Goal: Task Accomplishment & Management: Manage account settings

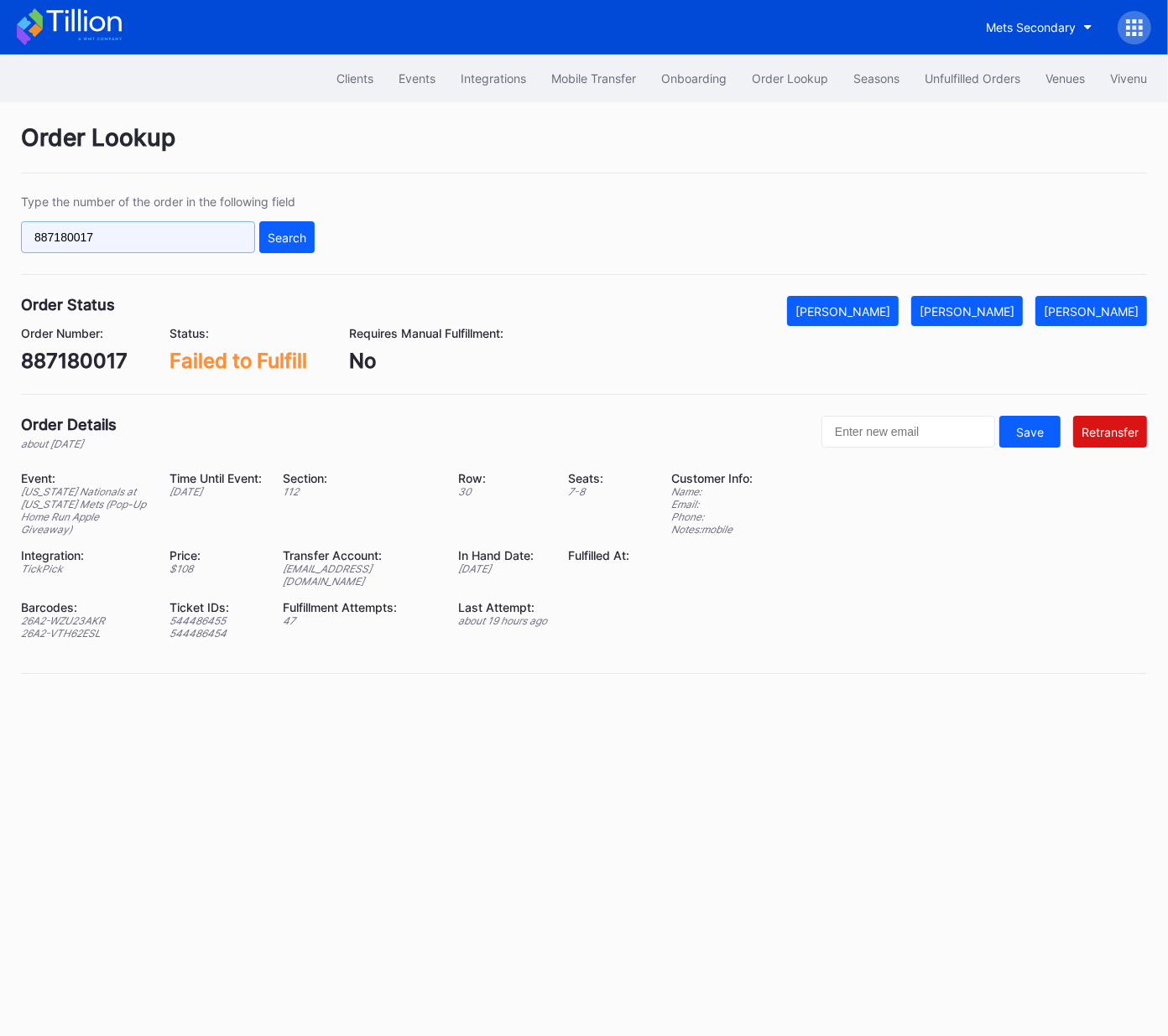
click at [245, 233] on input "887180017" at bounding box center [138, 237] width 234 height 32
paste input "62252362"
type input "622523627"
click at [281, 230] on div "Search" at bounding box center [286, 237] width 39 height 14
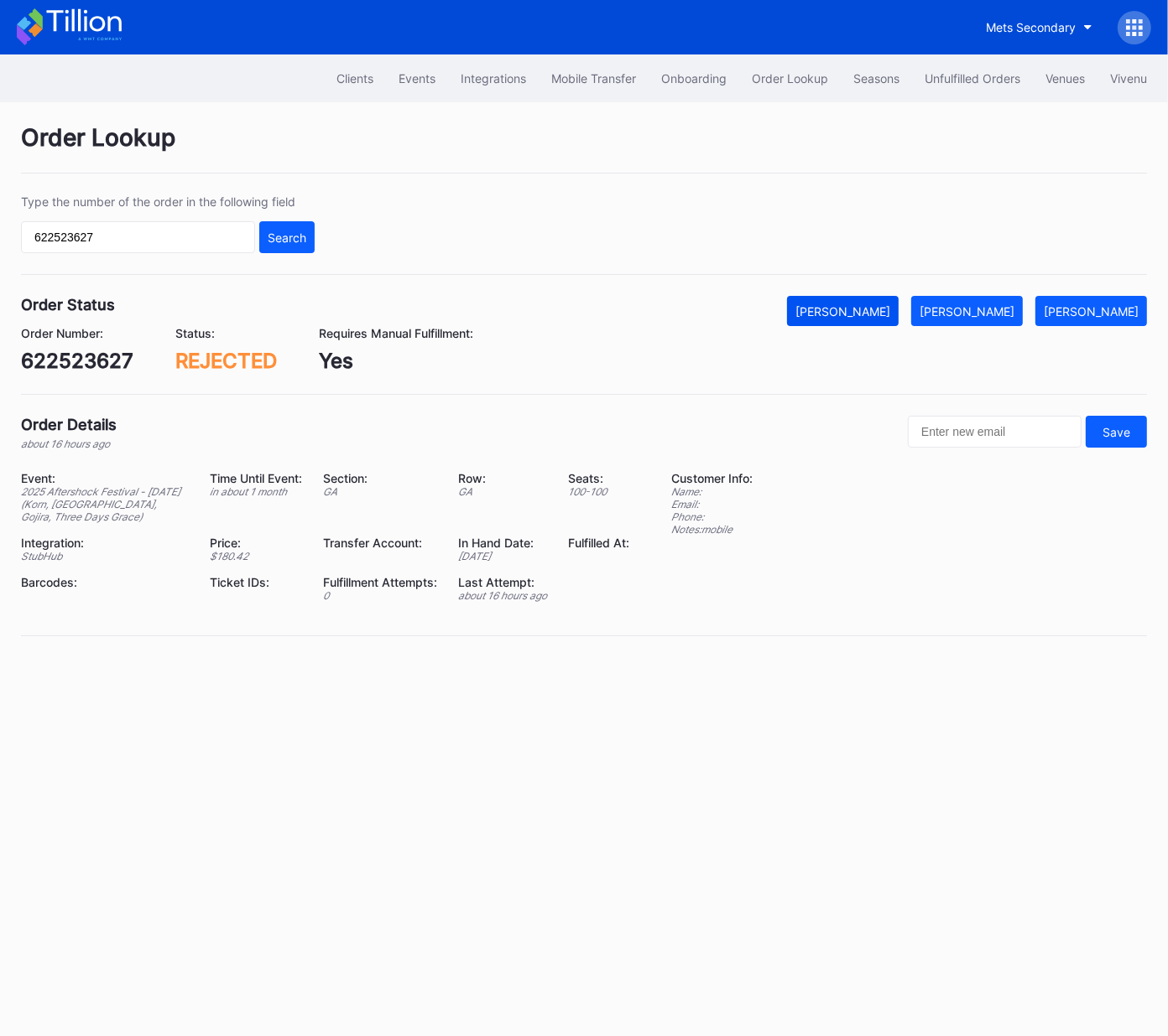
click at [879, 308] on div "[PERSON_NAME]" at bounding box center [842, 311] width 95 height 14
click at [229, 251] on div "Type the number of the order in the following field 622523627 Search" at bounding box center [584, 234] width 1125 height 81
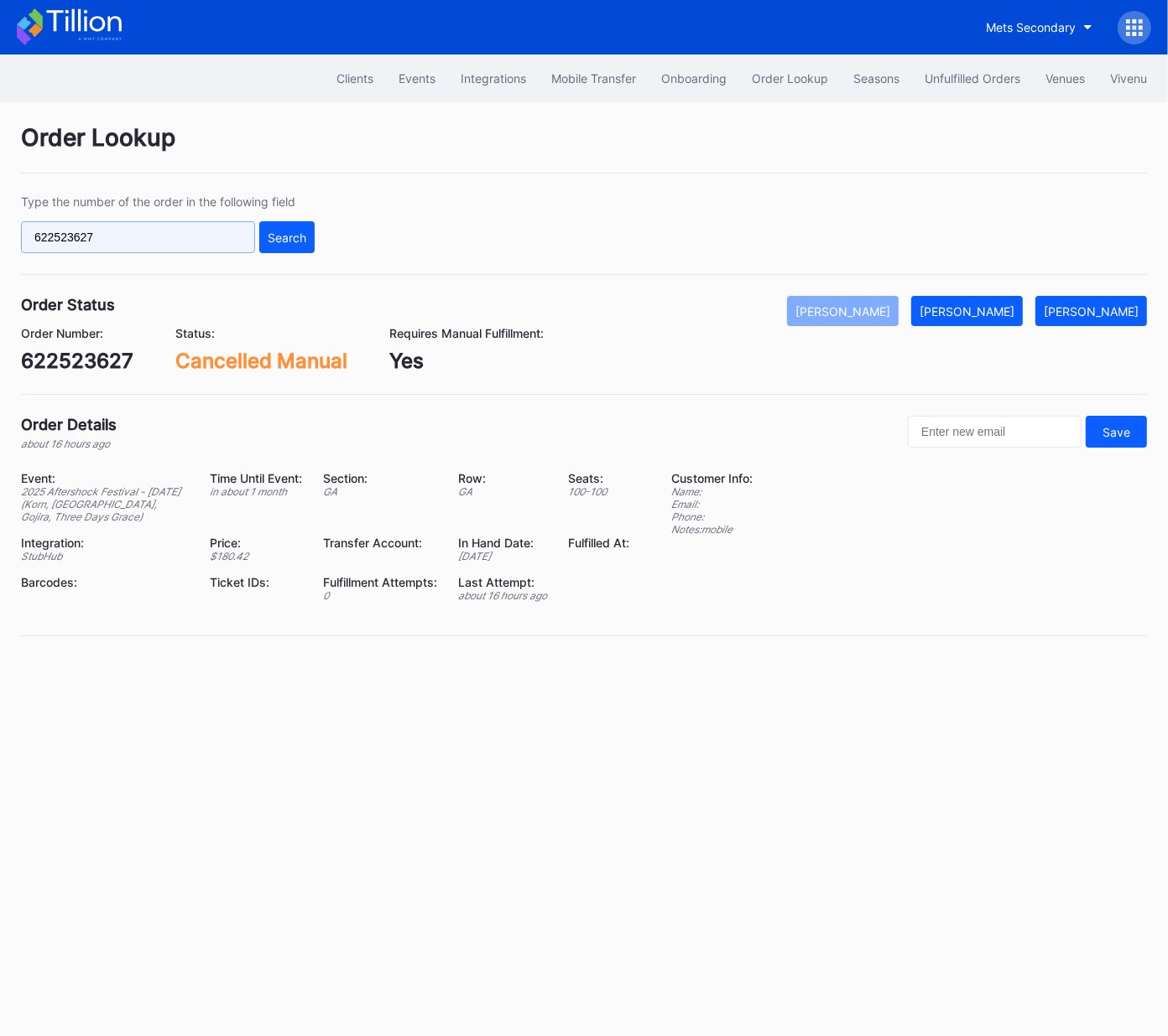
click at [234, 239] on input "622523627" at bounding box center [138, 237] width 234 height 32
paste input "0874693"
type input "620874693"
click at [287, 232] on div "Search" at bounding box center [286, 237] width 39 height 14
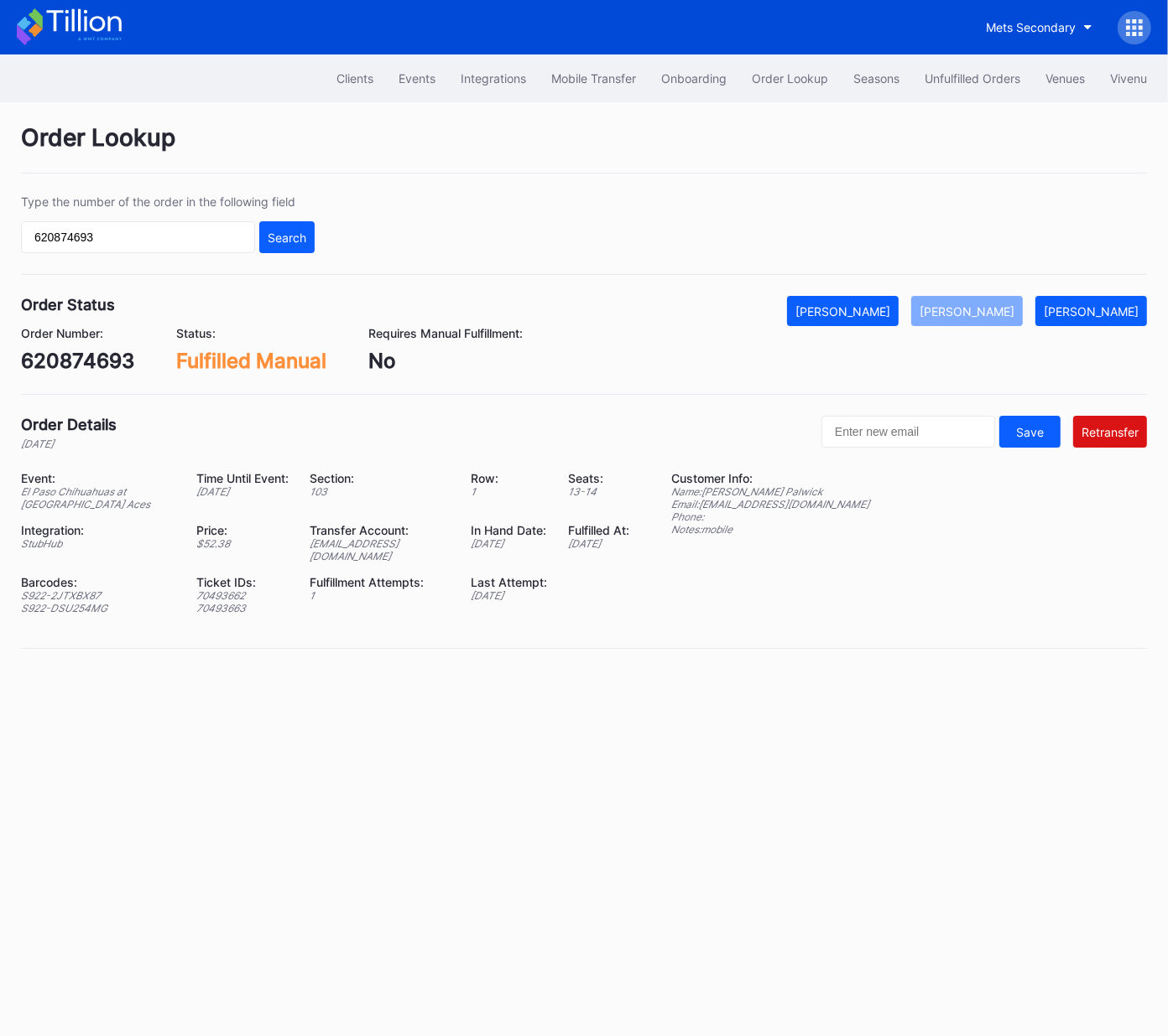
click at [681, 511] on div "Phone:" at bounding box center [770, 517] width 197 height 13
click at [970, 81] on div "Unfulfilled Orders" at bounding box center [973, 78] width 96 height 14
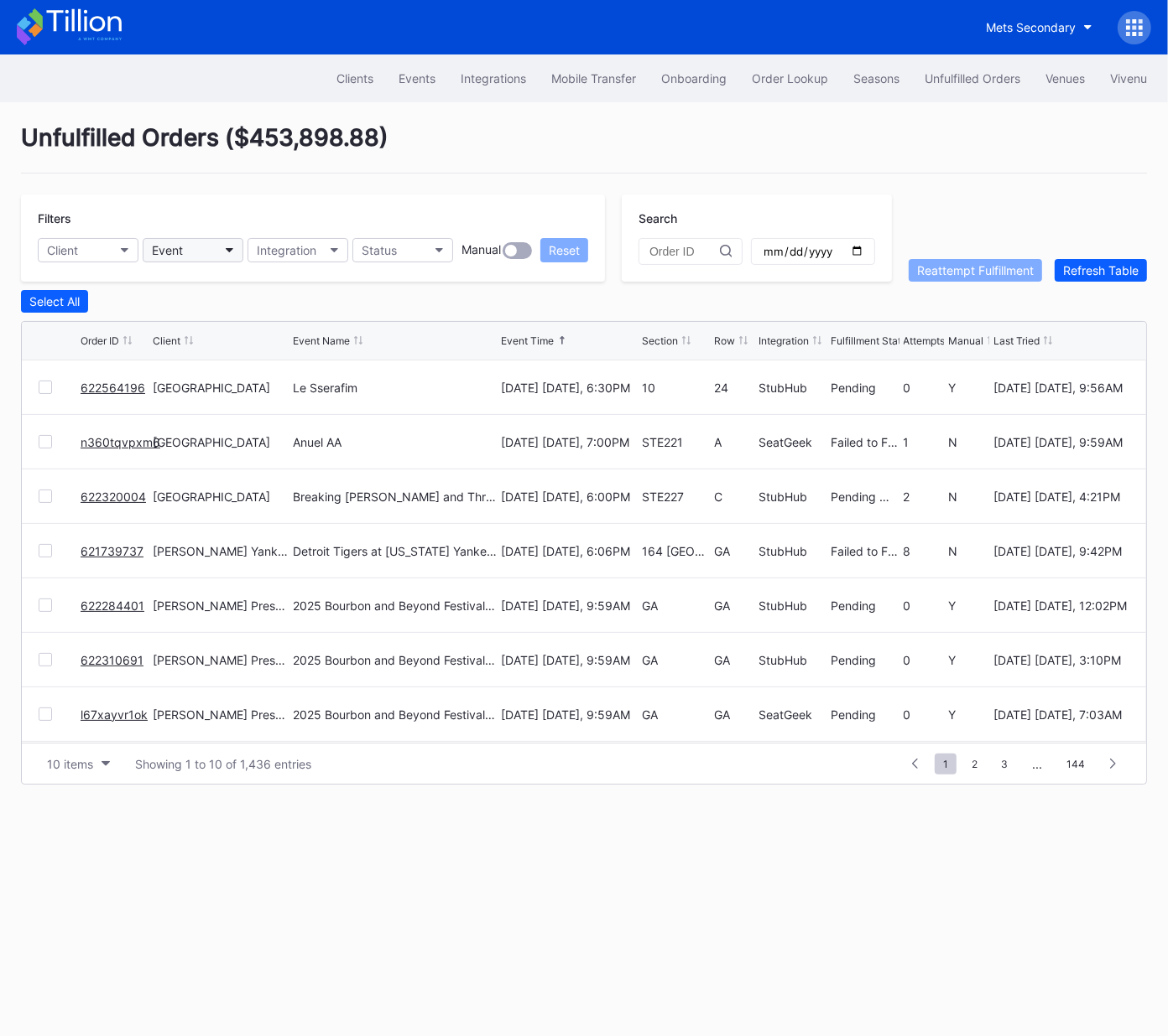
click at [190, 244] on button "Event" at bounding box center [193, 250] width 101 height 24
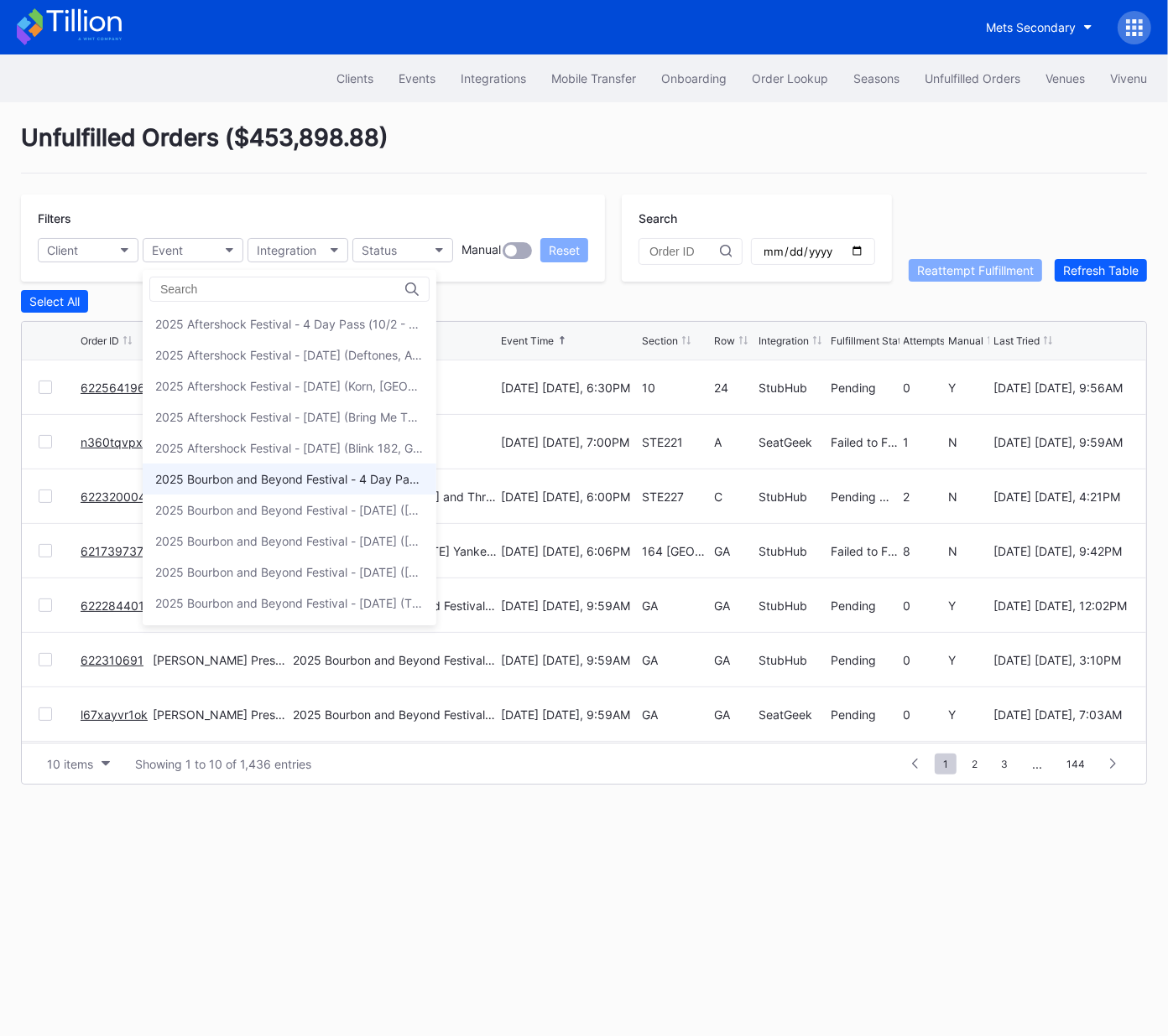
click at [257, 478] on div "2025 Bourbon and Beyond Festival - 4 Day Pass (9/11 - 9/14) ([PERSON_NAME], [PE…" at bounding box center [289, 479] width 268 height 14
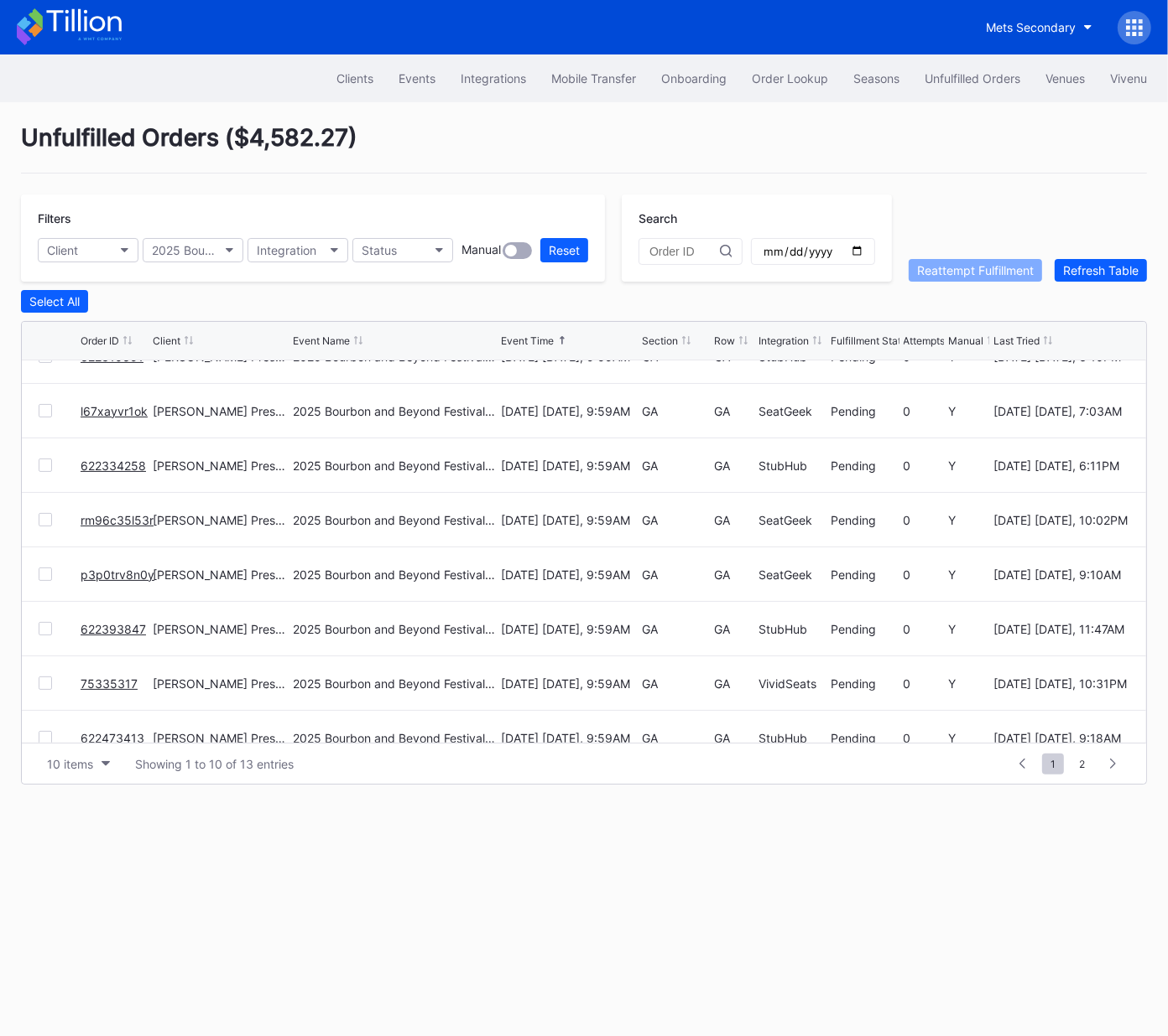
scroll to position [163, 0]
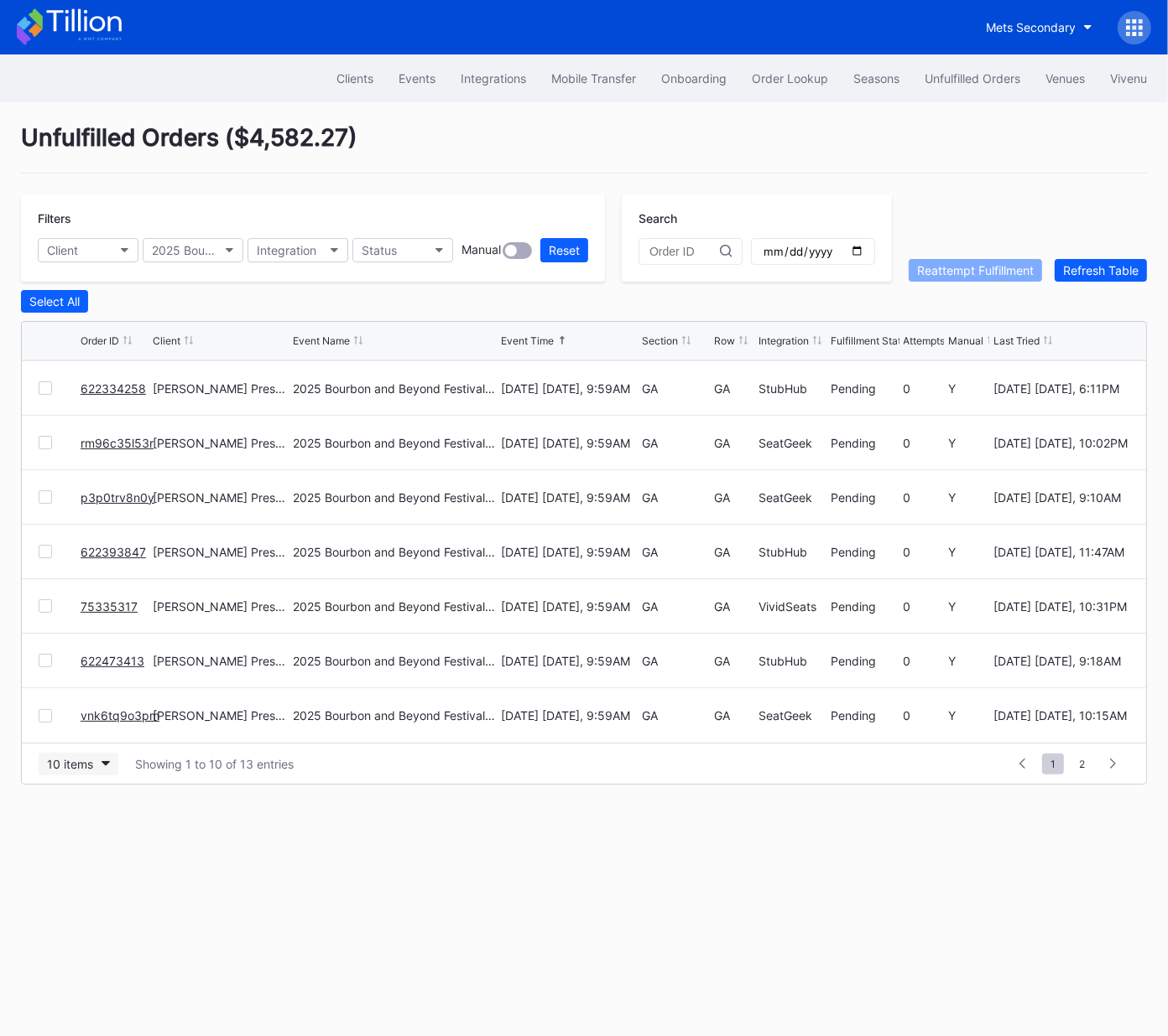
click at [74, 772] on button "10 items" at bounding box center [79, 764] width 80 height 23
drag, startPoint x: 95, startPoint y: 833, endPoint x: 224, endPoint y: 688, distance: 194.1
click at [94, 833] on div "50 items" at bounding box center [75, 836] width 48 height 14
click at [651, 329] on div "Order ID Client Event Name Event Time Section Row Integration Fulfillment Statu…" at bounding box center [584, 341] width 1124 height 39
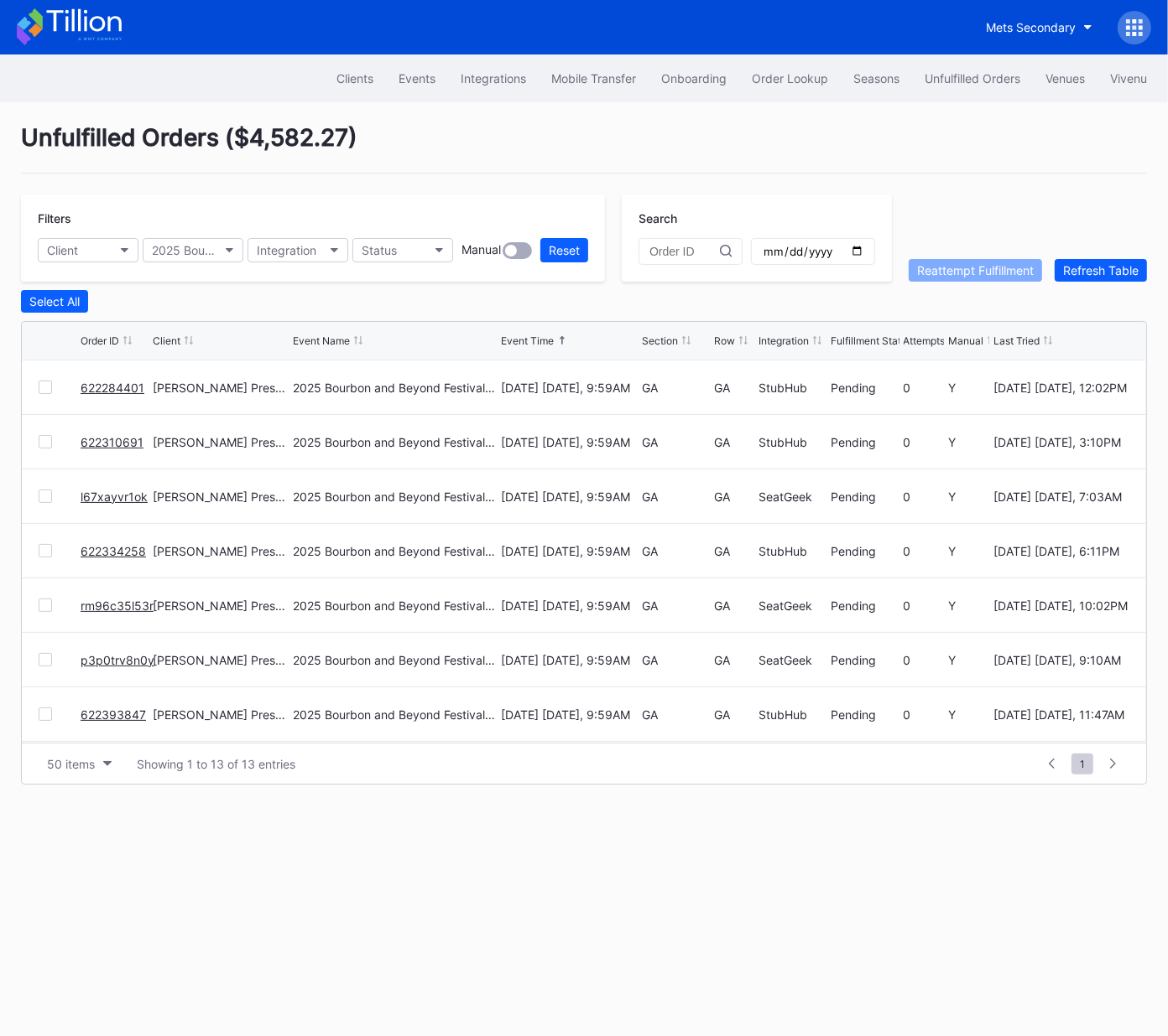
click at [653, 340] on div "Section" at bounding box center [659, 341] width 36 height 13
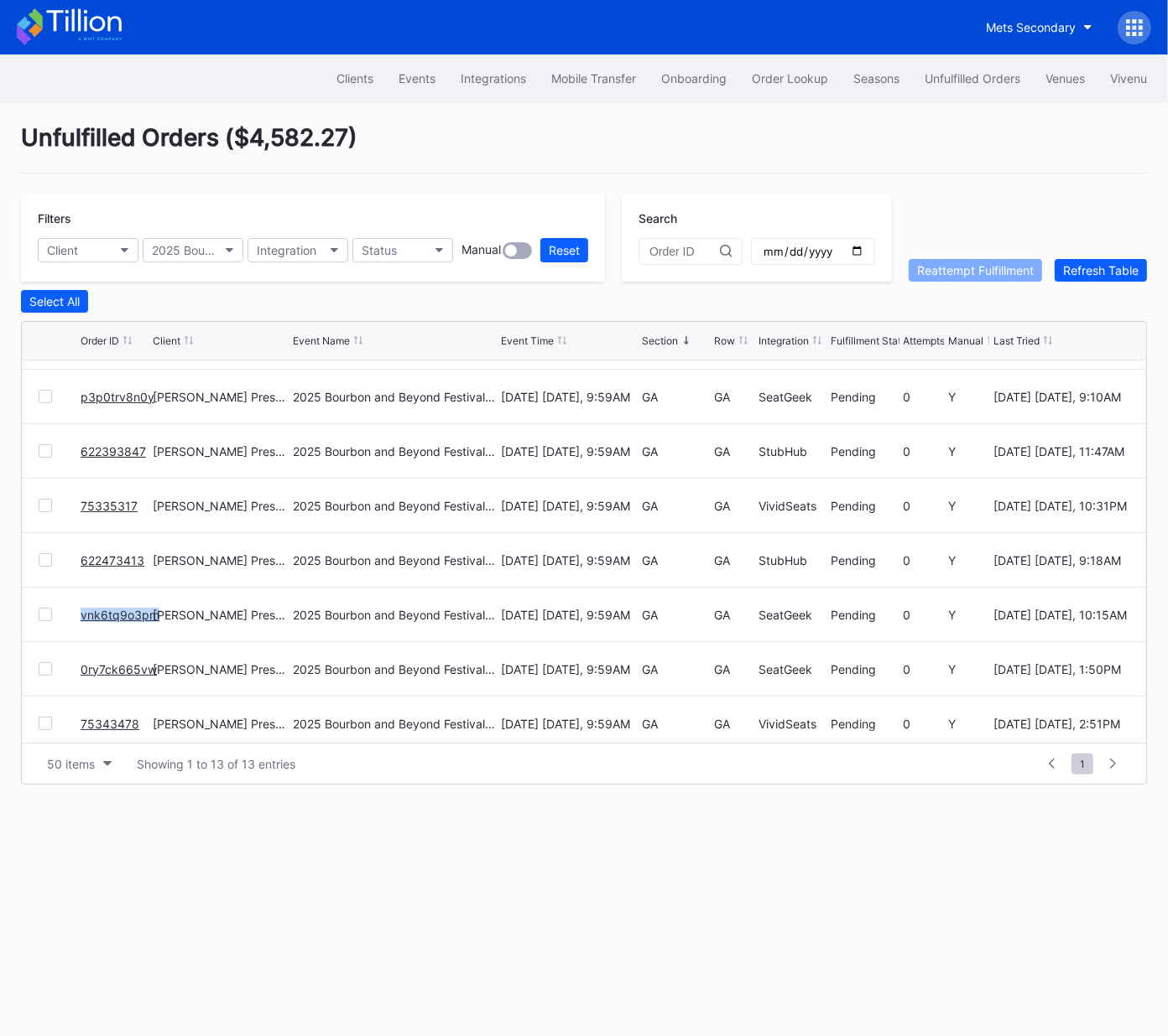
scroll to position [327, 0]
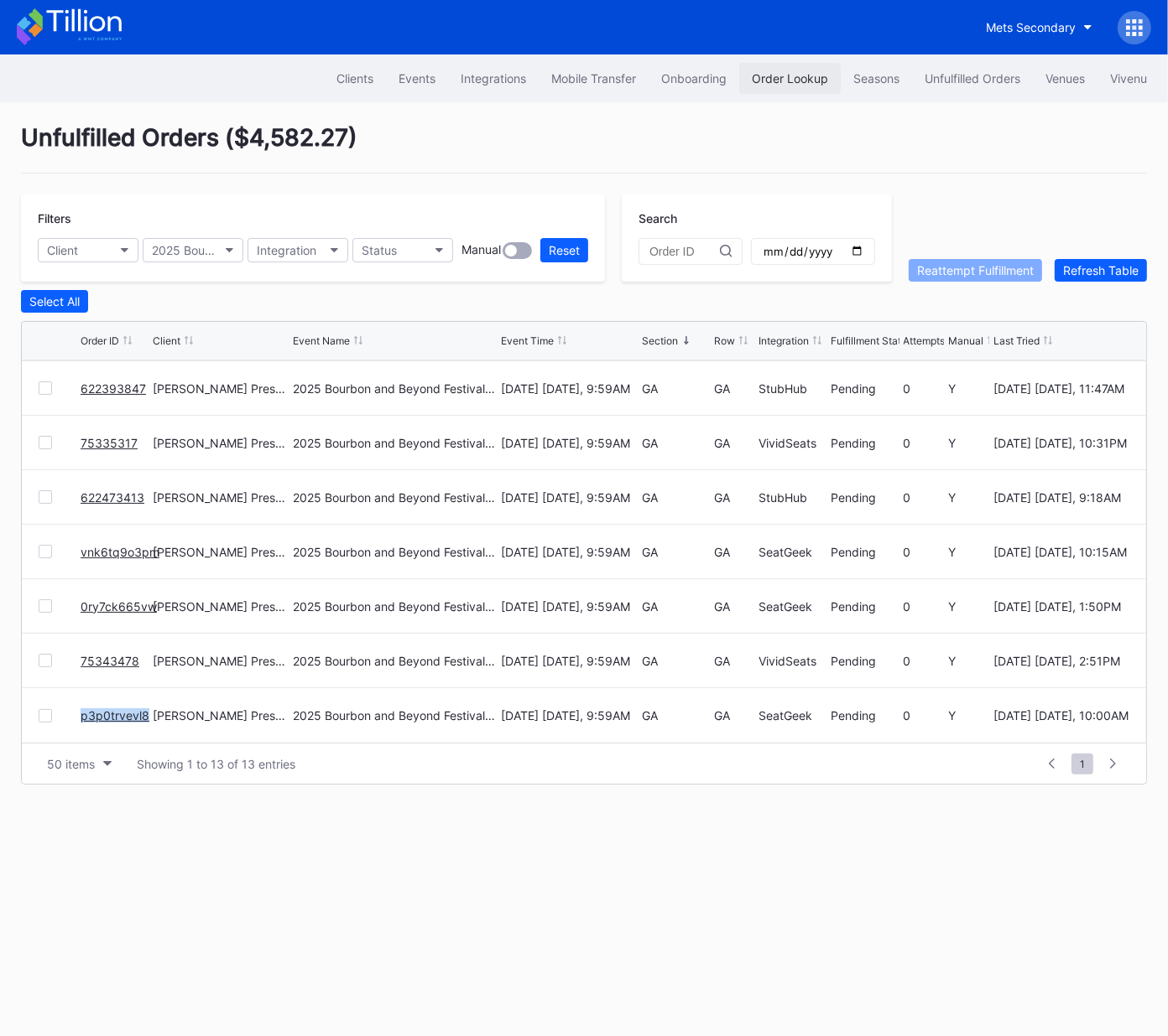
click at [781, 81] on div "Order Lookup" at bounding box center [789, 78] width 77 height 14
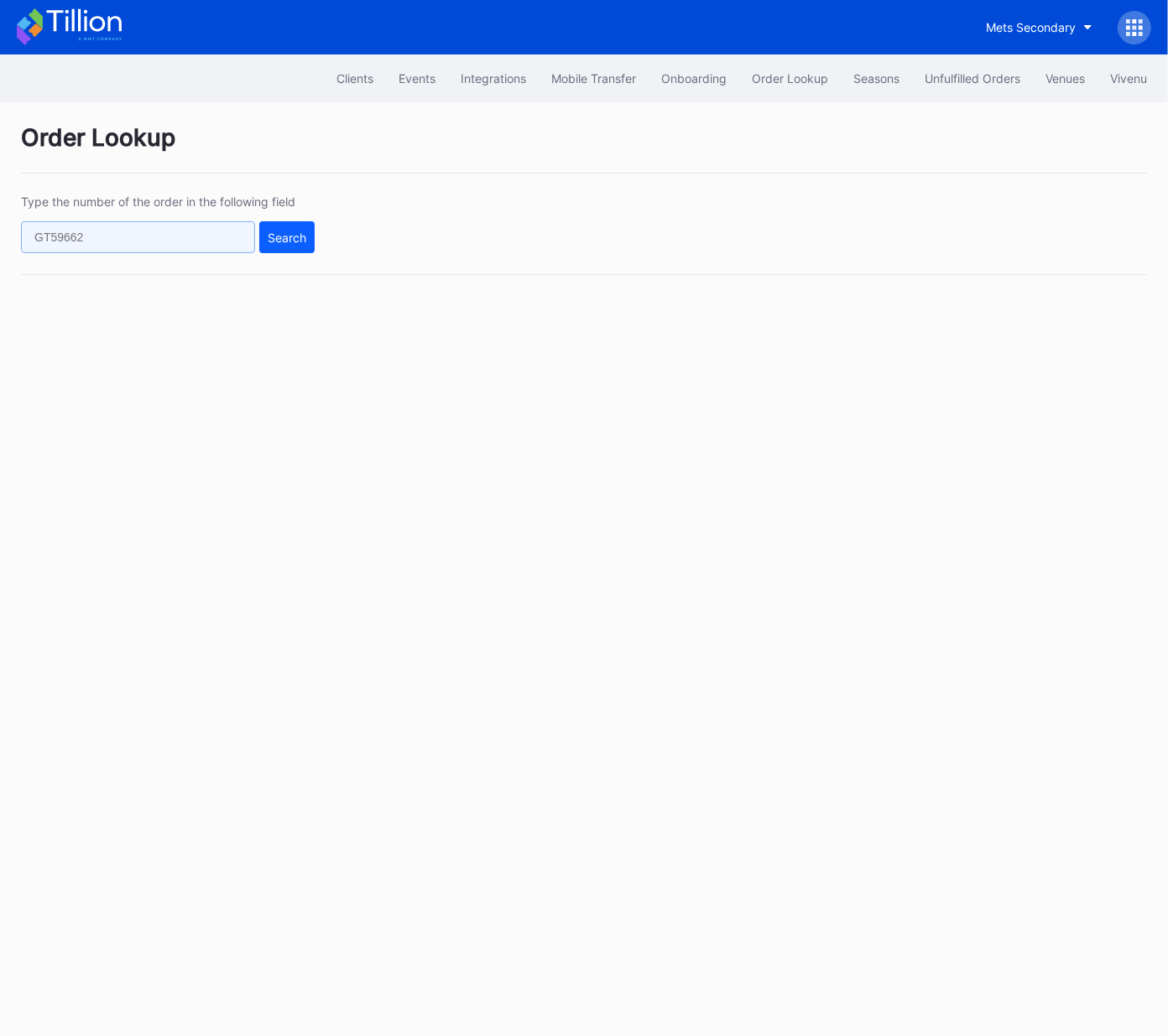
click at [145, 224] on input "text" at bounding box center [138, 237] width 234 height 32
paste input "n360tqvl073"
type input "n360tqvl073"
click at [277, 234] on div "Search" at bounding box center [286, 237] width 39 height 14
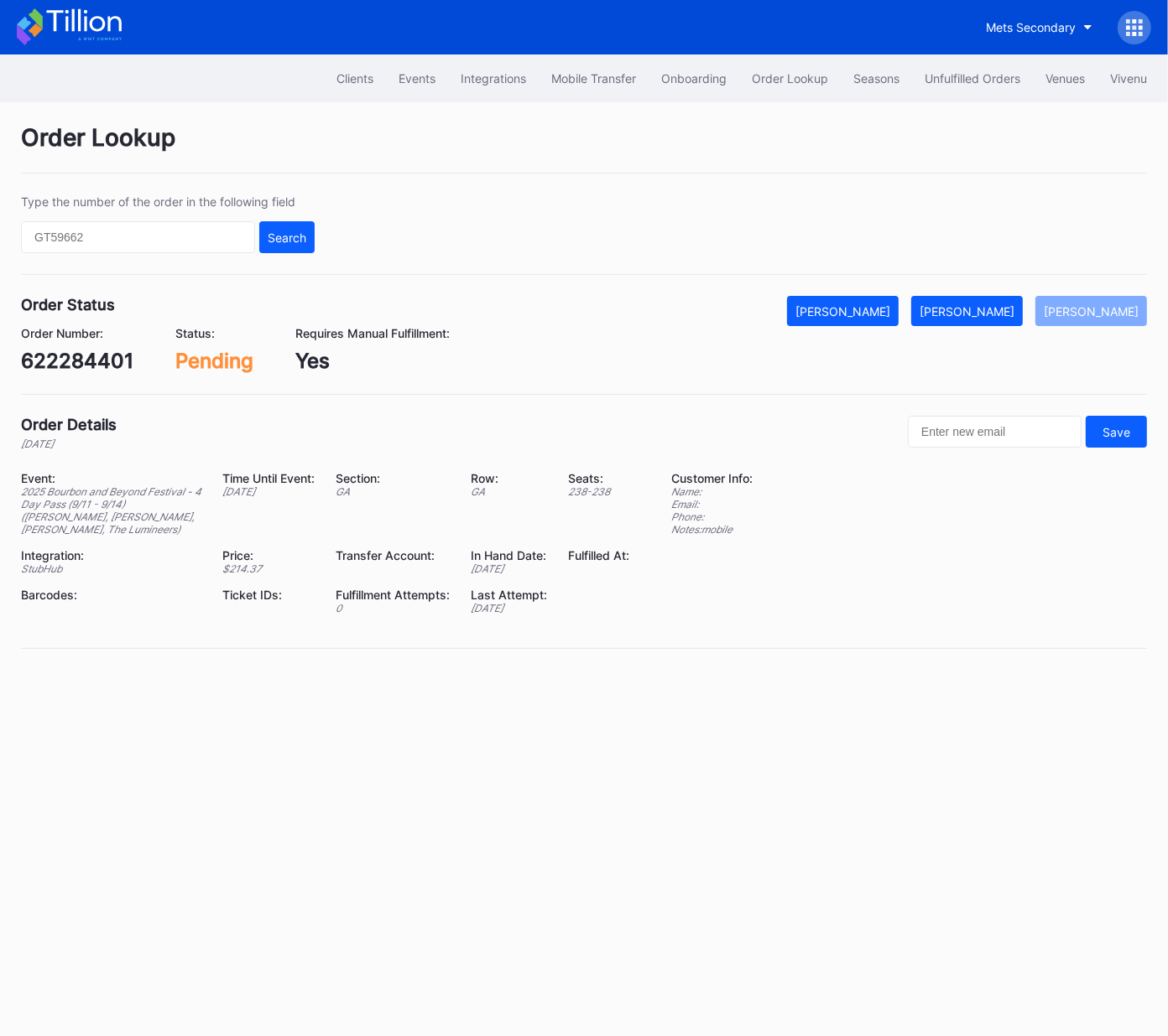
click at [70, 356] on div "622284401" at bounding box center [77, 361] width 113 height 24
click at [101, 374] on div "Order Status Mark Cancelled Mark Fulfilled Mark Pending Order Number: 622284401…" at bounding box center [584, 345] width 1125 height 99
click at [94, 363] on div "622284401" at bounding box center [77, 361] width 113 height 24
drag, startPoint x: 93, startPoint y: 364, endPoint x: 88, endPoint y: 356, distance: 9.4
click at [93, 364] on div "622284401" at bounding box center [77, 361] width 113 height 24
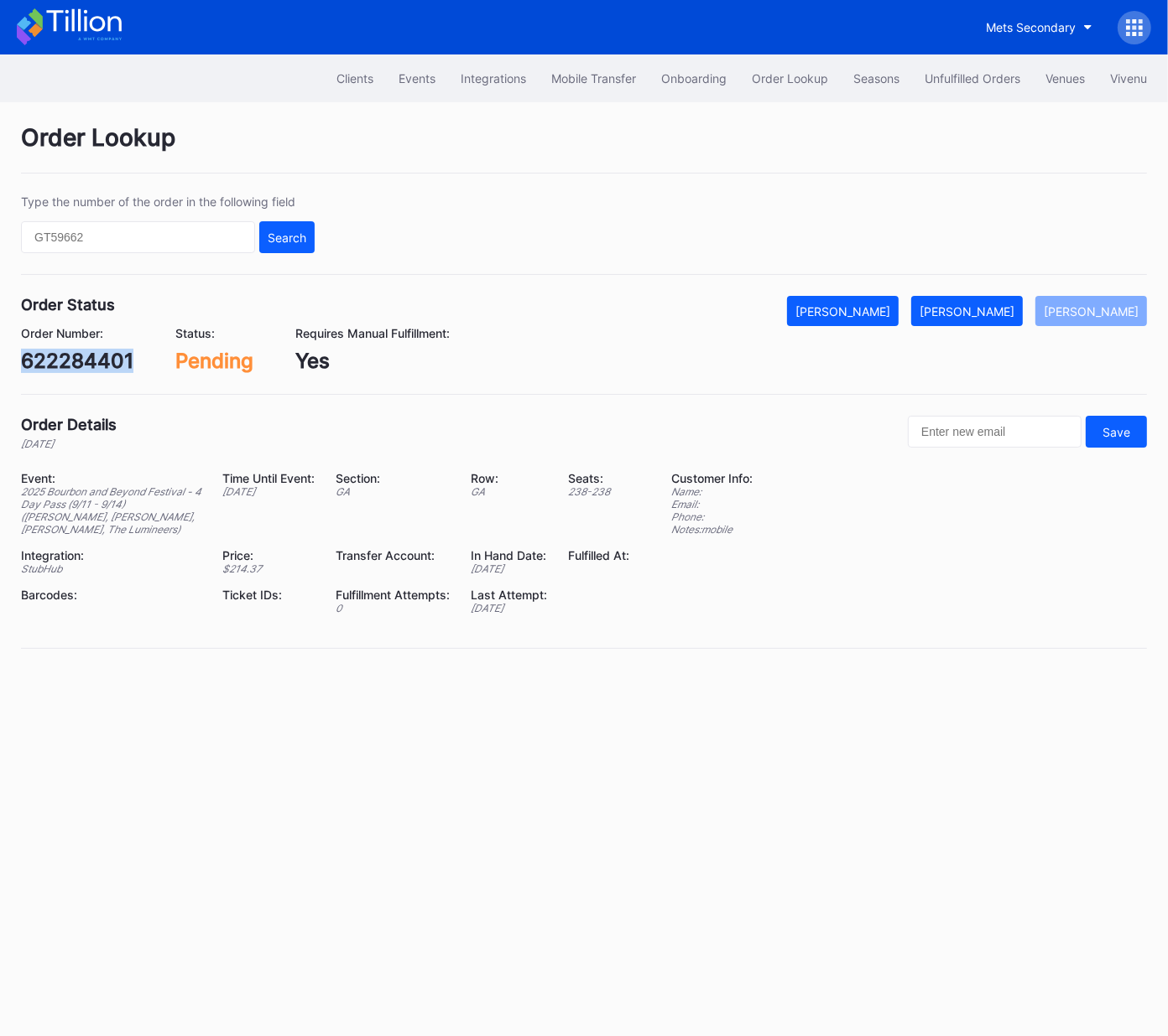
copy div "622284401"
click at [993, 304] on div "[PERSON_NAME]" at bounding box center [967, 311] width 95 height 14
click at [92, 363] on div "622310691" at bounding box center [75, 361] width 108 height 24
click at [92, 362] on div "622310691" at bounding box center [75, 361] width 108 height 24
copy div "622310691"
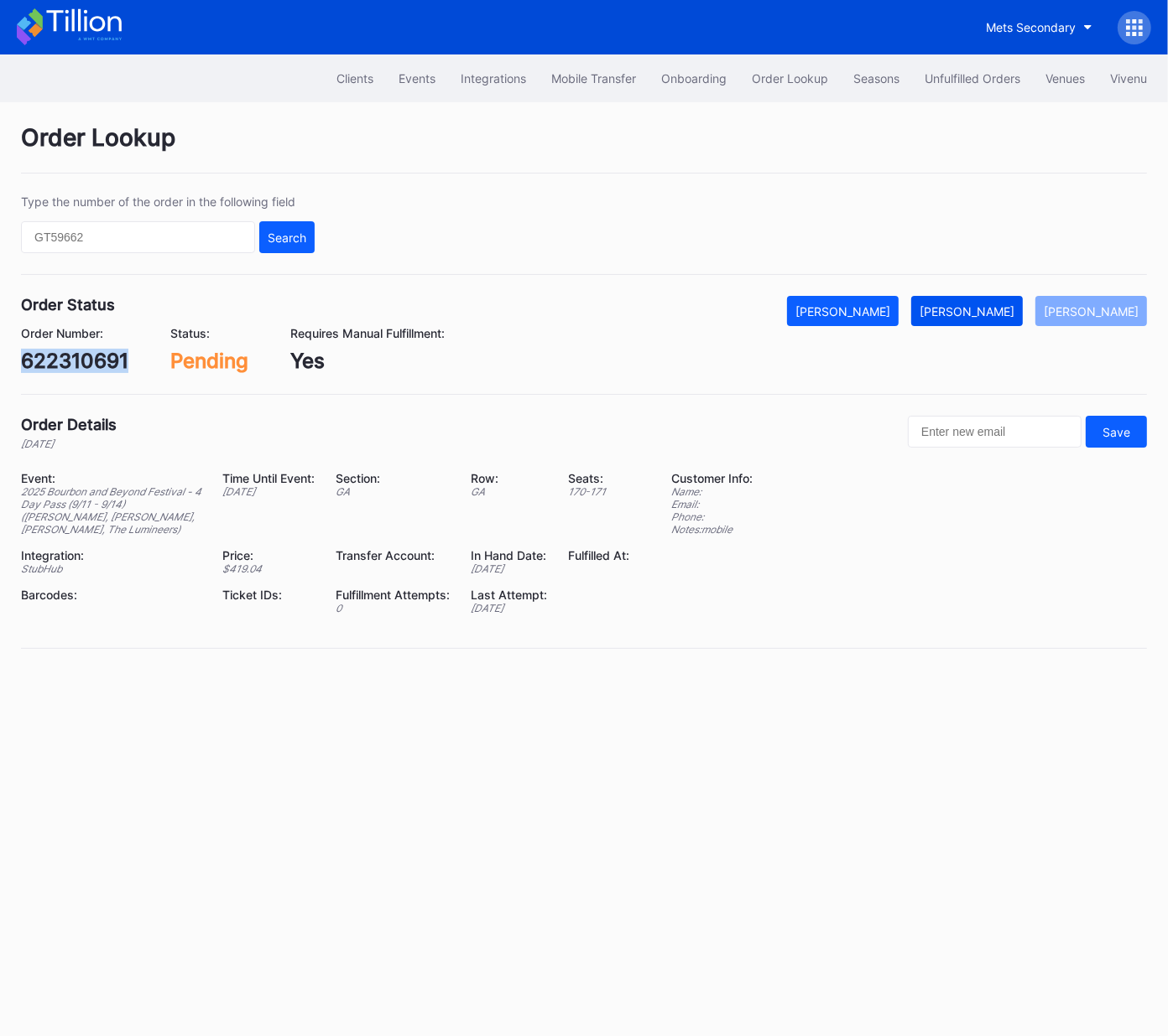
click at [994, 313] on div "[PERSON_NAME]" at bounding box center [967, 311] width 95 height 14
click at [108, 366] on div "l67xayvr1ok" at bounding box center [78, 361] width 115 height 24
copy div "l67xayvr1ok"
drag, startPoint x: 997, startPoint y: 302, endPoint x: 1125, endPoint y: 245, distance: 140.1
click at [997, 302] on button "[PERSON_NAME]" at bounding box center [967, 311] width 112 height 30
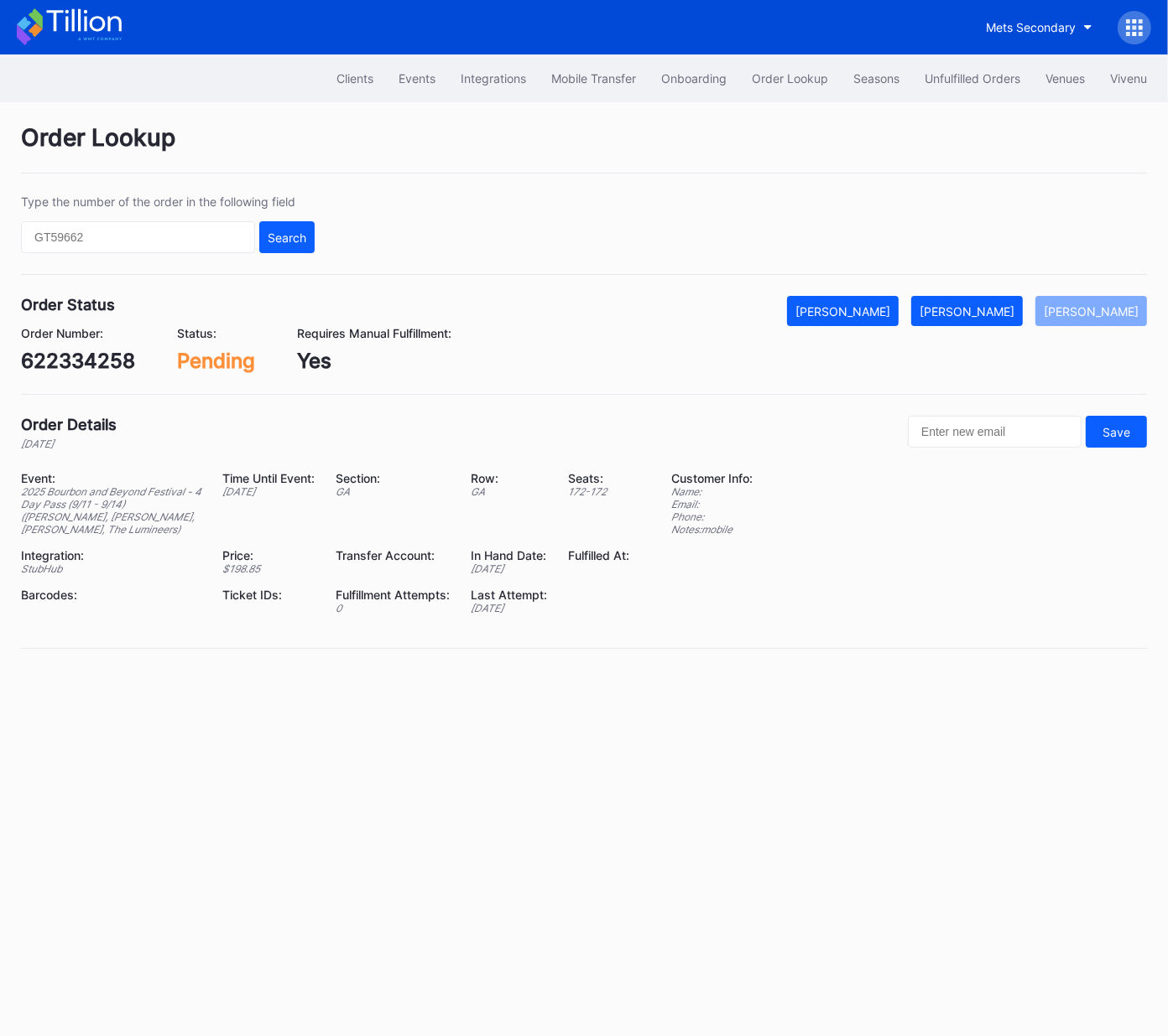
click at [101, 349] on div "622334258" at bounding box center [78, 361] width 114 height 24
copy div "622334258"
click at [991, 308] on div "[PERSON_NAME]" at bounding box center [967, 311] width 95 height 14
click at [93, 361] on div "p3p0trv8n0y" at bounding box center [85, 361] width 128 height 24
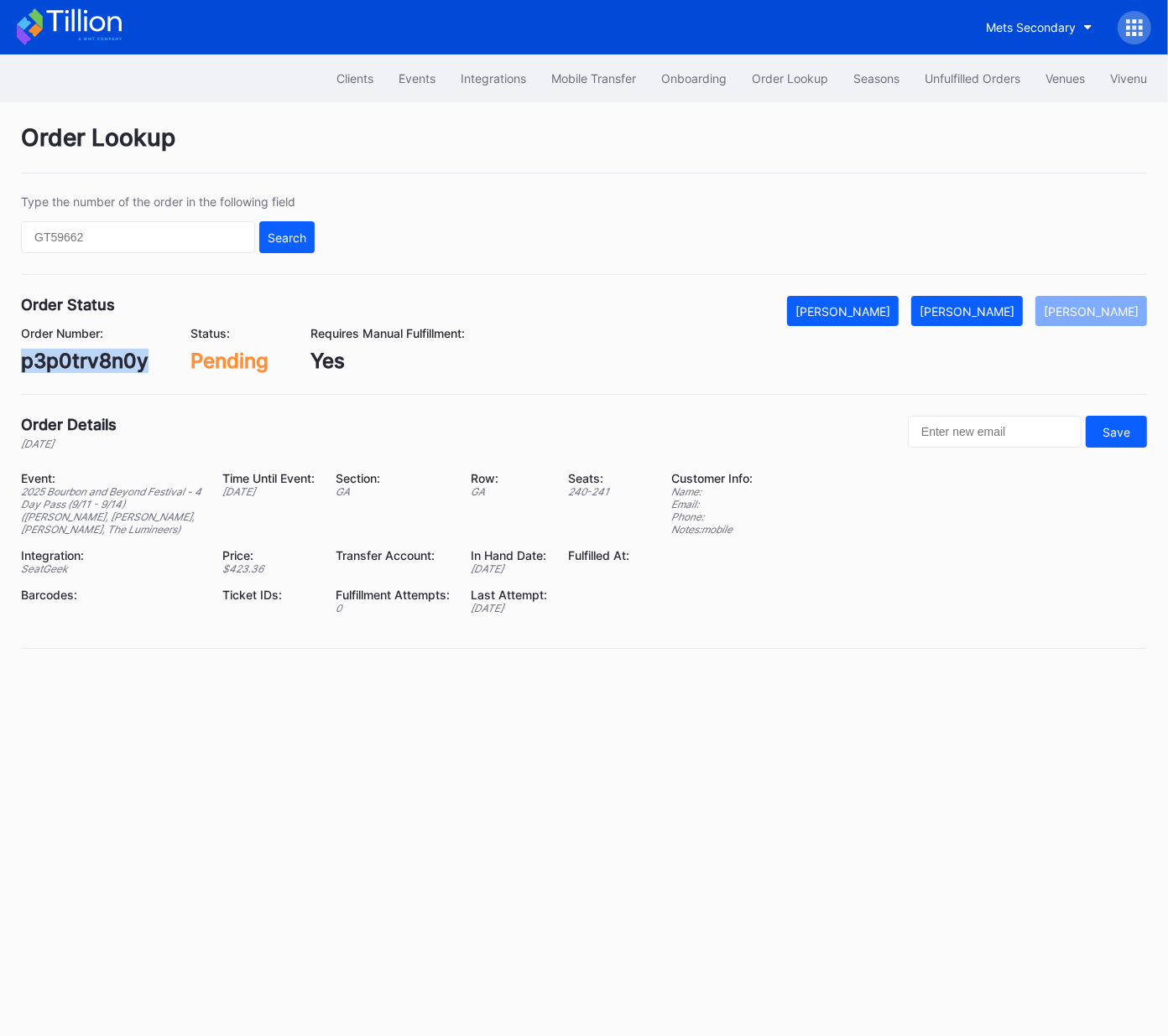
click at [92, 361] on div "p3p0trv8n0y" at bounding box center [85, 361] width 128 height 24
copy div "p3p0trv8n0y"
click at [1014, 308] on div "[PERSON_NAME]" at bounding box center [967, 311] width 95 height 14
click at [107, 362] on div "rm96c35l53r" at bounding box center [83, 361] width 125 height 24
drag, startPoint x: 107, startPoint y: 362, endPoint x: 168, endPoint y: 356, distance: 61.3
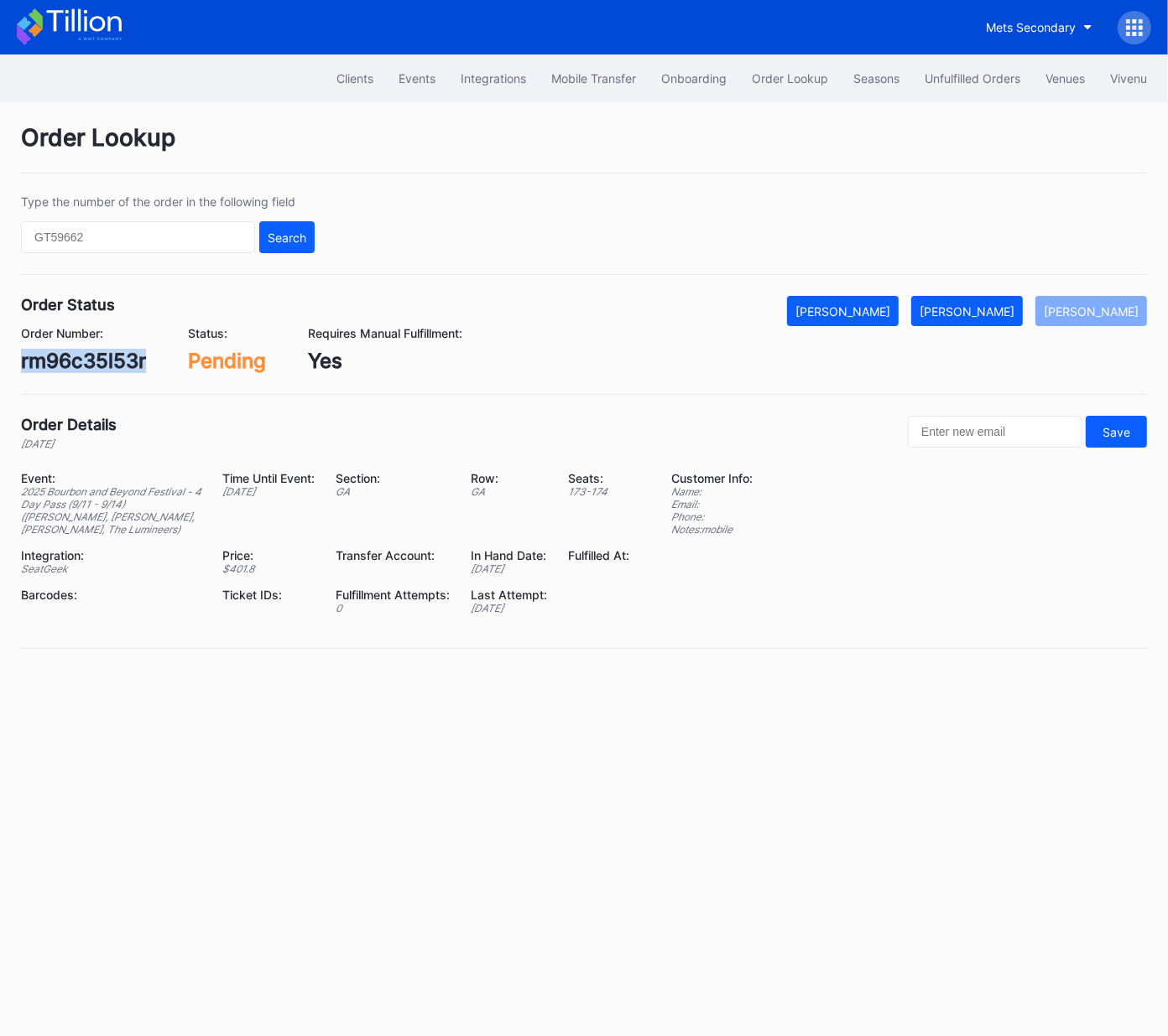
click at [107, 362] on div "rm96c35l53r" at bounding box center [83, 361] width 125 height 24
copy div "rm96c35l53r"
drag, startPoint x: 983, startPoint y: 319, endPoint x: 1159, endPoint y: 188, distance: 219.4
click at [983, 319] on button "[PERSON_NAME]" at bounding box center [967, 311] width 112 height 30
click at [114, 370] on div "622393847" at bounding box center [78, 361] width 114 height 24
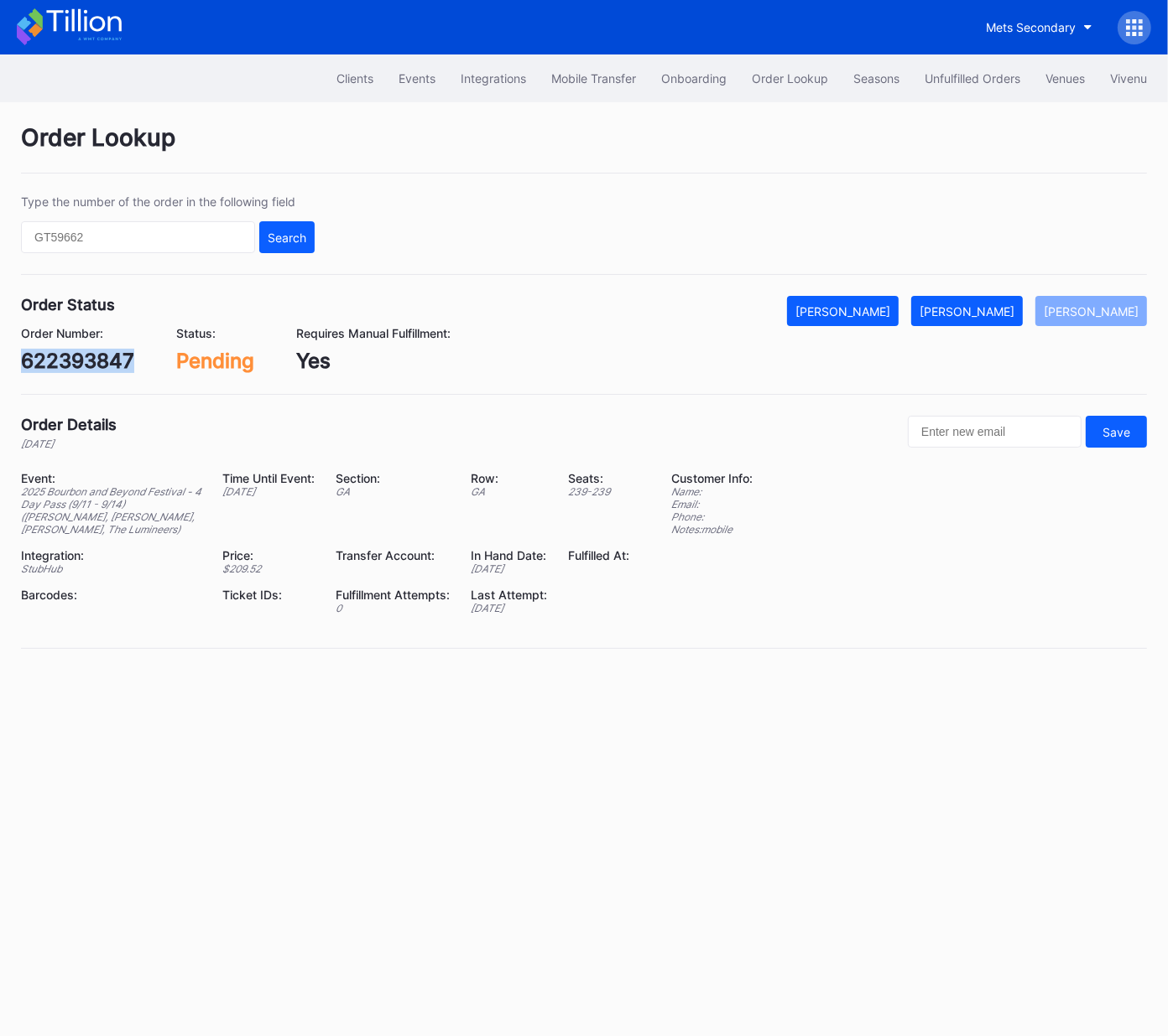
click at [114, 370] on div "622393847" at bounding box center [78, 361] width 114 height 24
copy div "622393847"
drag, startPoint x: 998, startPoint y: 303, endPoint x: 1152, endPoint y: 208, distance: 180.9
click at [998, 304] on div "[PERSON_NAME]" at bounding box center [967, 311] width 95 height 14
click at [67, 369] on div "75335317" at bounding box center [69, 361] width 96 height 24
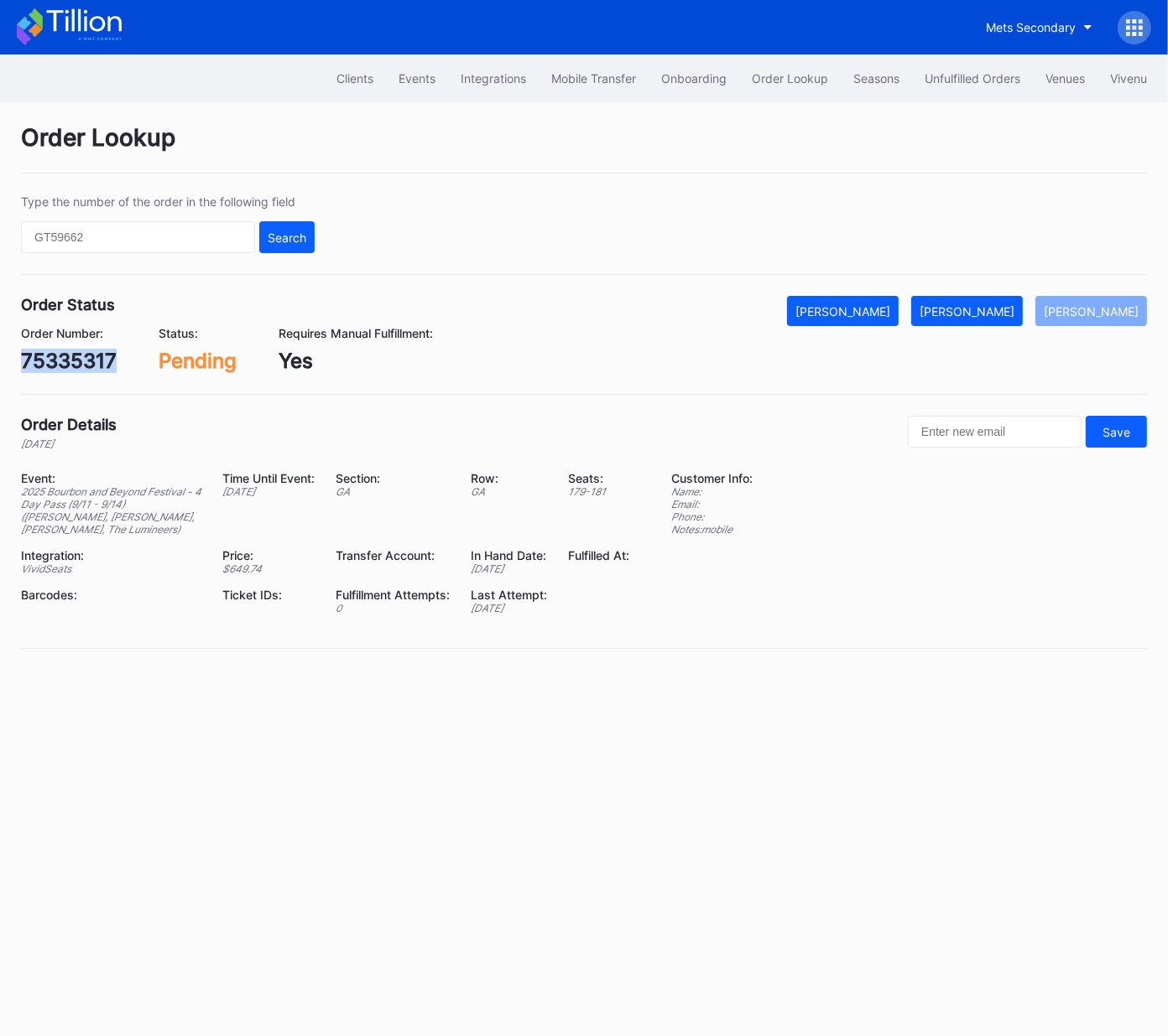
click at [67, 369] on div "75335317" at bounding box center [69, 361] width 96 height 24
copy div "75335317"
click at [994, 304] on div "[PERSON_NAME]" at bounding box center [967, 311] width 95 height 14
click at [88, 364] on div "622473413" at bounding box center [76, 361] width 111 height 24
click at [89, 364] on div "622473413" at bounding box center [76, 361] width 111 height 24
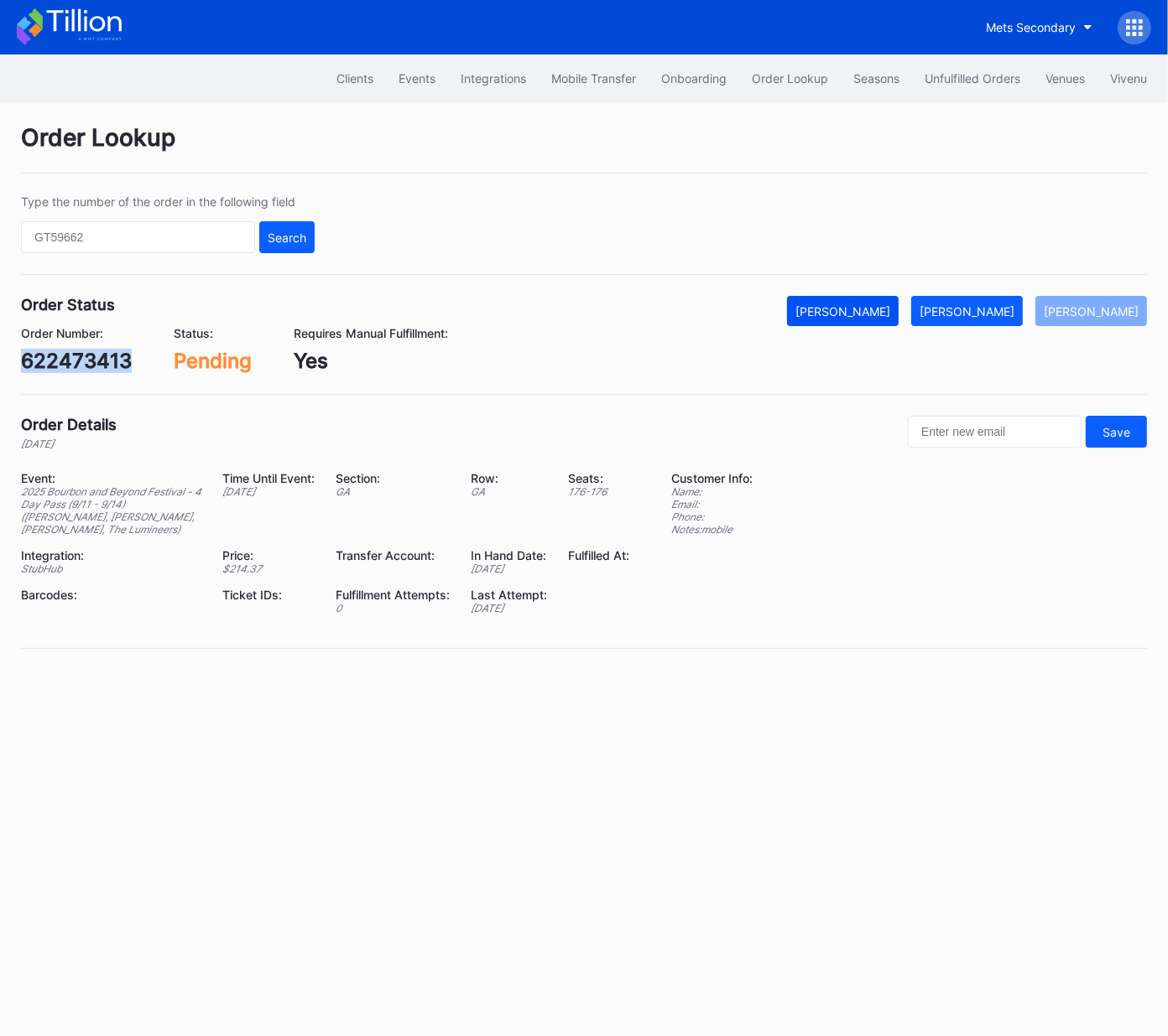
copy div "622473413"
drag, startPoint x: 992, startPoint y: 313, endPoint x: 1155, endPoint y: 177, distance: 212.3
click at [996, 310] on div "[PERSON_NAME]" at bounding box center [967, 311] width 95 height 14
click at [92, 366] on div "vnk6tq9o3pm" at bounding box center [88, 361] width 135 height 24
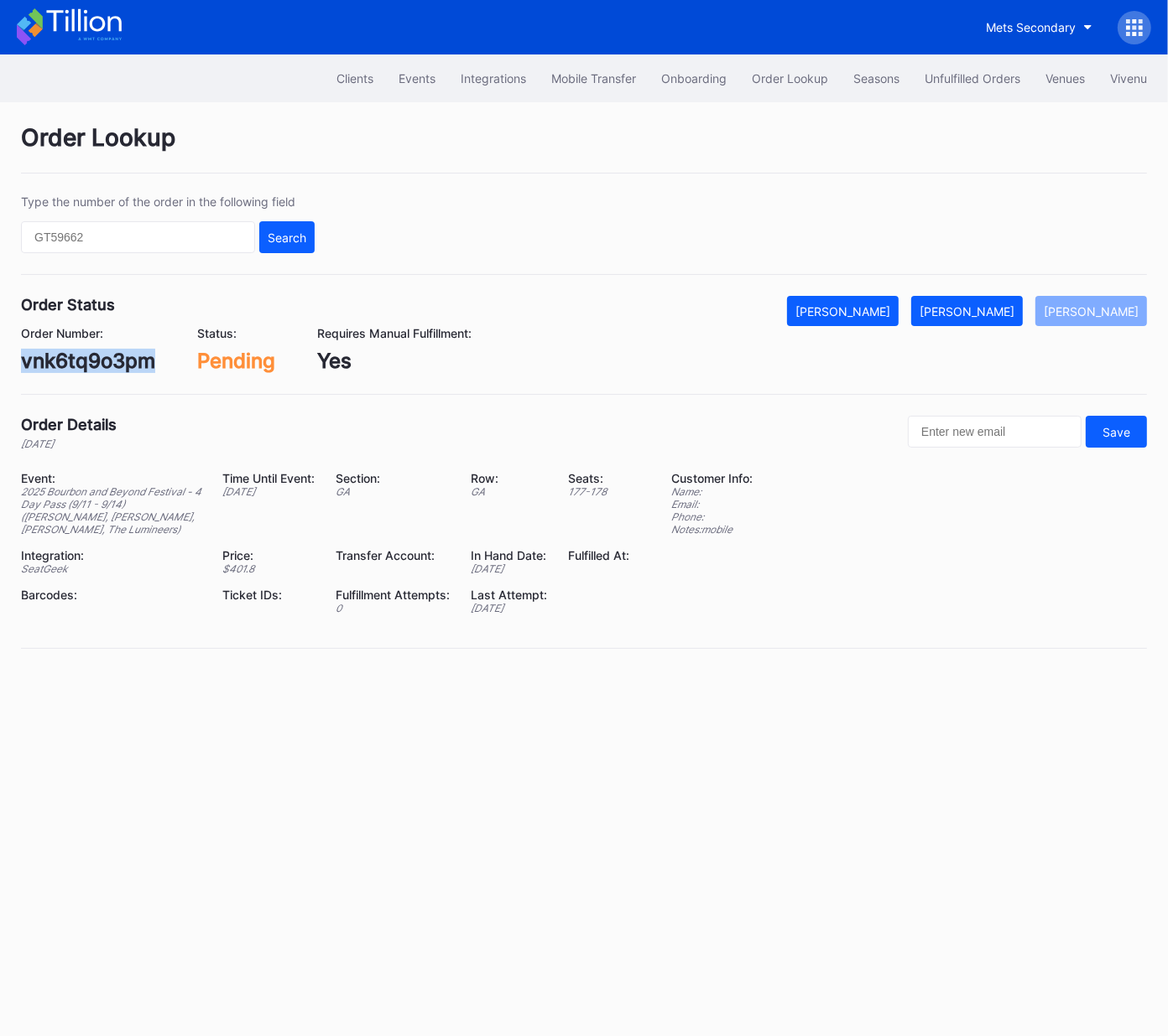
copy div "vnk6tq9o3pm"
click at [989, 317] on div "[PERSON_NAME]" at bounding box center [967, 311] width 95 height 14
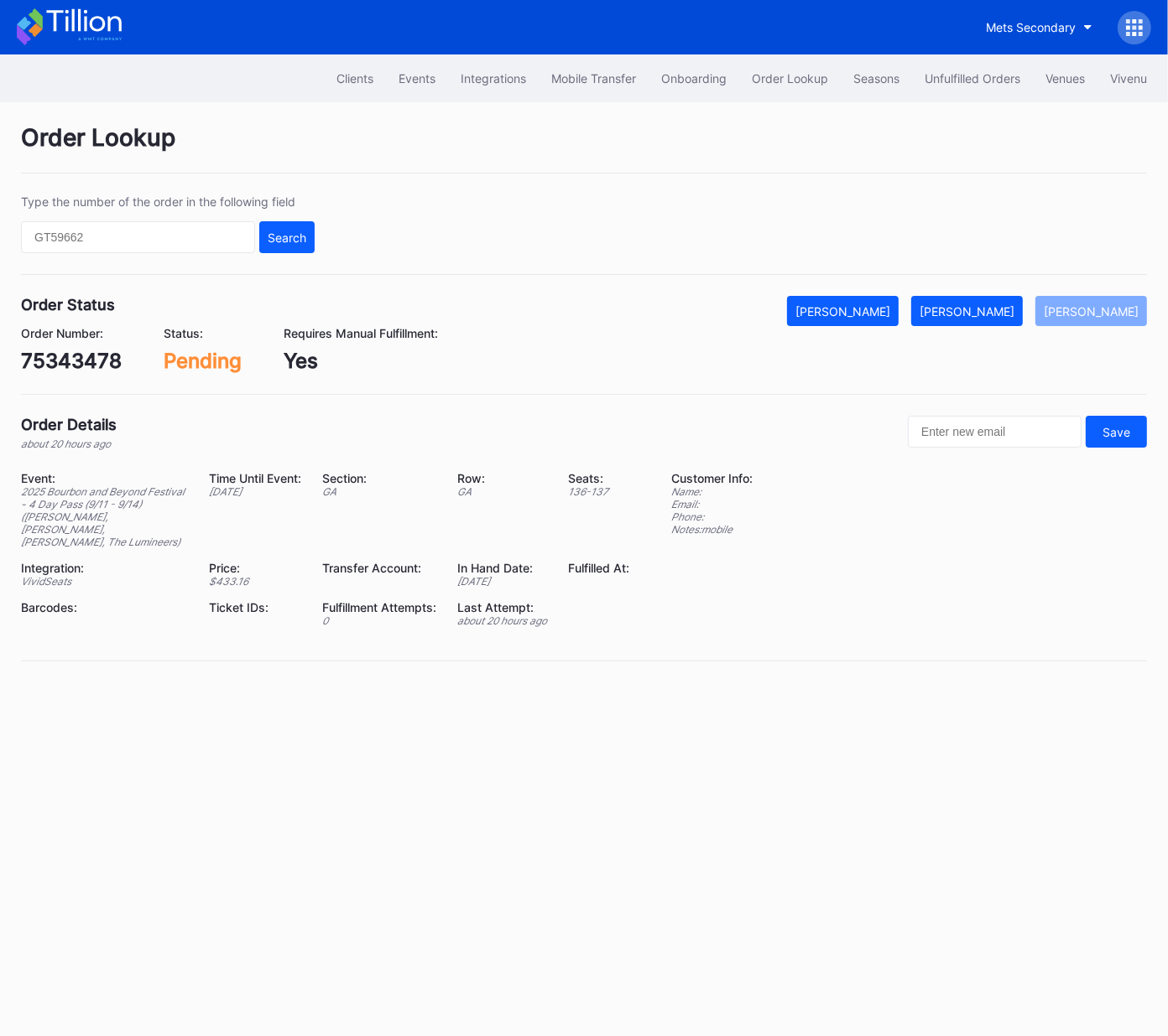
click at [67, 363] on div "75343478" at bounding box center [71, 361] width 101 height 24
drag, startPoint x: 67, startPoint y: 363, endPoint x: 319, endPoint y: 367, distance: 252.0
click at [67, 363] on div "75343478" at bounding box center [71, 361] width 101 height 24
copy div "75343478"
click at [993, 309] on div "[PERSON_NAME]" at bounding box center [967, 311] width 95 height 14
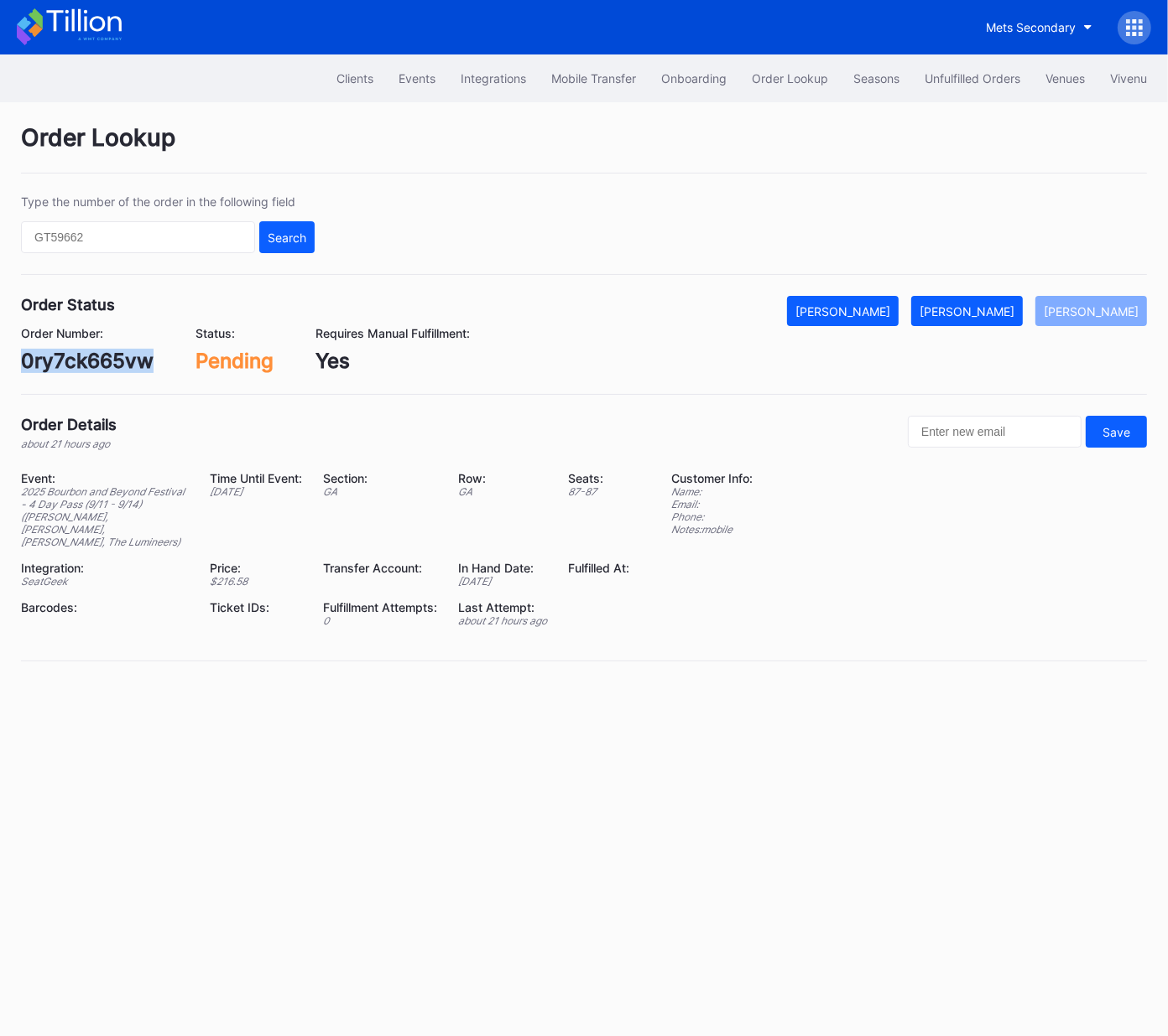
click at [1001, 299] on button "[PERSON_NAME]" at bounding box center [967, 311] width 112 height 30
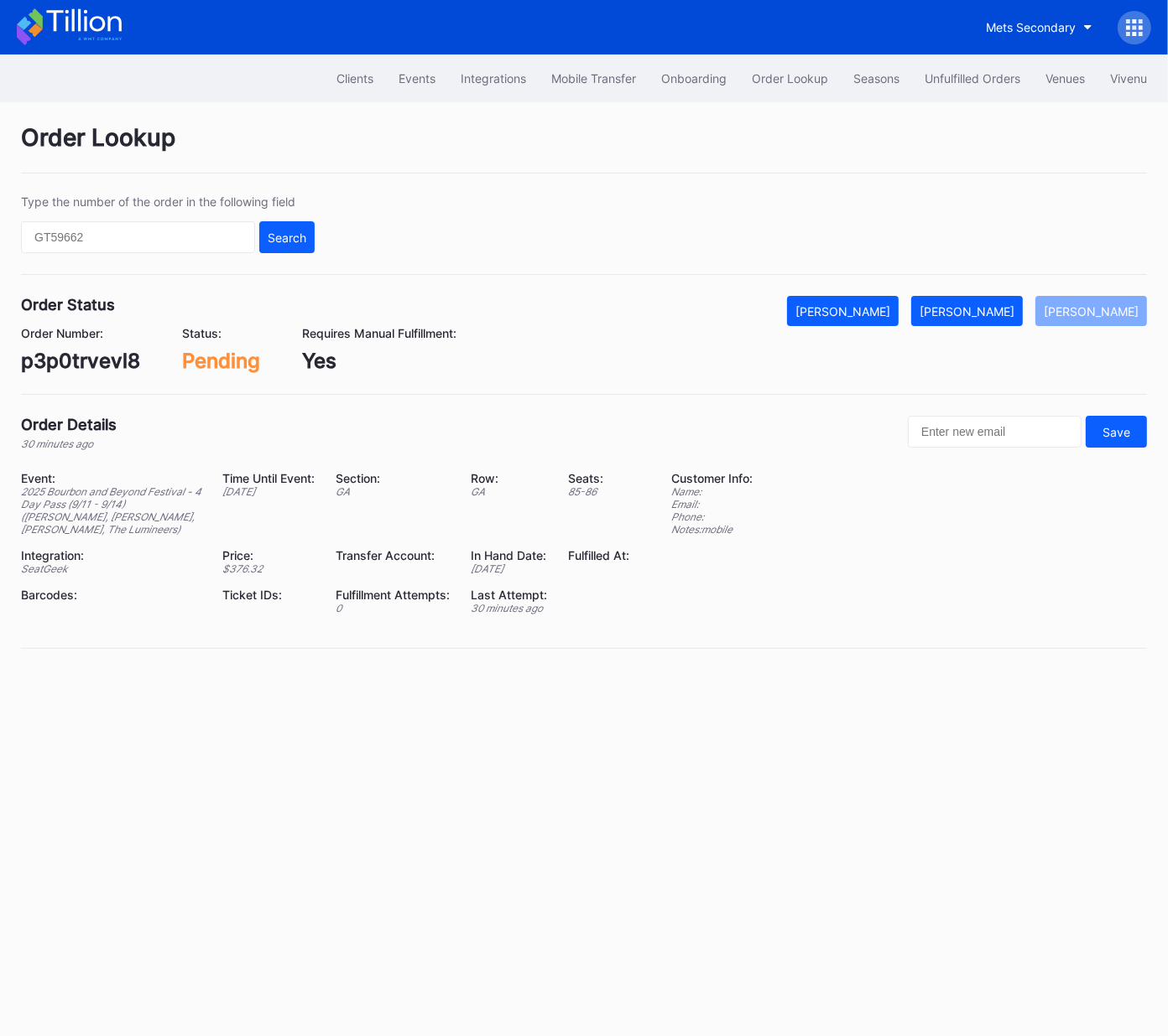
click at [102, 359] on div "p3p0trvevl8" at bounding box center [80, 361] width 119 height 24
copy div "p3p0trvevl8"
drag, startPoint x: 998, startPoint y: 319, endPoint x: 1030, endPoint y: 303, distance: 35.8
click at [998, 319] on button "[PERSON_NAME]" at bounding box center [967, 311] width 112 height 30
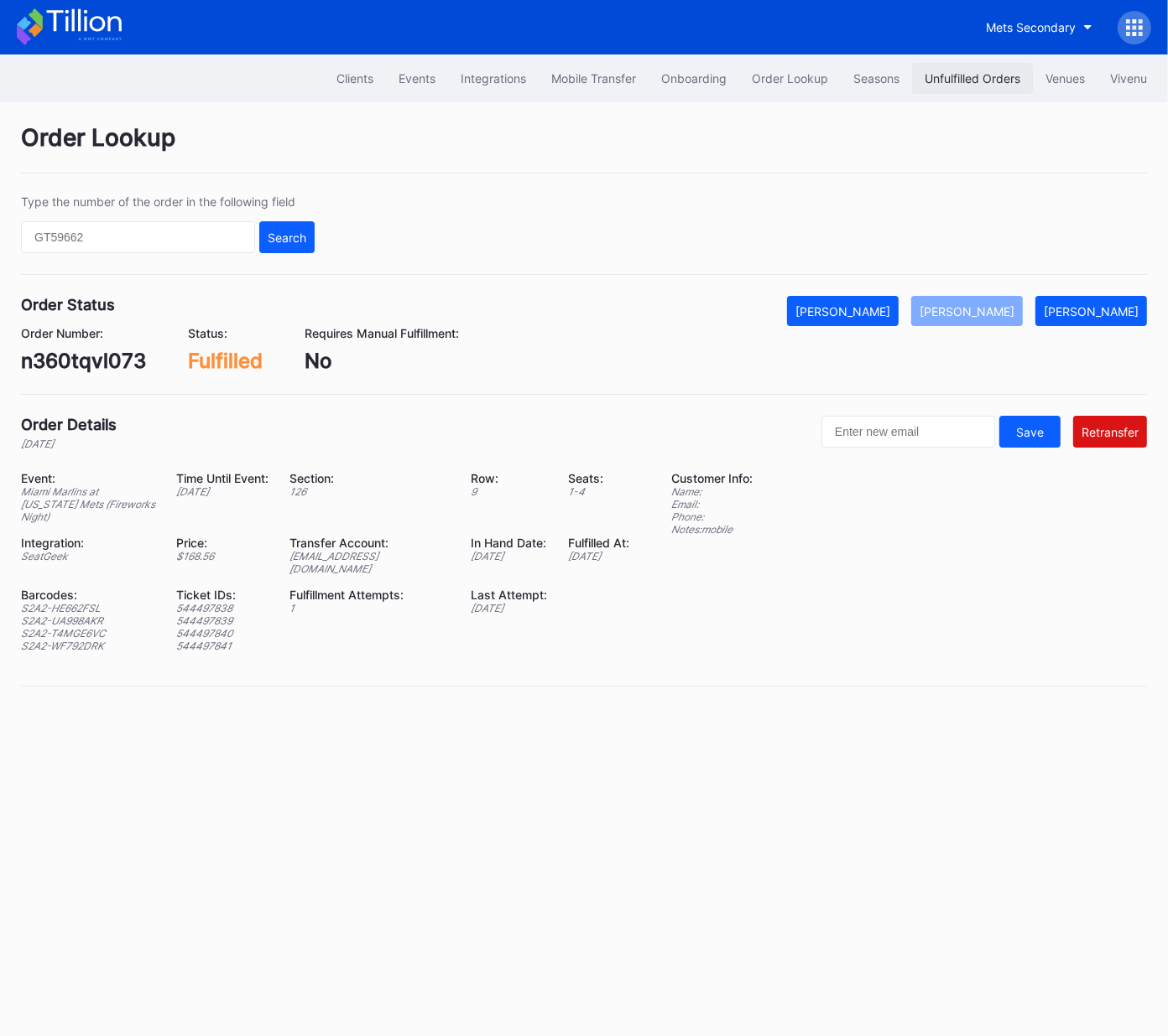
click at [963, 82] on div "Unfulfilled Orders" at bounding box center [973, 78] width 96 height 14
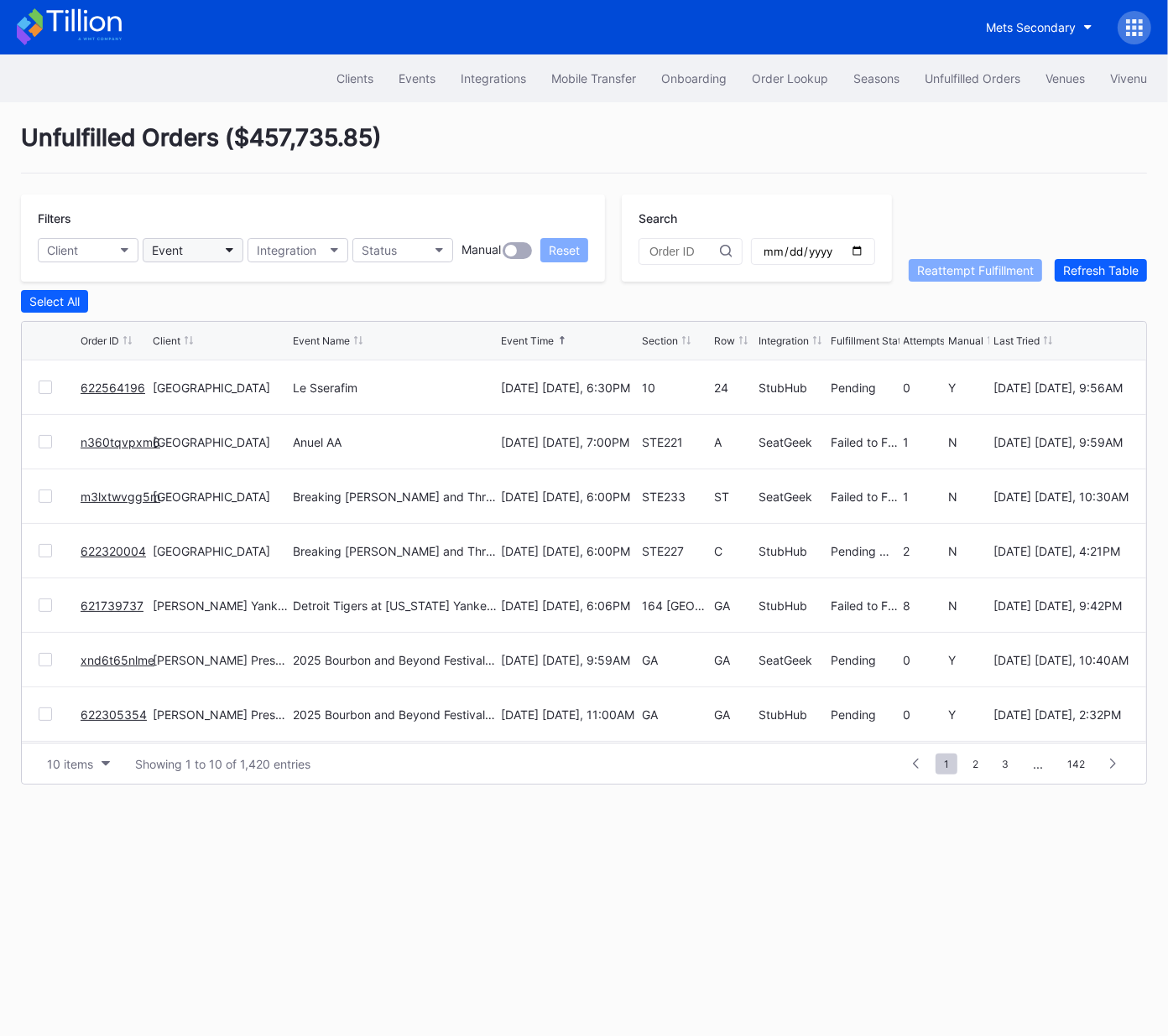
click at [166, 255] on div "Event" at bounding box center [167, 250] width 31 height 14
click at [202, 255] on button "Event" at bounding box center [193, 250] width 101 height 24
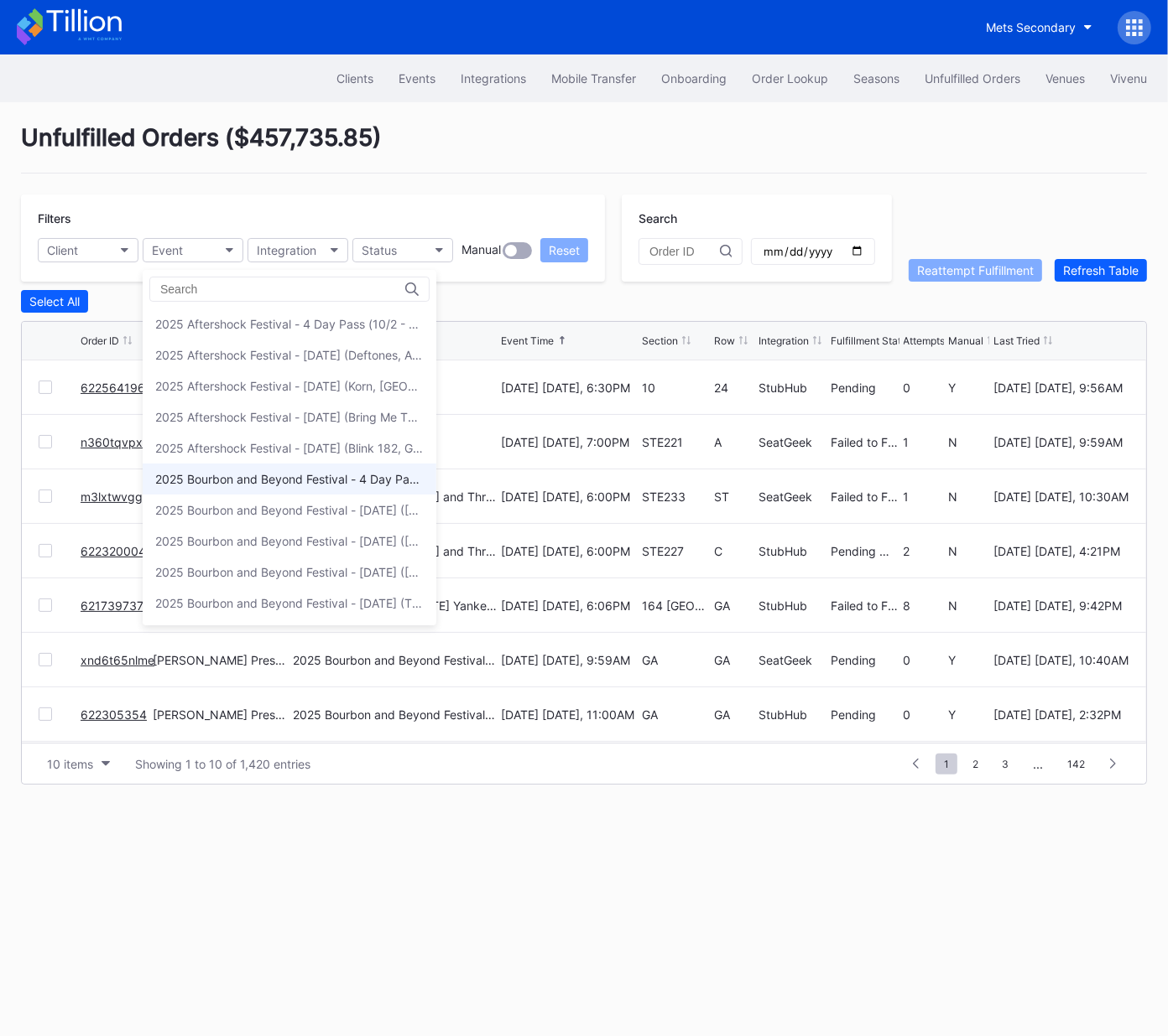
click at [239, 475] on div "2025 Bourbon and Beyond Festival - 4 Day Pass (9/11 - 9/14) (Phish, Noah Kahan,…" at bounding box center [289, 479] width 268 height 14
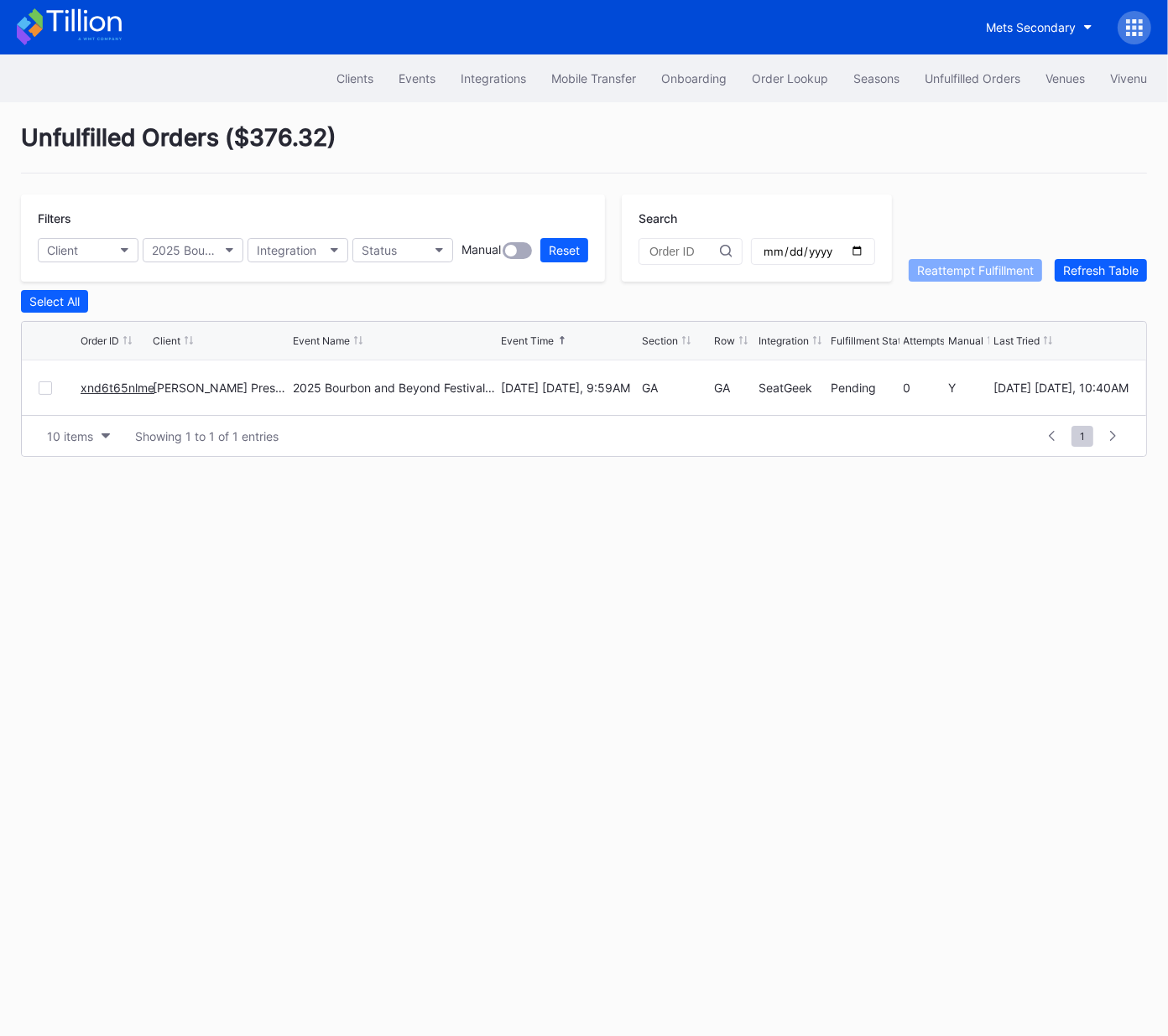
click at [197, 264] on div "Filters Client 2025 Bourbon and Beyond Festival - 4 Day Pass (9/11 - 9/14) (Phi…" at bounding box center [312, 237] width 584 height 87
click at [198, 257] on button "2025 Bourbon and Beyond Festival - 4 Day Pass (9/11 - 9/14) (Phish, Noah Kahan,…" at bounding box center [193, 250] width 101 height 24
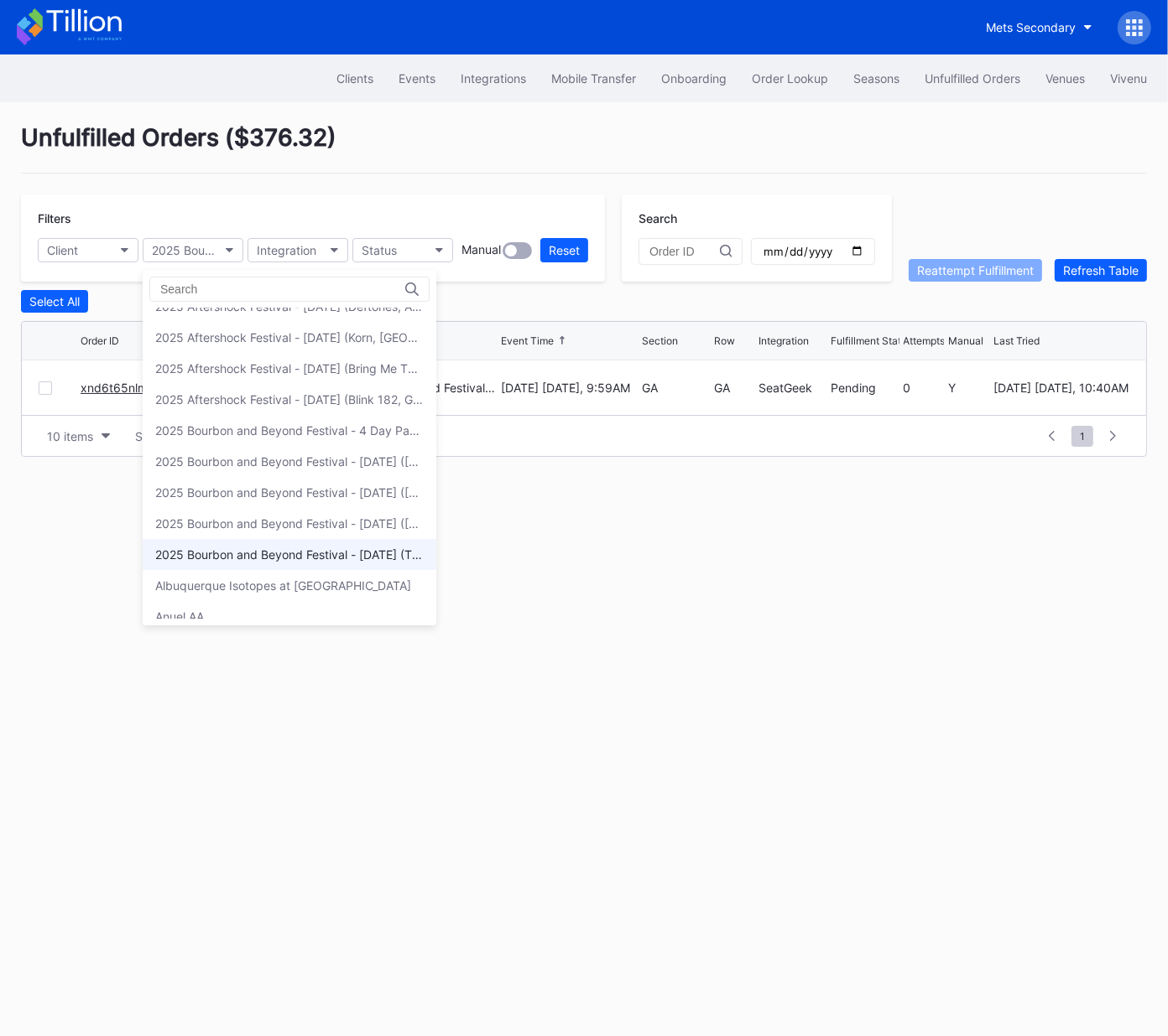
scroll to position [66, 0]
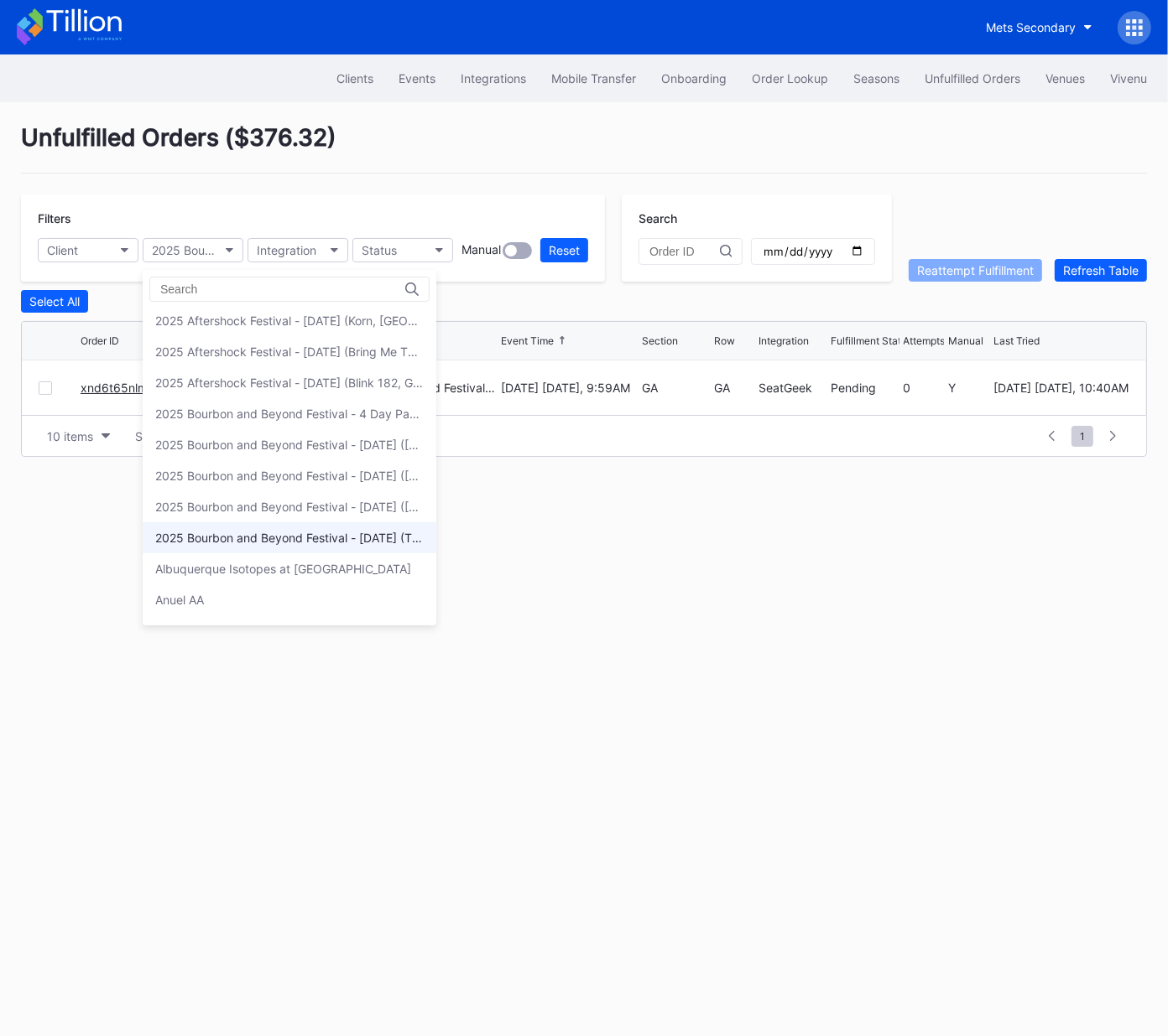
click at [256, 534] on div "2025 Bourbon and Beyond Festival - Thursday (The Lumineers, Benson Boone, Alaba…" at bounding box center [289, 537] width 268 height 14
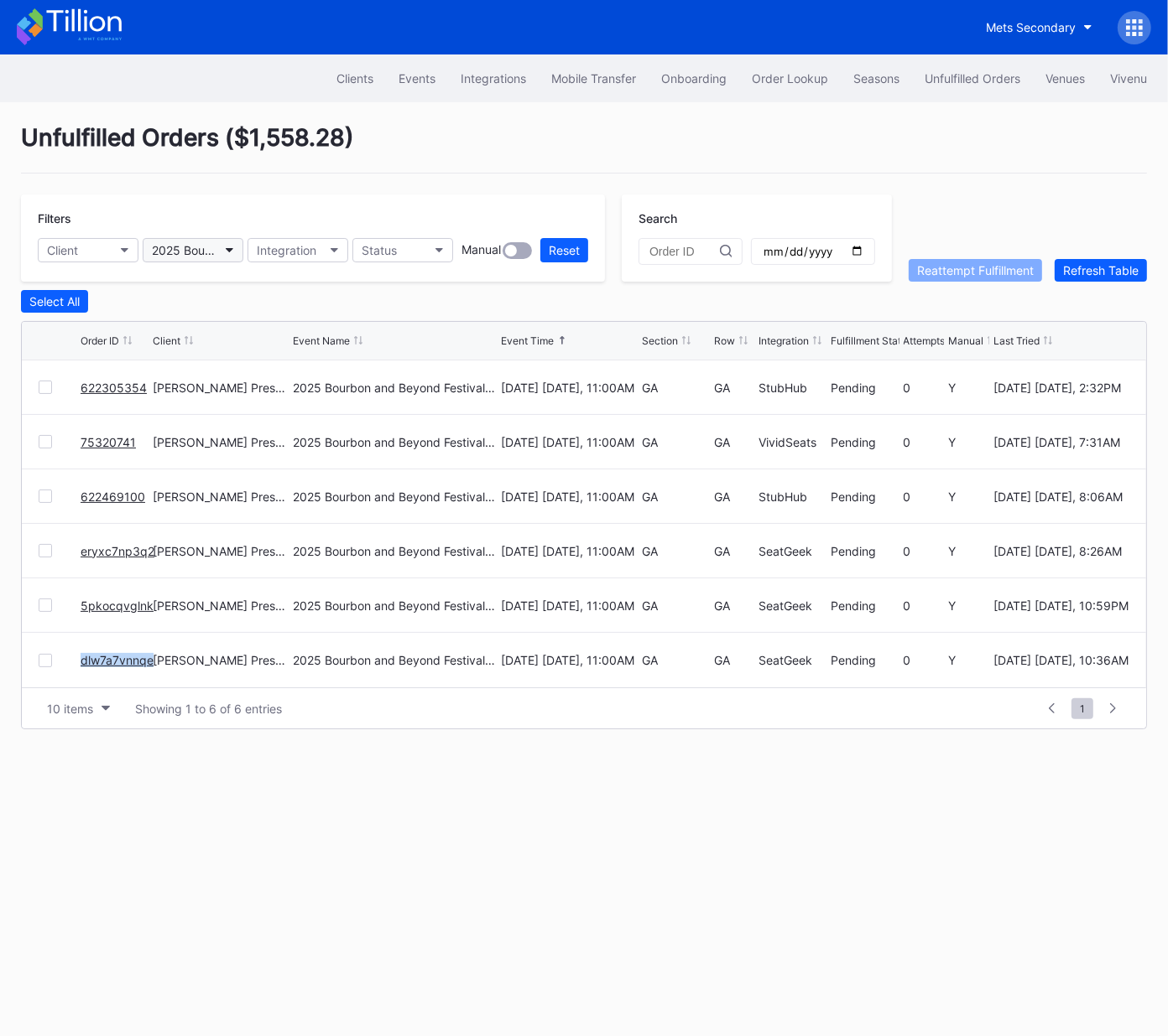
click at [172, 250] on div "2025 Bourbon and Beyond Festival - Thursday (The Lumineers, Benson Boone, Alaba…" at bounding box center [185, 250] width 66 height 14
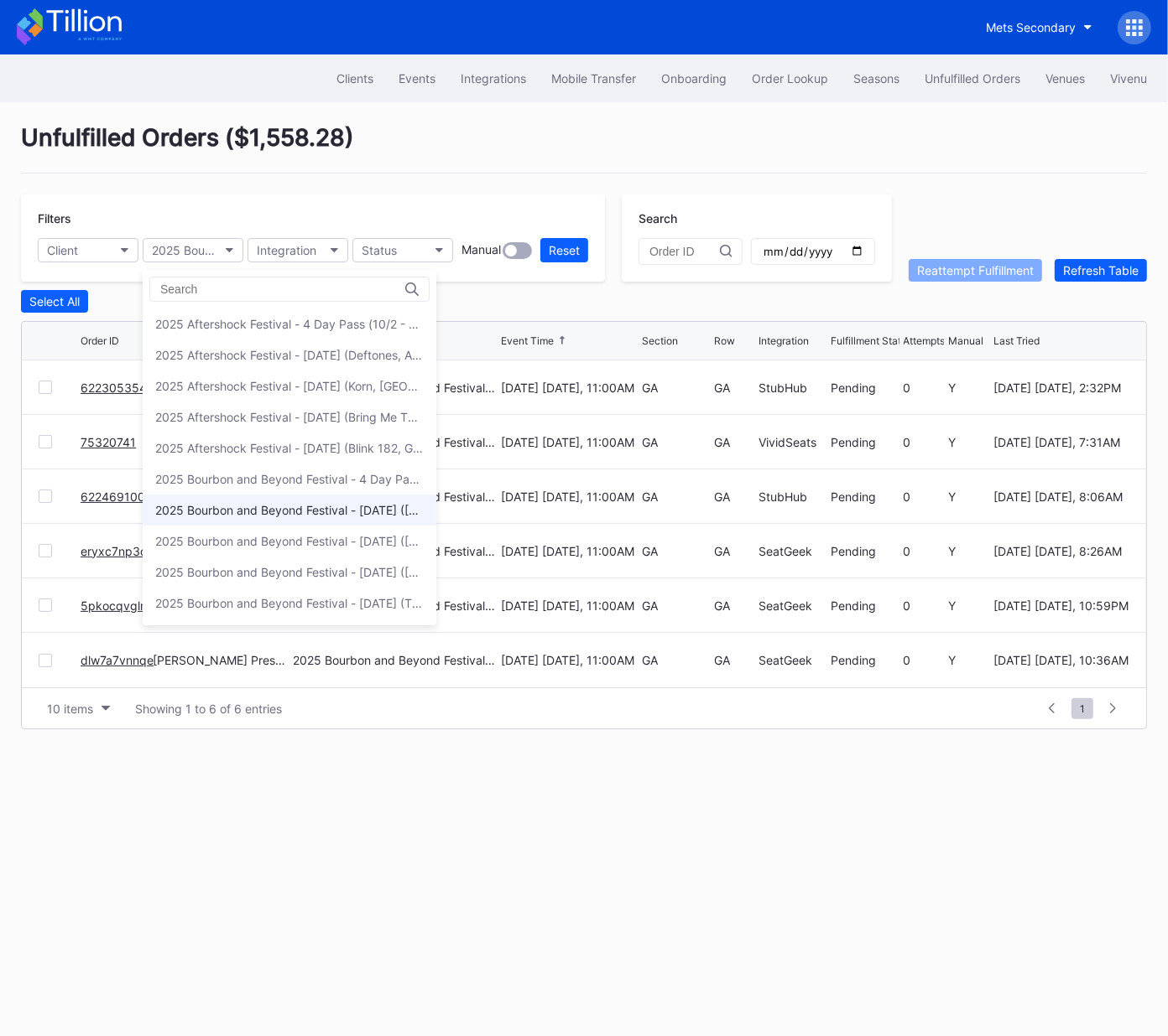
click at [273, 504] on div "2025 Bourbon and Beyond Festival - Friday (Phish, Khruangbin, Joe Bonamassa)" at bounding box center [289, 511] width 268 height 14
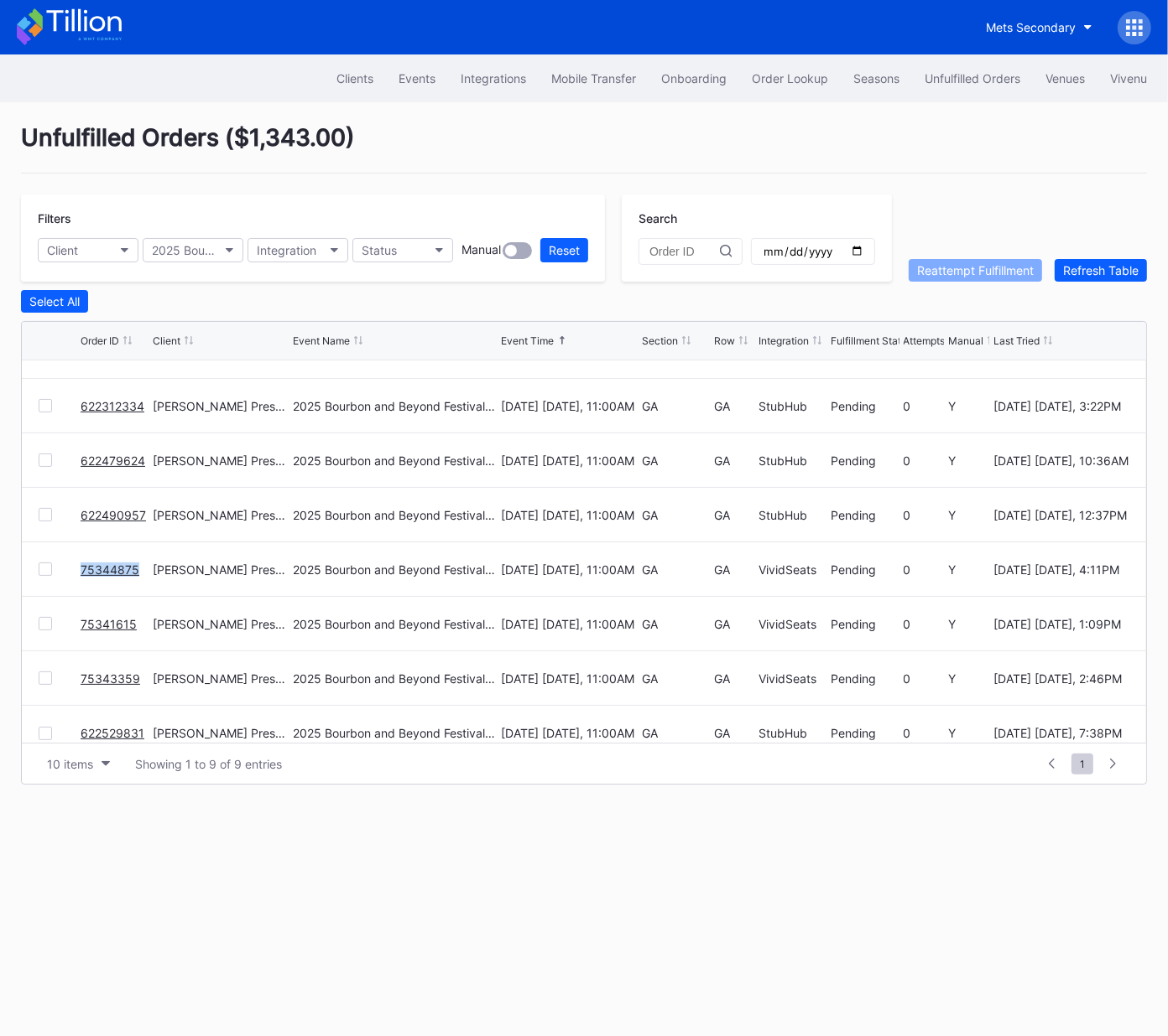
scroll to position [109, 0]
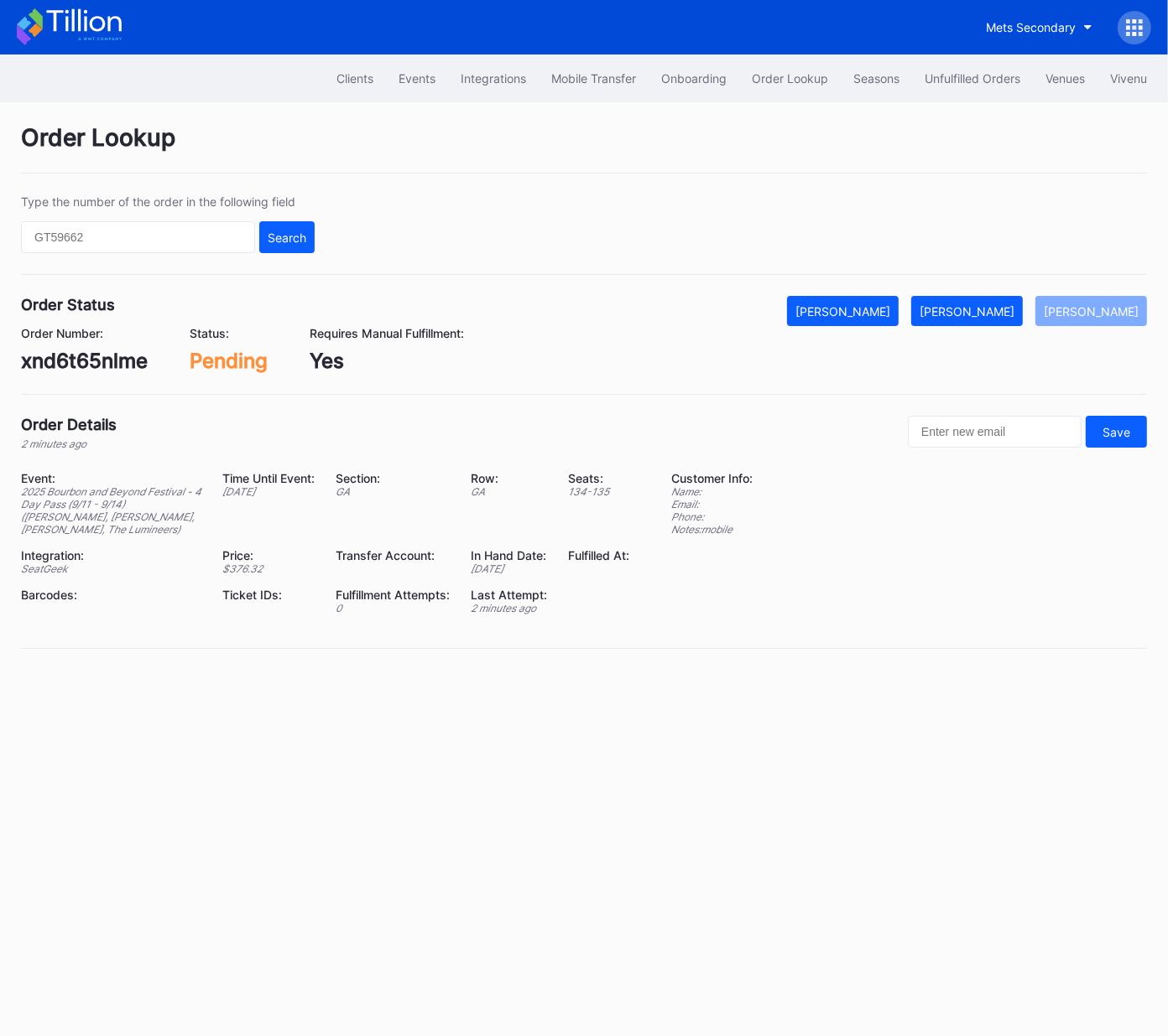
click at [91, 365] on div "xnd6t65nlme" at bounding box center [84, 361] width 127 height 24
copy div "xnd6t65nlme"
click at [988, 316] on div "[PERSON_NAME]" at bounding box center [967, 311] width 95 height 14
click at [108, 355] on div "622305354" at bounding box center [78, 361] width 115 height 24
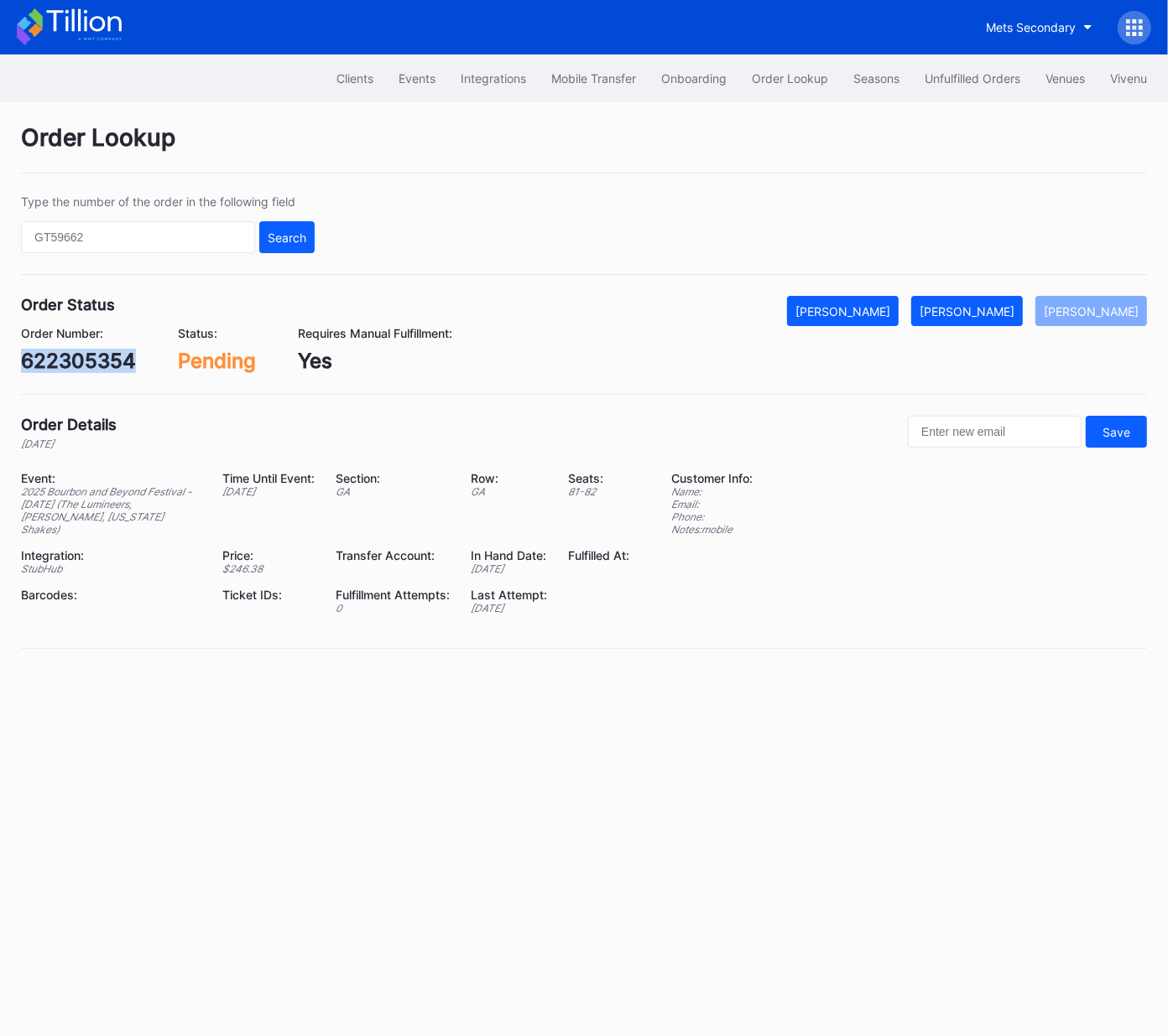
click at [108, 355] on div "622305354" at bounding box center [78, 361] width 115 height 24
copy div "622305354"
drag, startPoint x: 993, startPoint y: 313, endPoint x: 1166, endPoint y: 159, distance: 231.6
click at [993, 311] on div "[PERSON_NAME]" at bounding box center [967, 311] width 95 height 14
click at [77, 359] on div "75320741" at bounding box center [69, 361] width 97 height 24
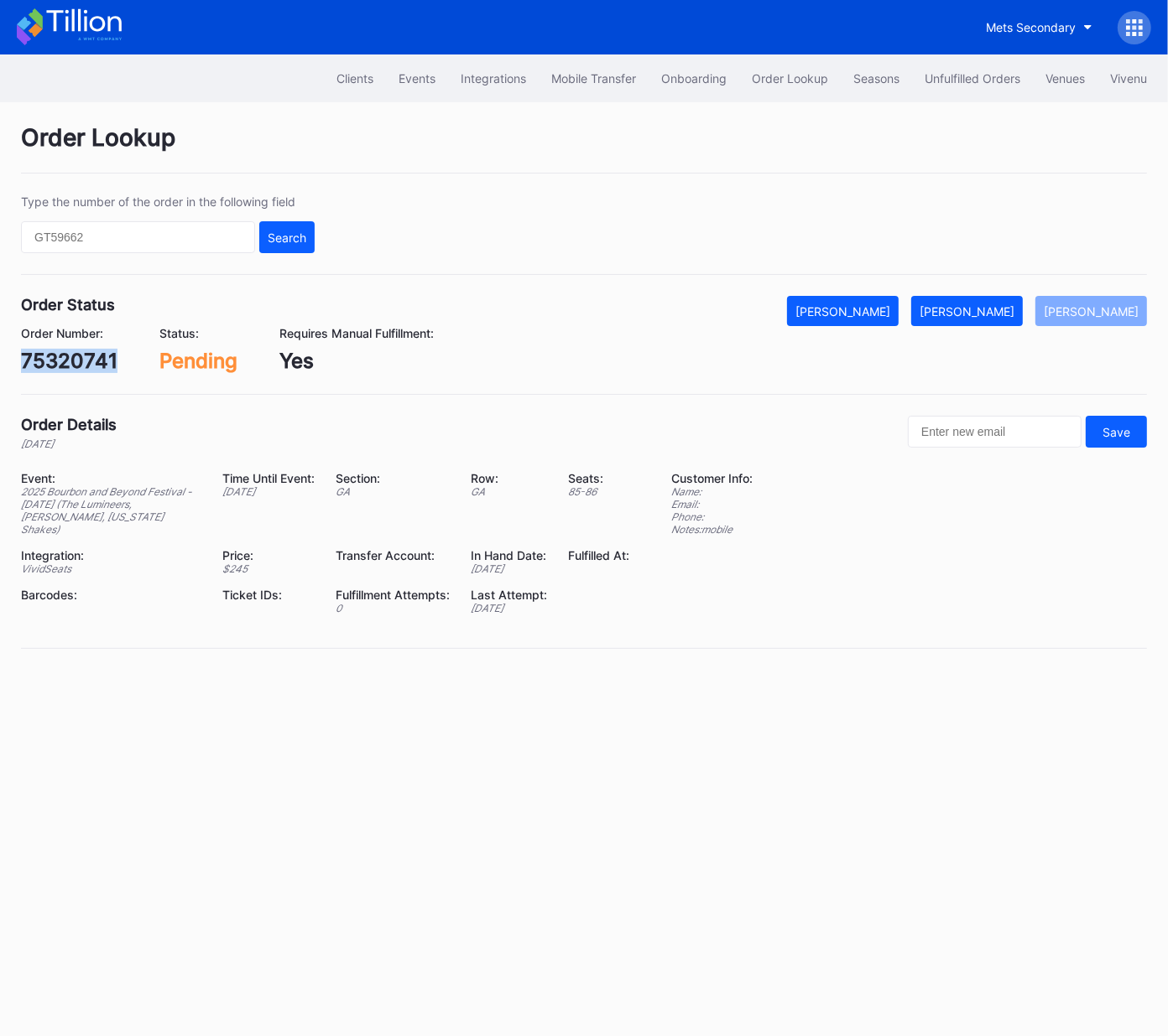
click at [77, 359] on div "75320741" at bounding box center [69, 361] width 97 height 24
copy div "75320741"
drag, startPoint x: 977, startPoint y: 309, endPoint x: 1046, endPoint y: 298, distance: 69.9
click at [977, 309] on div "[PERSON_NAME]" at bounding box center [967, 311] width 95 height 14
click at [90, 362] on div "622469100" at bounding box center [77, 361] width 113 height 24
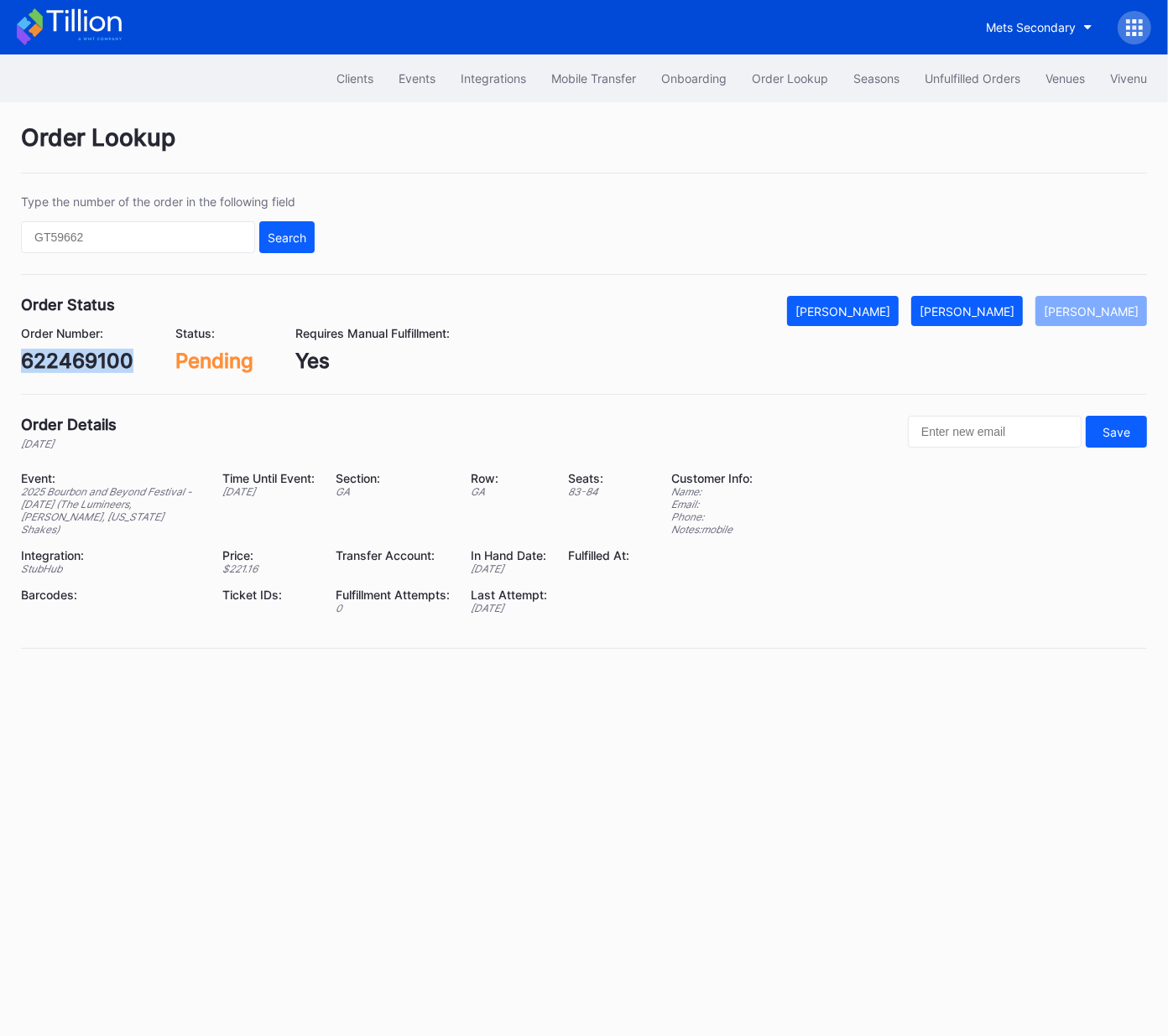
drag, startPoint x: 91, startPoint y: 362, endPoint x: 355, endPoint y: 347, distance: 264.4
click at [90, 362] on div "622469100" at bounding box center [77, 361] width 113 height 24
copy div "622469100"
click at [995, 310] on div "[PERSON_NAME]" at bounding box center [967, 311] width 95 height 14
click at [109, 364] on div "eryxc7np3q2" at bounding box center [84, 361] width 127 height 24
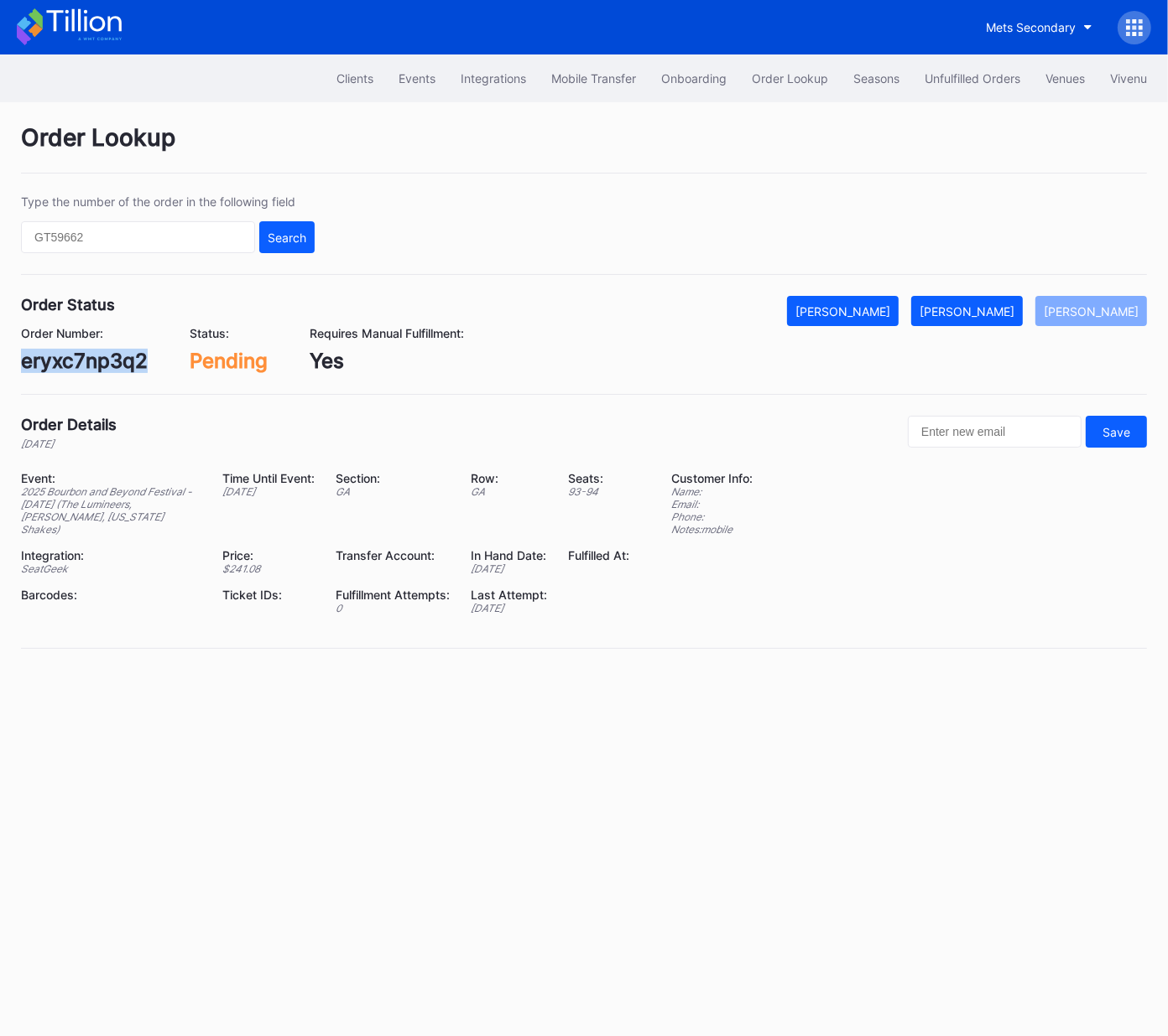
click at [109, 364] on div "eryxc7np3q2" at bounding box center [84, 361] width 127 height 24
copy div "eryxc7np3q2"
drag, startPoint x: 1016, startPoint y: 307, endPoint x: 1157, endPoint y: 169, distance: 197.3
click at [1014, 306] on div "[PERSON_NAME]" at bounding box center [967, 311] width 95 height 14
click at [124, 358] on div "5pkocqvglnk" at bounding box center [83, 361] width 124 height 24
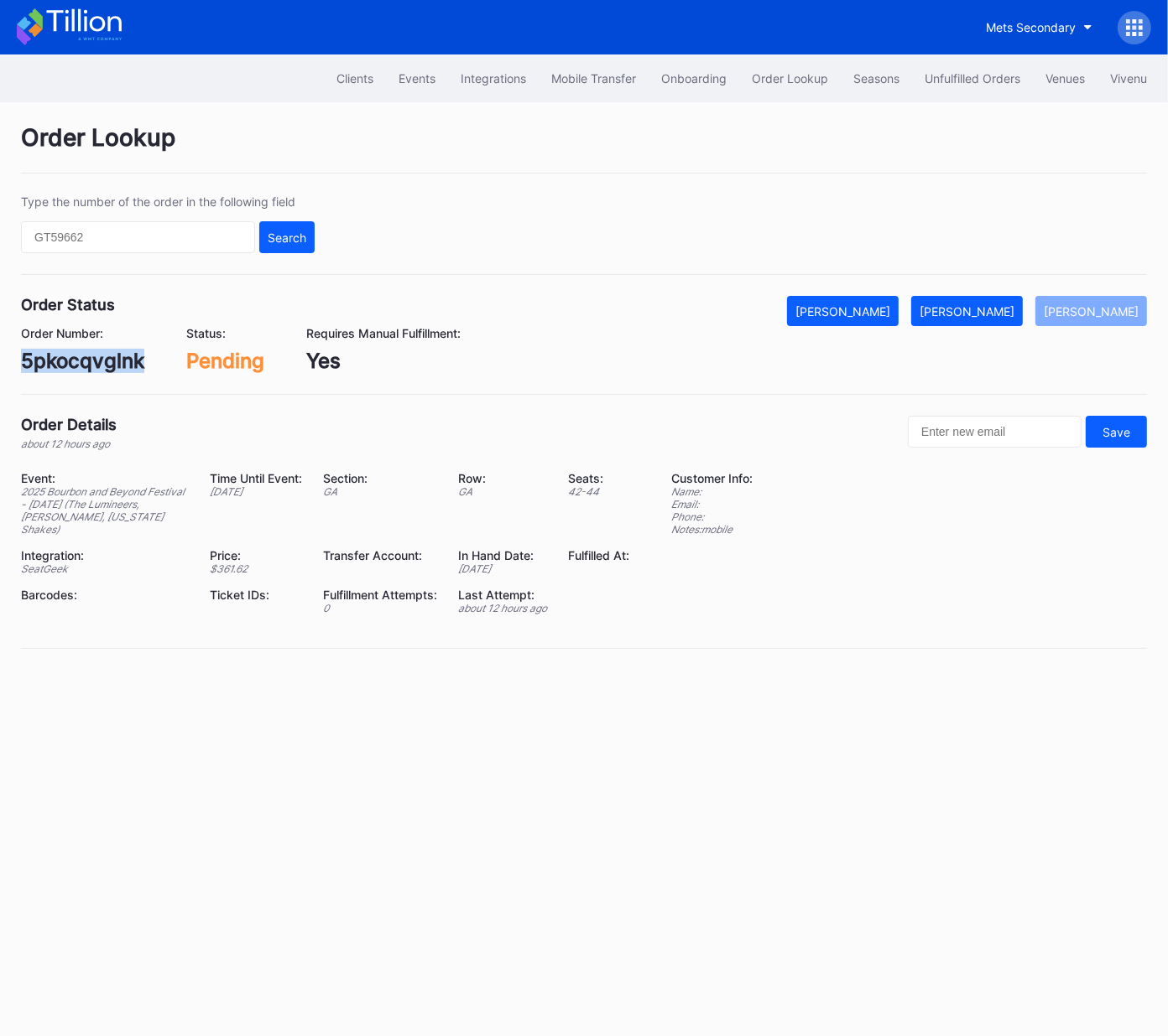
drag, startPoint x: 124, startPoint y: 358, endPoint x: 140, endPoint y: 357, distance: 16.0
click at [124, 358] on div "5pkocqvglnk" at bounding box center [83, 361] width 124 height 24
copy div "5pkocqvglnk"
drag, startPoint x: 982, startPoint y: 313, endPoint x: 1110, endPoint y: 220, distance: 158.2
click at [983, 313] on div "[PERSON_NAME]" at bounding box center [967, 311] width 95 height 14
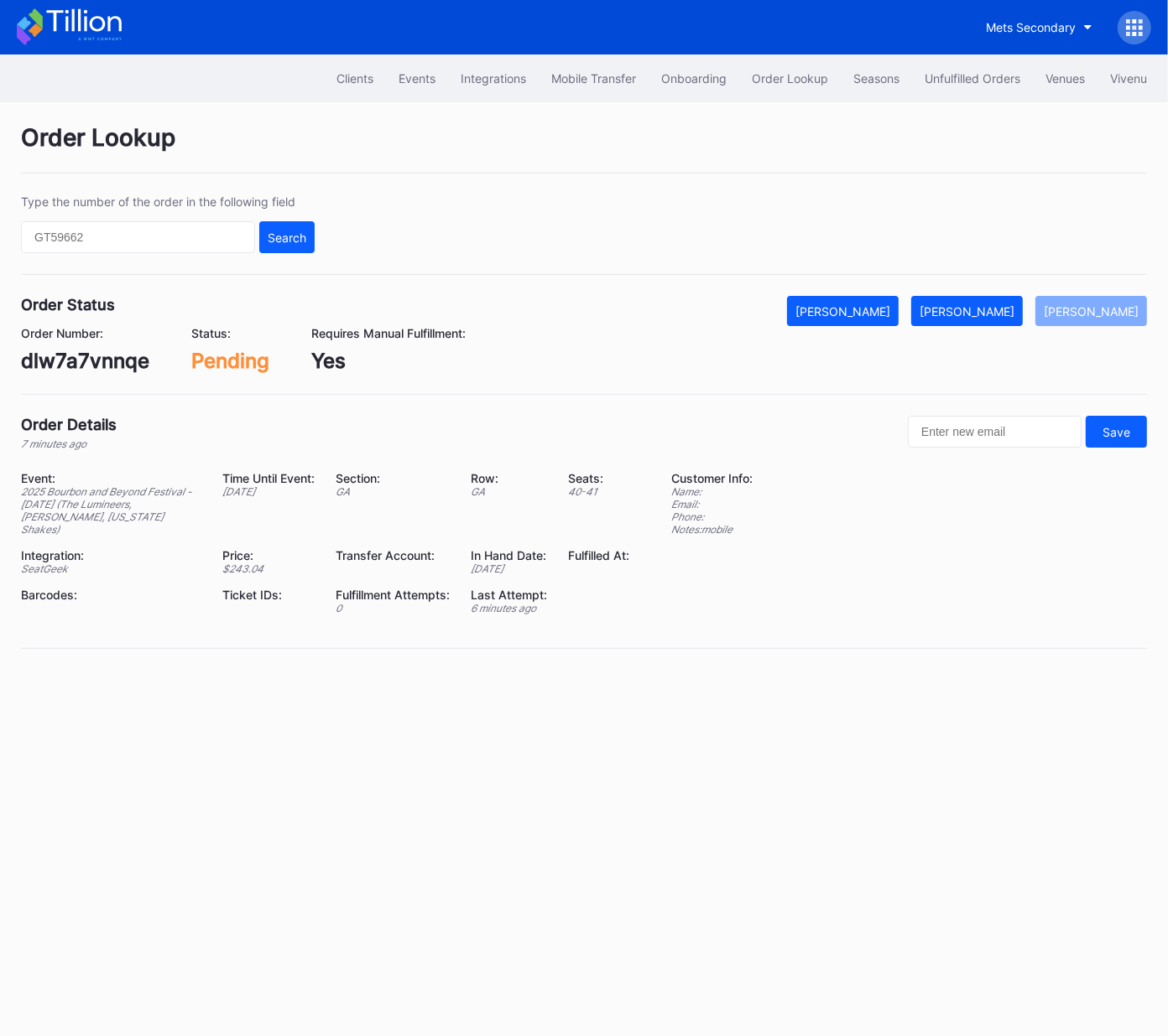
click at [96, 367] on div "dlw7a7vnnqe" at bounding box center [85, 361] width 129 height 24
drag, startPoint x: 97, startPoint y: 367, endPoint x: 128, endPoint y: 361, distance: 31.6
click at [98, 366] on div "dlw7a7vnnqe" at bounding box center [85, 361] width 129 height 24
copy div "dlw7a7vnnqe"
click at [997, 312] on div "[PERSON_NAME]" at bounding box center [967, 311] width 95 height 14
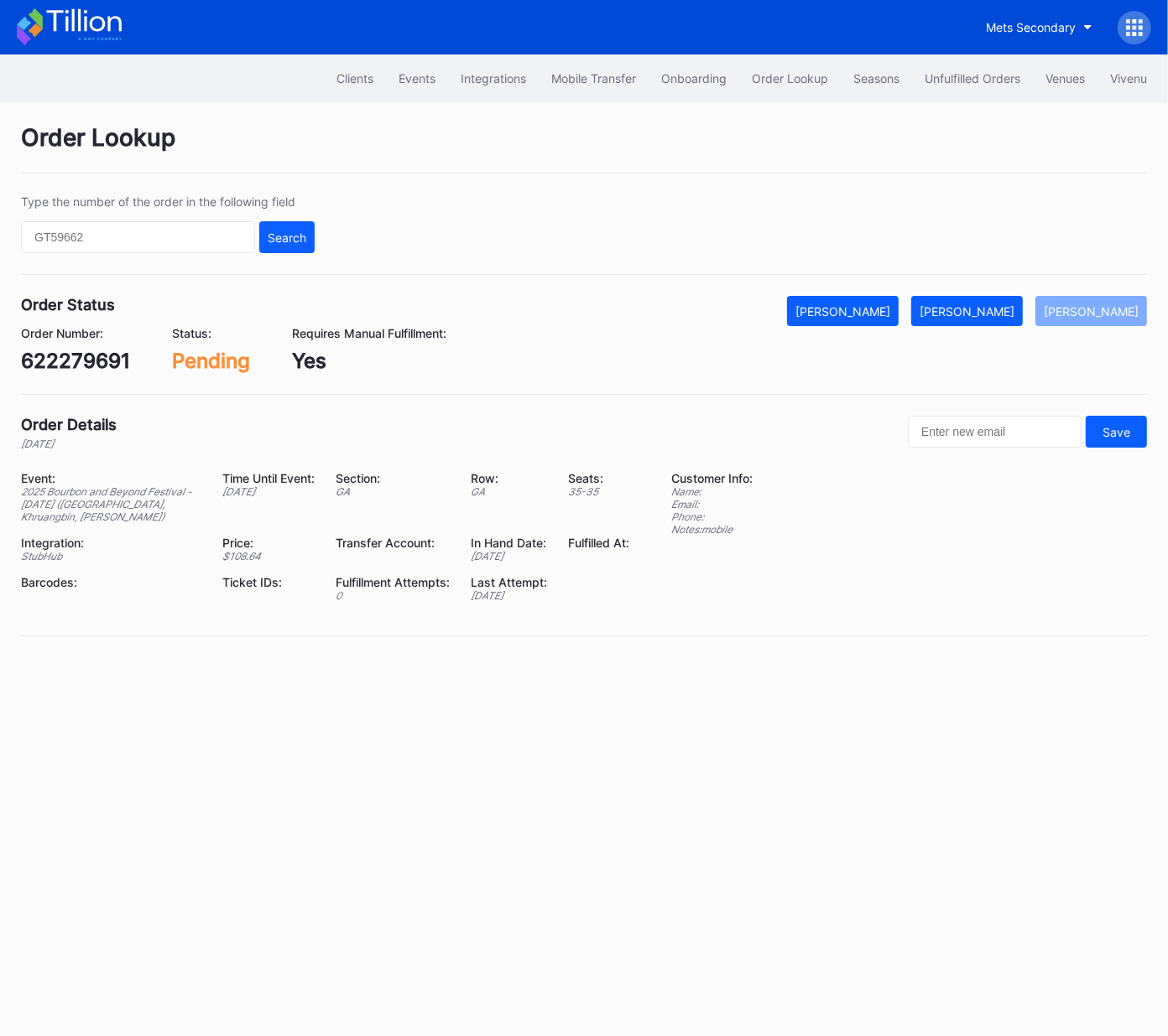
click at [109, 355] on div "622279691" at bounding box center [75, 361] width 109 height 24
copy div "622279691"
click at [1014, 309] on div "[PERSON_NAME]" at bounding box center [967, 311] width 95 height 14
click at [92, 361] on div "75315727" at bounding box center [68, 361] width 95 height 24
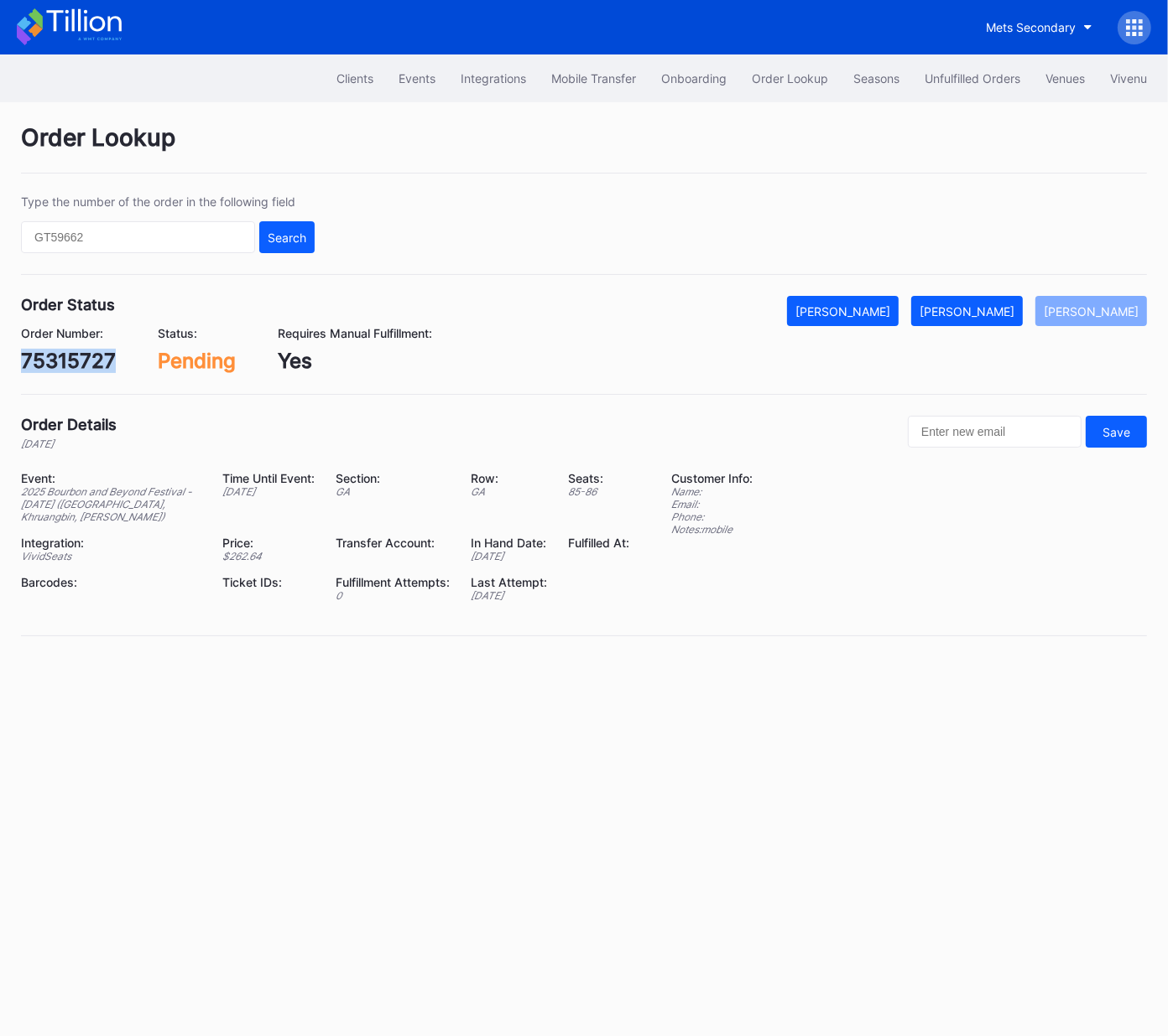
drag, startPoint x: 92, startPoint y: 361, endPoint x: 120, endPoint y: 357, distance: 28.3
click at [92, 361] on div "75315727" at bounding box center [68, 361] width 95 height 24
copy div "75315727"
drag, startPoint x: 998, startPoint y: 311, endPoint x: 1148, endPoint y: 219, distance: 176.0
click at [998, 311] on div "[PERSON_NAME]" at bounding box center [967, 311] width 95 height 14
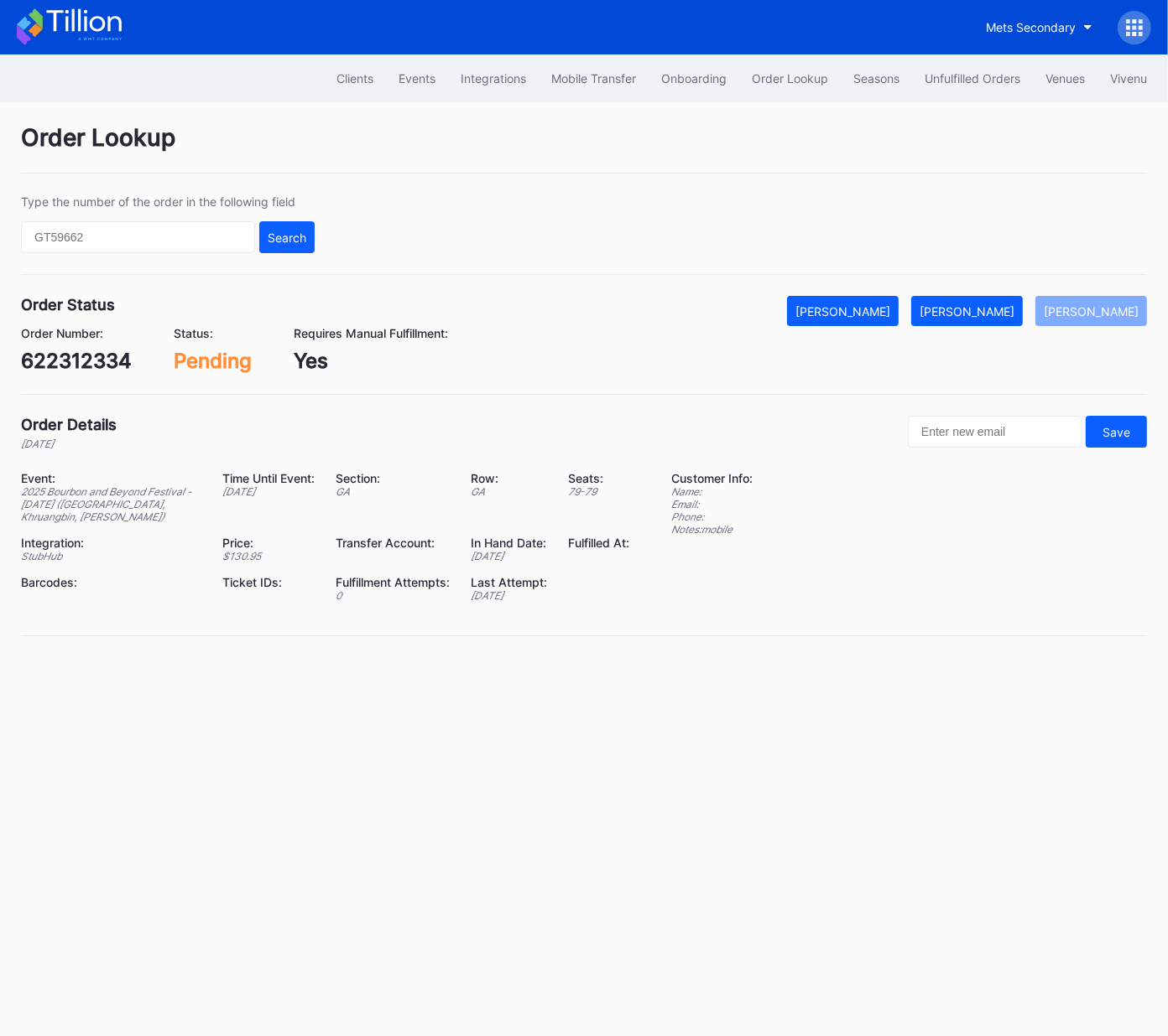
click at [96, 362] on div "622312334" at bounding box center [76, 361] width 111 height 24
drag, startPoint x: 96, startPoint y: 362, endPoint x: 369, endPoint y: 381, distance: 273.7
click at [96, 362] on div "622312334" at bounding box center [76, 361] width 111 height 24
copy div "622312334"
click at [988, 318] on button "[PERSON_NAME]" at bounding box center [967, 311] width 112 height 30
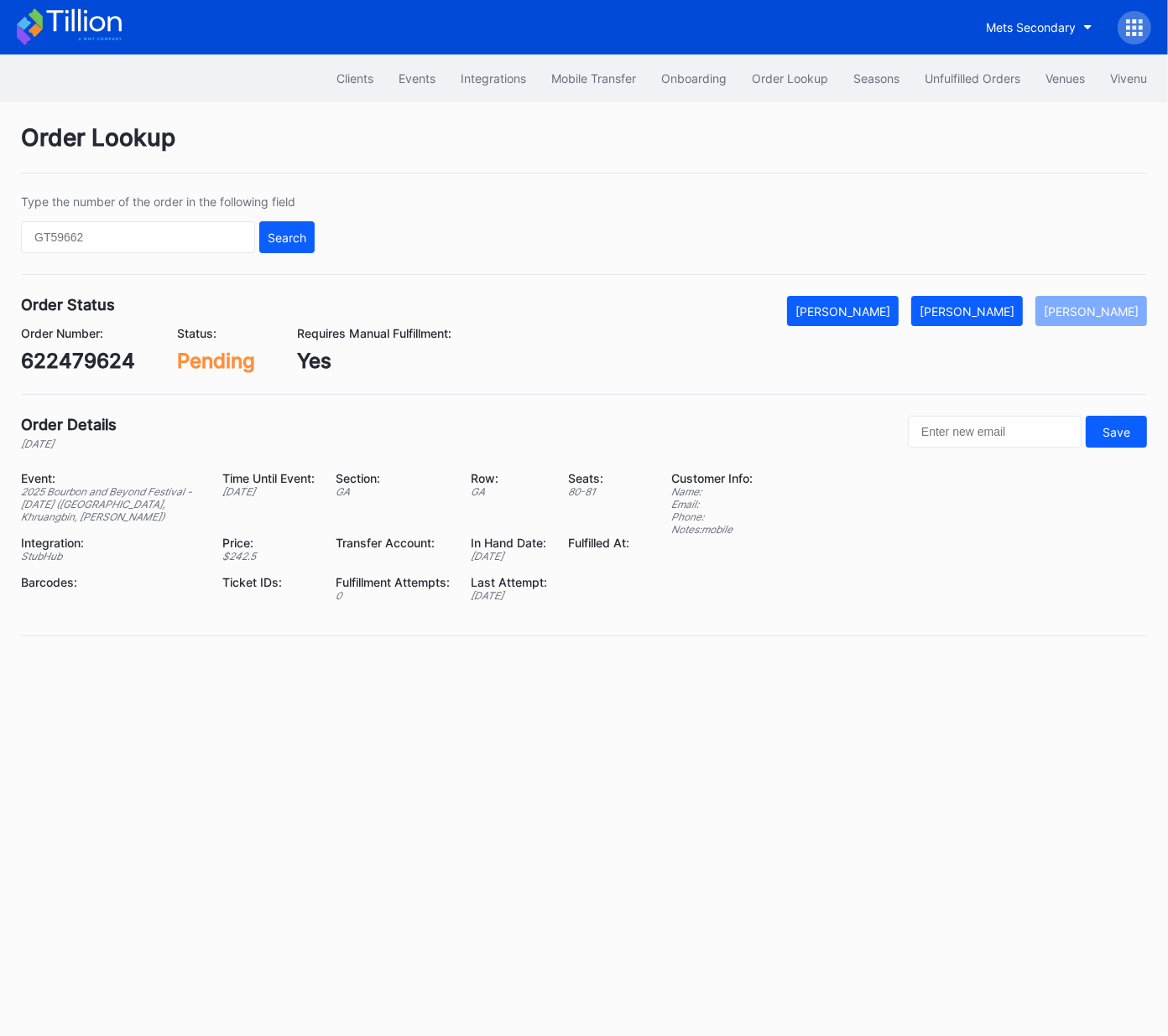
click at [63, 364] on div "622479624" at bounding box center [78, 361] width 114 height 24
copy div "622479624"
click at [1004, 310] on div "[PERSON_NAME]" at bounding box center [967, 311] width 95 height 14
click at [69, 358] on div "622490957" at bounding box center [78, 361] width 114 height 24
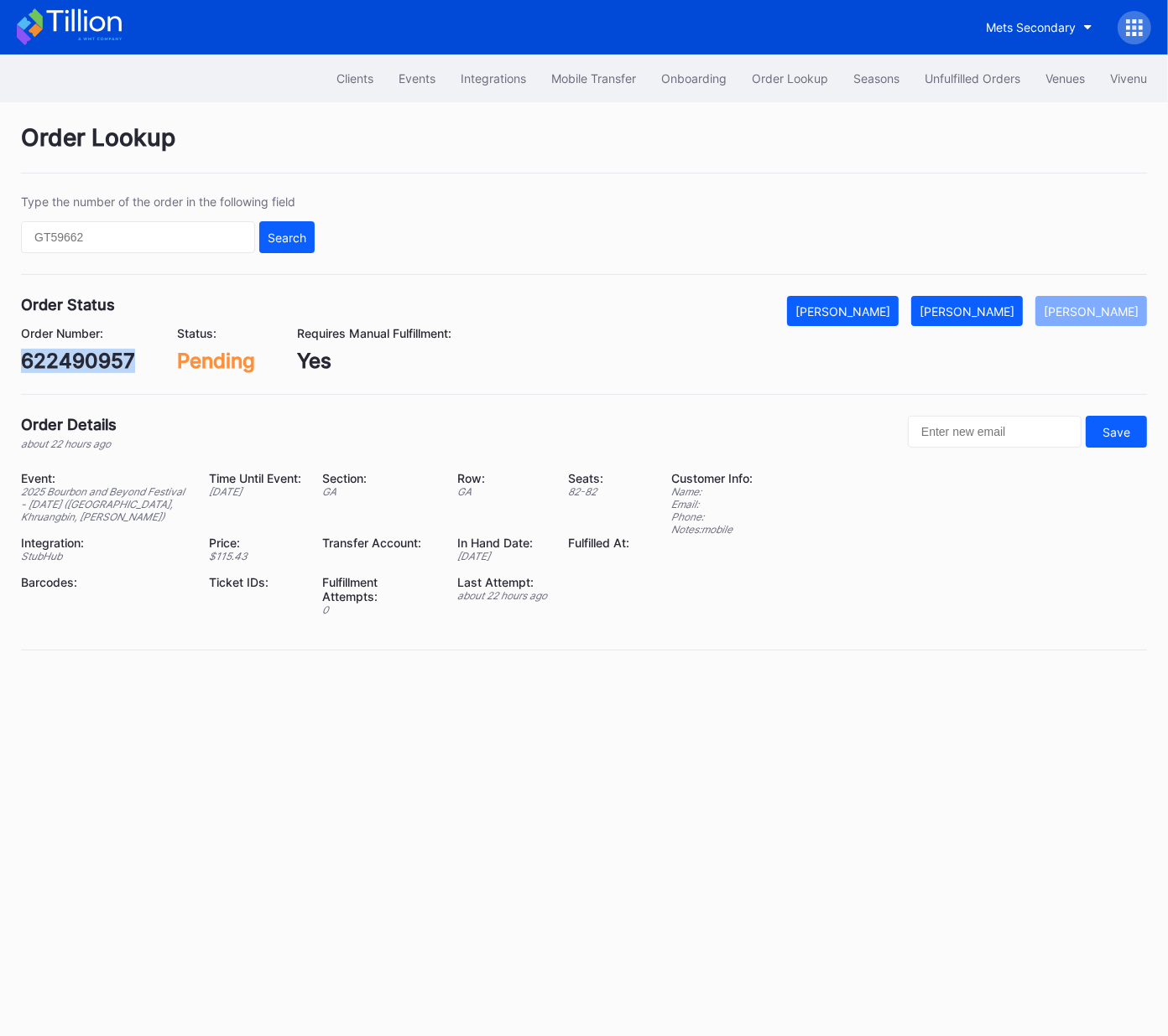
click at [69, 358] on div "622490957" at bounding box center [78, 361] width 114 height 24
copy div "622490957"
drag, startPoint x: 1004, startPoint y: 304, endPoint x: 1125, endPoint y: 247, distance: 133.8
click at [1009, 301] on button "[PERSON_NAME]" at bounding box center [967, 311] width 112 height 30
click at [98, 359] on div "75344875" at bounding box center [71, 361] width 101 height 24
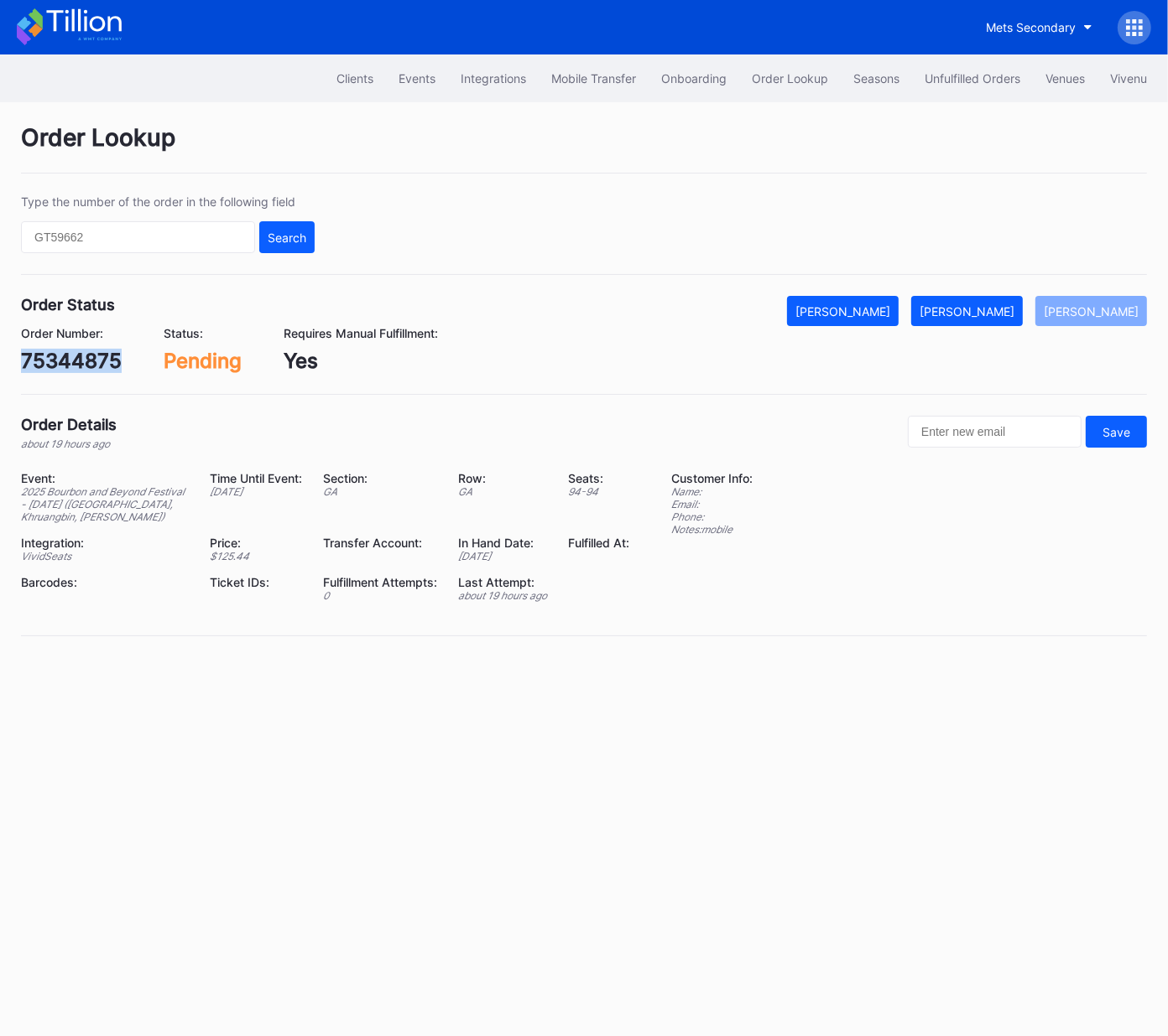
click at [98, 359] on div "75344875" at bounding box center [71, 361] width 101 height 24
copy div "75344875"
click at [1014, 314] on div "[PERSON_NAME]" at bounding box center [967, 311] width 95 height 14
click at [69, 372] on div "75341615" at bounding box center [68, 361] width 94 height 24
click at [71, 367] on div "75341615" at bounding box center [68, 361] width 94 height 24
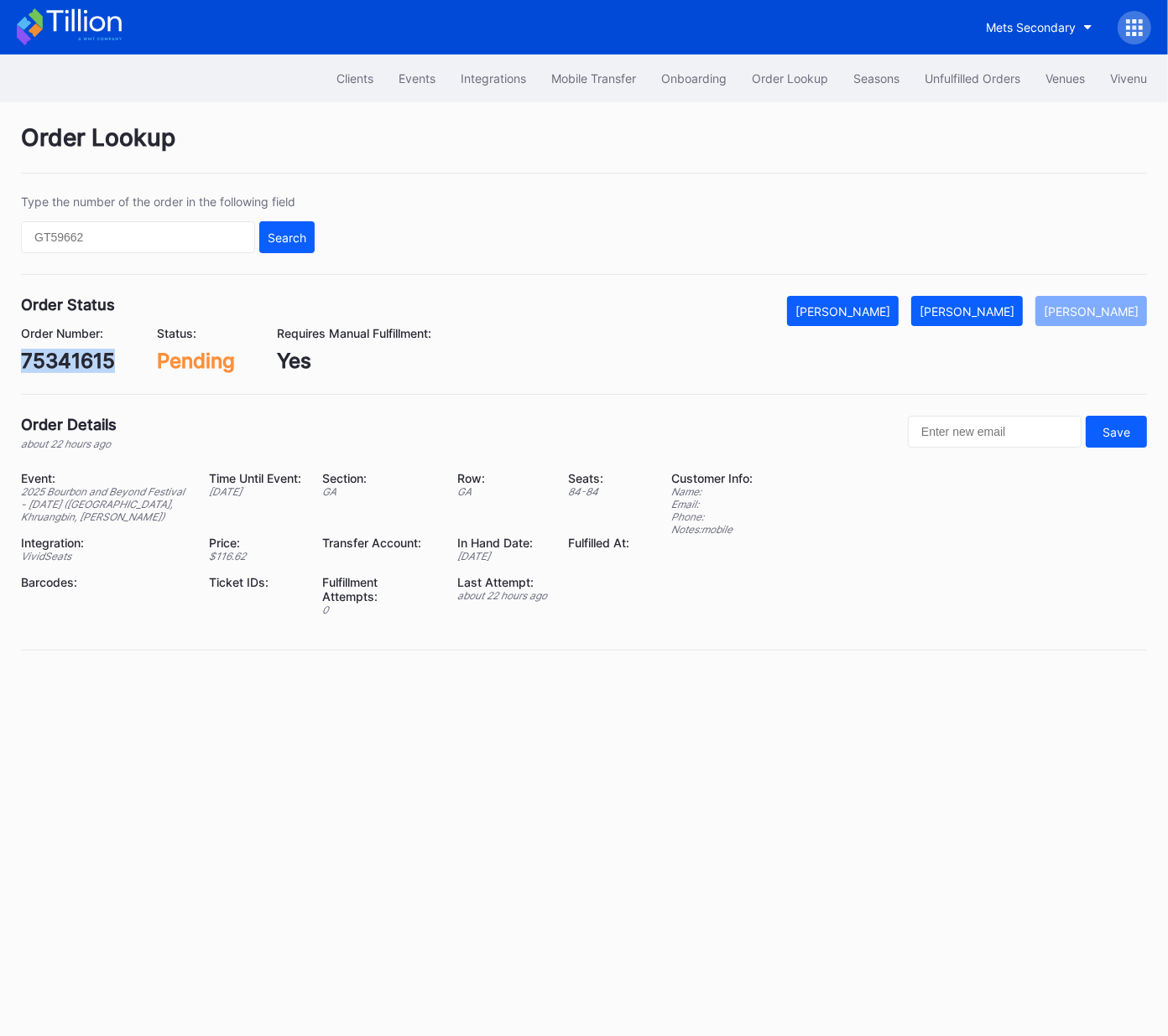
click at [71, 367] on div "75341615" at bounding box center [68, 361] width 94 height 24
copy div "75341615"
click at [1009, 311] on div "[PERSON_NAME]" at bounding box center [967, 311] width 95 height 14
click at [89, 356] on div "75343359" at bounding box center [71, 361] width 101 height 24
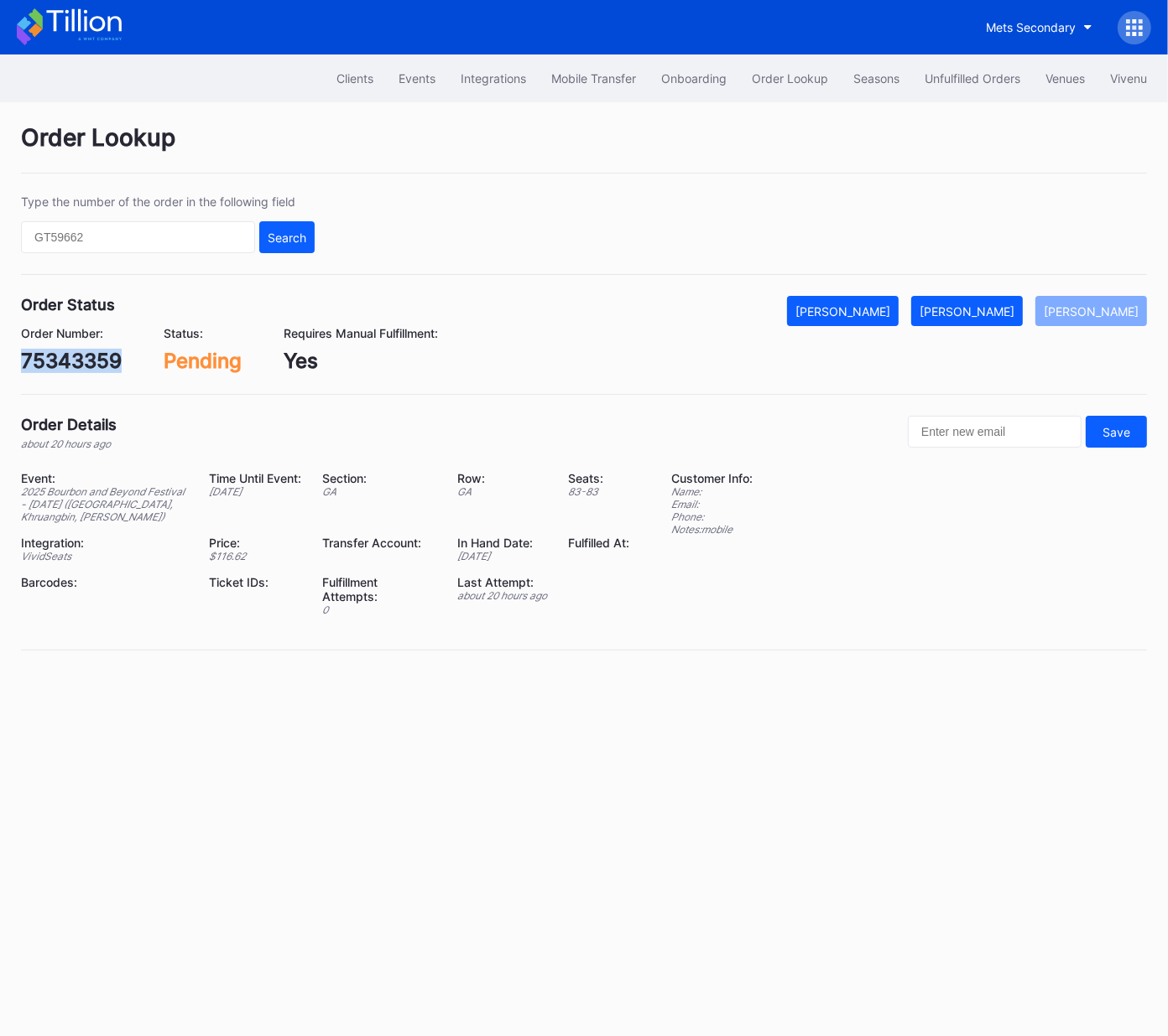
copy div "75343359"
drag, startPoint x: 1009, startPoint y: 304, endPoint x: 1164, endPoint y: 189, distance: 193.0
click at [1009, 304] on div "[PERSON_NAME]" at bounding box center [967, 311] width 95 height 14
click at [74, 364] on div "622529831" at bounding box center [76, 361] width 110 height 24
click at [74, 363] on div "622529831" at bounding box center [76, 361] width 110 height 24
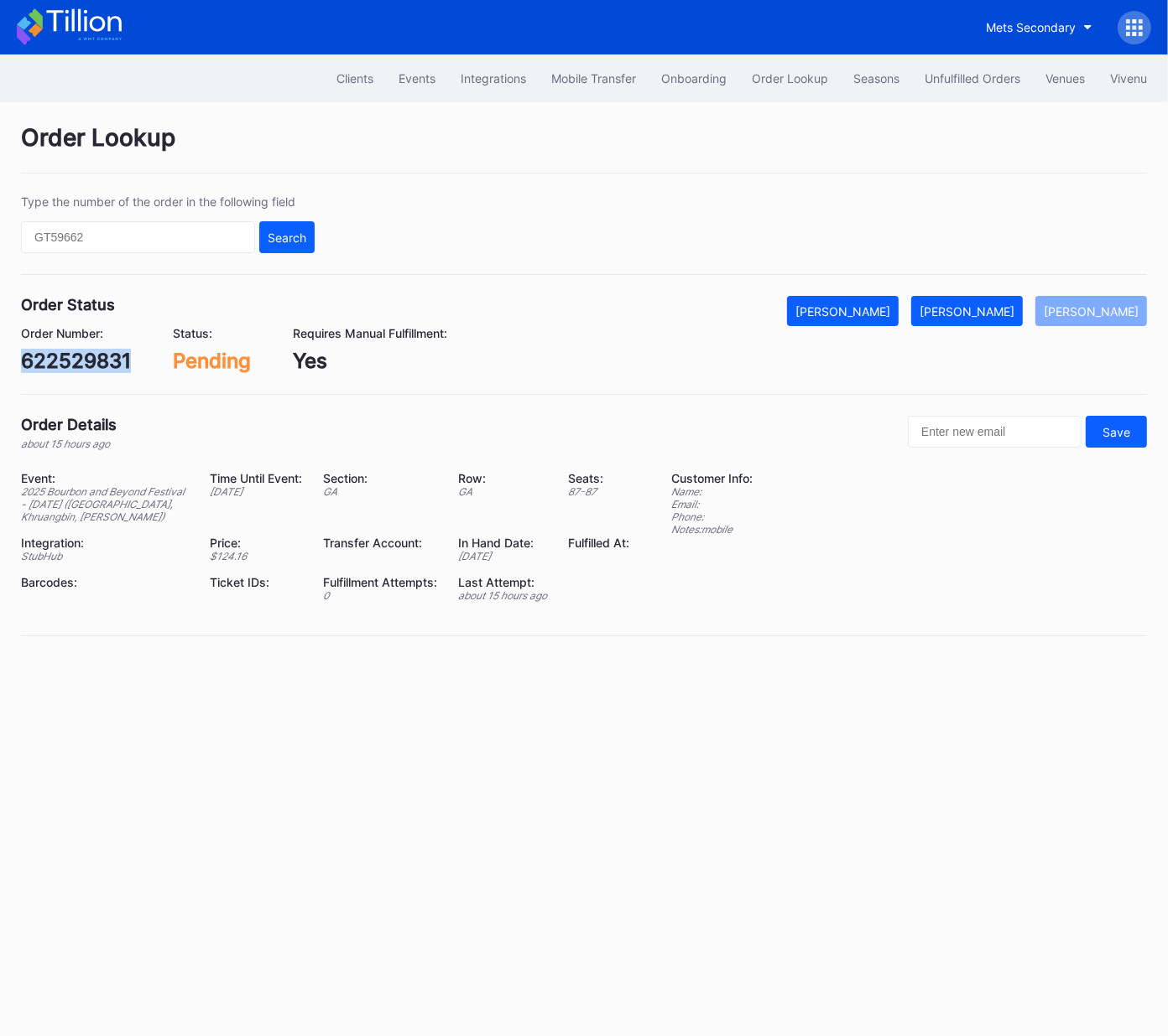
copy div "622529831"
drag, startPoint x: 1017, startPoint y: 304, endPoint x: 1030, endPoint y: 292, distance: 17.7
click at [1014, 304] on div "Mark Fulfilled" at bounding box center [967, 311] width 95 height 14
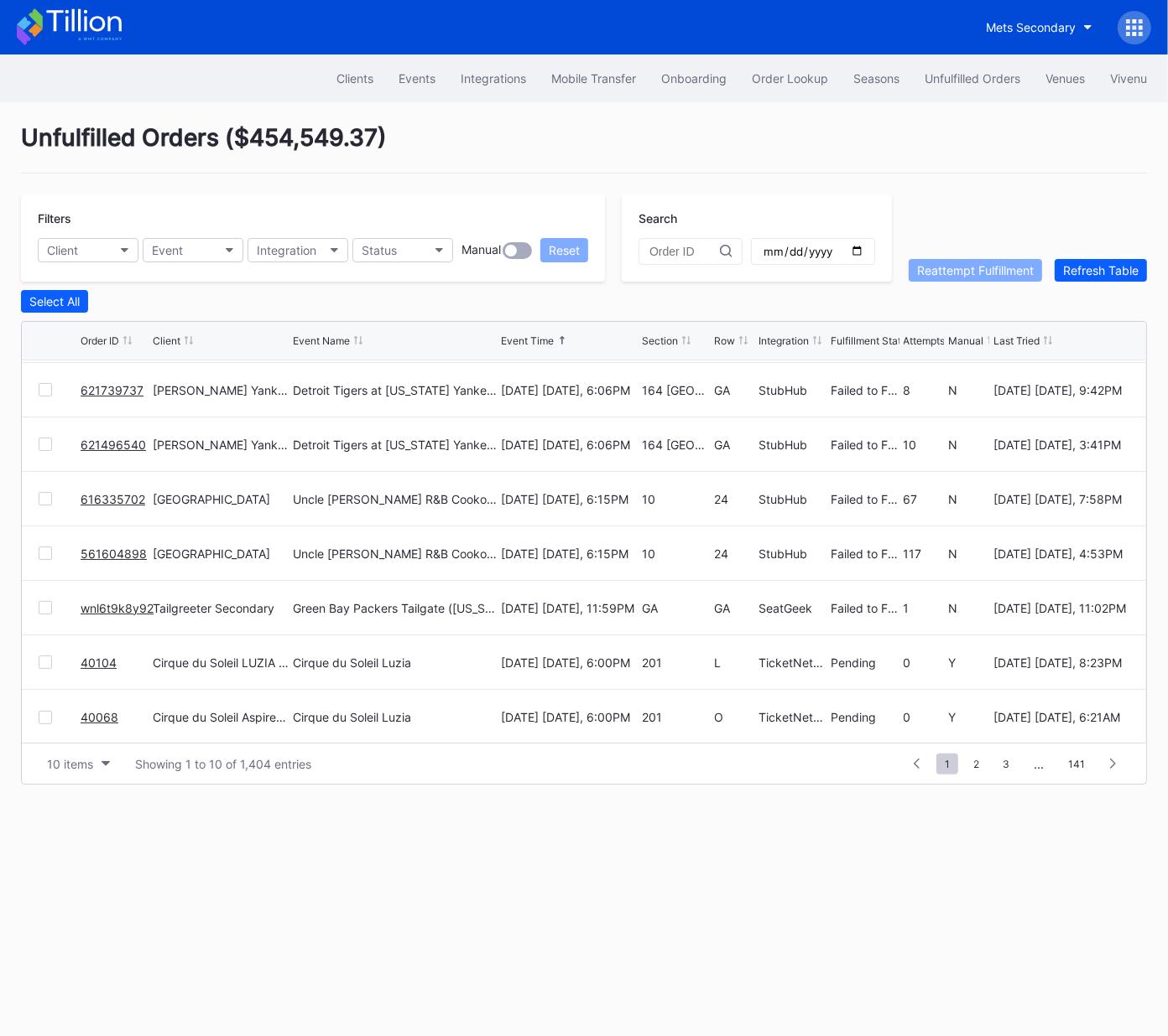
scroll to position [163, 0]
click at [220, 247] on button "Event" at bounding box center [193, 250] width 101 height 24
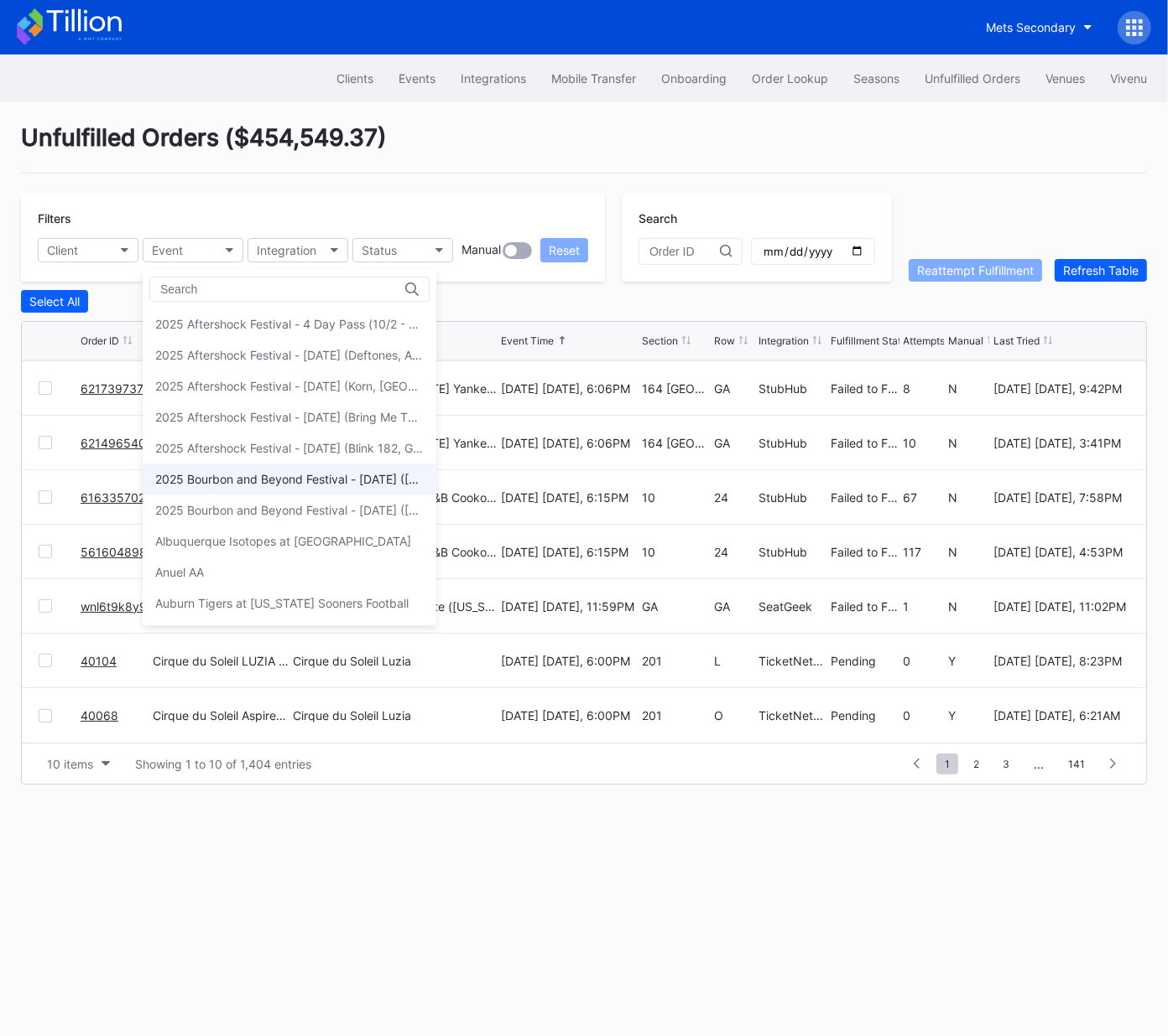
click at [234, 481] on div "2025 Bourbon and Beyond Festival - [DATE] ([PERSON_NAME], [PERSON_NAME], [PERSO…" at bounding box center [289, 479] width 268 height 14
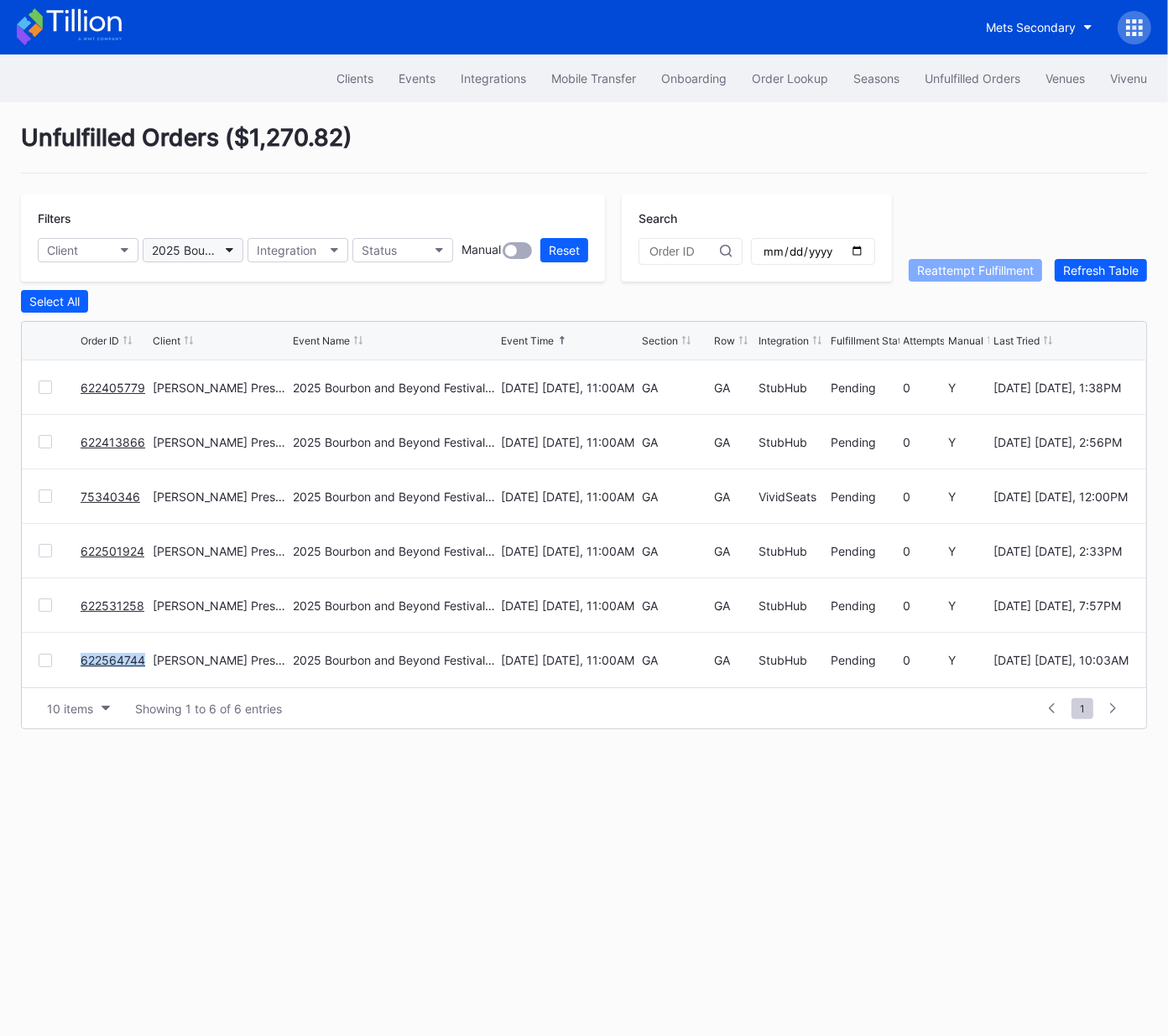
click at [188, 244] on div "2025 Bourbon and Beyond Festival - [DATE] ([PERSON_NAME], [PERSON_NAME], [PERSO…" at bounding box center [185, 250] width 66 height 14
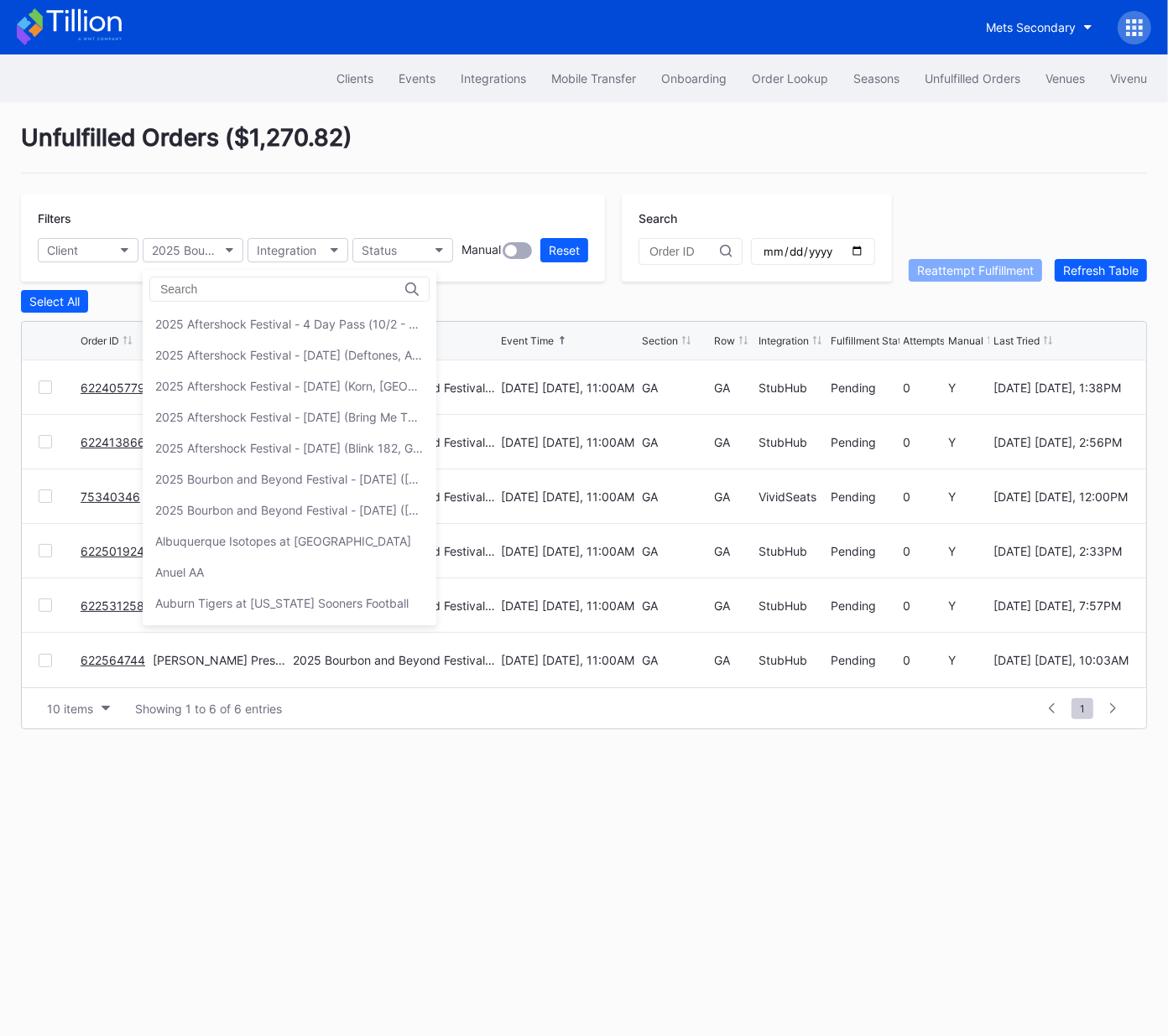
click at [230, 512] on div "2025 Bourbon and Beyond Festival - Sunday (Noah Kahan, Goo Goo Dolls, Megan Mor…" at bounding box center [289, 511] width 268 height 14
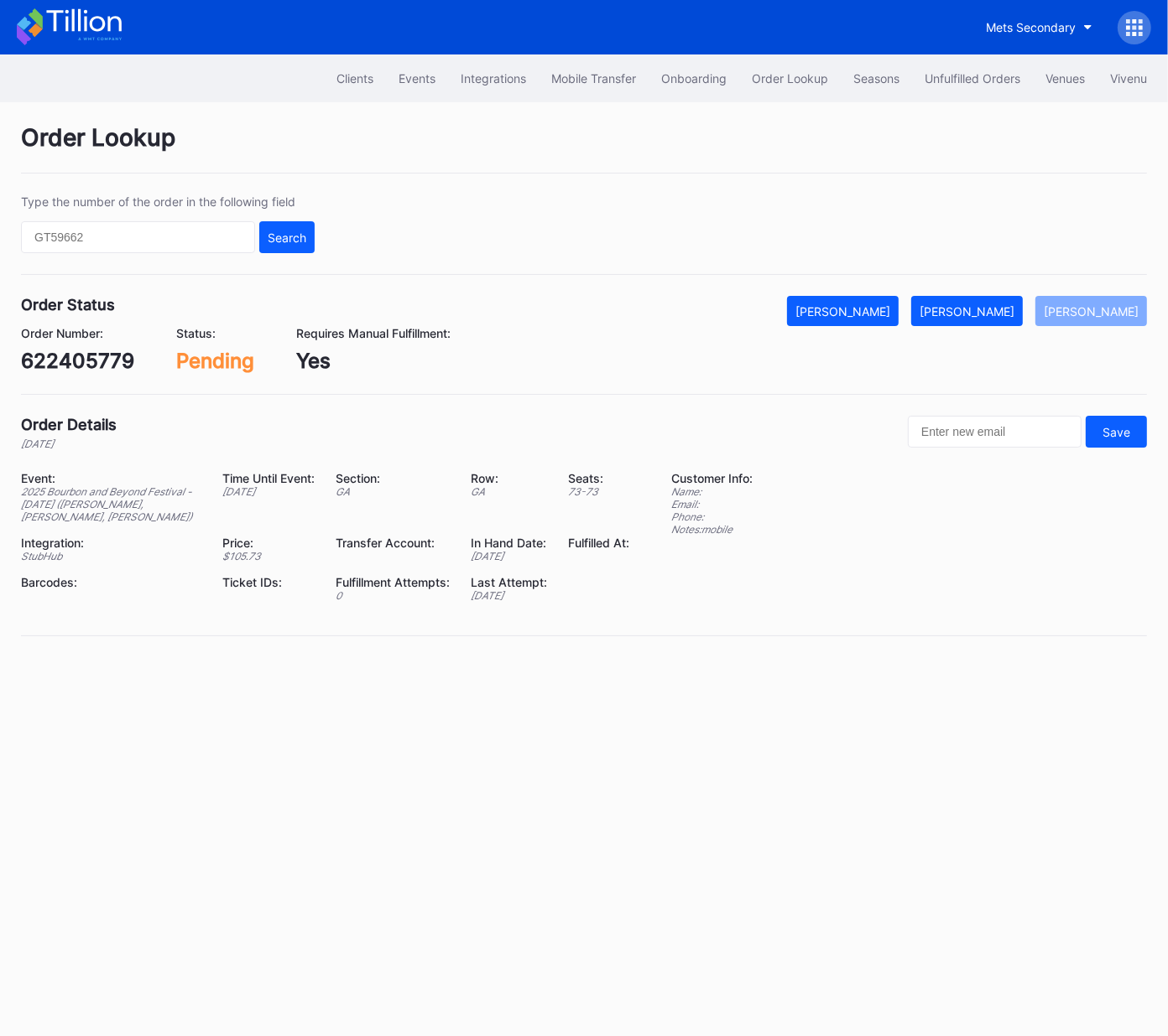
click at [107, 360] on div "622405779" at bounding box center [78, 361] width 114 height 24
copy div "622405779"
drag, startPoint x: 987, startPoint y: 305, endPoint x: 1145, endPoint y: 261, distance: 164.0
click at [989, 305] on div "[PERSON_NAME]" at bounding box center [967, 311] width 95 height 14
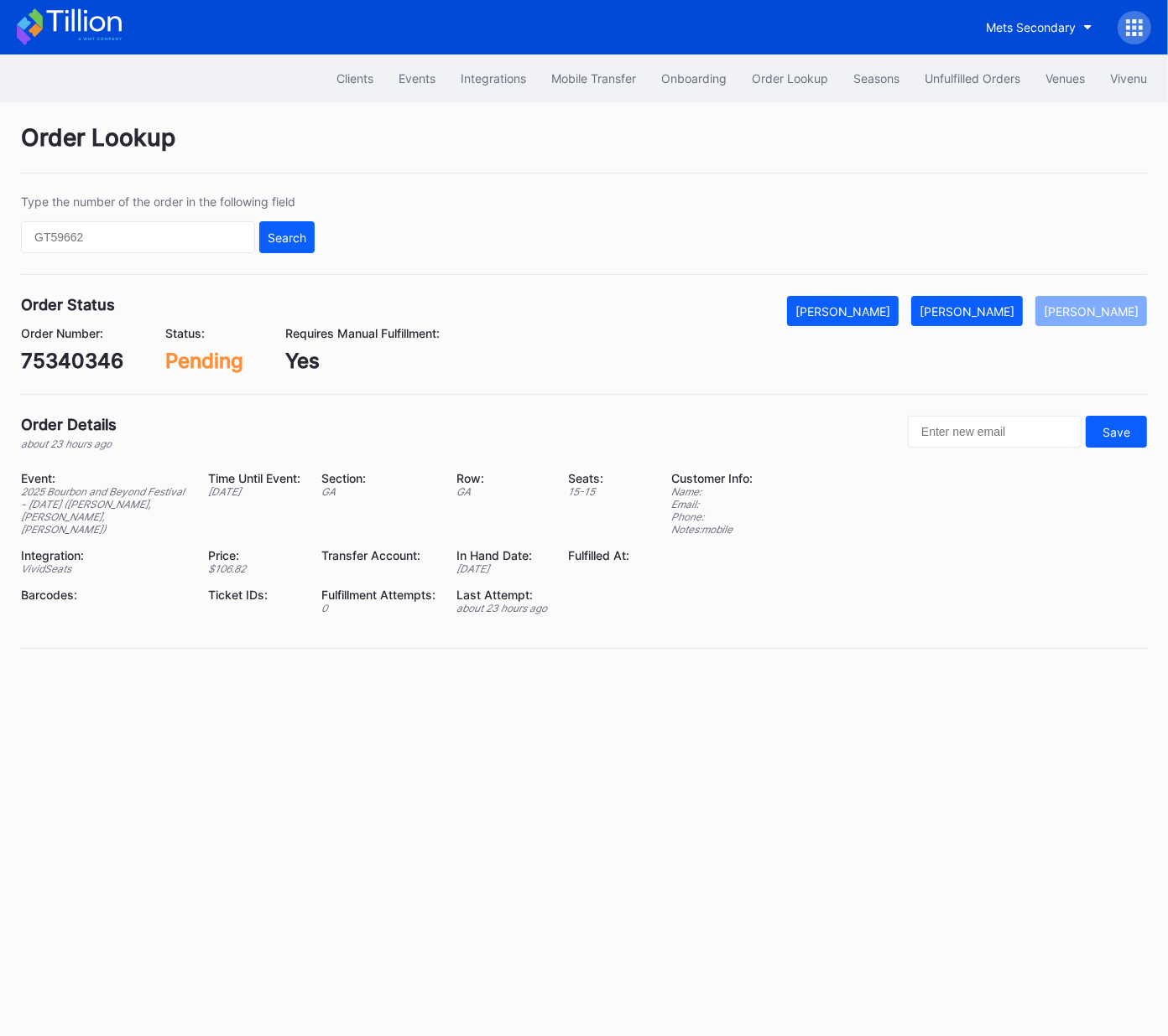
click at [92, 356] on div "75340346" at bounding box center [72, 361] width 103 height 24
copy div "75340346"
click at [992, 314] on div "[PERSON_NAME]" at bounding box center [967, 311] width 95 height 14
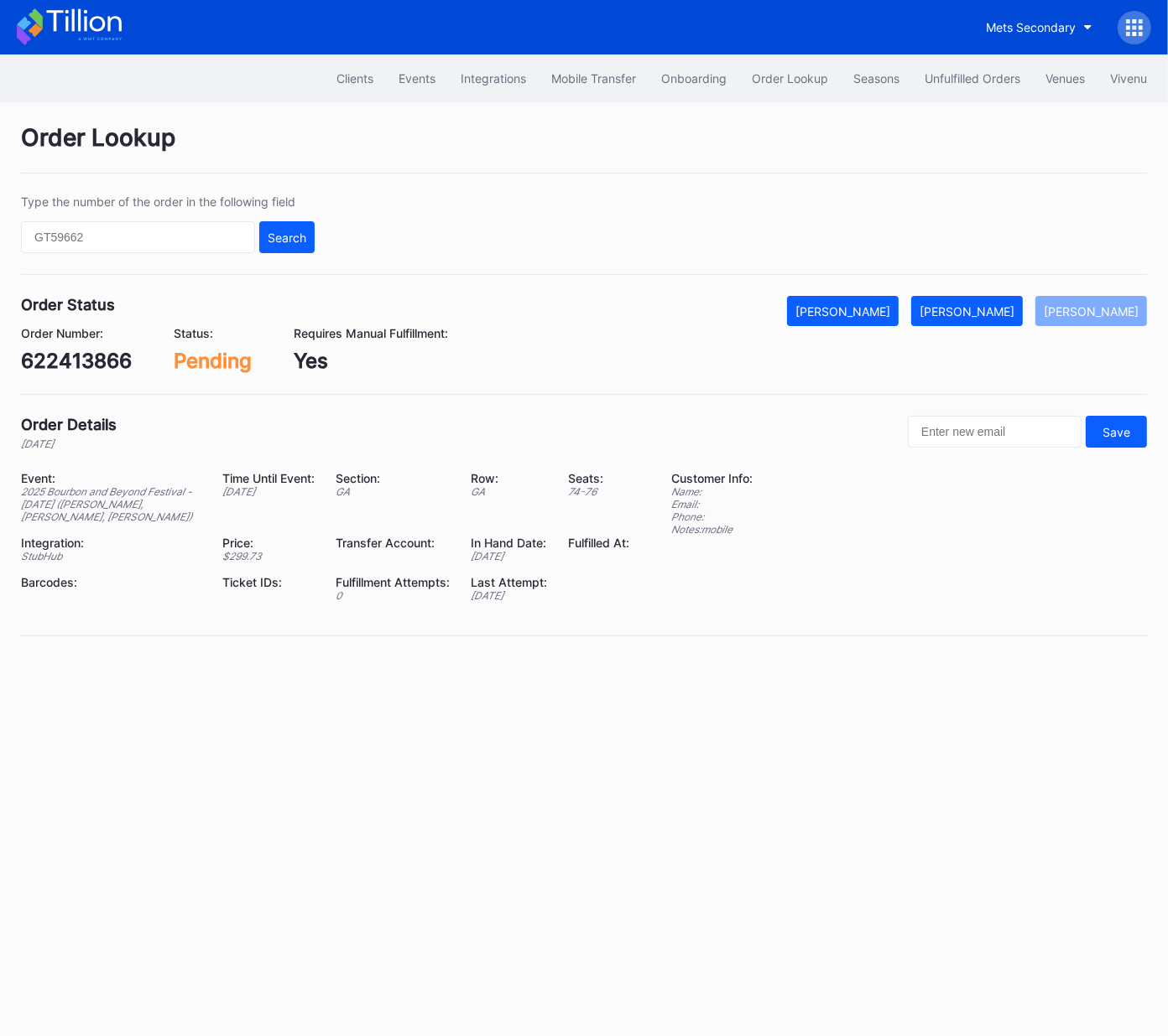
click at [73, 356] on div "622413866" at bounding box center [76, 361] width 111 height 24
copy div "622413866"
click at [1002, 317] on div "[PERSON_NAME]" at bounding box center [967, 311] width 95 height 14
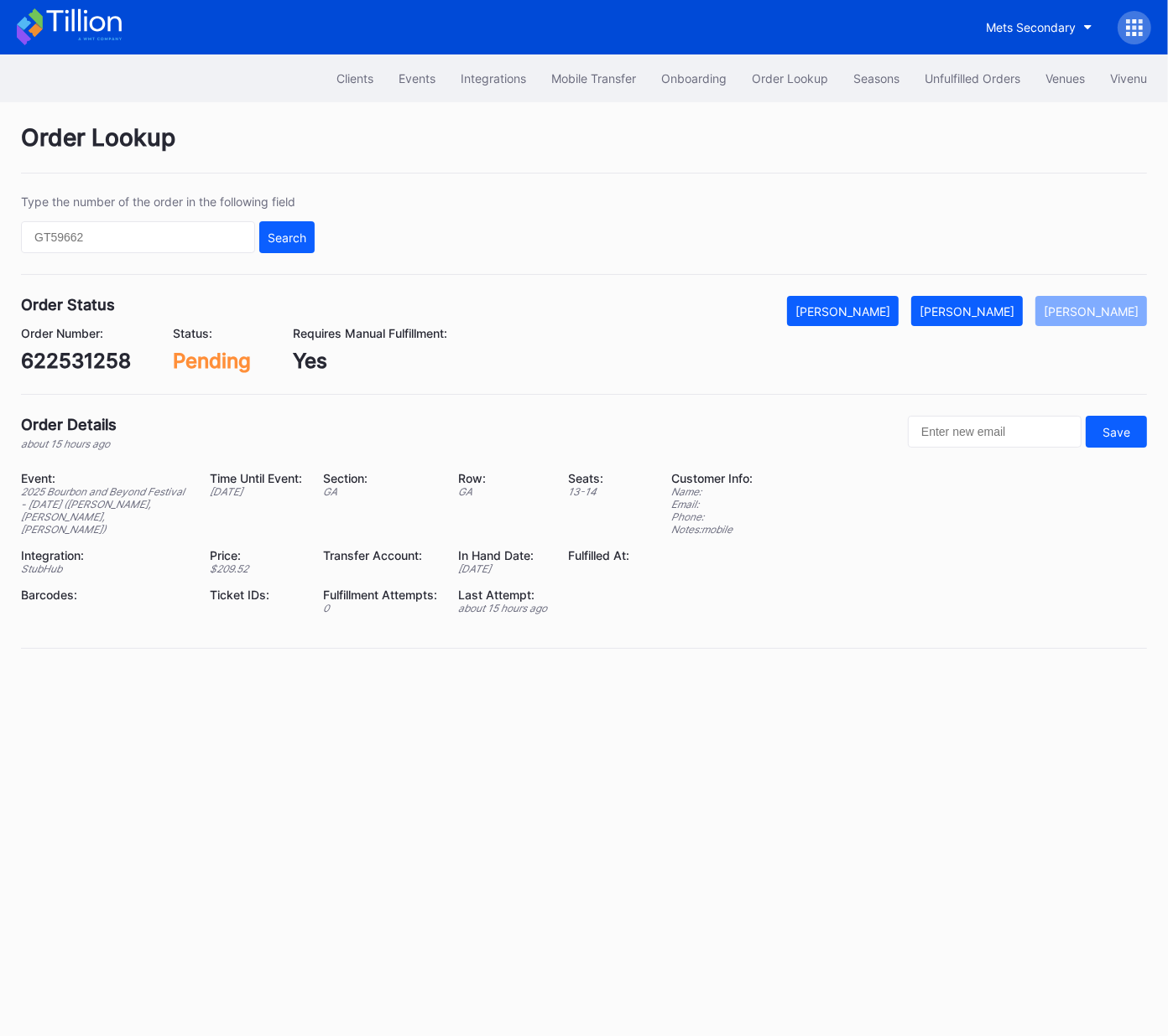
click at [94, 360] on div "622531258" at bounding box center [76, 361] width 110 height 24
copy div "622531258"
click at [994, 311] on div "[PERSON_NAME]" at bounding box center [967, 311] width 95 height 14
click at [82, 352] on div "622501924" at bounding box center [77, 361] width 112 height 24
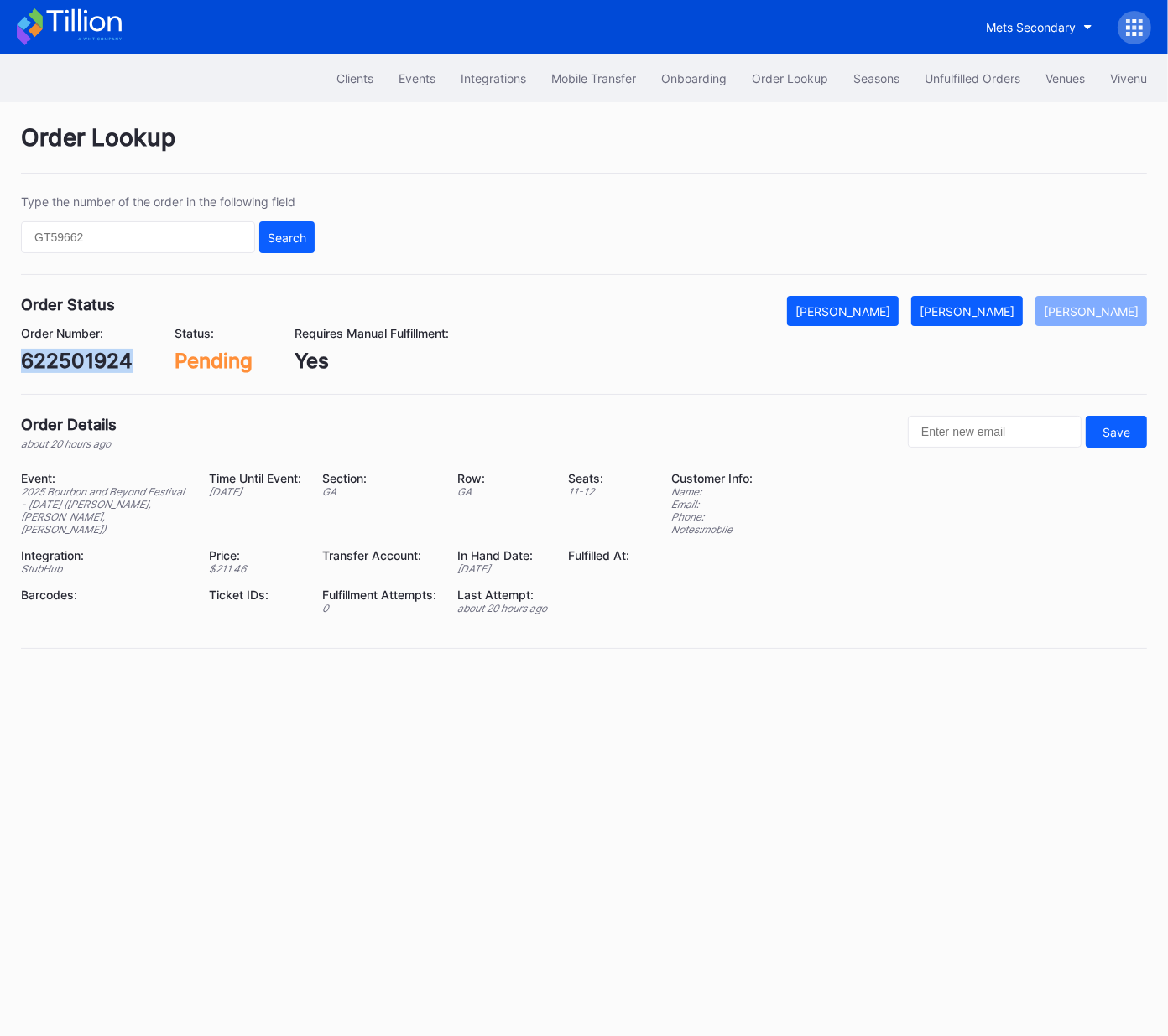
click at [82, 352] on div "622501924" at bounding box center [77, 361] width 112 height 24
copy div "622501924"
drag, startPoint x: 994, startPoint y: 313, endPoint x: 1151, endPoint y: 192, distance: 198.2
click at [994, 313] on div "[PERSON_NAME]" at bounding box center [967, 311] width 95 height 14
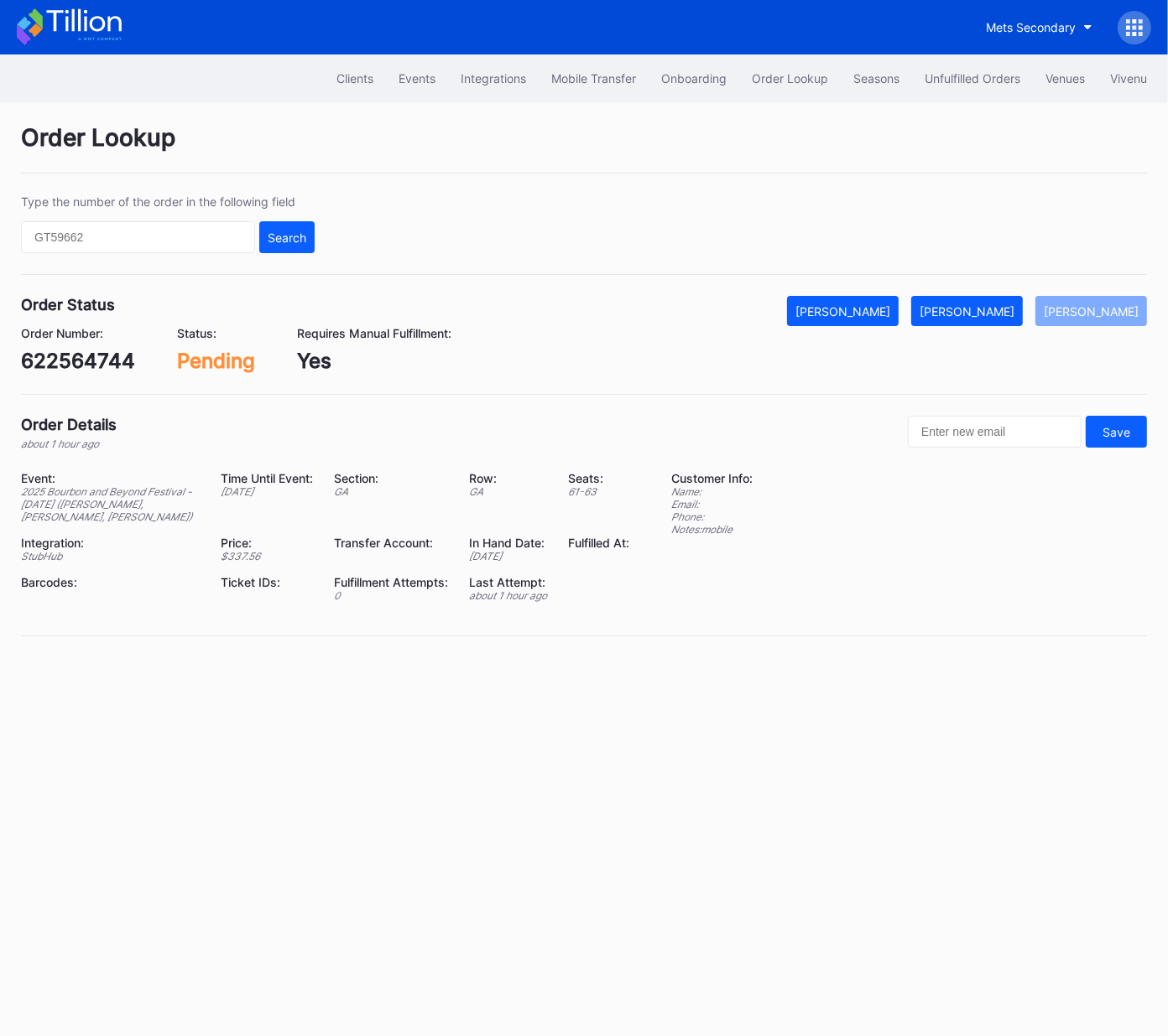
click at [82, 367] on div "622564744" at bounding box center [78, 361] width 114 height 24
click at [82, 366] on div "622564744" at bounding box center [78, 361] width 114 height 24
copy div "622564744"
drag, startPoint x: 985, startPoint y: 312, endPoint x: 1028, endPoint y: 303, distance: 43.9
click at [988, 312] on div "[PERSON_NAME]" at bounding box center [967, 311] width 95 height 14
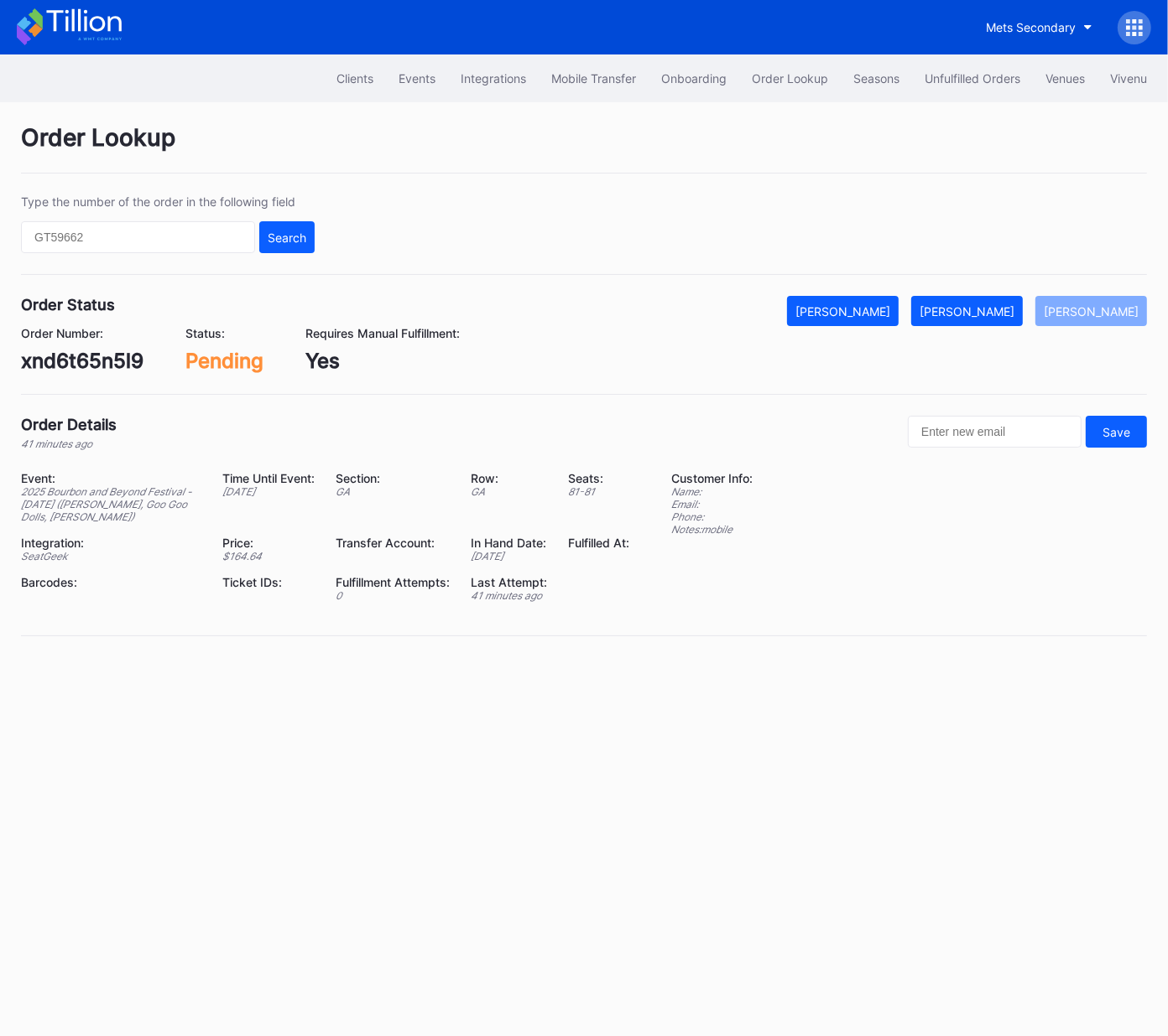
click at [116, 363] on div "xnd6t65n5l9" at bounding box center [82, 361] width 123 height 24
copy div "xnd6t65n5l9"
drag, startPoint x: 983, startPoint y: 314, endPoint x: 1122, endPoint y: 221, distance: 167.2
click at [983, 313] on div "[PERSON_NAME]" at bounding box center [967, 311] width 95 height 14
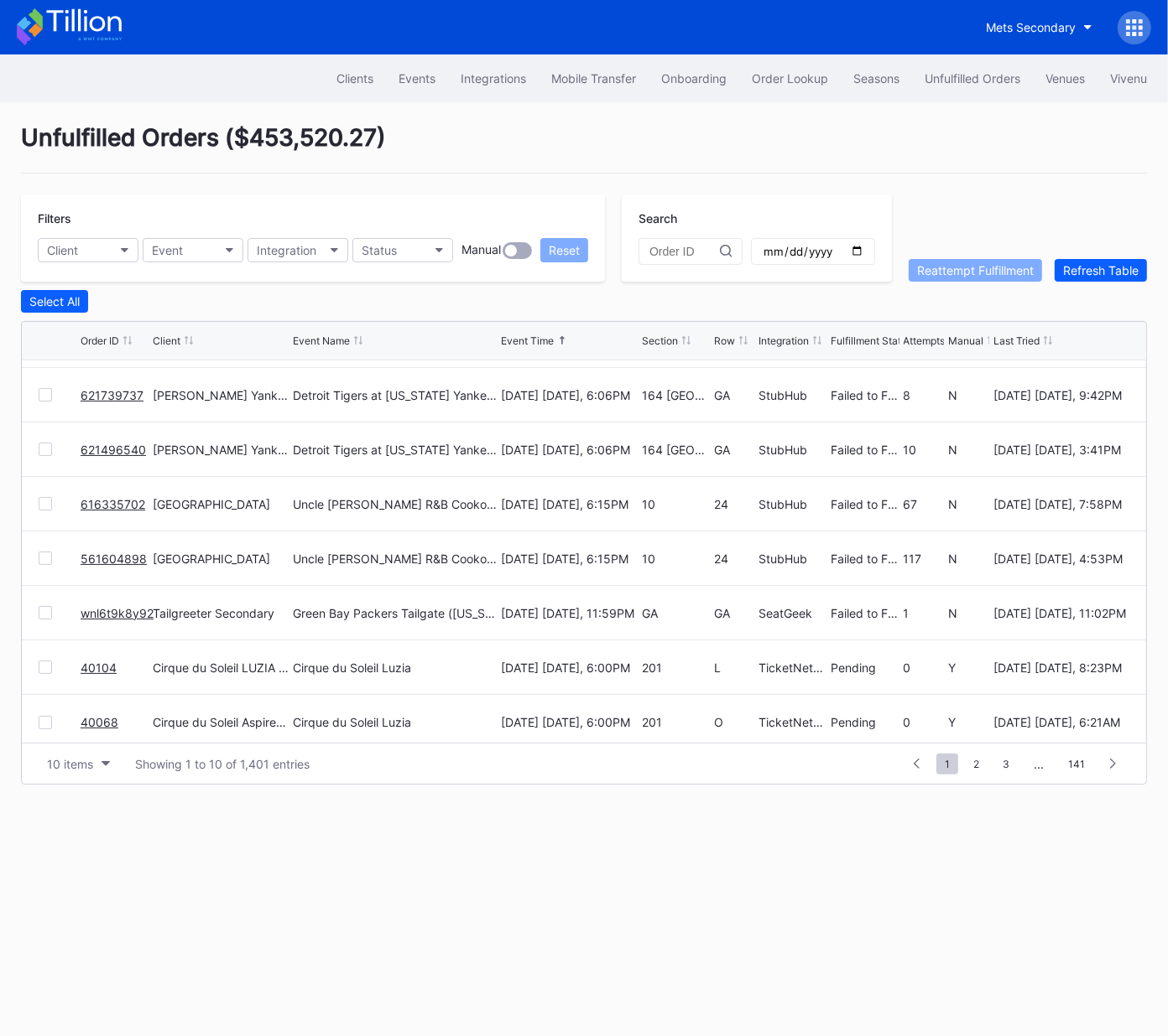
scroll to position [163, 0]
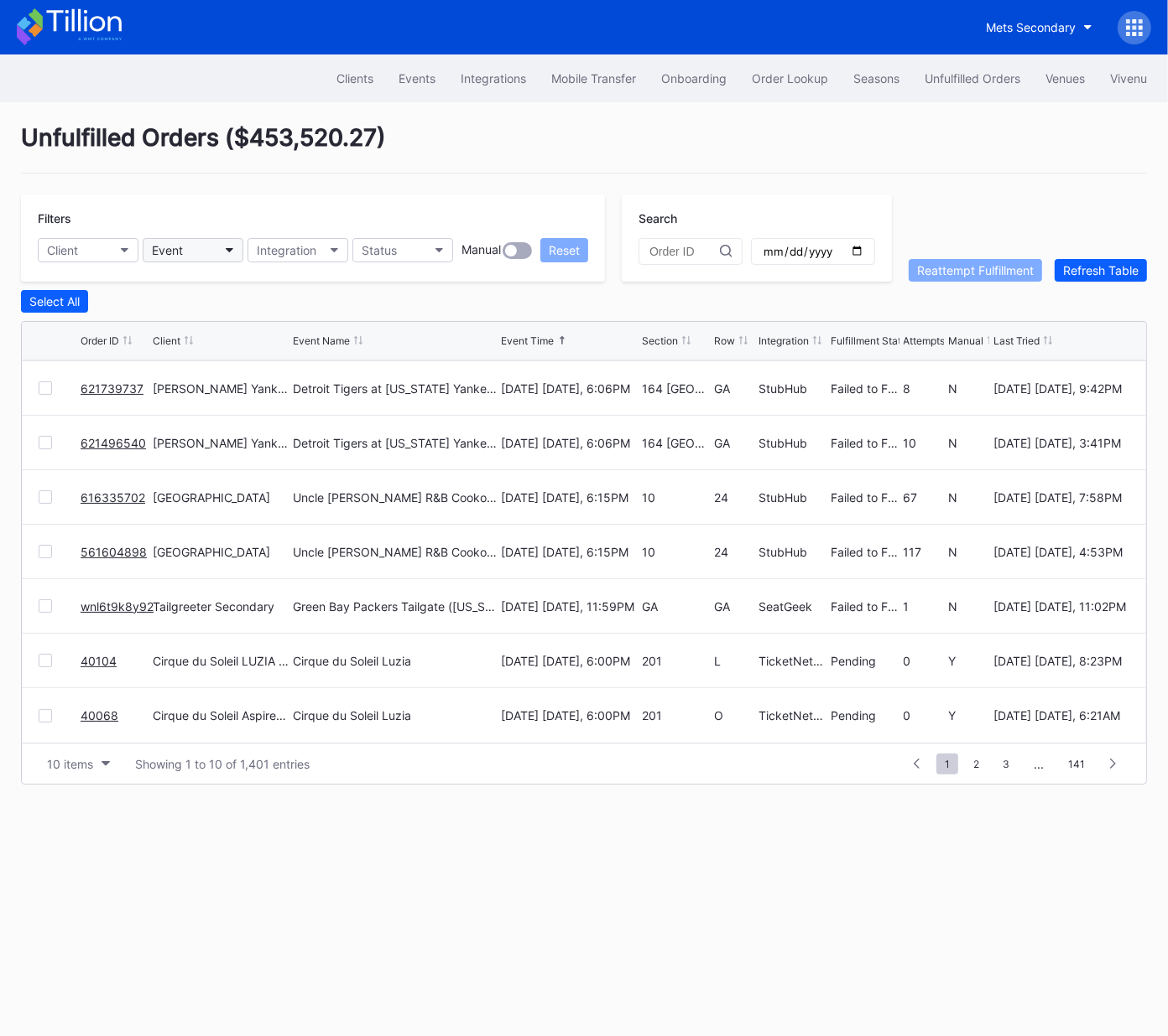
click at [193, 257] on button "Event" at bounding box center [193, 250] width 101 height 24
click at [99, 255] on button "Client" at bounding box center [88, 250] width 101 height 24
type input "tail"
click at [145, 329] on div "Tailgreeter Secondary" at bounding box center [111, 324] width 122 height 14
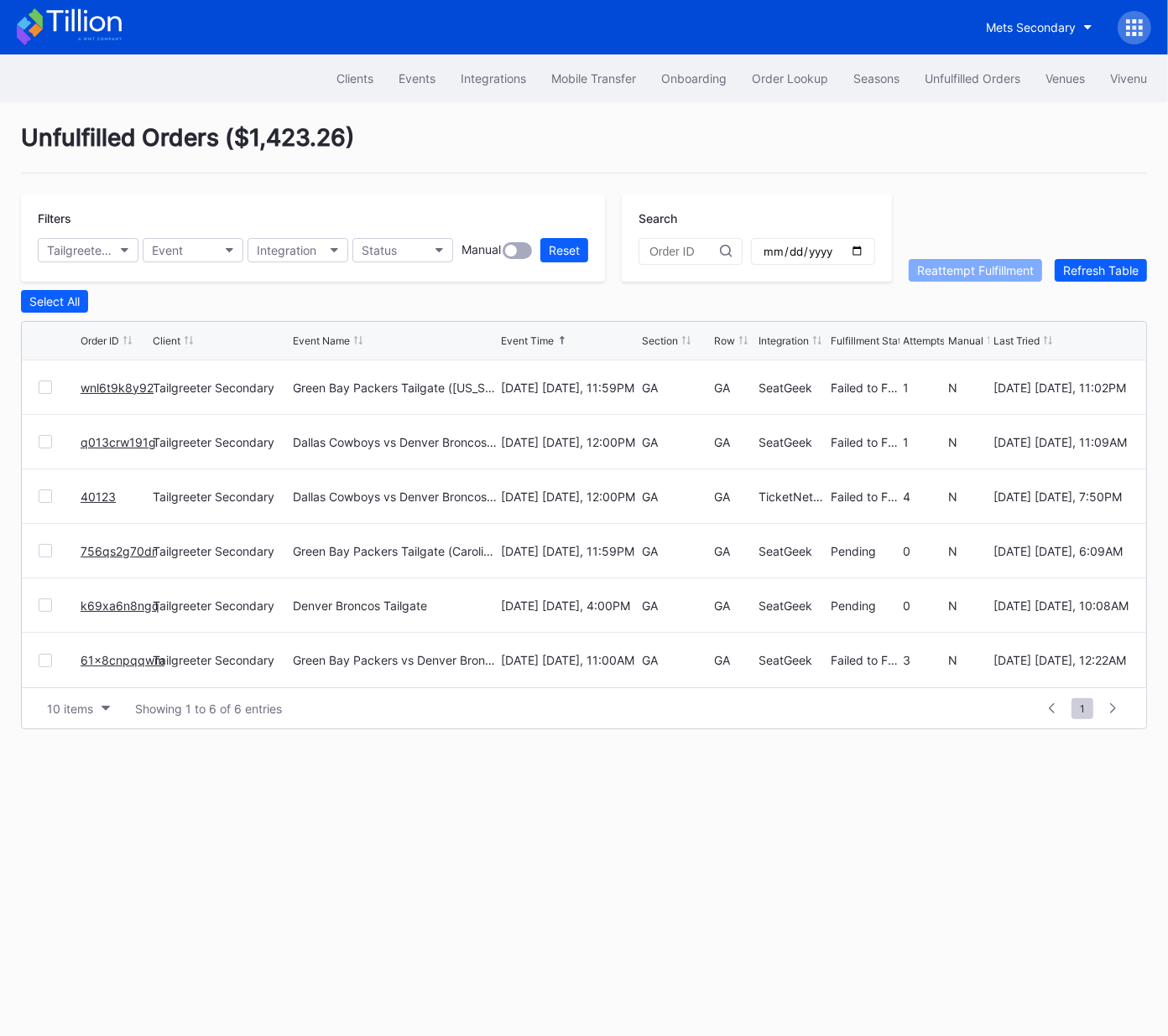
click at [113, 382] on link "wnl6t9k8y92" at bounding box center [117, 388] width 73 height 14
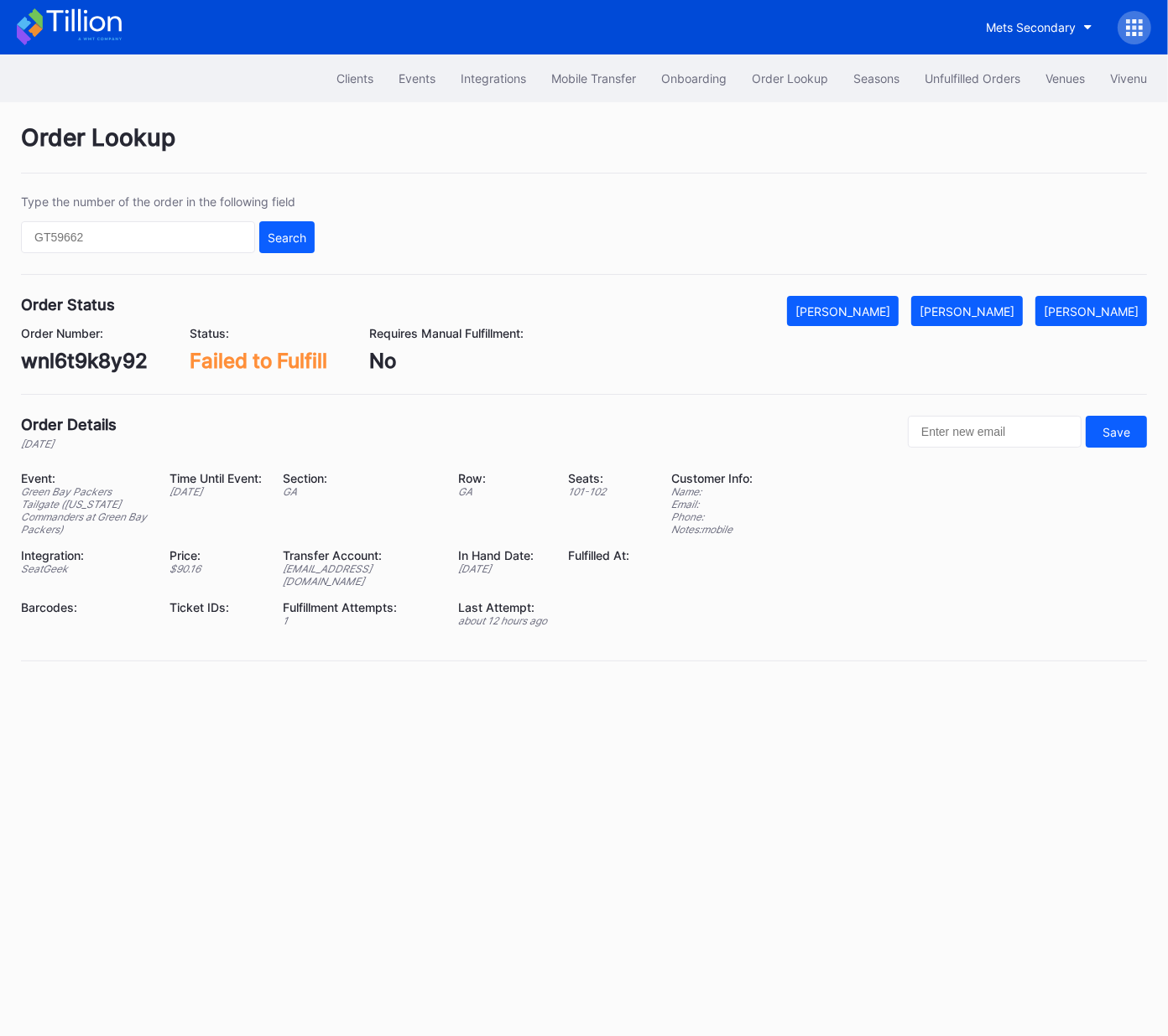
click at [102, 357] on div "wnl6t9k8y92" at bounding box center [84, 361] width 127 height 24
click at [996, 316] on div "[PERSON_NAME]" at bounding box center [967, 311] width 95 height 14
click at [958, 74] on div "Unfulfilled Orders" at bounding box center [973, 78] width 96 height 14
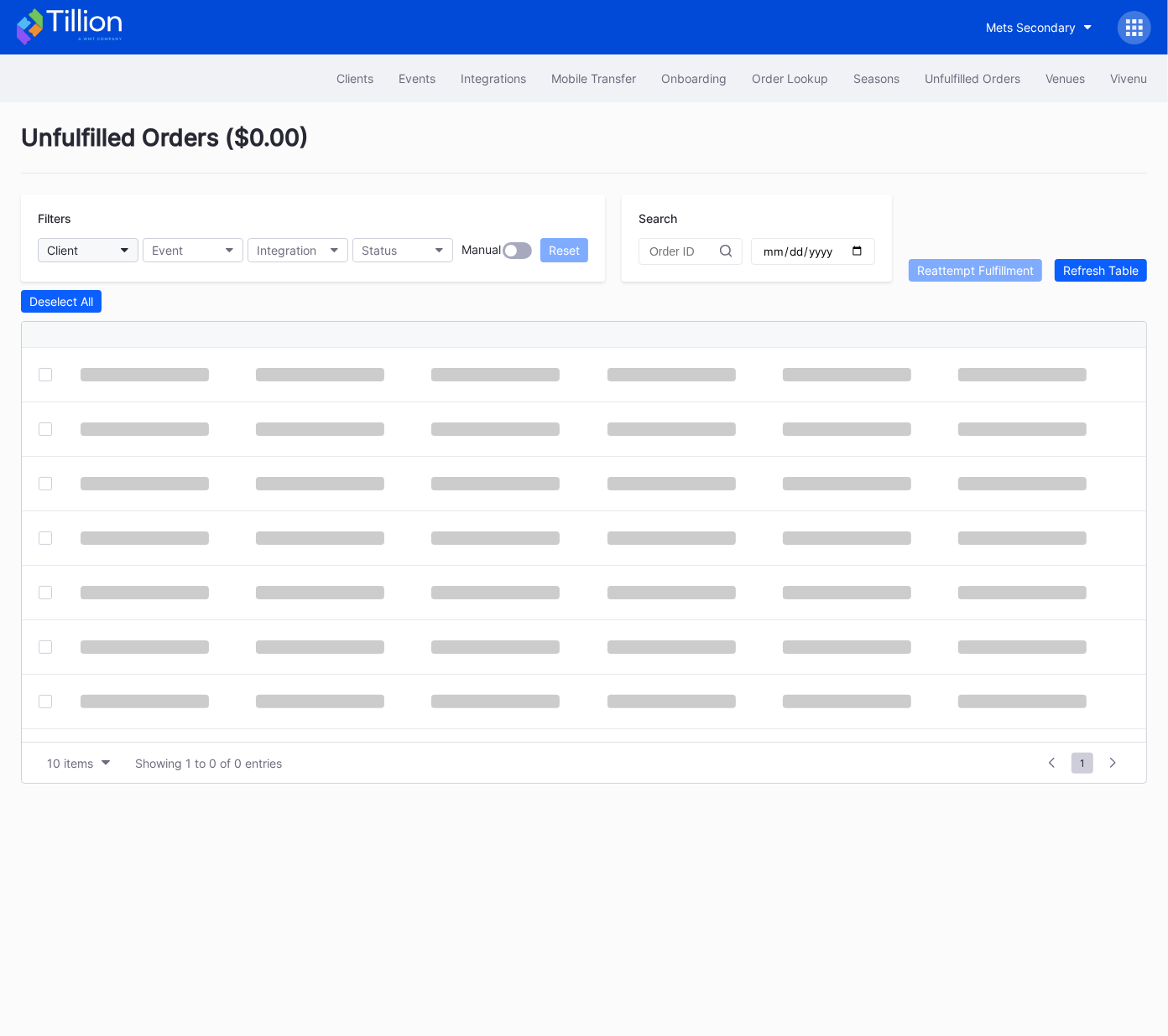
click at [103, 249] on button "Client" at bounding box center [88, 250] width 101 height 24
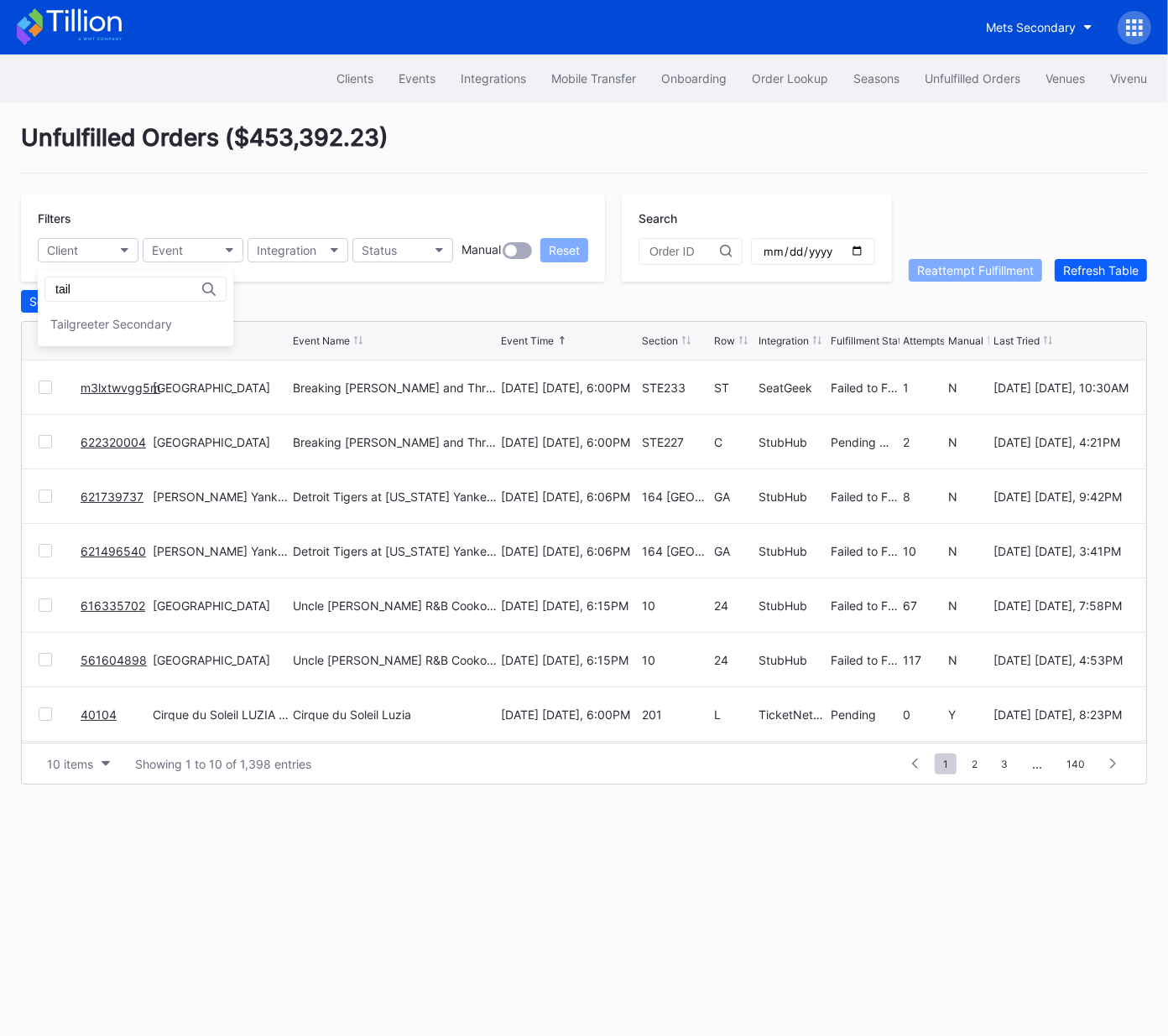
type input "tail"
click at [127, 324] on div "Tailgreeter Secondary" at bounding box center [111, 324] width 122 height 14
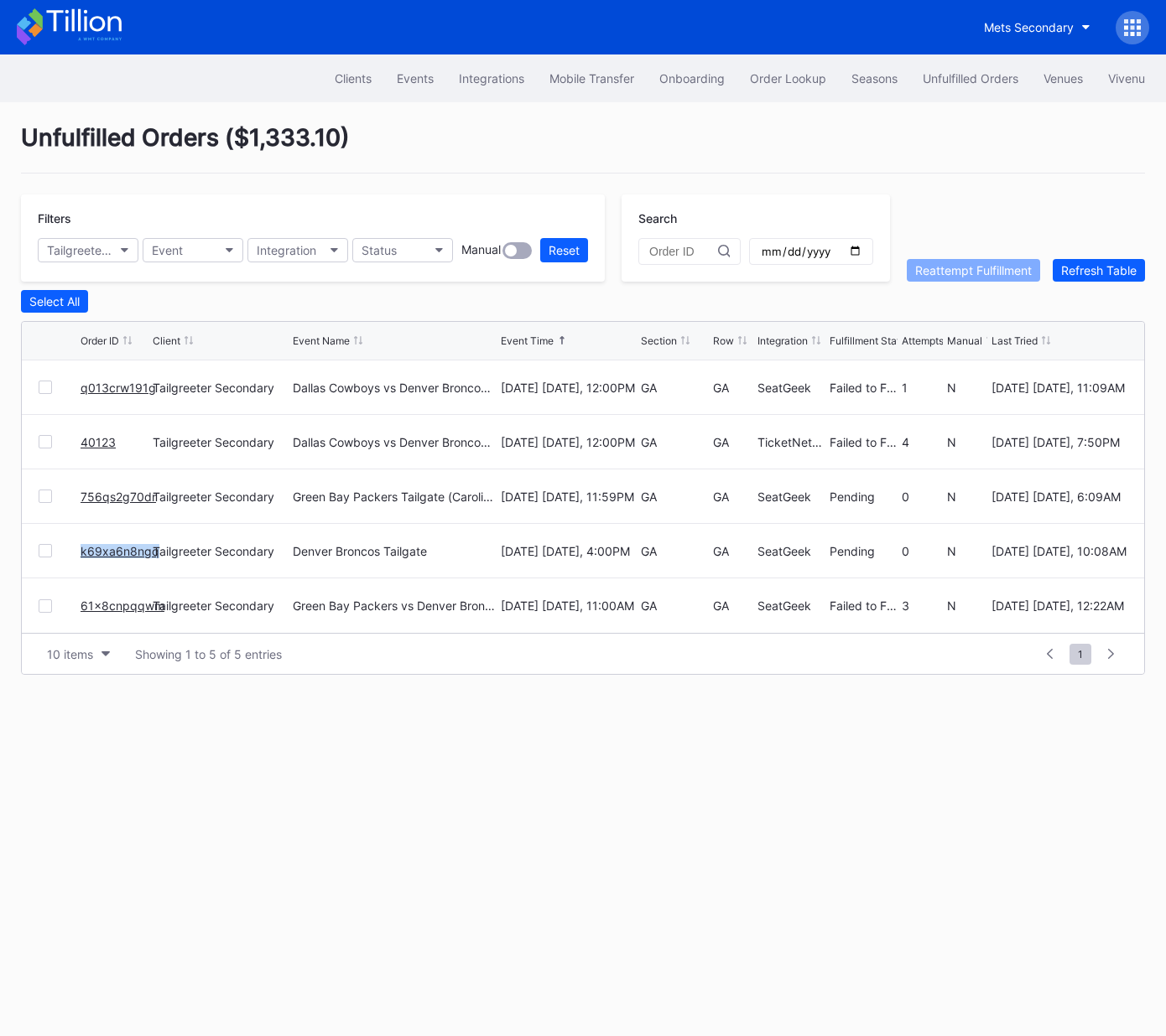
click at [118, 605] on link "61x8cnpqqwm" at bounding box center [123, 605] width 84 height 14
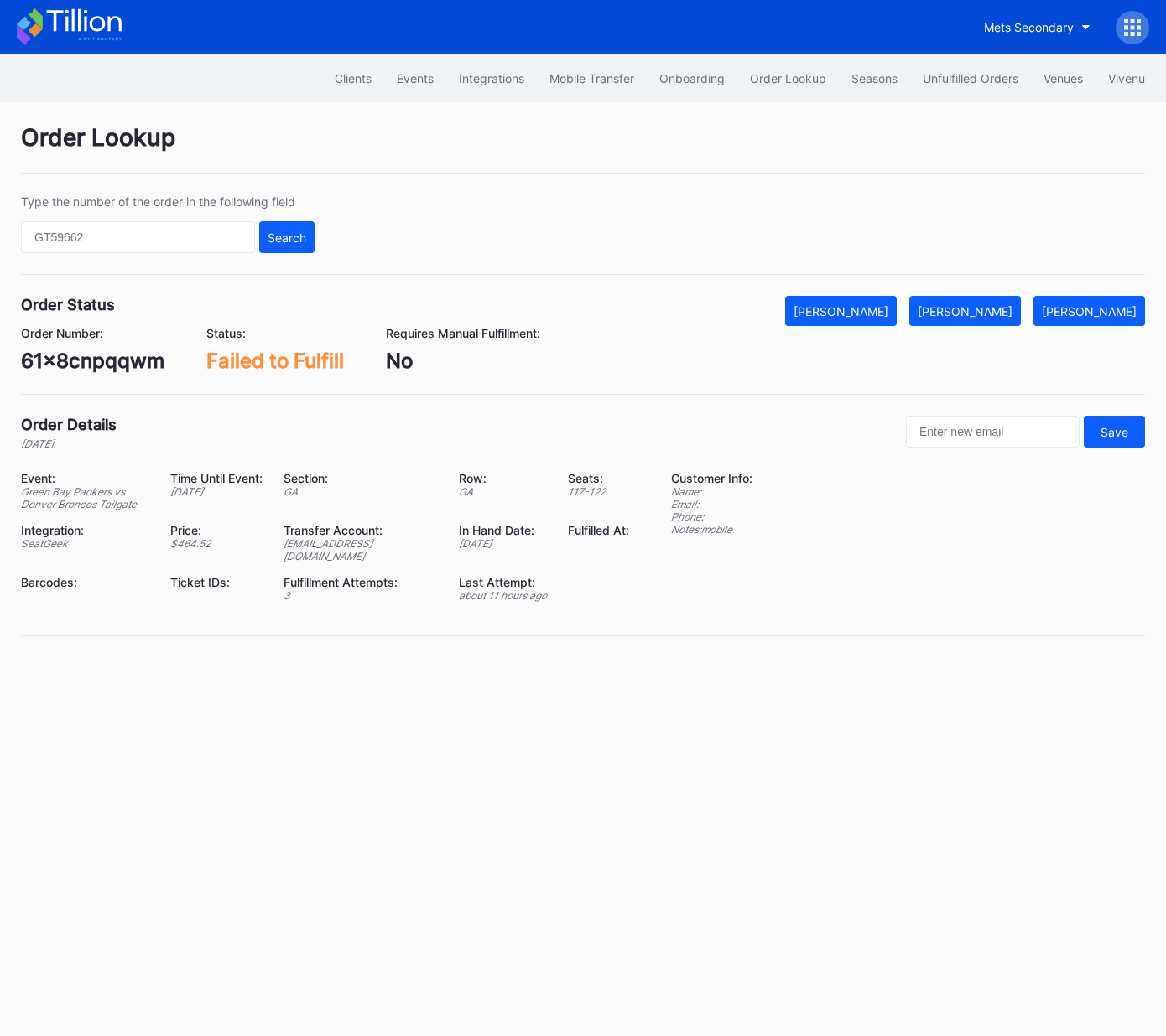
click at [119, 371] on div "61x8cnpqqwm" at bounding box center [93, 361] width 144 height 24
copy div "61x8cnpqqwm"
click at [980, 314] on div "[PERSON_NAME]" at bounding box center [965, 311] width 95 height 14
click at [955, 78] on div "Unfulfilled Orders" at bounding box center [971, 78] width 96 height 14
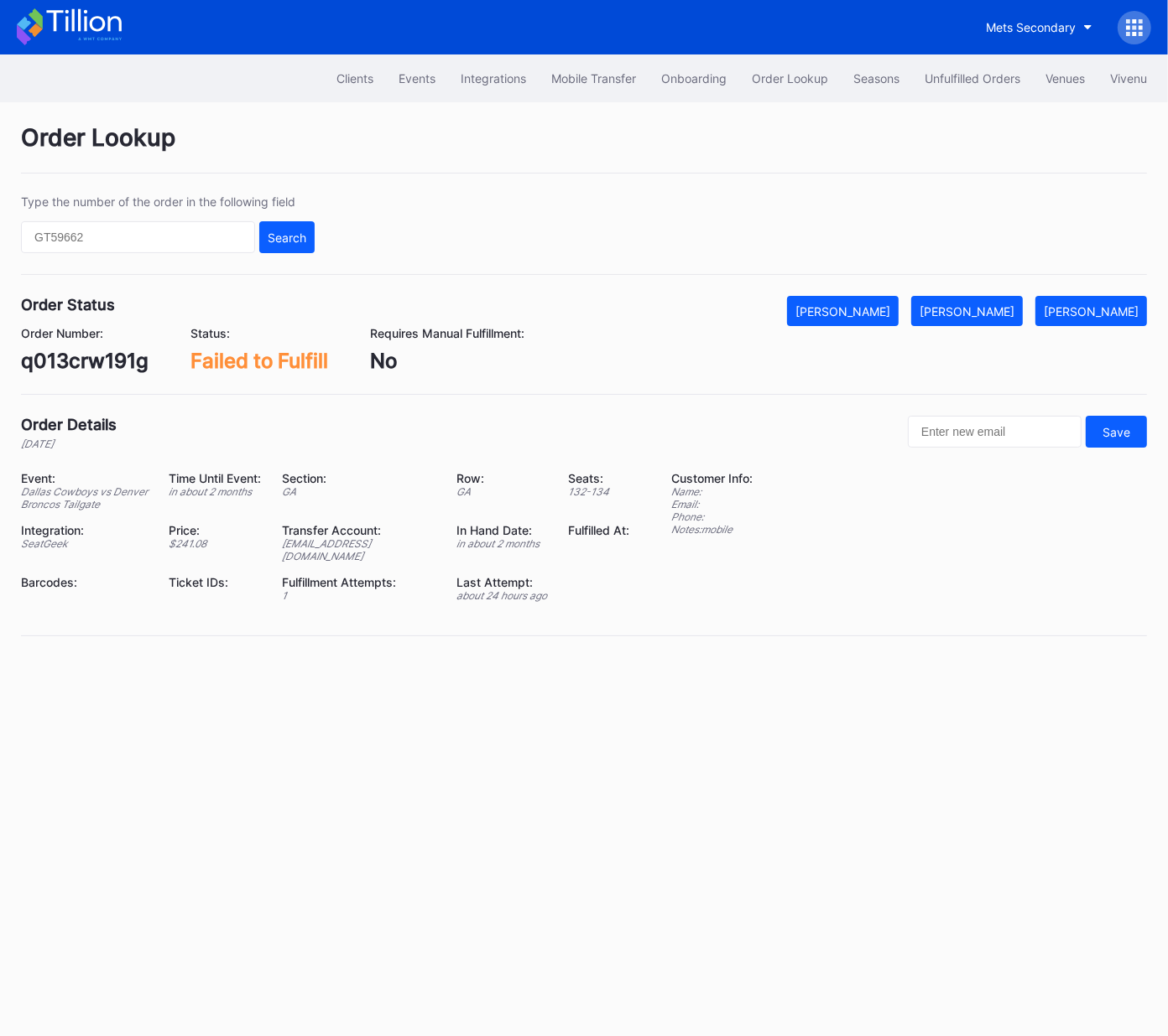
drag, startPoint x: 662, startPoint y: 240, endPoint x: 682, endPoint y: 155, distance: 87.3
click at [662, 239] on div "Type the number of the order in the following field Search" at bounding box center [584, 234] width 1125 height 81
click at [112, 361] on div "q013crw191g" at bounding box center [85, 361] width 128 height 24
copy div "q013crw191g"
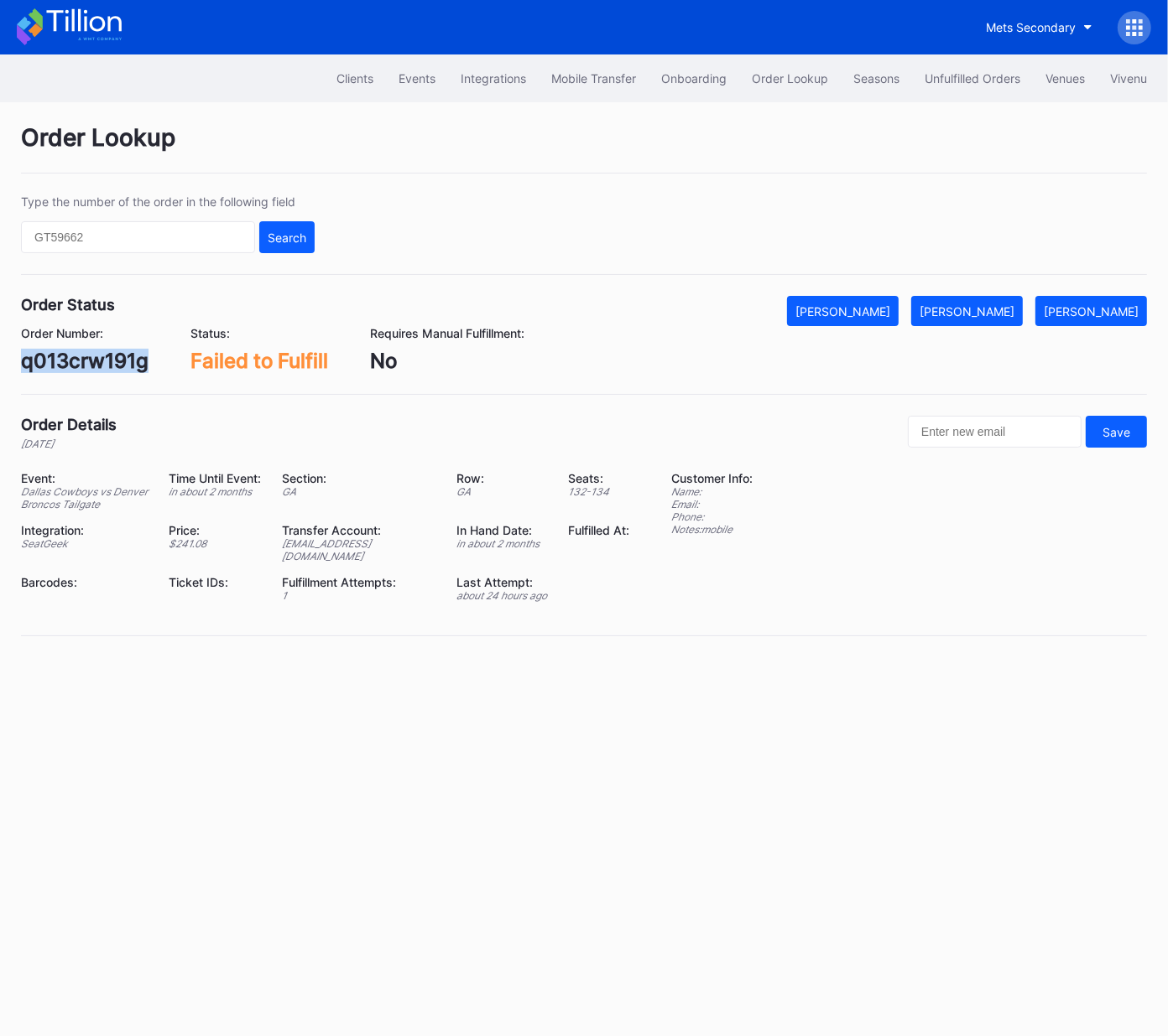
drag, startPoint x: 979, startPoint y: 308, endPoint x: 1076, endPoint y: 287, distance: 99.2
click at [979, 308] on div "[PERSON_NAME]" at bounding box center [967, 311] width 95 height 14
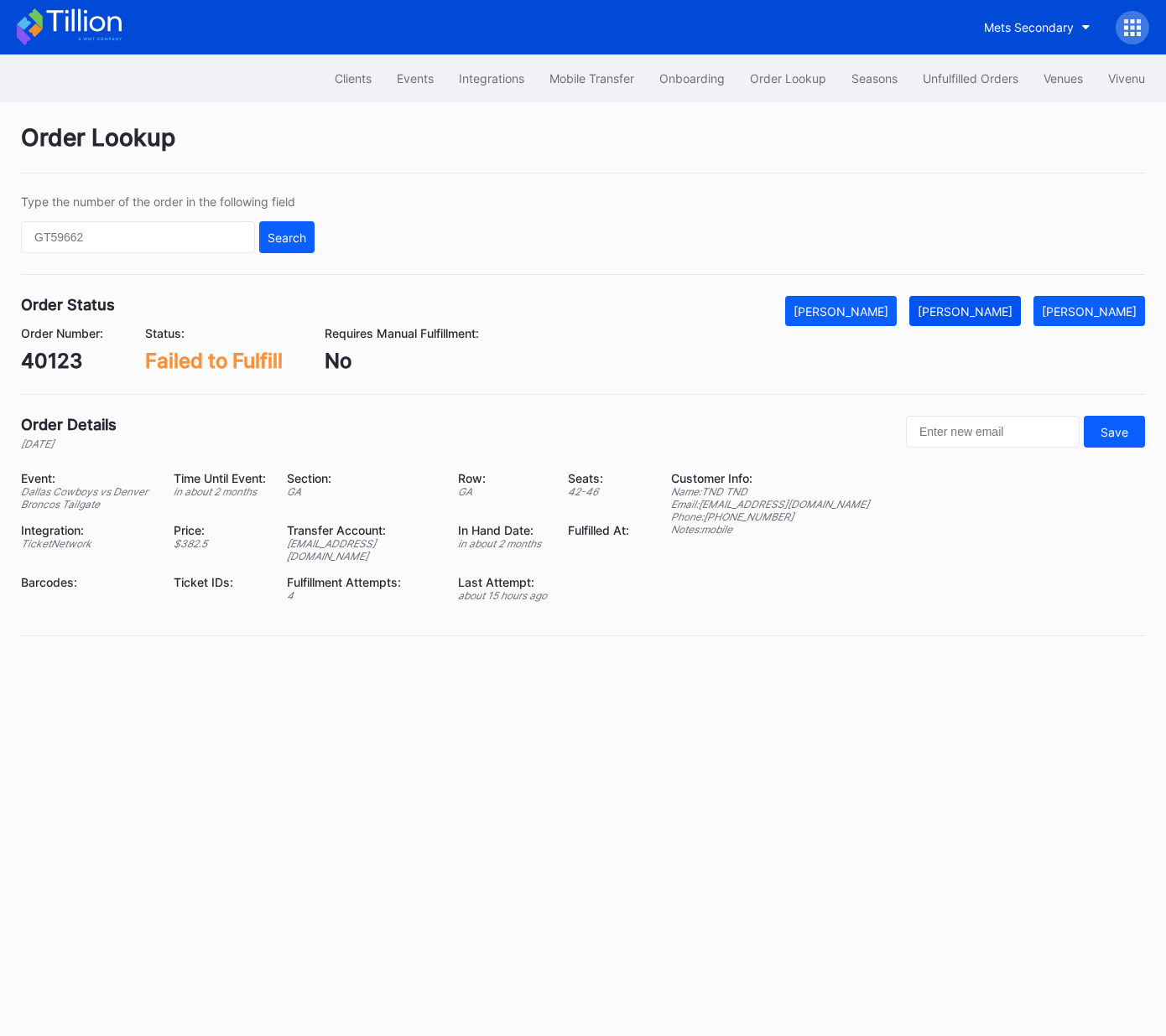
click at [1001, 308] on div "[PERSON_NAME]" at bounding box center [965, 311] width 95 height 14
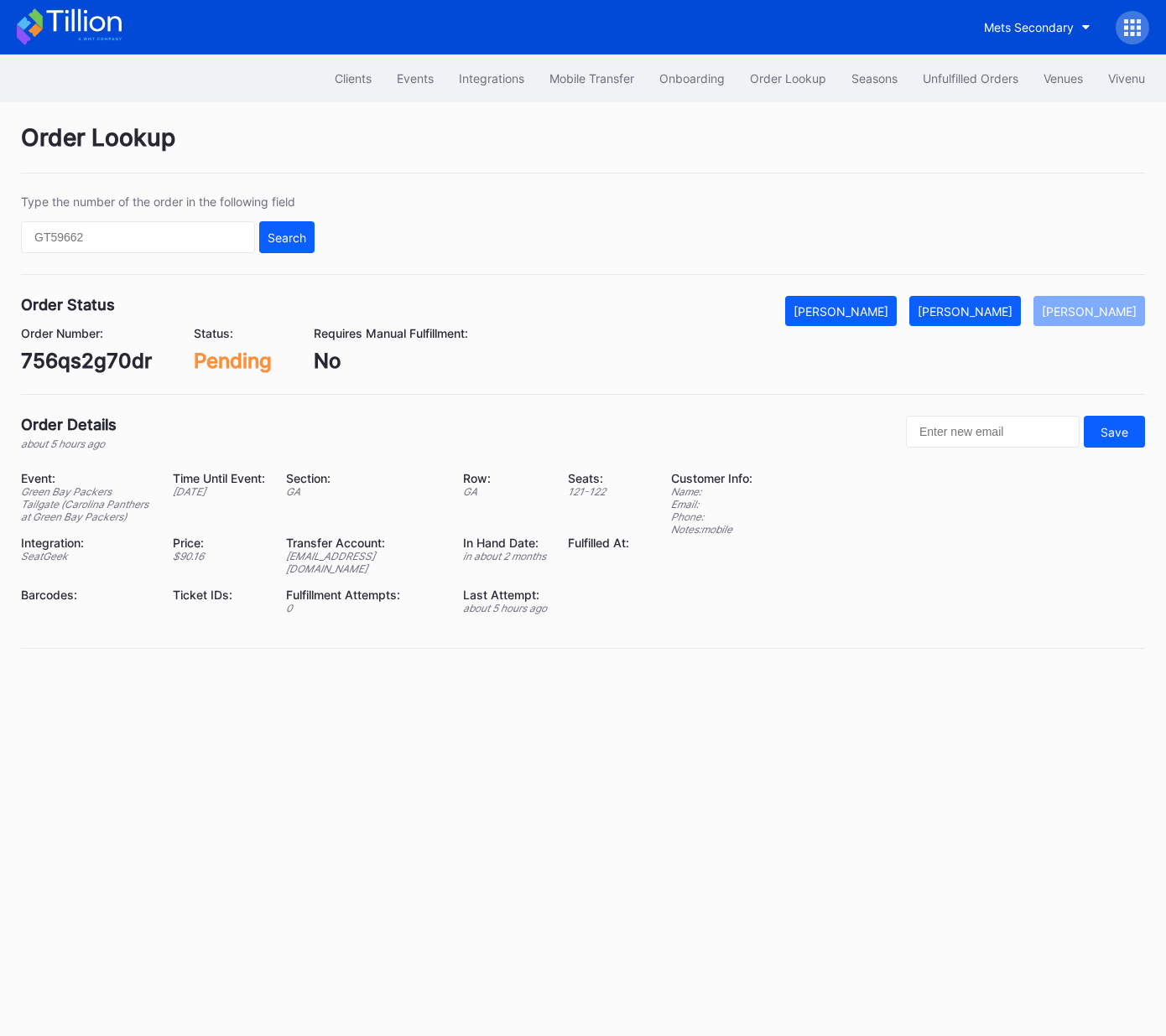
click at [94, 356] on div "756qs2g70dr" at bounding box center [86, 361] width 131 height 24
copy div "756qs2g70dr"
click at [998, 300] on button "[PERSON_NAME]" at bounding box center [966, 311] width 112 height 30
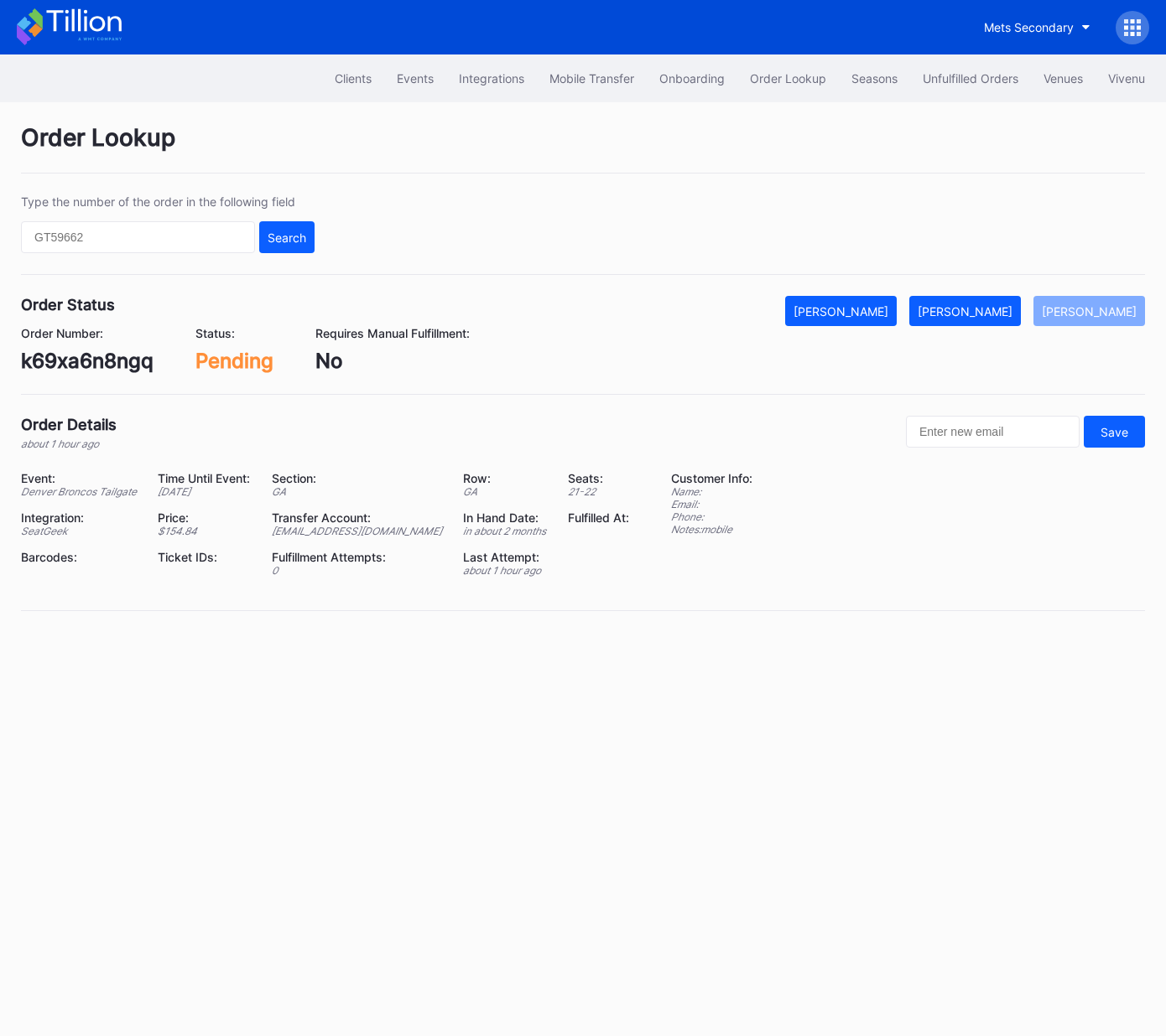
click at [123, 369] on div "k69xa6n8ngq" at bounding box center [87, 361] width 133 height 24
click at [123, 368] on div "k69xa6n8ngq" at bounding box center [87, 361] width 133 height 24
copy div "k69xa6n8ngq"
click at [996, 312] on div "[PERSON_NAME]" at bounding box center [965, 311] width 95 height 14
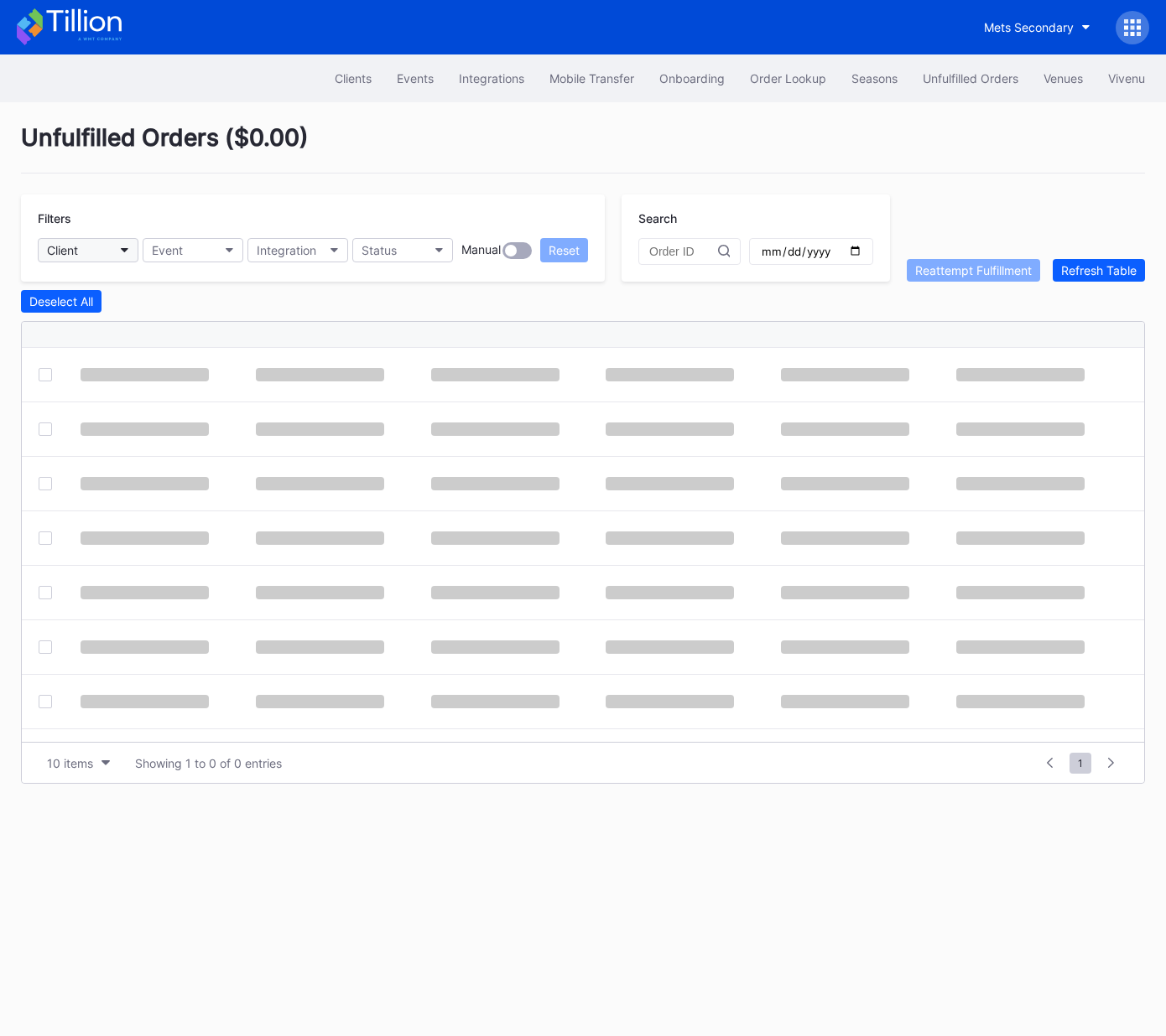
click at [103, 255] on button "Client" at bounding box center [88, 250] width 101 height 24
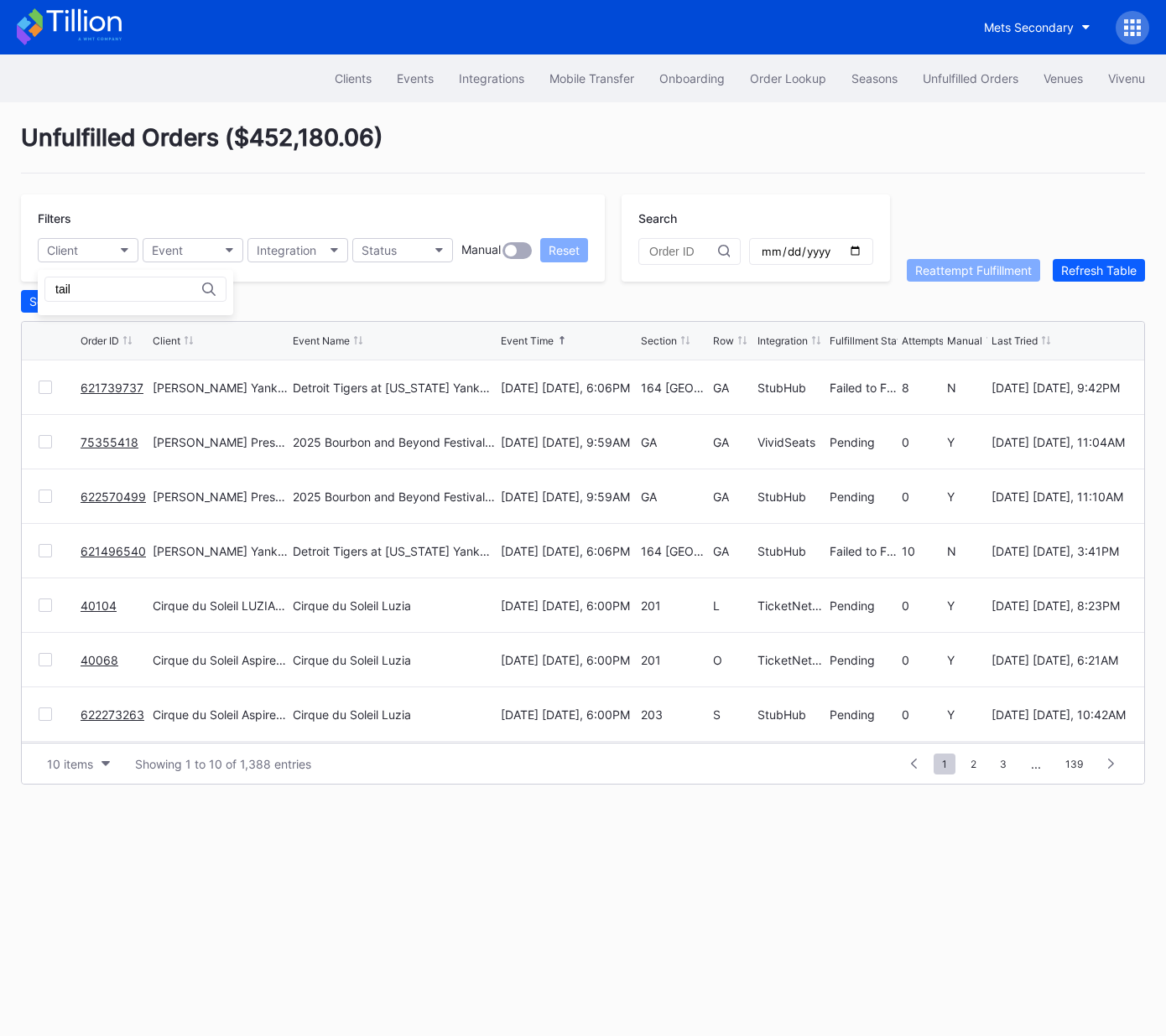
type input "tail"
click at [182, 243] on div "Event" at bounding box center [167, 250] width 31 height 14
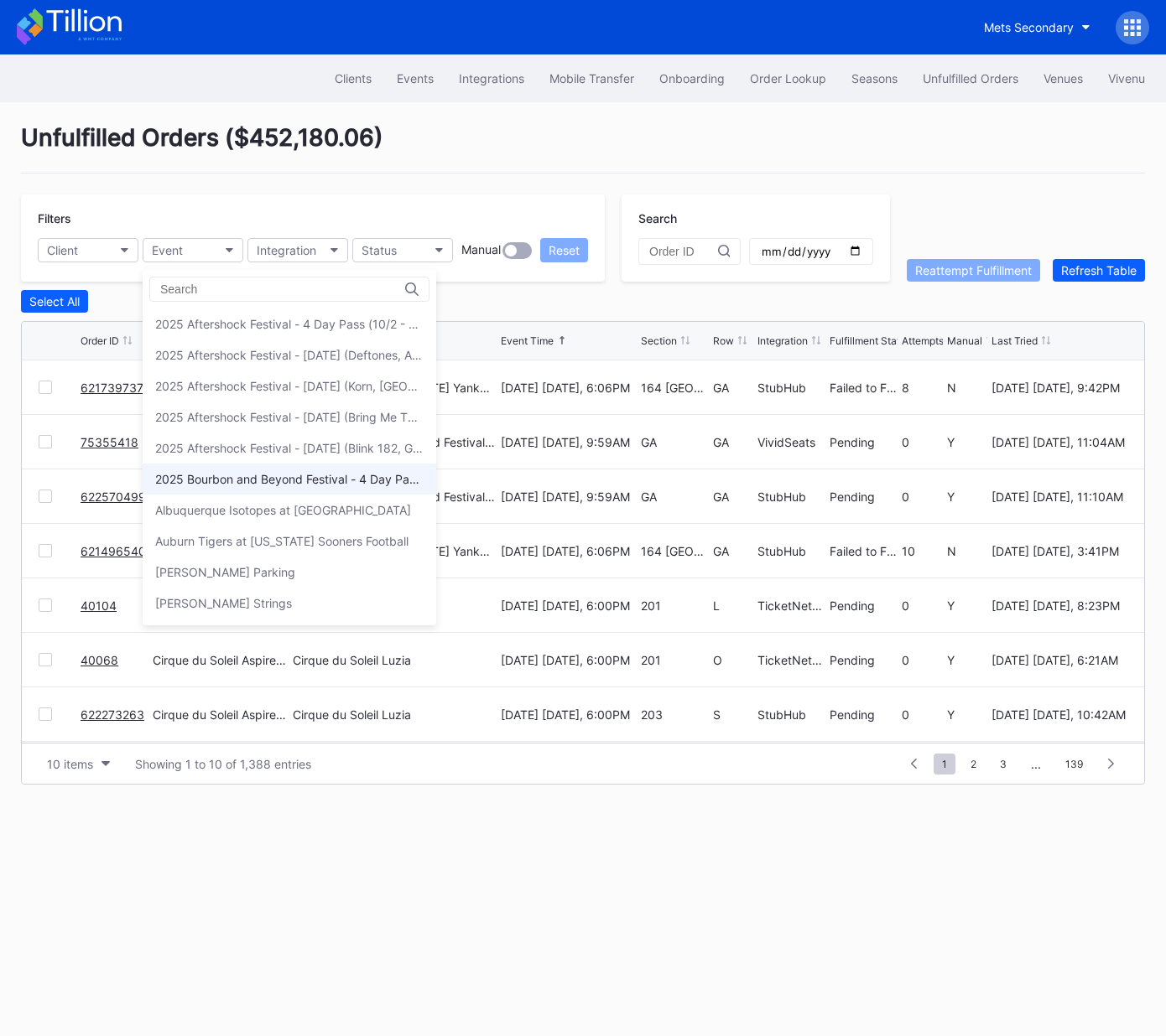
click at [297, 478] on div "2025 Bourbon and Beyond Festival - 4 Day Pass (9/11 - 9/14) ([PERSON_NAME], [PE…" at bounding box center [289, 479] width 268 height 14
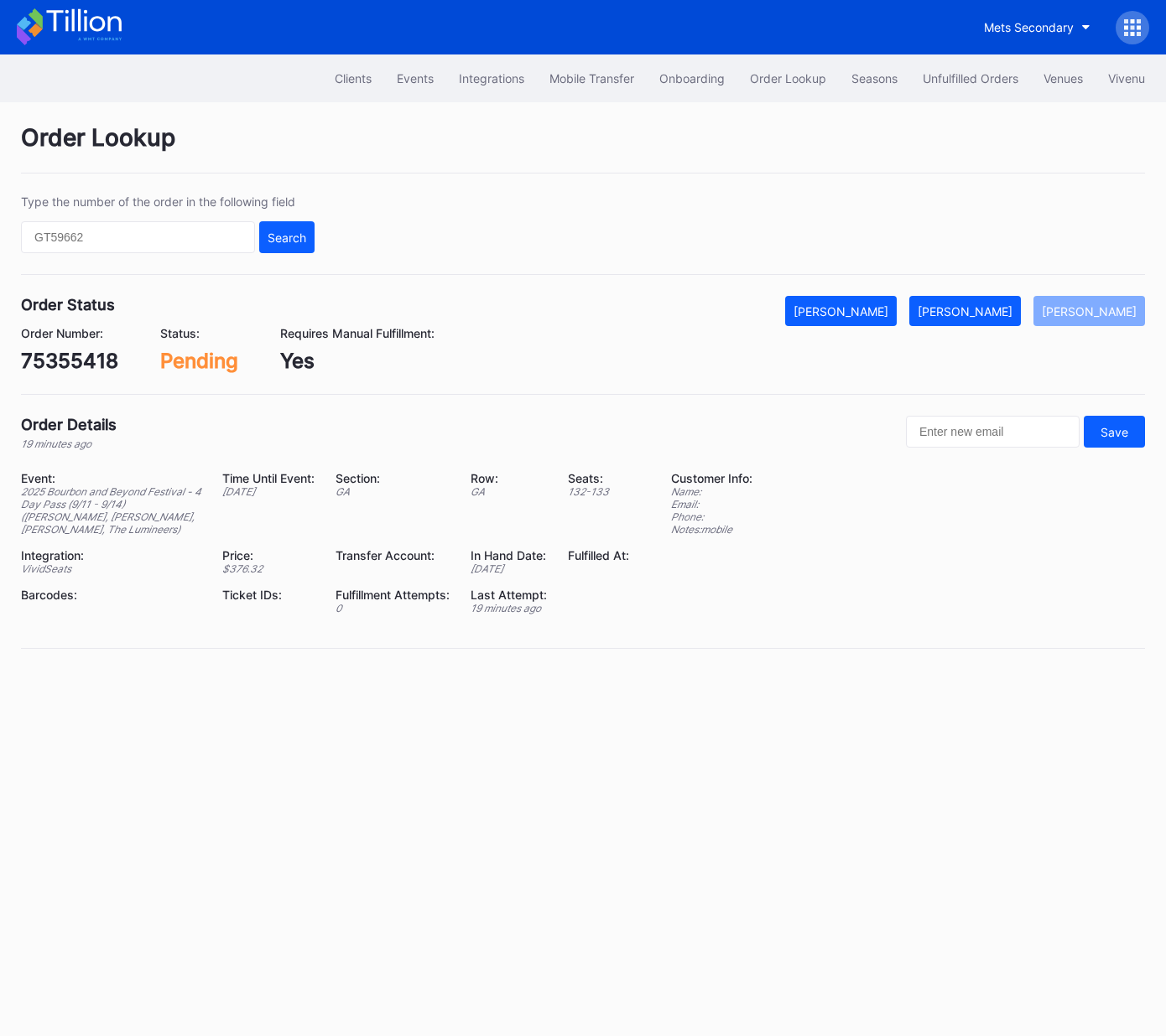
click at [81, 356] on div "75355418" at bounding box center [70, 361] width 98 height 24
copy div "75355418"
click at [990, 309] on div "Mark Fulfilled" at bounding box center [965, 311] width 95 height 14
click at [80, 360] on div "622570499" at bounding box center [78, 361] width 114 height 24
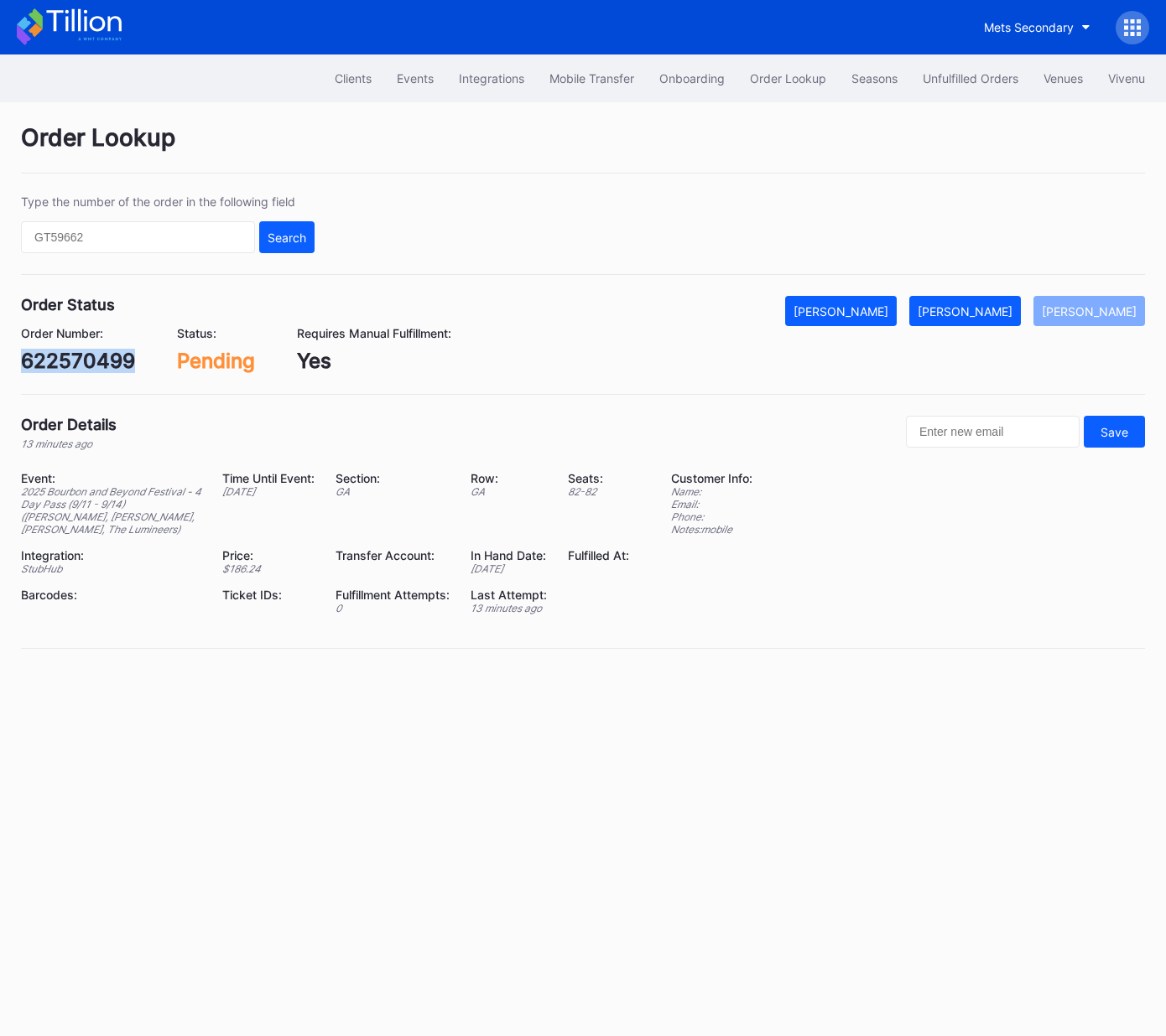
click at [80, 360] on div "622570499" at bounding box center [78, 361] width 114 height 24
copy div "622570499"
click at [988, 308] on div "[PERSON_NAME]" at bounding box center [965, 311] width 95 height 14
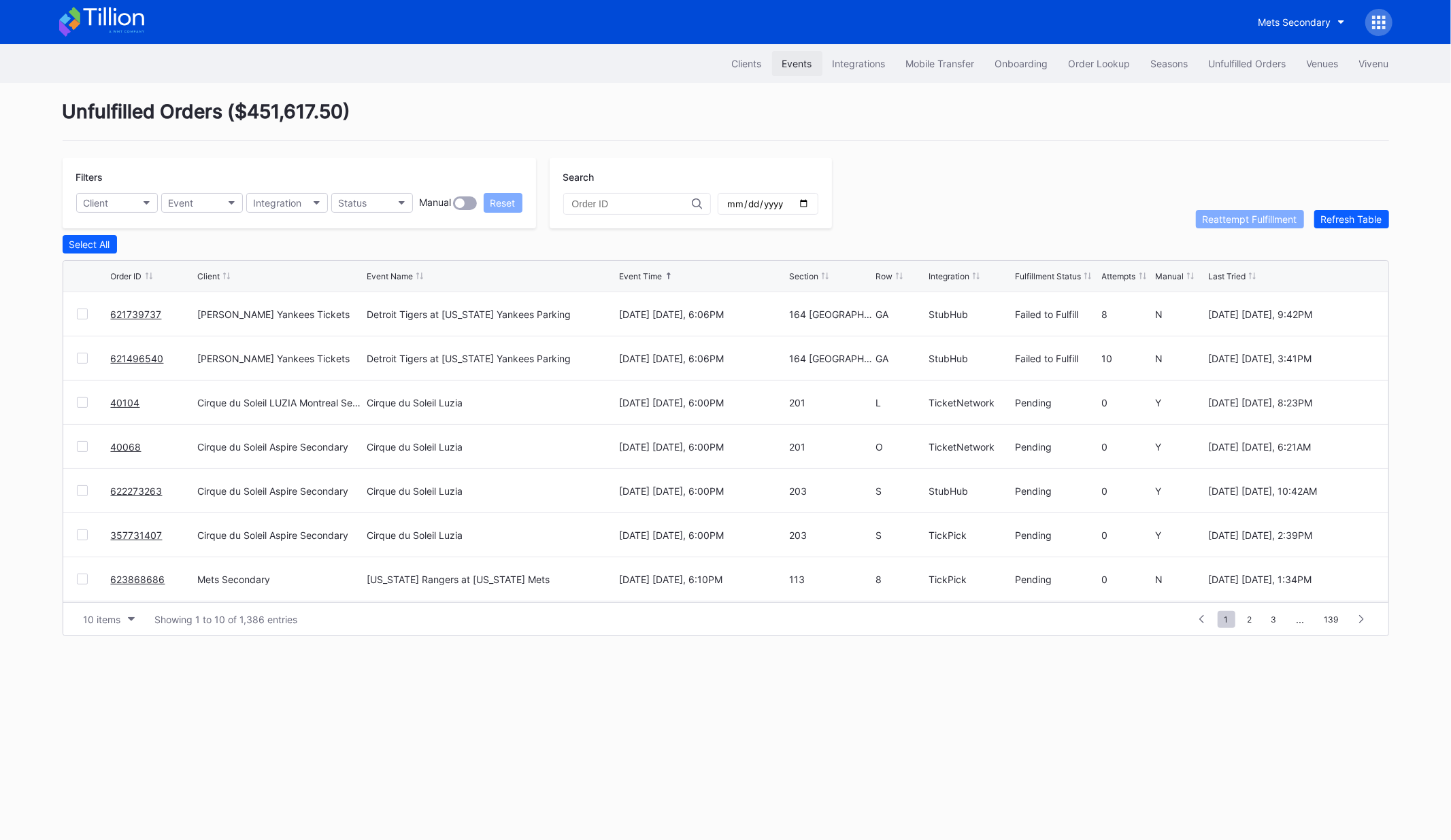
click at [788, 64] on div "Events" at bounding box center [797, 63] width 30 height 11
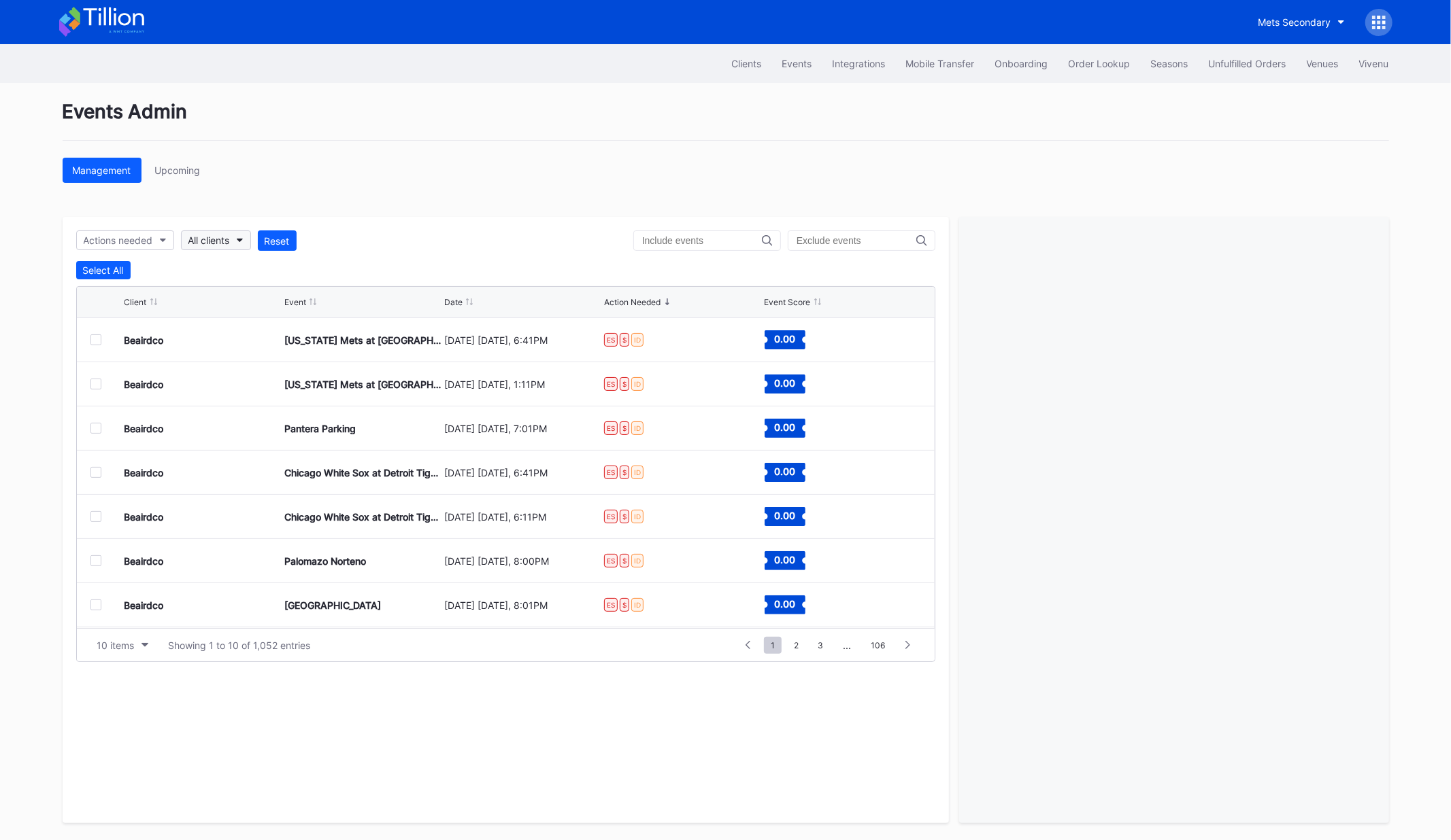
click at [207, 238] on div "All clients" at bounding box center [209, 240] width 41 height 11
type input "tail"
click at [220, 295] on div "Tailgreeter Secondary" at bounding box center [241, 301] width 99 height 11
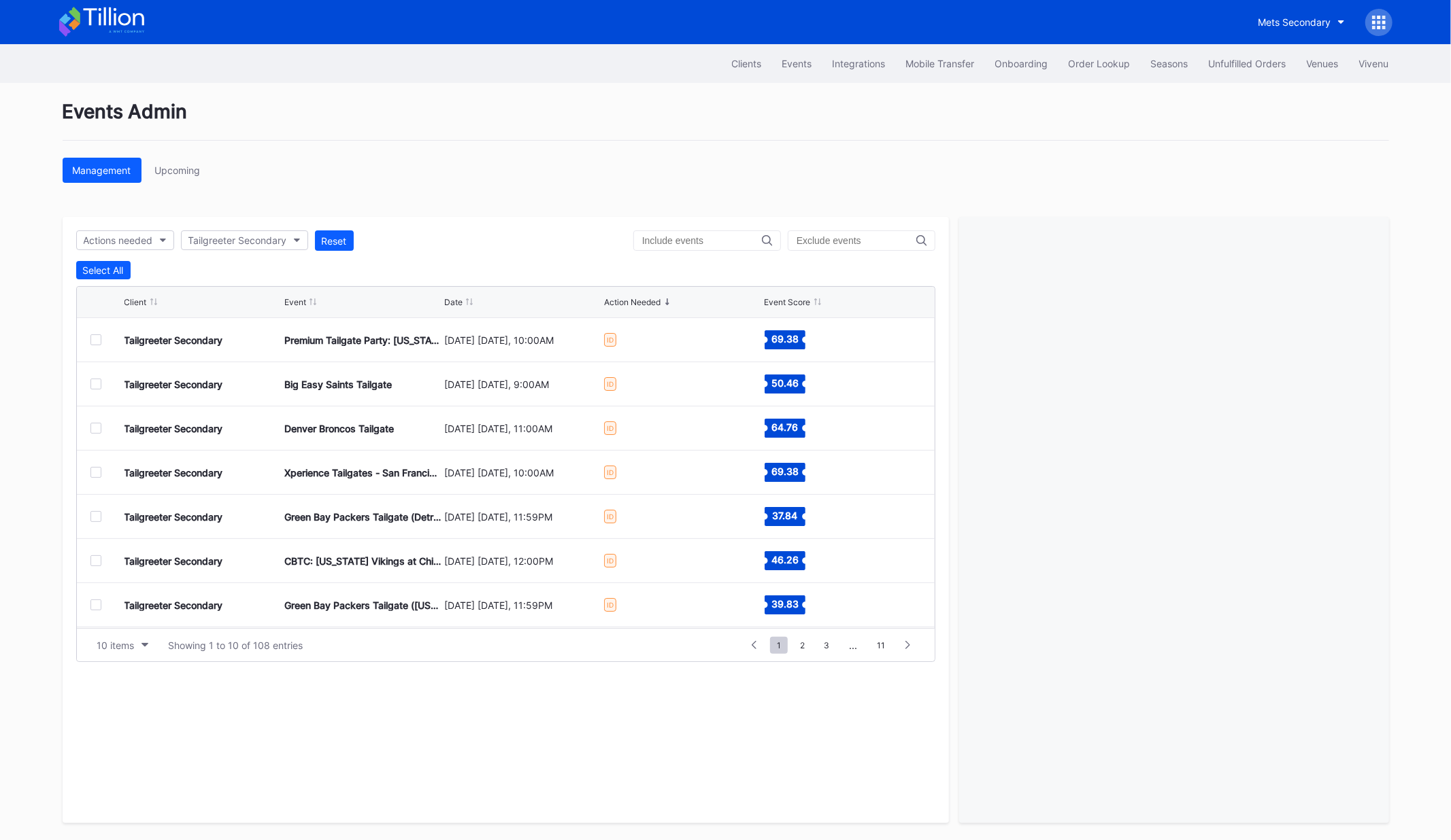
drag, startPoint x: 96, startPoint y: 338, endPoint x: 204, endPoint y: 363, distance: 110.9
click at [96, 338] on div at bounding box center [95, 340] width 11 height 11
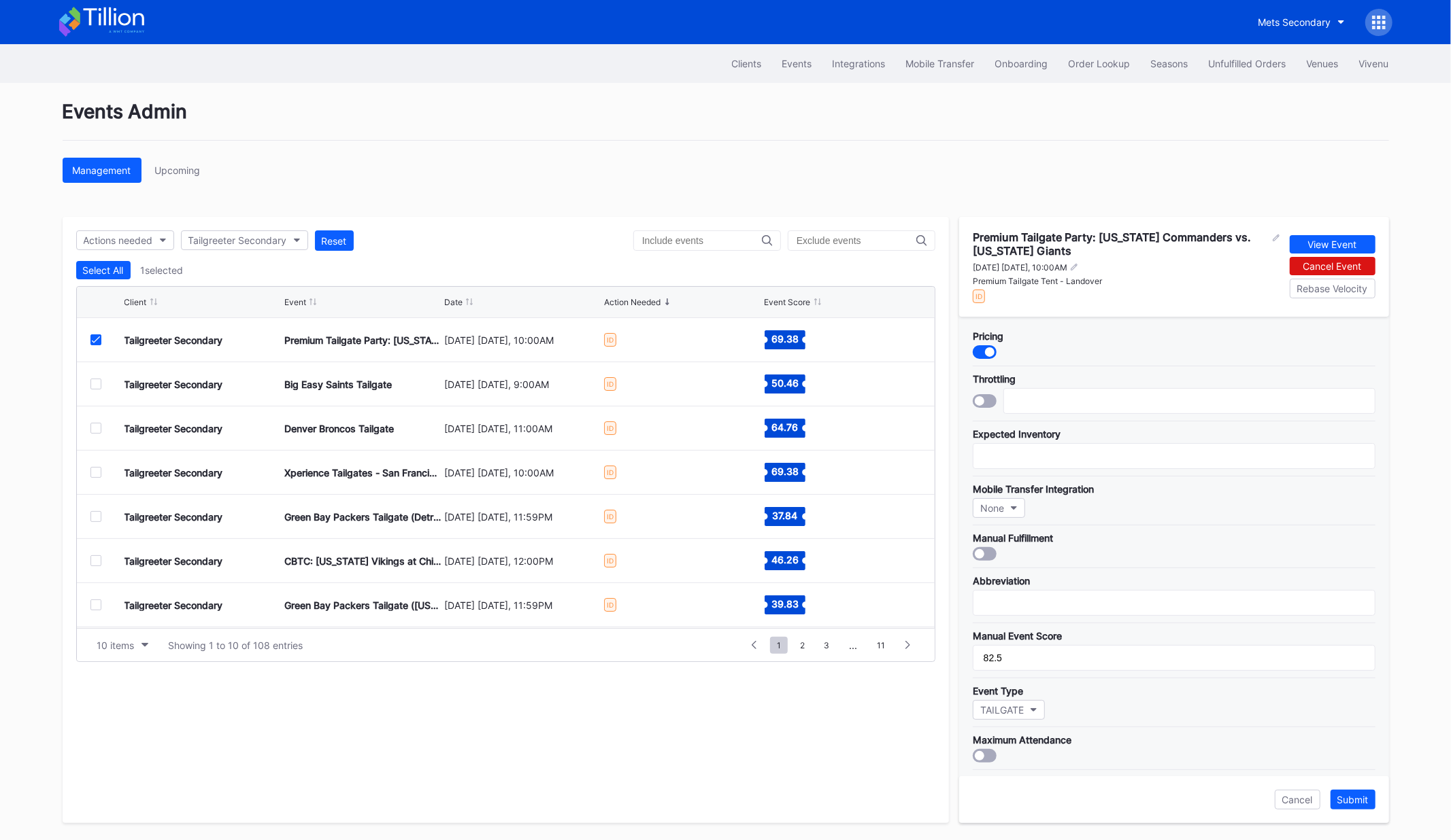
scroll to position [250, 0]
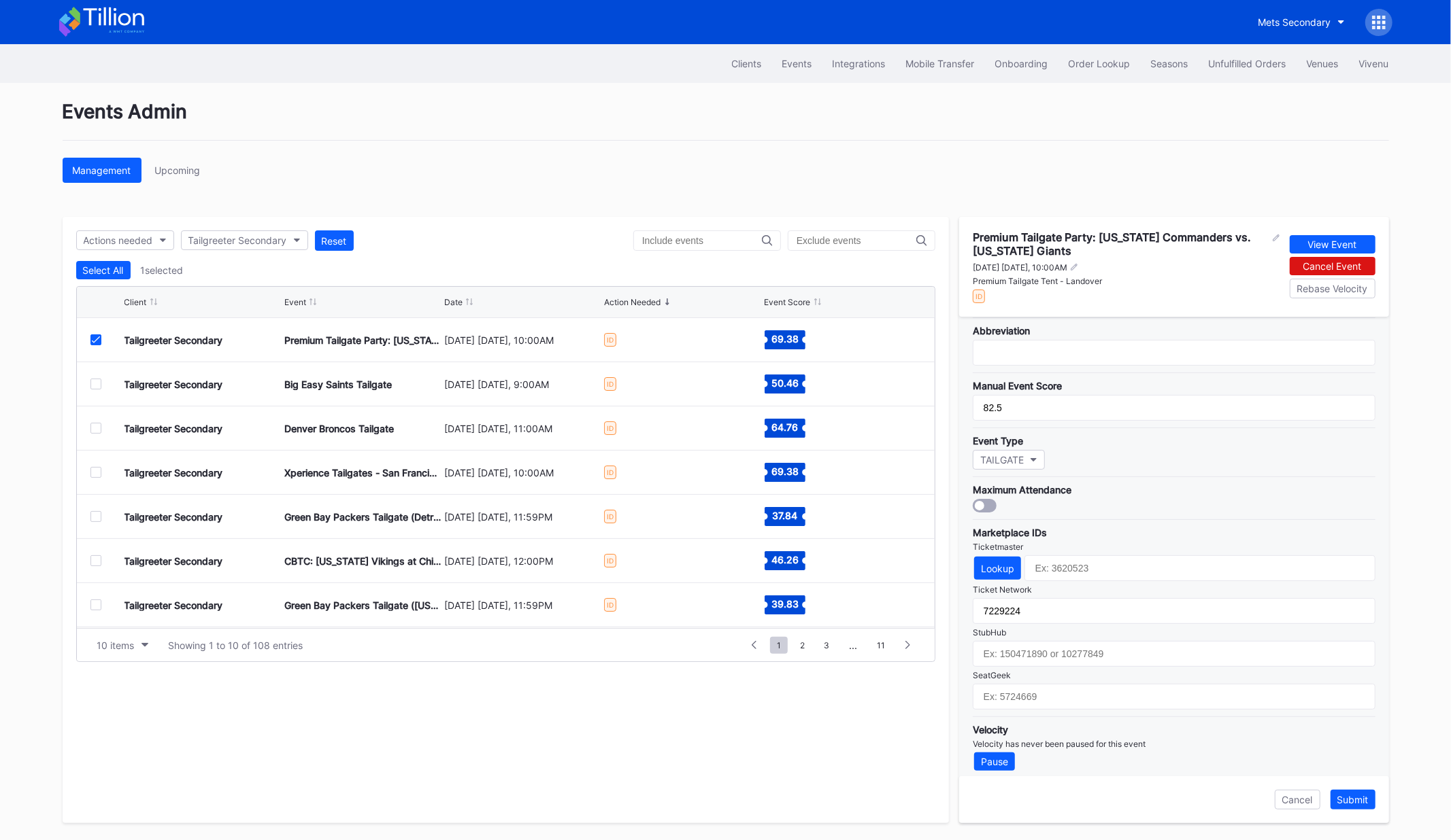
click at [97, 339] on icon at bounding box center [96, 340] width 8 height 6
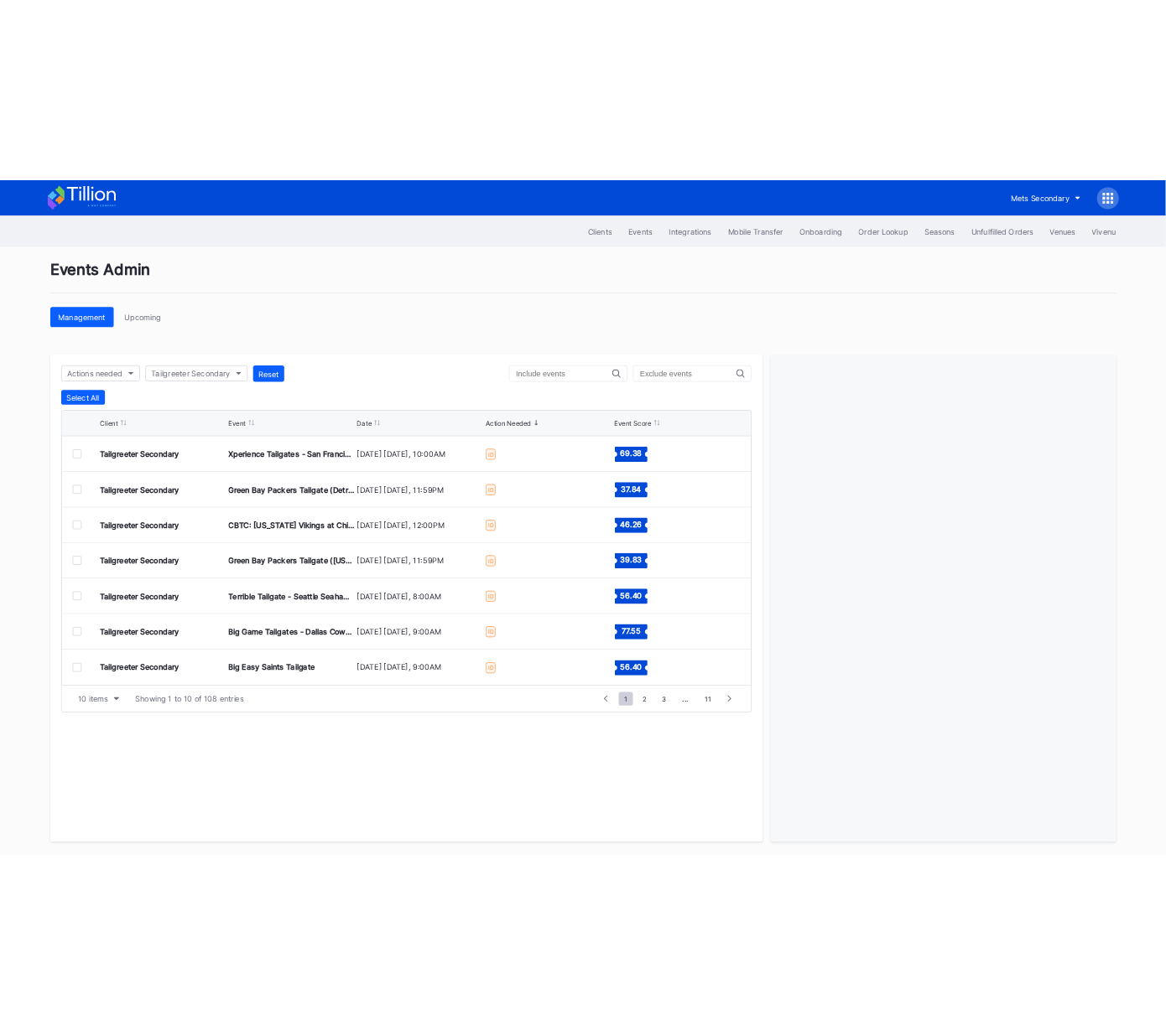
scroll to position [0, 0]
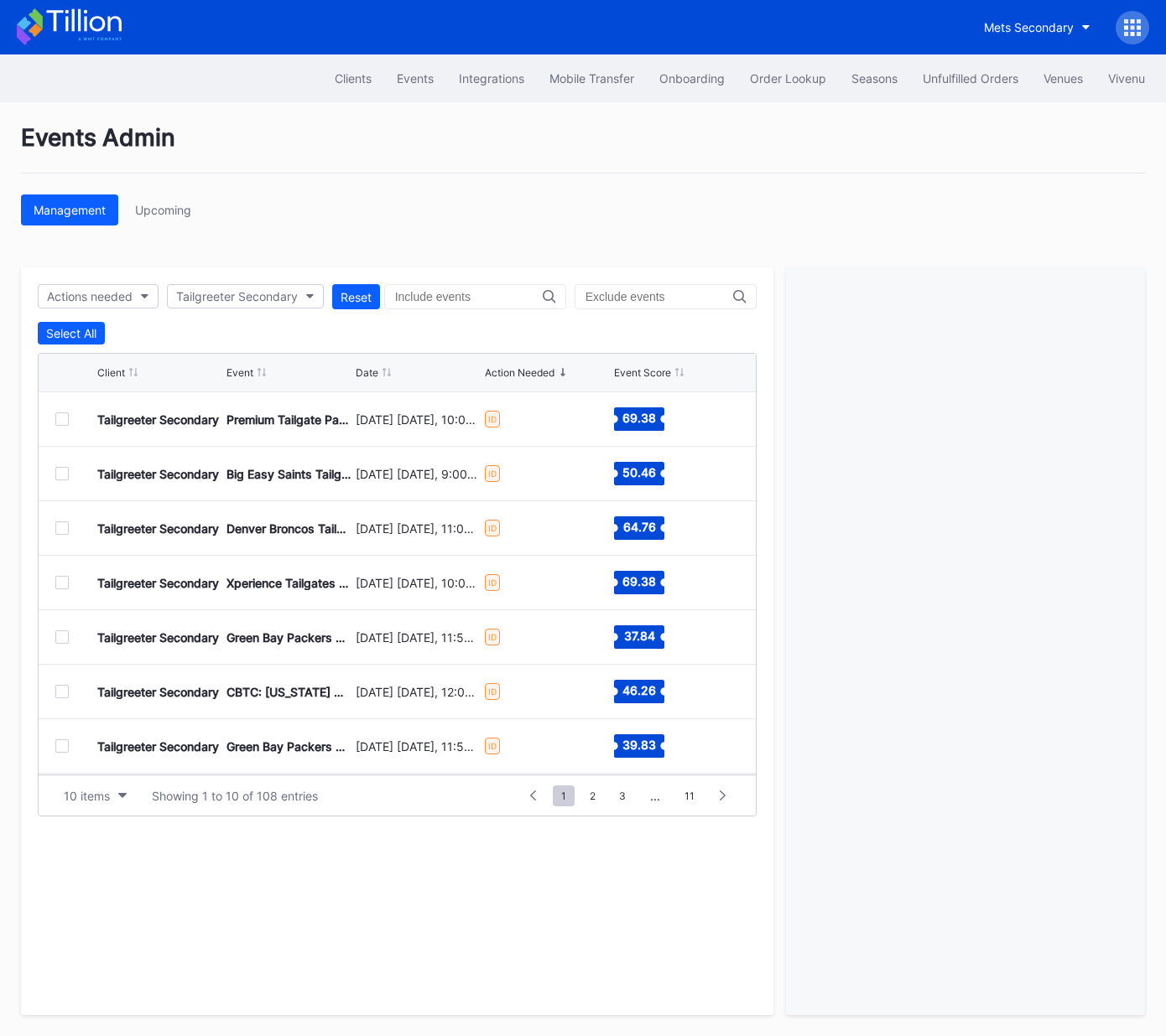
click at [961, 459] on div at bounding box center [966, 641] width 359 height 748
click at [62, 419] on div at bounding box center [61, 419] width 13 height 13
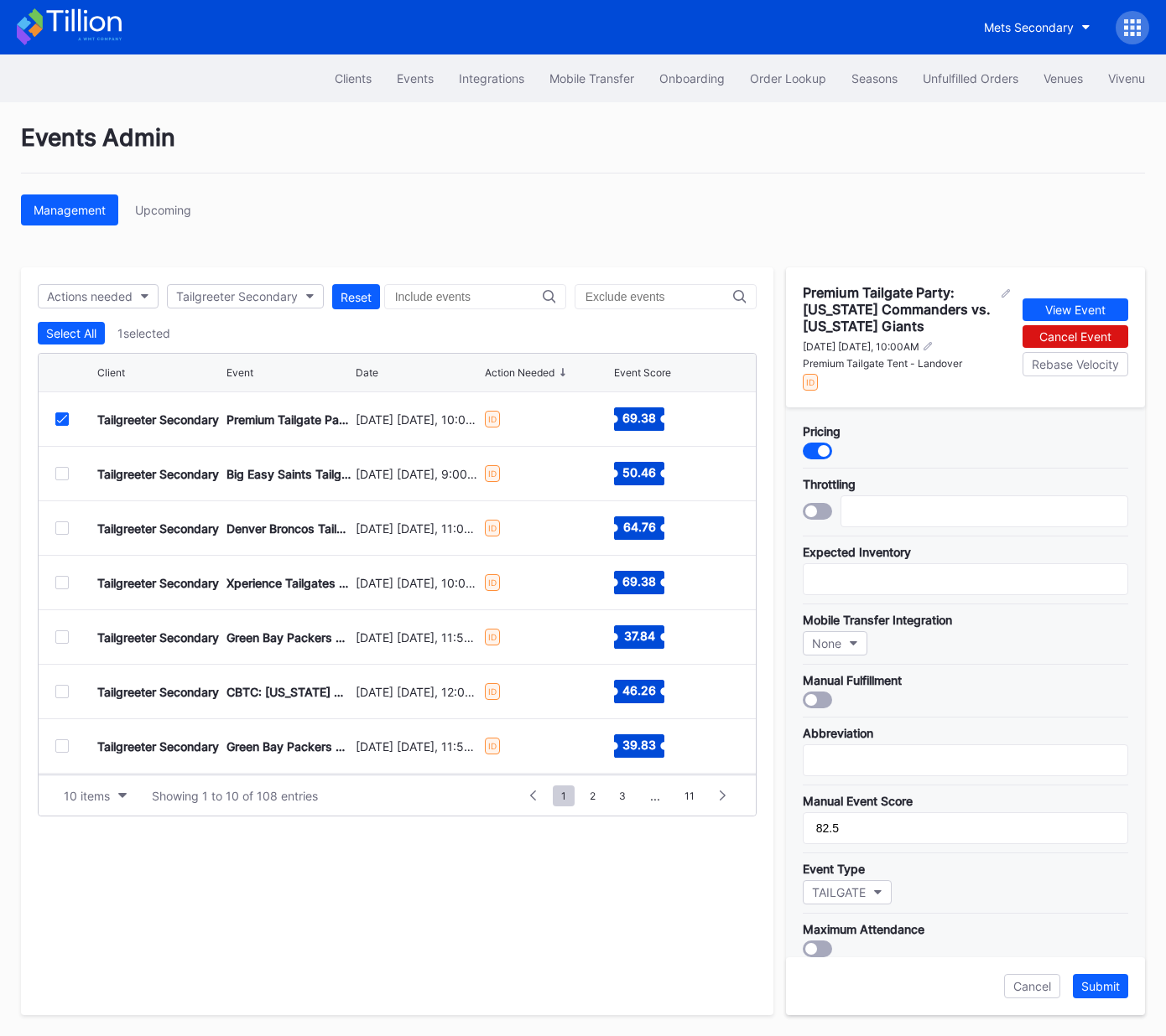
scroll to position [324, 0]
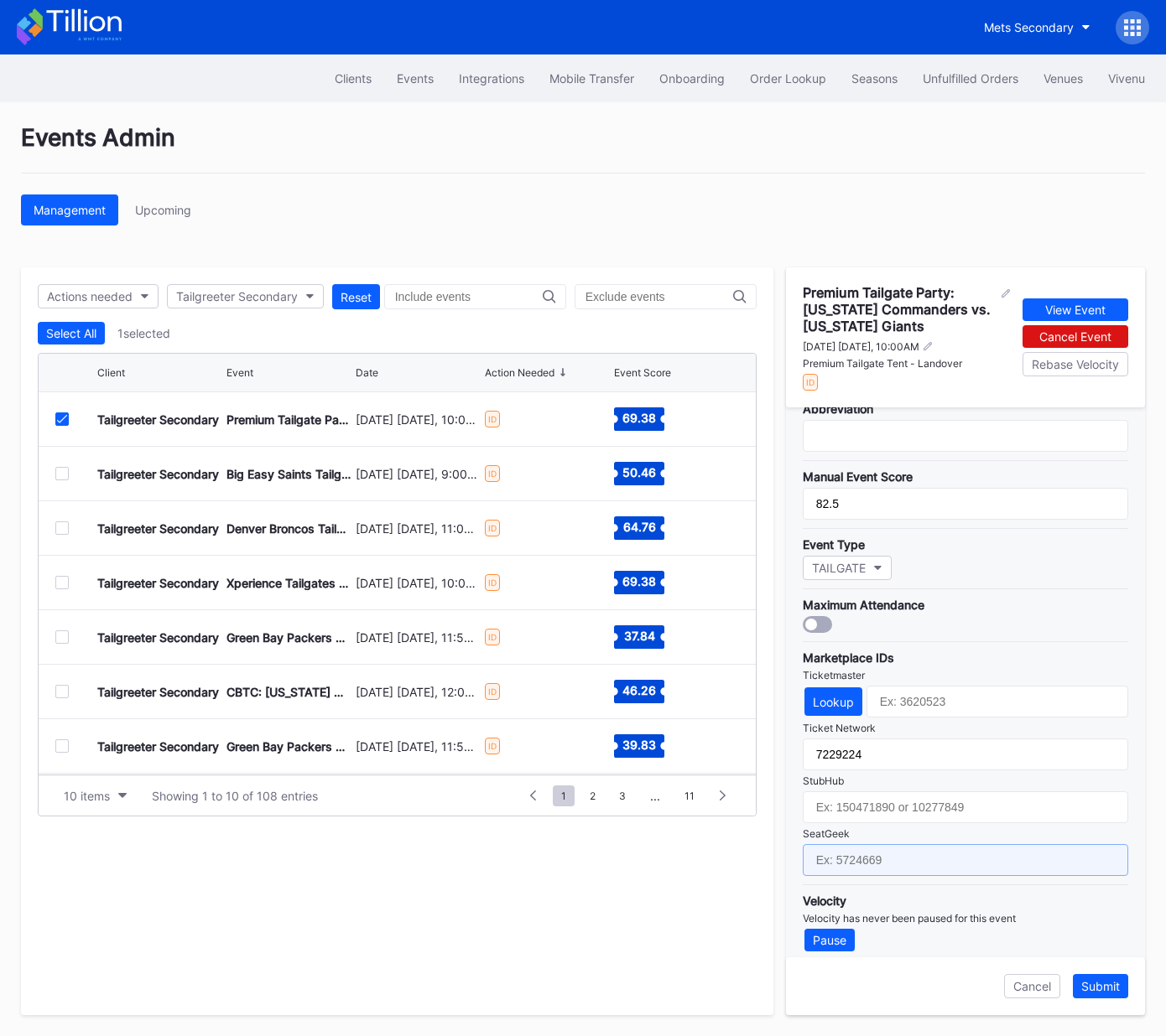
click at [929, 845] on input "text" at bounding box center [966, 861] width 325 height 32
paste input "17667686"
type input "17667686"
click at [1099, 990] on div "Submit" at bounding box center [1100, 986] width 39 height 14
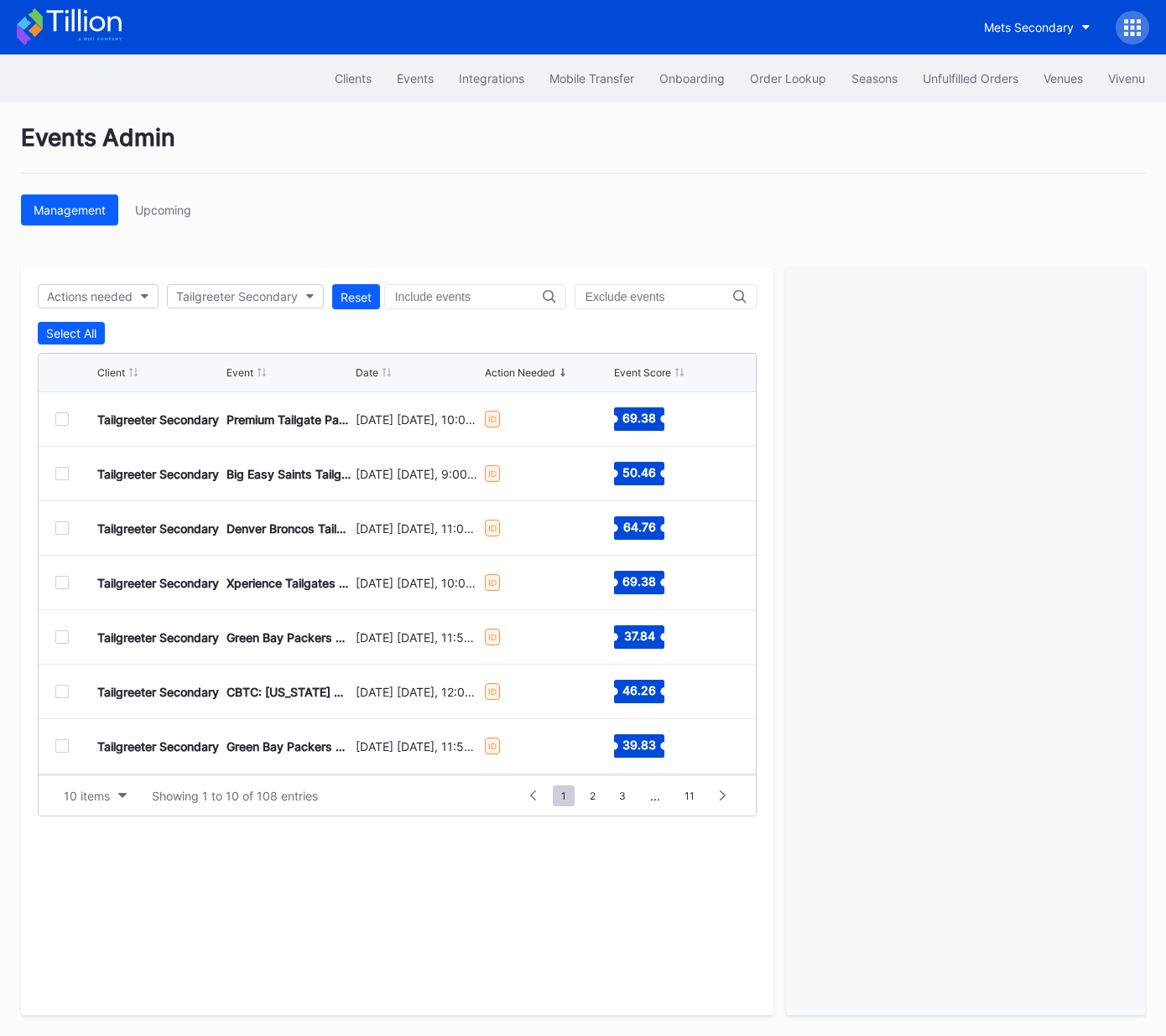
click at [66, 419] on div at bounding box center [61, 419] width 13 height 13
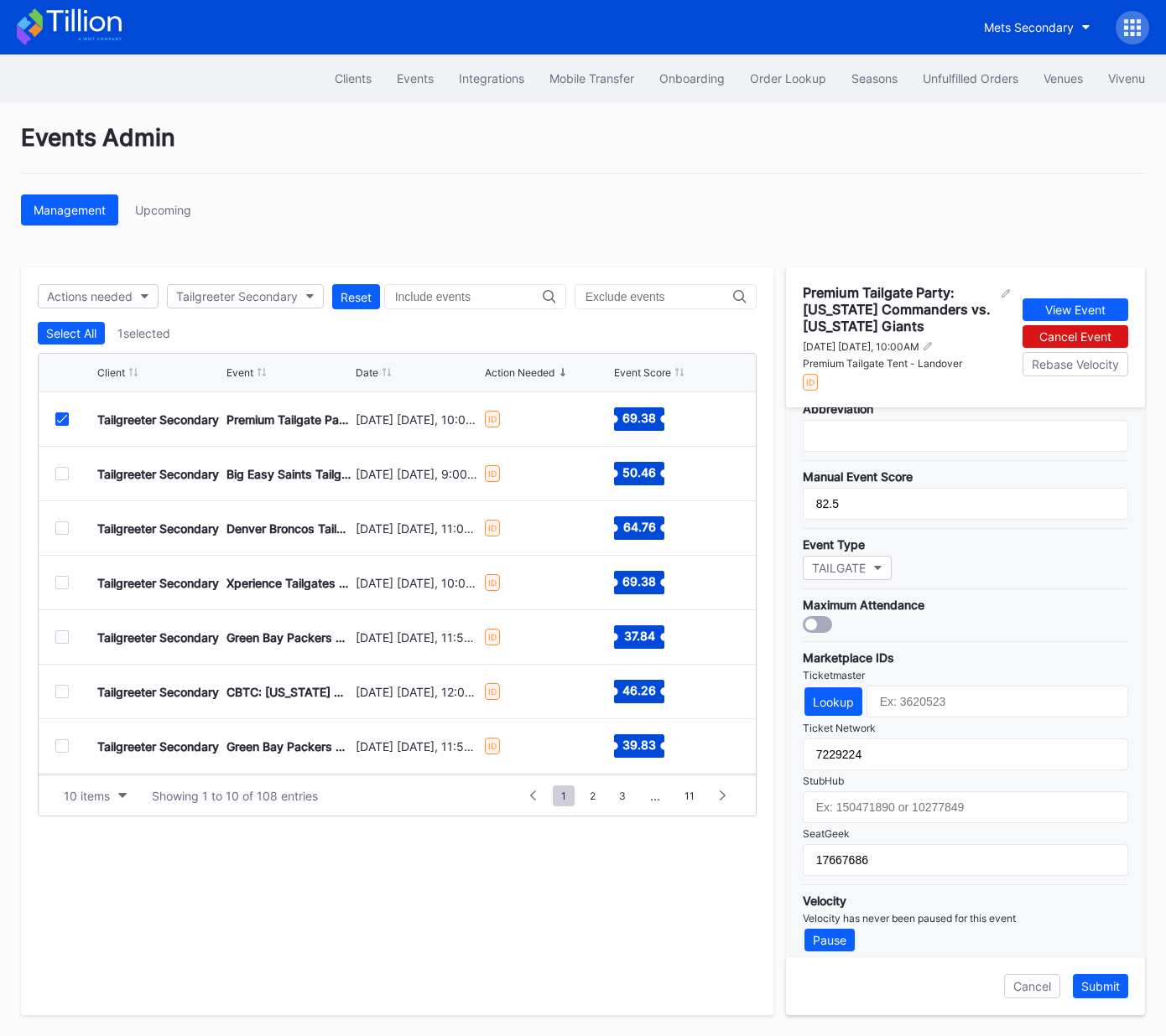
click at [62, 417] on icon at bounding box center [62, 419] width 10 height 8
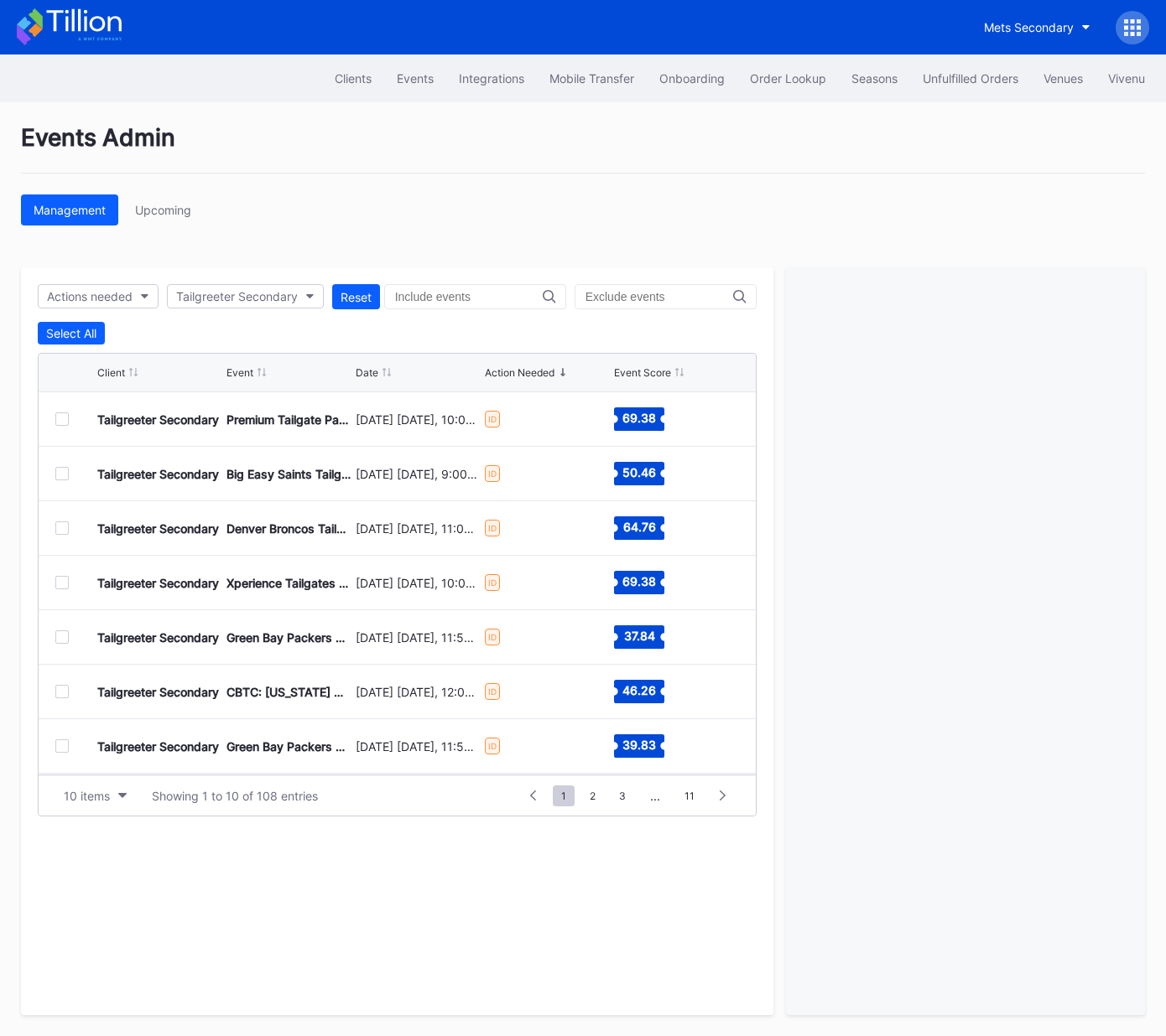
click at [62, 473] on div at bounding box center [61, 473] width 13 height 13
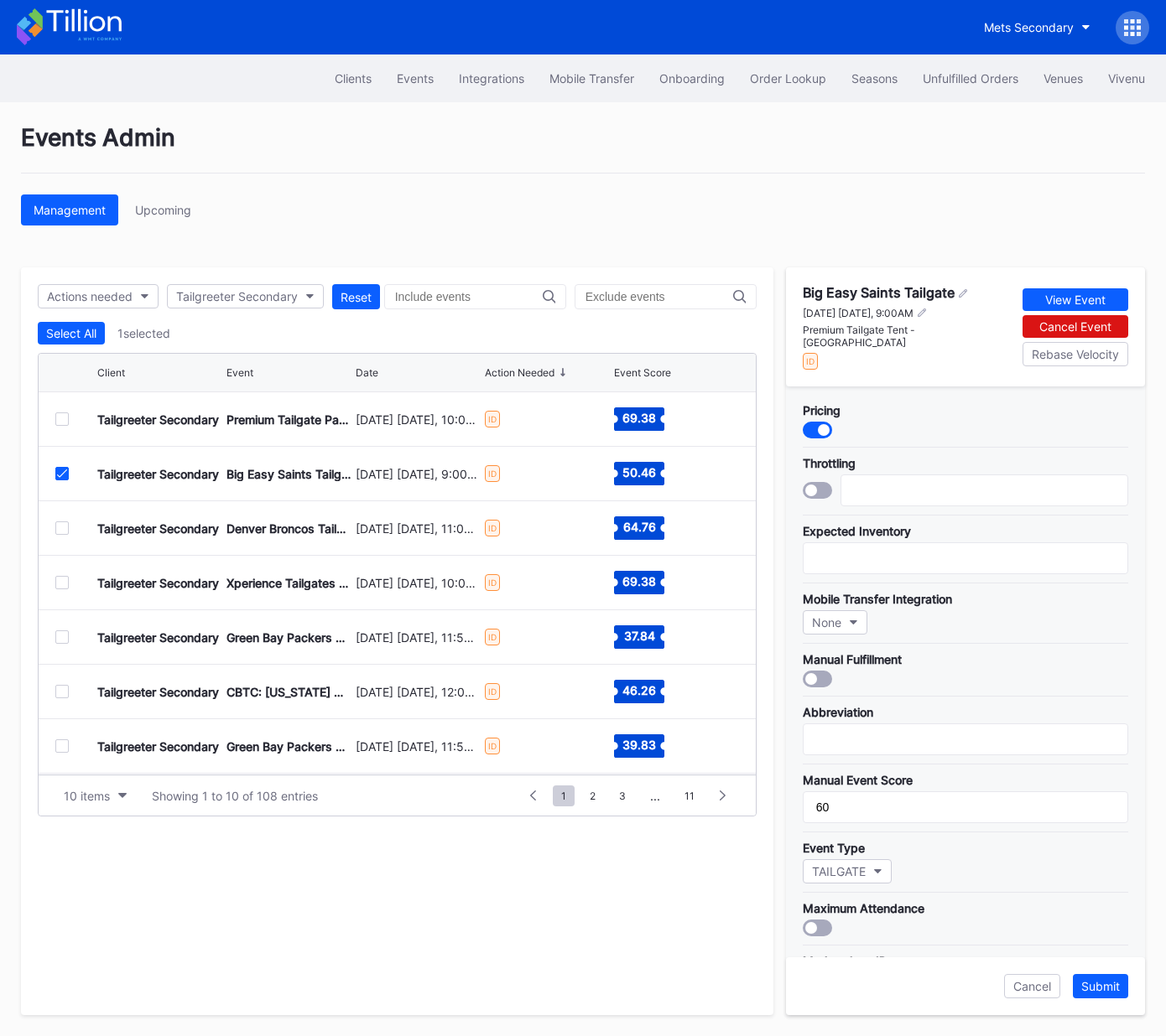
scroll to position [298, 0]
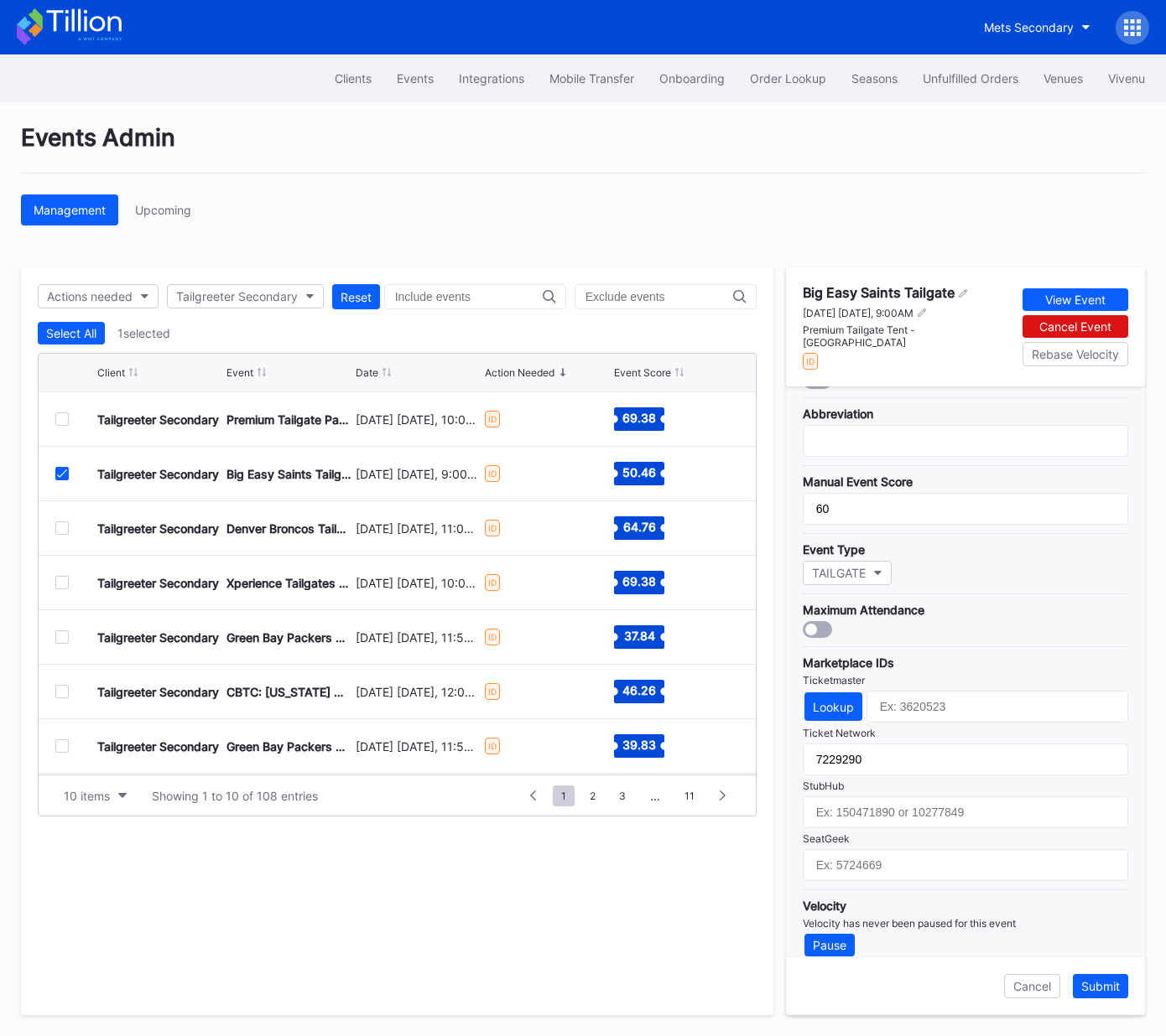
click at [61, 472] on icon at bounding box center [62, 474] width 10 height 8
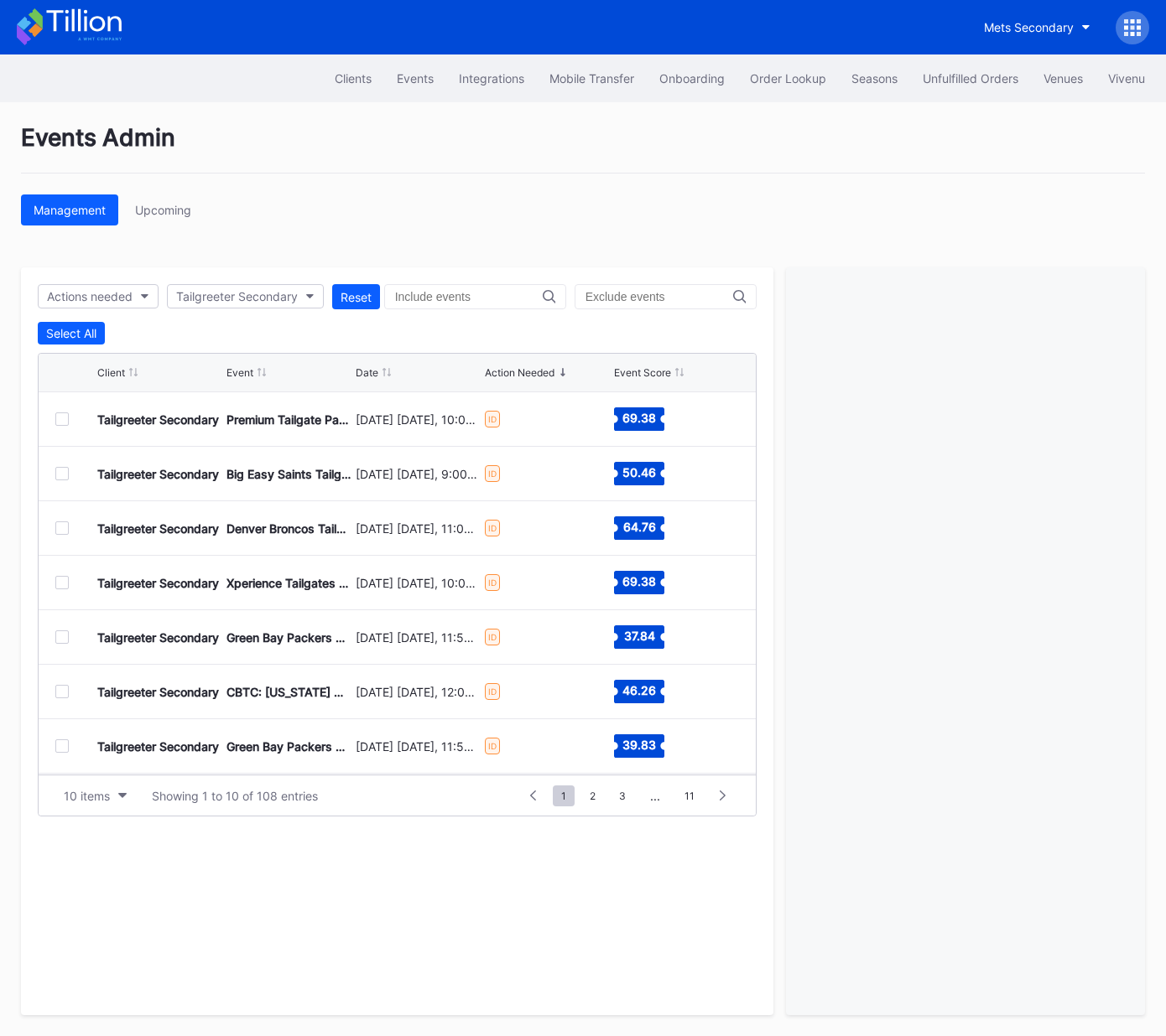
click at [72, 530] on div at bounding box center [76, 527] width 42 height 13
click at [66, 529] on div at bounding box center [61, 527] width 13 height 13
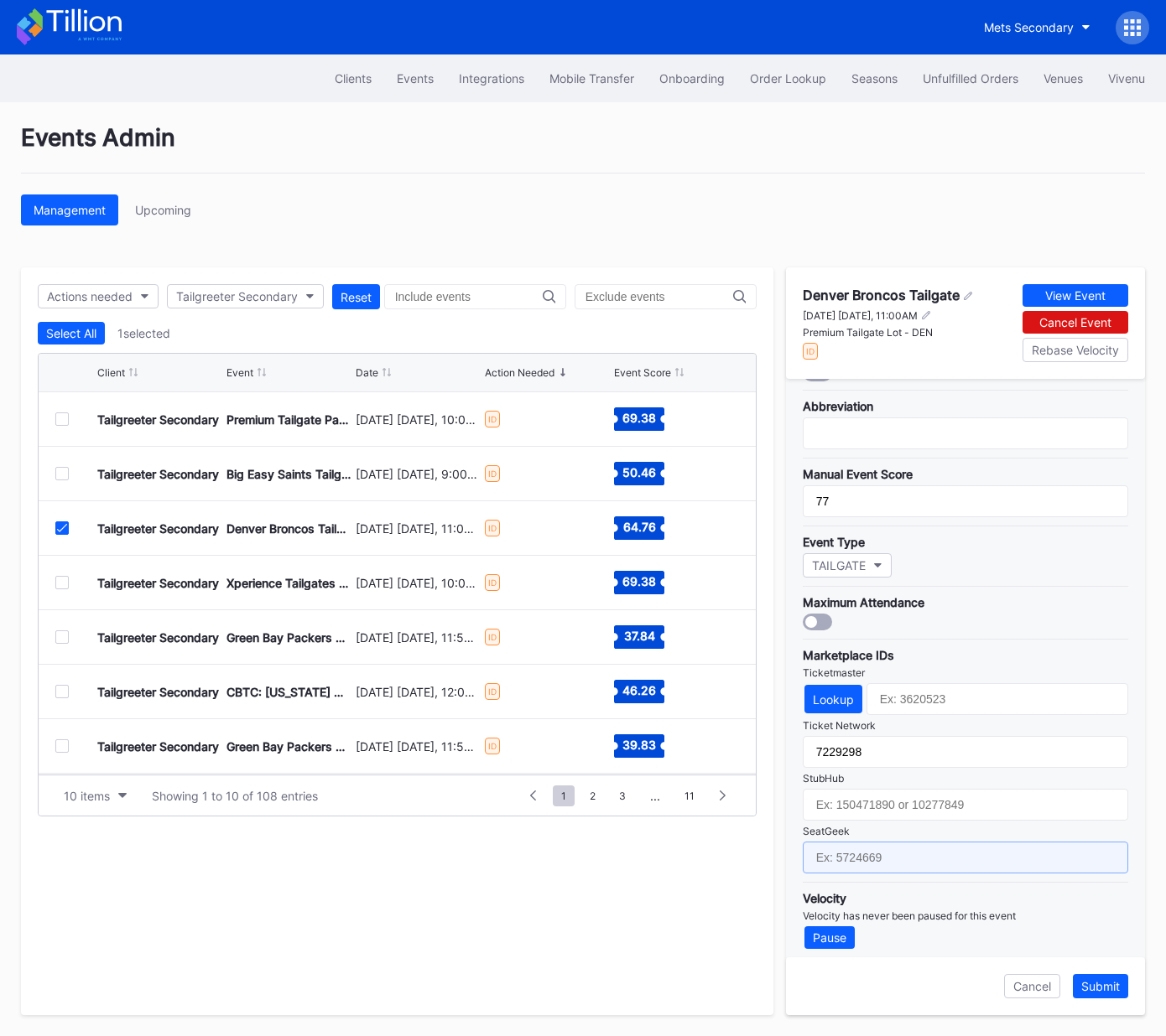
click at [873, 842] on input "text" at bounding box center [966, 858] width 325 height 32
paste input "17651623"
type input "17651623"
click at [1099, 986] on div "Submit" at bounding box center [1100, 986] width 39 height 14
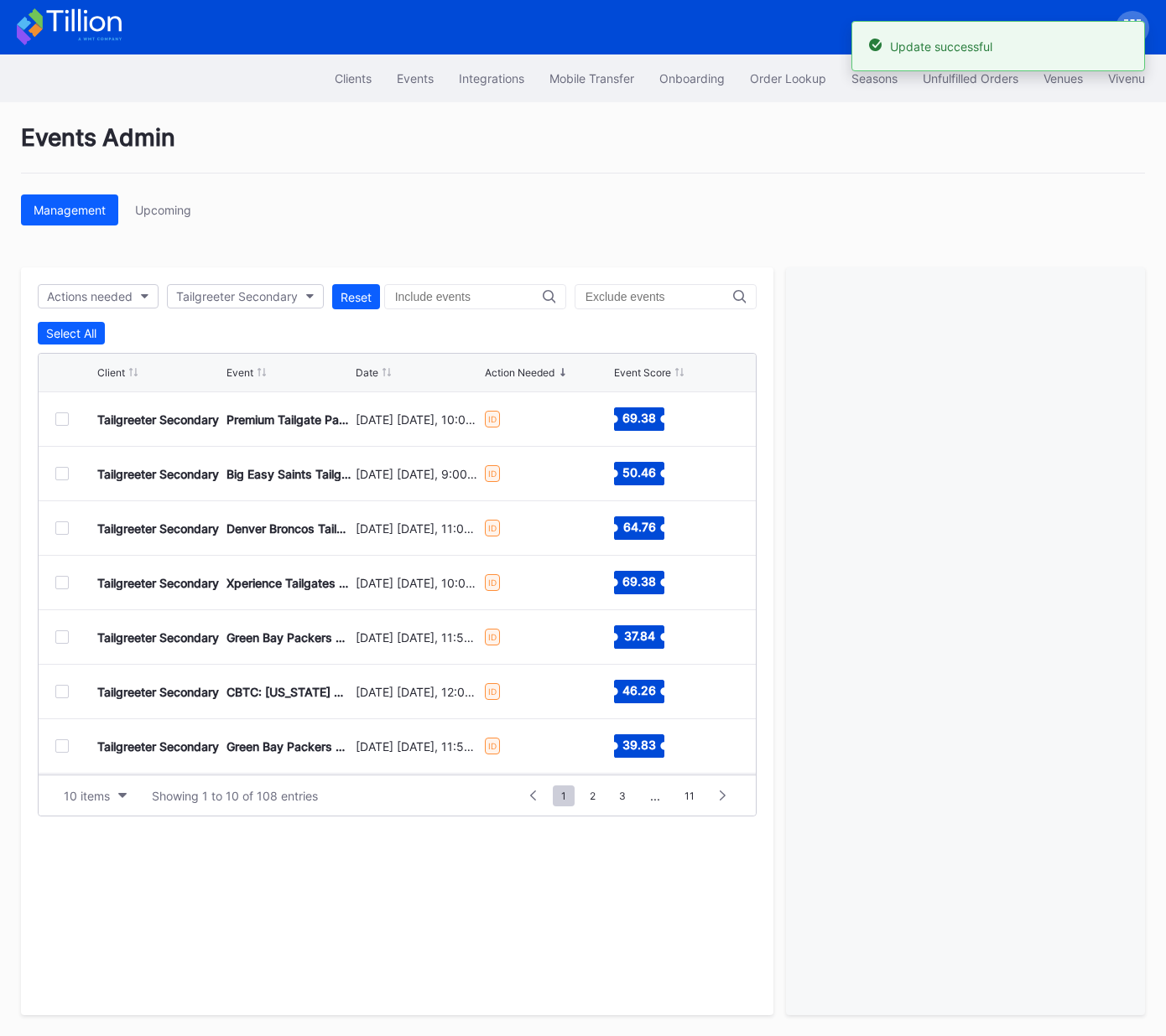
click at [62, 582] on div at bounding box center [61, 582] width 13 height 13
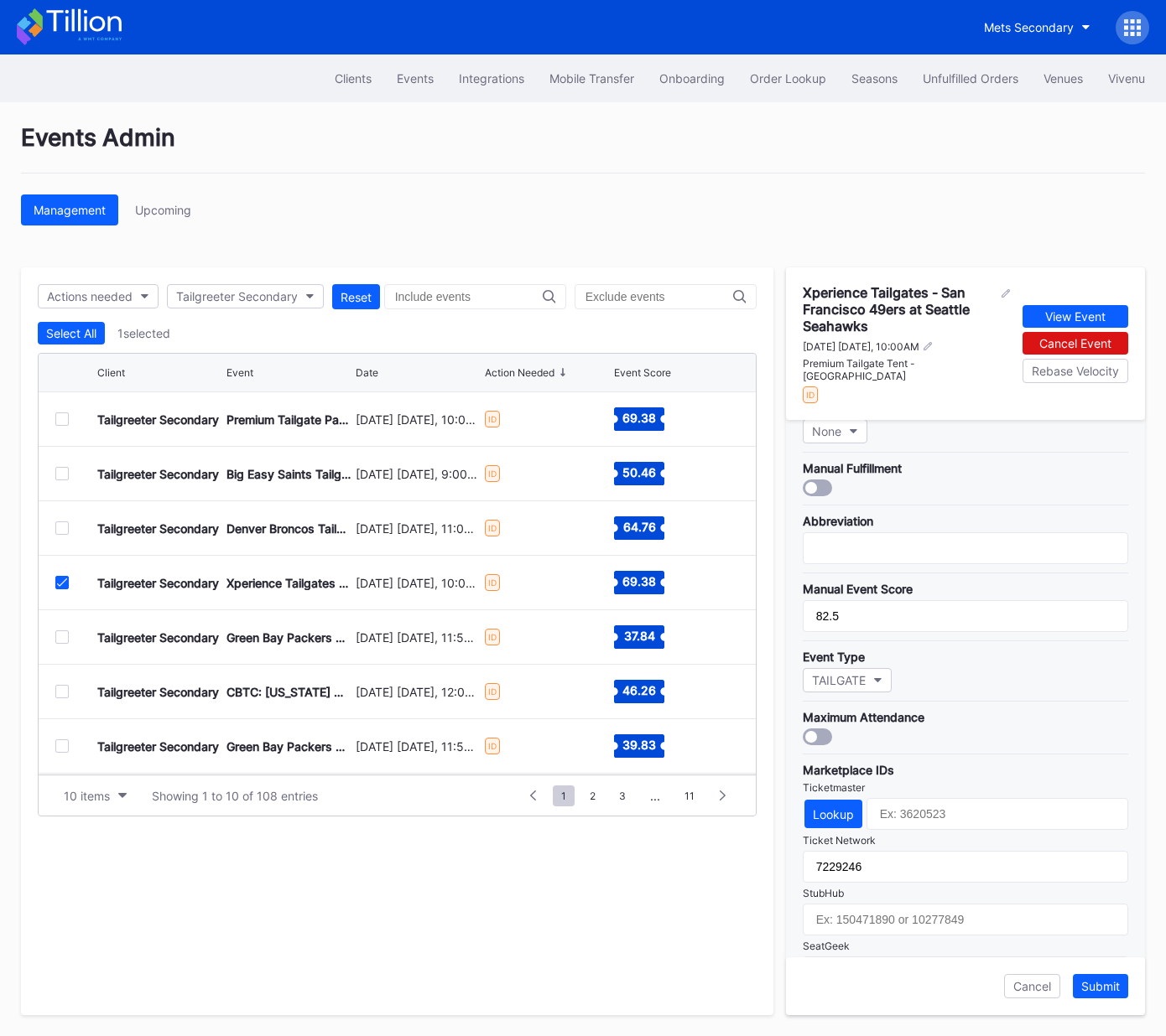
scroll to position [324, 0]
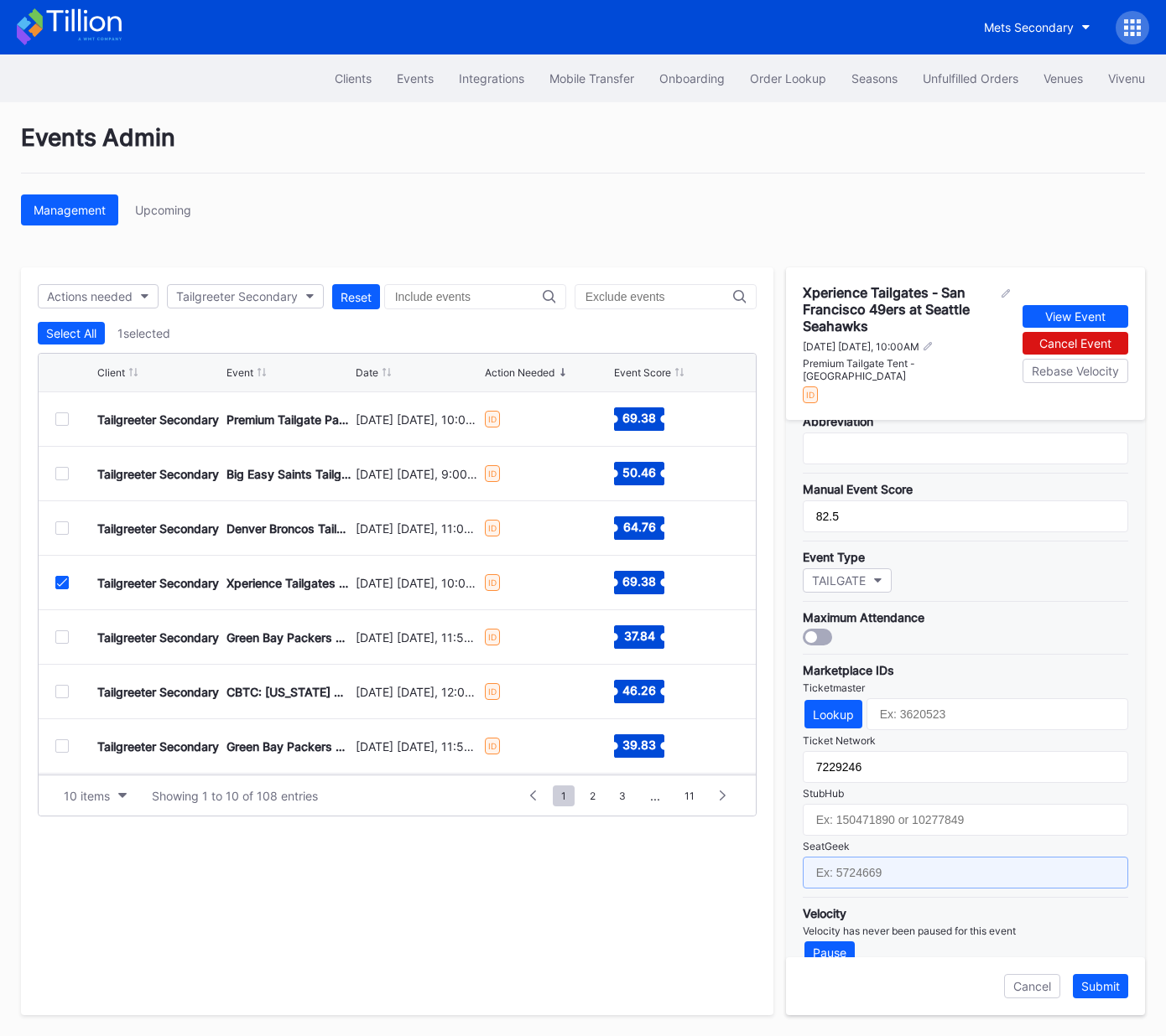
click at [915, 857] on input "text" at bounding box center [966, 872] width 325 height 32
paste input "17651656"
type input "17651656"
click at [1103, 988] on div "Submit" at bounding box center [1100, 986] width 39 height 14
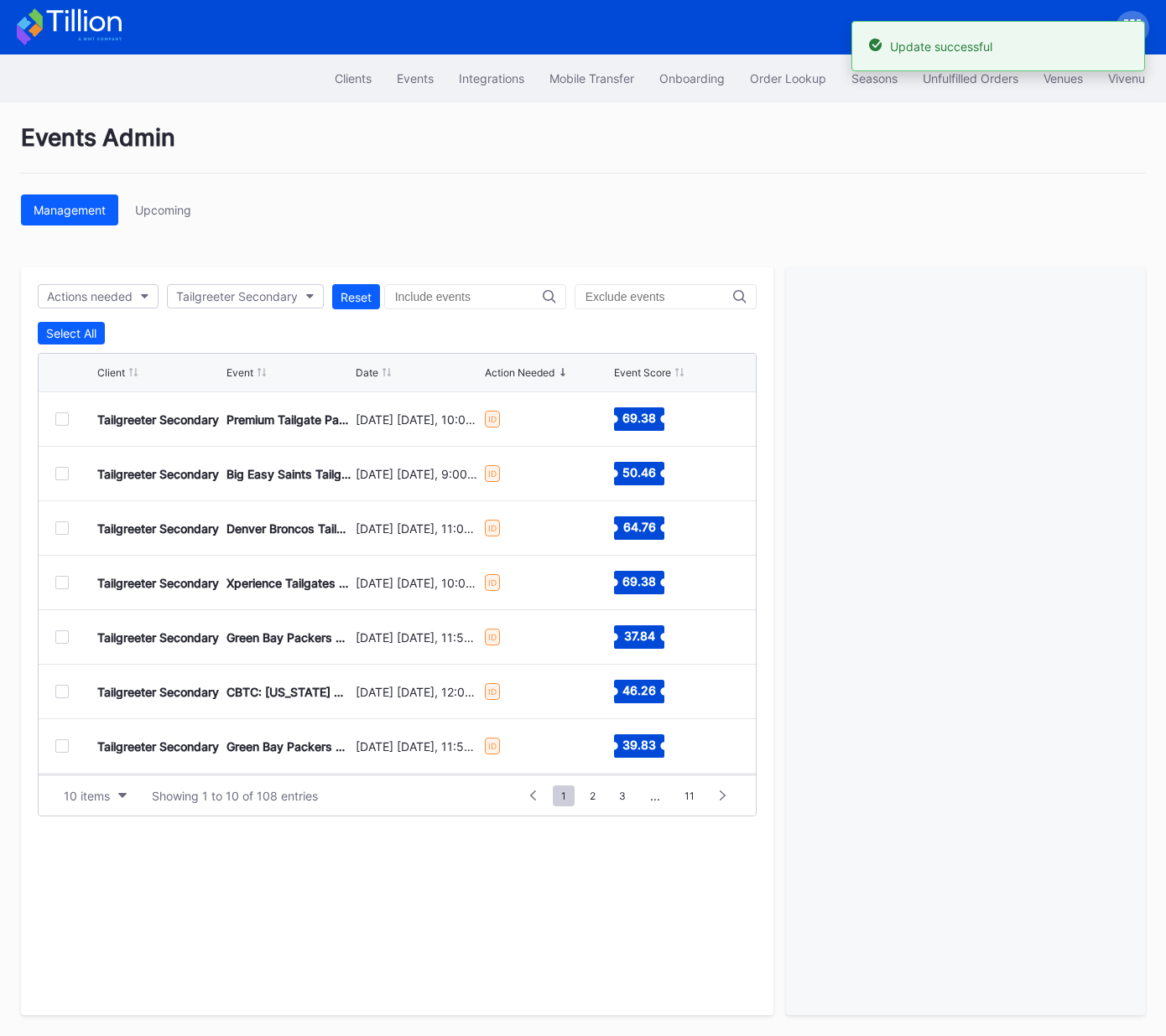
click at [63, 637] on div at bounding box center [61, 636] width 13 height 13
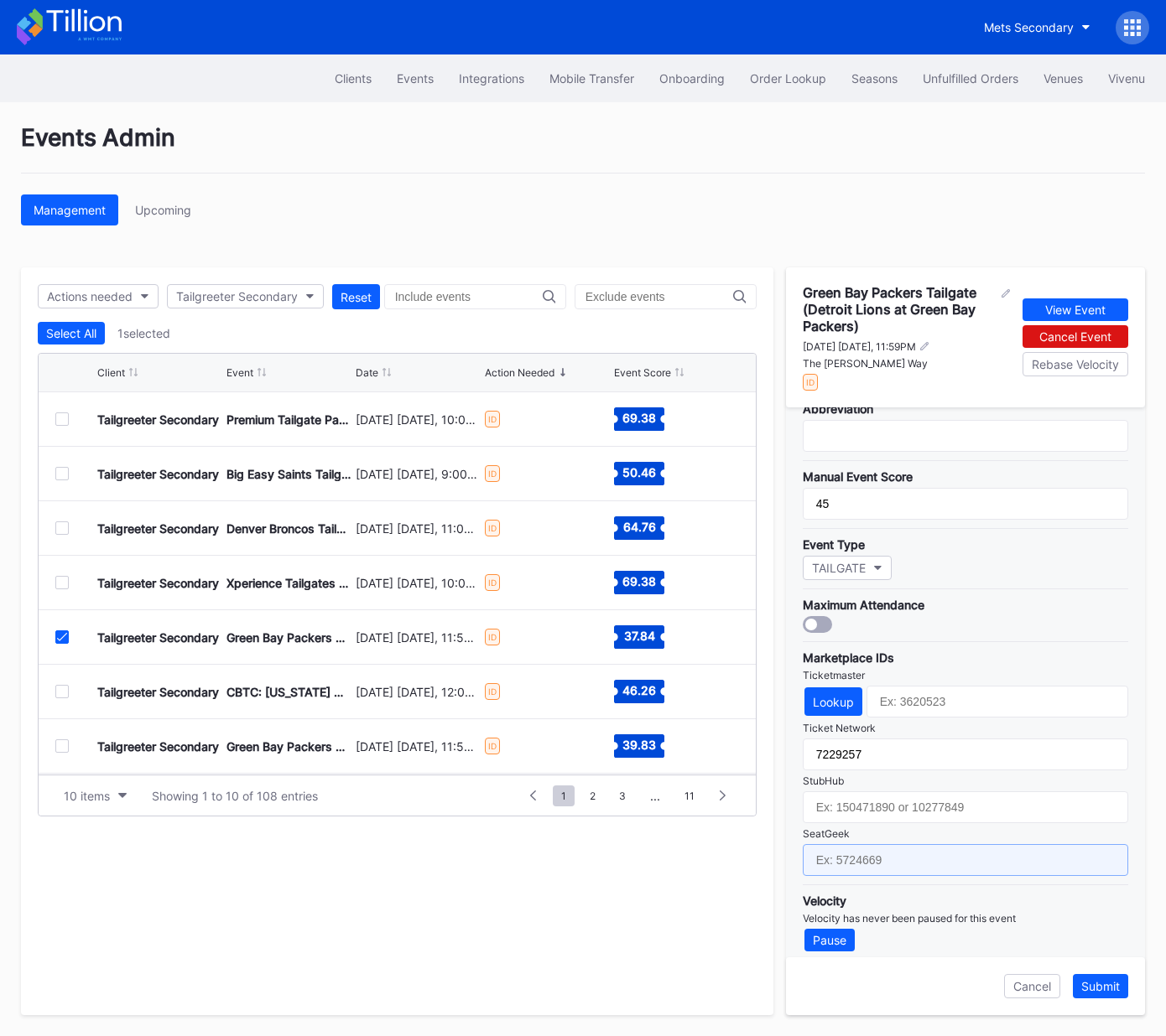
click at [911, 848] on input "text" at bounding box center [966, 861] width 325 height 32
paste input "17651632"
type input "17651632"
click at [1102, 988] on div "Submit" at bounding box center [1100, 986] width 39 height 14
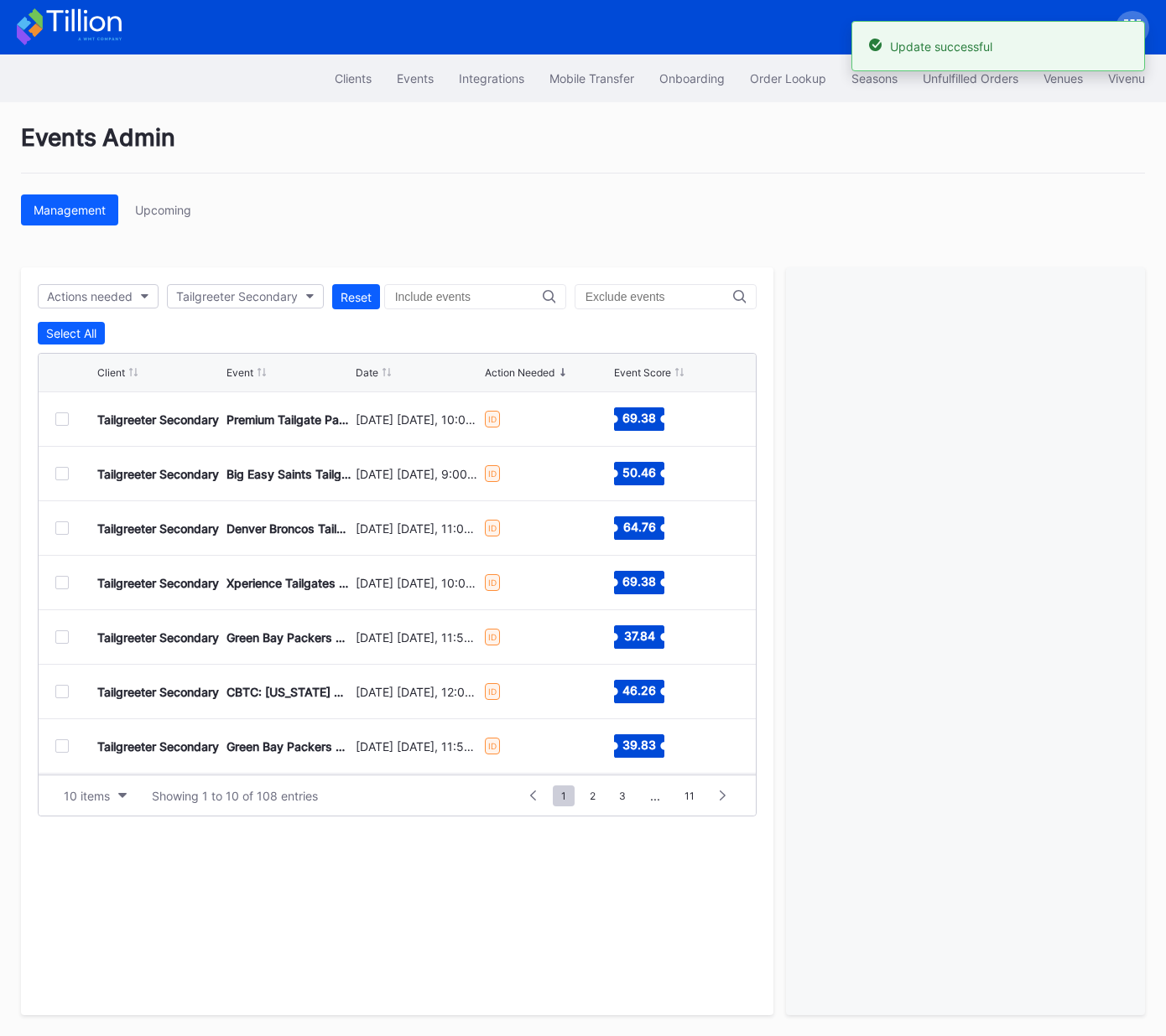
click at [61, 691] on div at bounding box center [61, 691] width 13 height 13
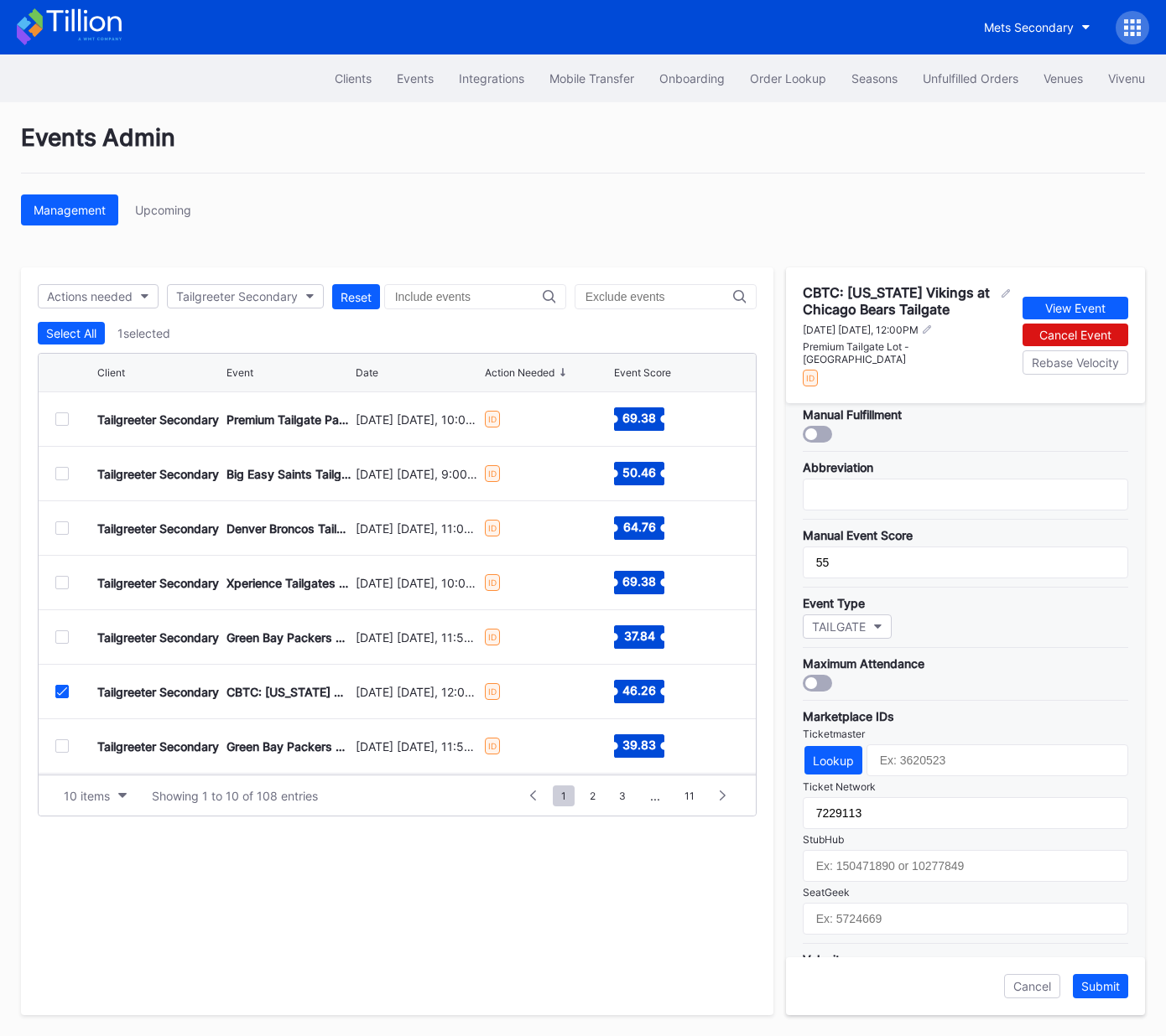
scroll to position [308, 0]
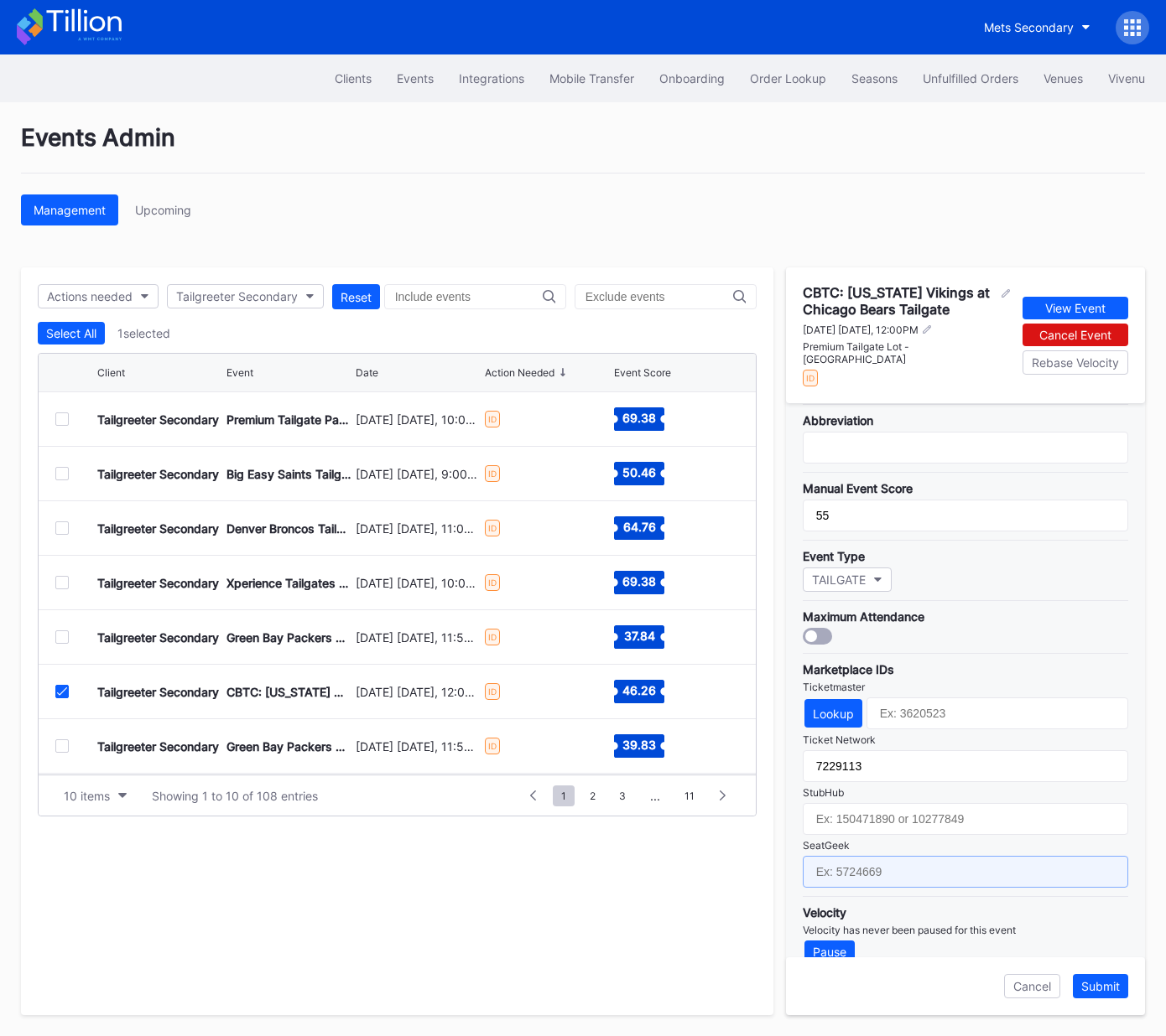
click at [869, 857] on input "text" at bounding box center [966, 872] width 325 height 32
paste input "17651619"
type input "17651619"
click at [1110, 990] on div "Submit" at bounding box center [1100, 986] width 39 height 14
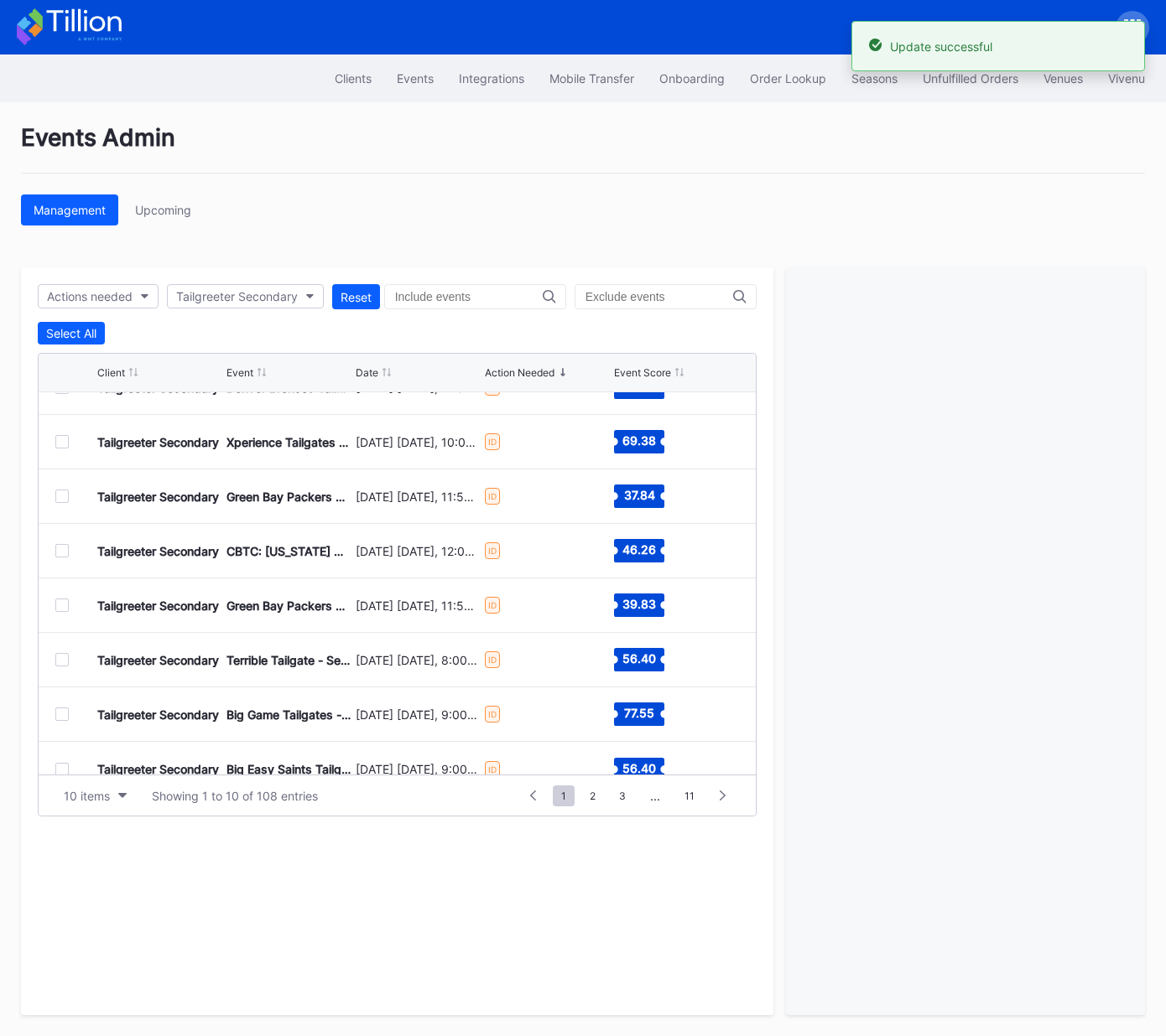
scroll to position [147, 0]
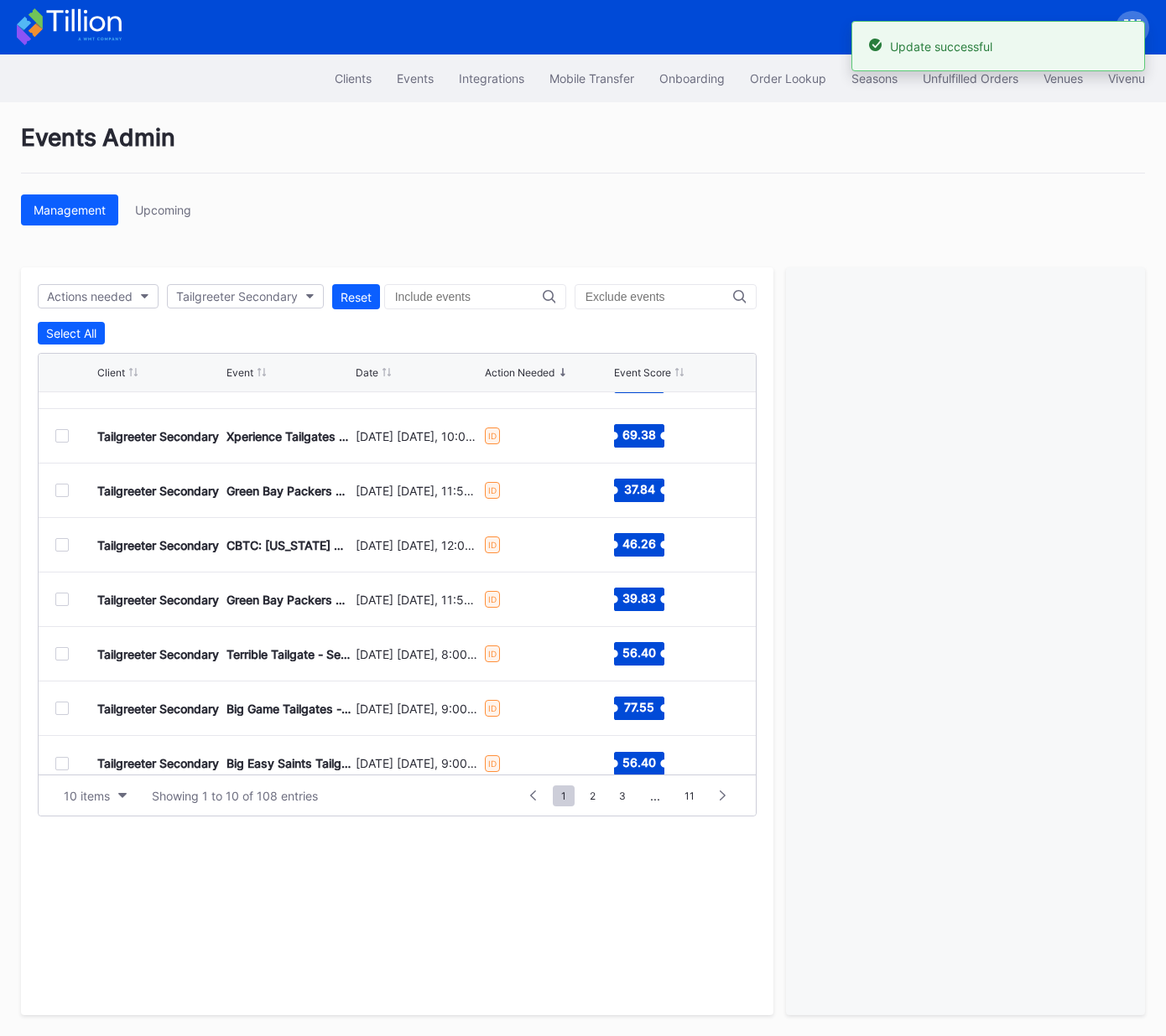
click at [61, 598] on div at bounding box center [61, 599] width 13 height 13
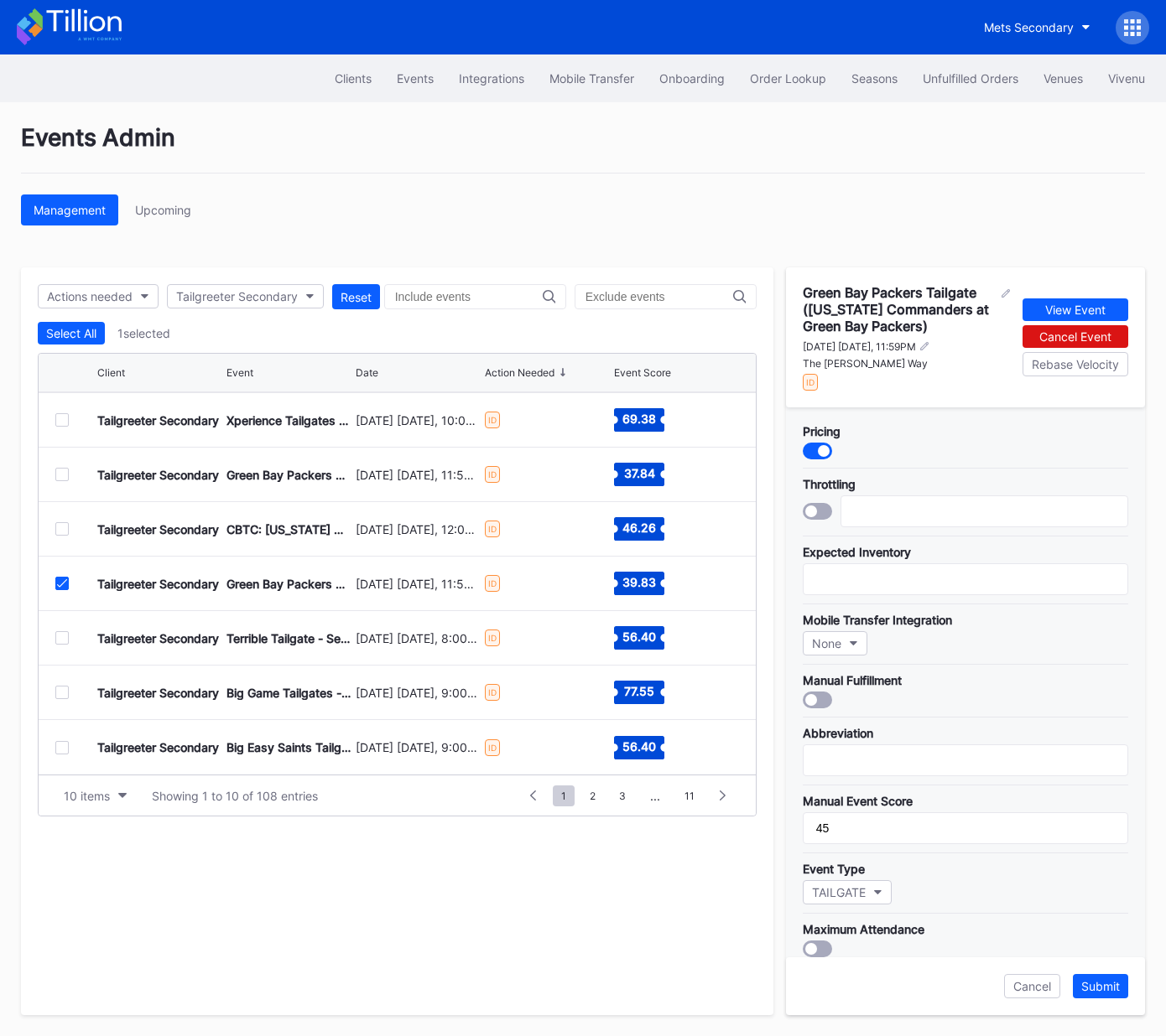
scroll to position [324, 0]
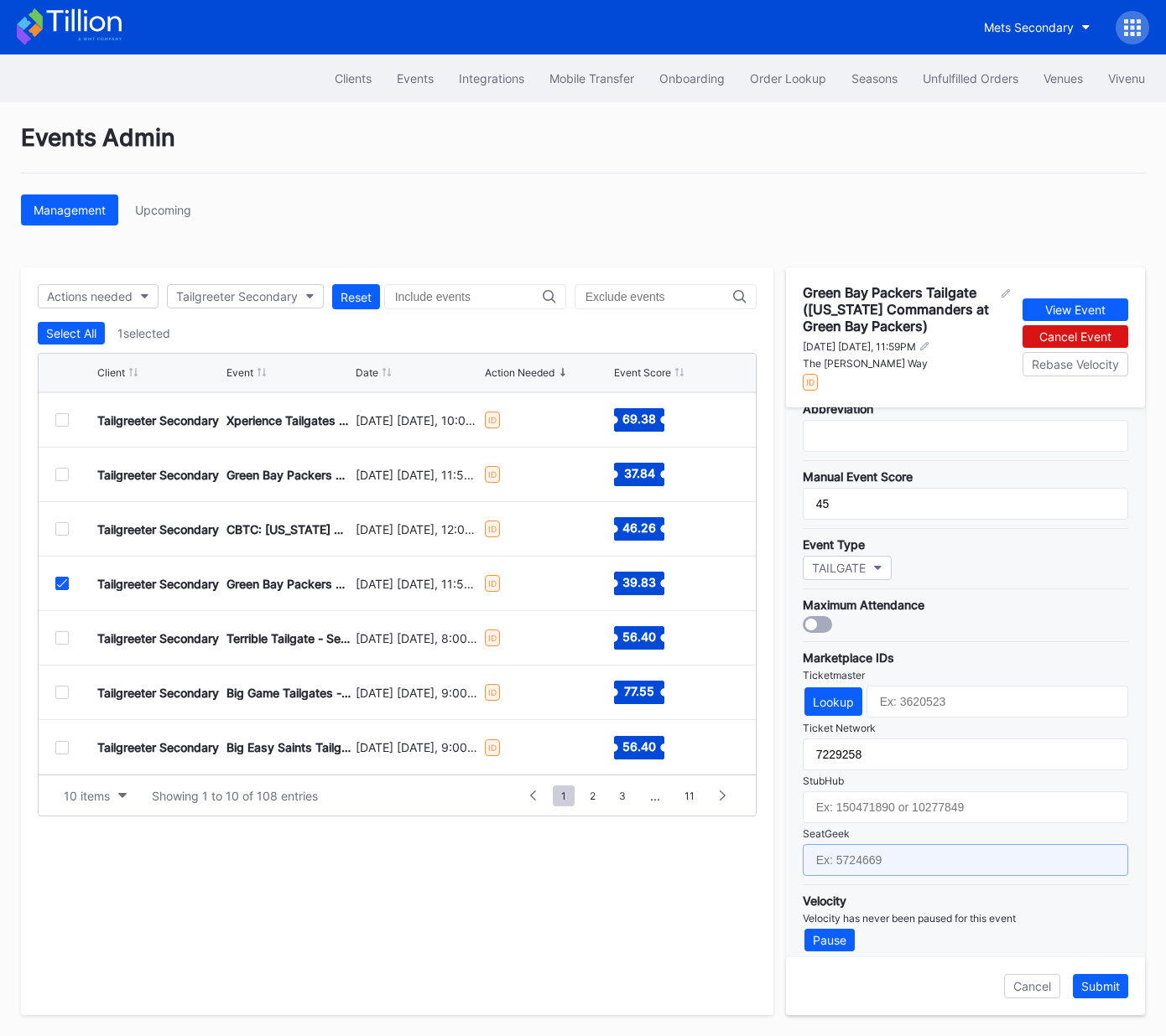
click at [909, 848] on input "text" at bounding box center [966, 861] width 325 height 32
paste input "17651633"
type input "17651633"
click at [1104, 985] on div "Submit" at bounding box center [1100, 986] width 39 height 14
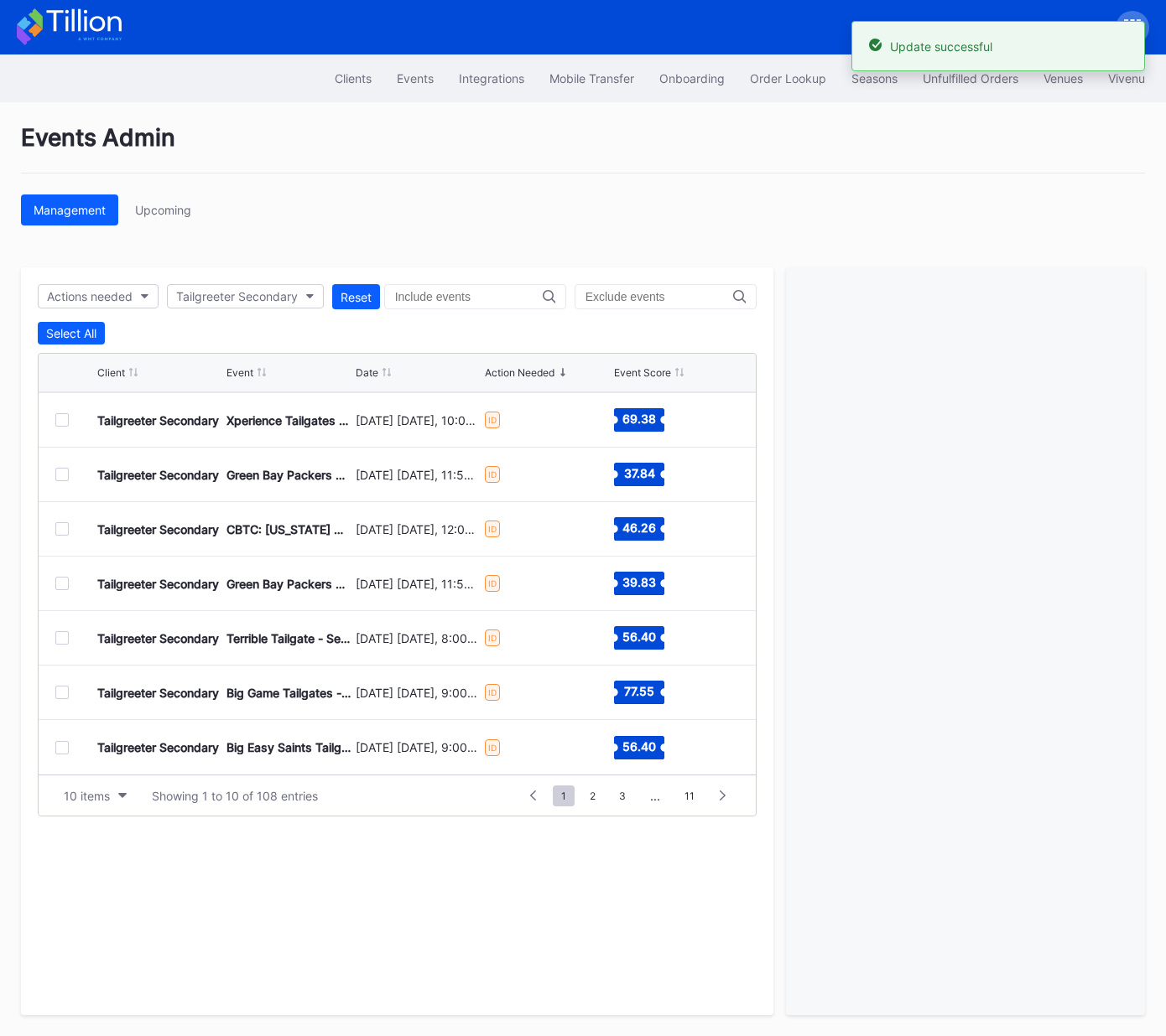
click at [60, 635] on div at bounding box center [61, 637] width 13 height 13
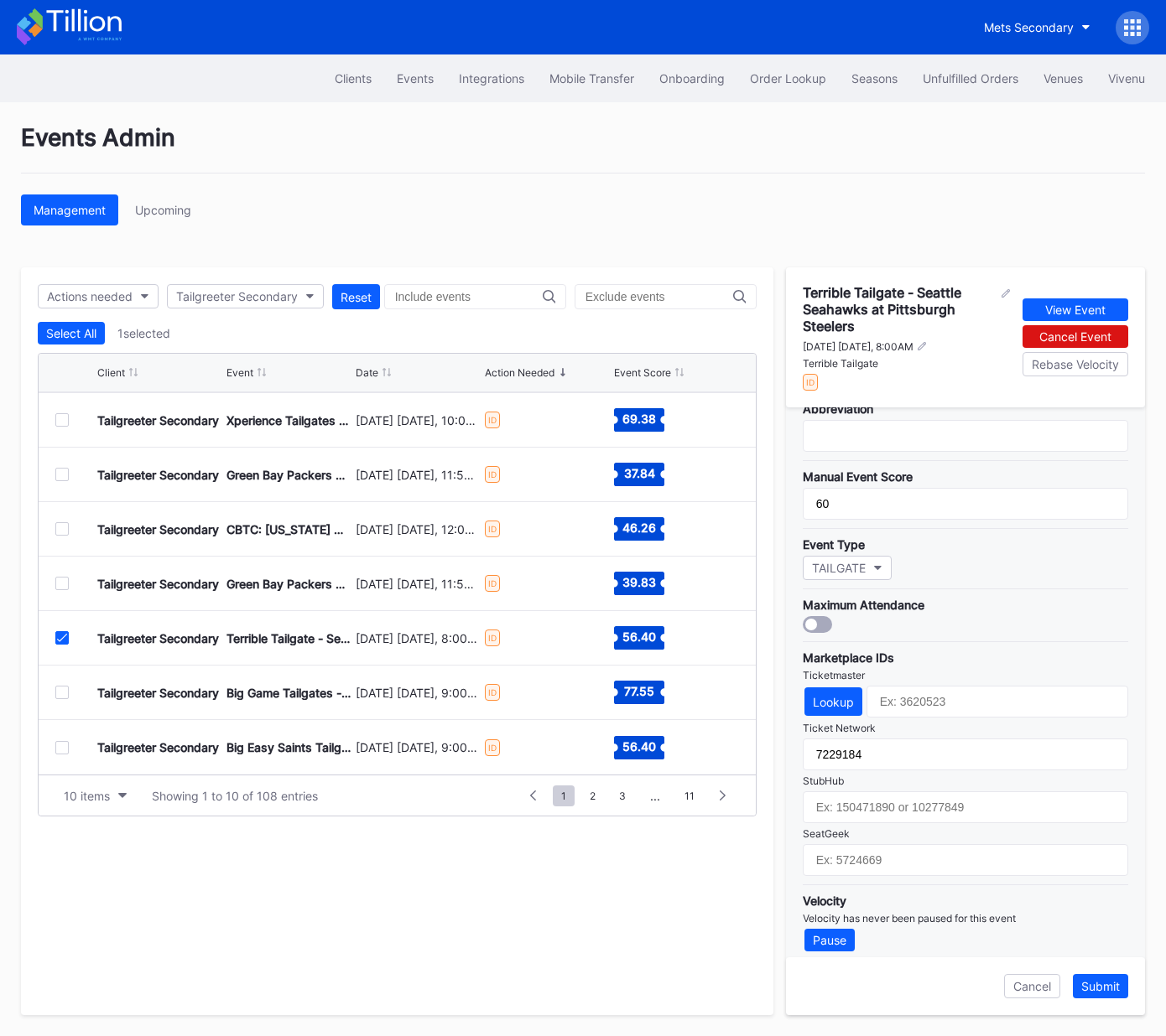
drag, startPoint x: 65, startPoint y: 635, endPoint x: 56, endPoint y: 650, distance: 17.5
click at [64, 635] on icon at bounding box center [62, 638] width 10 height 8
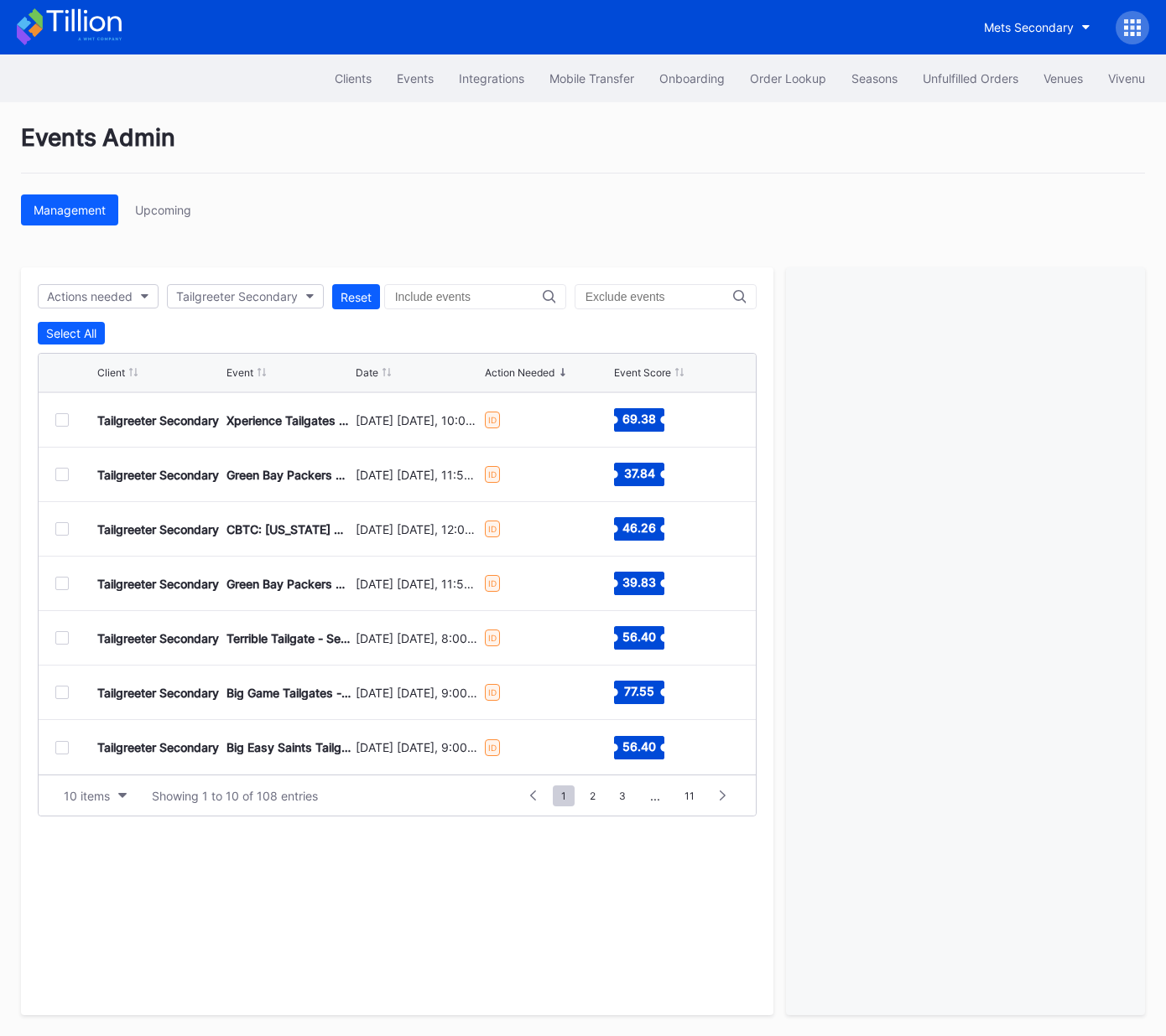
click at [61, 693] on div at bounding box center [61, 692] width 13 height 13
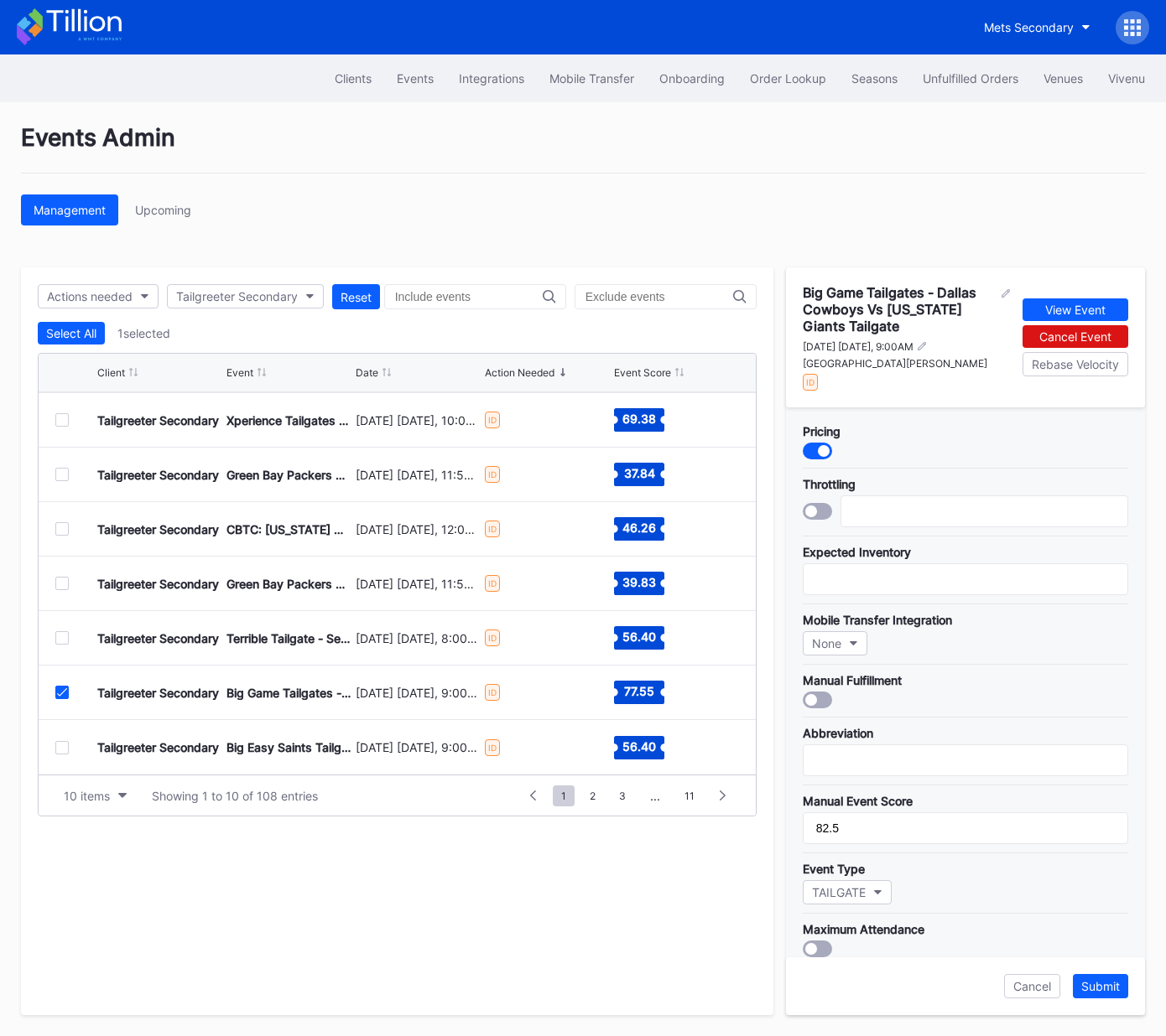
click at [61, 691] on icon at bounding box center [62, 692] width 10 height 8
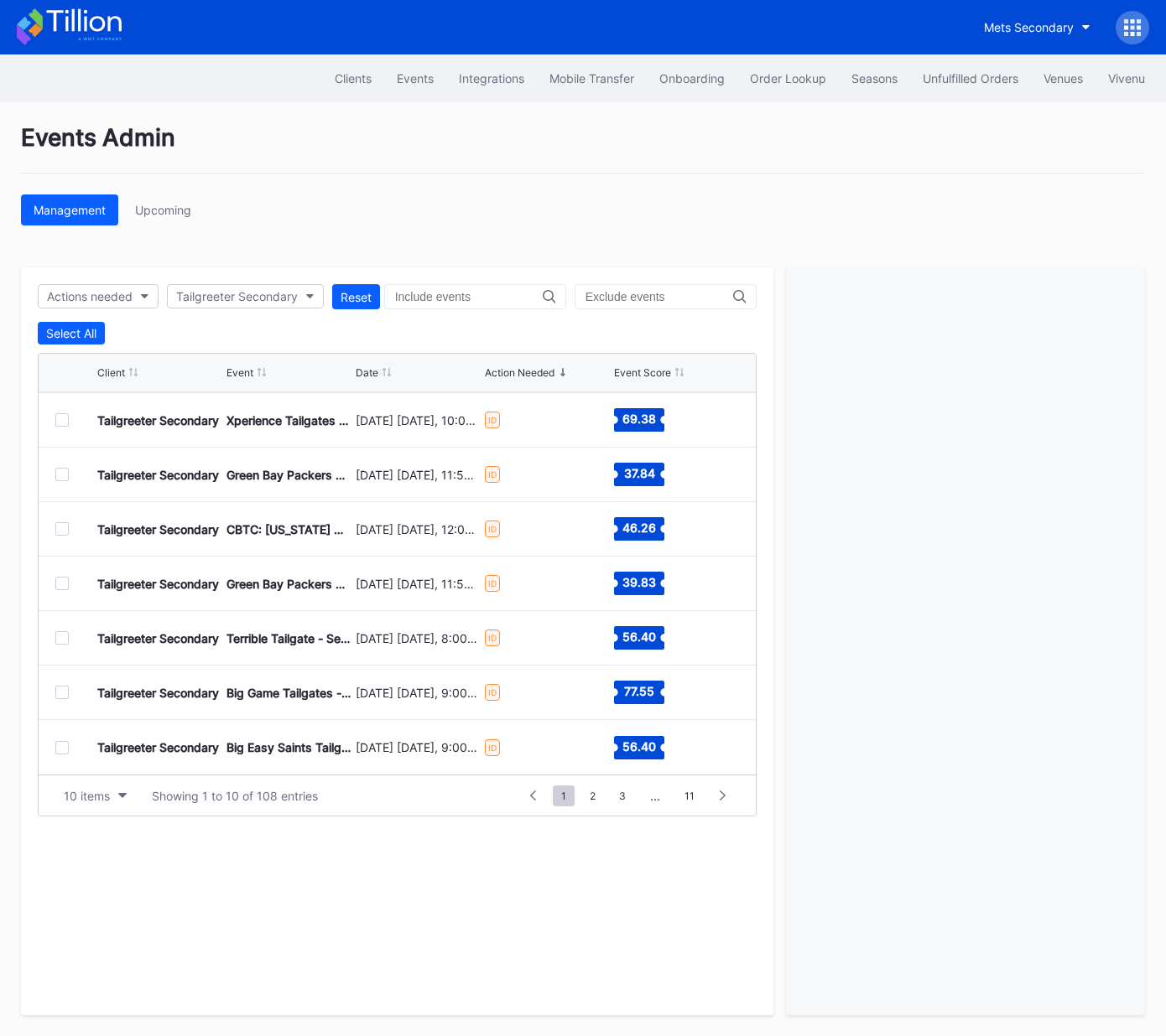
click at [62, 746] on div at bounding box center [61, 747] width 13 height 13
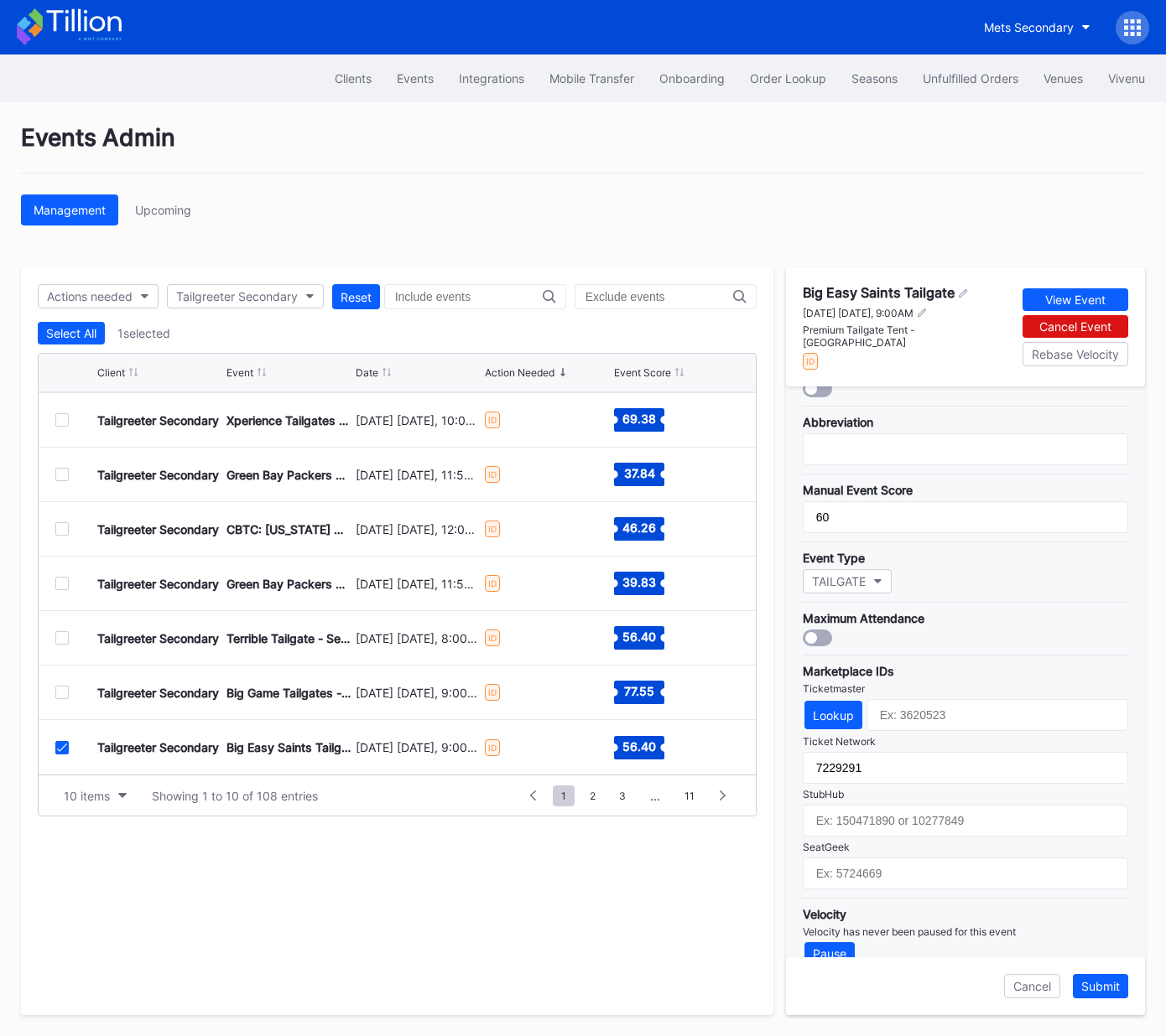
scroll to position [298, 0]
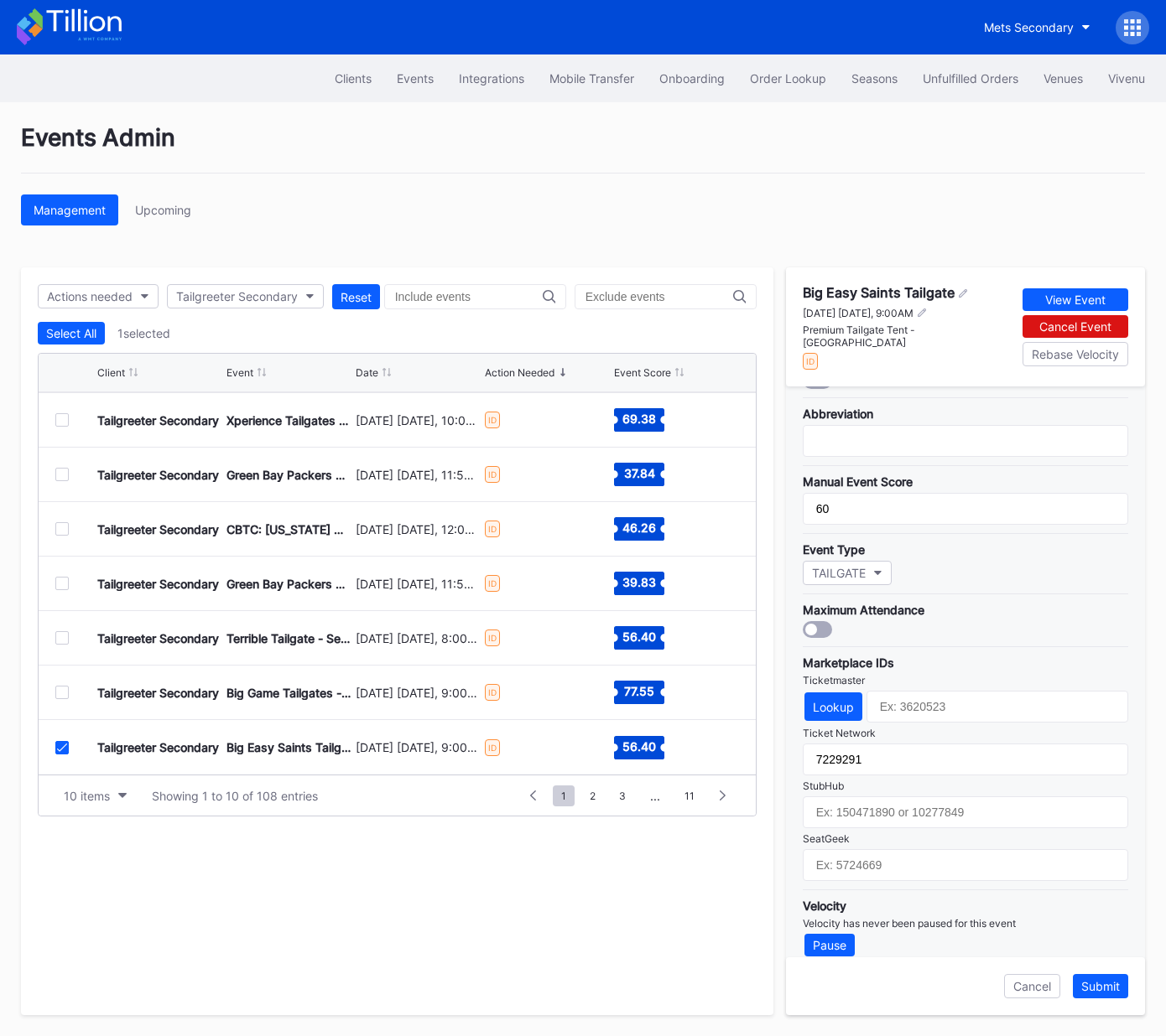
click at [55, 749] on div at bounding box center [61, 747] width 13 height 13
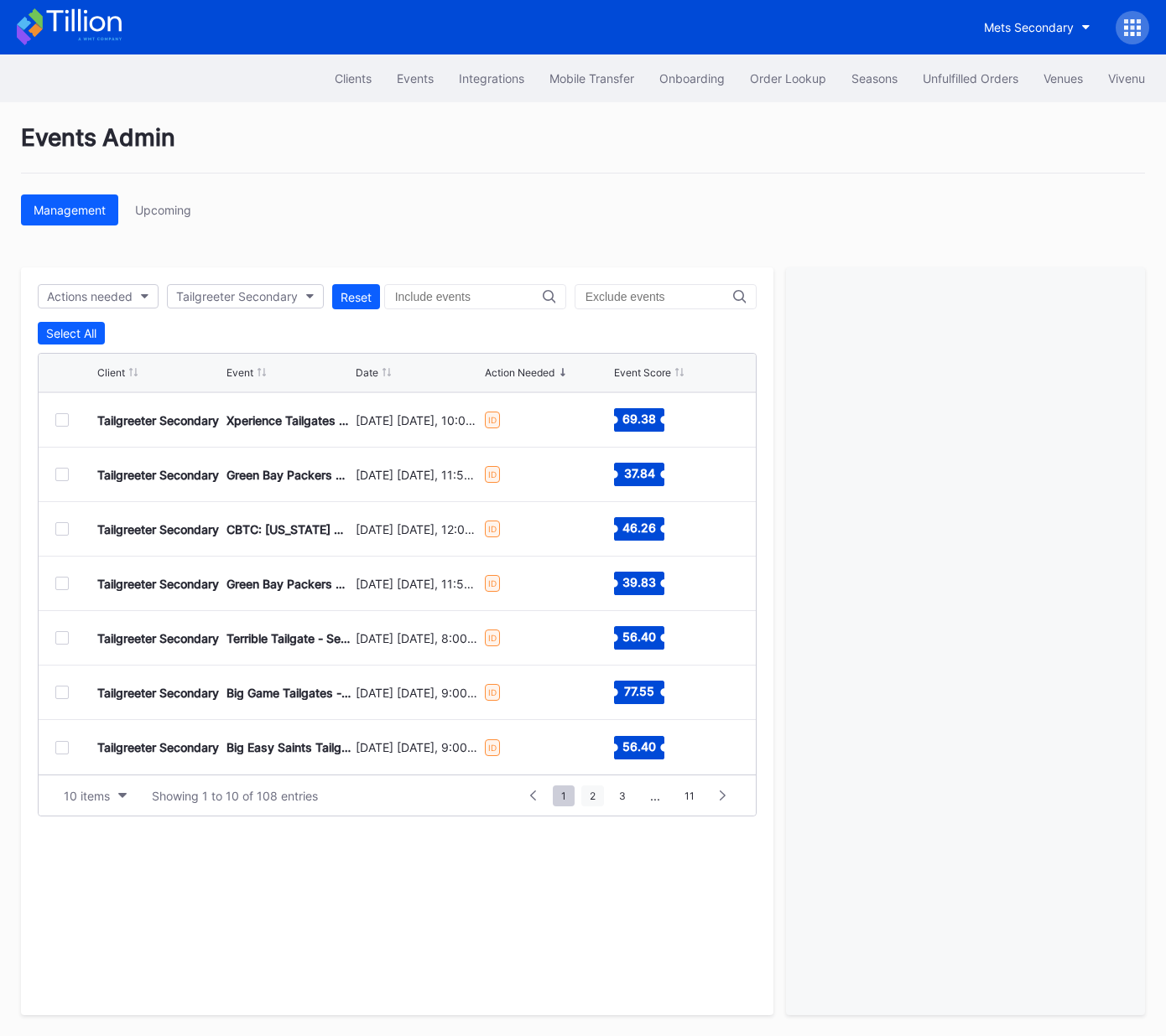
click at [593, 793] on span "2" at bounding box center [592, 796] width 23 height 21
click at [63, 420] on div at bounding box center [61, 419] width 13 height 13
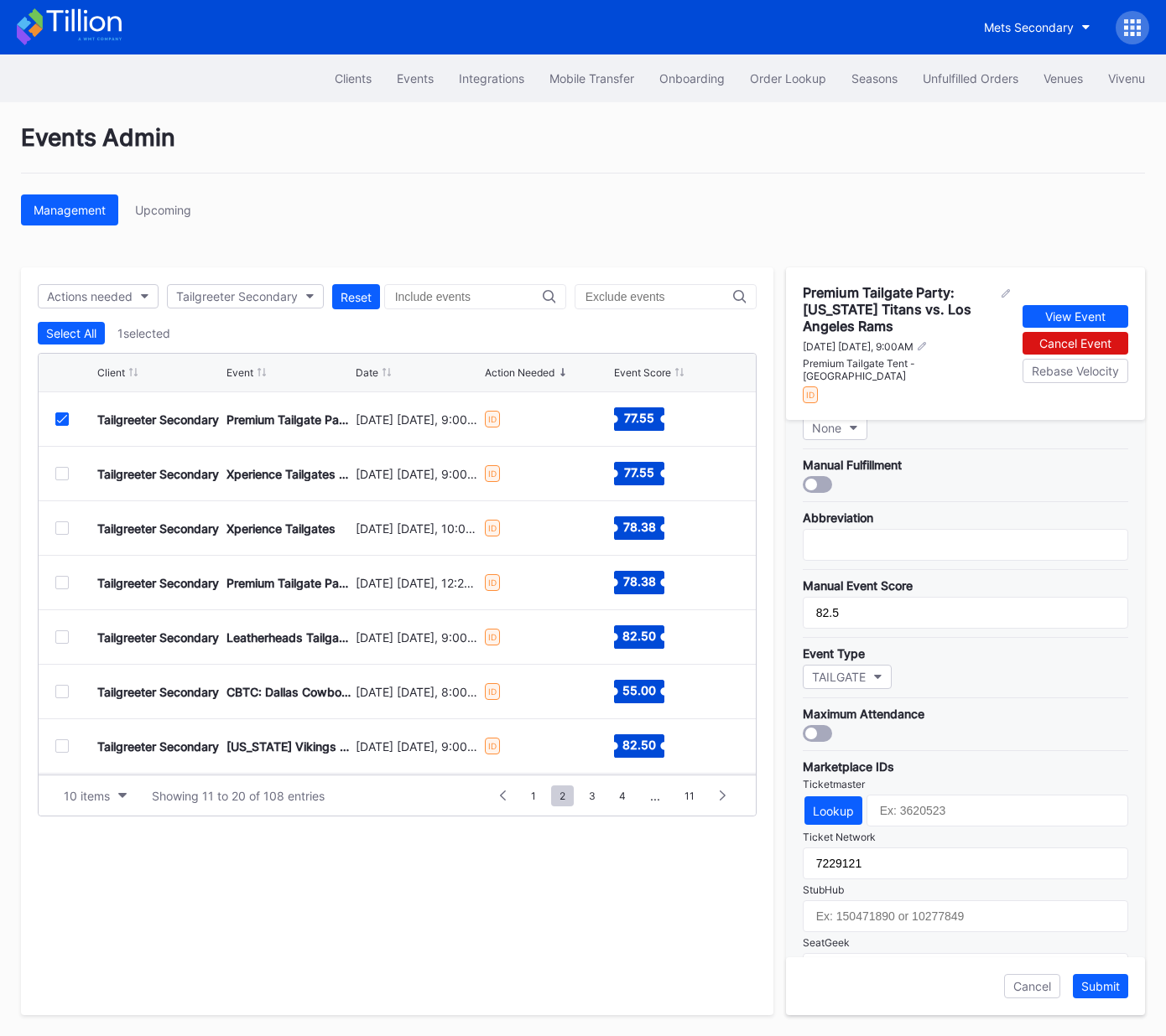
scroll to position [285, 0]
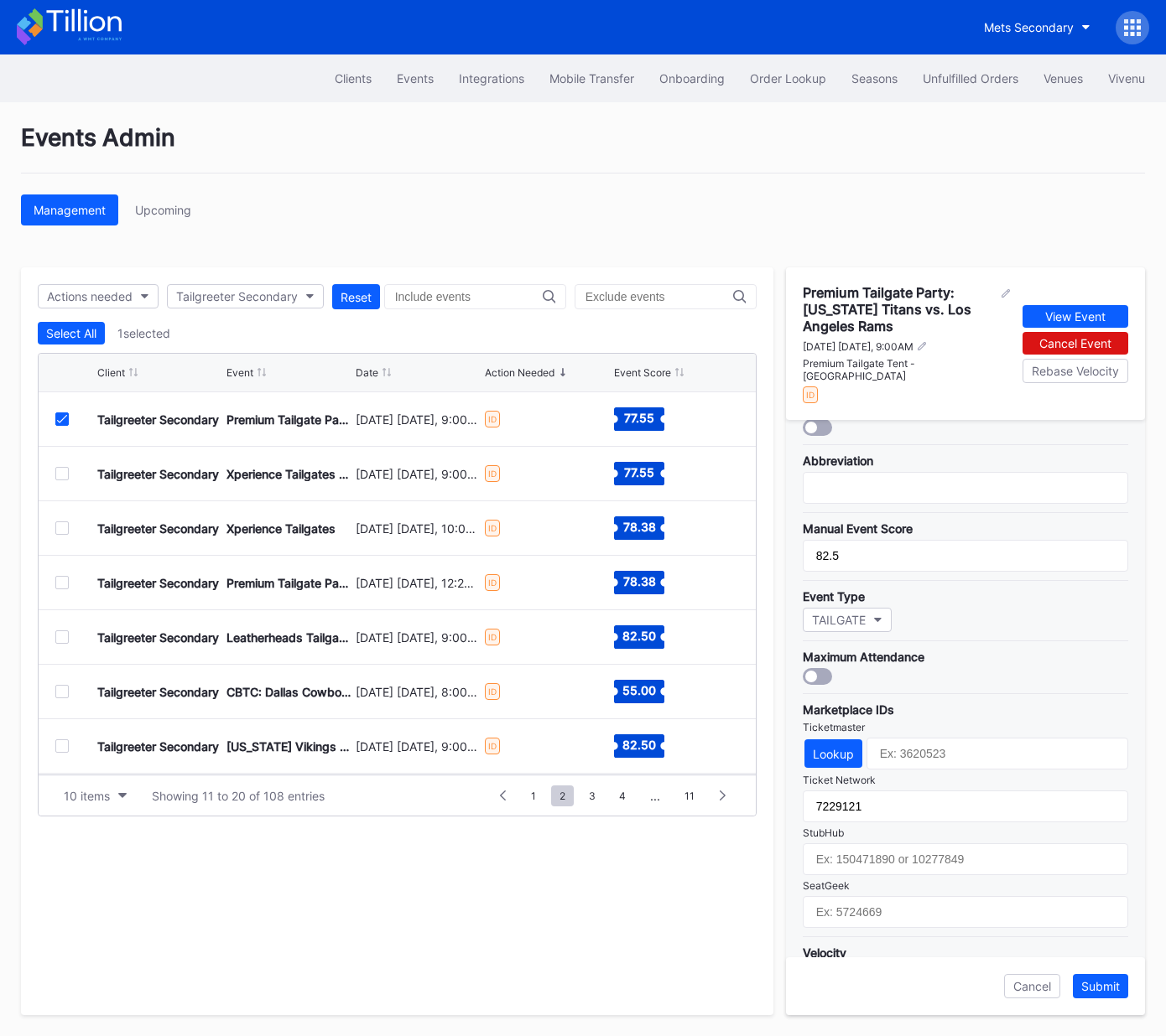
drag, startPoint x: 65, startPoint y: 420, endPoint x: 61, endPoint y: 461, distance: 41.2
click at [65, 420] on icon at bounding box center [62, 419] width 10 height 8
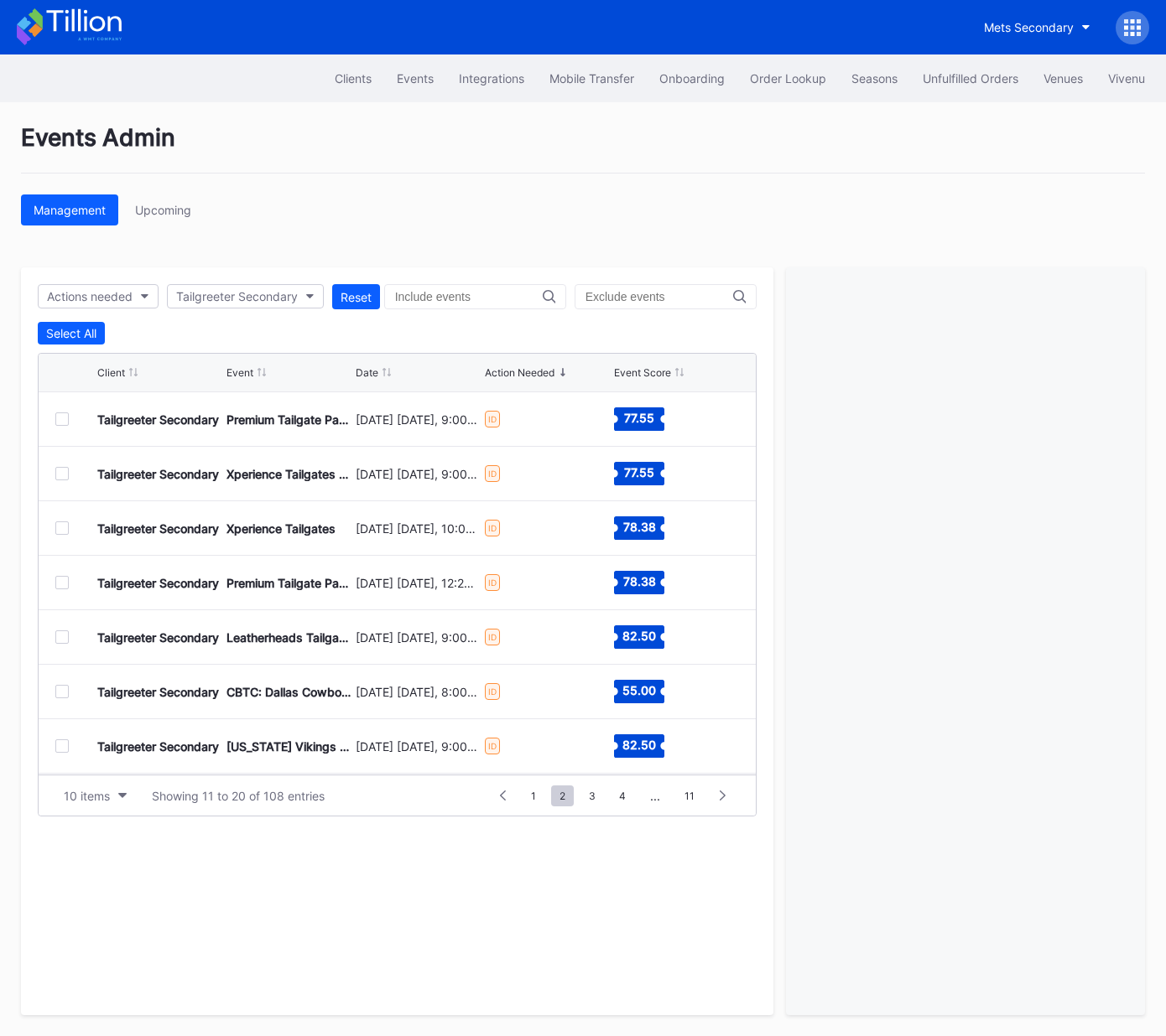
click at [60, 471] on div at bounding box center [61, 473] width 13 height 13
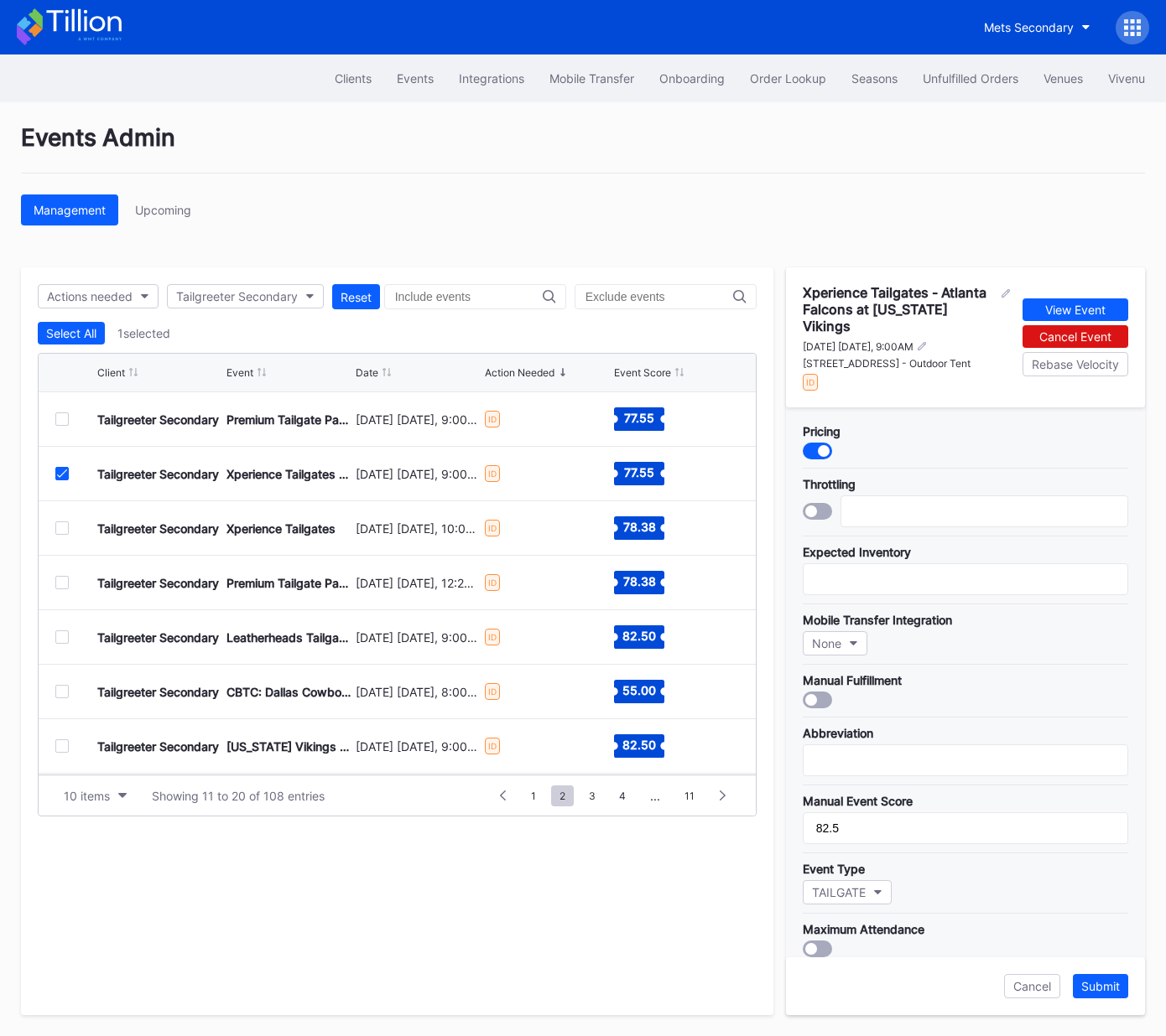
scroll to position [308, 0]
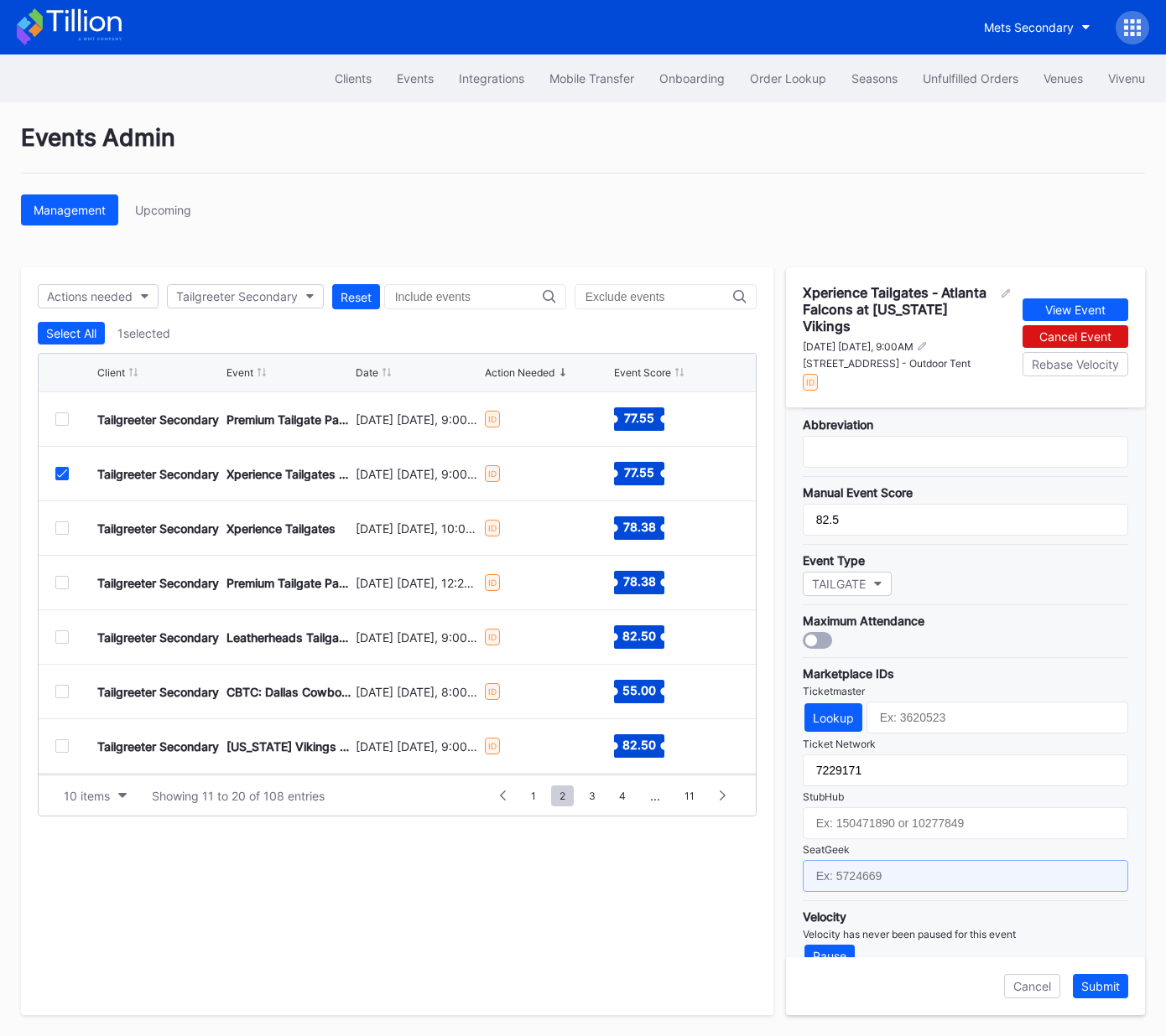
drag, startPoint x: 900, startPoint y: 846, endPoint x: 917, endPoint y: 859, distance: 21.4
click at [899, 861] on input "text" at bounding box center [966, 876] width 325 height 32
paste input "17651641"
type input "17651641"
click at [1105, 992] on div "Submit" at bounding box center [1100, 986] width 39 height 14
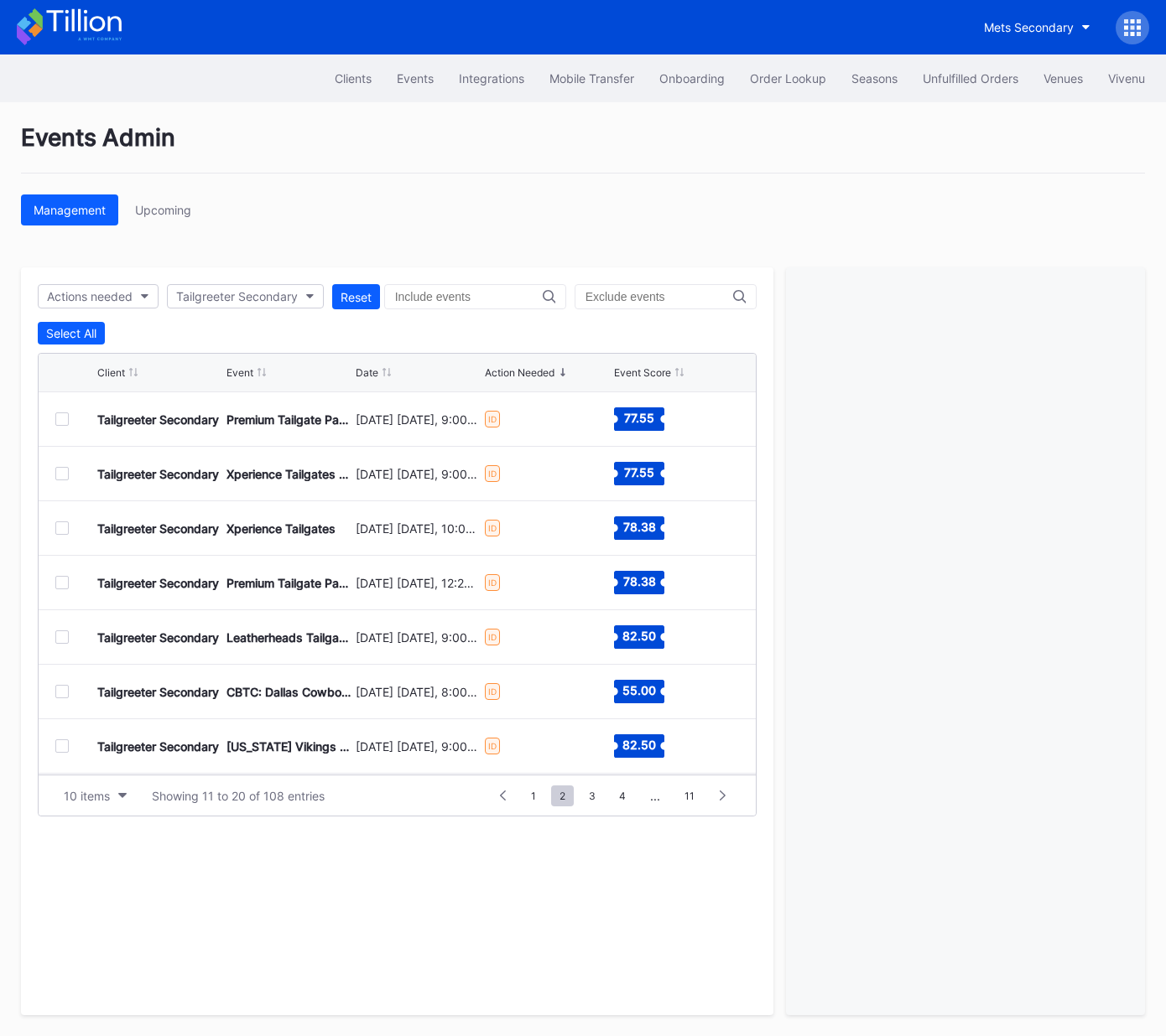
click at [65, 473] on div at bounding box center [61, 473] width 13 height 13
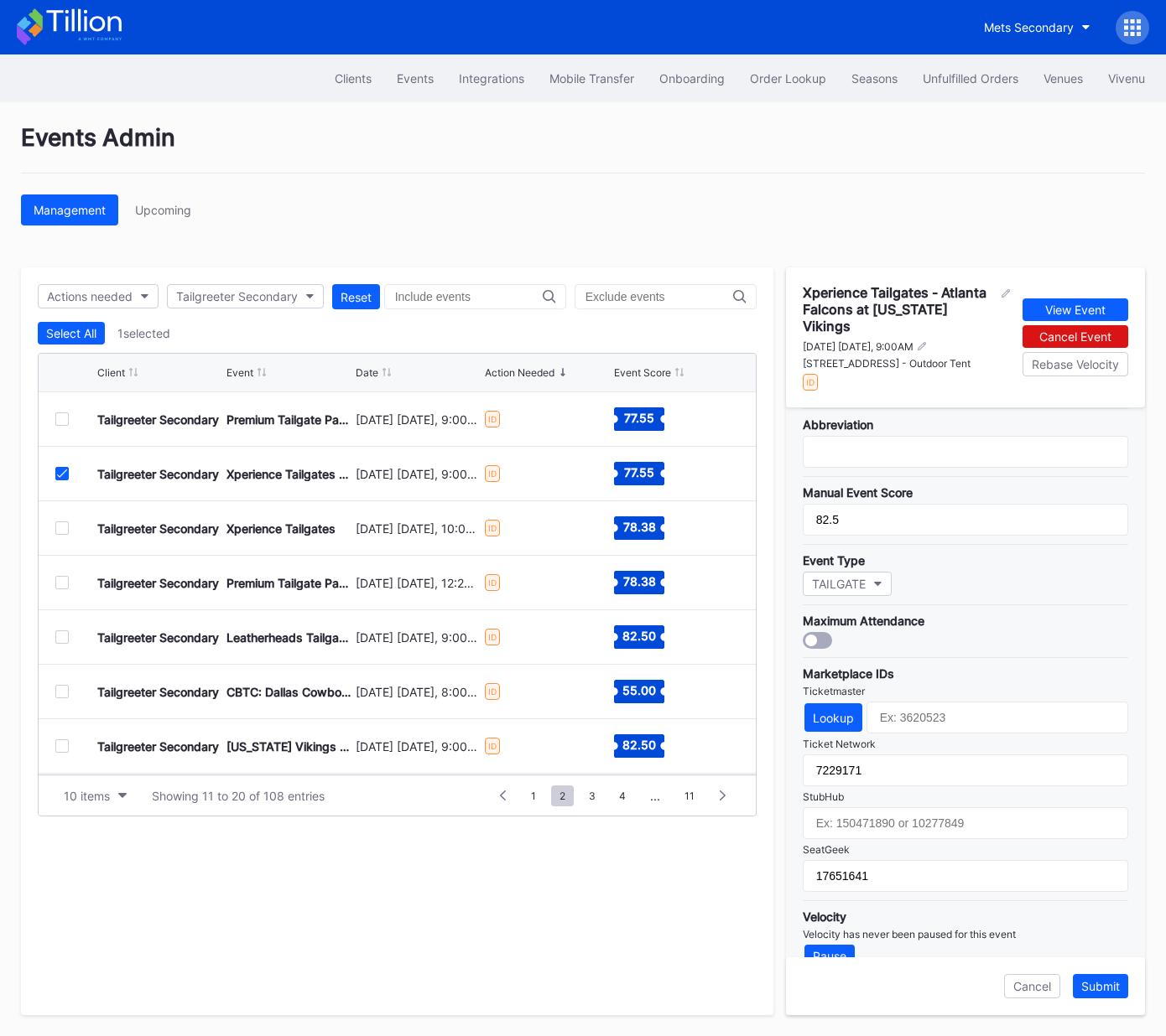
drag, startPoint x: 62, startPoint y: 472, endPoint x: 68, endPoint y: 527, distance: 55.3
click at [62, 472] on icon at bounding box center [62, 474] width 10 height 8
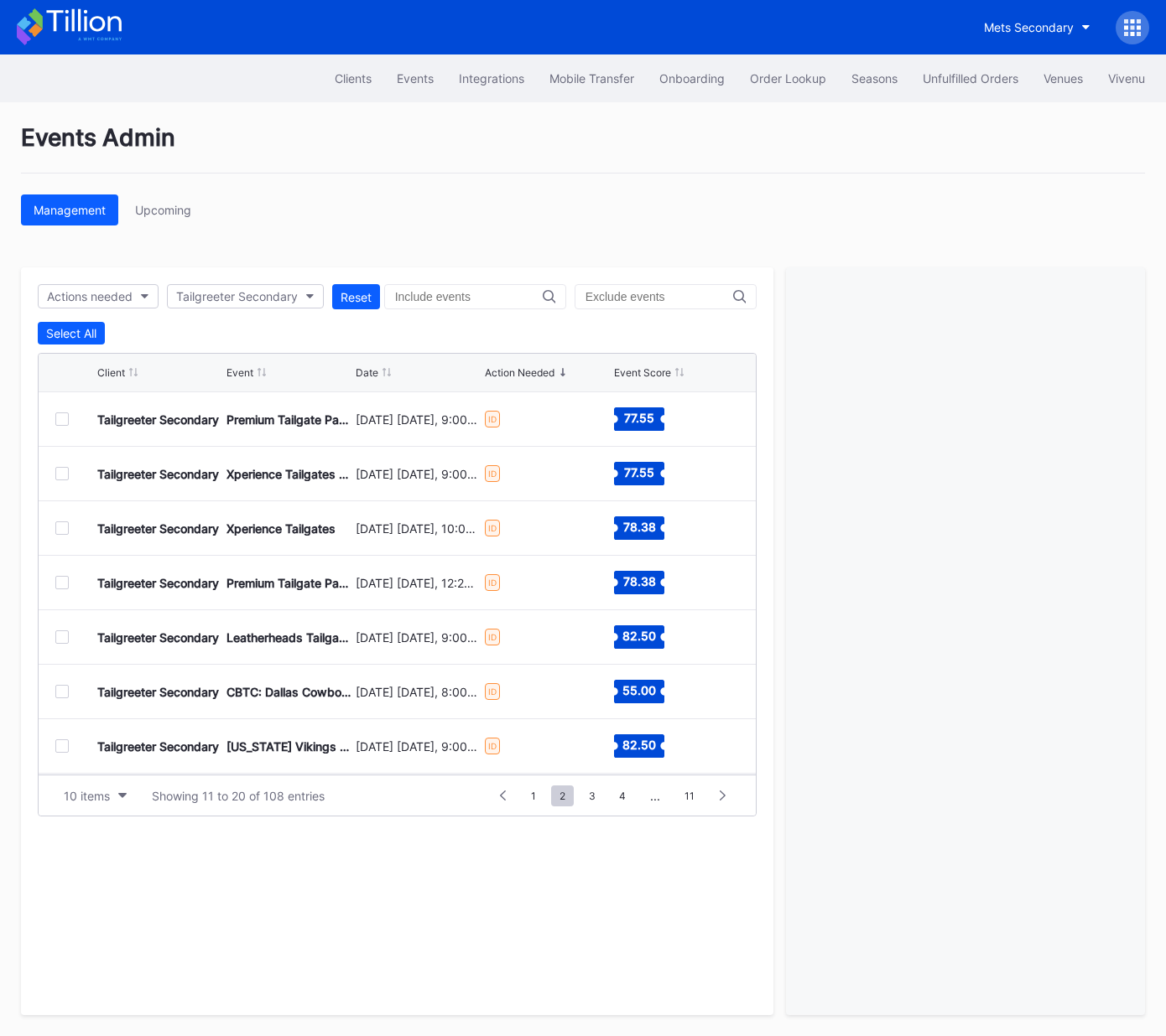
click at [63, 521] on div at bounding box center [61, 527] width 13 height 13
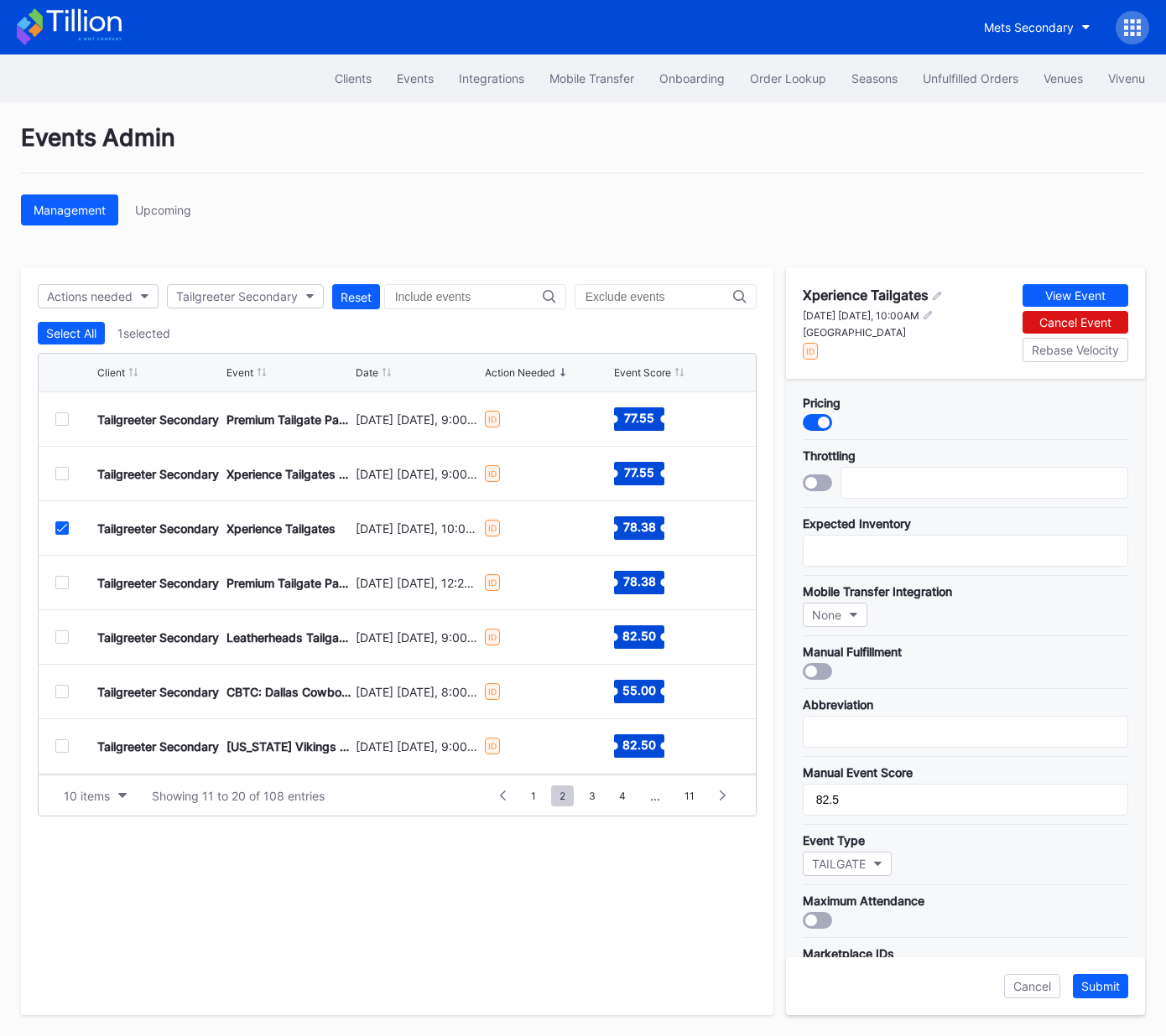
scroll to position [298, 0]
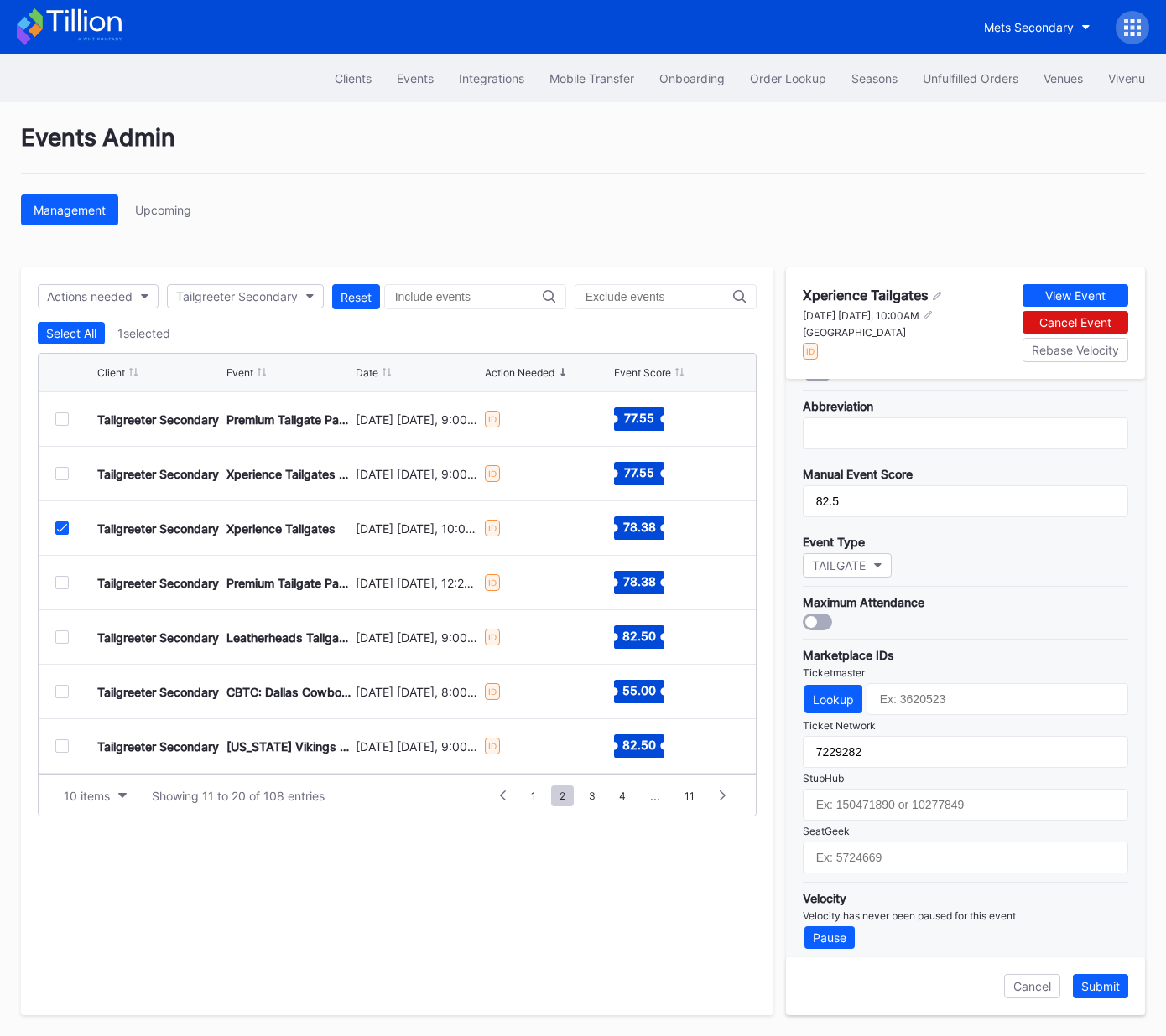
click at [48, 530] on div "Tailgreeter Secondary Xperience Tailgates September 14 Sunday, 10:00AM ID 78.38" at bounding box center [397, 528] width 717 height 55
drag, startPoint x: 65, startPoint y: 529, endPoint x: 61, endPoint y: 571, distance: 42.2
click at [64, 530] on div at bounding box center [61, 527] width 13 height 13
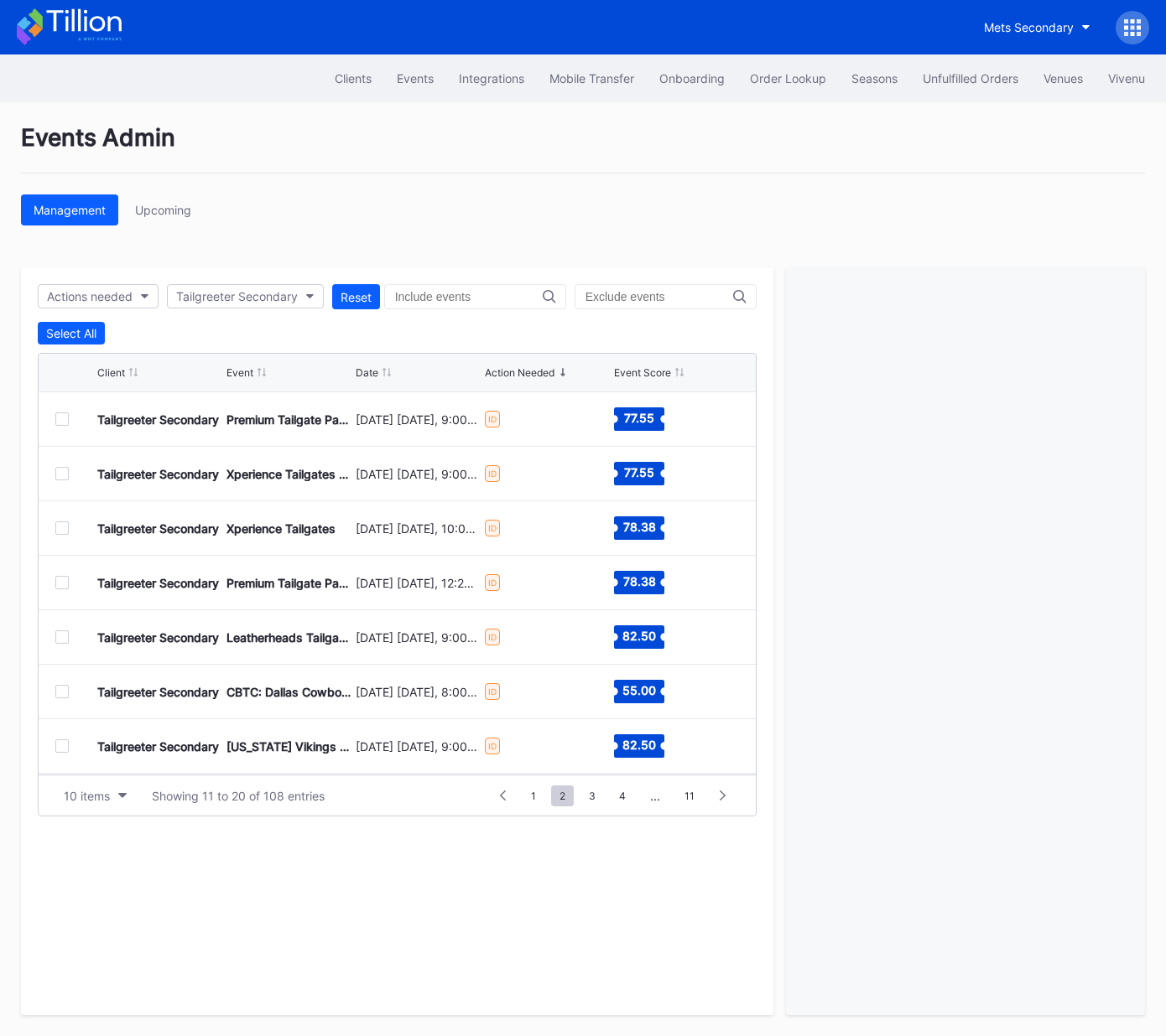
click at [62, 586] on div at bounding box center [61, 582] width 13 height 13
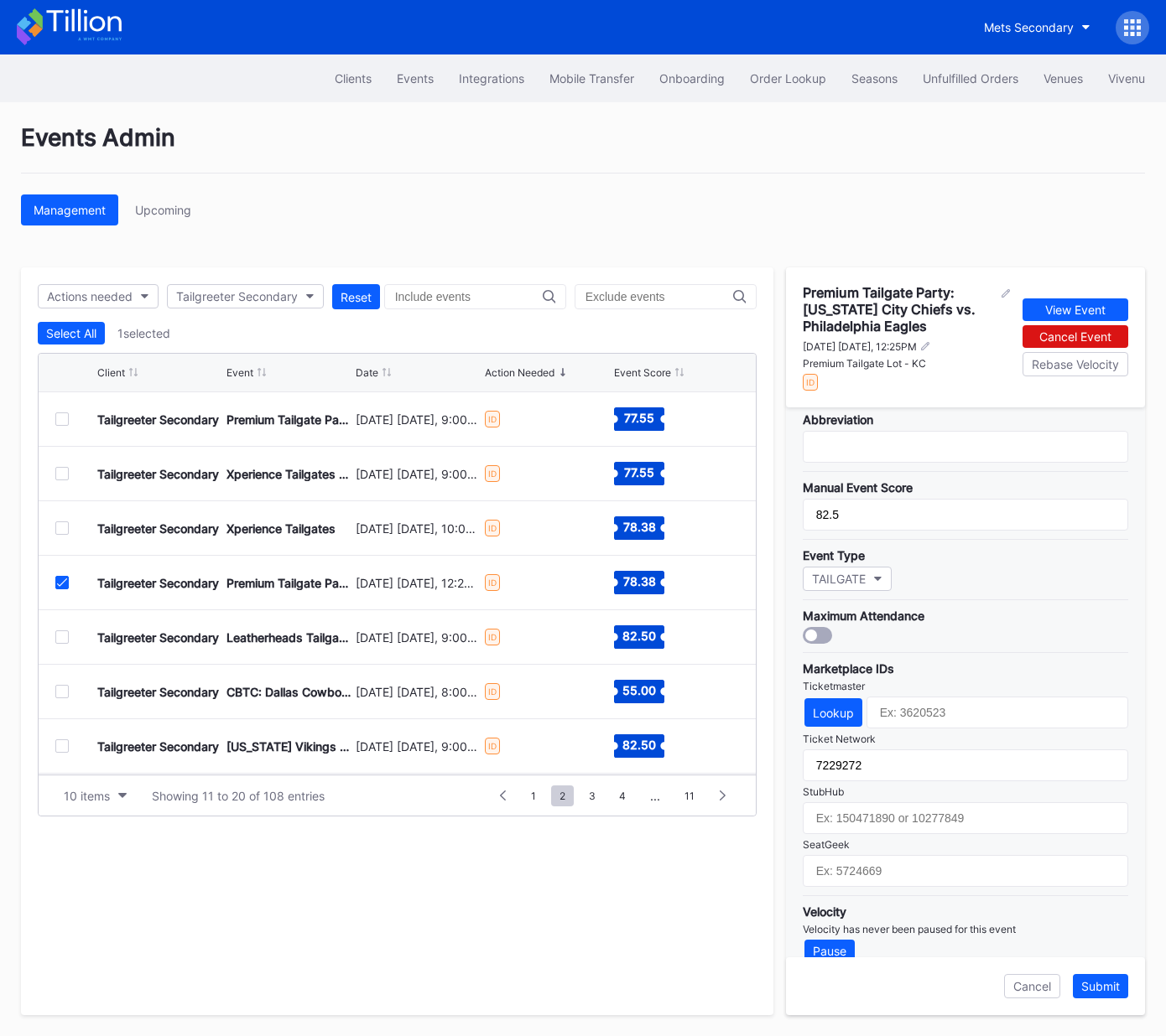
scroll to position [324, 0]
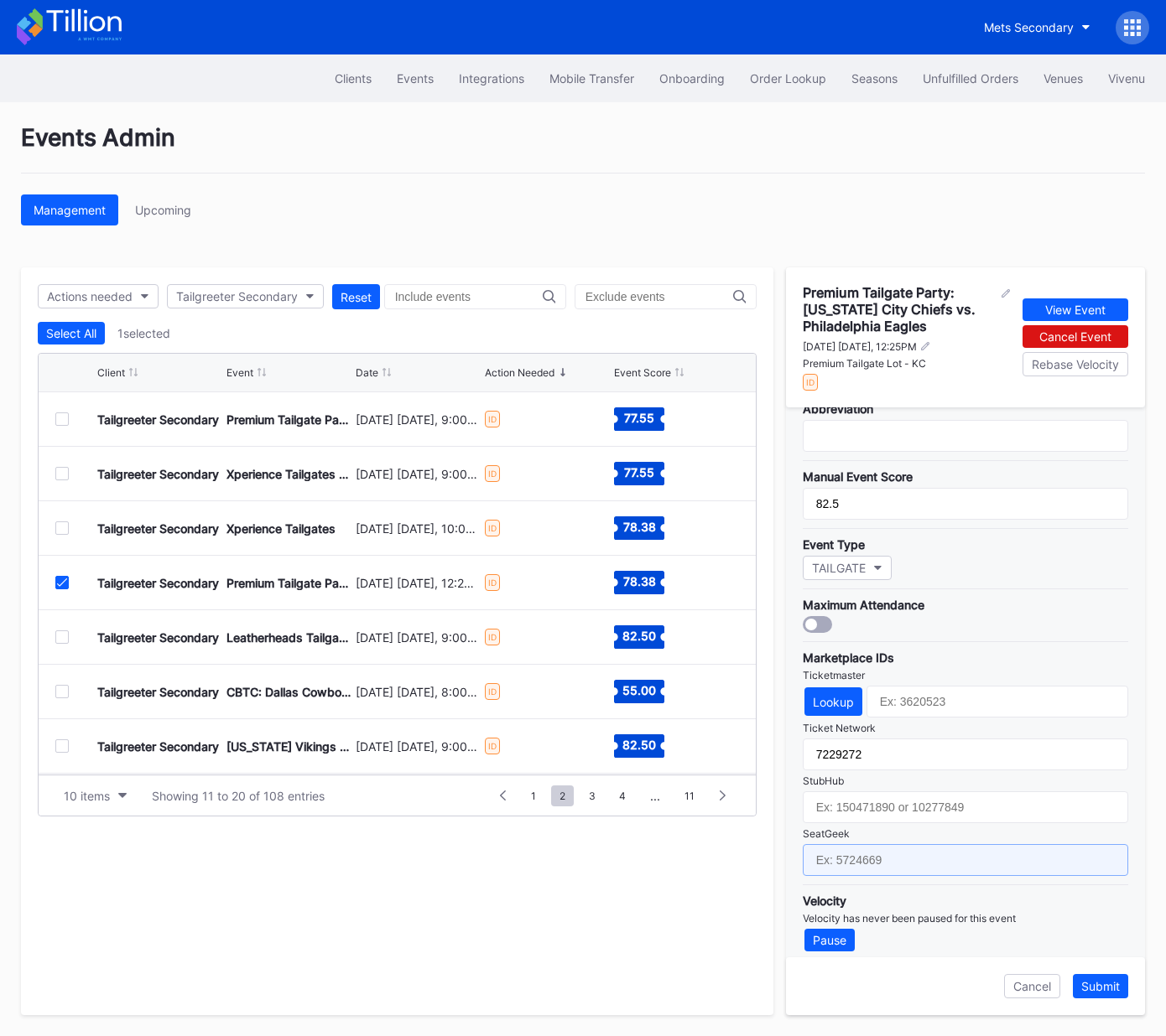
click at [926, 848] on input "text" at bounding box center [966, 861] width 325 height 32
paste input "17667699"
type input "17667699"
click at [1089, 988] on div "Submit" at bounding box center [1100, 986] width 39 height 14
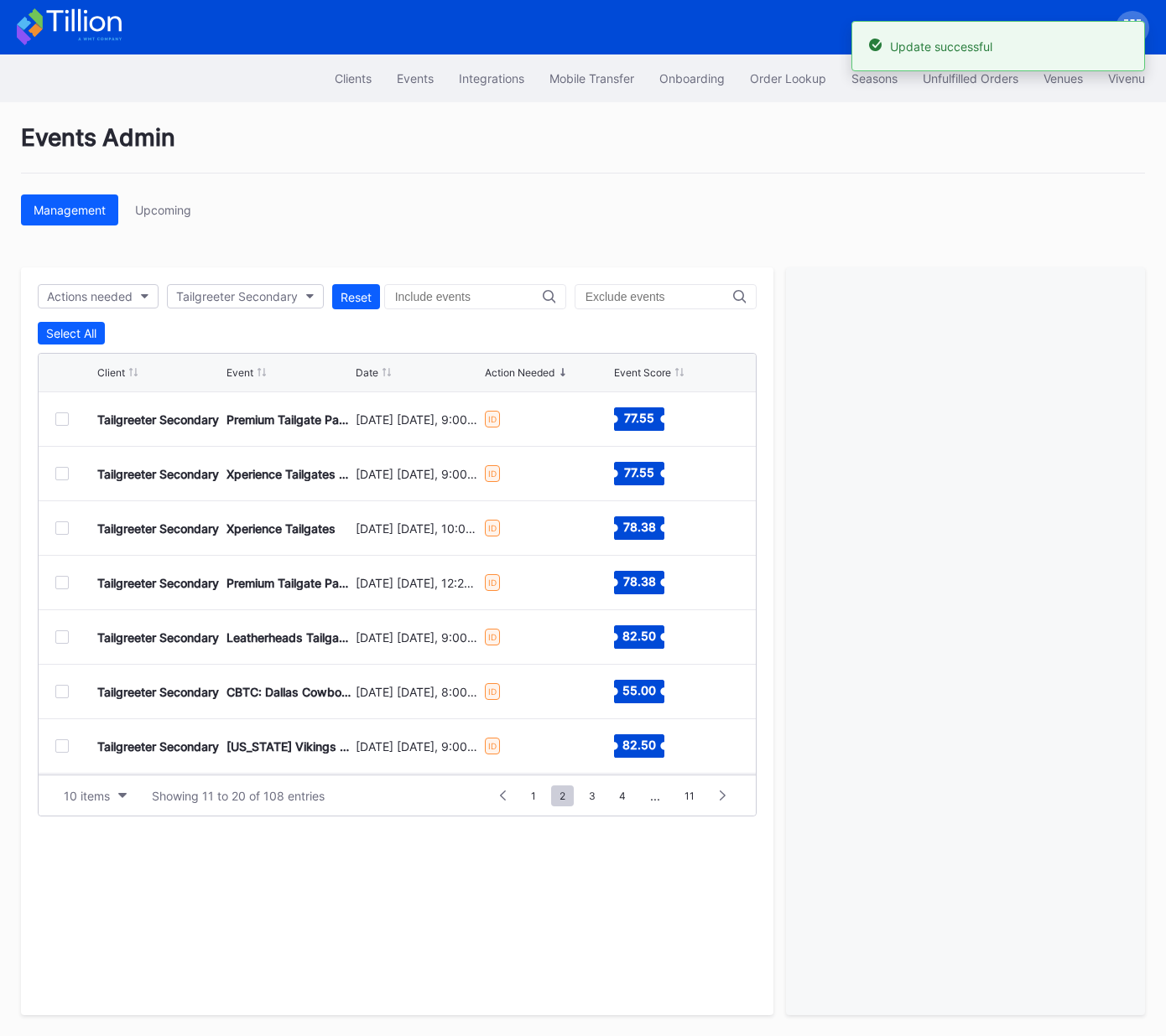
click at [61, 636] on div at bounding box center [61, 636] width 13 height 13
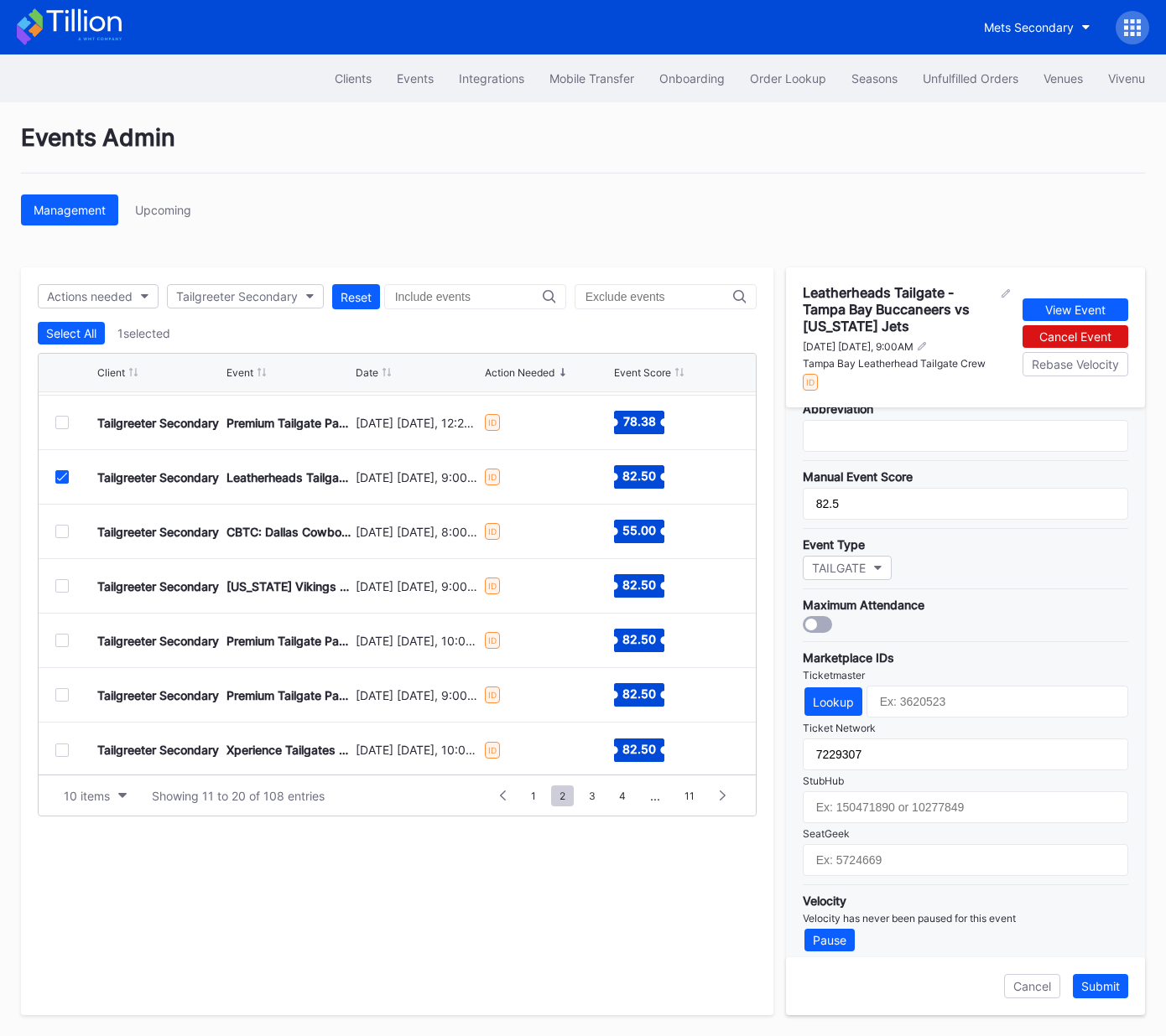
scroll to position [163, 0]
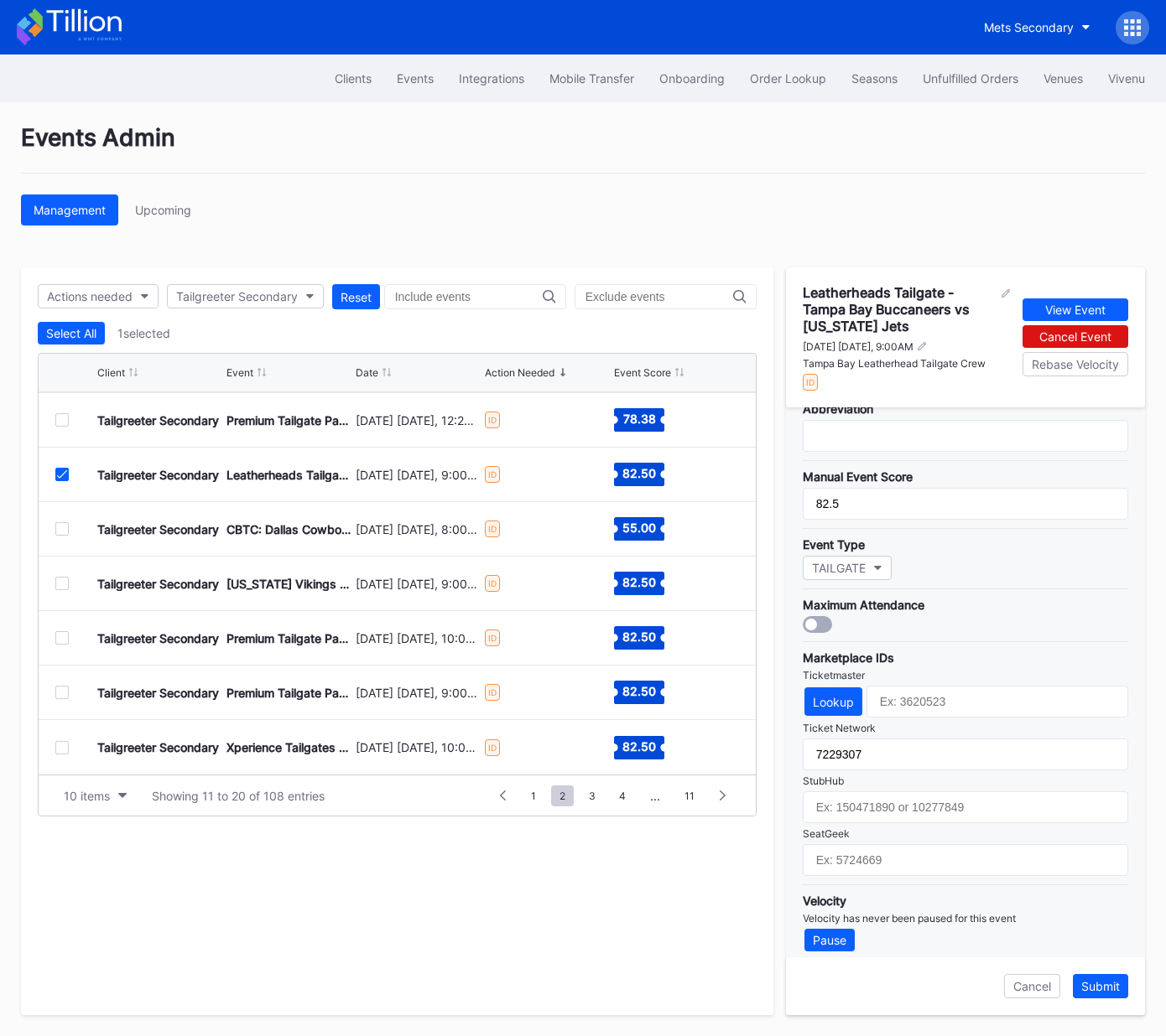
click at [66, 477] on div at bounding box center [61, 474] width 13 height 13
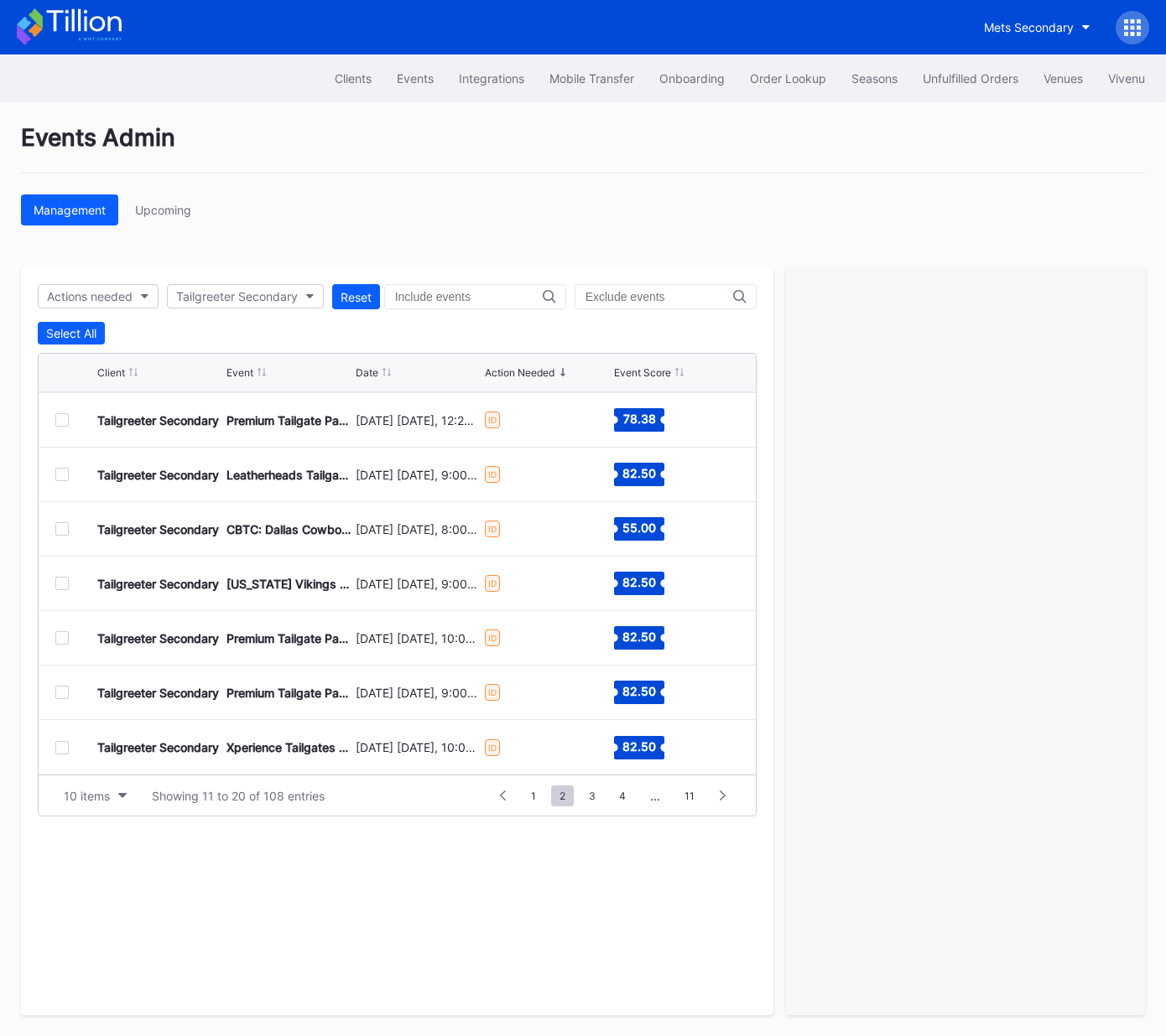
click at [61, 528] on div at bounding box center [61, 528] width 13 height 13
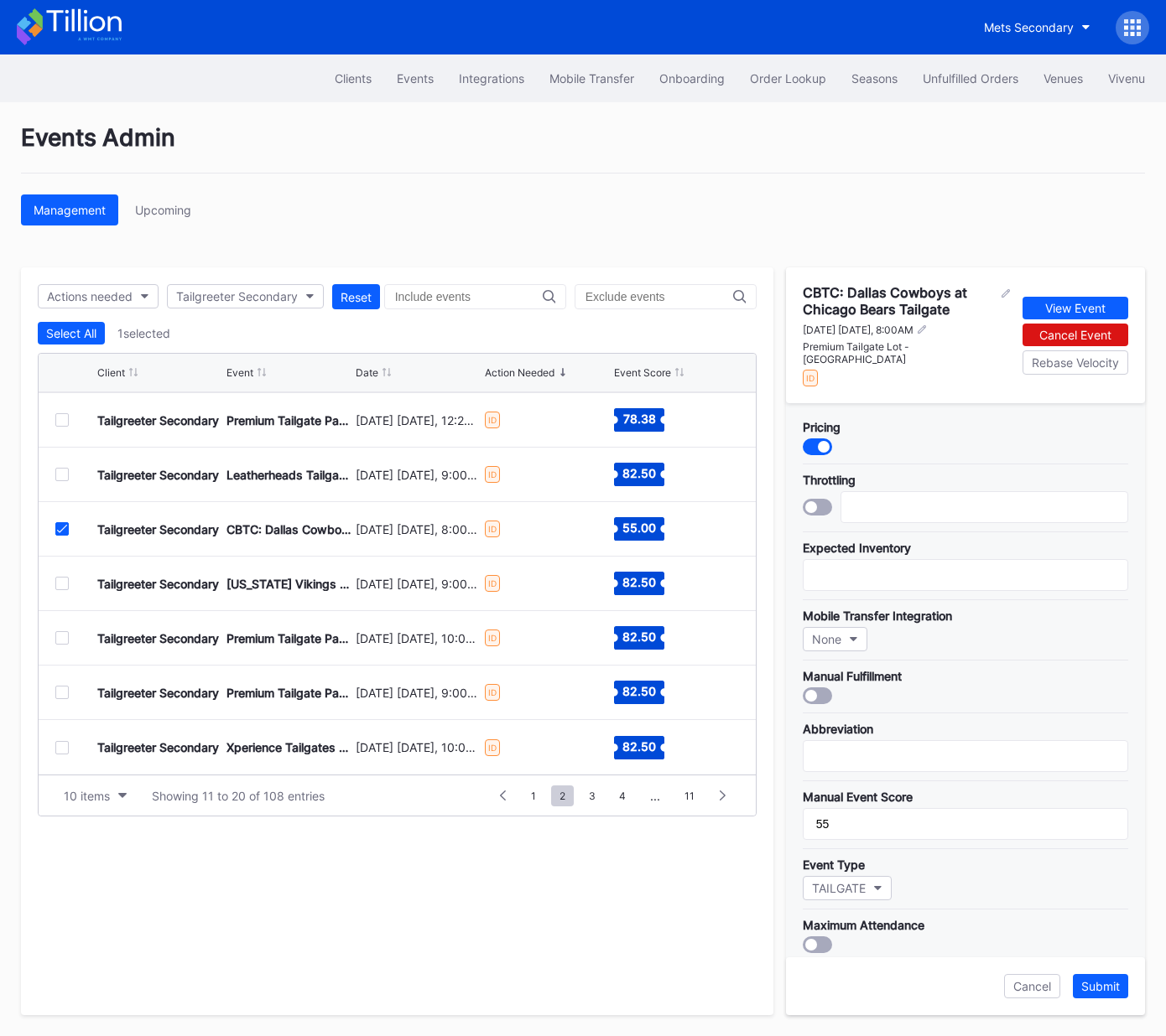
scroll to position [308, 0]
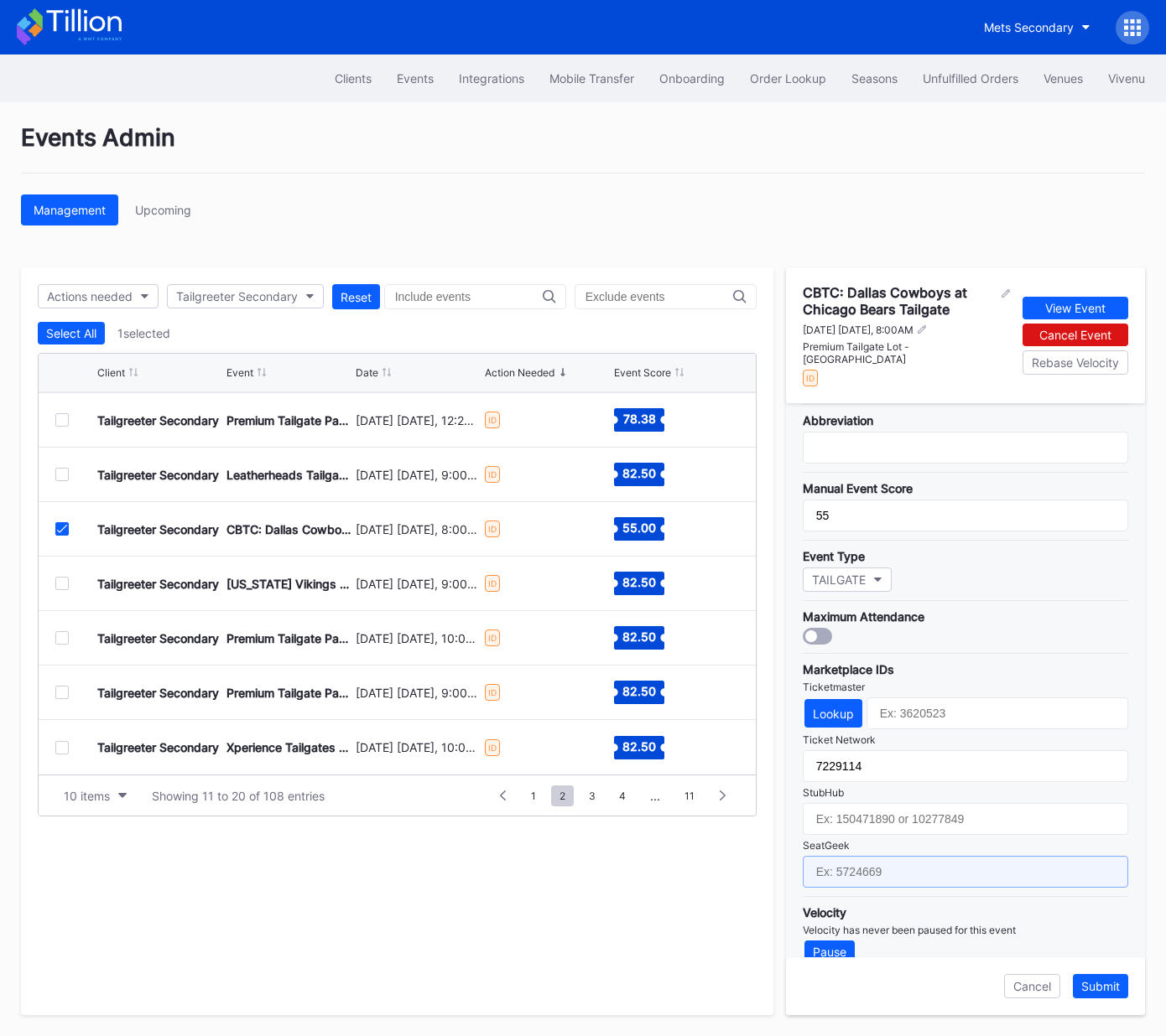
click at [966, 857] on input "text" at bounding box center [966, 872] width 325 height 32
paste input "17651615"
type input "17651615"
click at [1094, 985] on div "Submit" at bounding box center [1100, 986] width 39 height 14
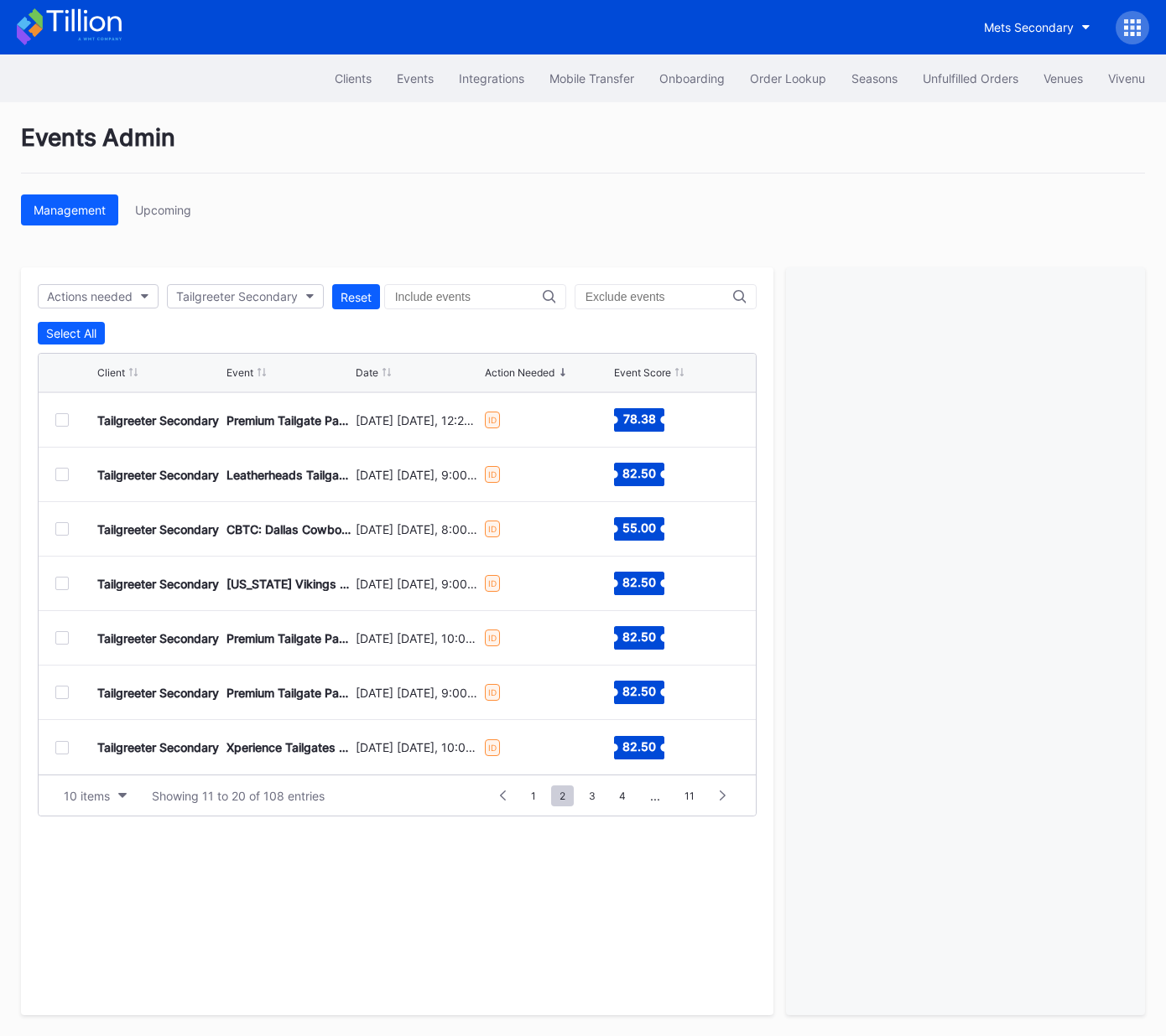
click at [62, 583] on div at bounding box center [61, 583] width 13 height 13
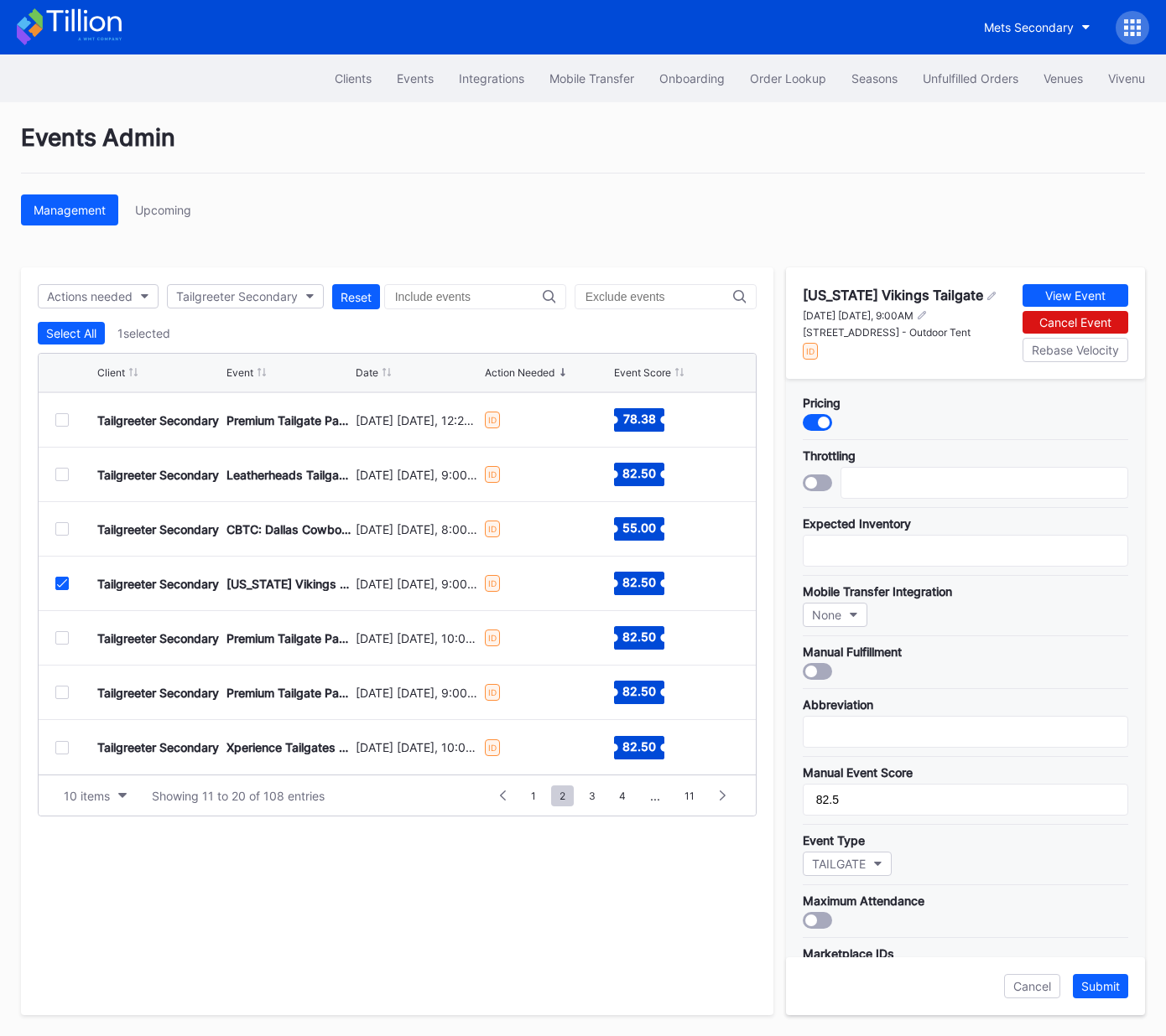
click at [62, 582] on icon at bounding box center [62, 583] width 10 height 8
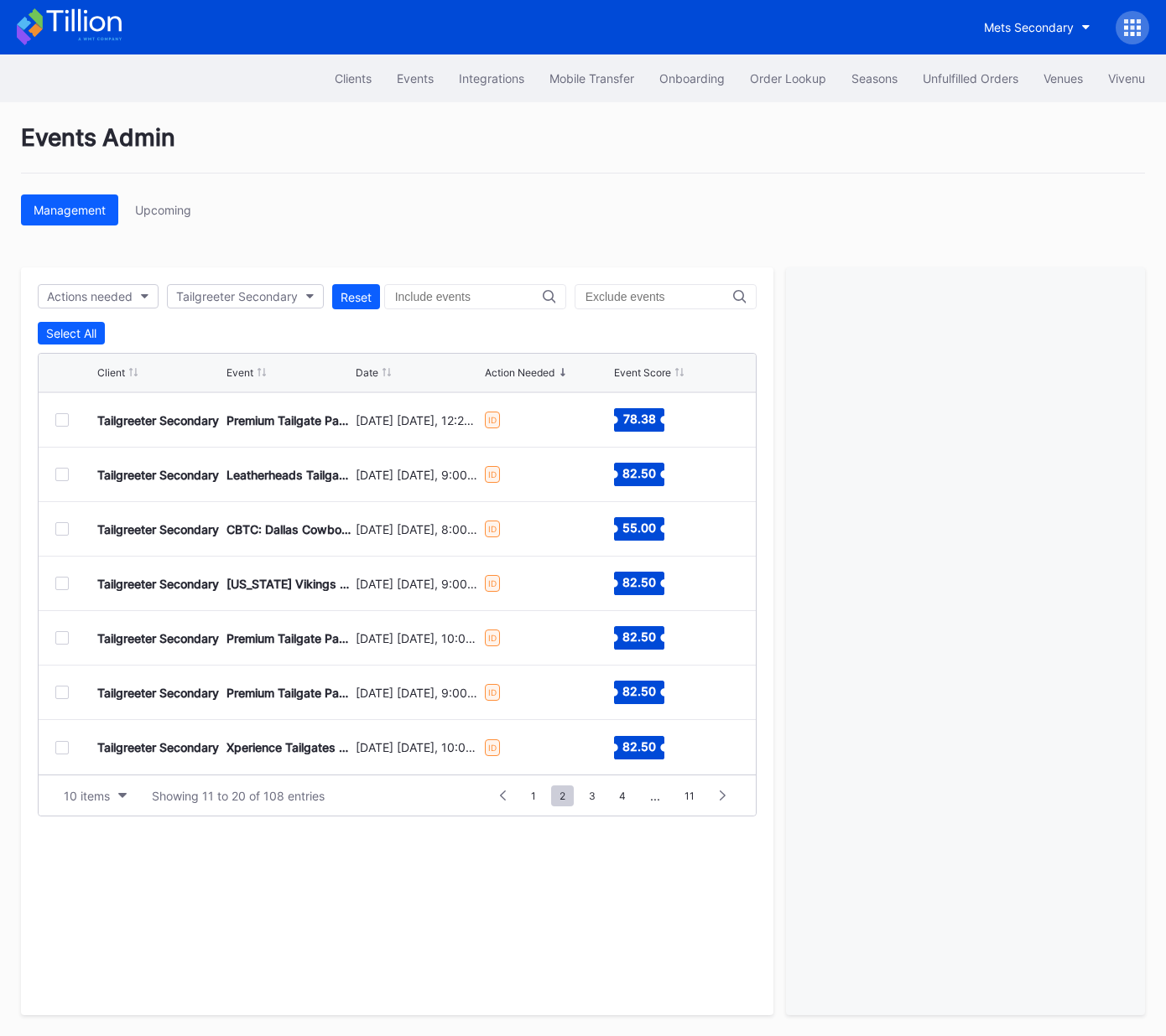
click at [63, 634] on div at bounding box center [61, 637] width 13 height 13
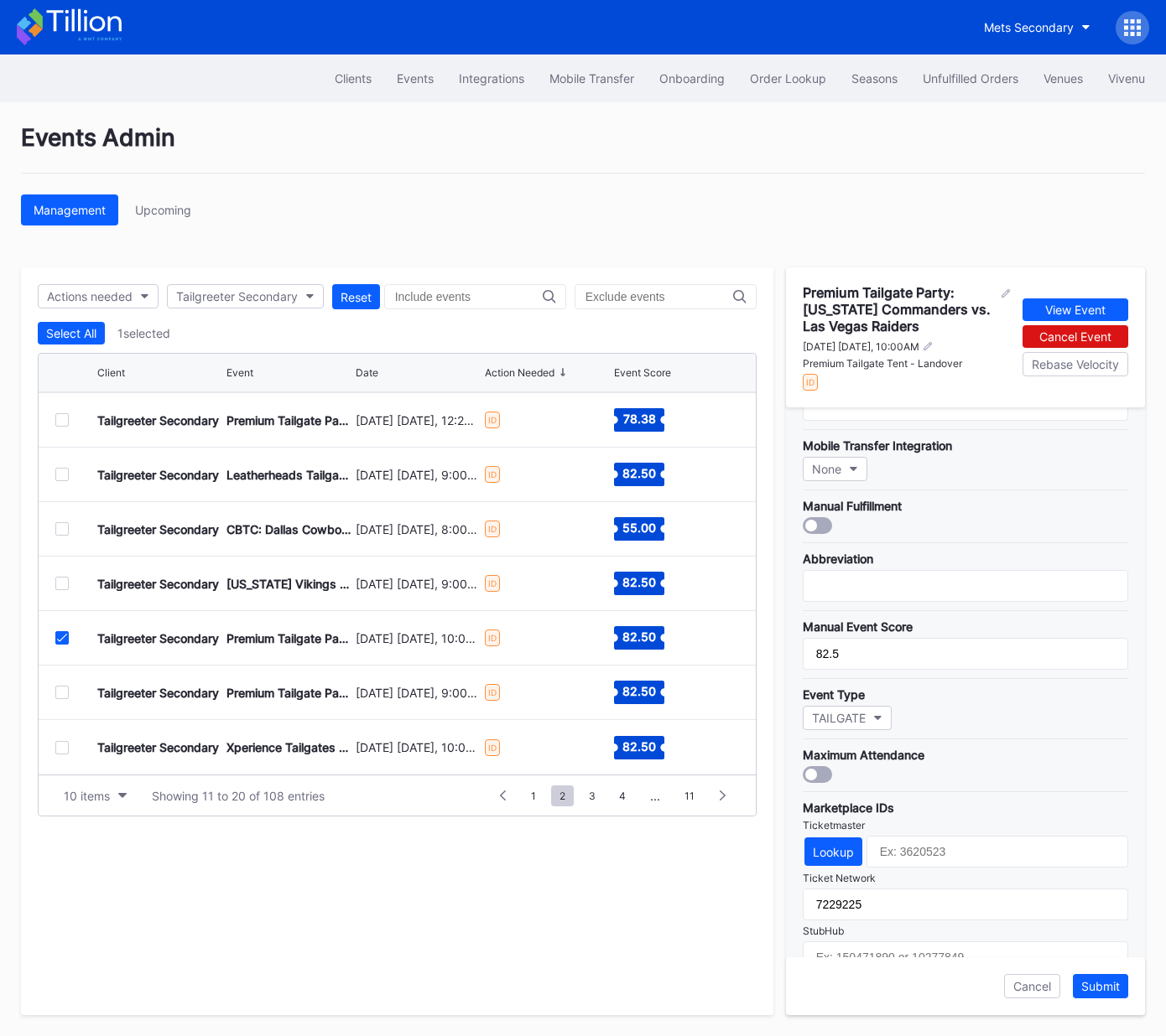
scroll to position [324, 0]
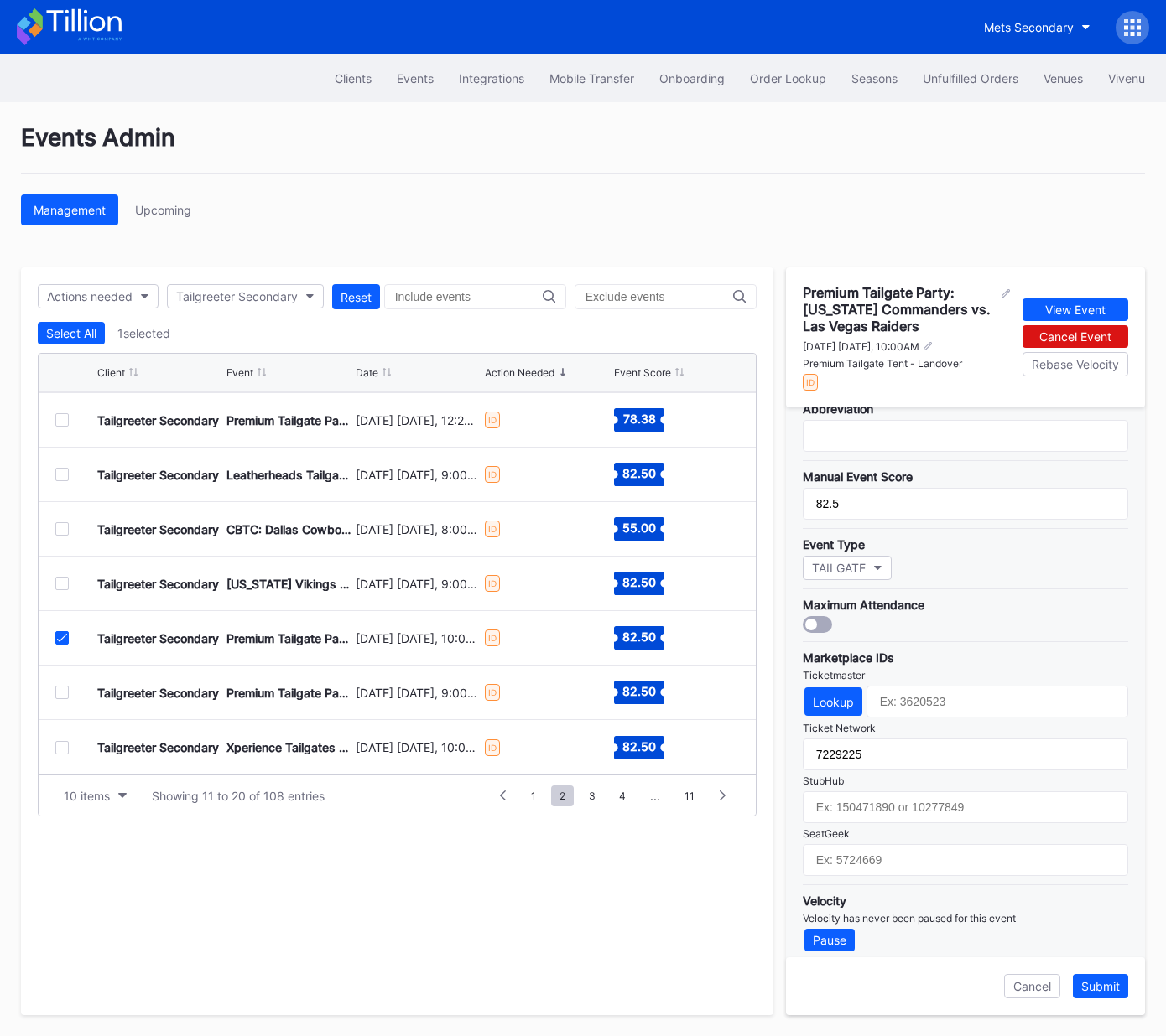
click at [532, 294] on input "text" at bounding box center [469, 296] width 148 height 13
click at [63, 637] on icon at bounding box center [62, 638] width 10 height 8
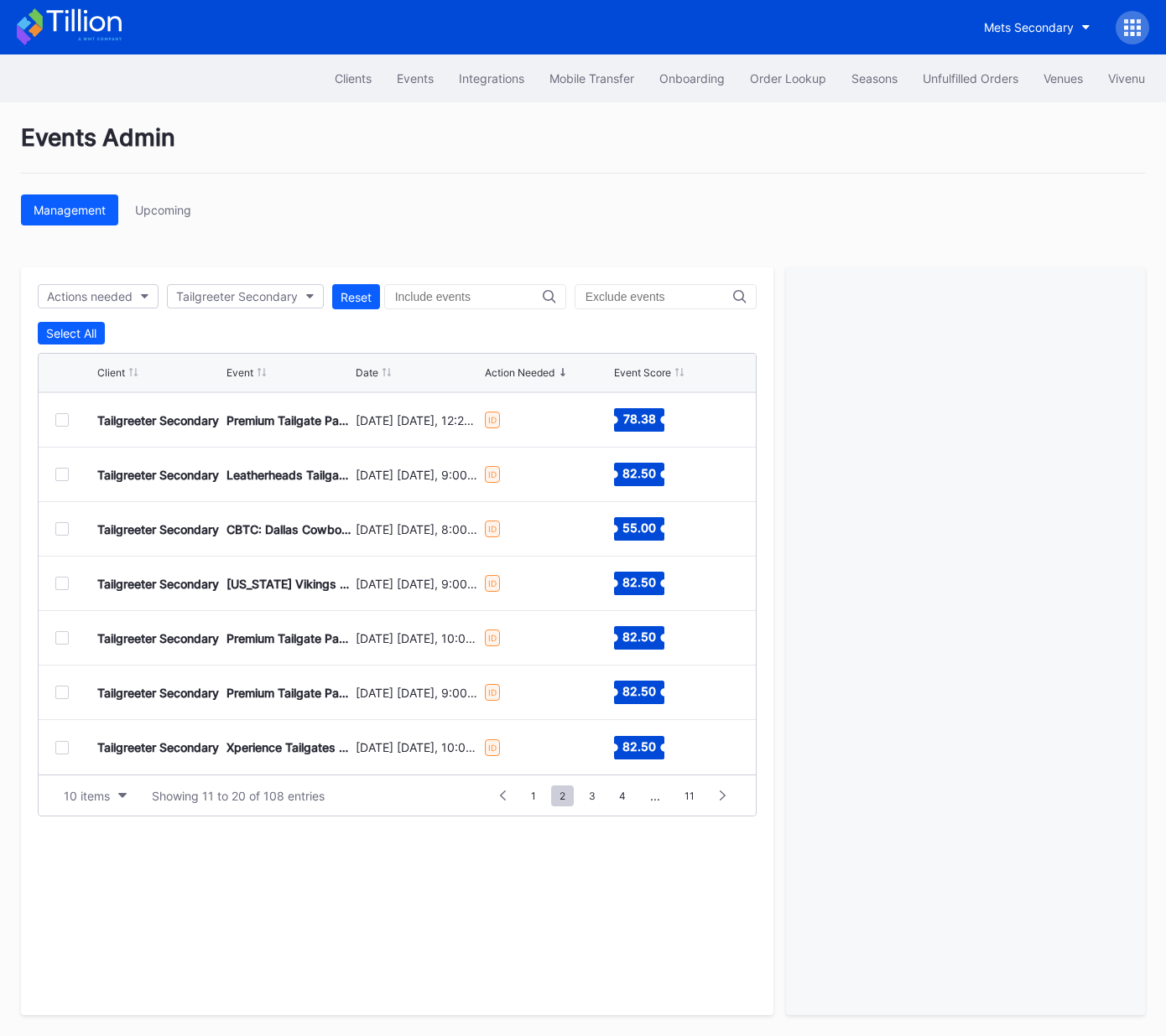
click at [475, 298] on input "text" at bounding box center [469, 296] width 148 height 13
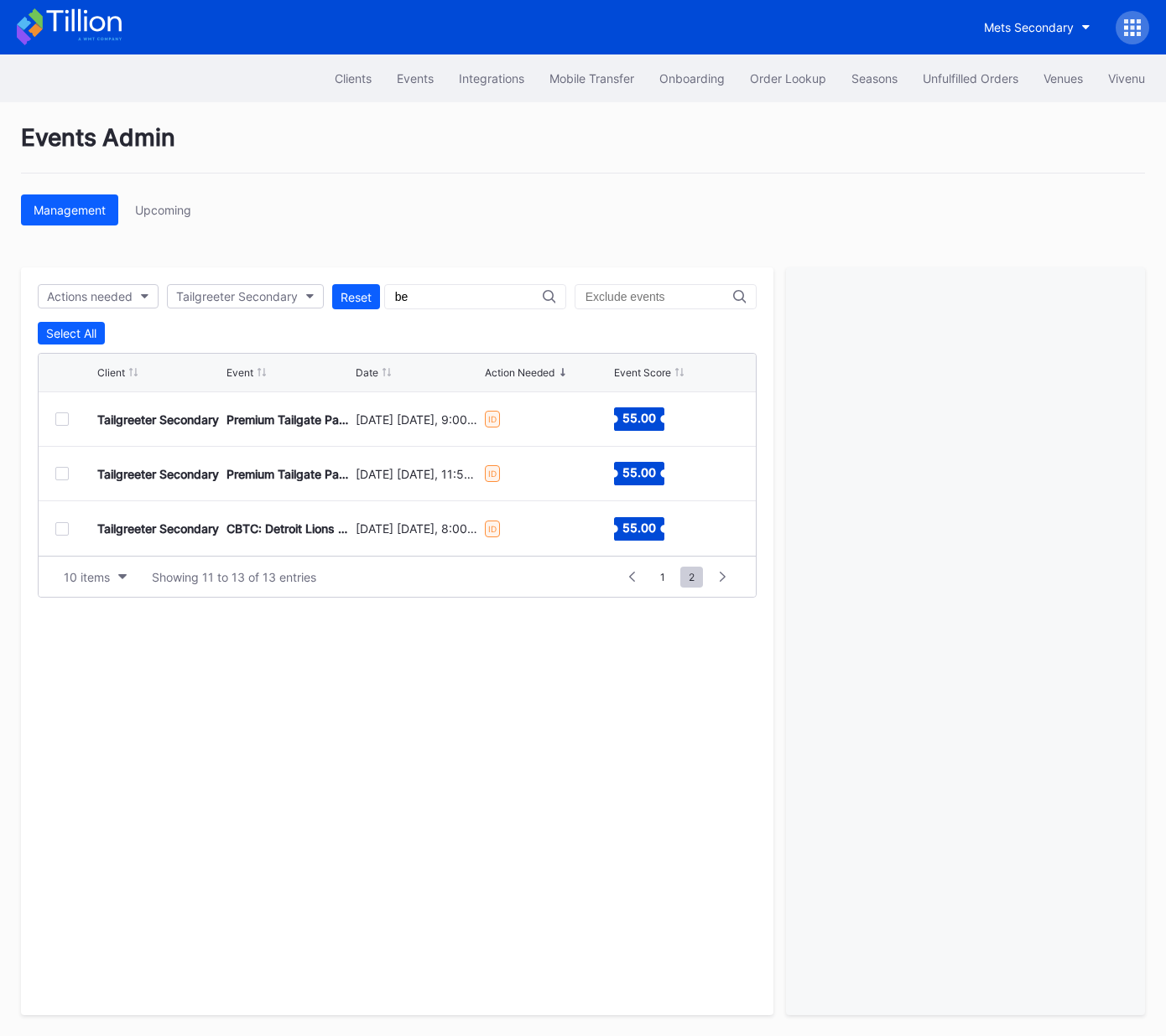
type input "b"
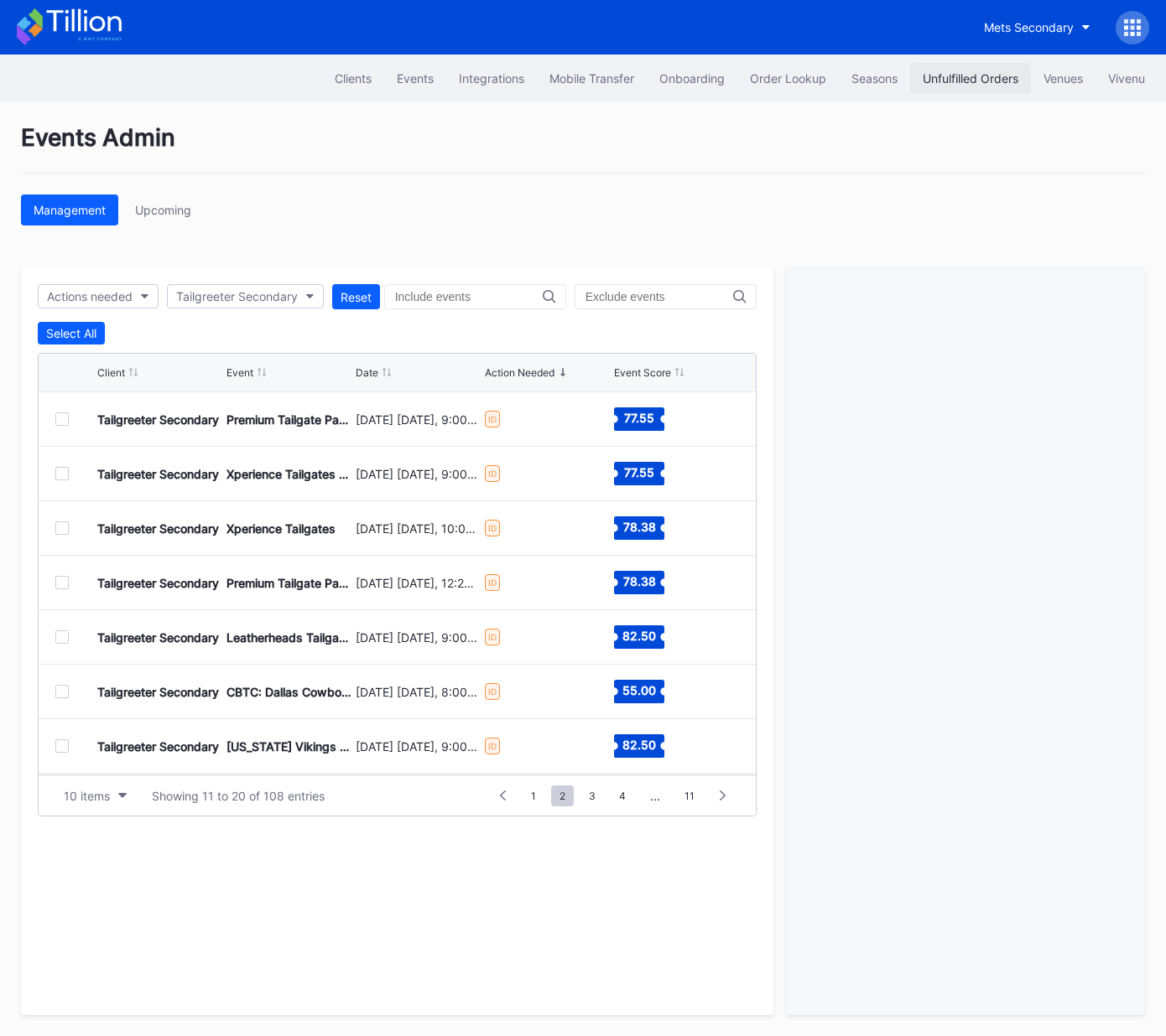
click at [981, 81] on div "Unfulfilled Orders" at bounding box center [971, 78] width 96 height 14
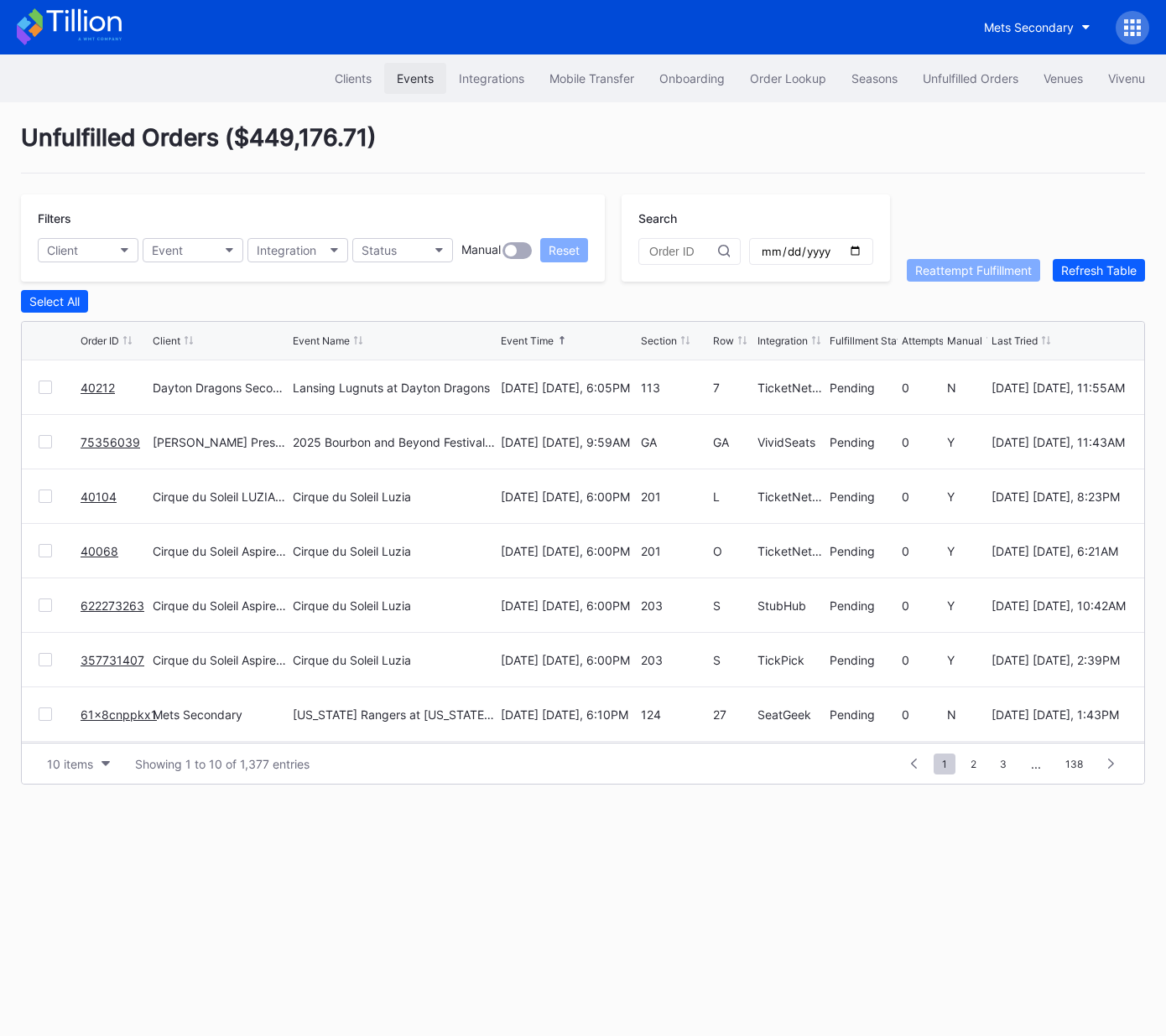
click at [414, 75] on div "Events" at bounding box center [415, 78] width 37 height 14
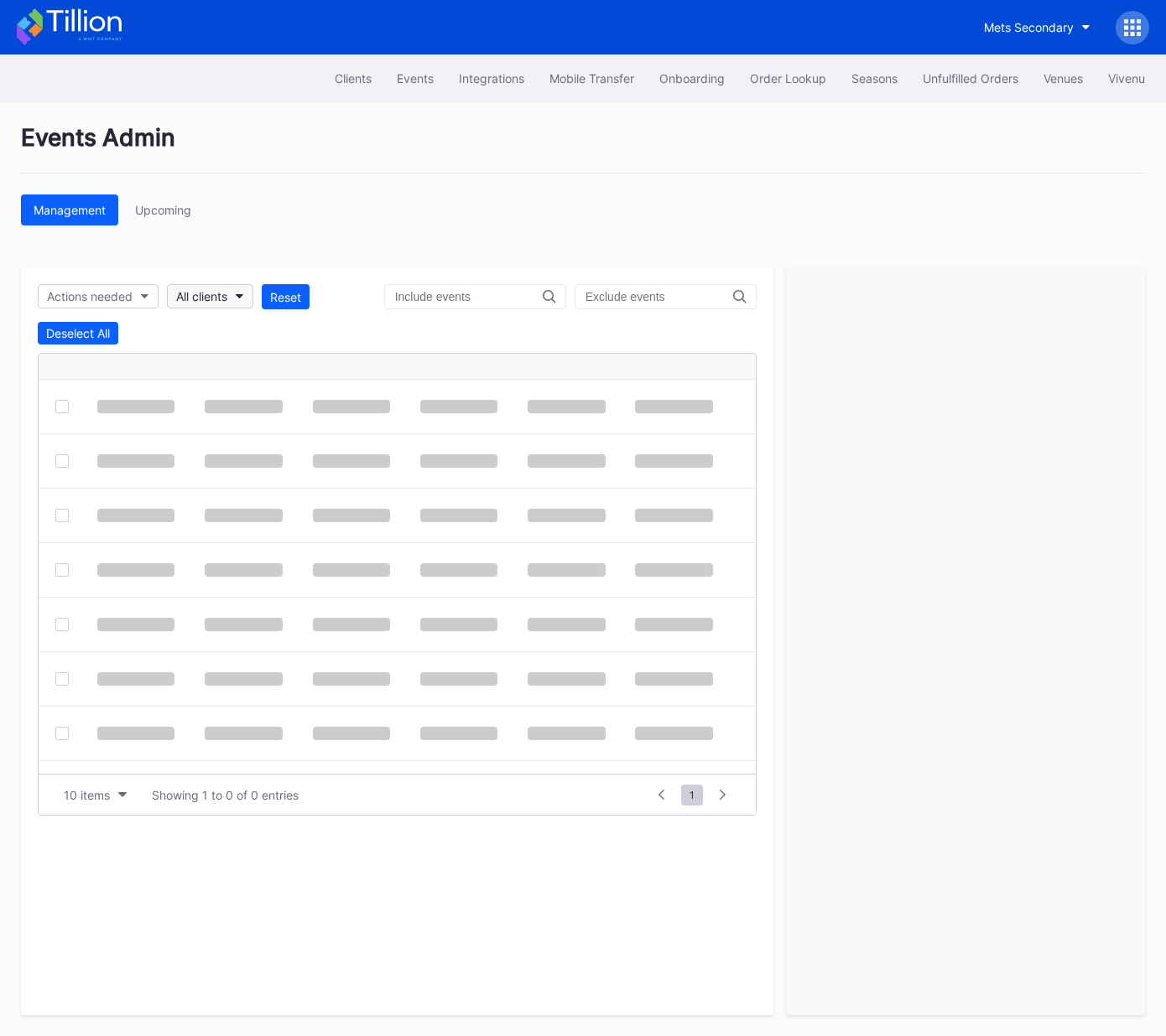
click at [208, 298] on div "All clients" at bounding box center [201, 296] width 51 height 14
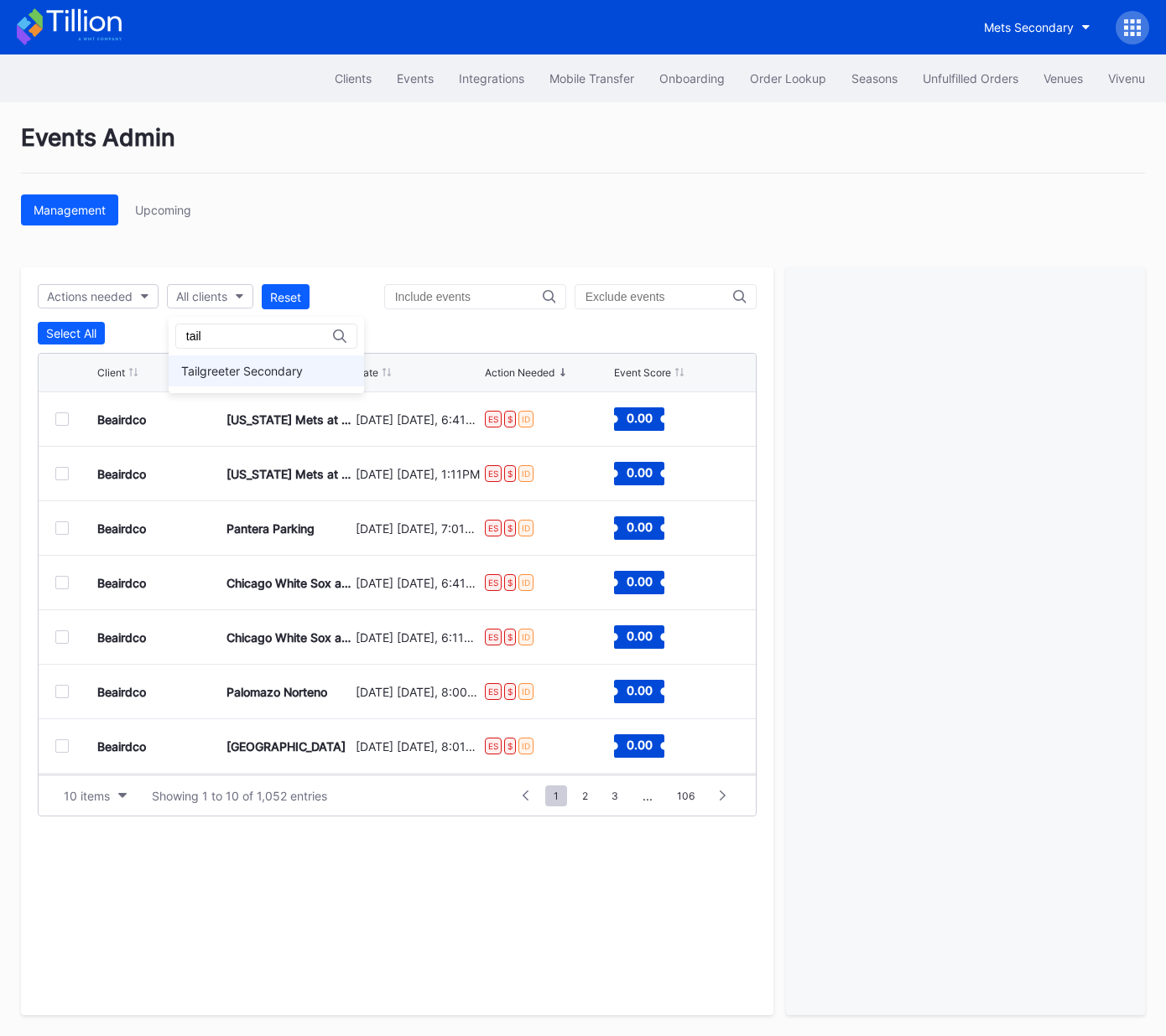
type input "tail"
click at [248, 378] on div "Tailgreeter Secondary" at bounding box center [266, 371] width 195 height 31
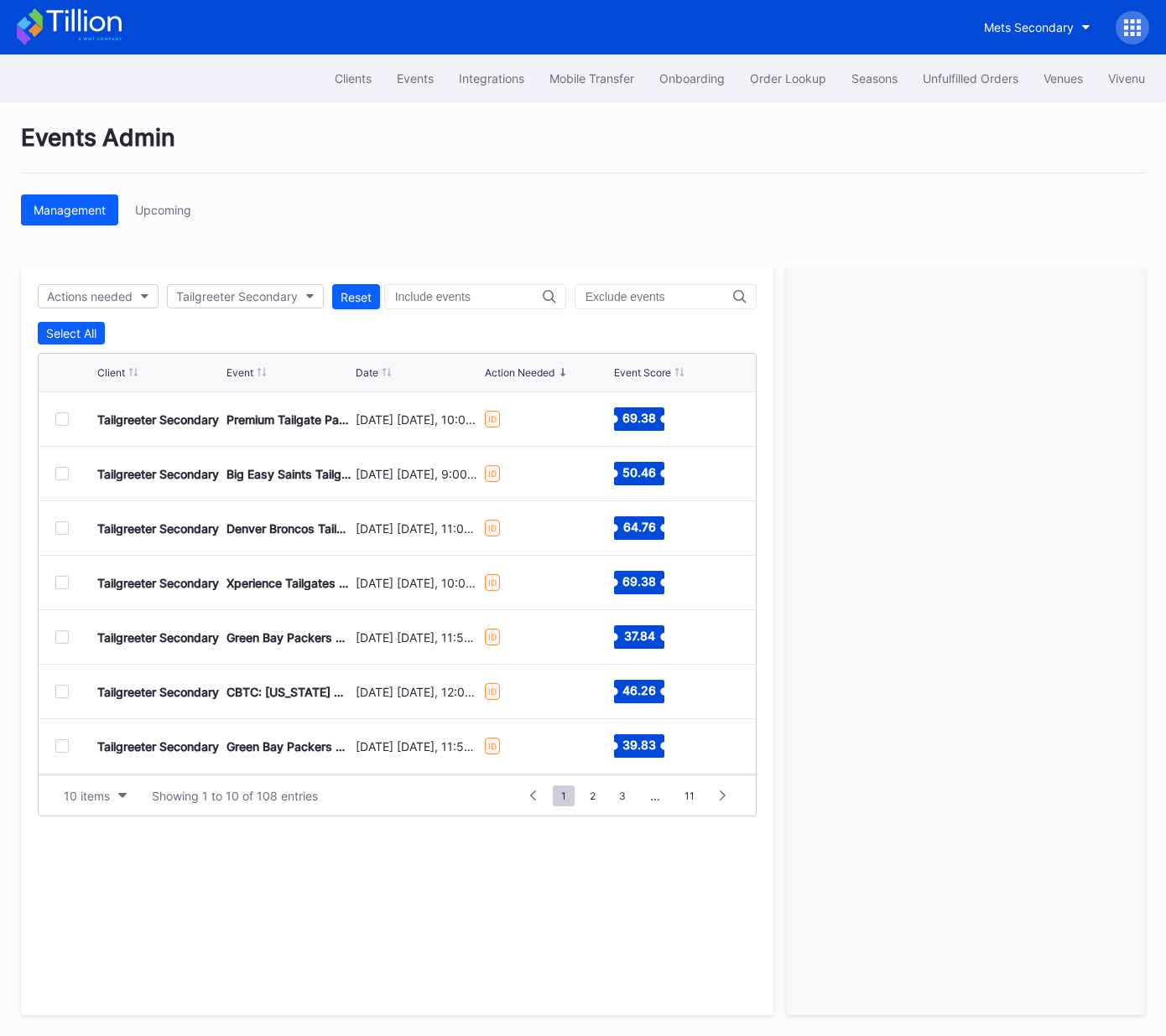
click at [56, 421] on div at bounding box center [61, 419] width 13 height 13
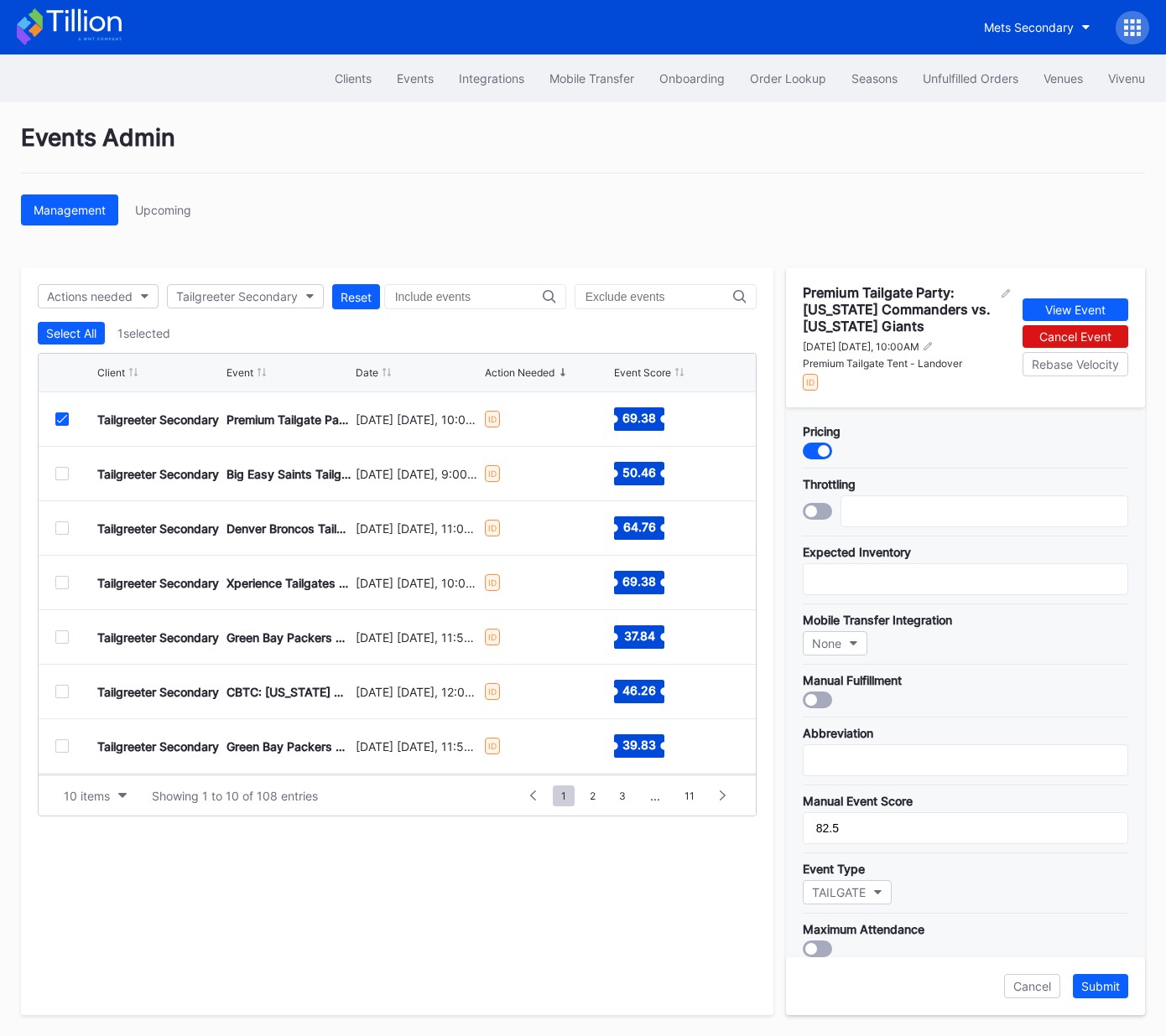
scroll to position [324, 0]
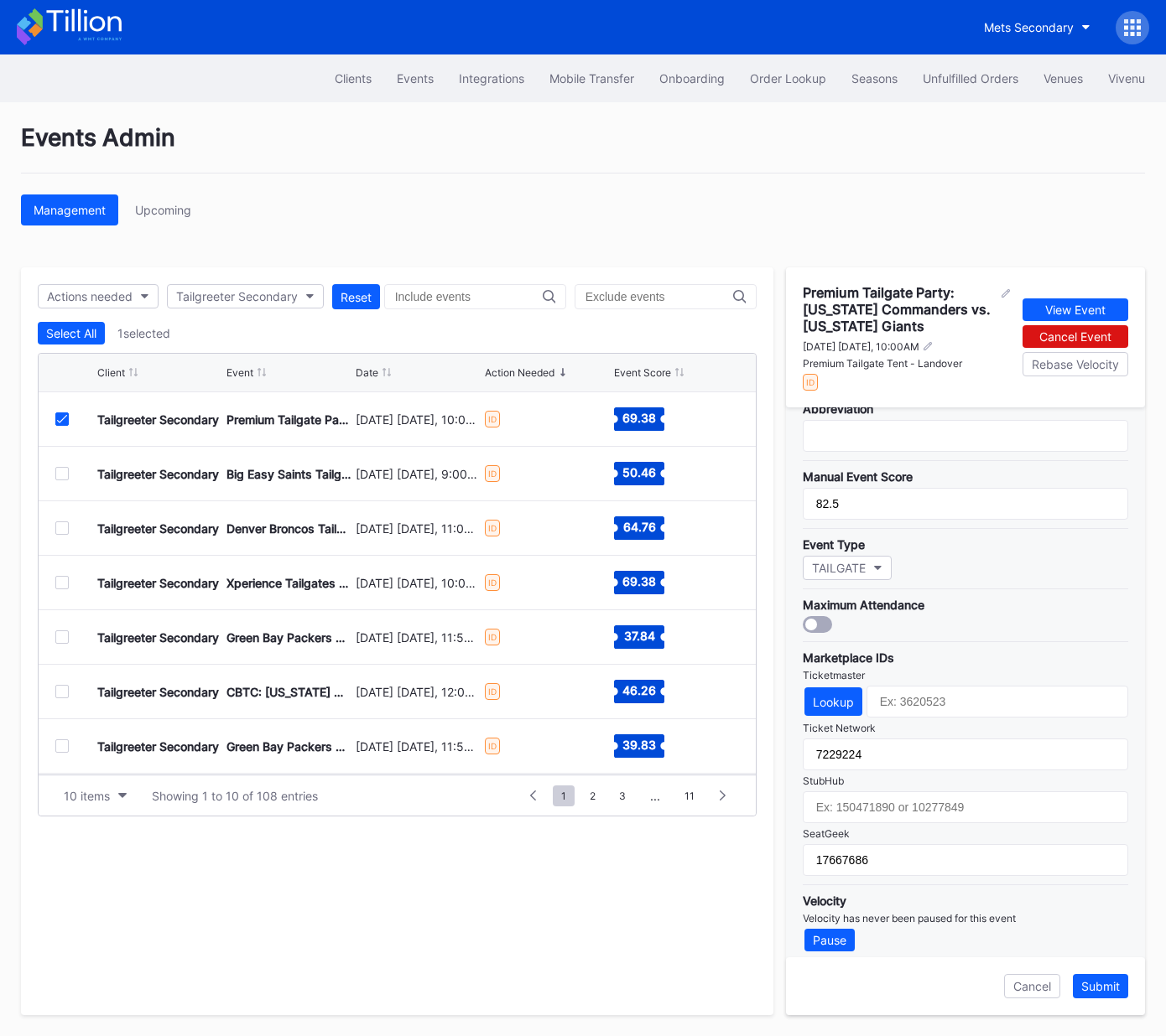
click at [61, 419] on icon at bounding box center [62, 419] width 10 height 8
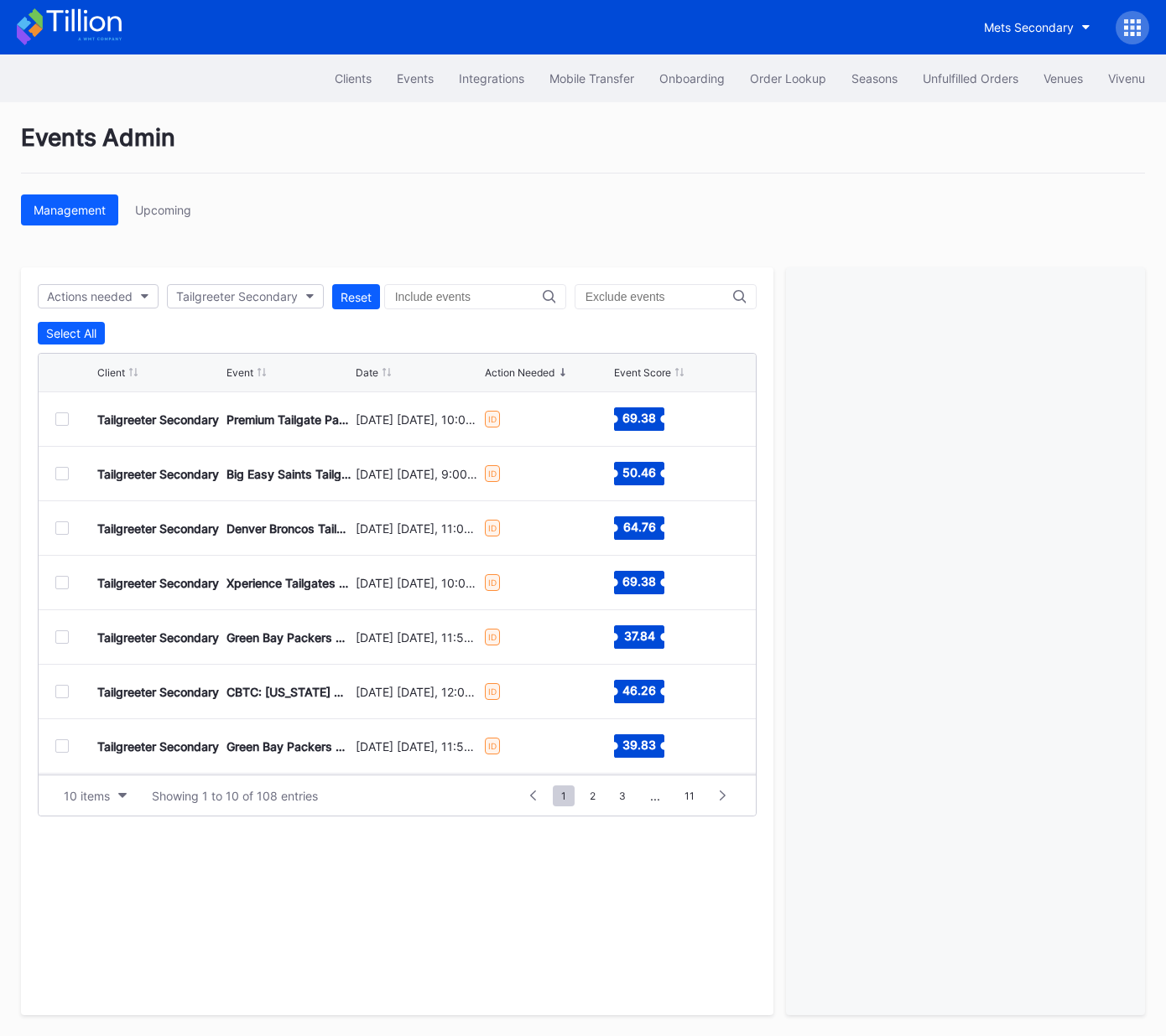
click at [60, 475] on div at bounding box center [61, 473] width 13 height 13
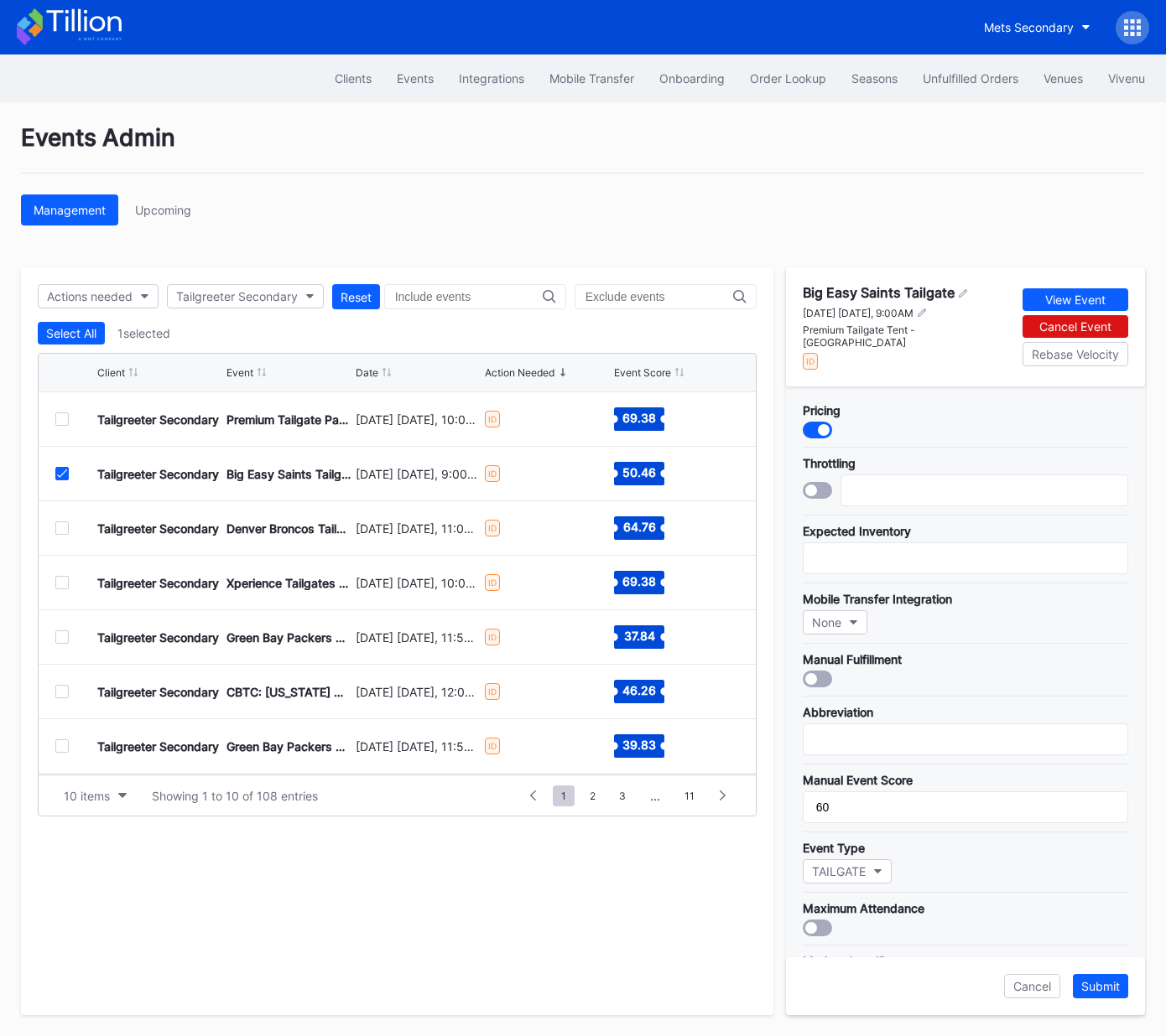
scroll to position [298, 0]
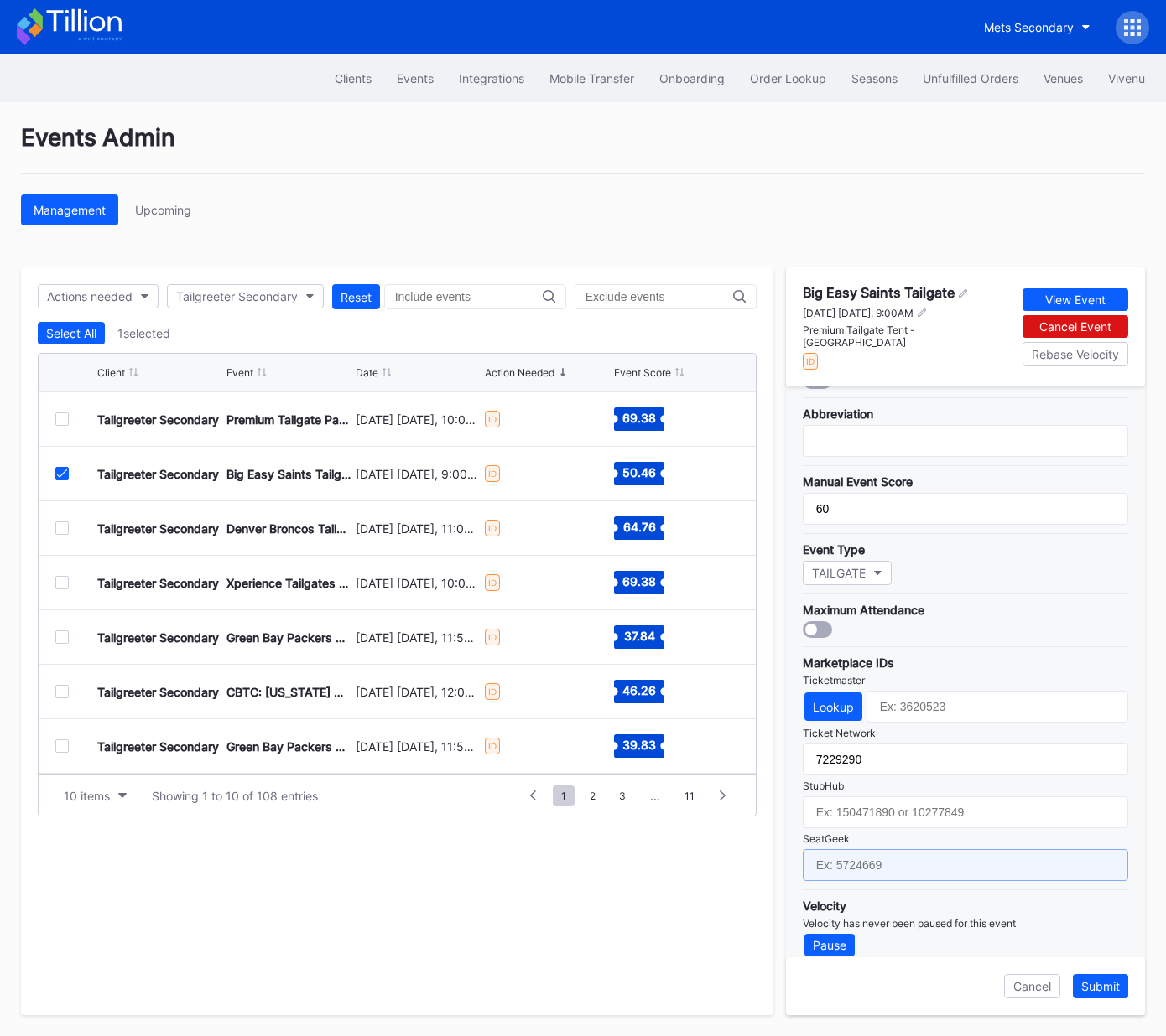
drag, startPoint x: 950, startPoint y: 844, endPoint x: 968, endPoint y: 853, distance: 20.1
click at [949, 850] on input "text" at bounding box center [966, 865] width 325 height 32
paste input "17667665"
type input "17667665"
click at [1104, 984] on div "Submit" at bounding box center [1100, 986] width 39 height 14
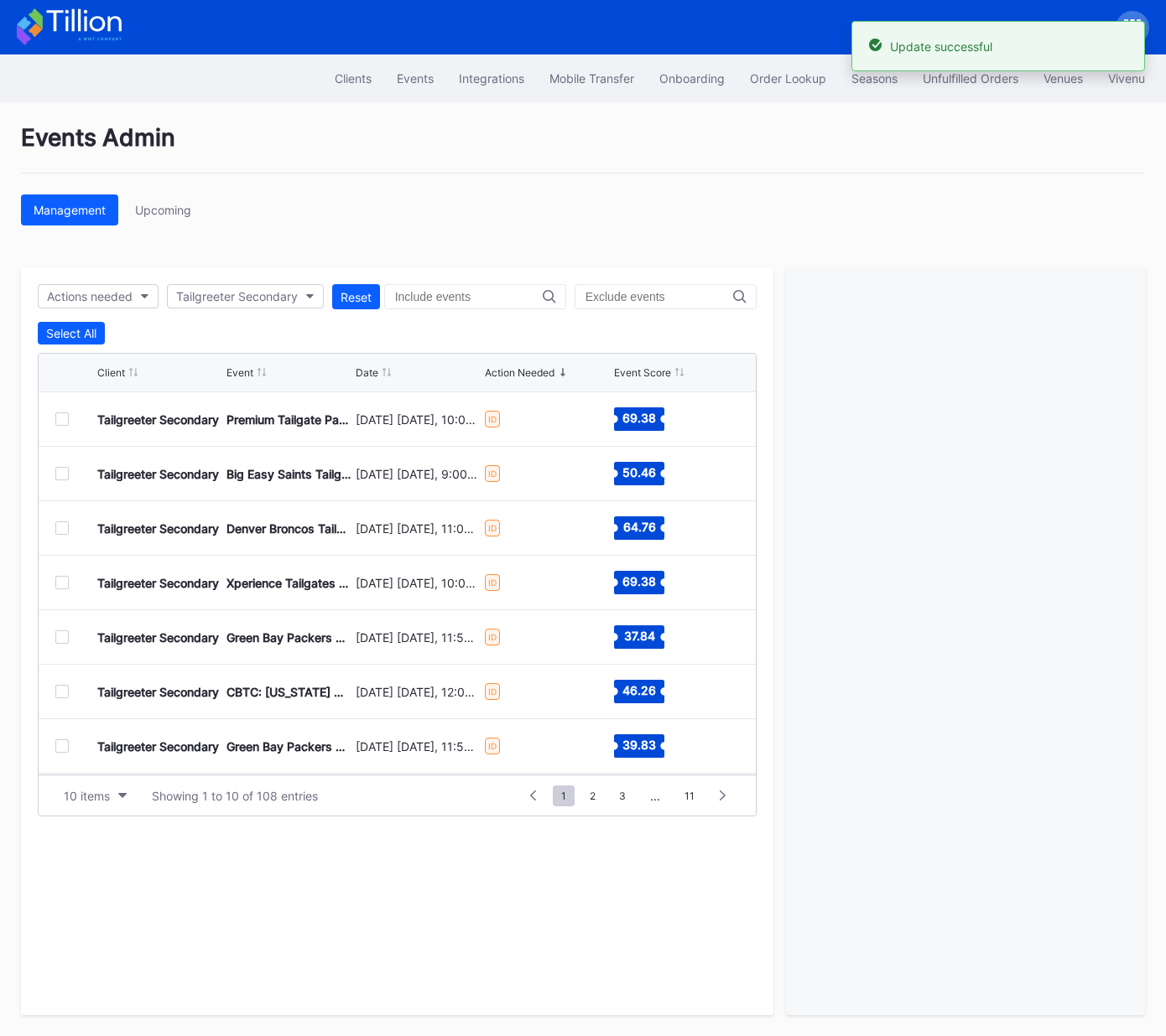
click at [62, 527] on div at bounding box center [61, 527] width 13 height 13
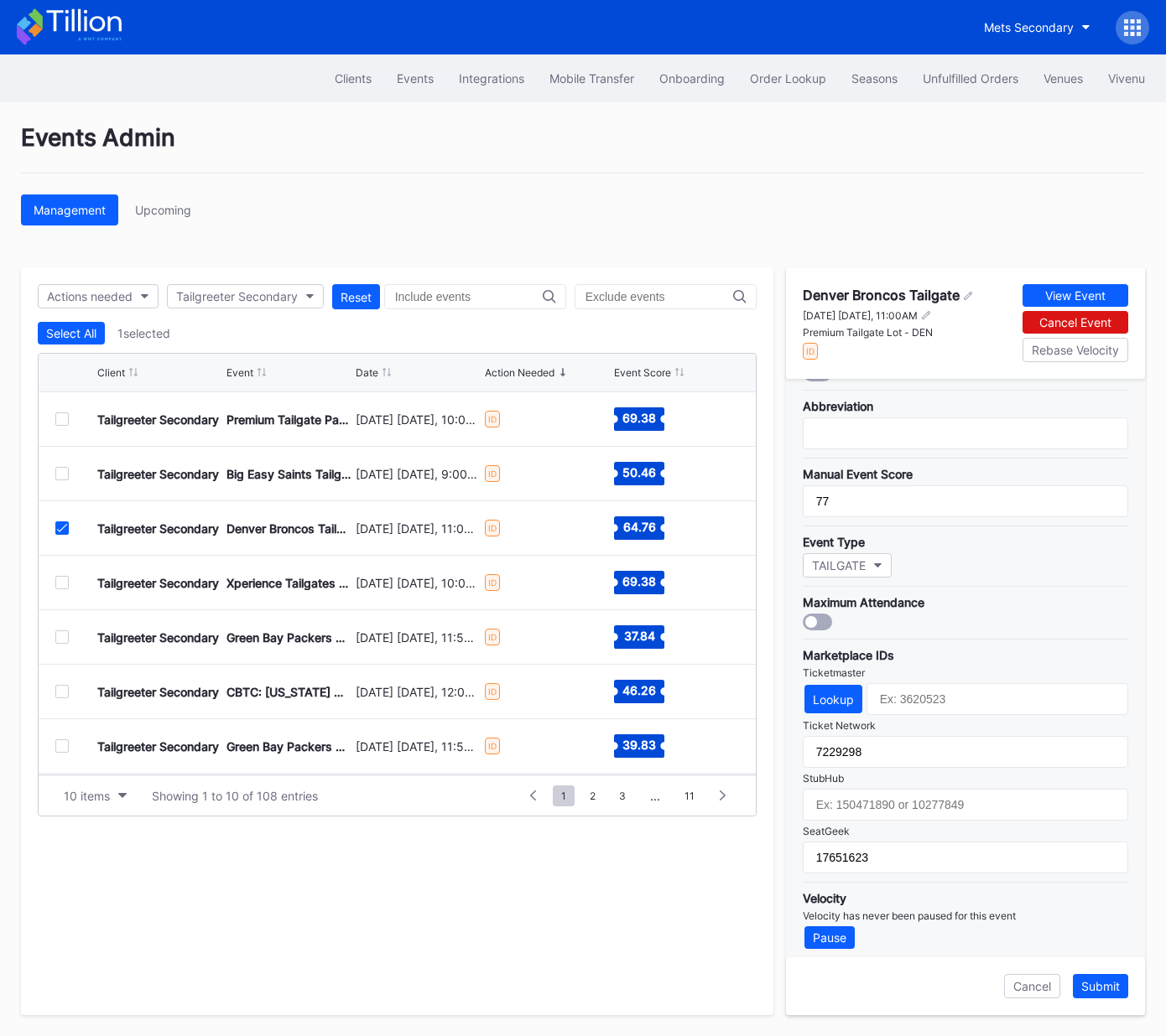
drag, startPoint x: 65, startPoint y: 530, endPoint x: 57, endPoint y: 574, distance: 44.7
click at [64, 530] on div at bounding box center [61, 527] width 13 height 13
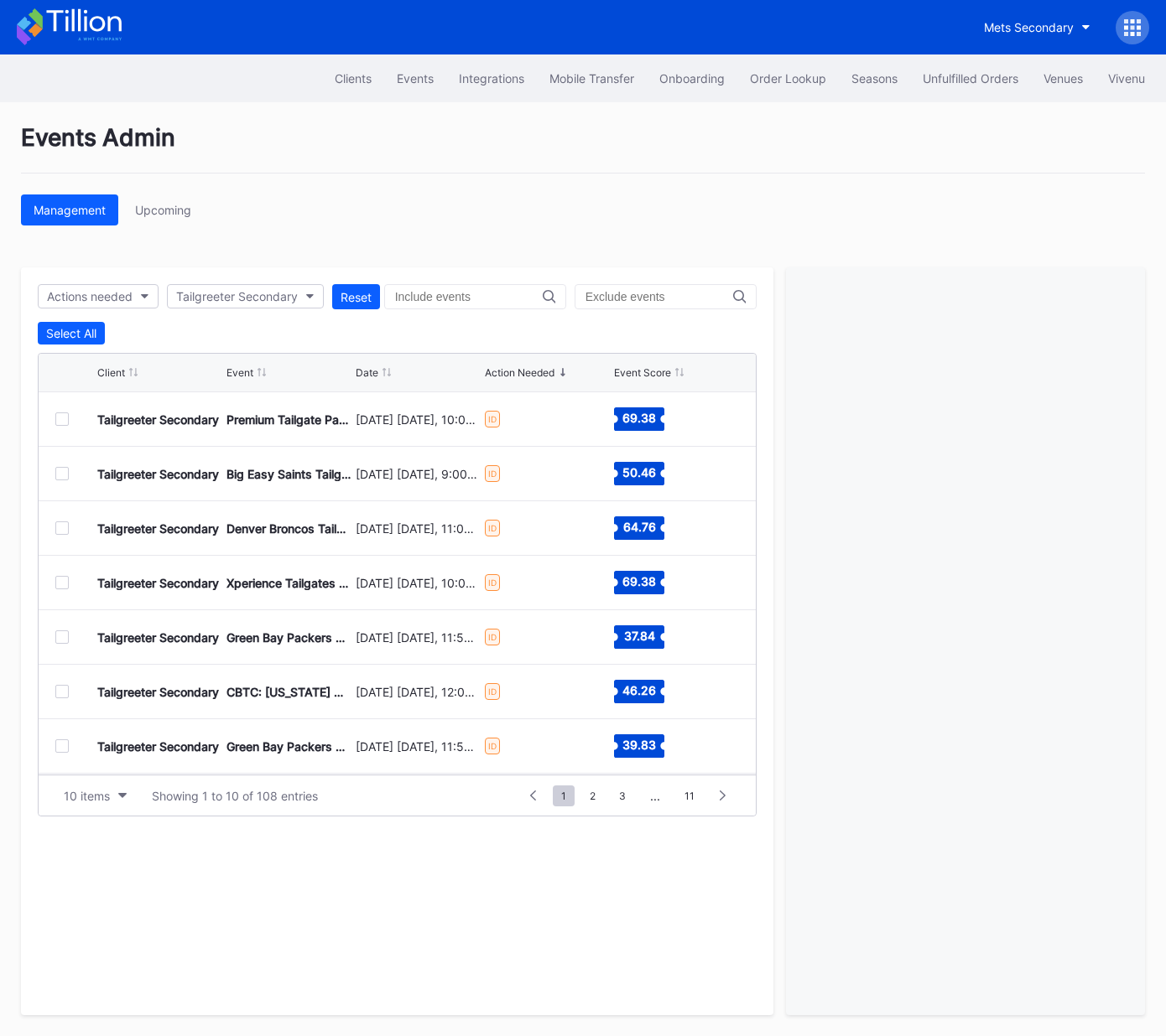
click at [59, 580] on div at bounding box center [61, 582] width 13 height 13
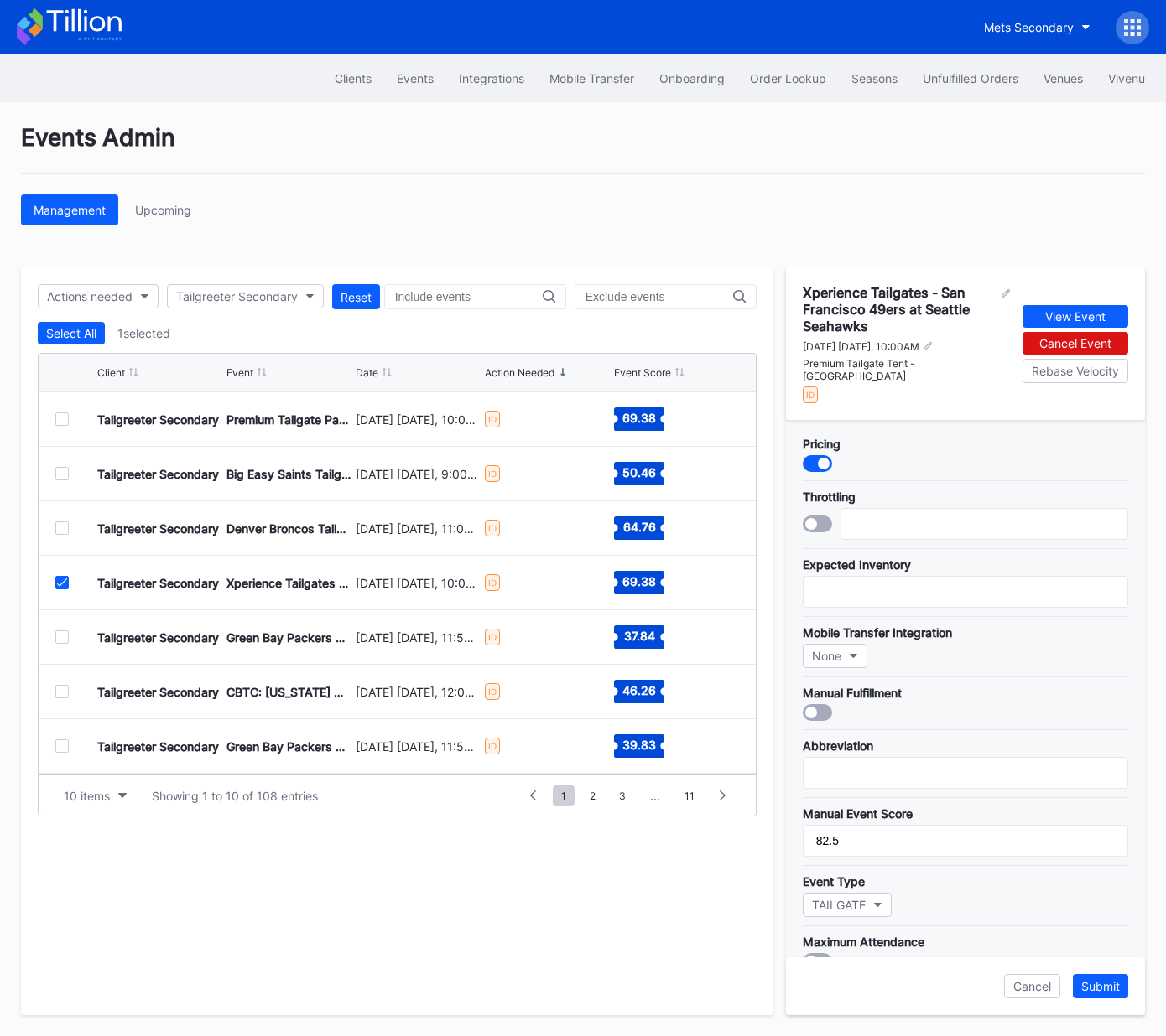
scroll to position [324, 0]
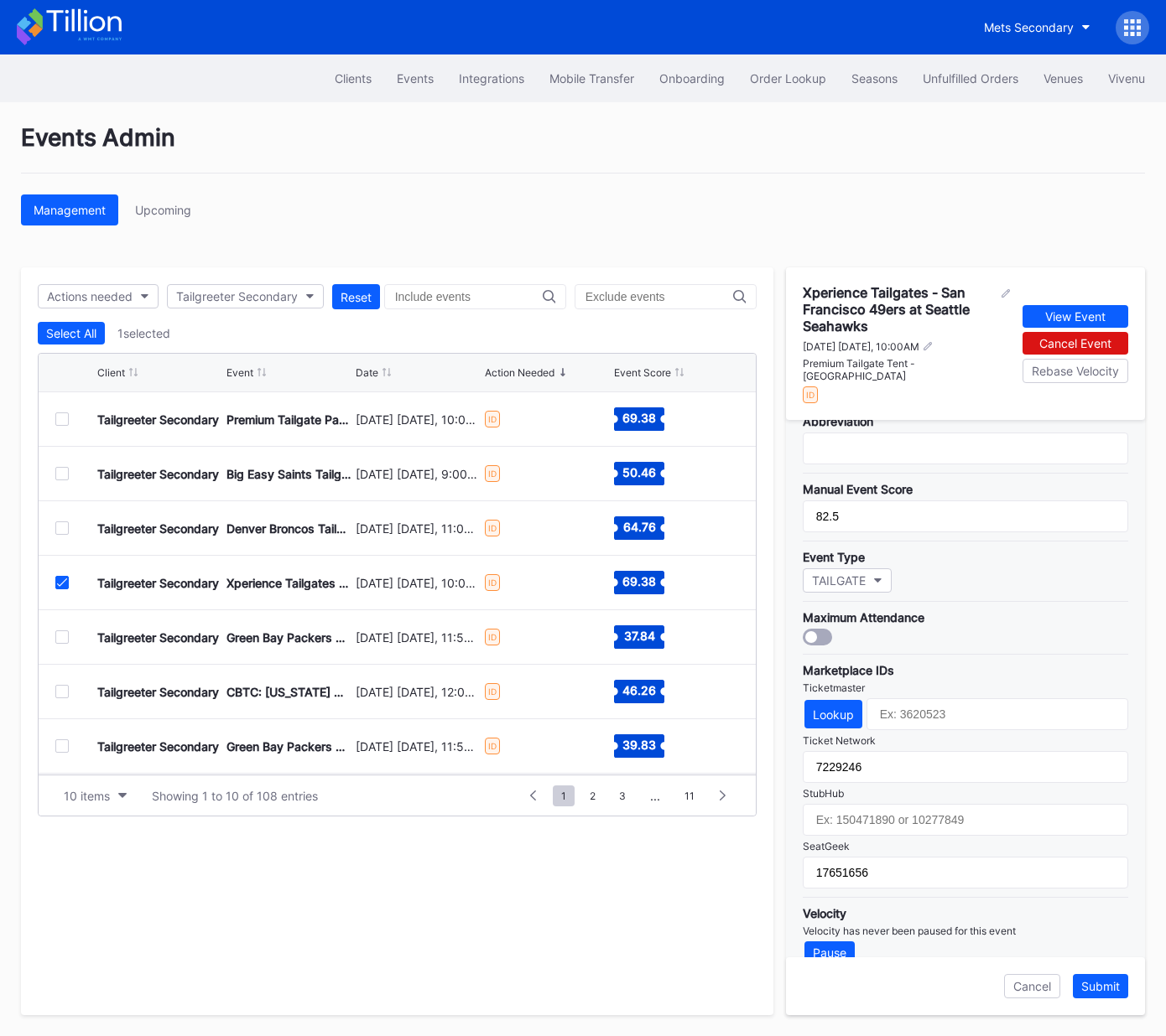
drag, startPoint x: 62, startPoint y: 582, endPoint x: 63, endPoint y: 619, distance: 37.0
click at [62, 582] on icon at bounding box center [62, 582] width 10 height 8
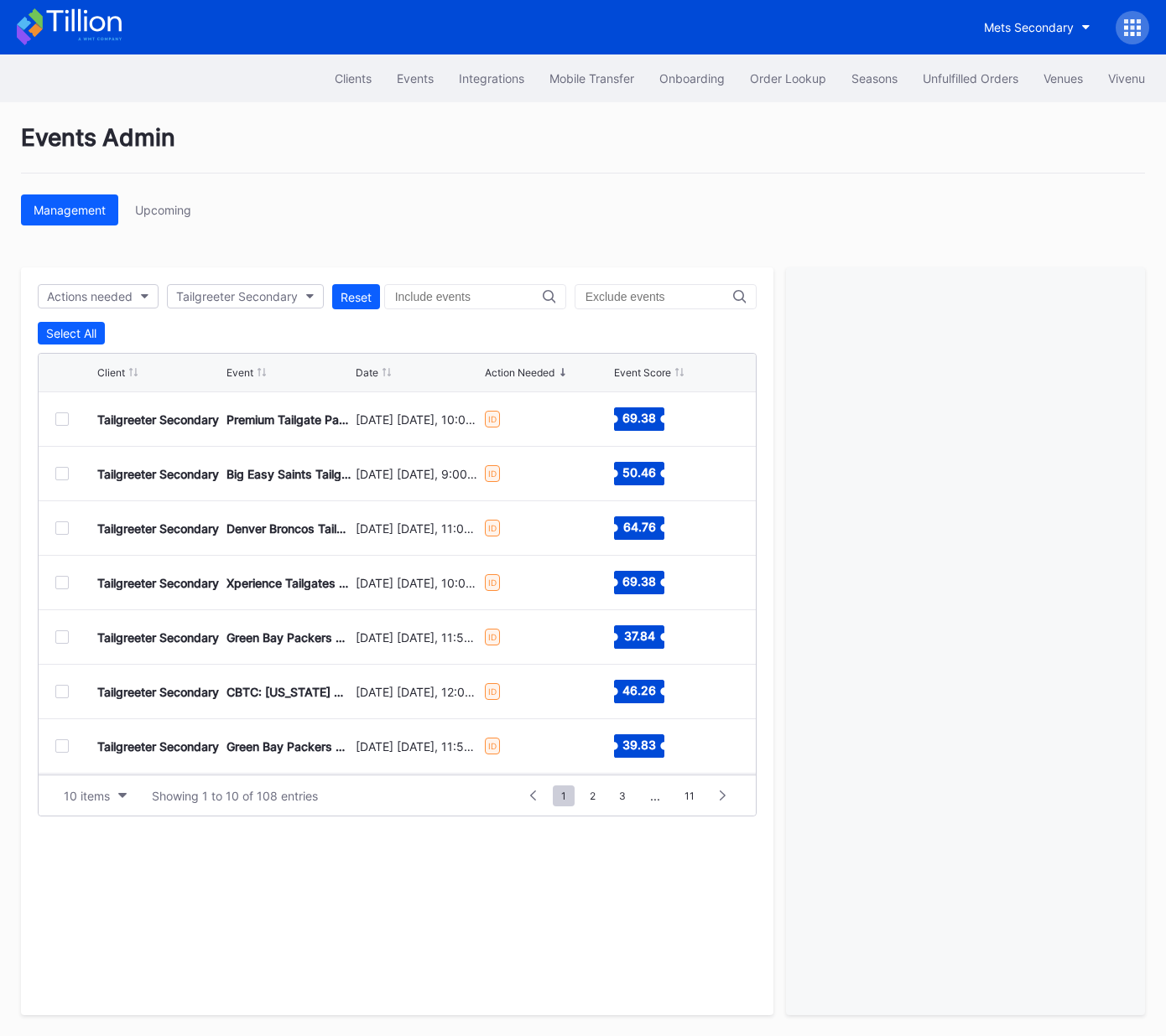
click at [61, 639] on div at bounding box center [61, 636] width 13 height 13
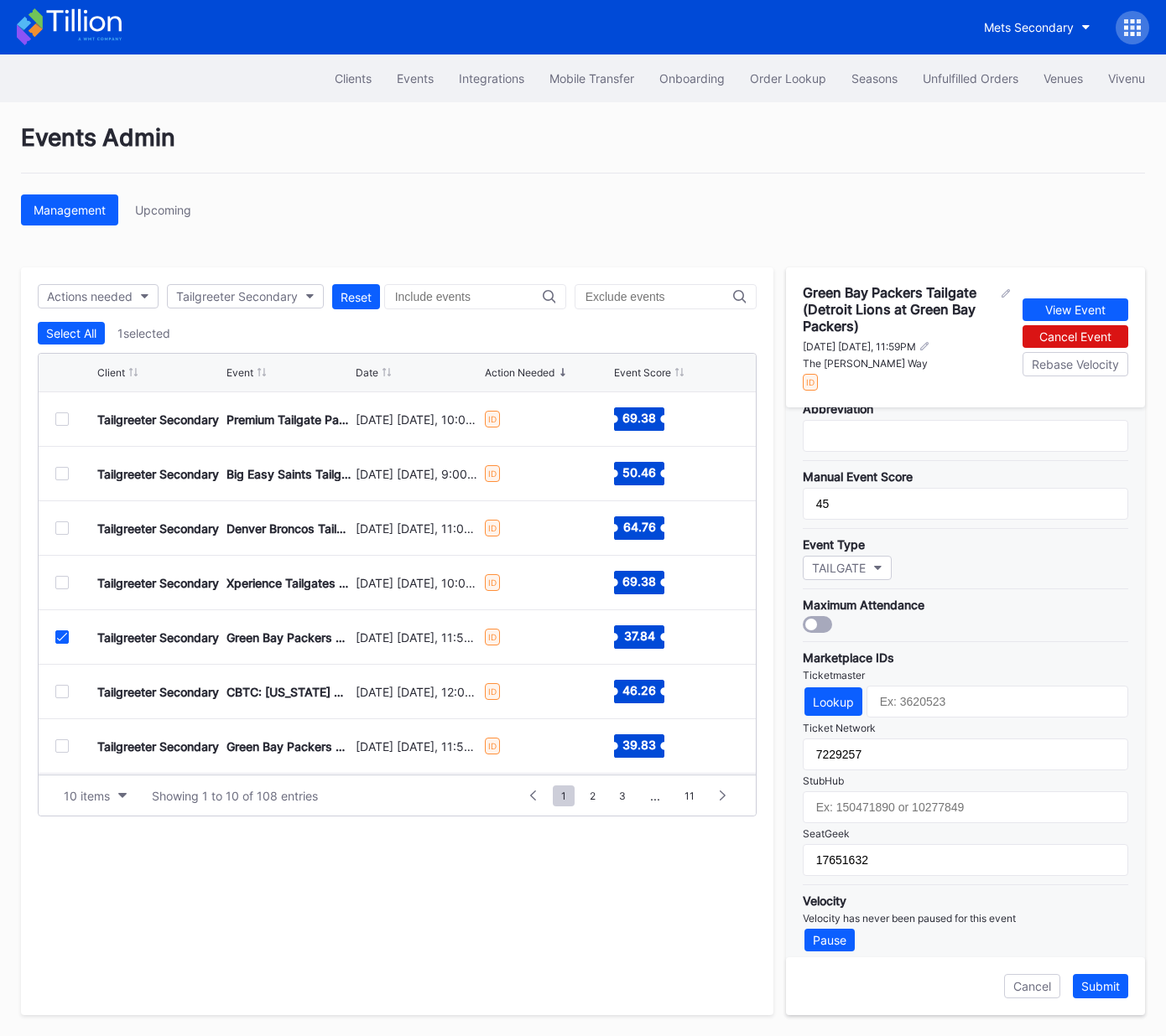
click at [59, 638] on icon at bounding box center [62, 637] width 10 height 8
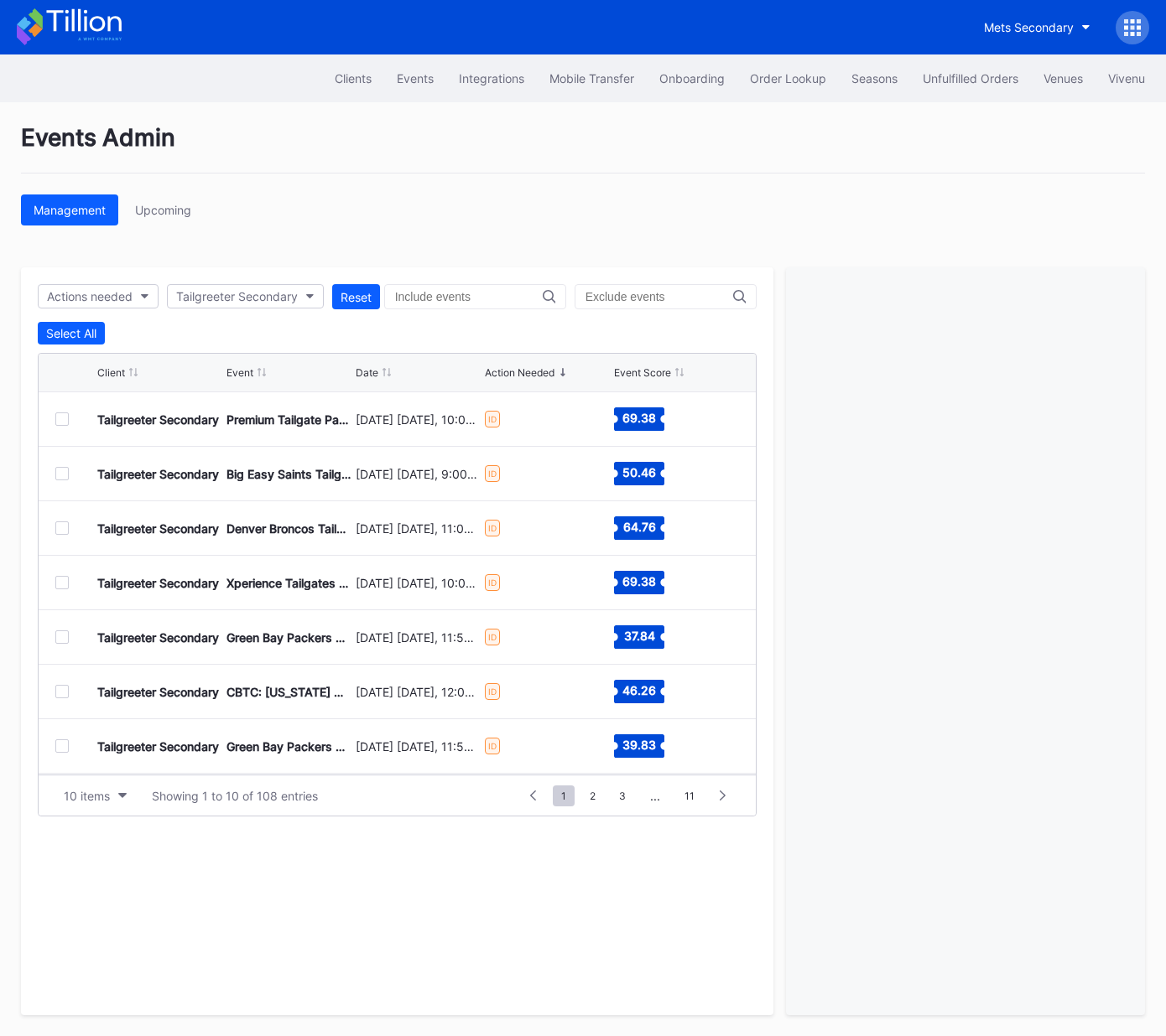
click at [67, 689] on div at bounding box center [61, 691] width 13 height 13
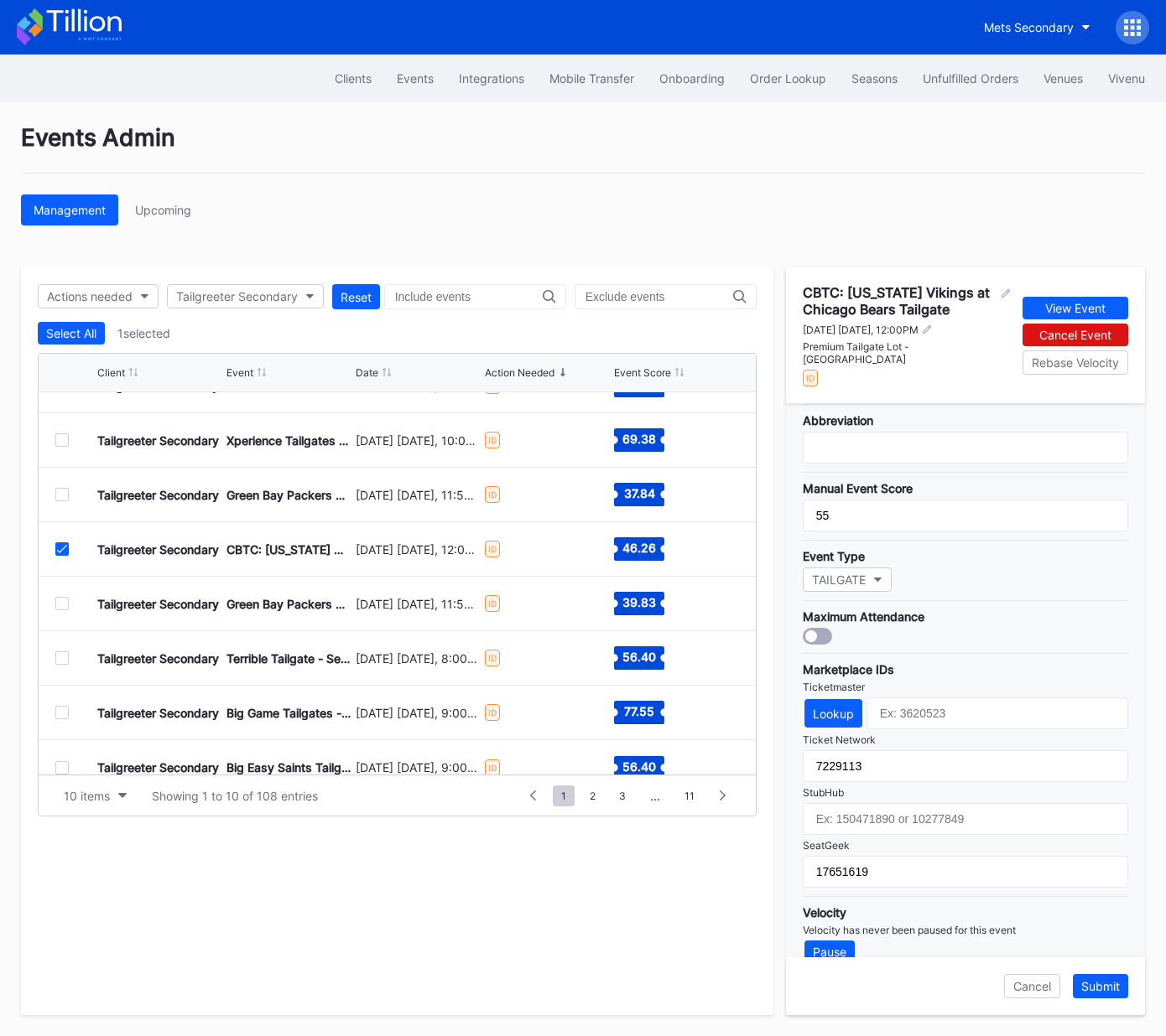
scroll to position [161, 0]
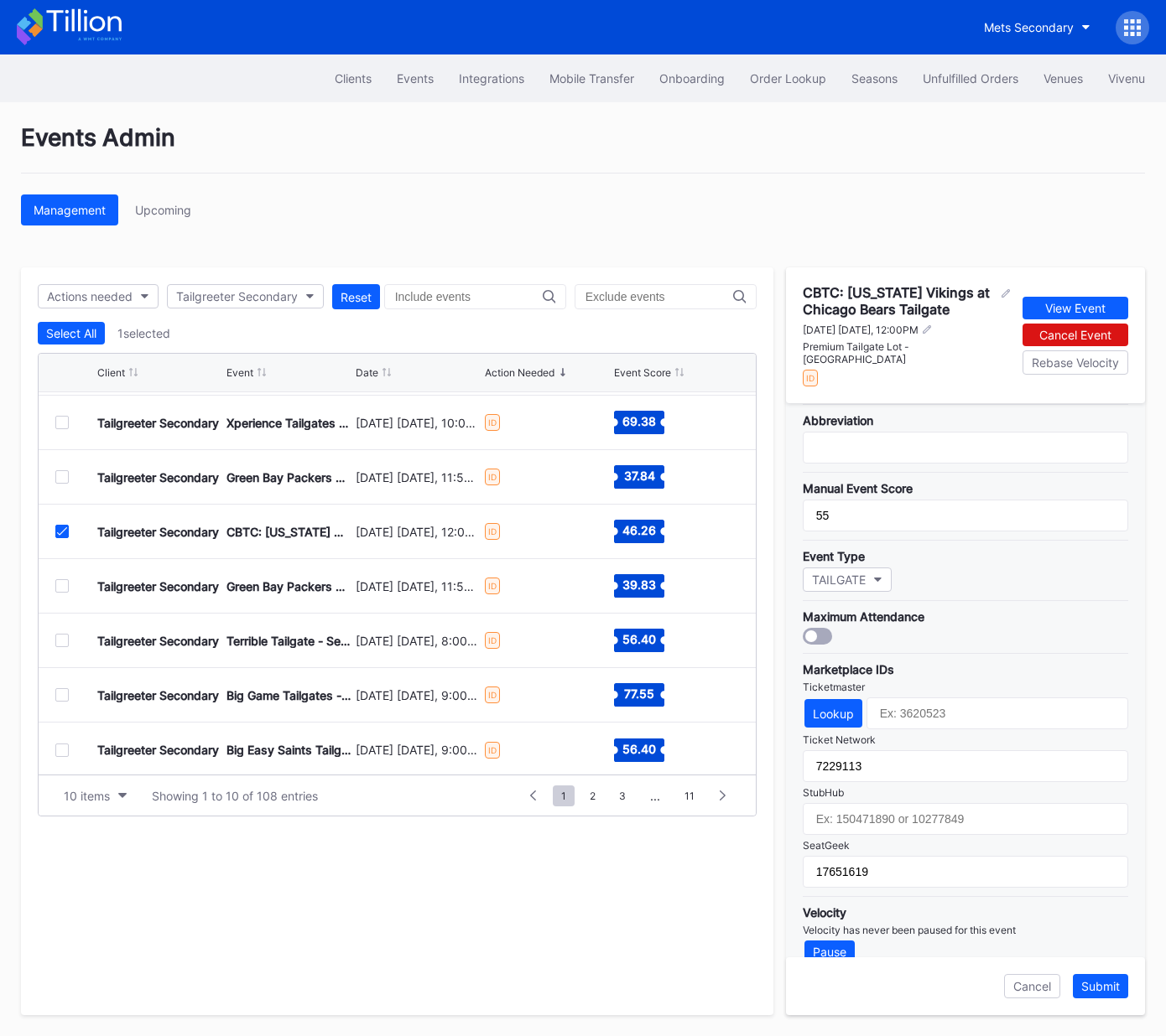
drag, startPoint x: 60, startPoint y: 531, endPoint x: 58, endPoint y: 571, distance: 40.0
click at [58, 535] on div at bounding box center [61, 530] width 13 height 13
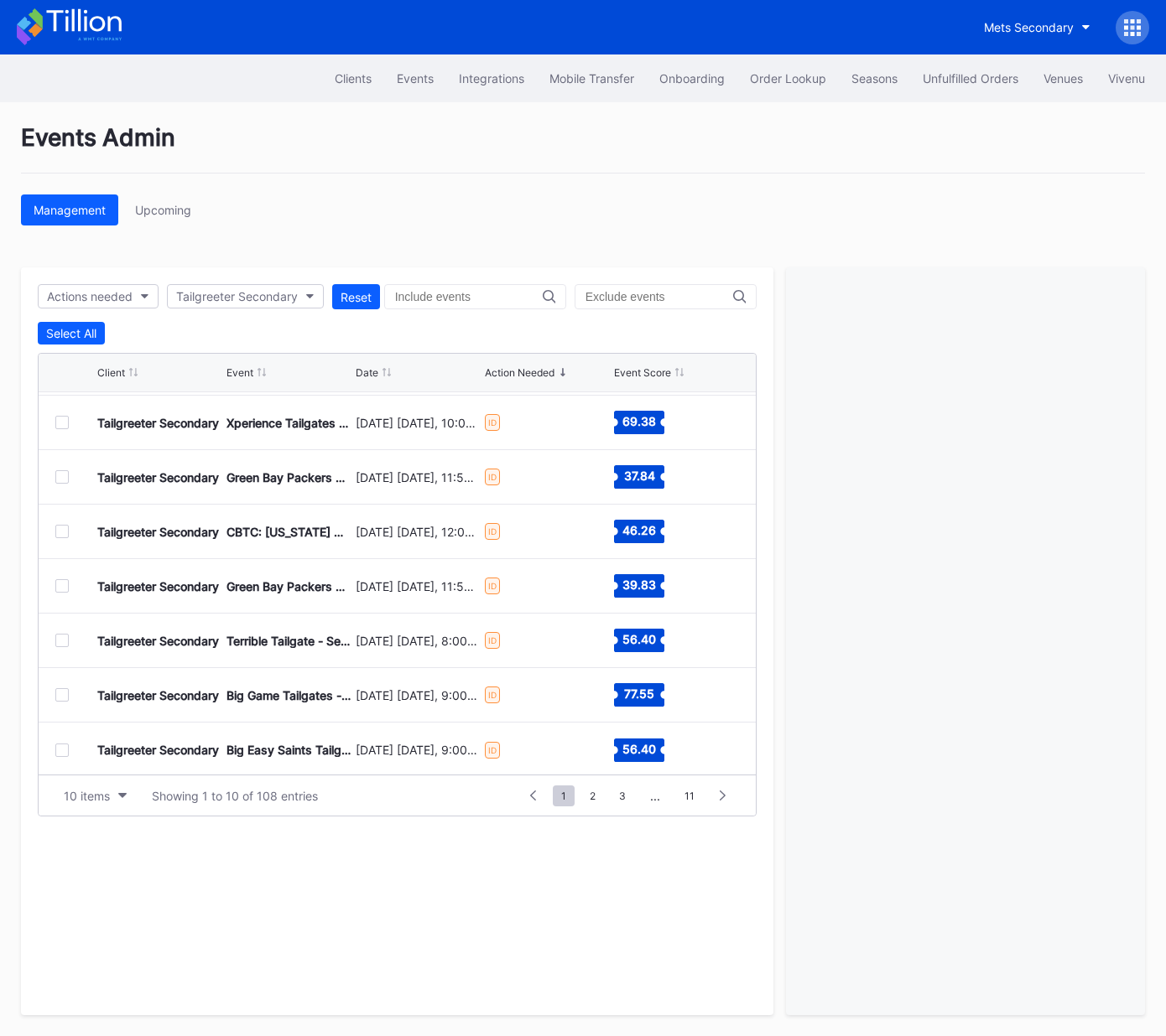
click at [61, 584] on div at bounding box center [61, 585] width 13 height 13
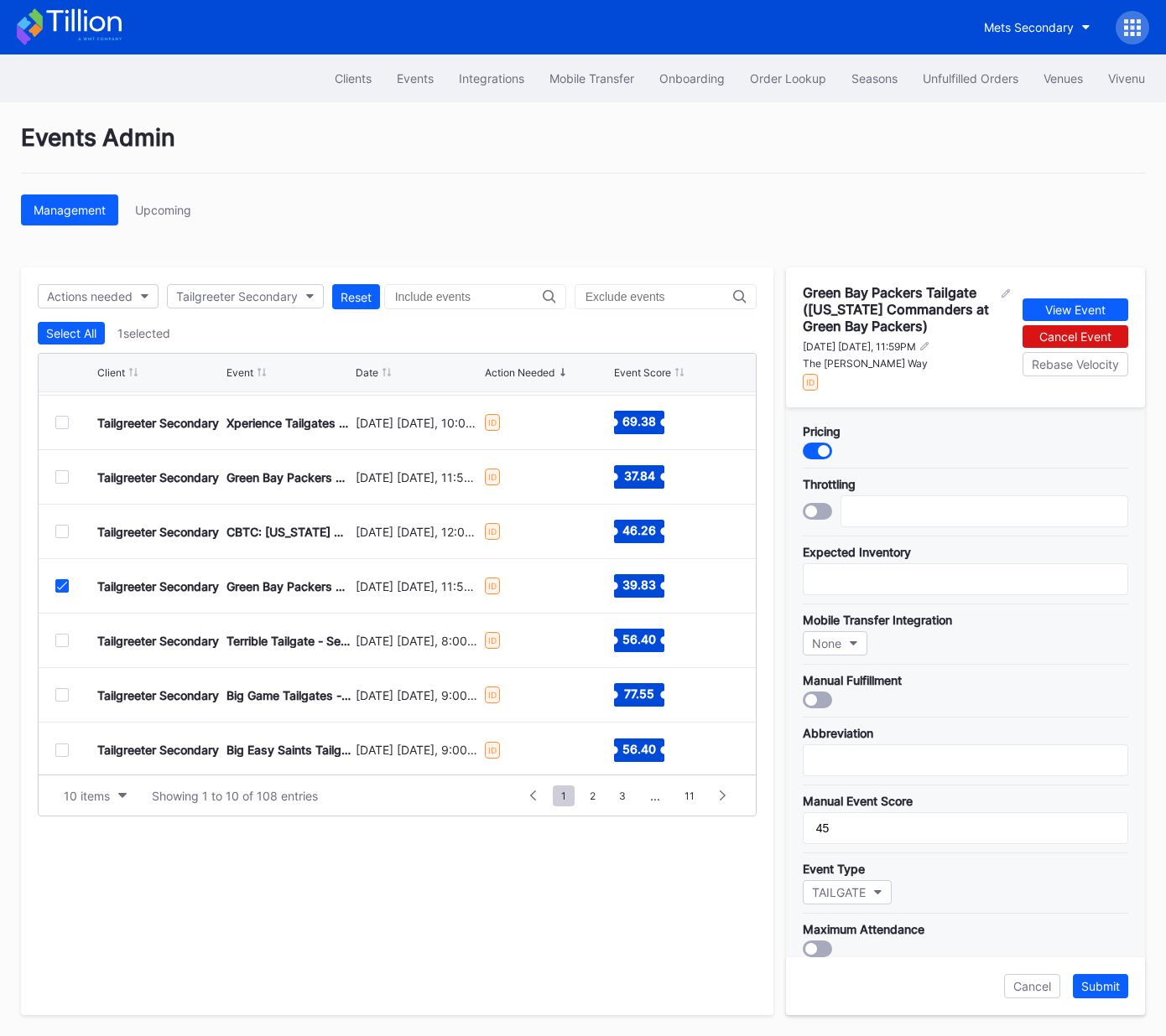
scroll to position [324, 0]
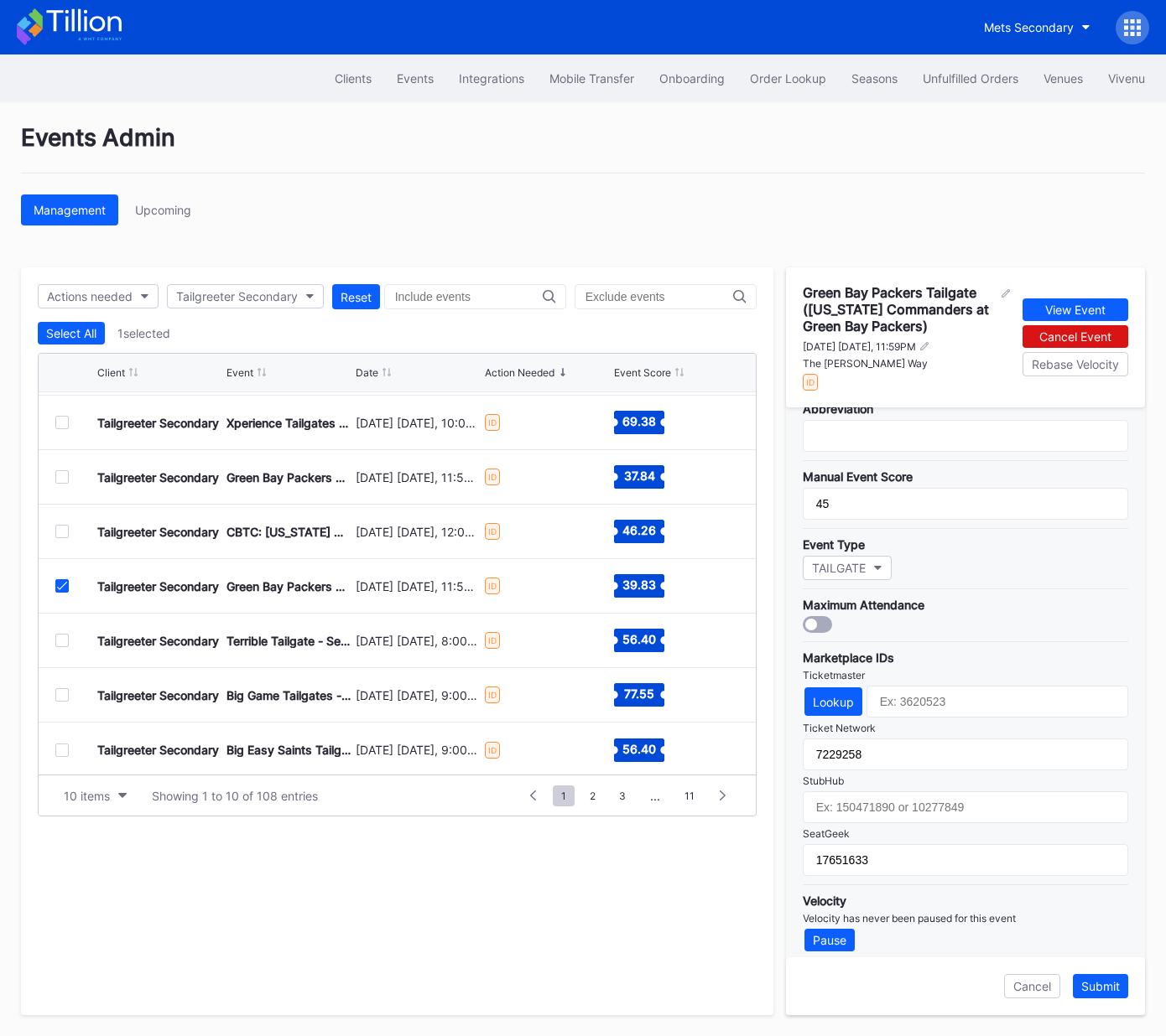
drag, startPoint x: 61, startPoint y: 585, endPoint x: 61, endPoint y: 621, distance: 36.0
click at [61, 586] on icon at bounding box center [62, 586] width 10 height 8
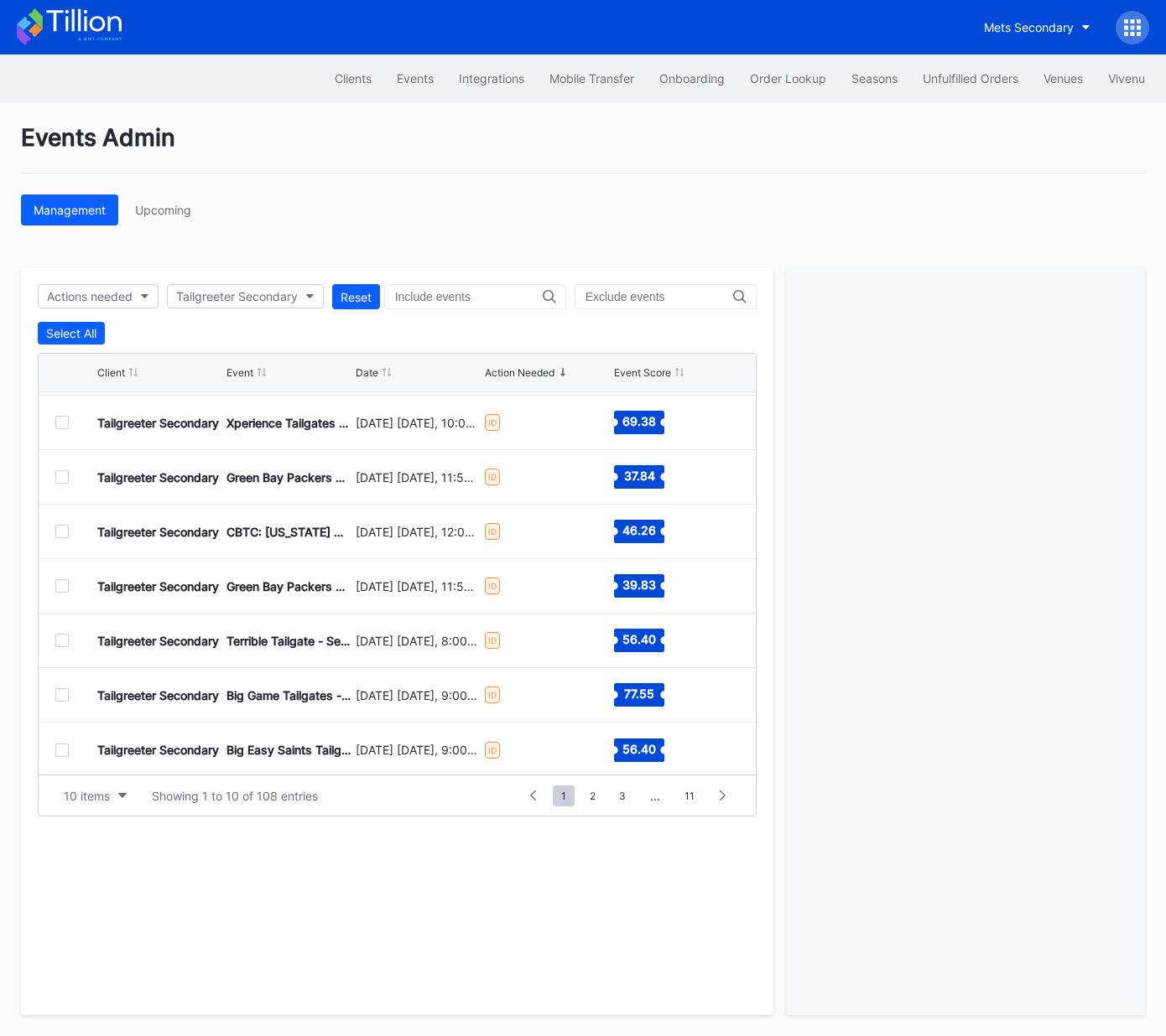
click at [62, 638] on div at bounding box center [61, 640] width 13 height 13
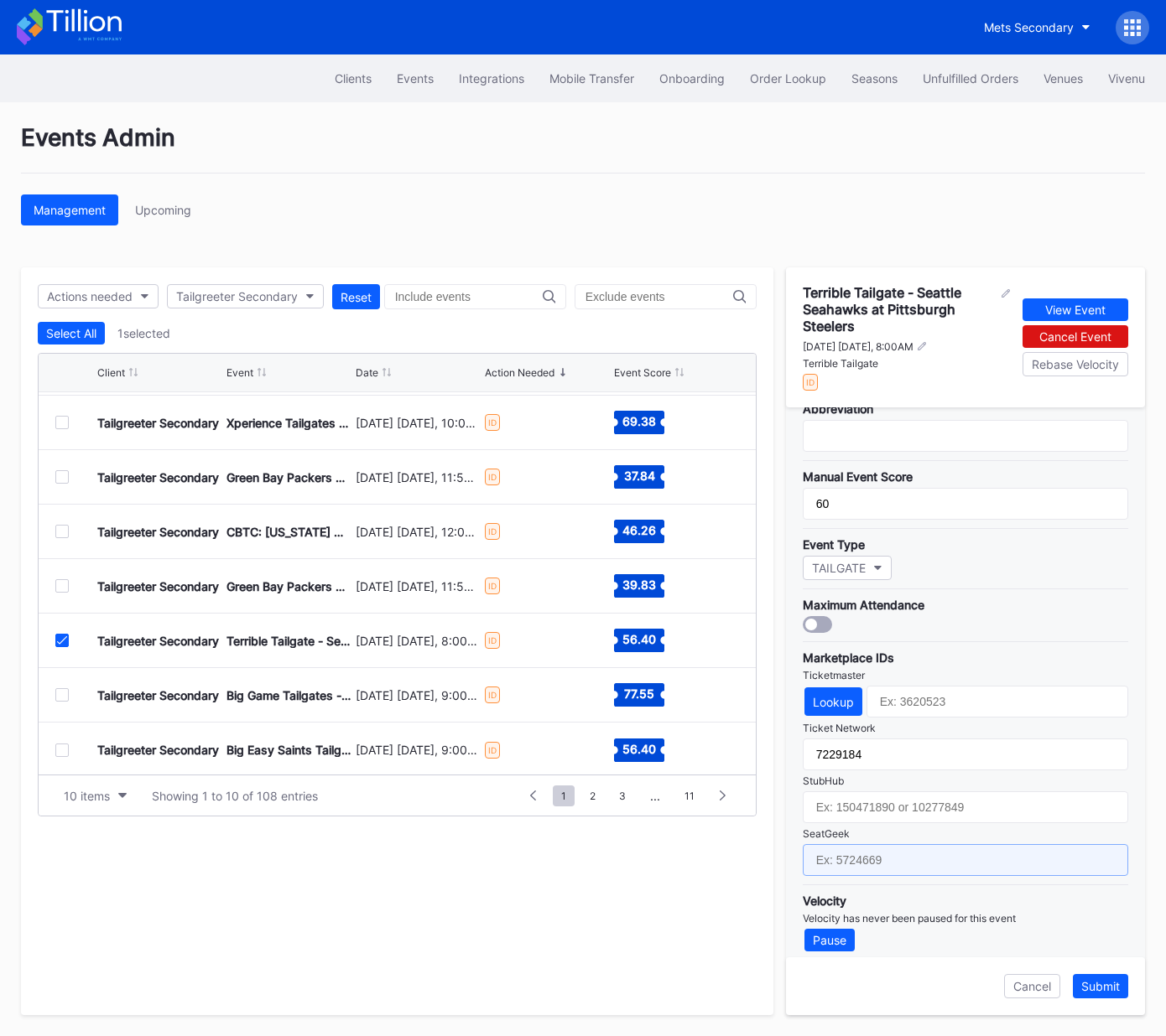
drag, startPoint x: 959, startPoint y: 851, endPoint x: 1033, endPoint y: 928, distance: 106.8
click at [959, 851] on input "text" at bounding box center [966, 861] width 325 height 32
paste input "17651648"
type input "17651648"
click at [1105, 984] on div "Submit" at bounding box center [1100, 986] width 39 height 14
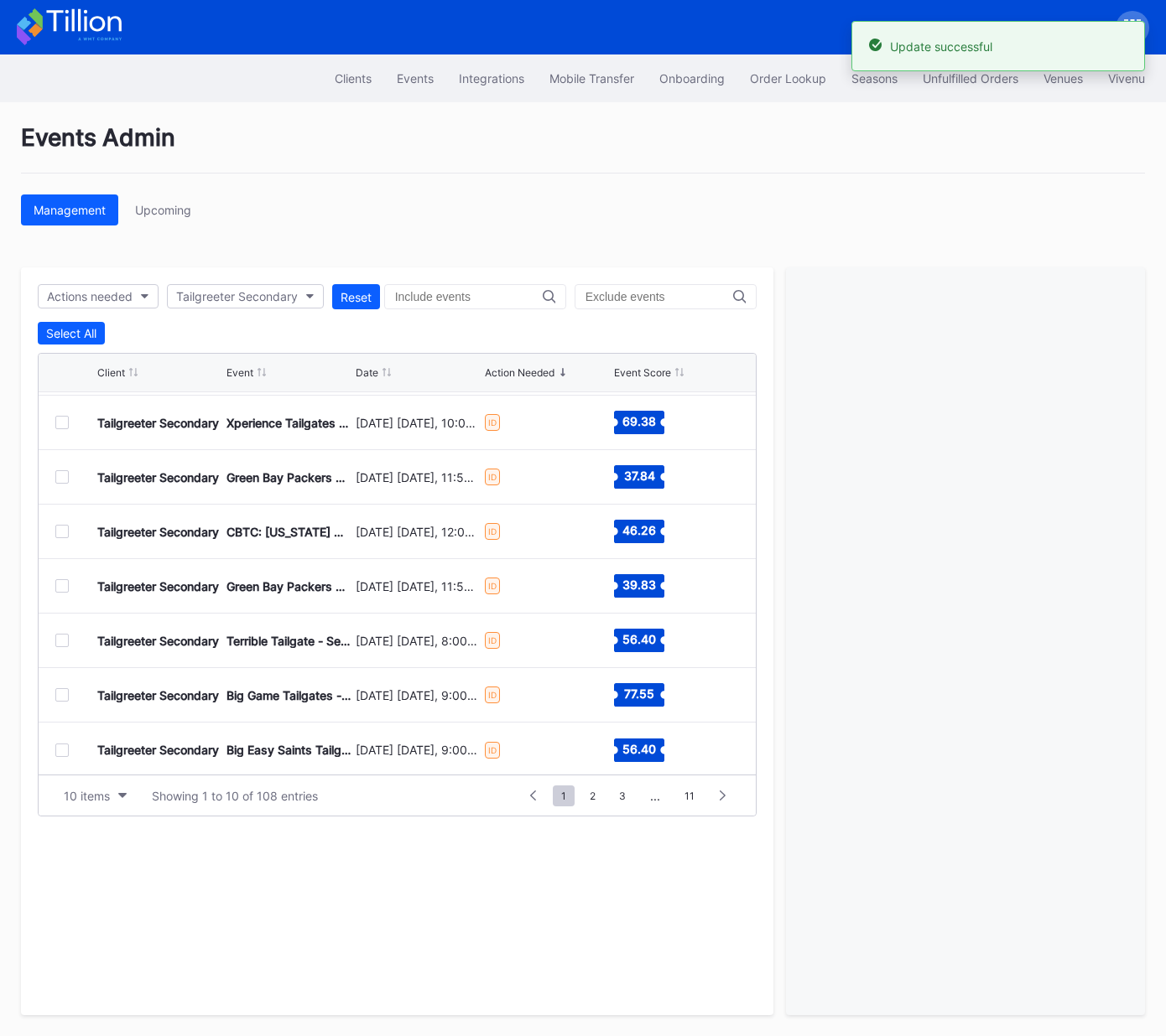
click at [62, 695] on div at bounding box center [61, 694] width 13 height 13
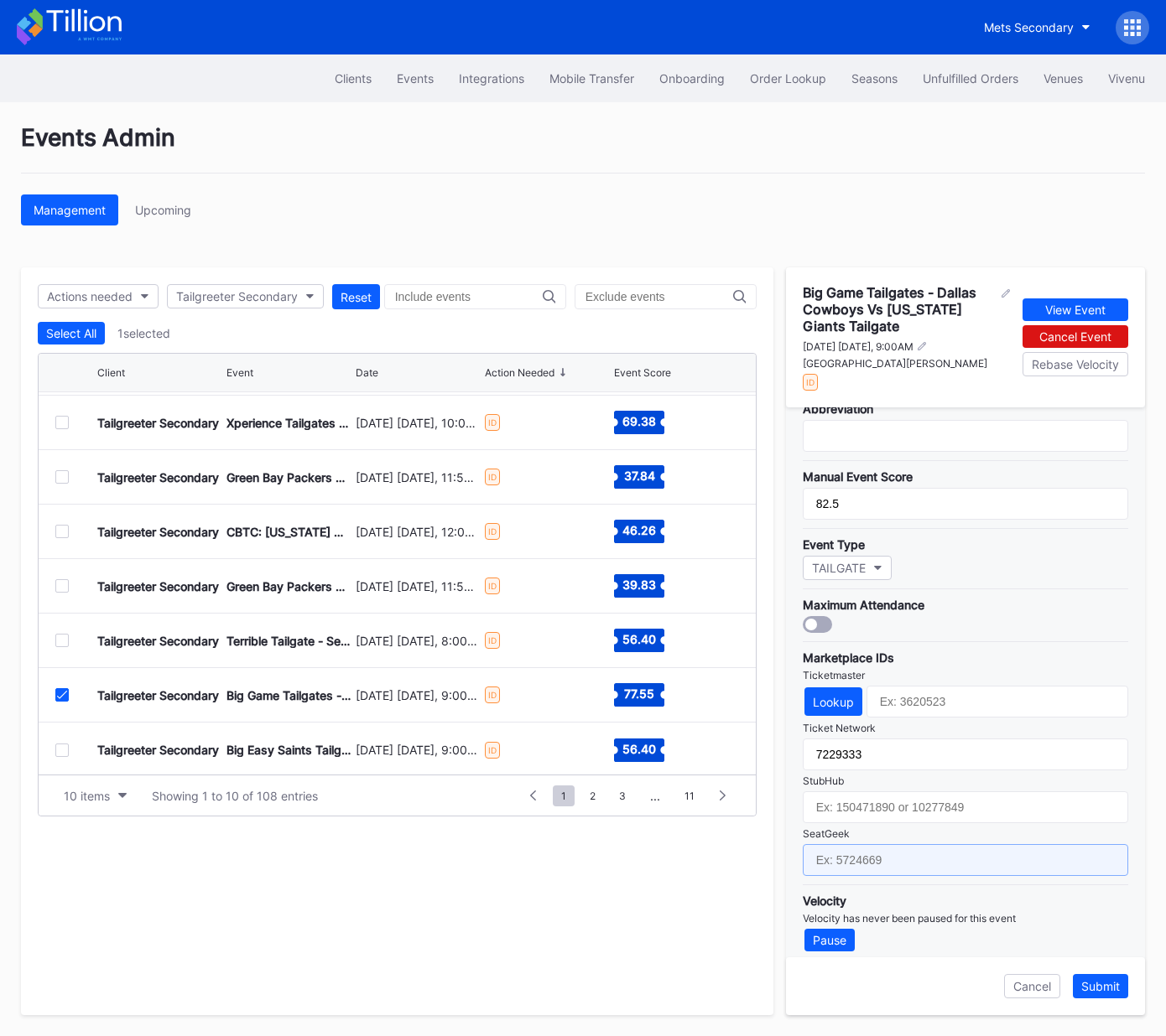
click at [884, 848] on input "text" at bounding box center [966, 861] width 325 height 32
paste input "17667655"
type input "17667655"
click at [1100, 987] on div "Submit" at bounding box center [1100, 986] width 39 height 14
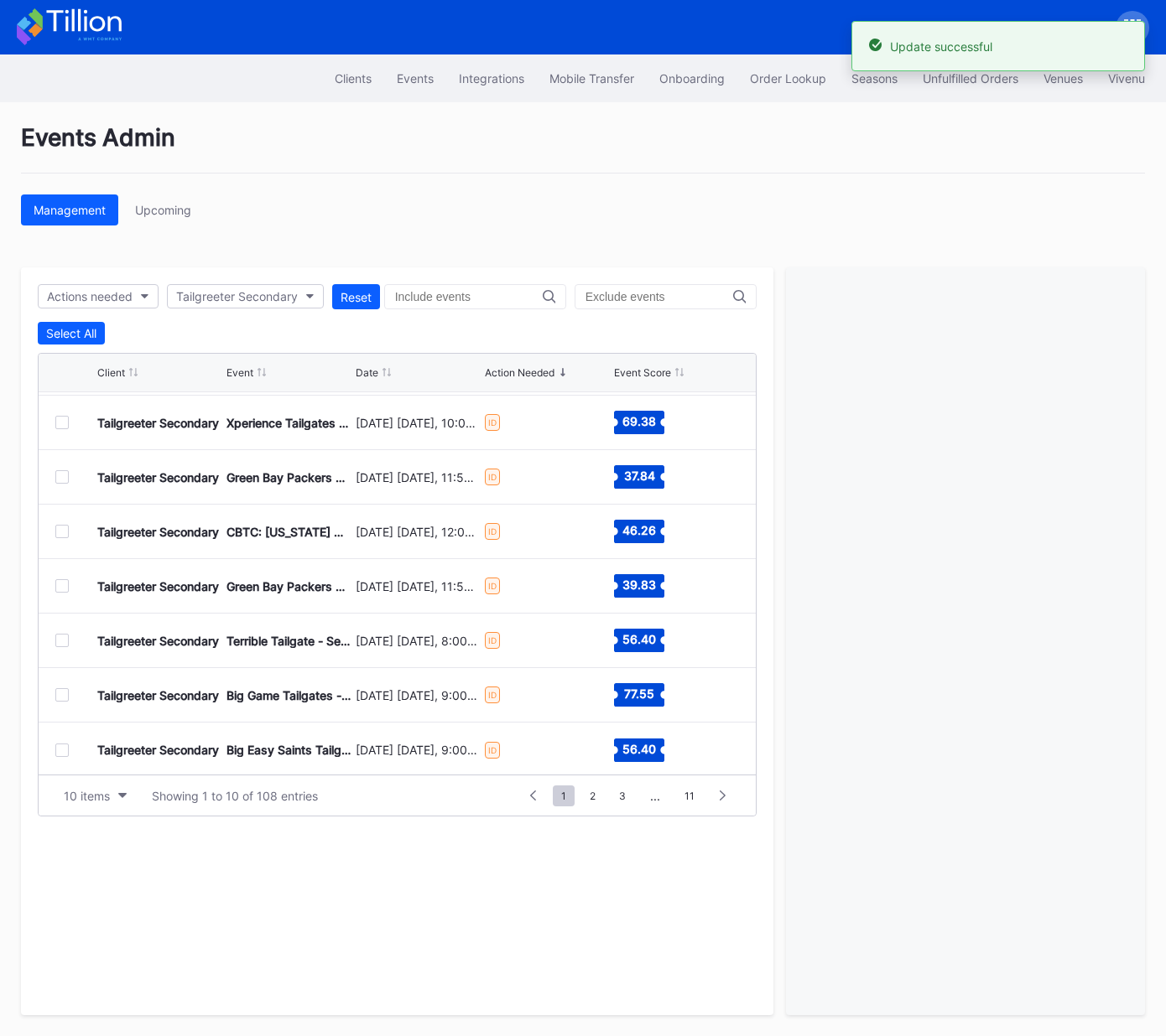
click at [60, 696] on div at bounding box center [61, 694] width 13 height 13
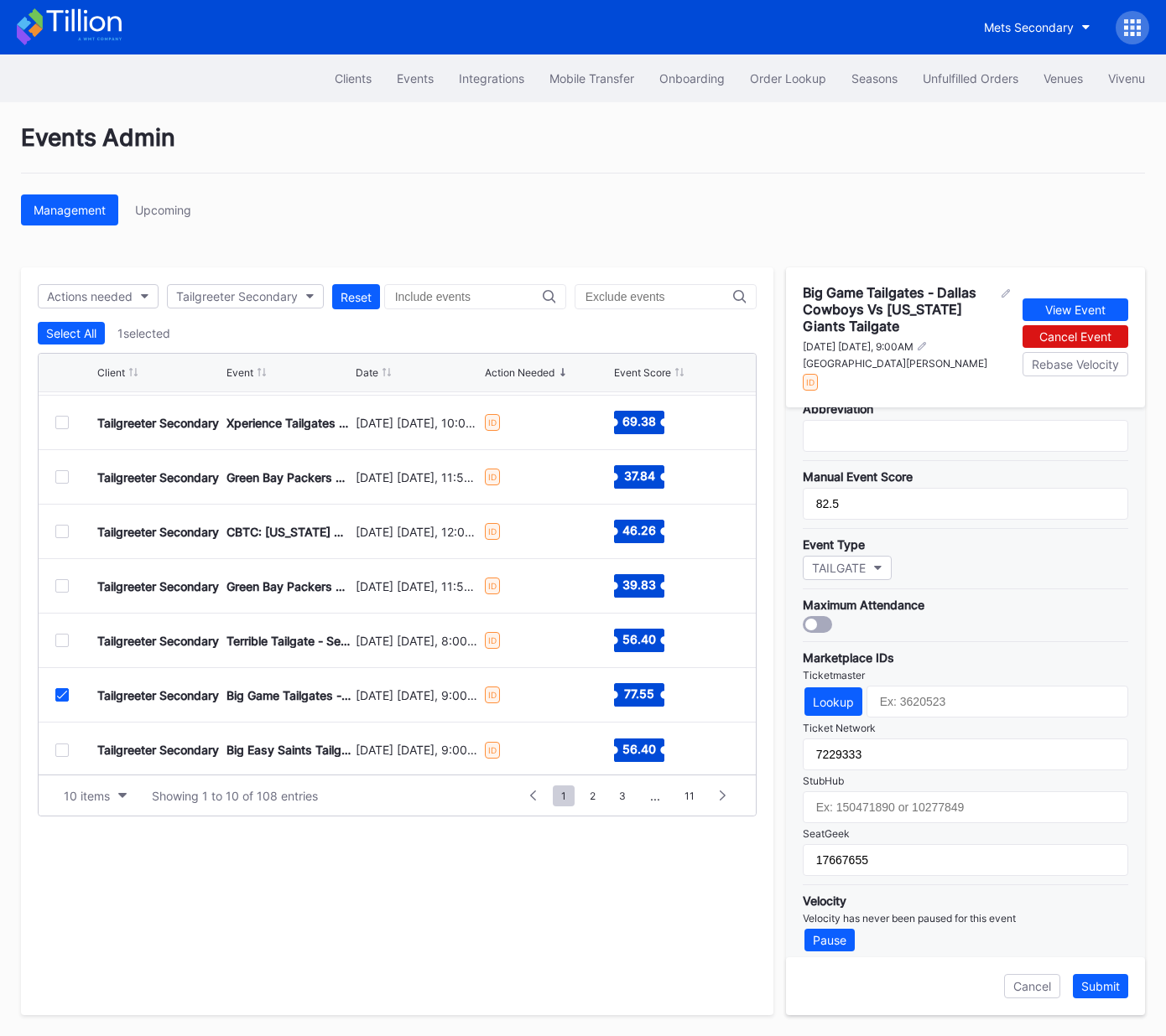
drag, startPoint x: 61, startPoint y: 696, endPoint x: 60, endPoint y: 714, distance: 18.0
click at [61, 696] on icon at bounding box center [62, 695] width 10 height 8
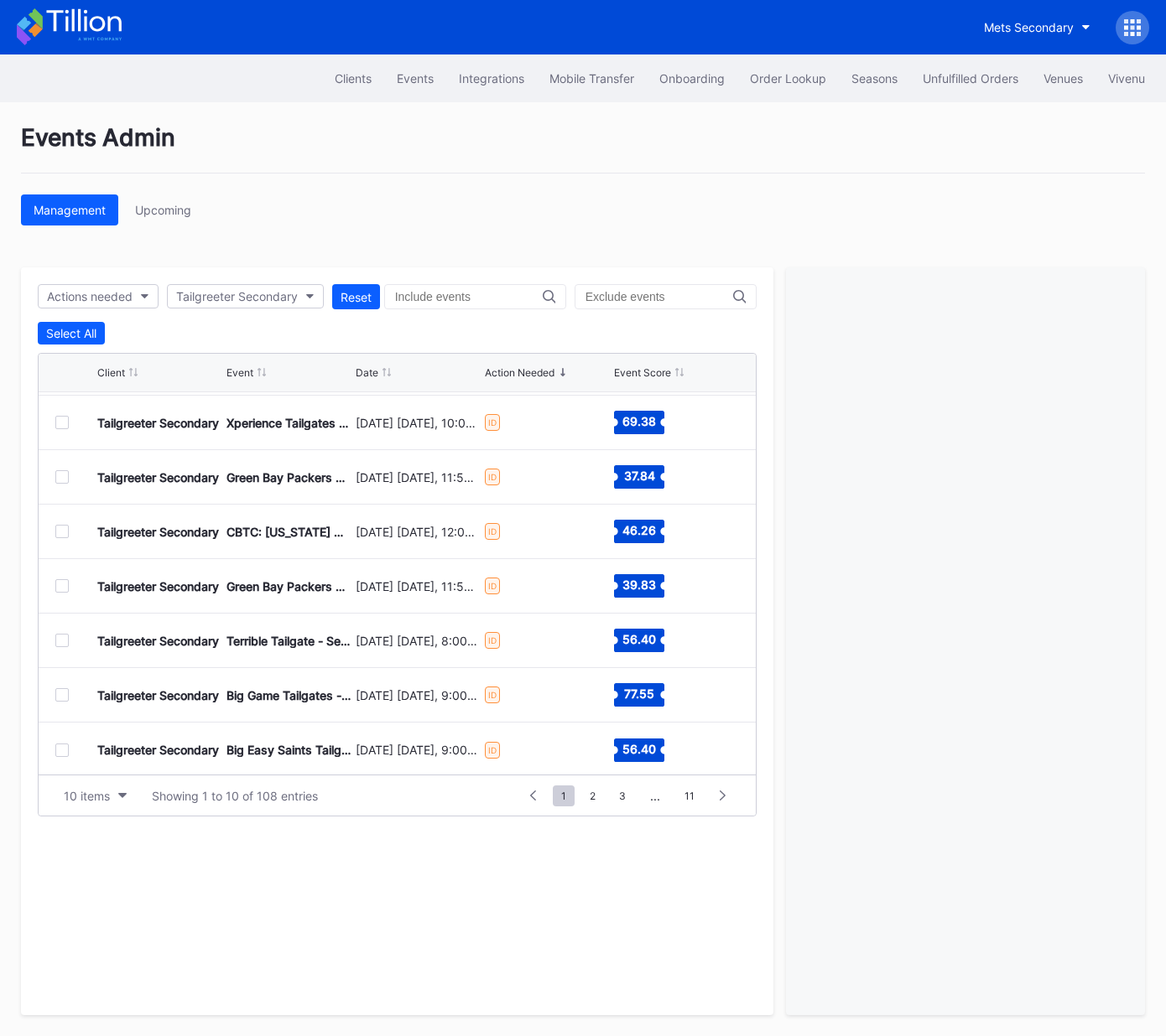
click at [64, 751] on div at bounding box center [61, 750] width 13 height 13
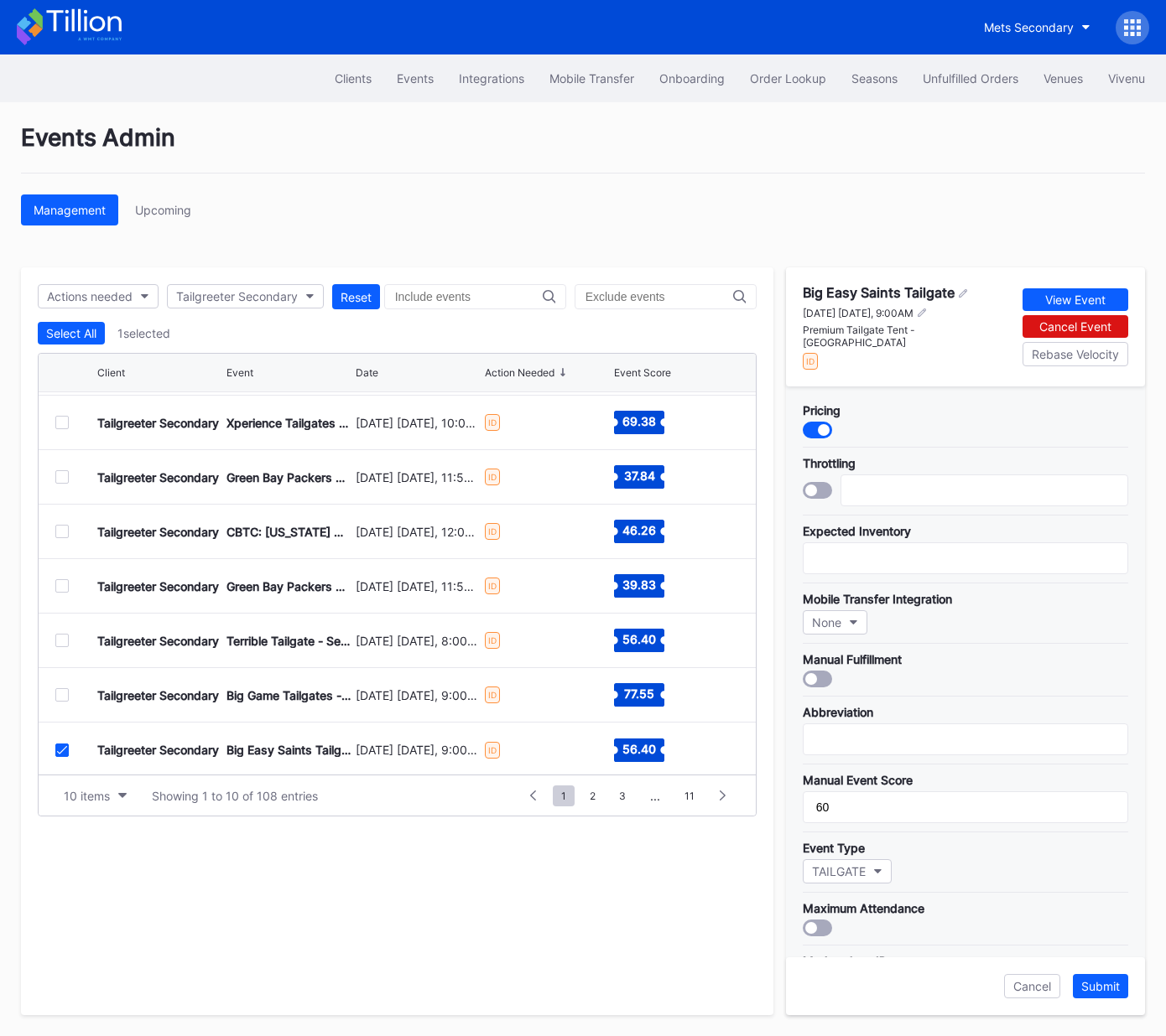
scroll to position [298, 0]
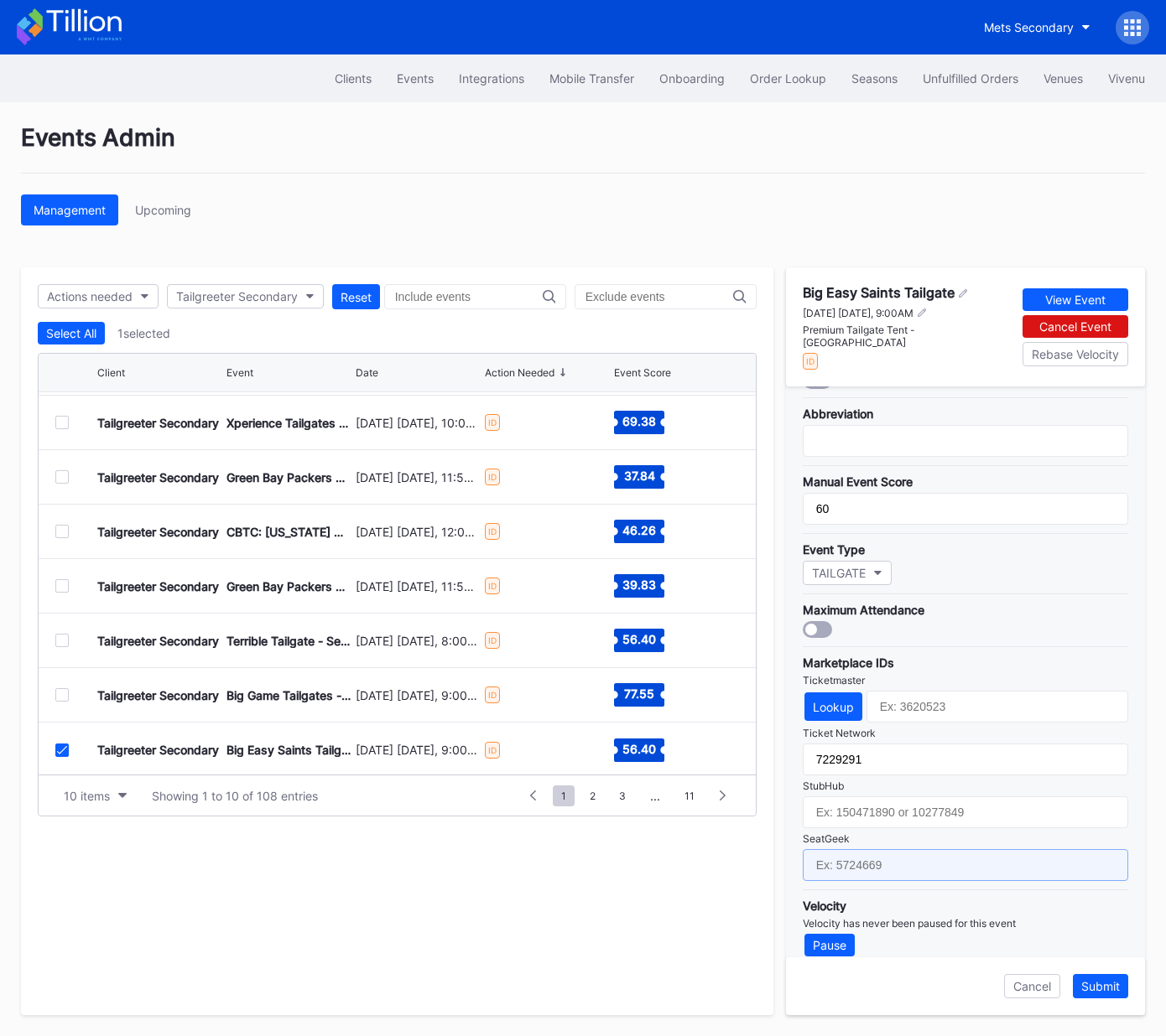
click at [941, 850] on input "text" at bounding box center [966, 865] width 325 height 32
drag, startPoint x: 941, startPoint y: 848, endPoint x: 1030, endPoint y: 913, distance: 110.2
click at [941, 850] on input "text" at bounding box center [966, 865] width 325 height 32
paste input "17667666"
type input "17667666"
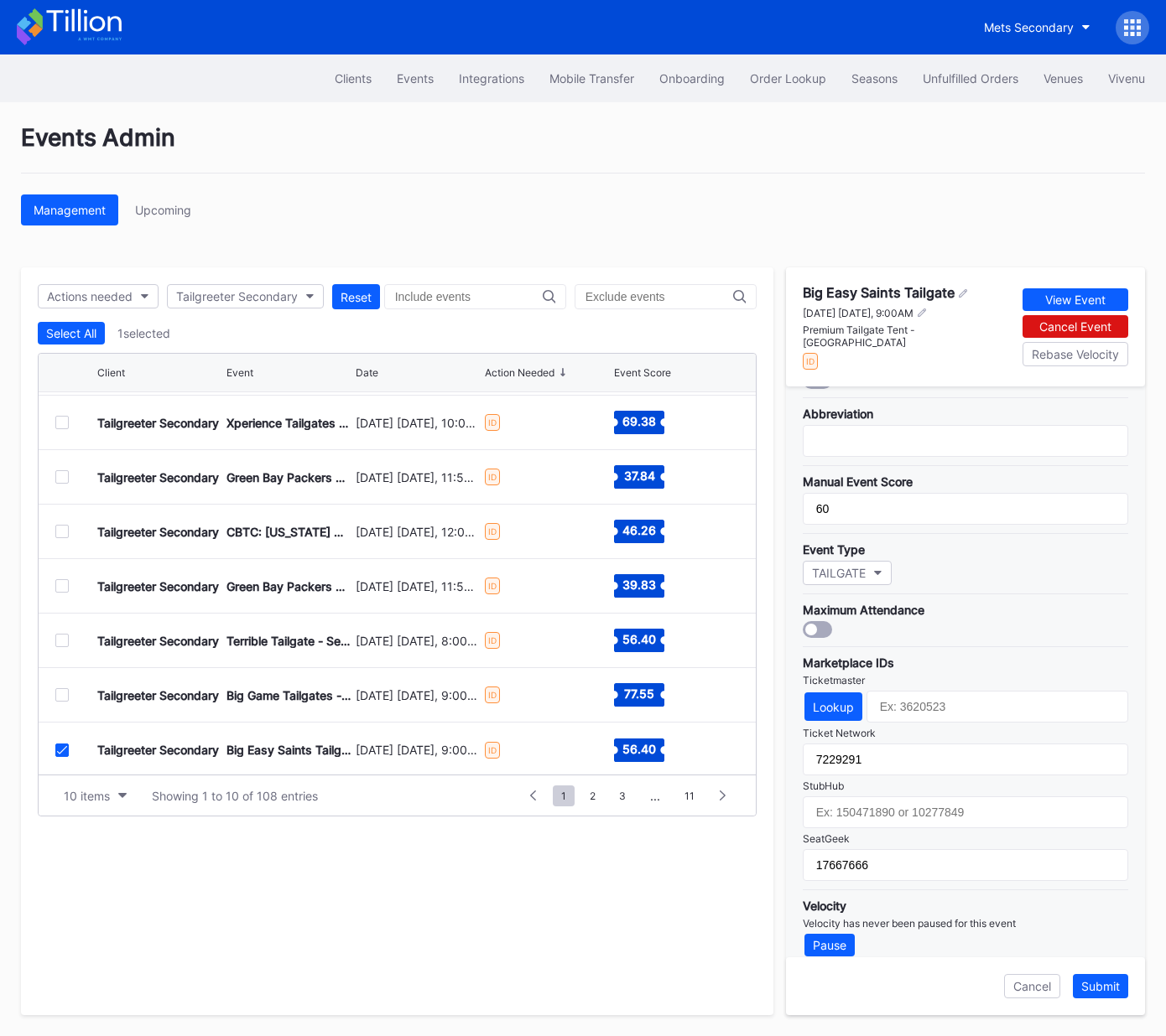
drag, startPoint x: 1102, startPoint y: 983, endPoint x: 870, endPoint y: 922, distance: 239.9
click at [1102, 983] on div "Submit" at bounding box center [1100, 986] width 39 height 14
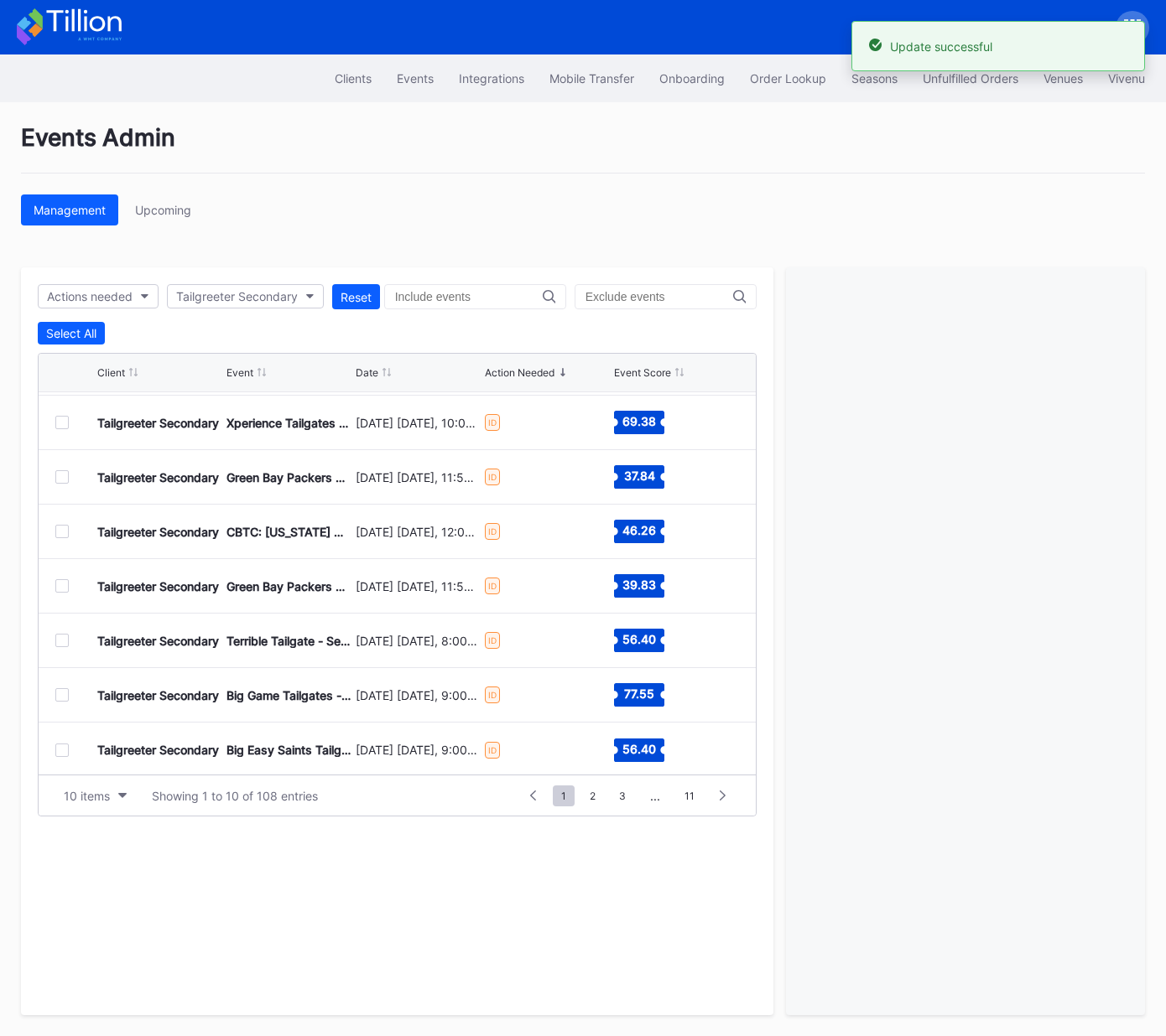
scroll to position [163, 0]
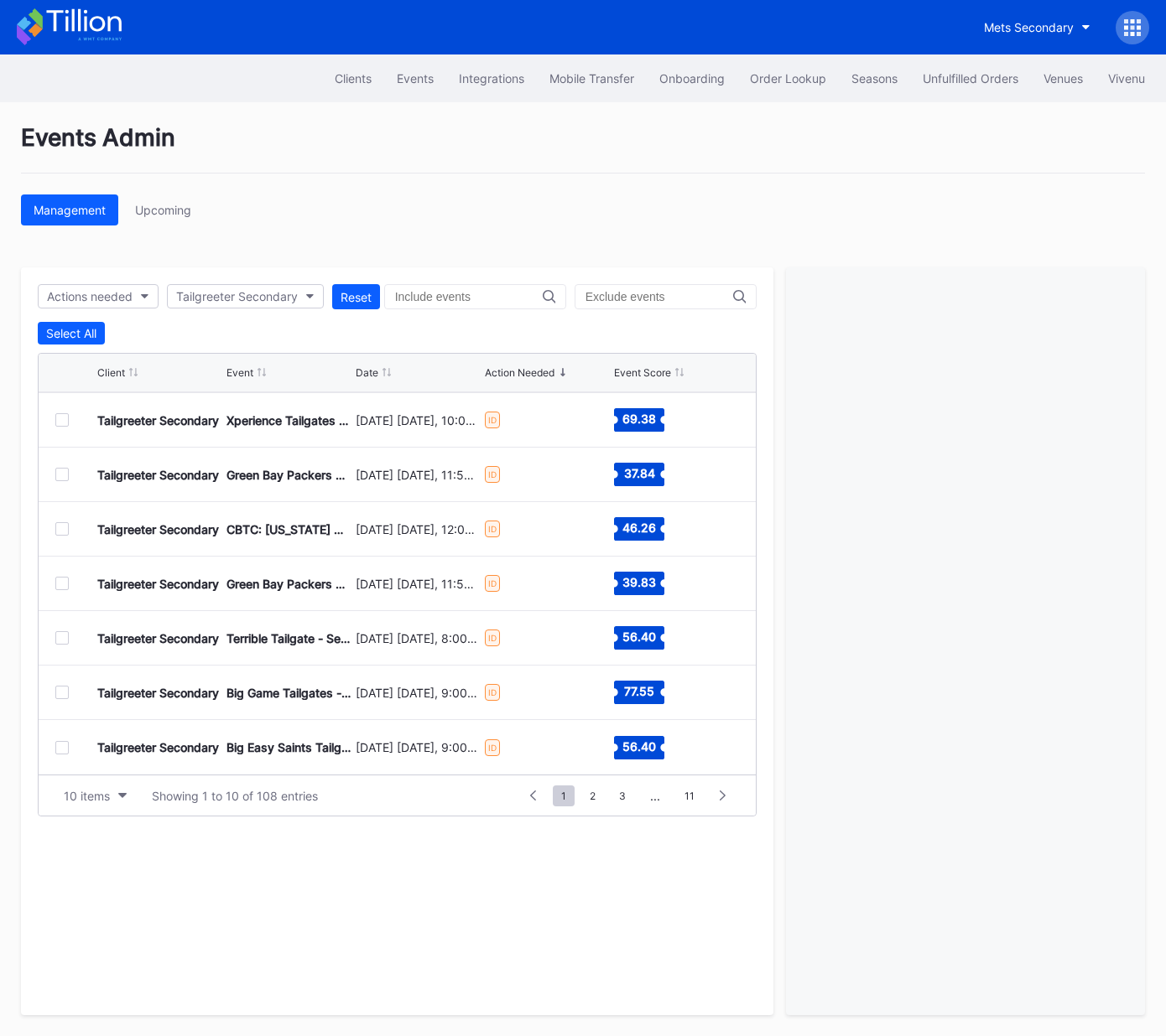
click at [62, 750] on div at bounding box center [61, 747] width 13 height 13
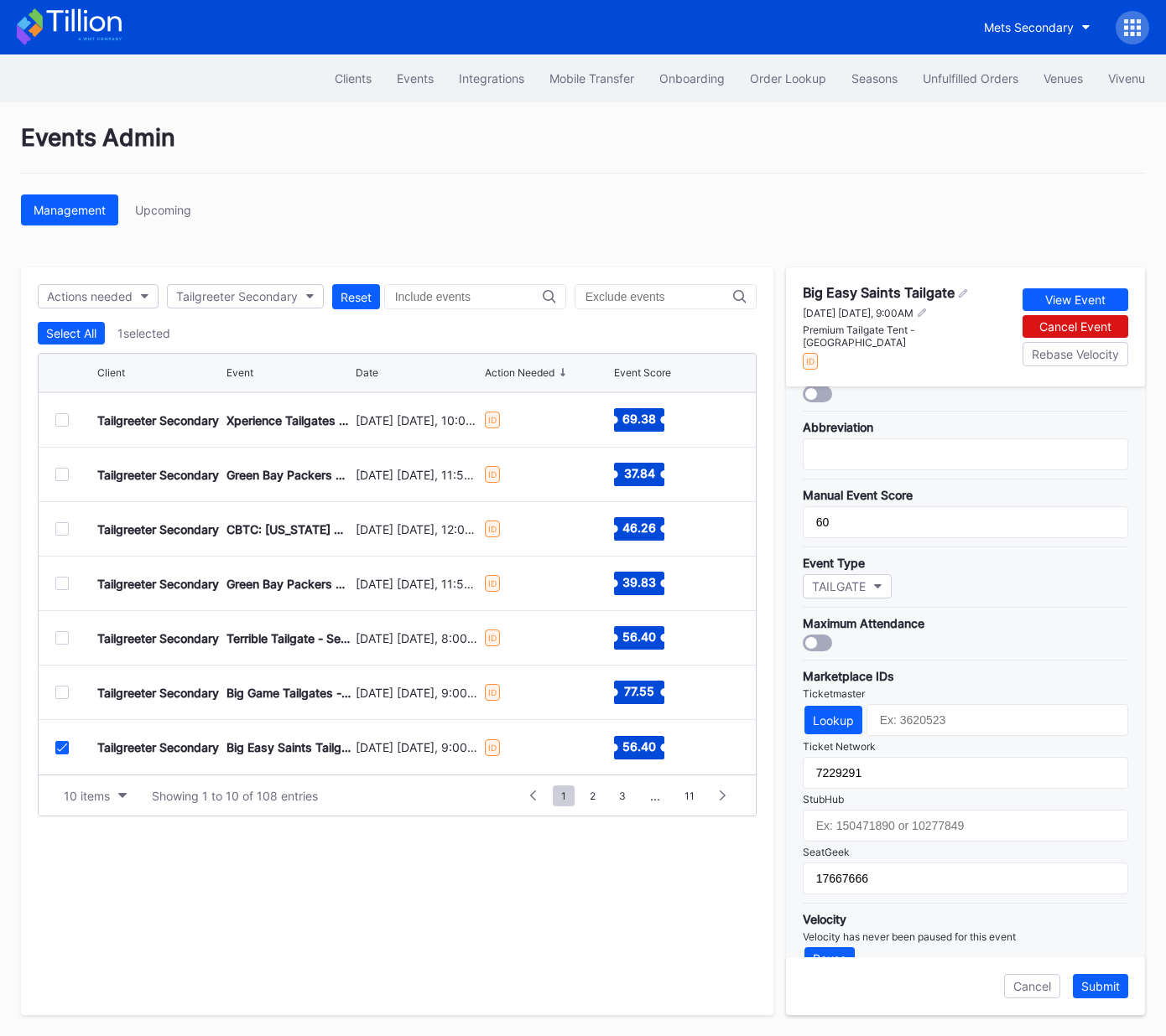
scroll to position [298, 0]
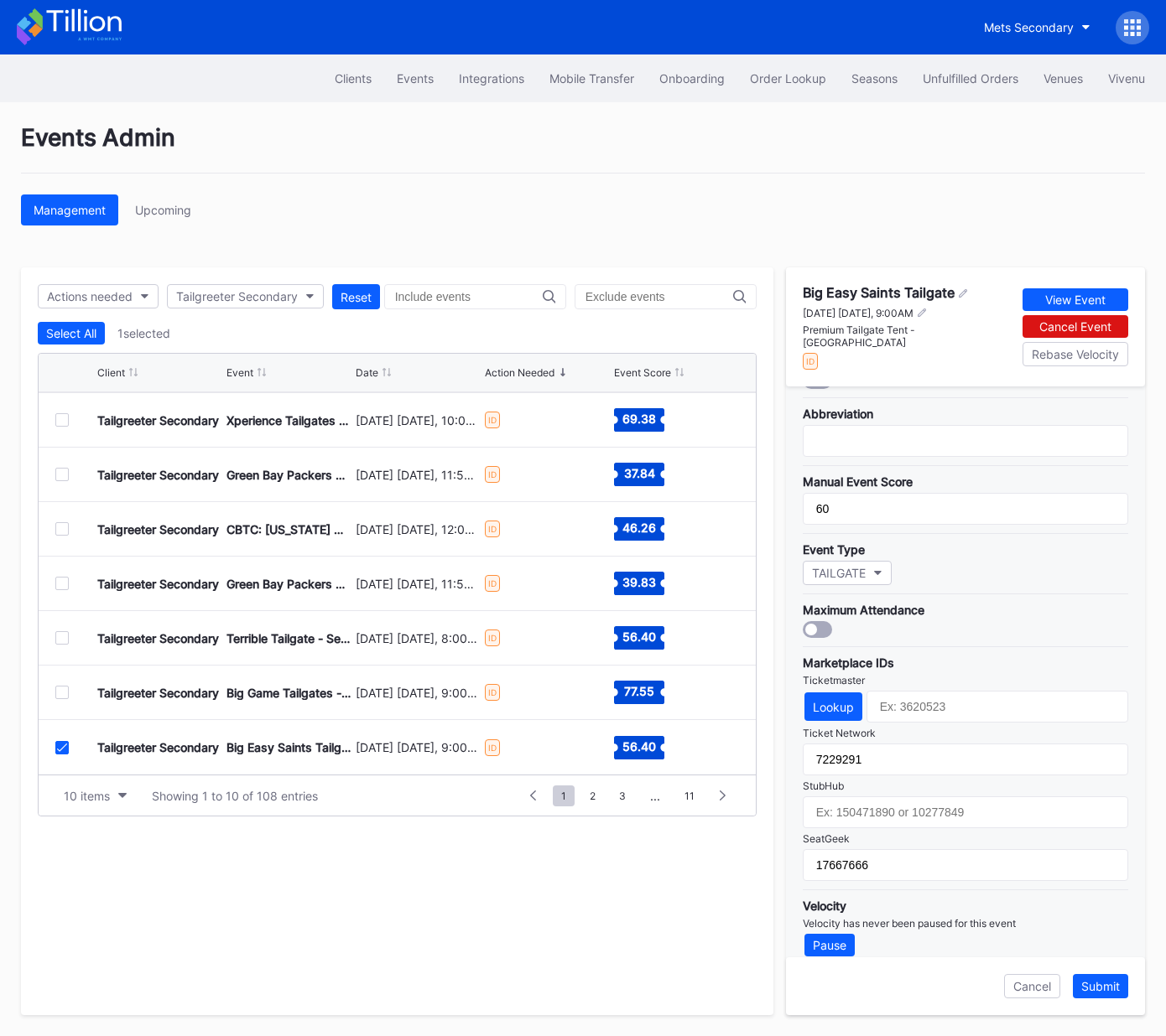
drag, startPoint x: 69, startPoint y: 751, endPoint x: 84, endPoint y: 751, distance: 15.0
click at [68, 751] on div at bounding box center [76, 747] width 42 height 13
click at [61, 745] on icon at bounding box center [62, 748] width 10 height 8
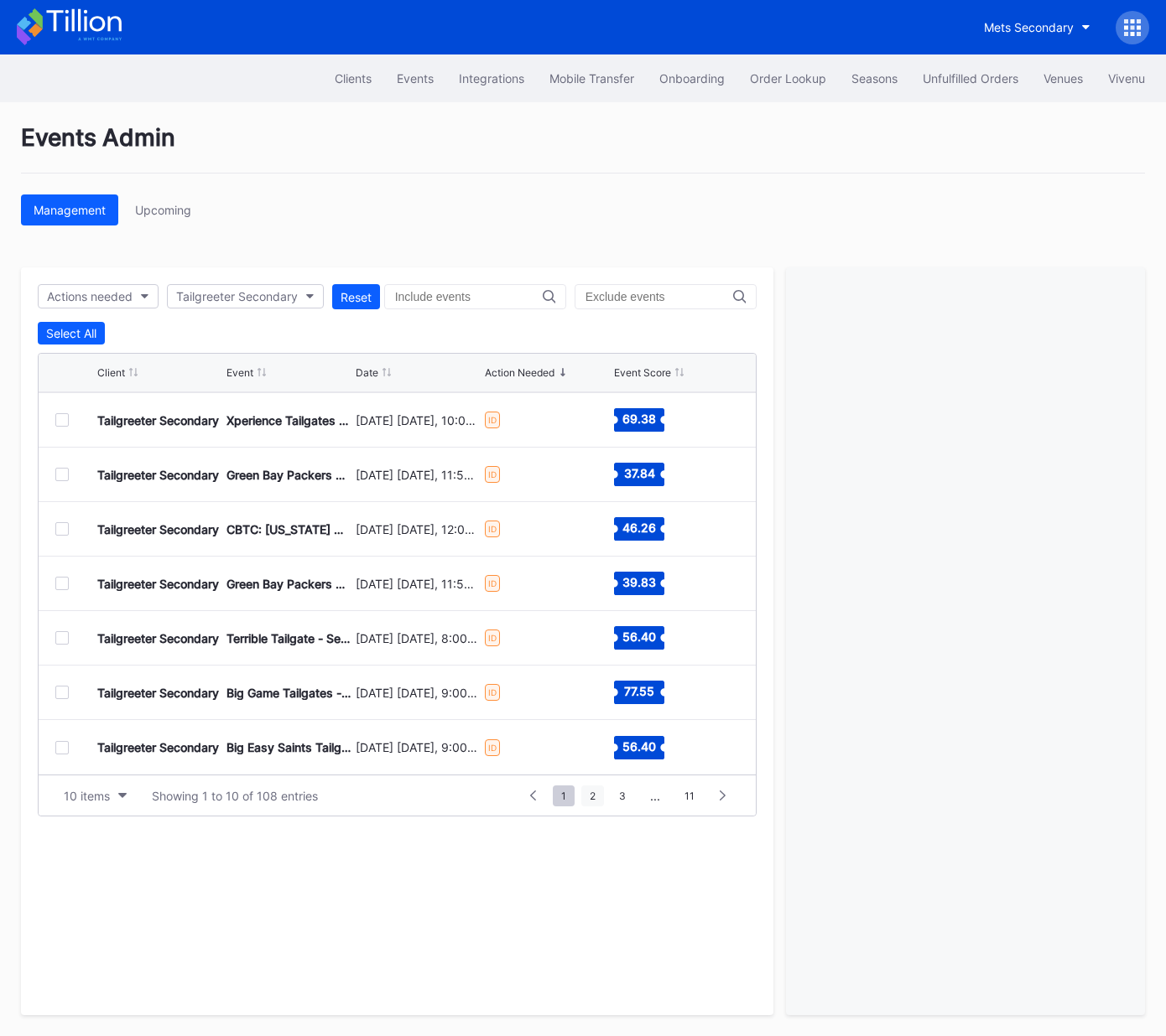
click at [595, 799] on span "2" at bounding box center [592, 796] width 23 height 21
click at [66, 420] on div at bounding box center [61, 419] width 13 height 13
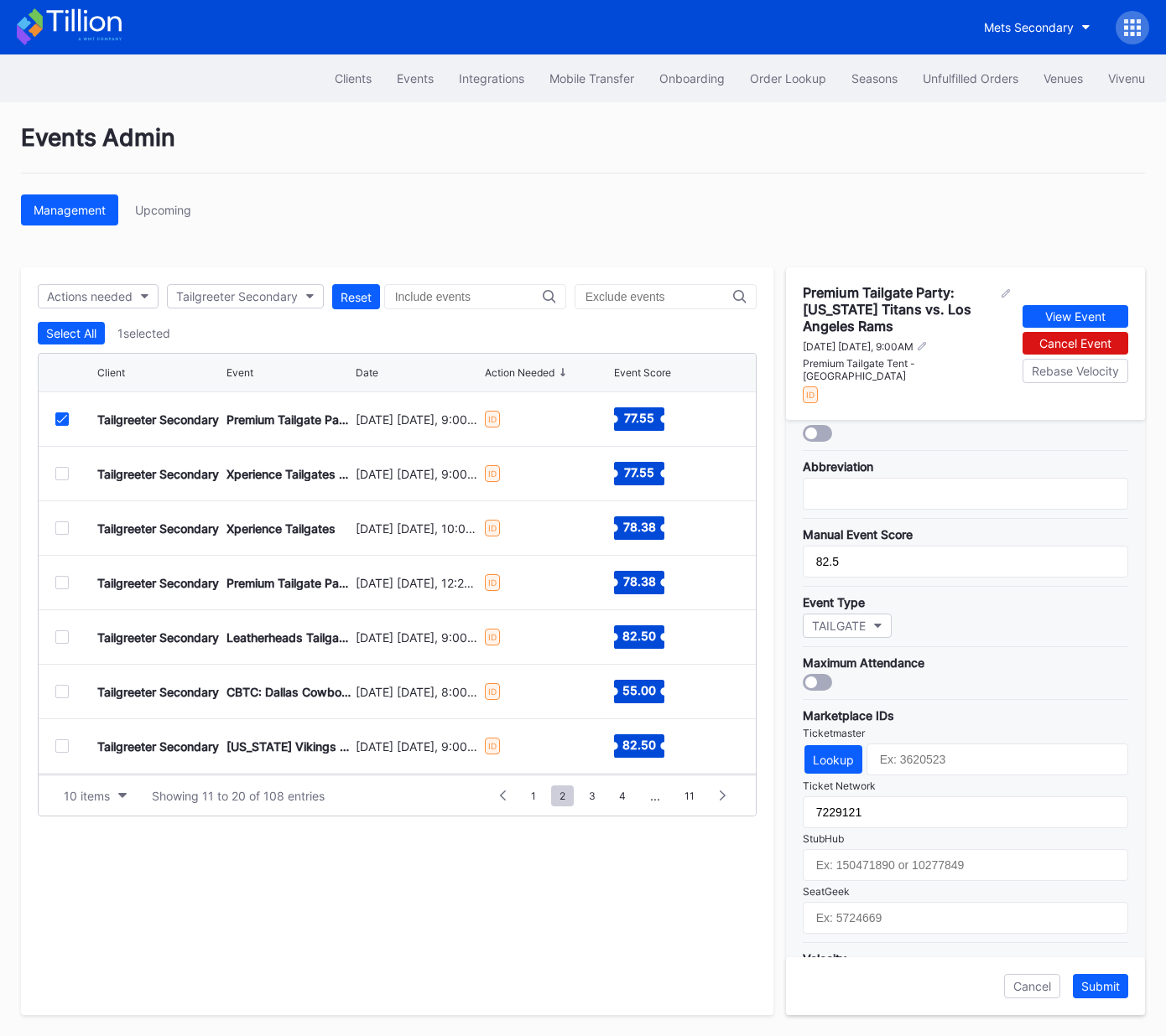
scroll to position [324, 0]
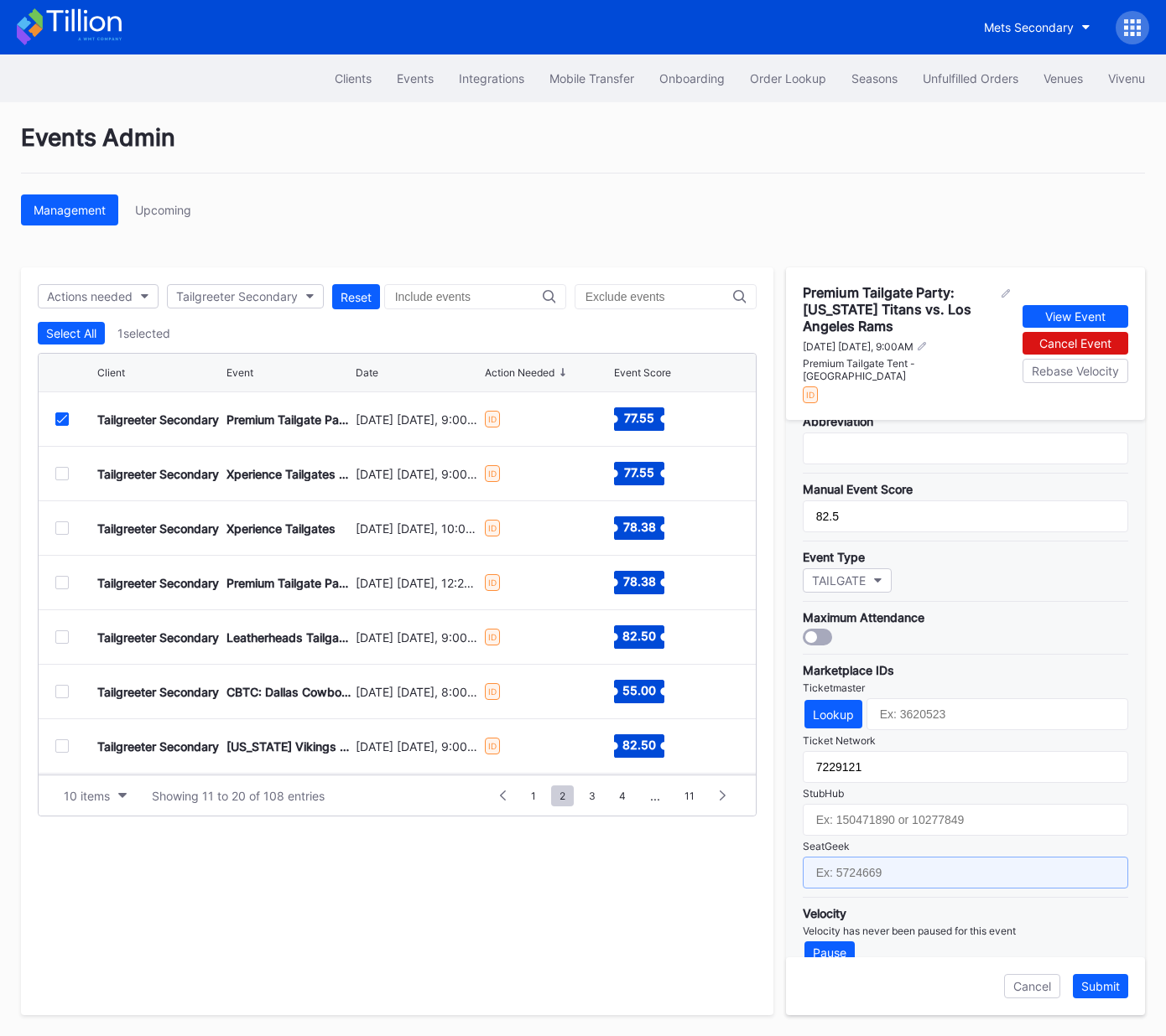
click at [887, 857] on input "text" at bounding box center [966, 872] width 325 height 32
paste input "17667677"
type input "17667677"
click at [1101, 990] on div "Submit" at bounding box center [1100, 986] width 39 height 14
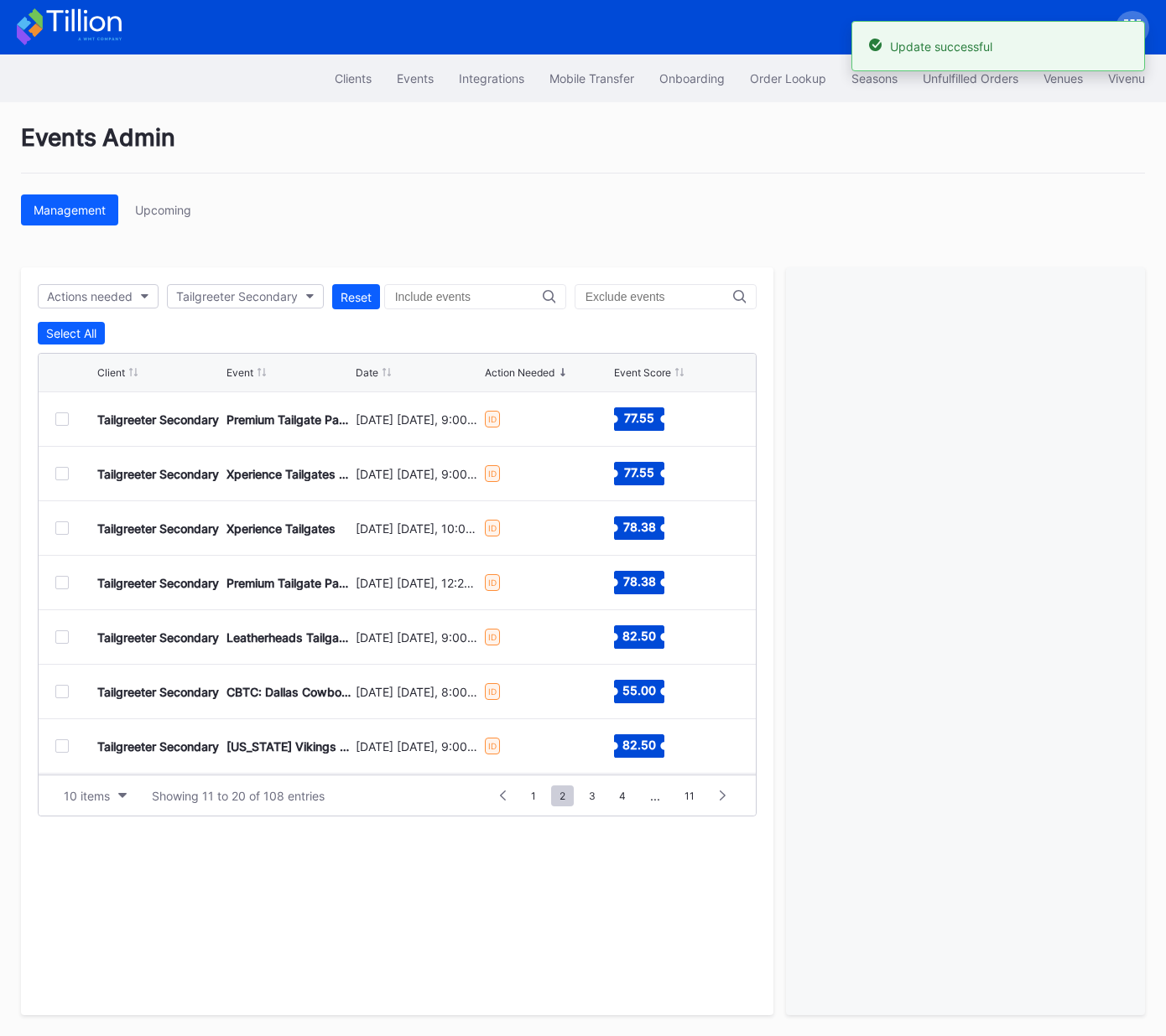
click at [61, 474] on div at bounding box center [61, 473] width 13 height 13
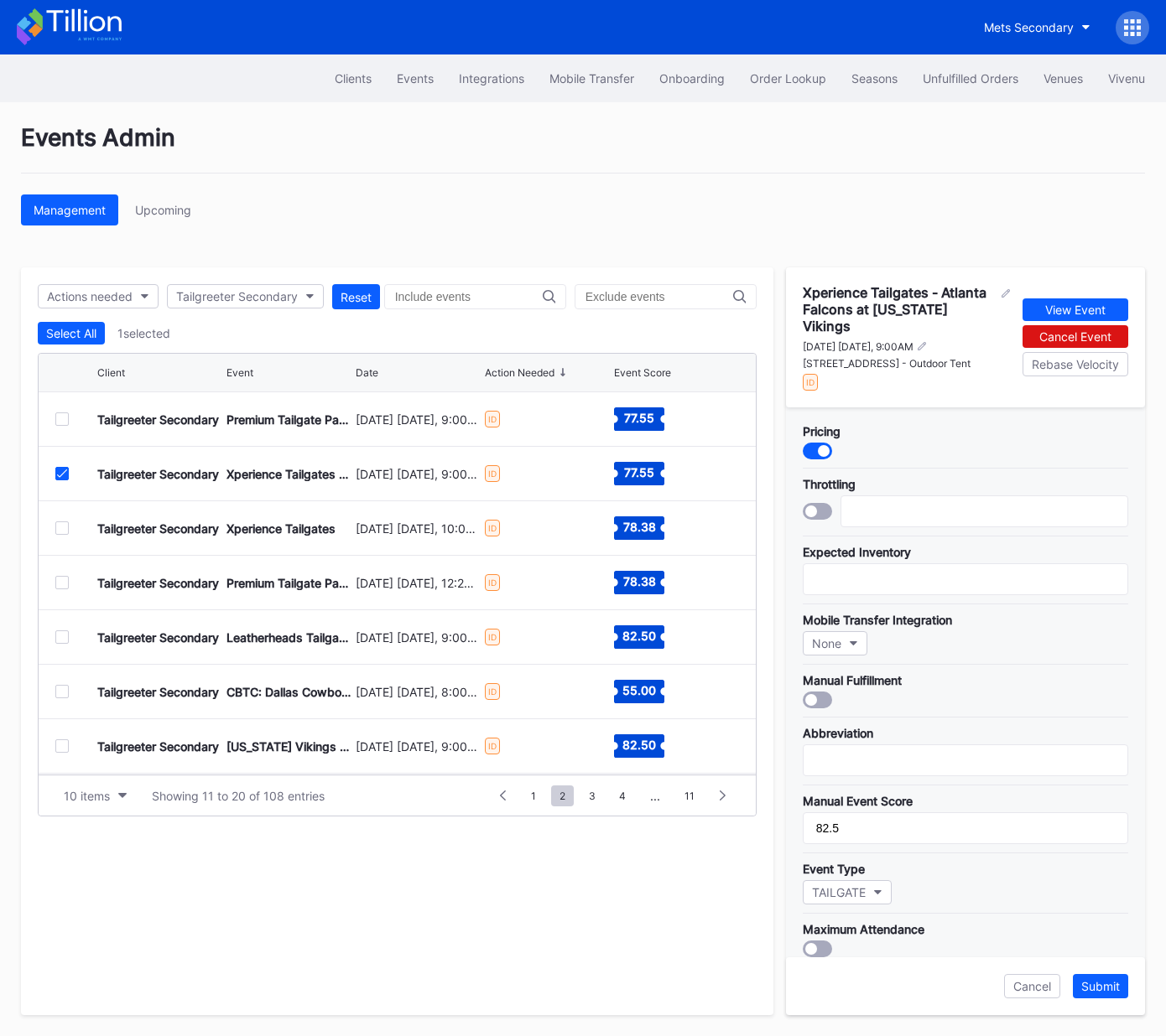
scroll to position [308, 0]
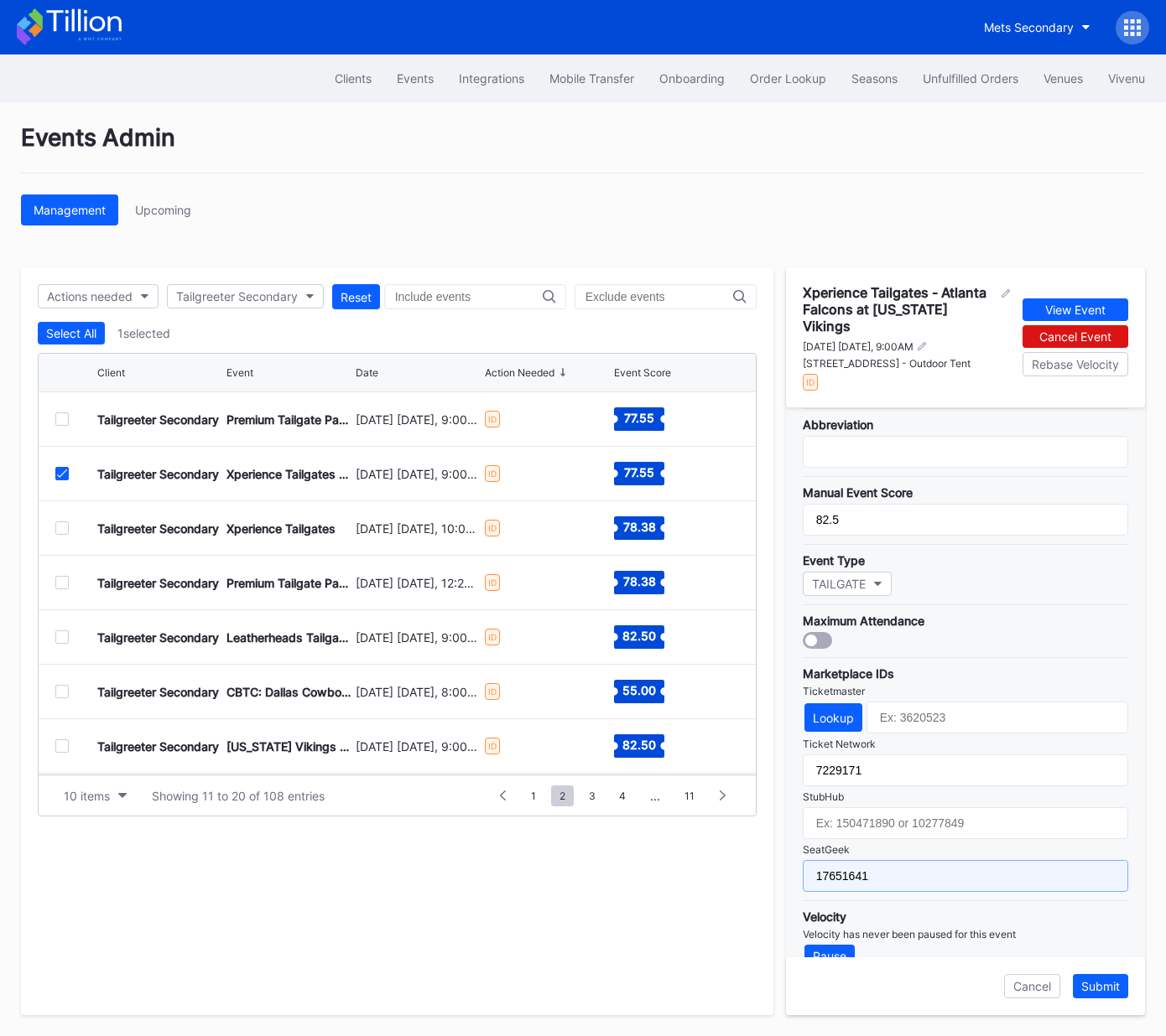
click at [962, 861] on input "17651641" at bounding box center [966, 876] width 325 height 32
paste input "0"
type input "17651640"
drag, startPoint x: 1107, startPoint y: 988, endPoint x: 1085, endPoint y: 978, distance: 24.2
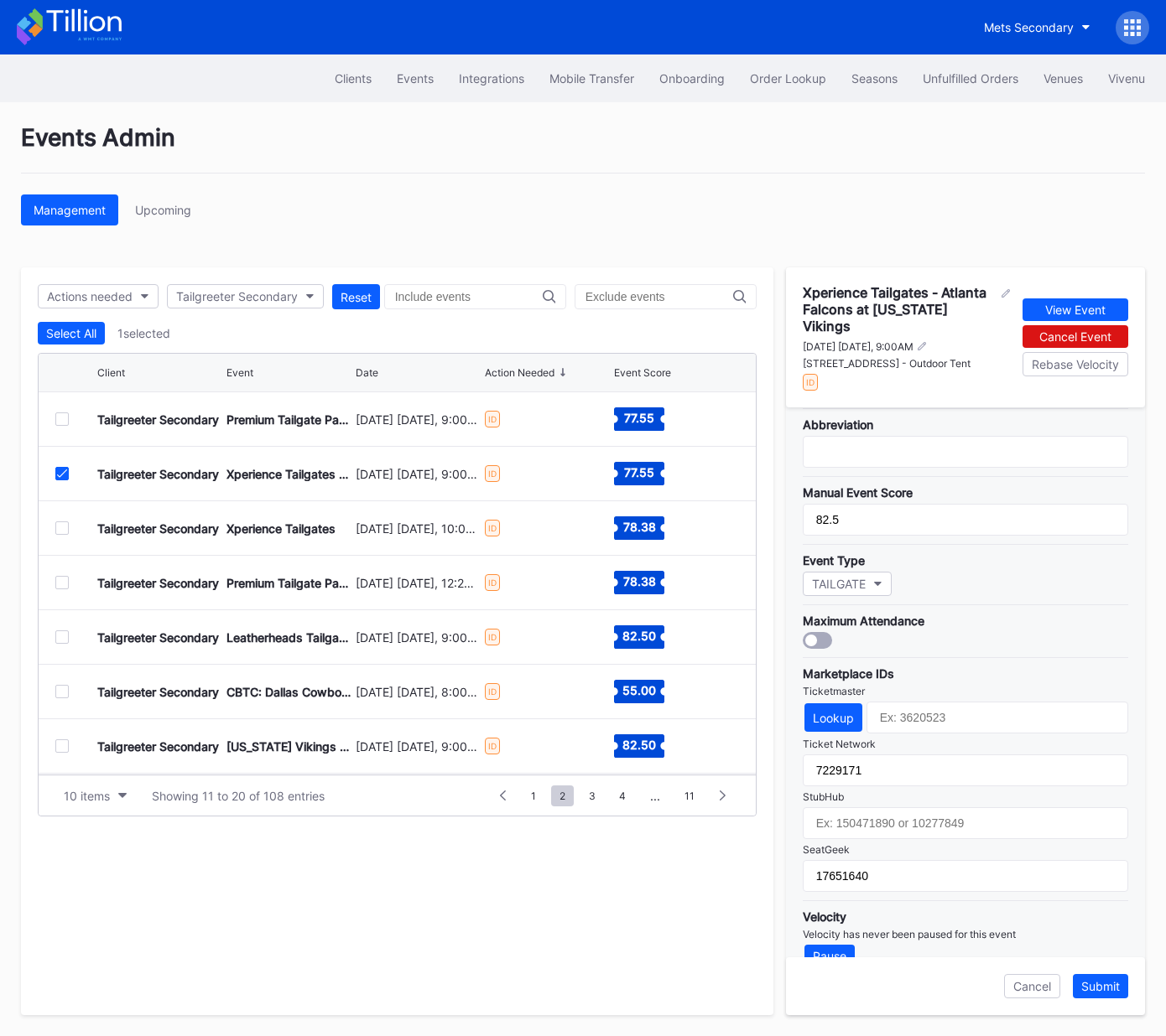
click at [1107, 988] on div "Submit" at bounding box center [1100, 986] width 39 height 14
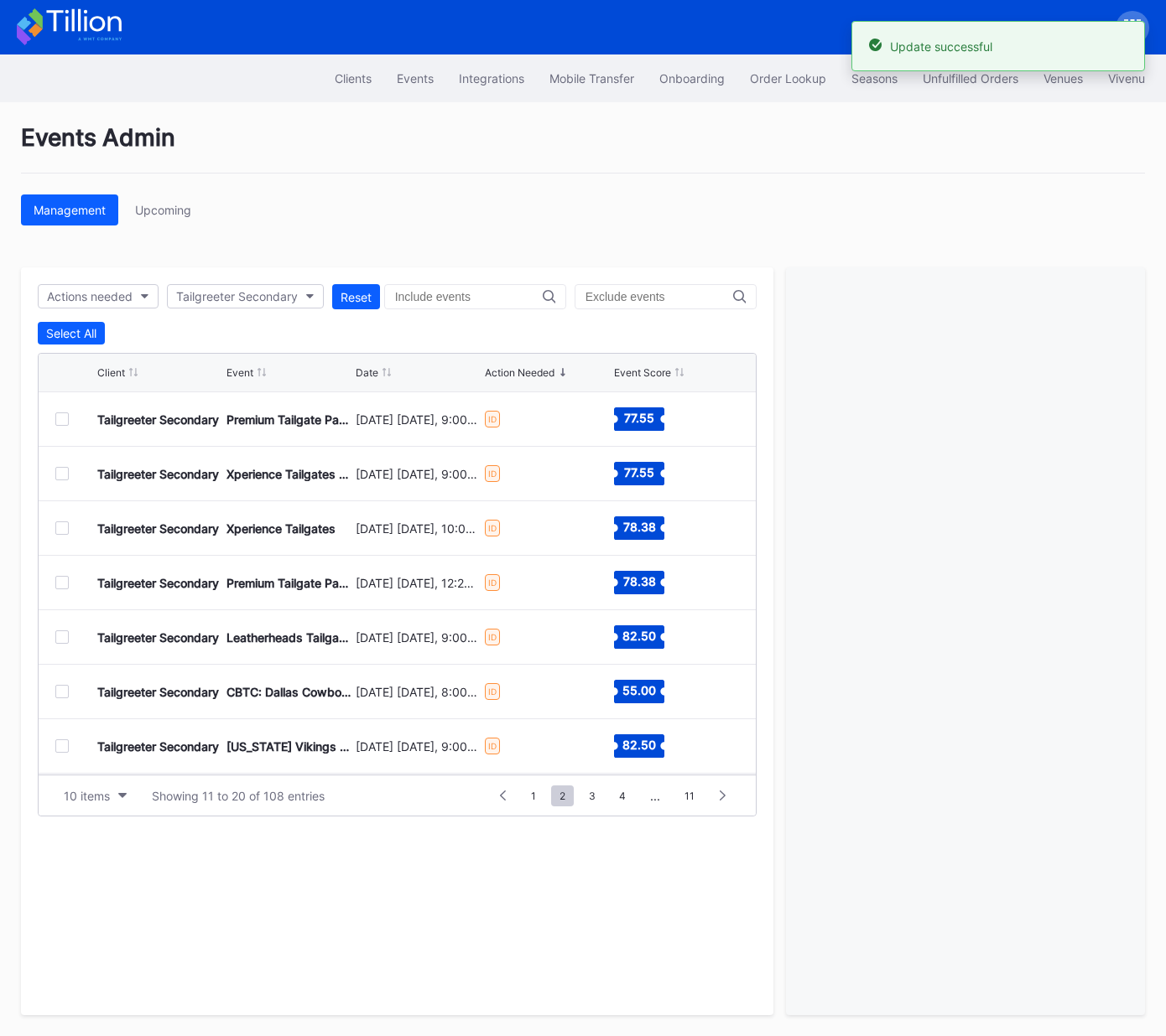
click at [62, 476] on div at bounding box center [61, 473] width 13 height 13
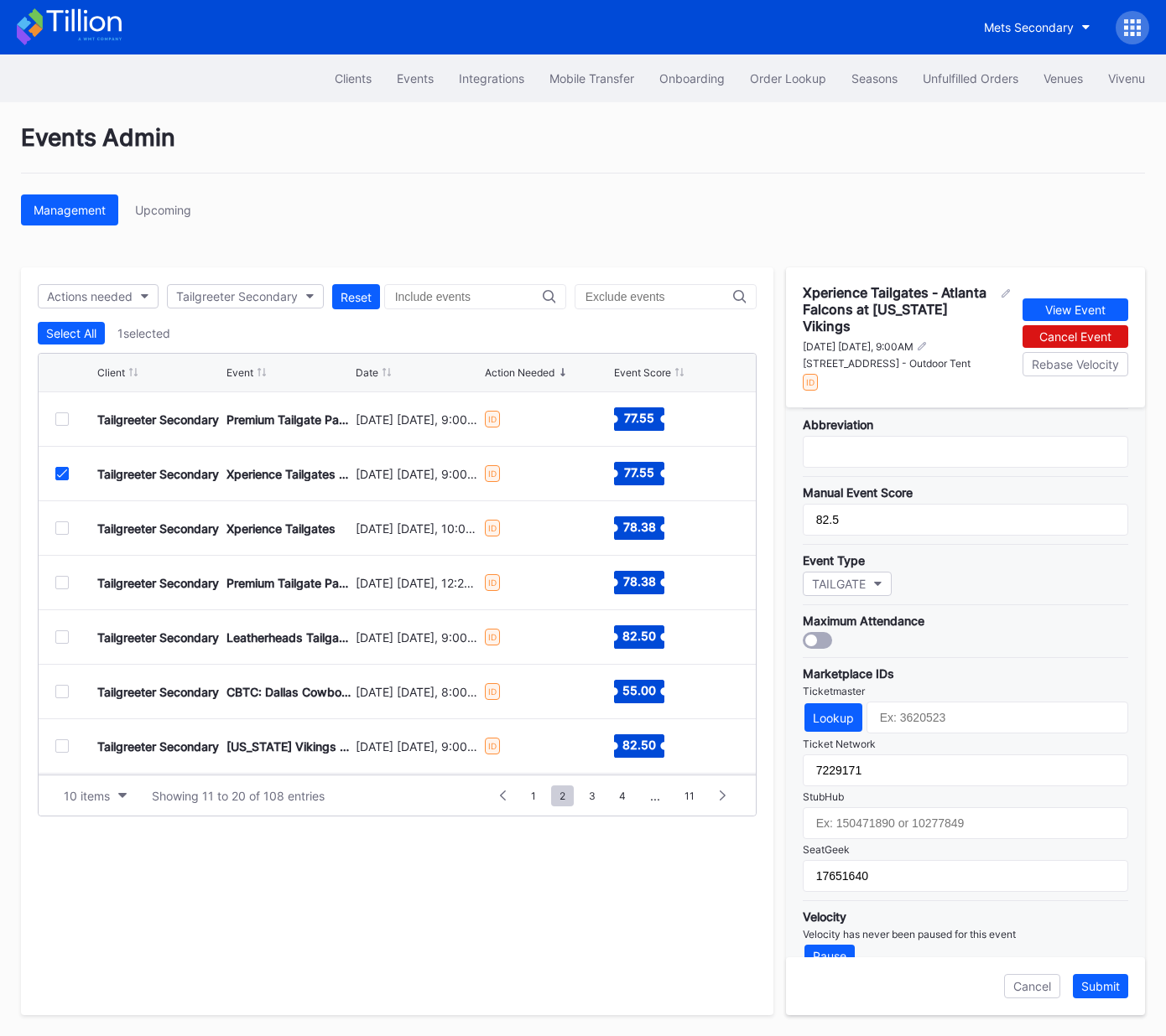
drag, startPoint x: 64, startPoint y: 473, endPoint x: 64, endPoint y: 526, distance: 53.0
click at [63, 476] on icon at bounding box center [62, 474] width 10 height 8
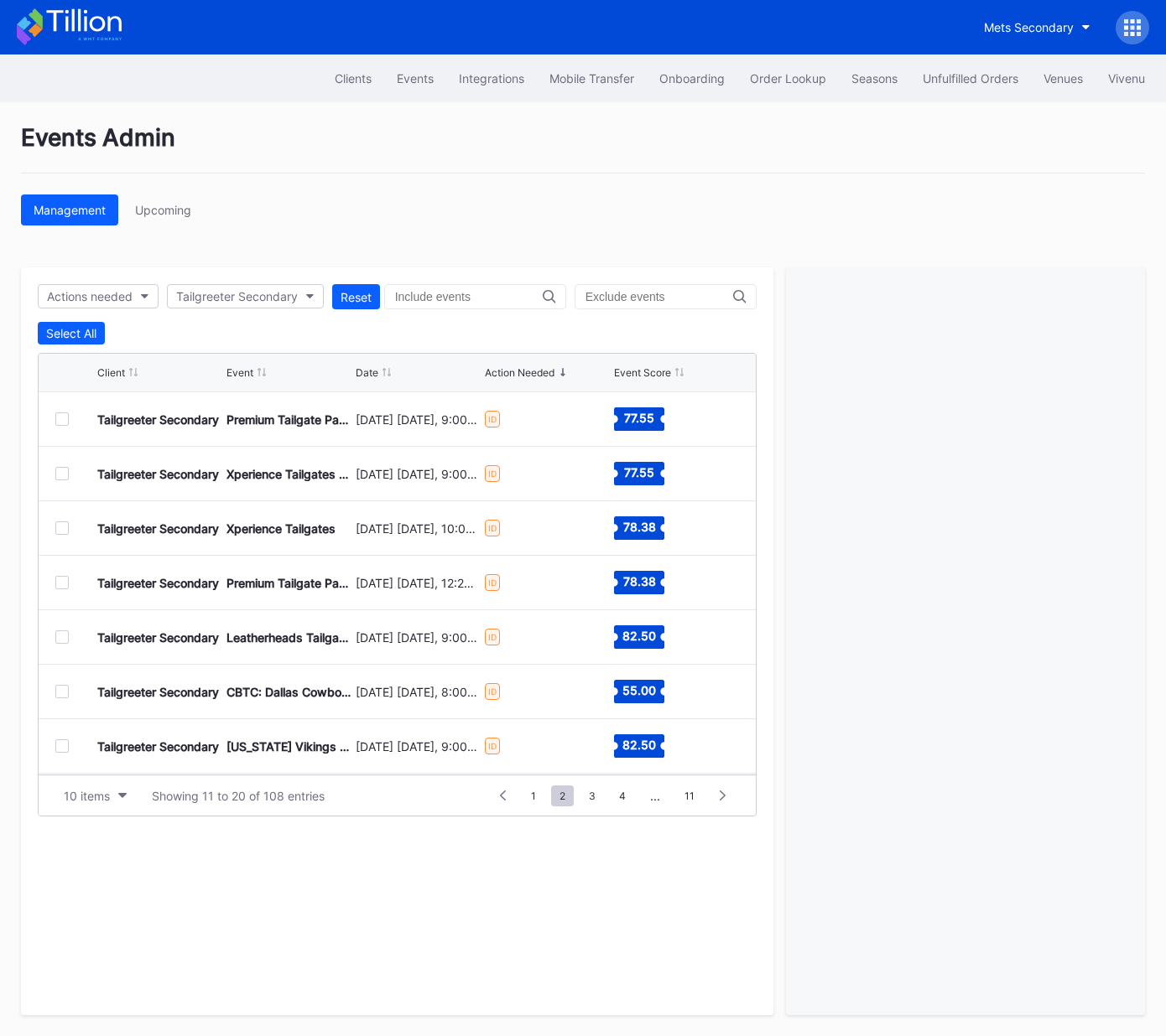
click at [63, 531] on div "Tailgreeter Secondary Xperience Tailgates September 14 Sunday, 10:00AM ID 78.38" at bounding box center [397, 528] width 717 height 55
click at [61, 523] on div at bounding box center [61, 527] width 13 height 13
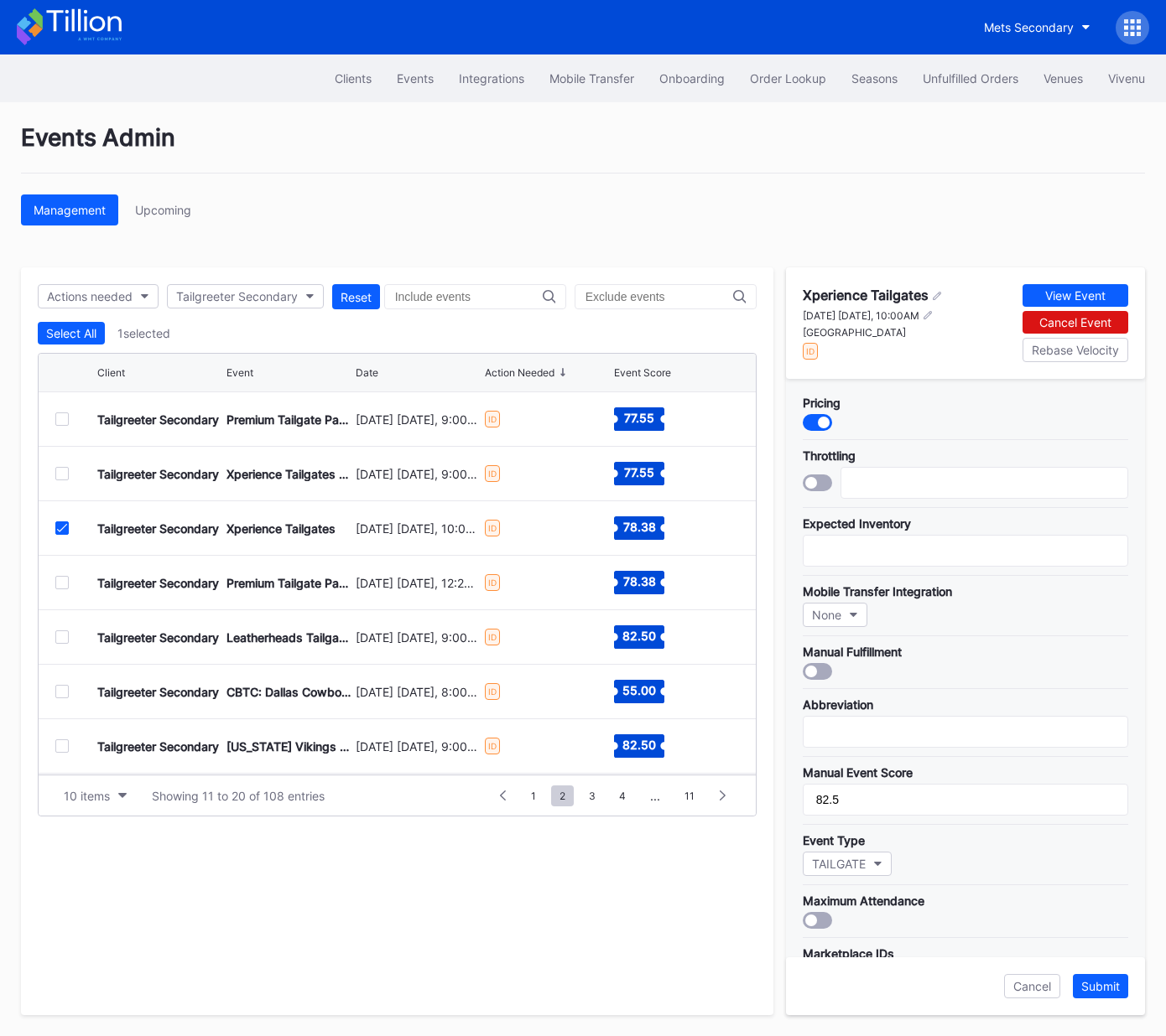
scroll to position [298, 0]
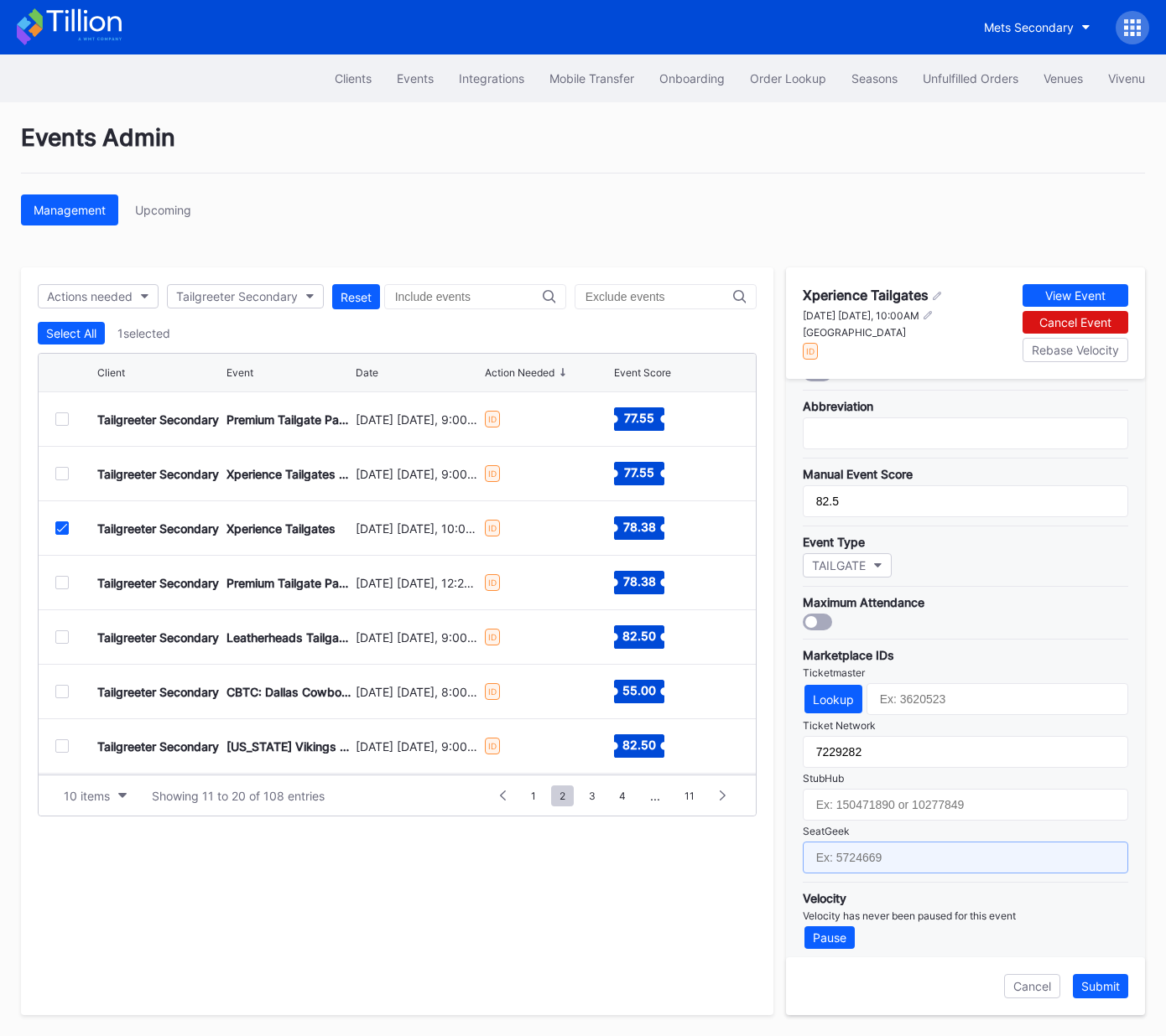
click at [920, 854] on input "text" at bounding box center [966, 858] width 325 height 32
paste input "17667625"
type input "17667625"
click at [1099, 990] on div "Submit" at bounding box center [1100, 986] width 39 height 14
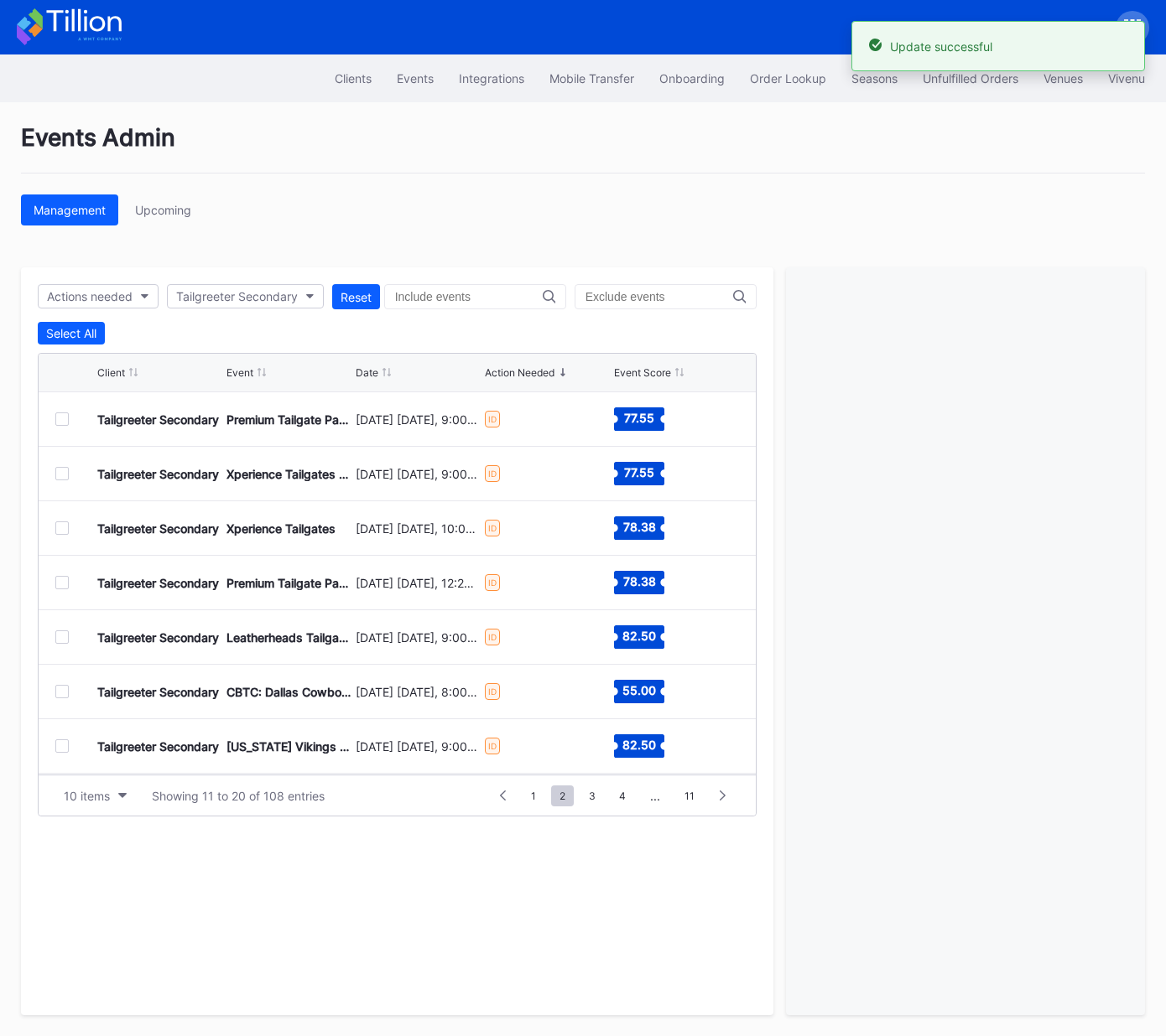
click at [61, 578] on div at bounding box center [61, 582] width 13 height 13
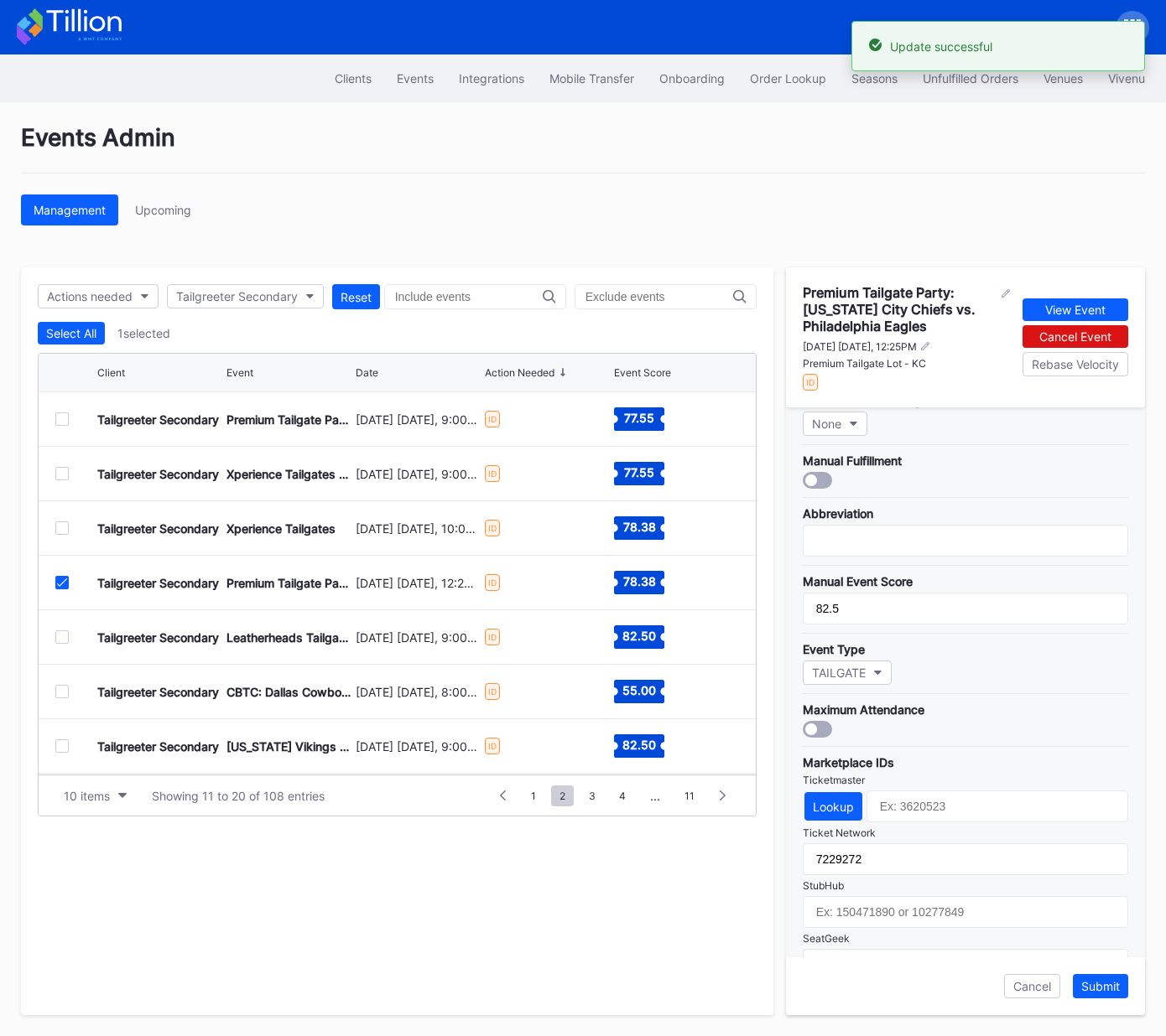
scroll to position [324, 0]
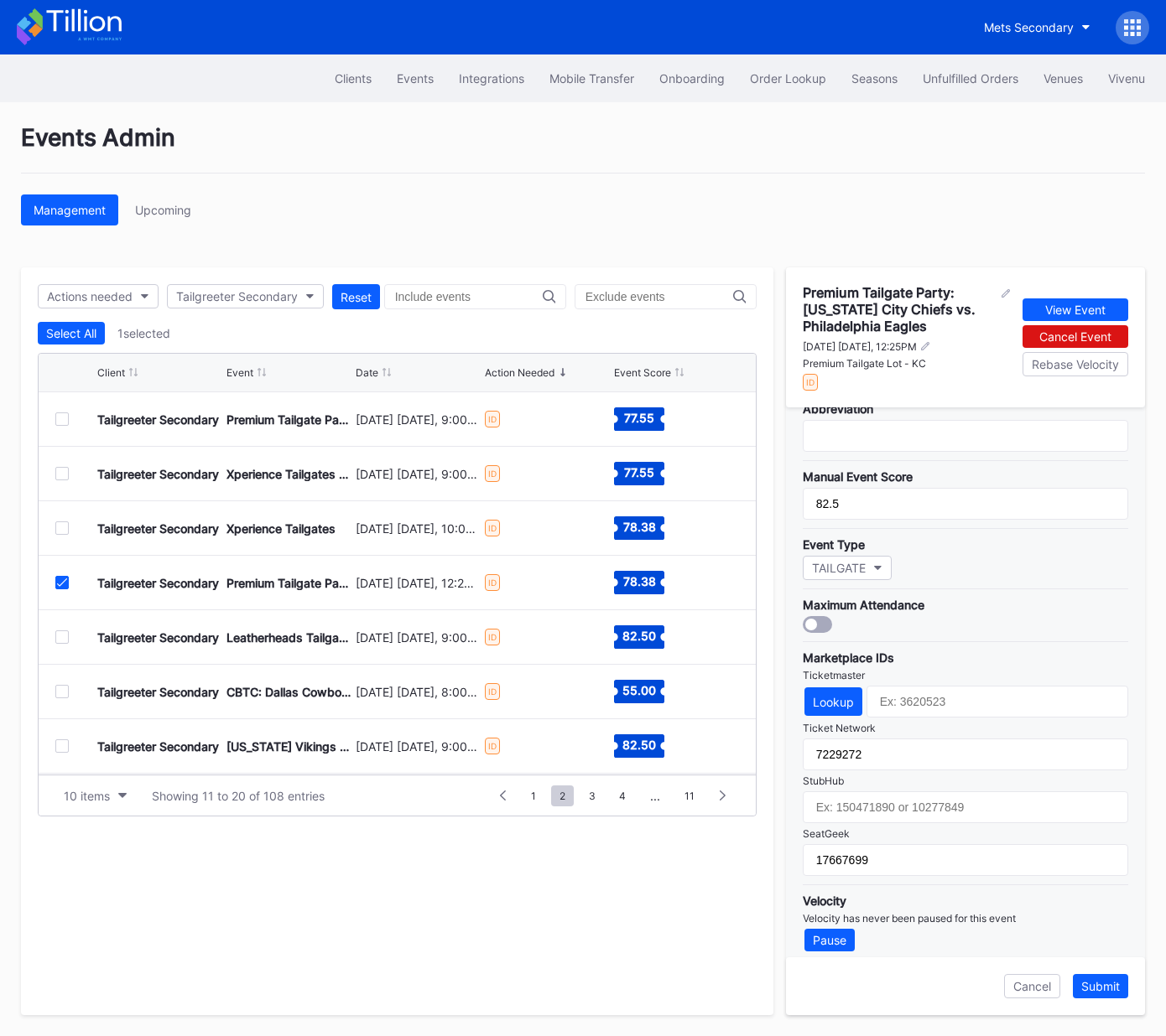
click at [60, 582] on icon at bounding box center [62, 582] width 10 height 8
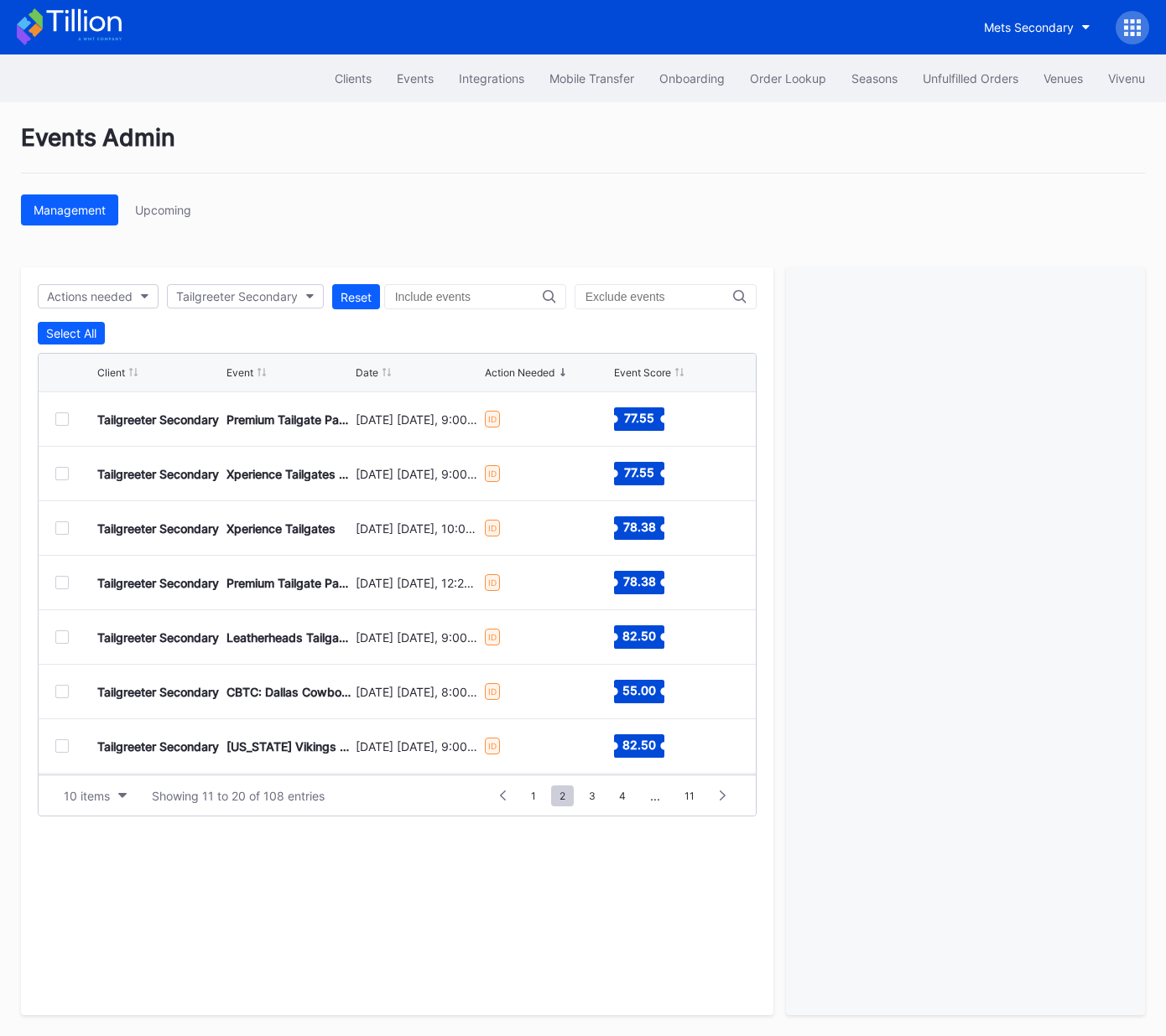
click at [59, 636] on div at bounding box center [61, 636] width 13 height 13
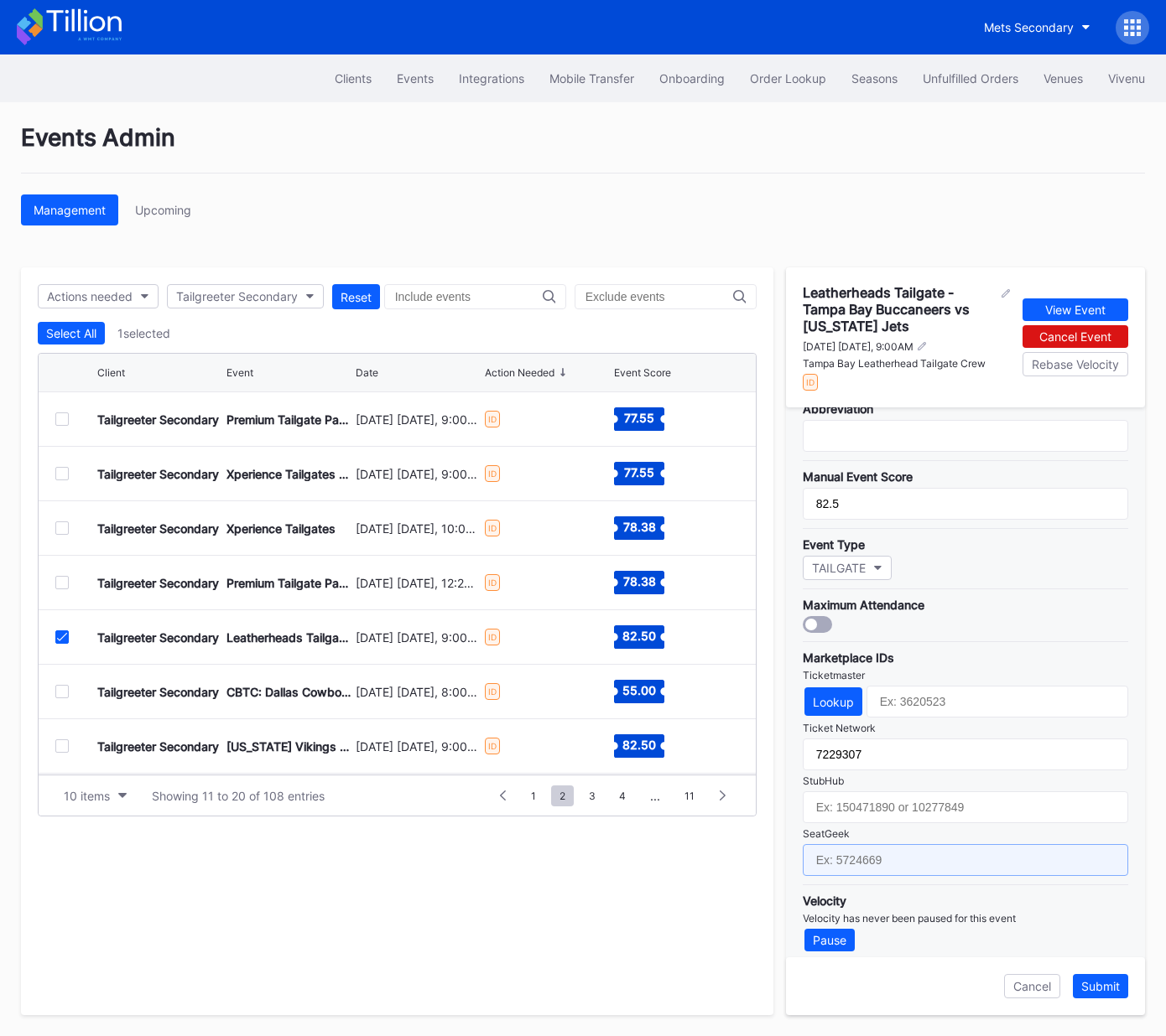
click at [904, 853] on input "text" at bounding box center [966, 861] width 325 height 32
paste input "17651664"
type input "17651664"
click at [1104, 985] on div "Submit" at bounding box center [1100, 986] width 39 height 14
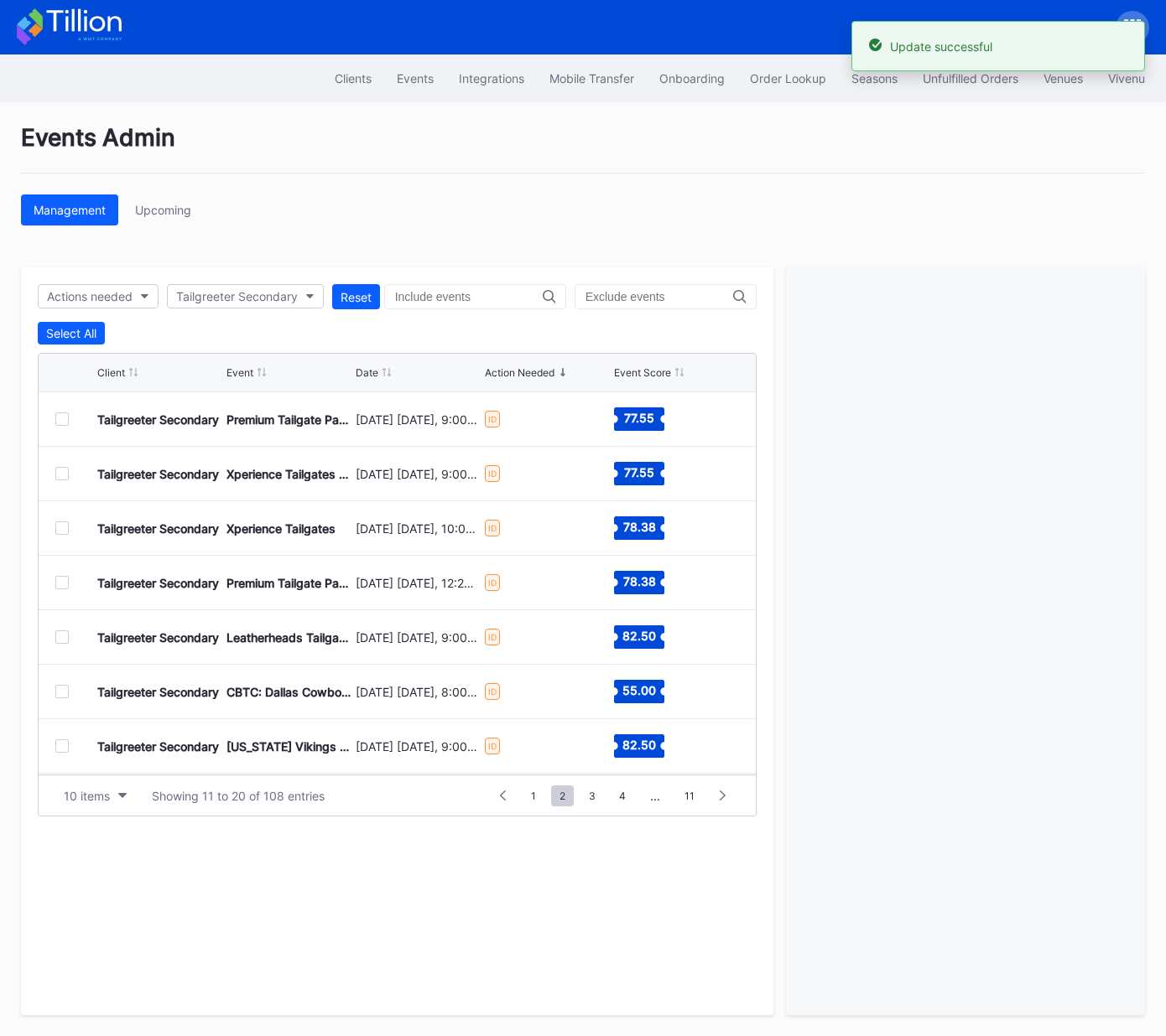
click at [60, 690] on div at bounding box center [61, 691] width 13 height 13
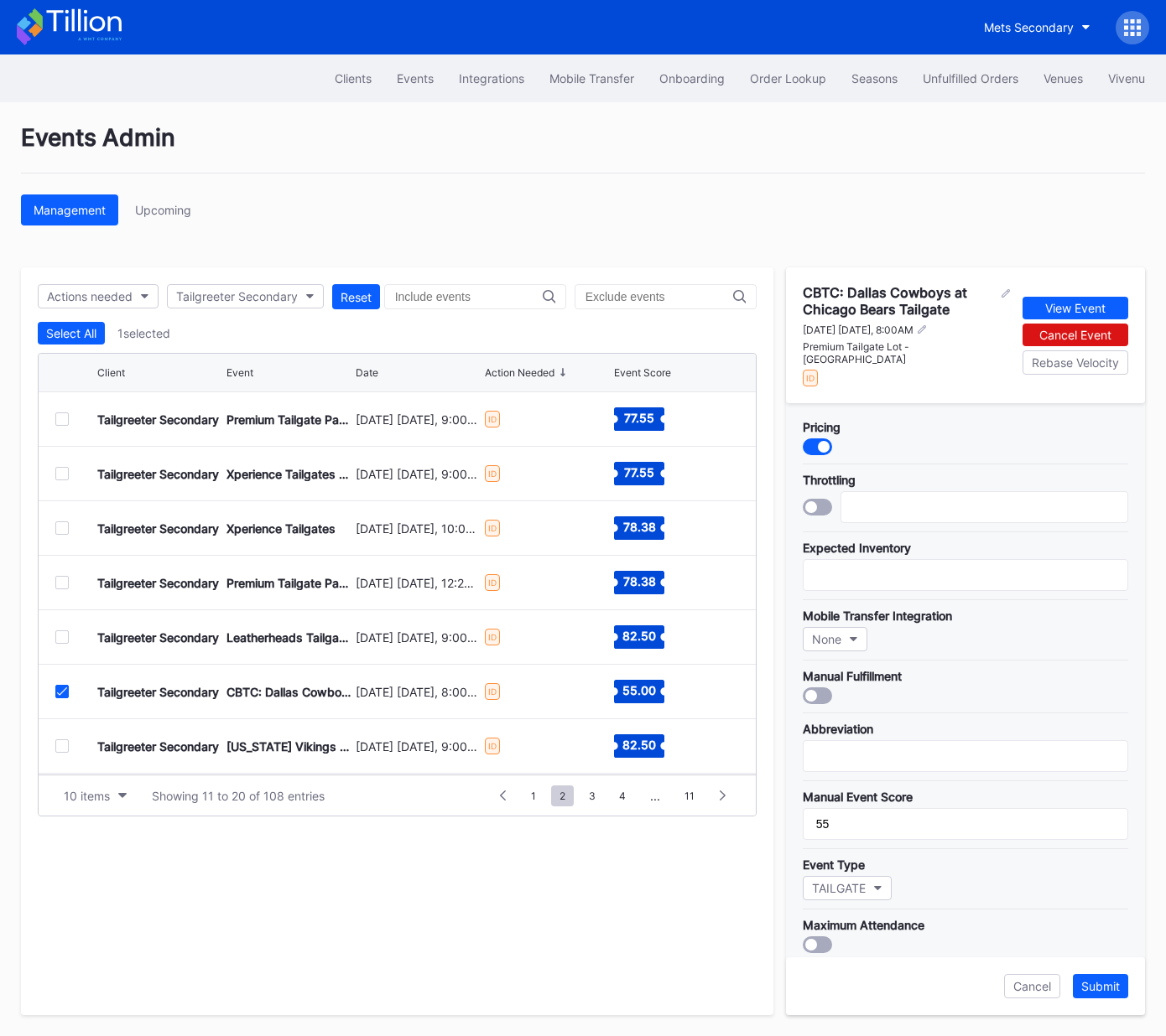
scroll to position [308, 0]
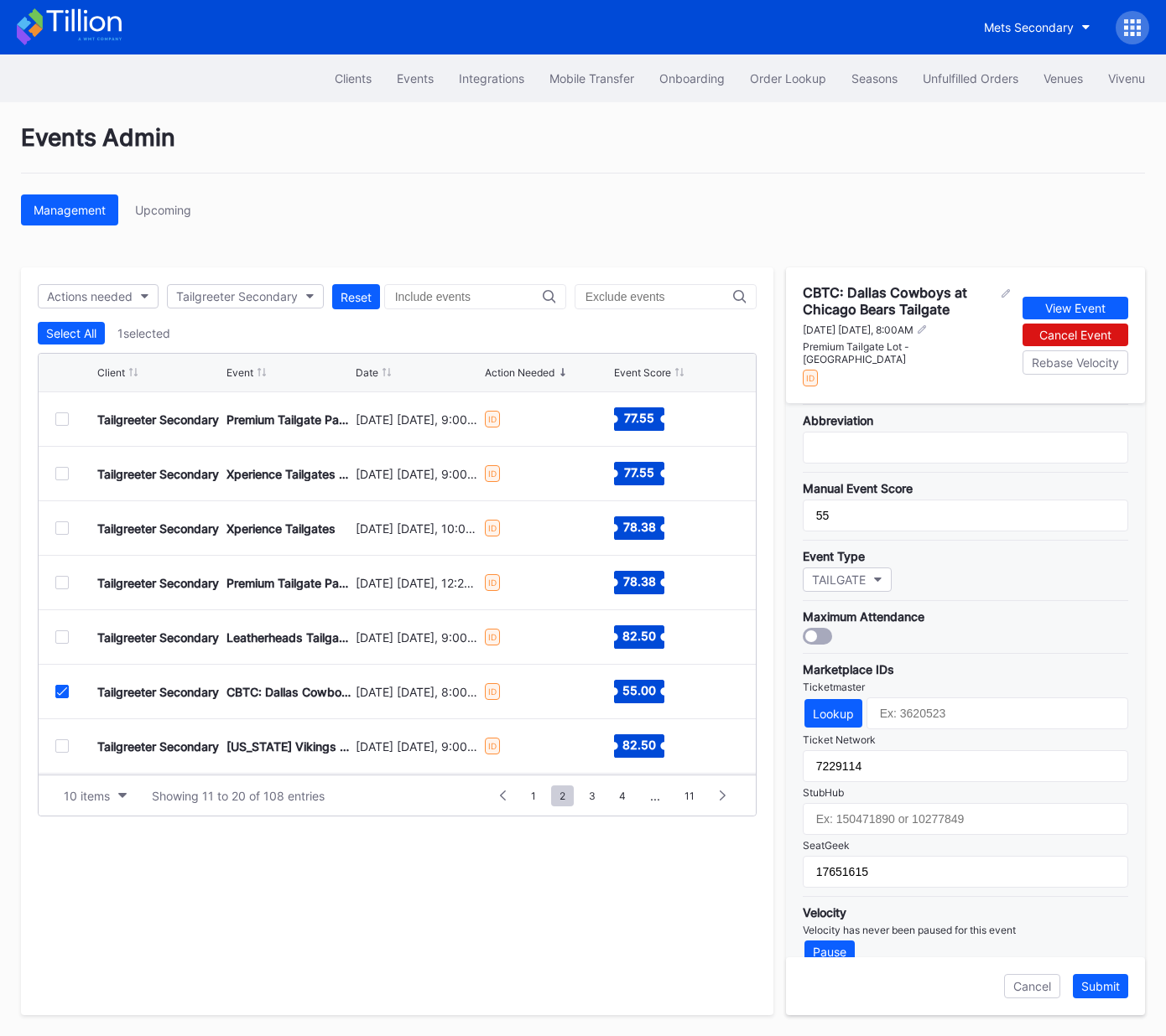
drag, startPoint x: 62, startPoint y: 694, endPoint x: 55, endPoint y: 761, distance: 67.4
click at [62, 694] on icon at bounding box center [62, 692] width 10 height 8
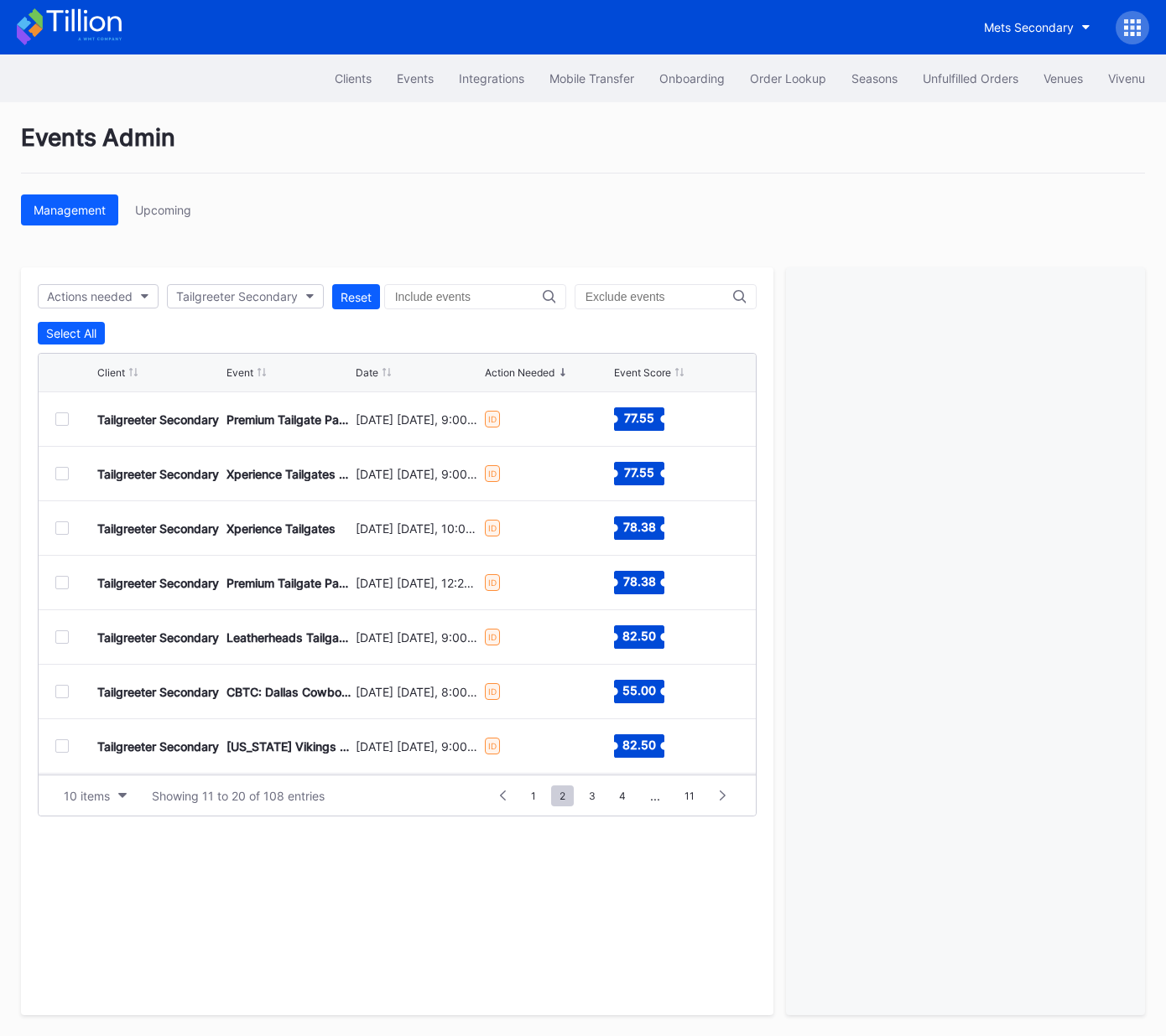
drag, startPoint x: 58, startPoint y: 744, endPoint x: 292, endPoint y: 661, distance: 248.3
click at [58, 744] on div at bounding box center [61, 746] width 13 height 13
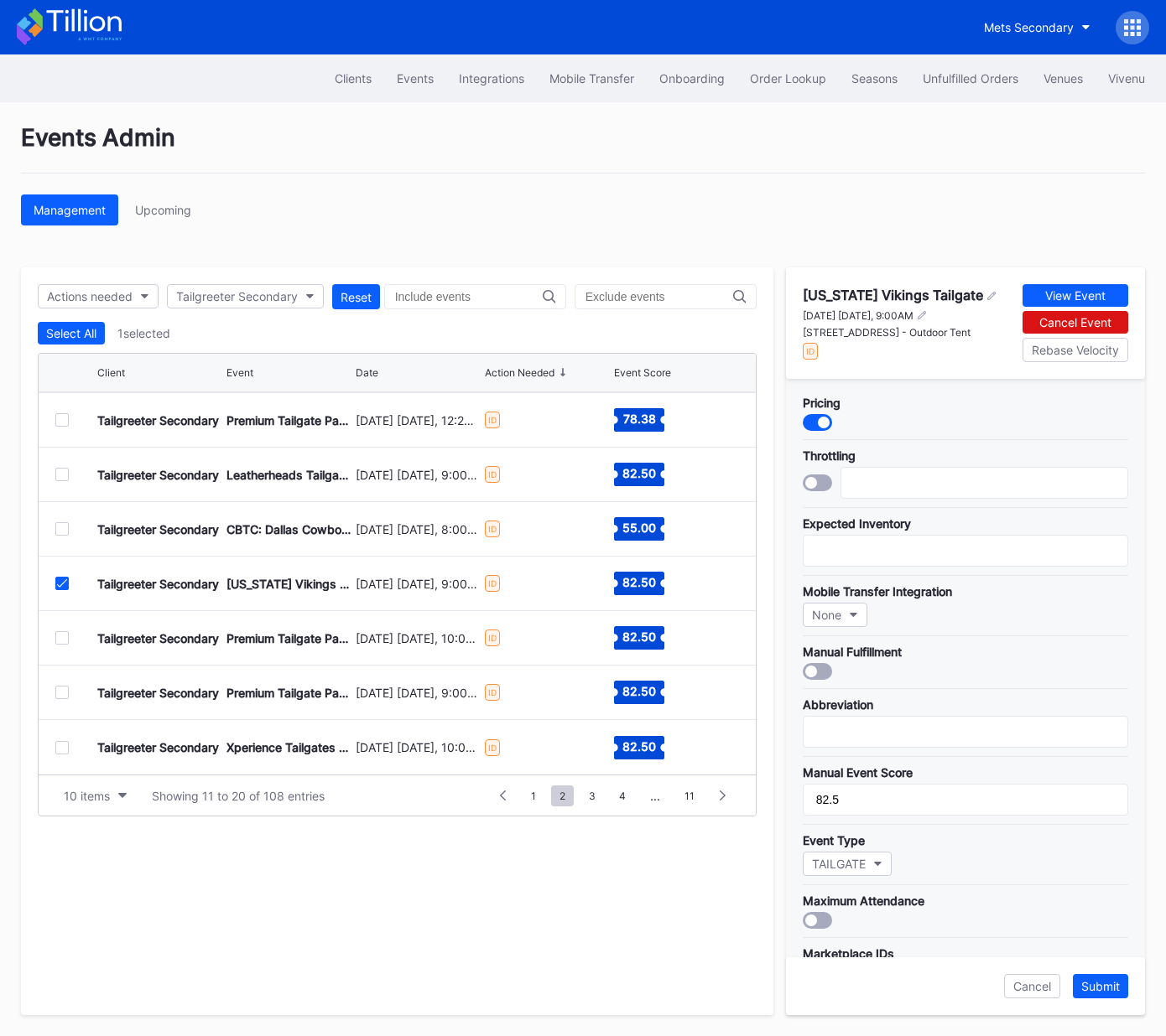
scroll to position [298, 0]
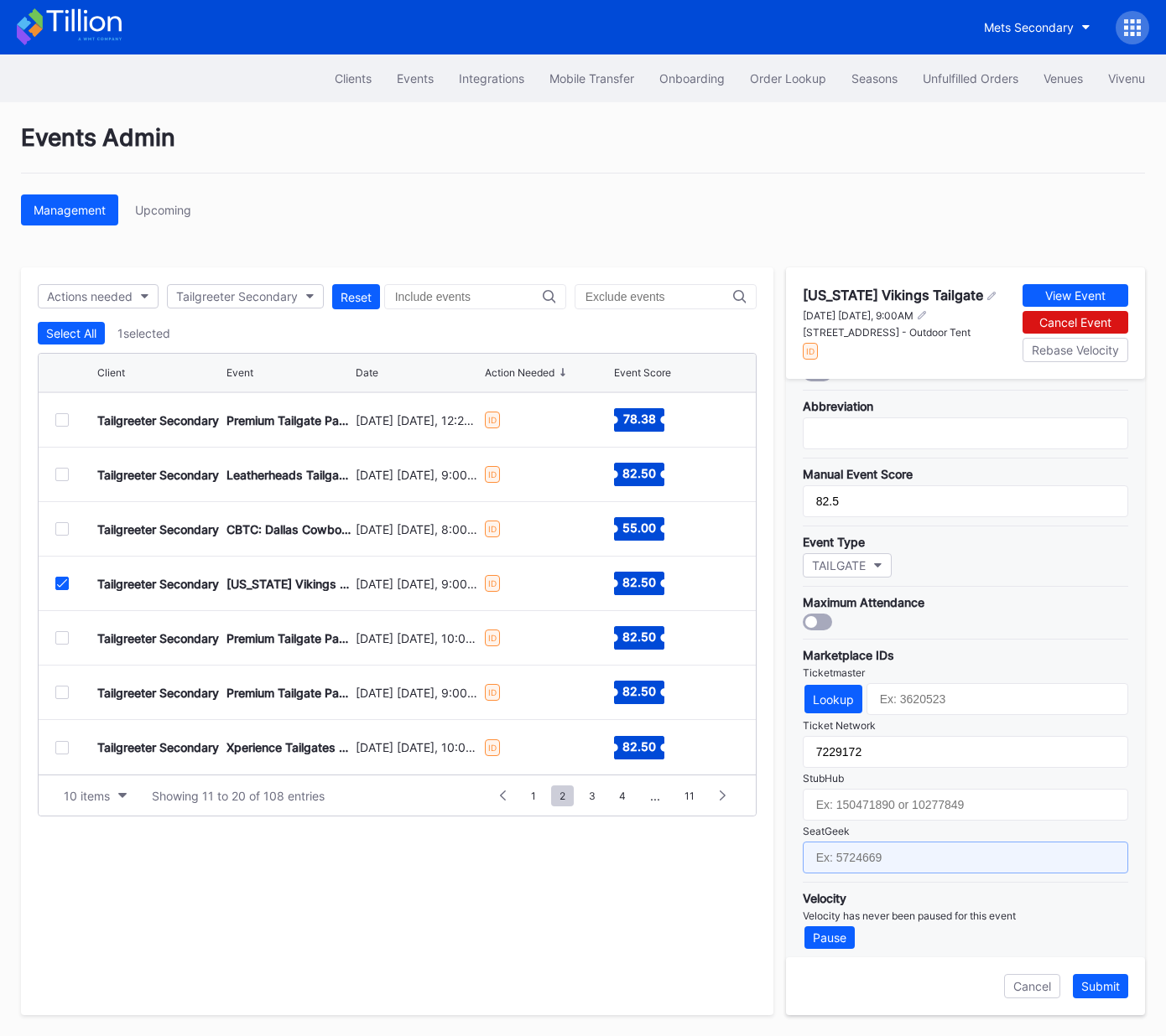
click at [915, 847] on input "text" at bounding box center [966, 858] width 325 height 32
paste input "17651641"
type input "17651641"
click at [1096, 985] on div "Submit" at bounding box center [1100, 986] width 39 height 14
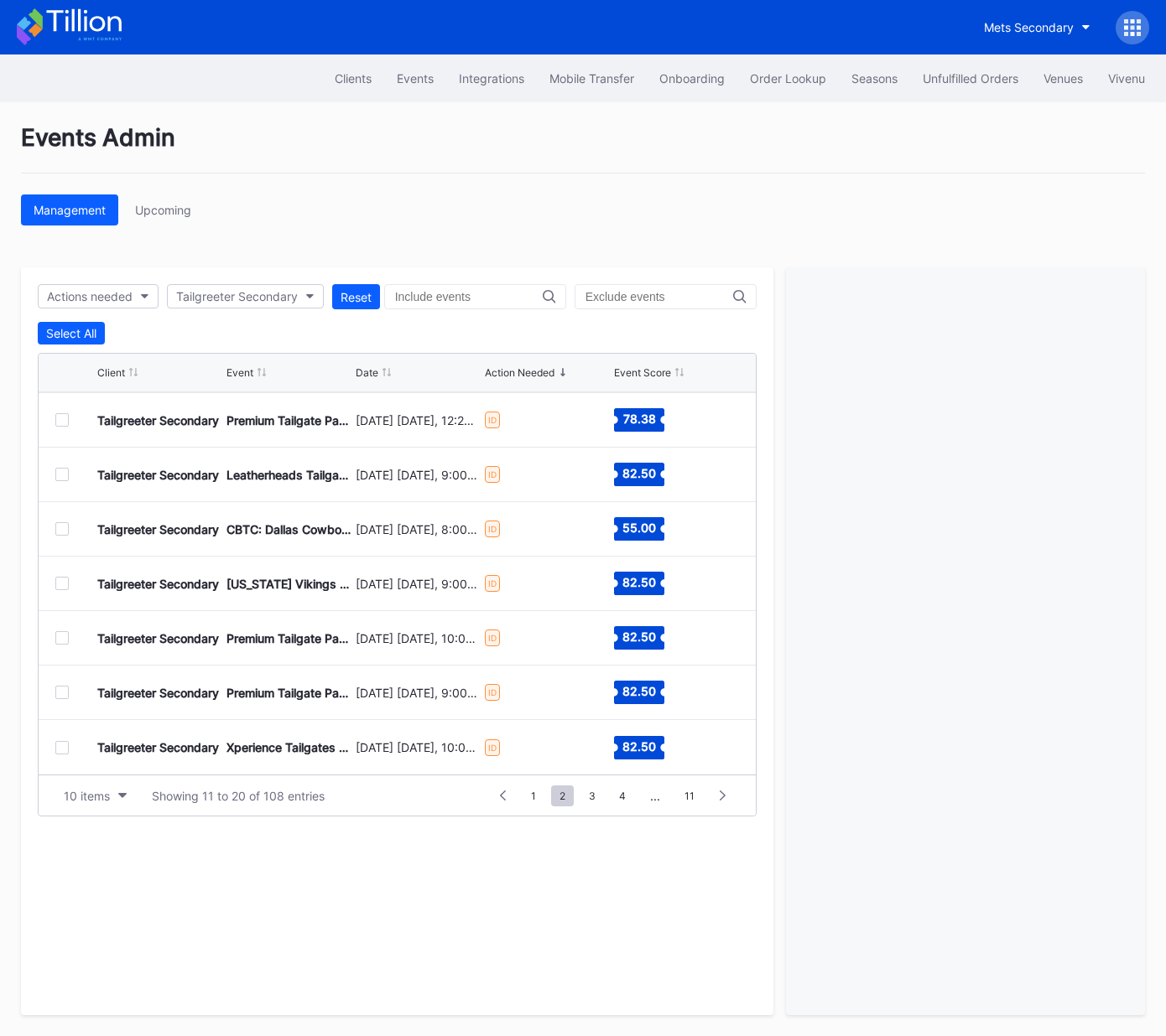
click at [59, 582] on div at bounding box center [61, 583] width 13 height 13
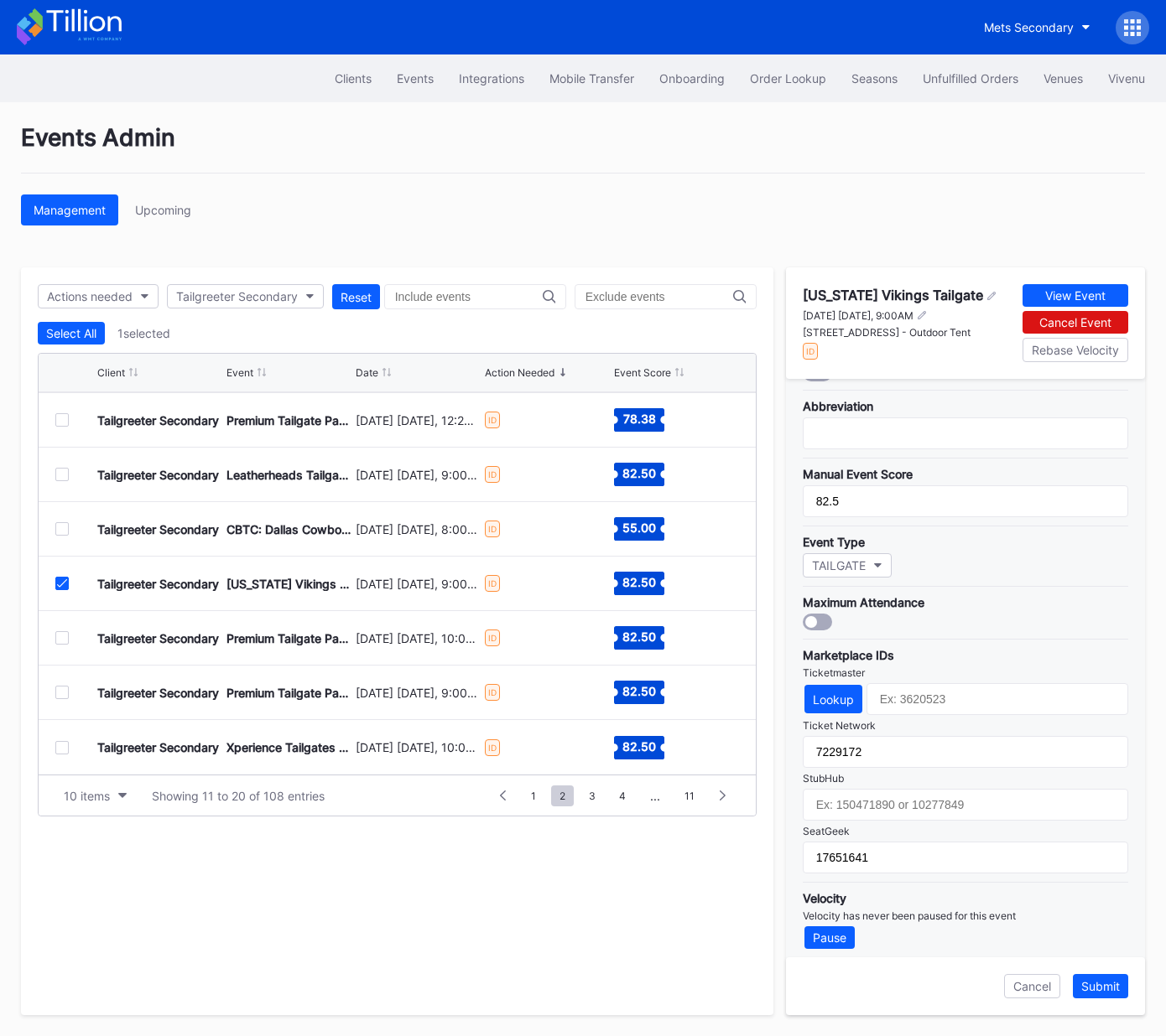
click at [59, 585] on icon at bounding box center [62, 583] width 10 height 8
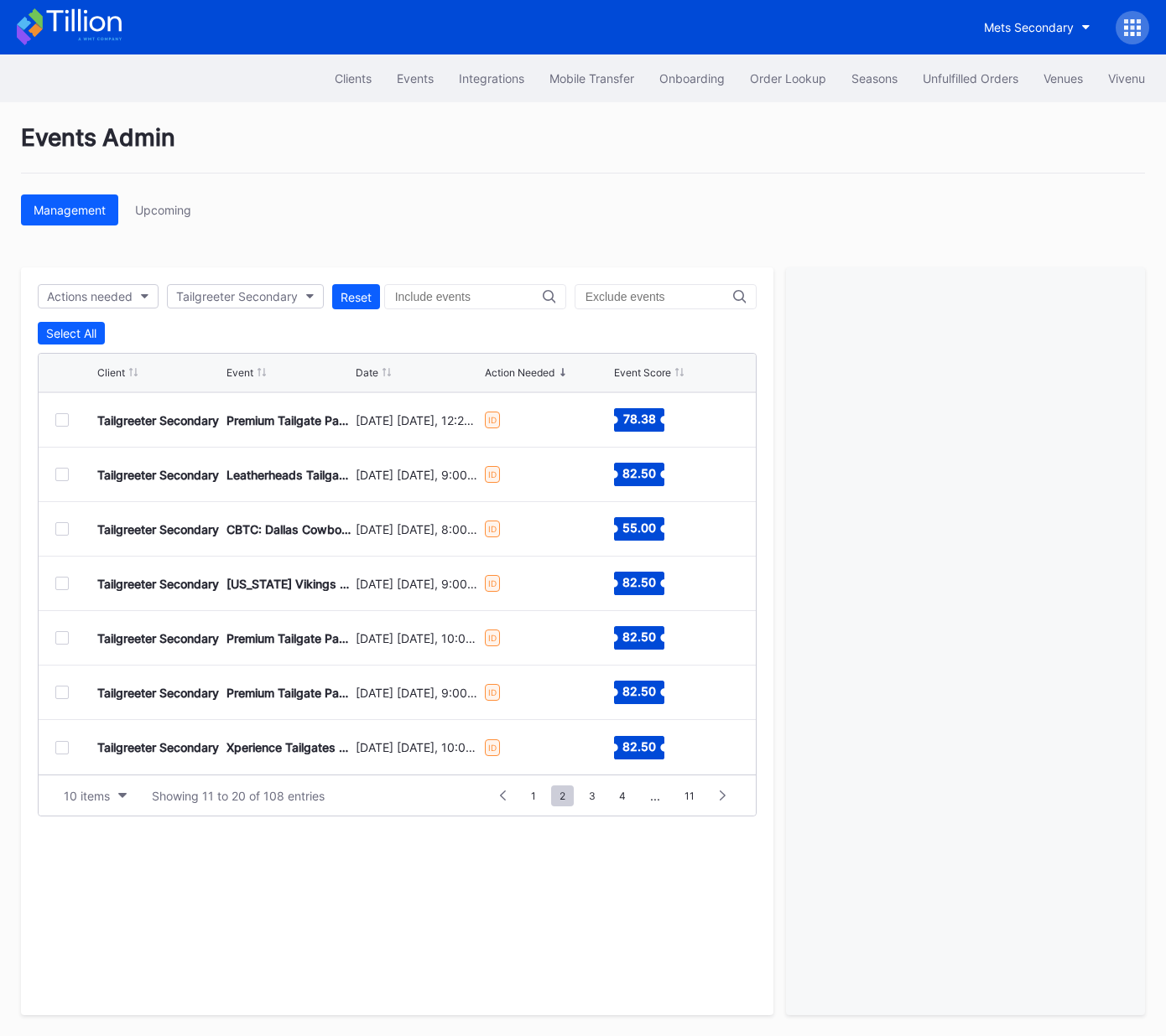
click at [61, 632] on div at bounding box center [61, 637] width 13 height 13
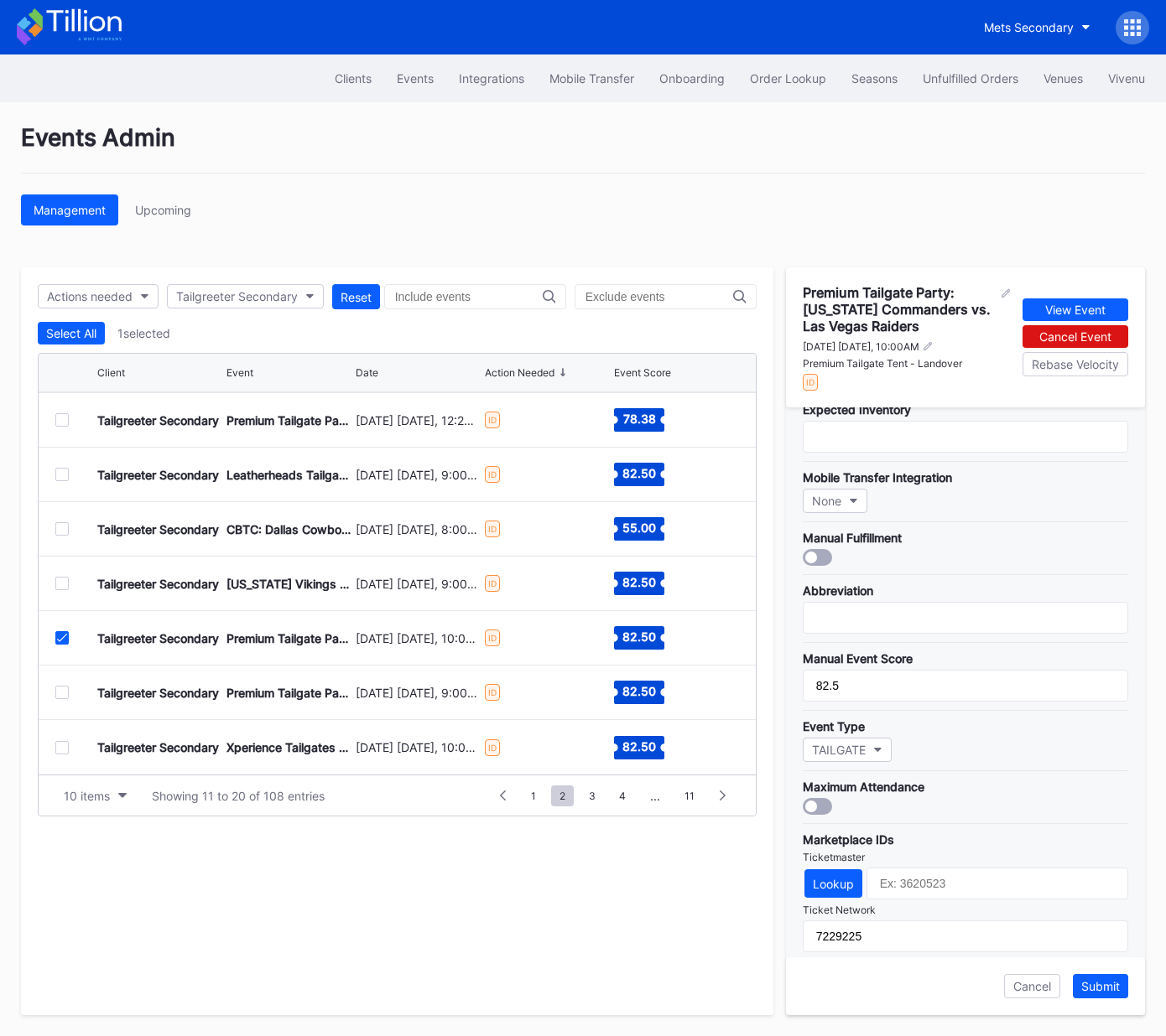
scroll to position [324, 0]
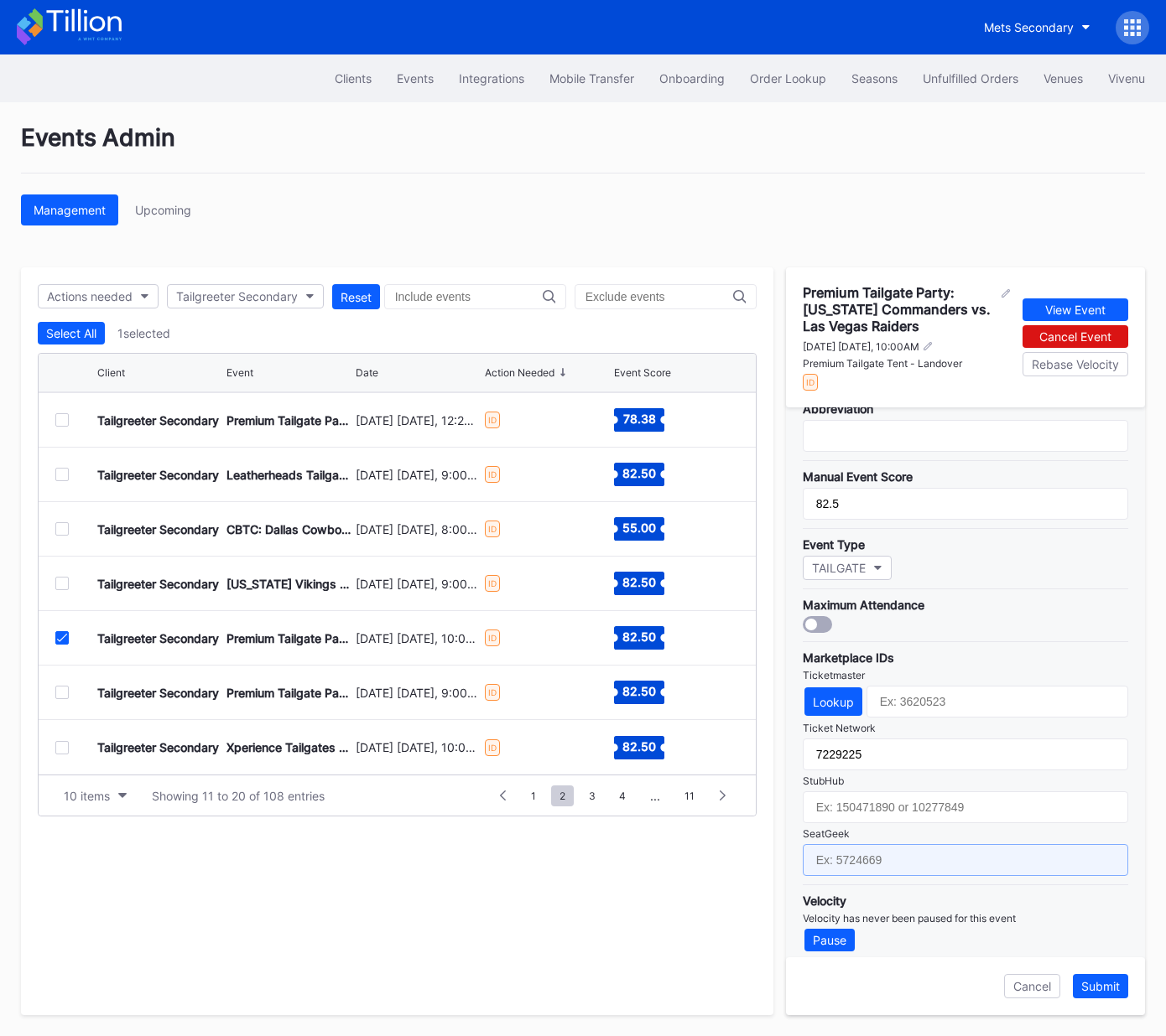
click at [900, 847] on input "text" at bounding box center [966, 861] width 325 height 32
paste input "17667687"
type input "17667687"
click at [1104, 993] on div "Submit" at bounding box center [1100, 986] width 39 height 14
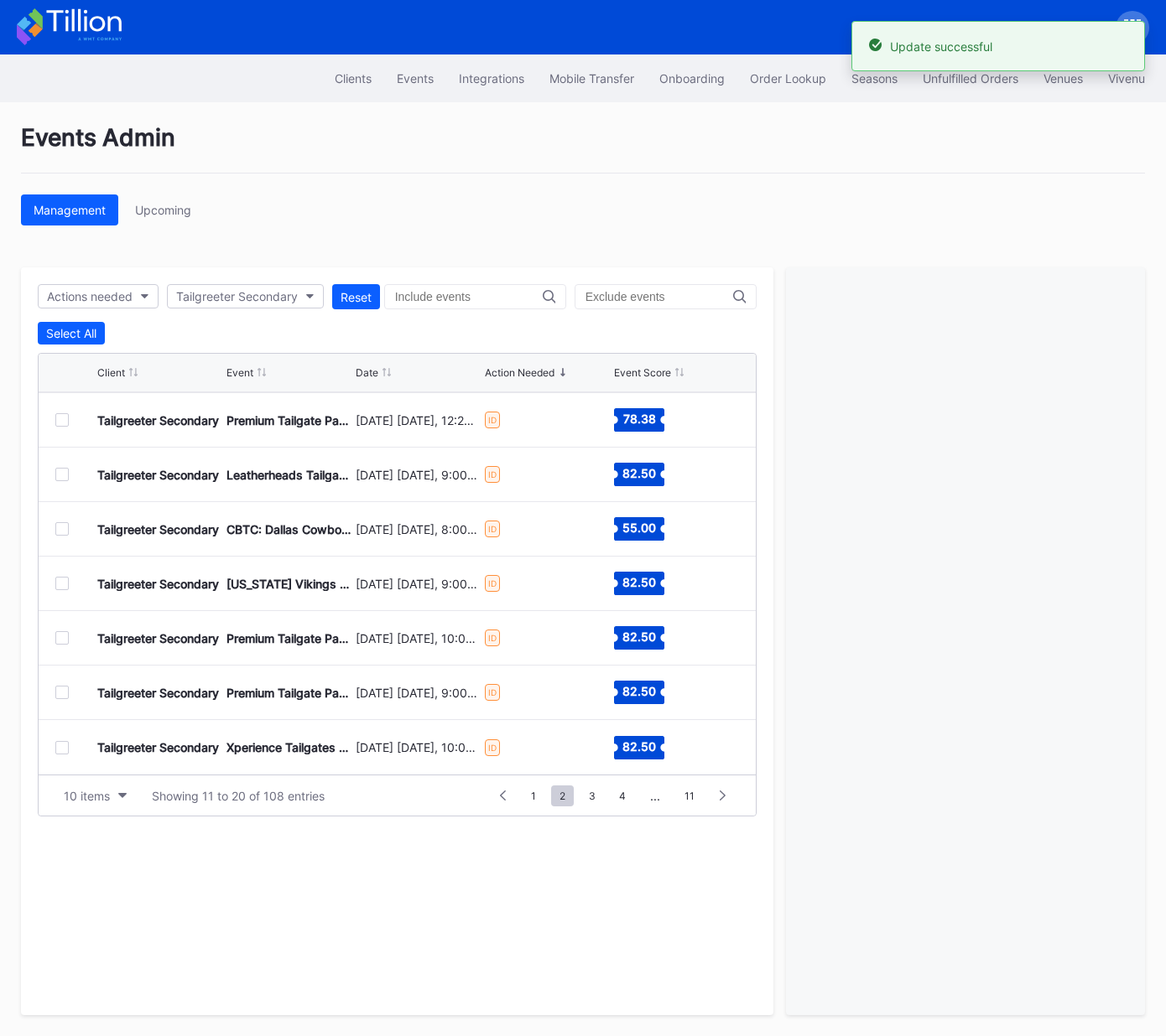
click at [66, 691] on div at bounding box center [61, 692] width 13 height 13
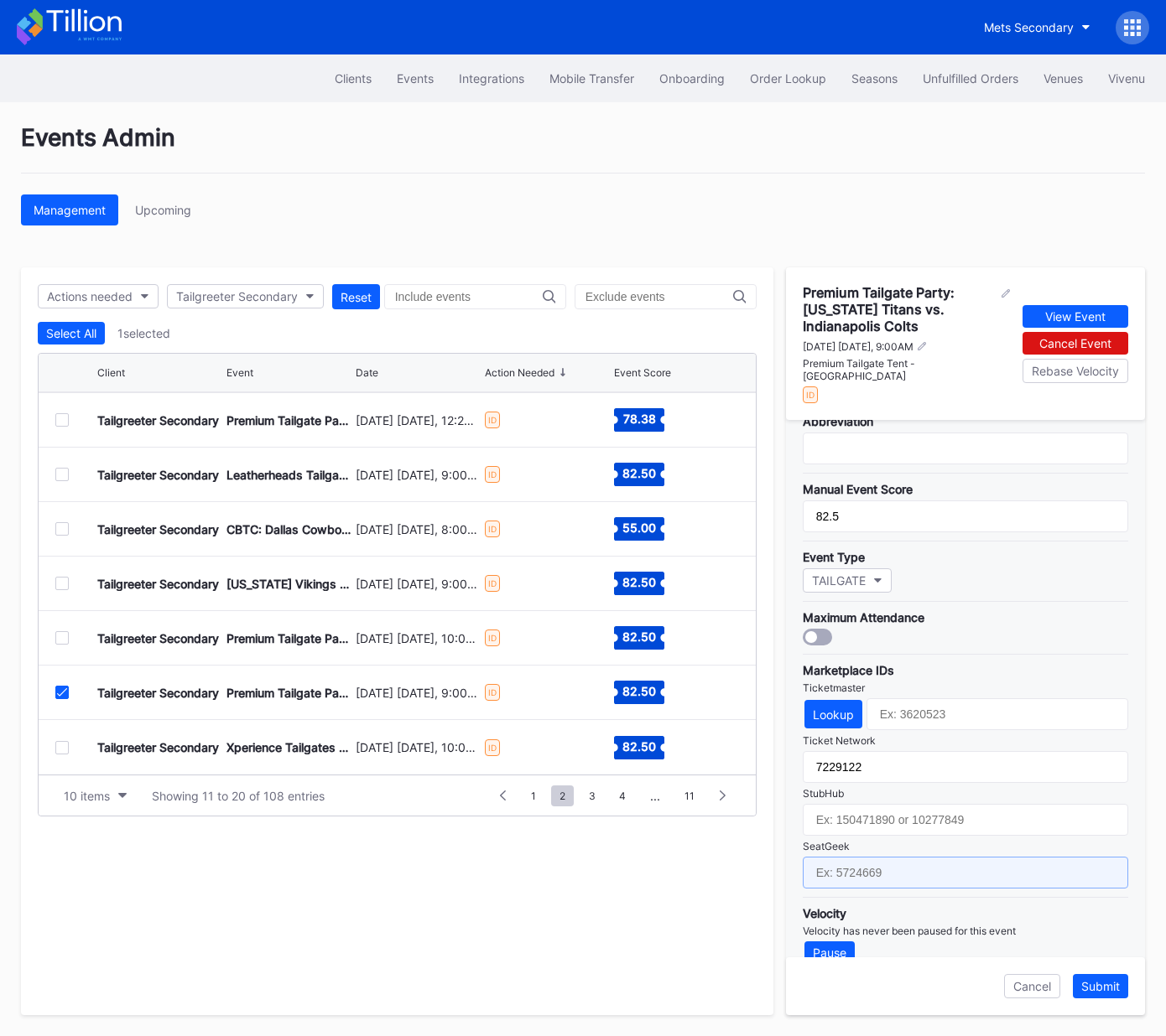
drag, startPoint x: 975, startPoint y: 846, endPoint x: 1030, endPoint y: 878, distance: 63.6
click at [975, 857] on input "text" at bounding box center [966, 872] width 325 height 32
paste input "17667678"
type input "17667678"
click at [1102, 988] on div "Submit" at bounding box center [1100, 986] width 39 height 14
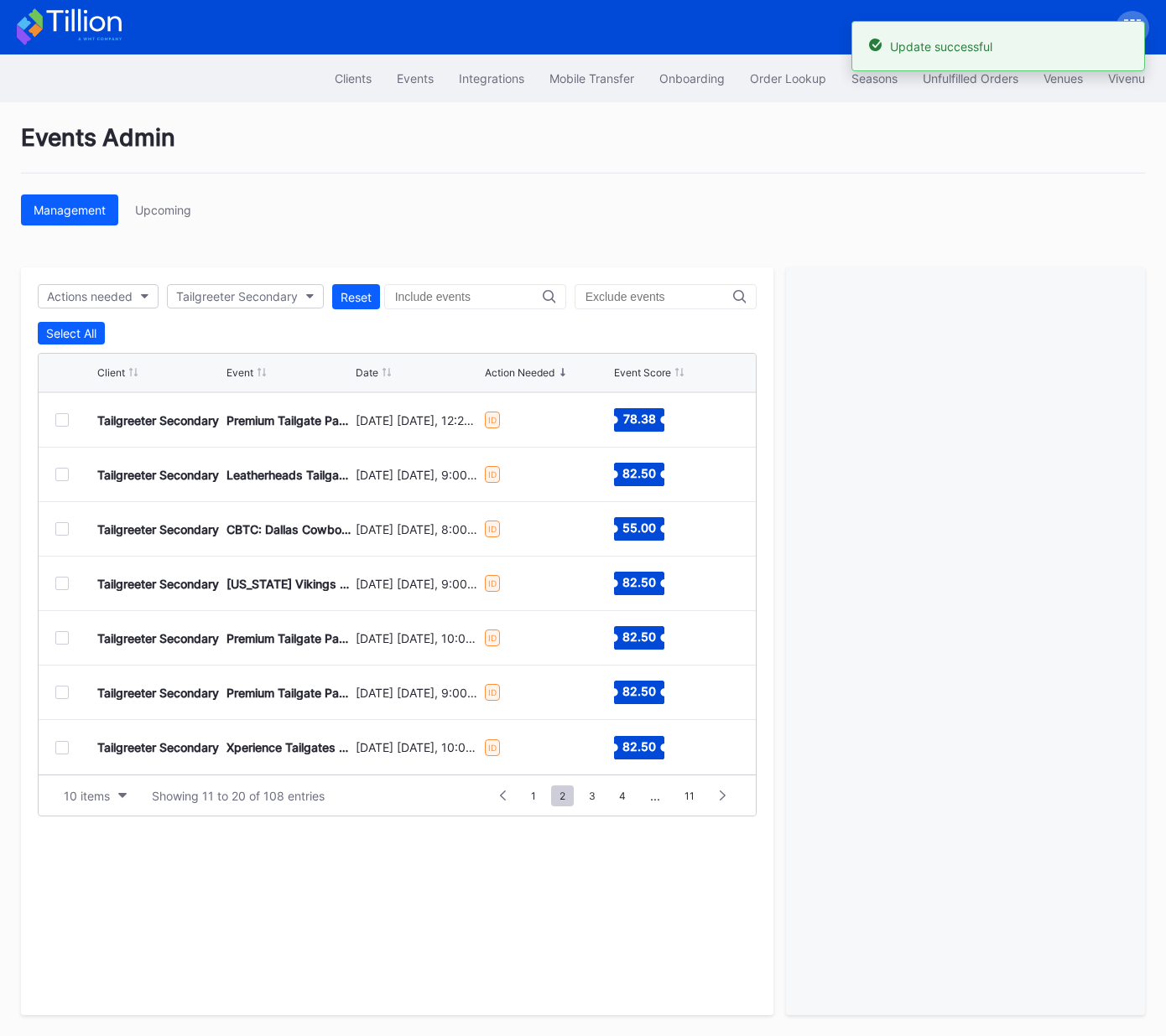
click at [62, 746] on div at bounding box center [61, 747] width 13 height 13
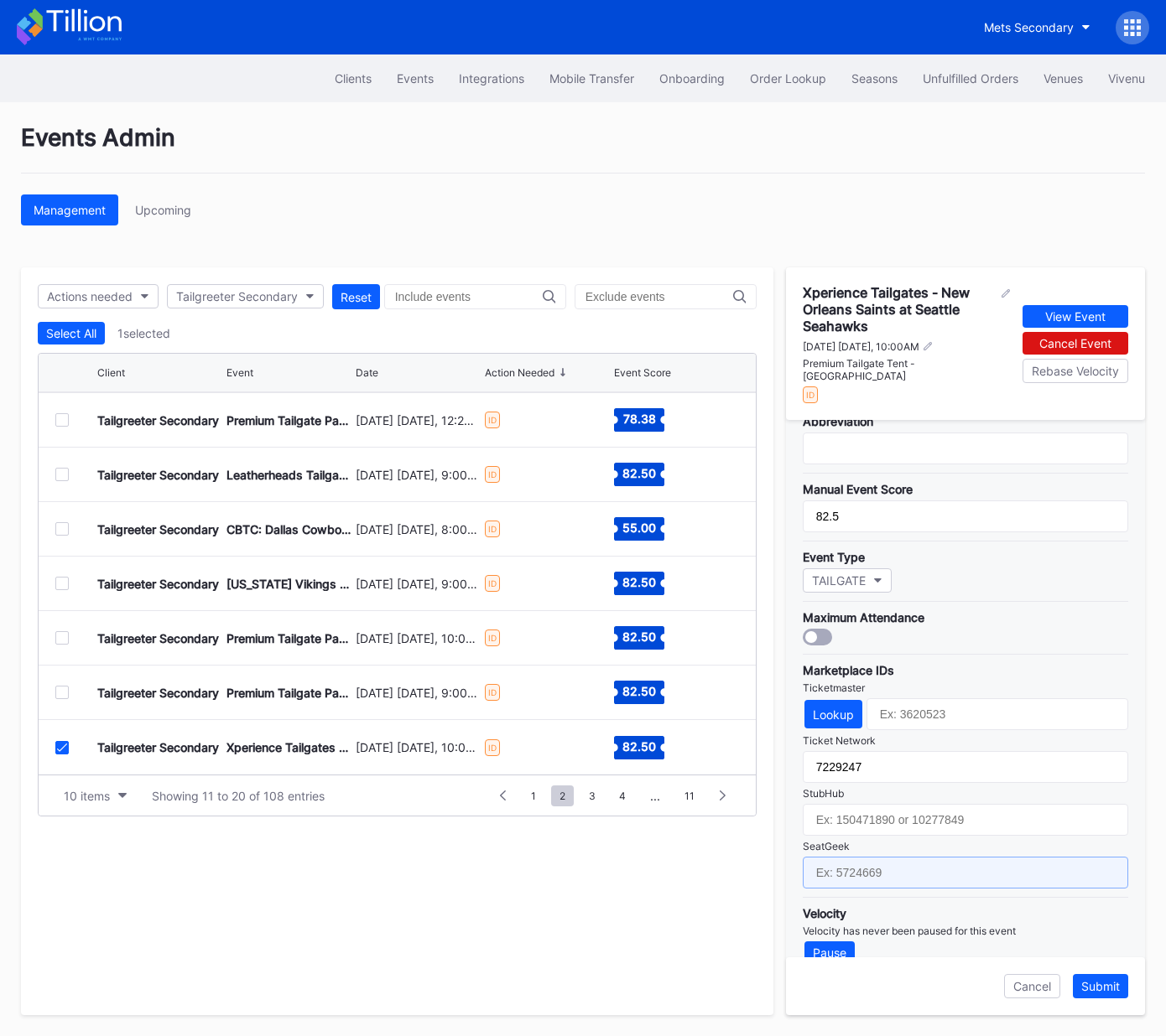
click at [858, 857] on input "text" at bounding box center [966, 872] width 325 height 32
paste input "17651657"
type input "17651657"
click at [1113, 986] on div "Submit" at bounding box center [1100, 986] width 39 height 14
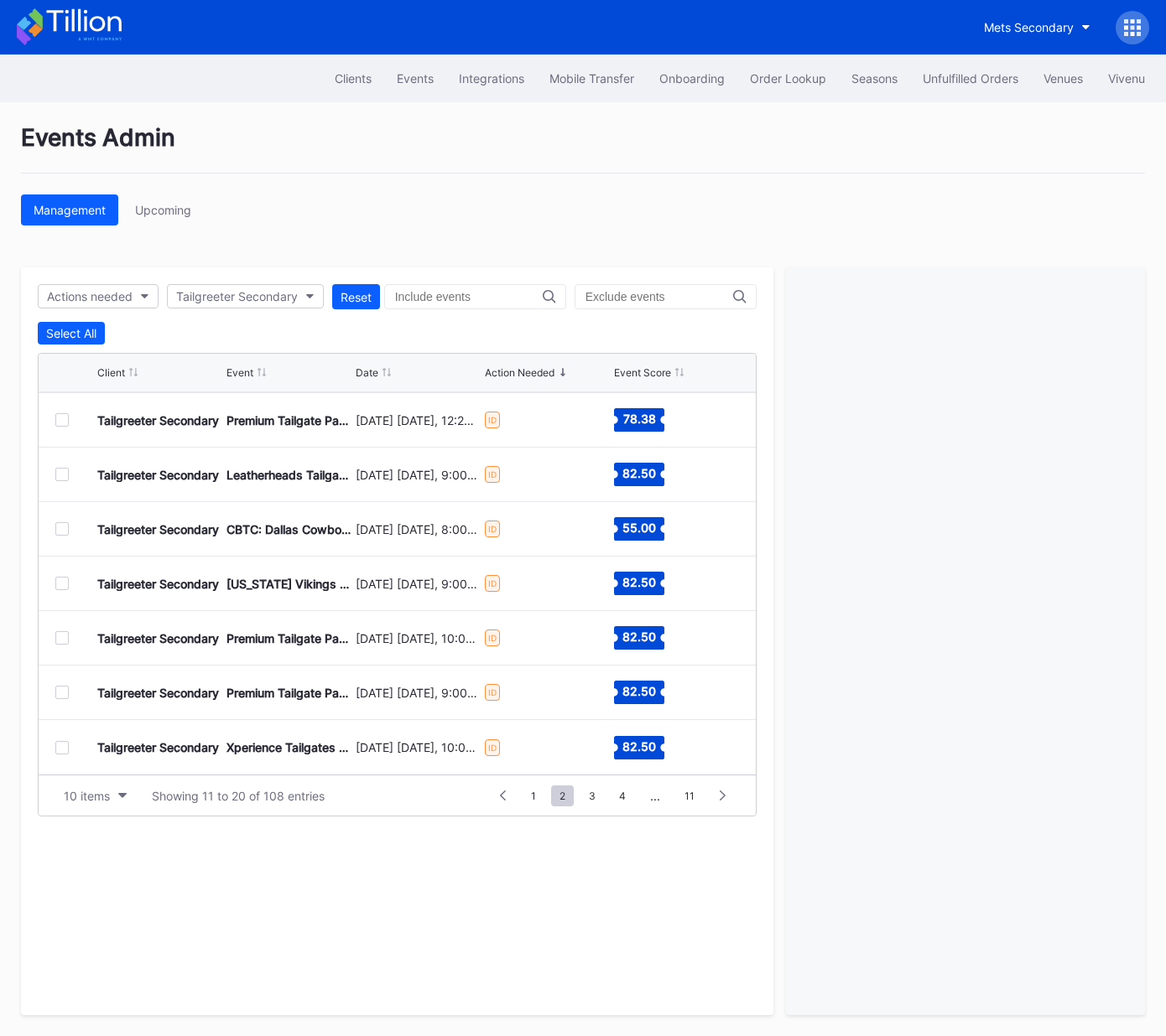
click at [61, 636] on div at bounding box center [61, 637] width 13 height 13
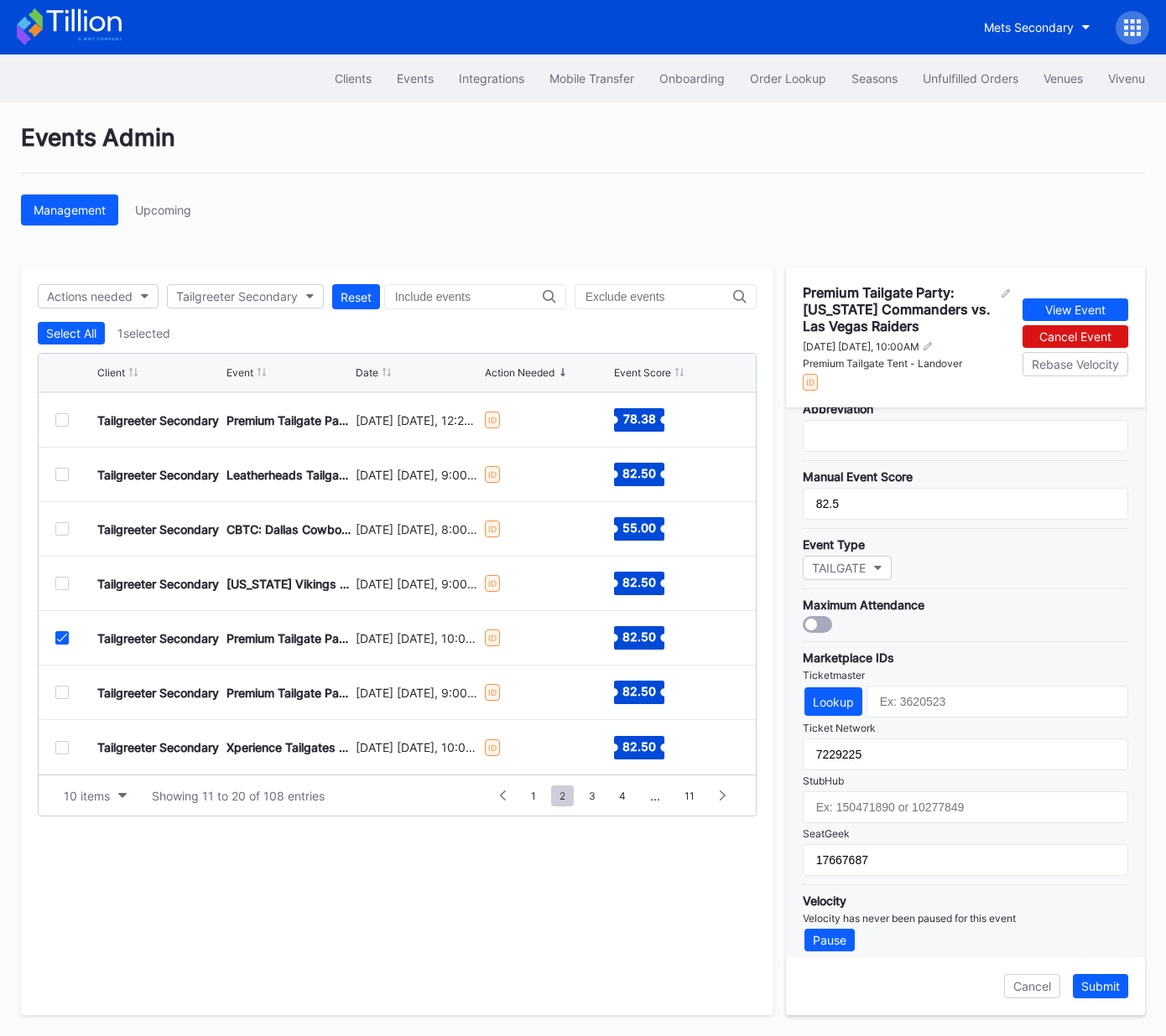
click at [61, 635] on icon at bounding box center [62, 638] width 10 height 8
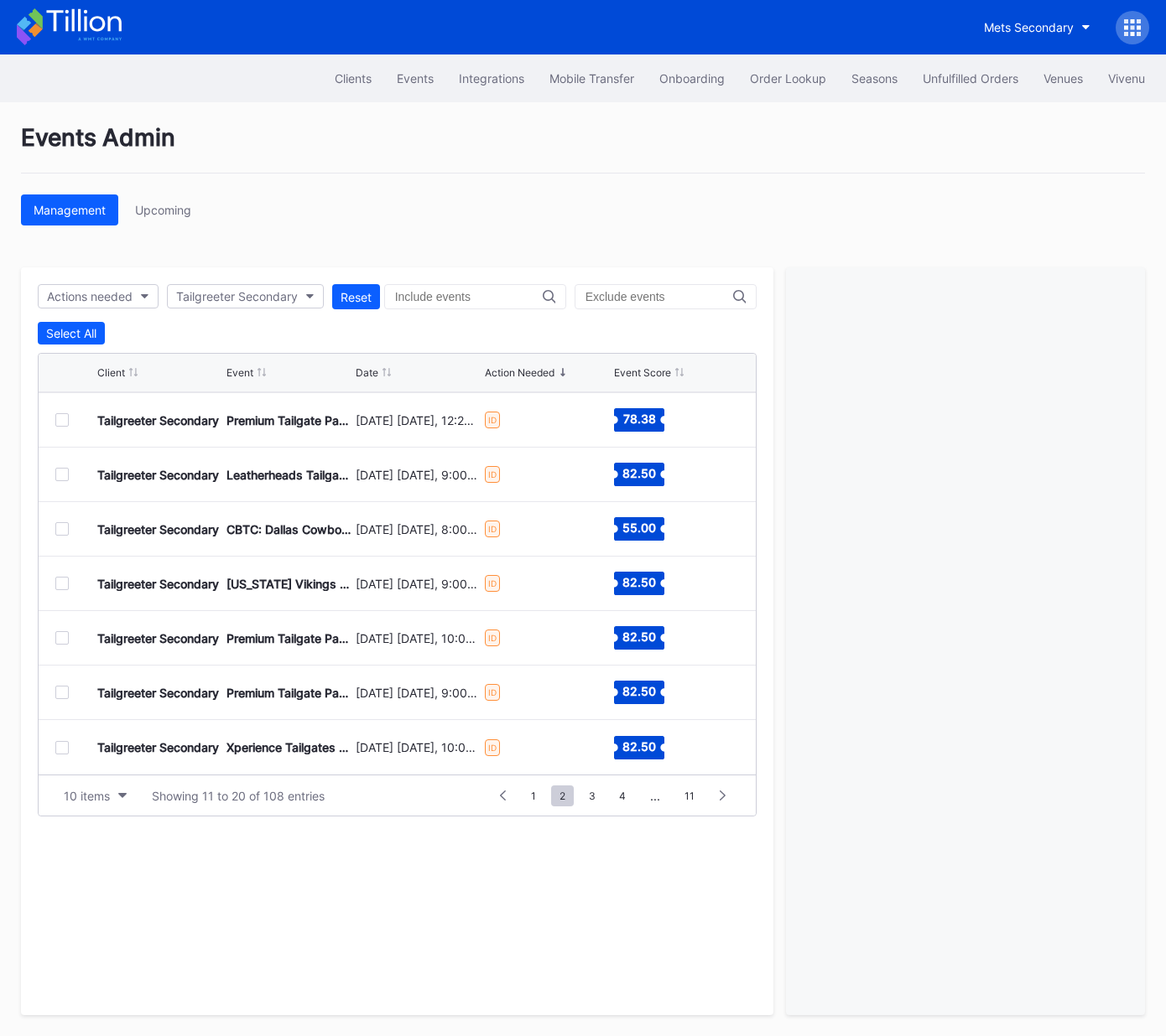
click at [59, 689] on div at bounding box center [61, 692] width 13 height 13
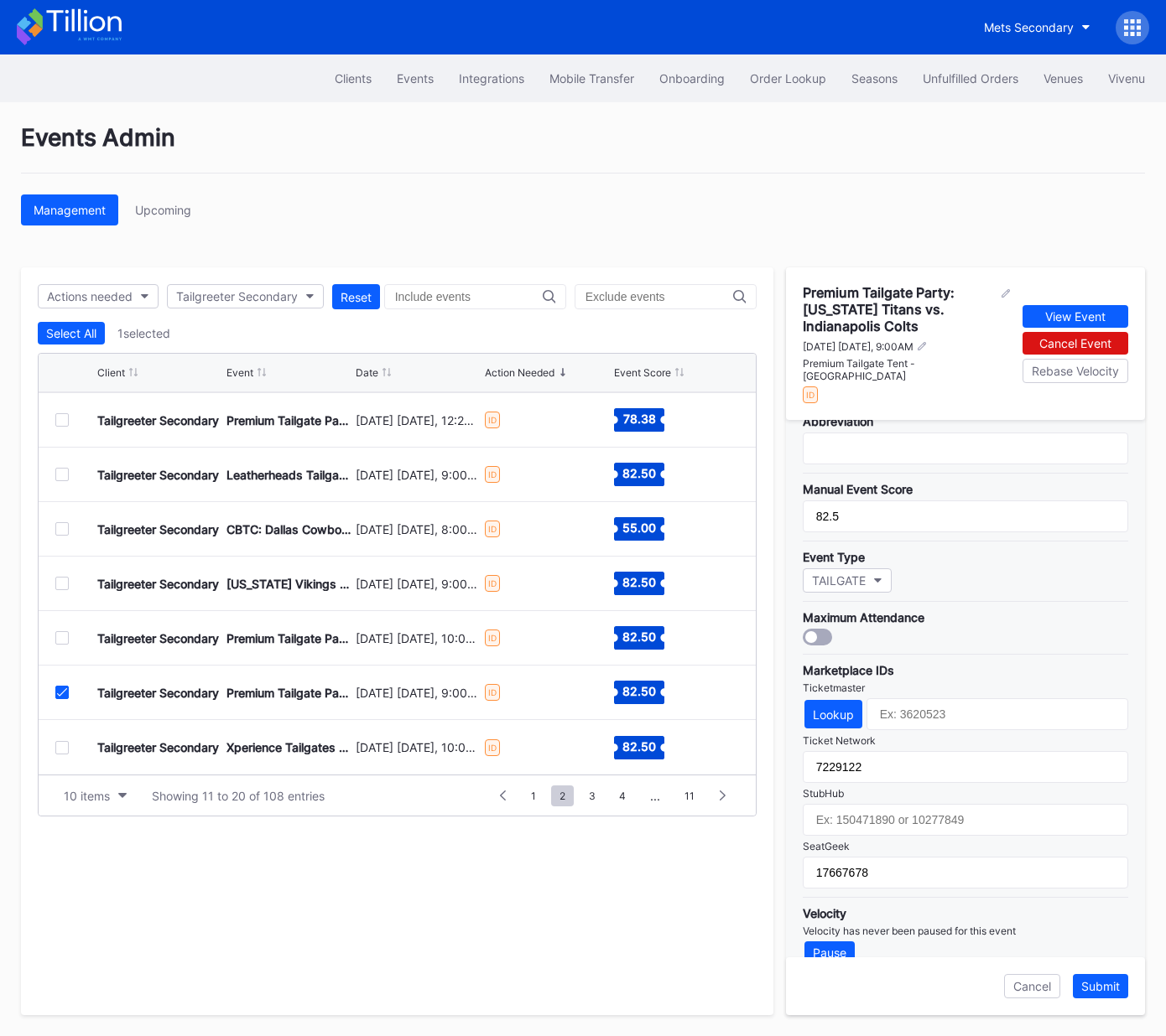
drag, startPoint x: 61, startPoint y: 693, endPoint x: 63, endPoint y: 746, distance: 53.0
click at [61, 693] on icon at bounding box center [62, 692] width 10 height 8
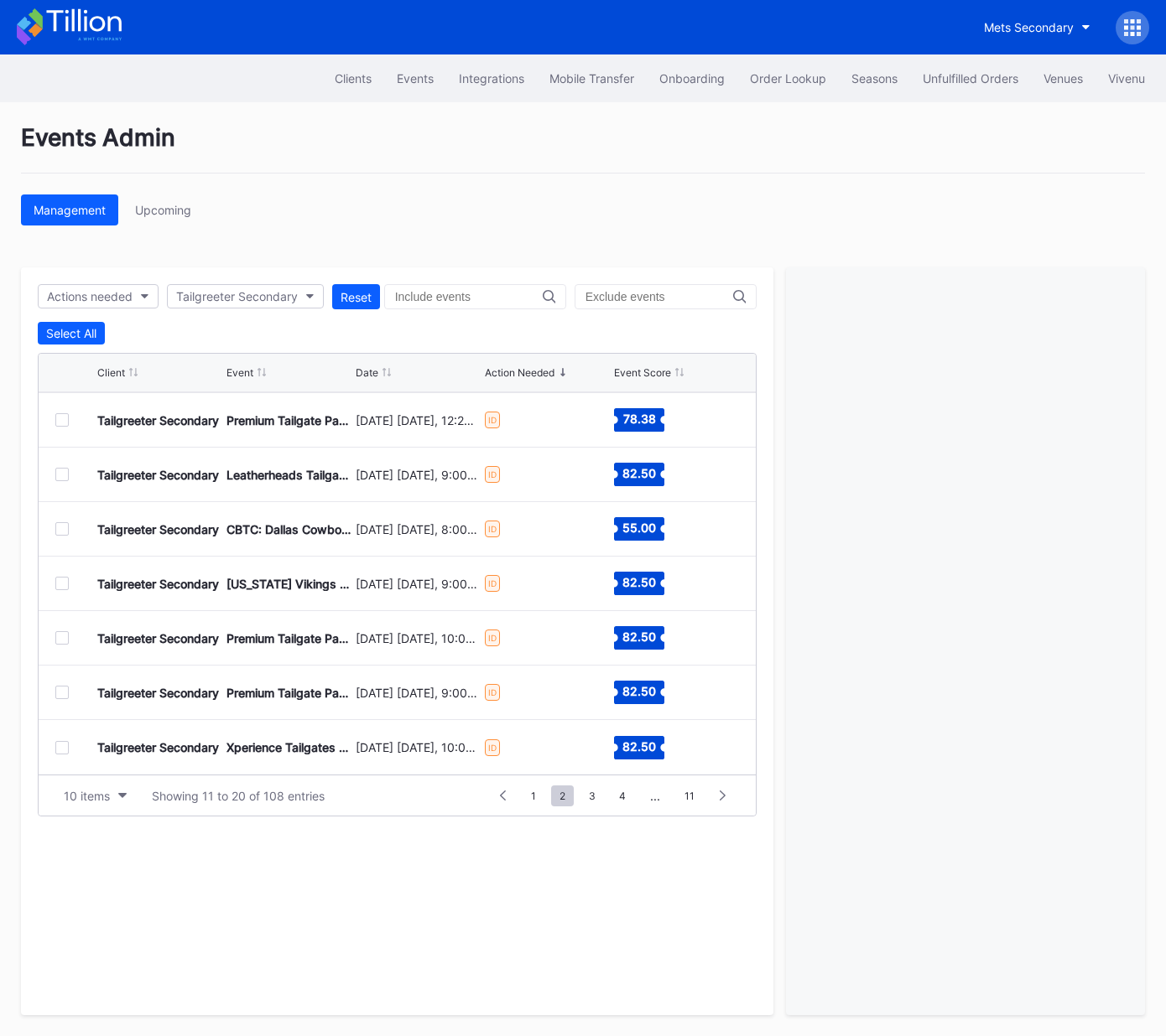
click at [63, 749] on div at bounding box center [61, 747] width 13 height 13
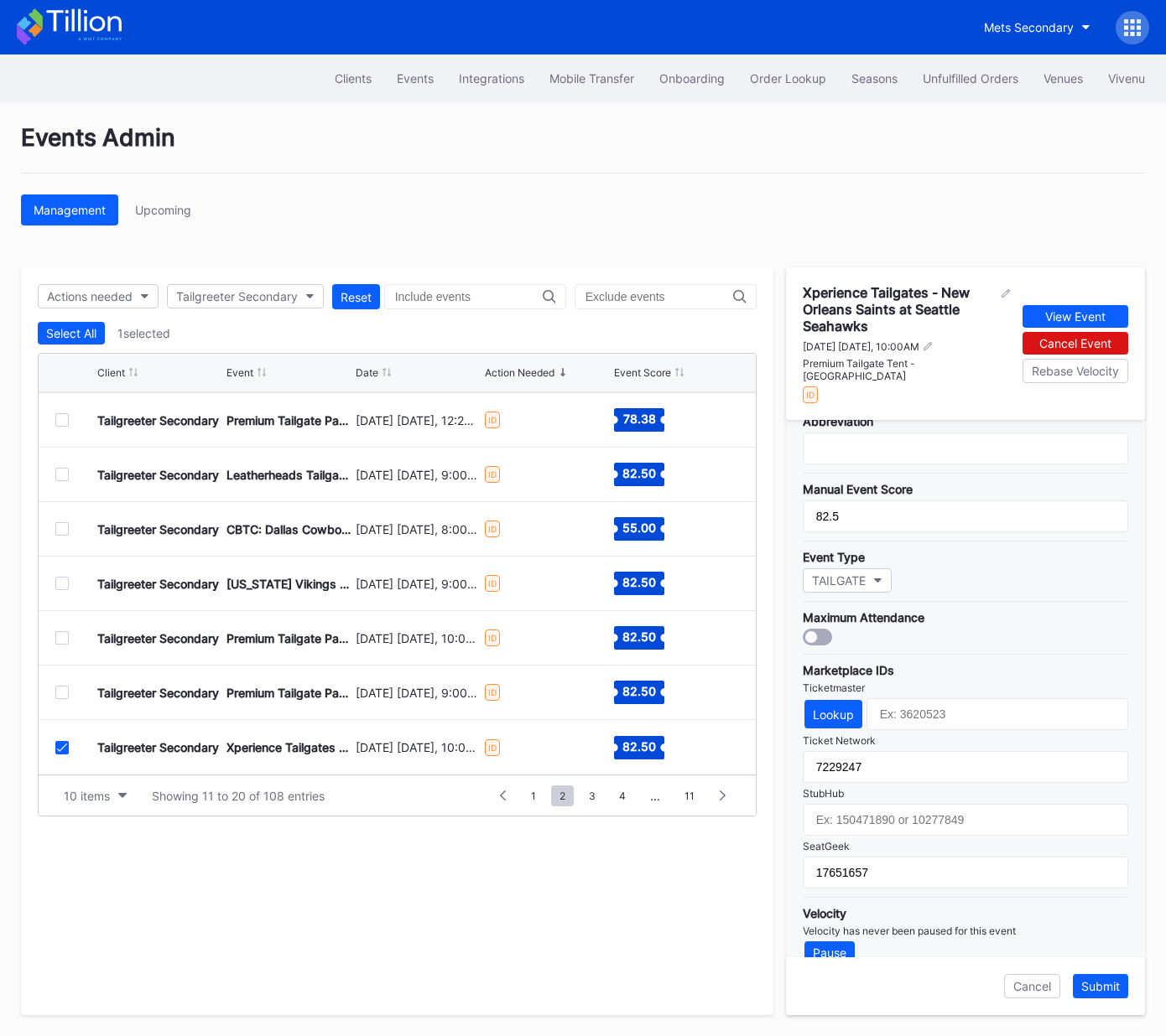
click at [64, 751] on div at bounding box center [61, 747] width 13 height 13
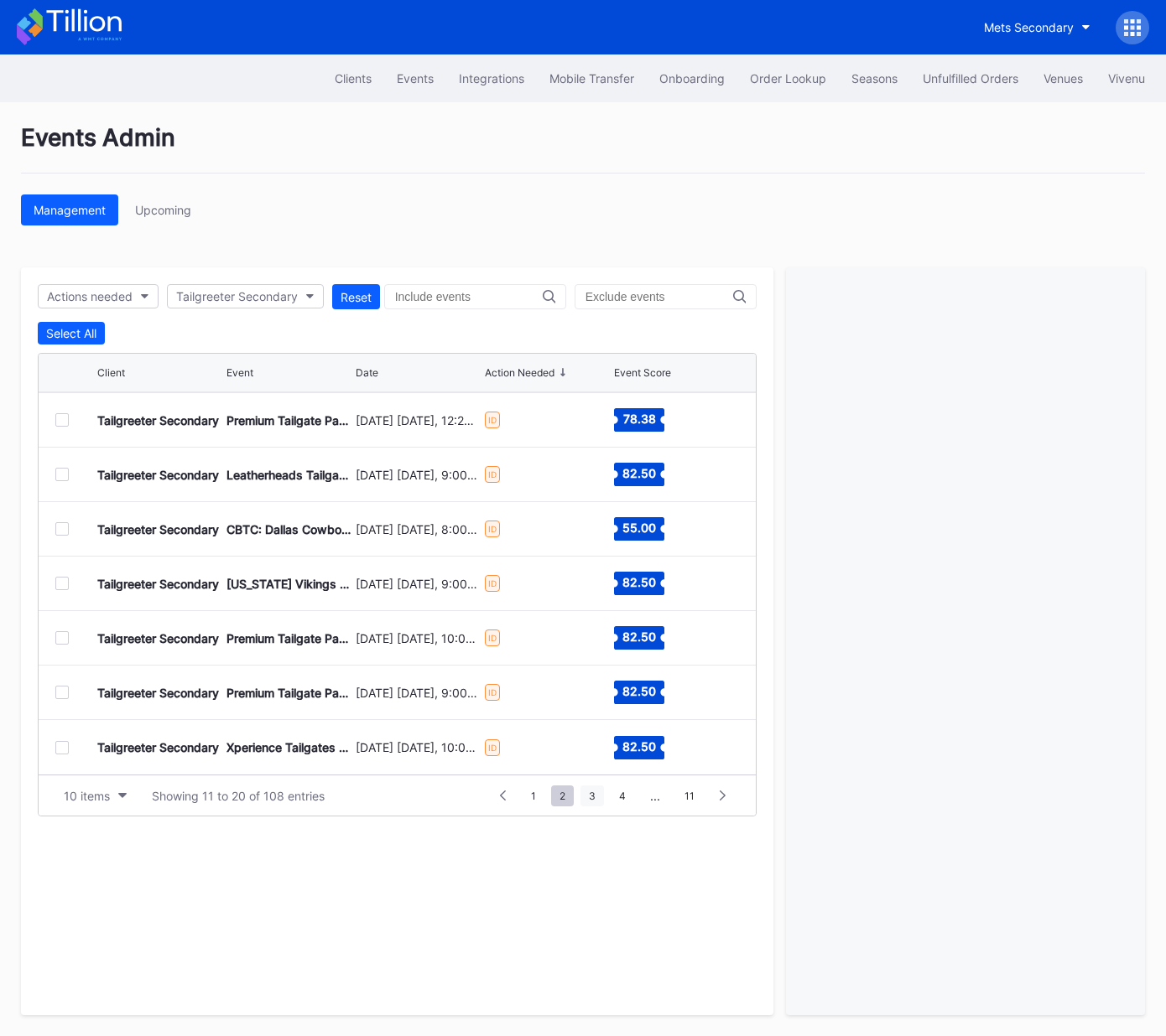
click at [592, 798] on span "3" at bounding box center [592, 796] width 24 height 21
click at [61, 419] on div at bounding box center [61, 419] width 13 height 13
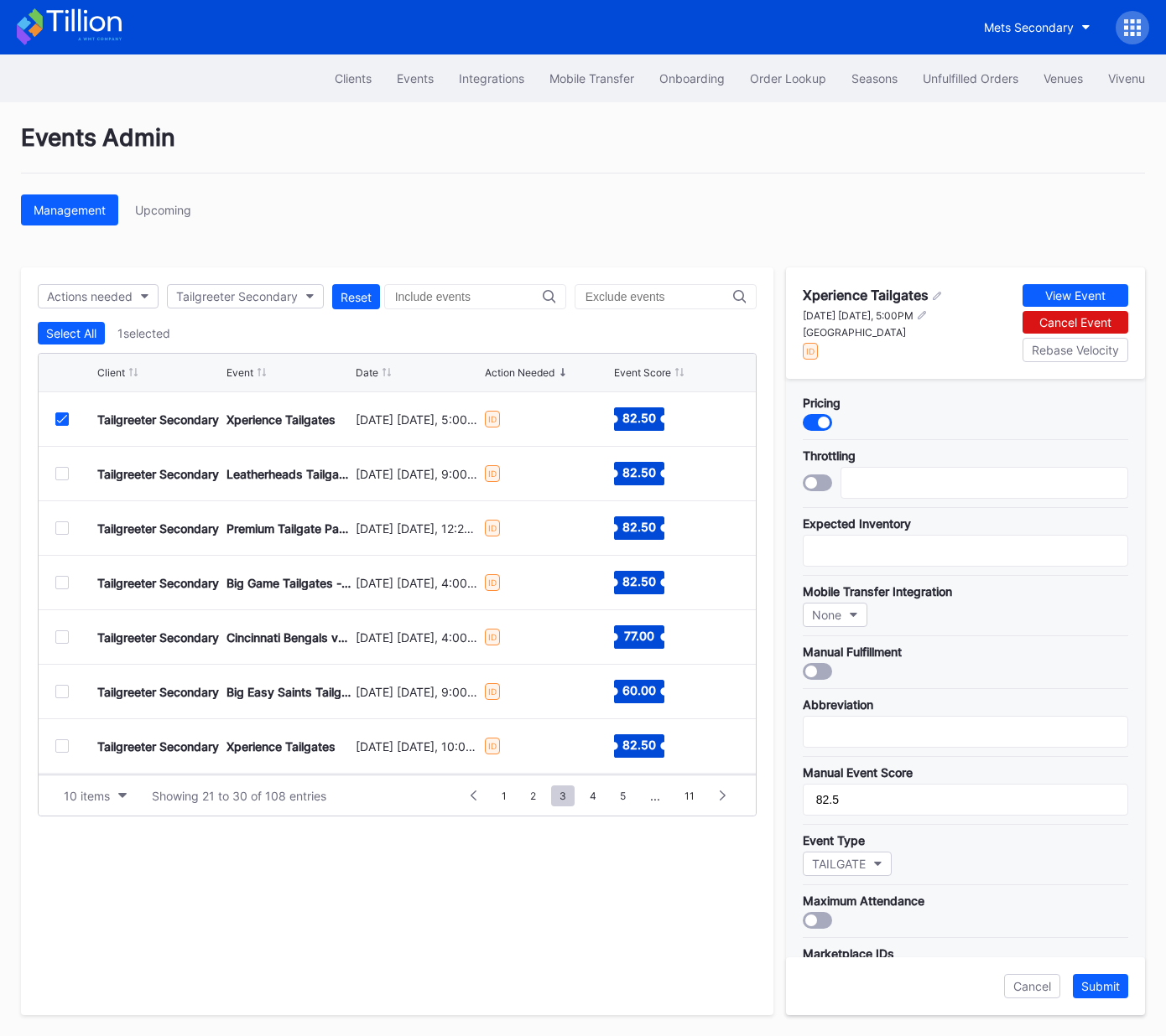
scroll to position [298, 0]
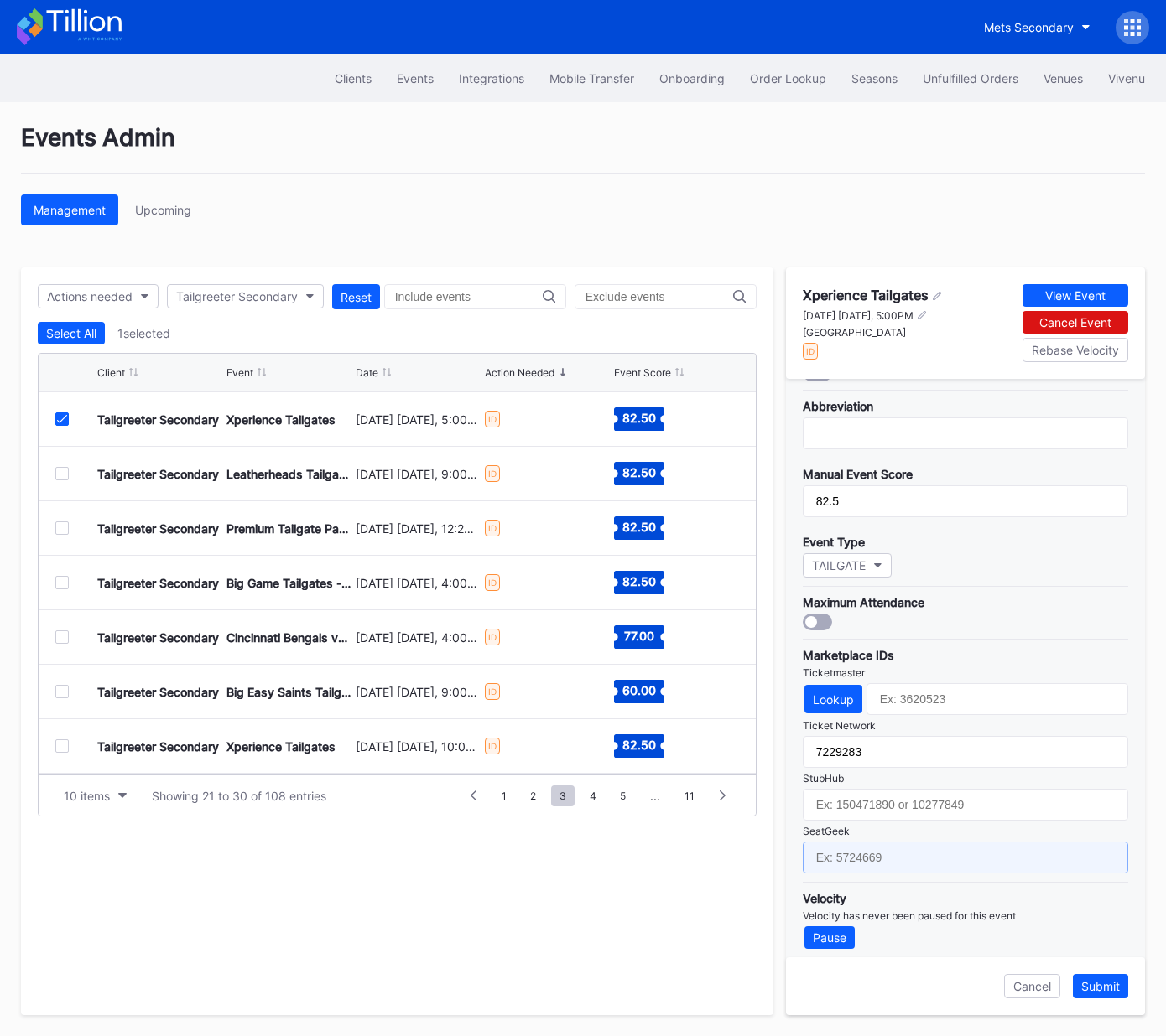
click at [927, 852] on input "text" at bounding box center [966, 858] width 325 height 32
paste input "17667626"
type input "17667626"
click at [1093, 986] on div "Submit" at bounding box center [1100, 986] width 39 height 14
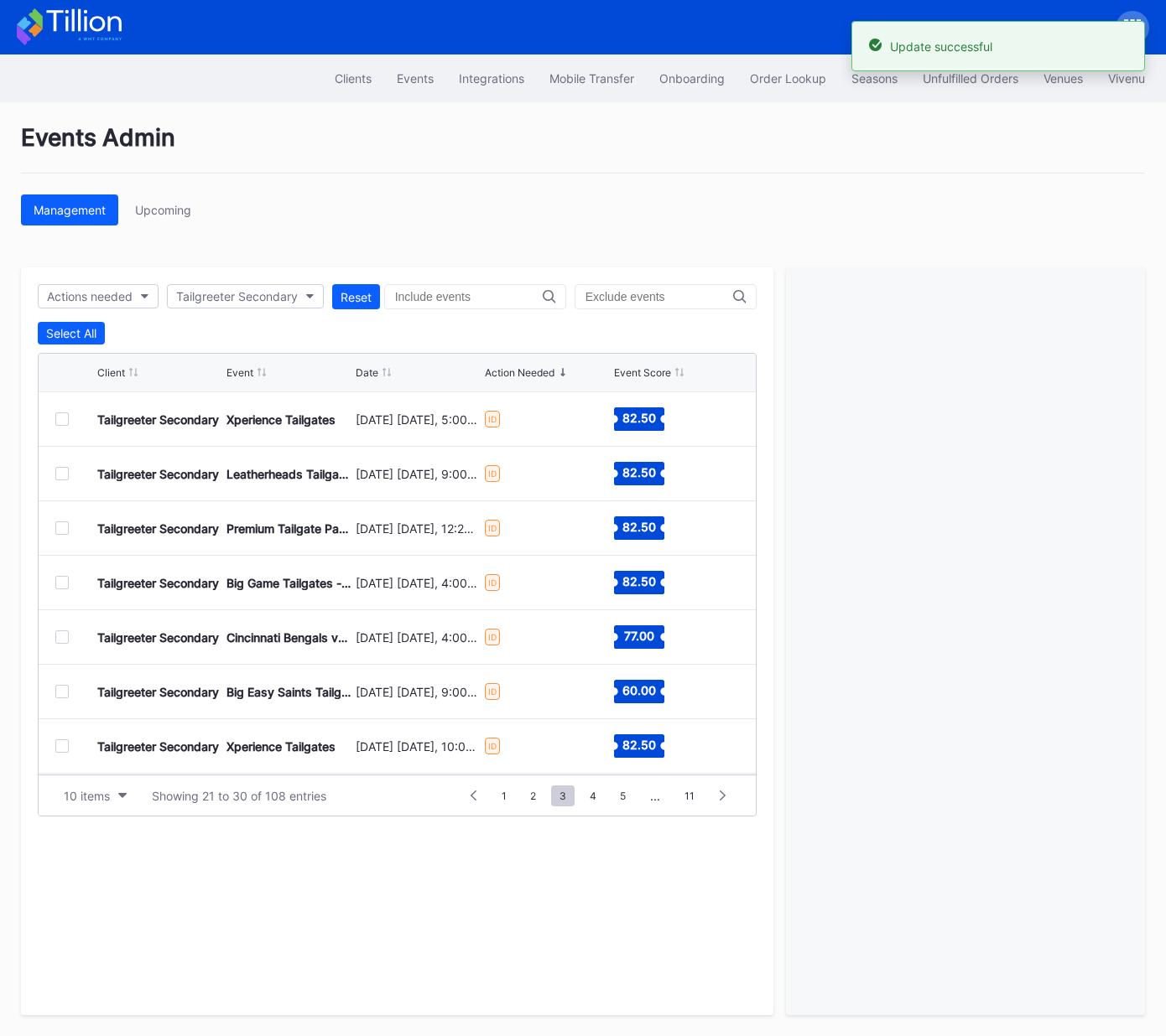
click at [59, 470] on div at bounding box center [61, 473] width 13 height 13
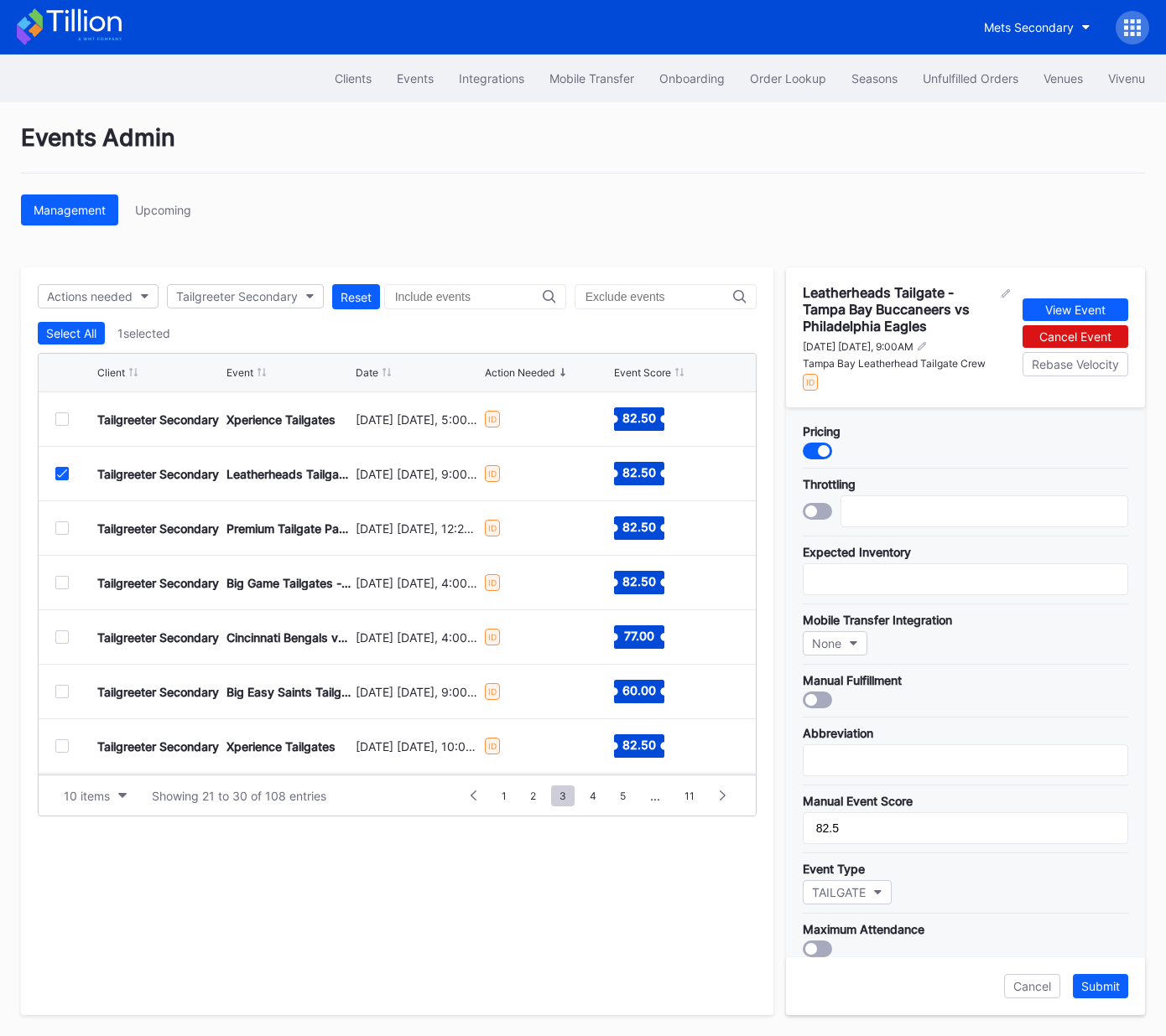
scroll to position [324, 0]
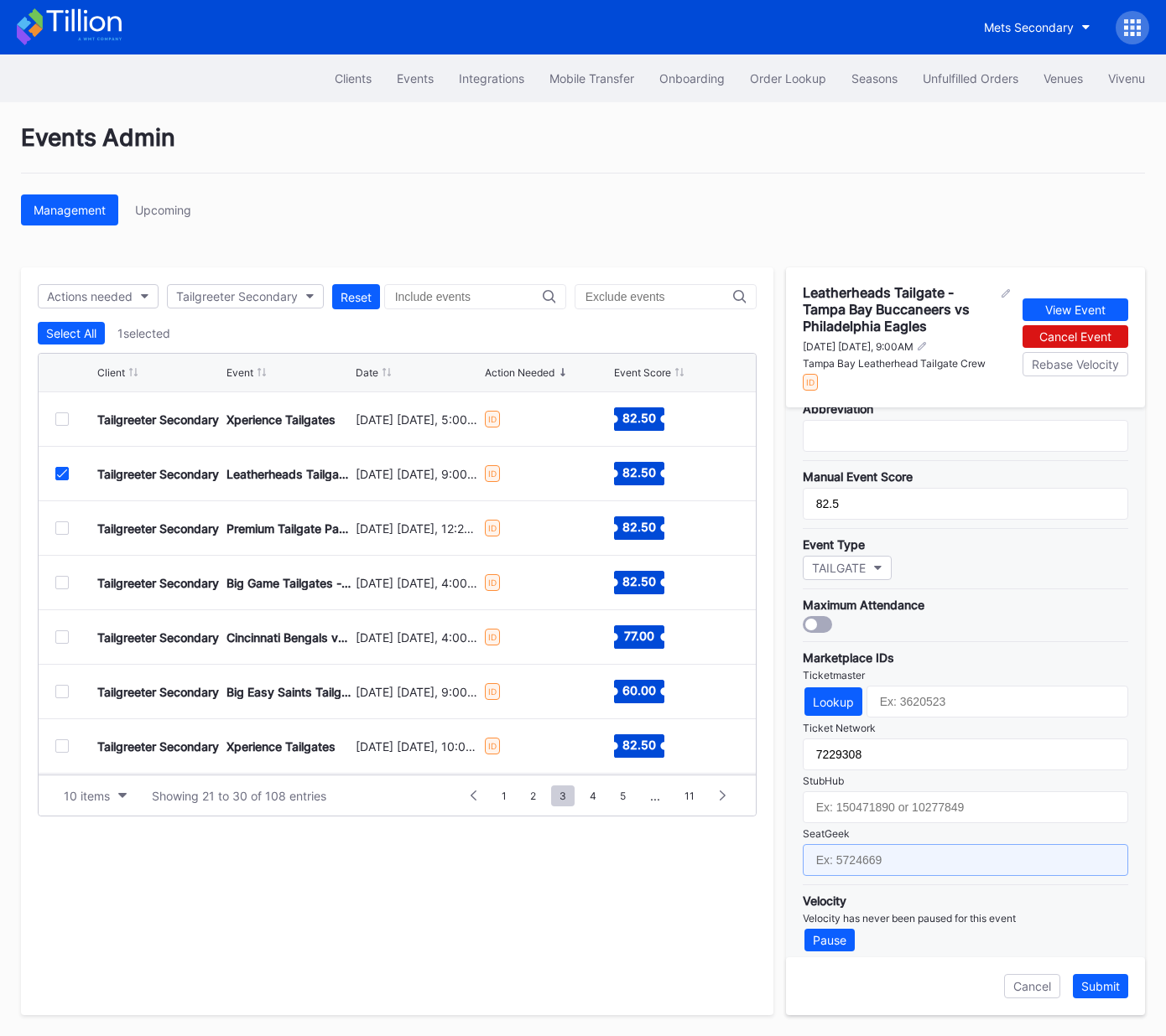
drag, startPoint x: 888, startPoint y: 853, endPoint x: 910, endPoint y: 858, distance: 22.6
click at [888, 853] on input "text" at bounding box center [966, 861] width 325 height 32
paste input "17651665"
type input "17651665"
click at [1098, 991] on div "Submit" at bounding box center [1100, 986] width 39 height 14
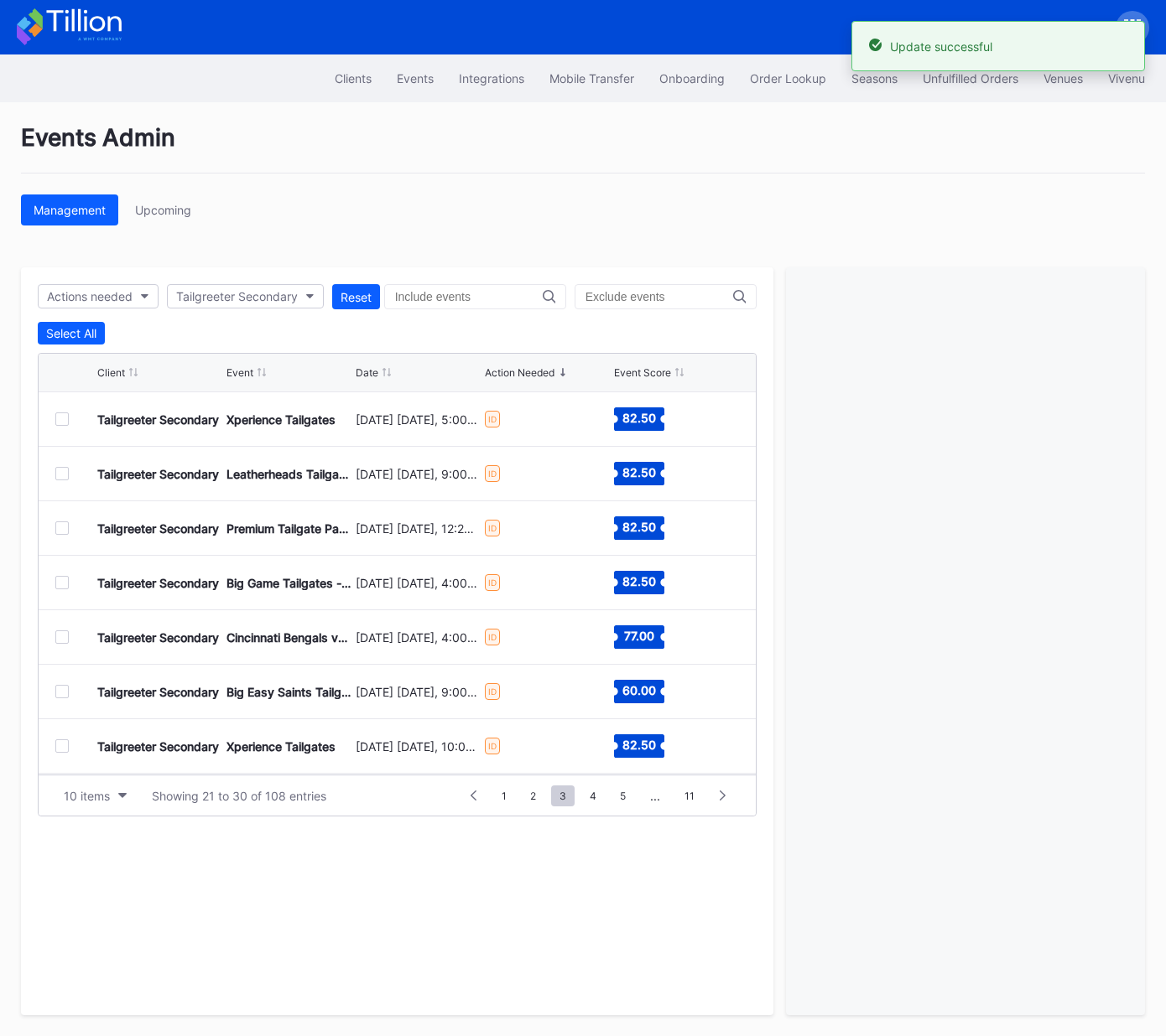
click at [61, 528] on div at bounding box center [61, 527] width 13 height 13
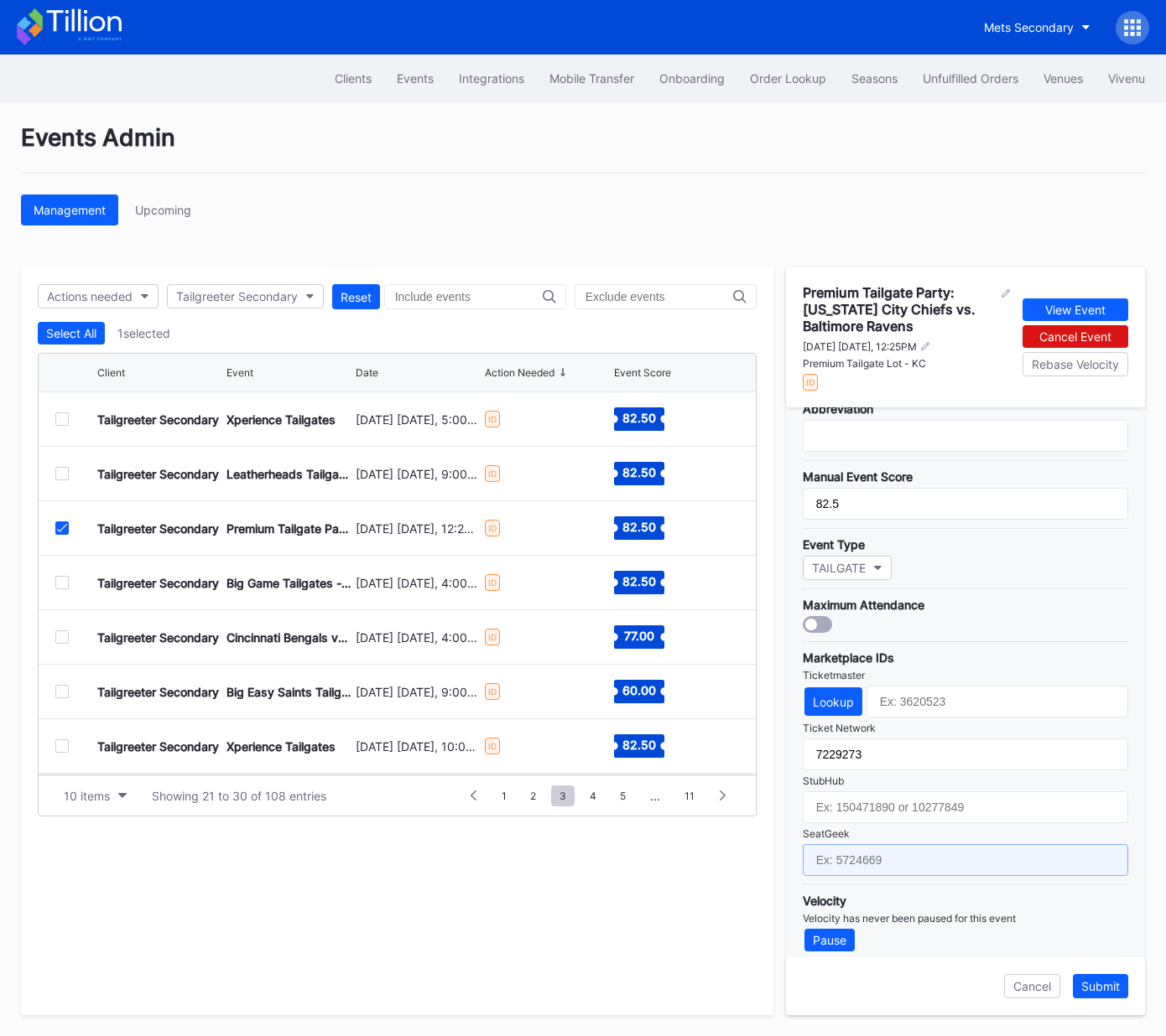
click at [894, 850] on input "text" at bounding box center [966, 861] width 325 height 32
paste input "17667700"
type input "17667700"
click at [1099, 988] on div "Submit" at bounding box center [1100, 986] width 39 height 14
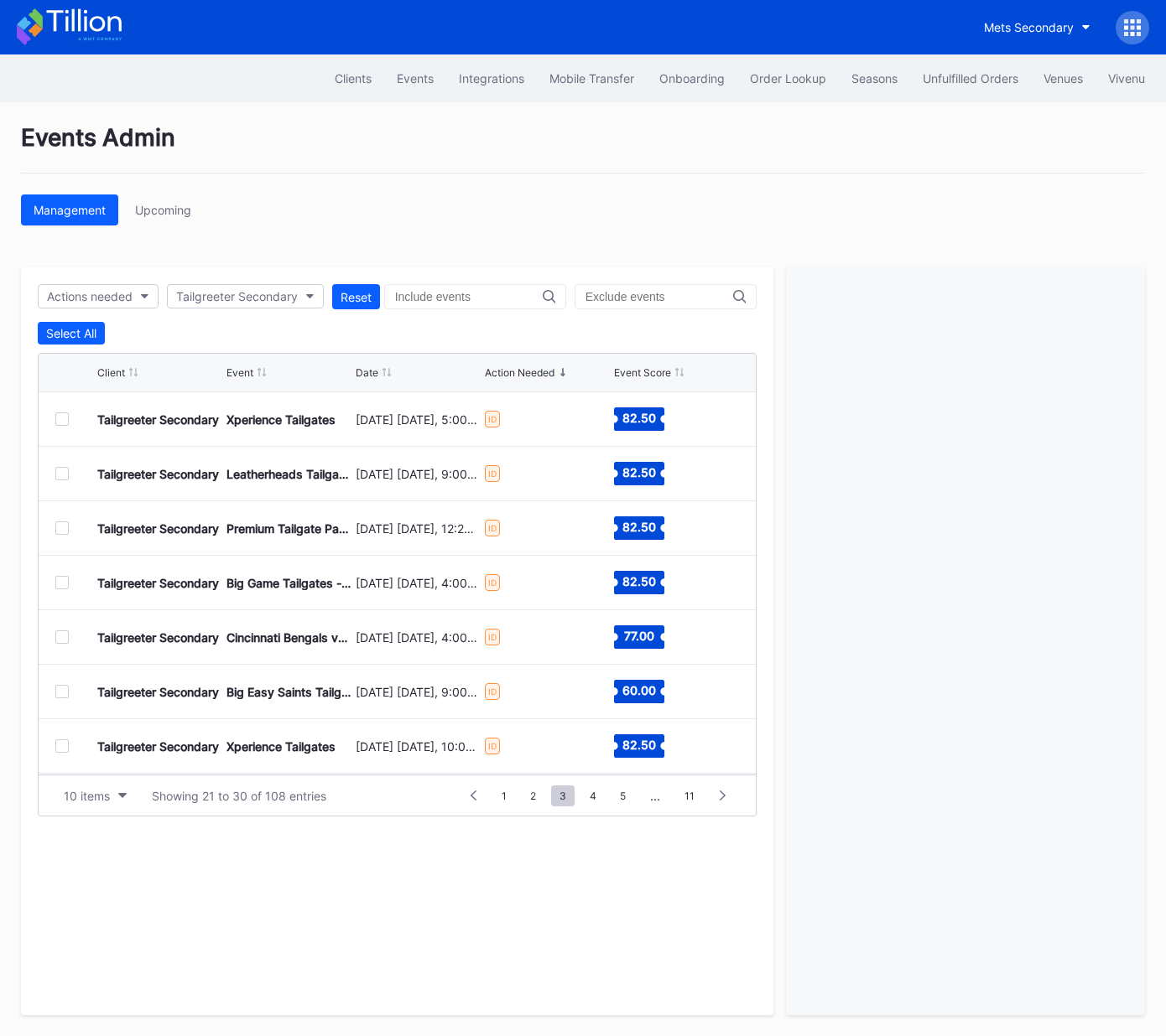
click at [57, 585] on div at bounding box center [61, 582] width 13 height 13
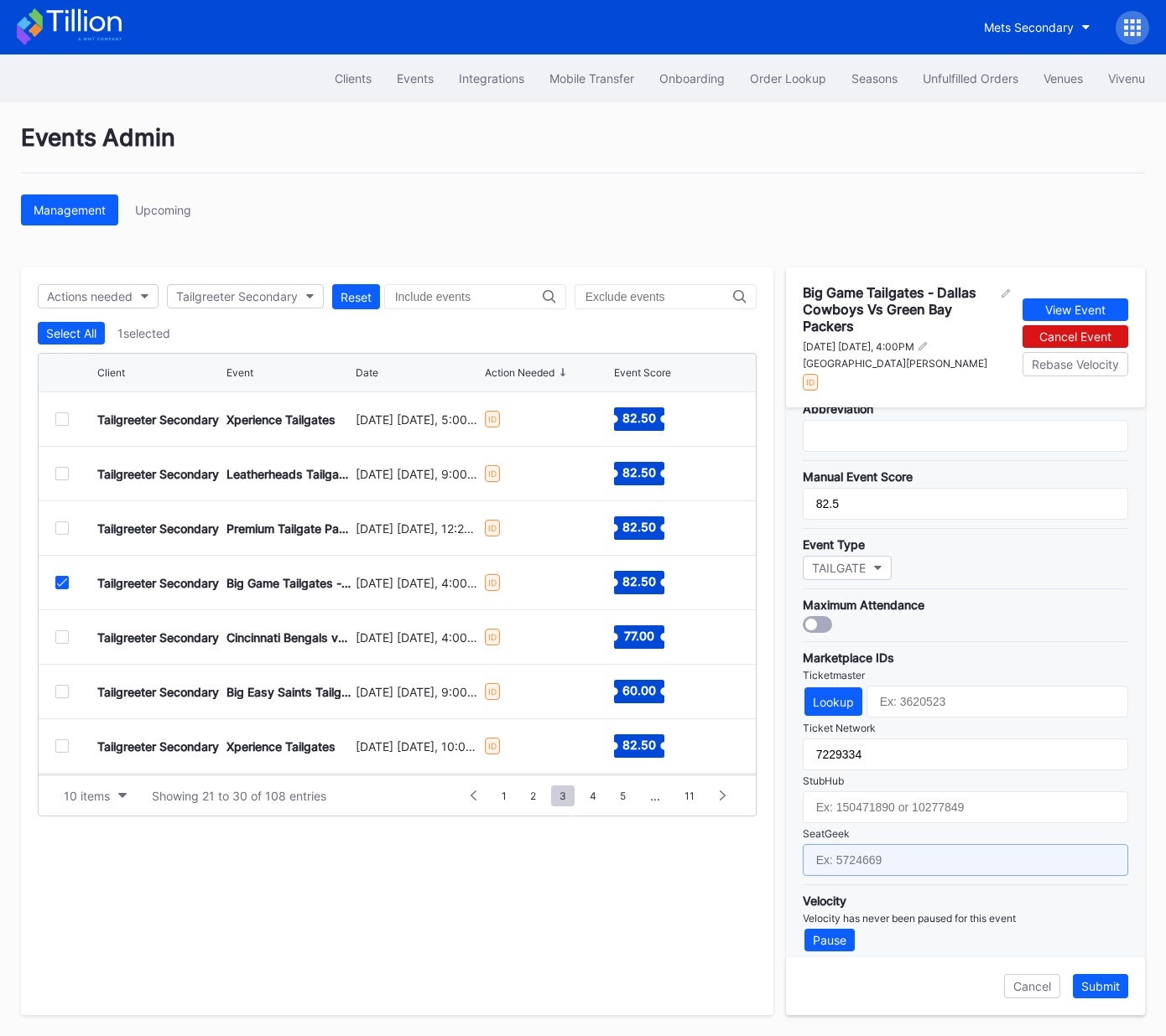
drag, startPoint x: 978, startPoint y: 856, endPoint x: 1027, endPoint y: 896, distance: 63.3
click at [978, 856] on input "text" at bounding box center [966, 861] width 325 height 32
paste input "17667656"
type input "17667656"
click at [1106, 987] on div "Submit" at bounding box center [1100, 986] width 39 height 14
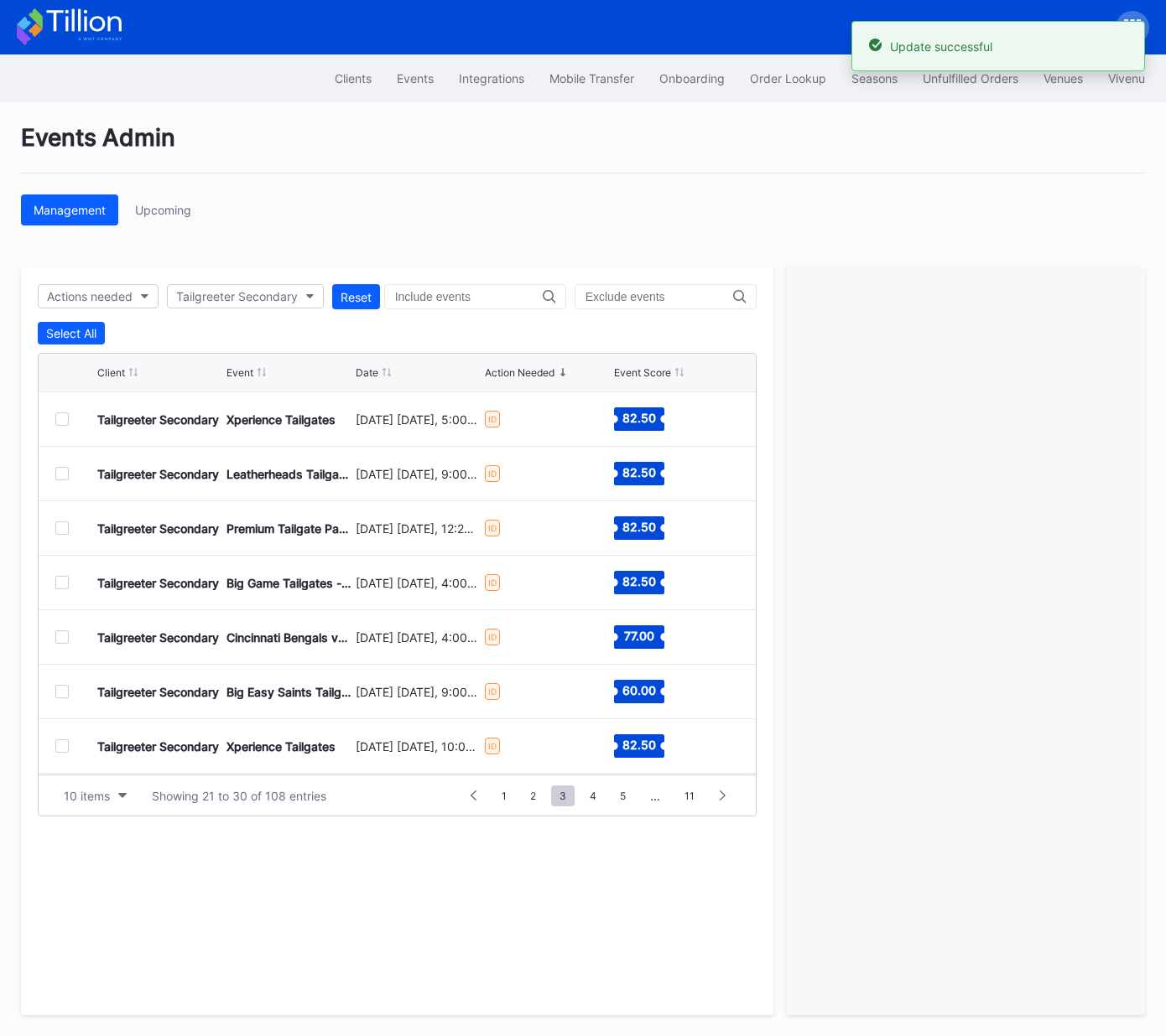
click at [59, 636] on div at bounding box center [61, 636] width 13 height 13
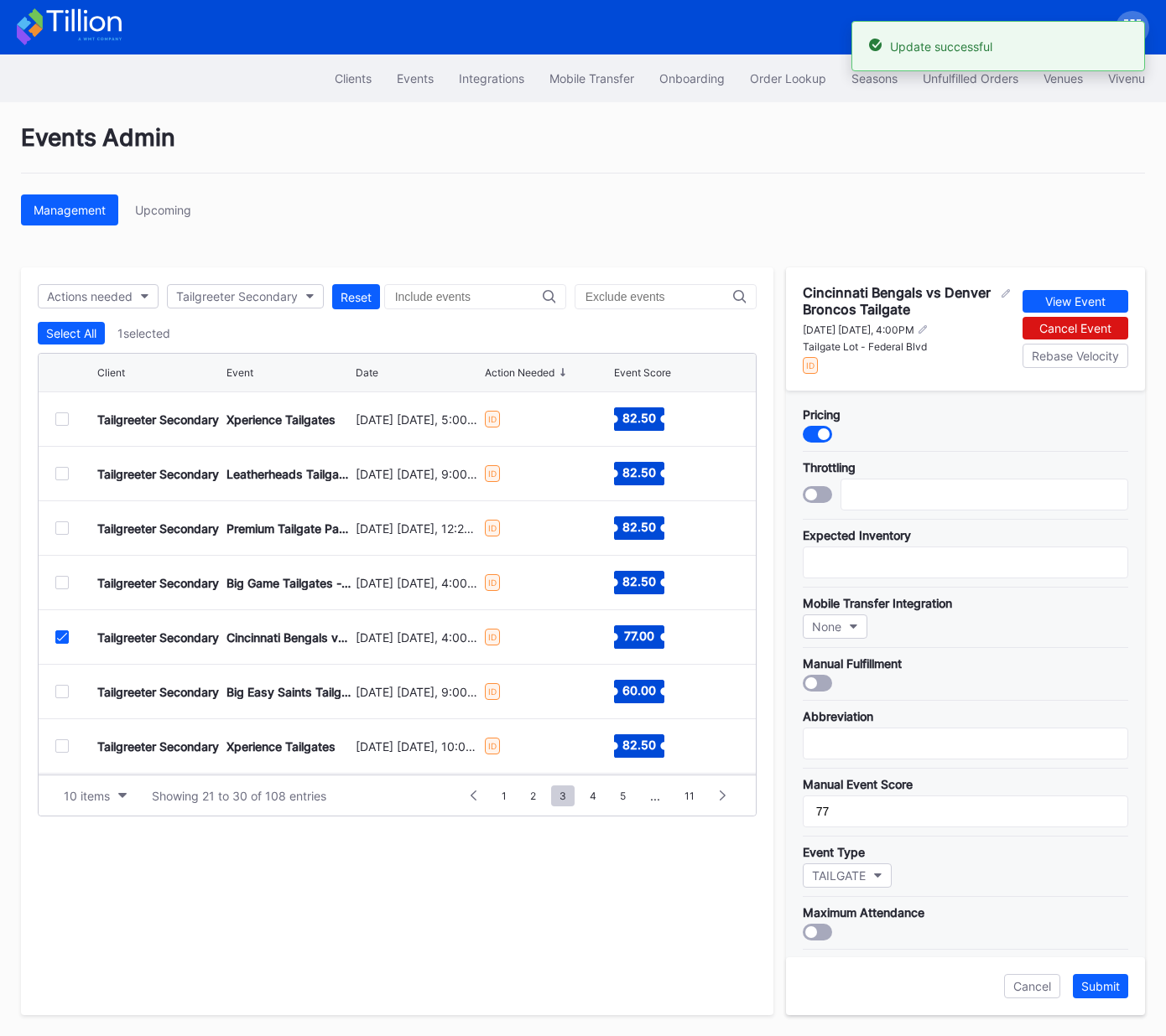
scroll to position [308, 0]
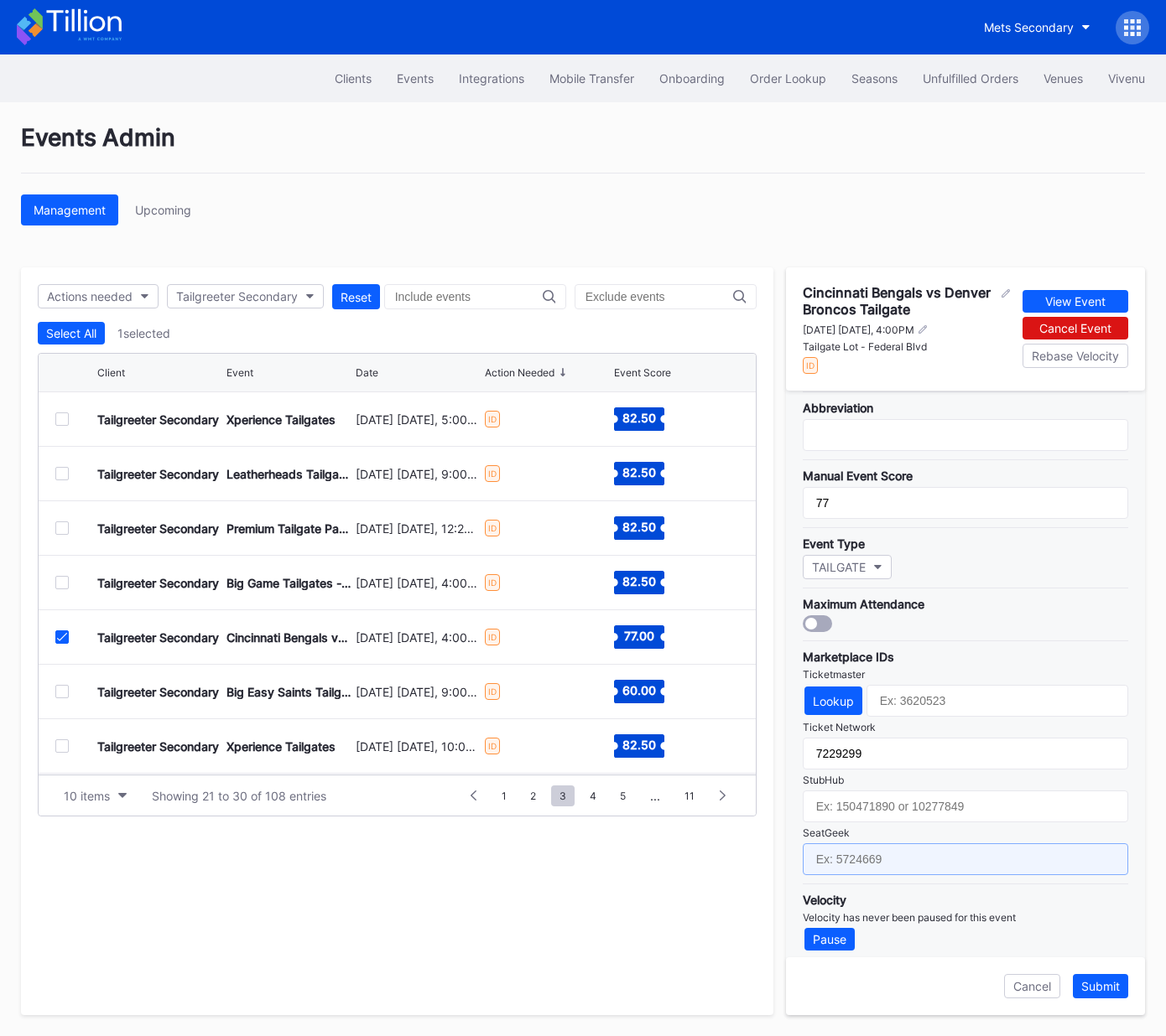
click at [928, 850] on input "text" at bounding box center [966, 860] width 325 height 32
paste input "17651624"
type input "17651624"
click at [1098, 991] on div "Submit" at bounding box center [1100, 986] width 39 height 14
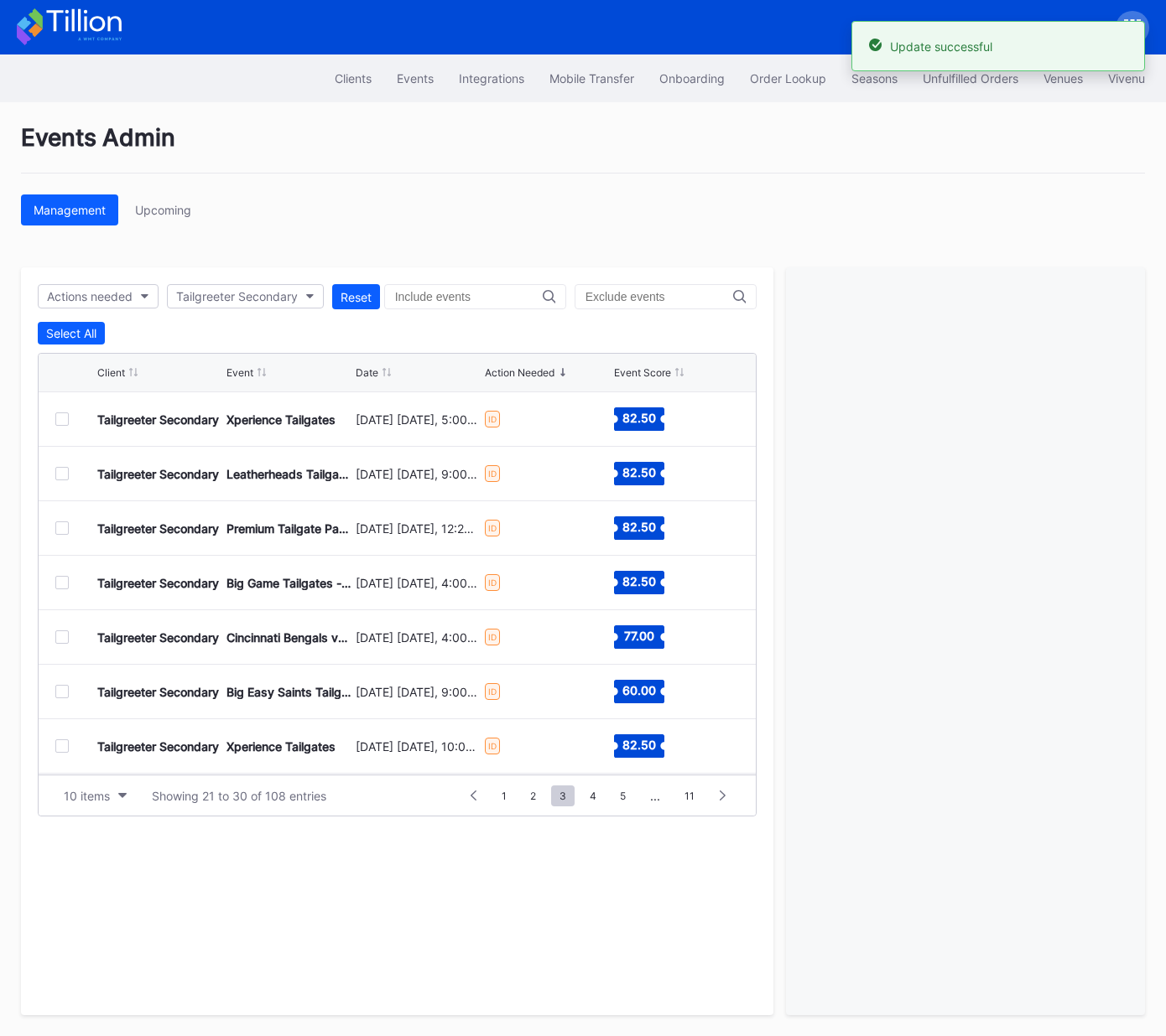
click at [61, 691] on div at bounding box center [61, 691] width 13 height 13
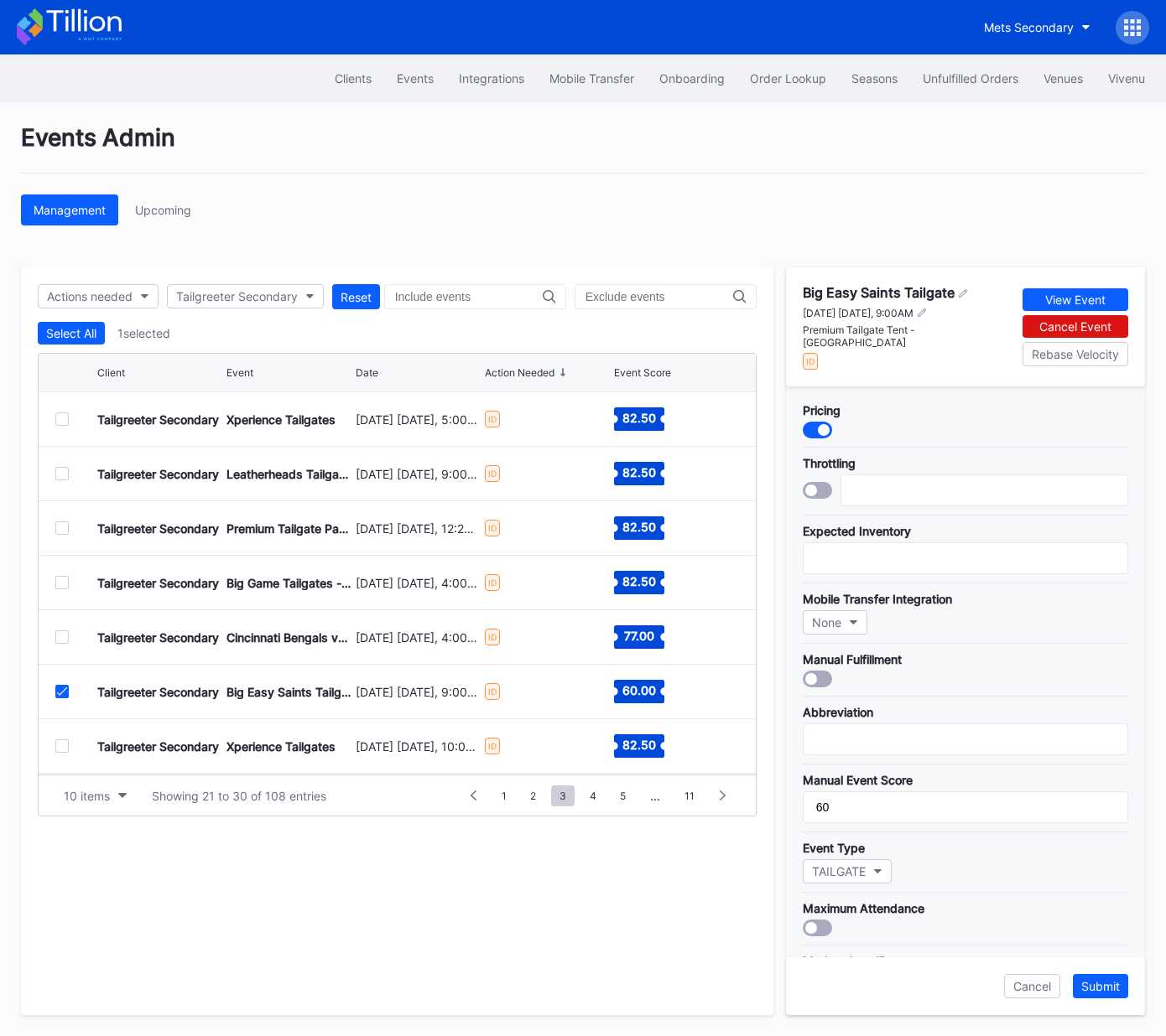
scroll to position [298, 0]
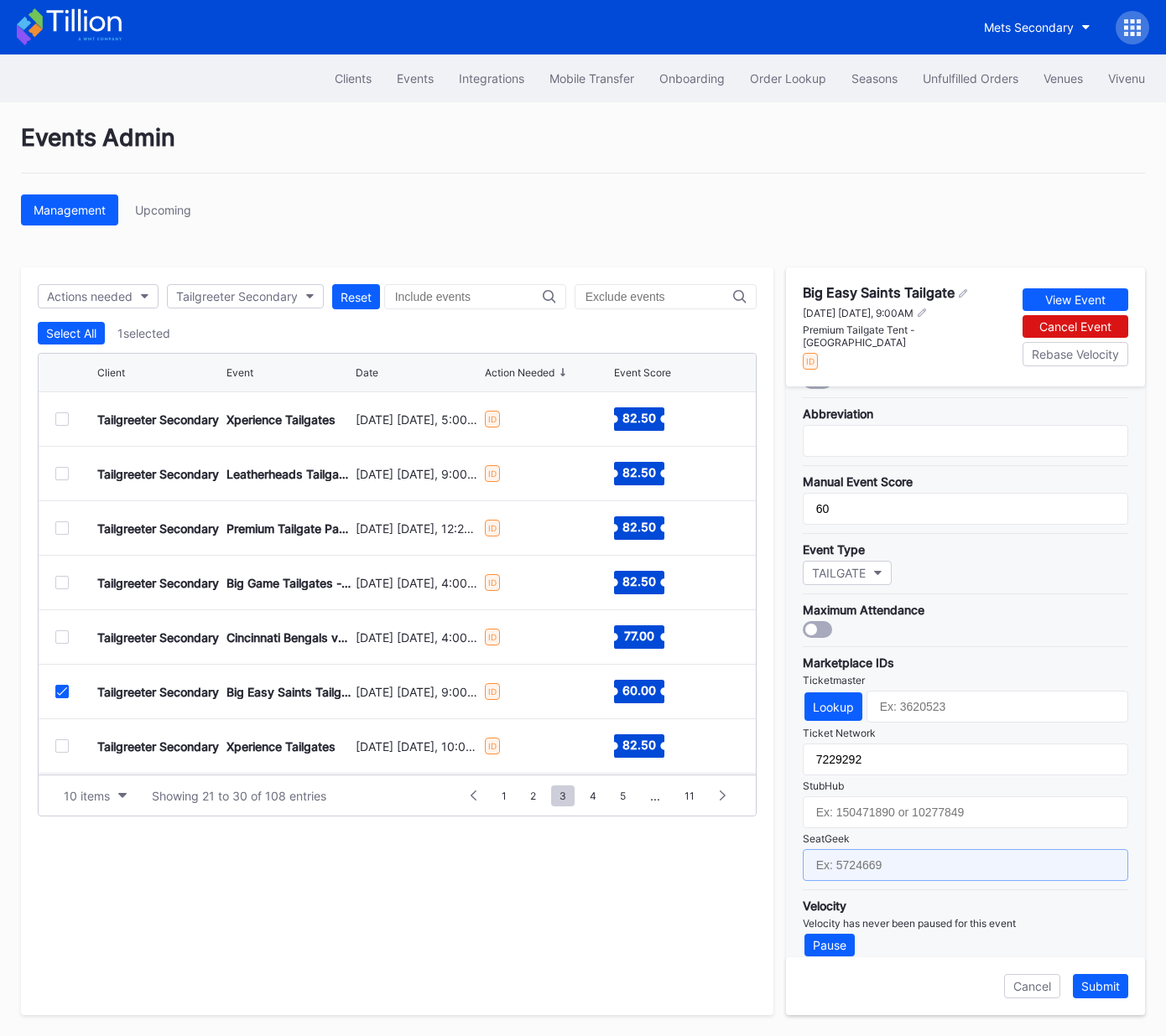
click at [894, 858] on input "text" at bounding box center [966, 865] width 325 height 32
paste input "17667669"
type input "17667669"
click at [1103, 989] on div "Submit" at bounding box center [1100, 986] width 39 height 14
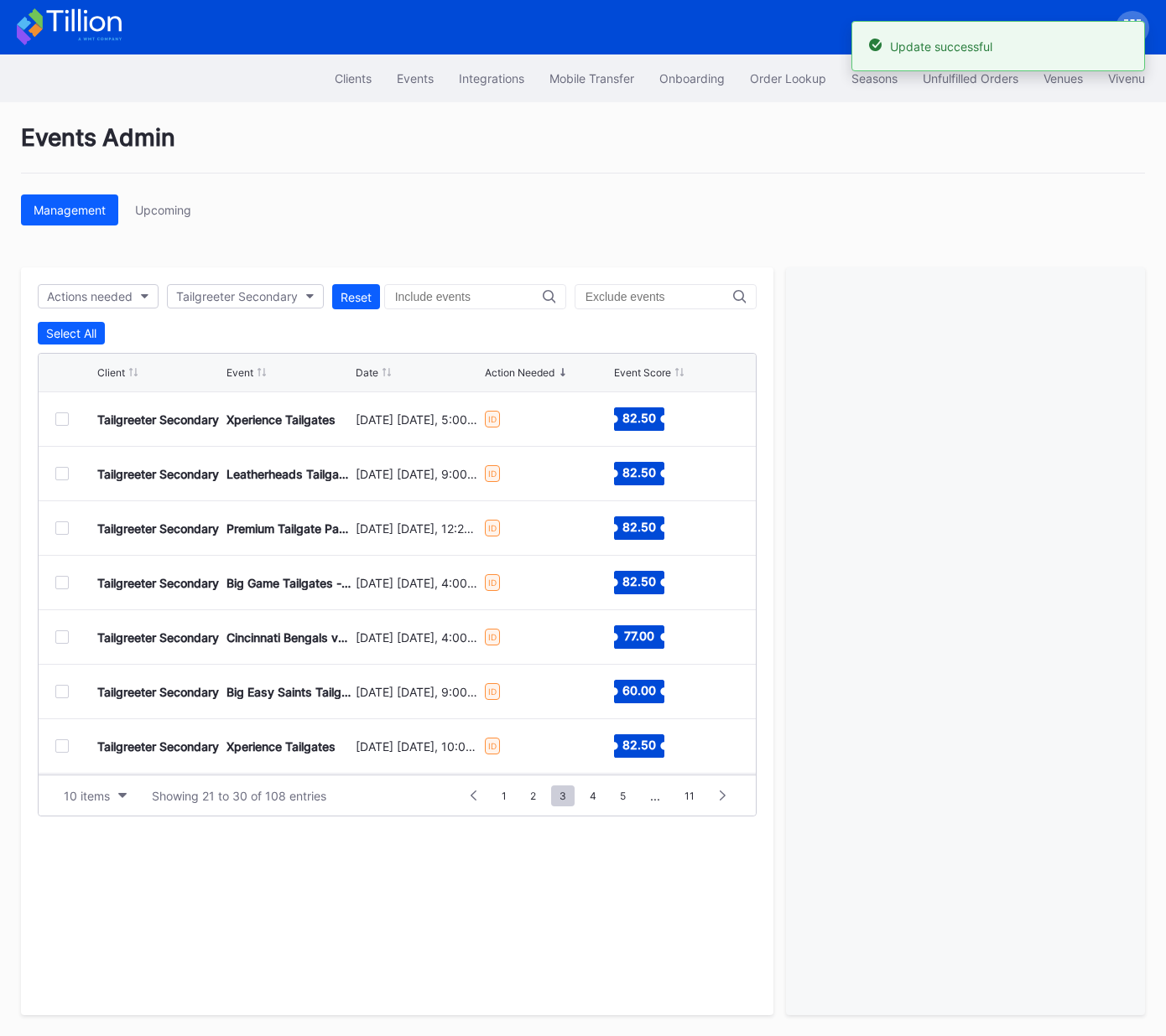
click at [61, 746] on div at bounding box center [61, 746] width 13 height 13
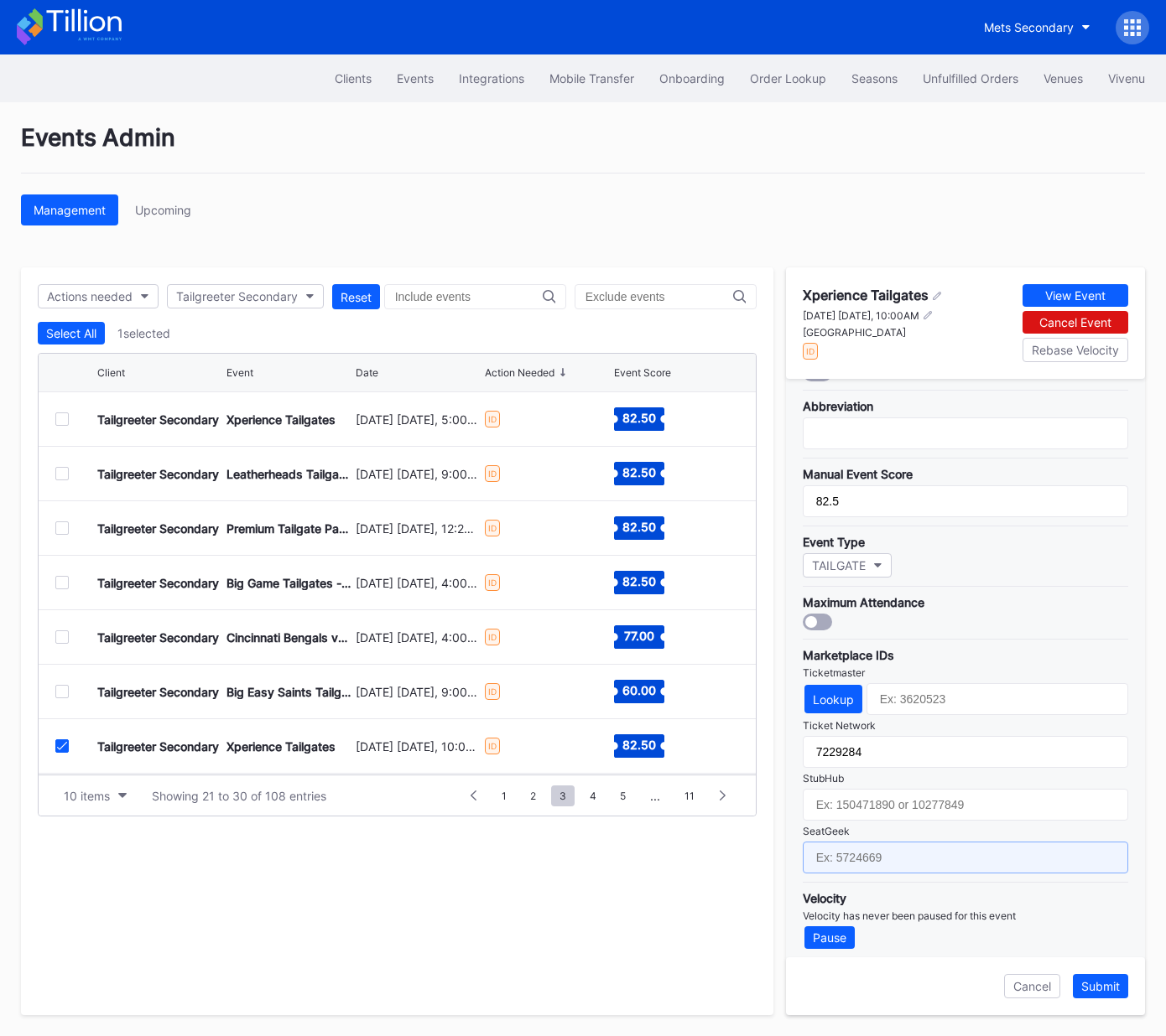
click at [900, 857] on input "text" at bounding box center [966, 858] width 325 height 32
paste input "17667627"
type input "17667627"
click at [1105, 983] on div "Submit" at bounding box center [1100, 986] width 39 height 14
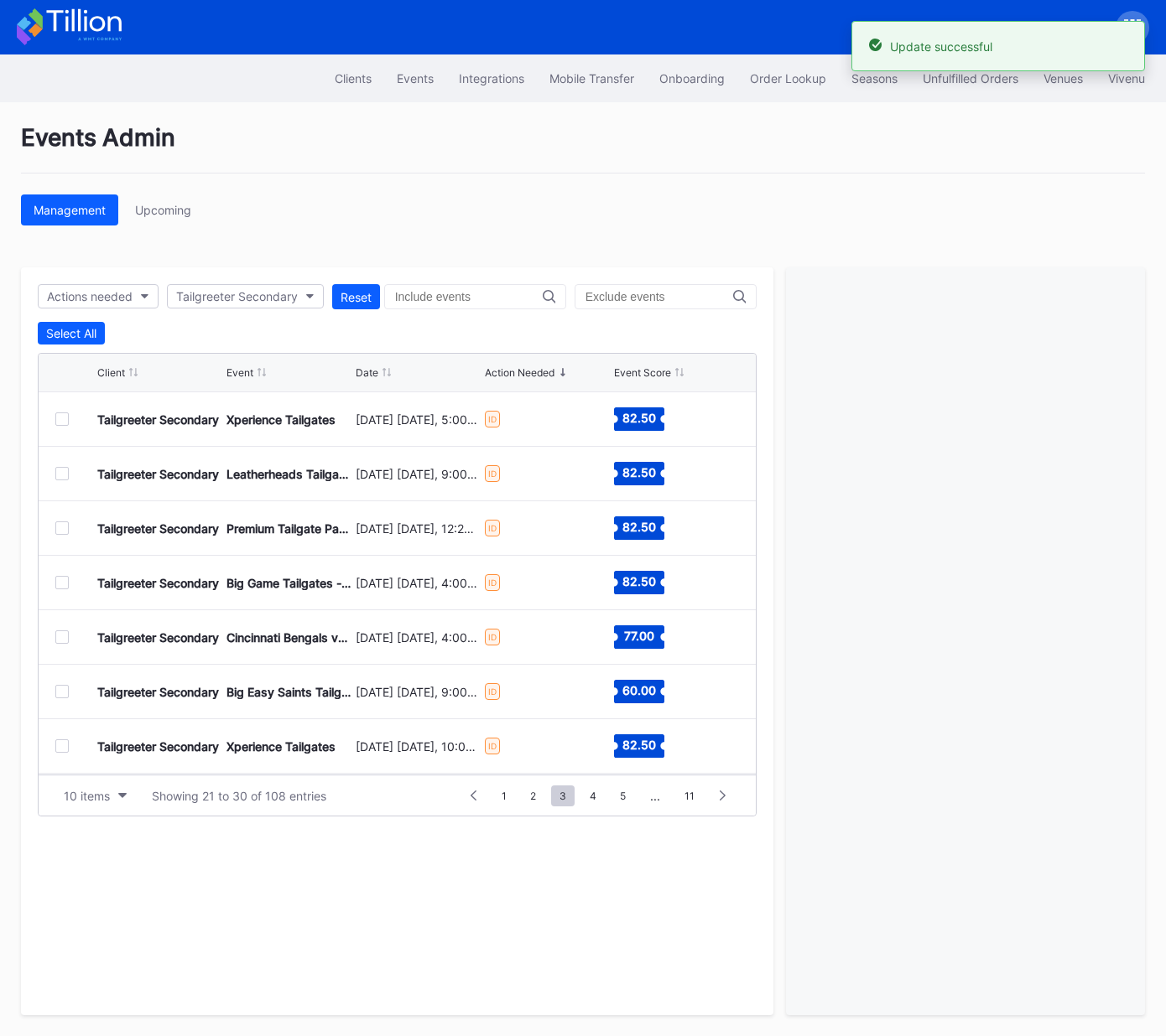
scroll to position [163, 0]
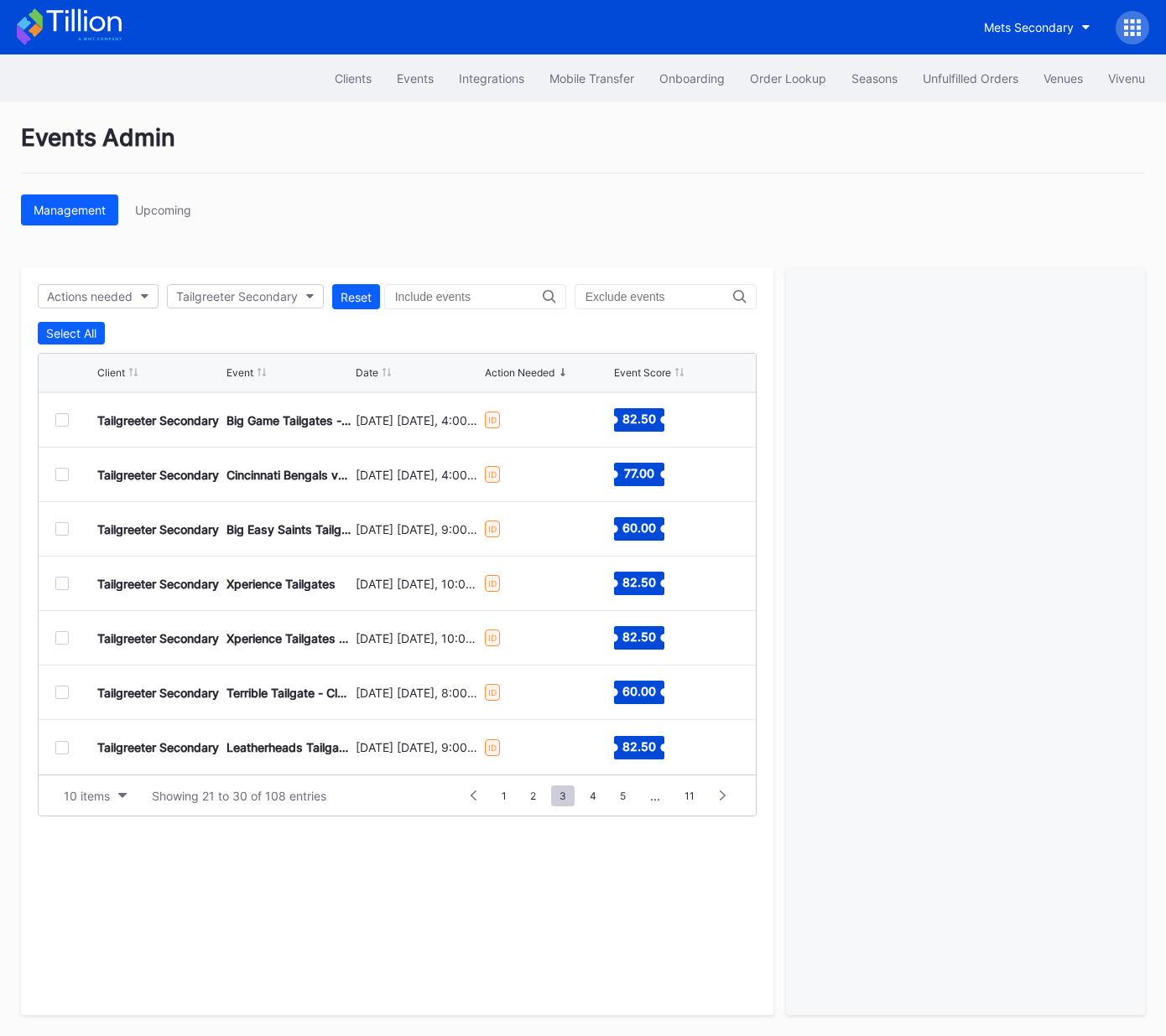
click at [64, 639] on div at bounding box center [61, 637] width 13 height 13
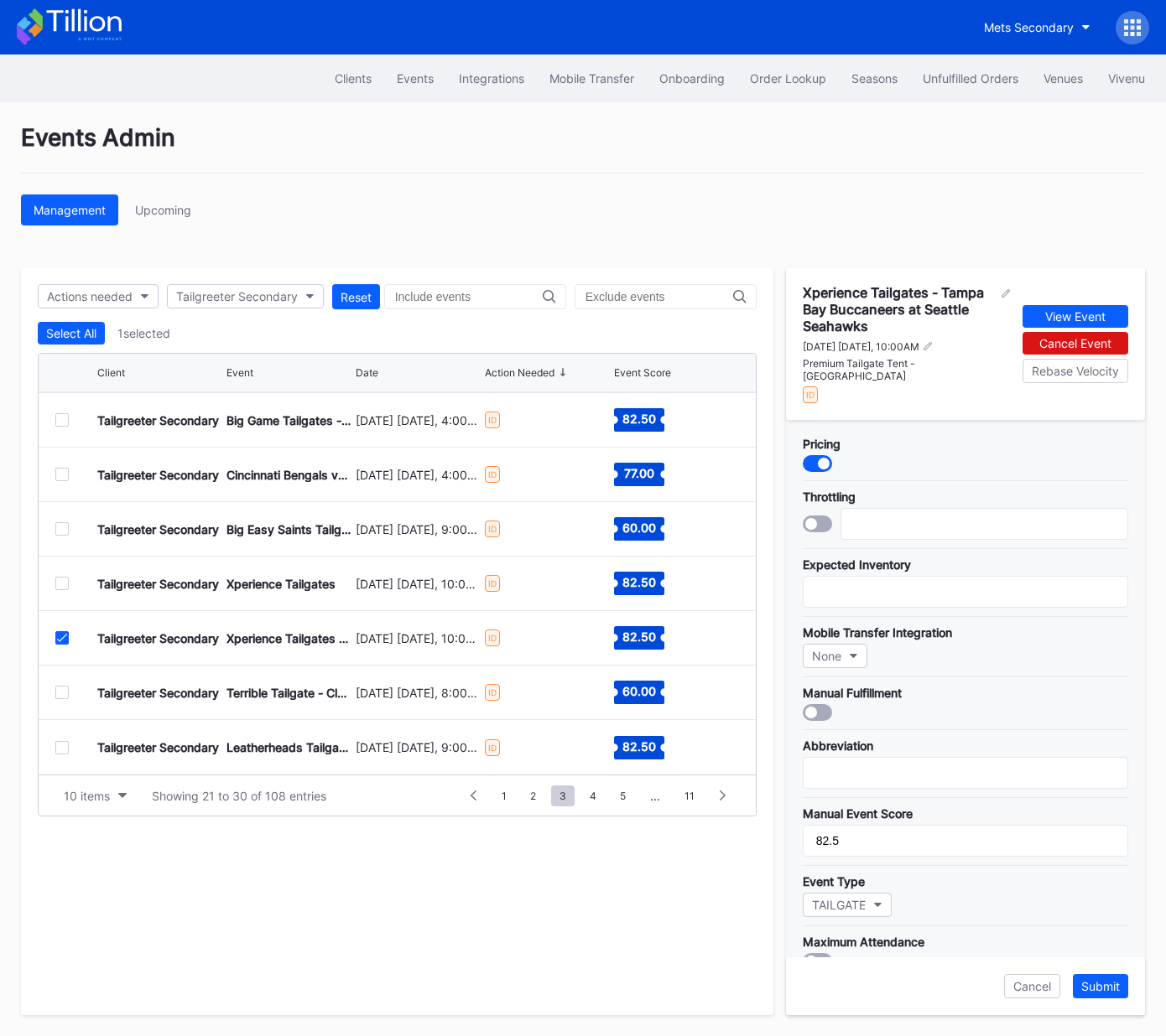
scroll to position [324, 0]
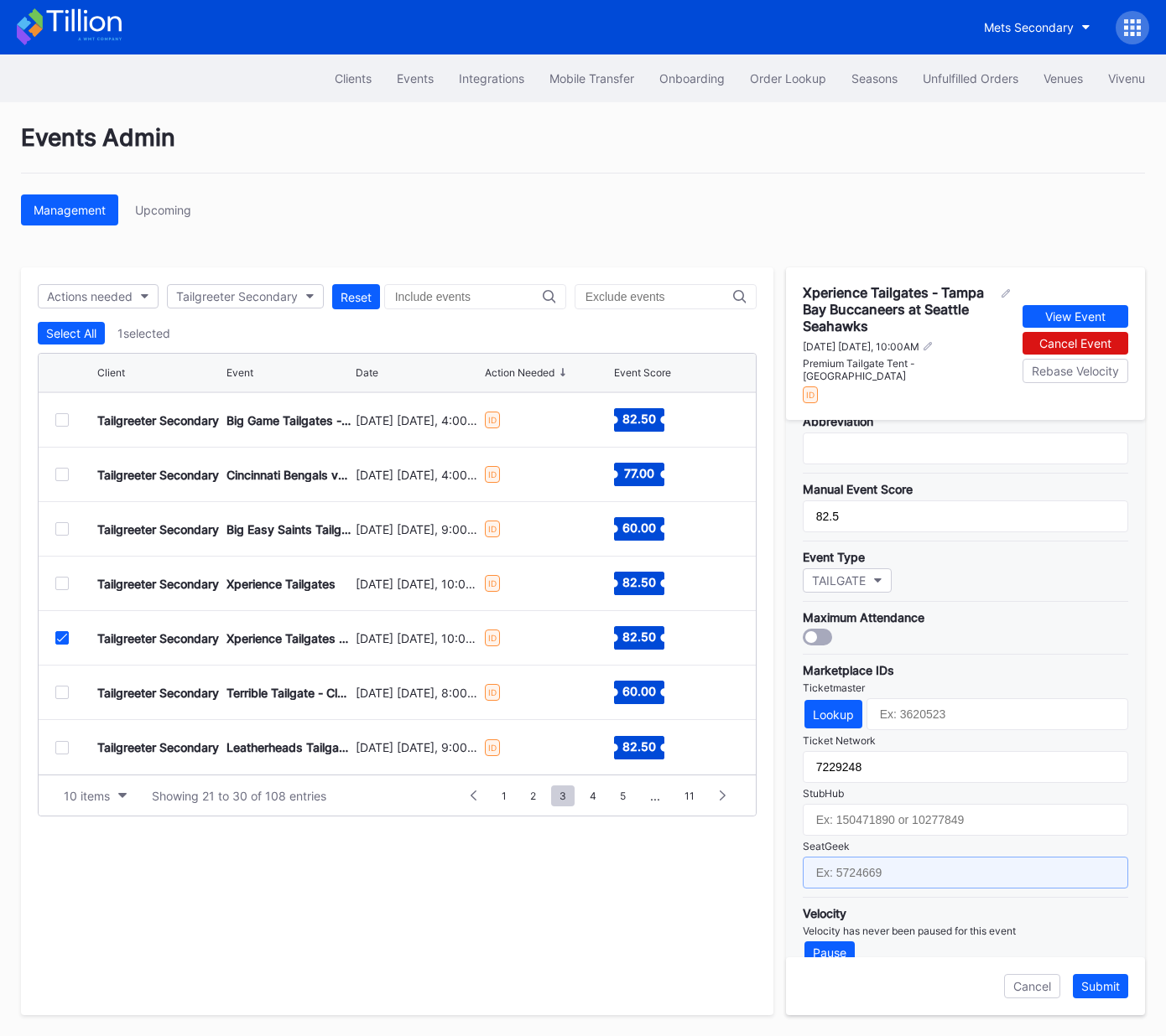
click at [925, 857] on input "text" at bounding box center [966, 872] width 325 height 32
paste input "17651658"
type input "17651658"
click at [1110, 988] on div "Submit" at bounding box center [1100, 986] width 39 height 14
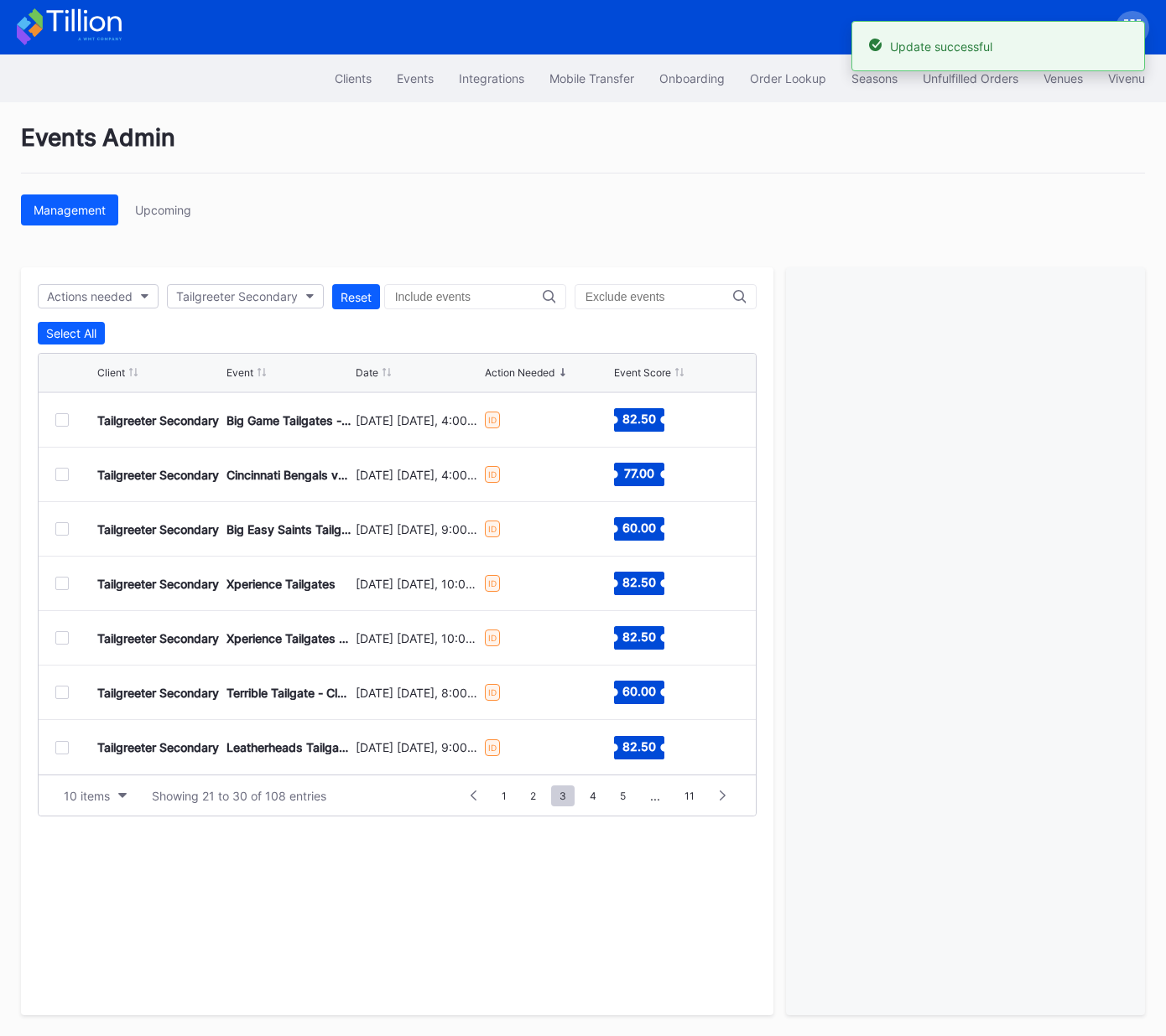
click at [61, 692] on div at bounding box center [61, 692] width 13 height 13
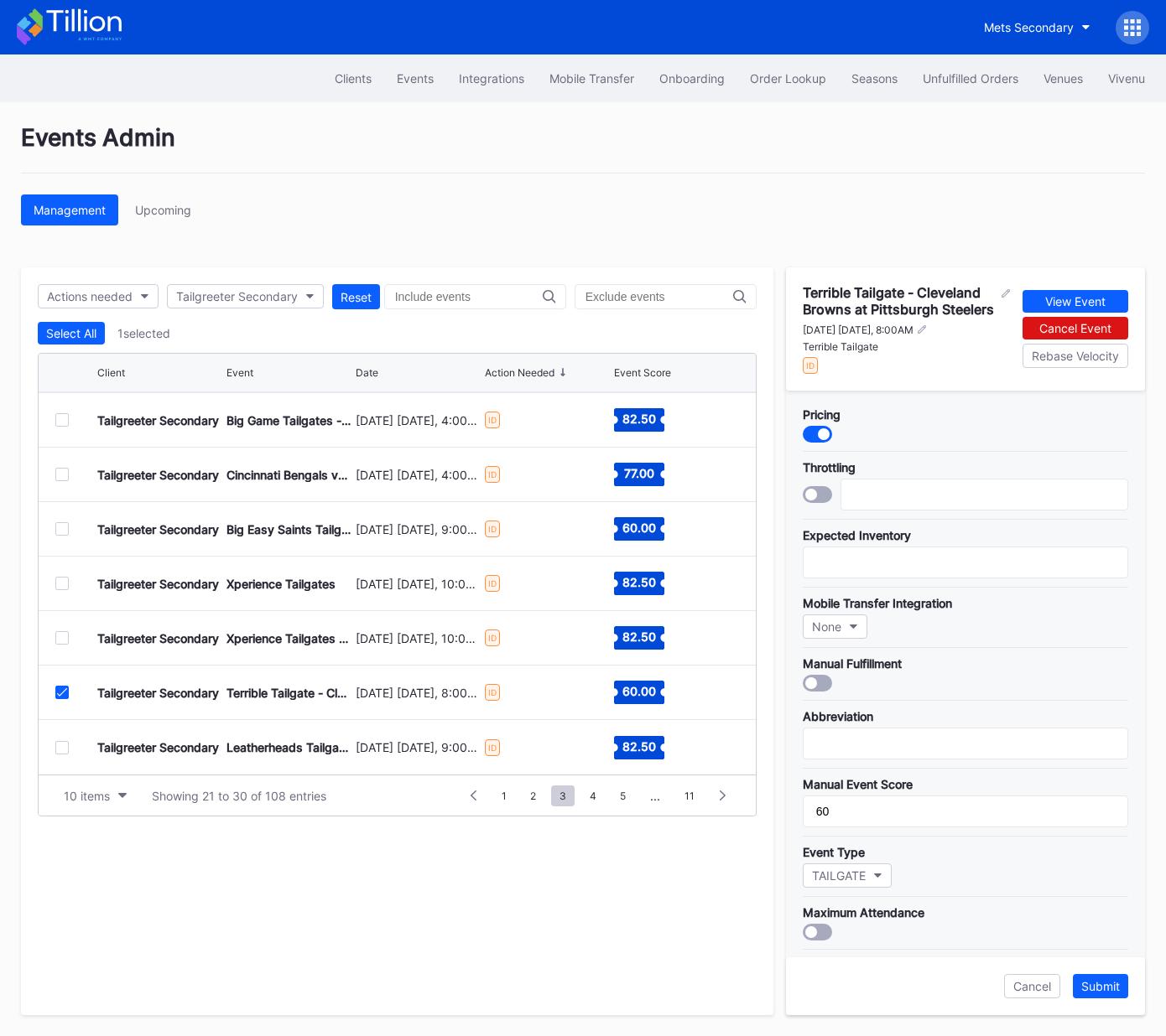
scroll to position [308, 0]
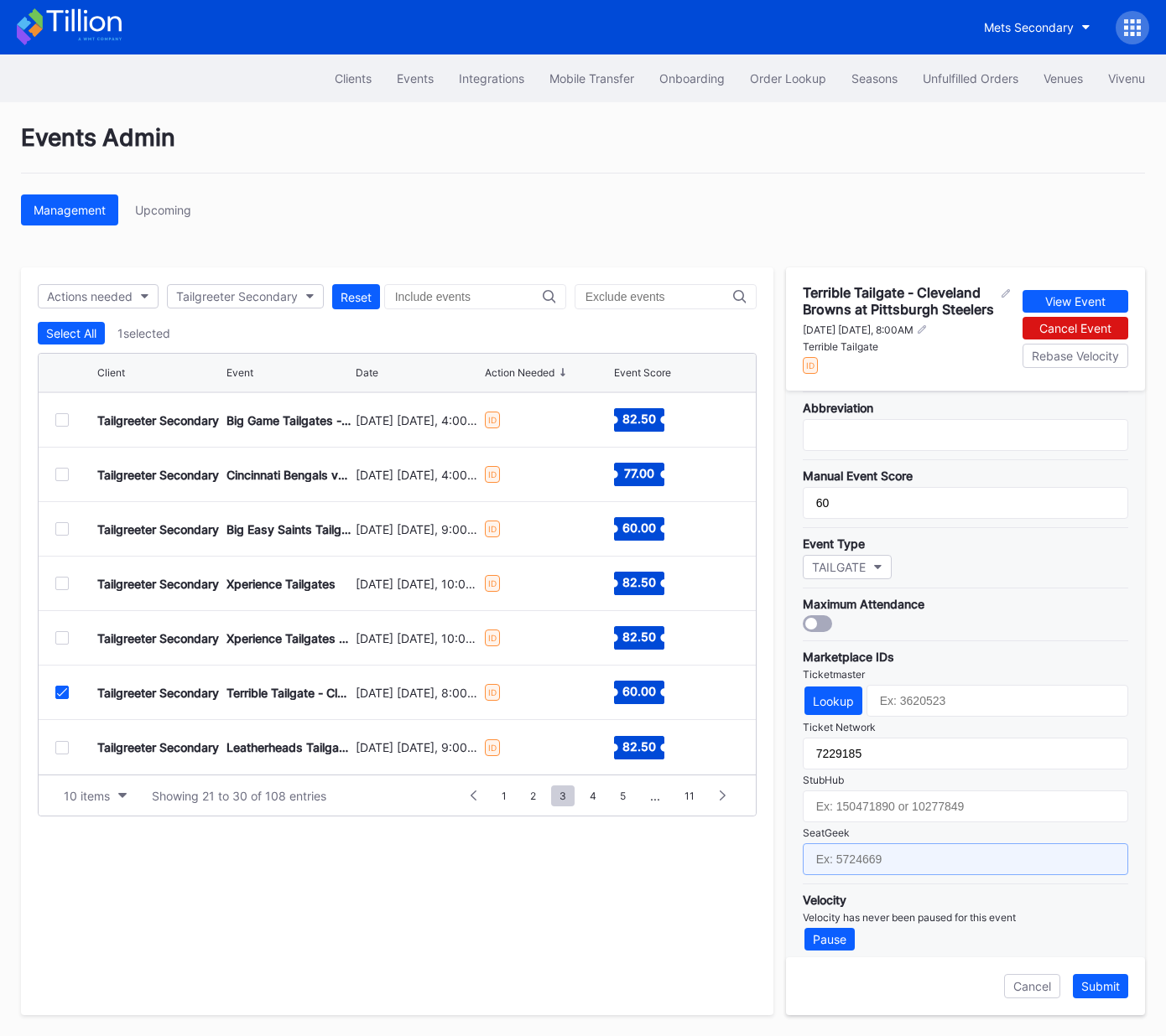
click at [905, 852] on input "text" at bounding box center [966, 860] width 325 height 32
paste input "17651649"
type input "17651649"
click at [1104, 985] on div "Submit" at bounding box center [1100, 986] width 39 height 14
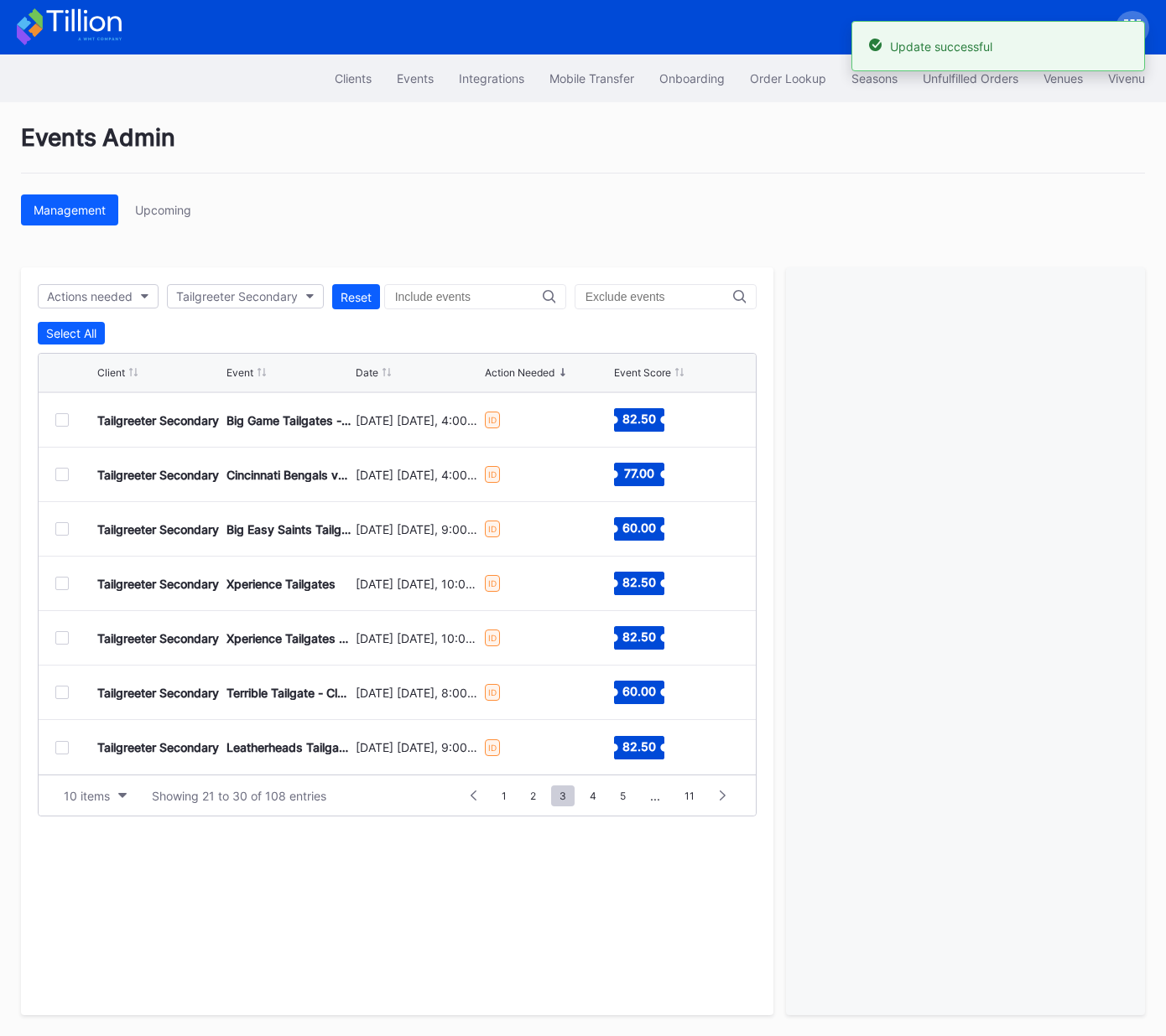
click at [58, 744] on div at bounding box center [61, 747] width 13 height 13
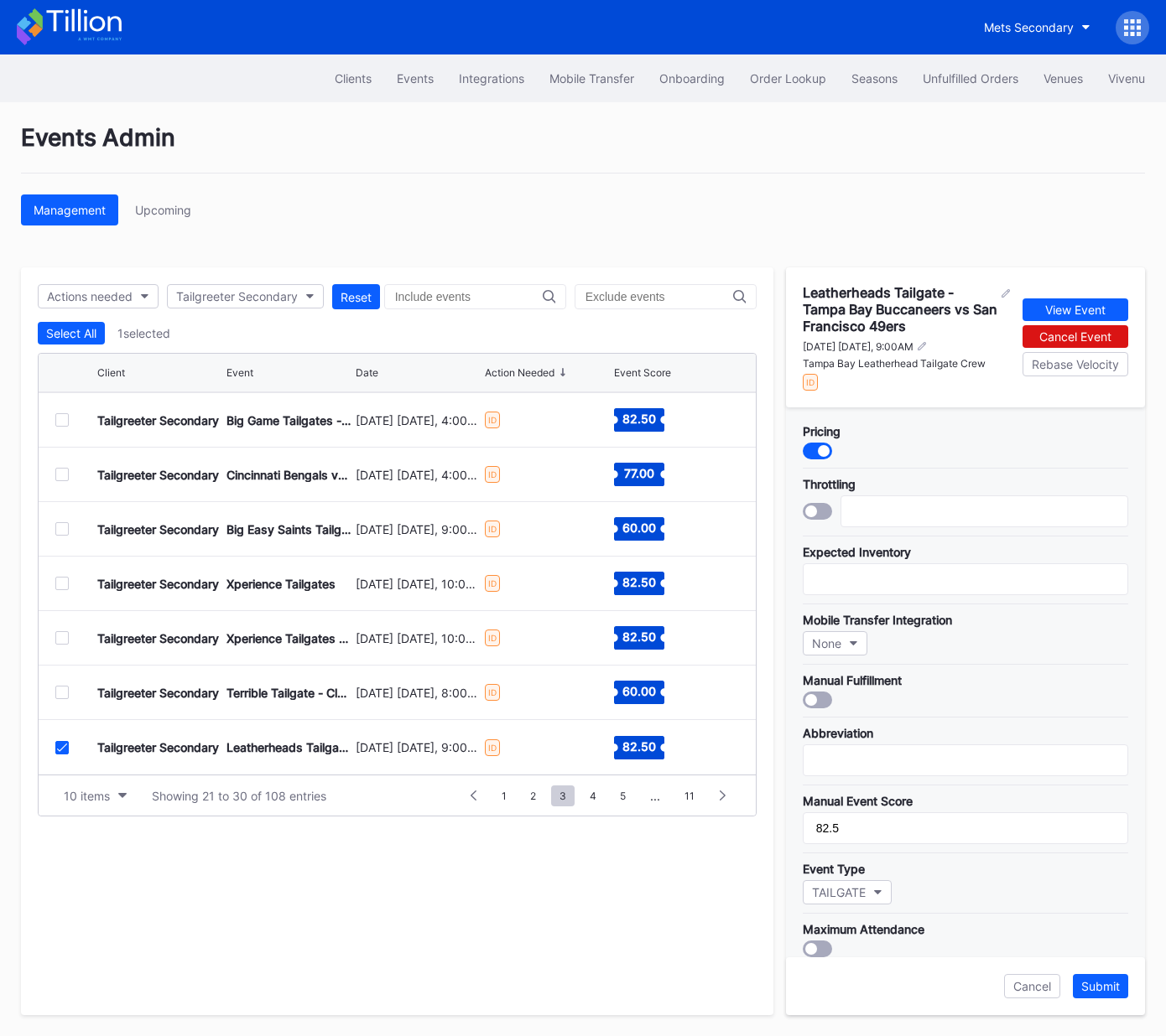
scroll to position [324, 0]
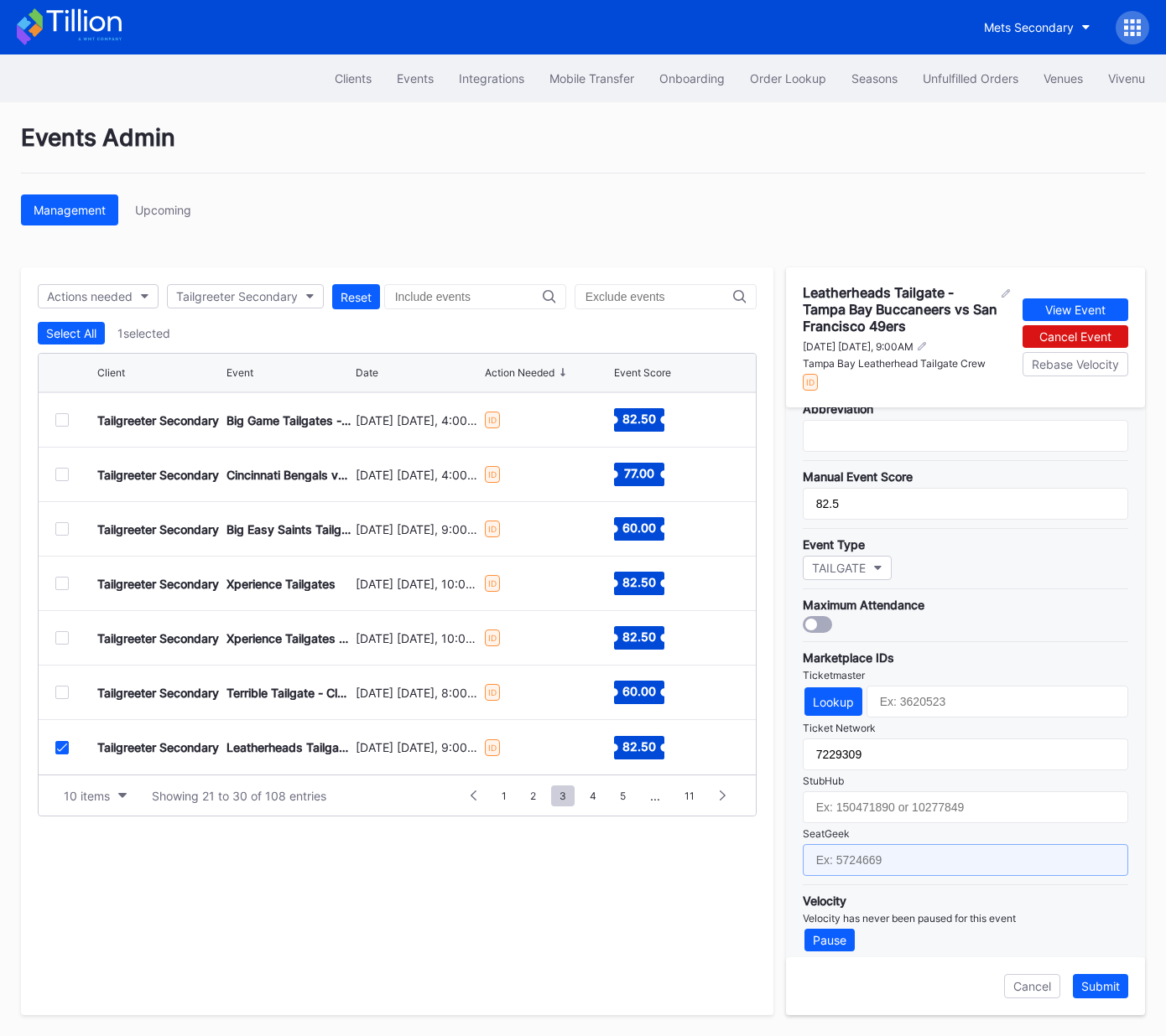
click at [915, 848] on input "text" at bounding box center [966, 861] width 325 height 32
paste input "17651666"
type input "17651666"
click at [1094, 988] on div "Submit" at bounding box center [1100, 986] width 39 height 14
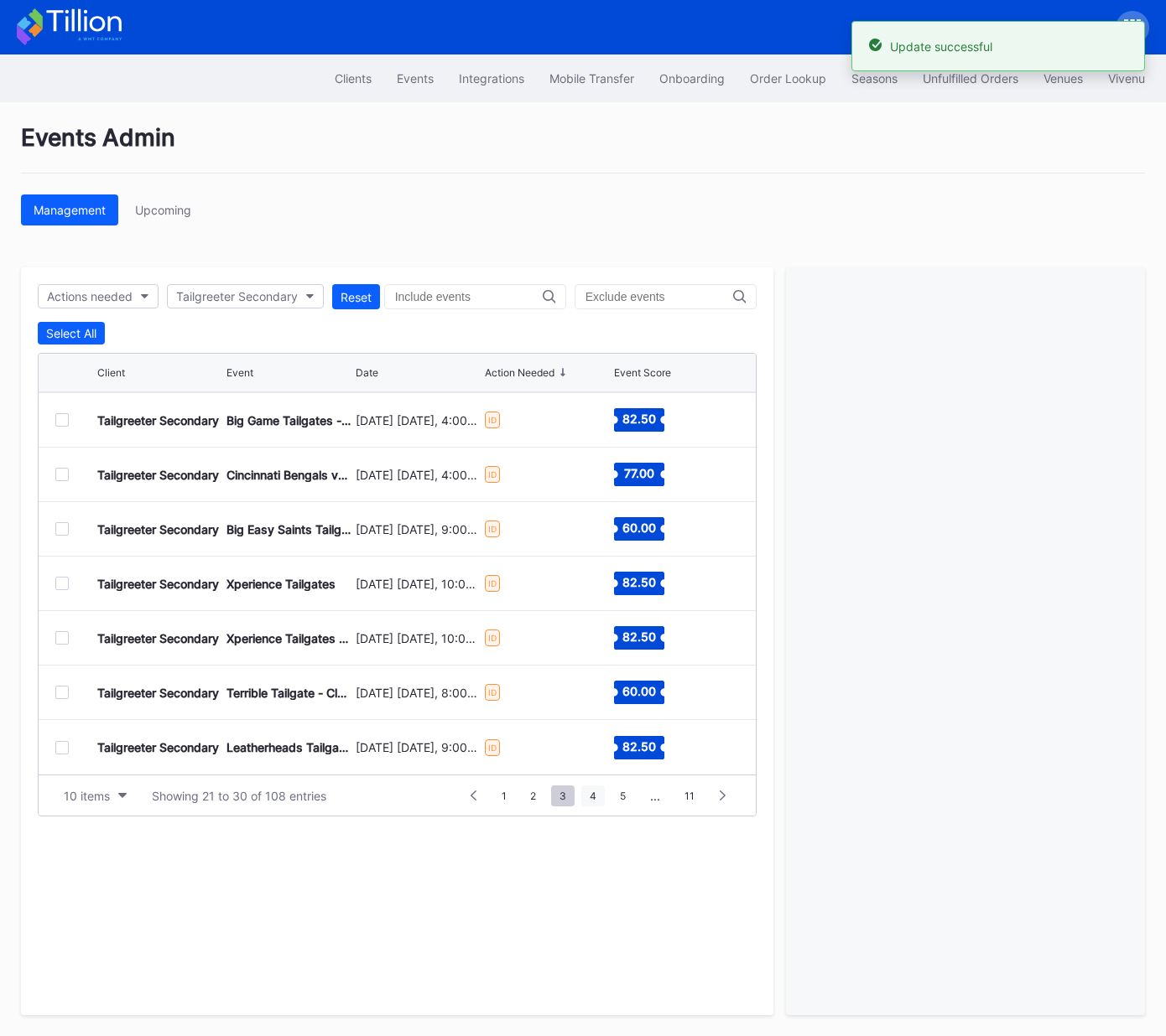
click at [597, 797] on span "4" at bounding box center [593, 796] width 24 height 21
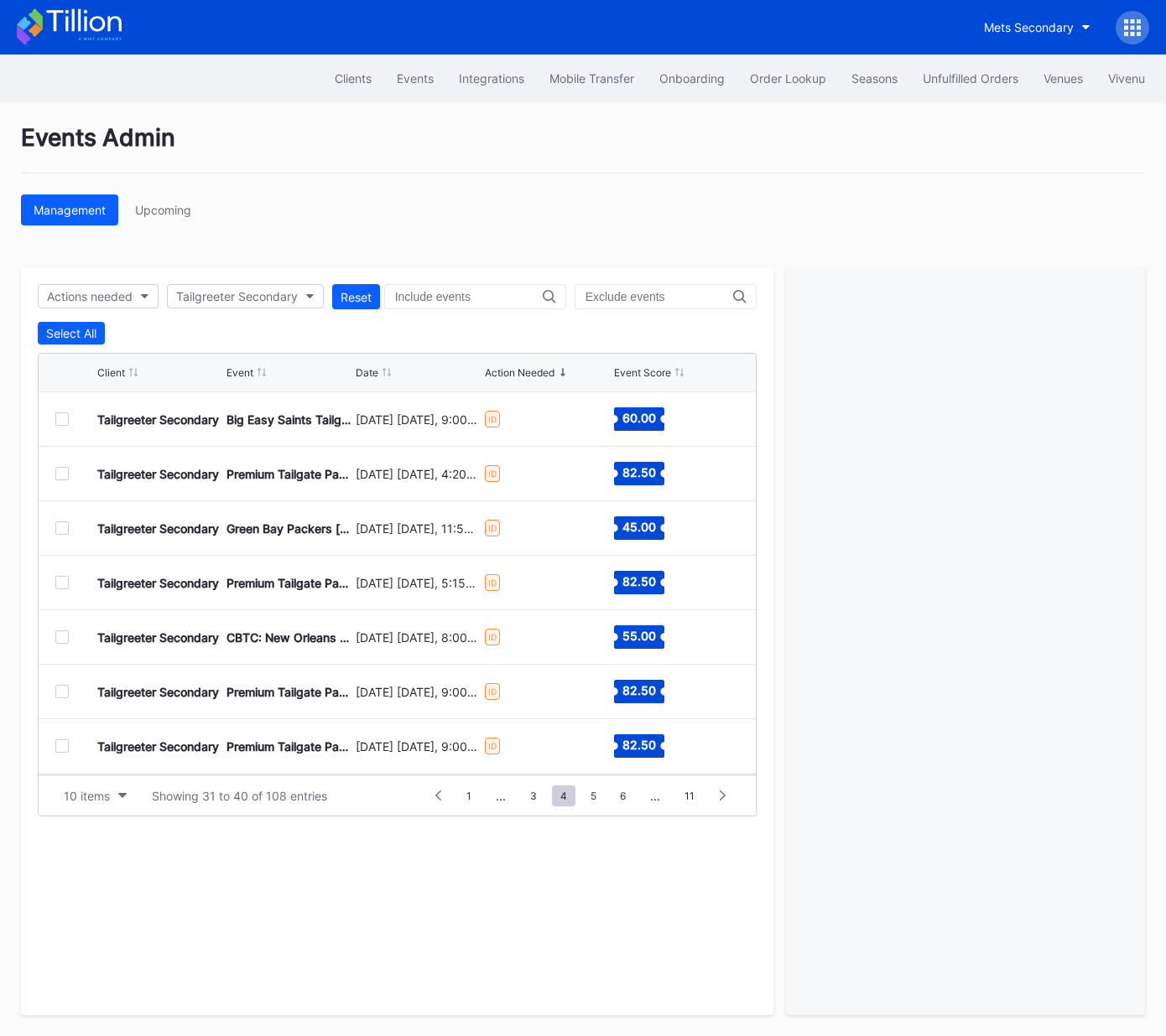
click at [61, 418] on div at bounding box center [61, 419] width 13 height 13
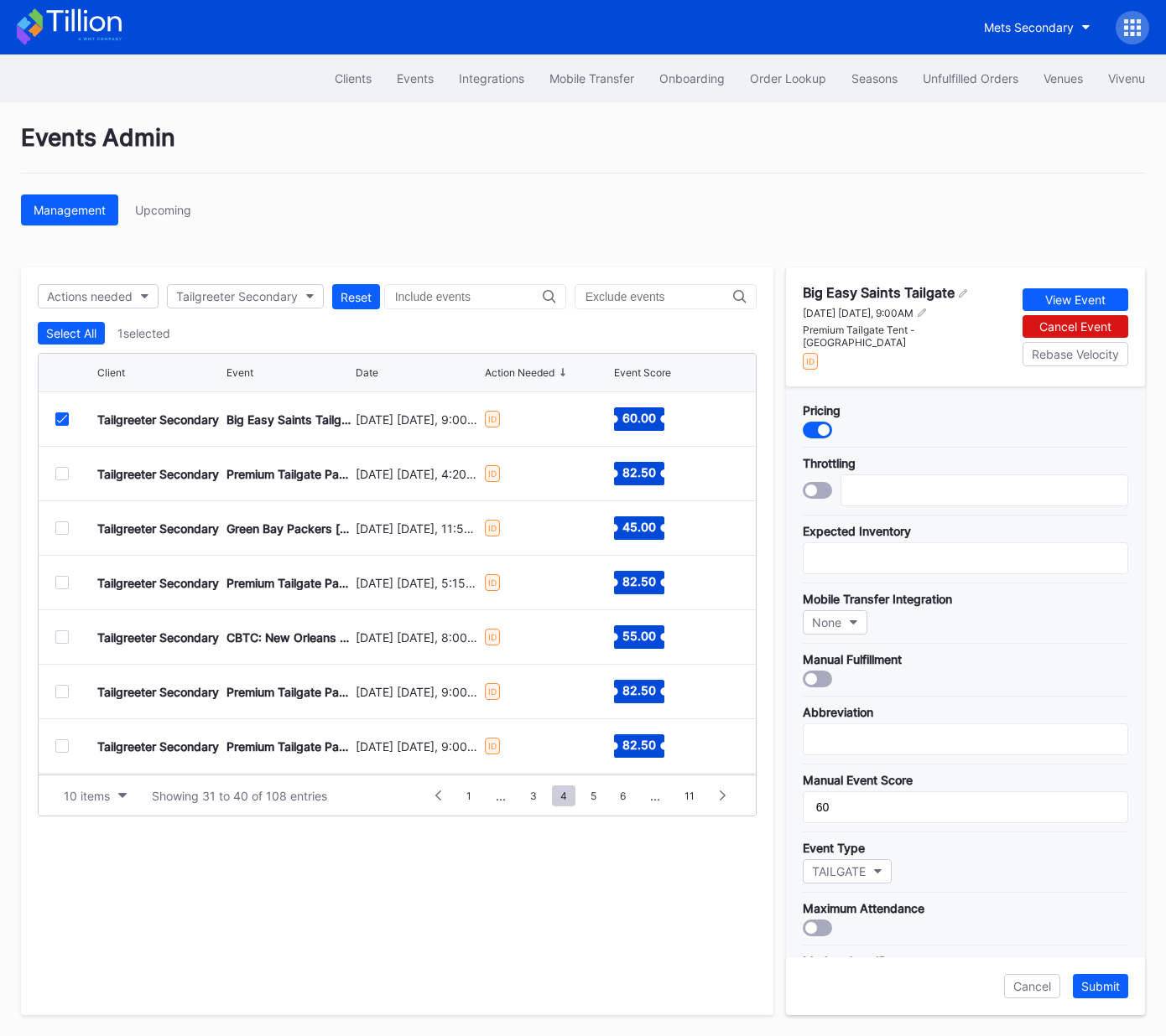
scroll to position [298, 0]
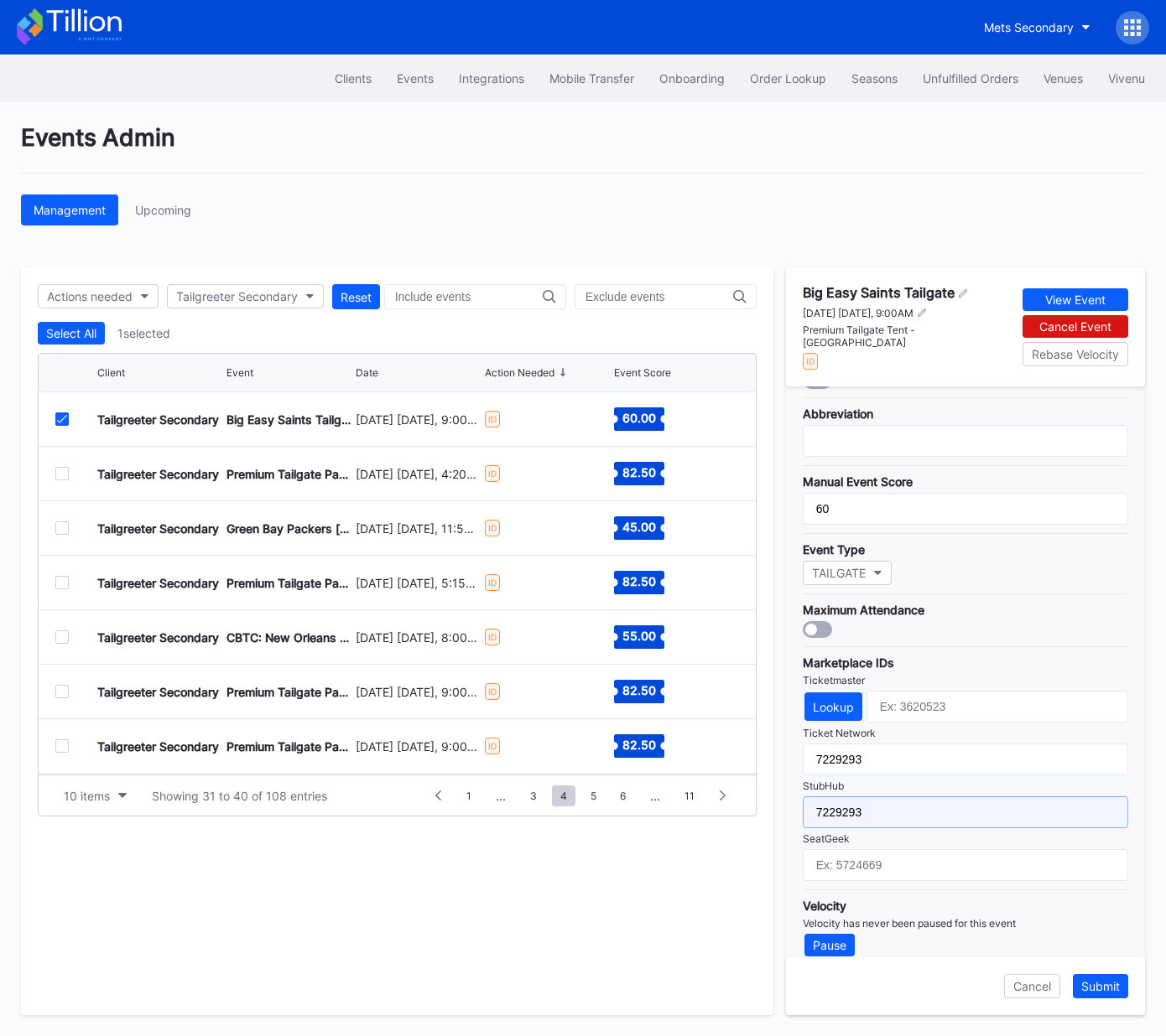
click at [900, 797] on input "7229293" at bounding box center [966, 813] width 325 height 32
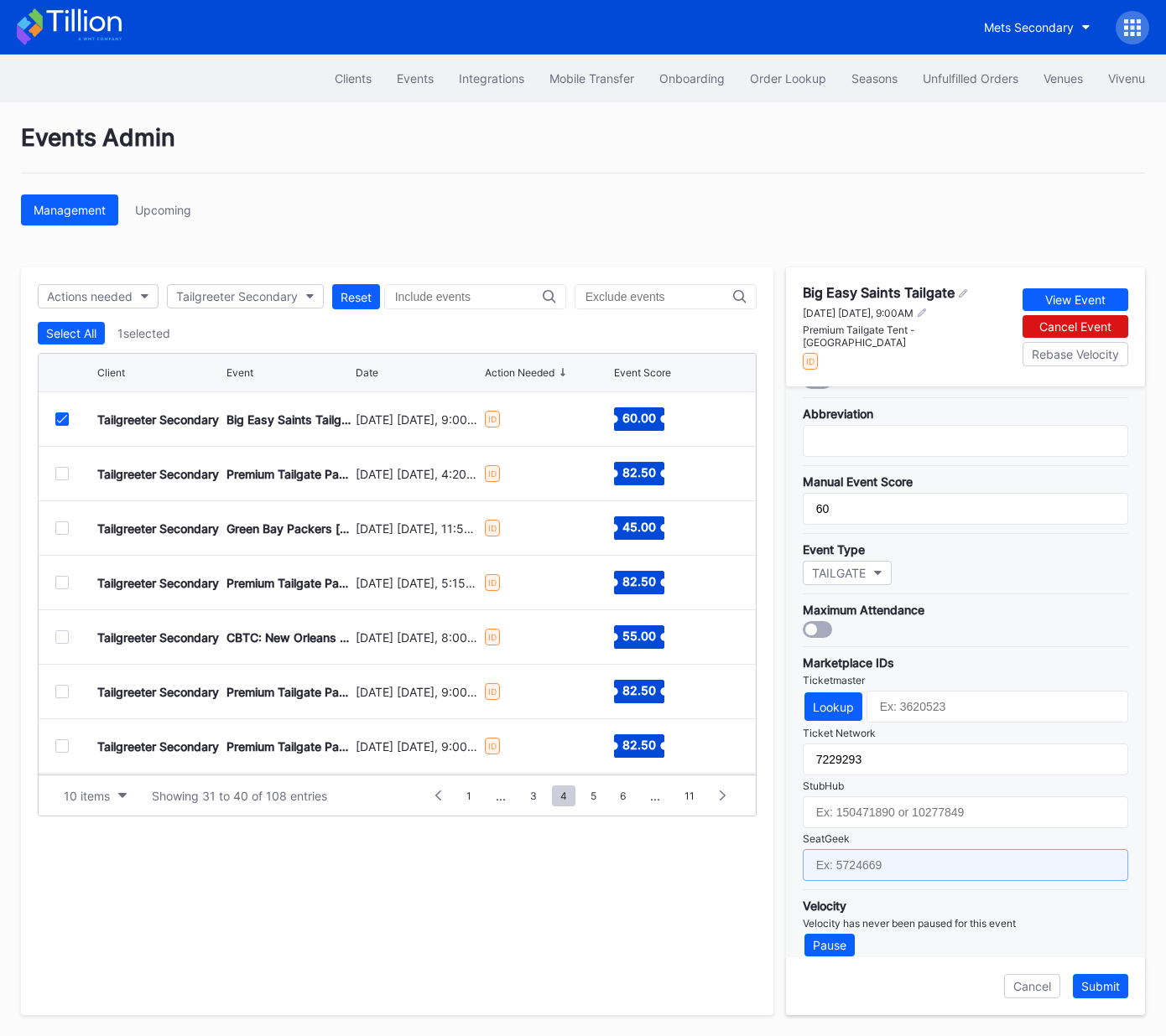
click at [903, 864] on input "text" at bounding box center [966, 865] width 325 height 32
drag, startPoint x: 915, startPoint y: 861, endPoint x: 983, endPoint y: 885, distance: 72.1
click at [915, 861] on input "text" at bounding box center [966, 865] width 325 height 32
paste input "17667670"
type input "17667670"
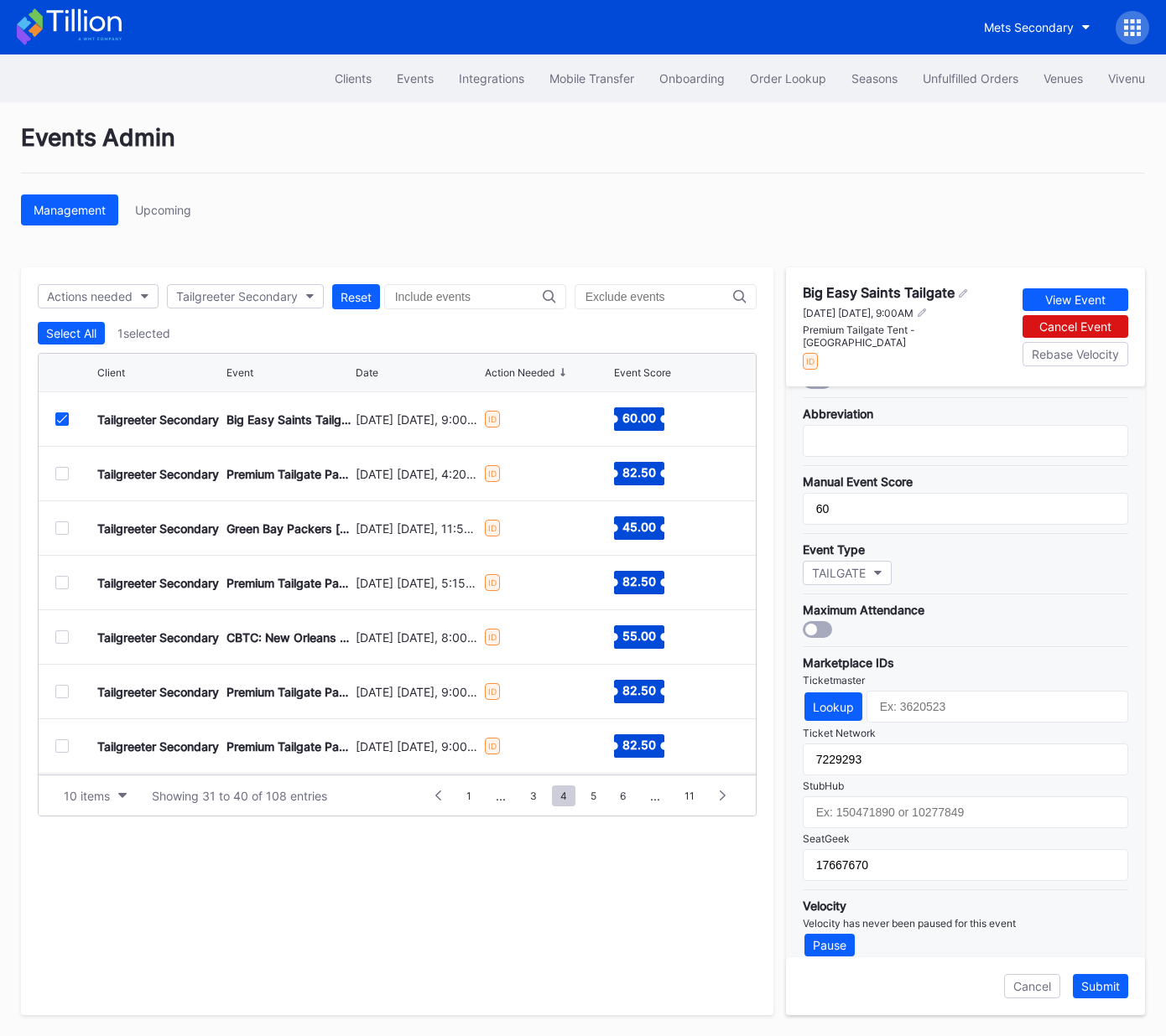
click at [1095, 988] on div "Submit" at bounding box center [1100, 986] width 39 height 14
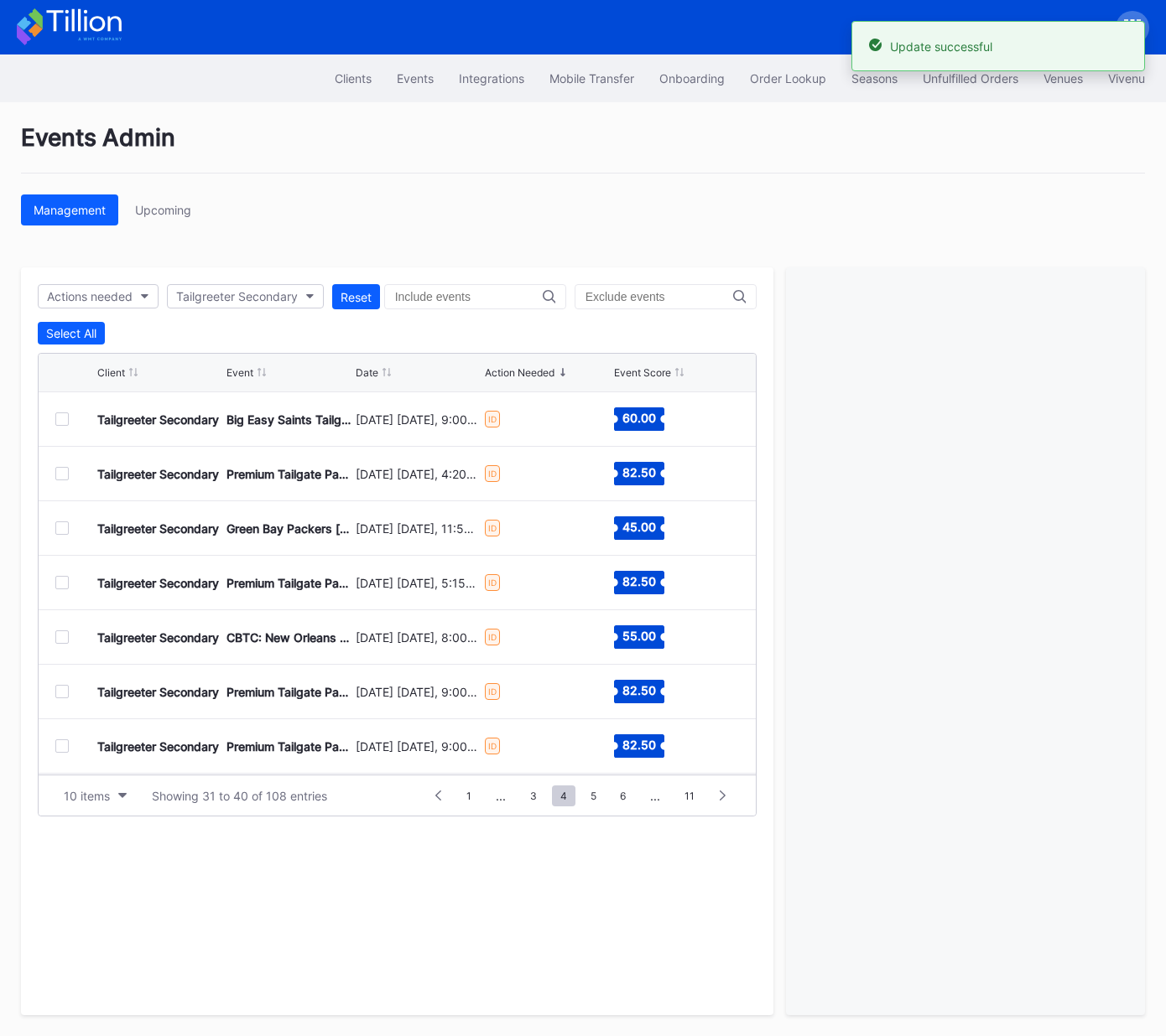
click at [62, 472] on div at bounding box center [61, 473] width 13 height 13
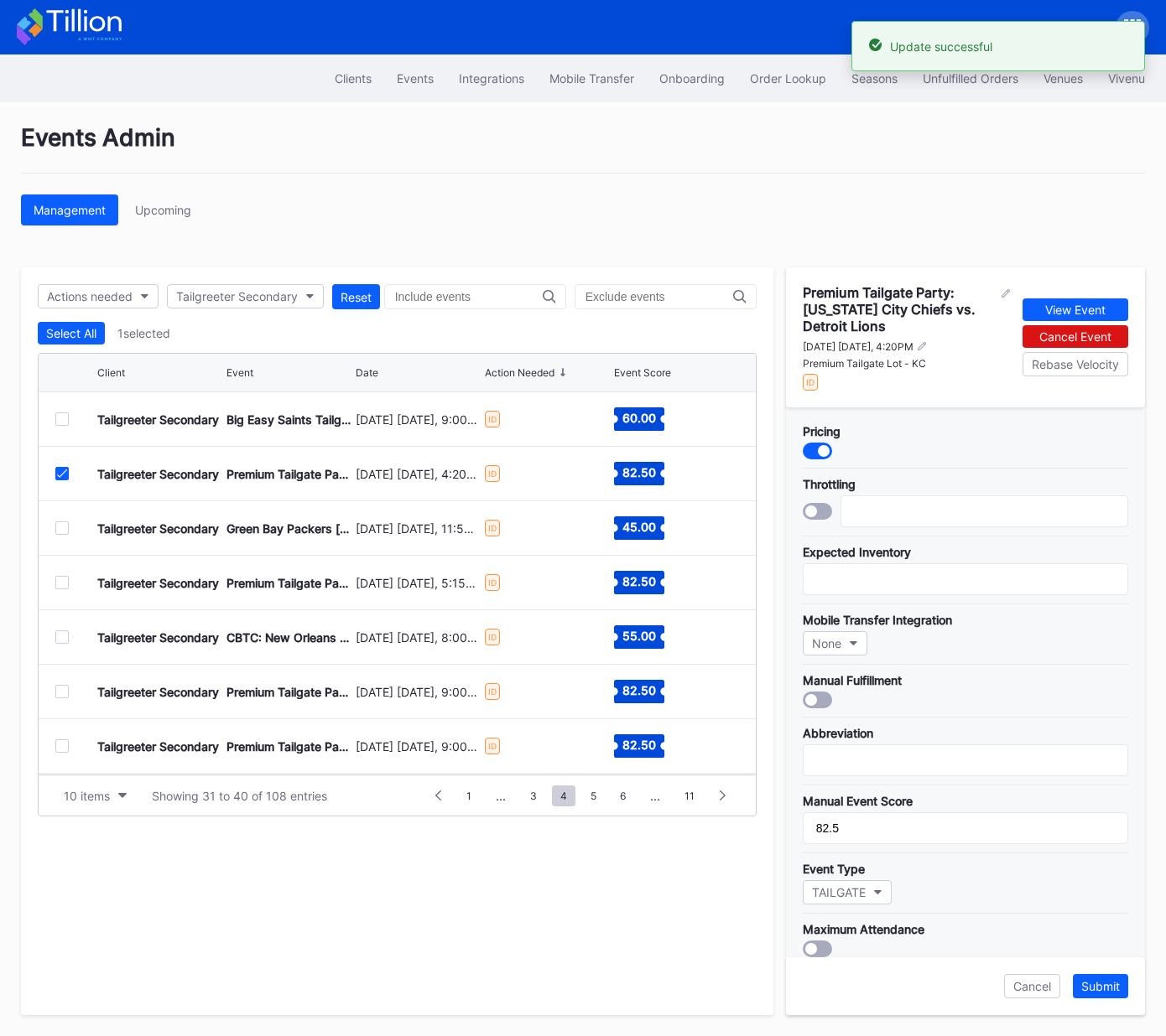
scroll to position [324, 0]
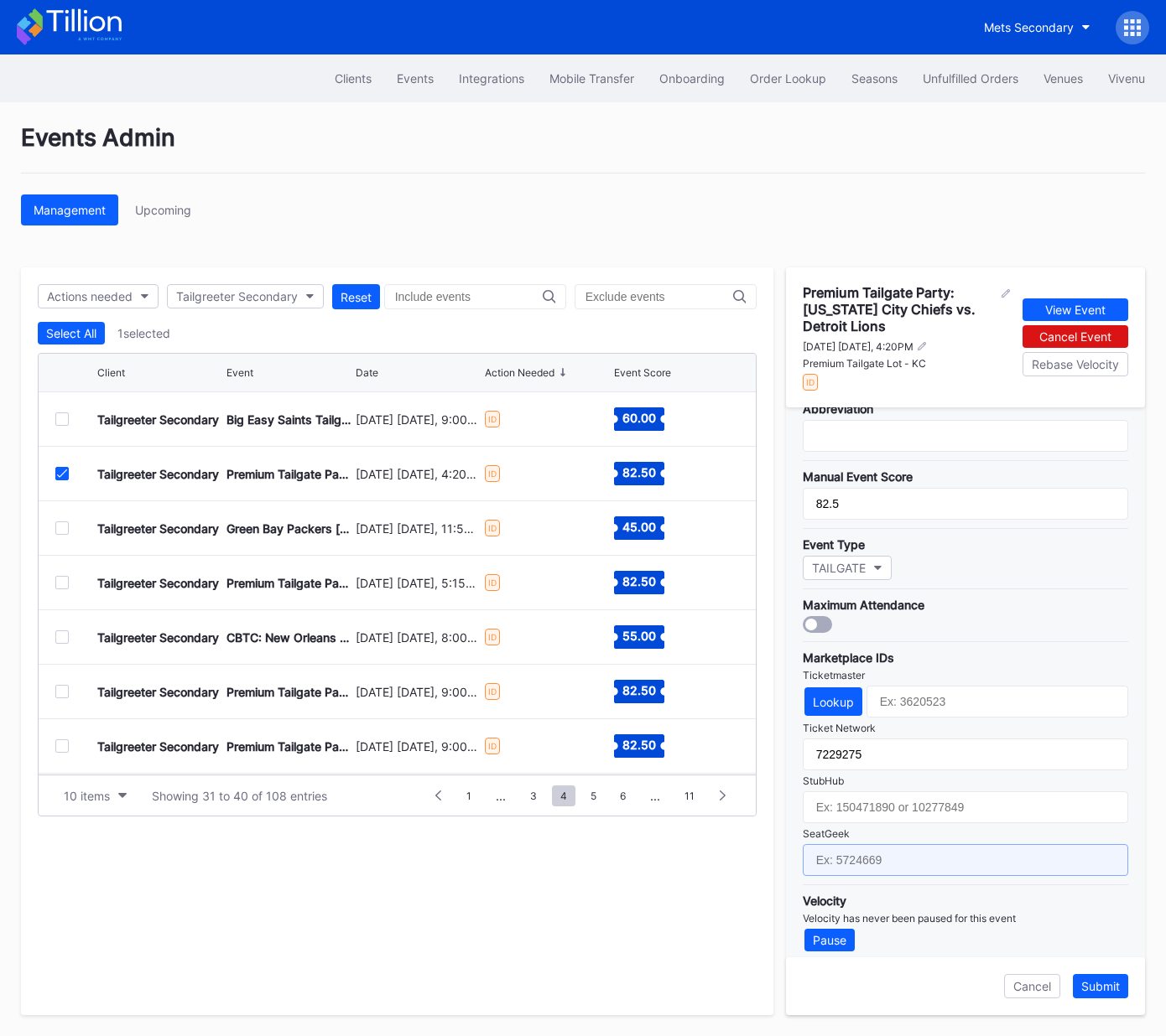
click at [937, 855] on input "text" at bounding box center [966, 861] width 325 height 32
paste input "17667701"
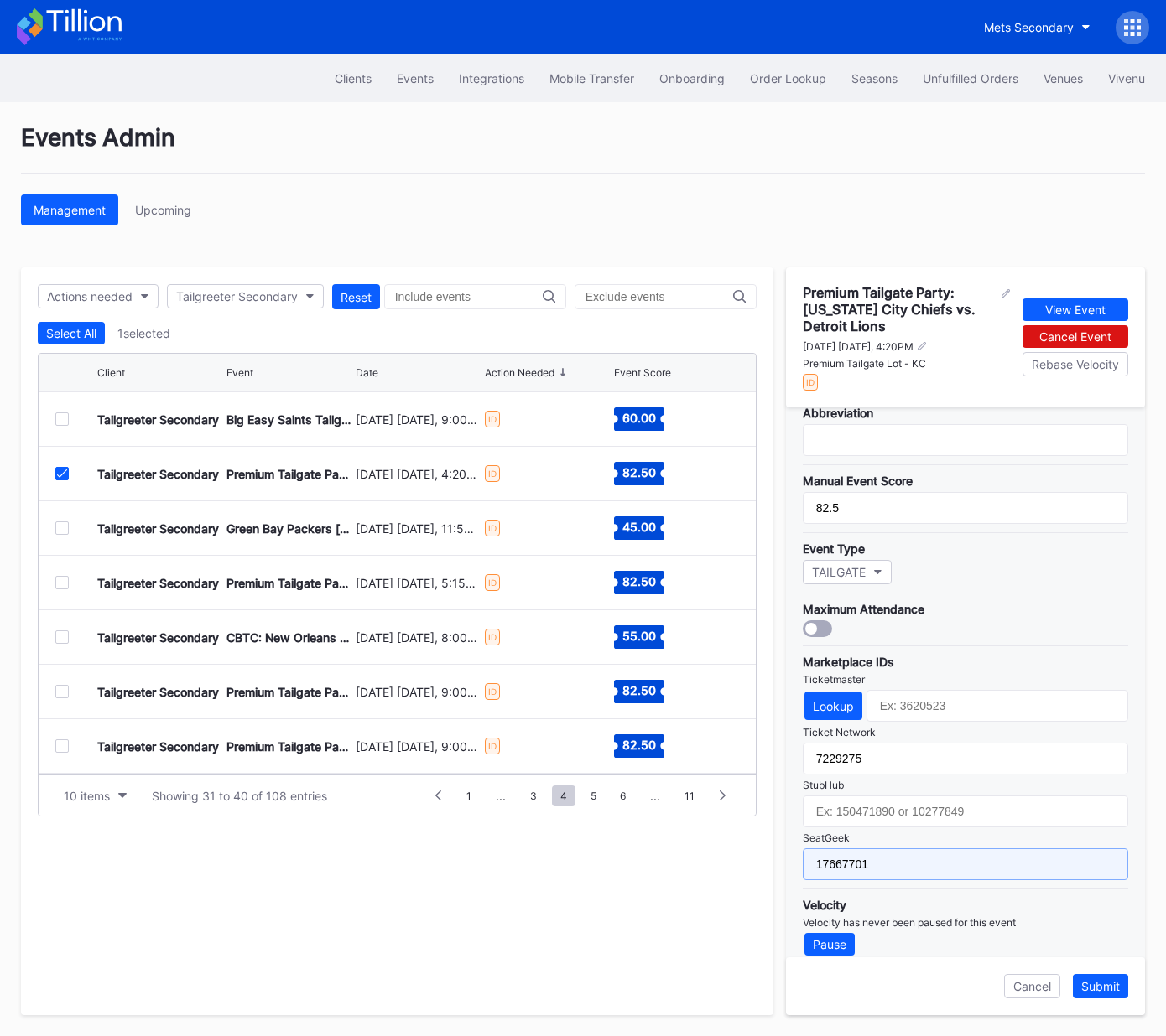
scroll to position [319, 0]
type input "17667701"
click at [1102, 991] on div "Submit" at bounding box center [1100, 986] width 39 height 14
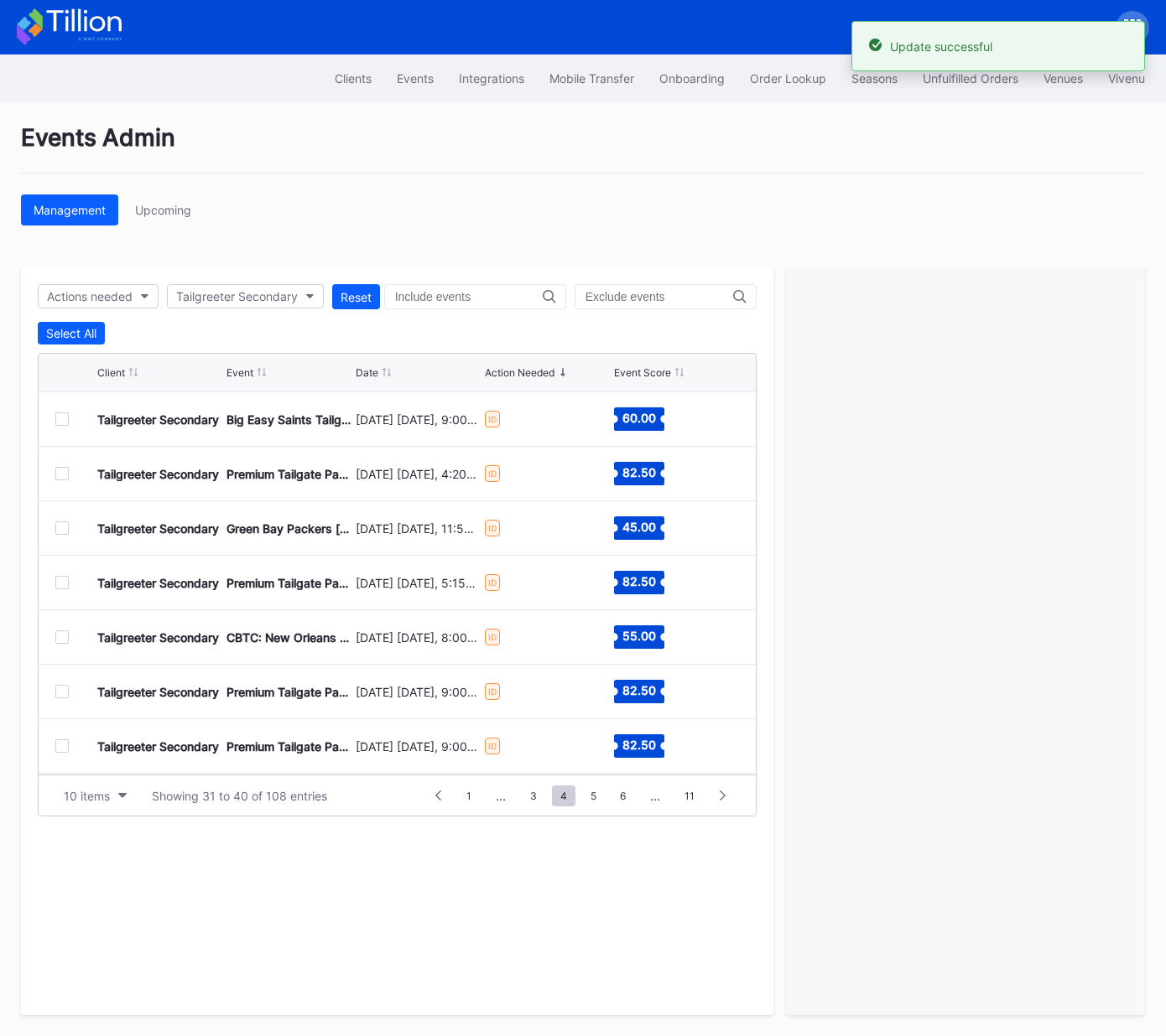
click at [58, 526] on div at bounding box center [61, 527] width 13 height 13
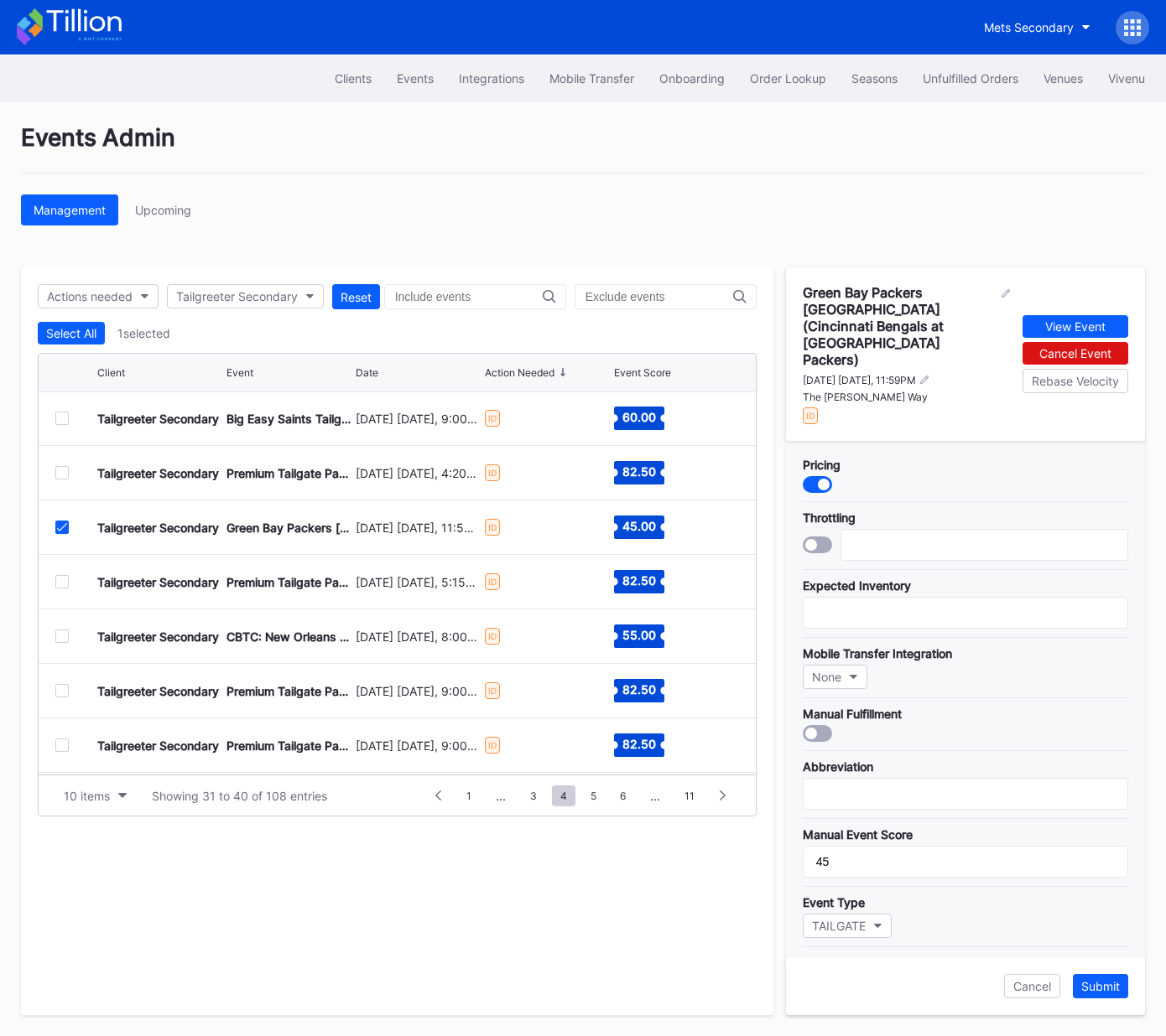
scroll to position [324, 0]
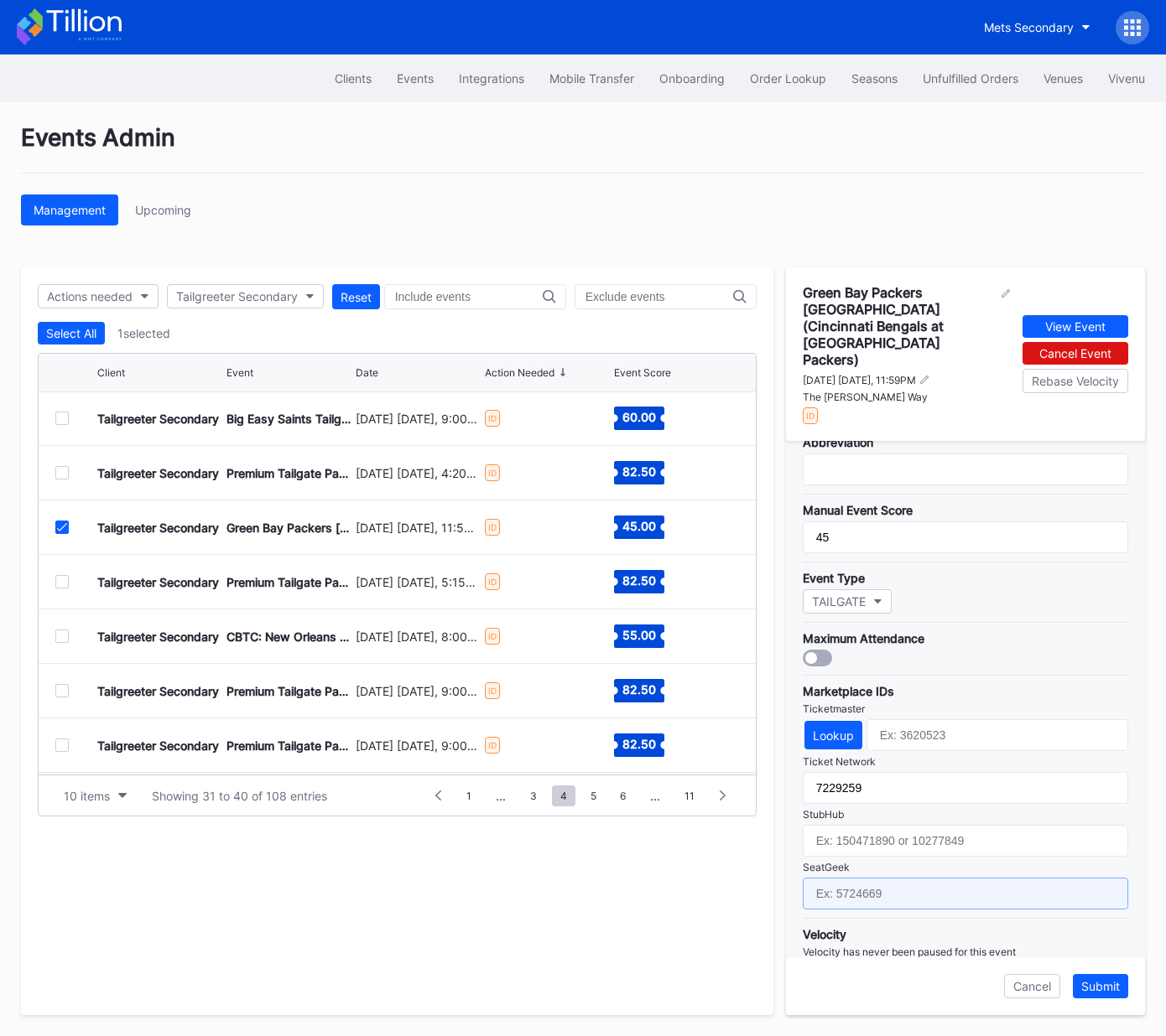
click at [938, 877] on input "text" at bounding box center [966, 893] width 325 height 32
paste input "17651634"
type input "17651634"
click at [1100, 991] on div "Submit" at bounding box center [1100, 986] width 39 height 14
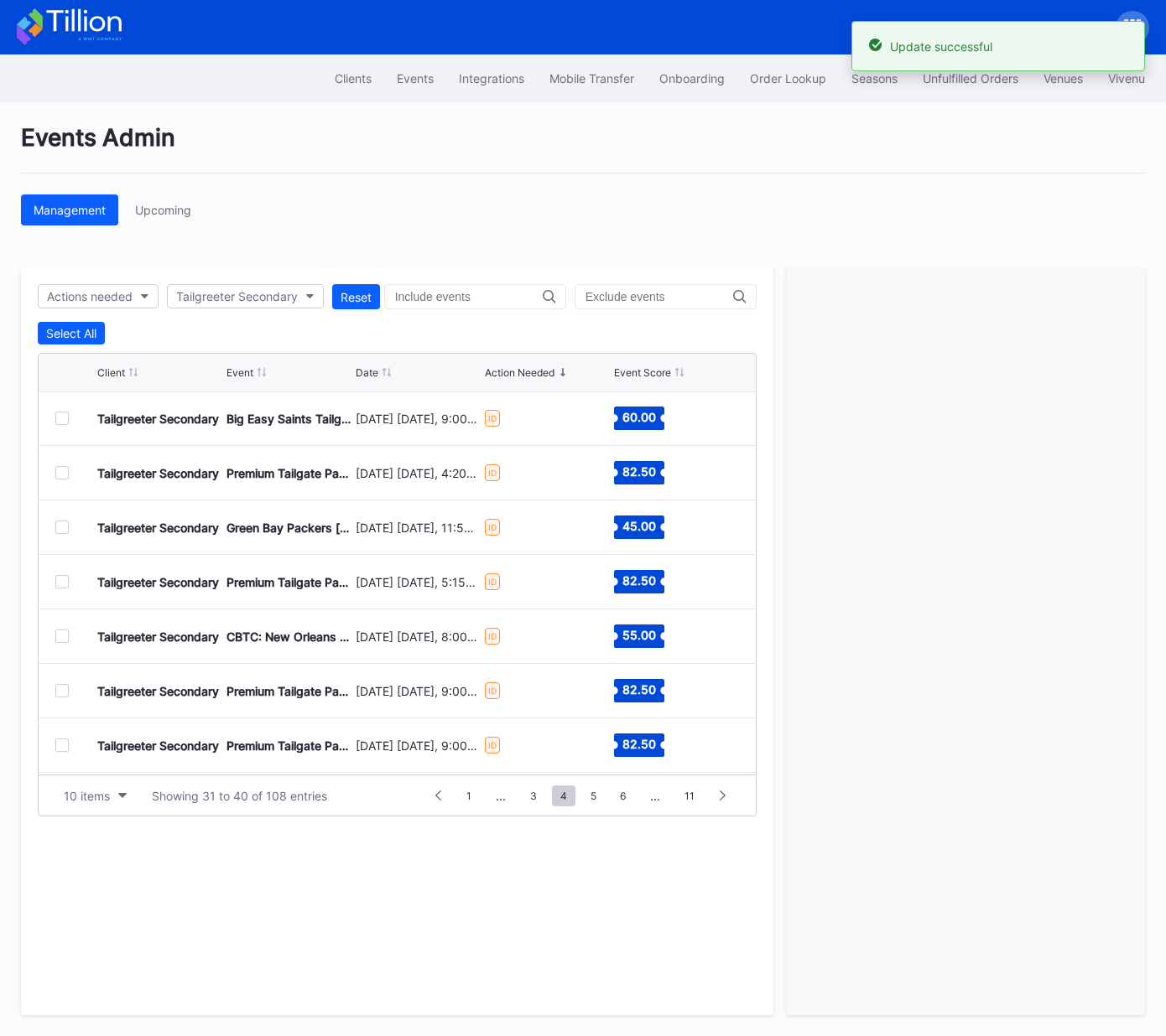
click at [61, 582] on div at bounding box center [61, 581] width 13 height 13
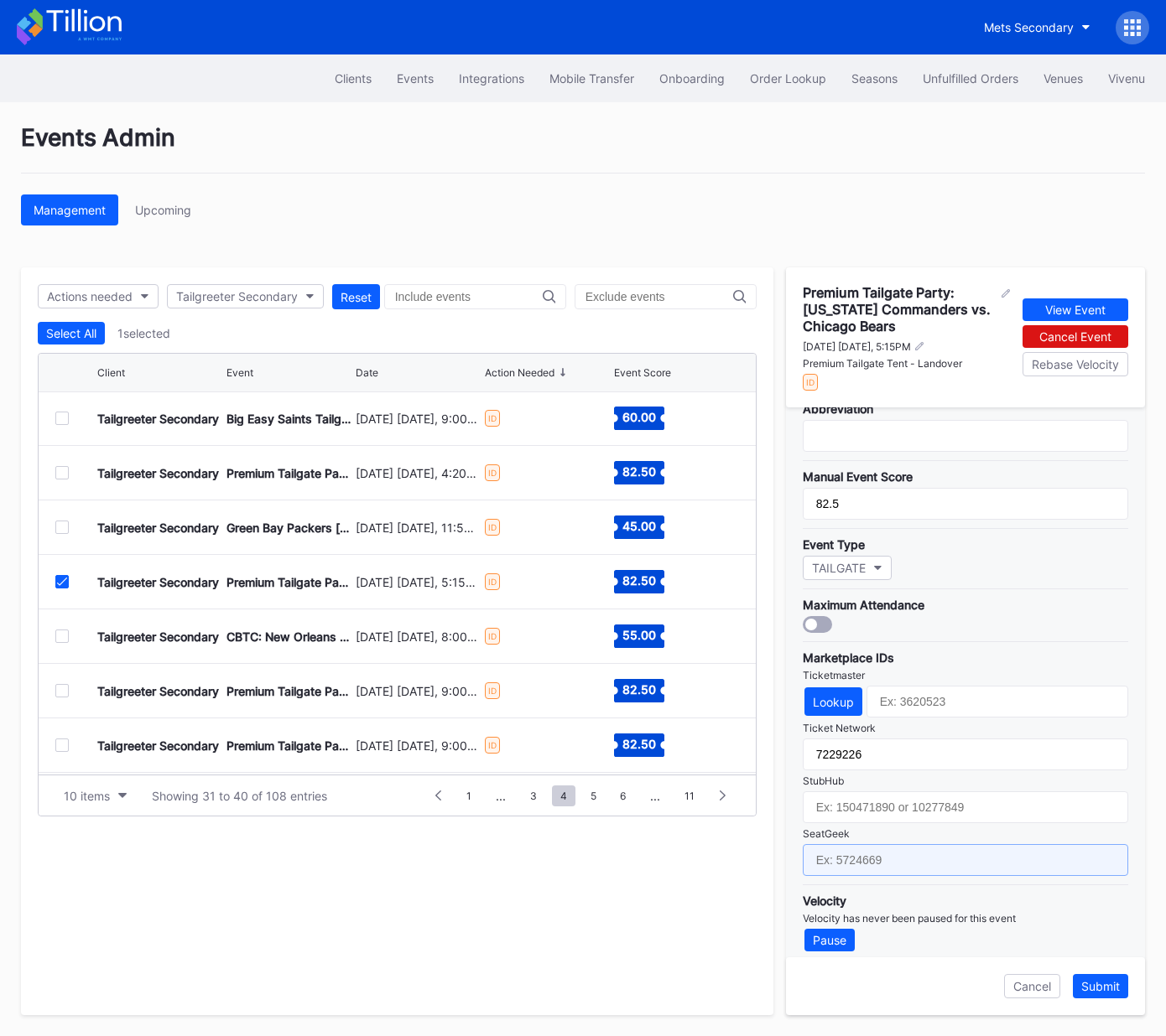
drag, startPoint x: 963, startPoint y: 852, endPoint x: 1054, endPoint y: 935, distance: 123.2
click at [964, 852] on input "text" at bounding box center [966, 861] width 325 height 32
paste input "17667688"
type input "17667688"
click at [1097, 990] on div "Submit" at bounding box center [1100, 986] width 39 height 14
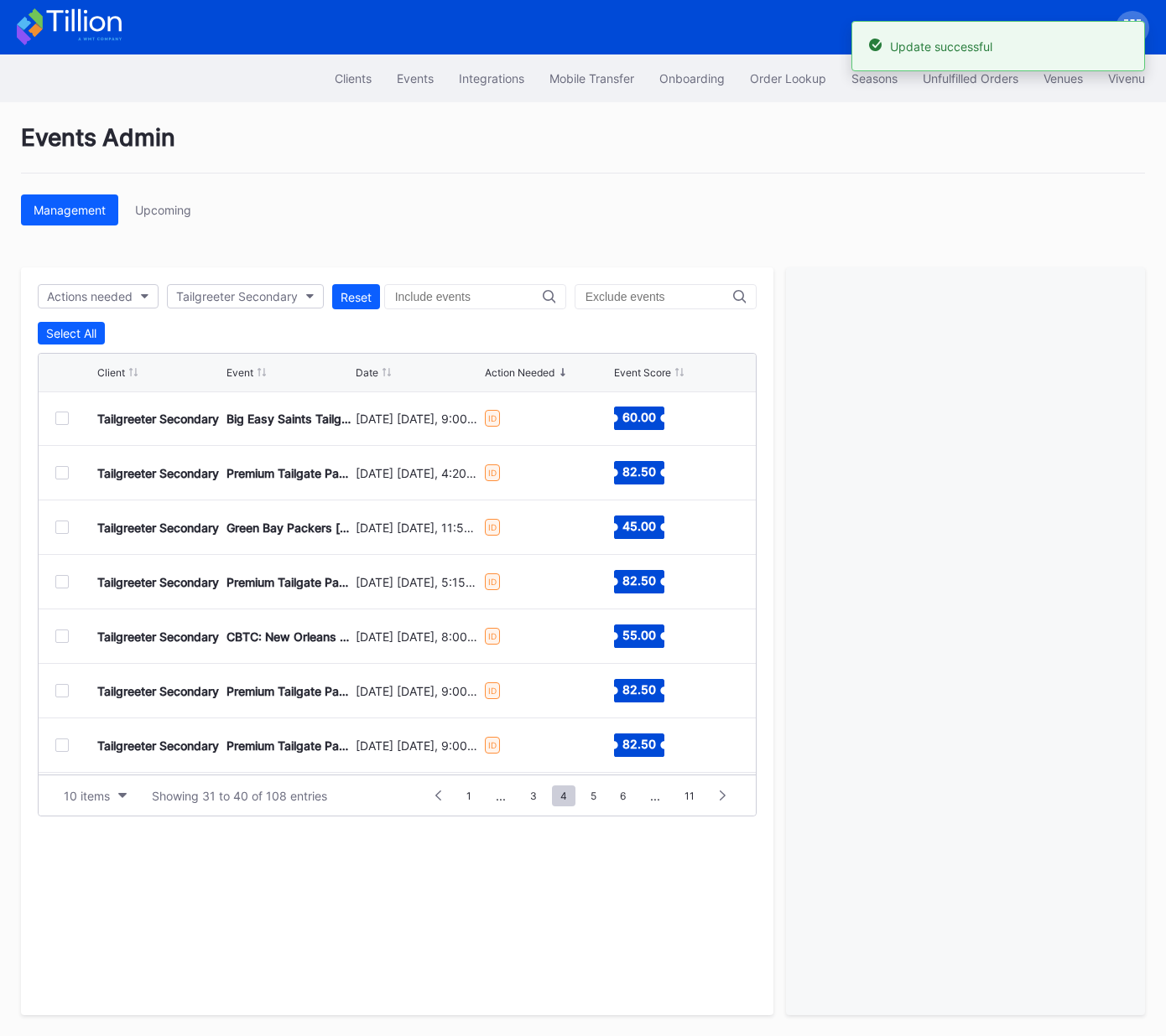
click at [58, 634] on div at bounding box center [61, 636] width 13 height 13
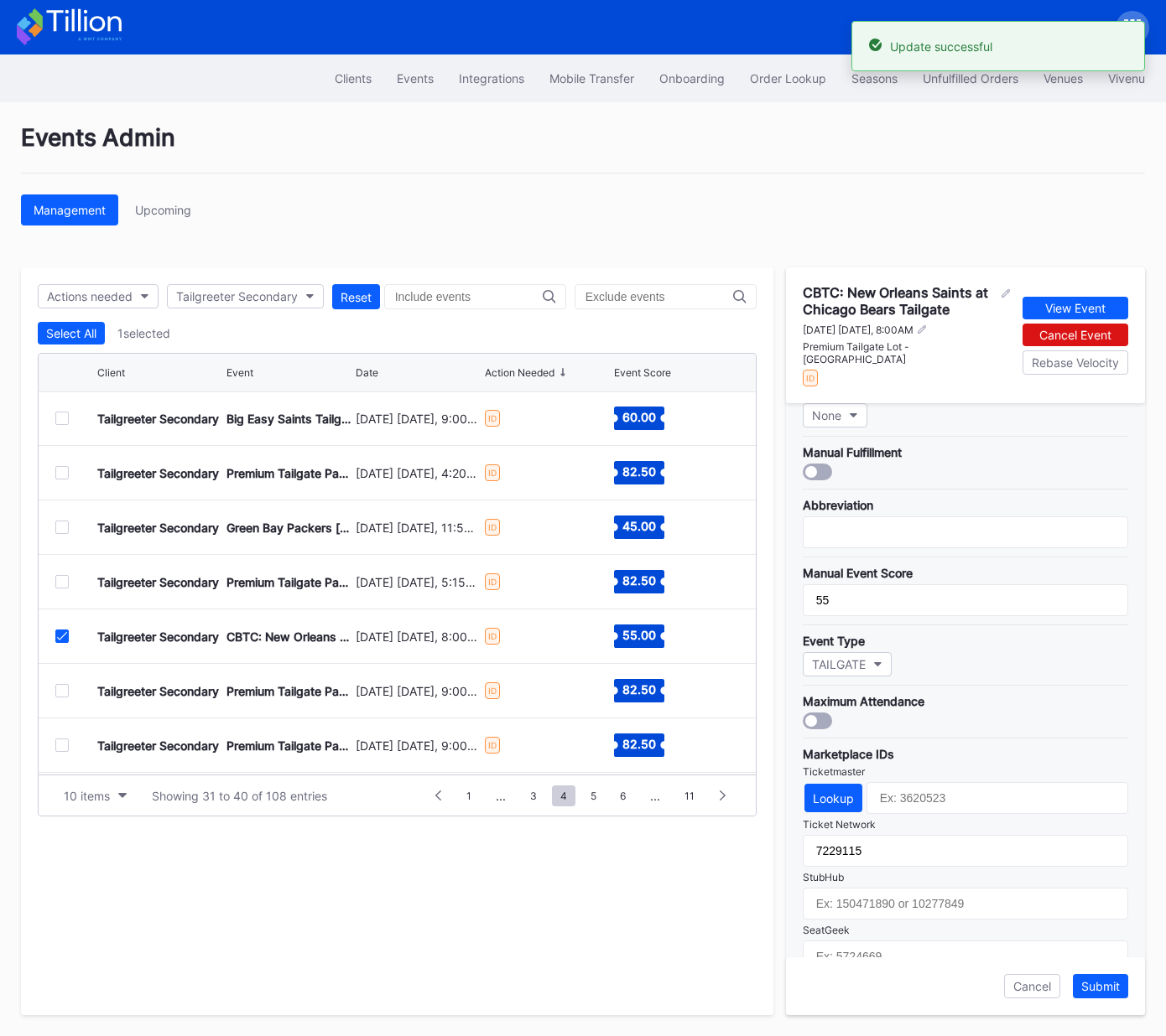
scroll to position [308, 0]
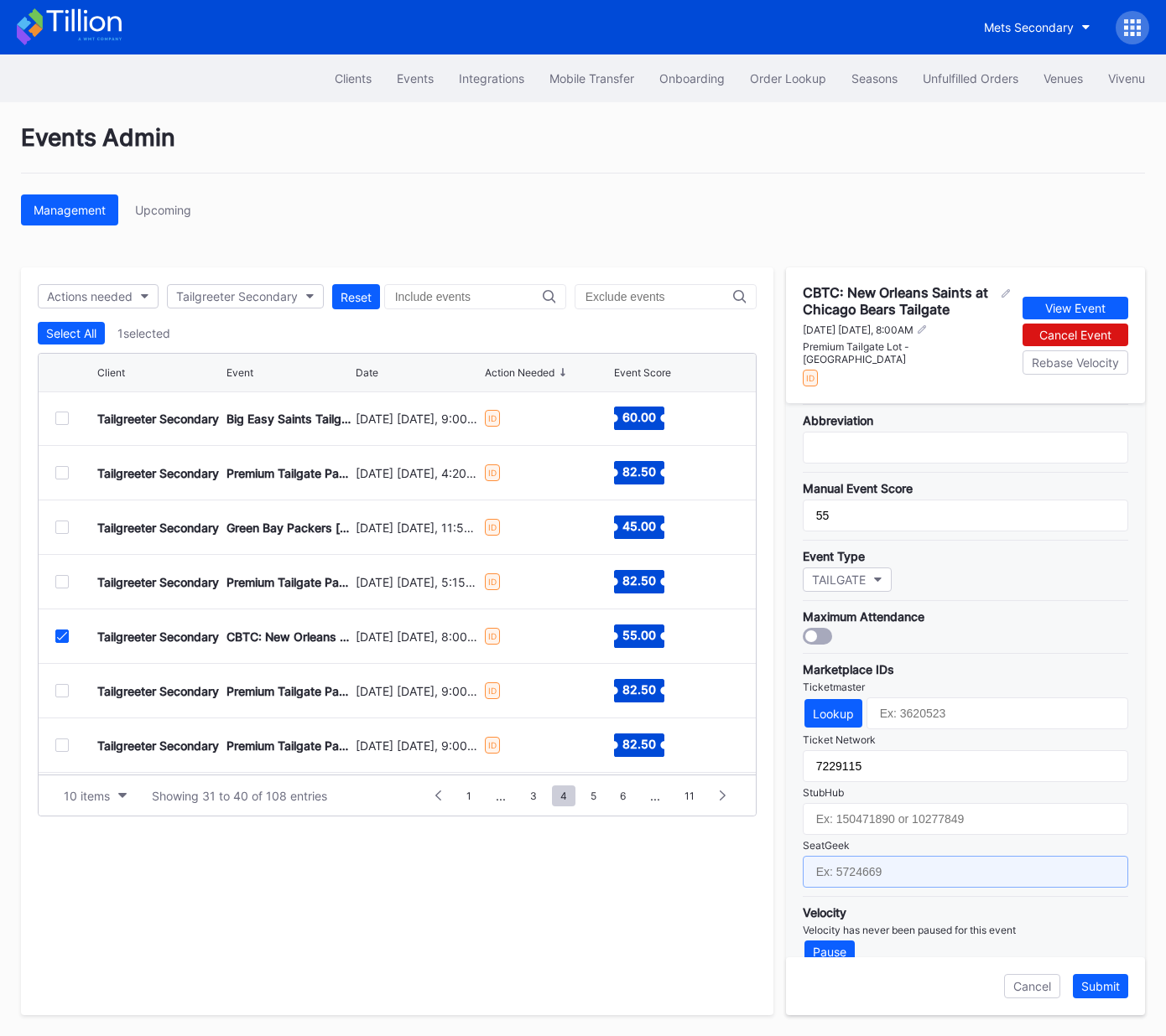
drag, startPoint x: 891, startPoint y: 845, endPoint x: 900, endPoint y: 846, distance: 9.1
click at [891, 857] on input "text" at bounding box center [966, 872] width 325 height 32
paste input "17651617"
type input "17651617"
click at [1102, 983] on div "Submit" at bounding box center [1100, 986] width 39 height 14
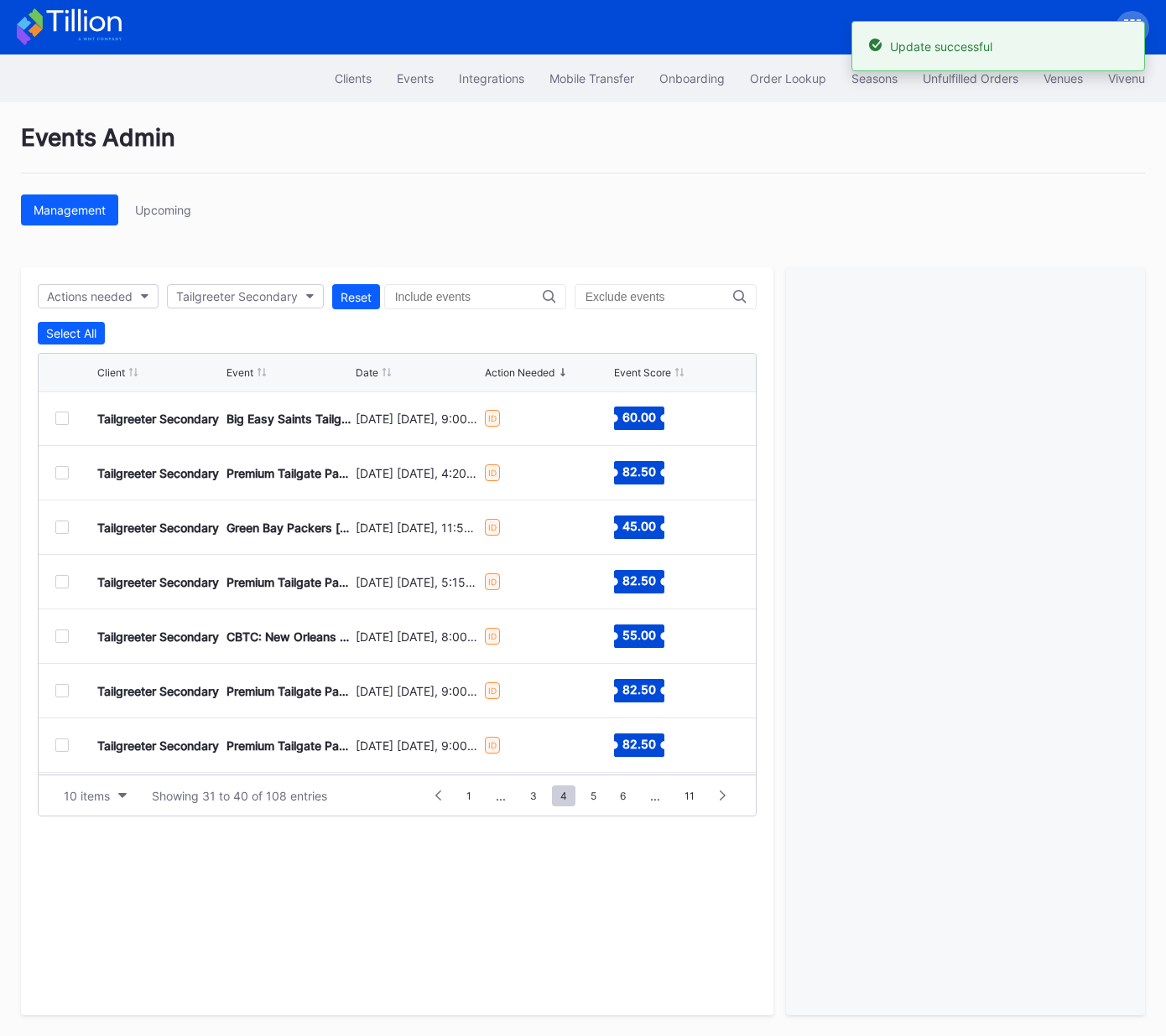
click at [58, 691] on div at bounding box center [61, 690] width 13 height 13
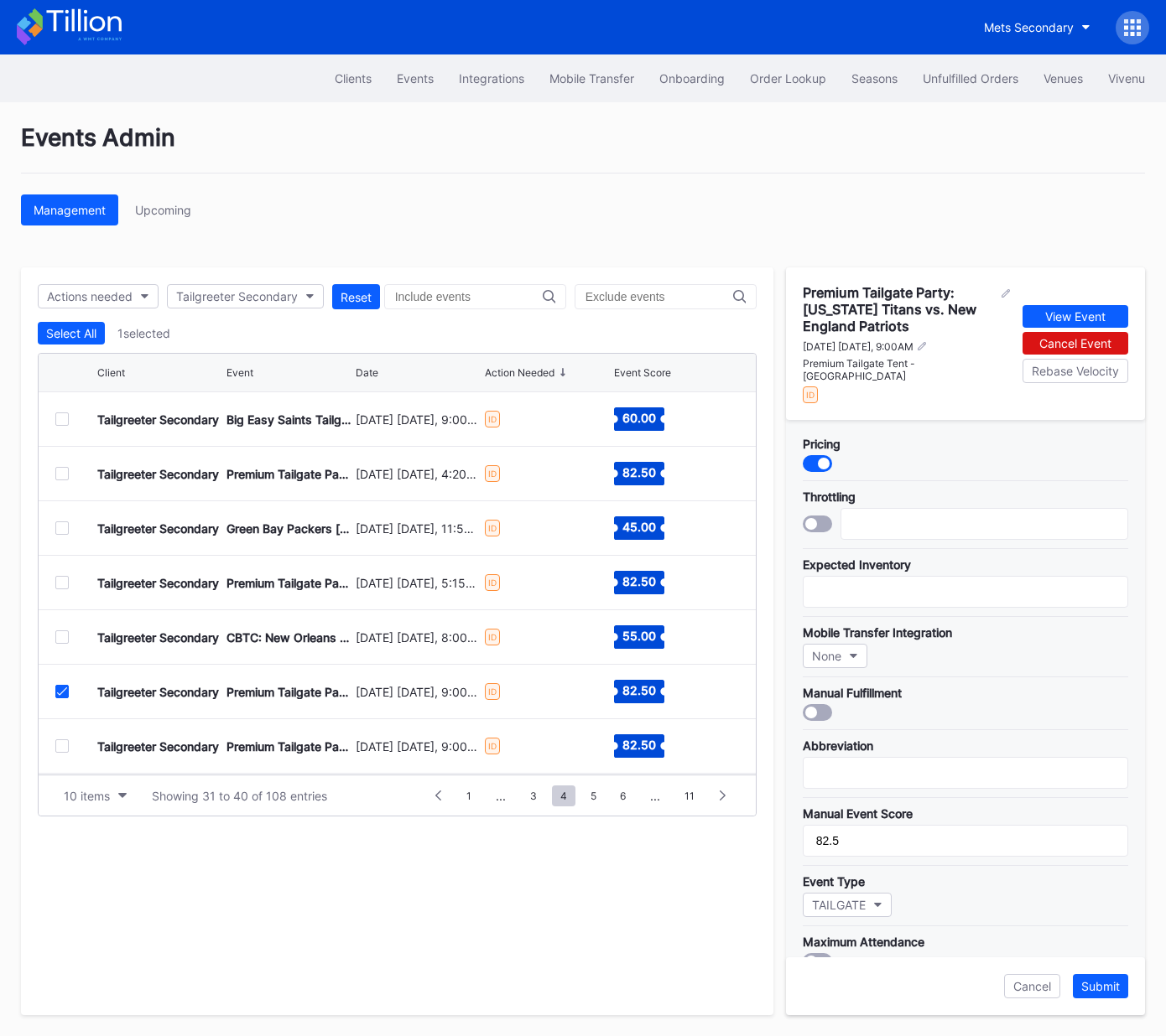
scroll to position [324, 0]
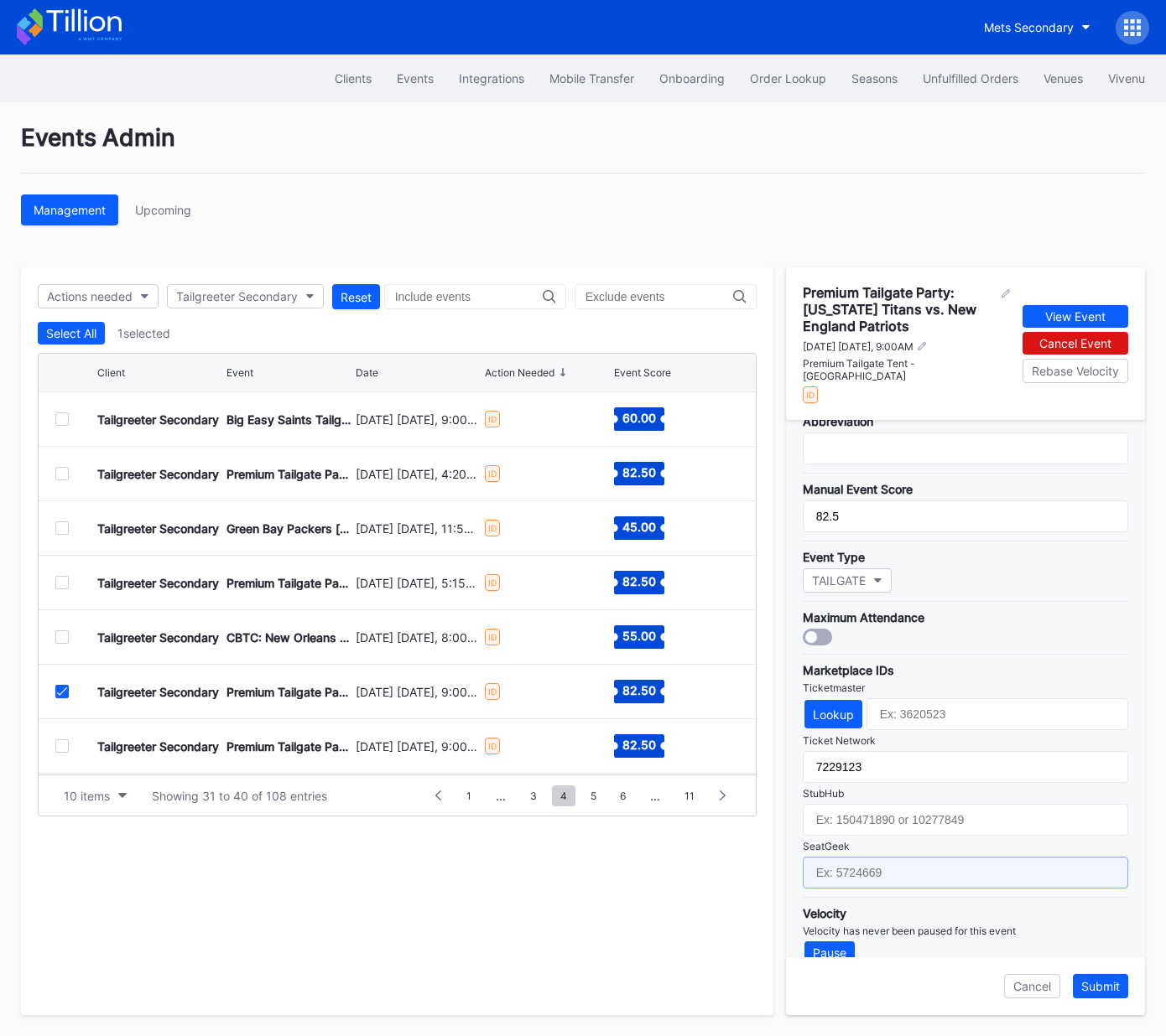
drag, startPoint x: 919, startPoint y: 852, endPoint x: 933, endPoint y: 856, distance: 14.6
click at [919, 857] on input "text" at bounding box center [966, 872] width 325 height 32
paste input "17667679"
type input "17667679"
click at [1100, 987] on div "Submit" at bounding box center [1100, 986] width 39 height 14
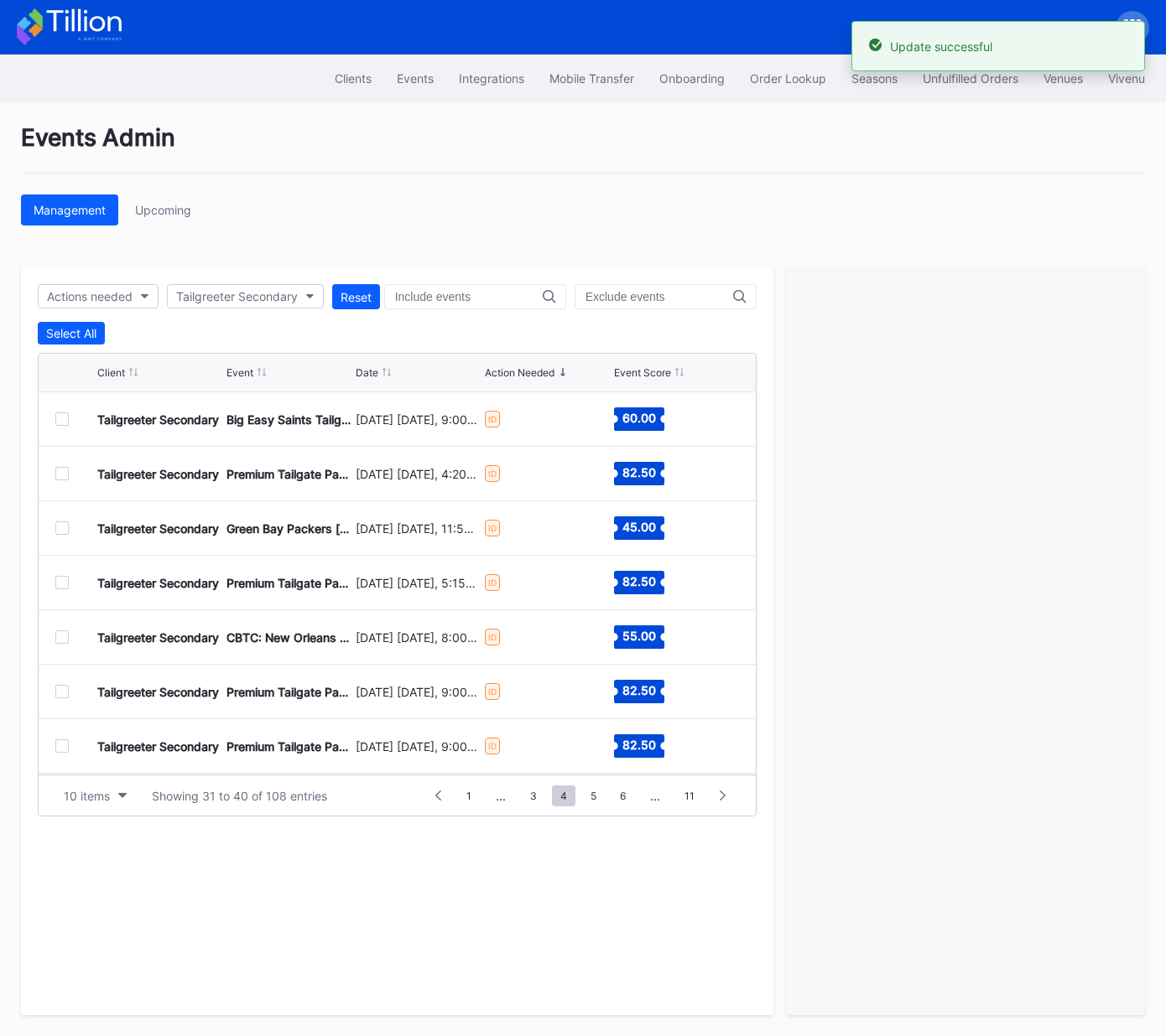
click at [60, 745] on div at bounding box center [61, 746] width 13 height 13
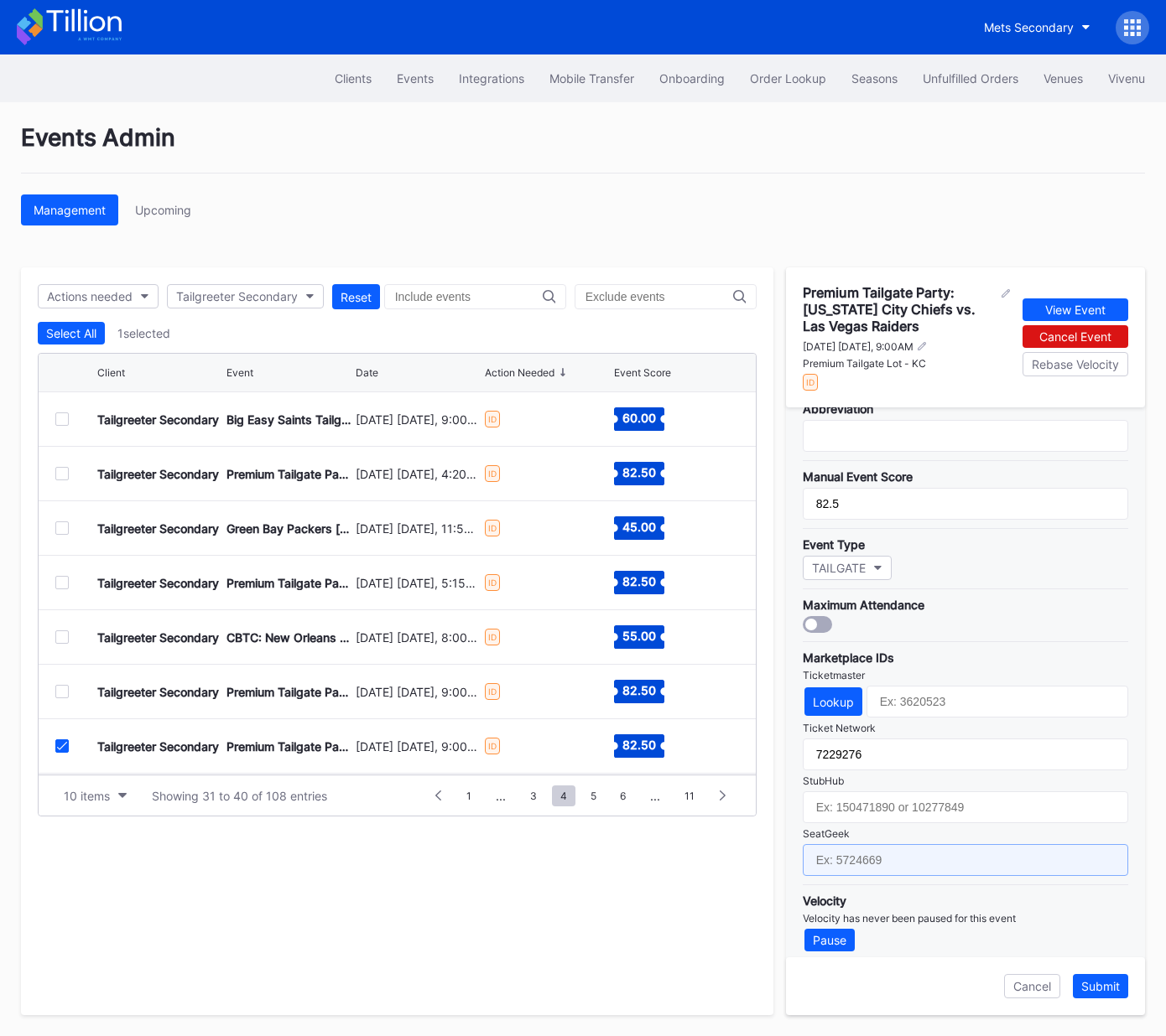
click at [914, 852] on input "text" at bounding box center [966, 861] width 325 height 32
click at [920, 852] on input "text" at bounding box center [966, 861] width 325 height 32
paste input "17667702"
type input "17667702"
click at [1109, 987] on div "Submit" at bounding box center [1100, 986] width 39 height 14
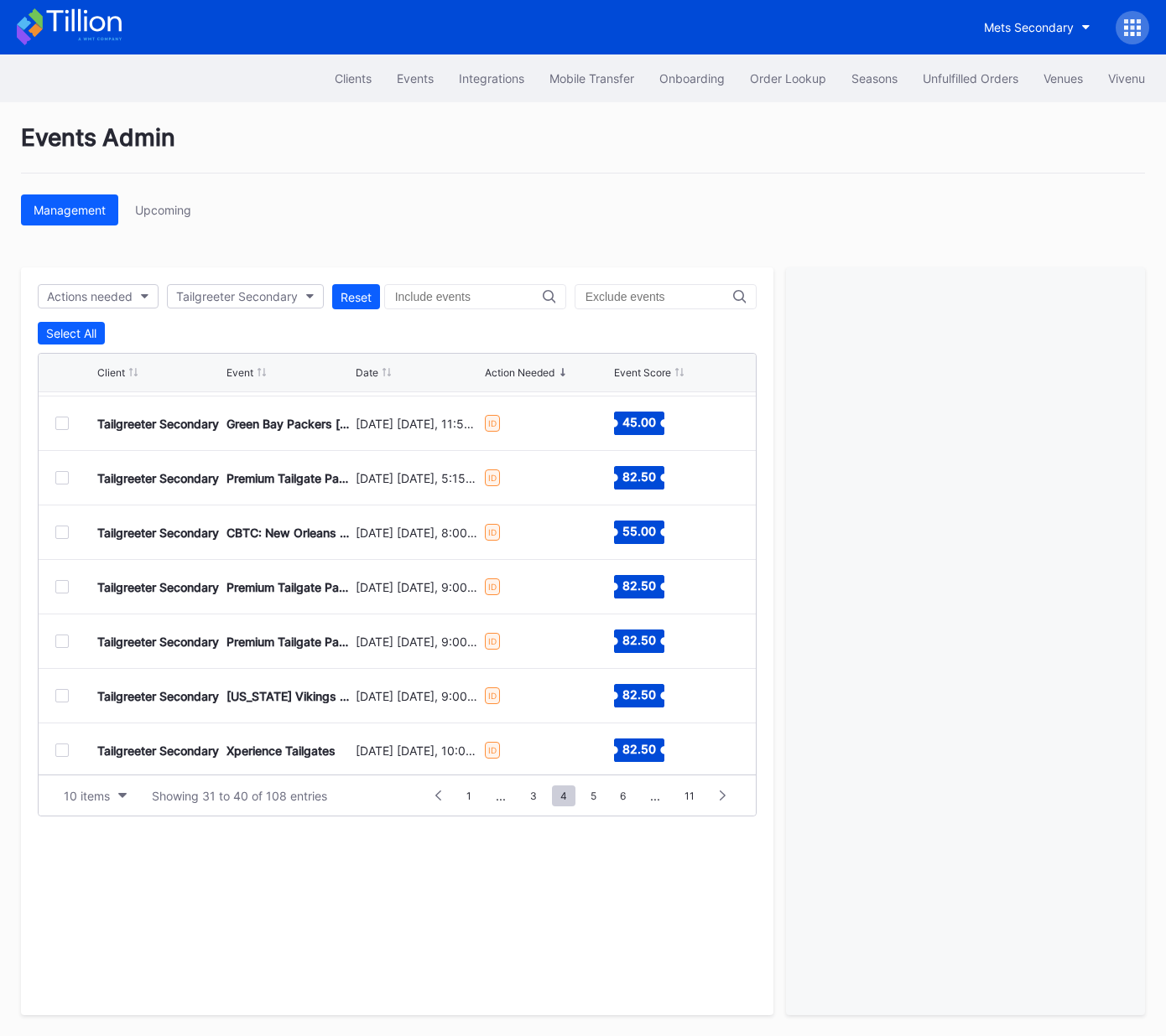
scroll to position [163, 0]
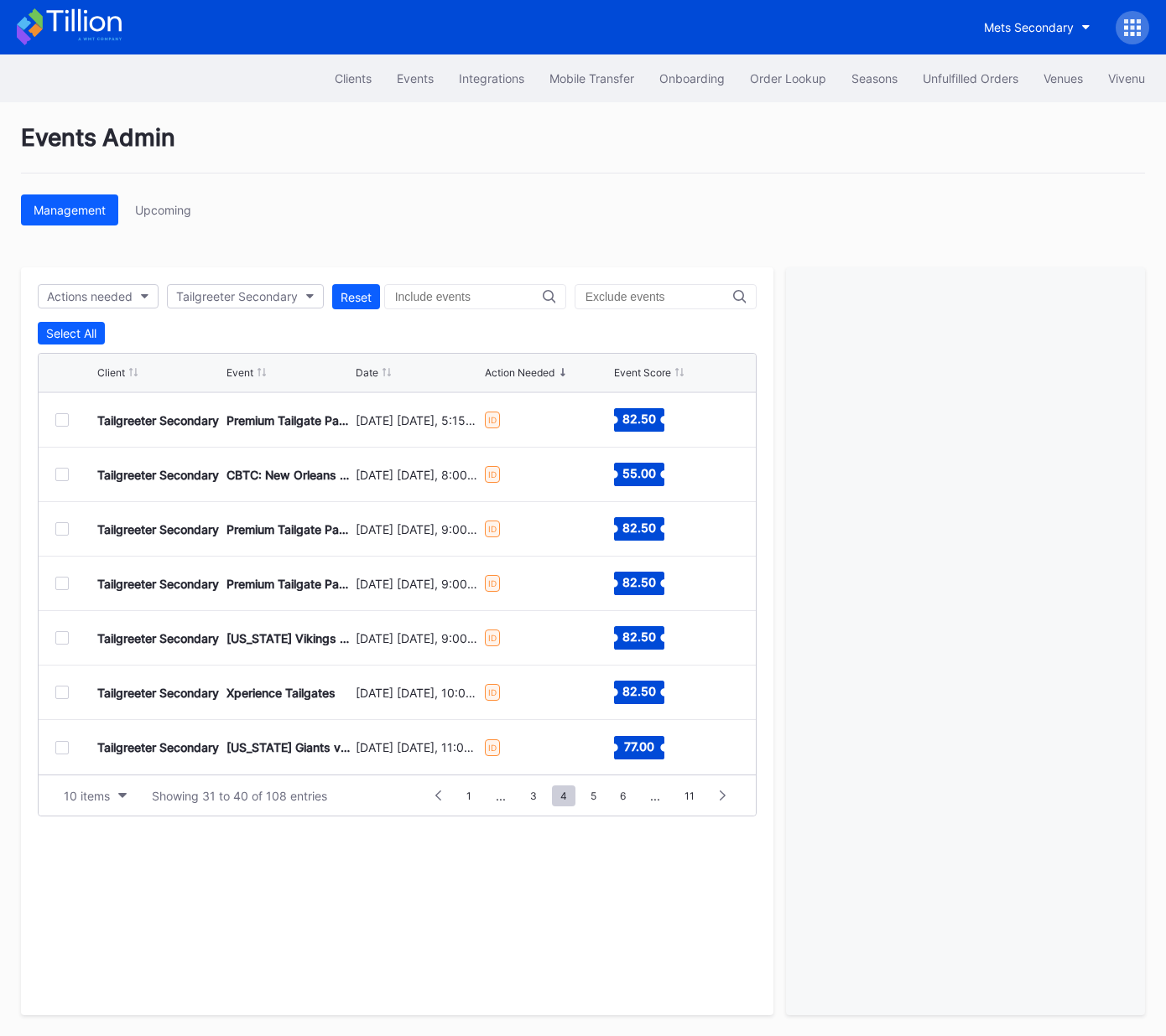
drag, startPoint x: 62, startPoint y: 582, endPoint x: 82, endPoint y: 593, distance: 22.8
click at [61, 582] on div at bounding box center [61, 583] width 13 height 13
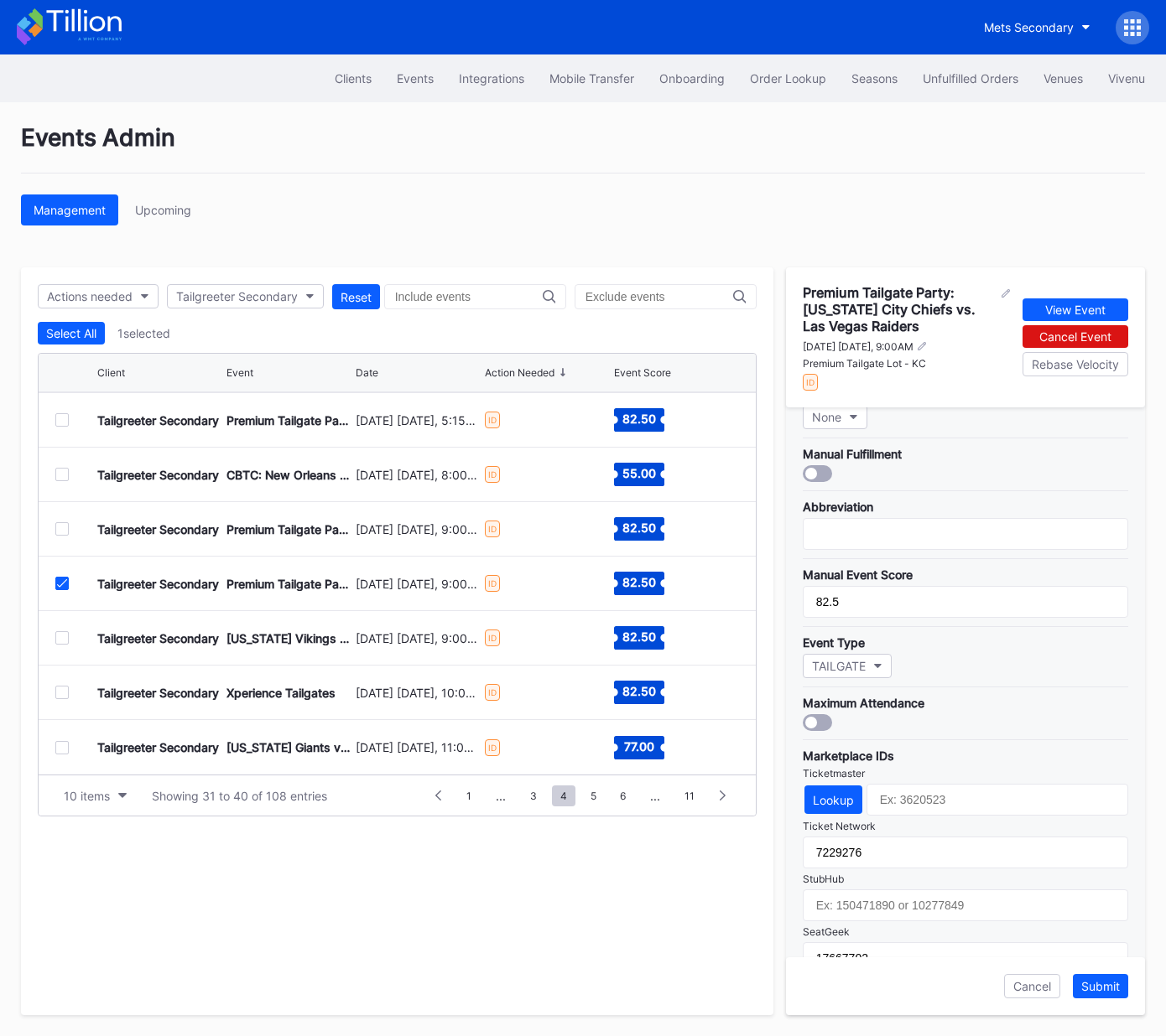
scroll to position [324, 0]
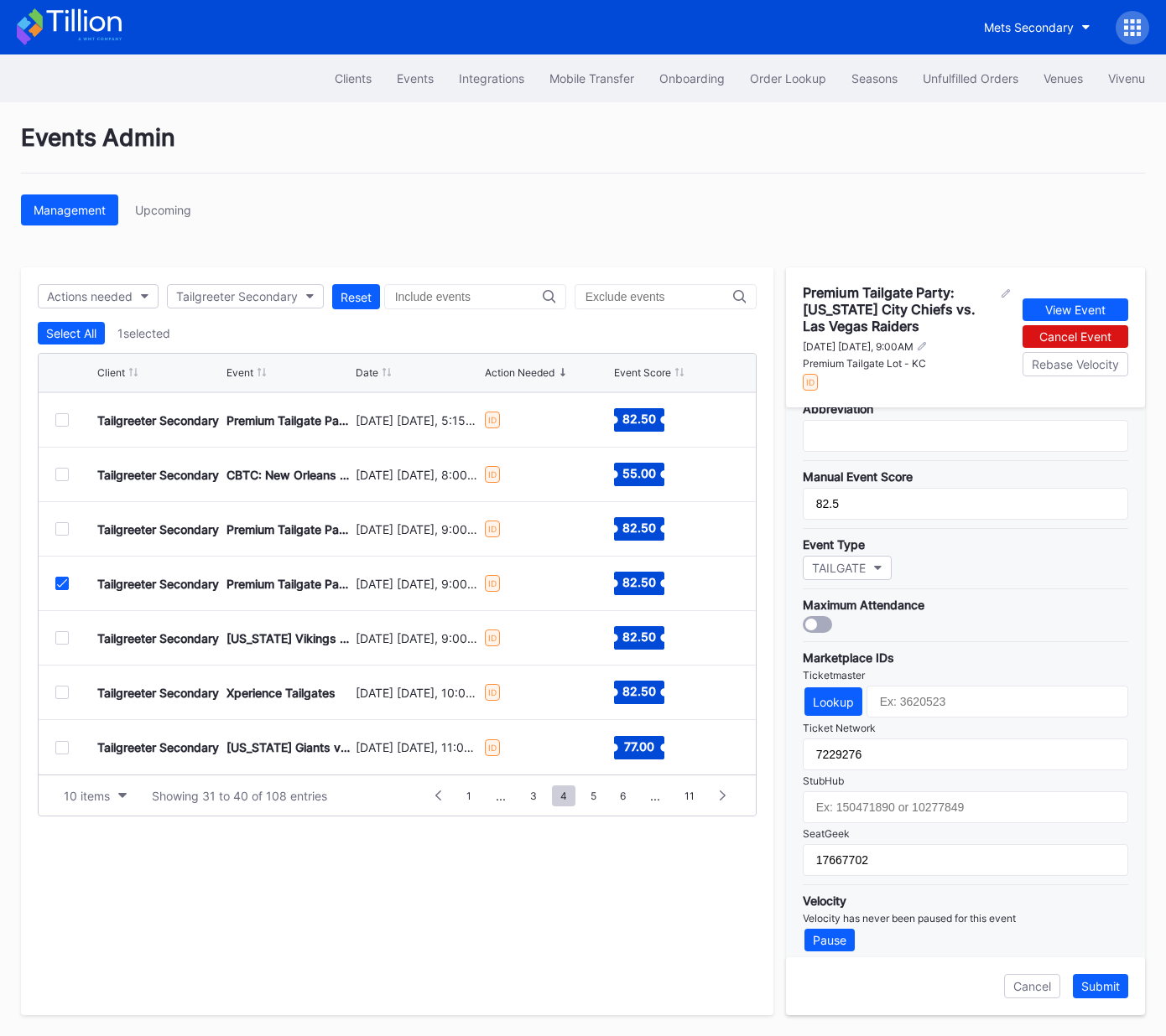
click at [63, 587] on div at bounding box center [61, 583] width 13 height 13
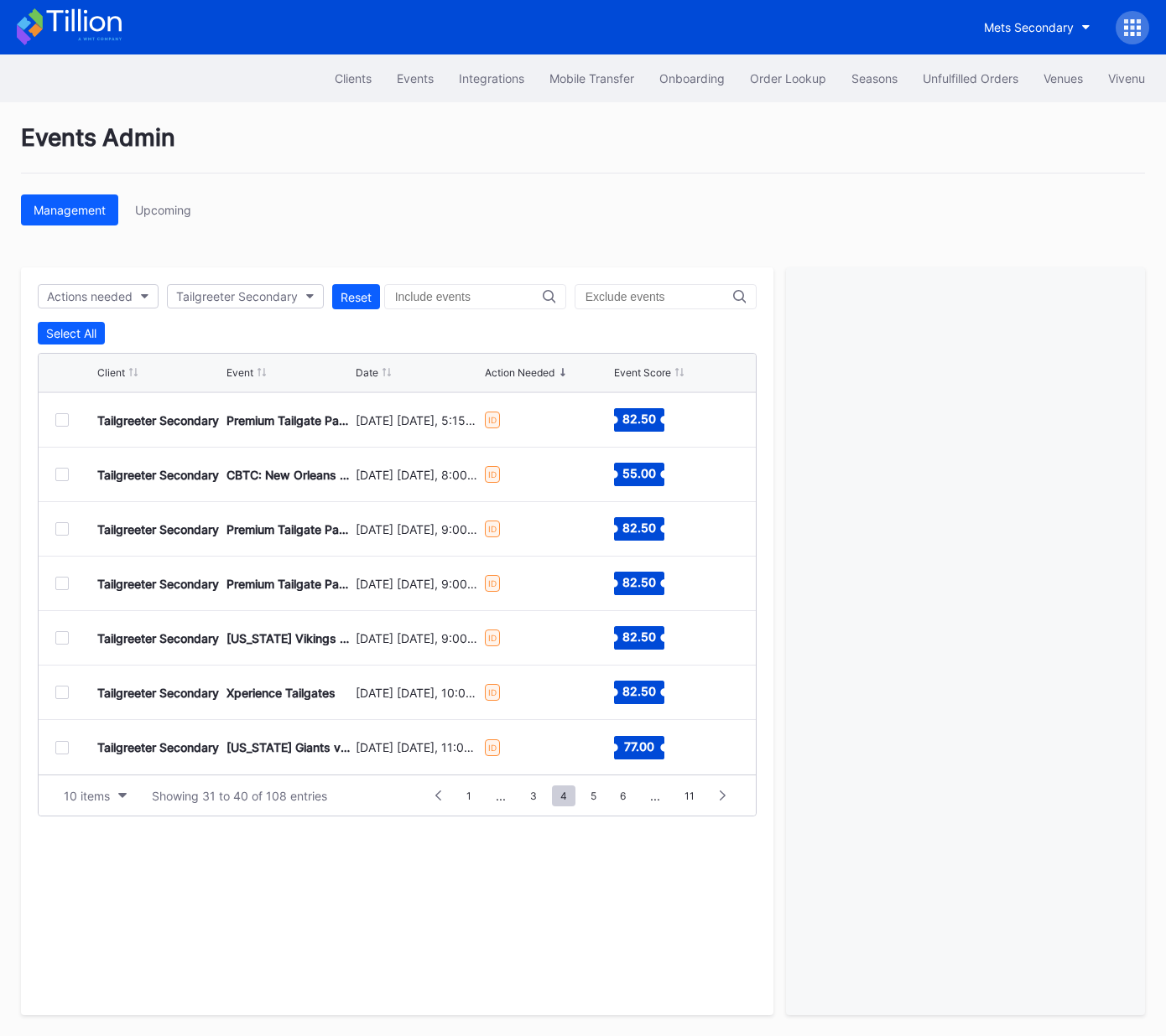
click at [62, 634] on div at bounding box center [61, 637] width 13 height 13
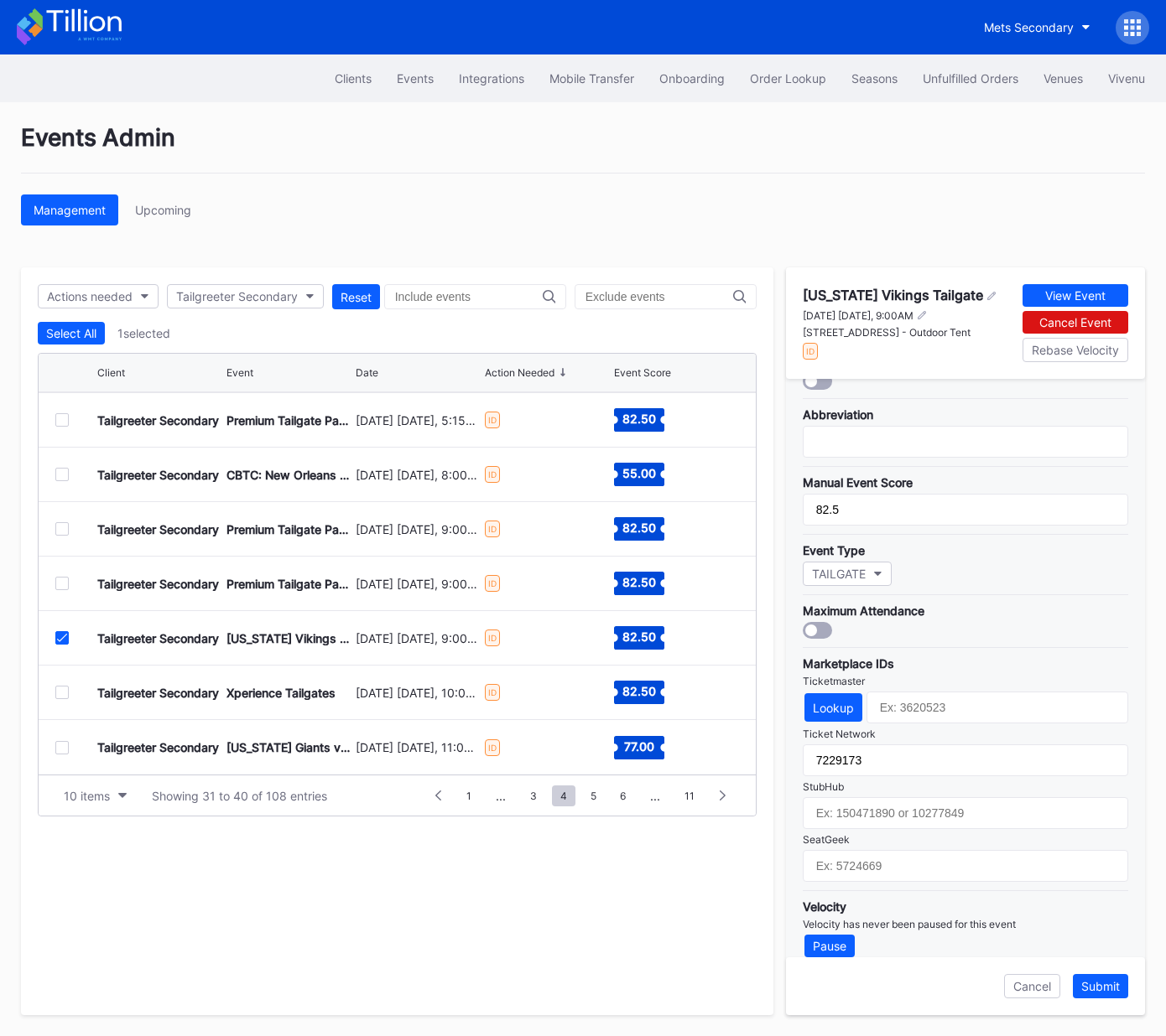
scroll to position [298, 0]
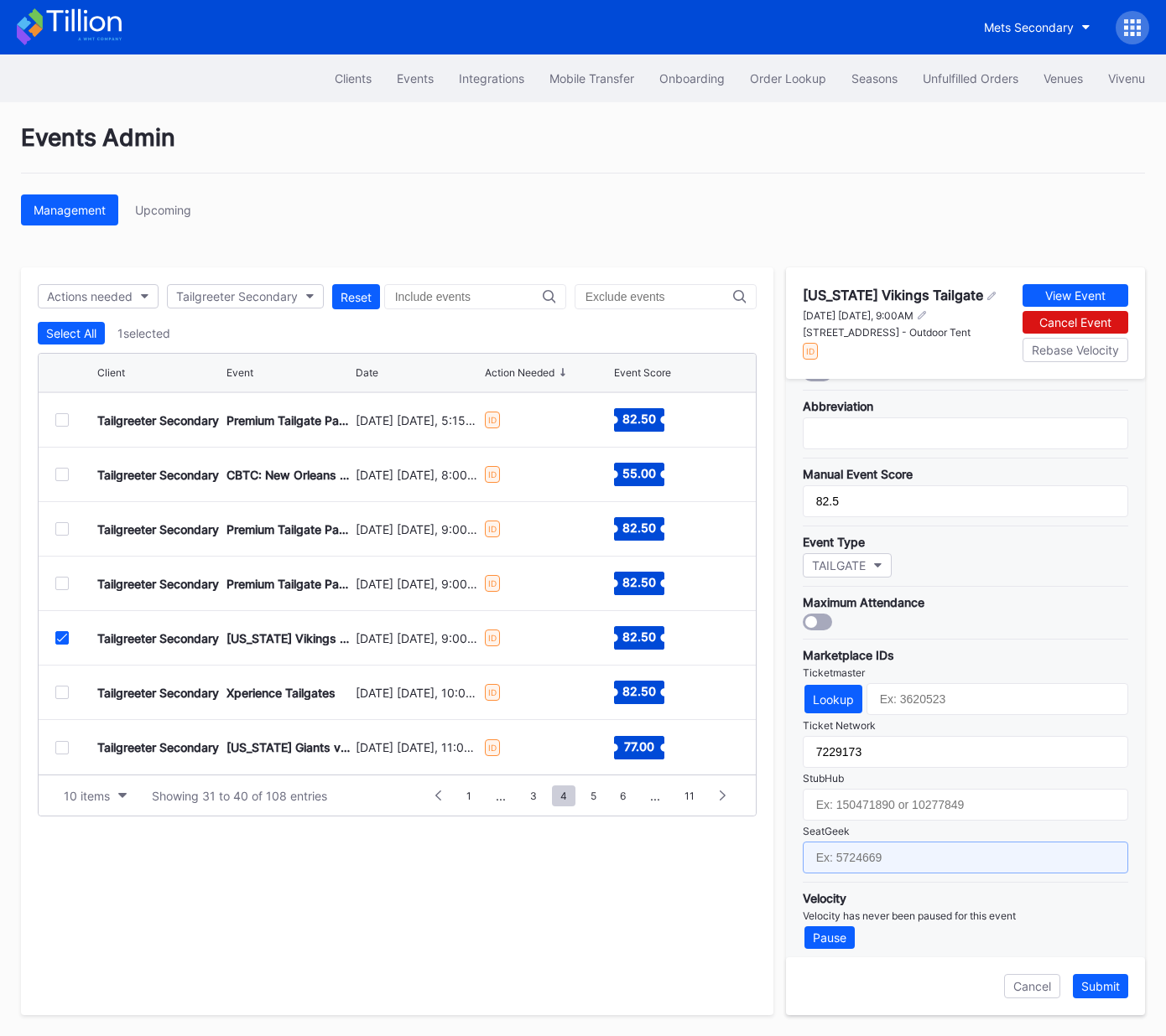
drag, startPoint x: 940, startPoint y: 852, endPoint x: 967, endPoint y: 857, distance: 27.5
click at [940, 852] on input "text" at bounding box center [966, 858] width 325 height 32
paste input "17651642"
type input "17651642"
drag, startPoint x: 1103, startPoint y: 989, endPoint x: 1011, endPoint y: 934, distance: 107.2
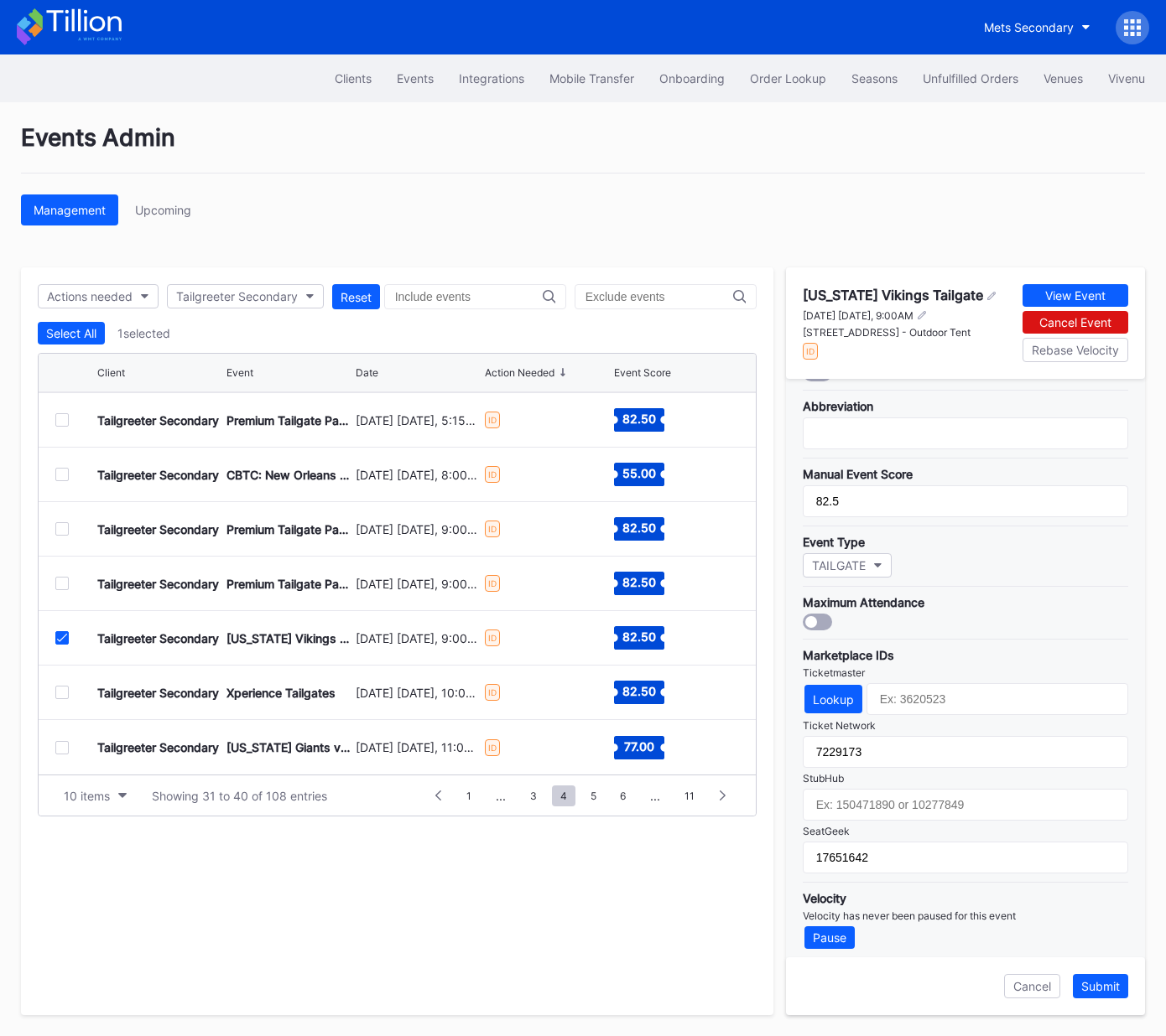
click at [1103, 989] on div "Submit" at bounding box center [1100, 986] width 39 height 14
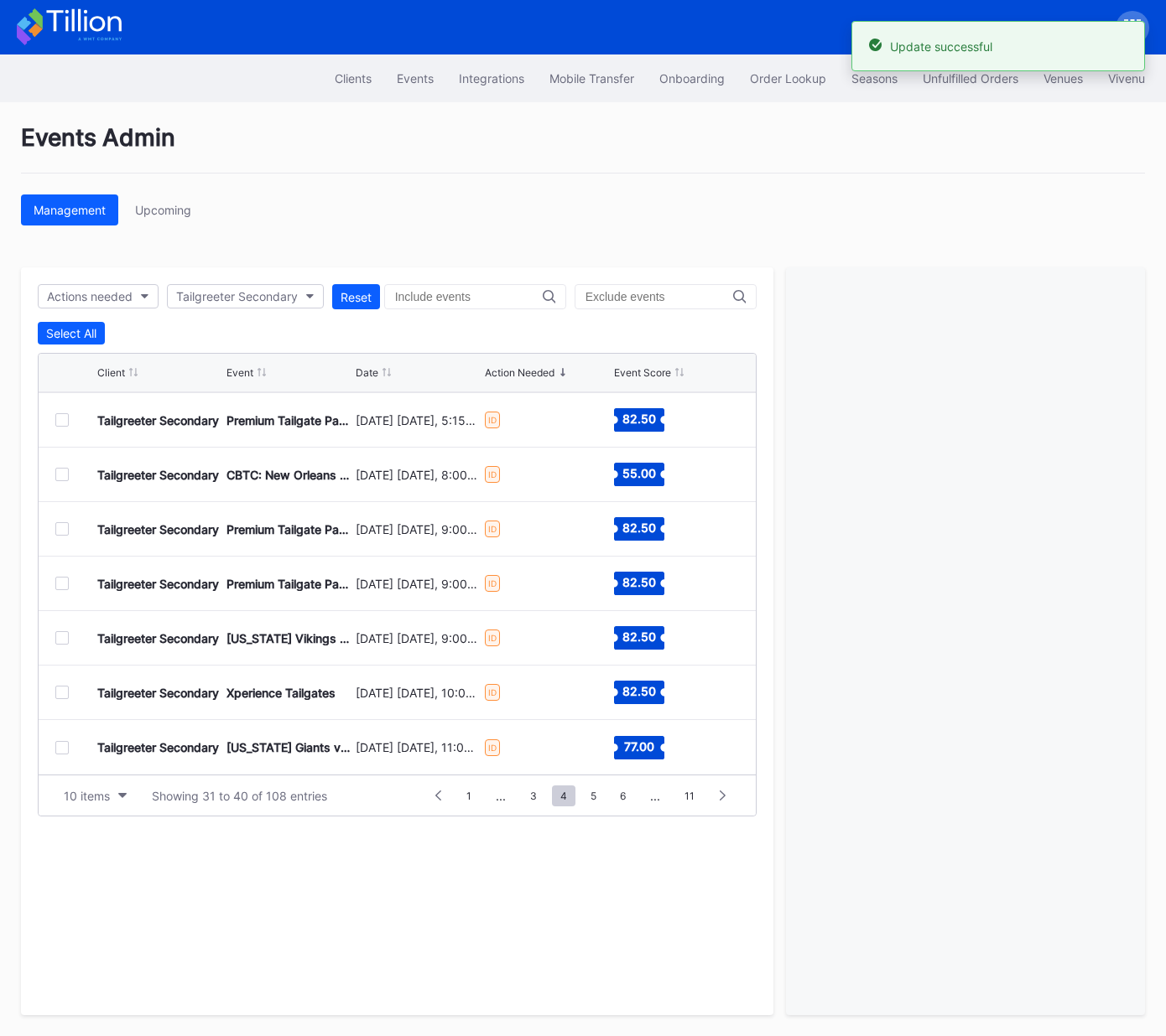
click at [60, 691] on div at bounding box center [61, 692] width 13 height 13
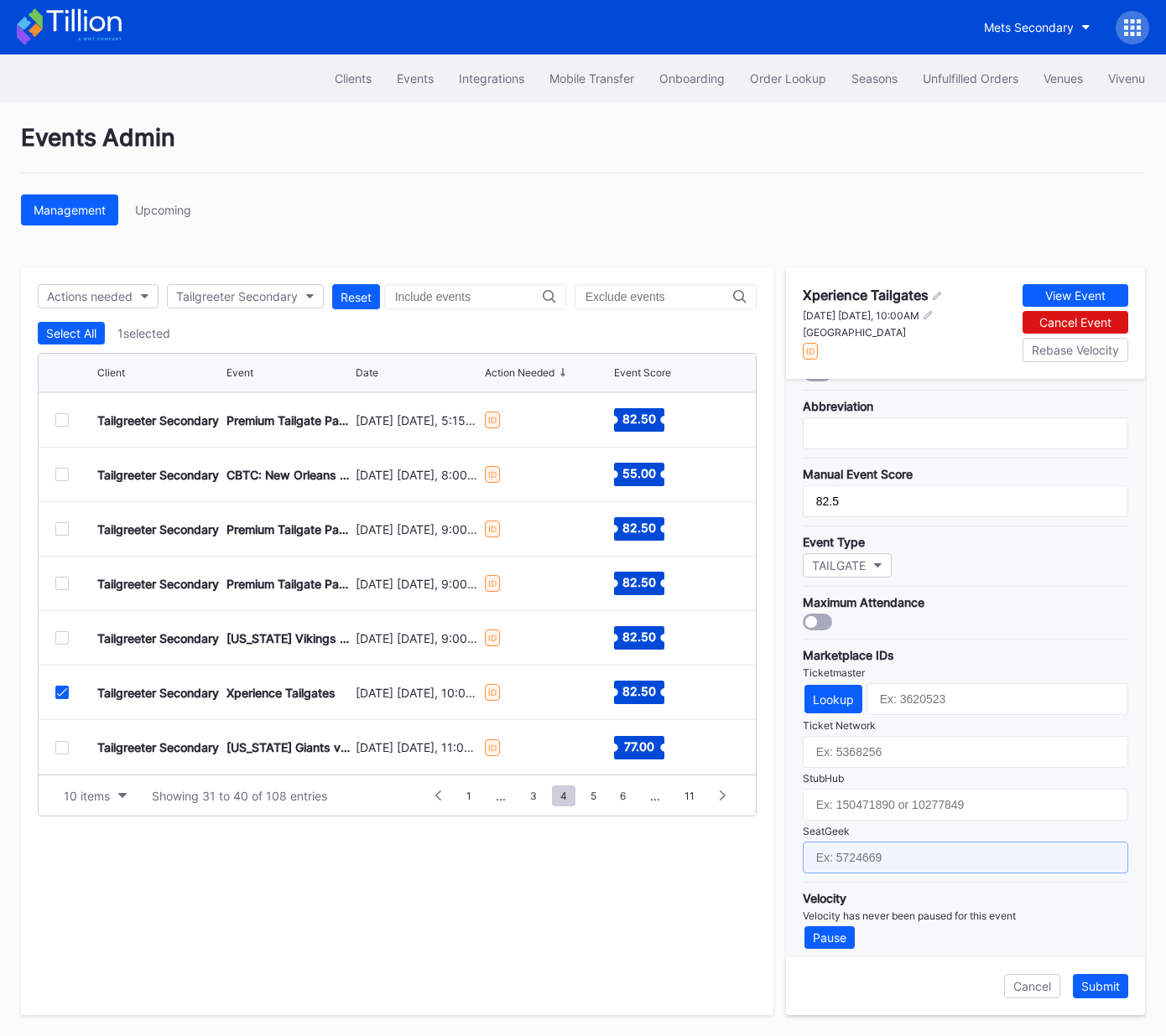
click at [914, 846] on input "text" at bounding box center [966, 858] width 325 height 32
paste input "17667650"
type input "17667650"
click at [1104, 988] on div "Submit" at bounding box center [1100, 986] width 39 height 14
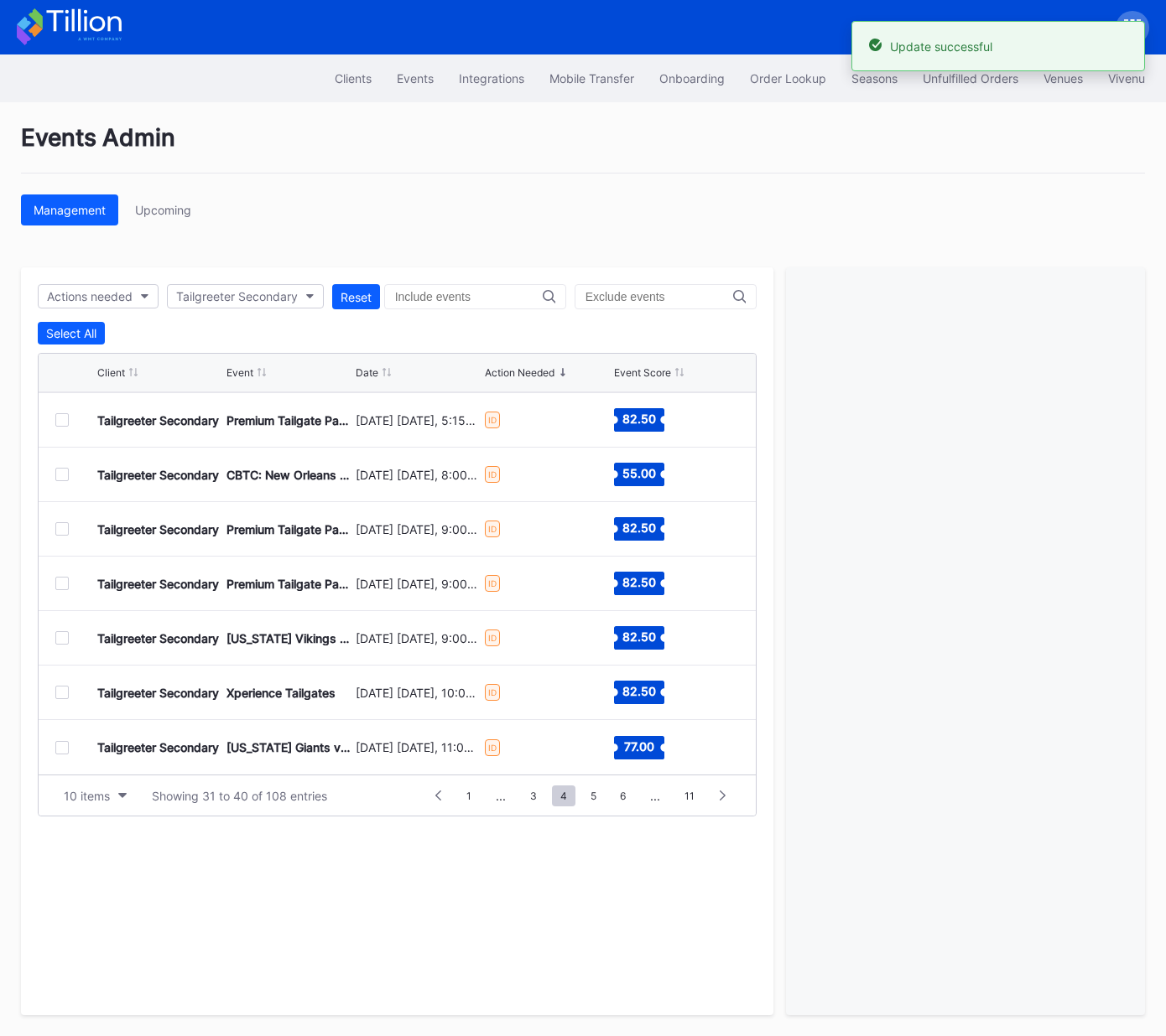
click at [64, 747] on div at bounding box center [61, 747] width 13 height 13
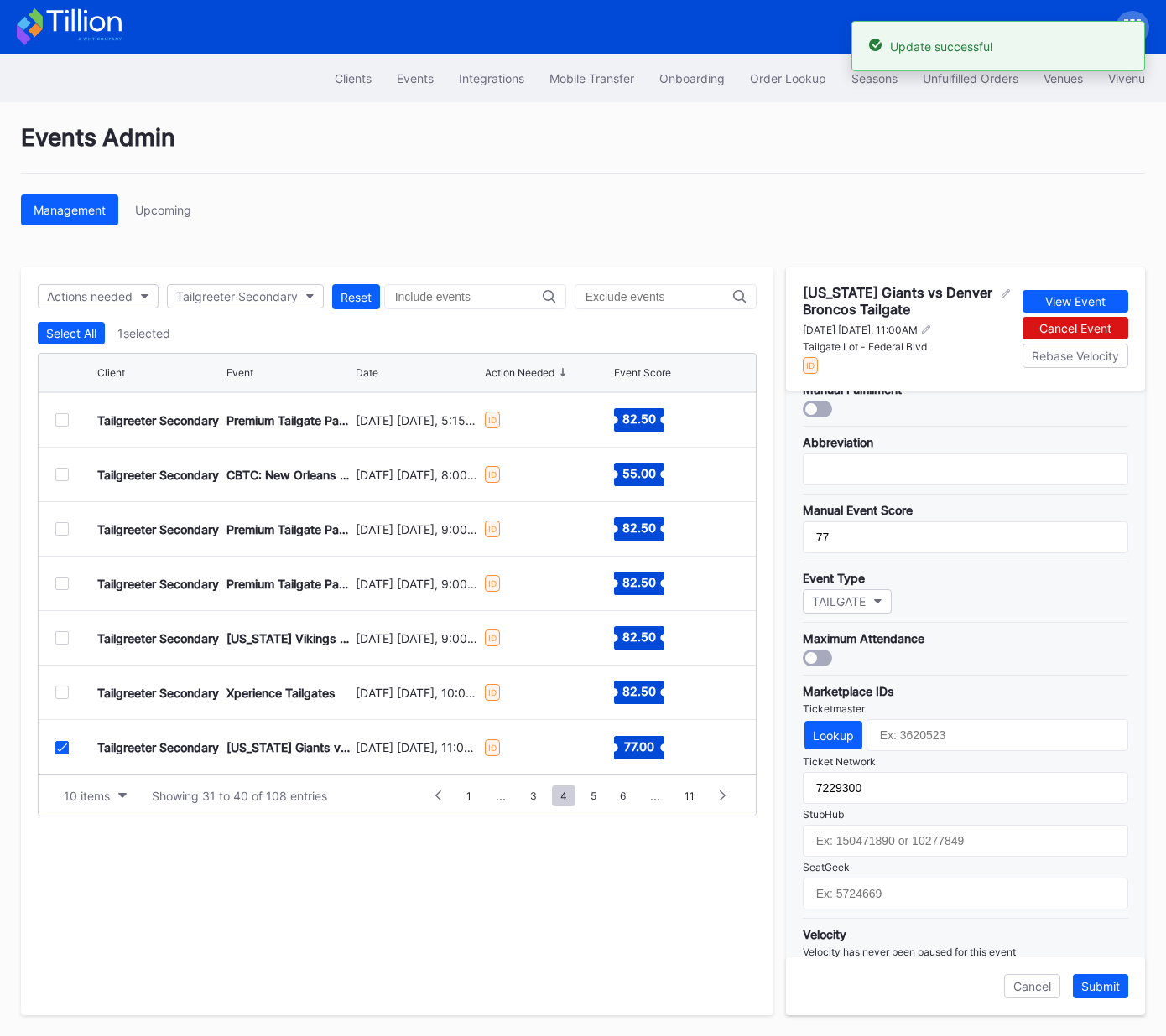
scroll to position [308, 0]
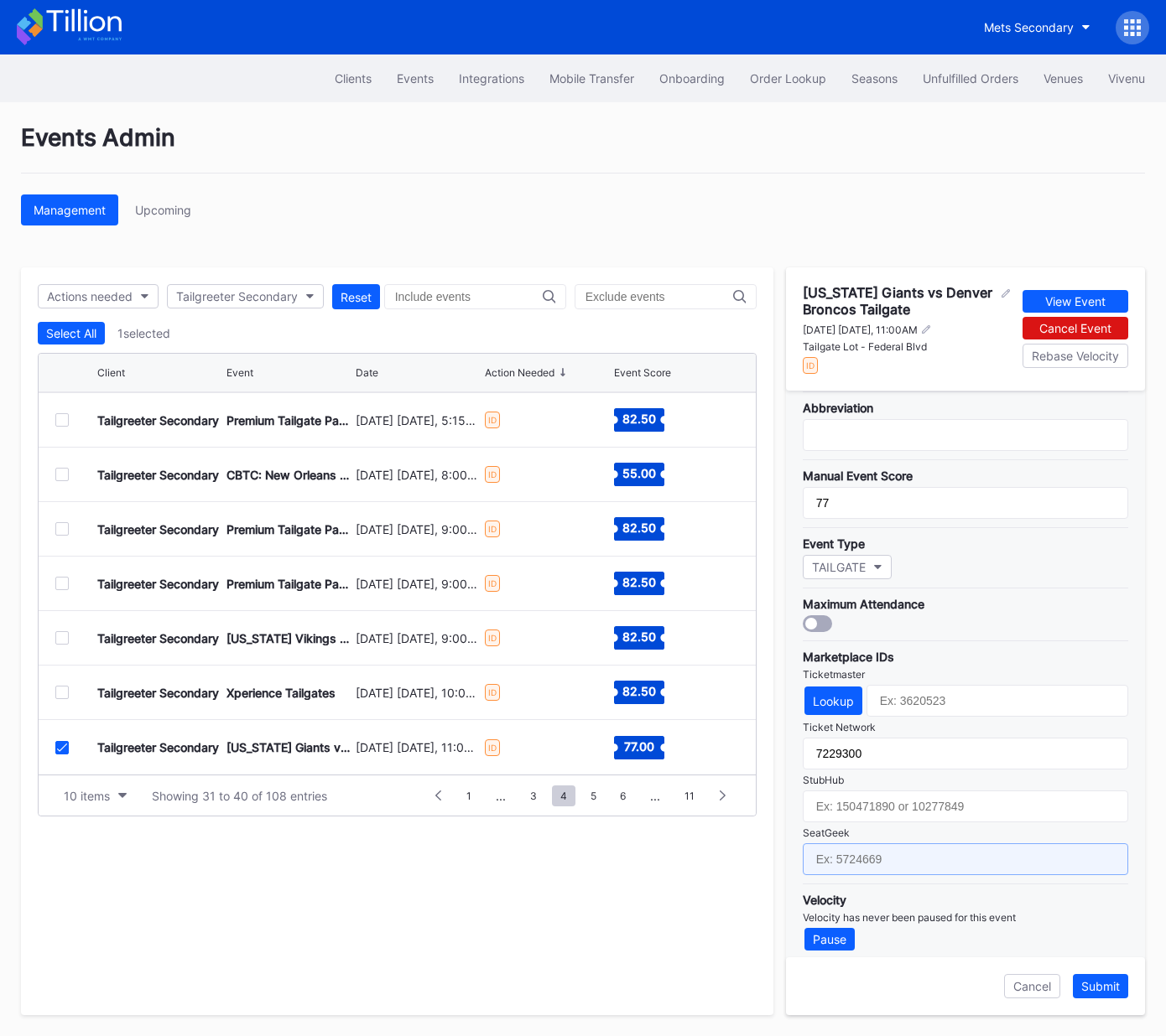
click at [938, 852] on input "text" at bounding box center [966, 860] width 325 height 32
paste input "17651625"
type input "17651625"
click at [1098, 985] on div "Submit" at bounding box center [1100, 986] width 39 height 14
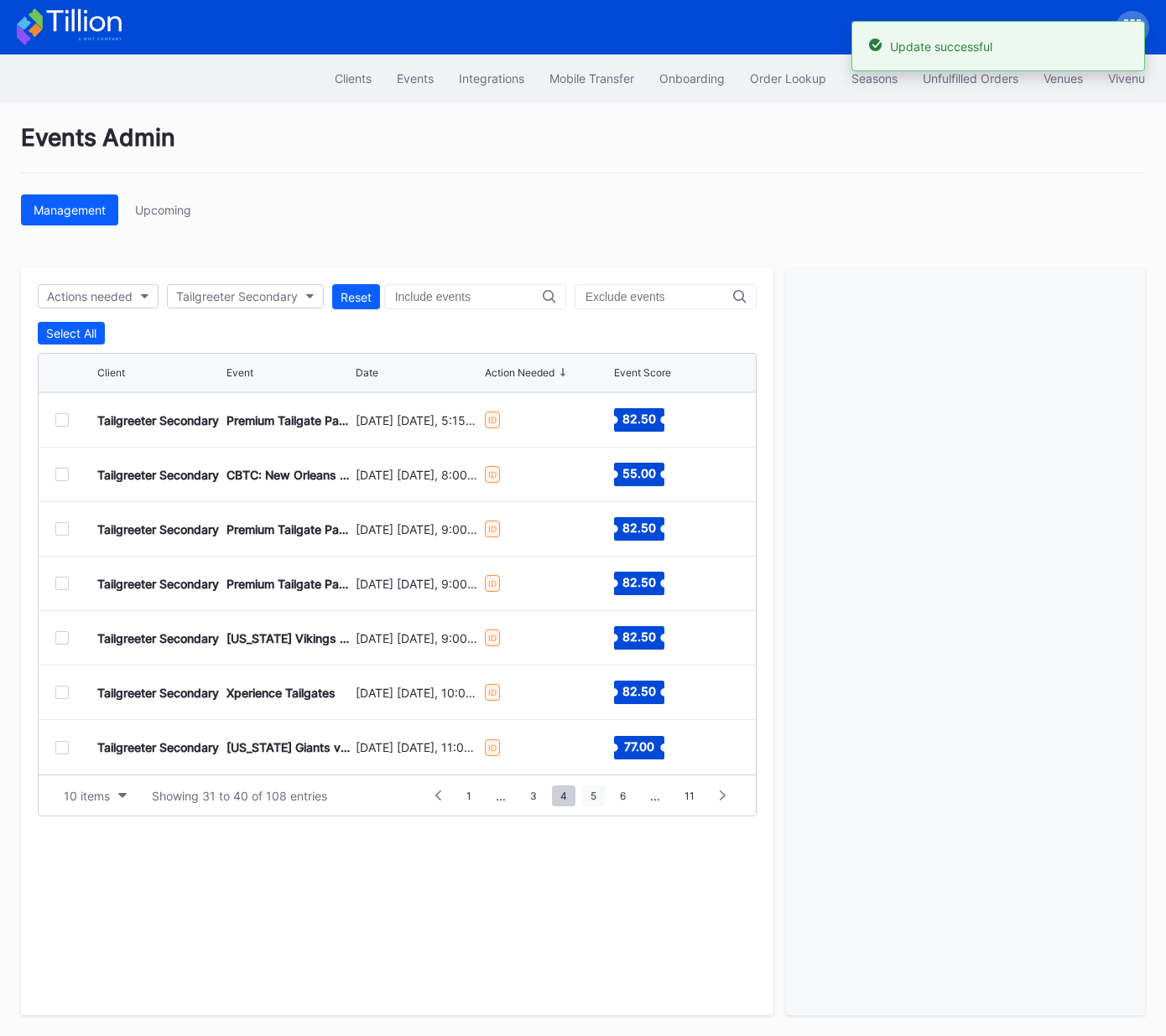
click at [595, 793] on span "5" at bounding box center [593, 796] width 23 height 21
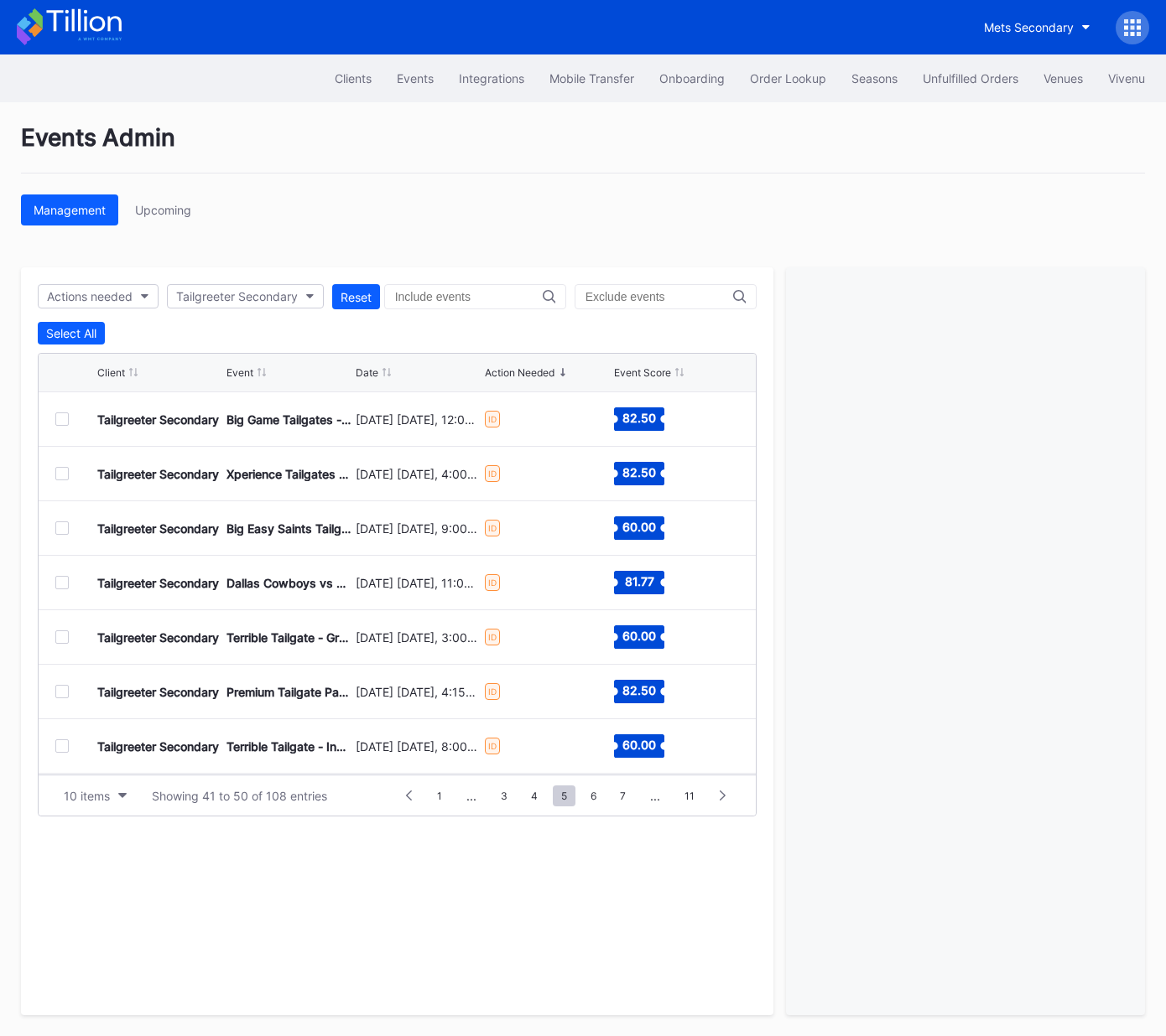
click at [61, 416] on div at bounding box center [61, 419] width 13 height 13
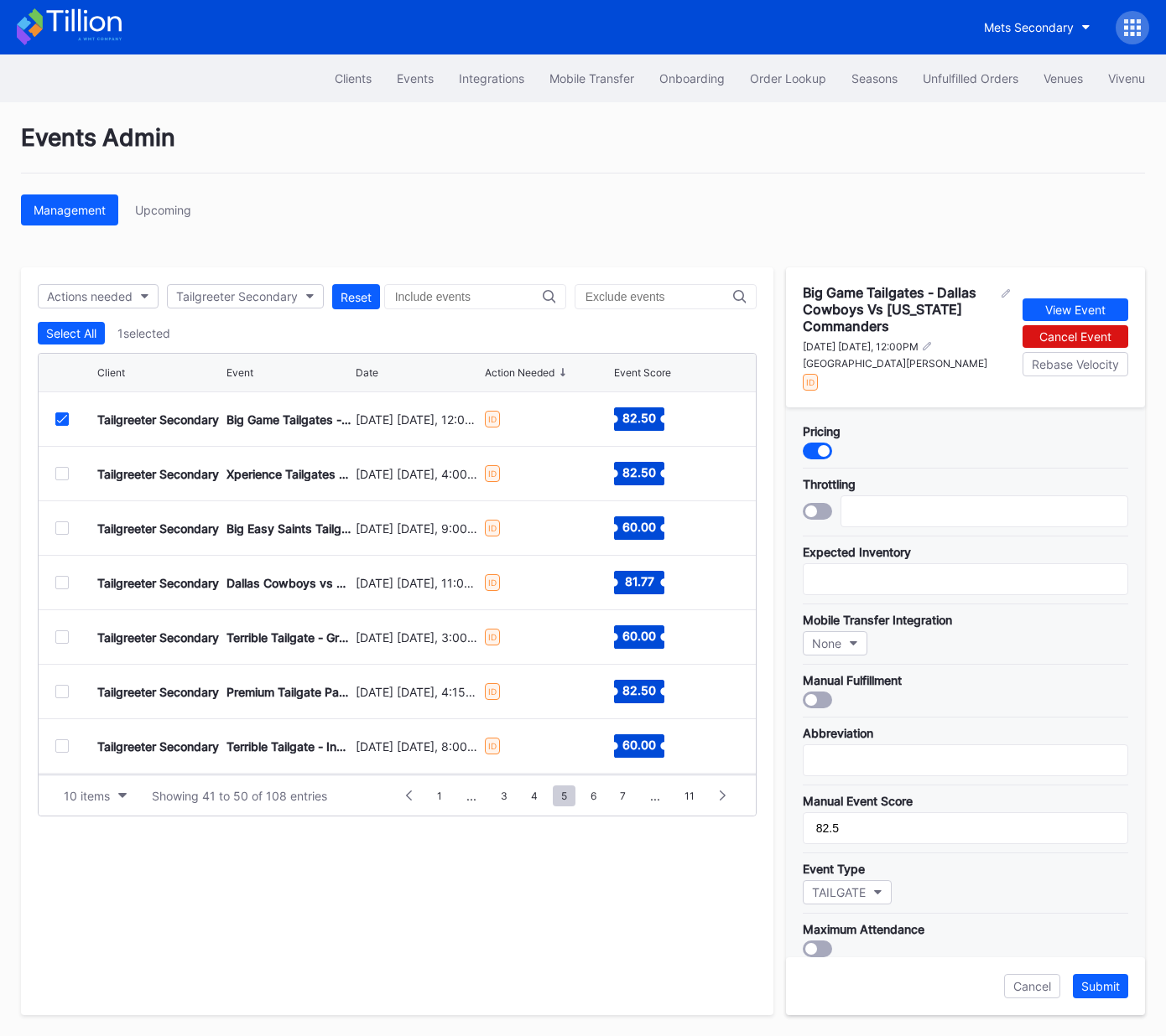
scroll to position [324, 0]
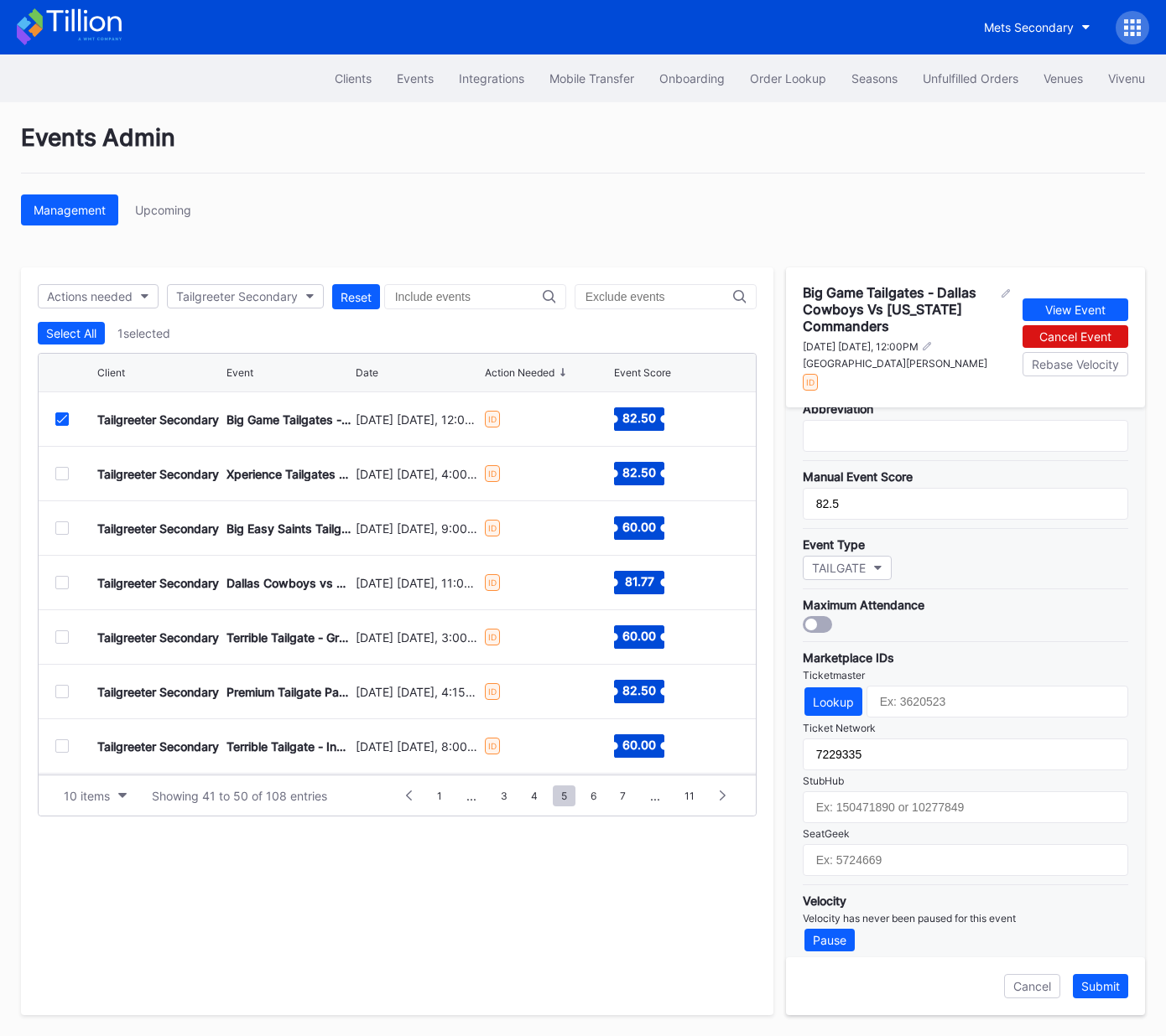
drag, startPoint x: 937, startPoint y: 833, endPoint x: 937, endPoint y: 856, distance: 23.0
click at [936, 833] on div "Marketplace IDs Ticketmaster Lookup Ticket Network 7229335 StubHub SeatGeek" at bounding box center [966, 758] width 325 height 234
click at [937, 857] on input "text" at bounding box center [966, 861] width 325 height 32
paste input "17667657"
type input "17667657"
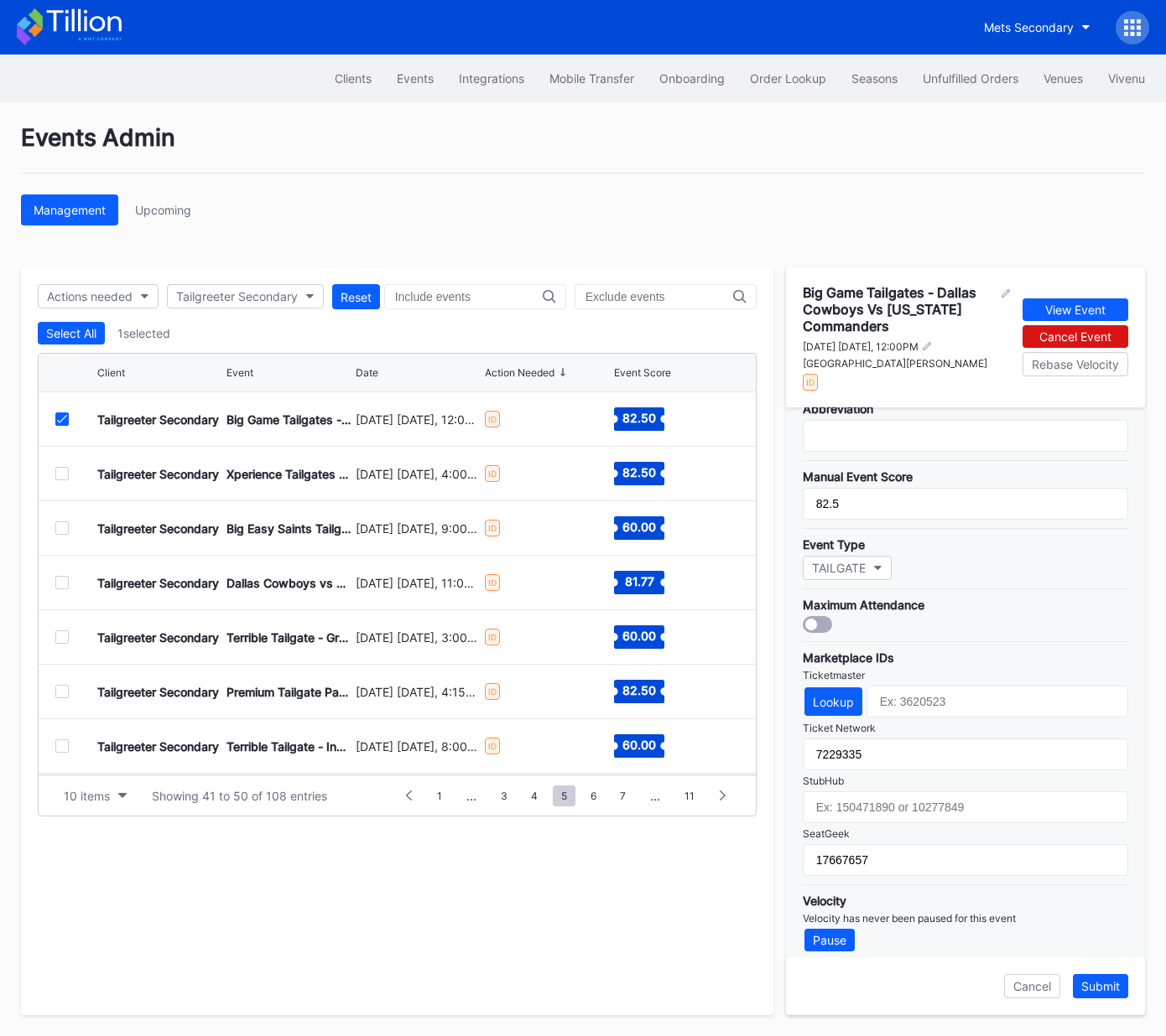
click at [1104, 990] on div "Submit" at bounding box center [1100, 986] width 39 height 14
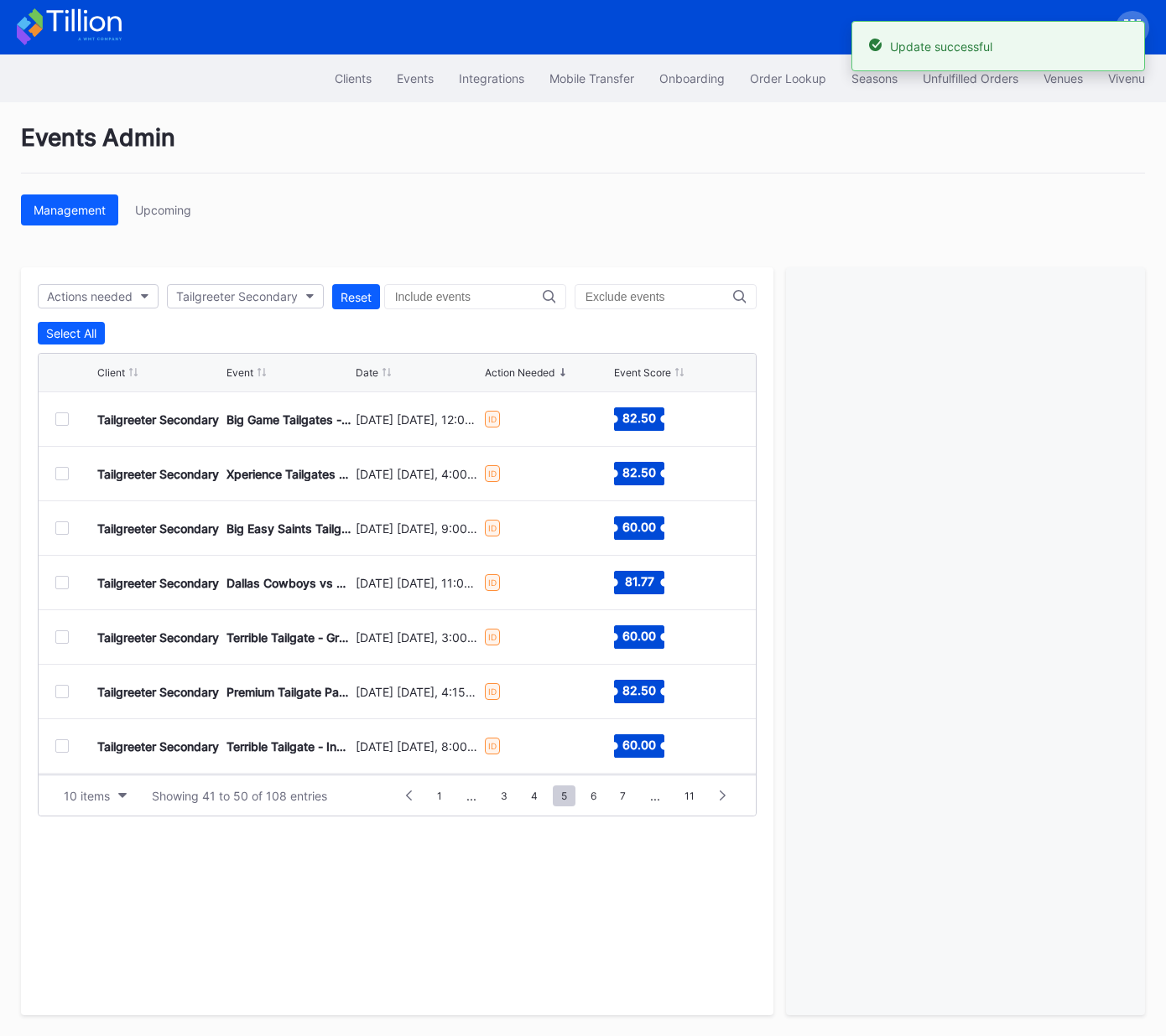
click at [66, 473] on div at bounding box center [61, 473] width 13 height 13
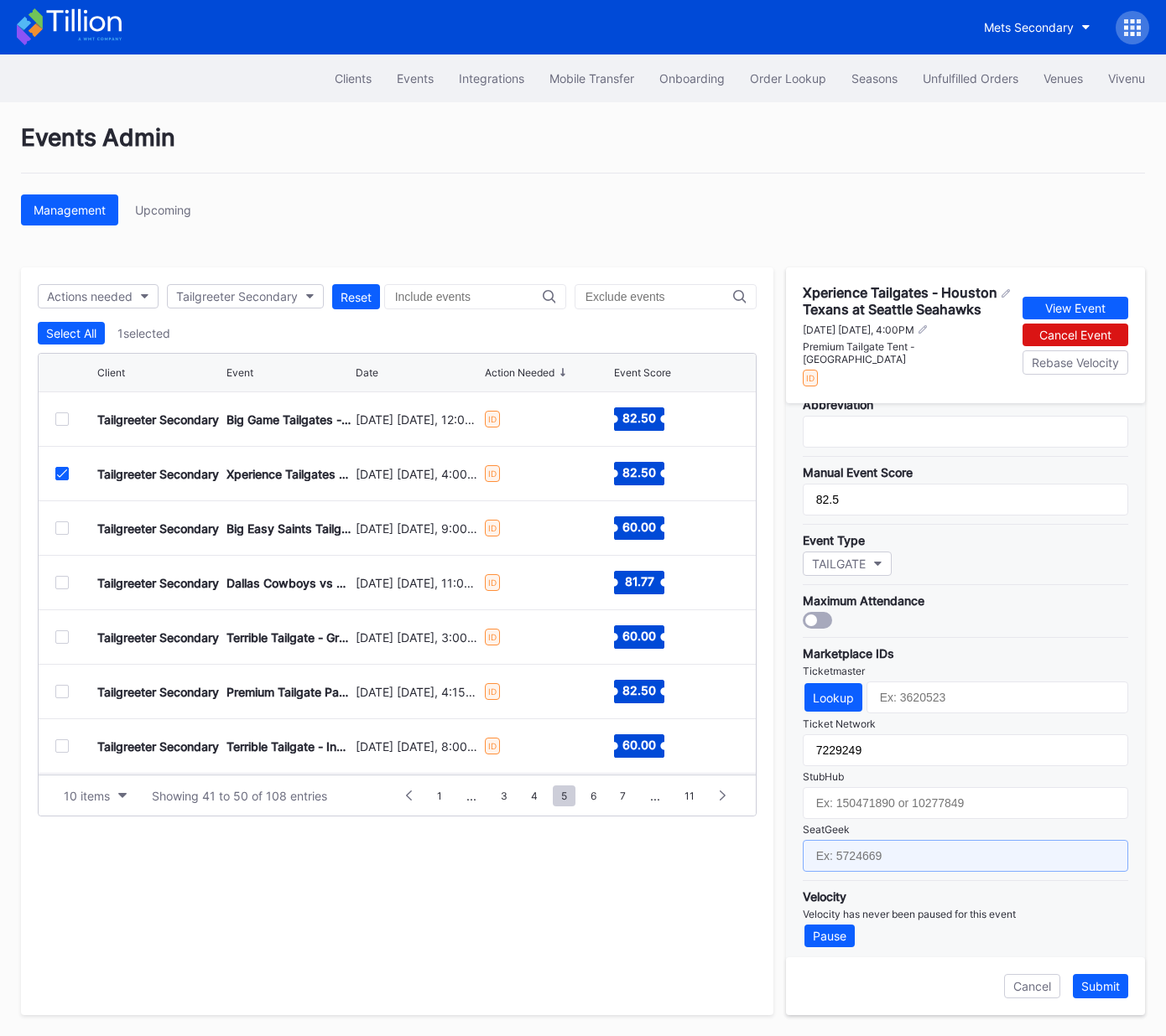
click at [907, 853] on input "text" at bounding box center [966, 857] width 325 height 32
paste input "17651659"
type input "17651659"
click at [1099, 990] on div "Submit" at bounding box center [1100, 986] width 39 height 14
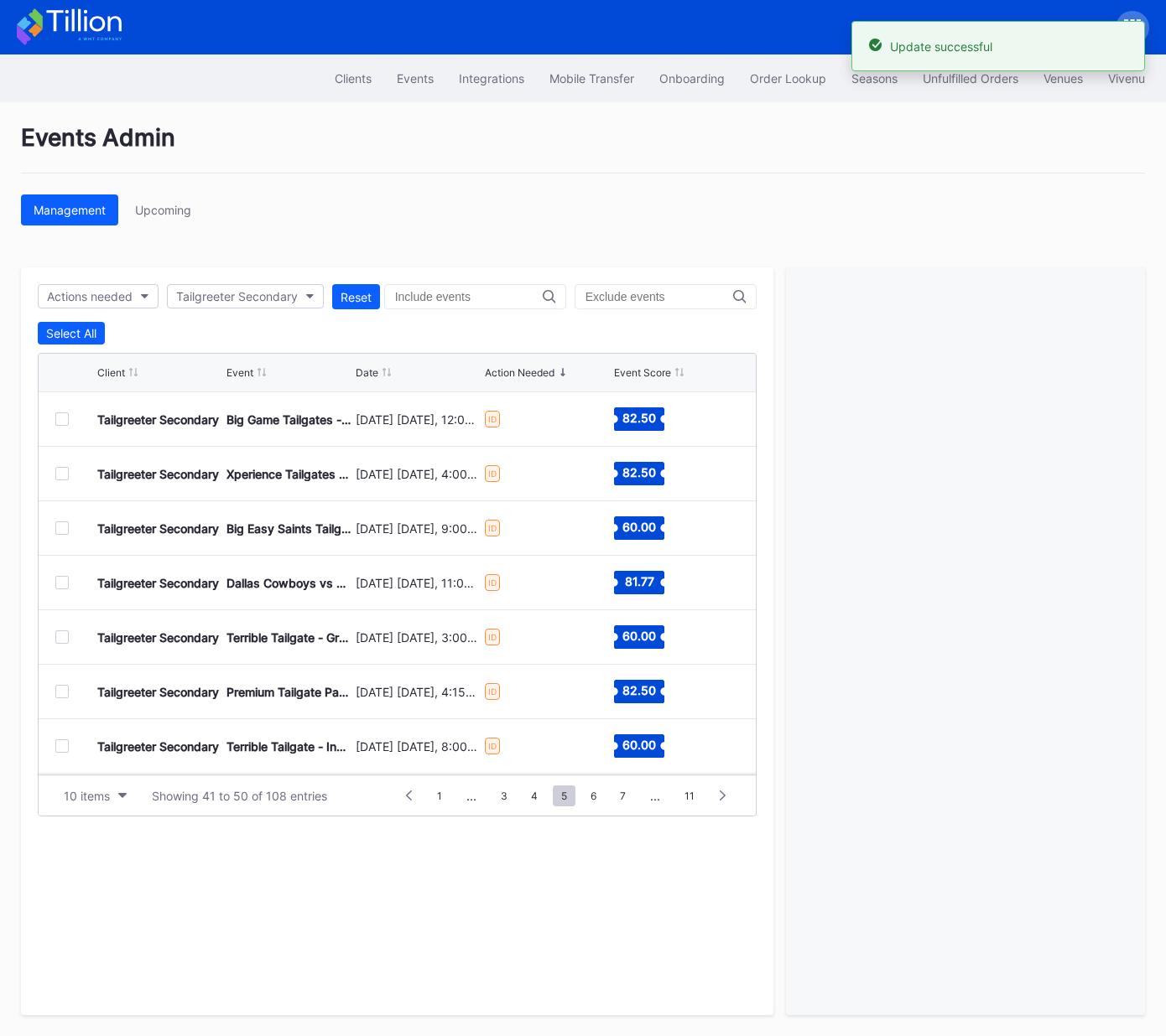
click at [62, 527] on div at bounding box center [61, 527] width 13 height 13
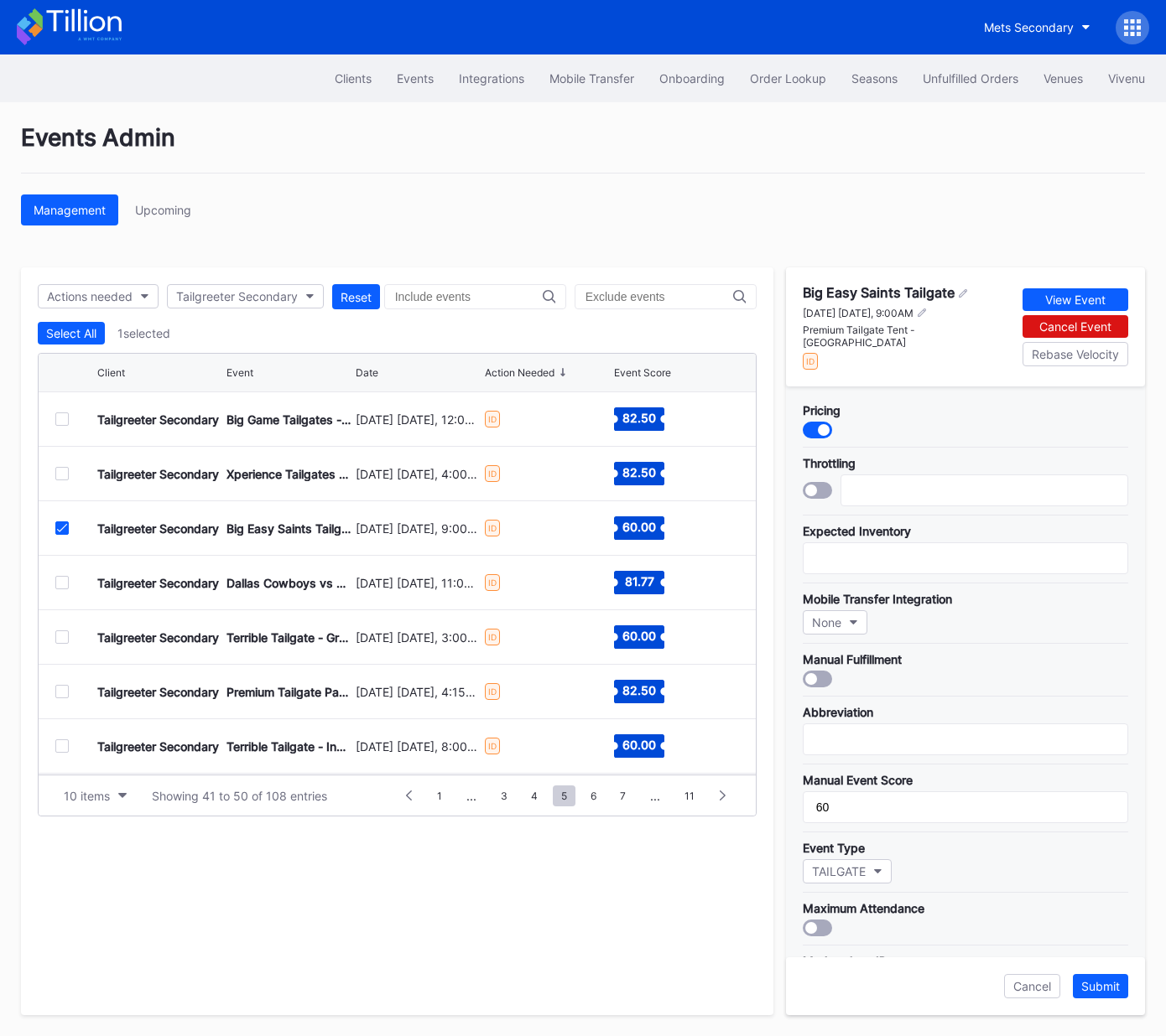
scroll to position [298, 0]
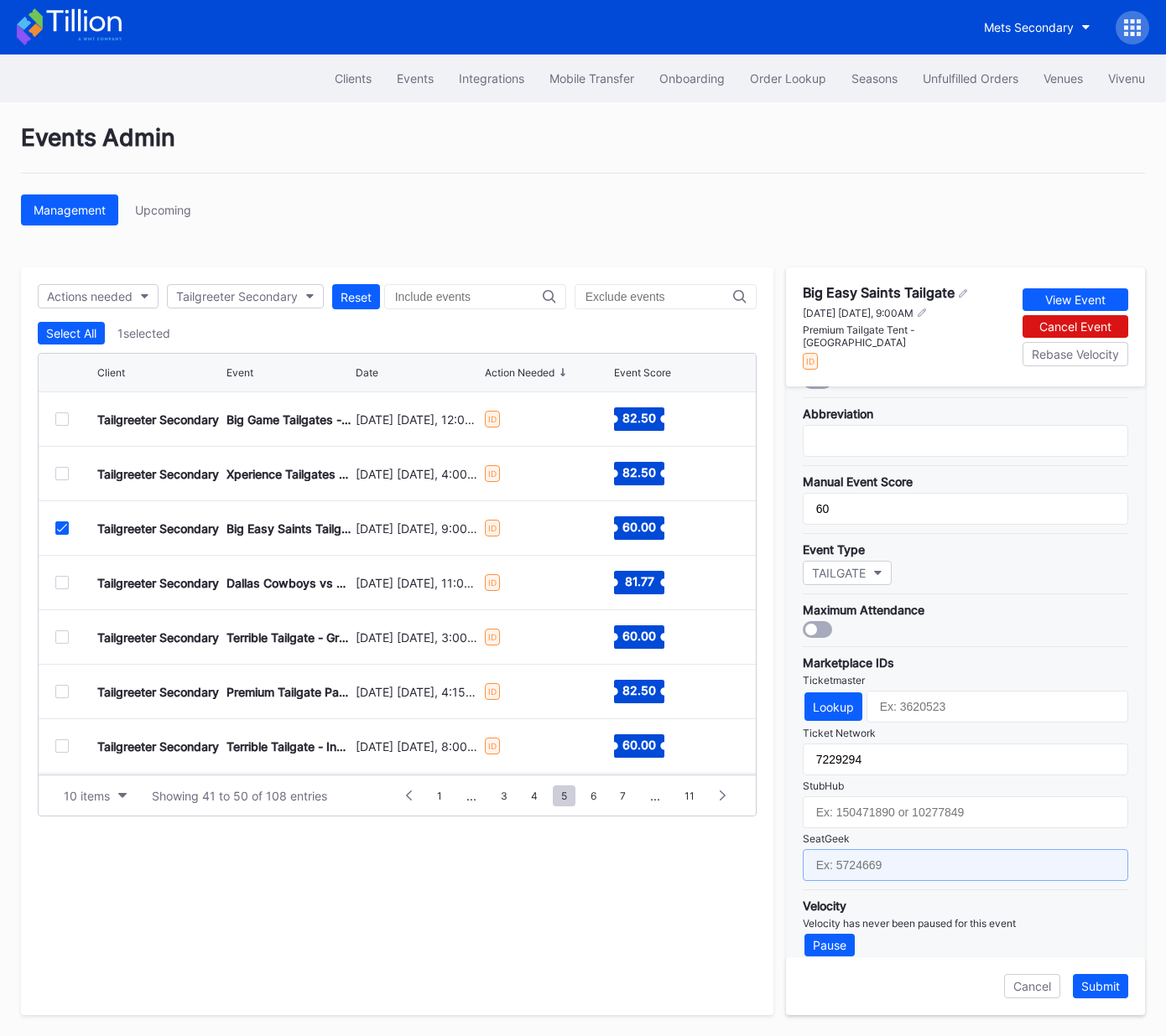
drag, startPoint x: 925, startPoint y: 853, endPoint x: 952, endPoint y: 859, distance: 27.7
click at [925, 853] on input "text" at bounding box center [966, 865] width 325 height 32
paste input "17667671"
type input "17667671"
click at [1105, 986] on div "Submit" at bounding box center [1100, 986] width 39 height 14
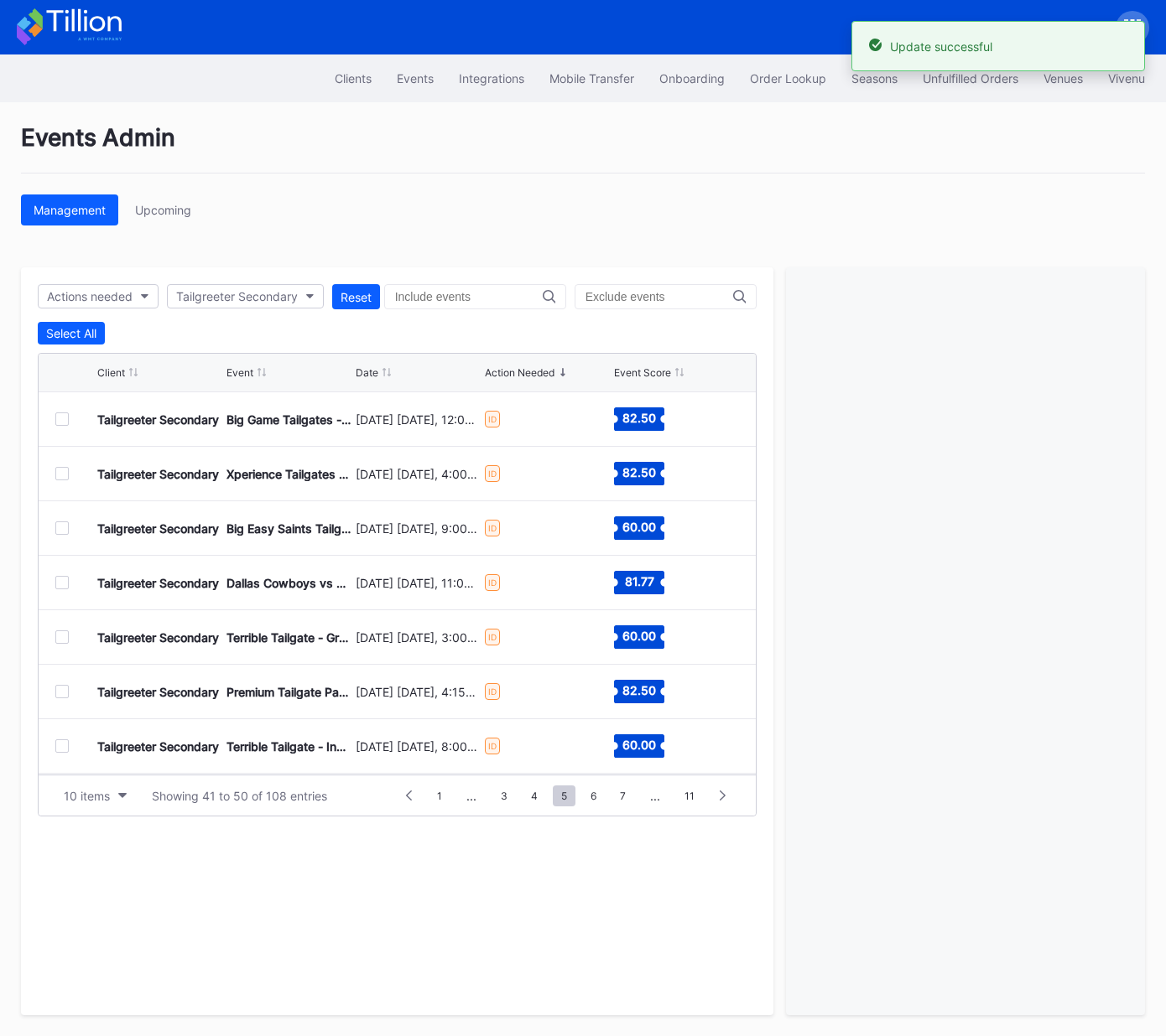
click at [57, 579] on div at bounding box center [61, 582] width 13 height 13
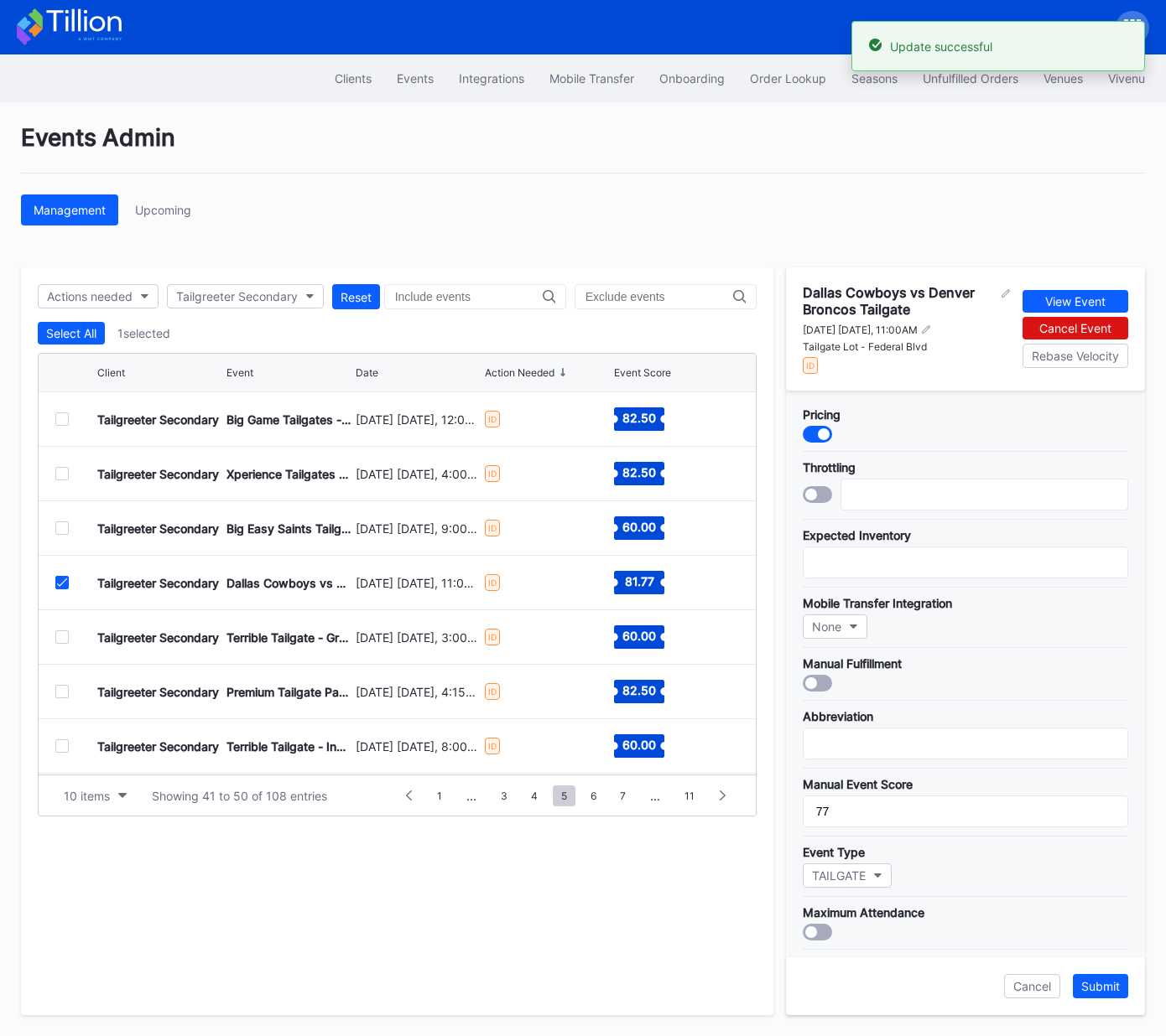
scroll to position [308, 0]
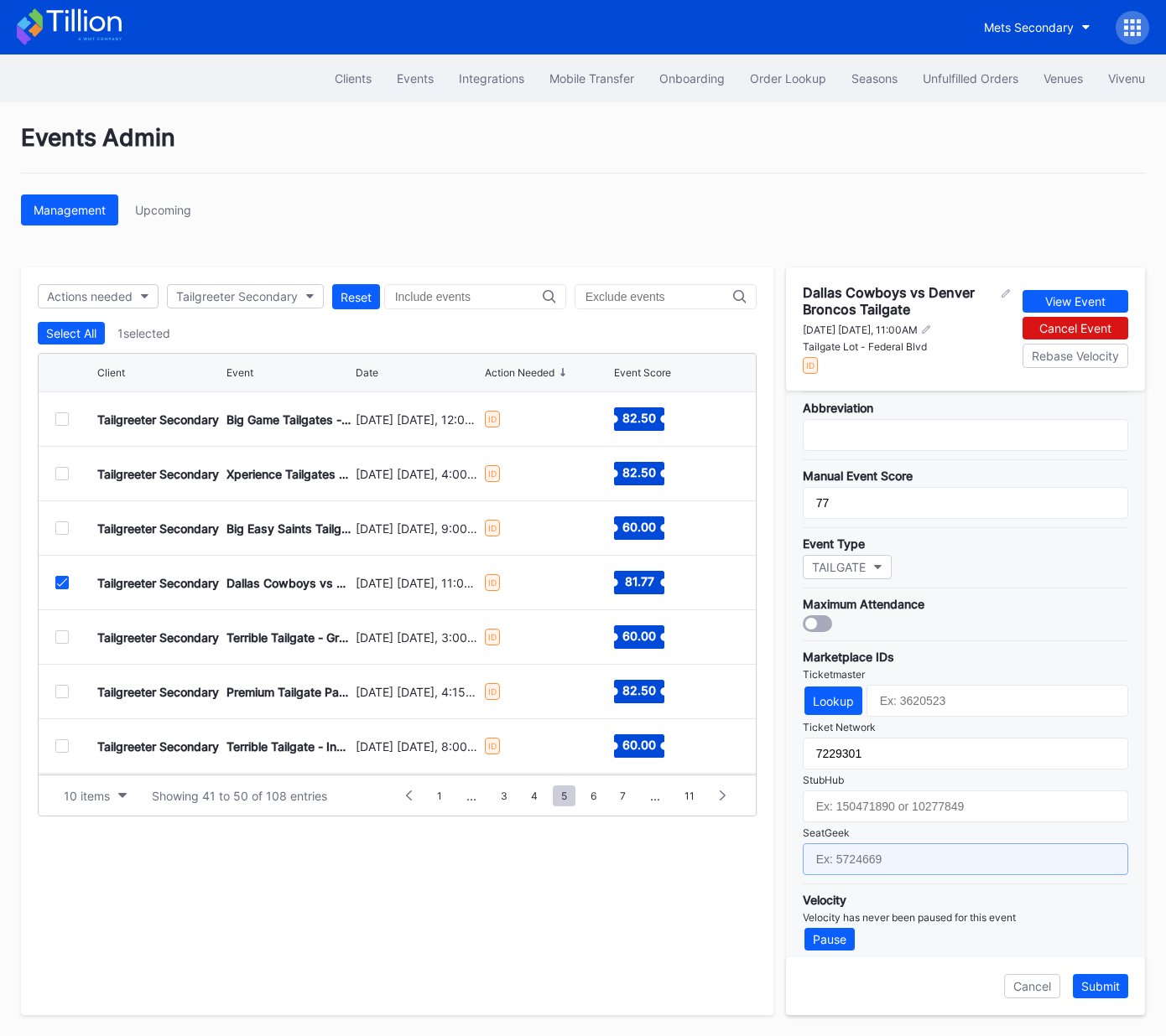
click at [927, 847] on input "text" at bounding box center [966, 860] width 325 height 32
paste input "17651626"
type input "17651626"
click at [1099, 986] on div "Submit" at bounding box center [1100, 986] width 39 height 14
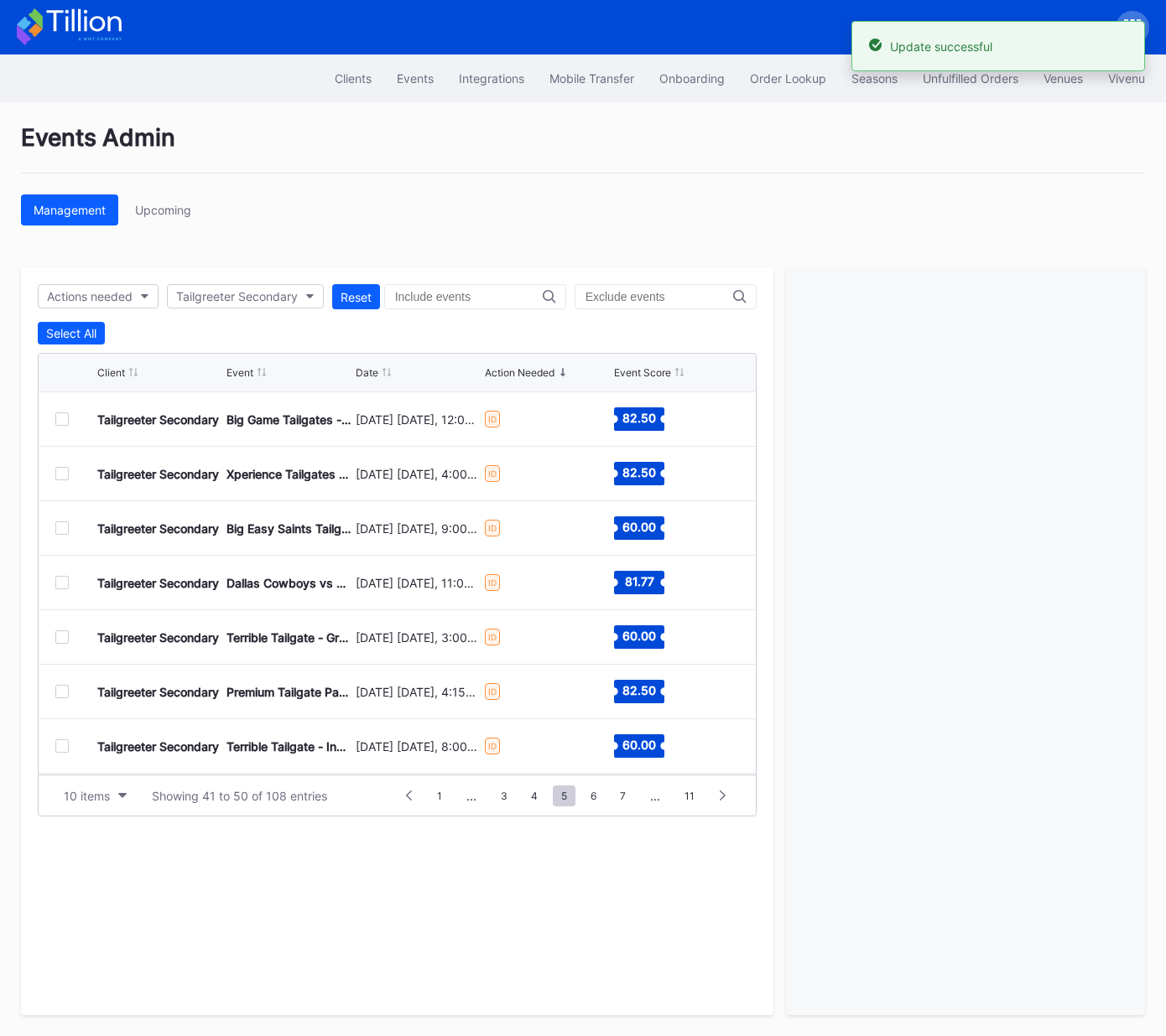
click at [60, 633] on div at bounding box center [61, 636] width 13 height 13
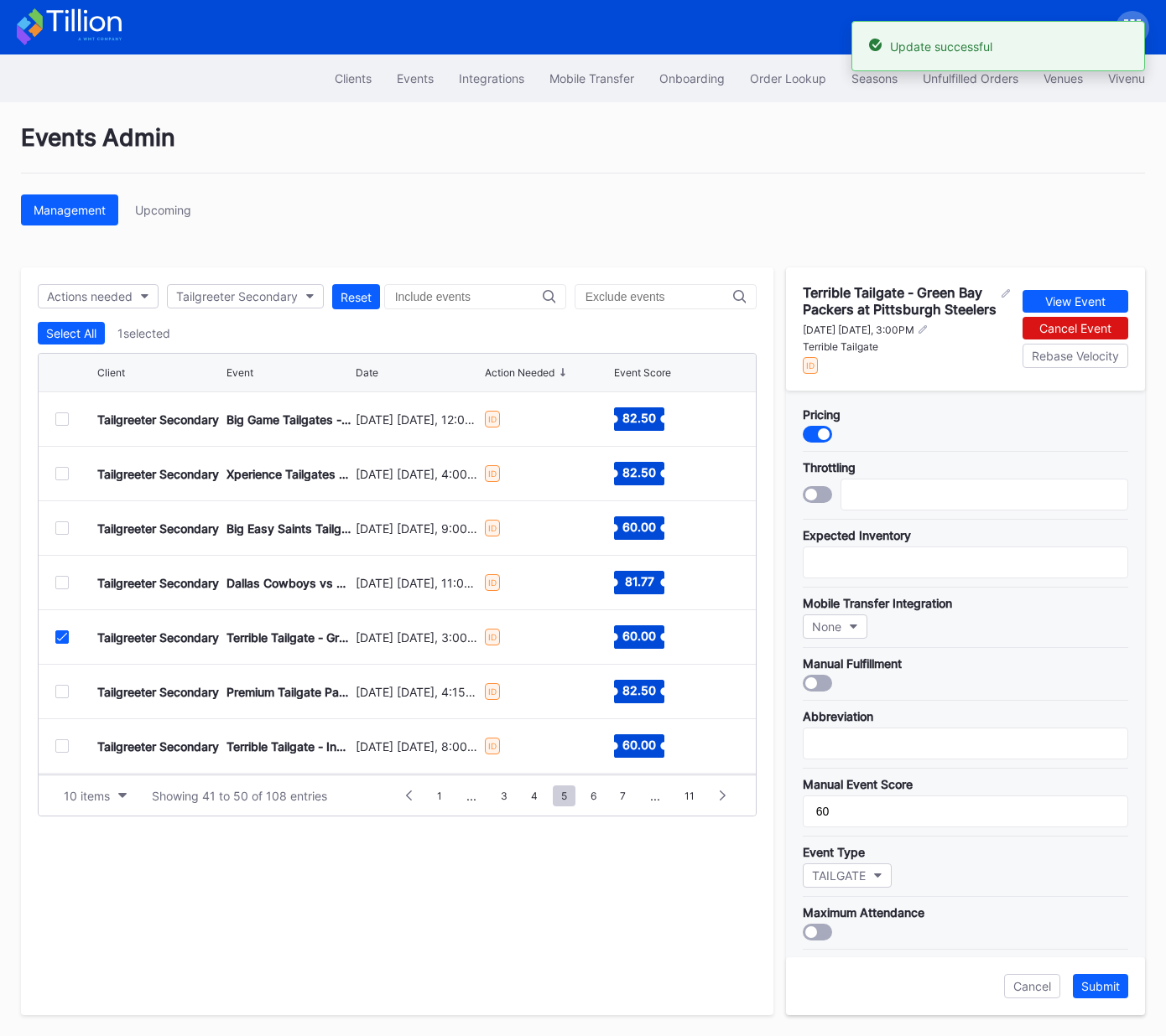
scroll to position [324, 0]
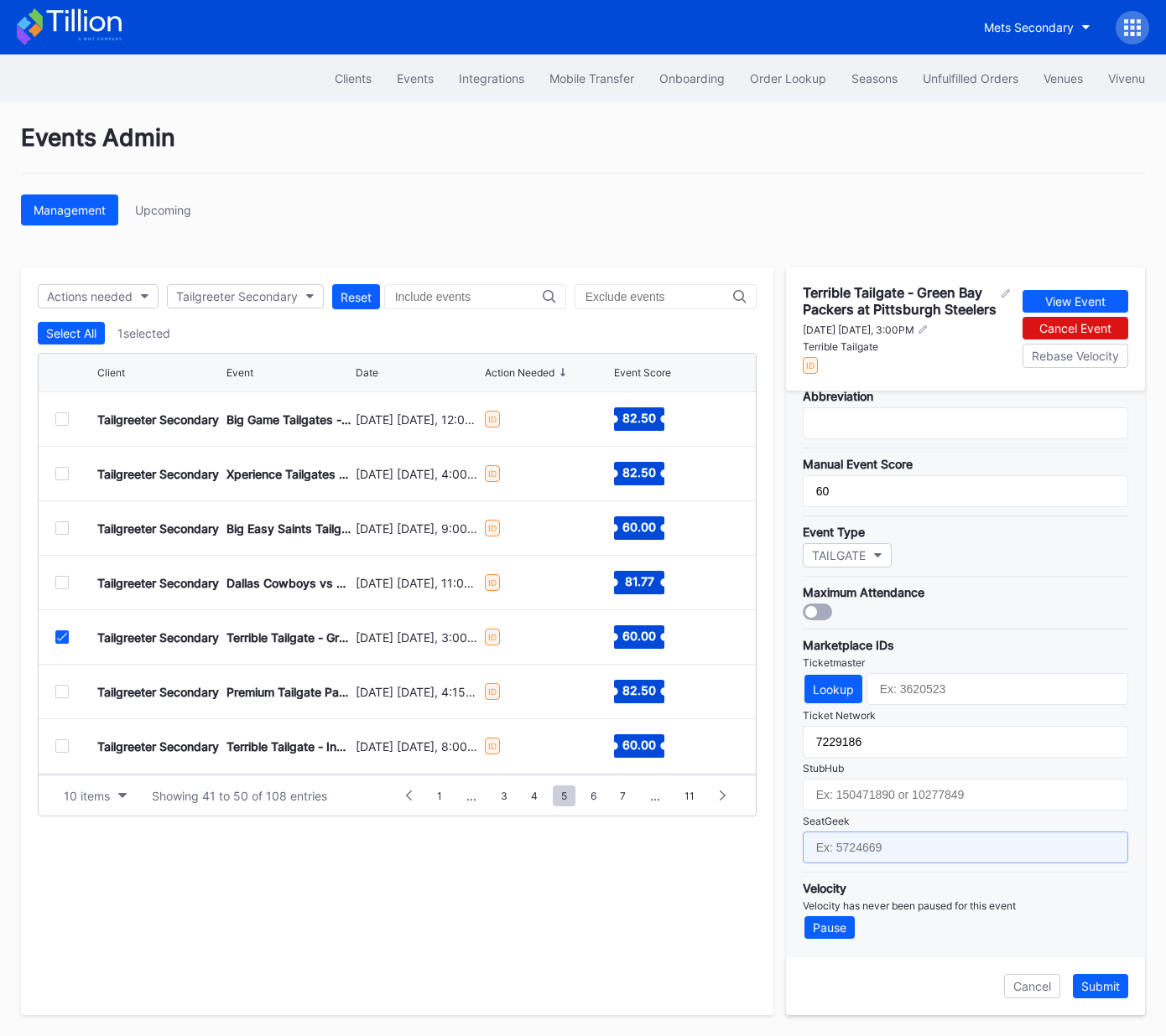
drag, startPoint x: 920, startPoint y: 837, endPoint x: 976, endPoint y: 878, distance: 69.4
click at [919, 837] on input "text" at bounding box center [966, 848] width 325 height 32
paste input "17651650"
type input "17651650"
click at [1107, 985] on div "Submit" at bounding box center [1100, 986] width 39 height 14
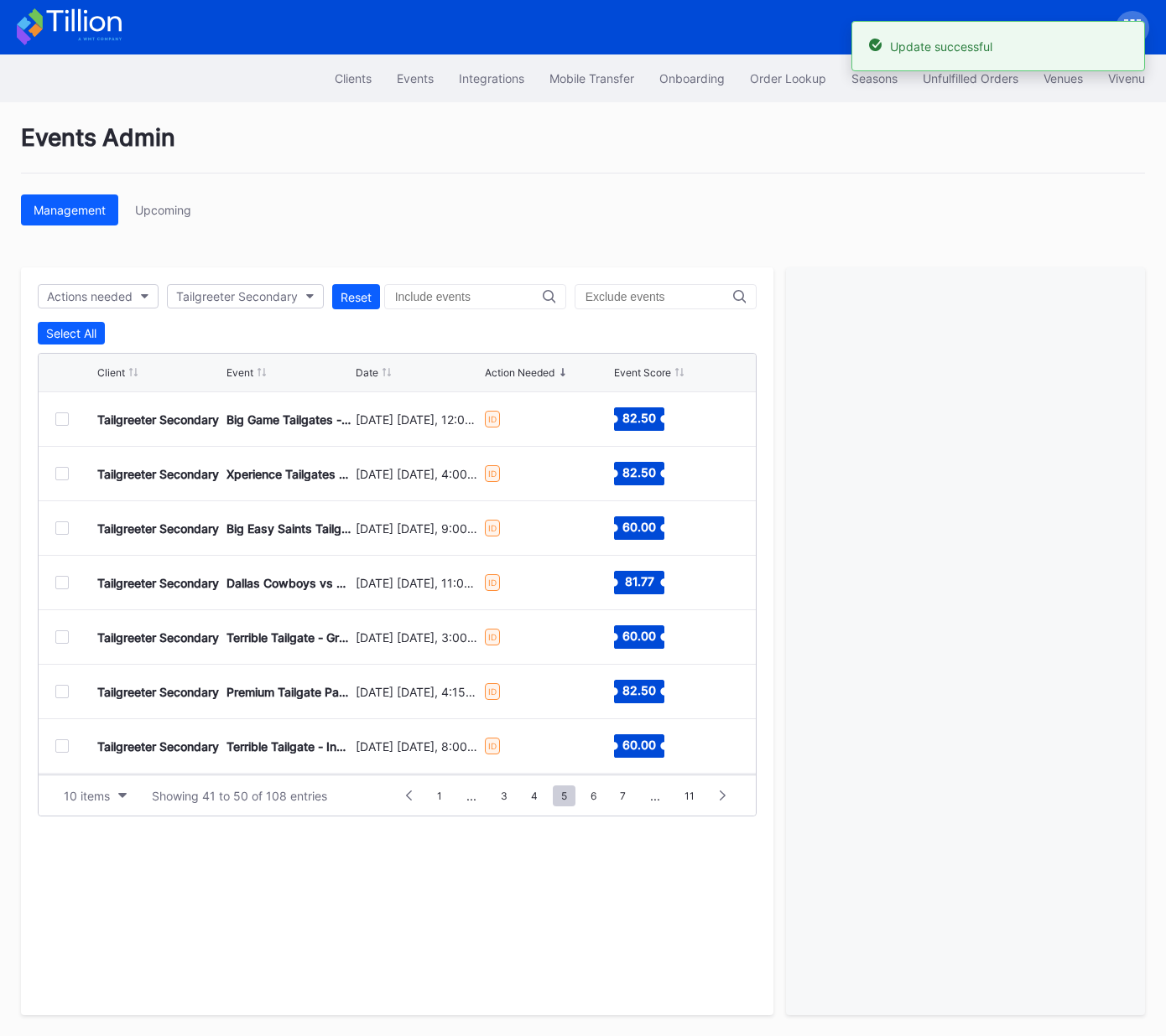
click at [61, 691] on div at bounding box center [61, 691] width 13 height 13
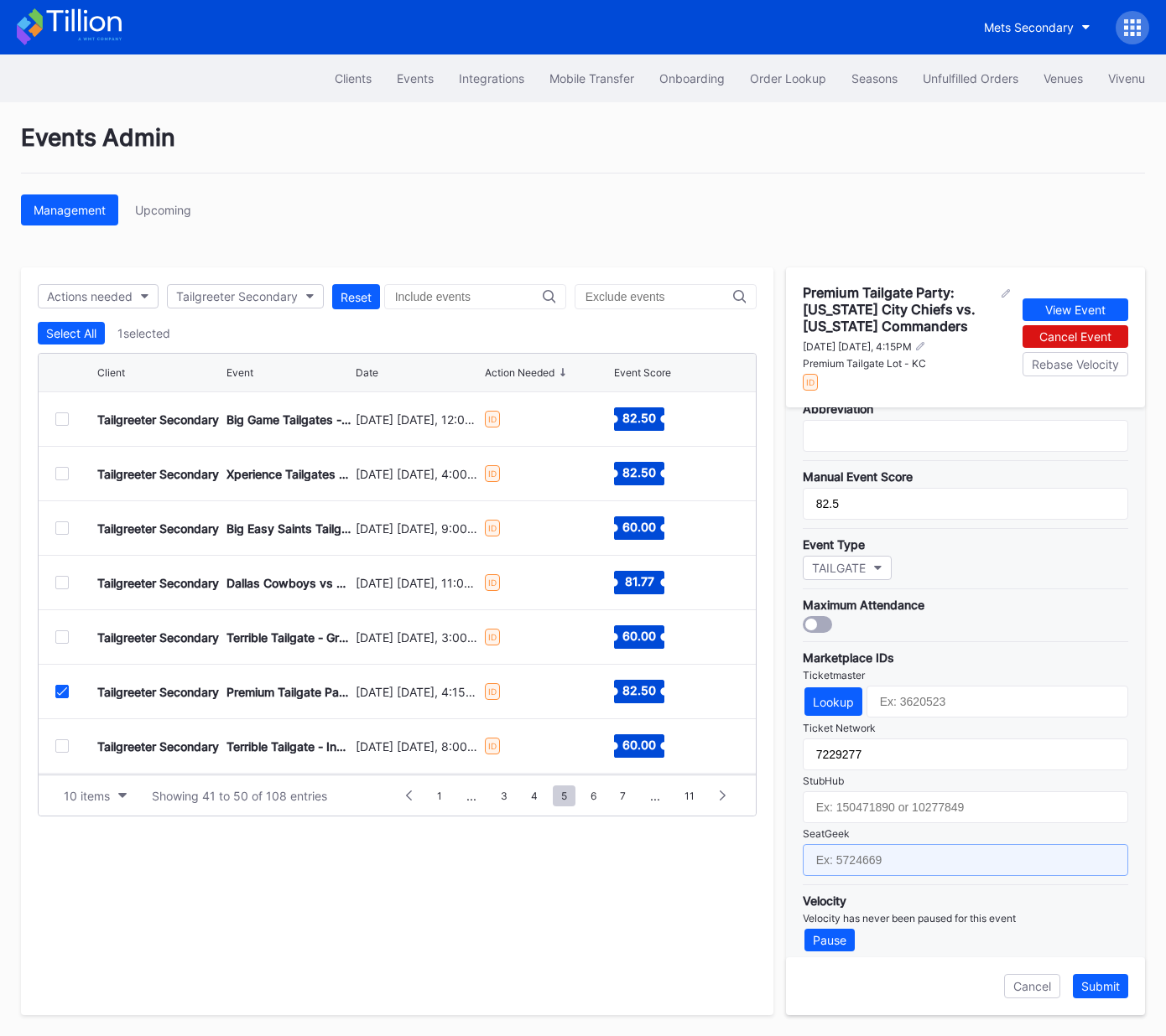
drag, startPoint x: 915, startPoint y: 858, endPoint x: 923, endPoint y: 860, distance: 8.2
click at [915, 858] on input "text" at bounding box center [966, 861] width 325 height 32
paste input "17667703"
type input "17667703"
click at [1099, 989] on div "Submit" at bounding box center [1100, 986] width 39 height 14
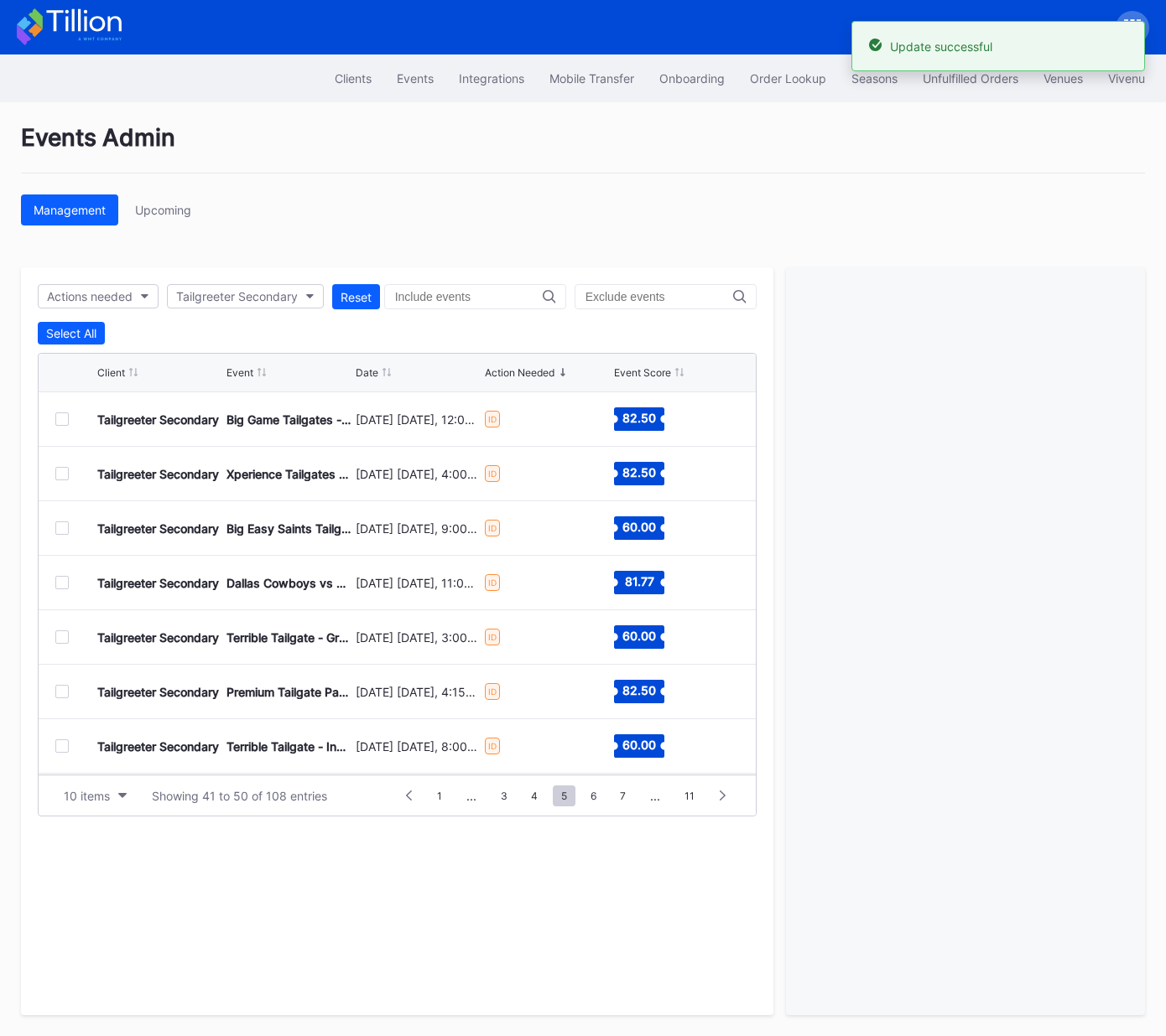
click at [64, 746] on div at bounding box center [61, 746] width 13 height 13
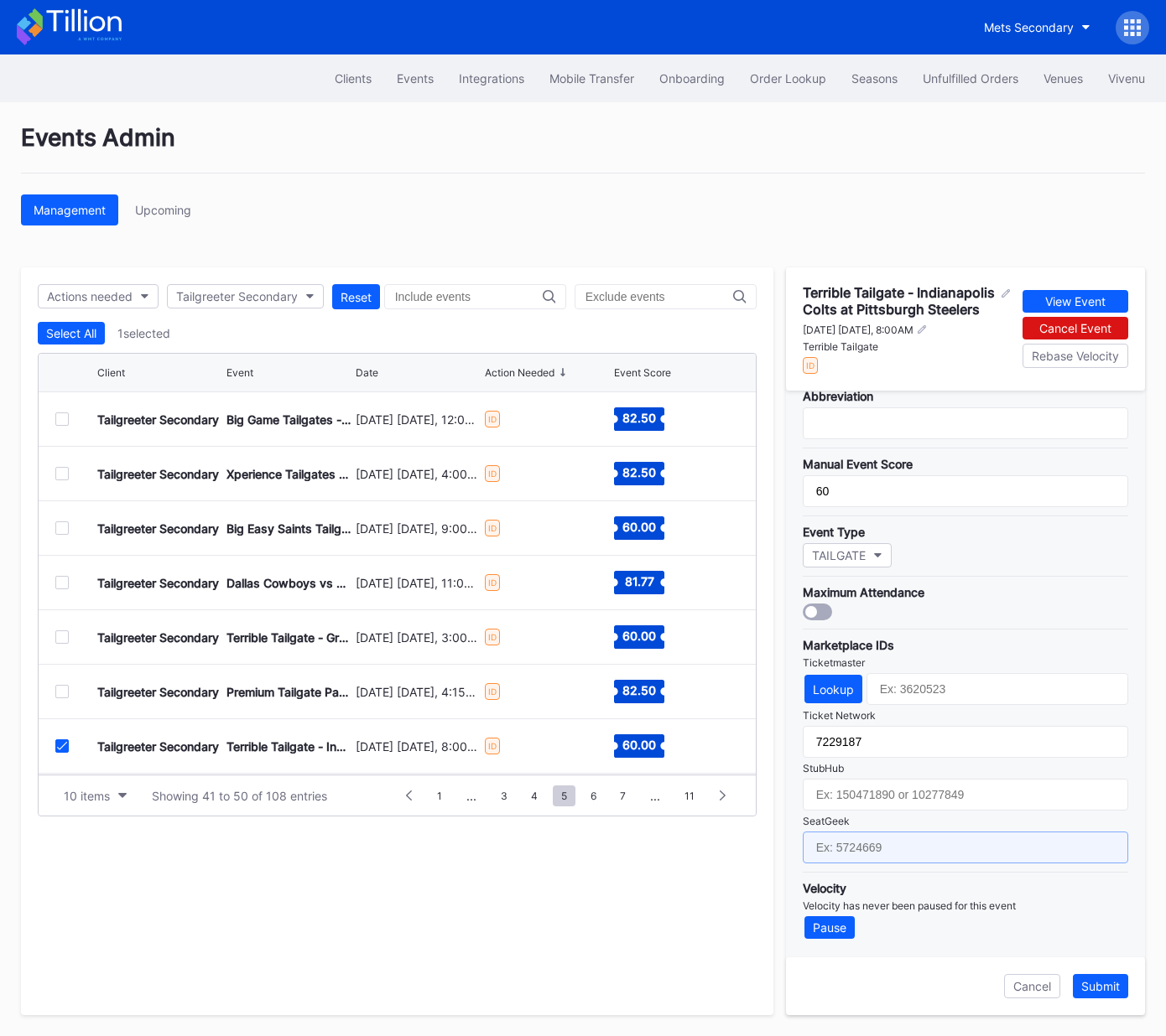
click at [959, 857] on input "text" at bounding box center [966, 848] width 325 height 32
paste input "17651651"
type input "17651651"
click at [1104, 989] on div "Submit" at bounding box center [1100, 986] width 39 height 14
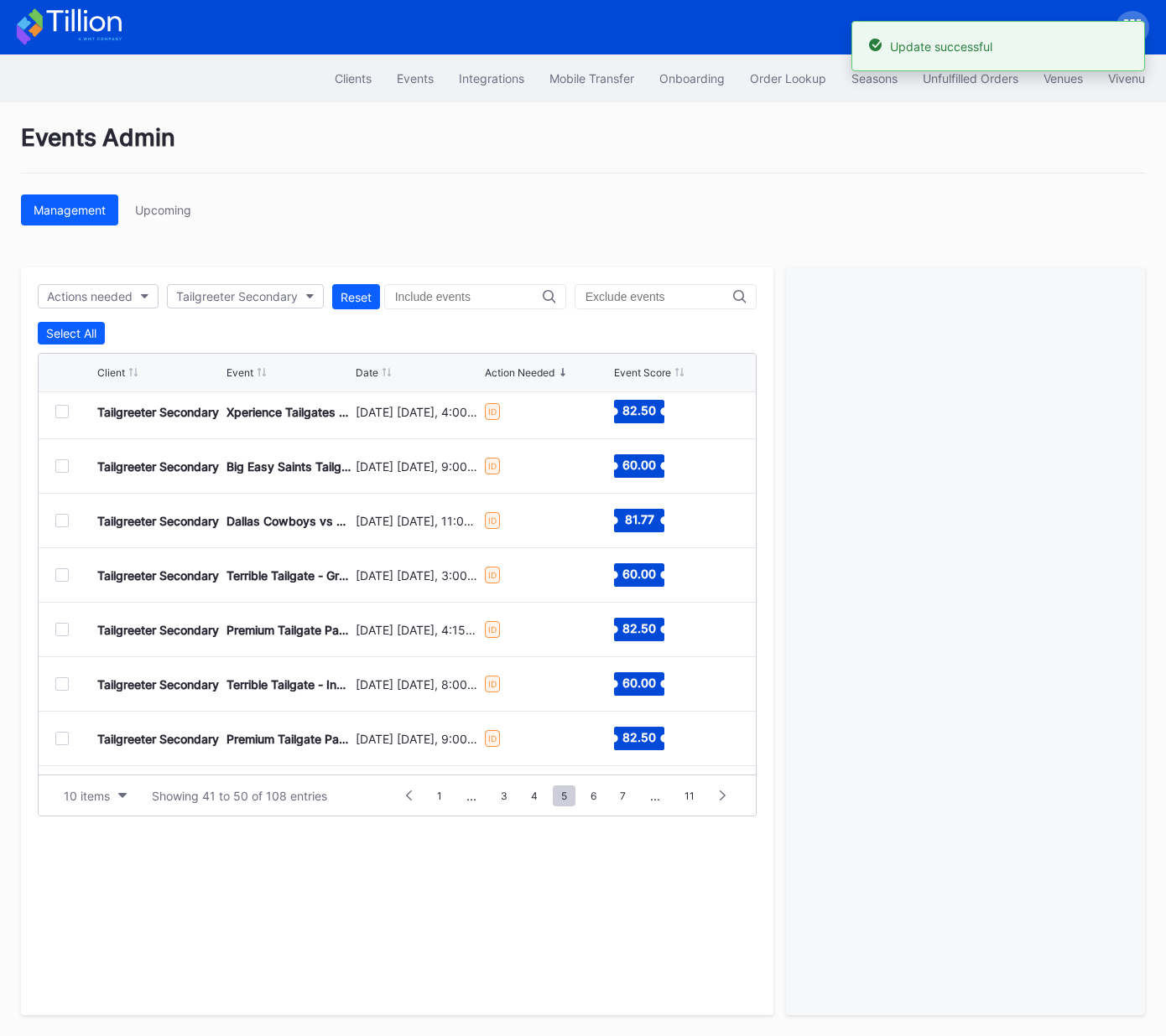
scroll to position [67, 0]
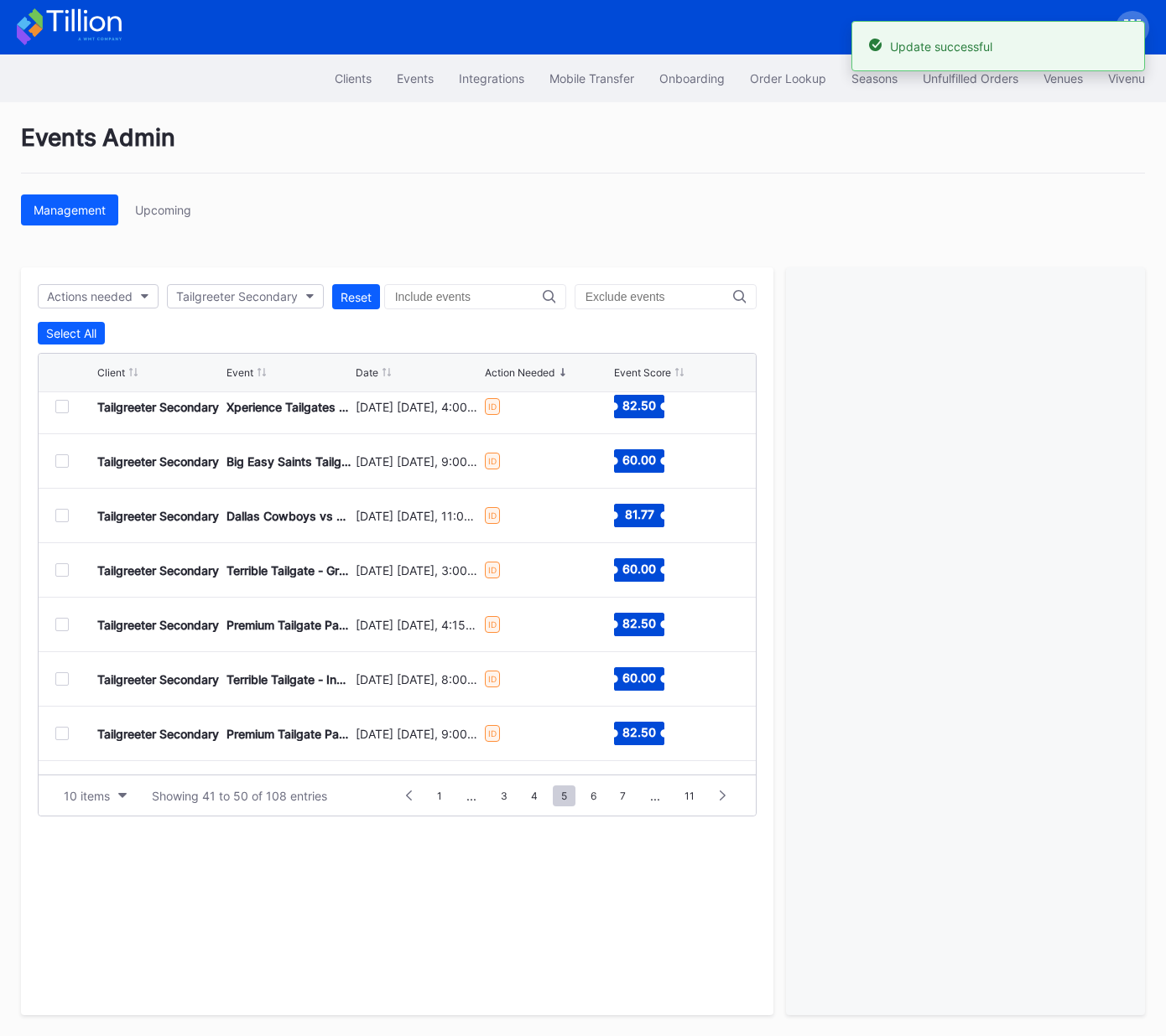
click at [59, 732] on div at bounding box center [61, 733] width 13 height 13
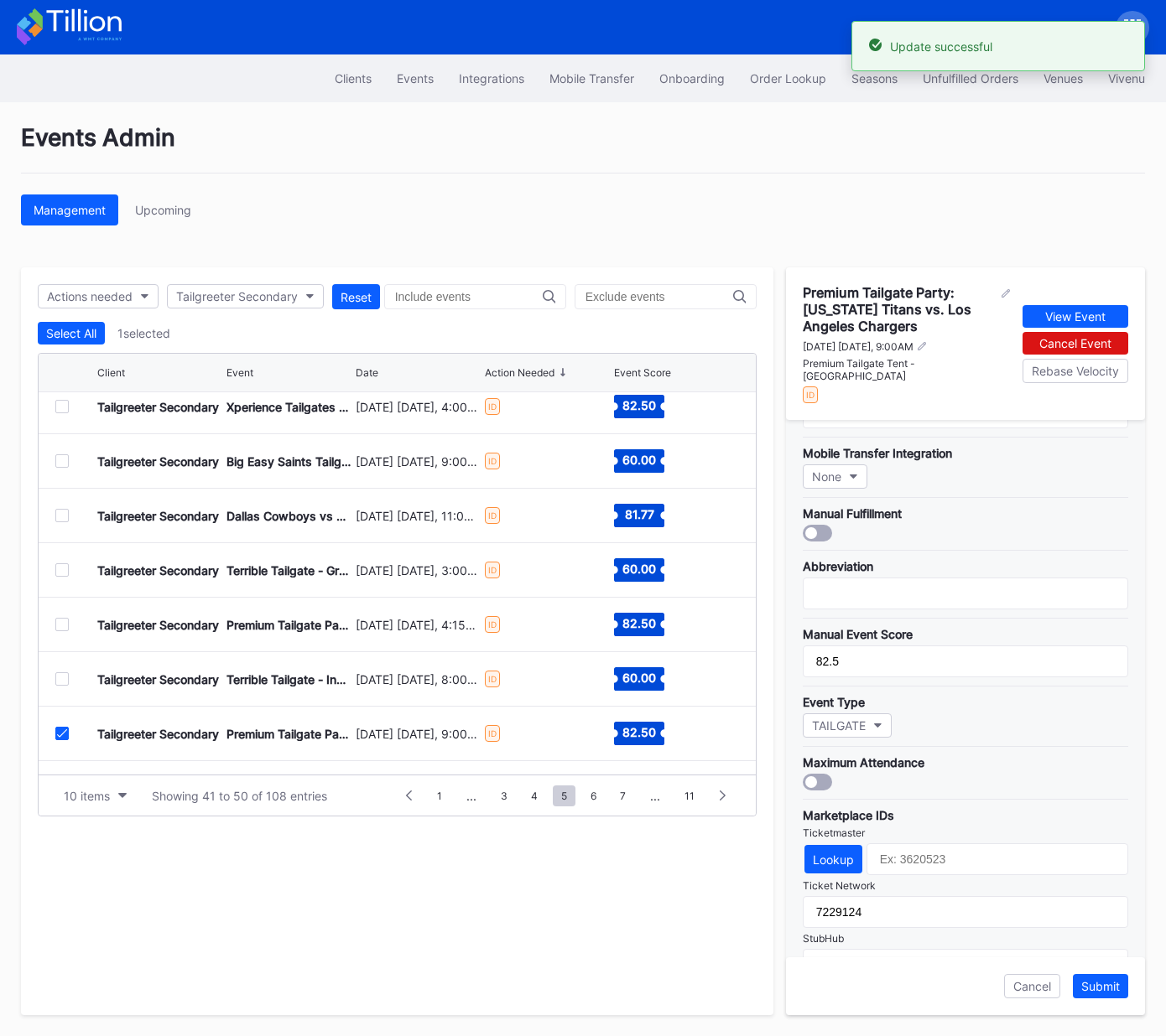
scroll to position [324, 0]
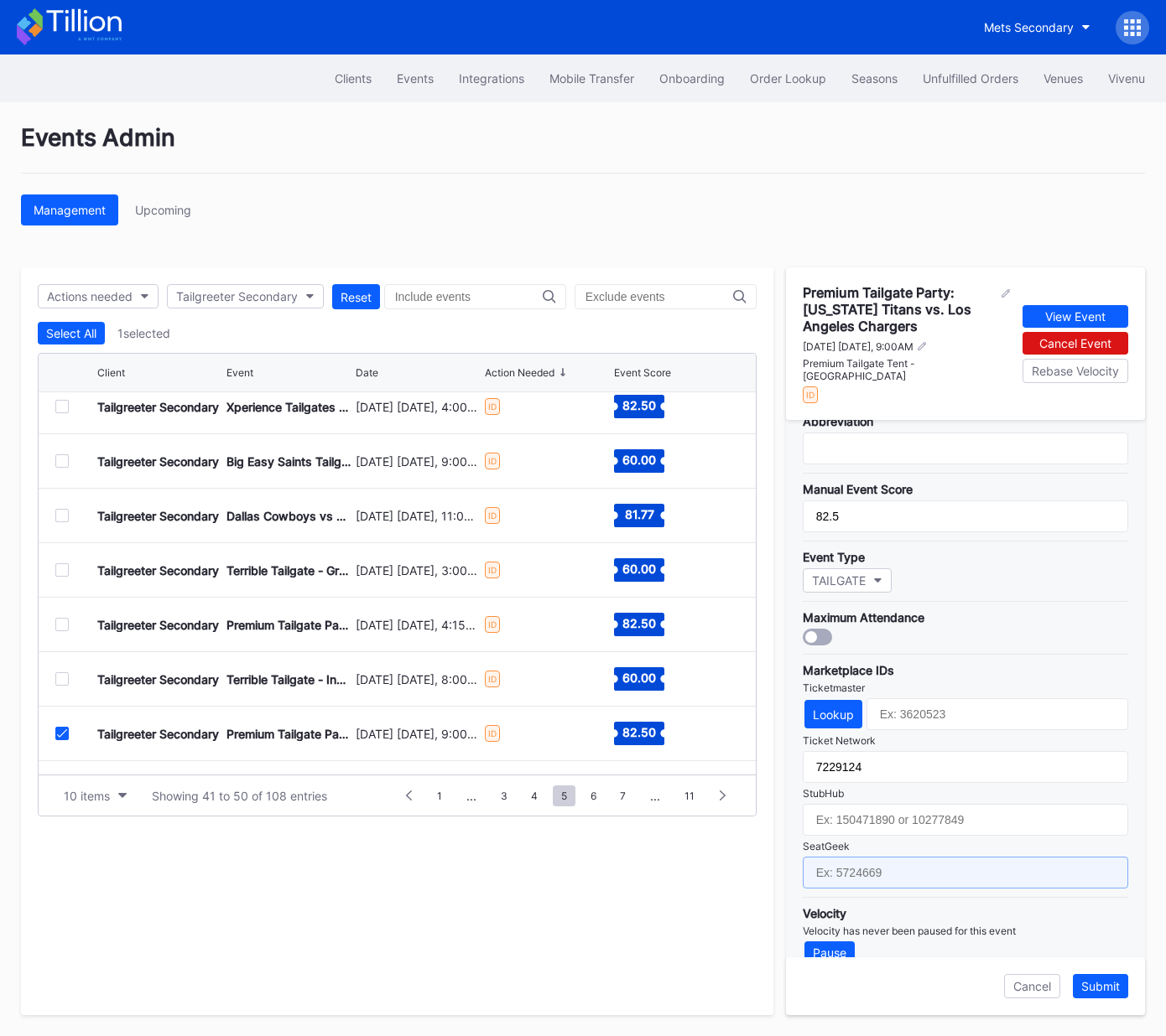
click at [942, 857] on input "text" at bounding box center [966, 872] width 325 height 32
paste input "17667680"
type input "17667680"
click at [1104, 988] on div "Submit" at bounding box center [1100, 986] width 39 height 14
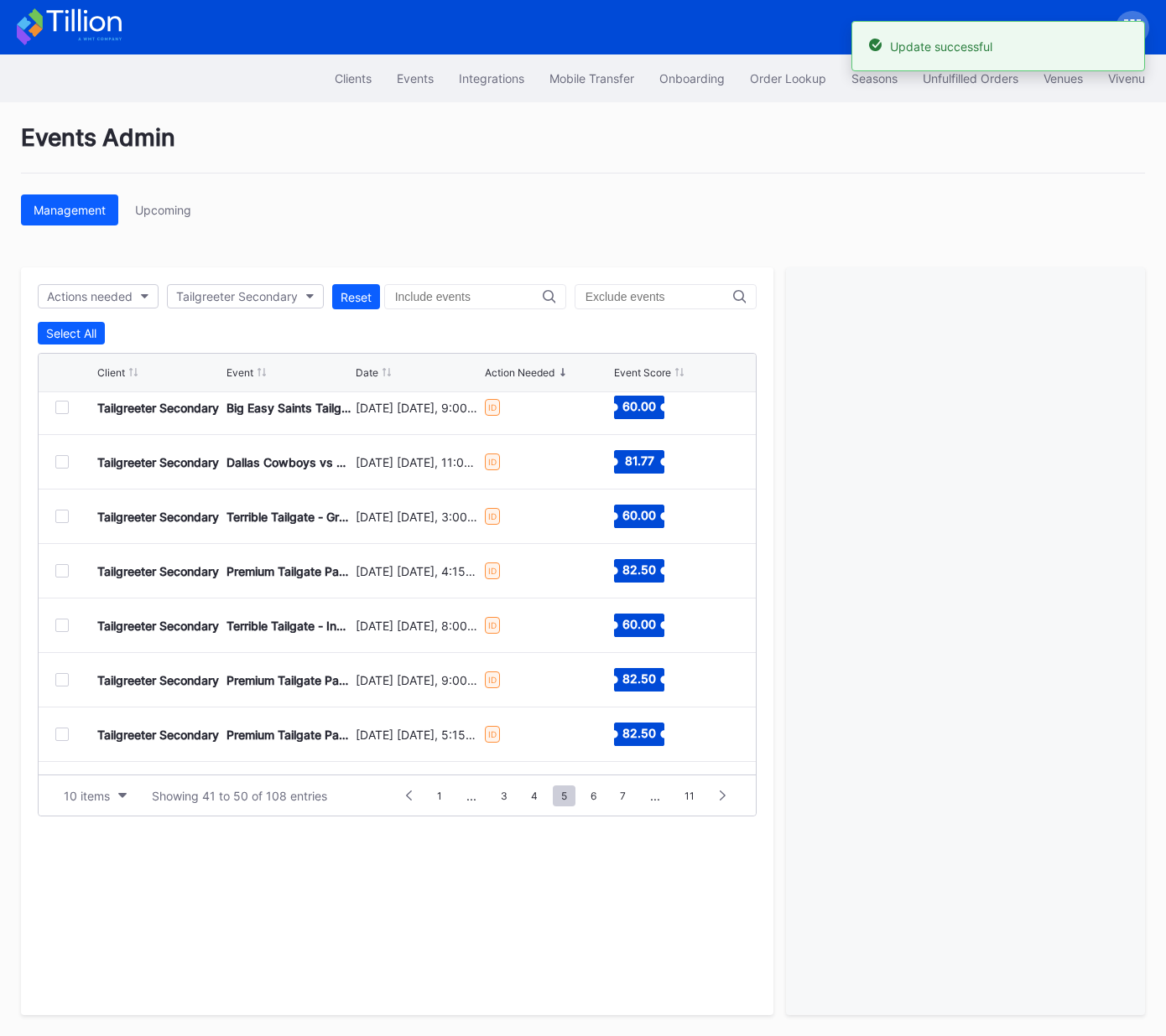
scroll to position [126, 0]
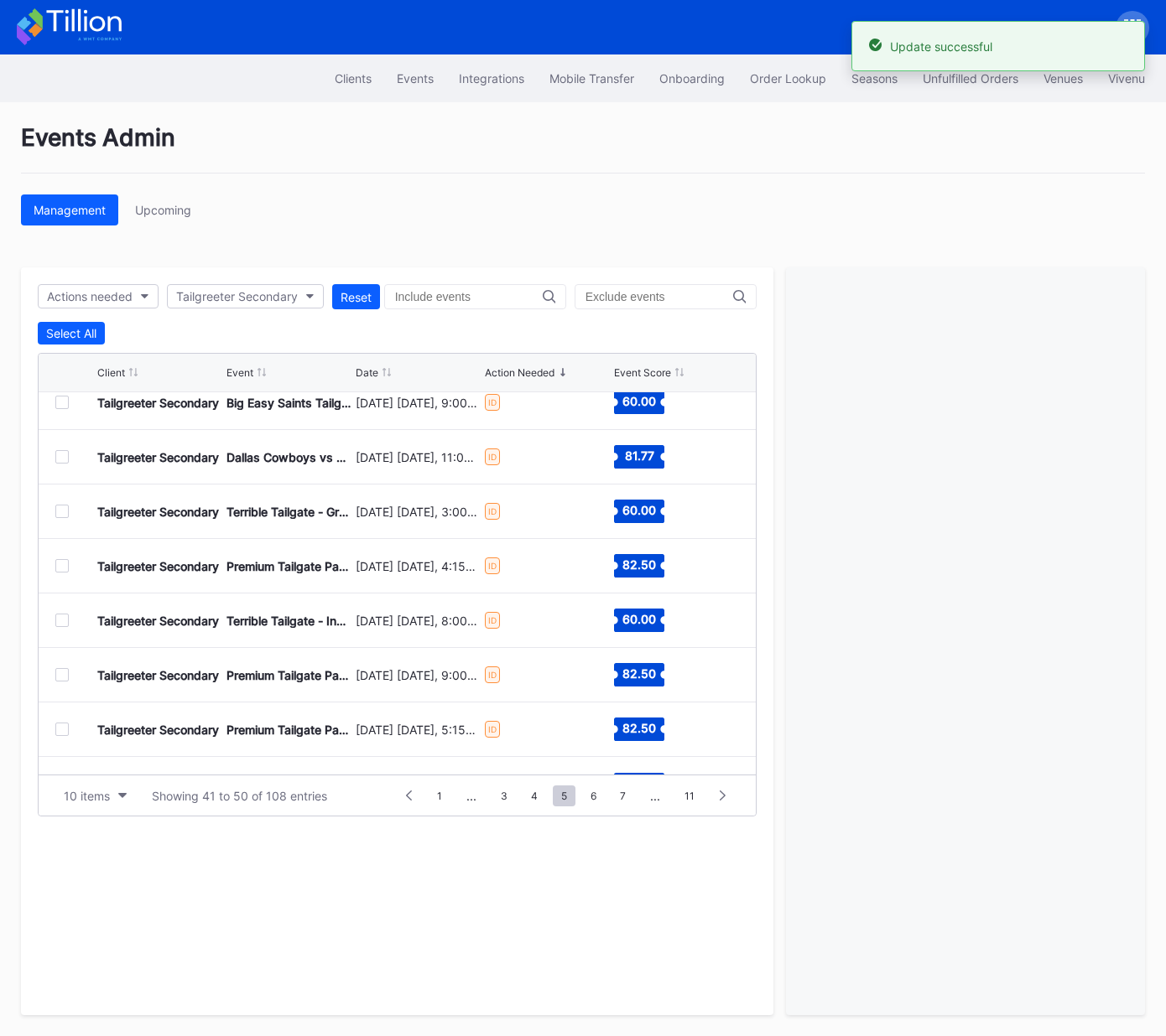
click at [61, 730] on div at bounding box center [61, 729] width 13 height 13
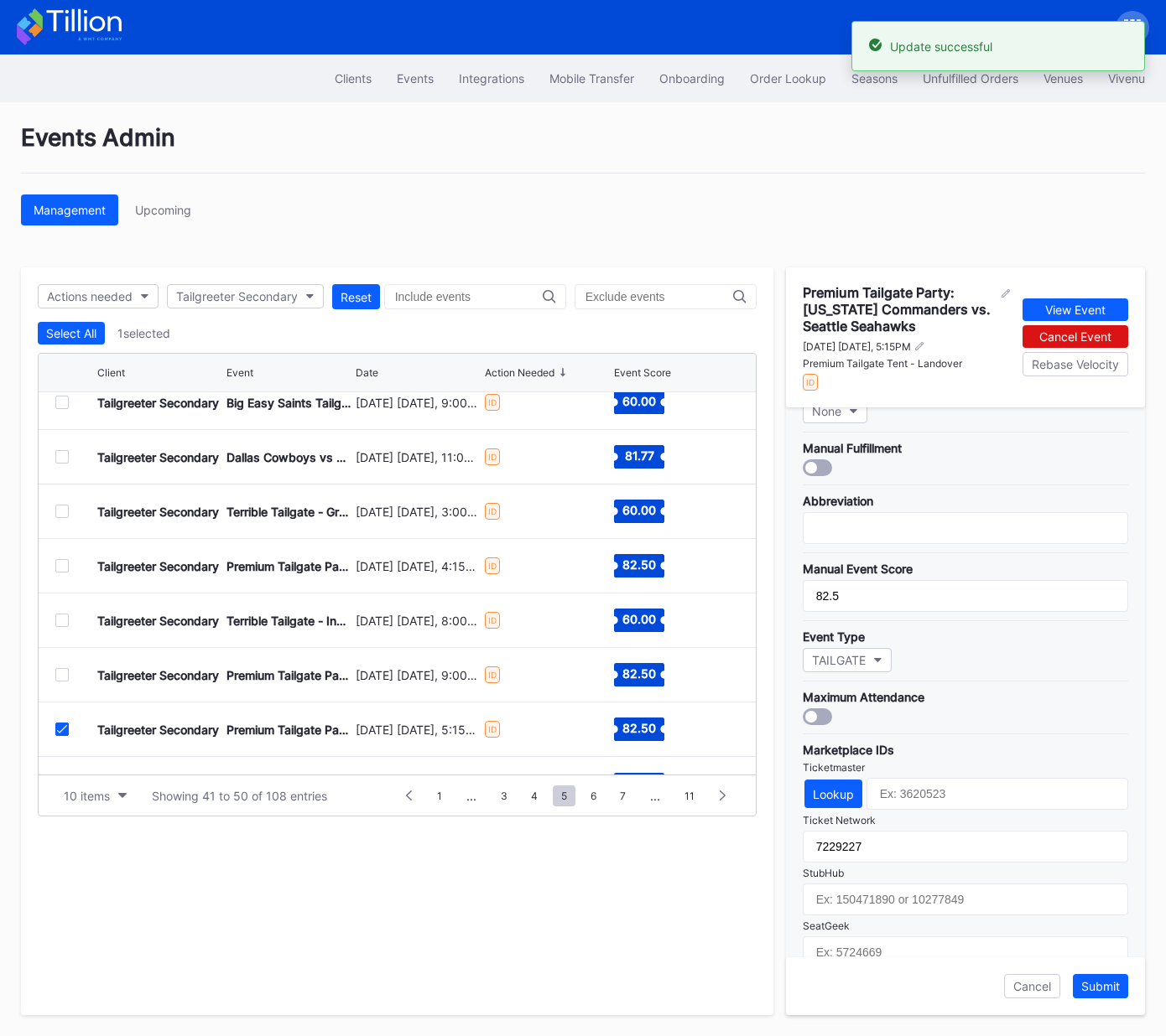
scroll to position [324, 0]
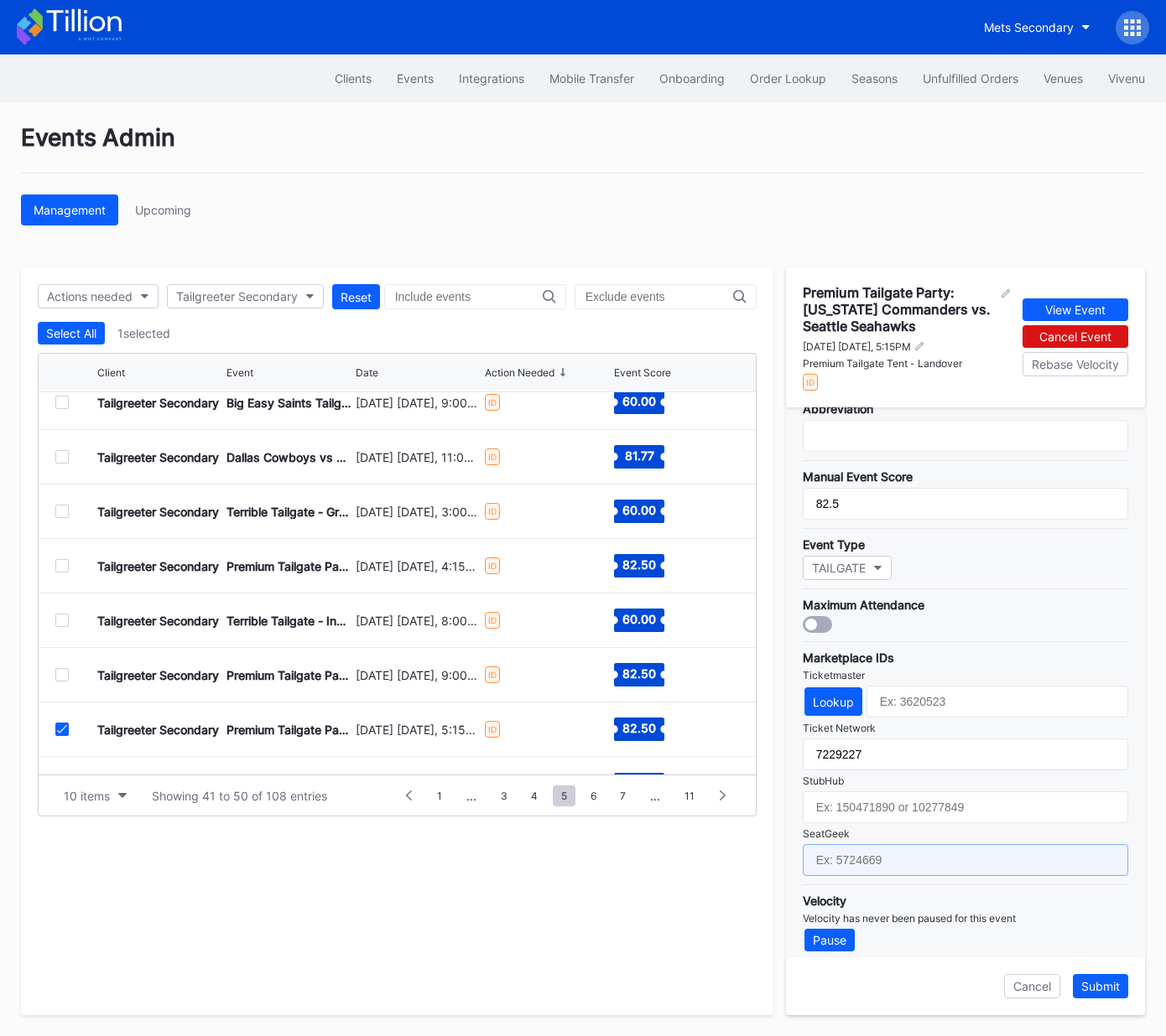
click at [903, 848] on input "text" at bounding box center [966, 861] width 325 height 32
paste input "17667690"
type input "17667690"
click at [1110, 988] on div "Submit" at bounding box center [1100, 986] width 39 height 14
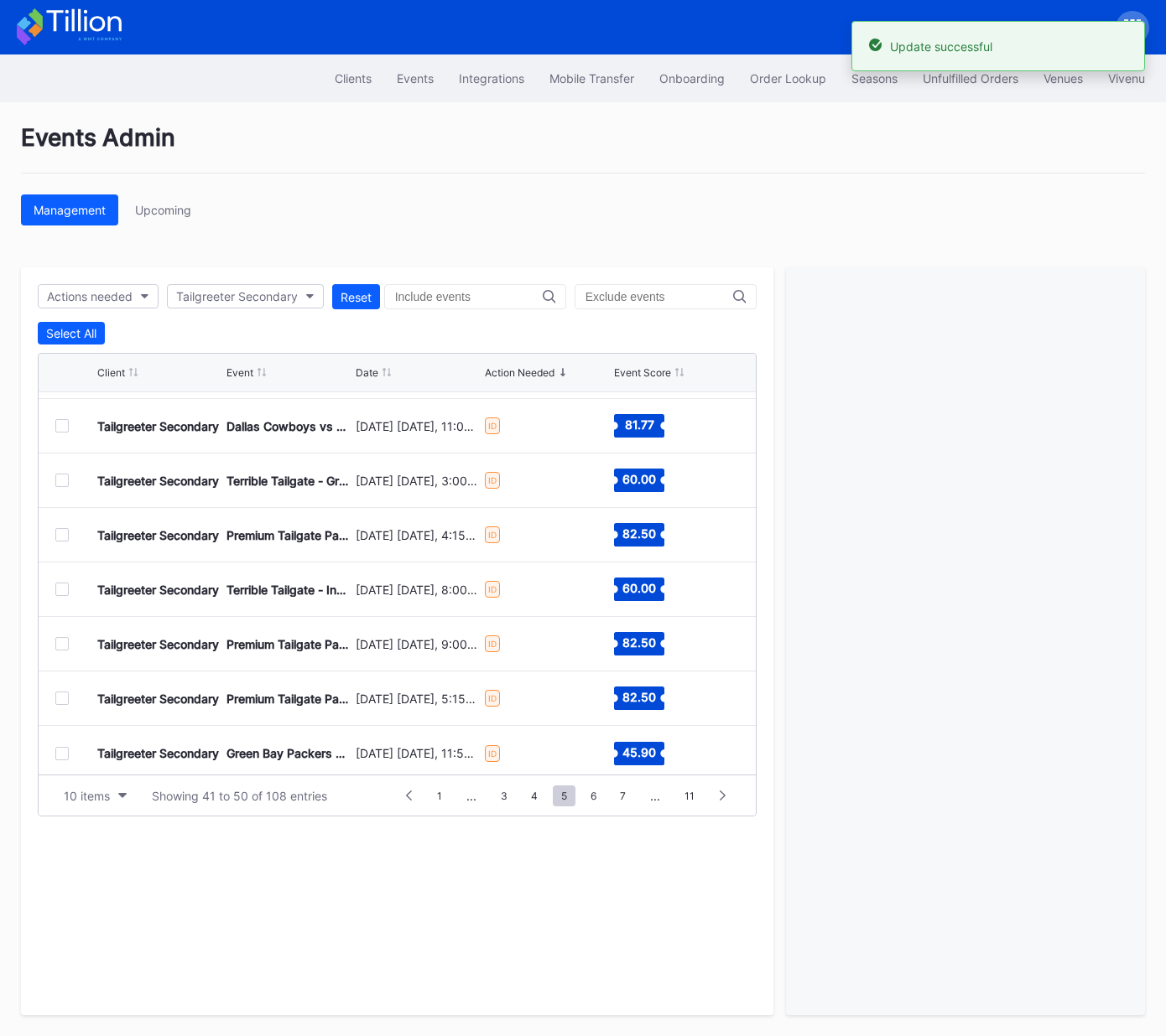
scroll to position [163, 0]
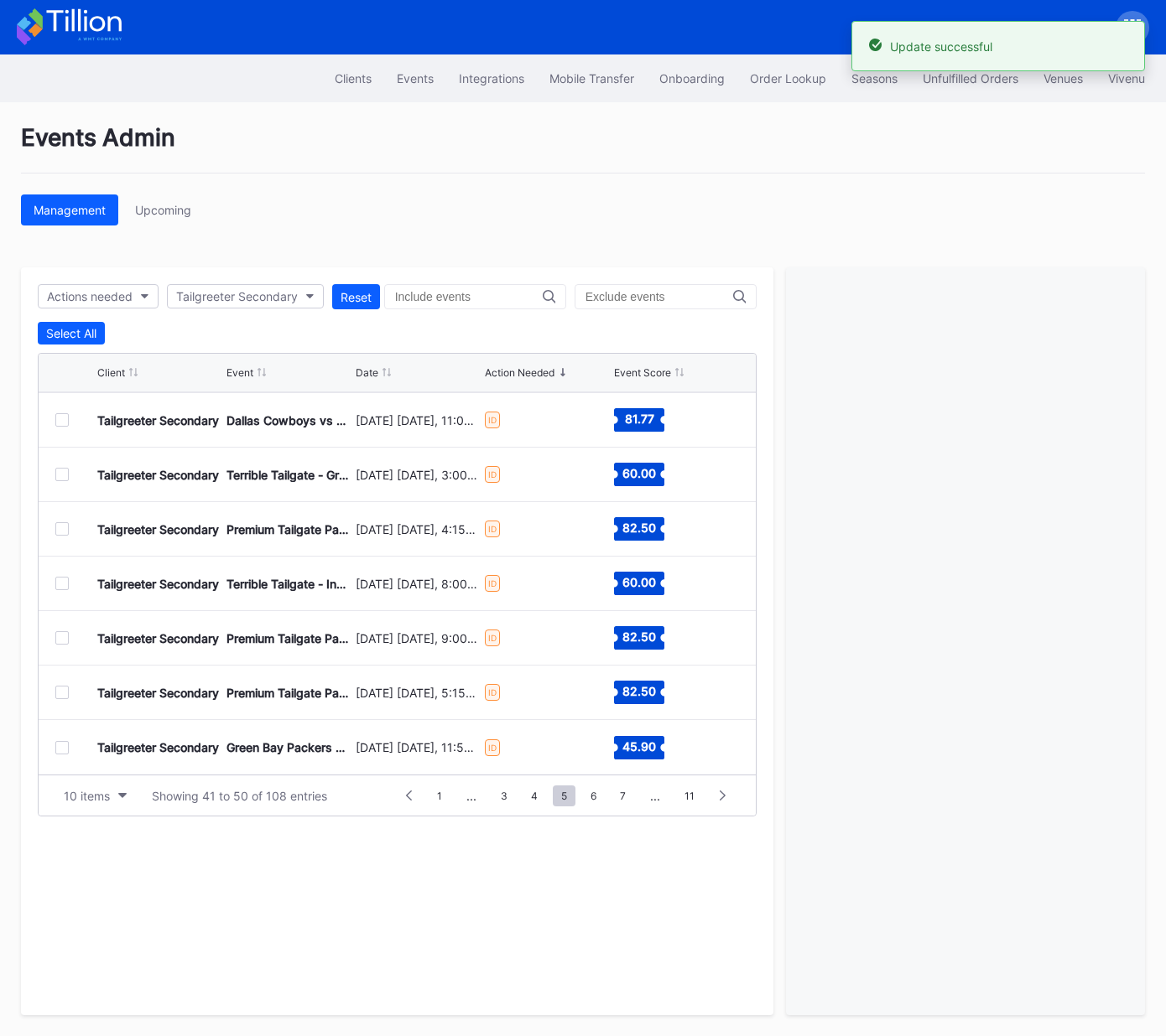
click at [62, 751] on div at bounding box center [61, 747] width 13 height 13
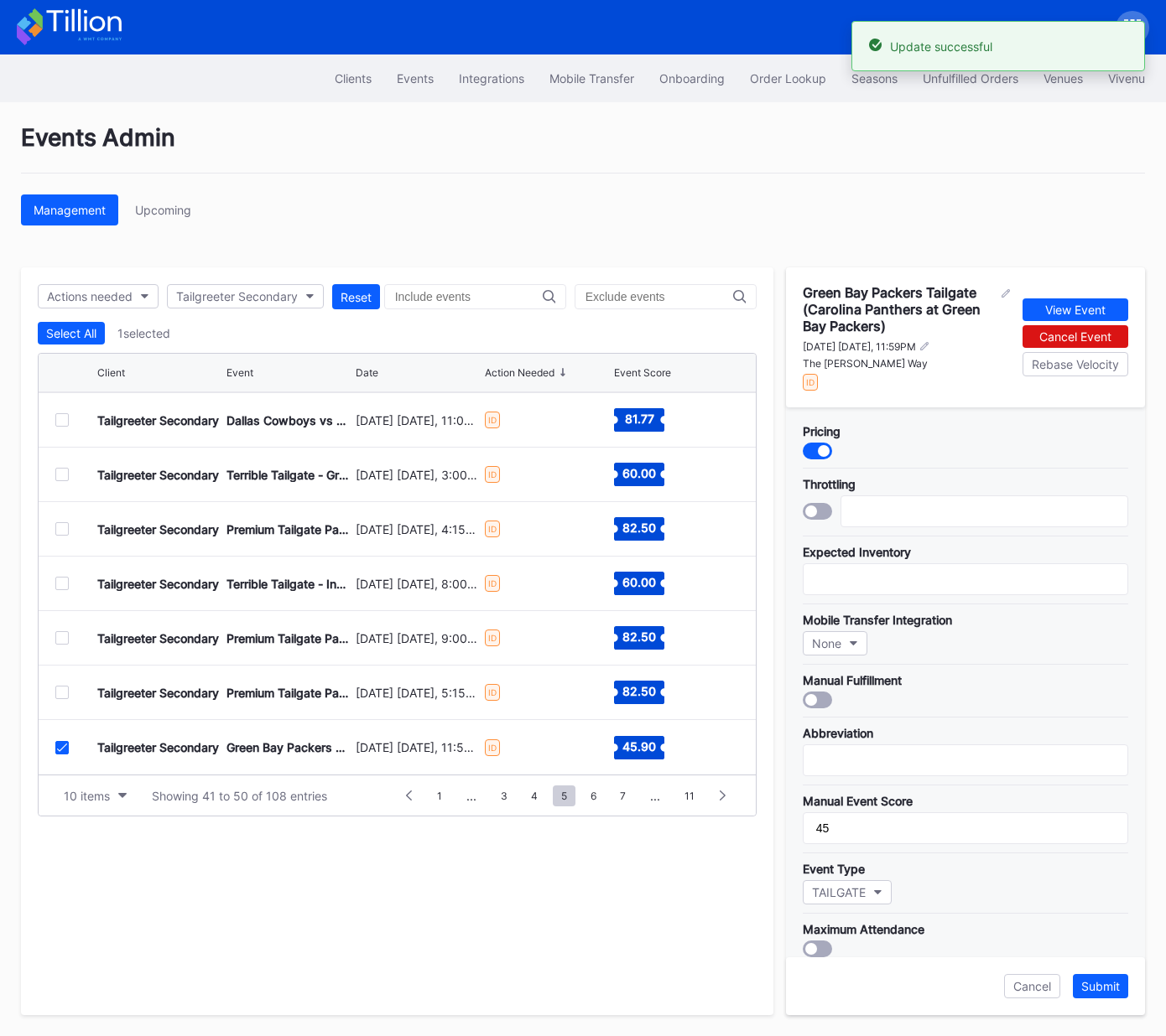
scroll to position [324, 0]
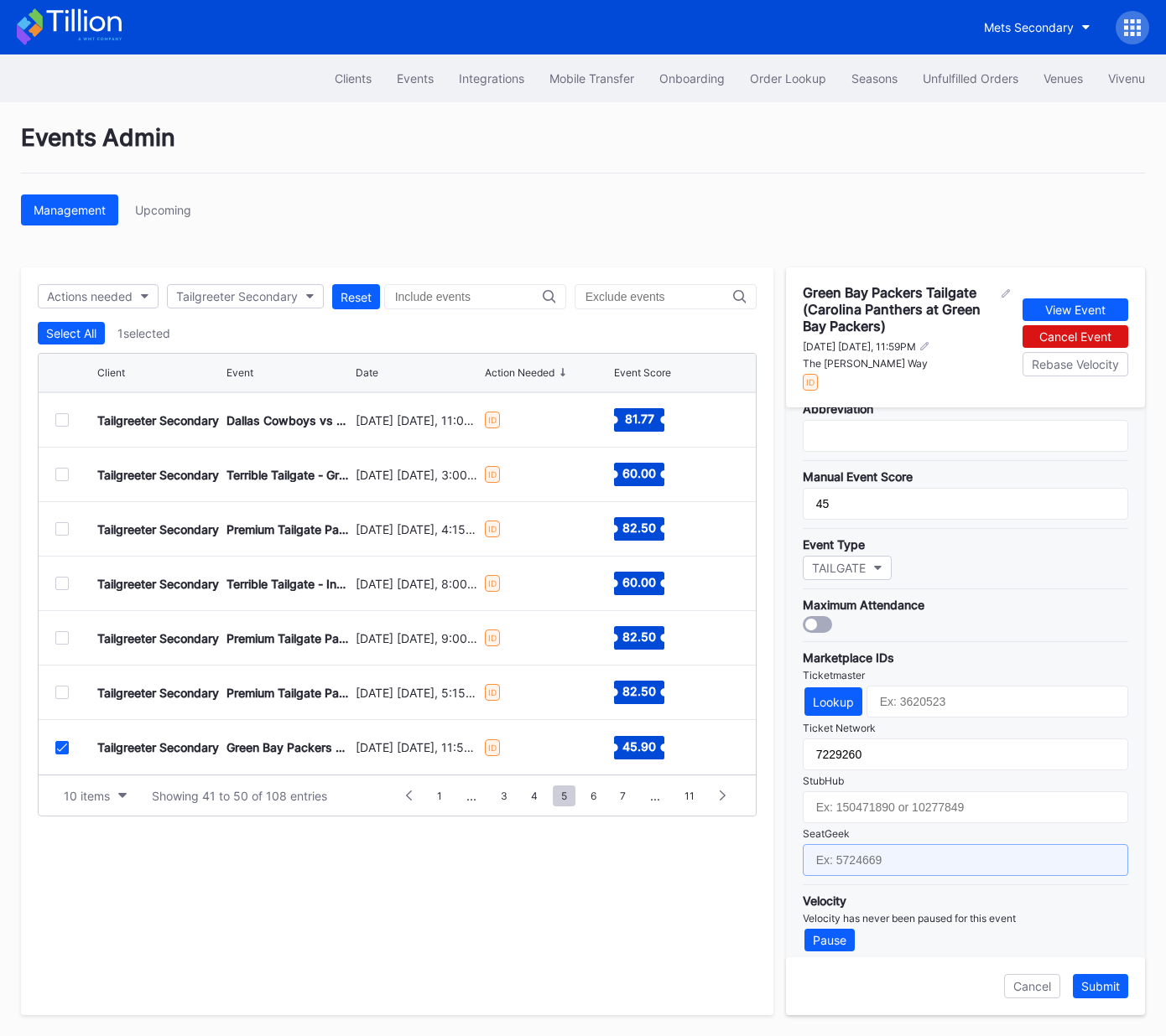
click at [922, 845] on input "text" at bounding box center [966, 861] width 325 height 32
paste input "17651635"
type input "17651635"
click at [1104, 988] on div "Submit" at bounding box center [1100, 986] width 39 height 14
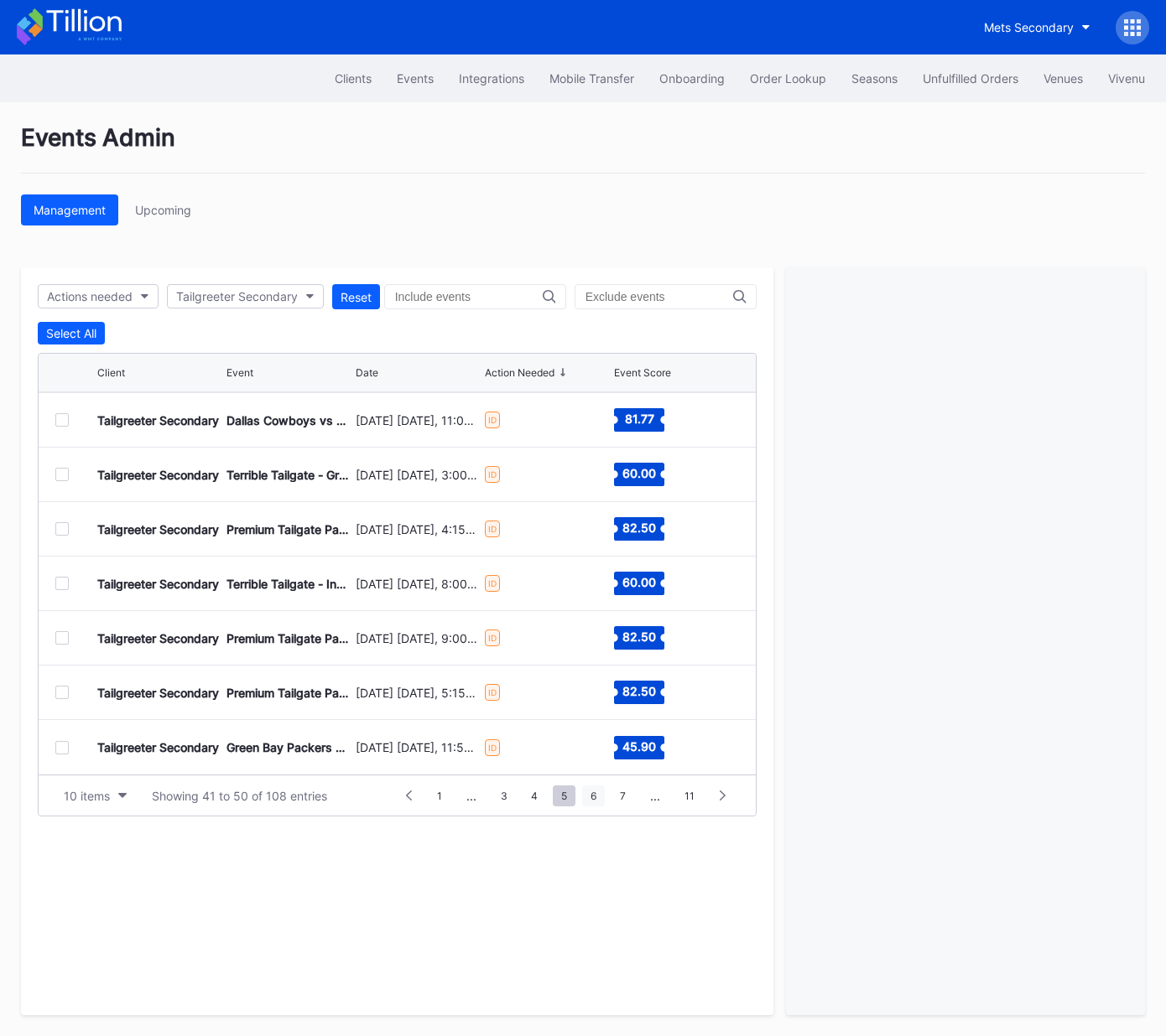
click at [588, 793] on span "6" at bounding box center [593, 796] width 23 height 21
click at [64, 413] on div at bounding box center [61, 419] width 13 height 13
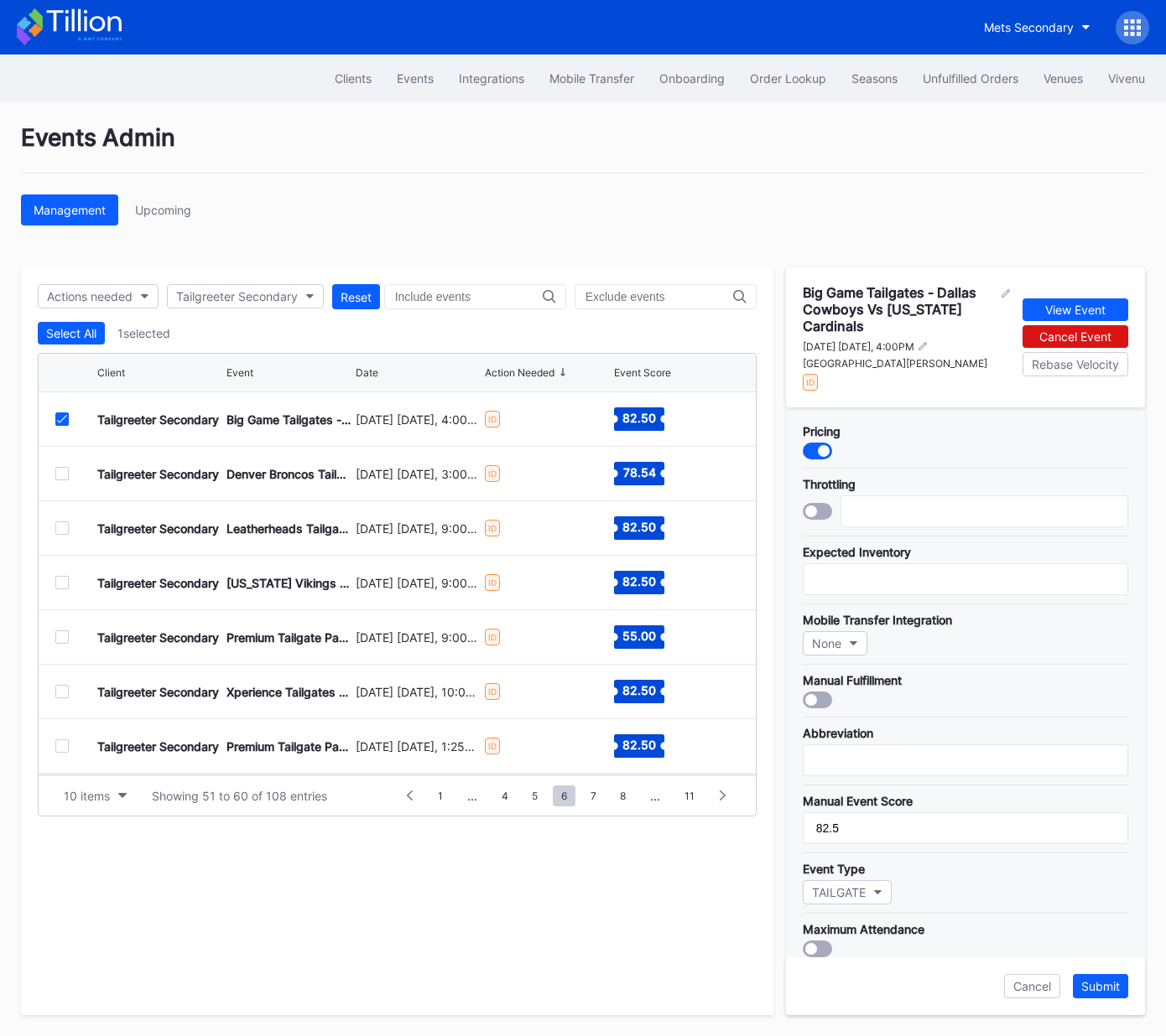
scroll to position [324, 0]
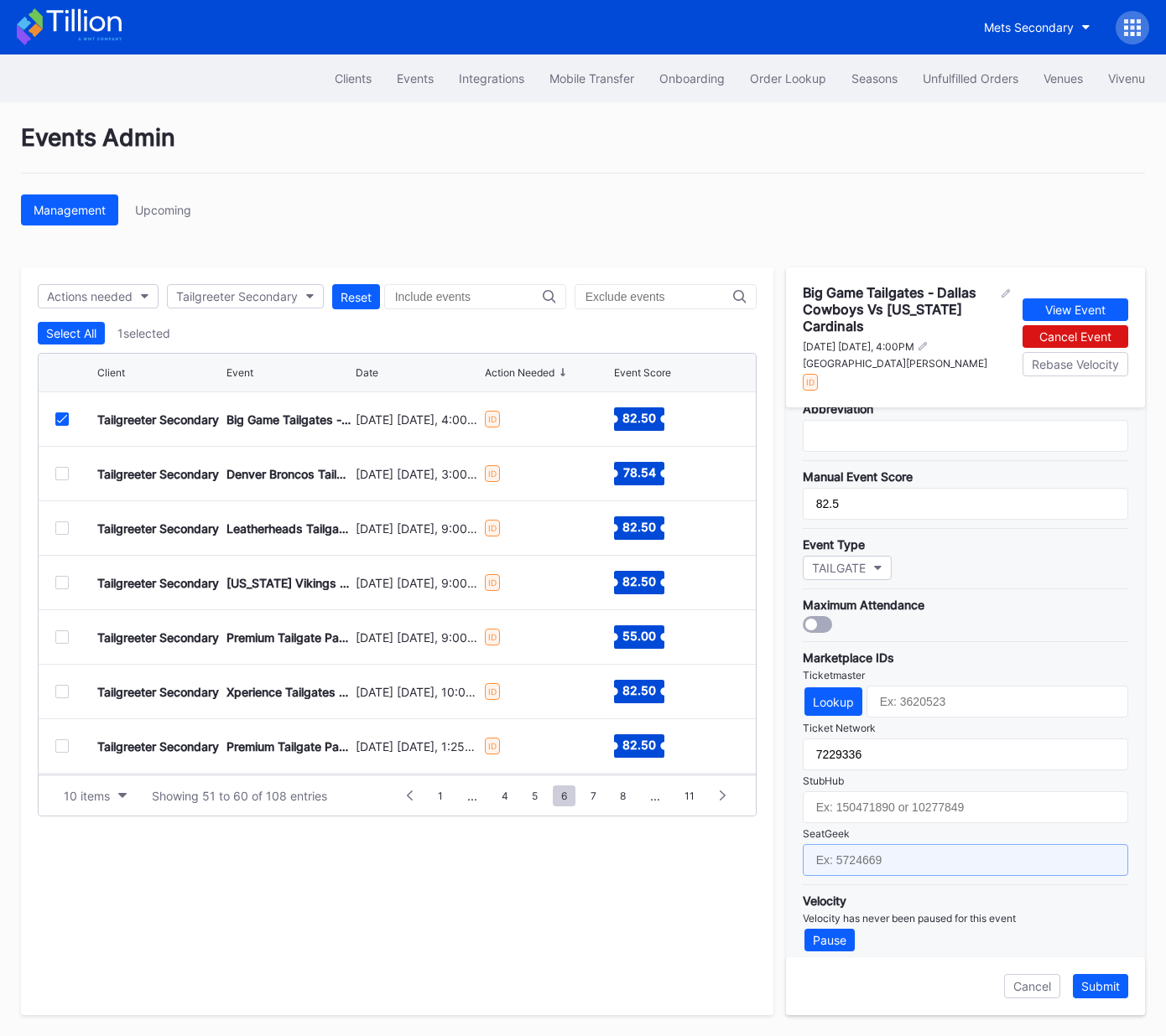
drag, startPoint x: 920, startPoint y: 851, endPoint x: 973, endPoint y: 864, distance: 54.6
click at [920, 851] on input "text" at bounding box center [966, 861] width 325 height 32
paste input "17667658"
type input "17667658"
click at [1096, 983] on div "Submit" at bounding box center [1100, 986] width 39 height 14
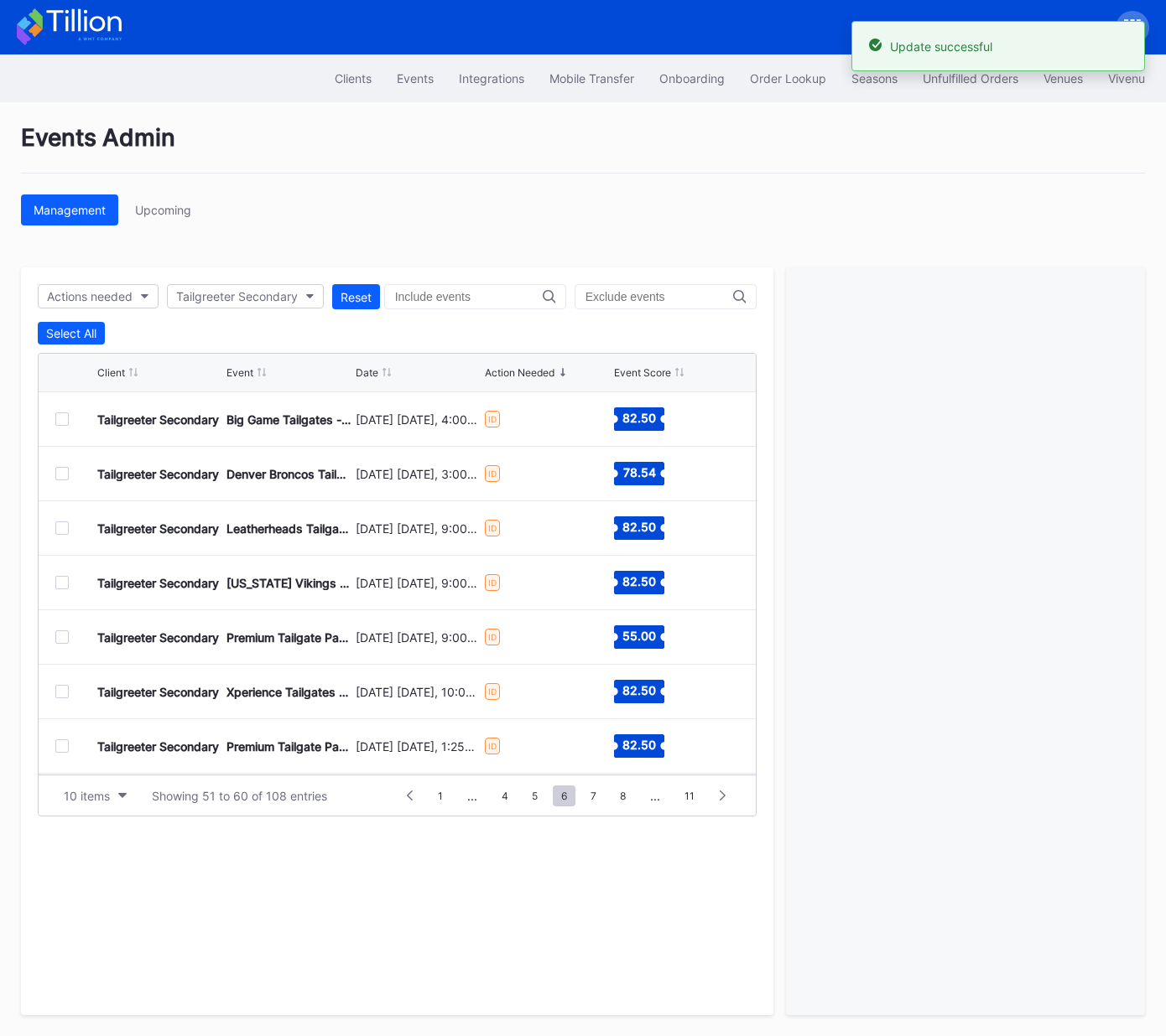
click at [61, 471] on div at bounding box center [61, 473] width 13 height 13
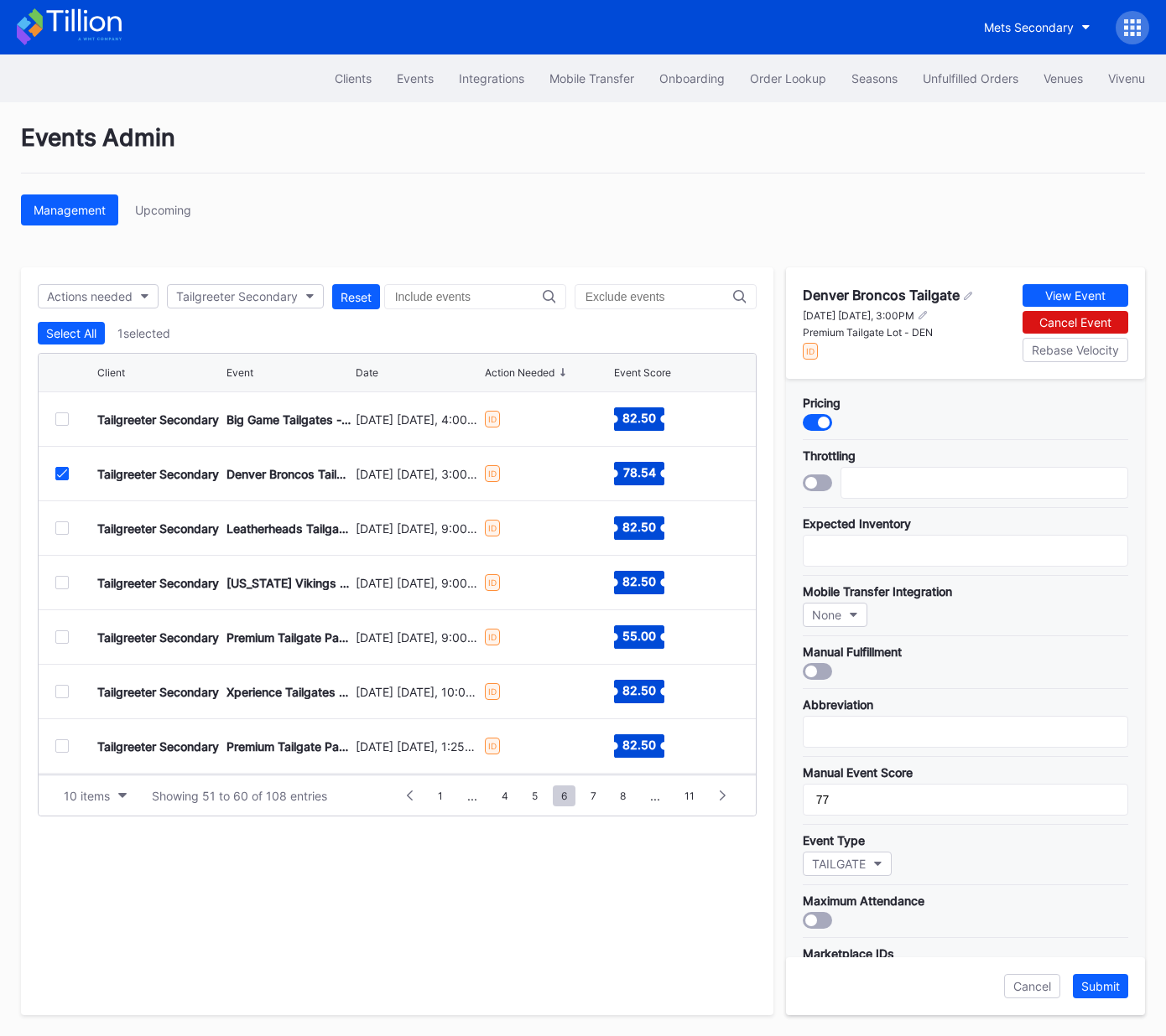
scroll to position [298, 0]
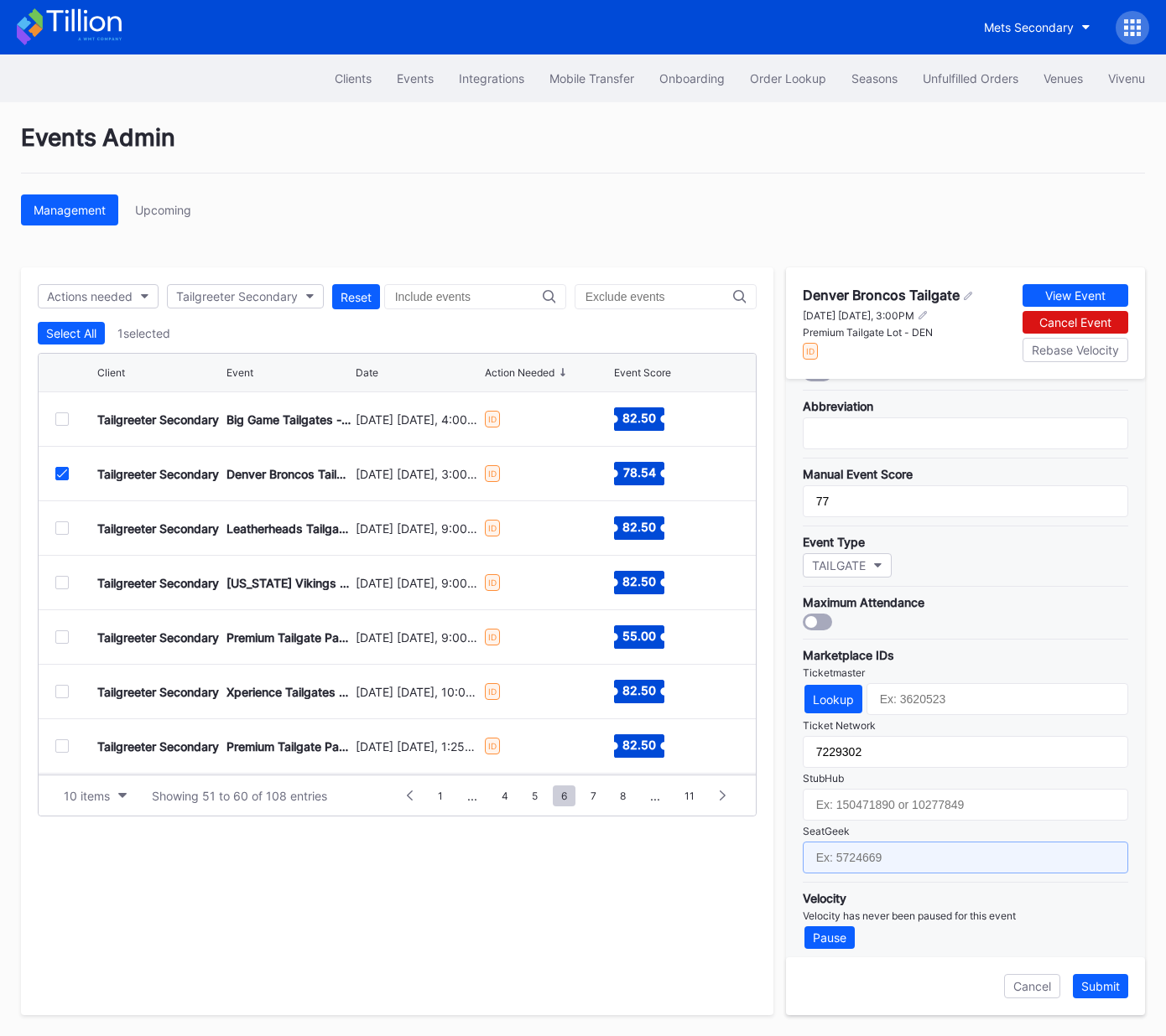
drag, startPoint x: 947, startPoint y: 855, endPoint x: 963, endPoint y: 859, distance: 16.5
click at [947, 855] on input "text" at bounding box center [966, 858] width 325 height 32
paste input "17651627"
type input "17651627"
click at [1100, 986] on div "Submit" at bounding box center [1100, 986] width 39 height 14
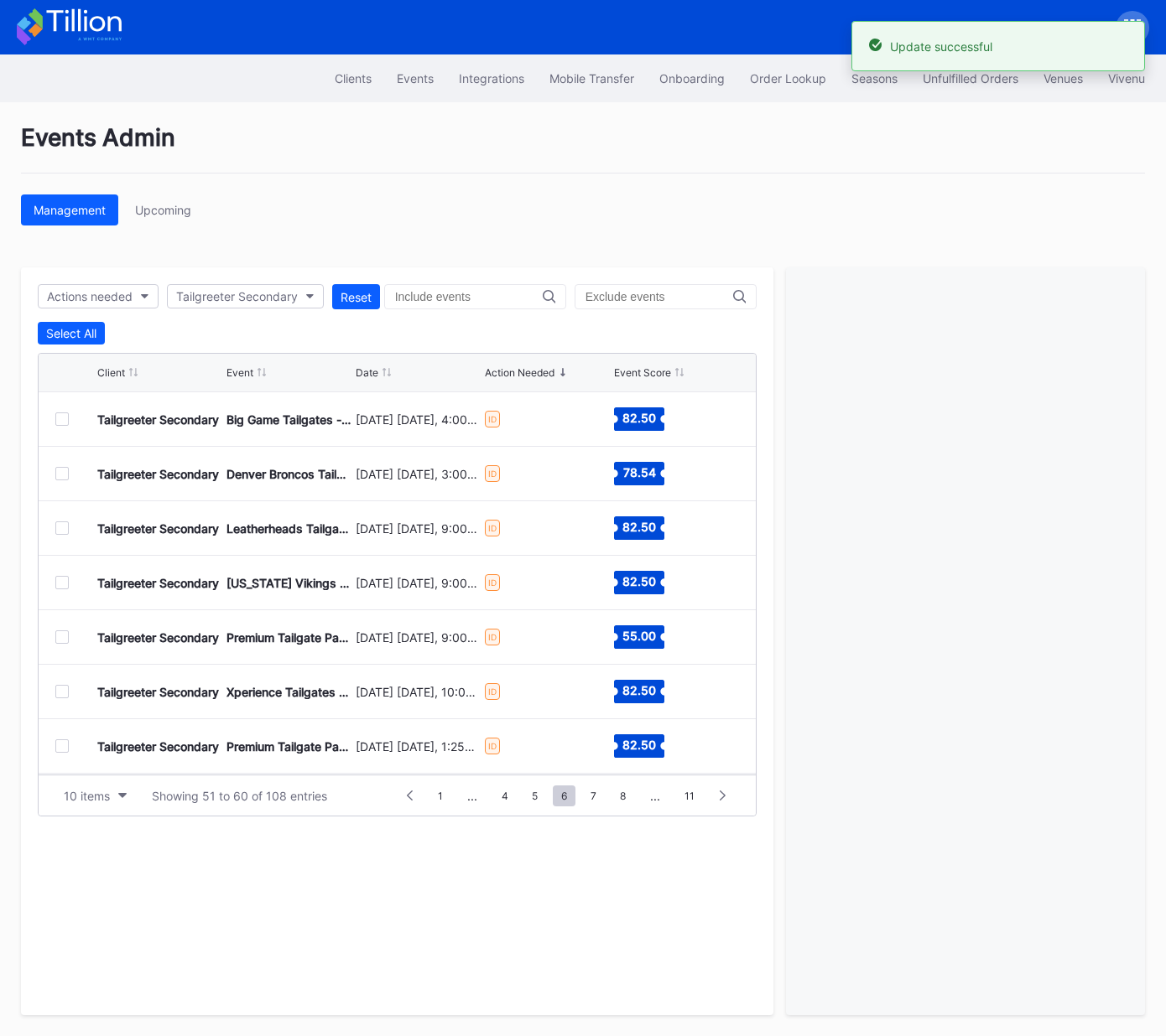
click at [63, 531] on div at bounding box center [61, 527] width 13 height 13
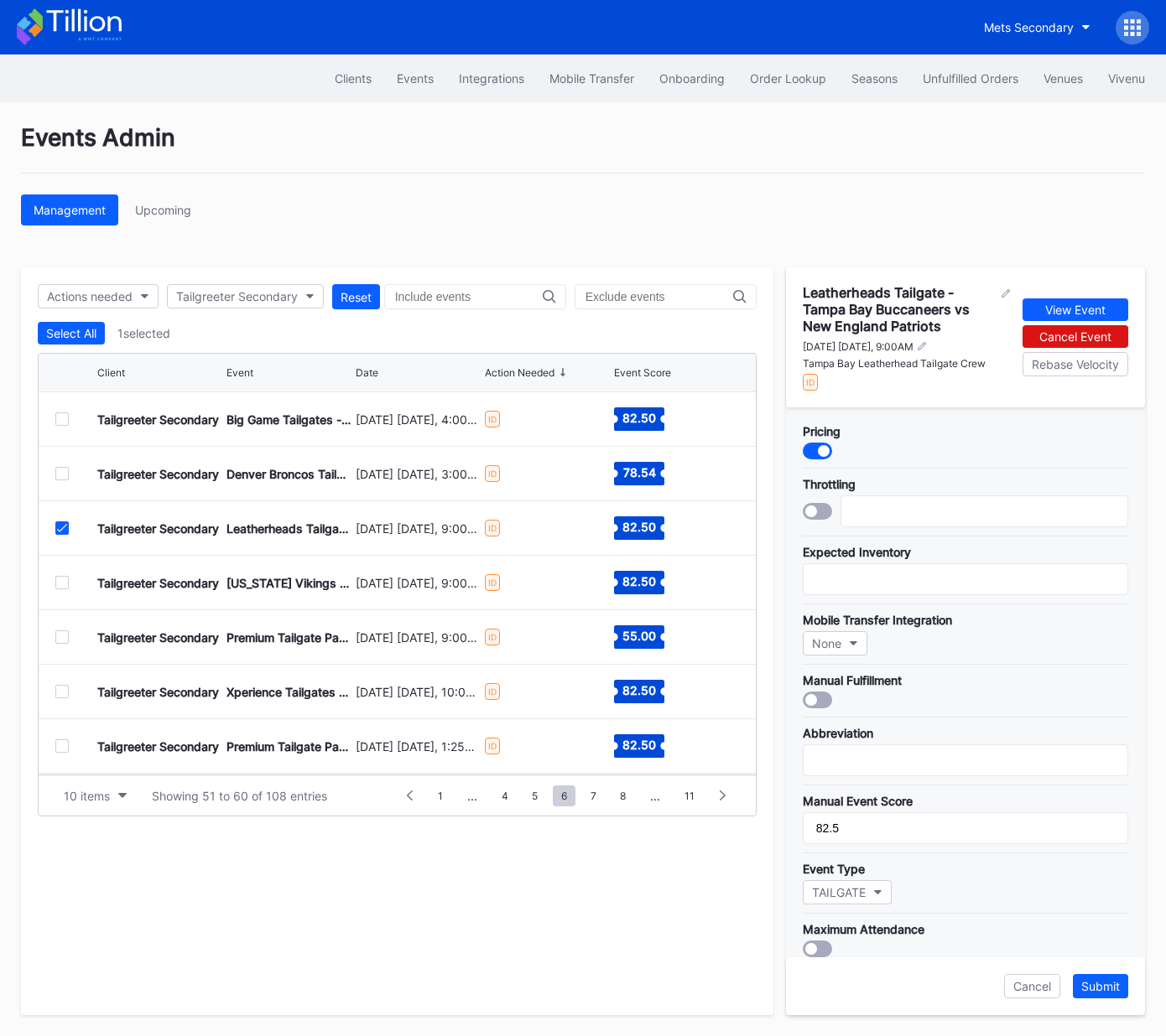
scroll to position [324, 0]
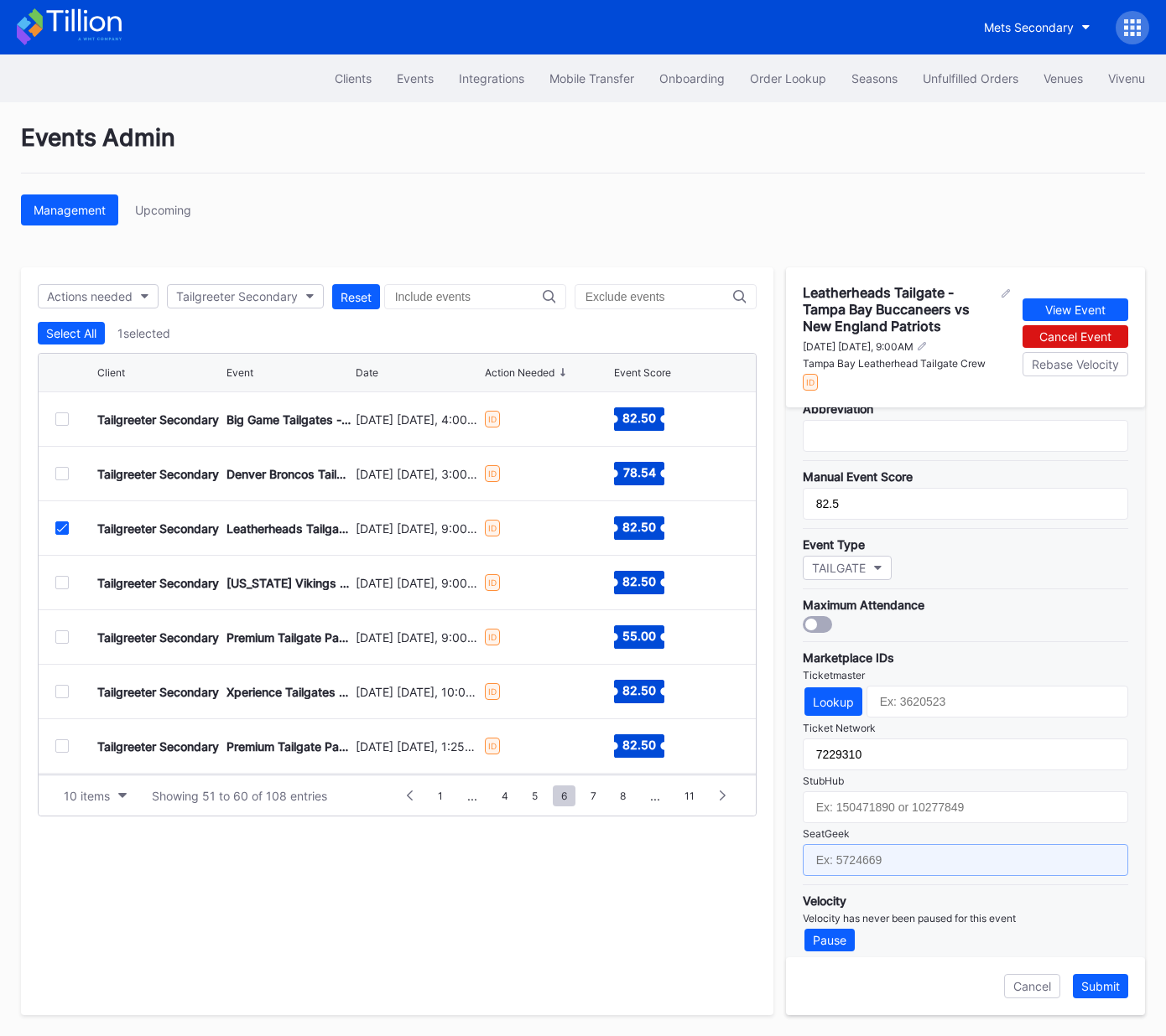
click at [926, 851] on input "text" at bounding box center [966, 861] width 325 height 32
paste input "17651667"
type input "17651667"
drag, startPoint x: 1105, startPoint y: 990, endPoint x: 1088, endPoint y: 987, distance: 17.3
click at [1104, 990] on div "Submit" at bounding box center [1100, 986] width 39 height 14
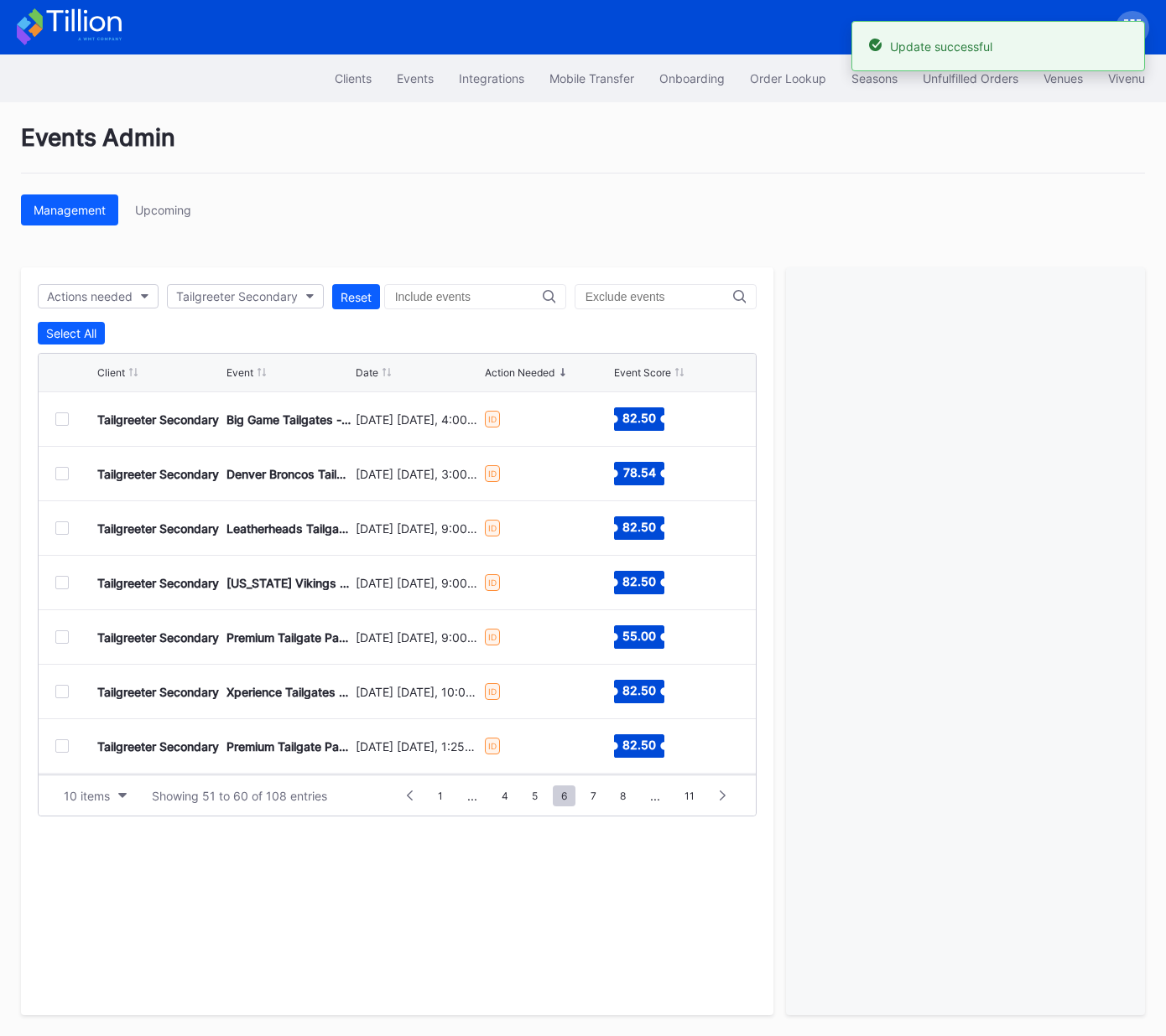
click at [62, 582] on div at bounding box center [61, 582] width 13 height 13
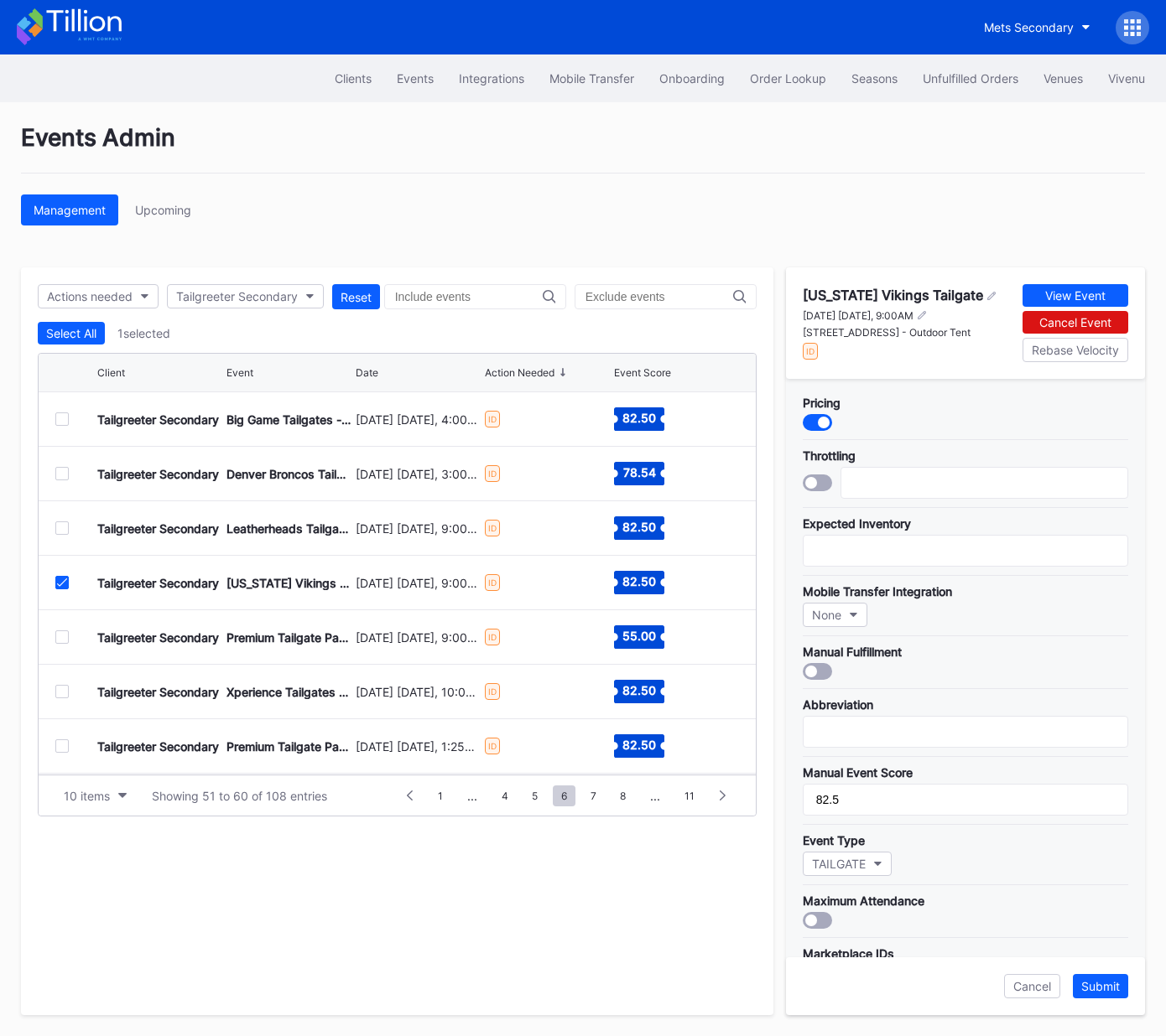
scroll to position [298, 0]
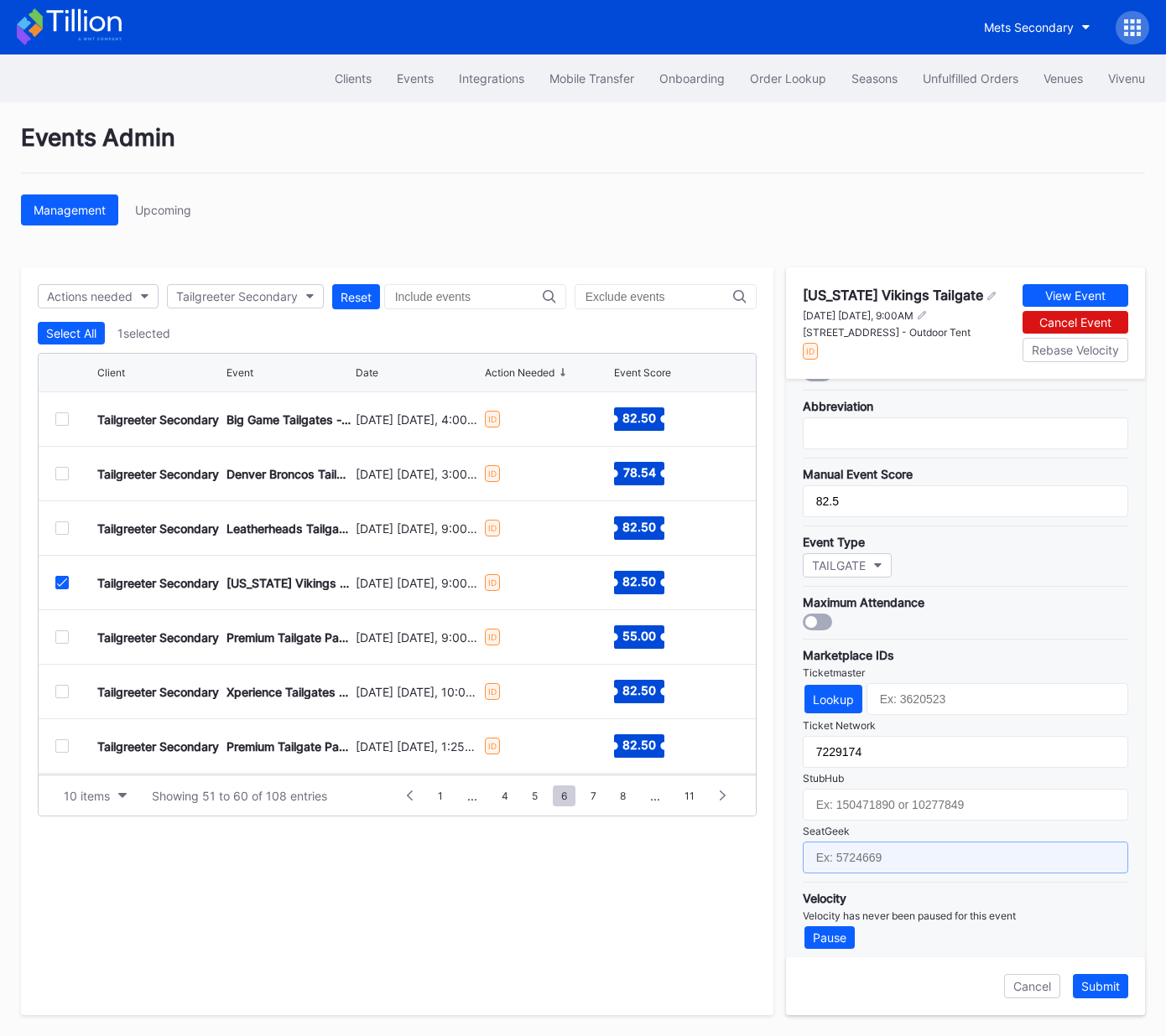
click at [978, 860] on input "text" at bounding box center [966, 858] width 325 height 32
drag, startPoint x: 978, startPoint y: 860, endPoint x: 987, endPoint y: 859, distance: 9.1
click at [981, 858] on input "text" at bounding box center [966, 858] width 325 height 32
paste input "17651643"
type input "17651643"
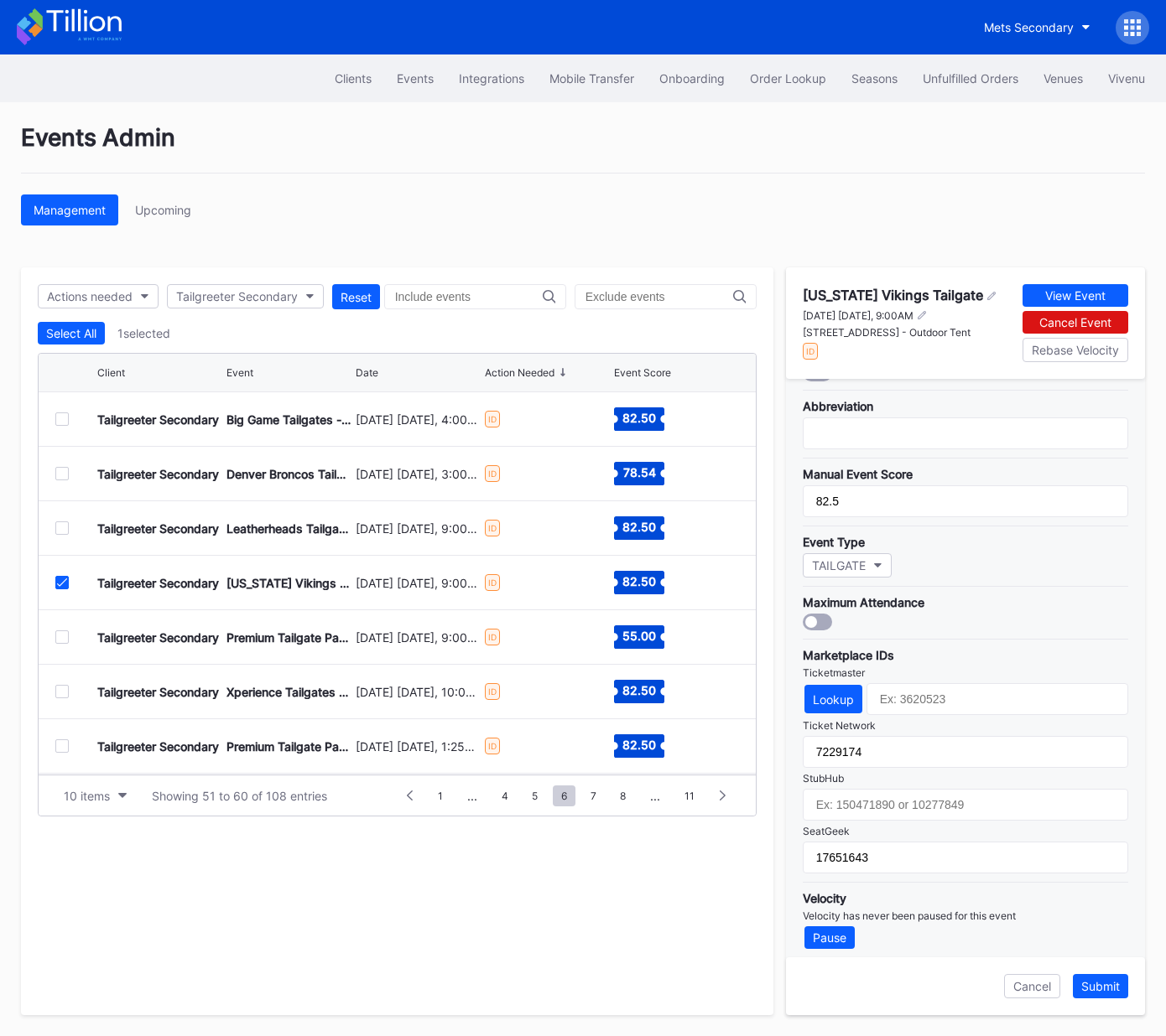
click at [1101, 986] on div "Submit" at bounding box center [1100, 986] width 39 height 14
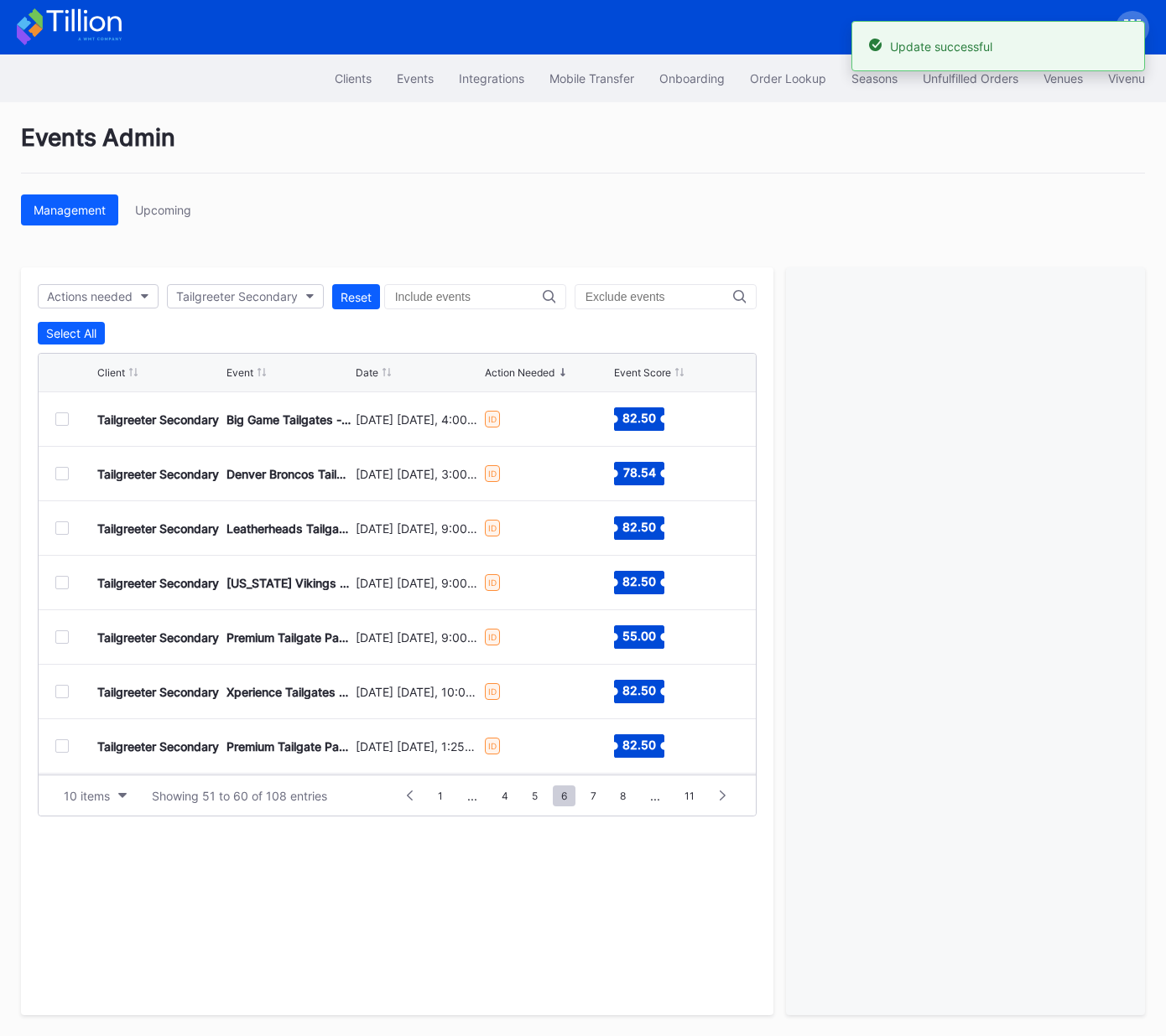
click at [61, 638] on div at bounding box center [61, 636] width 13 height 13
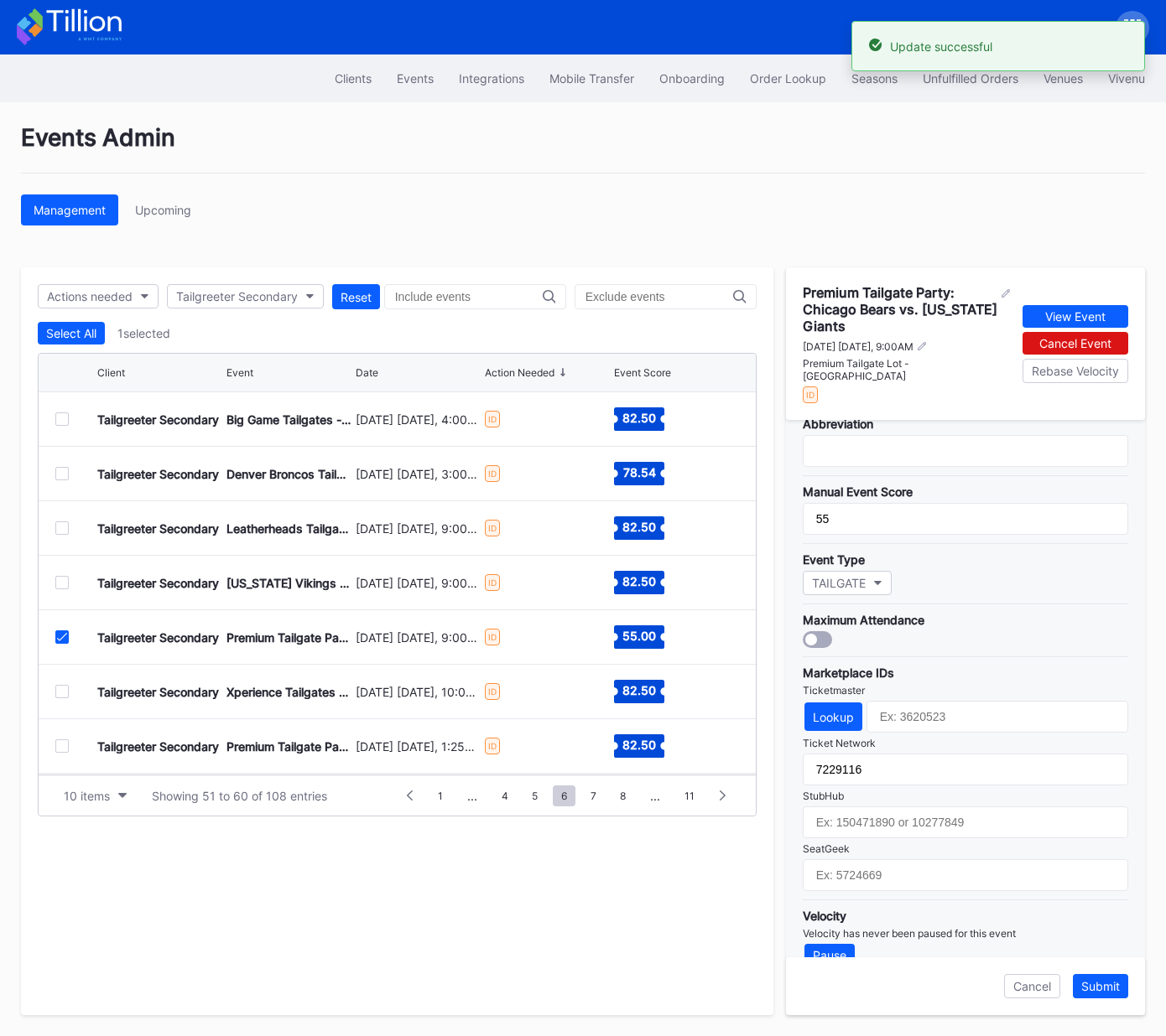
scroll to position [324, 0]
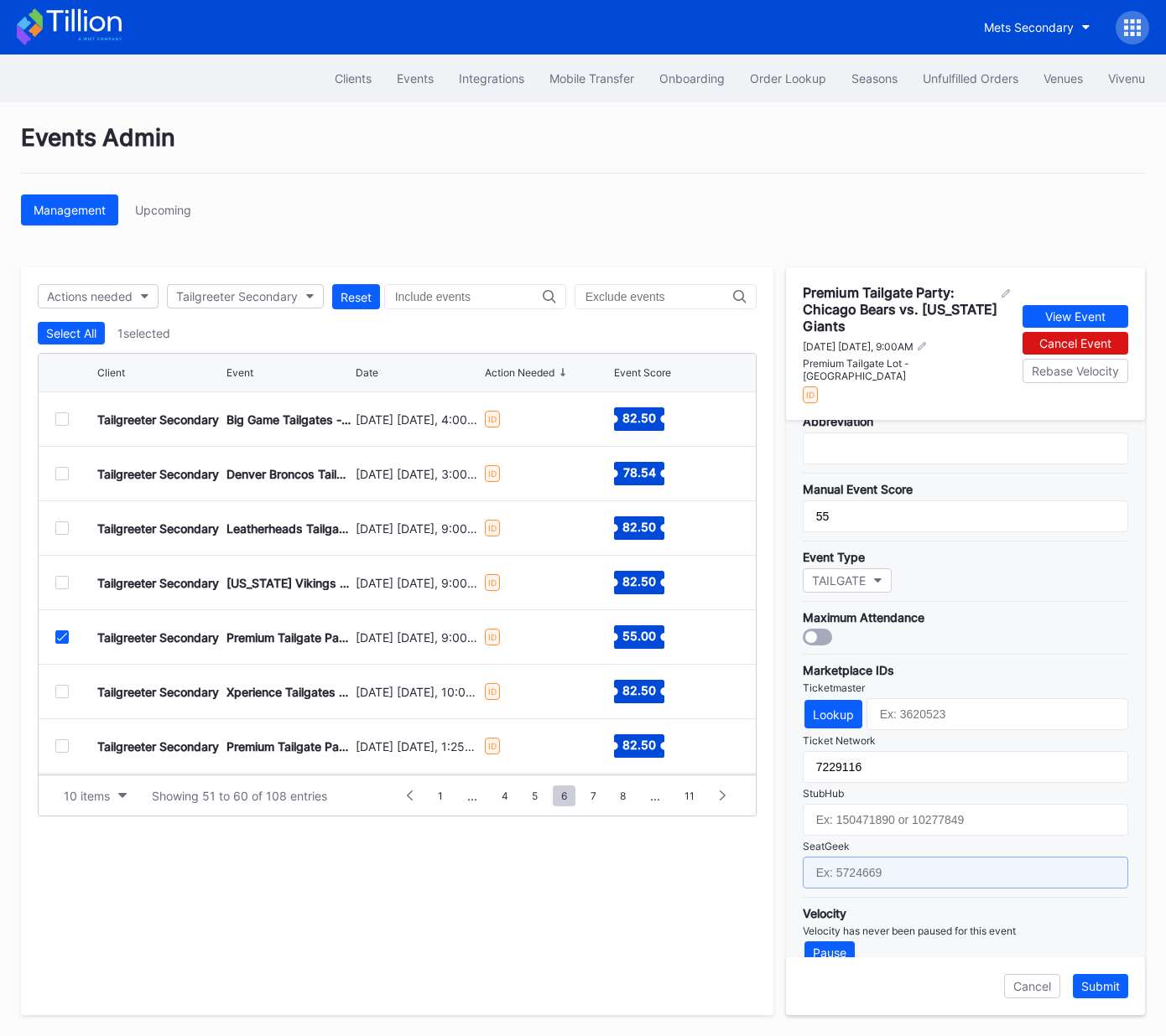
drag, startPoint x: 936, startPoint y: 852, endPoint x: 947, endPoint y: 854, distance: 11.2
click at [936, 857] on input "text" at bounding box center [966, 872] width 325 height 32
paste input "17651618"
type input "17651618"
click at [1098, 982] on div "Submit" at bounding box center [1100, 986] width 39 height 14
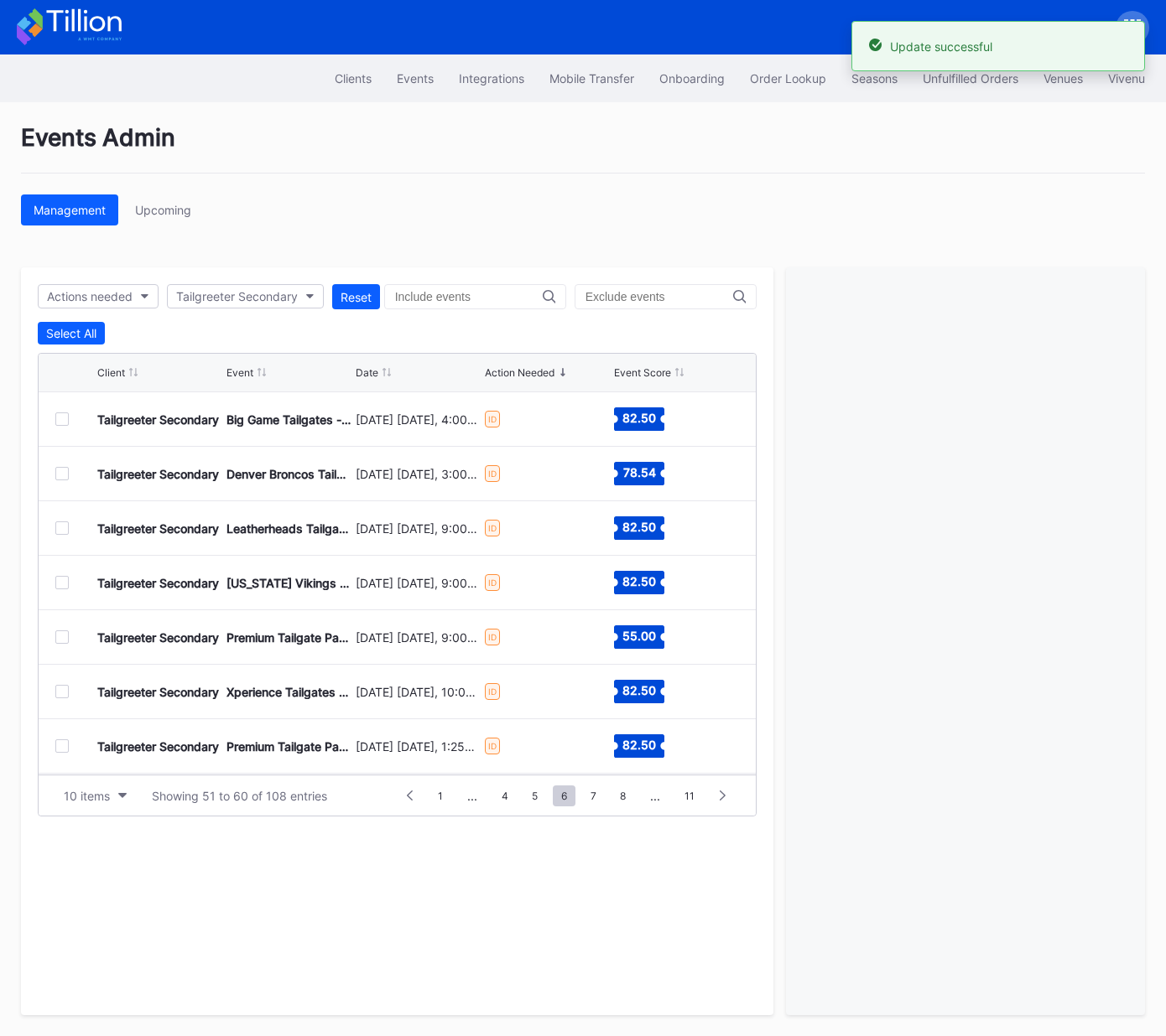
click at [61, 690] on div at bounding box center [61, 691] width 13 height 13
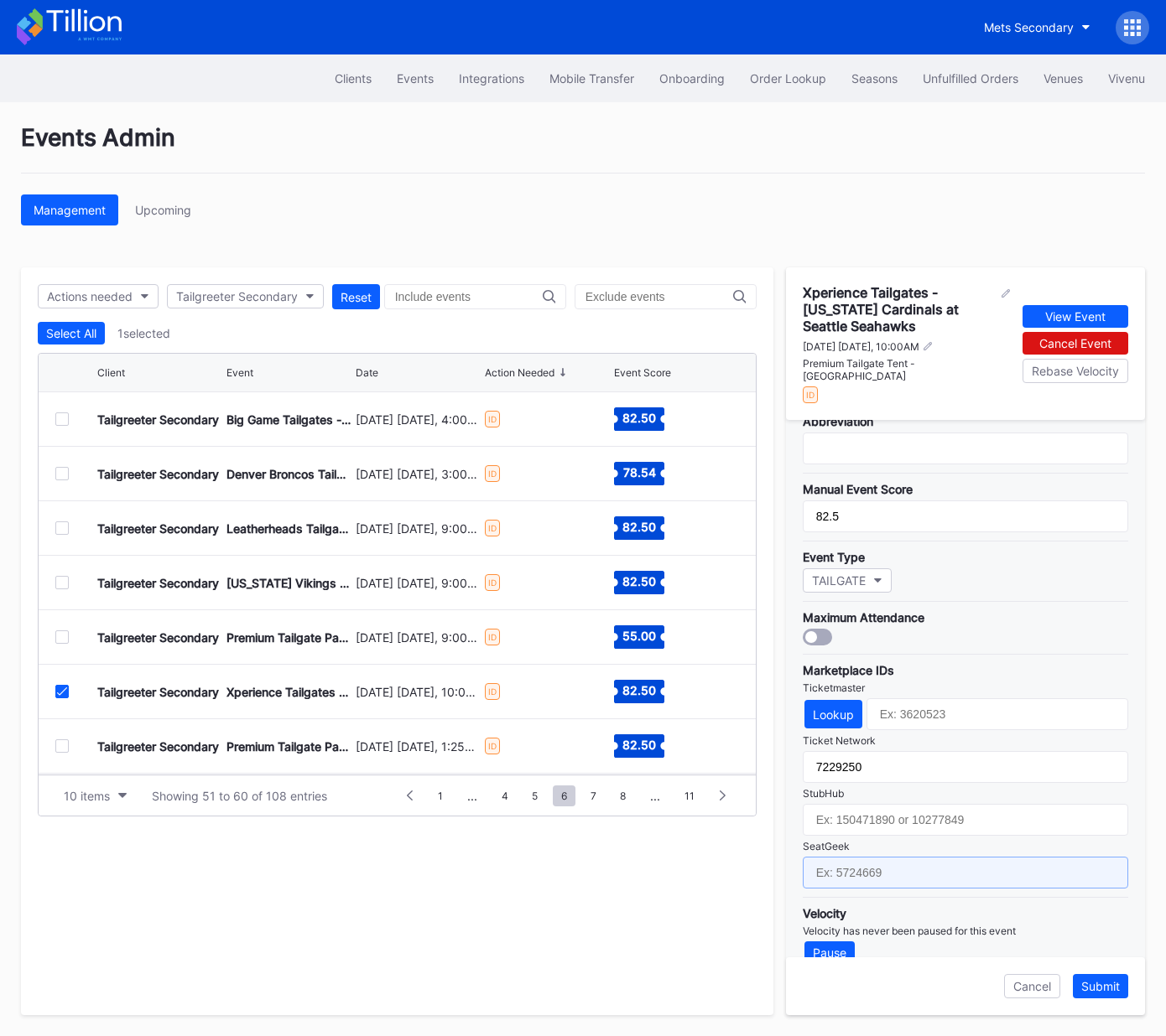
click at [913, 857] on input "text" at bounding box center [966, 872] width 325 height 32
paste input "17651660"
type input "17651660"
click at [1100, 988] on div "Submit" at bounding box center [1100, 986] width 39 height 14
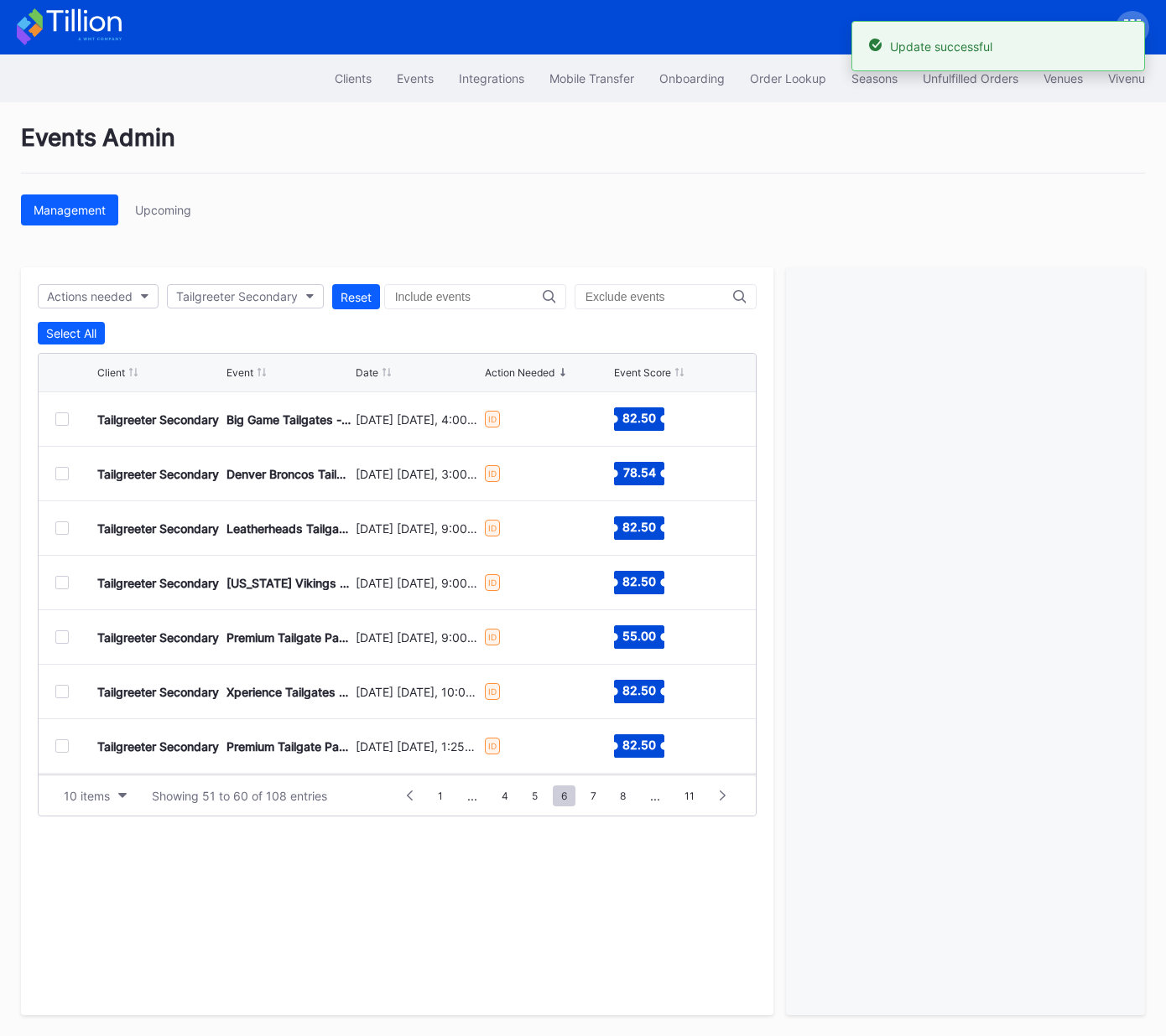
click at [62, 748] on div at bounding box center [61, 746] width 13 height 13
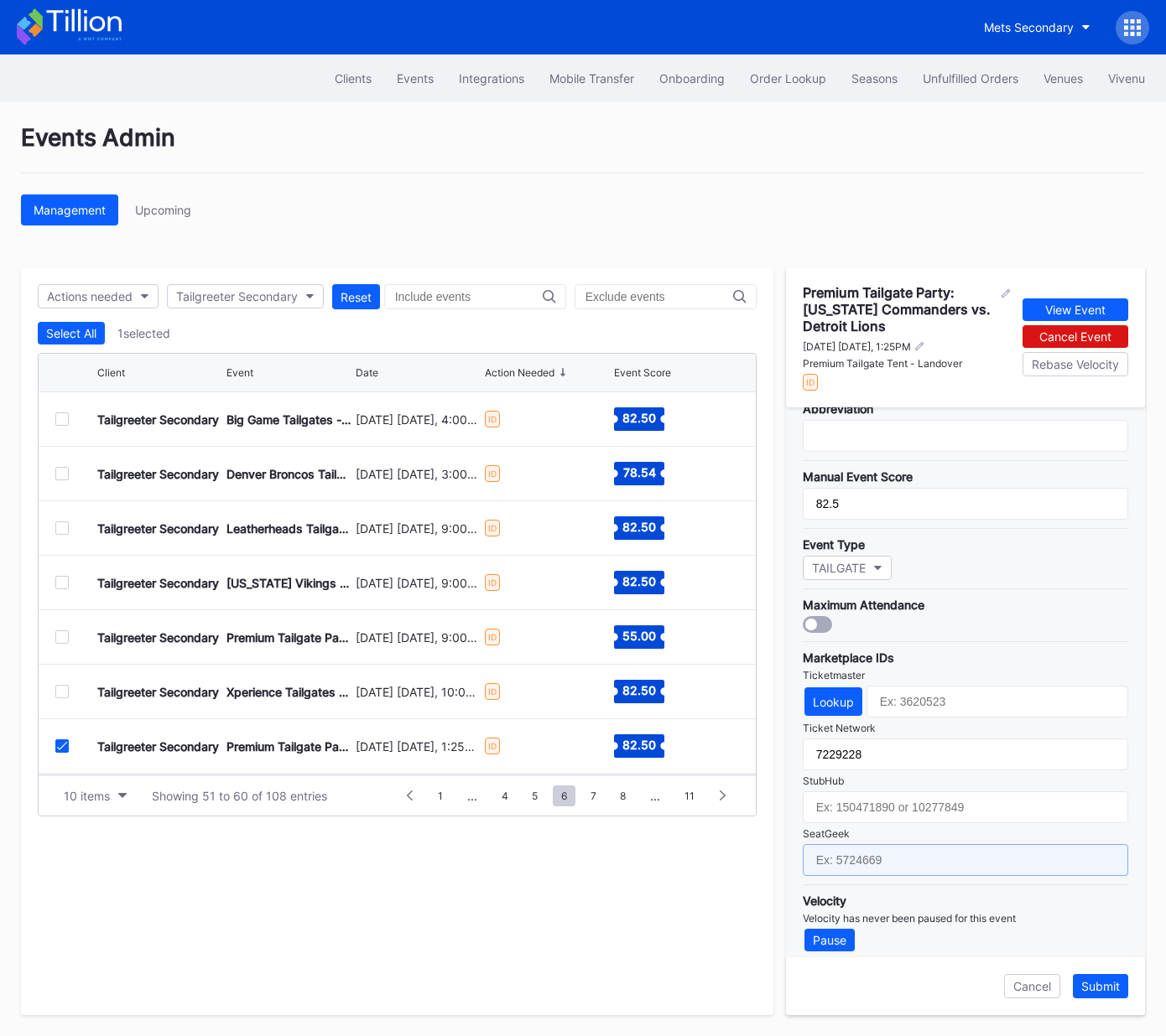
click at [947, 845] on input "text" at bounding box center [966, 861] width 325 height 32
paste input "17667691"
type input "17667691"
click at [1103, 985] on div "Submit" at bounding box center [1100, 986] width 39 height 14
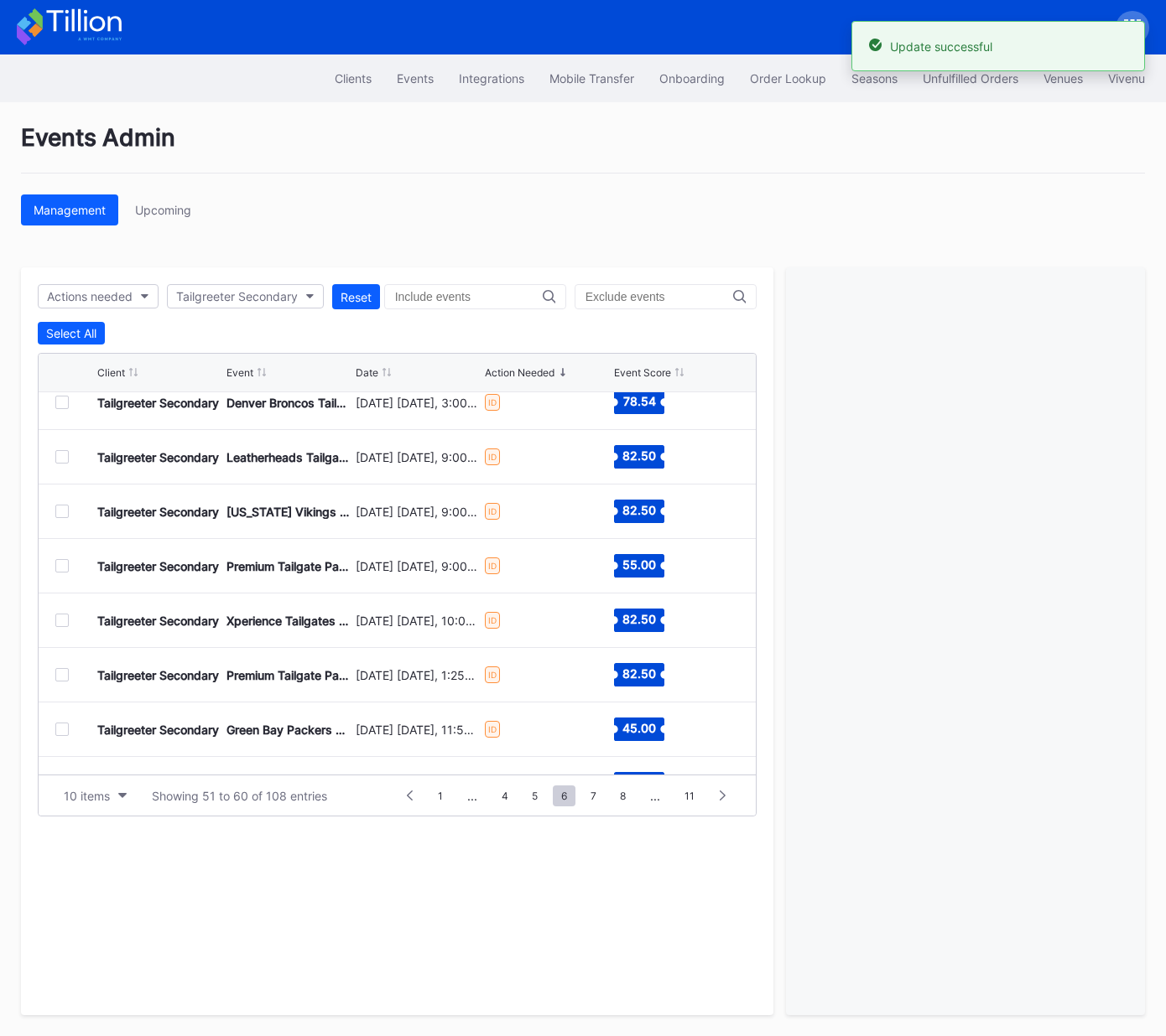
scroll to position [79, 0]
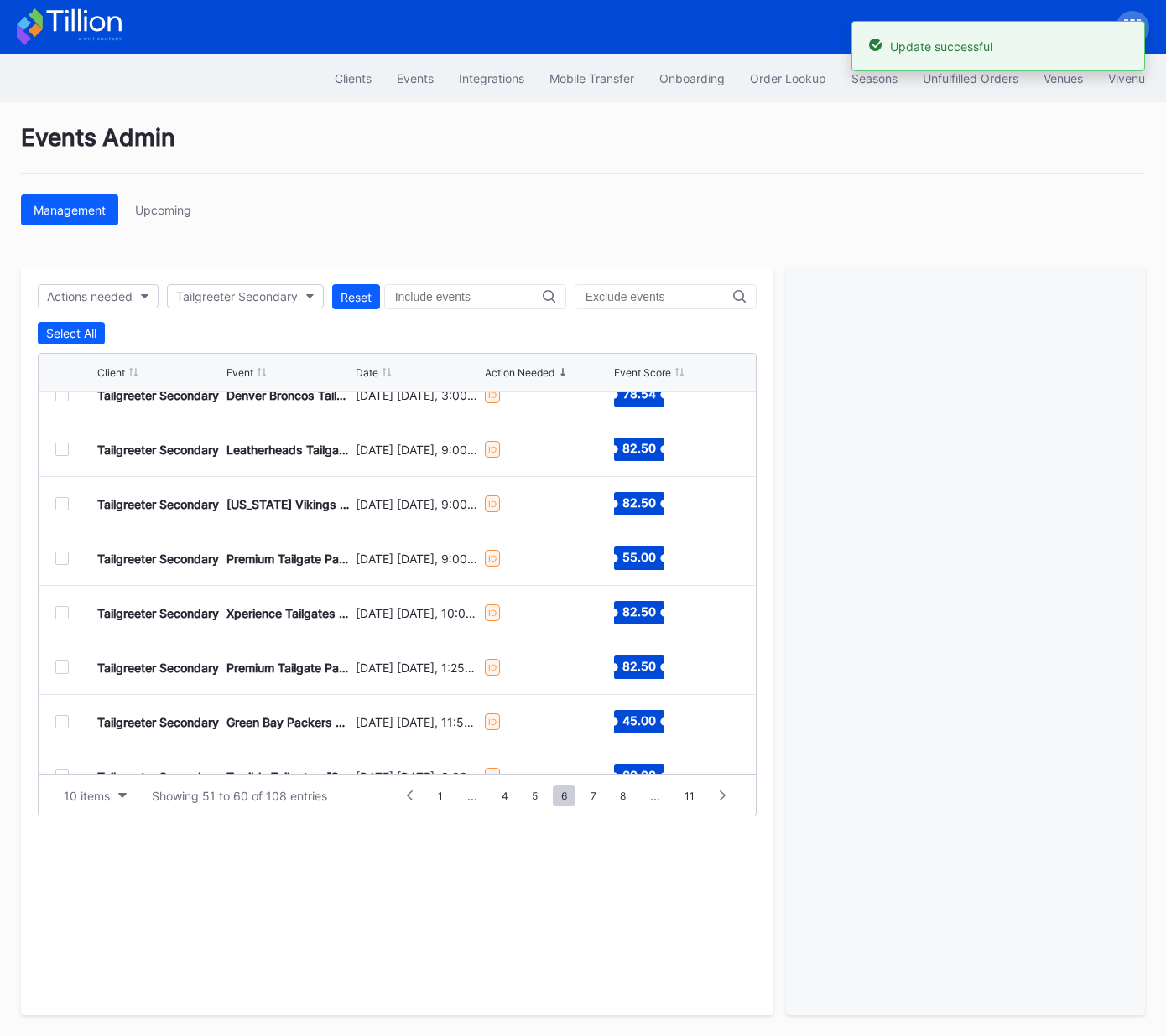
click at [61, 667] on div at bounding box center [61, 667] width 13 height 13
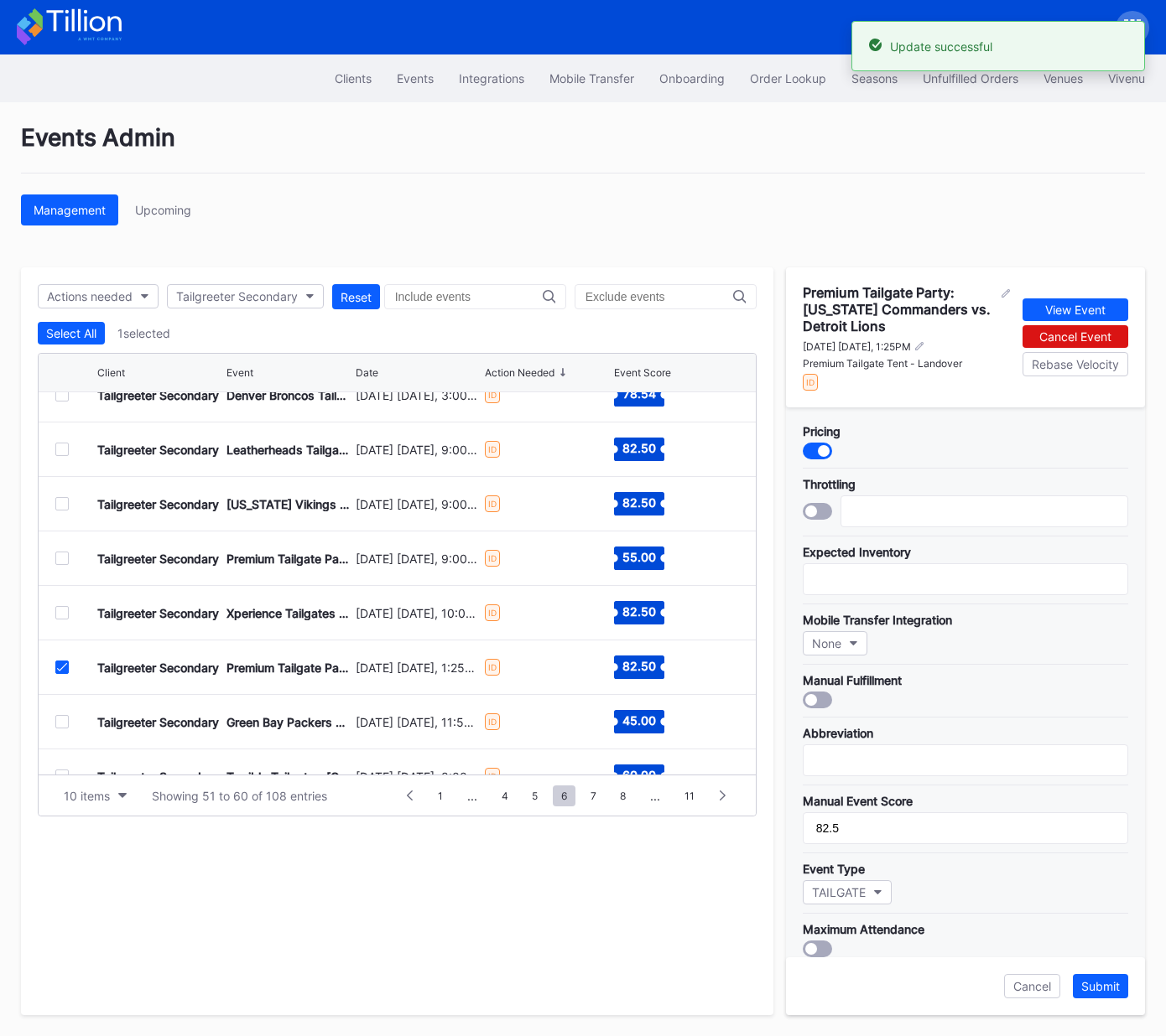
scroll to position [324, 0]
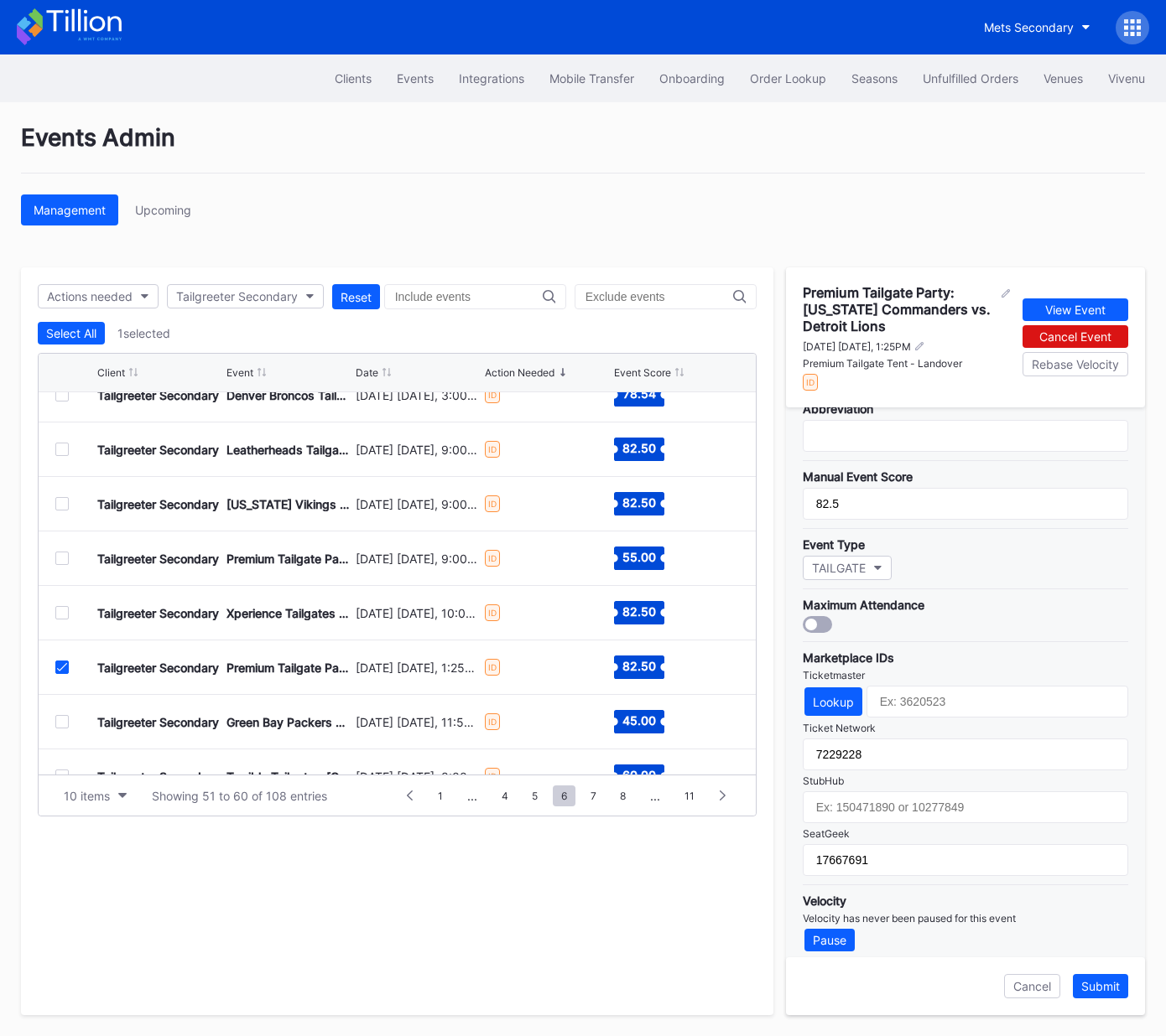
click at [60, 670] on div at bounding box center [61, 667] width 13 height 13
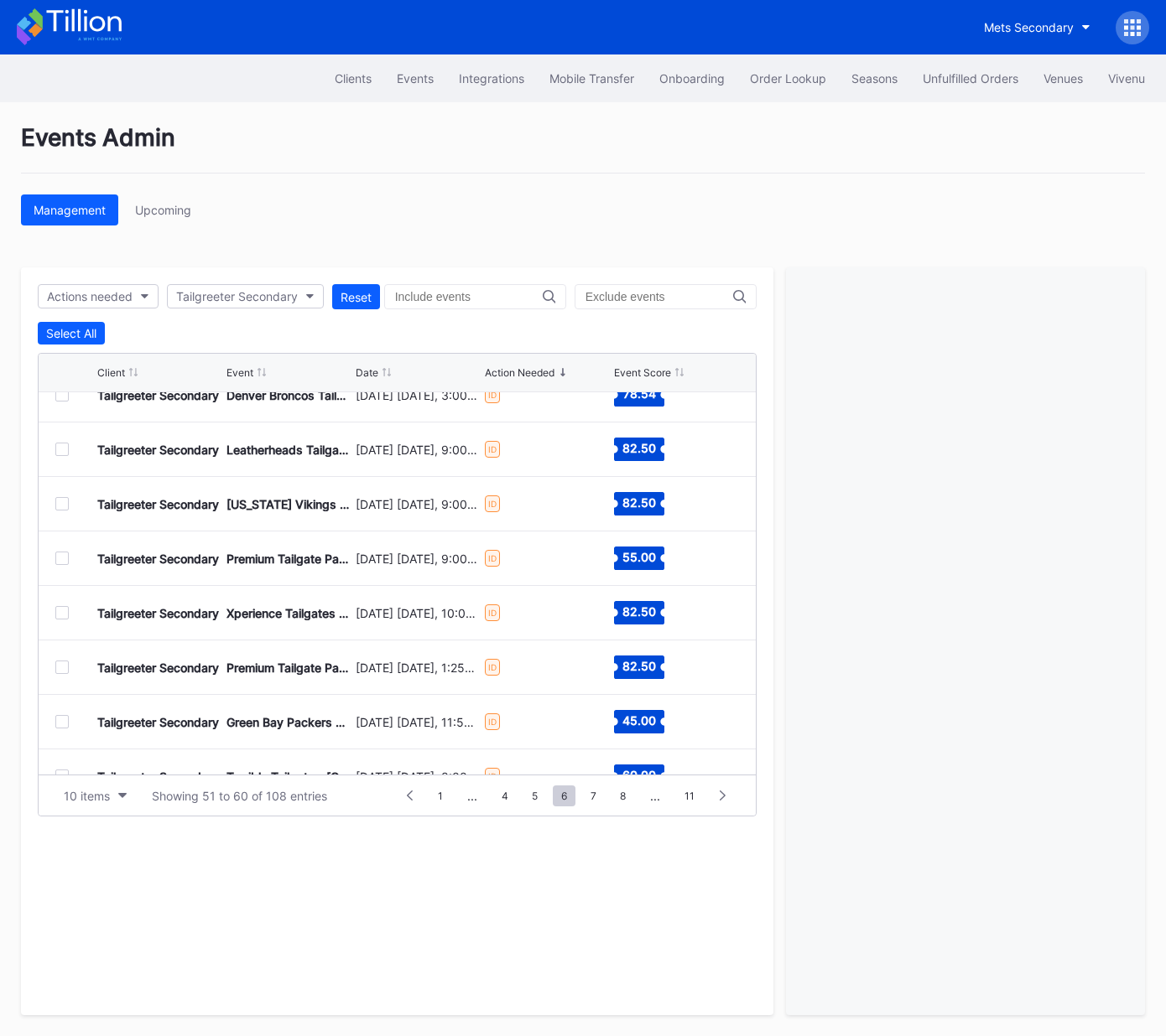
click at [60, 715] on div at bounding box center [61, 721] width 13 height 13
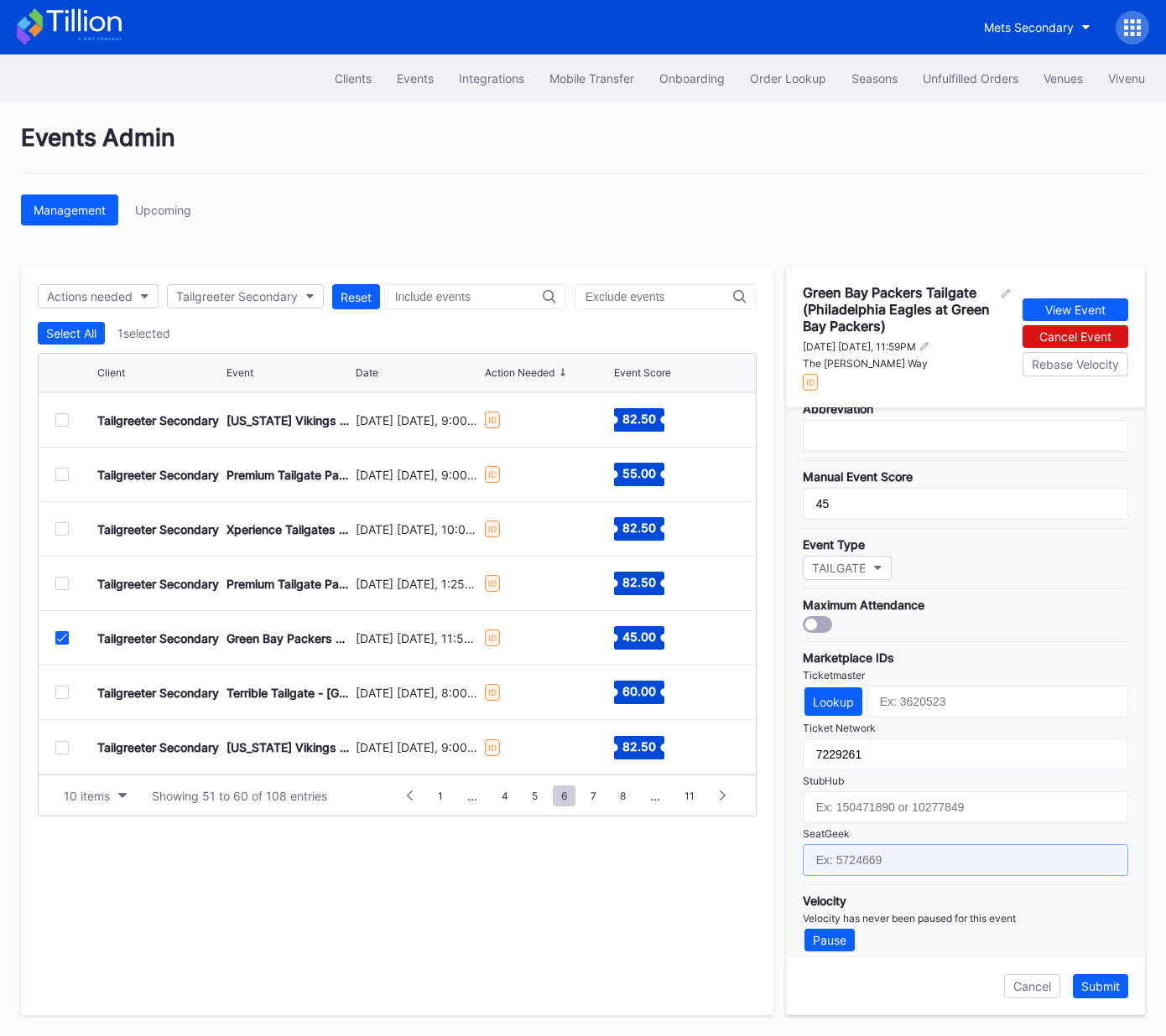
click at [927, 849] on input "text" at bounding box center [966, 861] width 325 height 32
paste input "17651636"
type input "17651636"
click at [1099, 987] on div "Submit" at bounding box center [1100, 986] width 39 height 14
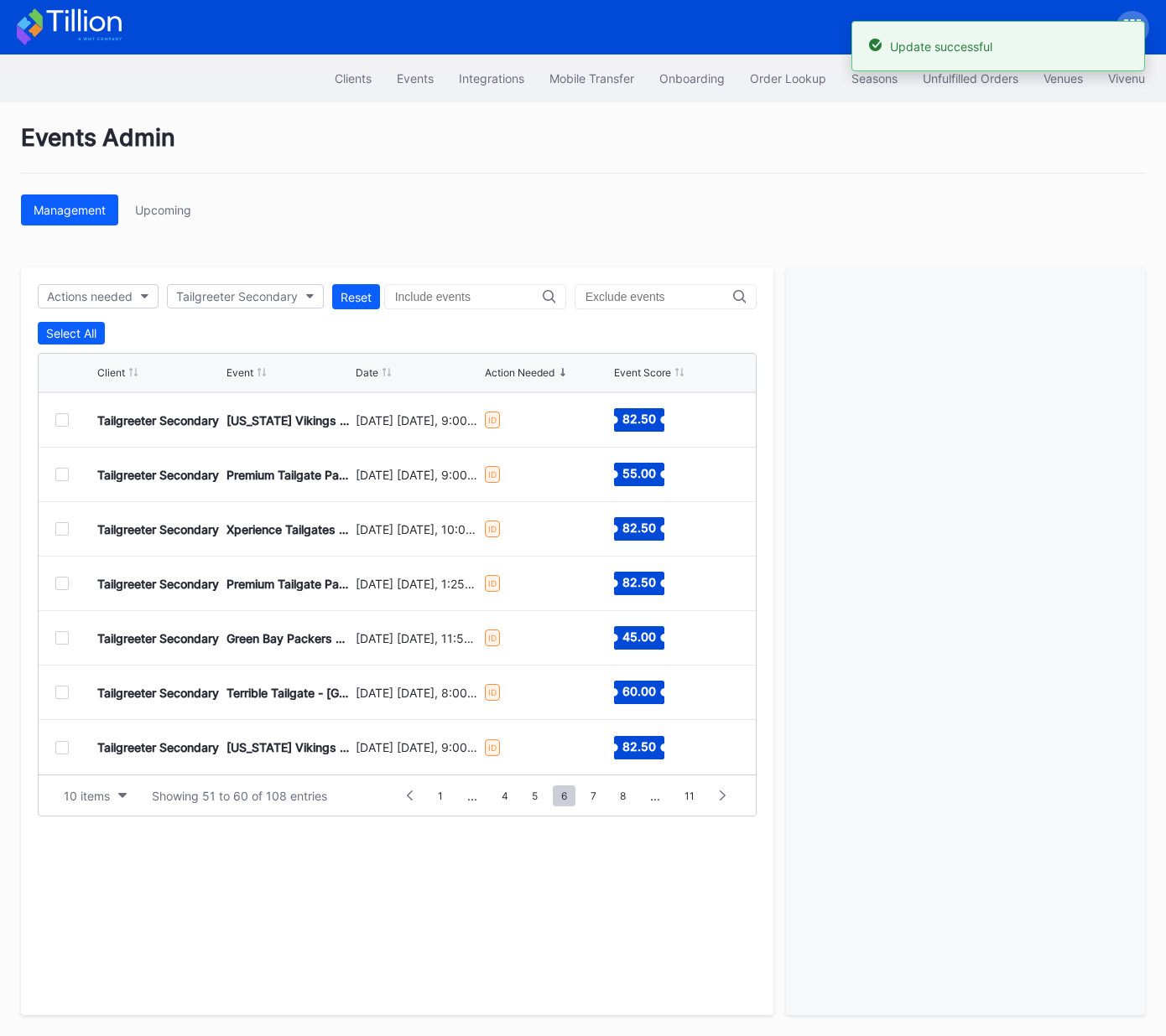
click at [59, 692] on div at bounding box center [61, 692] width 13 height 13
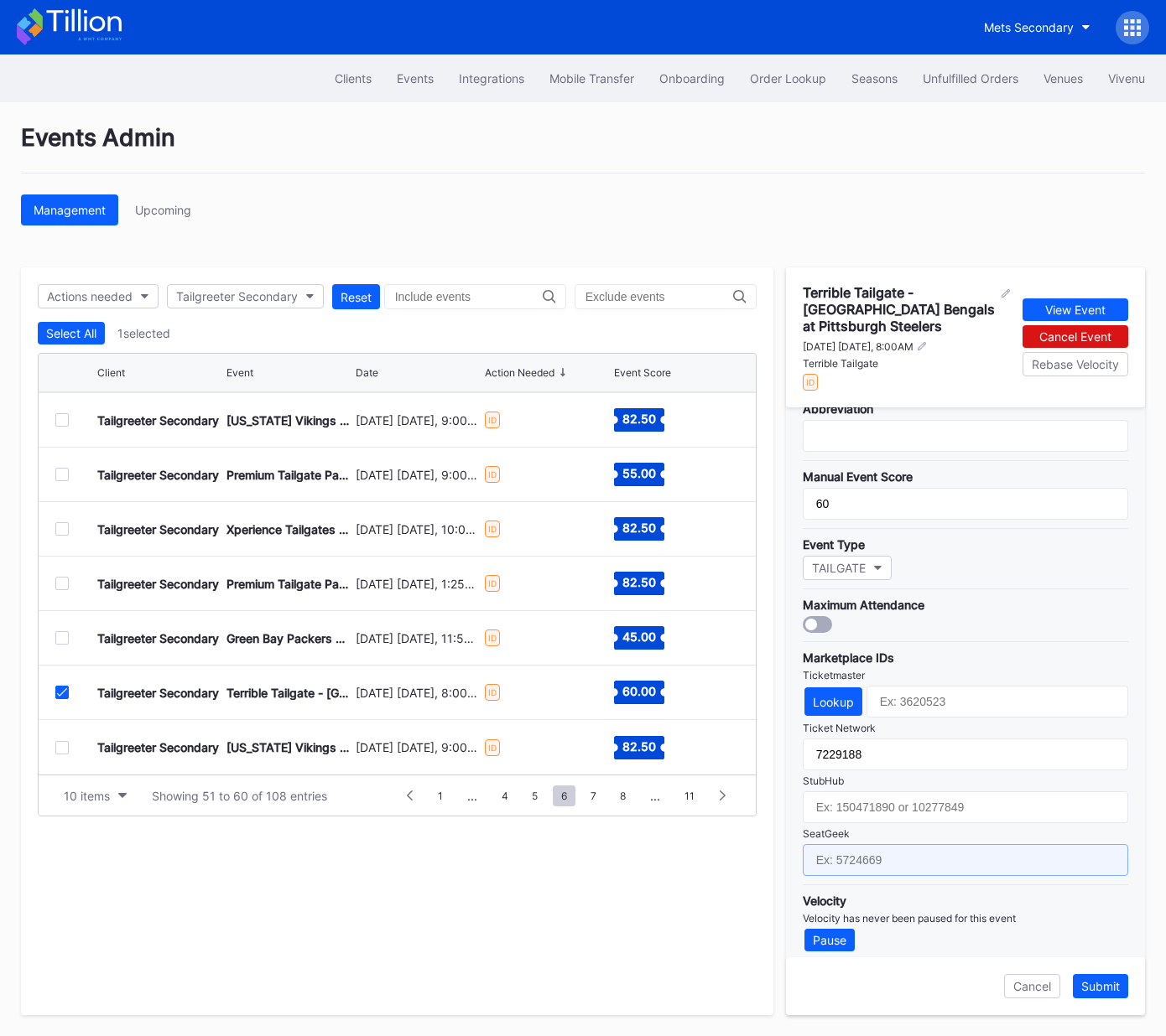
click at [944, 854] on input "text" at bounding box center [966, 861] width 325 height 32
paste input "17651652"
type input "17651652"
click at [1104, 988] on div "Submit" at bounding box center [1100, 986] width 39 height 14
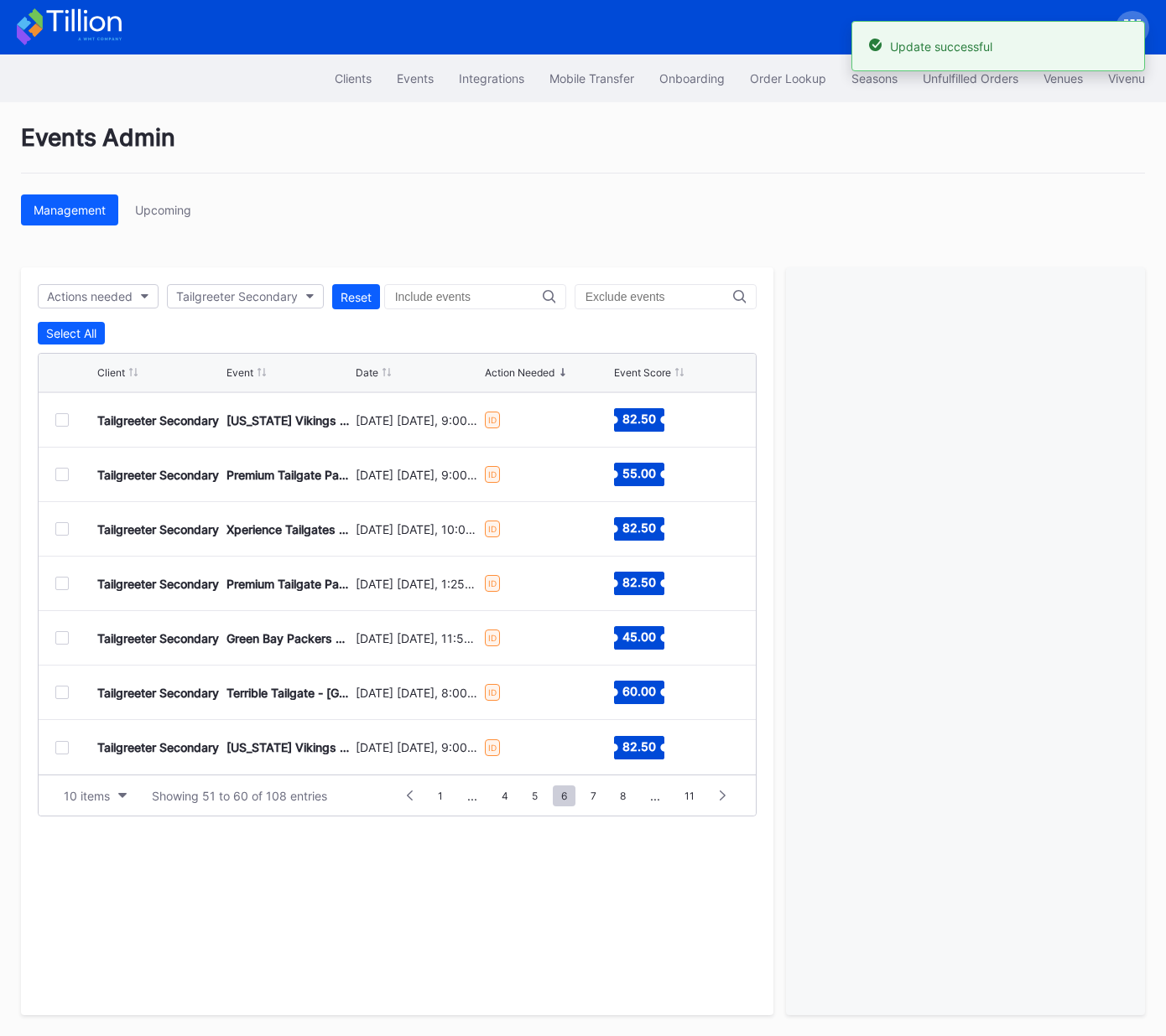
click at [62, 746] on div at bounding box center [61, 747] width 13 height 13
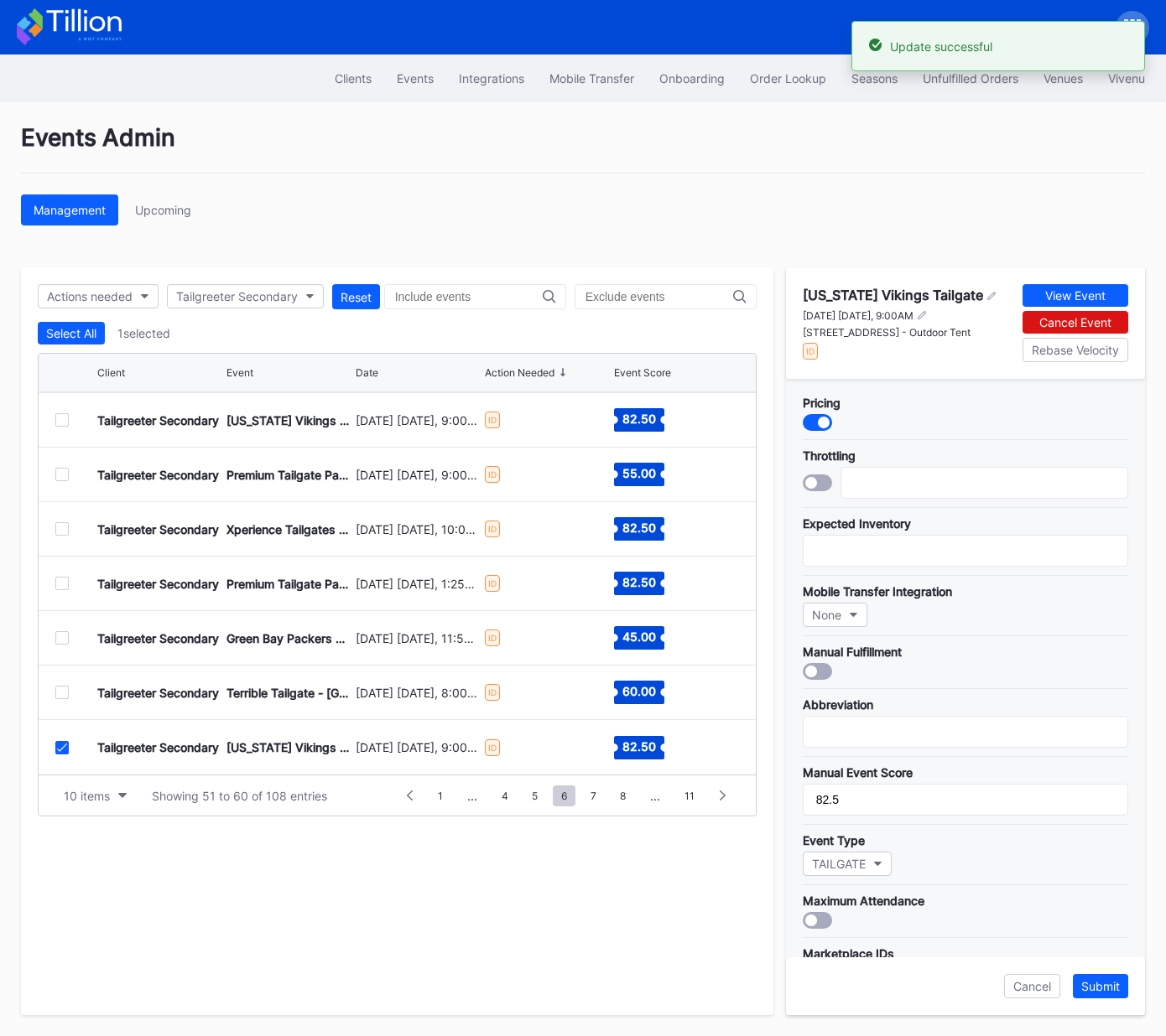
scroll to position [298, 0]
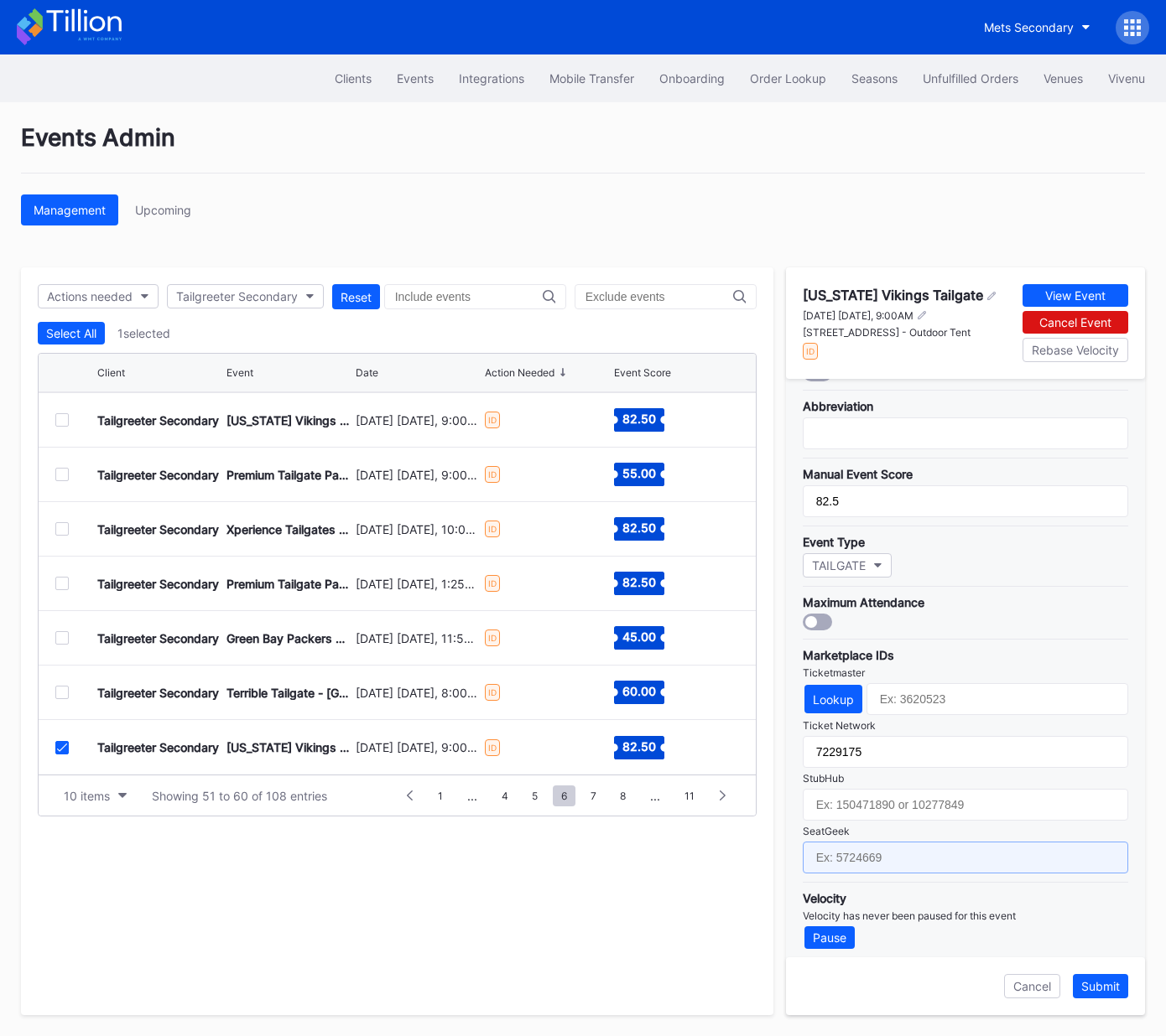
click at [916, 848] on input "text" at bounding box center [966, 858] width 325 height 32
drag, startPoint x: 916, startPoint y: 848, endPoint x: 925, endPoint y: 847, distance: 9.1
click at [920, 847] on input "text" at bounding box center [966, 858] width 325 height 32
paste input "17651644"
type input "17651644"
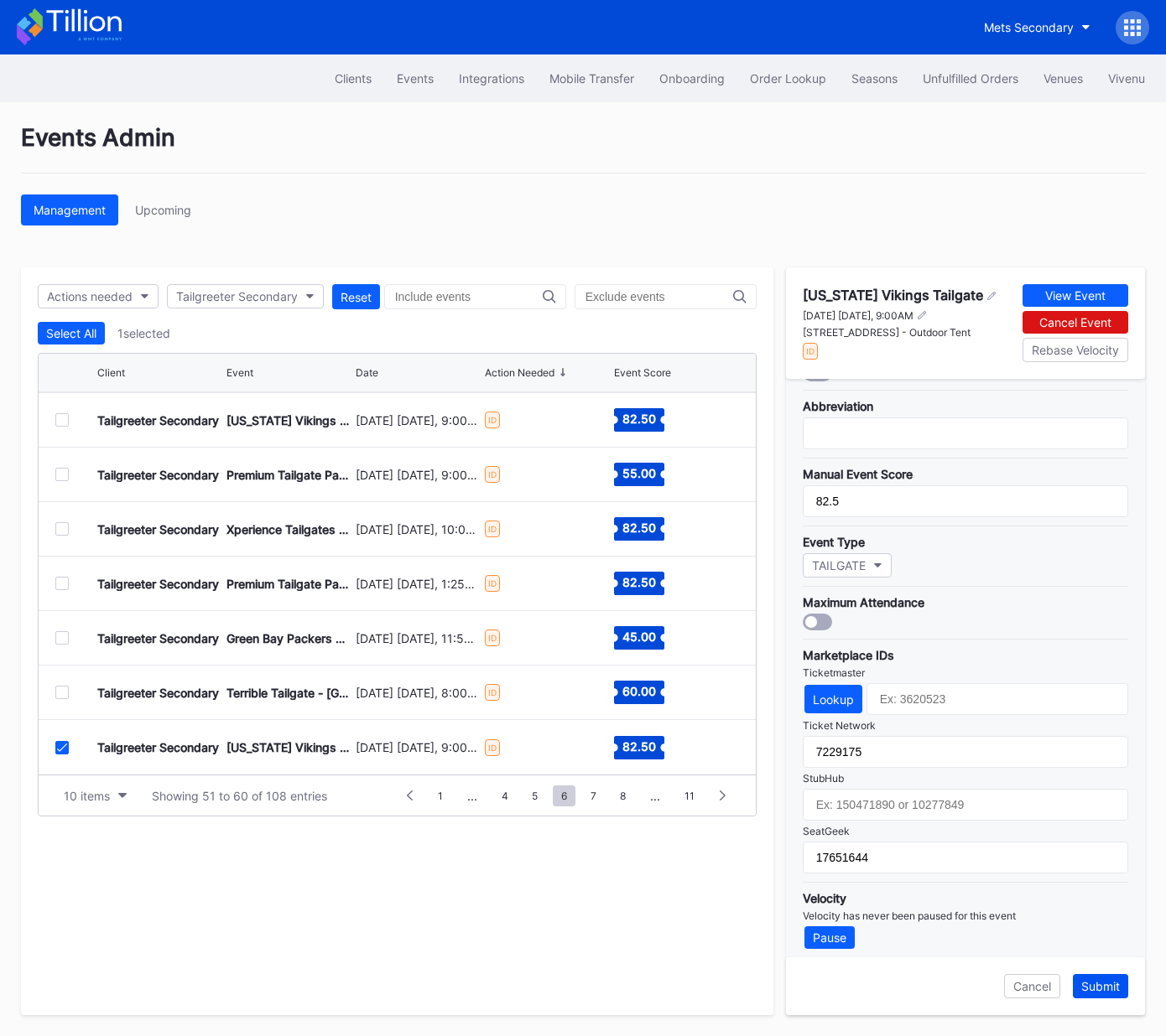
click at [1097, 986] on div "Submit" at bounding box center [1100, 986] width 39 height 14
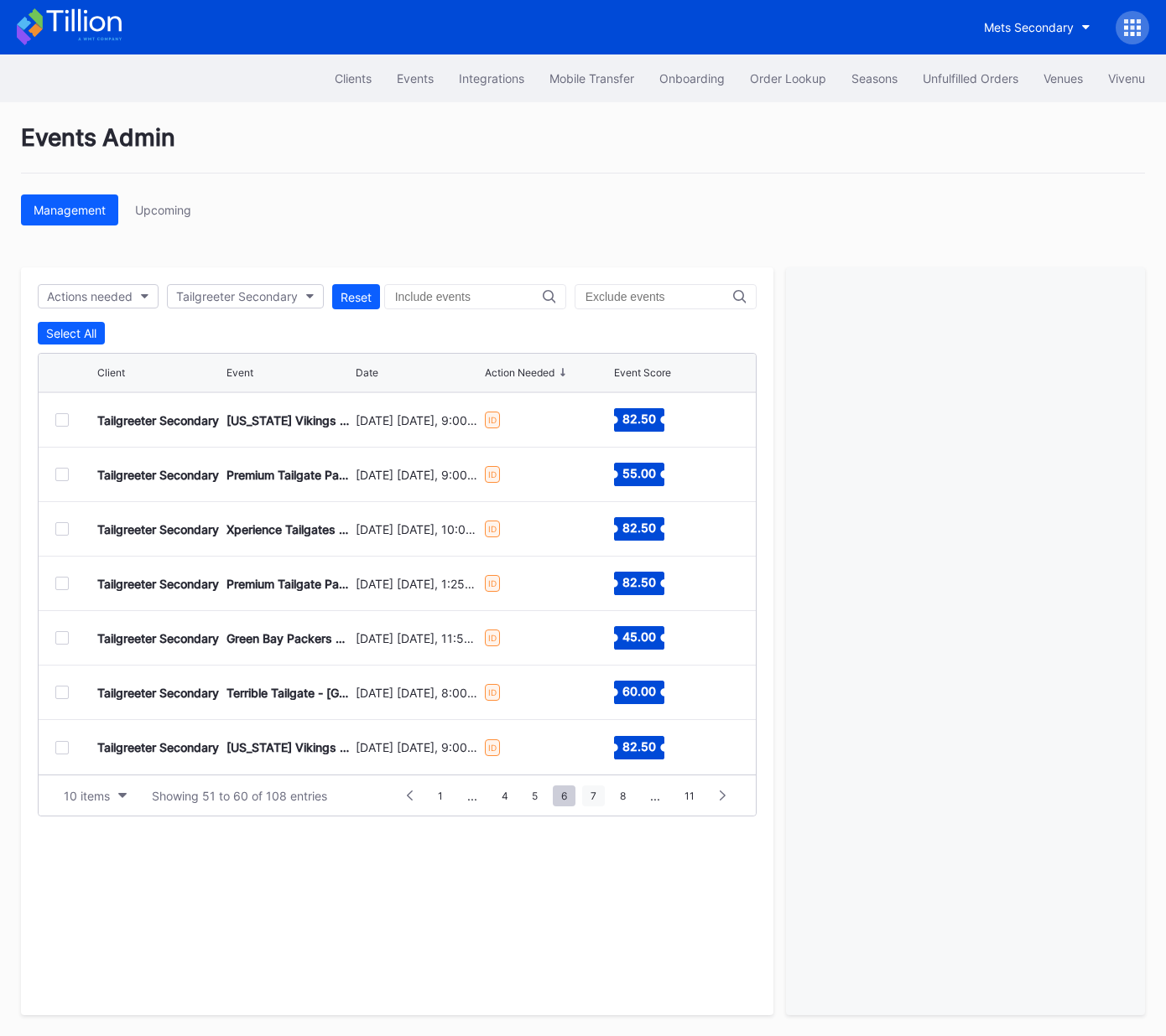
click at [596, 791] on span "7" at bounding box center [593, 796] width 23 height 21
click at [64, 419] on div at bounding box center [61, 419] width 13 height 13
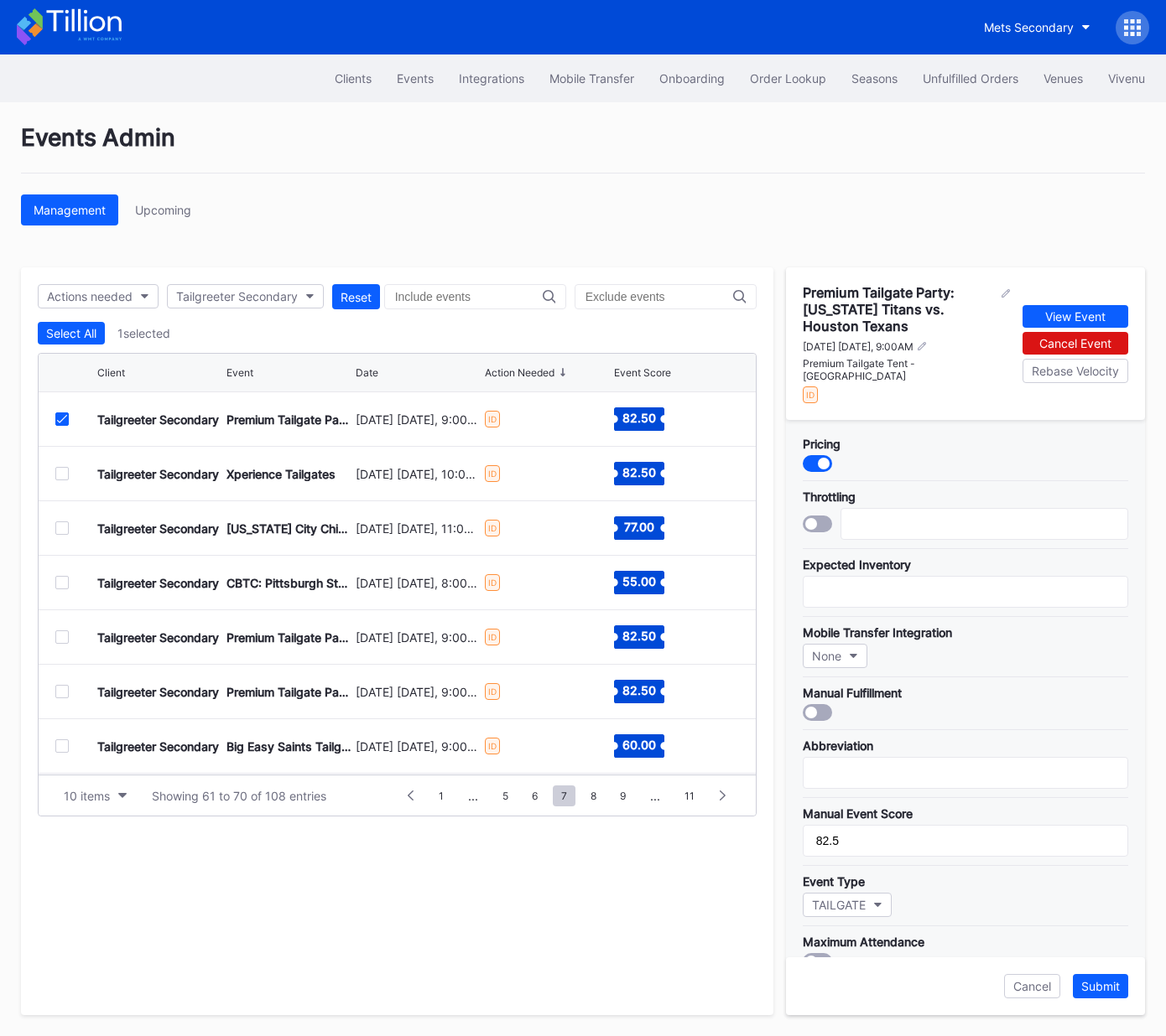
scroll to position [324, 0]
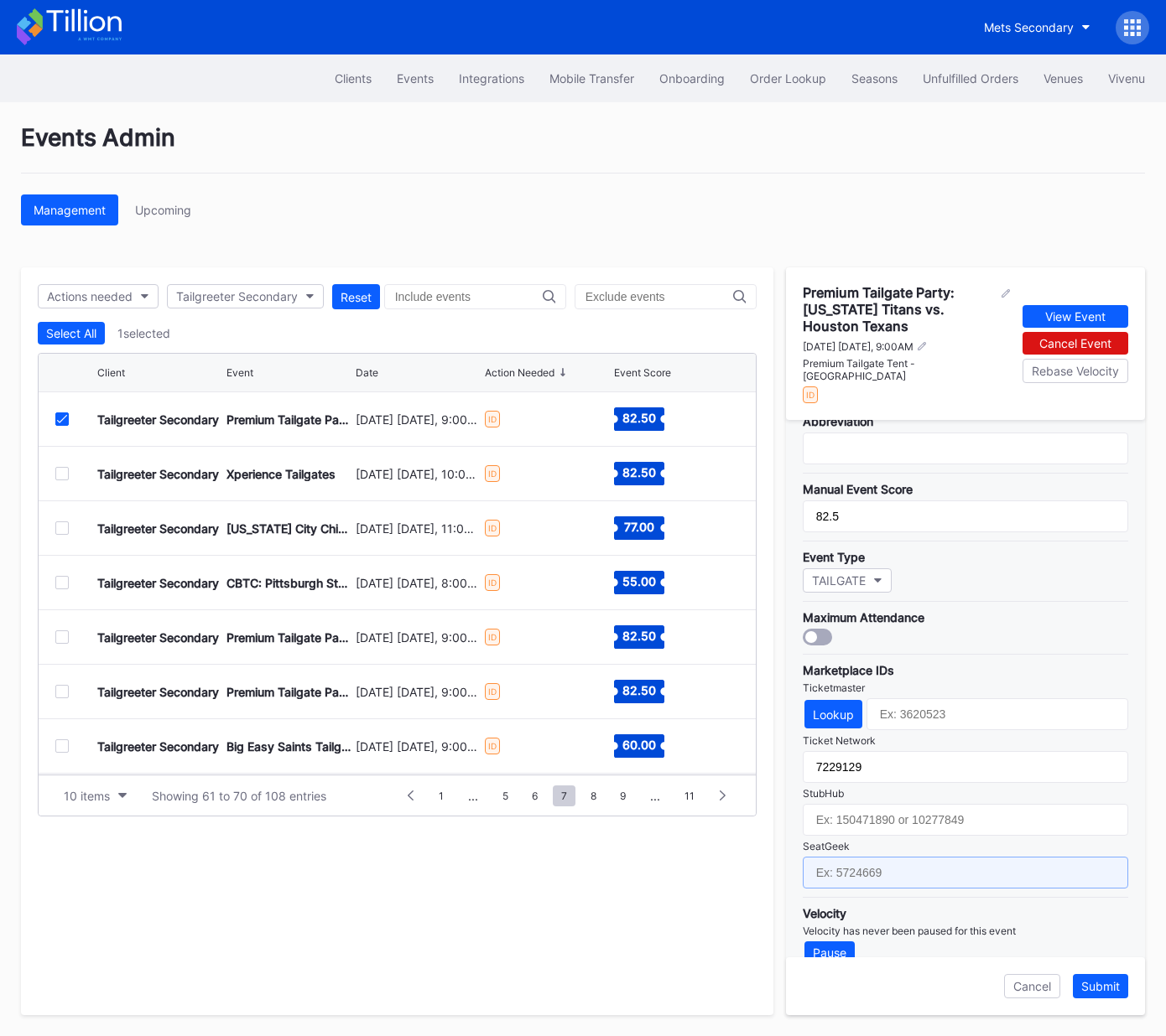
click at [963, 857] on input "text" at bounding box center [966, 872] width 325 height 32
paste input "17667681"
type input "17667681"
drag, startPoint x: 1099, startPoint y: 986, endPoint x: 766, endPoint y: 805, distance: 379.0
click at [1099, 986] on div "Submit" at bounding box center [1100, 986] width 39 height 14
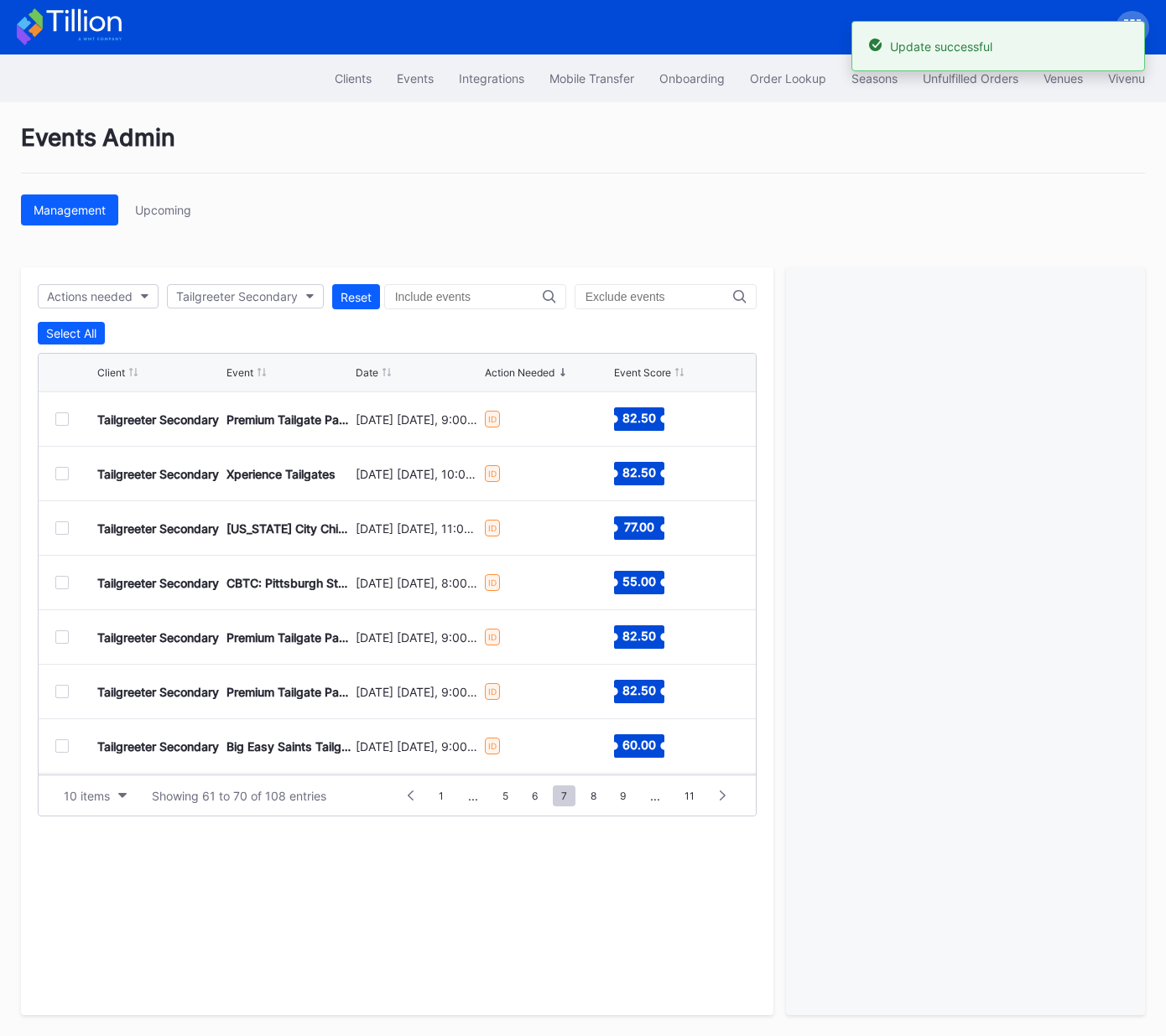
click at [61, 472] on div at bounding box center [61, 473] width 13 height 13
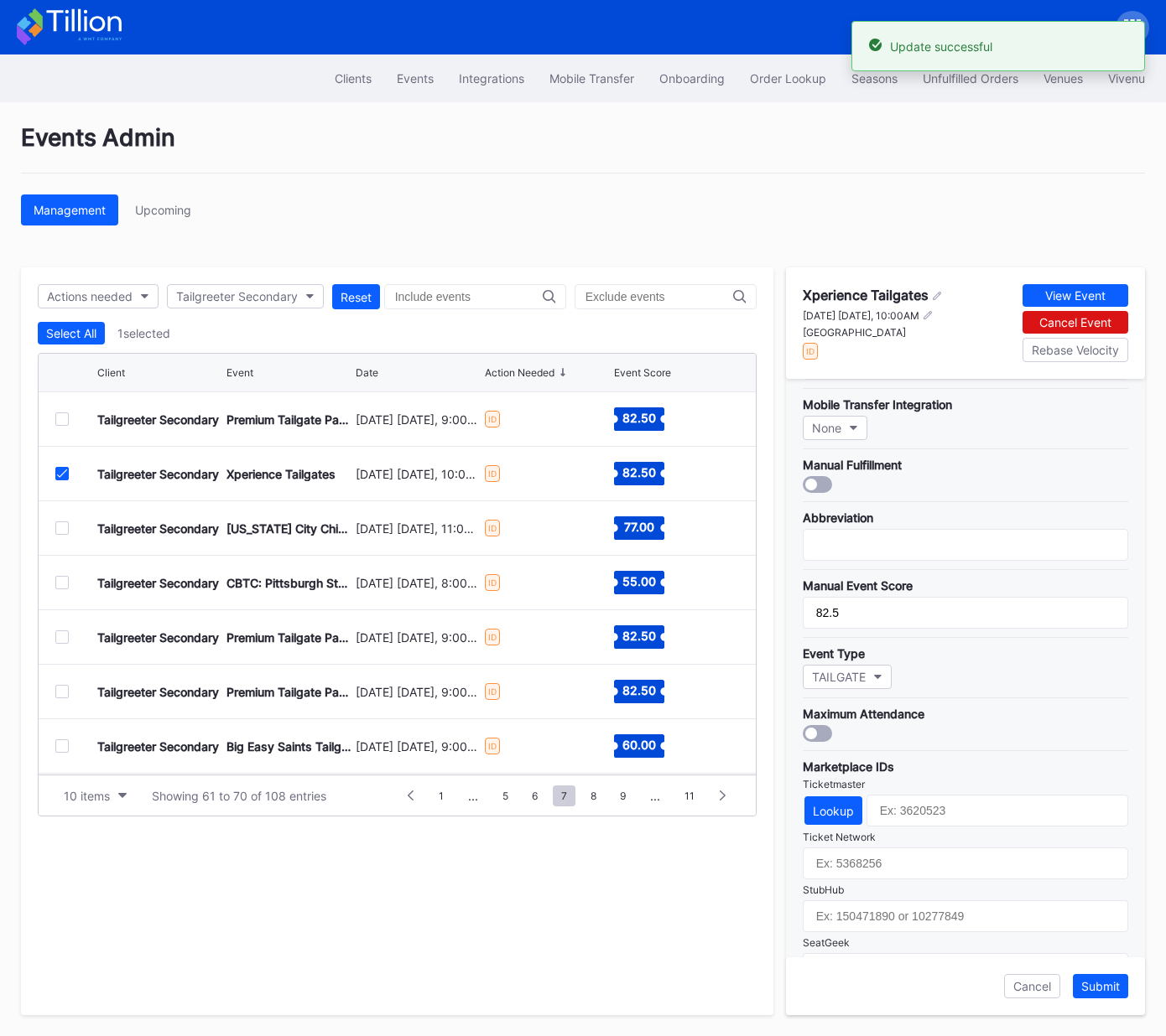
scroll to position [298, 0]
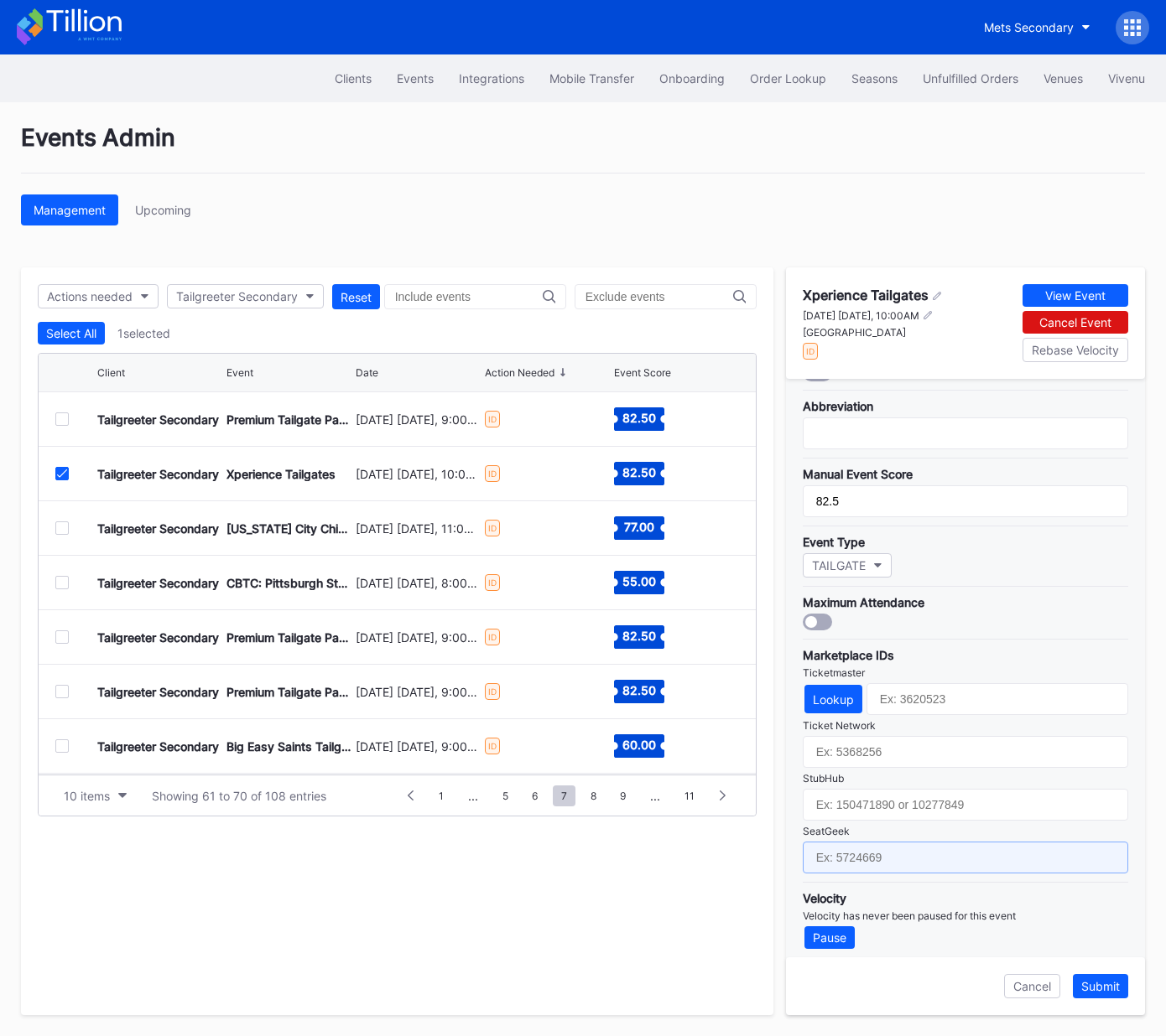
click at [950, 847] on input "text" at bounding box center [966, 858] width 325 height 32
paste input "17696900"
type input "17696900"
click at [1104, 985] on div "Submit" at bounding box center [1100, 986] width 39 height 14
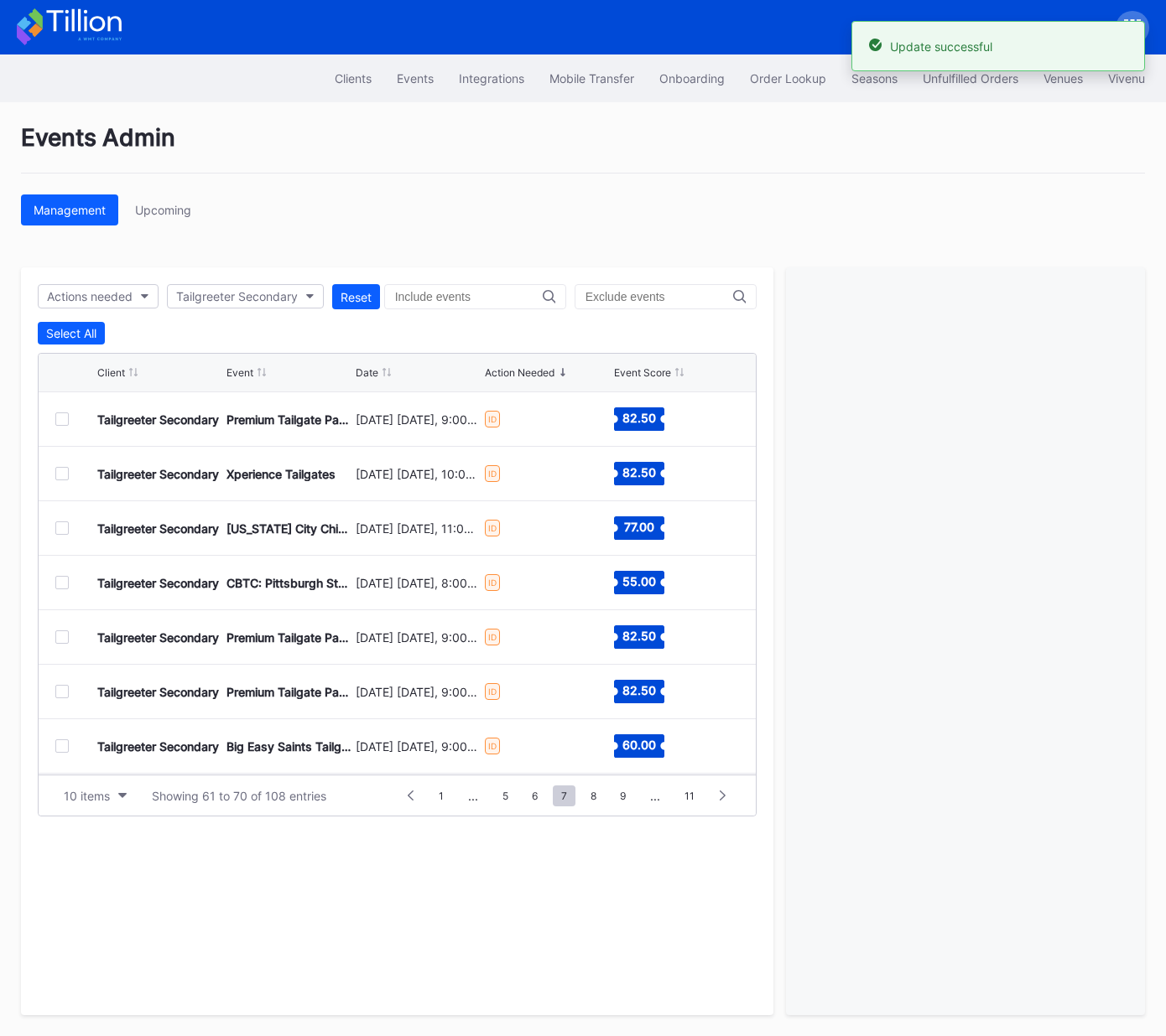
click at [66, 529] on div at bounding box center [61, 527] width 13 height 13
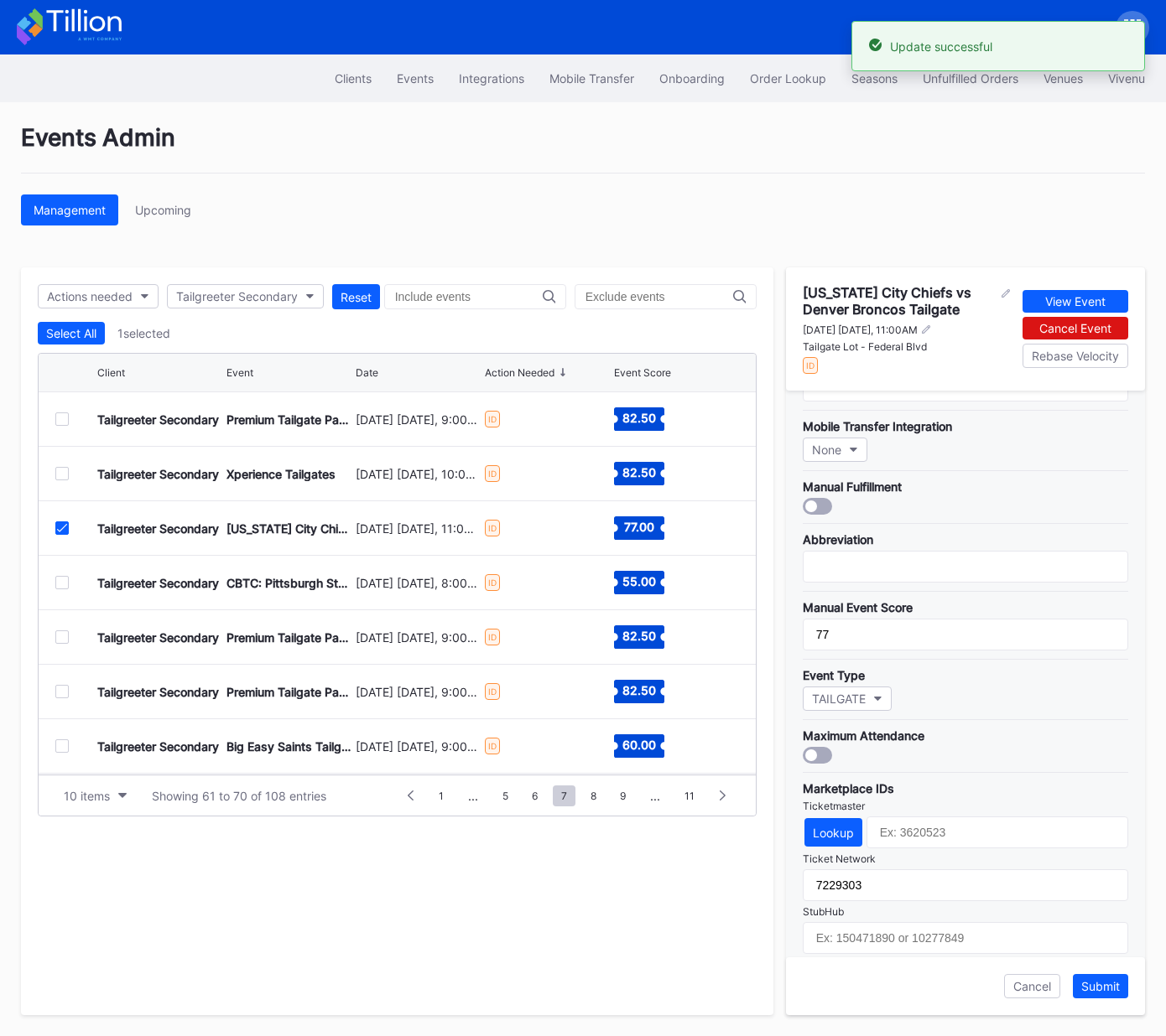
scroll to position [308, 0]
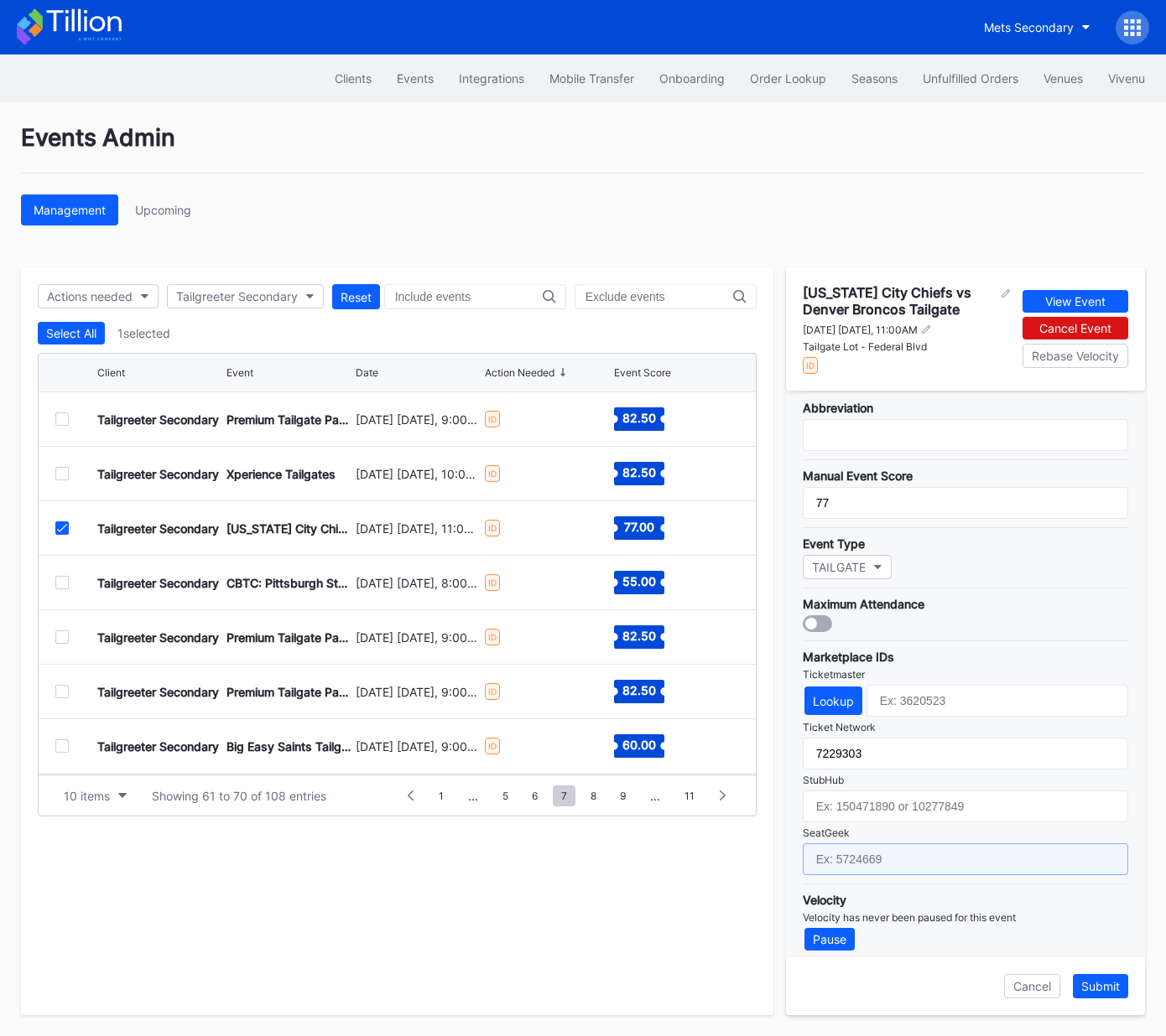
click at [921, 850] on input "text" at bounding box center [966, 860] width 325 height 32
paste input "17651628"
type input "17651628"
click at [1104, 990] on div "Submit" at bounding box center [1100, 986] width 39 height 14
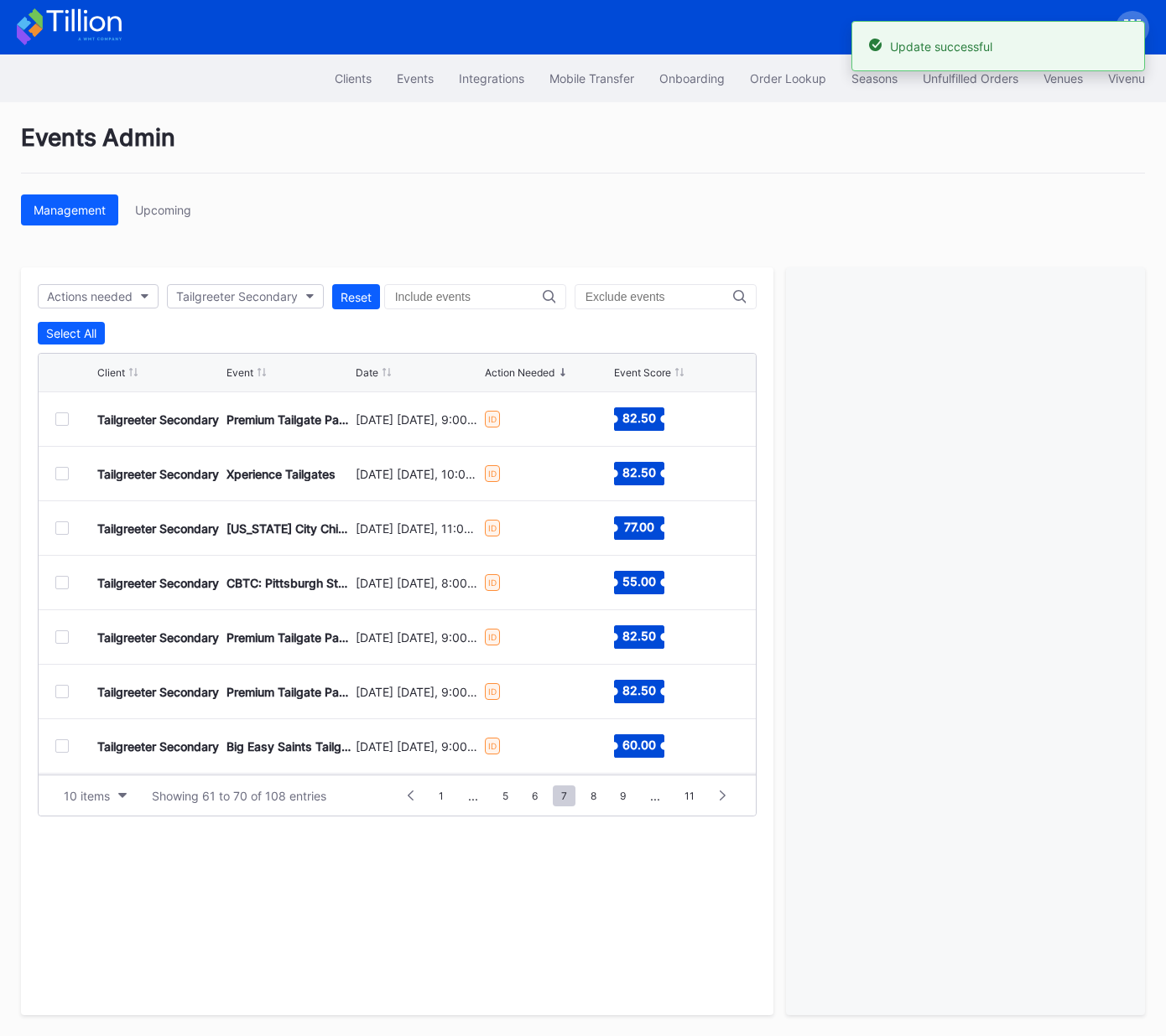
click at [63, 582] on div at bounding box center [61, 582] width 13 height 13
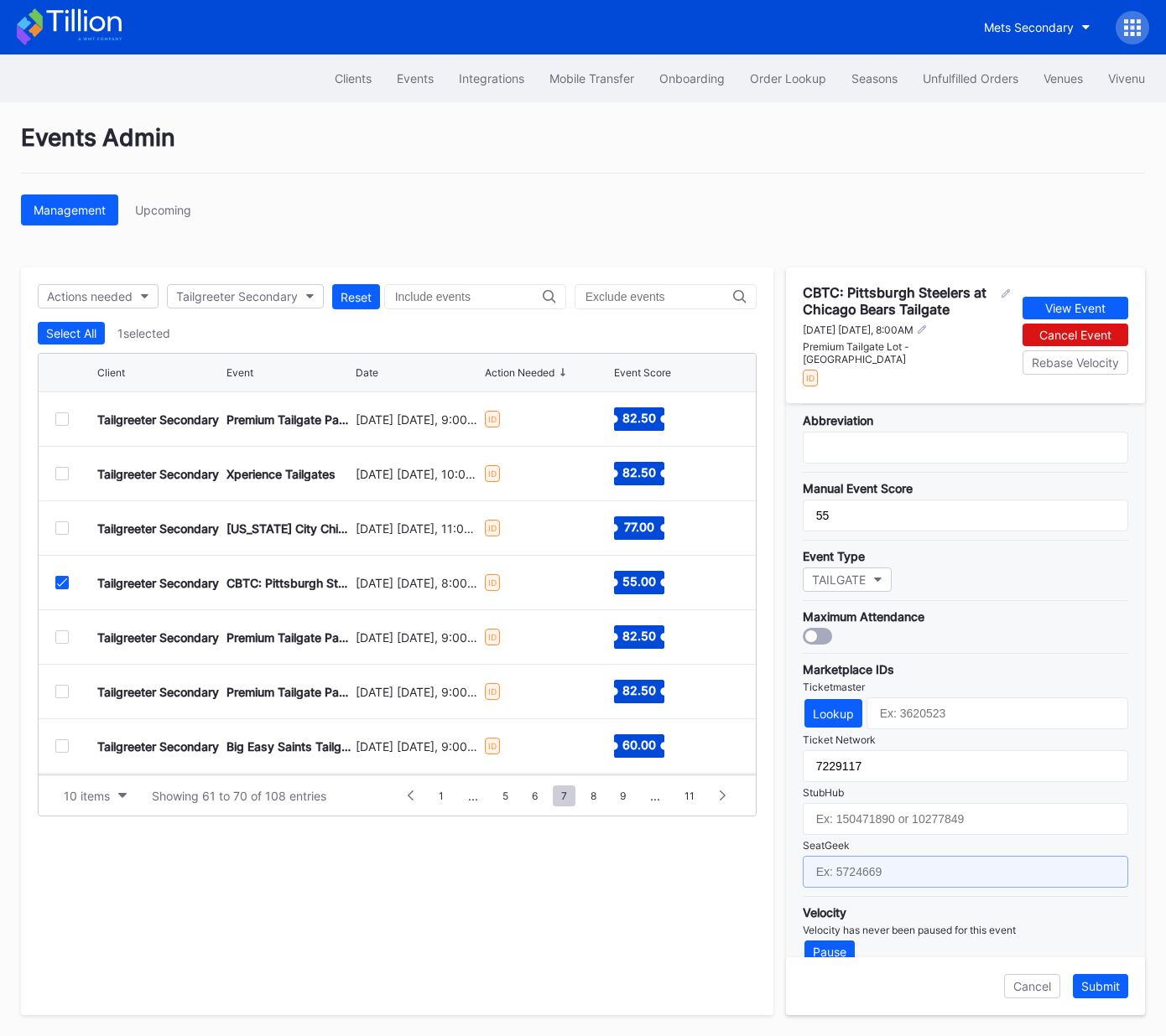
click at [926, 857] on input "text" at bounding box center [966, 872] width 325 height 32
paste input "17651619"
type input "17651619"
click at [1107, 988] on div "Submit" at bounding box center [1100, 986] width 39 height 14
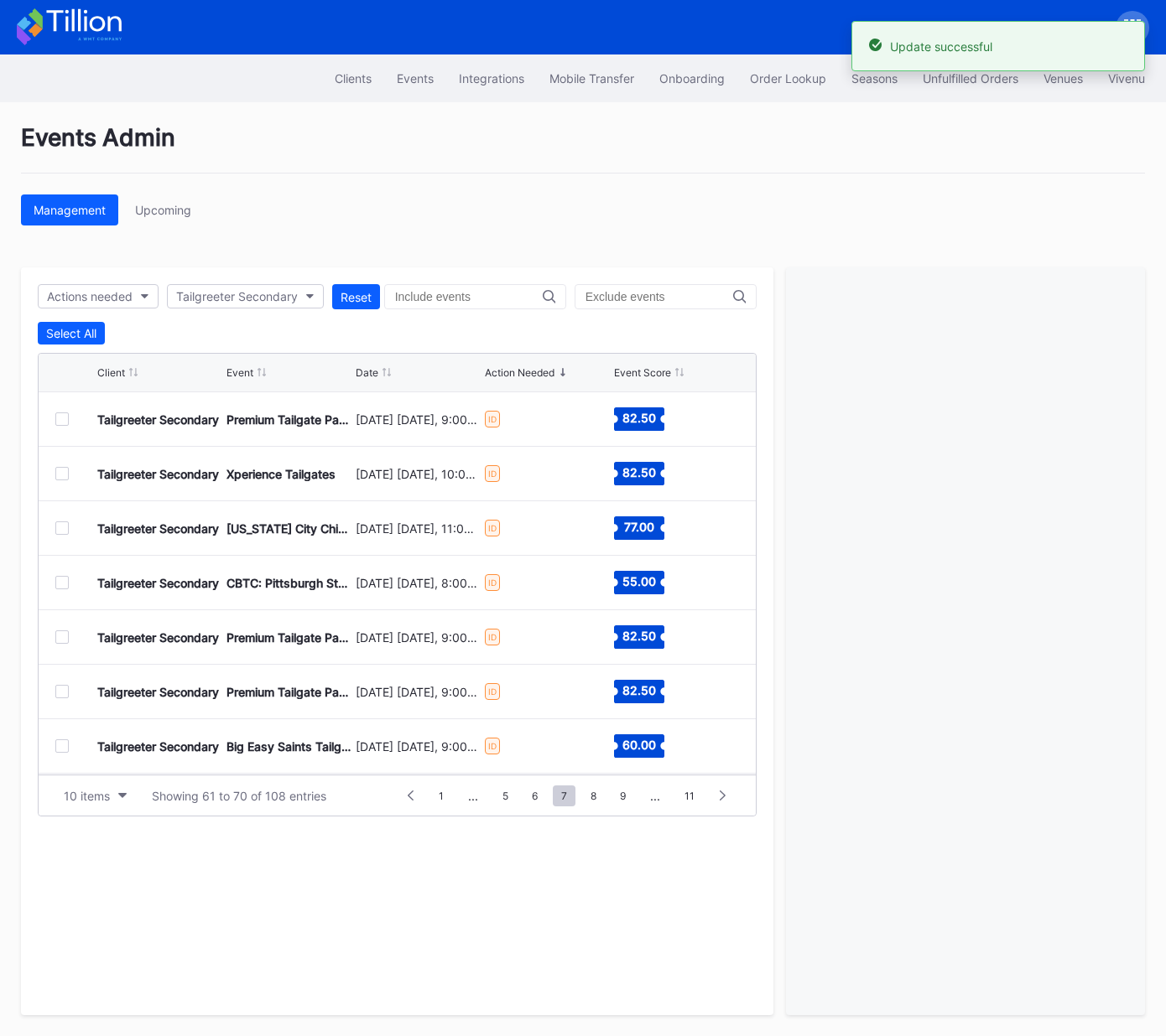
click at [61, 634] on div at bounding box center [61, 636] width 13 height 13
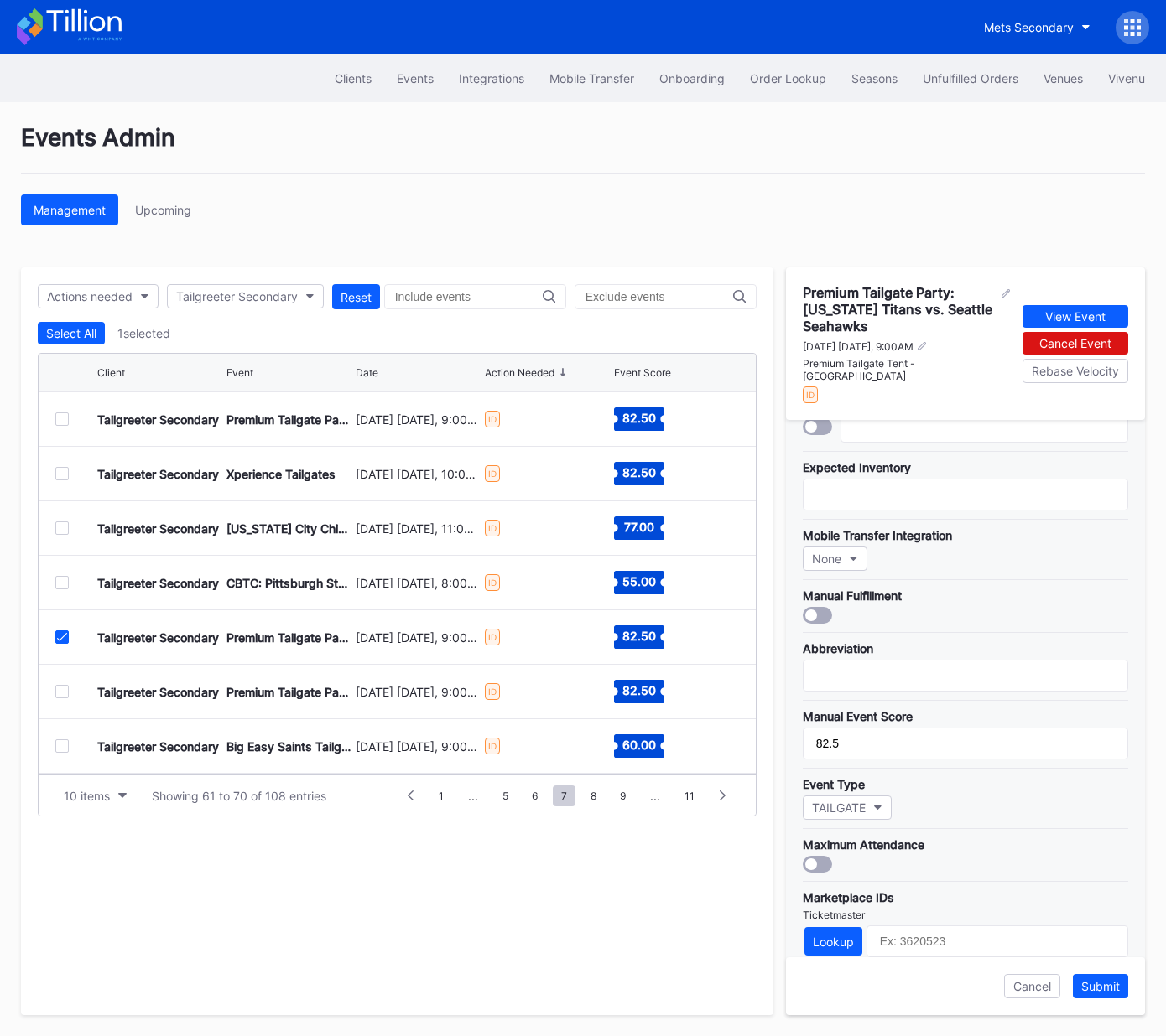
scroll to position [324, 0]
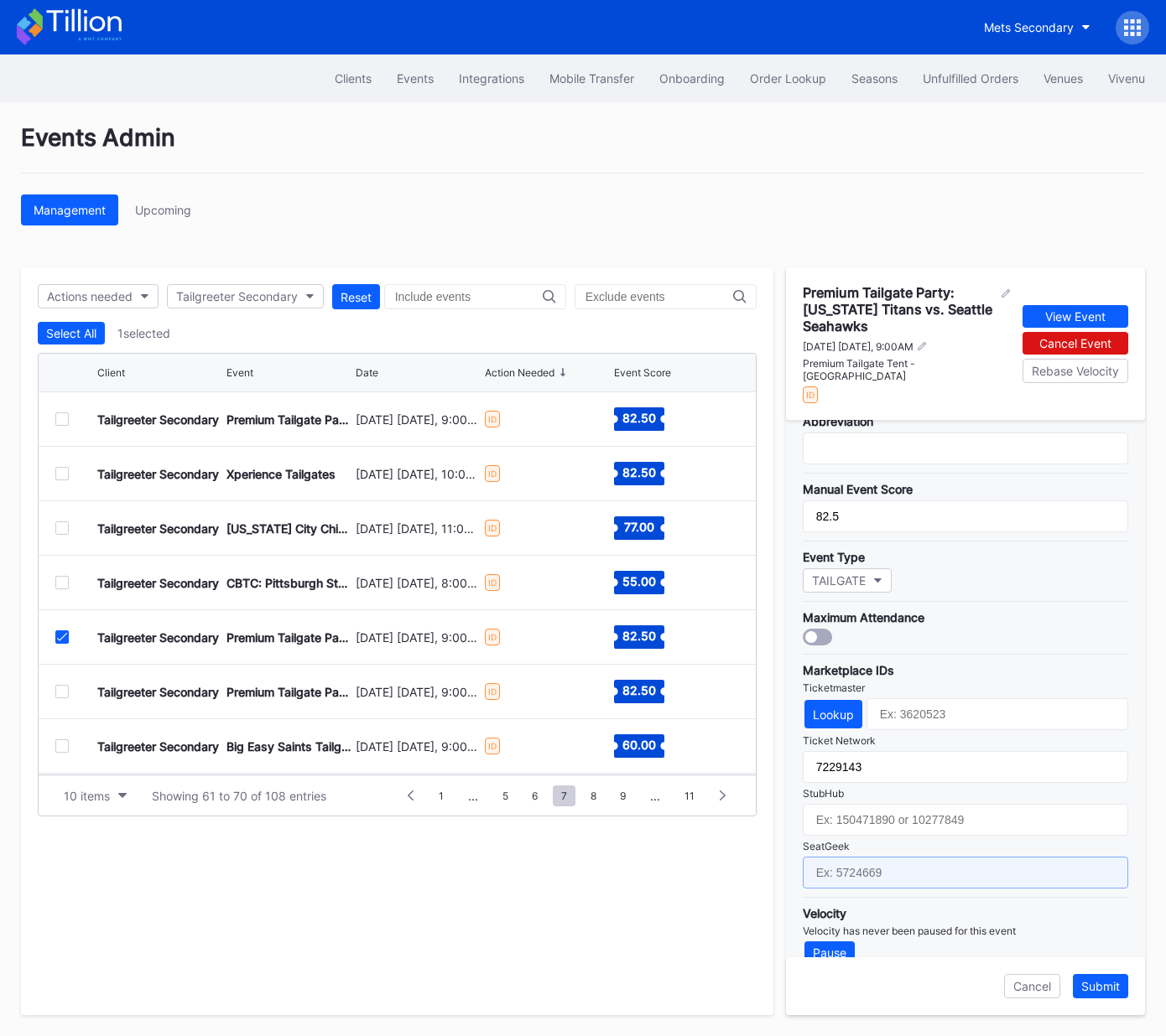
click at [953, 857] on input "text" at bounding box center [966, 872] width 325 height 32
paste input "17667682"
type input "17667682"
click at [1099, 985] on div "Submit" at bounding box center [1100, 986] width 39 height 14
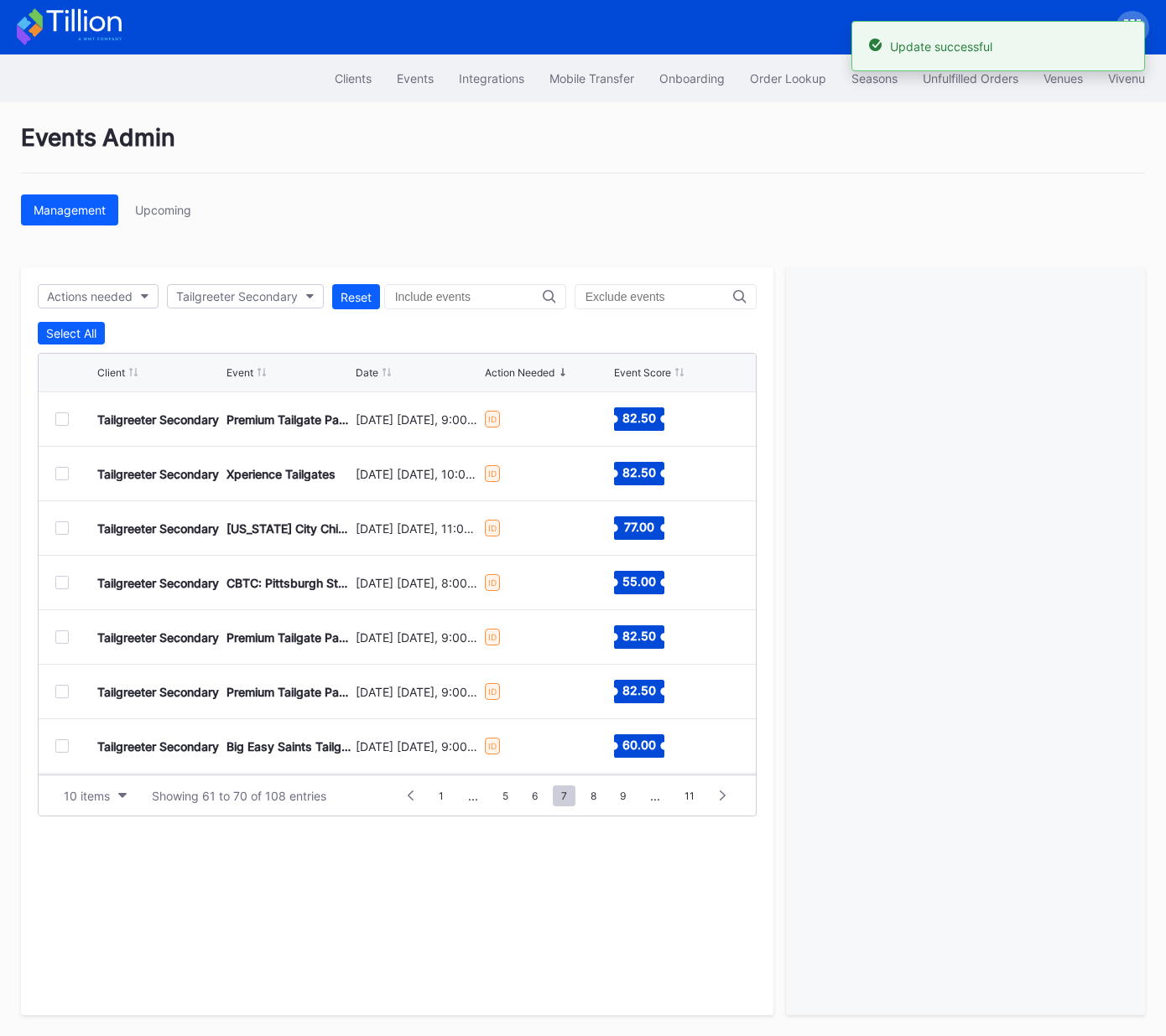
click at [61, 689] on div at bounding box center [61, 691] width 13 height 13
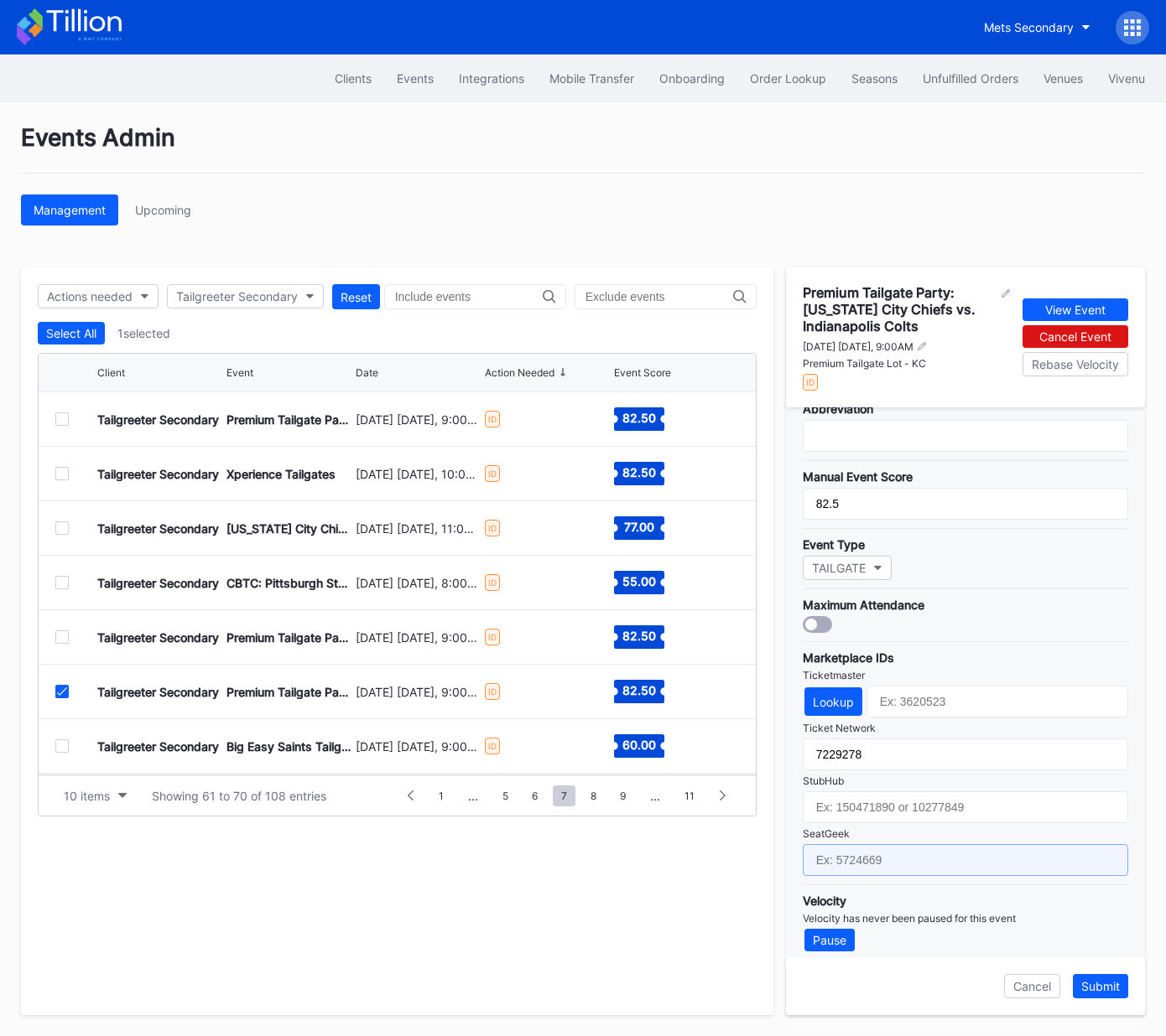
click at [946, 860] on input "text" at bounding box center [966, 861] width 325 height 32
paste input "17667704"
type input "17667704"
click at [1106, 988] on div "Submit" at bounding box center [1100, 986] width 39 height 14
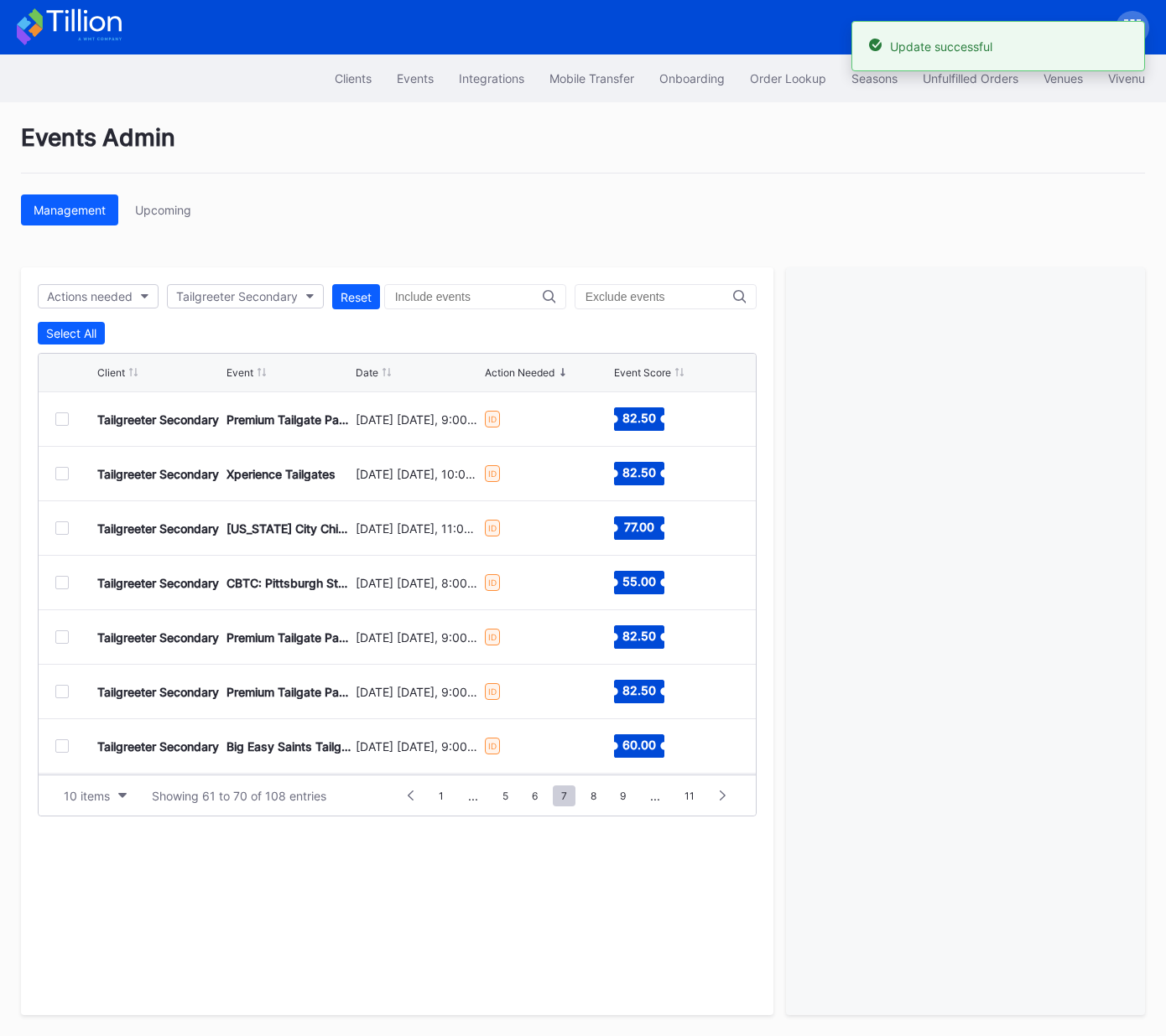
click at [61, 746] on div at bounding box center [61, 746] width 13 height 13
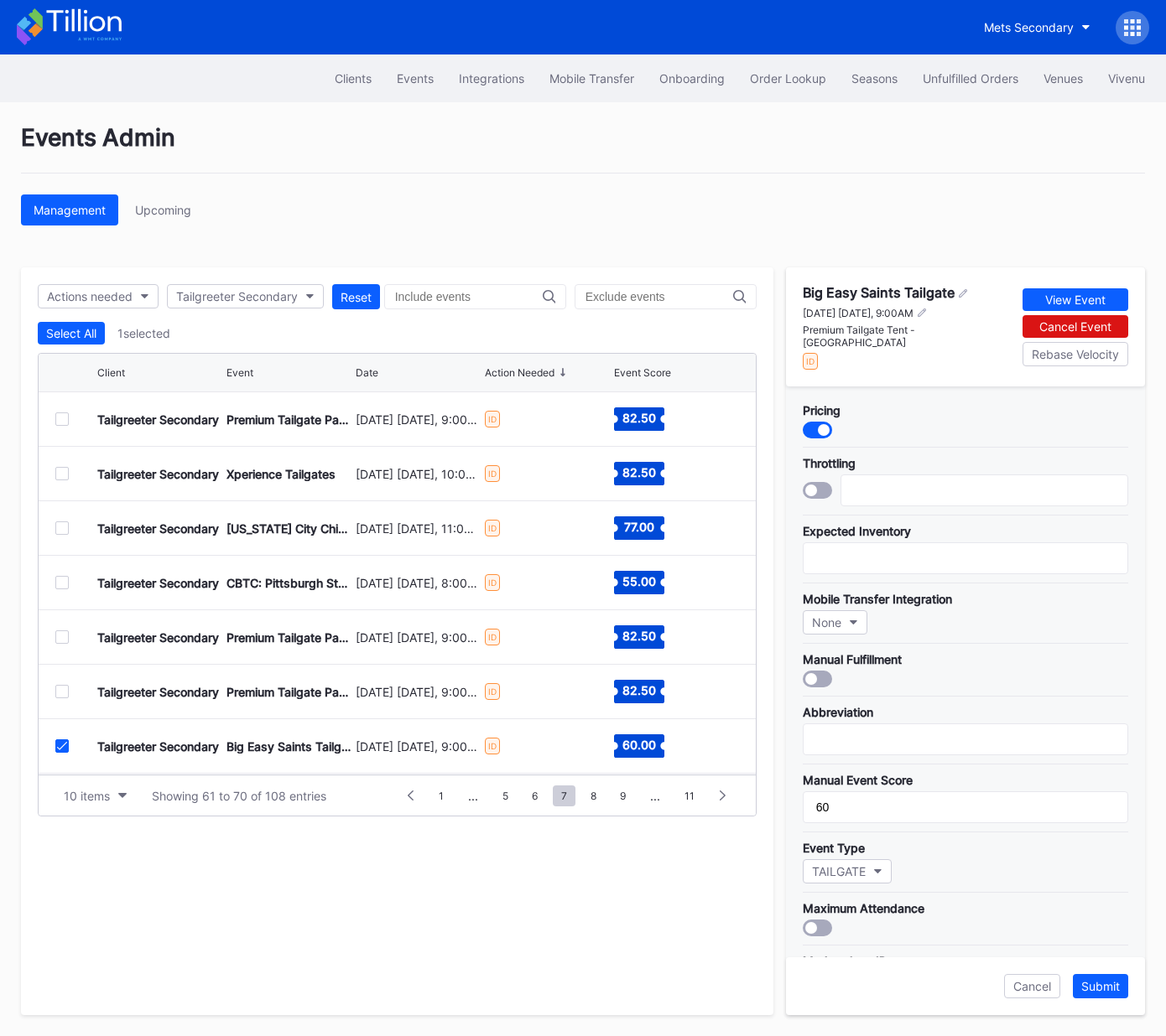
scroll to position [298, 0]
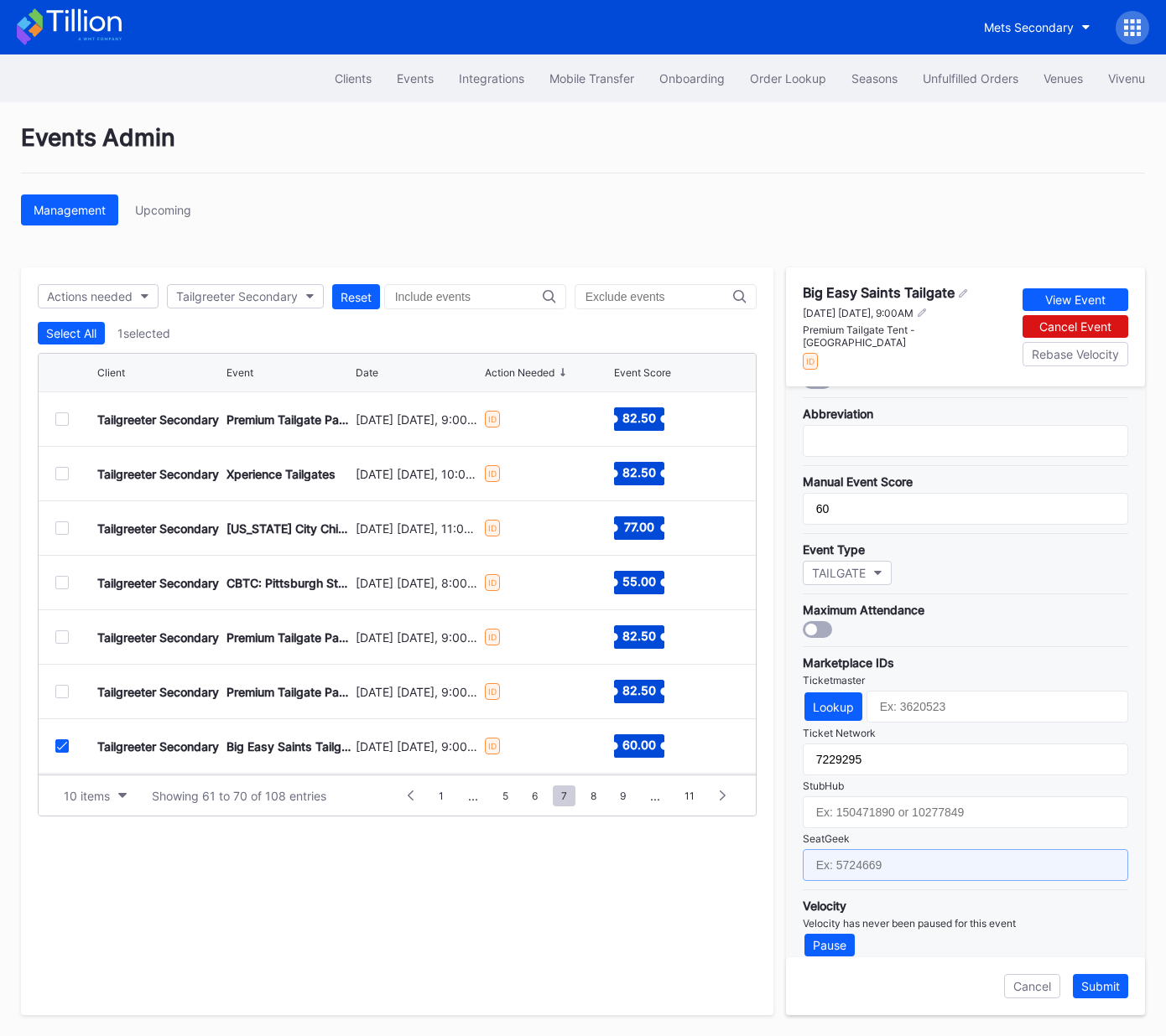
click at [944, 851] on input "text" at bounding box center [966, 865] width 325 height 32
paste input "17667674"
type input "17667674"
click at [1101, 986] on div "Submit" at bounding box center [1100, 986] width 39 height 14
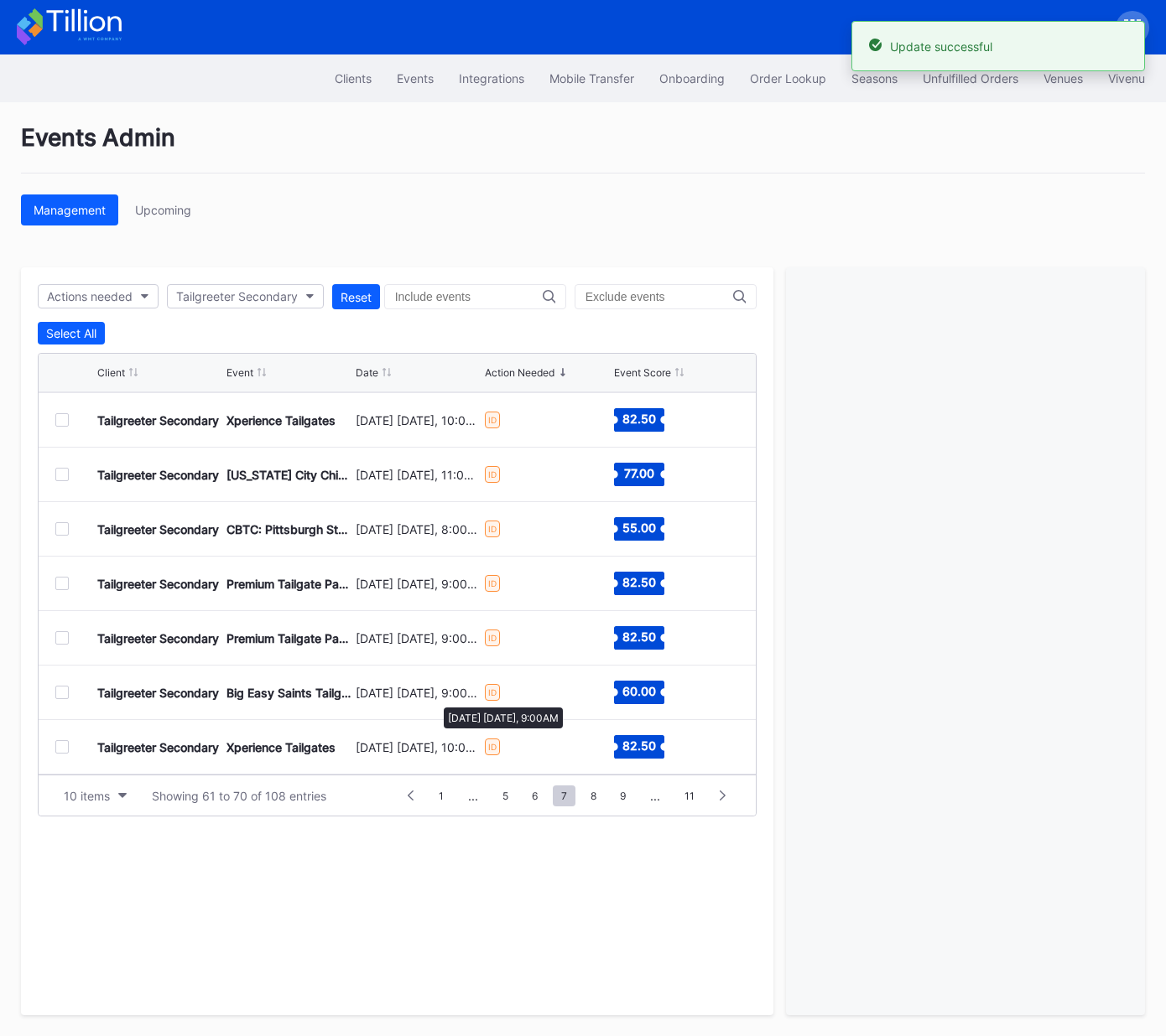
scroll to position [61, 0]
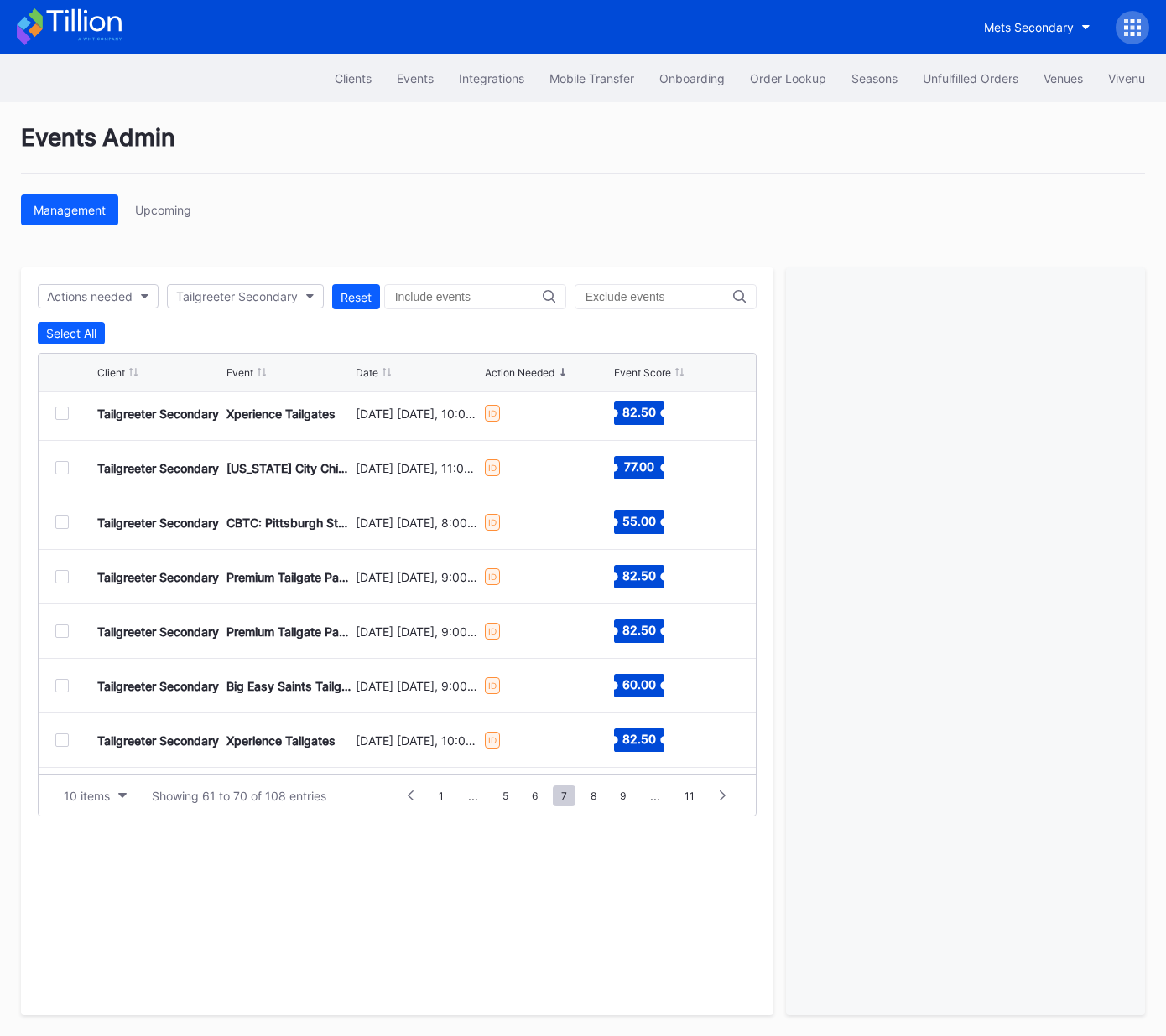
drag, startPoint x: 61, startPoint y: 742, endPoint x: 254, endPoint y: 725, distance: 193.7
click at [61, 741] on div at bounding box center [61, 740] width 13 height 13
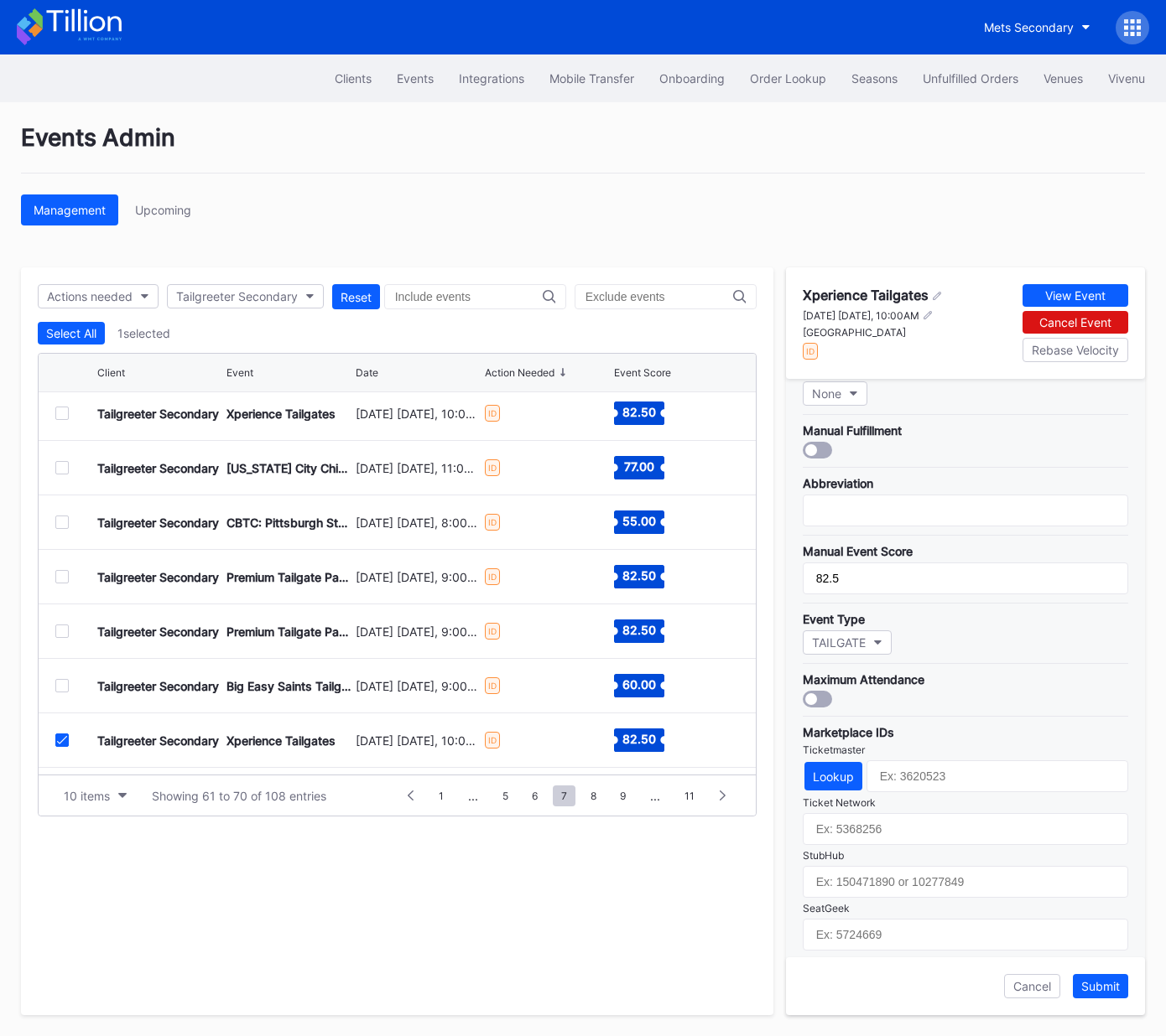
scroll to position [298, 0]
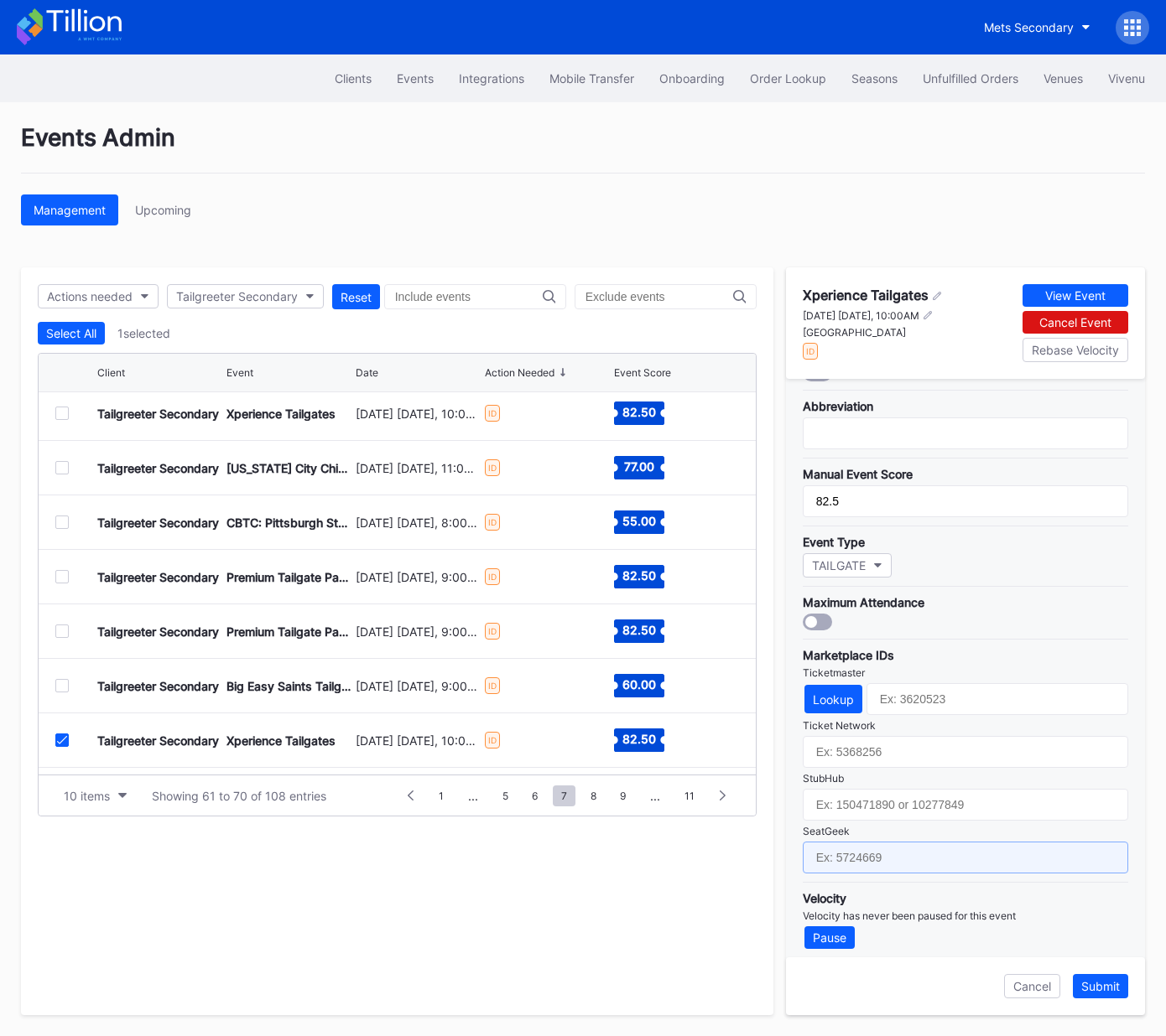
click at [904, 850] on input "text" at bounding box center [966, 858] width 325 height 32
paste input "17667652"
type input "17667652"
click at [1104, 990] on div "Submit" at bounding box center [1100, 986] width 39 height 14
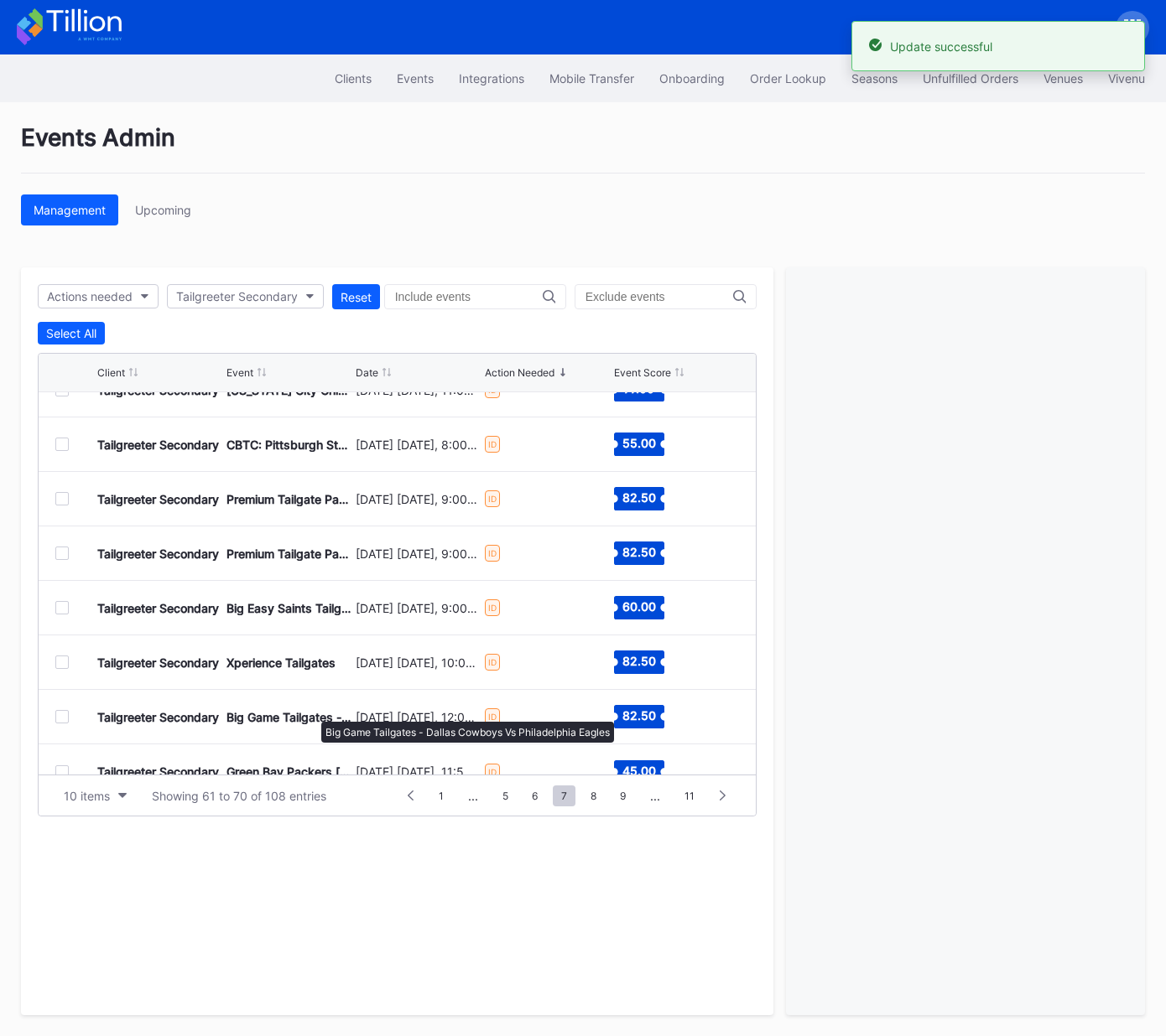
scroll to position [163, 0]
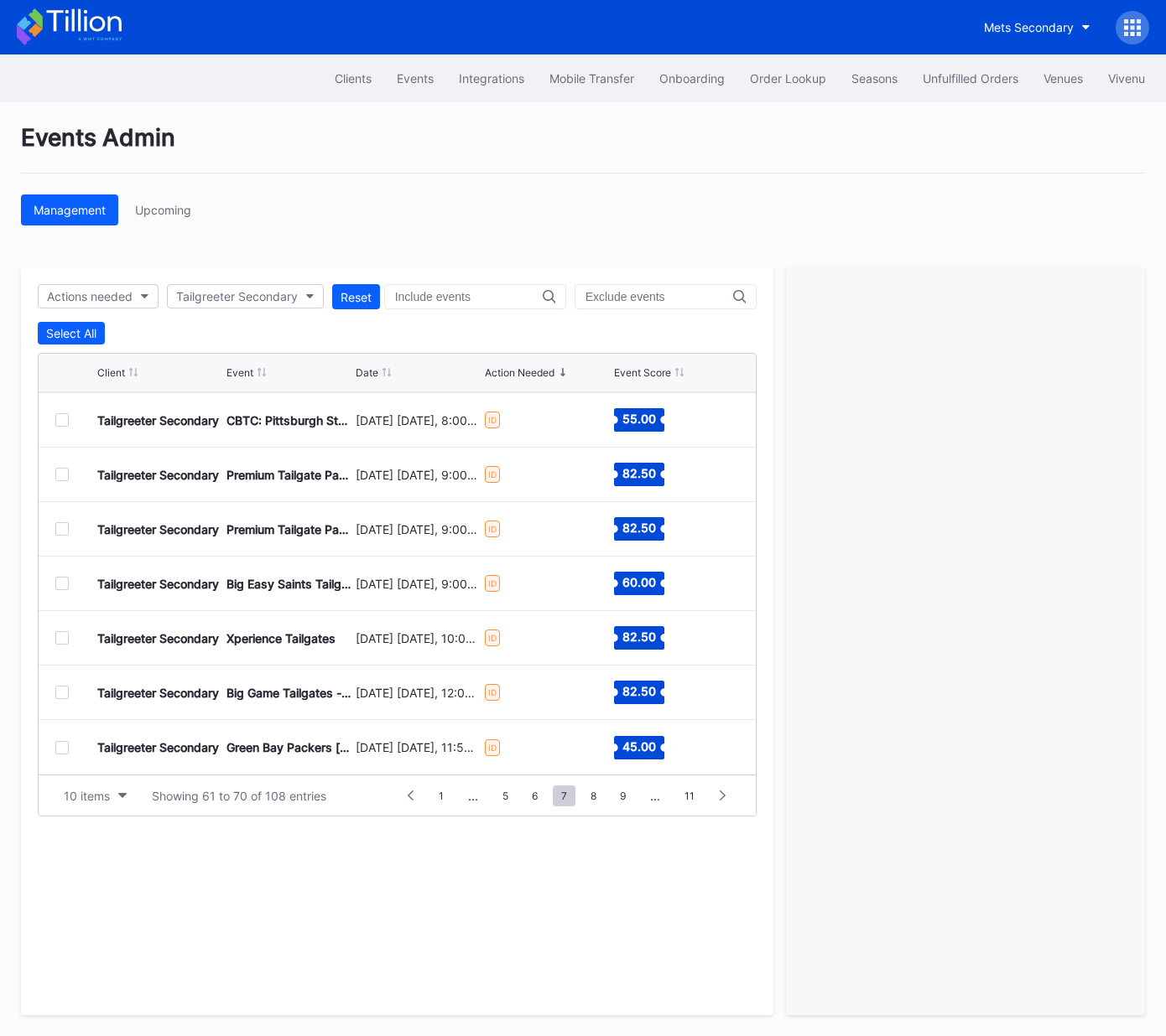
click at [60, 638] on div at bounding box center [61, 637] width 13 height 13
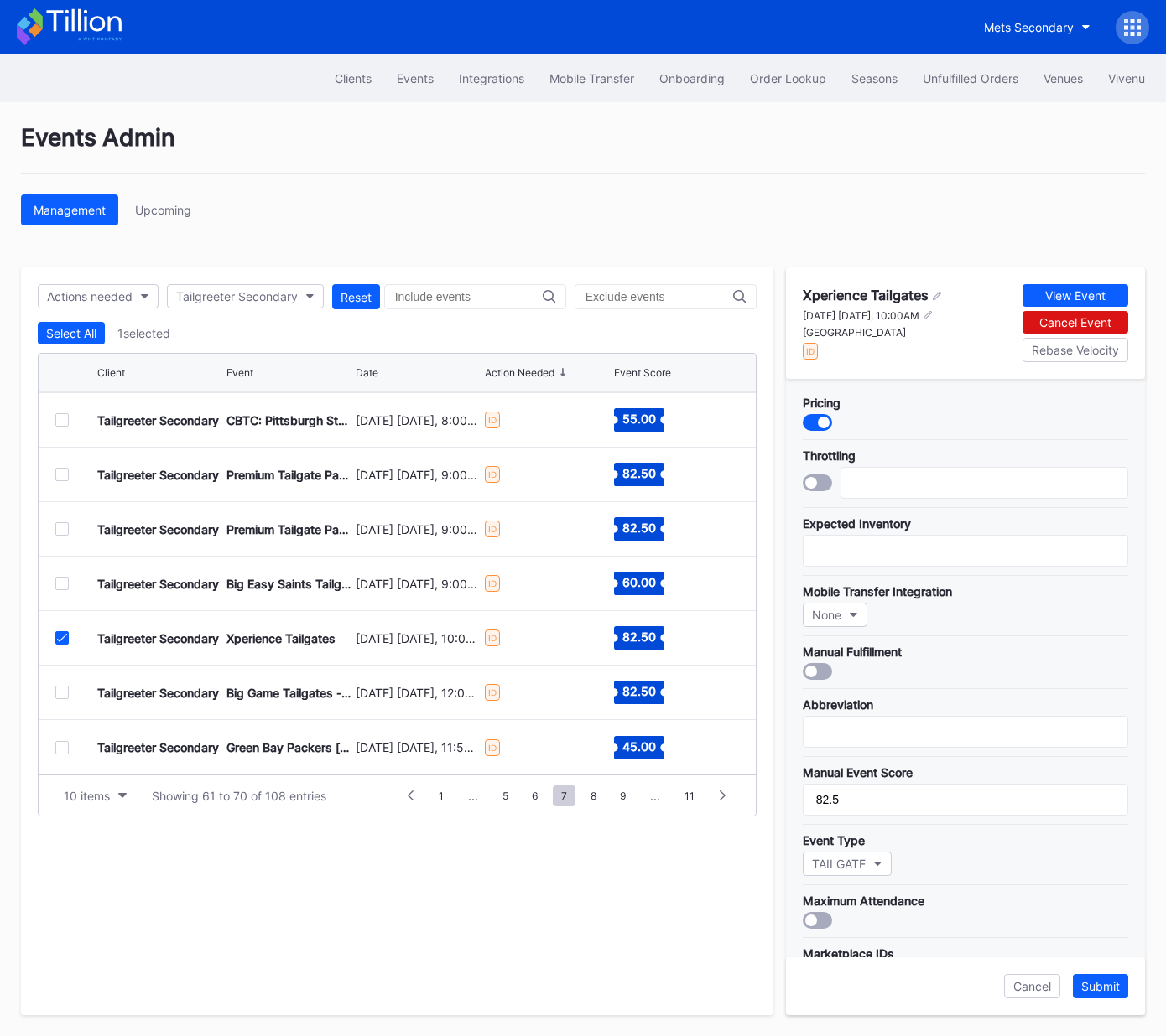
scroll to position [298, 0]
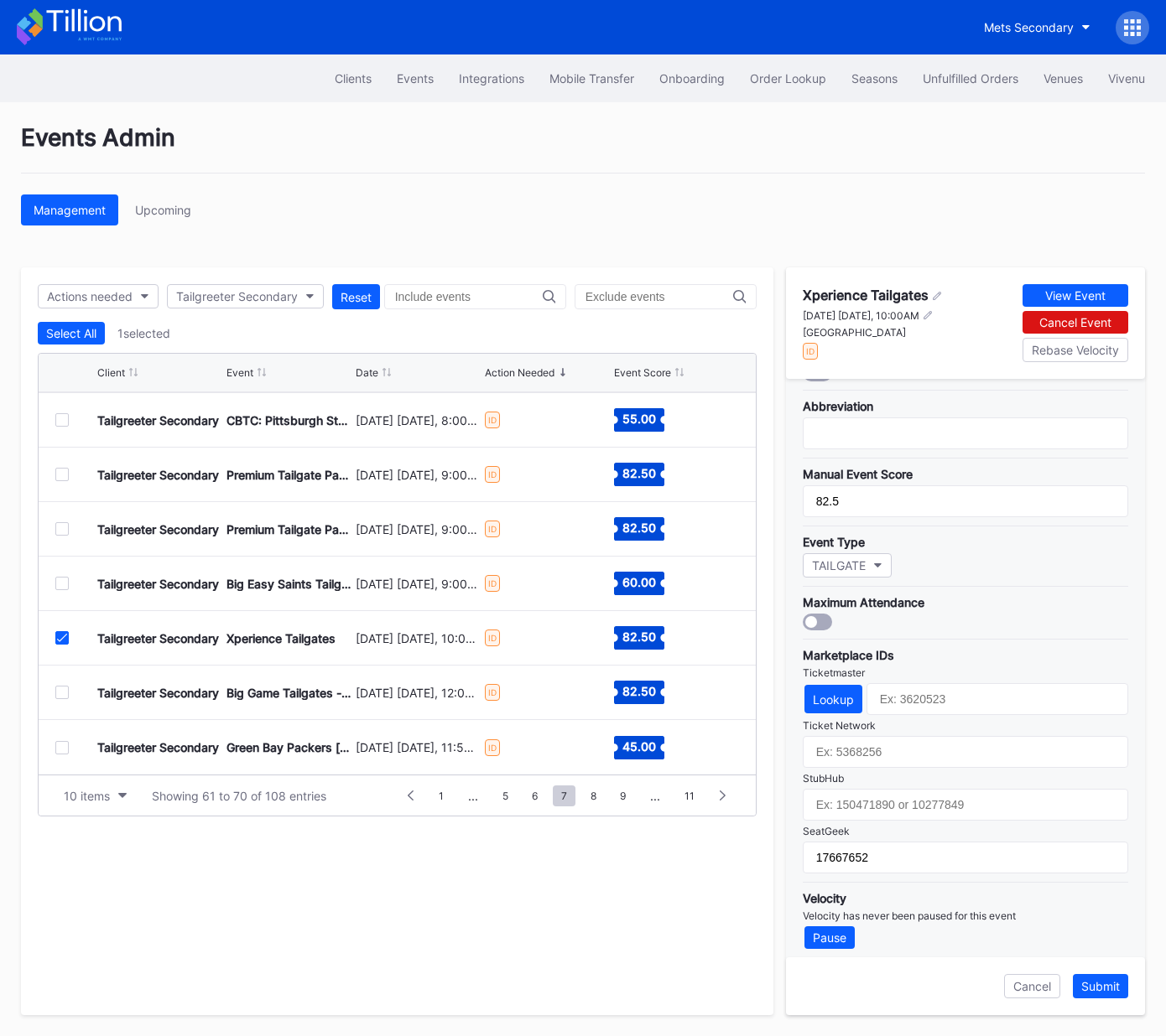
click at [60, 636] on icon at bounding box center [62, 638] width 10 height 8
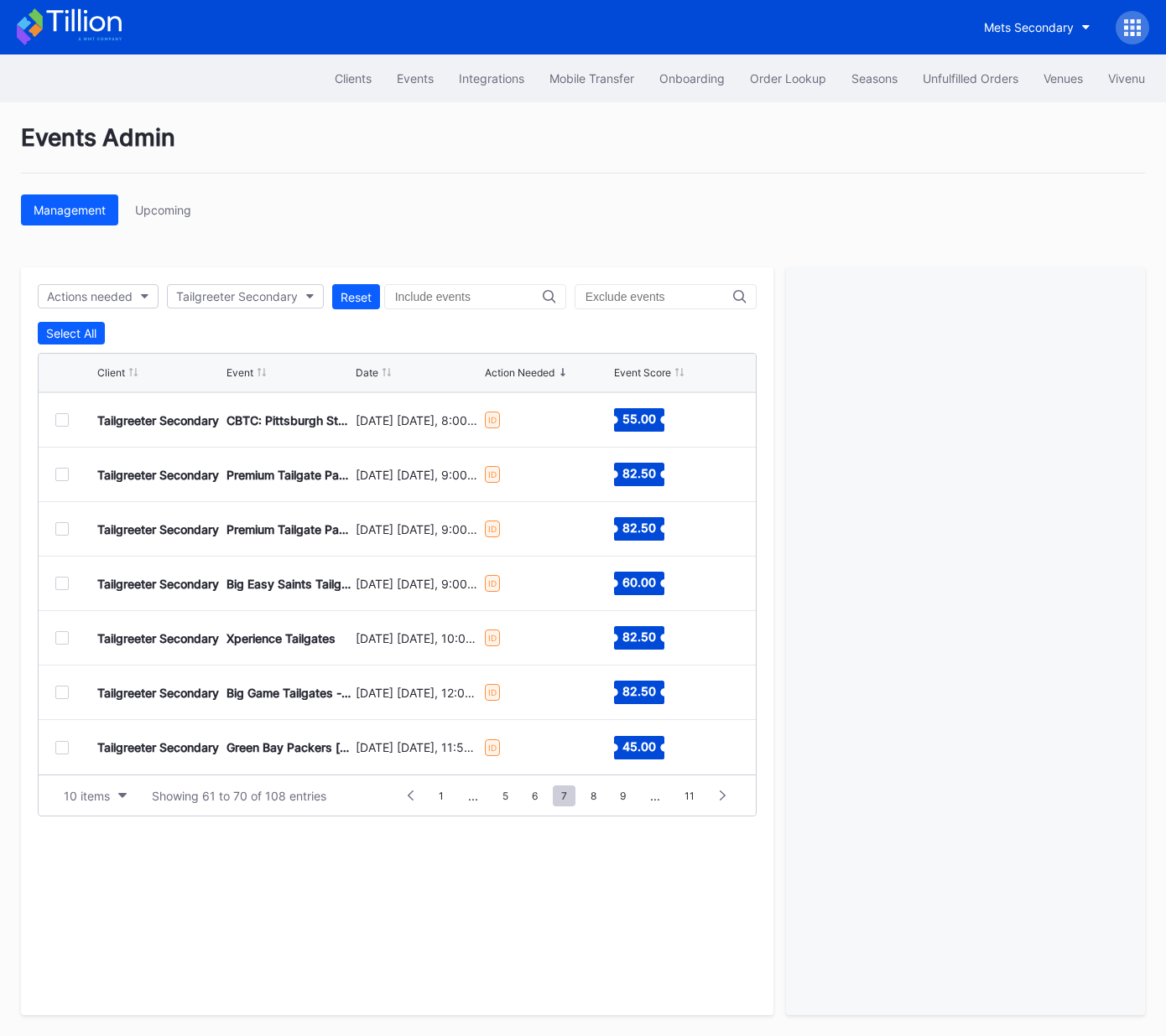
drag, startPoint x: 64, startPoint y: 693, endPoint x: 263, endPoint y: 721, distance: 201.0
click at [64, 693] on div at bounding box center [61, 692] width 13 height 13
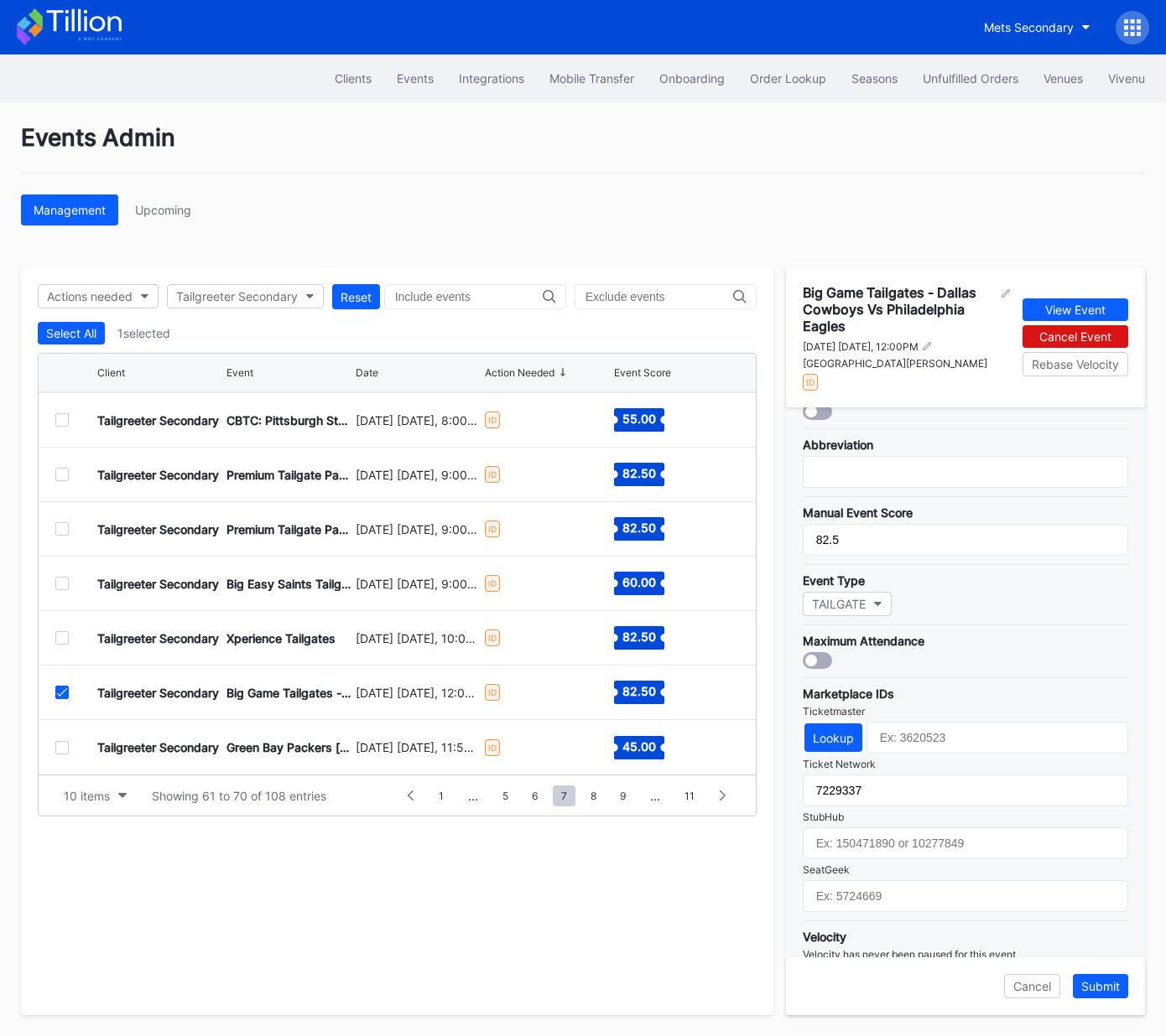
scroll to position [324, 0]
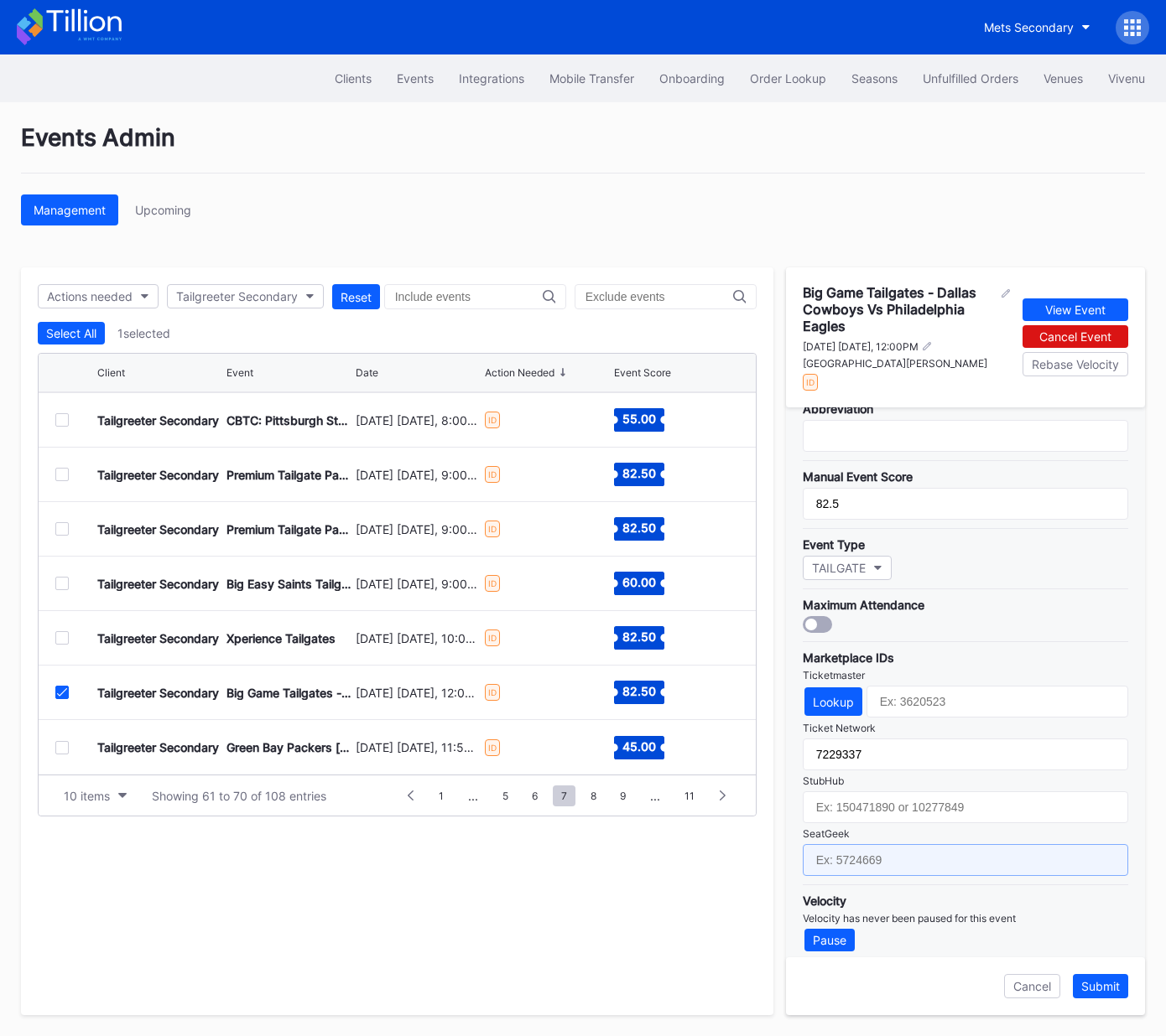
click at [916, 846] on input "text" at bounding box center [966, 861] width 325 height 32
paste input "17667659"
type input "17667659"
click at [1099, 983] on div "Submit" at bounding box center [1100, 986] width 39 height 14
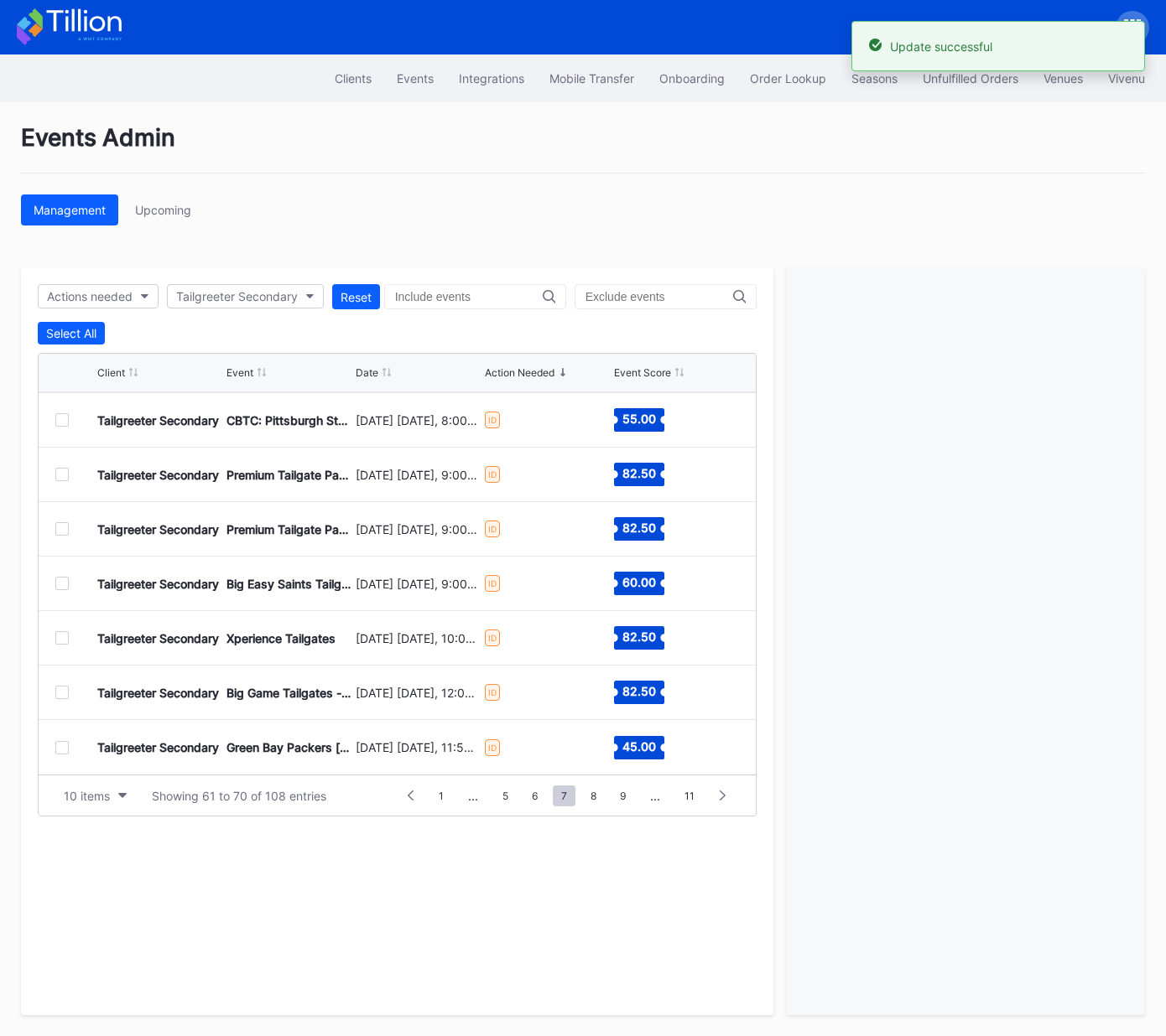
click at [61, 748] on div at bounding box center [61, 747] width 13 height 13
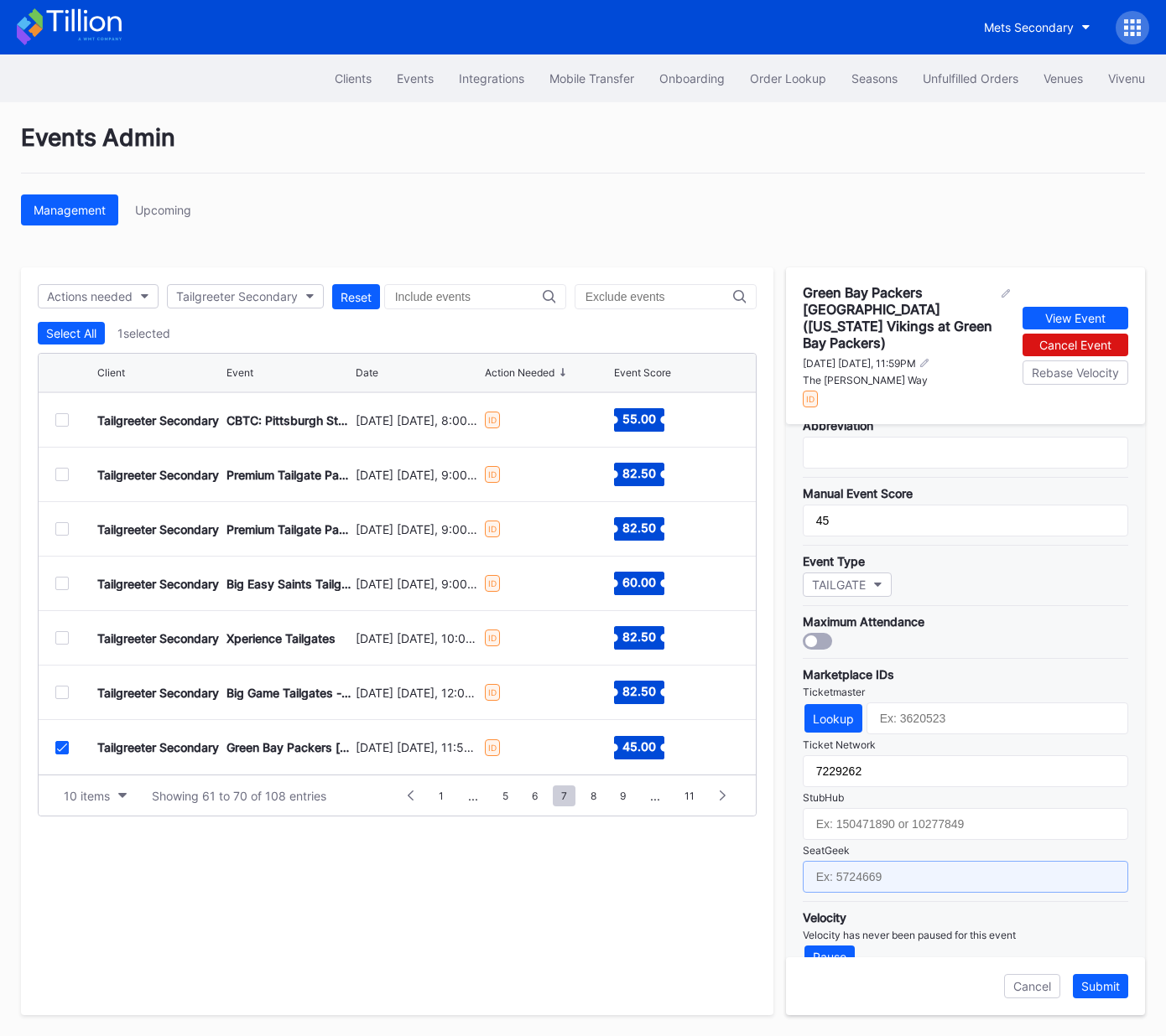
click at [893, 862] on input "text" at bounding box center [966, 877] width 325 height 32
paste input "17651637"
type input "17651637"
drag, startPoint x: 1104, startPoint y: 984, endPoint x: 961, endPoint y: 880, distance: 176.8
click at [1104, 984] on div "Submit" at bounding box center [1100, 986] width 39 height 14
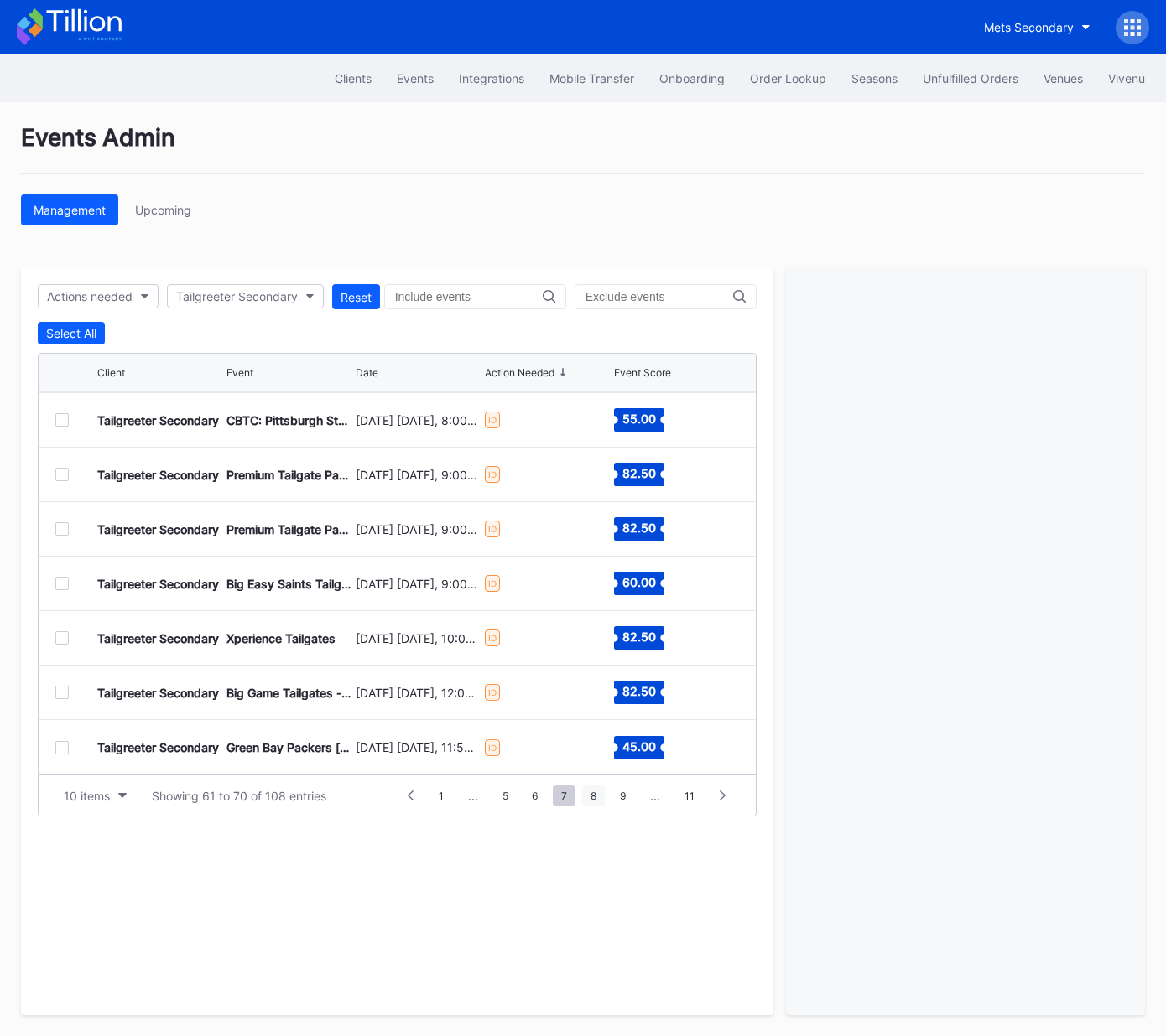
click at [594, 793] on span "8" at bounding box center [593, 796] width 23 height 21
click at [66, 419] on div at bounding box center [61, 419] width 13 height 13
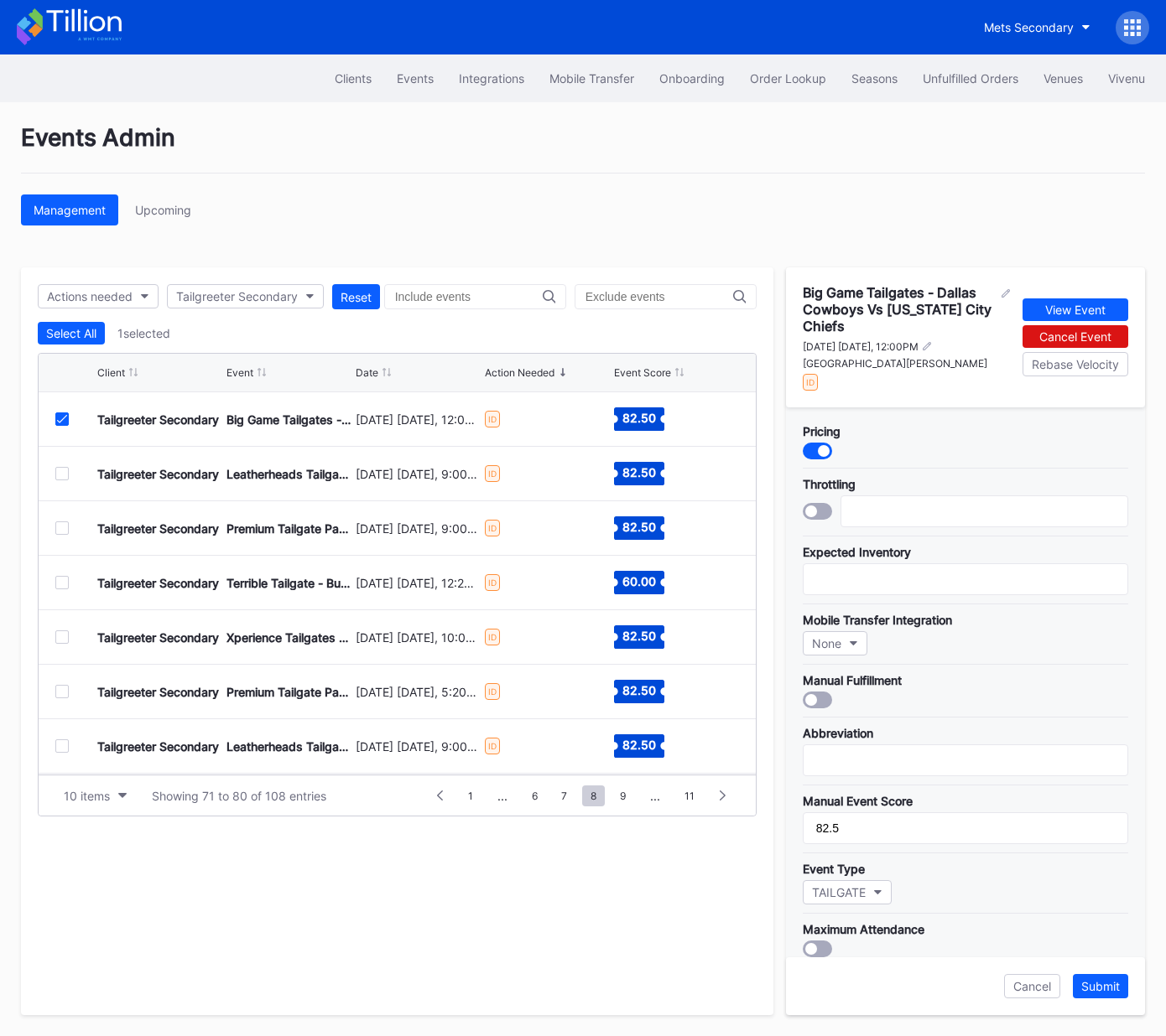
scroll to position [324, 0]
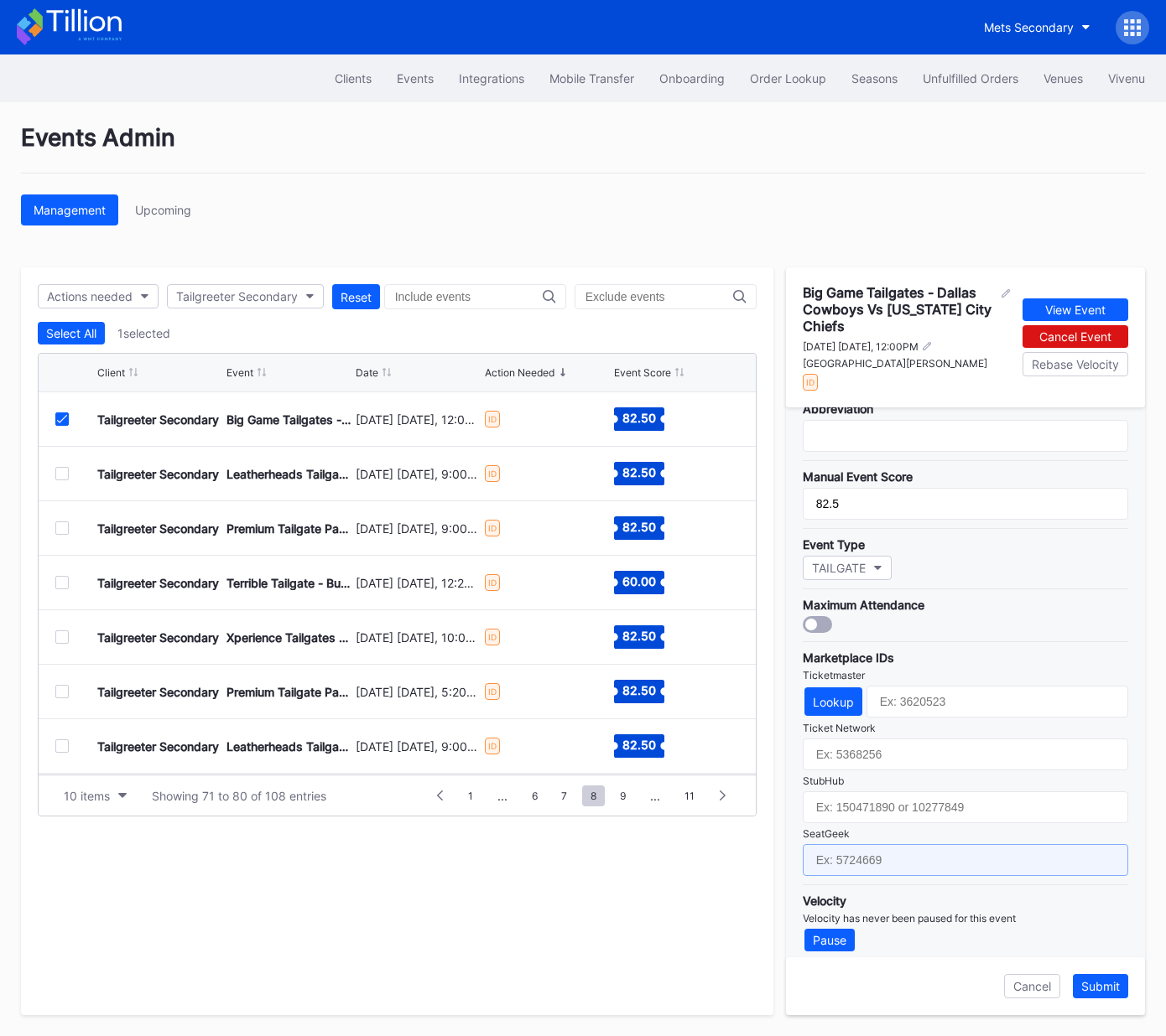
click at [938, 851] on input "text" at bounding box center [966, 861] width 325 height 32
paste input "17667660"
type input "17667660"
click at [1107, 986] on div "Submit" at bounding box center [1100, 986] width 39 height 14
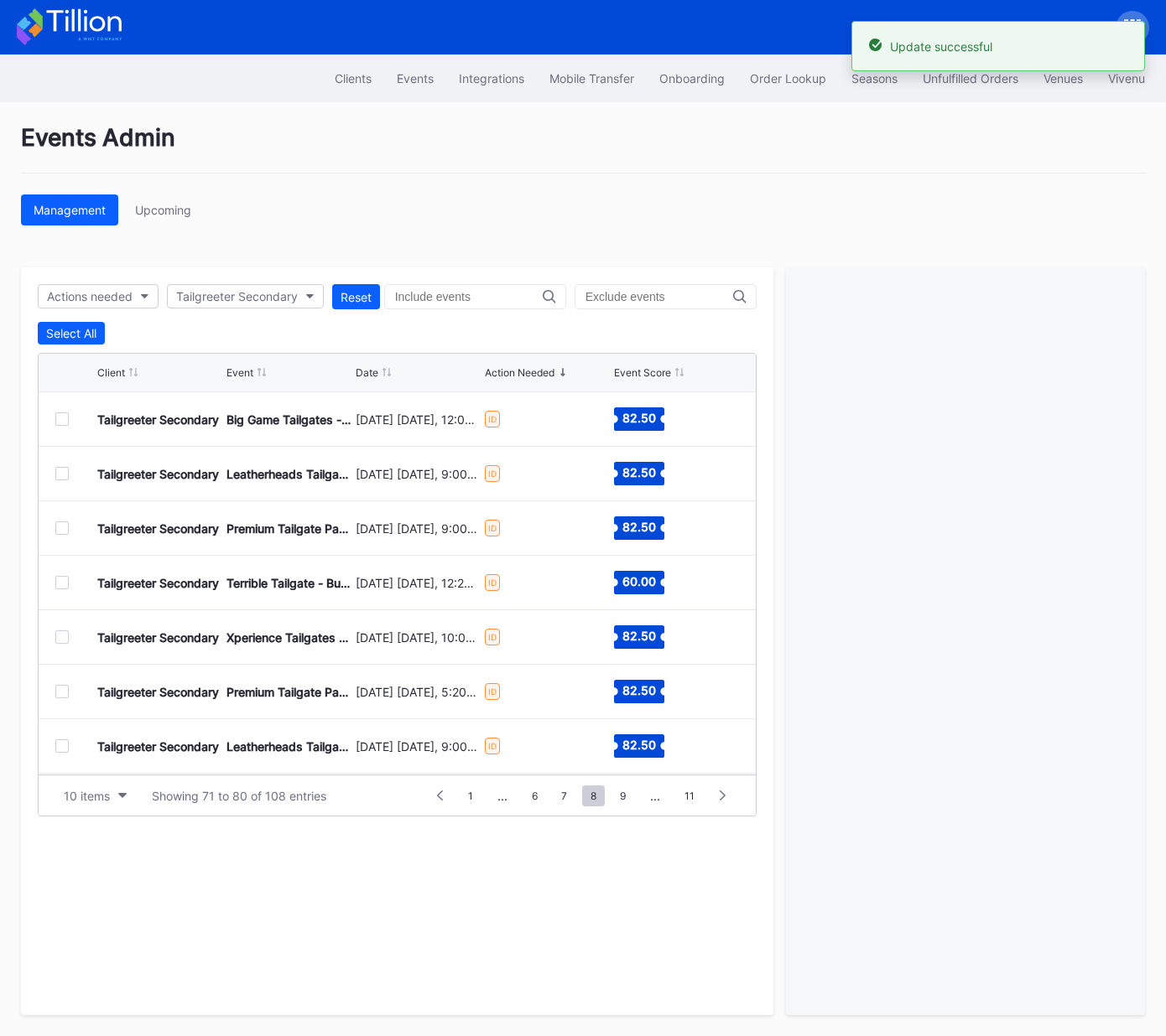
click at [62, 473] on div at bounding box center [61, 473] width 13 height 13
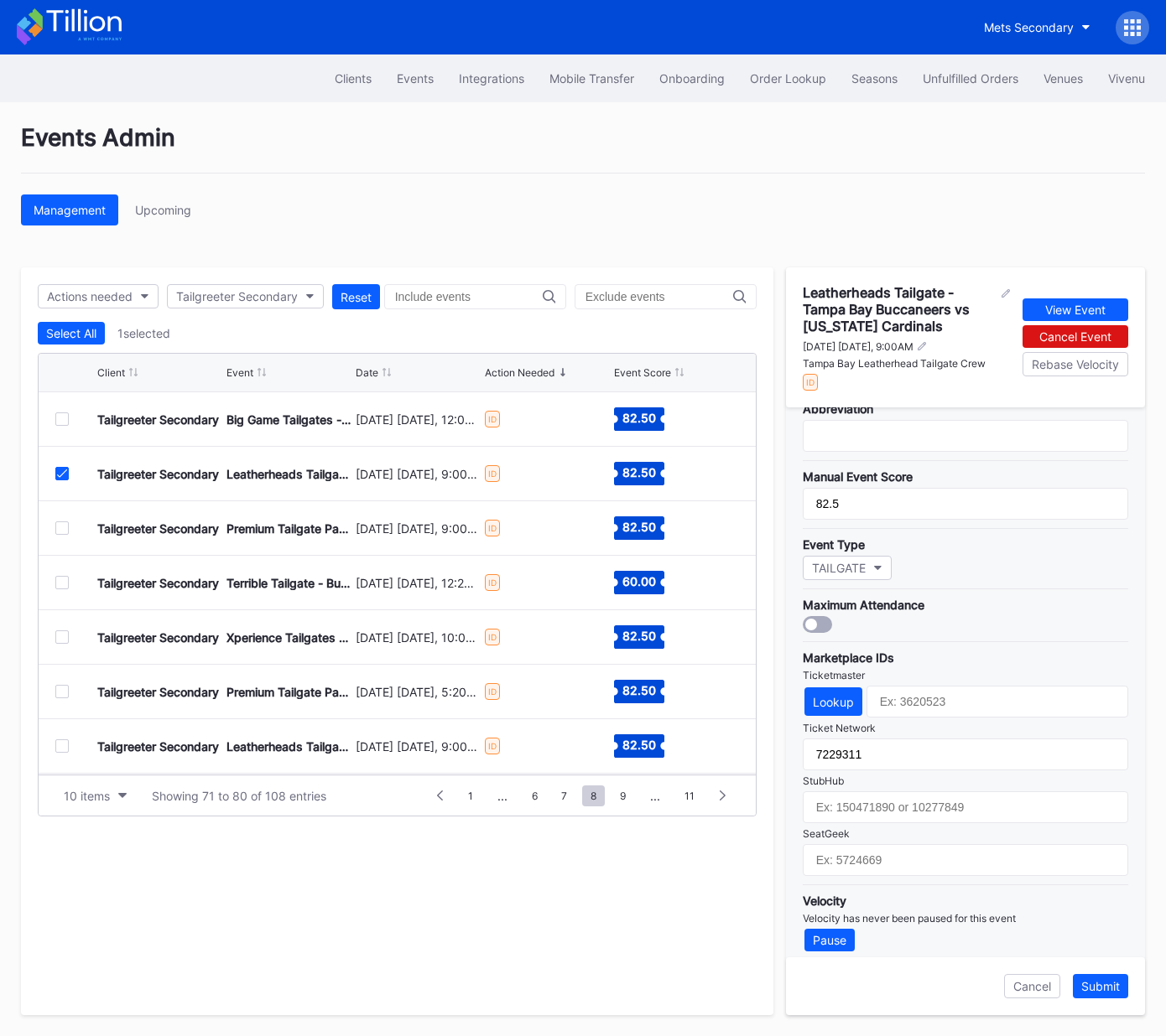
drag, startPoint x: 66, startPoint y: 472, endPoint x: 62, endPoint y: 459, distance: 13.6
click at [66, 472] on icon at bounding box center [62, 474] width 10 height 8
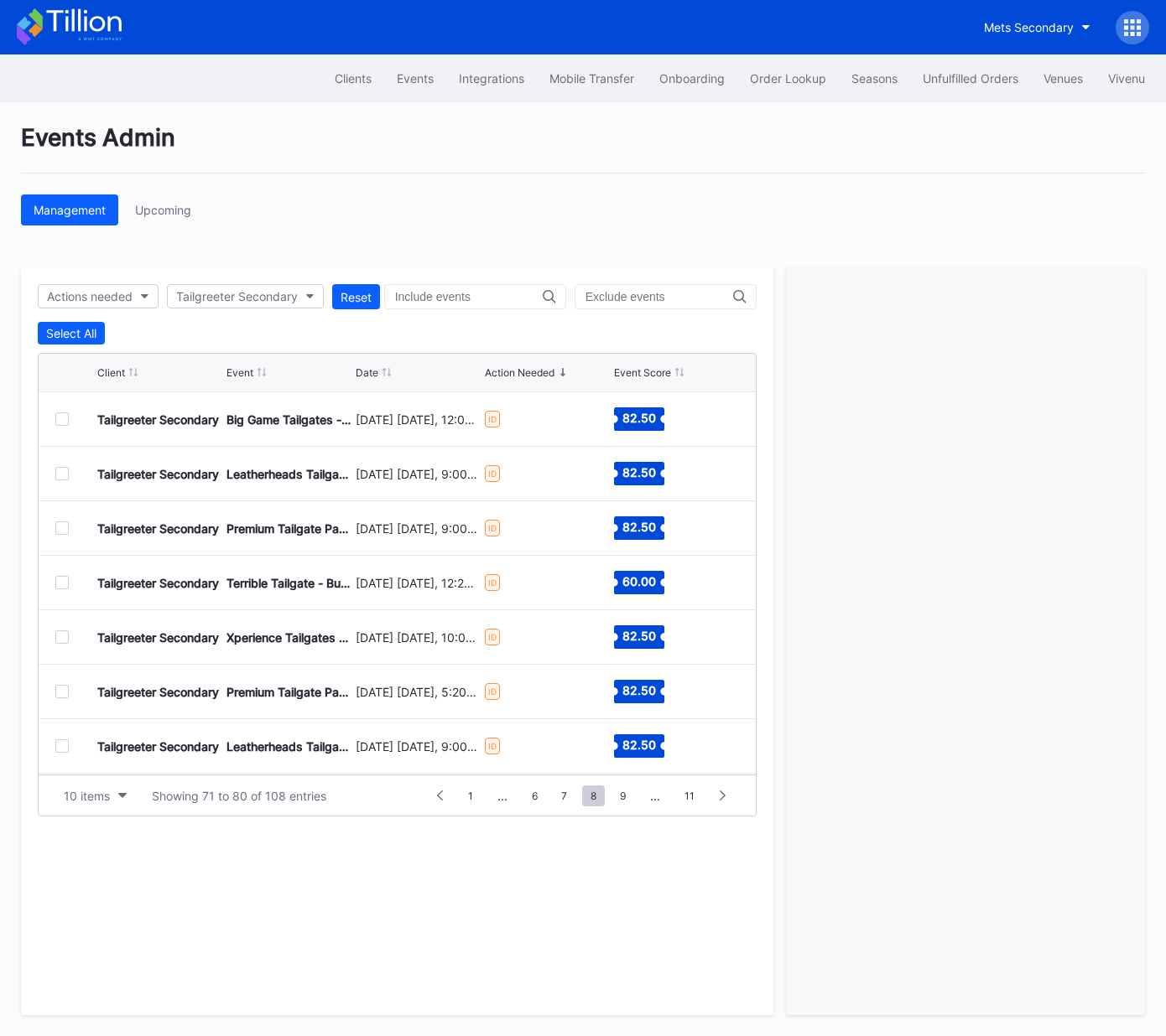
click at [62, 419] on div at bounding box center [61, 419] width 13 height 13
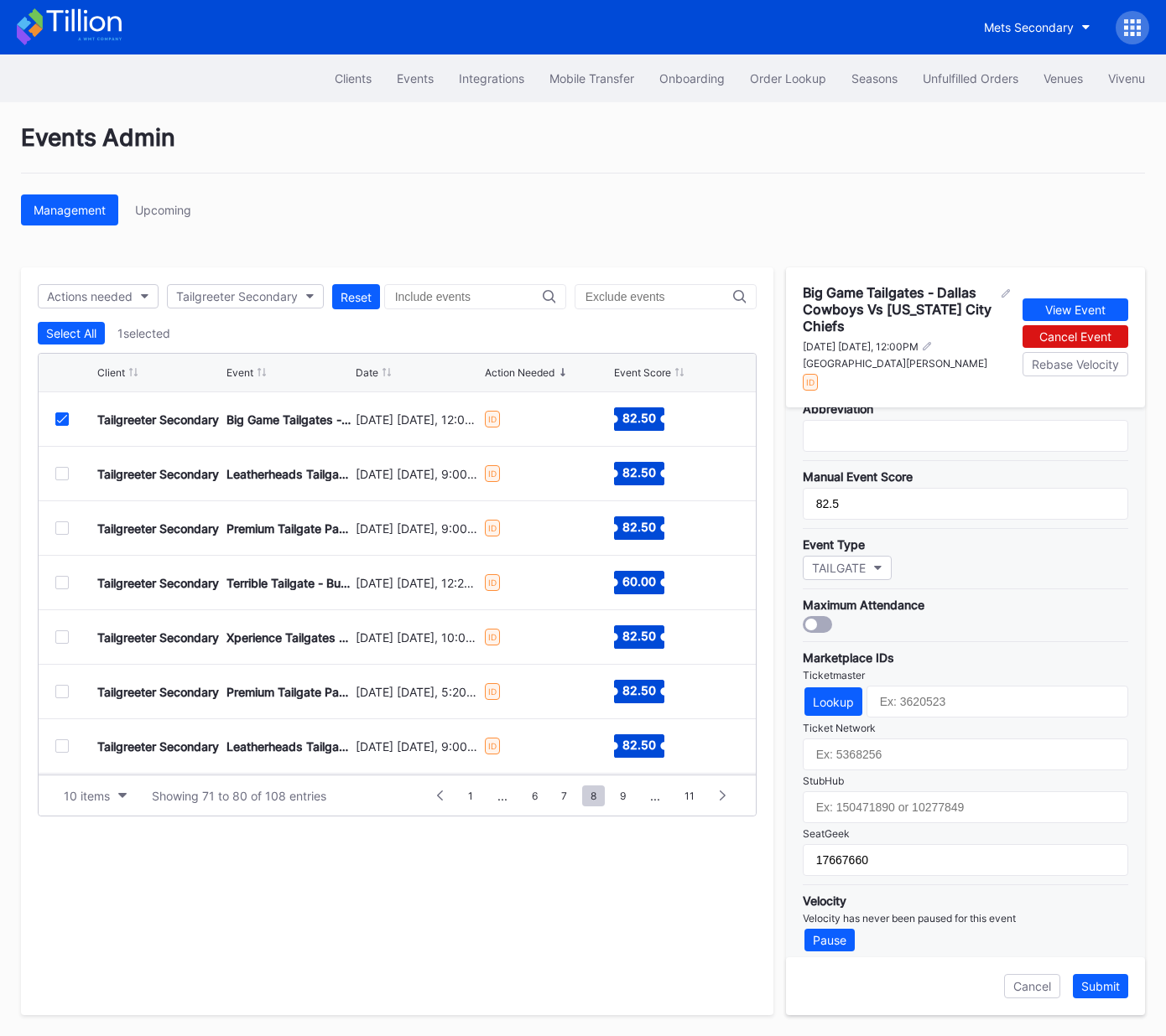
click at [66, 413] on div at bounding box center [61, 419] width 13 height 13
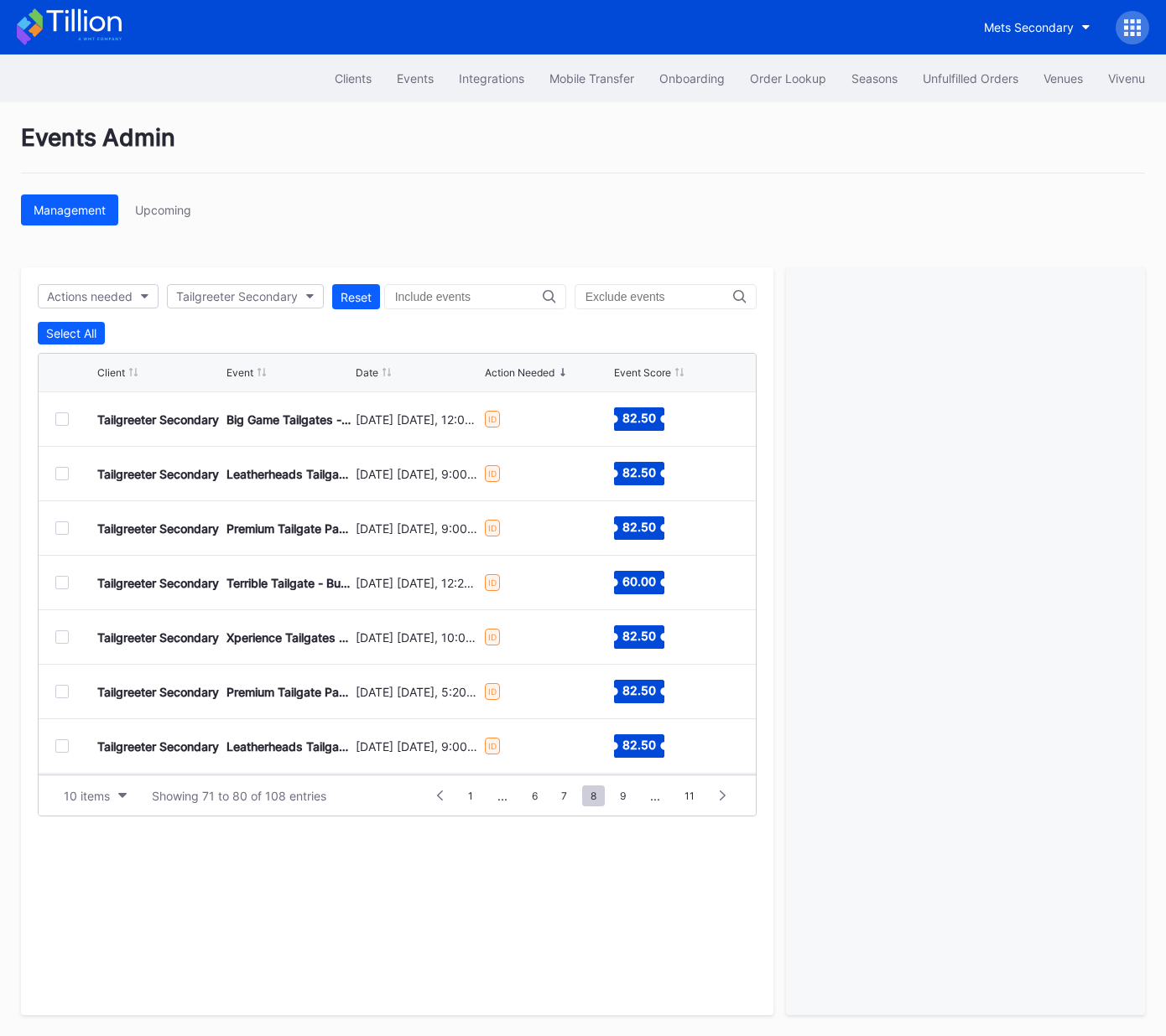
click at [59, 467] on div at bounding box center [61, 473] width 13 height 13
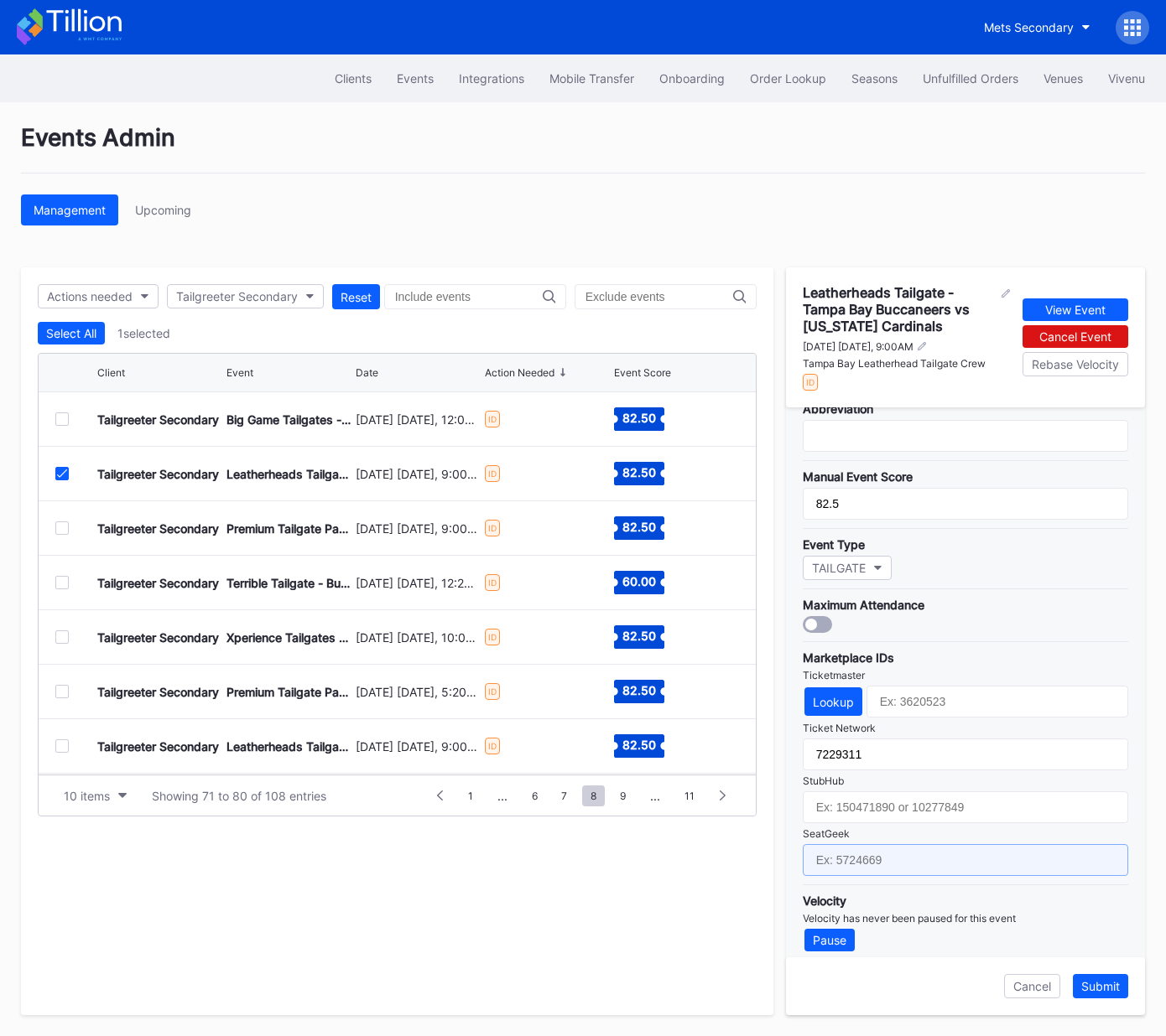
drag, startPoint x: 905, startPoint y: 852, endPoint x: 923, endPoint y: 856, distance: 18.4
click at [904, 852] on input "text" at bounding box center [966, 861] width 325 height 32
paste input "17651668"
type input "17651668"
click at [1098, 986] on div "Submit" at bounding box center [1100, 986] width 39 height 14
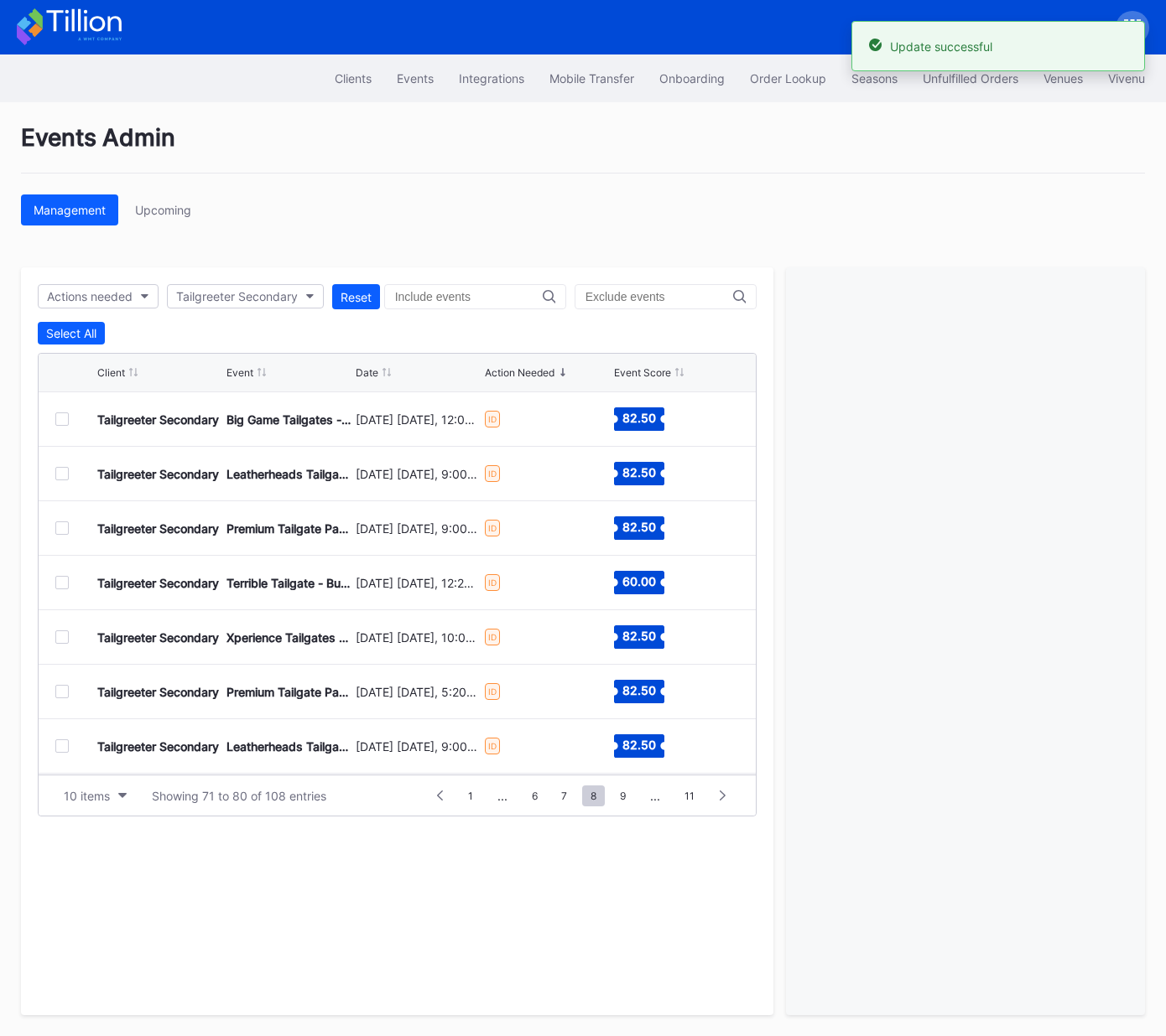
click at [64, 529] on div at bounding box center [61, 527] width 13 height 13
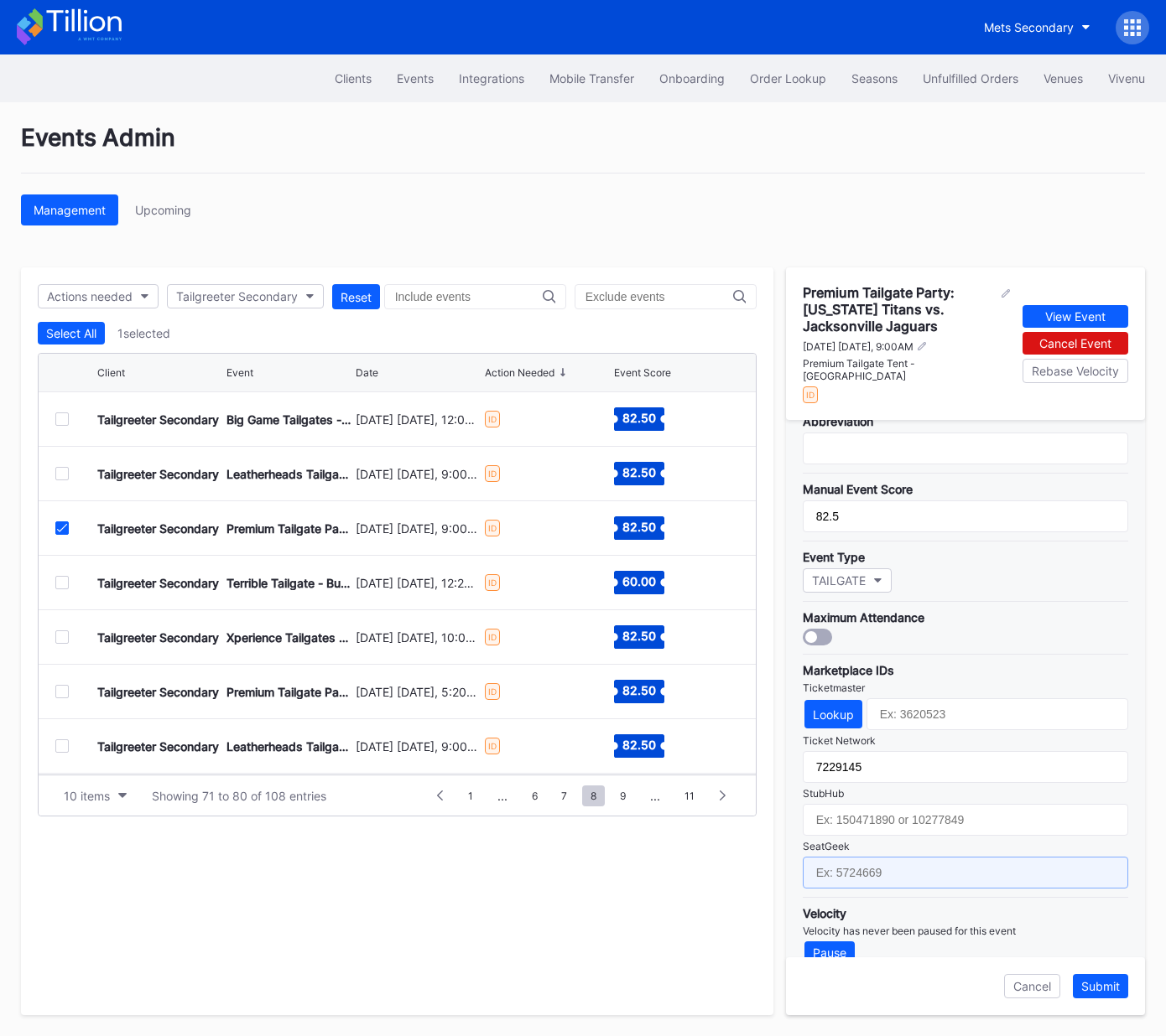
drag, startPoint x: 936, startPoint y: 851, endPoint x: 974, endPoint y: 887, distance: 52.3
click at [936, 857] on input "text" at bounding box center [966, 872] width 325 height 32
paste input "17667683"
type input "17667683"
click at [1104, 988] on div "Submit" at bounding box center [1100, 986] width 39 height 14
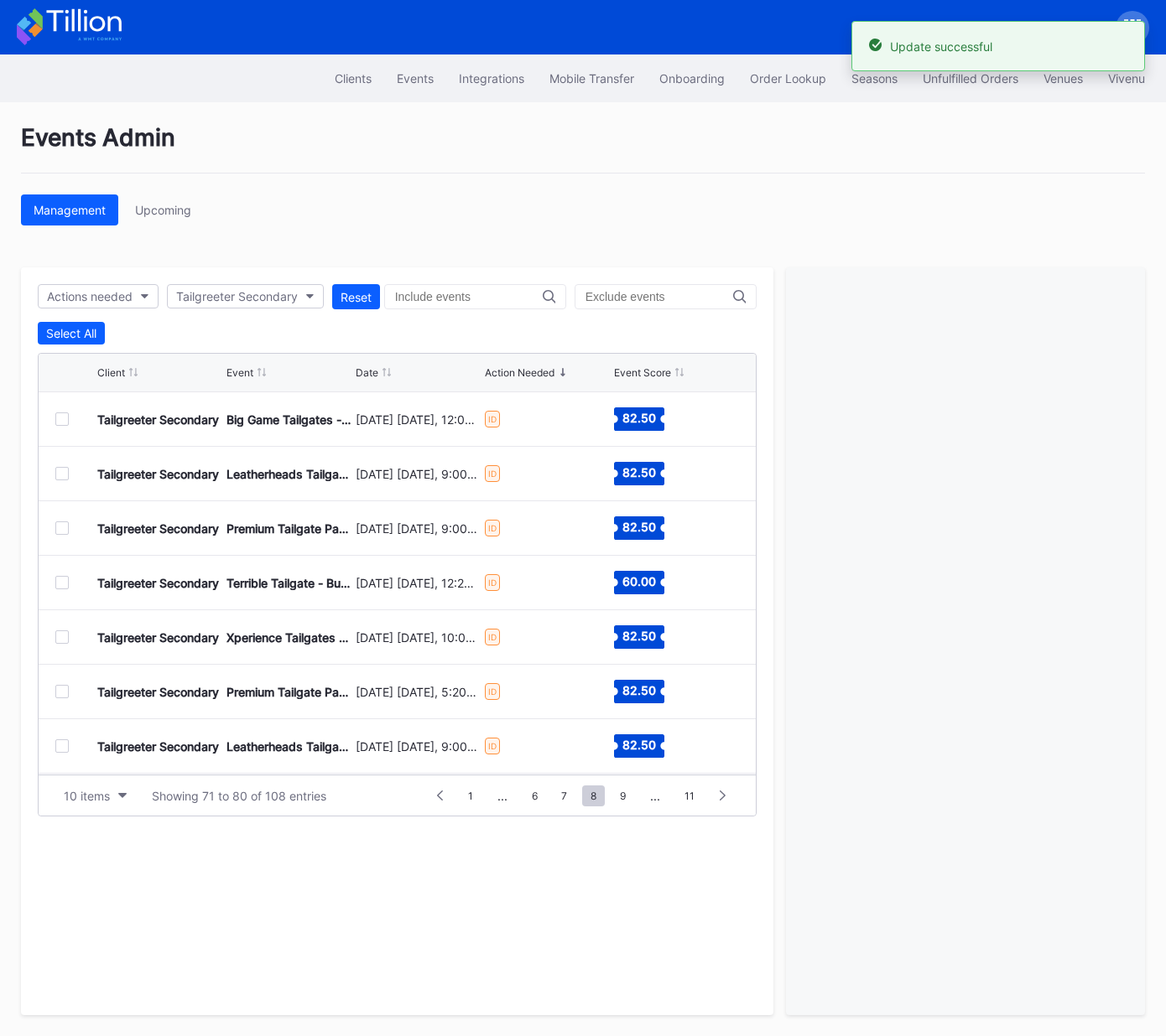
click at [66, 585] on div at bounding box center [61, 582] width 13 height 13
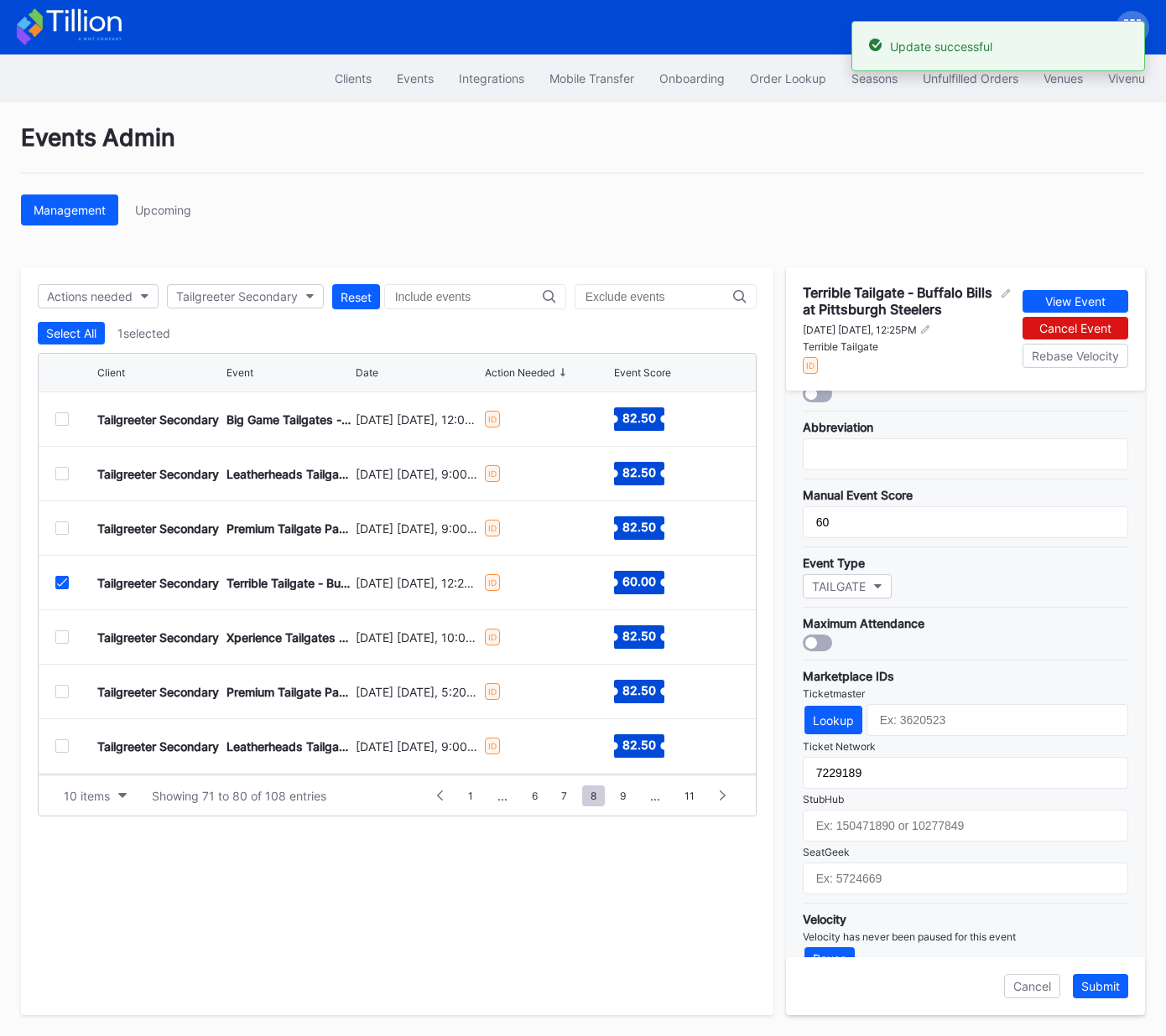
scroll to position [308, 0]
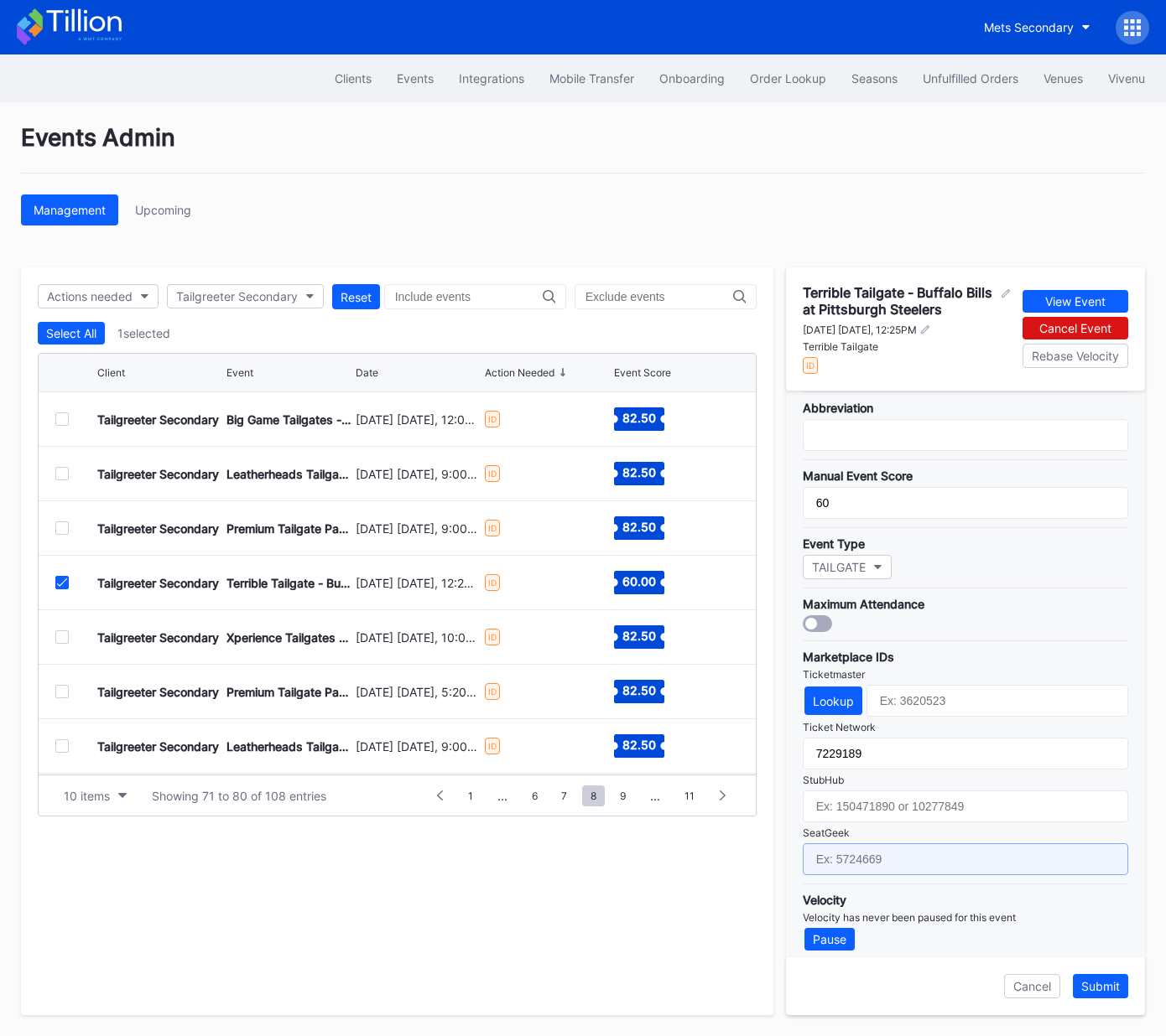
click at [926, 846] on input "text" at bounding box center [966, 860] width 325 height 32
paste input "17651653"
type input "17651653"
click at [1105, 993] on div "Submit" at bounding box center [1100, 986] width 39 height 14
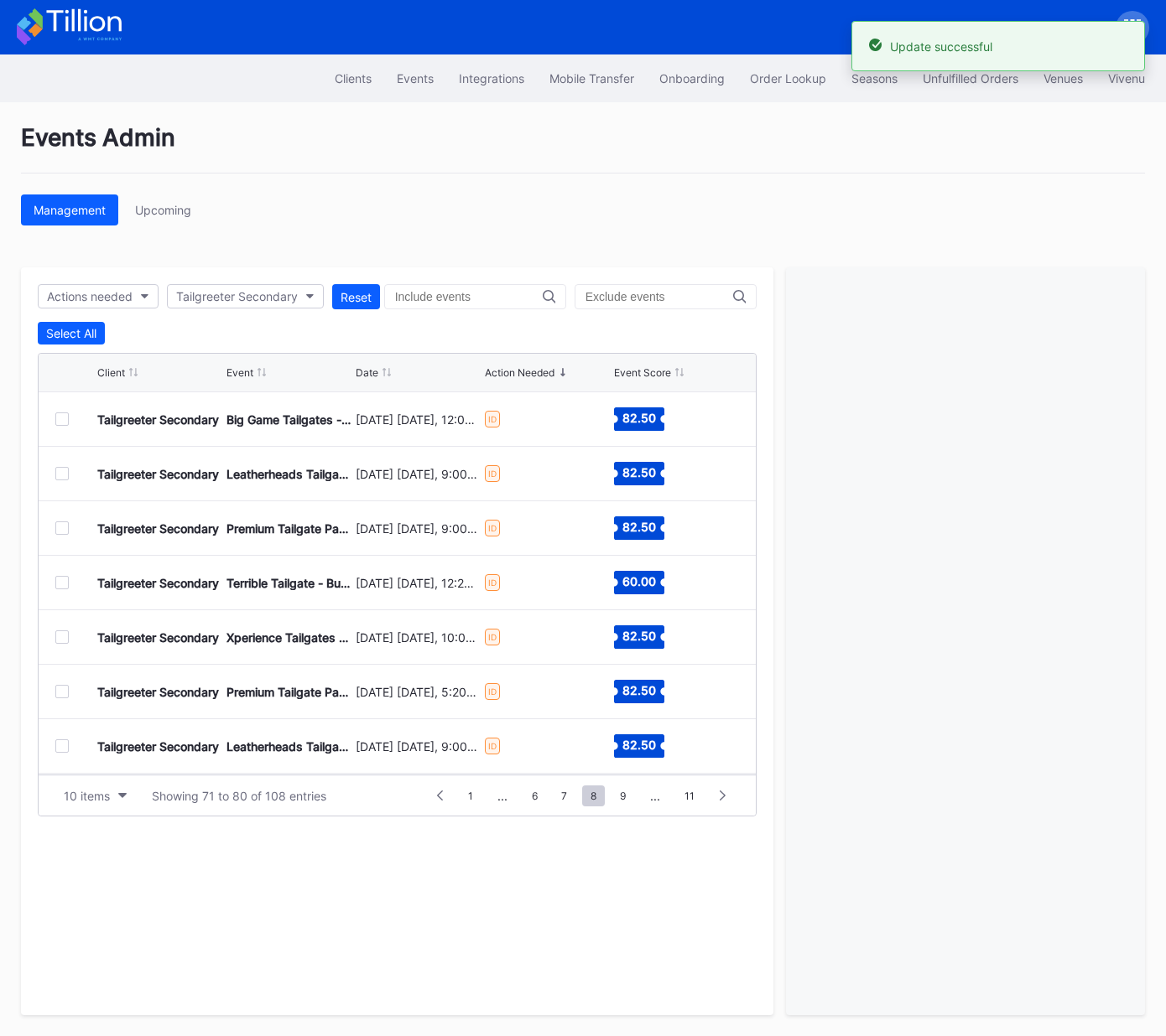
click at [62, 633] on div at bounding box center [61, 636] width 13 height 13
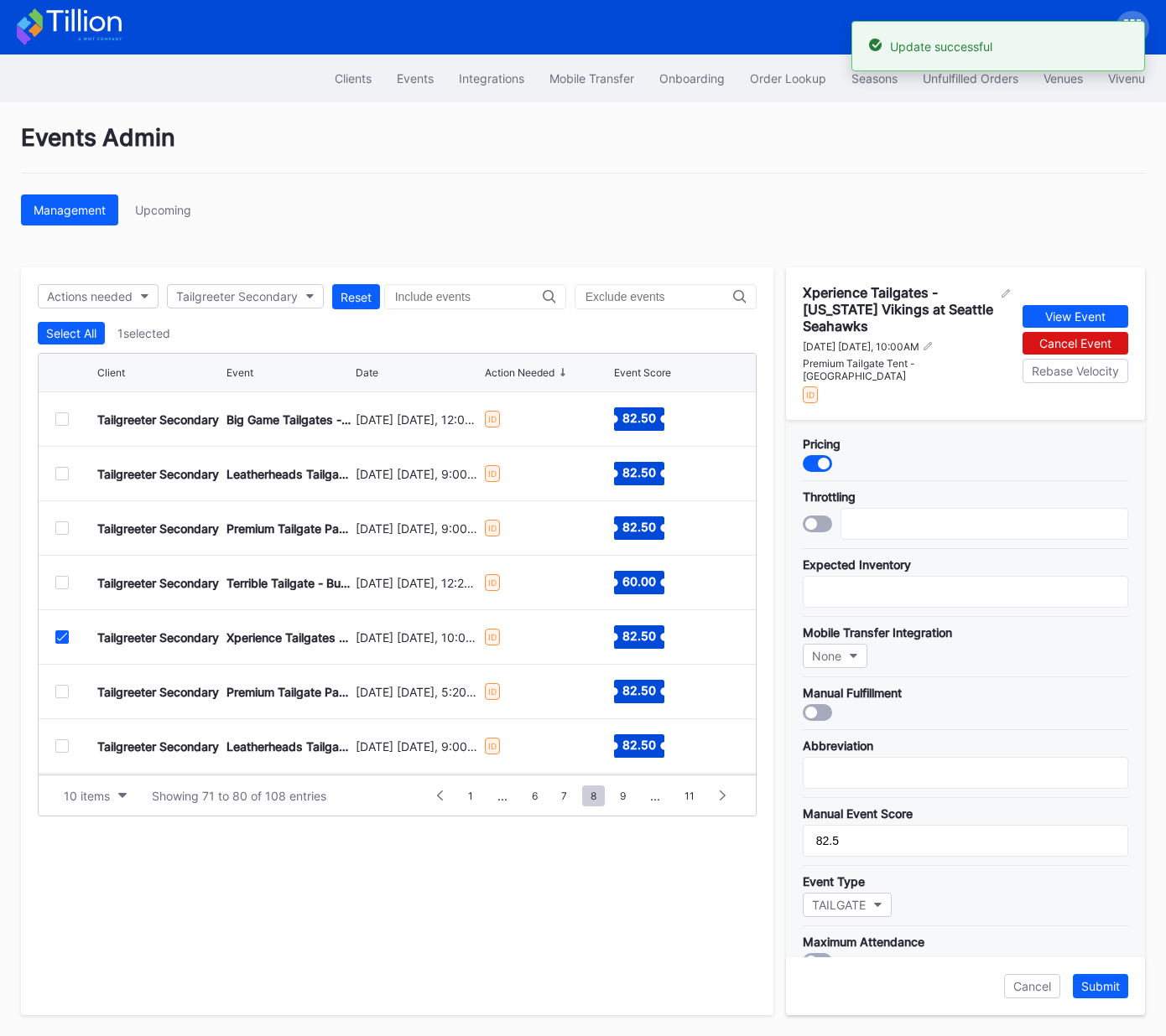
scroll to position [324, 0]
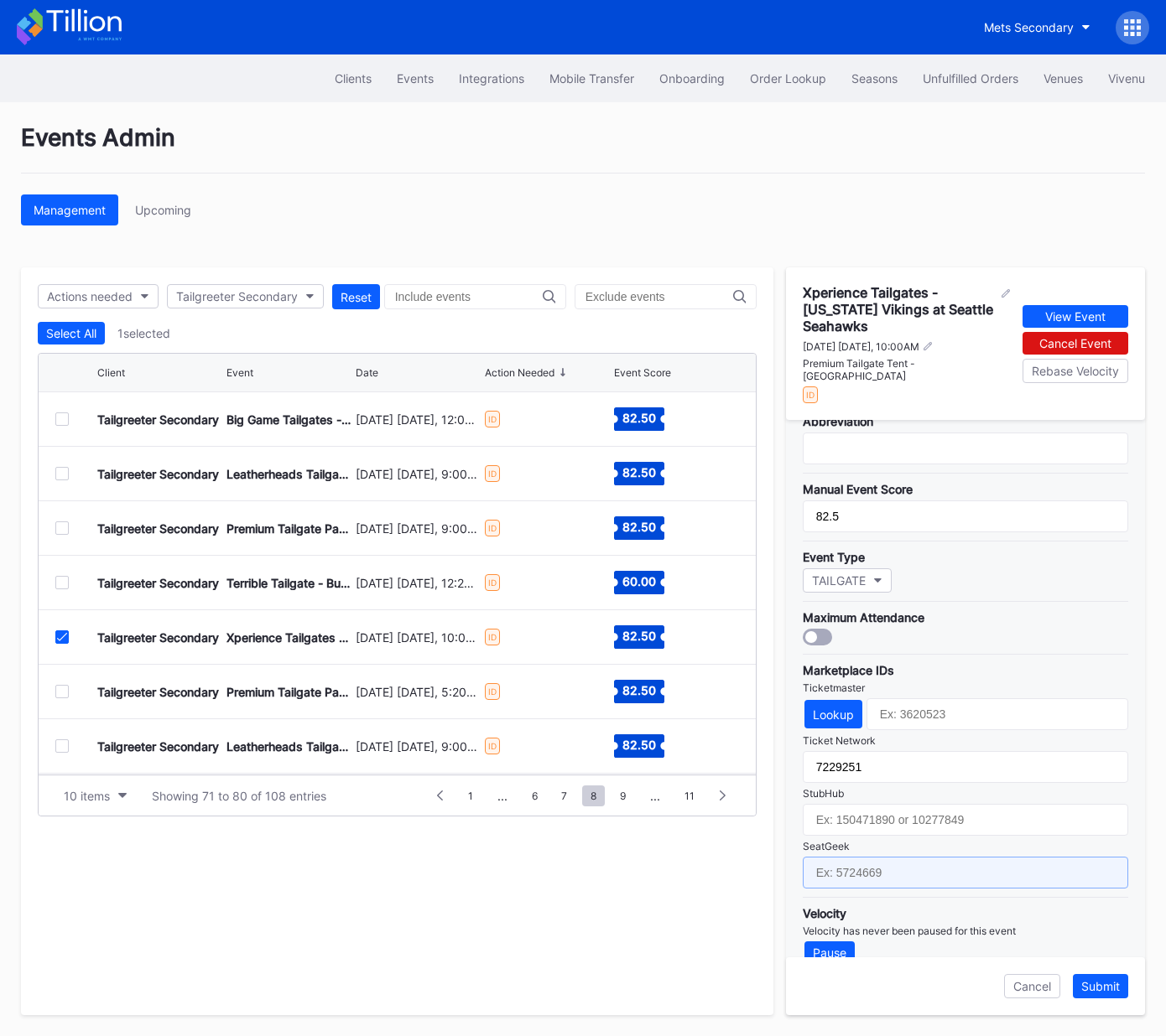
click at [937, 857] on input "text" at bounding box center [966, 872] width 325 height 32
paste input "17651661"
type input "17651661"
click at [1095, 987] on div "Submit" at bounding box center [1100, 986] width 39 height 14
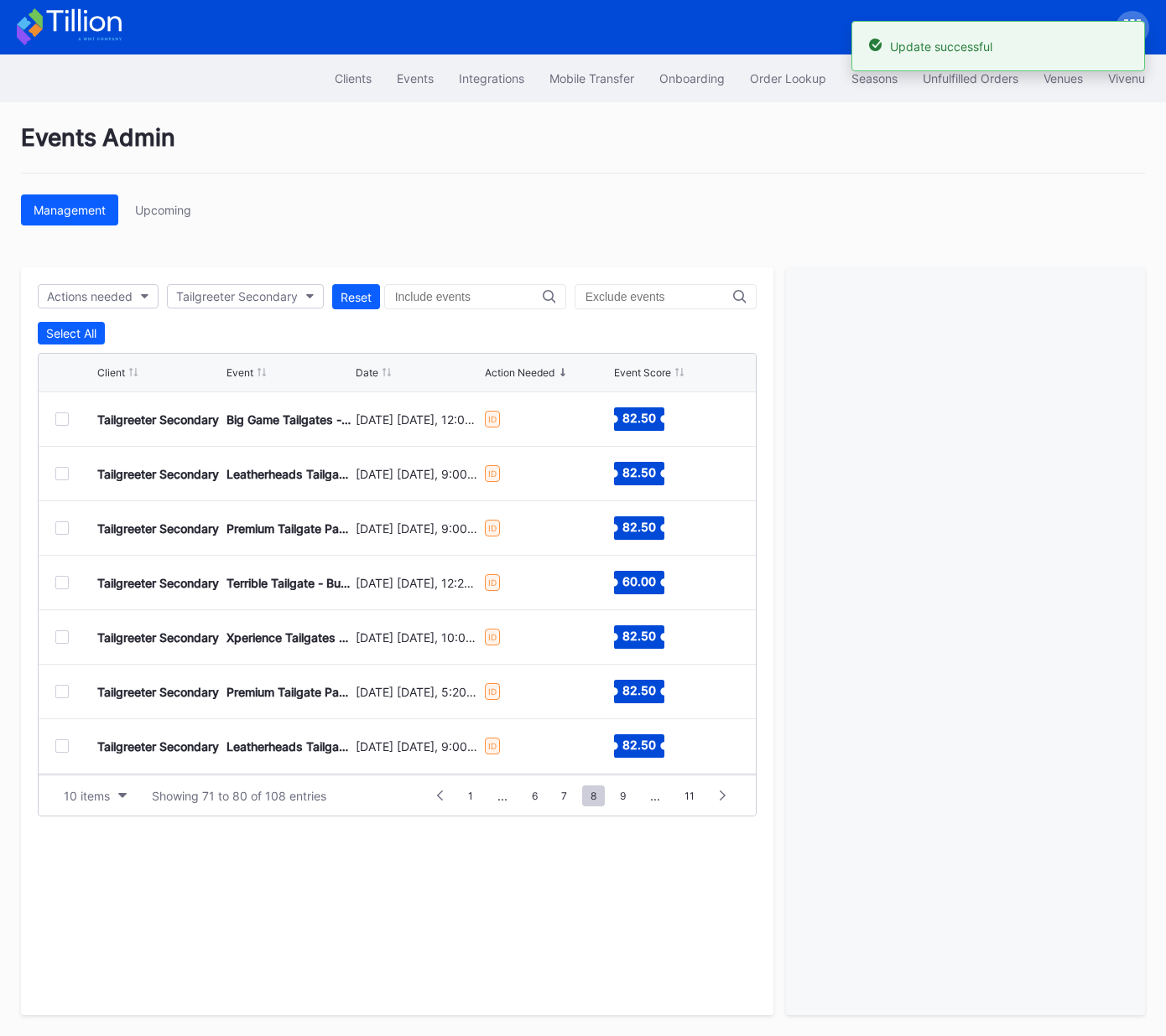
click at [61, 691] on div at bounding box center [61, 691] width 13 height 13
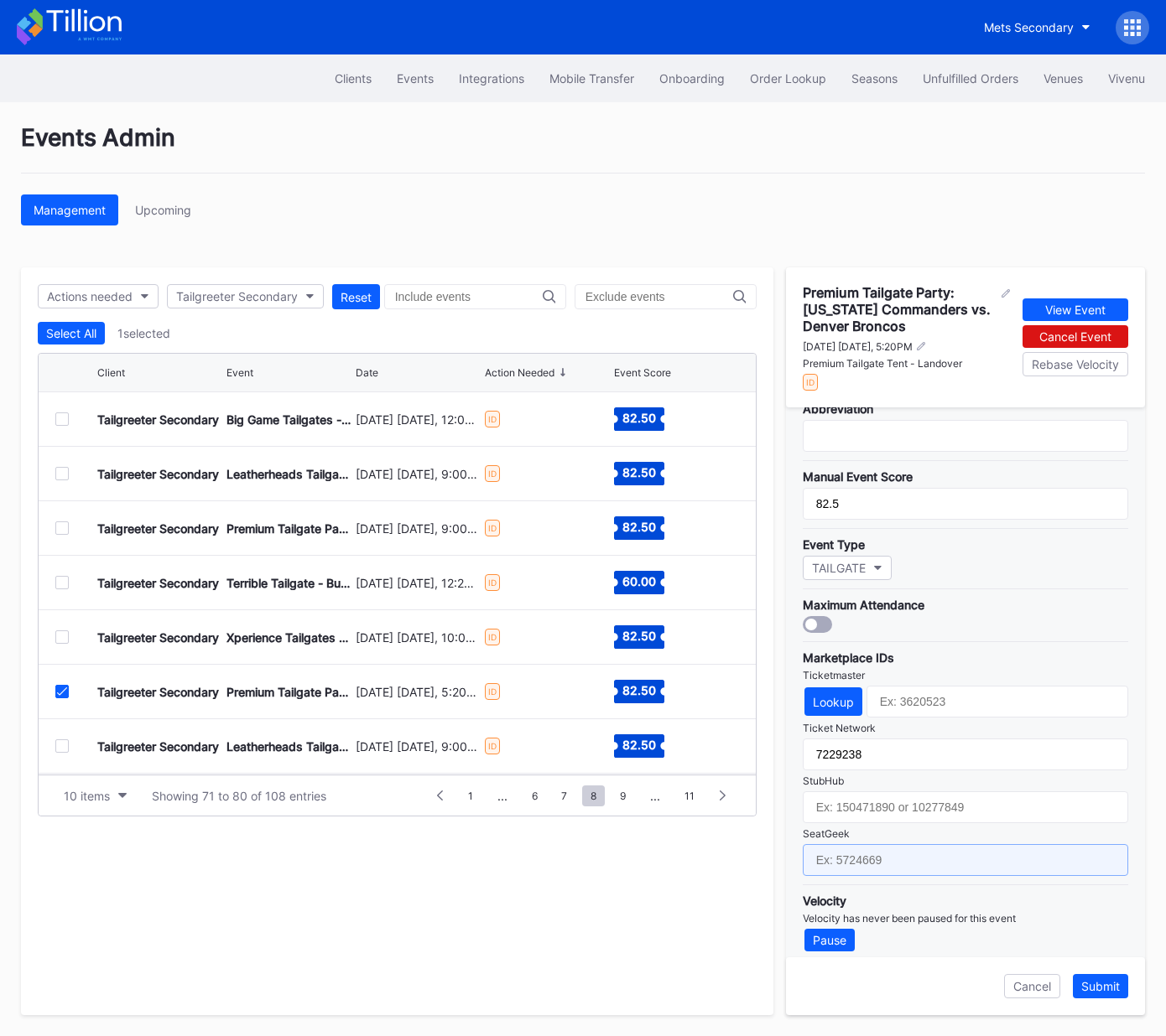
drag, startPoint x: 917, startPoint y: 852, endPoint x: 974, endPoint y: 870, distance: 59.8
click at [917, 852] on input "text" at bounding box center [966, 861] width 325 height 32
paste input "17667692"
type input "17667692"
click at [1111, 989] on div "Submit" at bounding box center [1100, 986] width 39 height 14
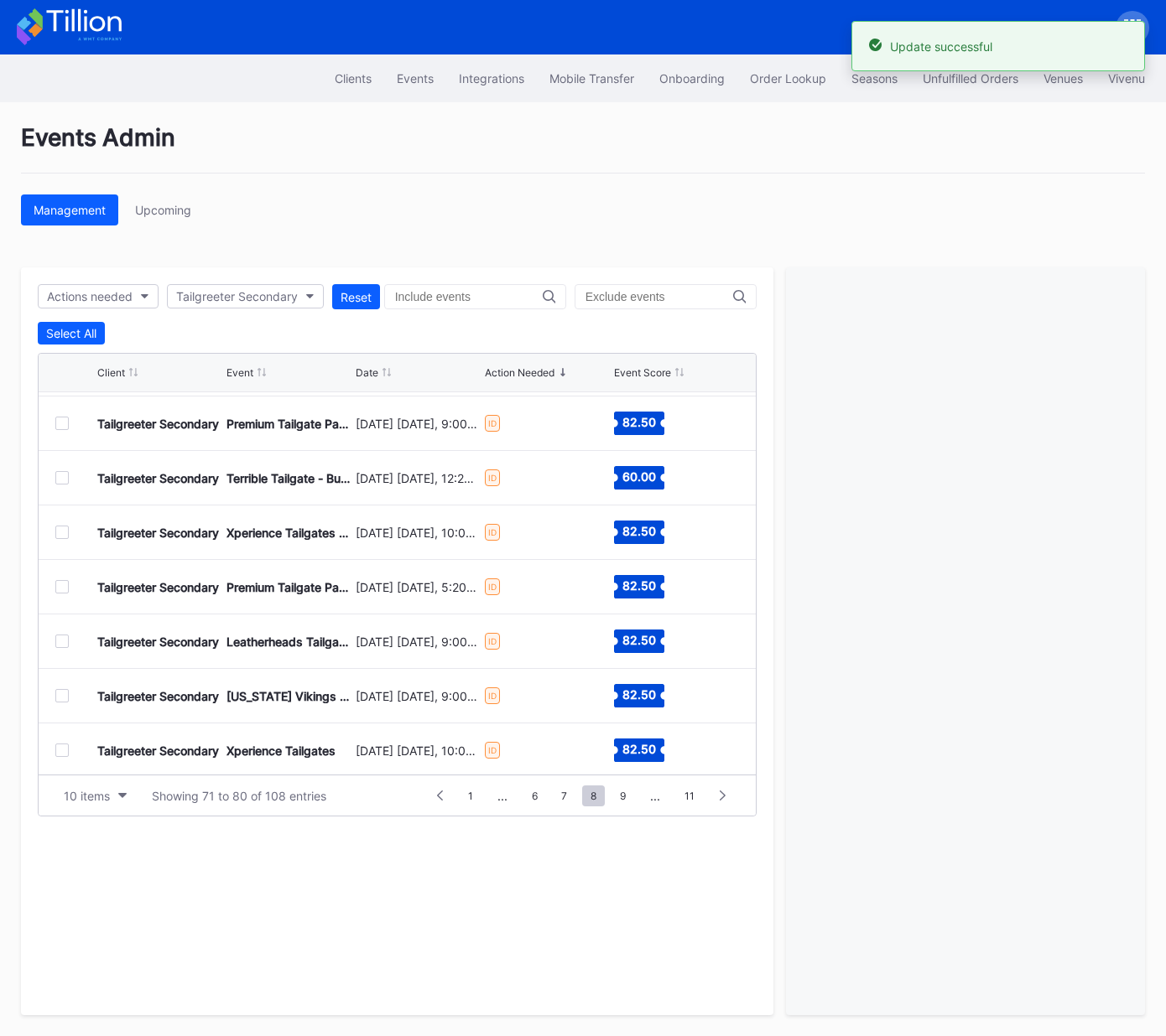
scroll to position [119, 0]
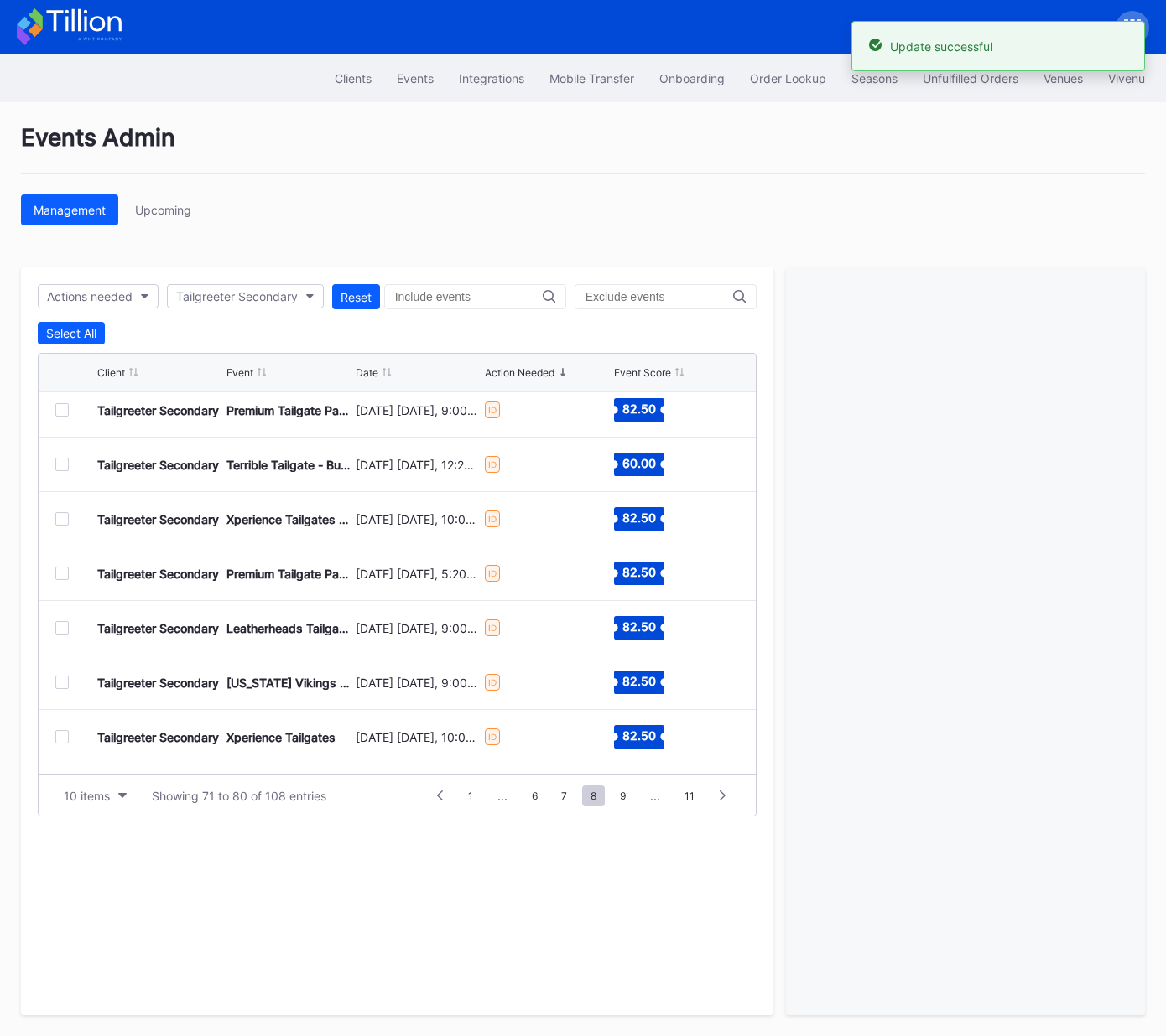
click at [60, 571] on div at bounding box center [61, 572] width 13 height 13
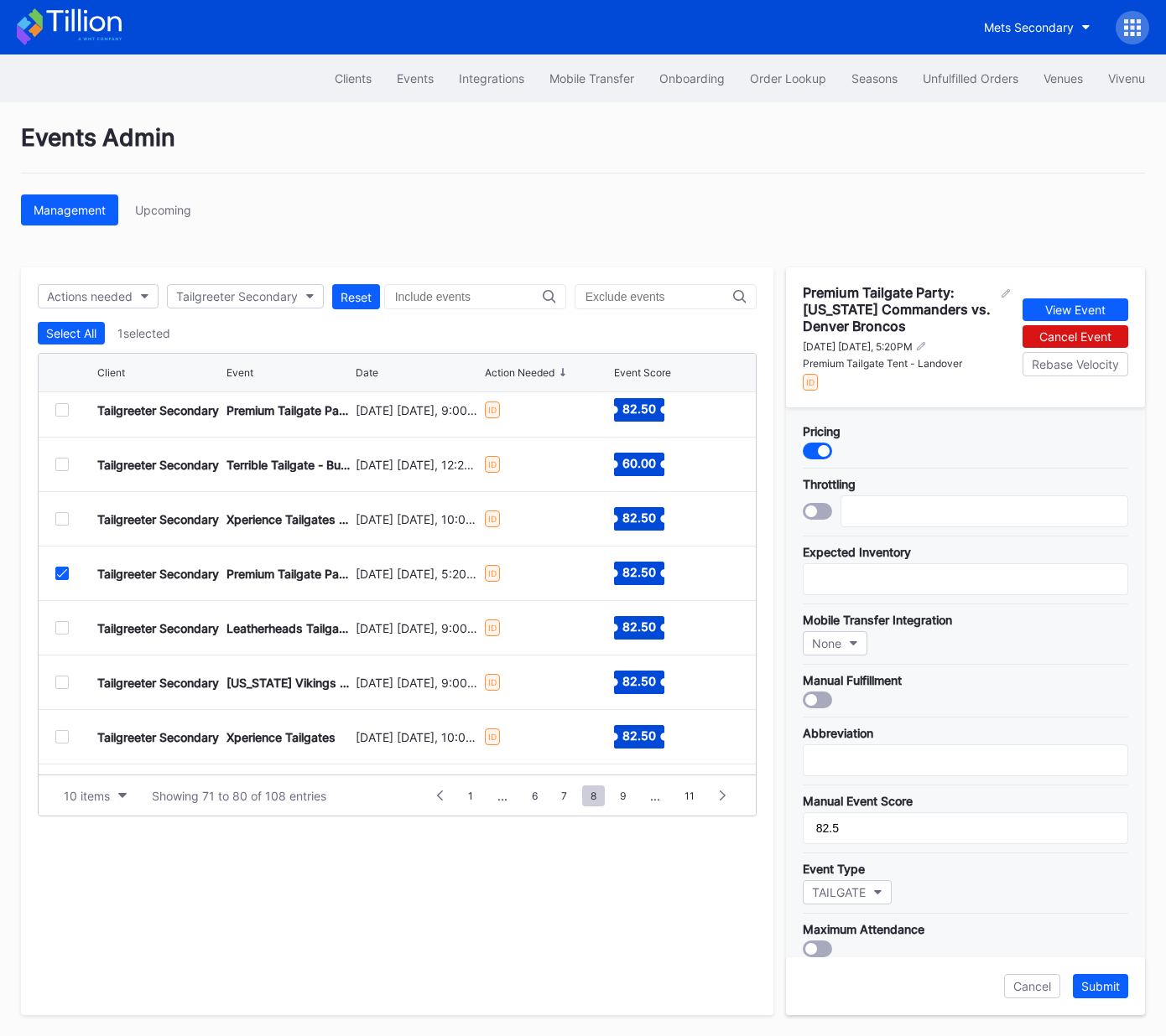
scroll to position [324, 0]
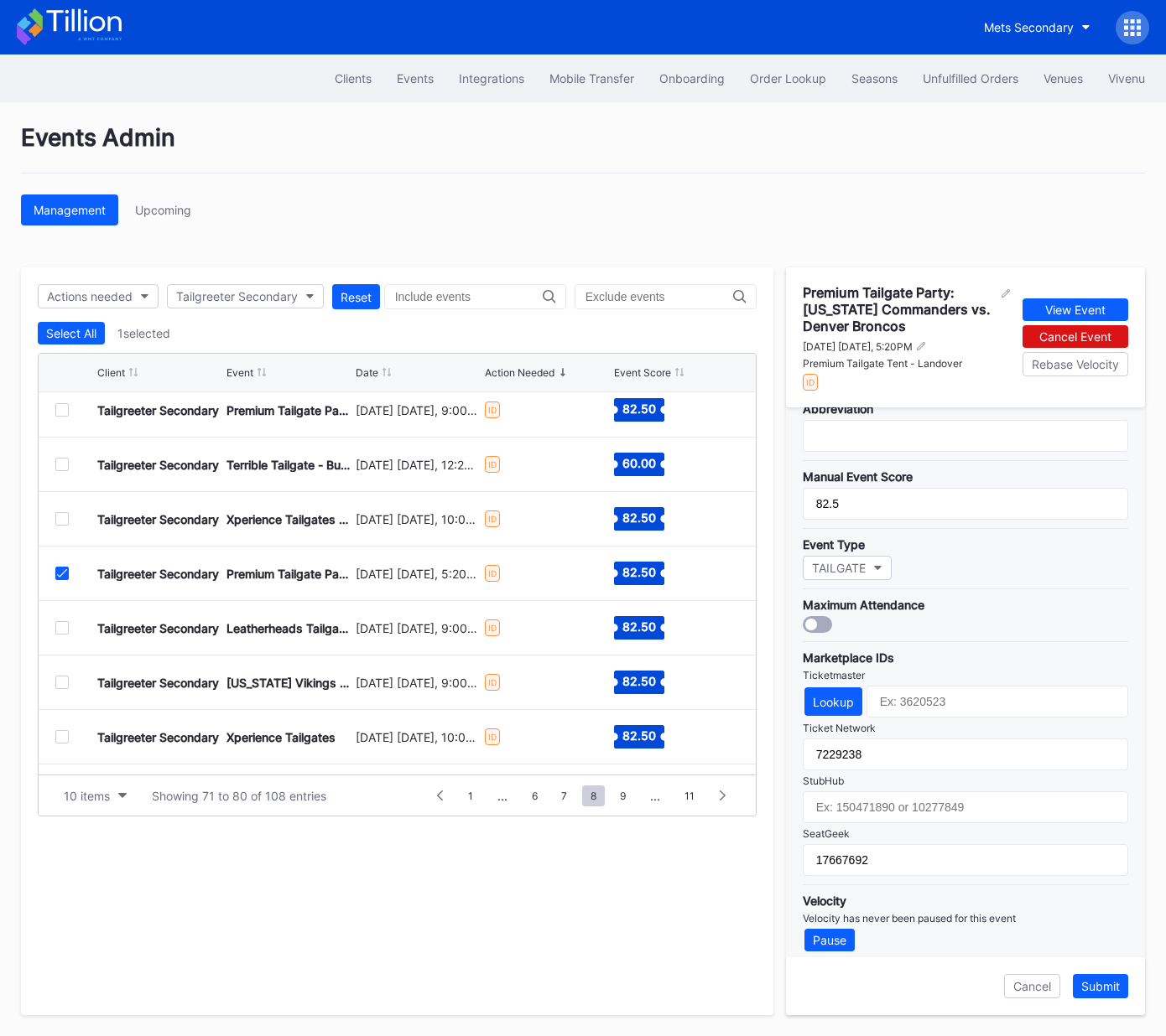
click at [58, 571] on icon at bounding box center [62, 573] width 10 height 8
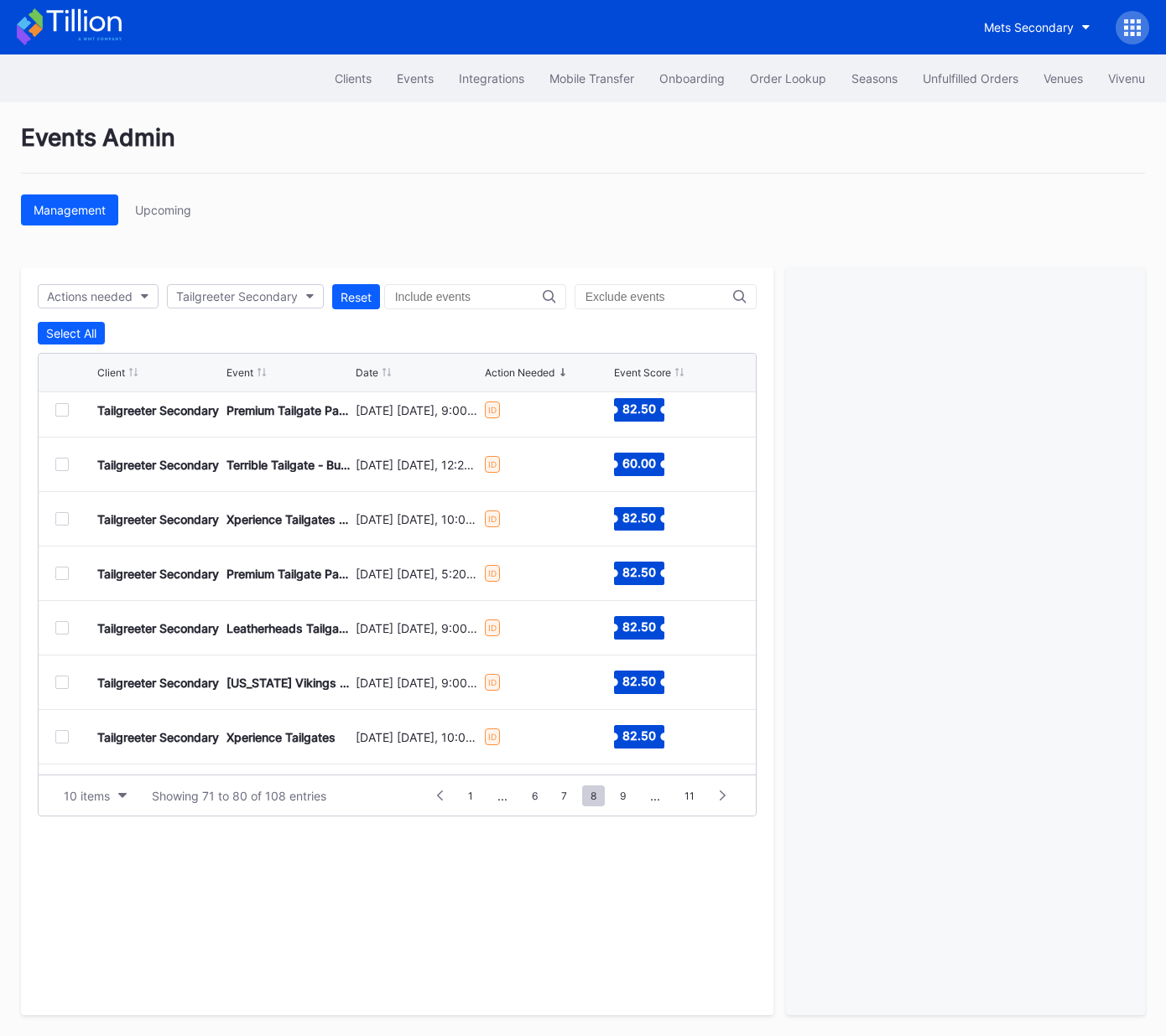
click at [61, 627] on div at bounding box center [61, 627] width 13 height 13
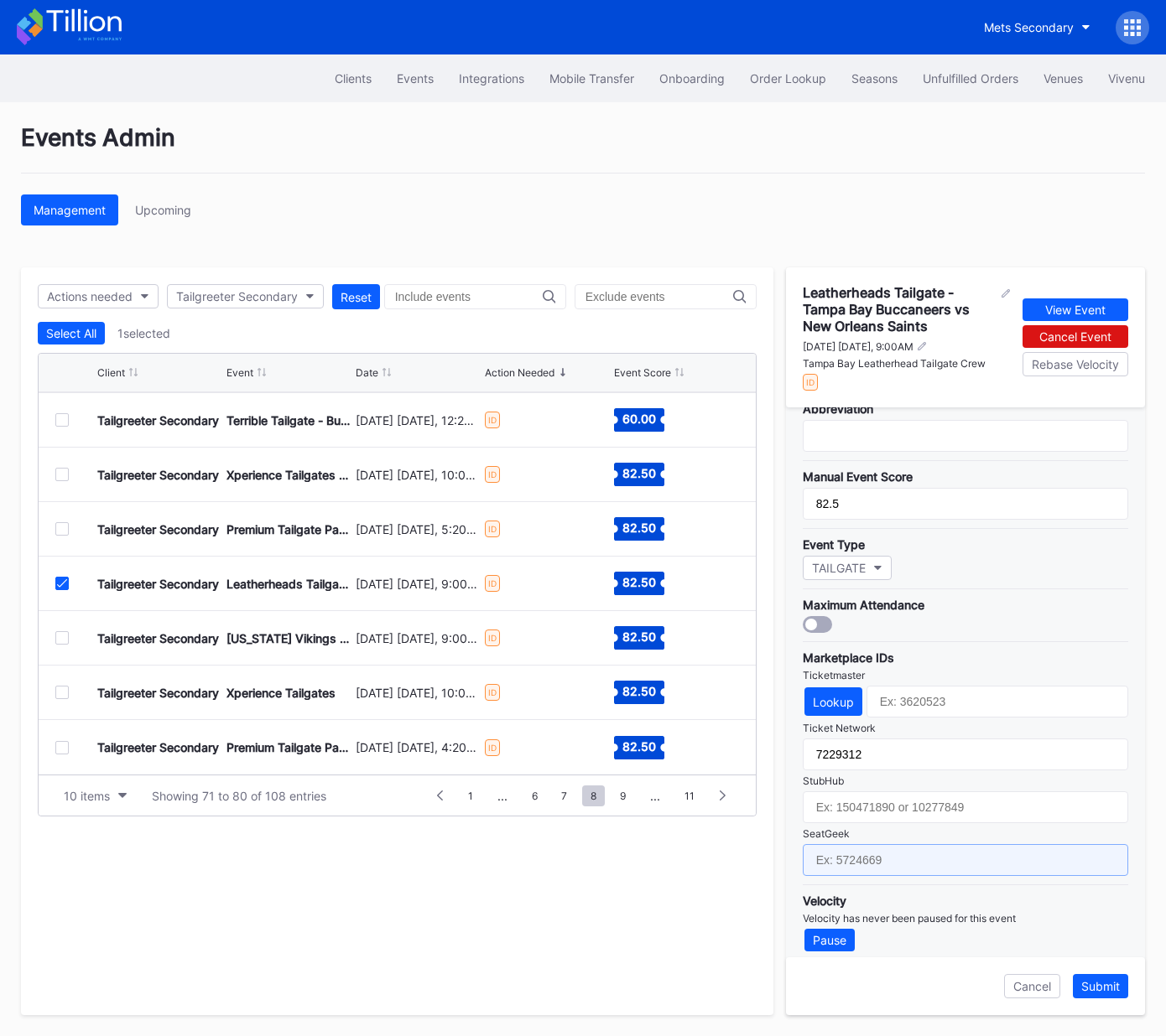
click at [898, 855] on input "text" at bounding box center [966, 861] width 325 height 32
paste input "17651669"
type input "17651669"
click at [1098, 989] on div "Submit" at bounding box center [1100, 986] width 39 height 14
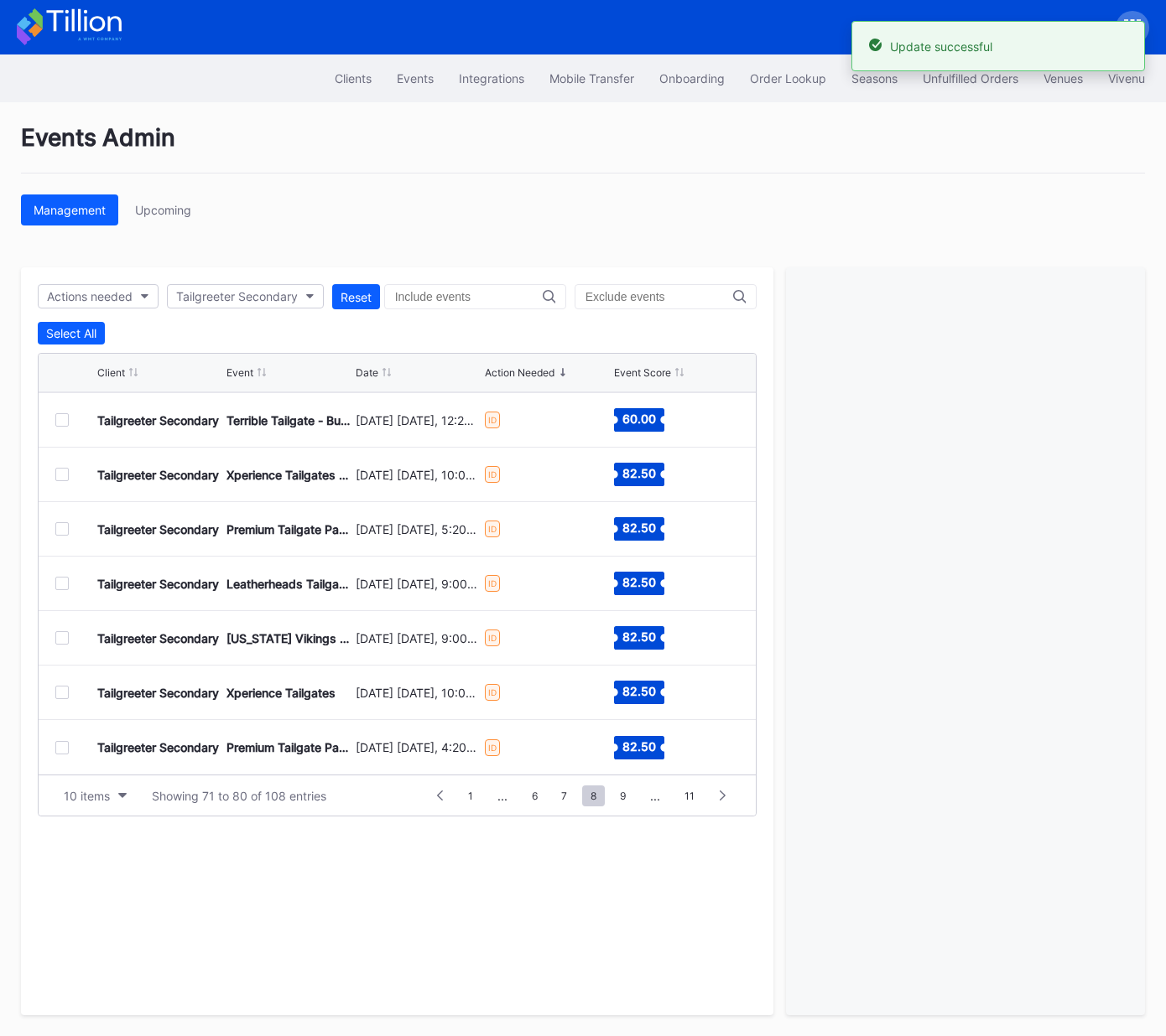
click at [62, 637] on div at bounding box center [61, 637] width 13 height 13
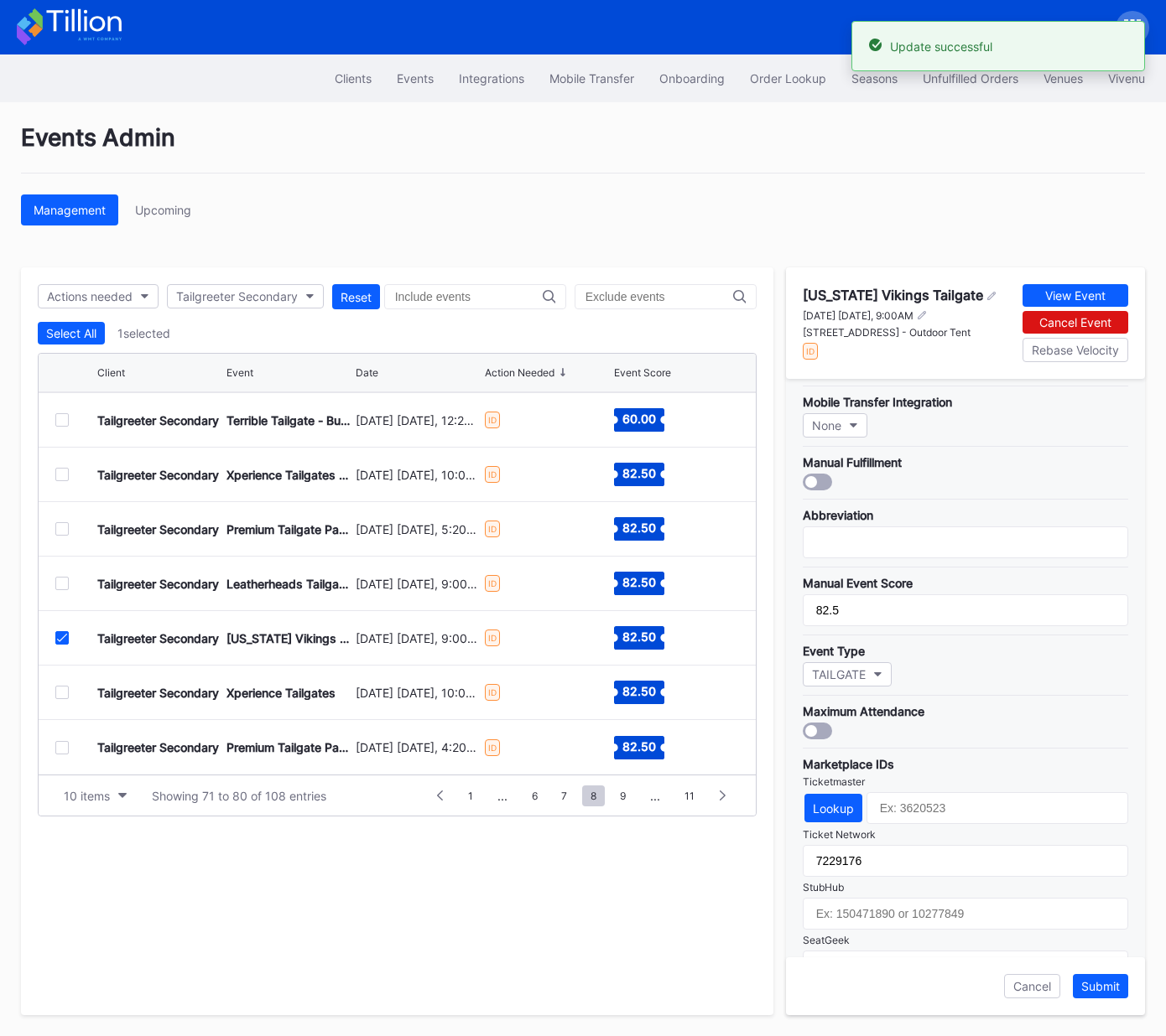
scroll to position [298, 0]
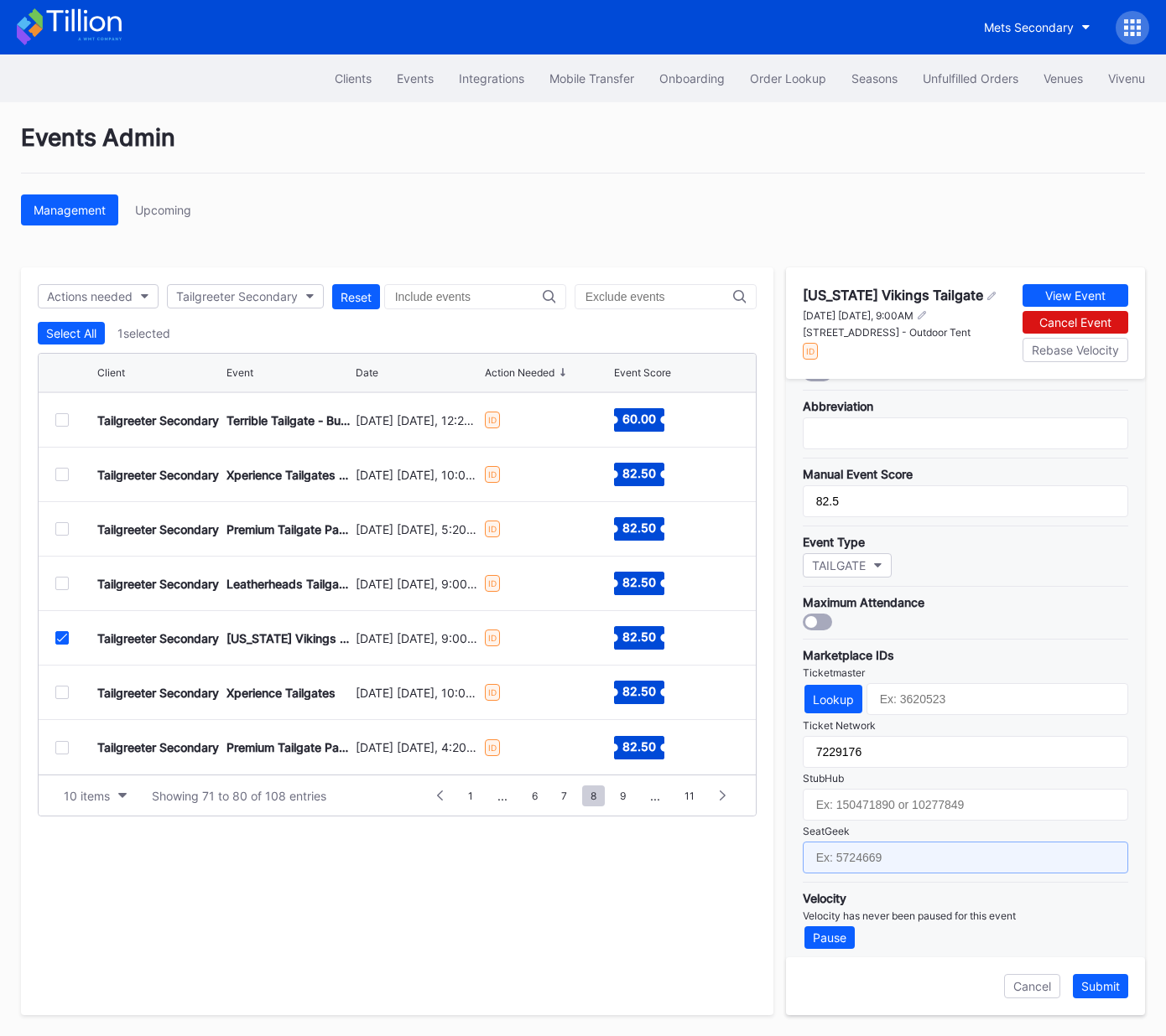
click at [895, 847] on input "text" at bounding box center [966, 858] width 325 height 32
paste input "17651645"
type input "17651645"
click at [1097, 984] on div "Submit" at bounding box center [1100, 986] width 39 height 14
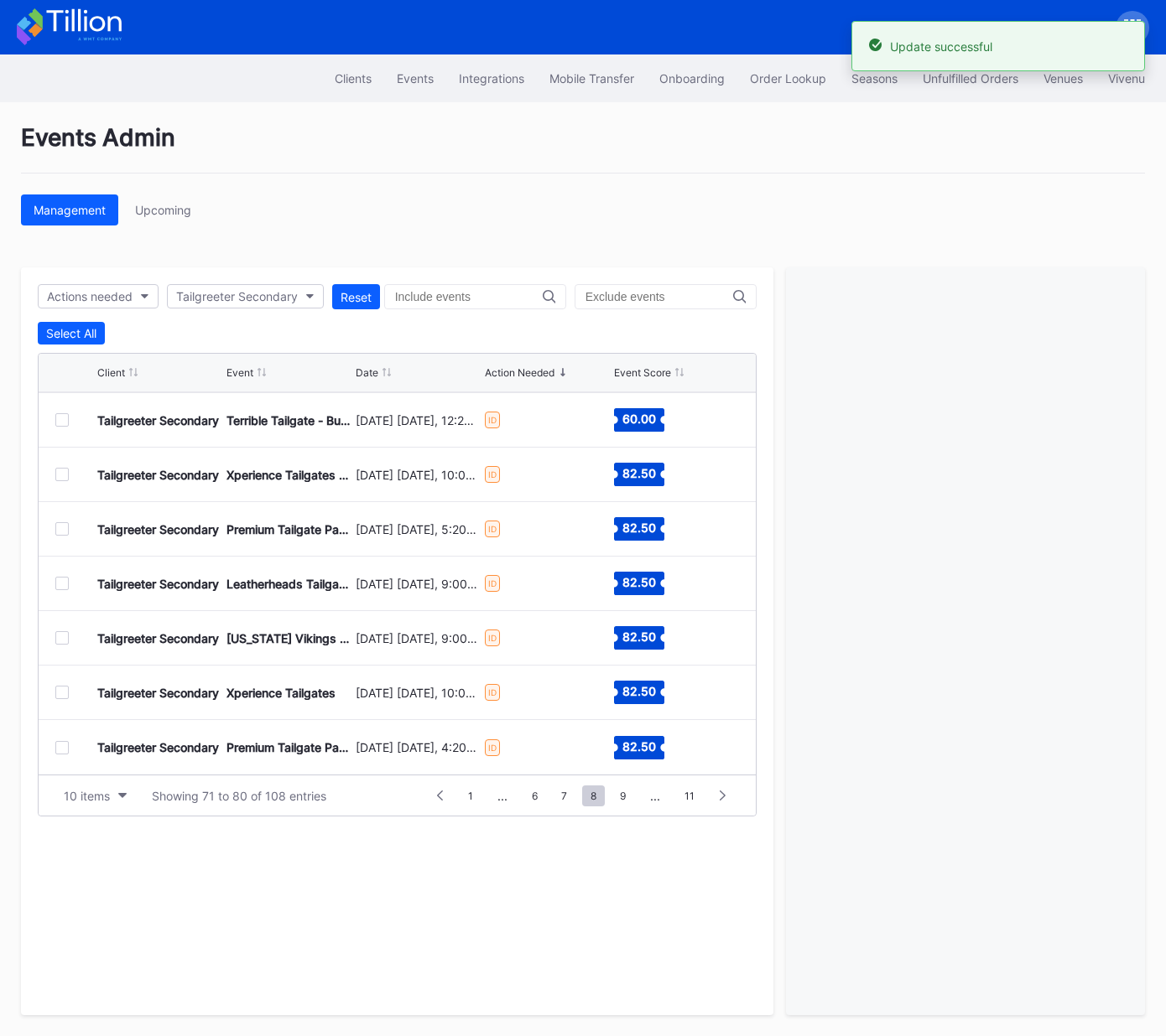
click at [66, 690] on div at bounding box center [61, 692] width 13 height 13
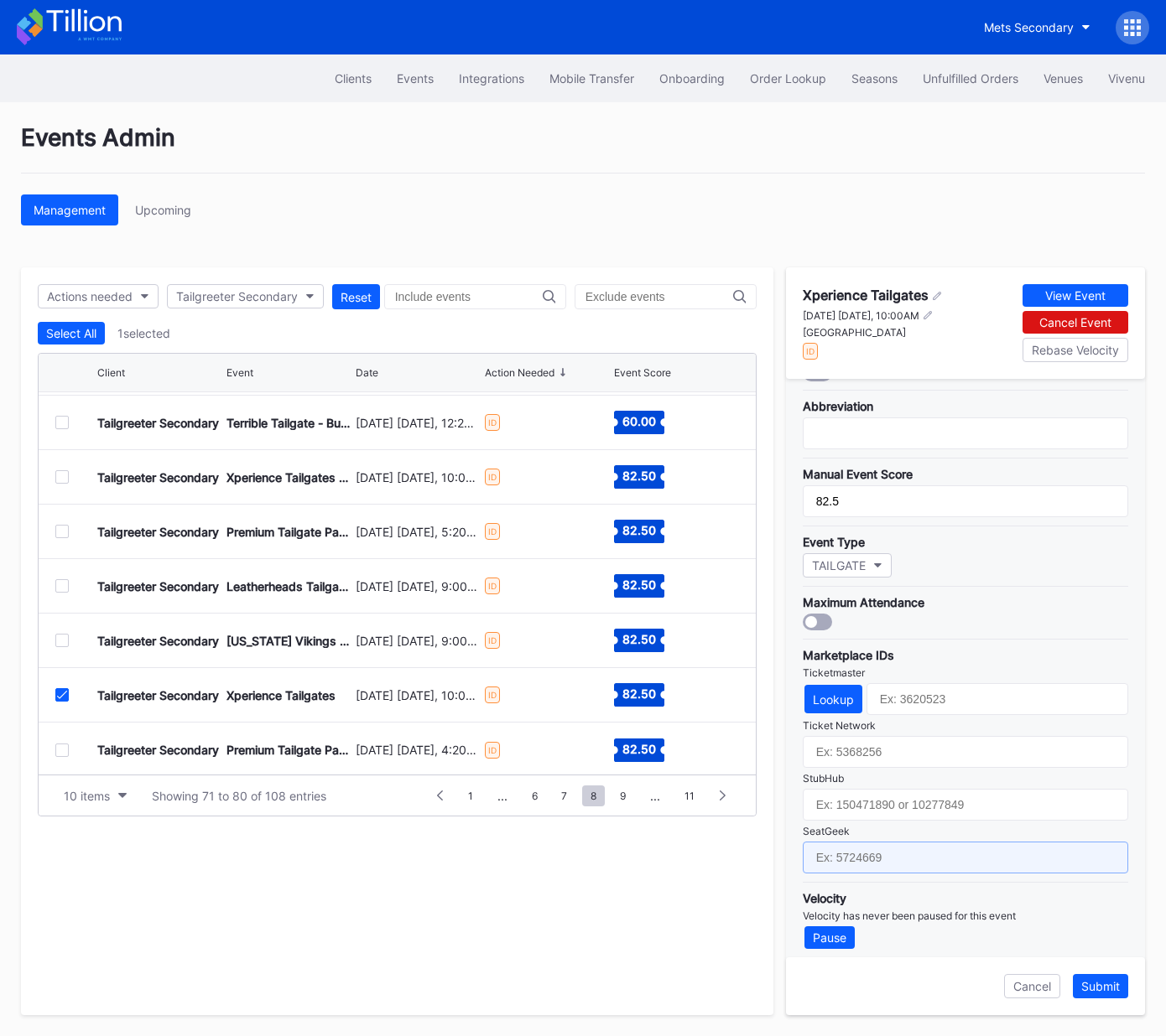
drag, startPoint x: 889, startPoint y: 848, endPoint x: 922, endPoint y: 862, distance: 35.8
click at [891, 850] on input "text" at bounding box center [966, 858] width 325 height 32
paste input "17667653"
type input "17667653"
click at [1100, 988] on div "Submit" at bounding box center [1100, 986] width 39 height 14
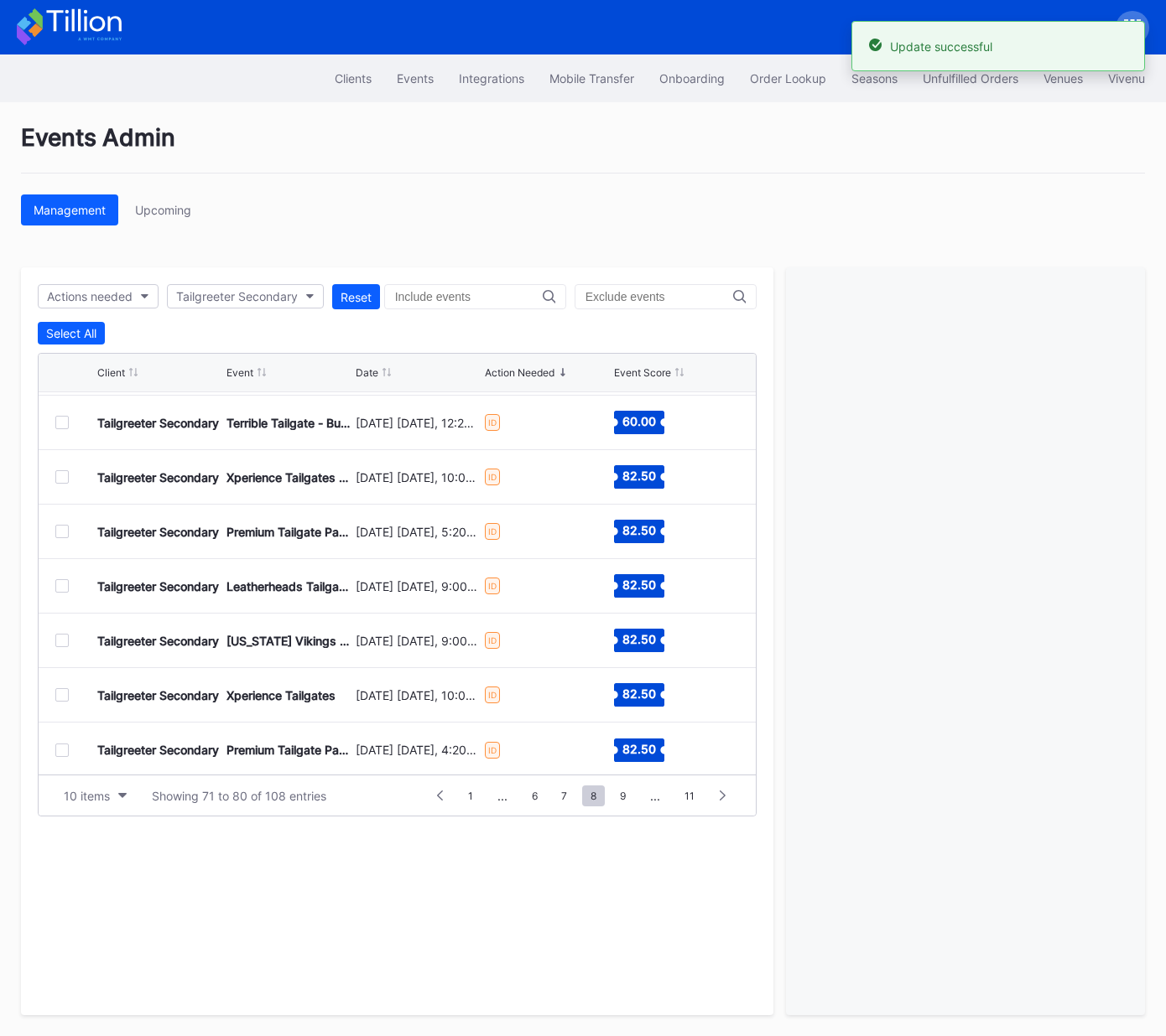
click at [59, 751] on div at bounding box center [61, 750] width 13 height 13
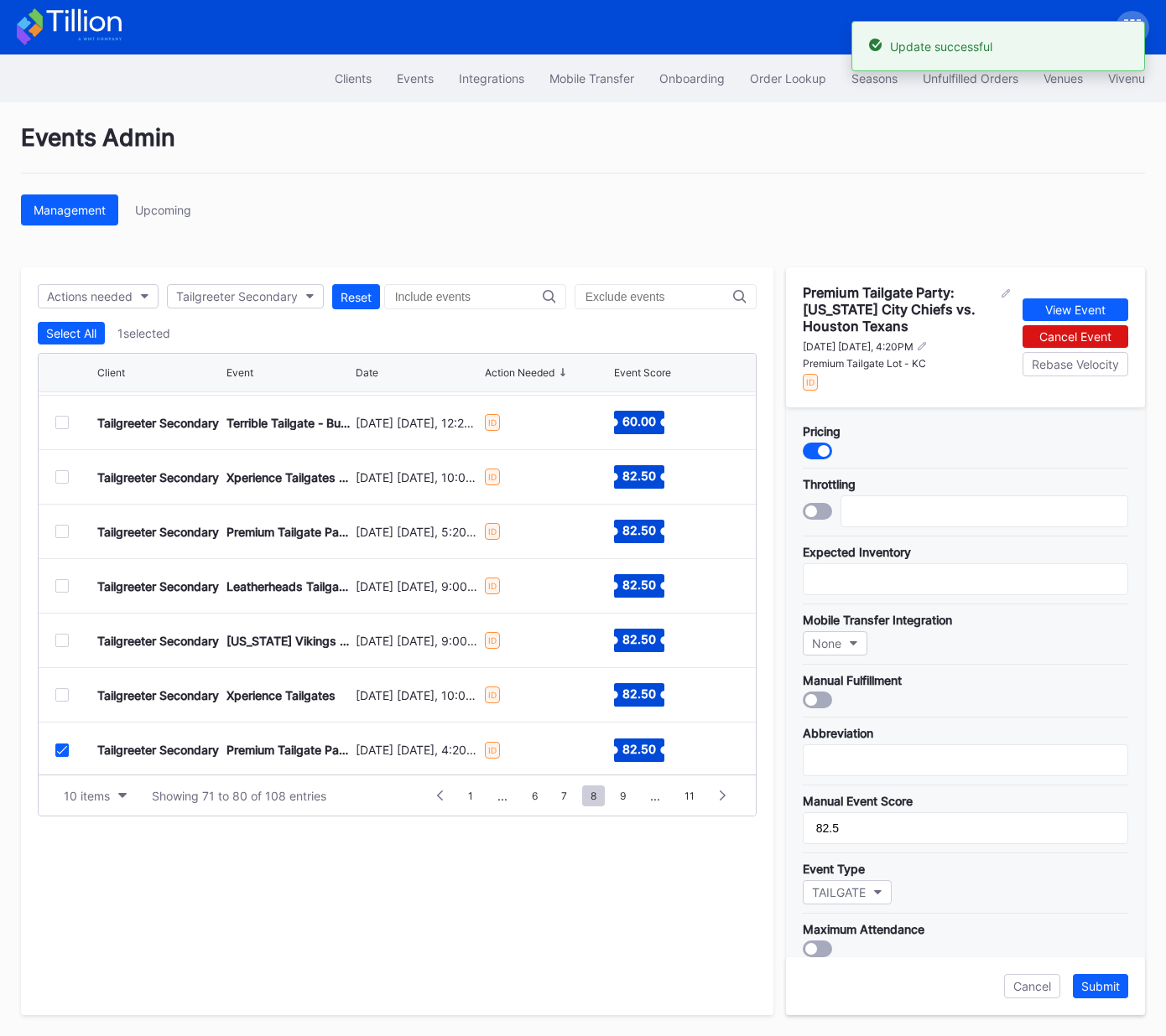
scroll to position [324, 0]
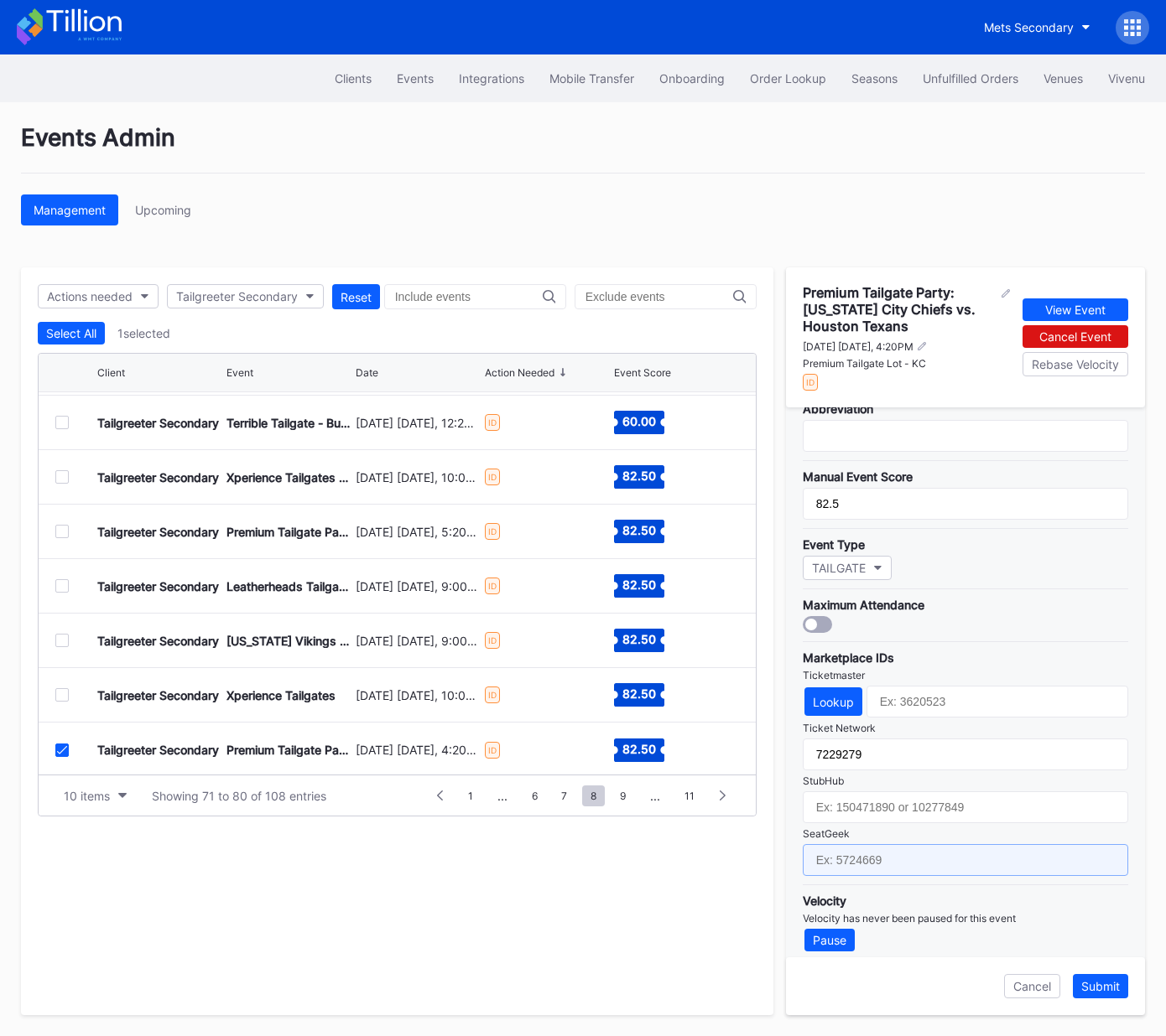
click at [946, 852] on input "text" at bounding box center [966, 861] width 325 height 32
paste input "17667705"
type input "17667705"
click at [1096, 983] on div "Submit" at bounding box center [1100, 986] width 39 height 14
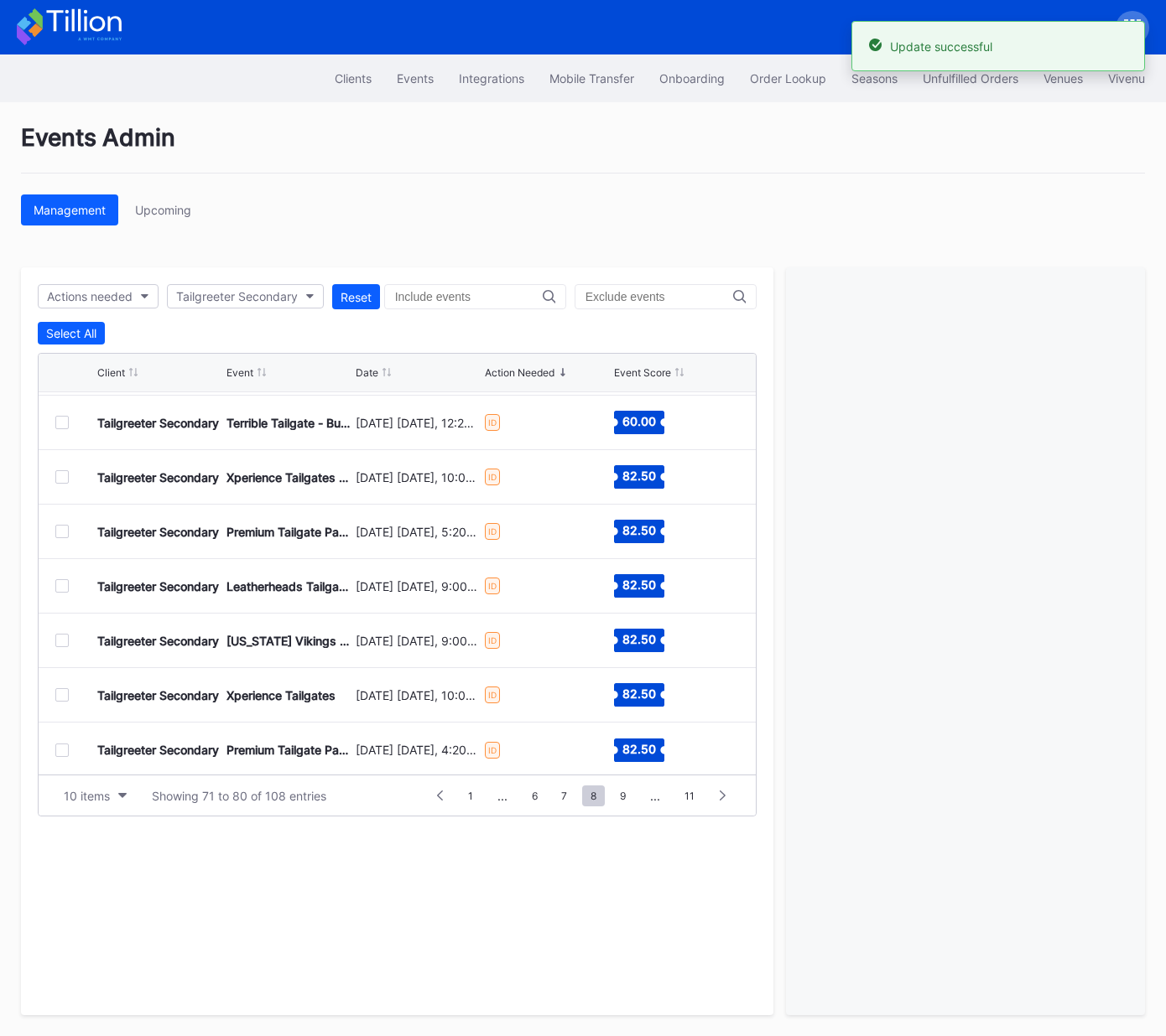
scroll to position [163, 0]
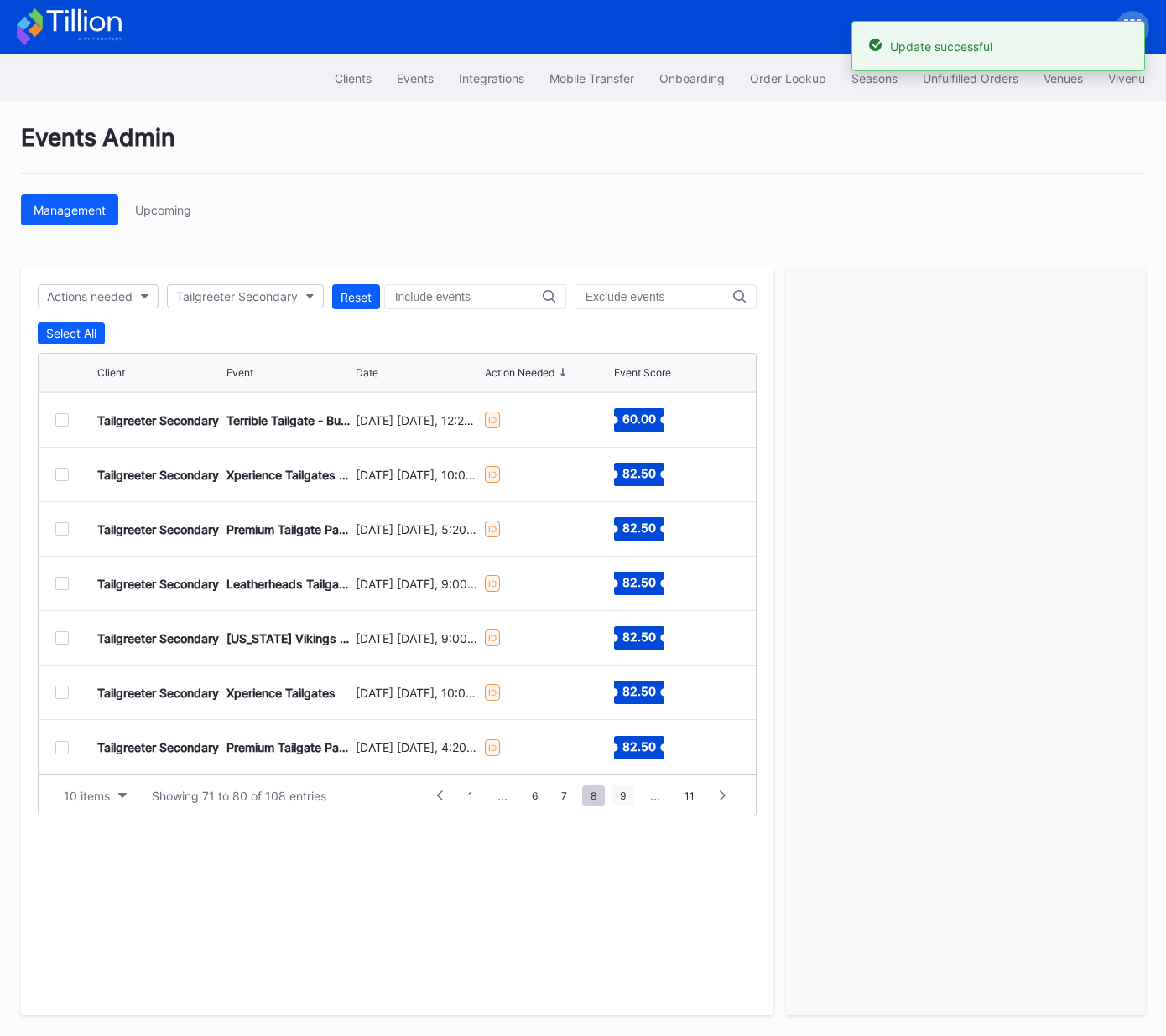
click at [627, 797] on span "9" at bounding box center [622, 796] width 23 height 21
click at [63, 422] on div at bounding box center [61, 419] width 13 height 13
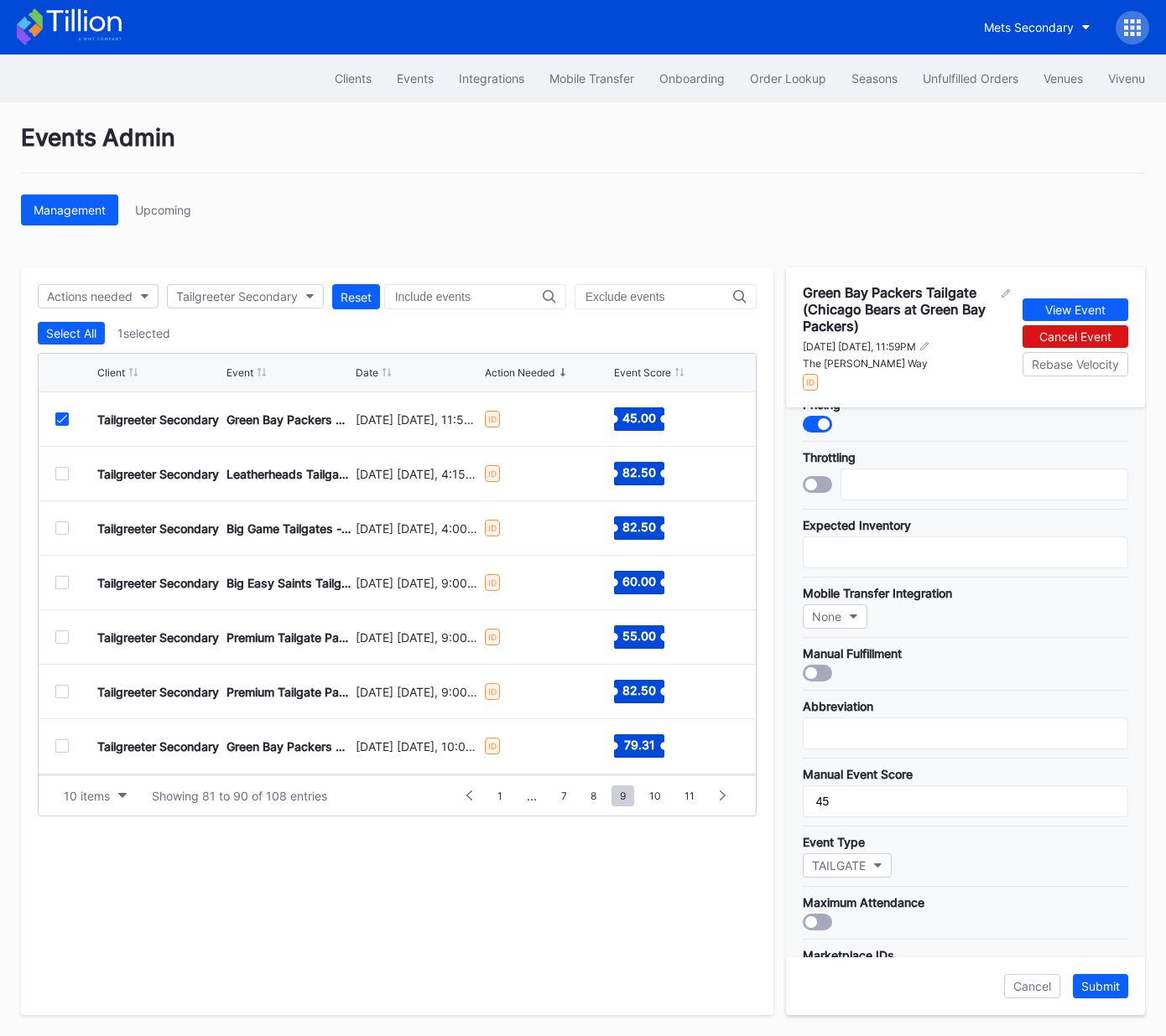
scroll to position [324, 0]
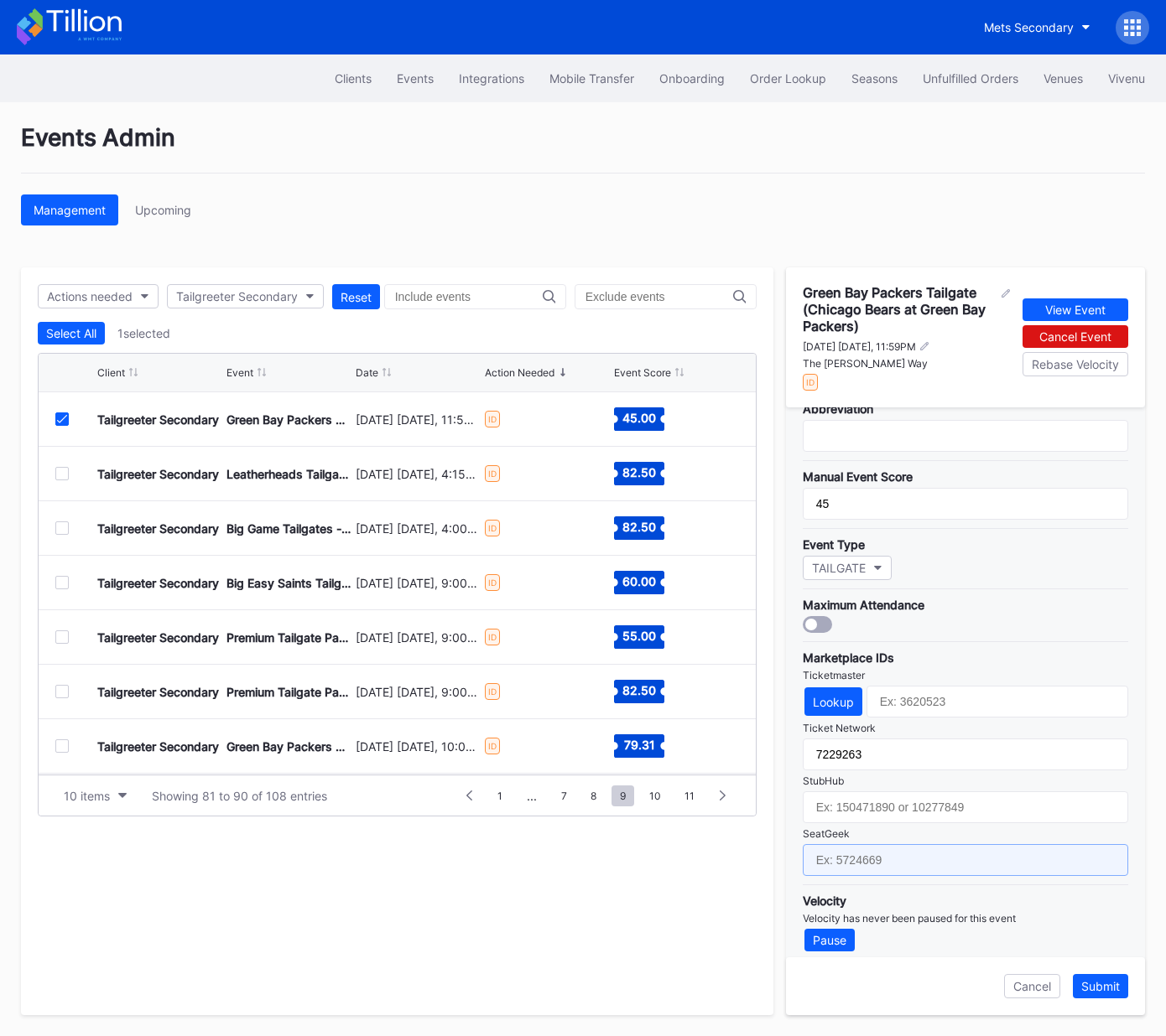
click at [889, 849] on input "text" at bounding box center [966, 861] width 325 height 32
paste input "17651638"
type input "17651638"
click at [1112, 983] on div "Submit" at bounding box center [1100, 986] width 39 height 14
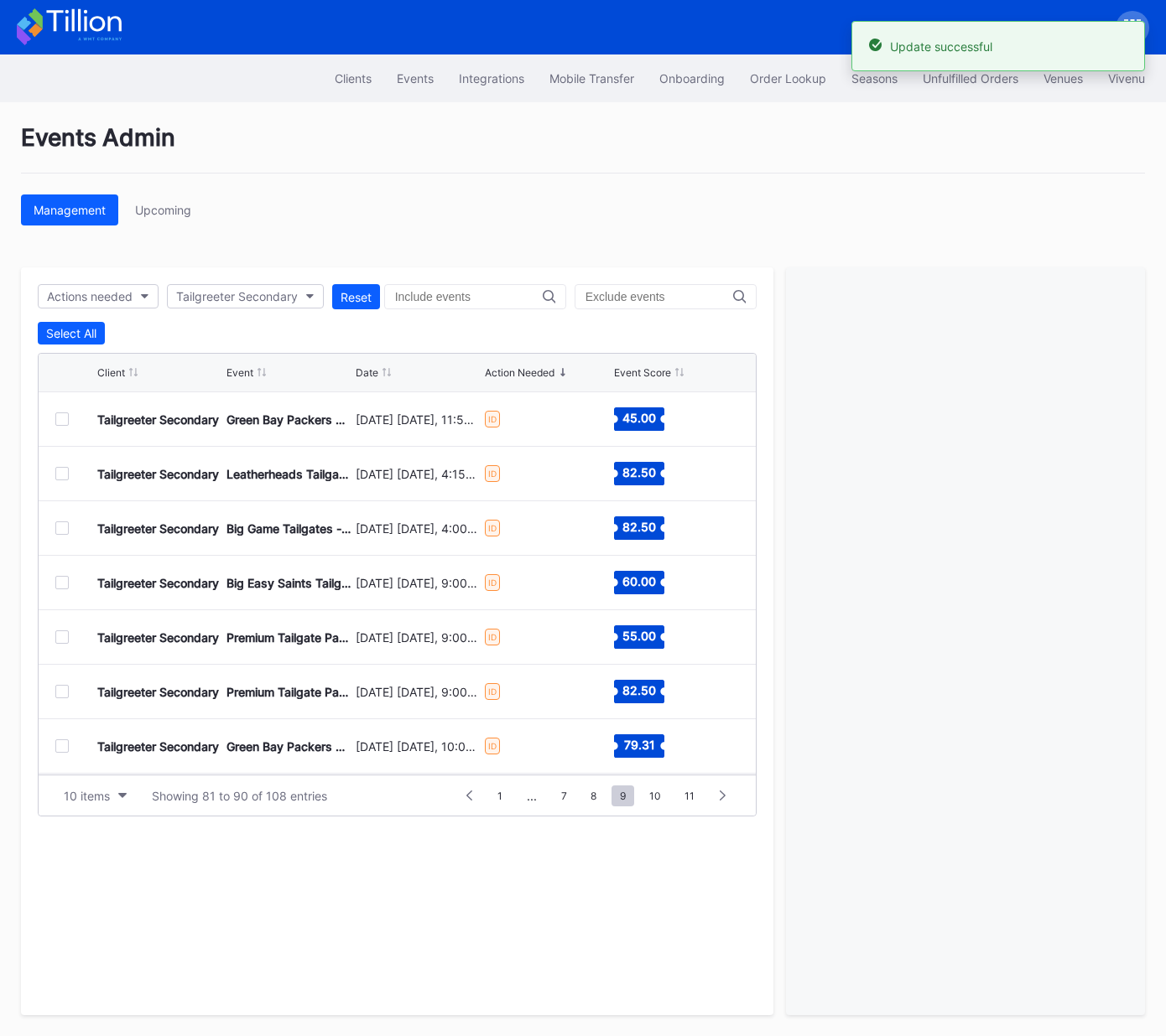
click at [61, 472] on div at bounding box center [61, 473] width 13 height 13
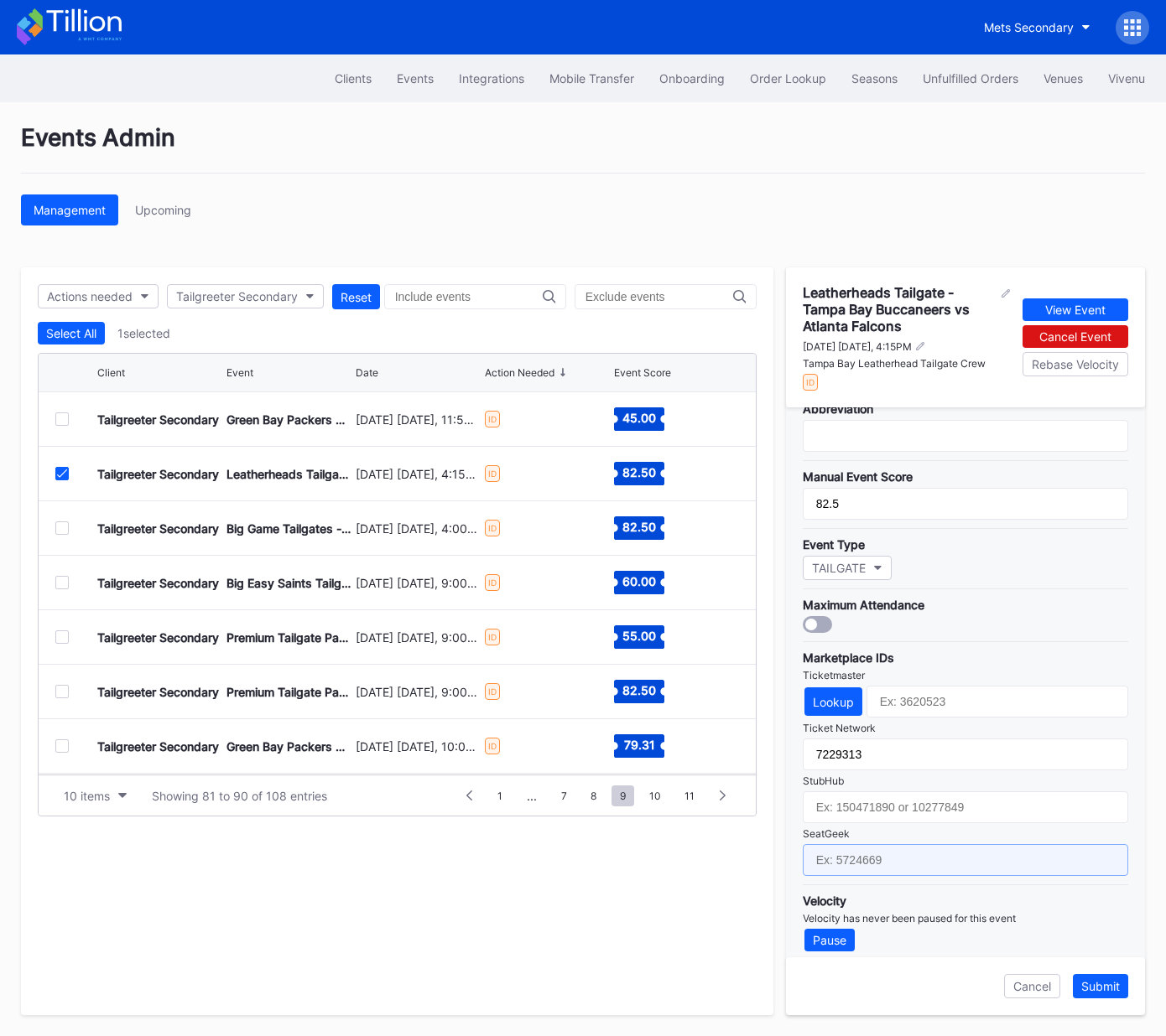
drag, startPoint x: 926, startPoint y: 853, endPoint x: 952, endPoint y: 859, distance: 26.7
click at [926, 853] on input "text" at bounding box center [966, 861] width 325 height 32
paste input "17651670"
type input "17651670"
click at [1102, 990] on div "Submit" at bounding box center [1100, 986] width 39 height 14
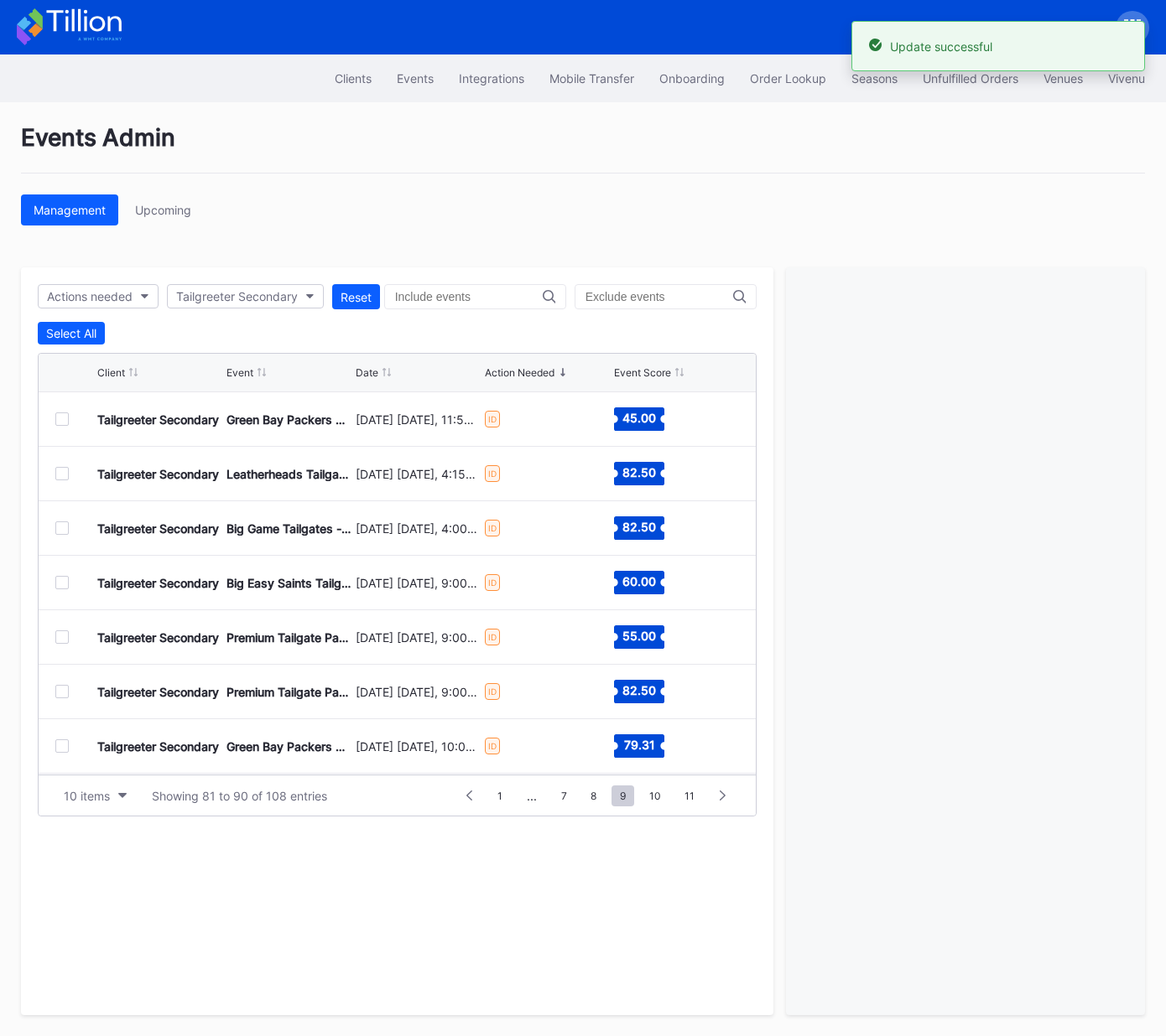
click at [61, 527] on div at bounding box center [61, 527] width 13 height 13
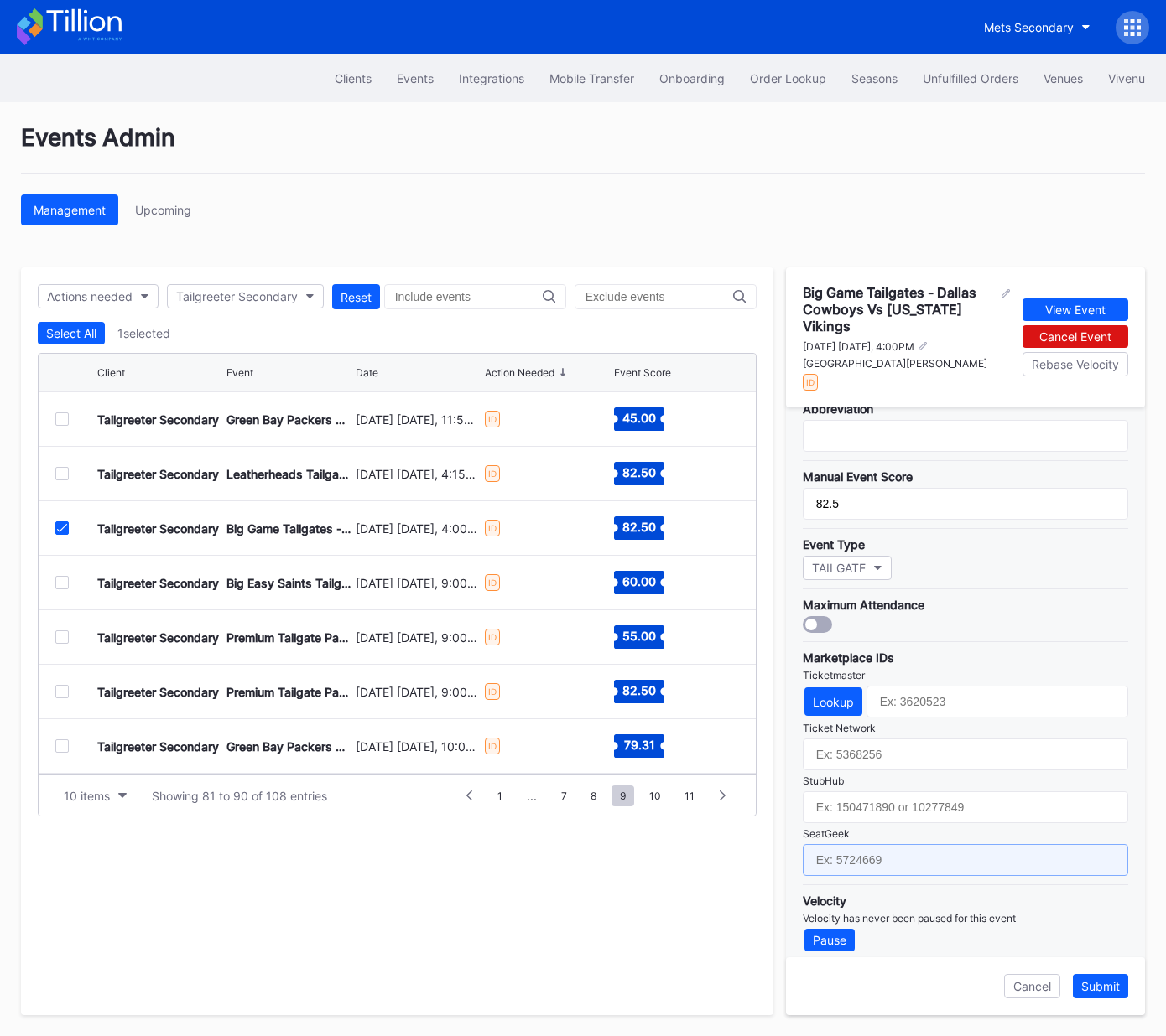
click at [927, 846] on input "text" at bounding box center [966, 861] width 325 height 32
paste input "17667661"
type input "17667661"
click at [1106, 988] on div "Submit" at bounding box center [1100, 986] width 39 height 14
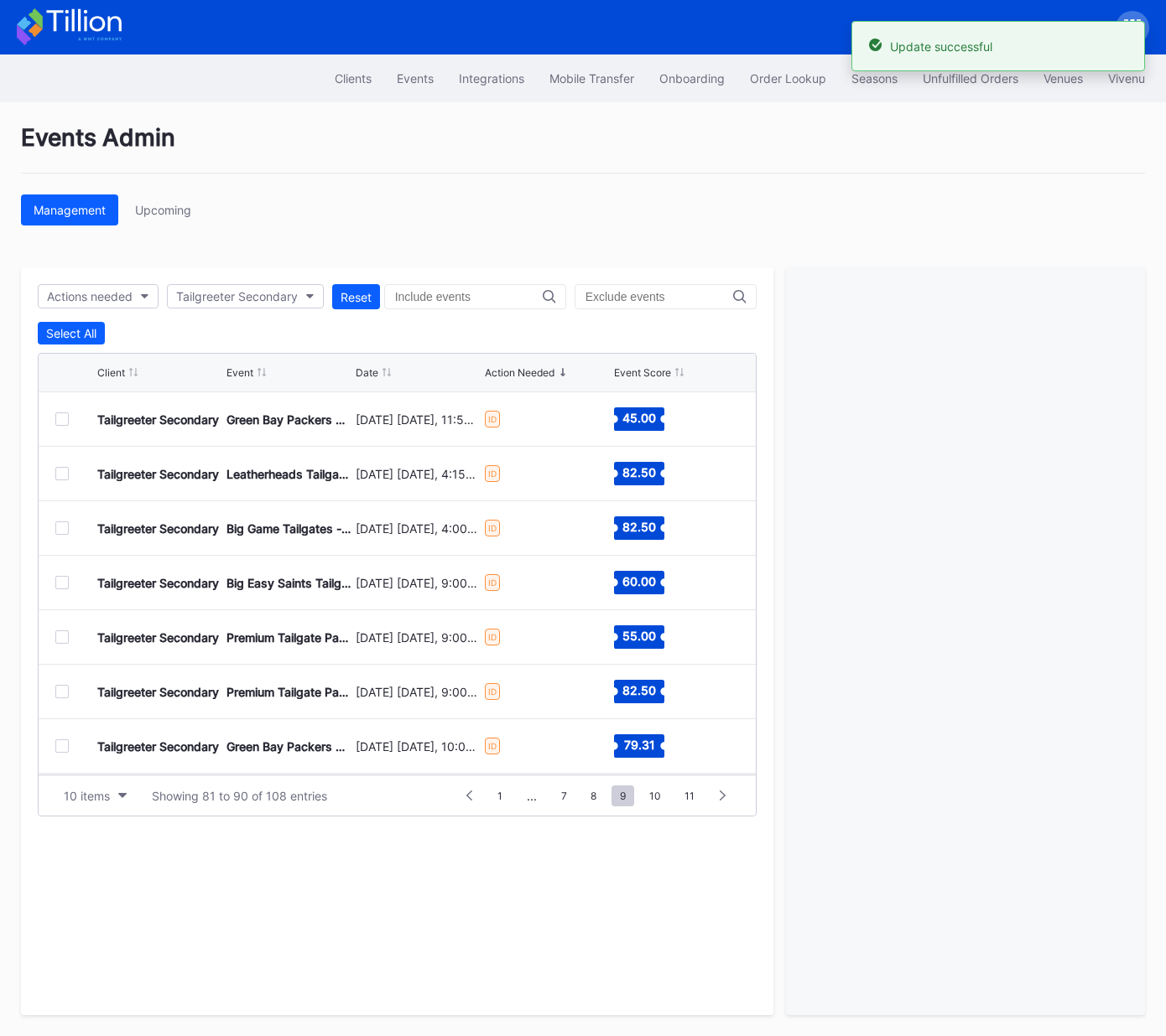
click at [66, 582] on div at bounding box center [61, 582] width 13 height 13
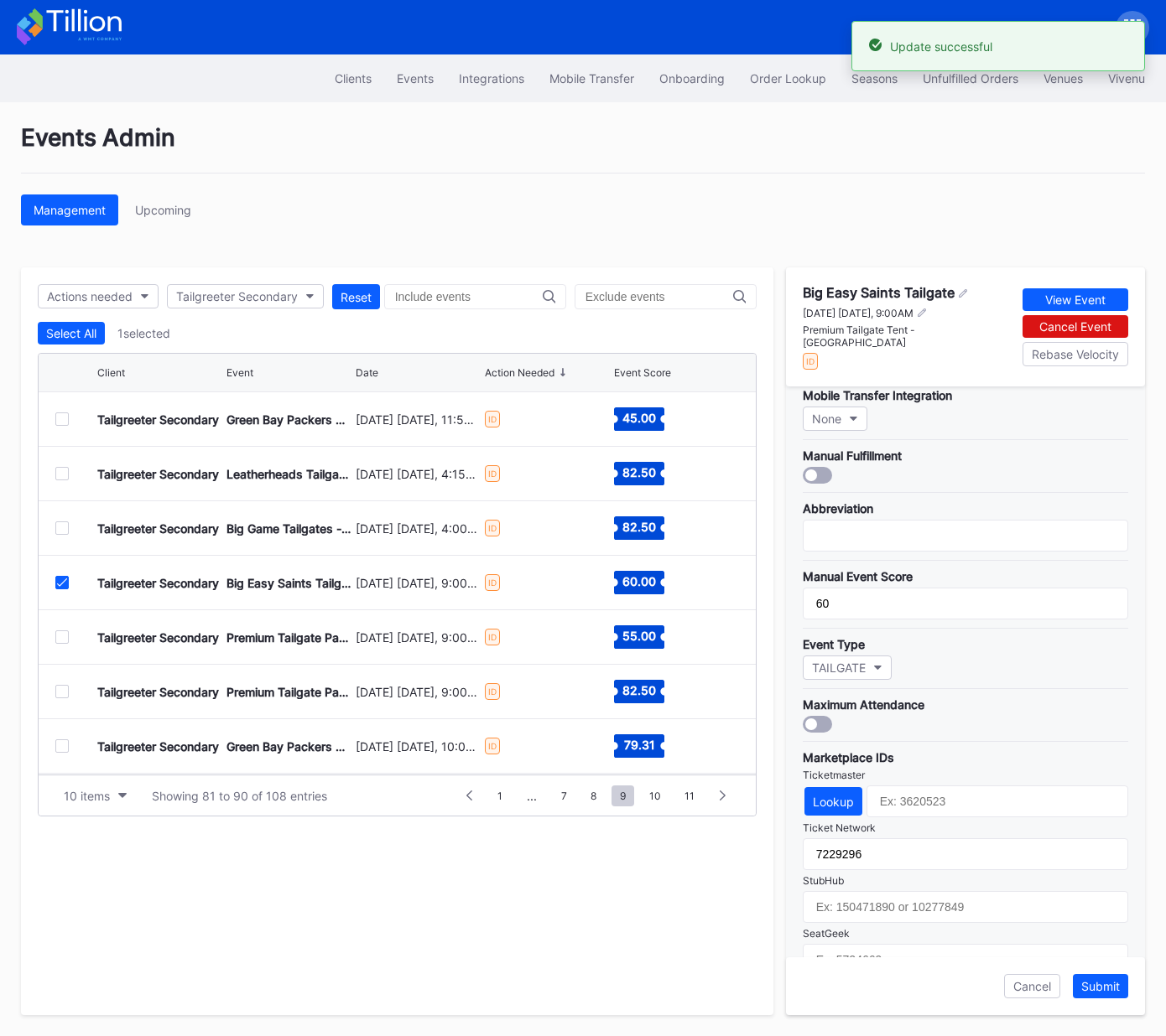
scroll to position [298, 0]
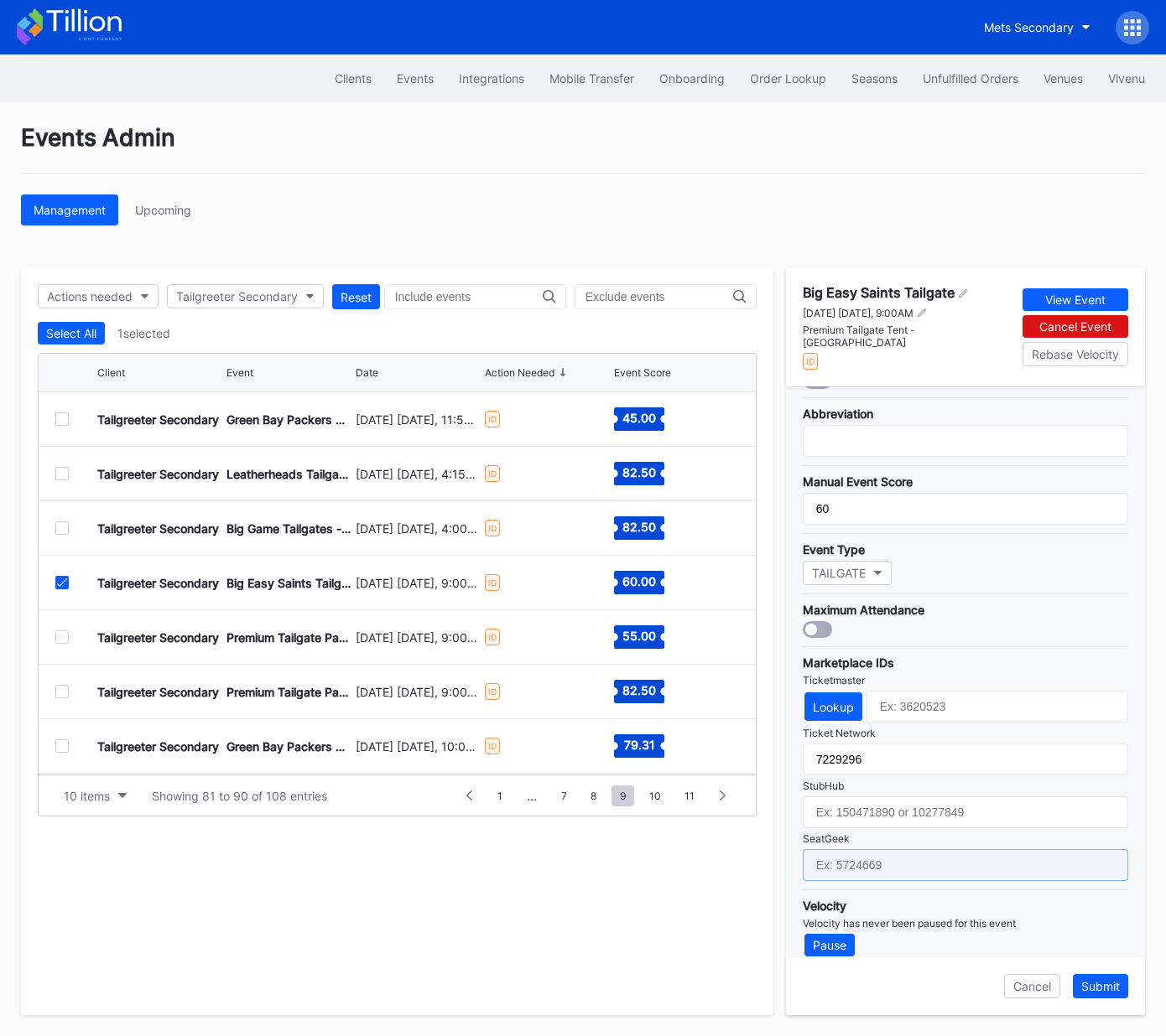
click at [931, 850] on input "text" at bounding box center [966, 865] width 325 height 32
paste input "17667675"
type input "17667675"
click at [1109, 985] on div "Submit" at bounding box center [1100, 986] width 39 height 14
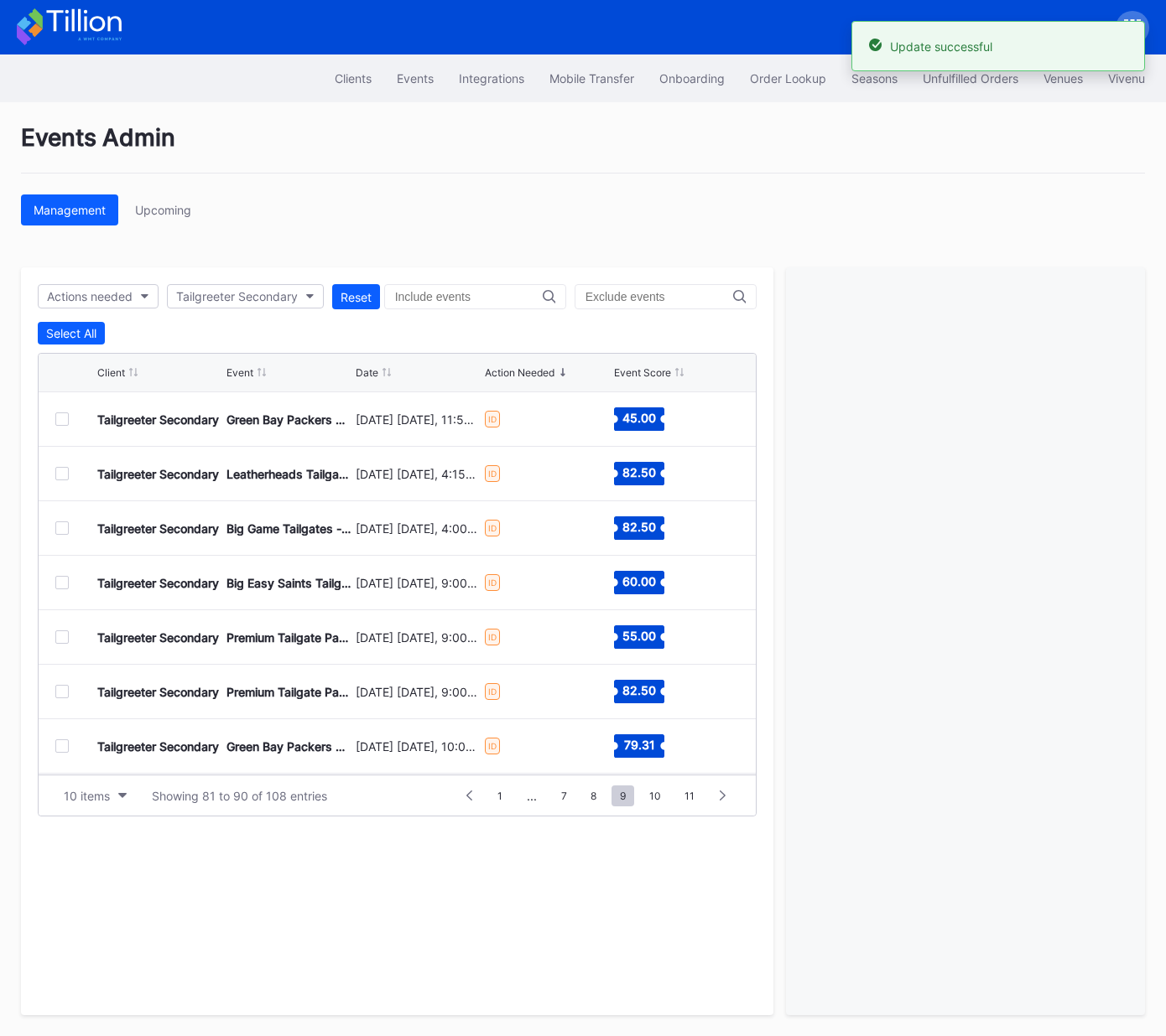
click at [63, 637] on div at bounding box center [61, 636] width 13 height 13
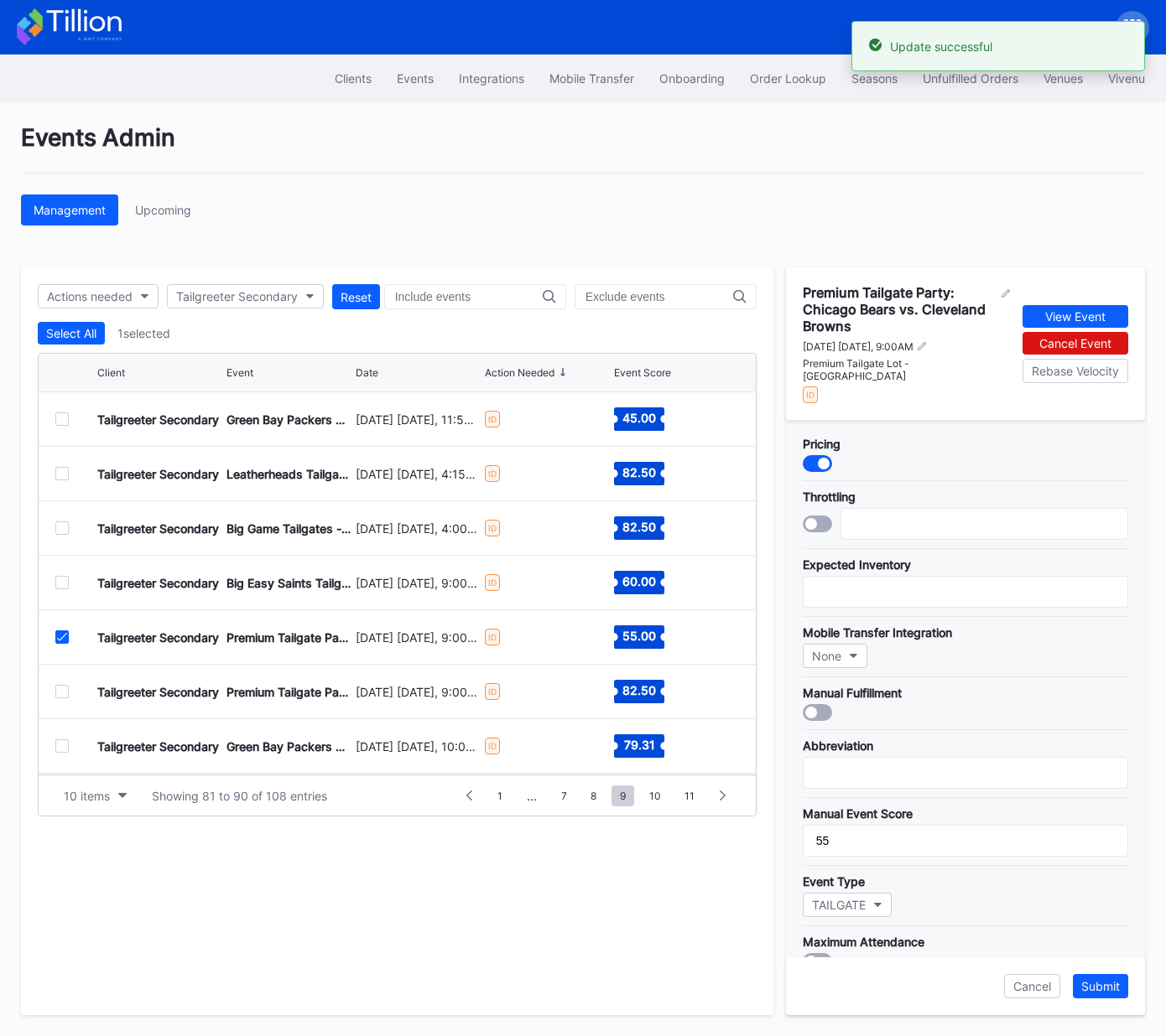
scroll to position [324, 0]
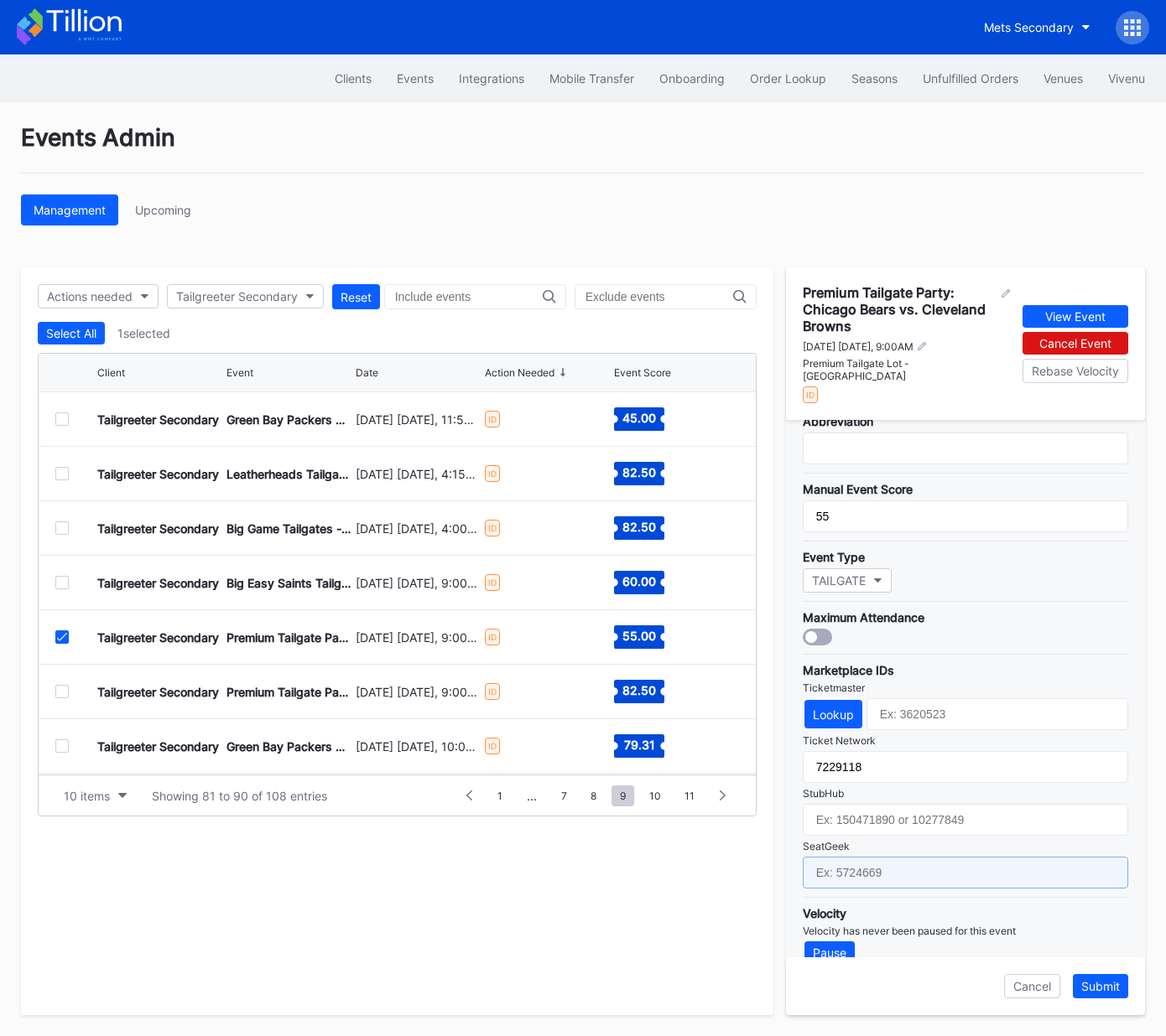
click at [925, 857] on input "text" at bounding box center [966, 872] width 325 height 32
paste input "17651620"
type input "17651620"
drag, startPoint x: 1104, startPoint y: 985, endPoint x: 1099, endPoint y: 976, distance: 10.3
click at [1103, 985] on div "Submit" at bounding box center [1100, 986] width 39 height 14
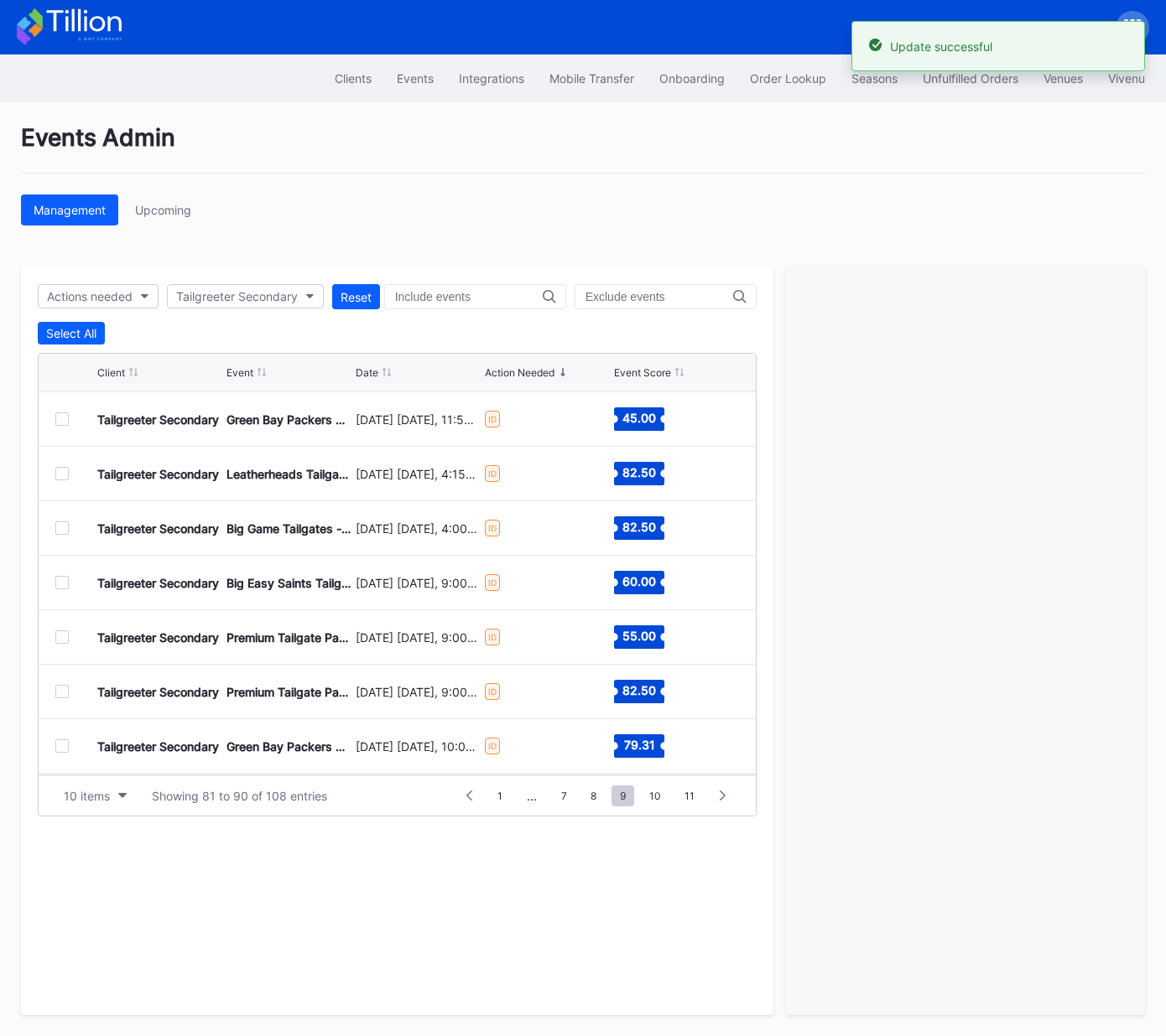
click at [66, 689] on div at bounding box center [61, 691] width 13 height 13
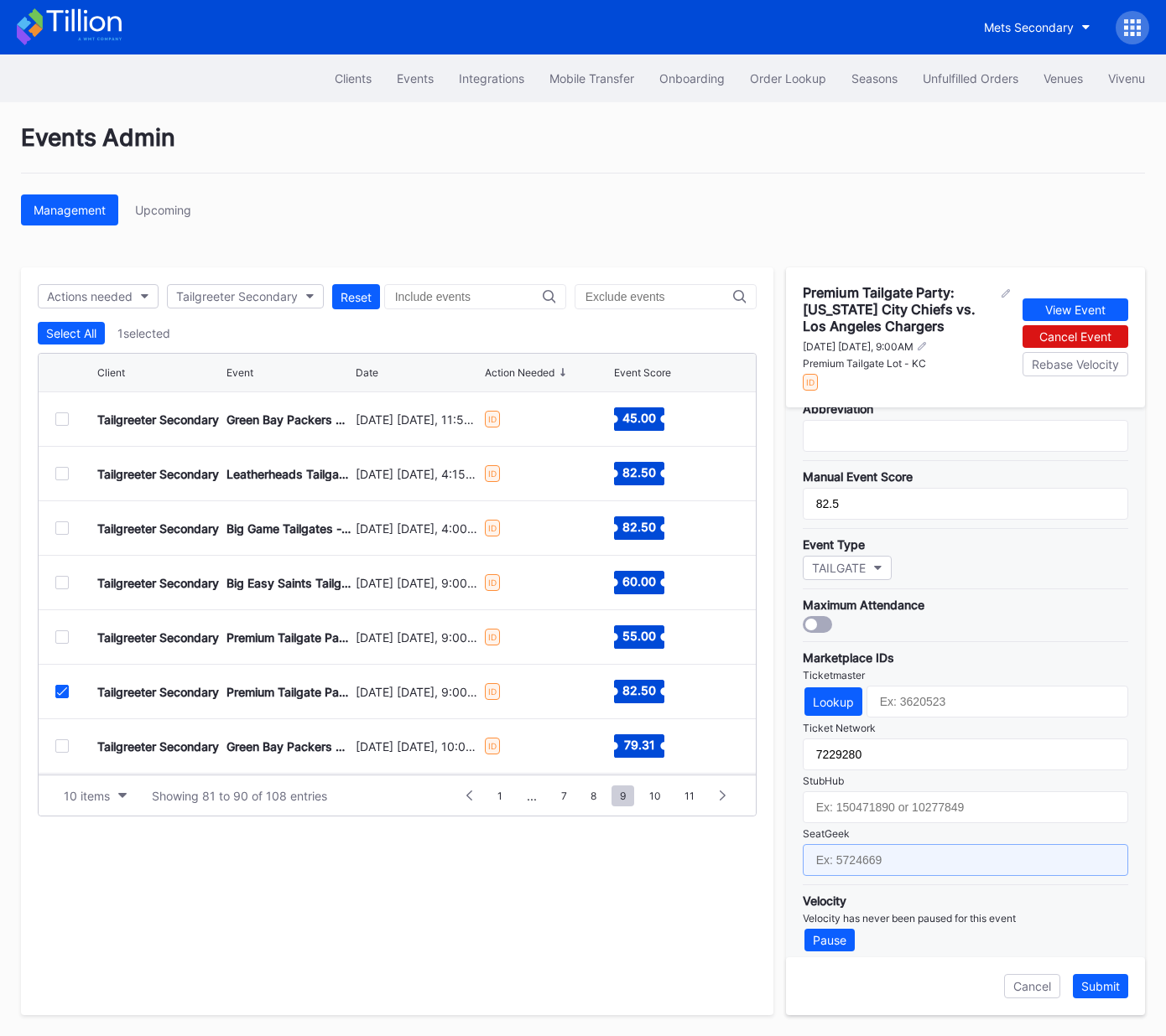
click at [940, 853] on input "text" at bounding box center [966, 861] width 325 height 32
paste input "17667706"
type input "17667706"
click at [1109, 985] on div "Submit" at bounding box center [1100, 986] width 39 height 14
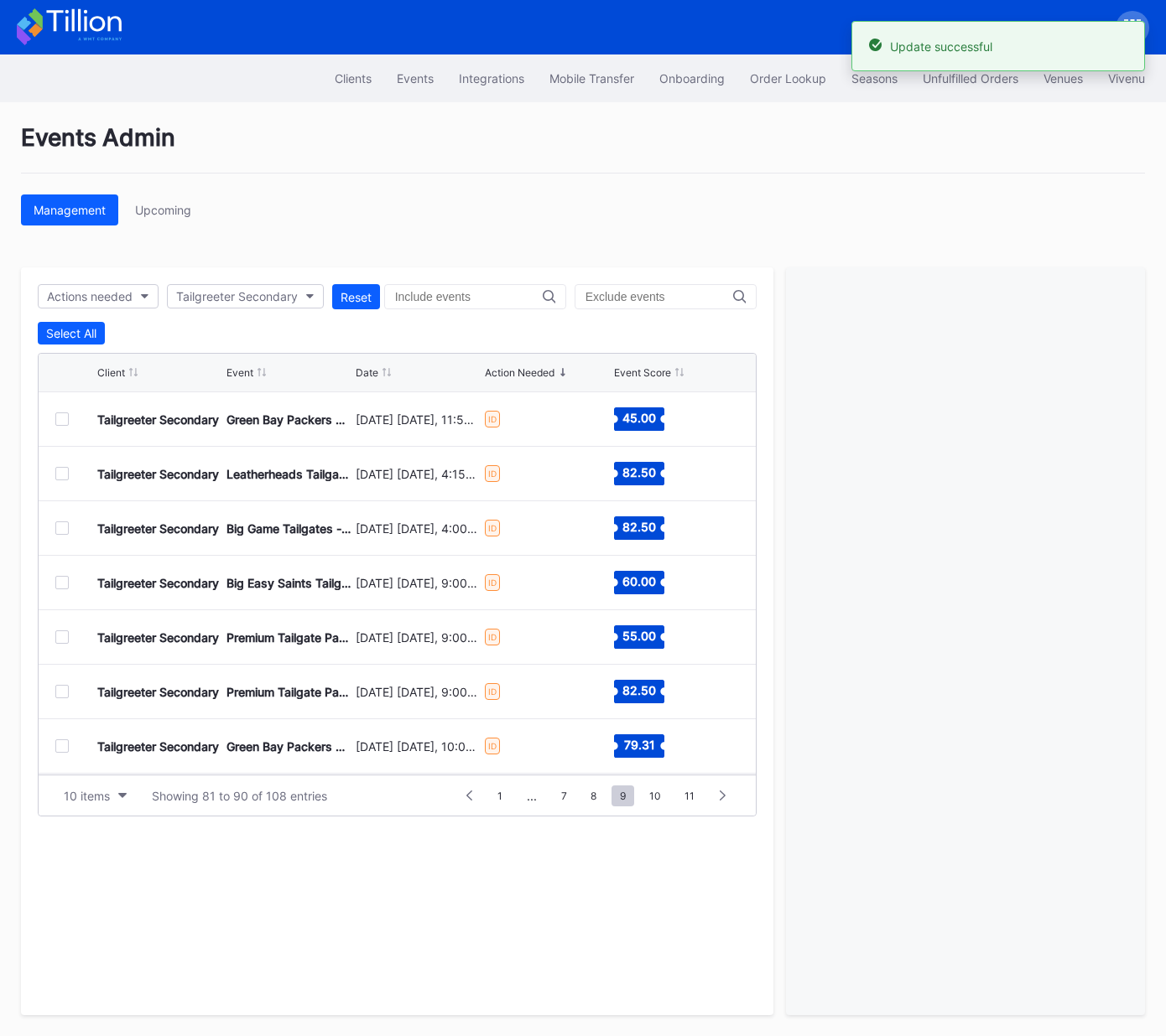
click at [59, 745] on div at bounding box center [61, 746] width 13 height 13
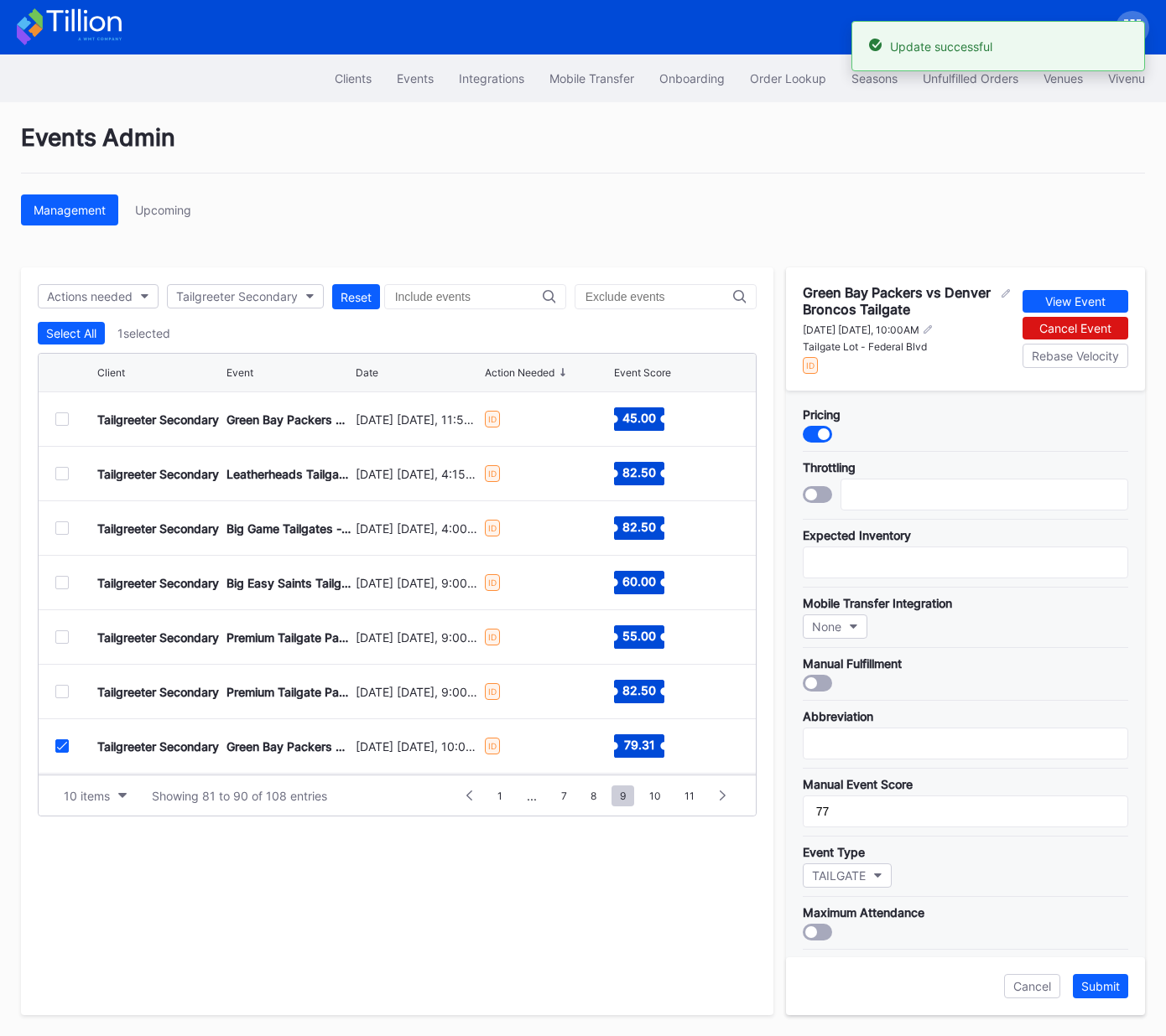
scroll to position [308, 0]
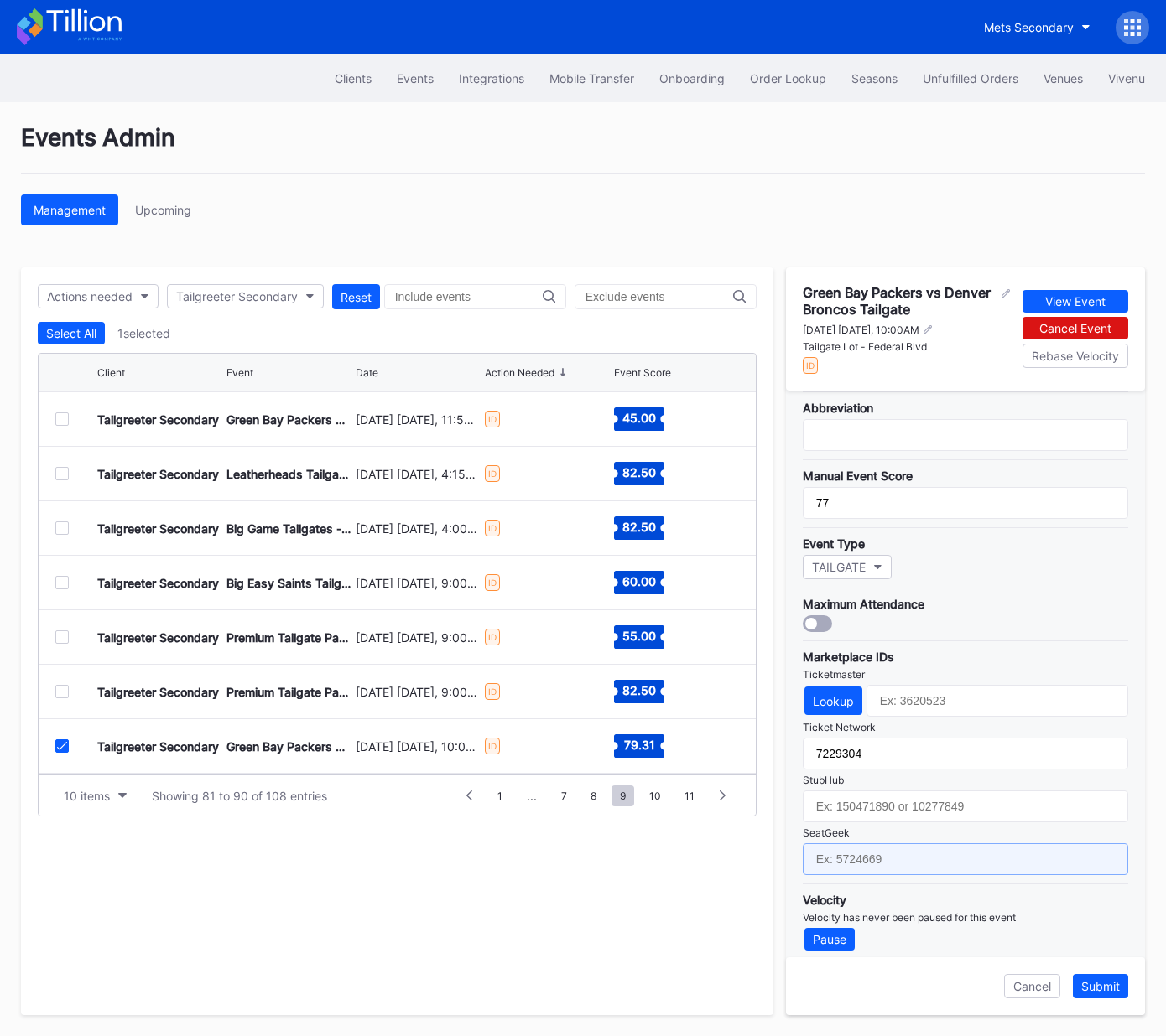
drag, startPoint x: 936, startPoint y: 846, endPoint x: 944, endPoint y: 851, distance: 9.4
click at [936, 846] on input "text" at bounding box center [966, 860] width 325 height 32
paste input "17651629"
type input "17651629"
click at [1109, 989] on div "Submit" at bounding box center [1100, 986] width 39 height 14
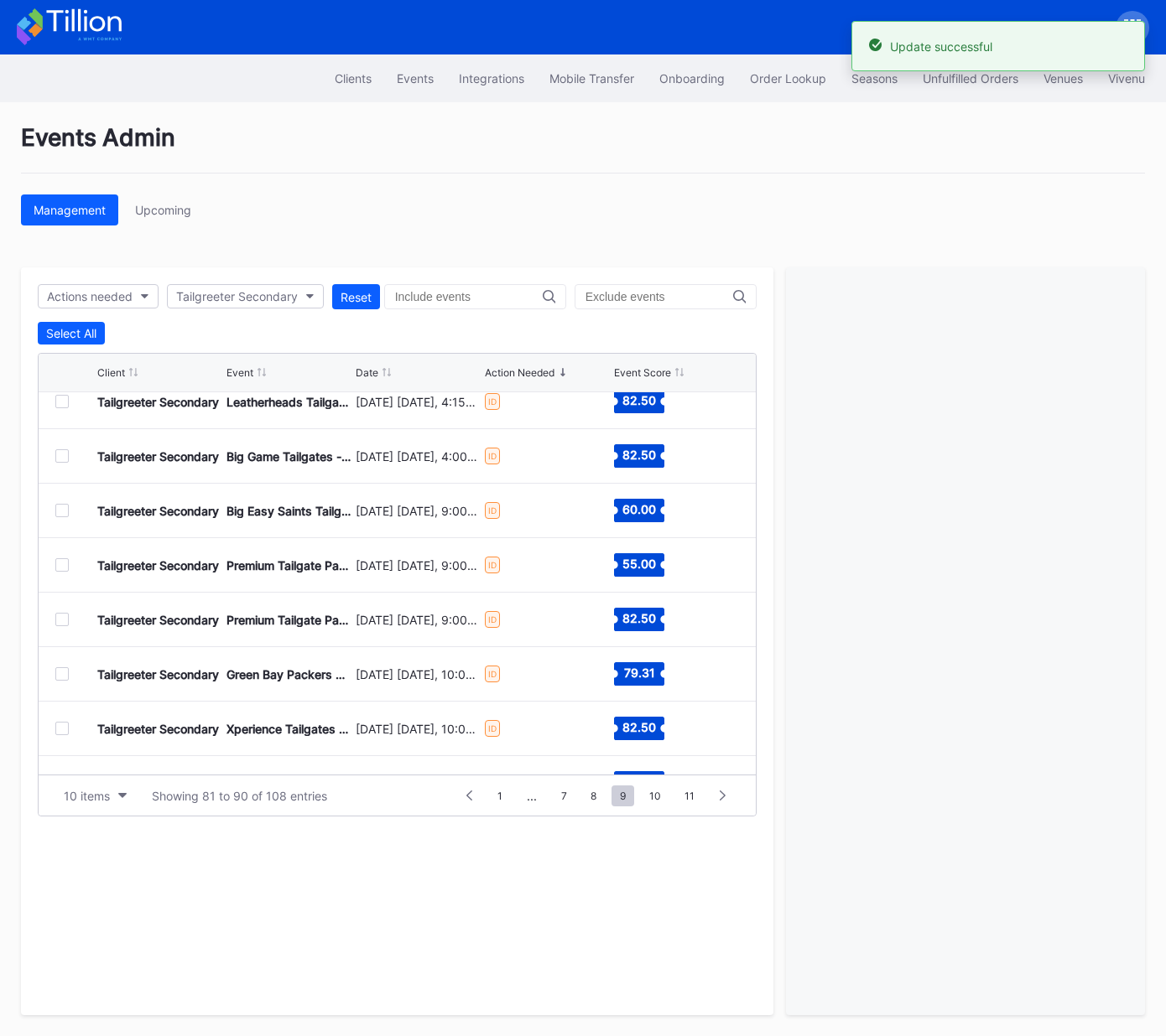
scroll to position [76, 0]
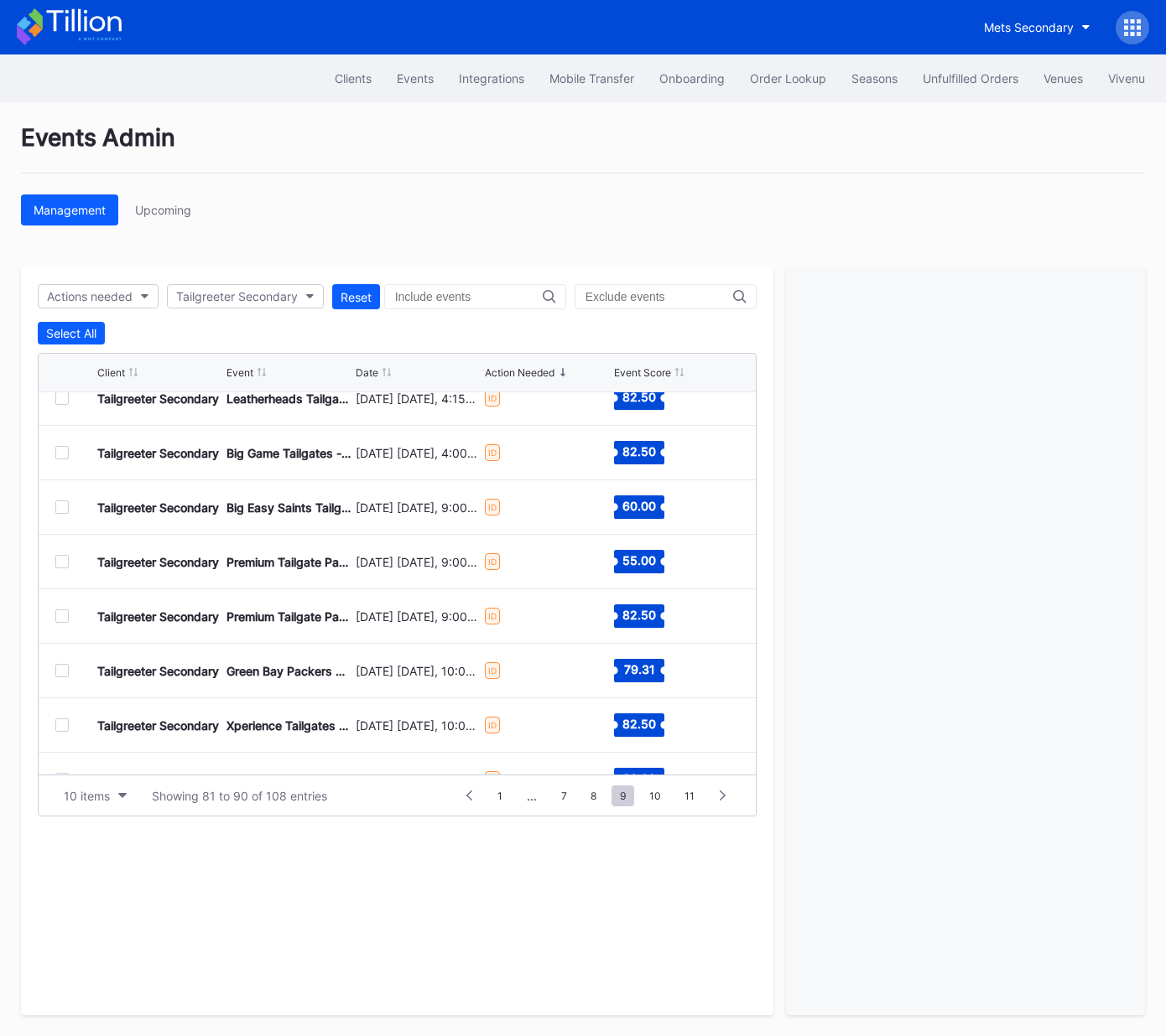
click at [62, 726] on div at bounding box center [61, 725] width 13 height 13
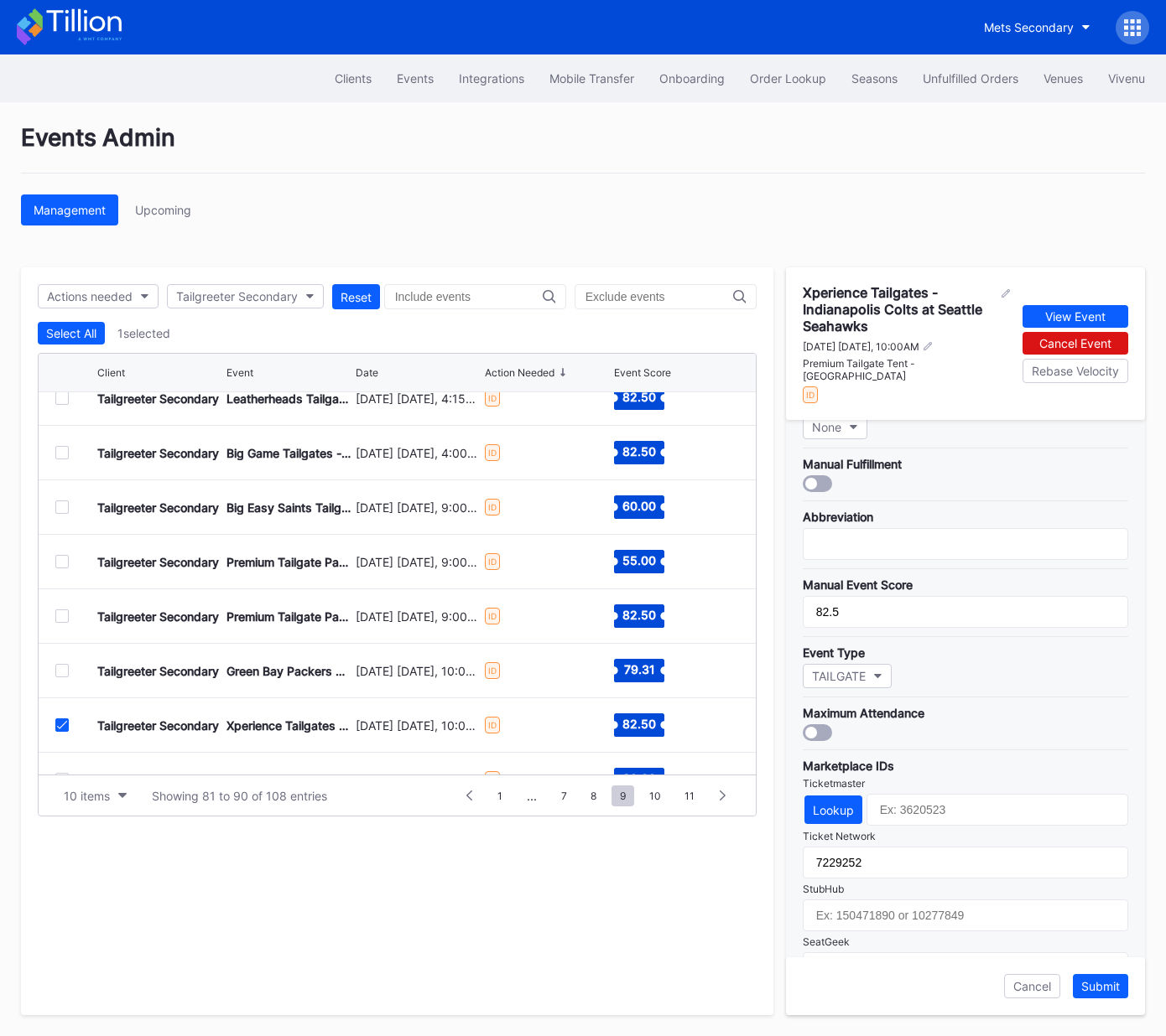
scroll to position [324, 0]
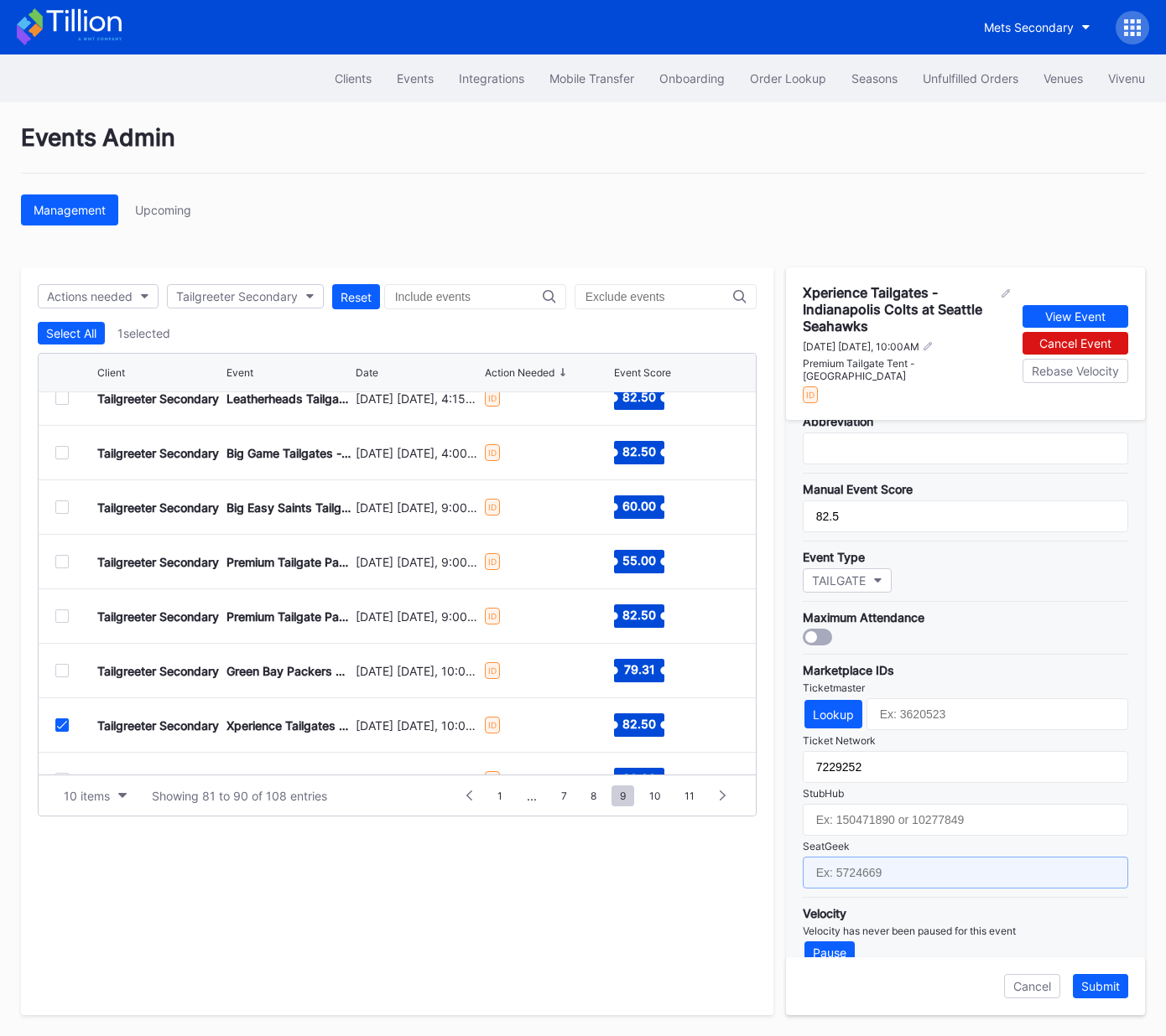
drag, startPoint x: 921, startPoint y: 853, endPoint x: 931, endPoint y: 854, distance: 10.0
click at [921, 857] on input "text" at bounding box center [966, 872] width 325 height 32
paste input "17651662"
type input "17651662"
click at [1107, 989] on div "Submit" at bounding box center [1100, 986] width 39 height 14
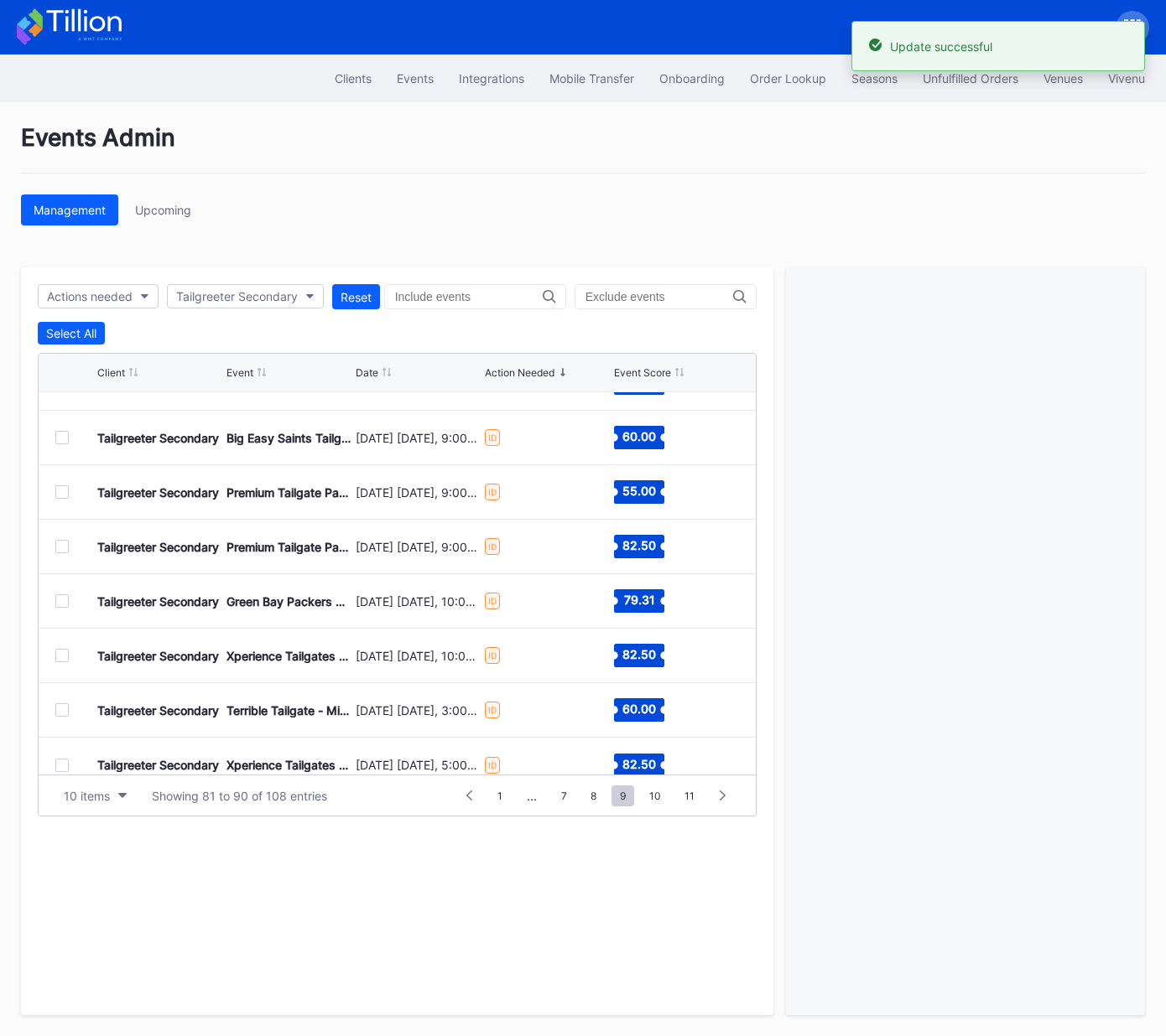
scroll to position [163, 0]
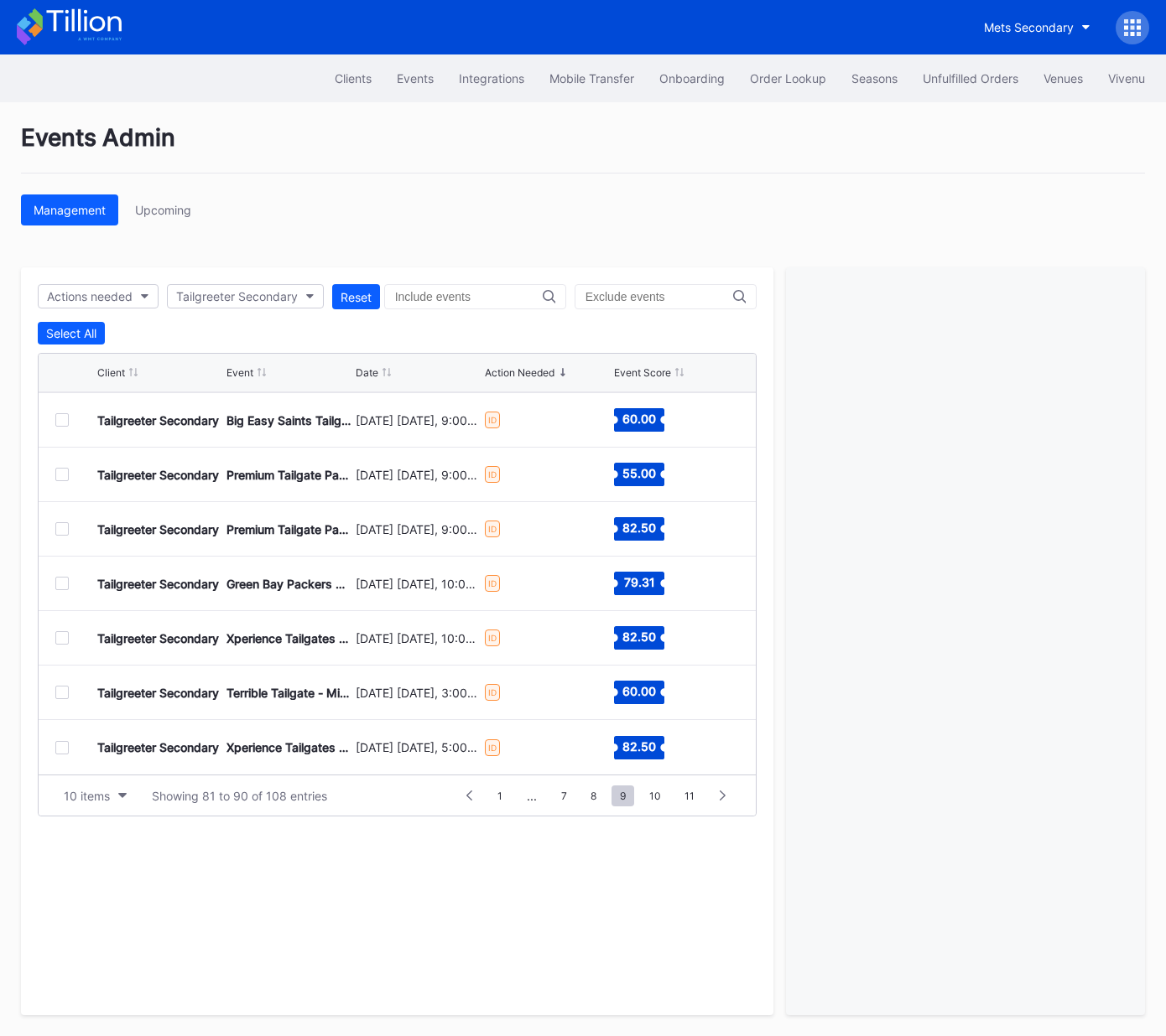
click at [57, 631] on div at bounding box center [61, 637] width 13 height 13
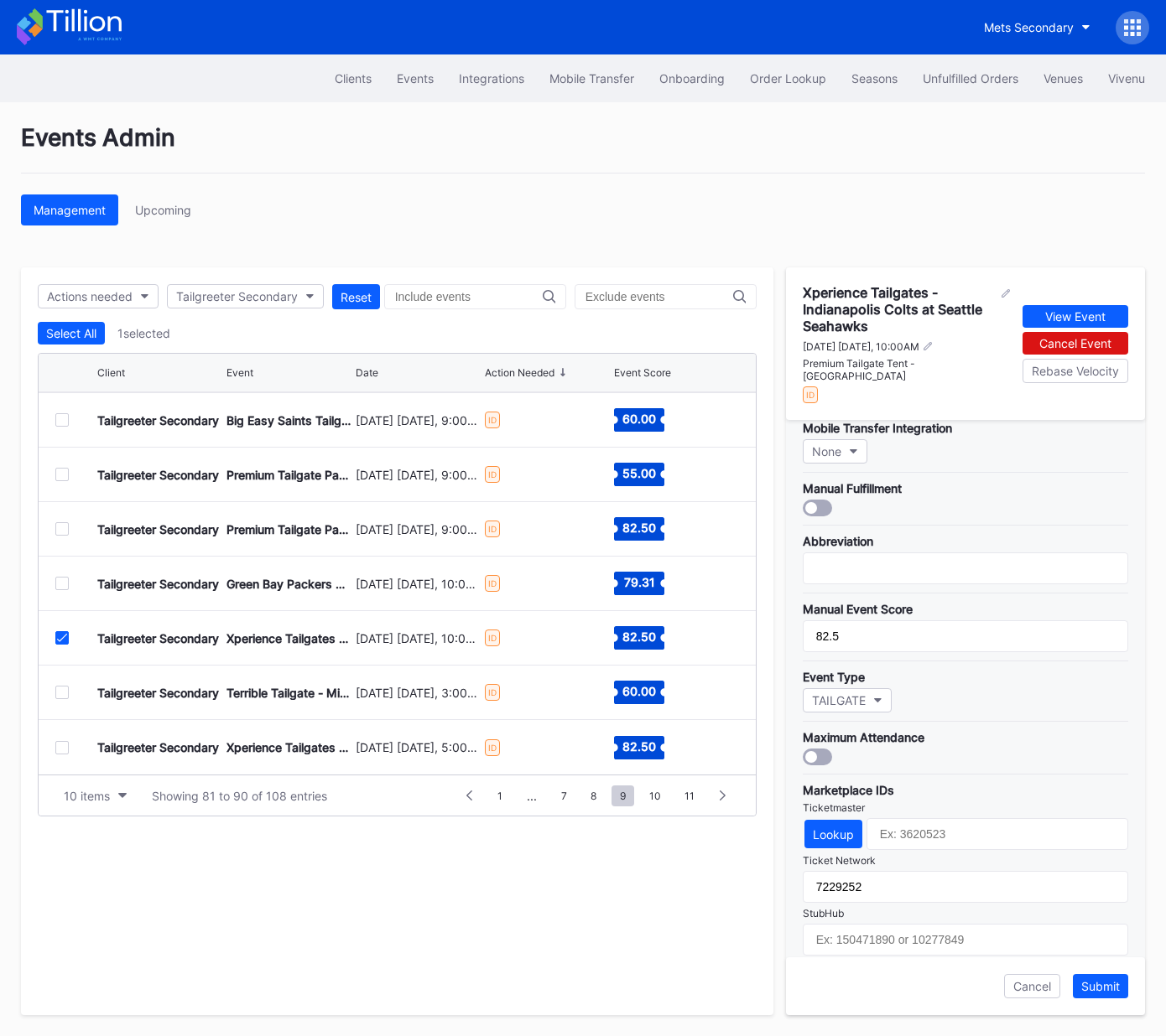
scroll to position [324, 0]
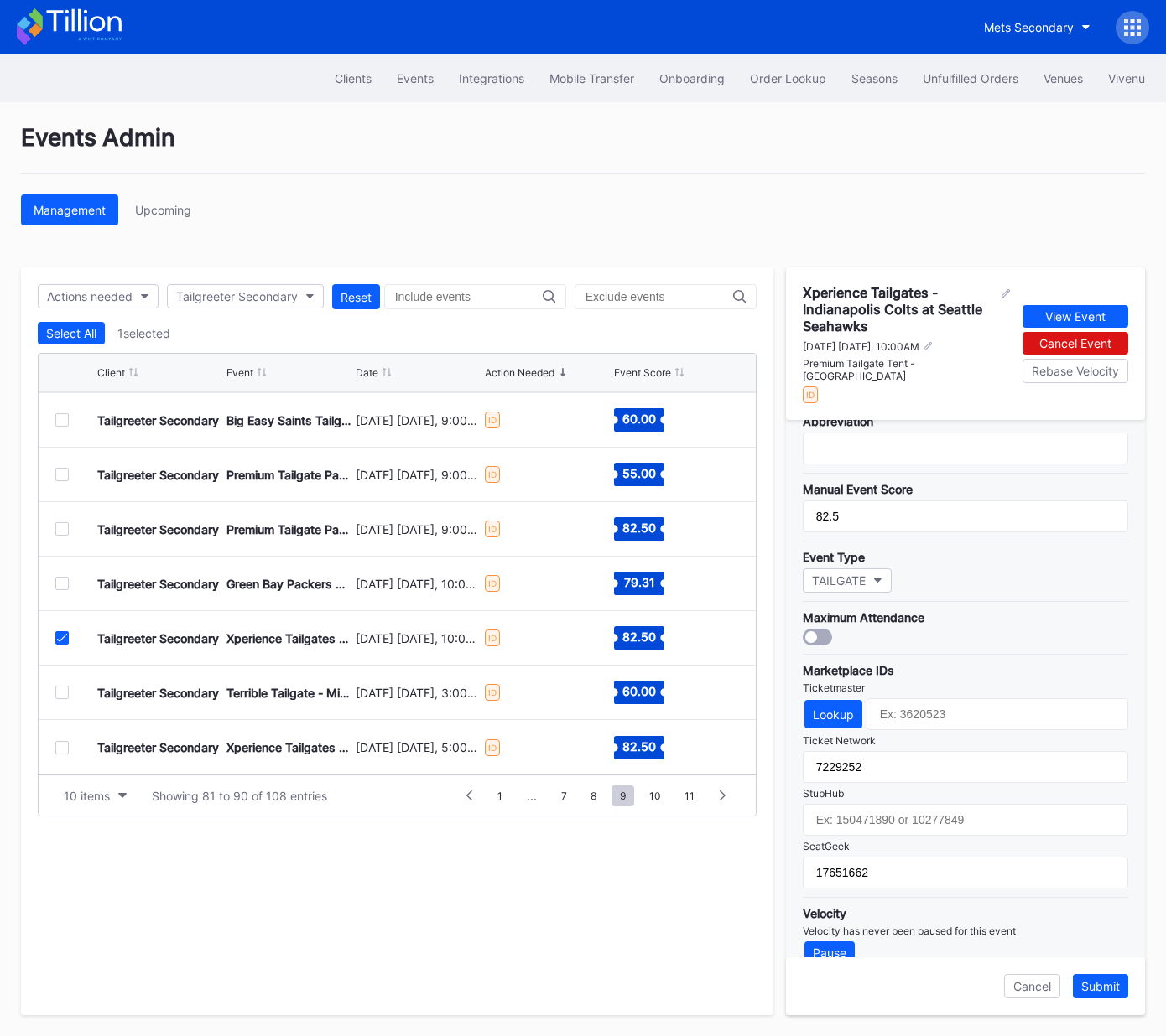
click at [60, 635] on icon at bounding box center [62, 638] width 10 height 8
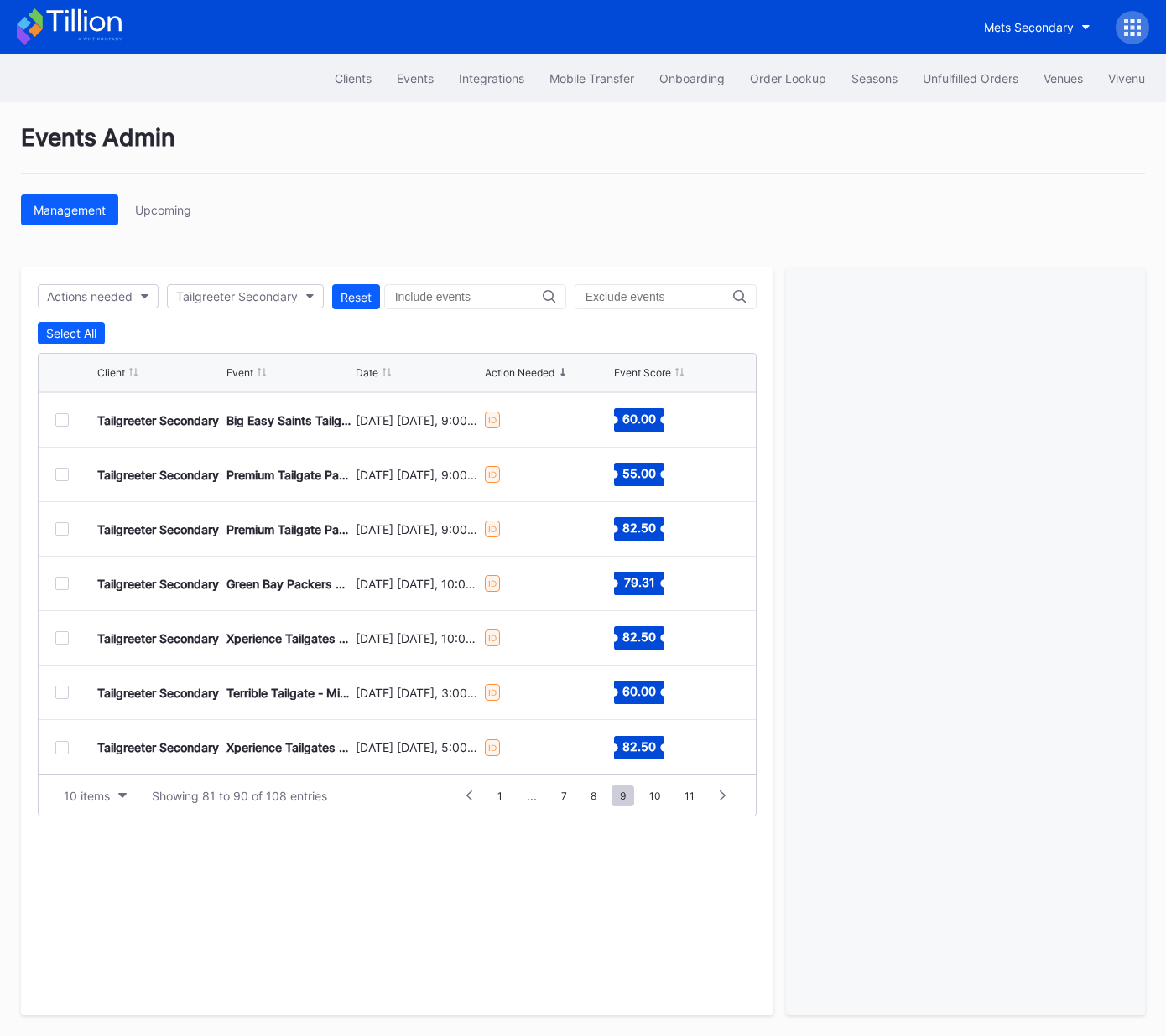
click at [63, 690] on div at bounding box center [61, 692] width 13 height 13
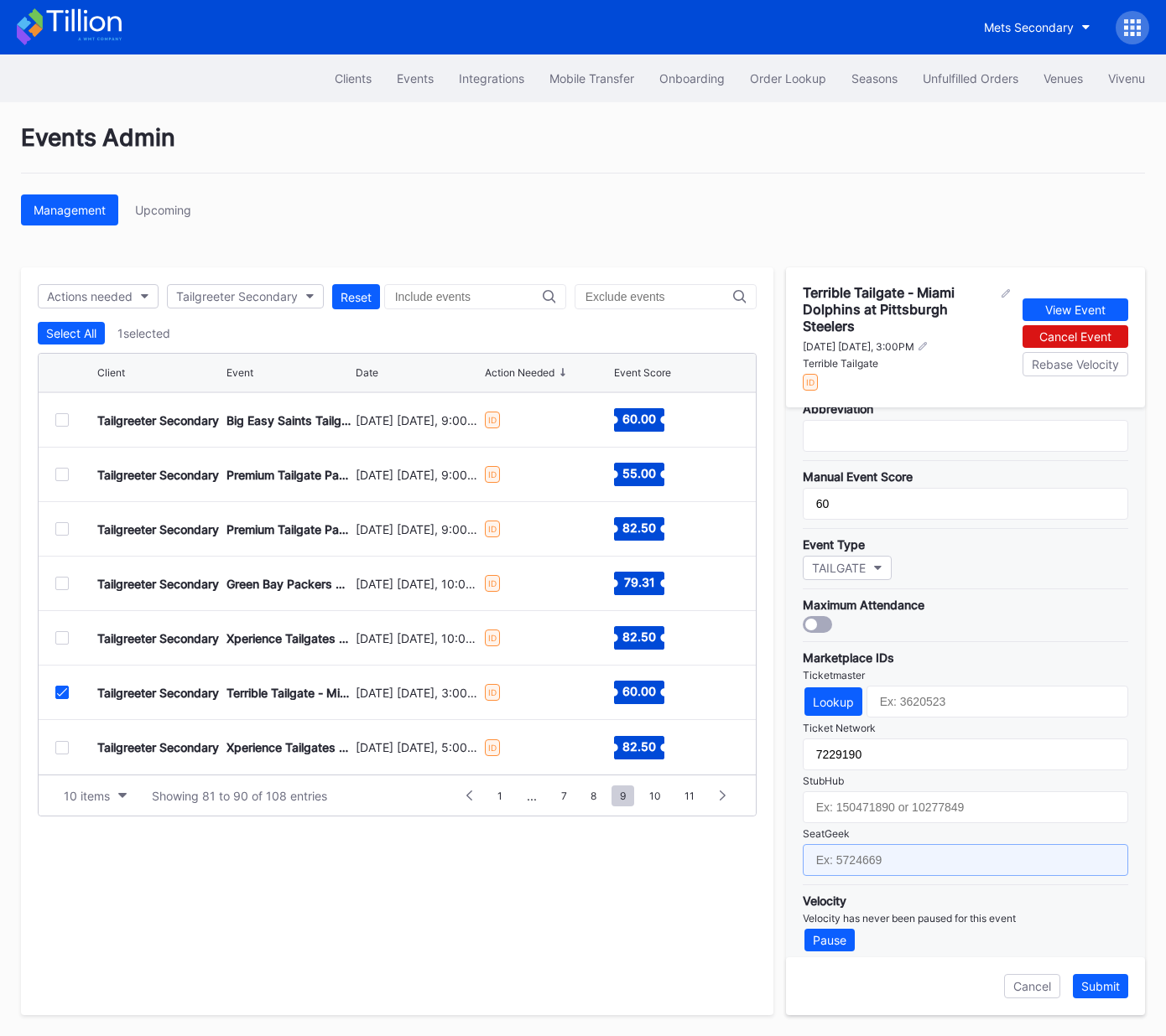
click at [894, 847] on input "text" at bounding box center [966, 861] width 325 height 32
paste input "17651654"
type input "17651654"
click at [1109, 988] on div "Submit" at bounding box center [1100, 986] width 39 height 14
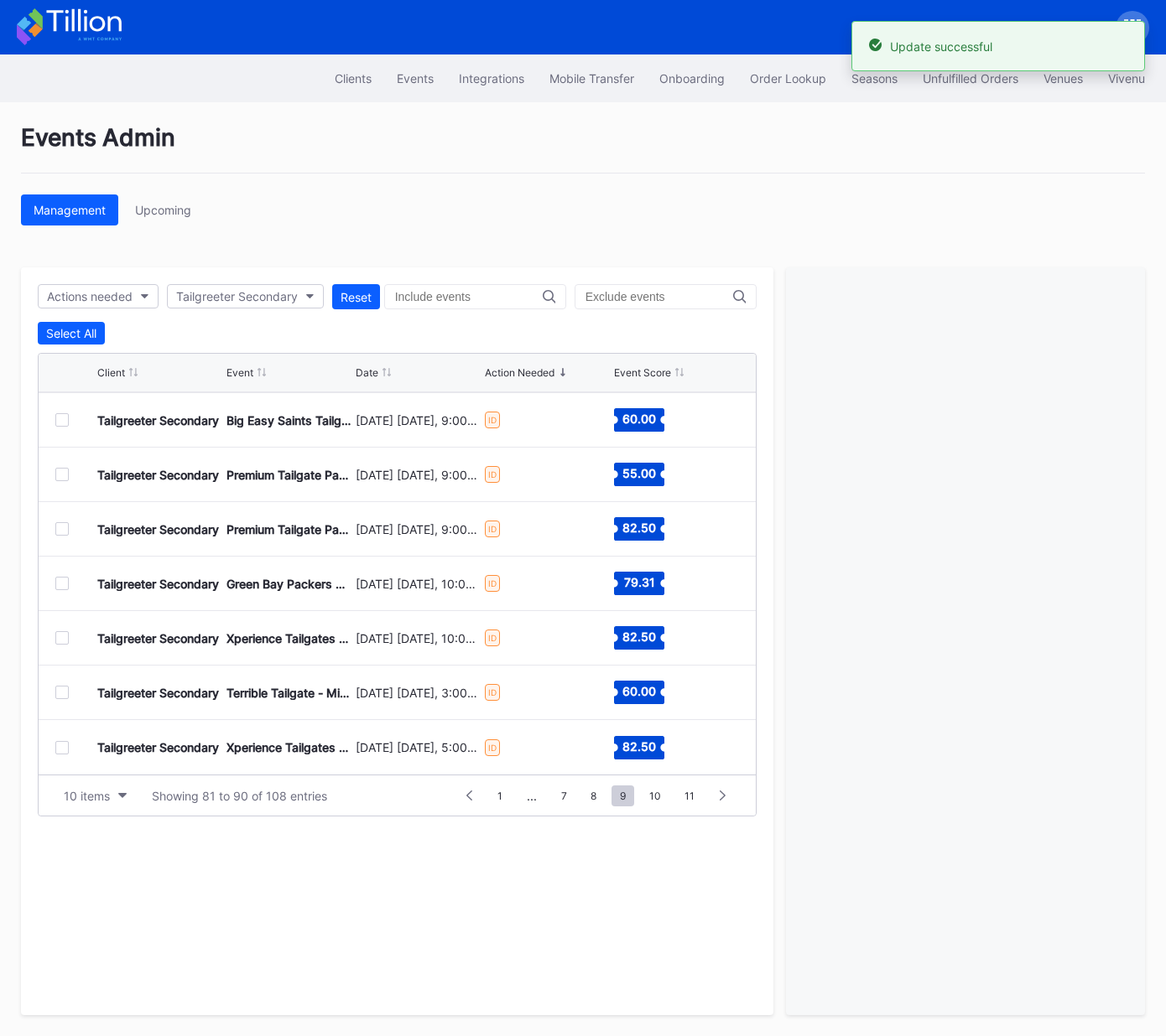
click at [58, 746] on div at bounding box center [61, 747] width 13 height 13
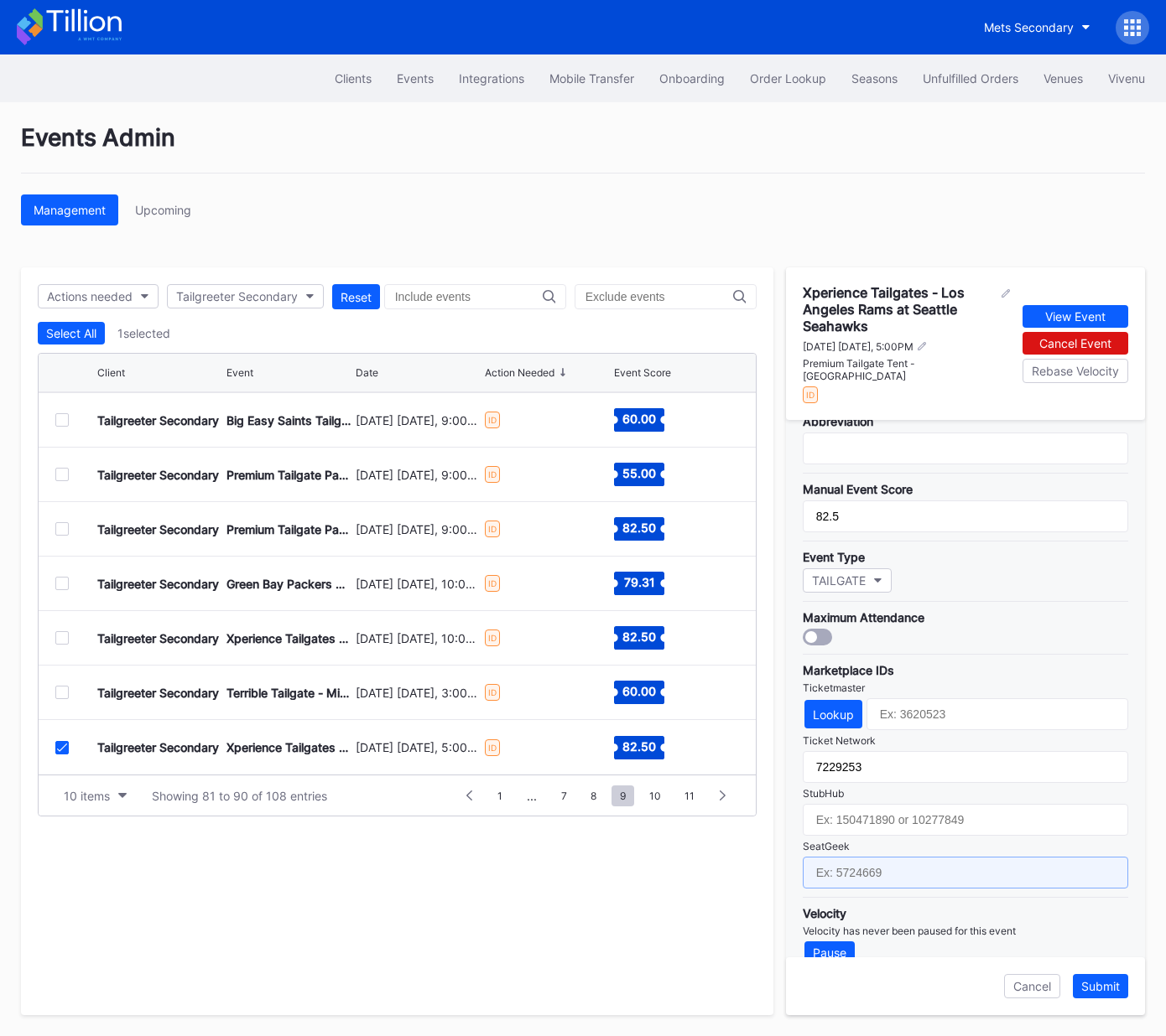
click at [913, 857] on input "text" at bounding box center [966, 872] width 325 height 32
paste input "17651663"
type input "17651663"
click at [1109, 986] on div "Submit" at bounding box center [1100, 986] width 39 height 14
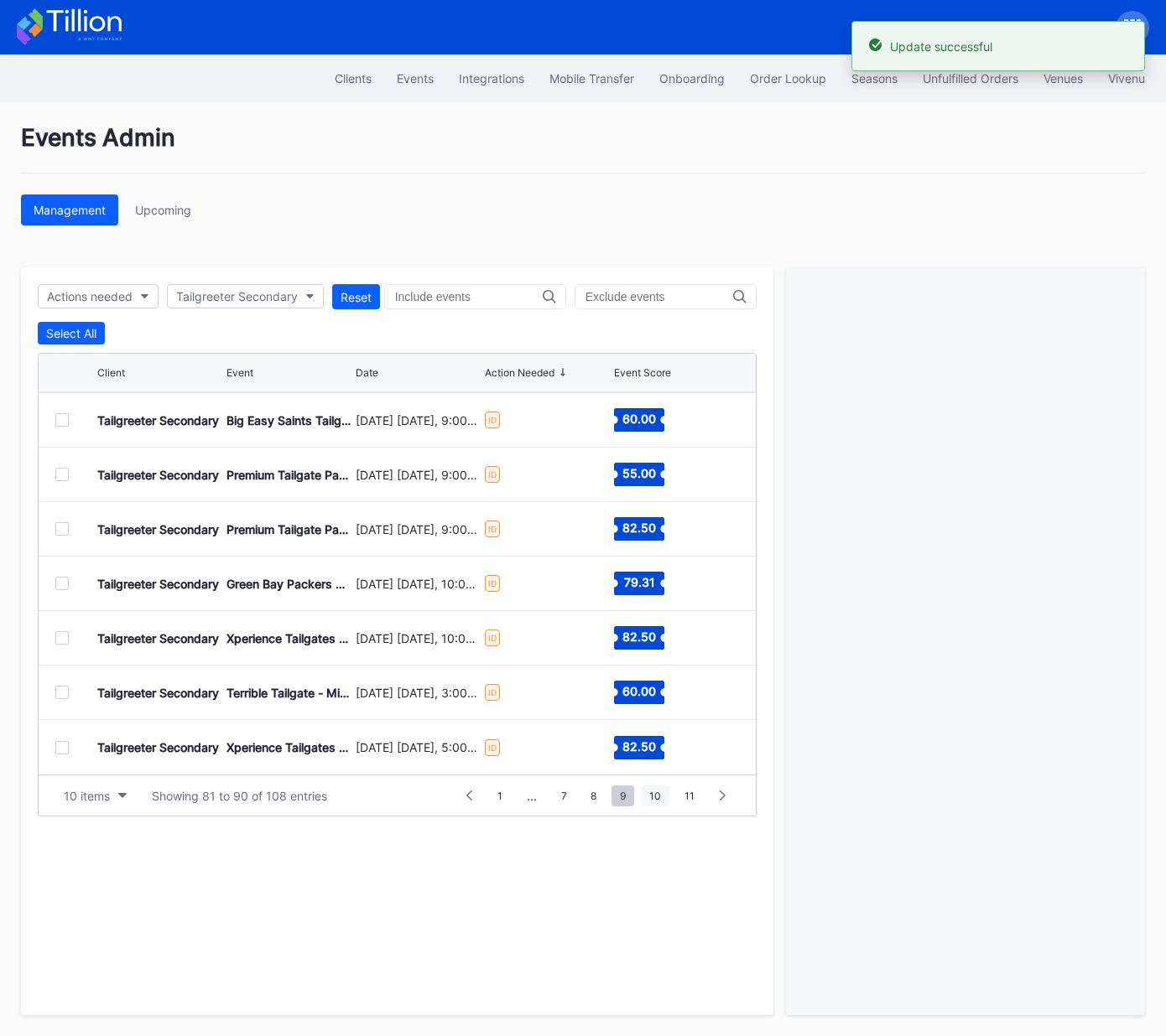
click at [658, 797] on span "10" at bounding box center [654, 796] width 29 height 21
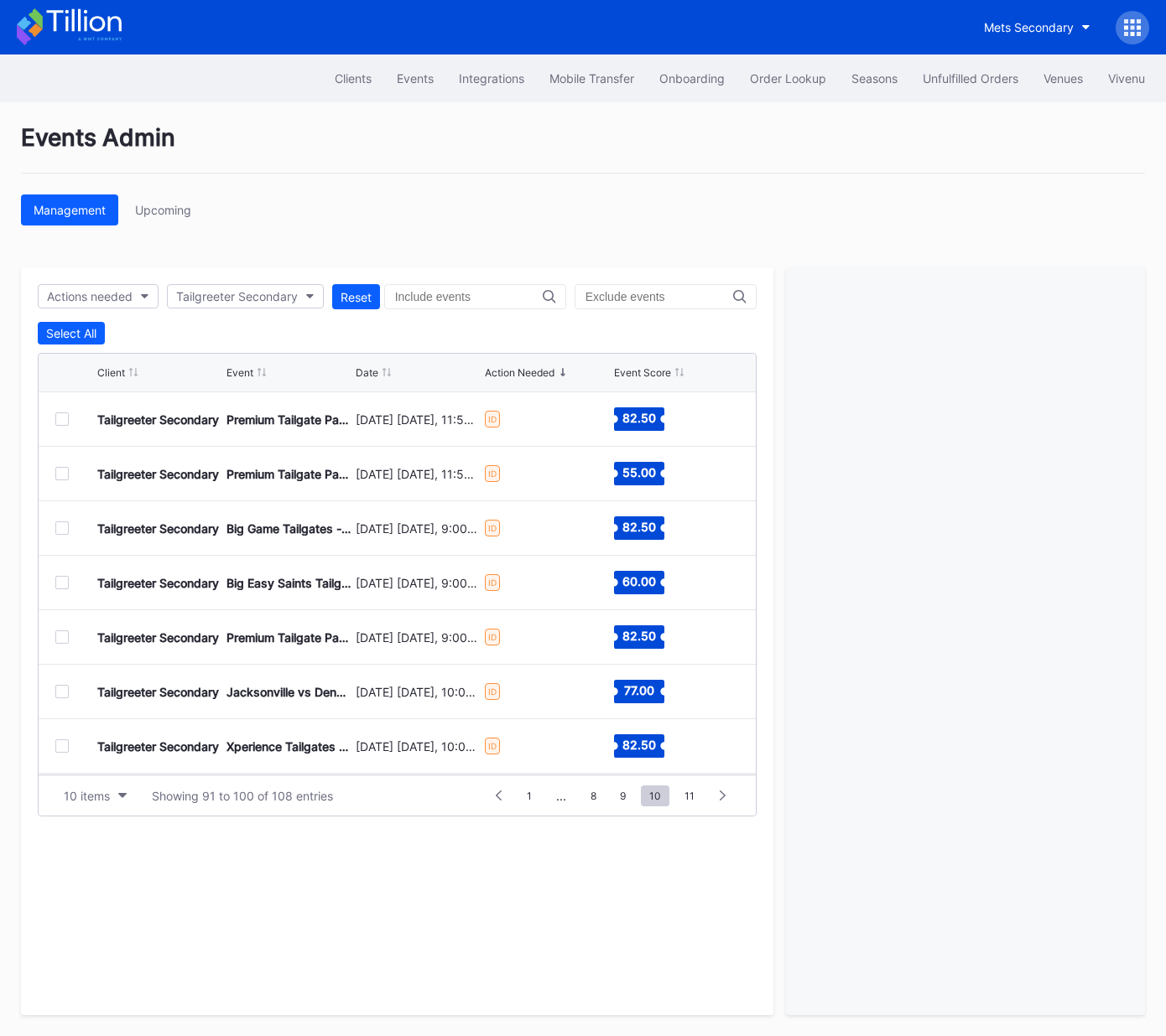
click at [61, 421] on div at bounding box center [61, 419] width 13 height 13
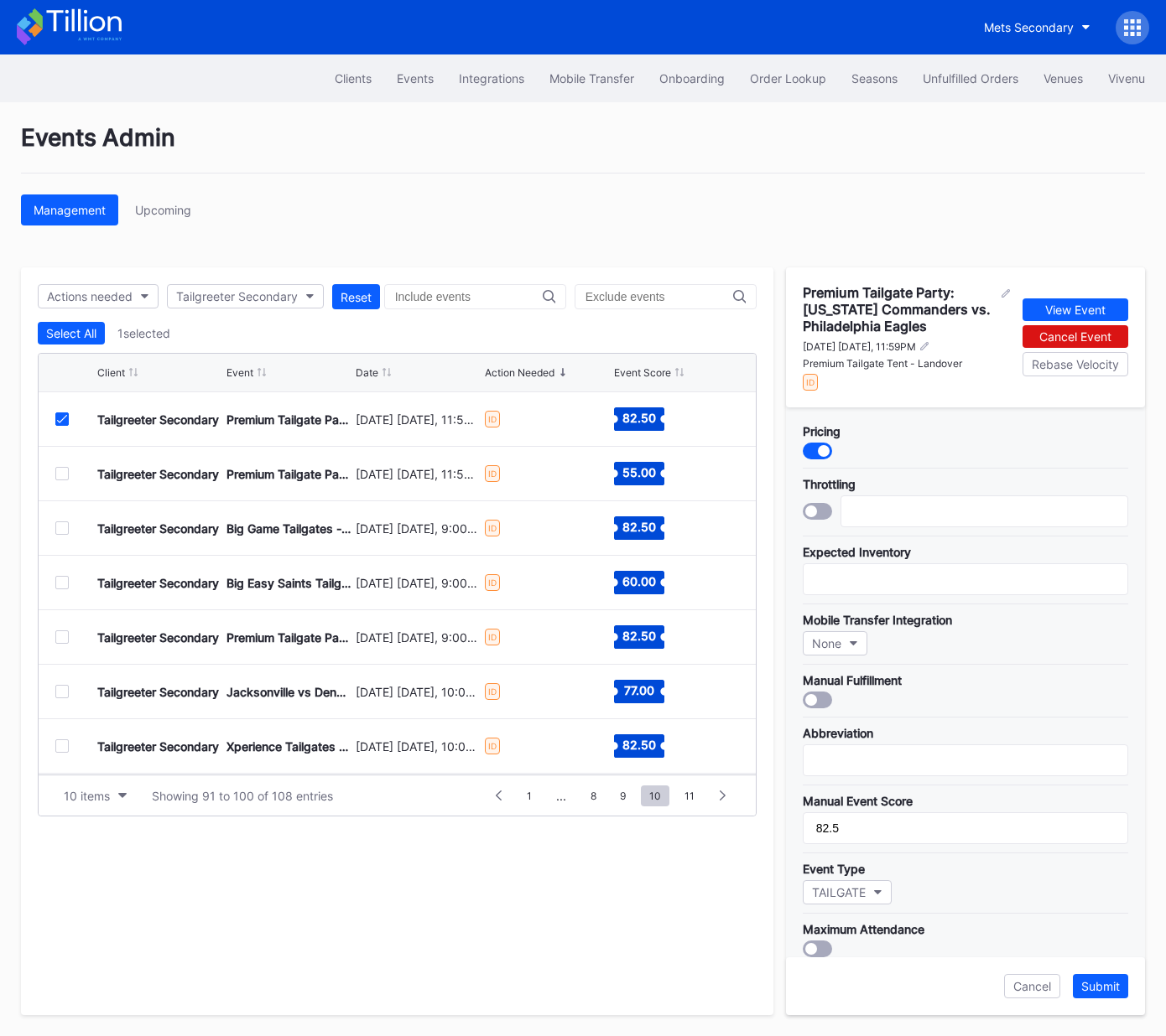
scroll to position [324, 0]
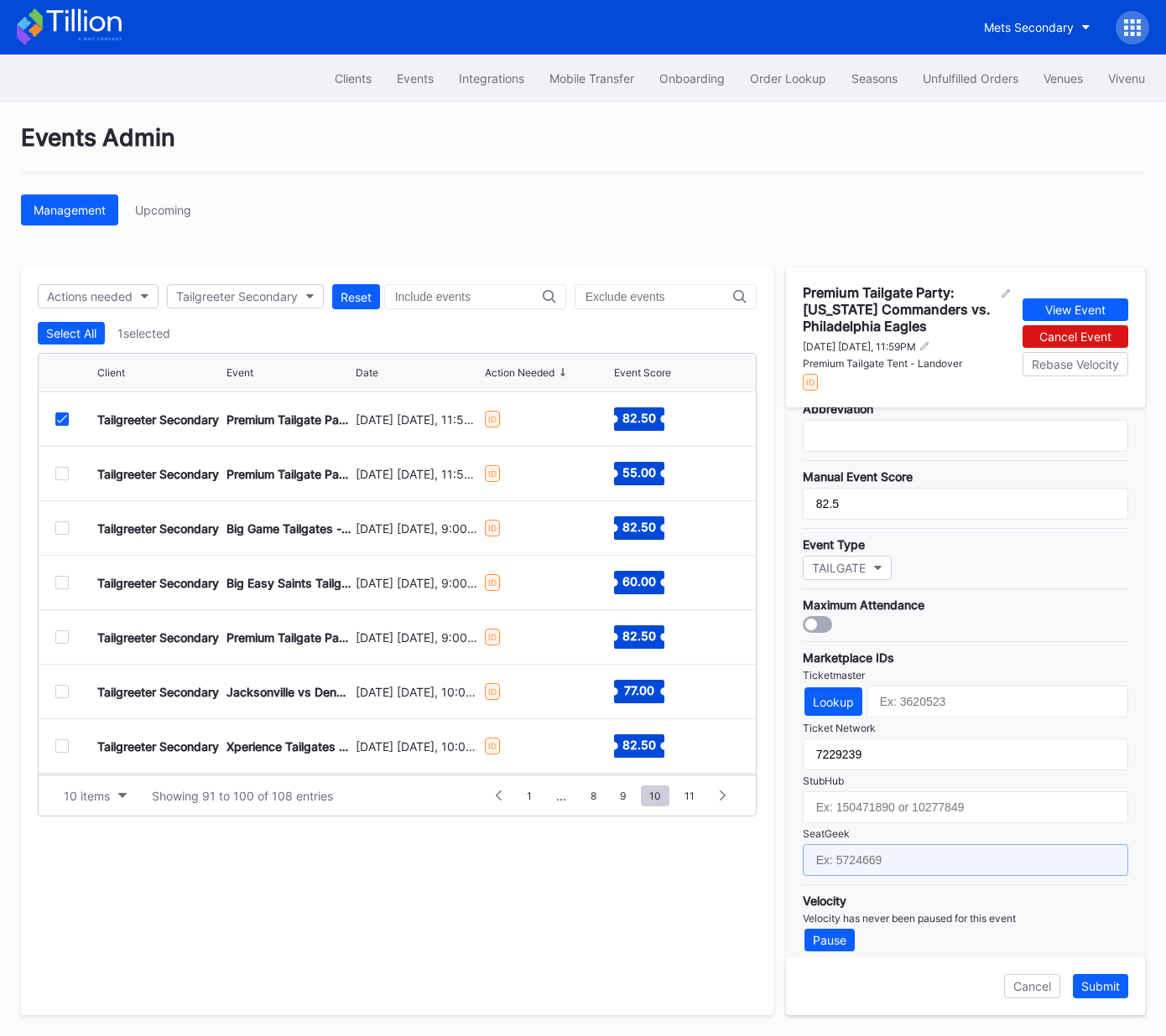
click at [930, 852] on input "text" at bounding box center [966, 861] width 325 height 32
paste input "17667693"
type input "17667693"
click at [1115, 985] on div "Submit" at bounding box center [1100, 986] width 39 height 14
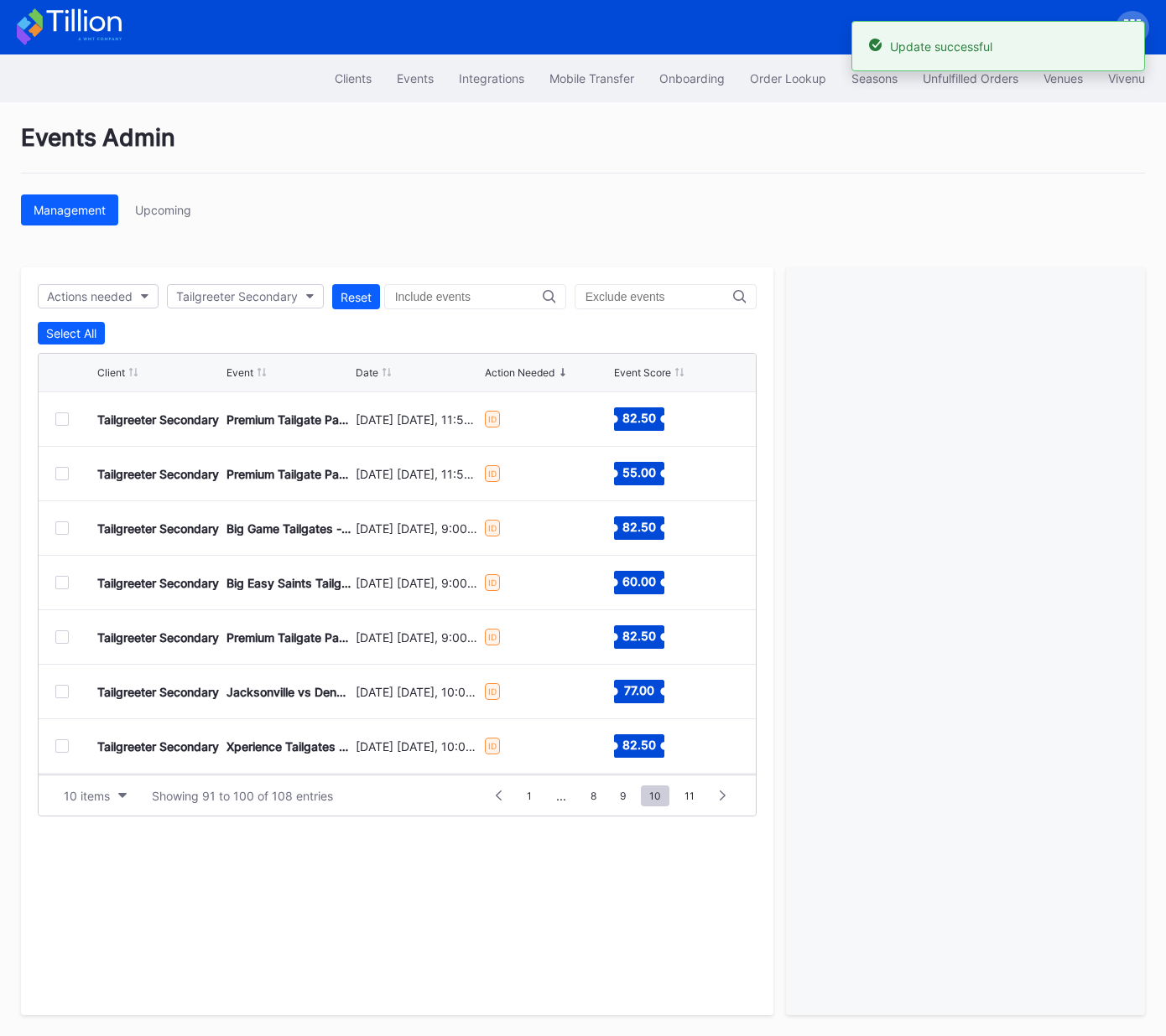
click at [62, 478] on div at bounding box center [61, 473] width 13 height 13
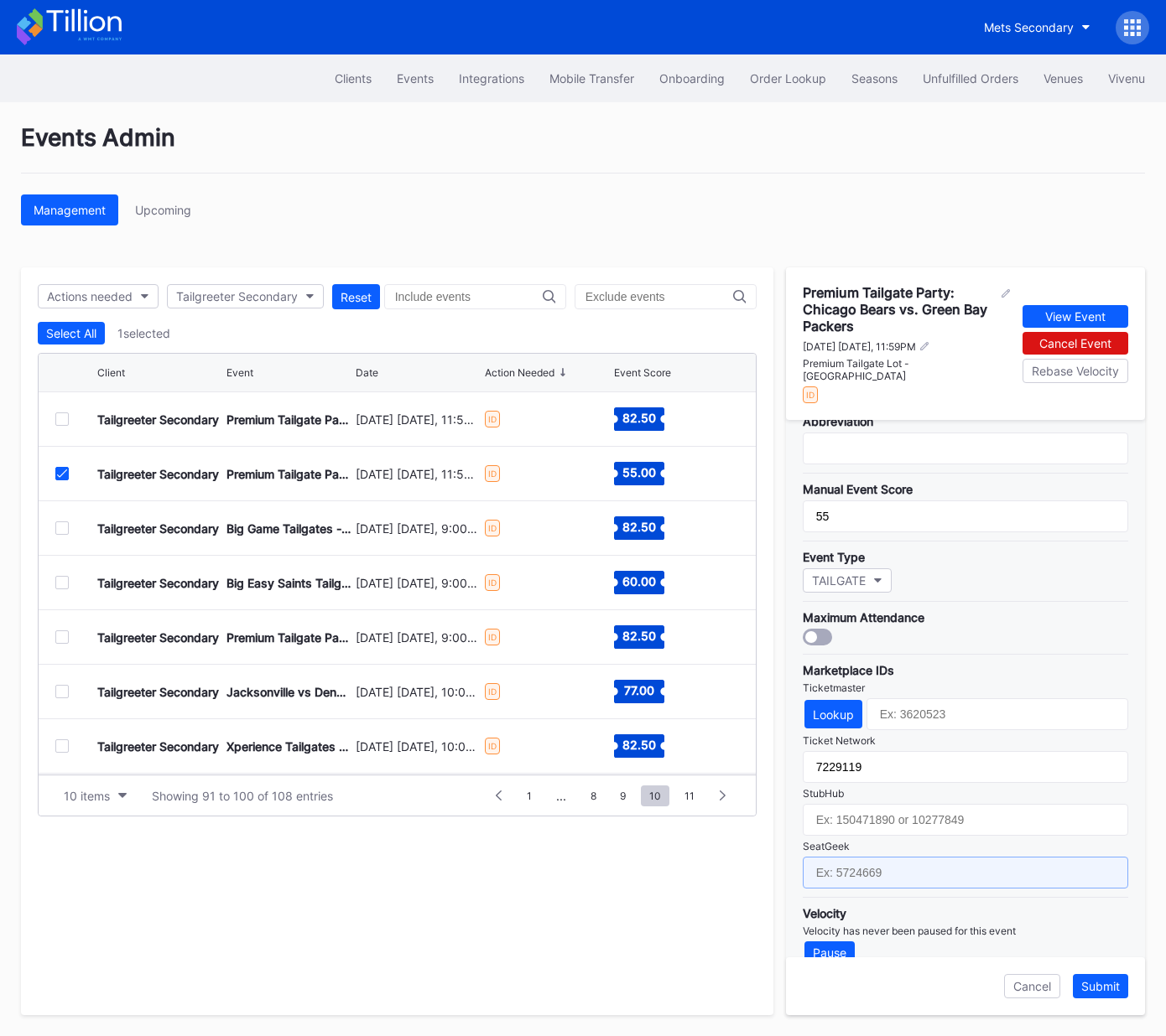
click at [910, 857] on input "text" at bounding box center [966, 872] width 325 height 32
paste input "17651621"
type input "17651621"
click at [1093, 993] on div "Submit" at bounding box center [1100, 986] width 39 height 14
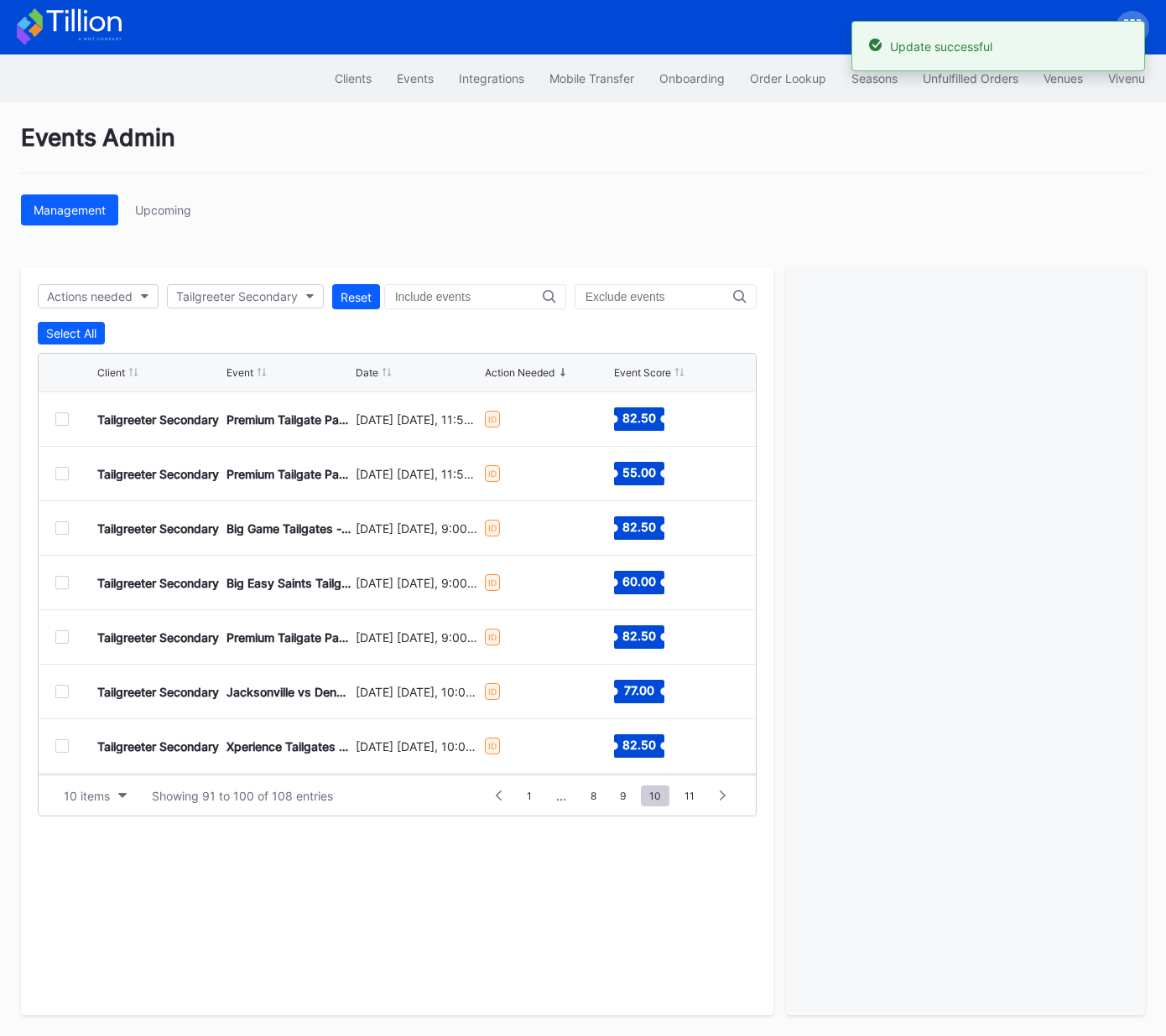
click at [60, 527] on div at bounding box center [61, 527] width 13 height 13
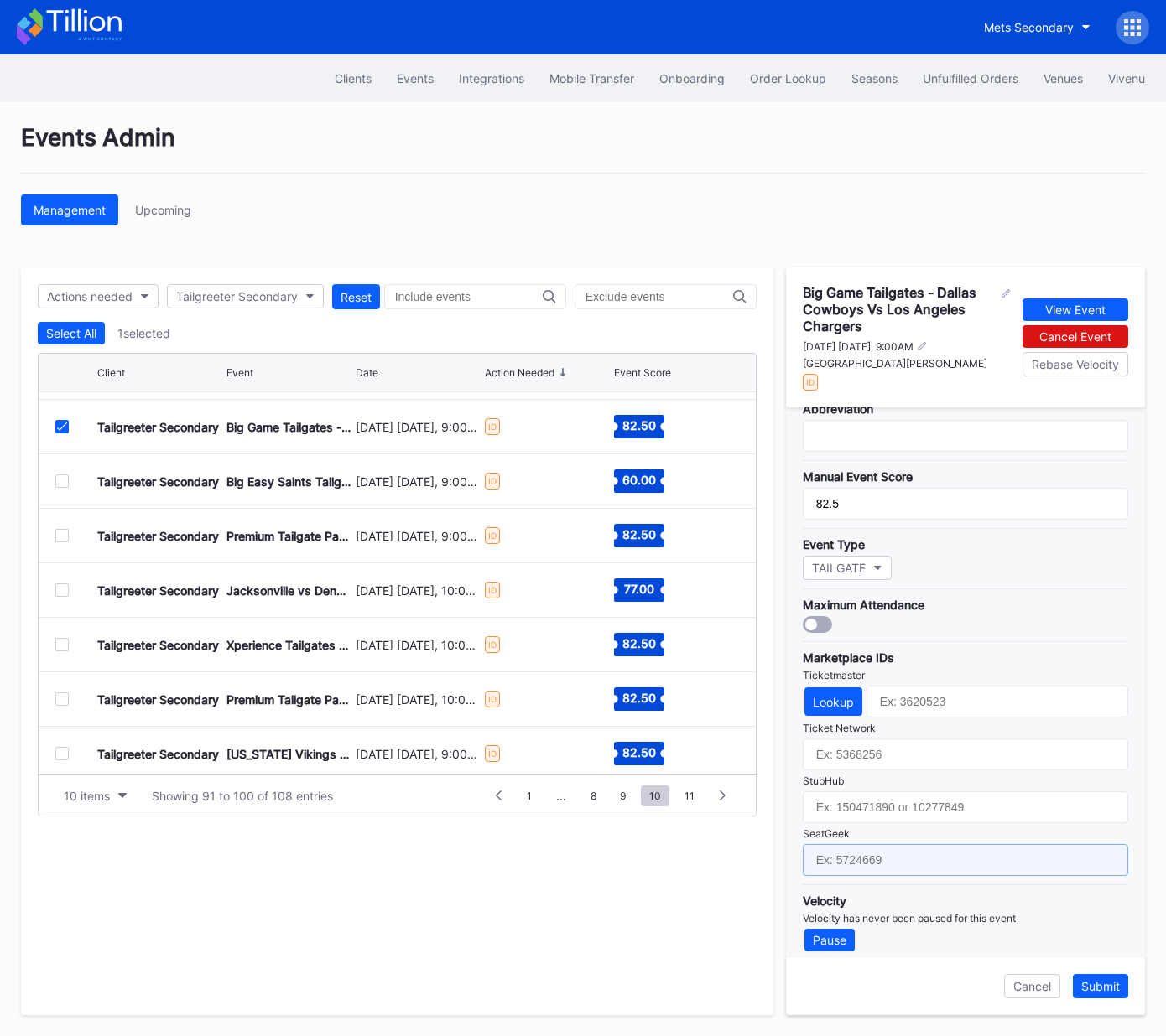
click at [908, 853] on input "text" at bounding box center [966, 861] width 325 height 32
paste input "17667662"
type input "17667662"
click at [1094, 987] on div "Submit" at bounding box center [1100, 986] width 39 height 14
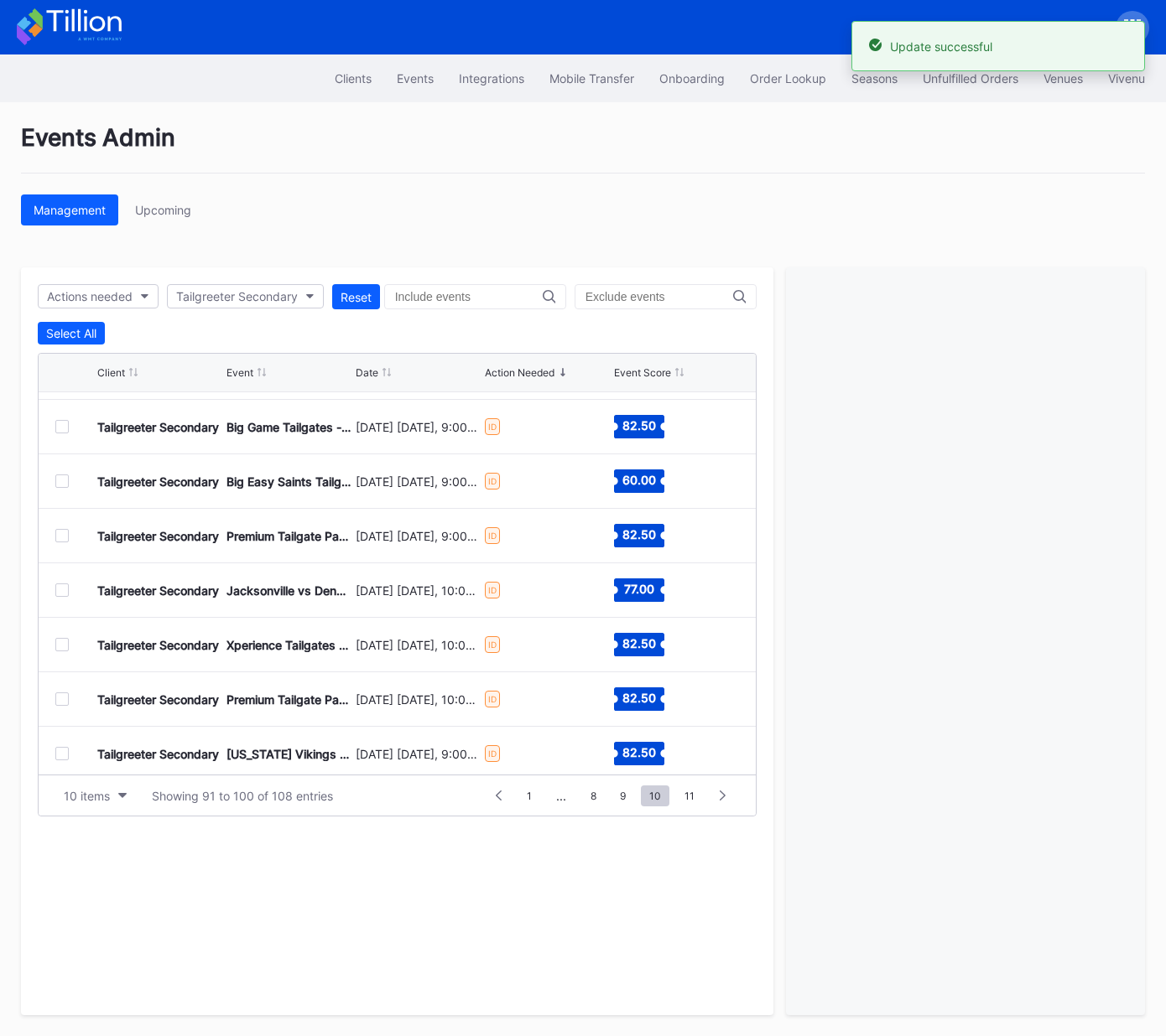
click at [61, 479] on div at bounding box center [61, 481] width 13 height 13
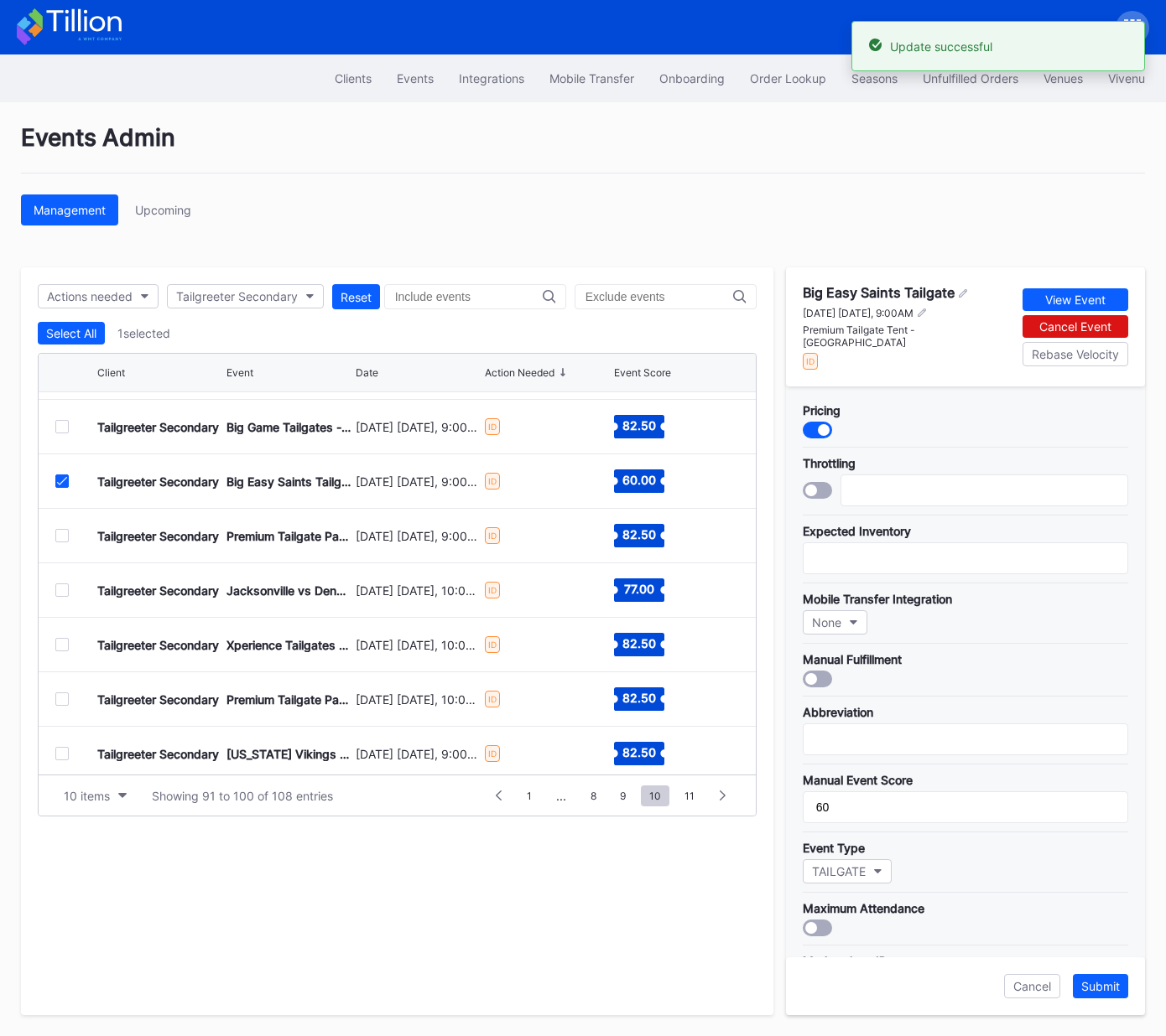
scroll to position [298, 0]
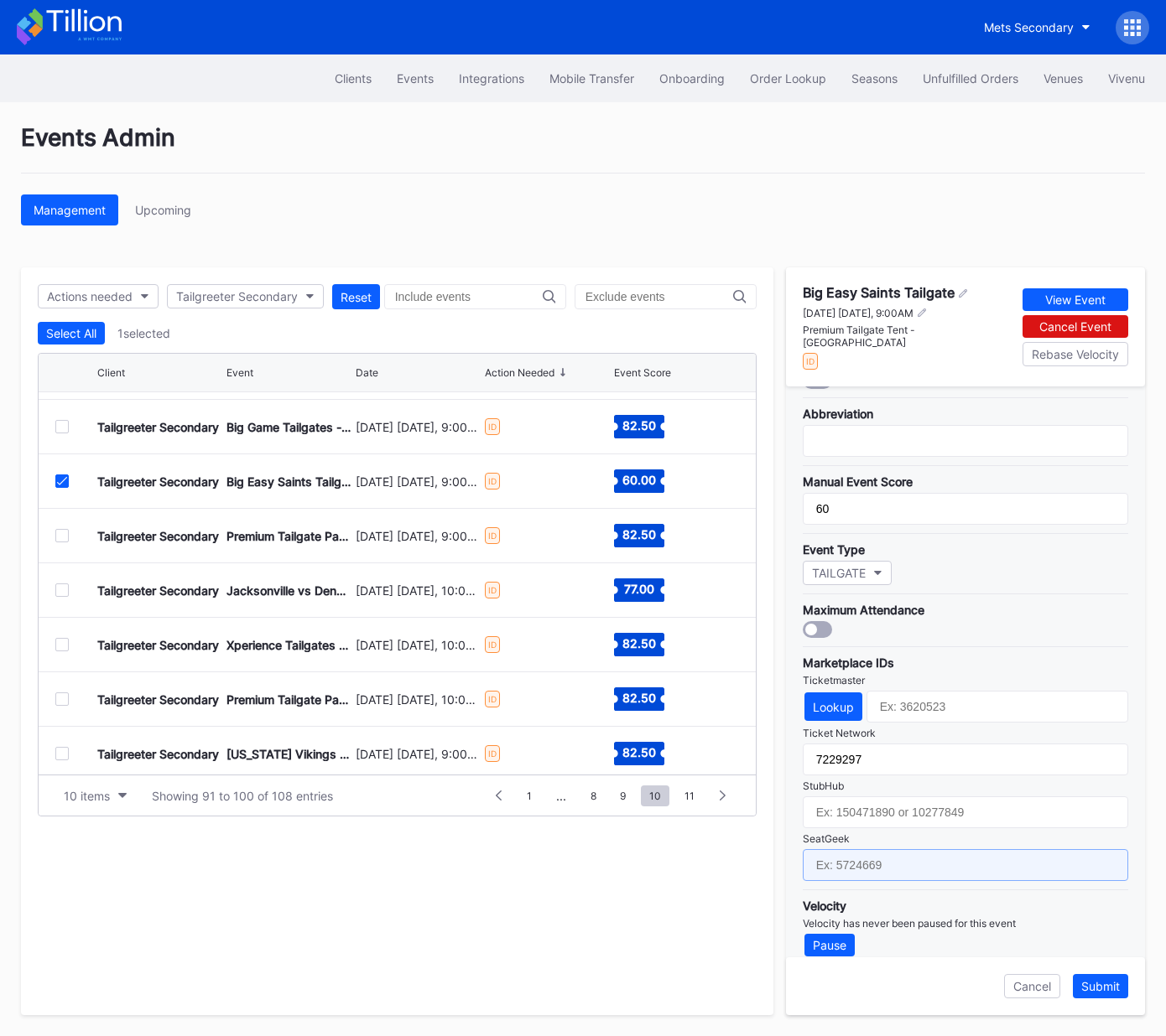
click at [934, 857] on input "text" at bounding box center [966, 865] width 325 height 32
paste input "17667676"
type input "17667676"
click at [1104, 992] on div "Submit" at bounding box center [1100, 986] width 39 height 14
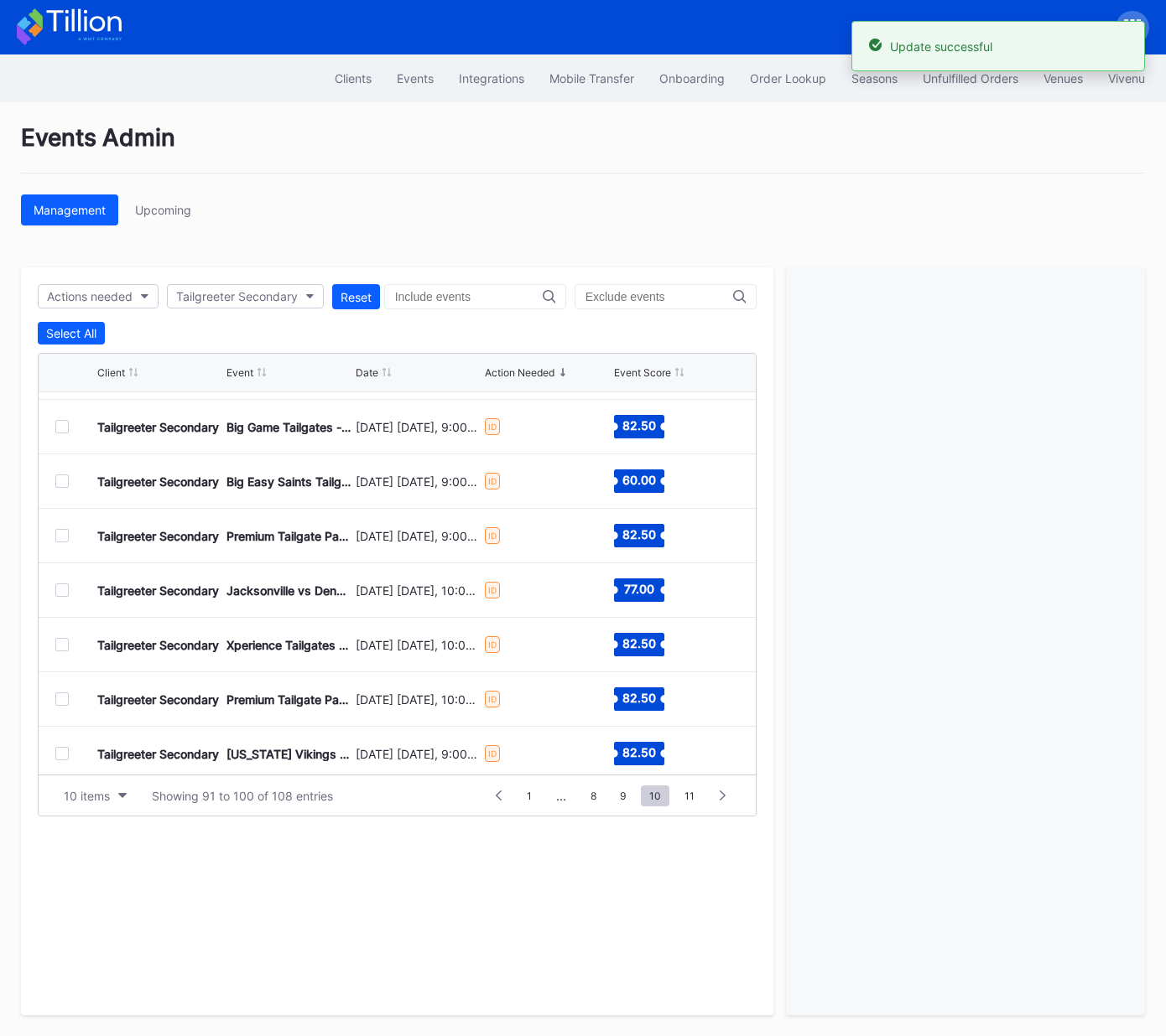
click at [62, 534] on div at bounding box center [61, 535] width 13 height 13
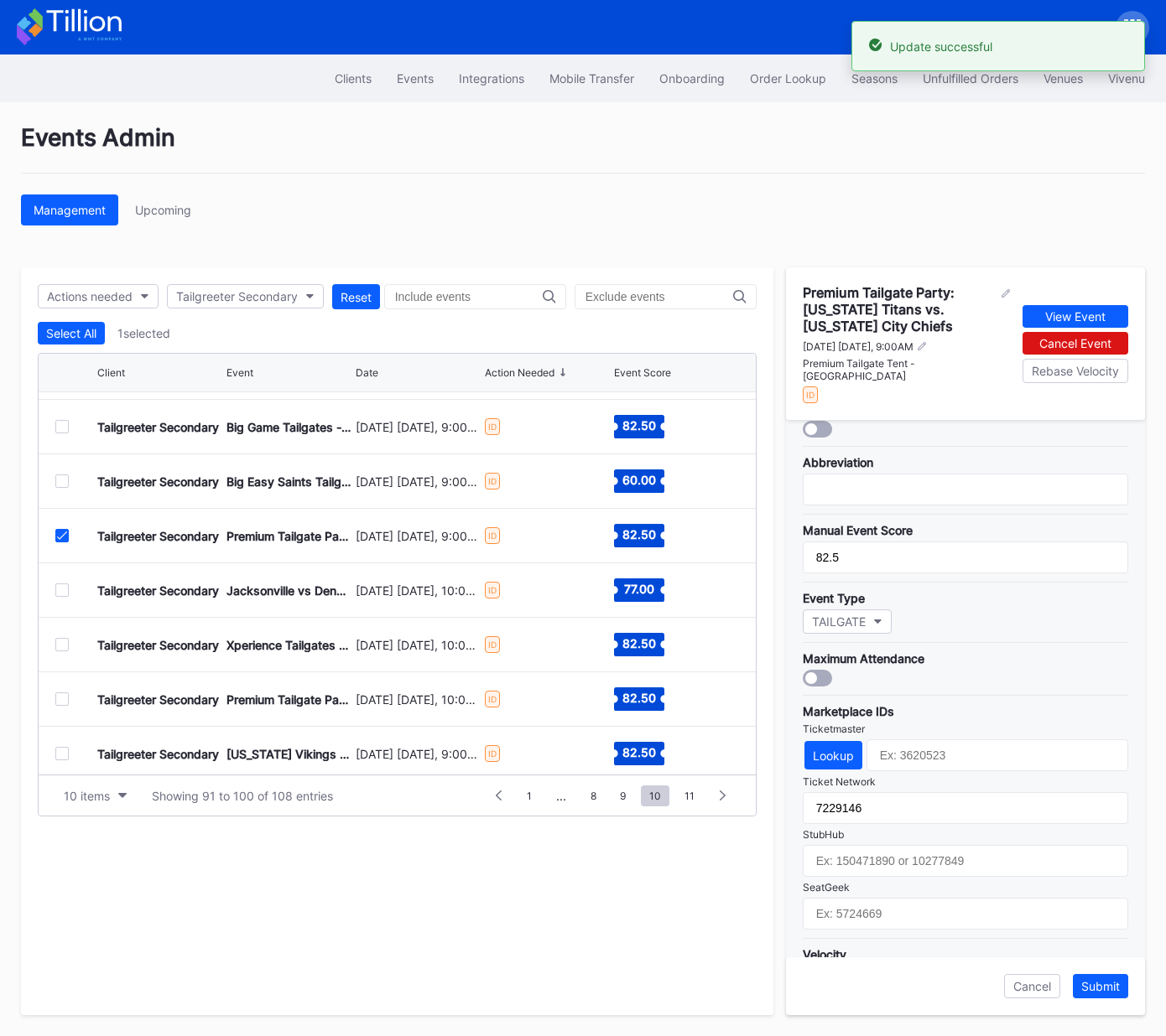
scroll to position [324, 0]
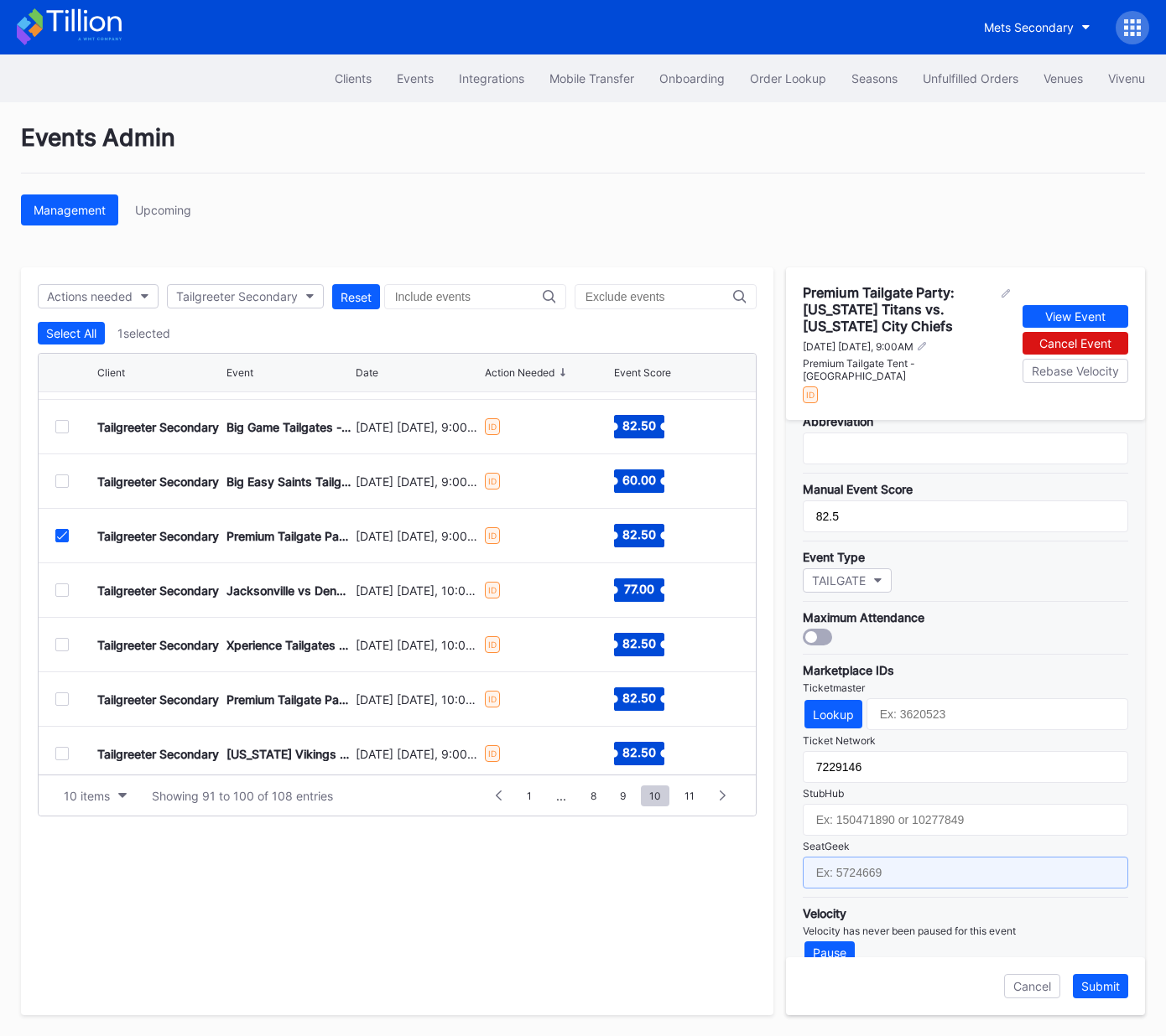
drag, startPoint x: 889, startPoint y: 845, endPoint x: 910, endPoint y: 848, distance: 21.2
click at [889, 857] on input "text" at bounding box center [966, 872] width 325 height 32
paste input "17667684"
type input "17667684"
click at [1093, 981] on div "Submit" at bounding box center [1100, 986] width 39 height 14
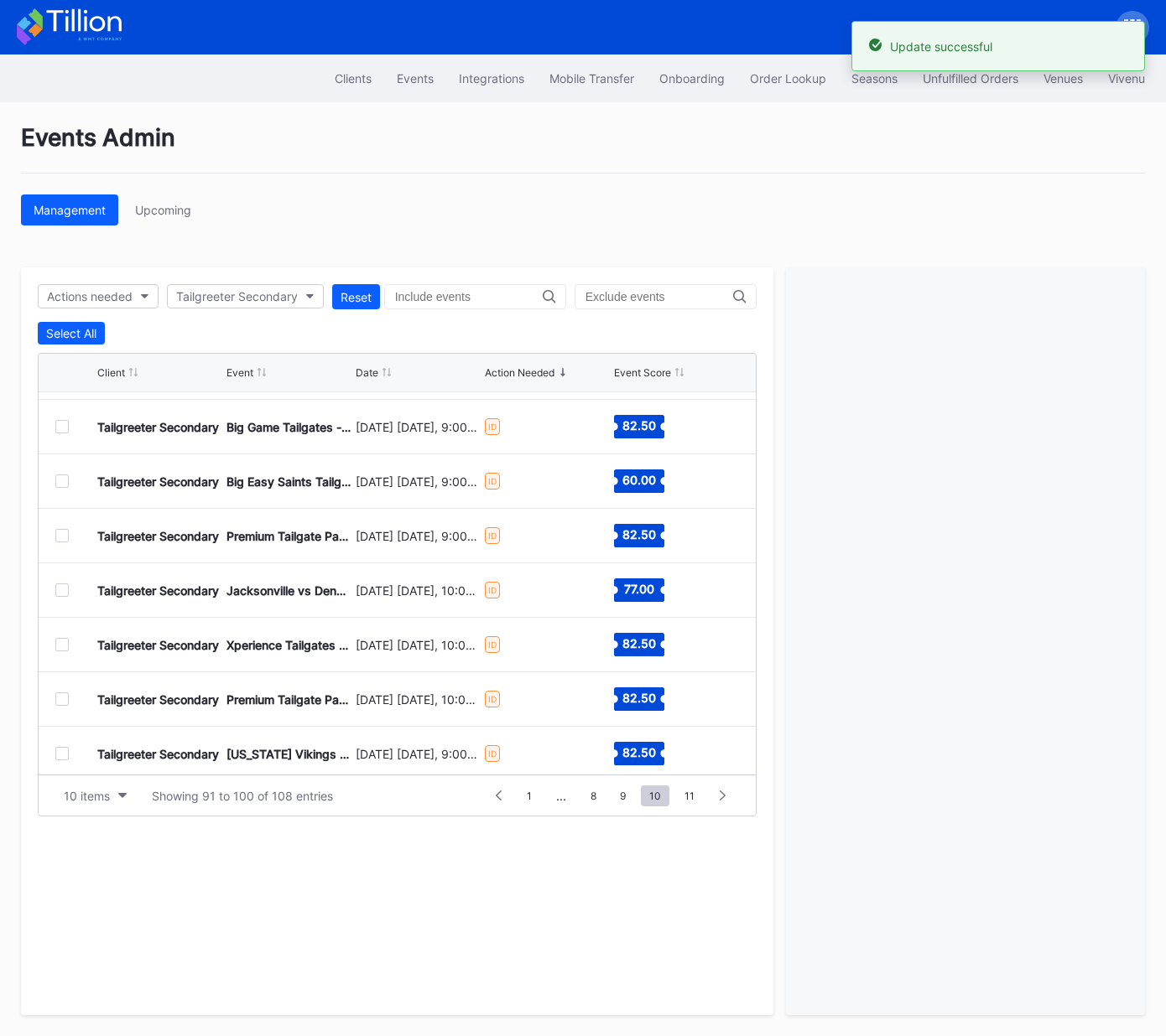
click at [61, 587] on div at bounding box center [61, 589] width 13 height 13
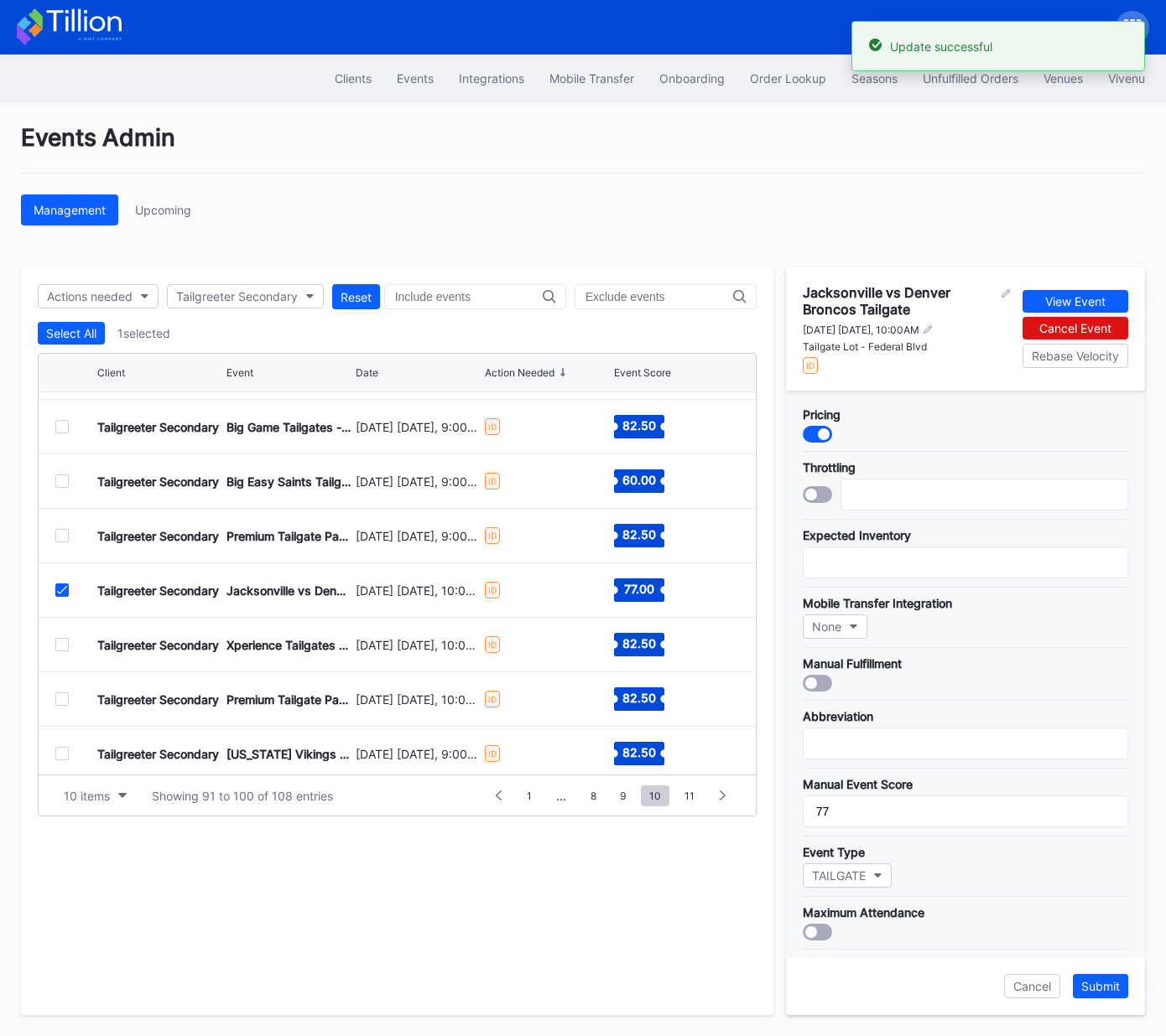
scroll to position [308, 0]
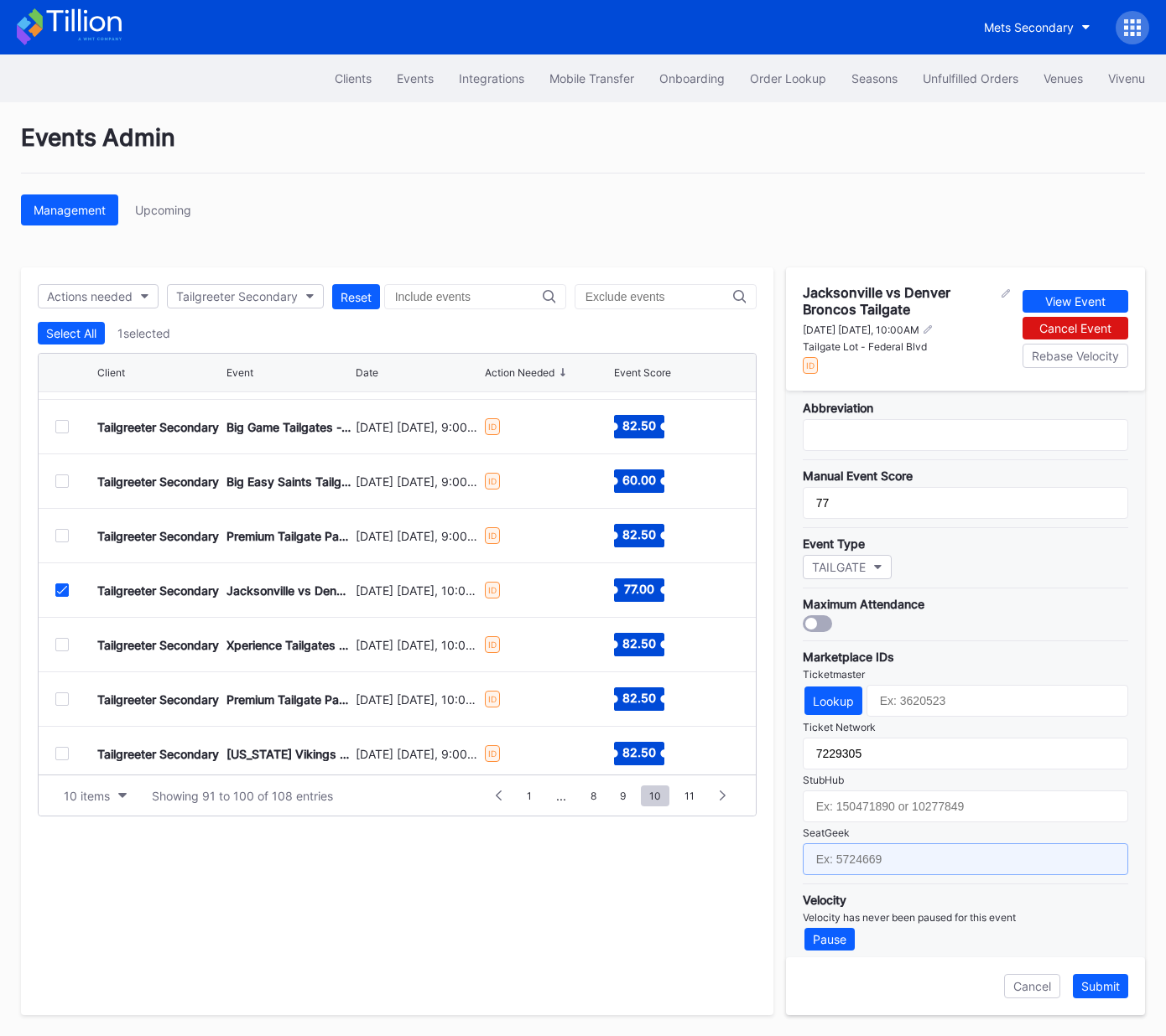
click at [934, 850] on input "text" at bounding box center [966, 860] width 325 height 32
paste input "17651630"
type input "17651630"
click at [1099, 986] on div "Submit" at bounding box center [1100, 986] width 39 height 14
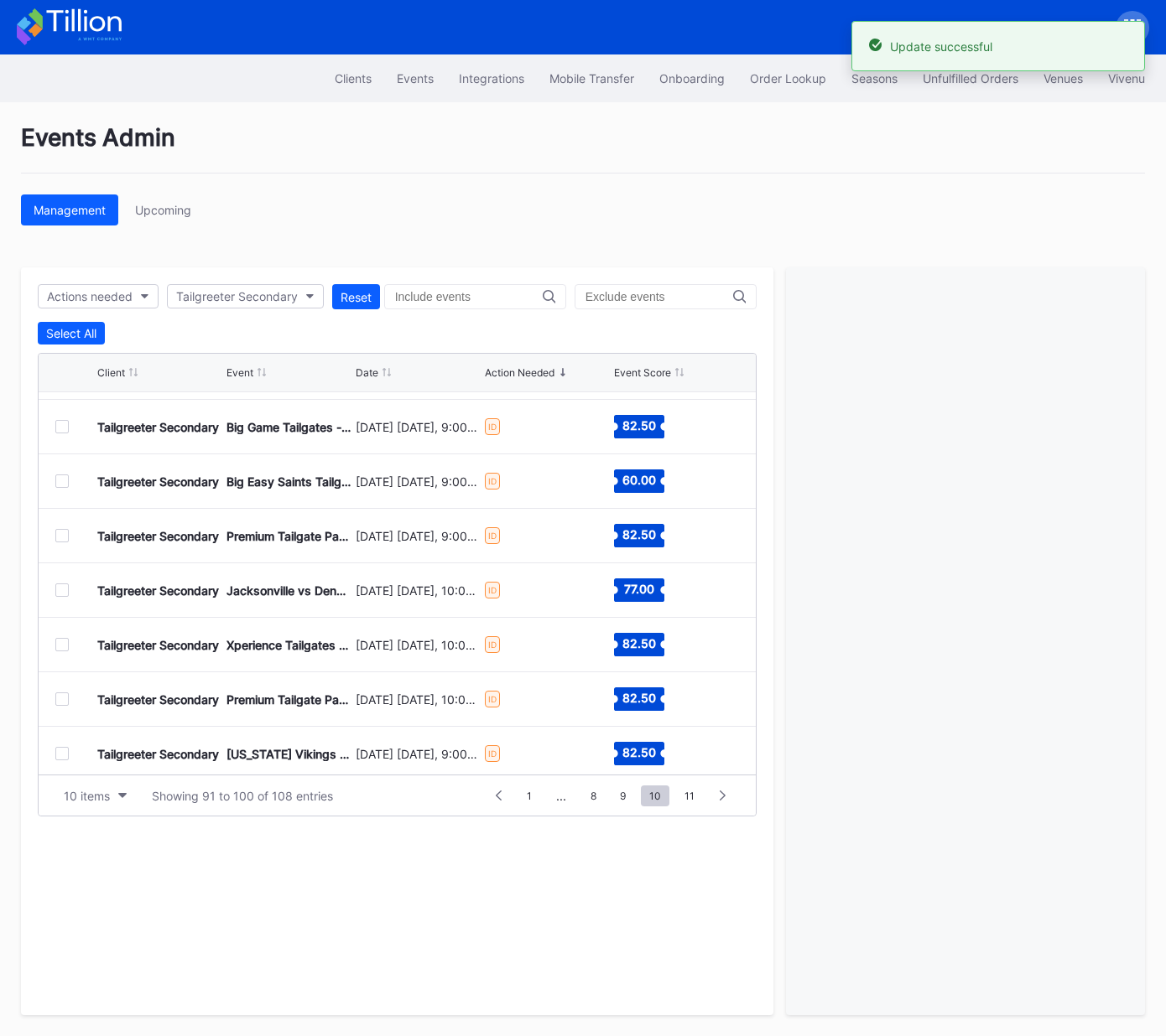
click at [61, 644] on div at bounding box center [61, 644] width 13 height 13
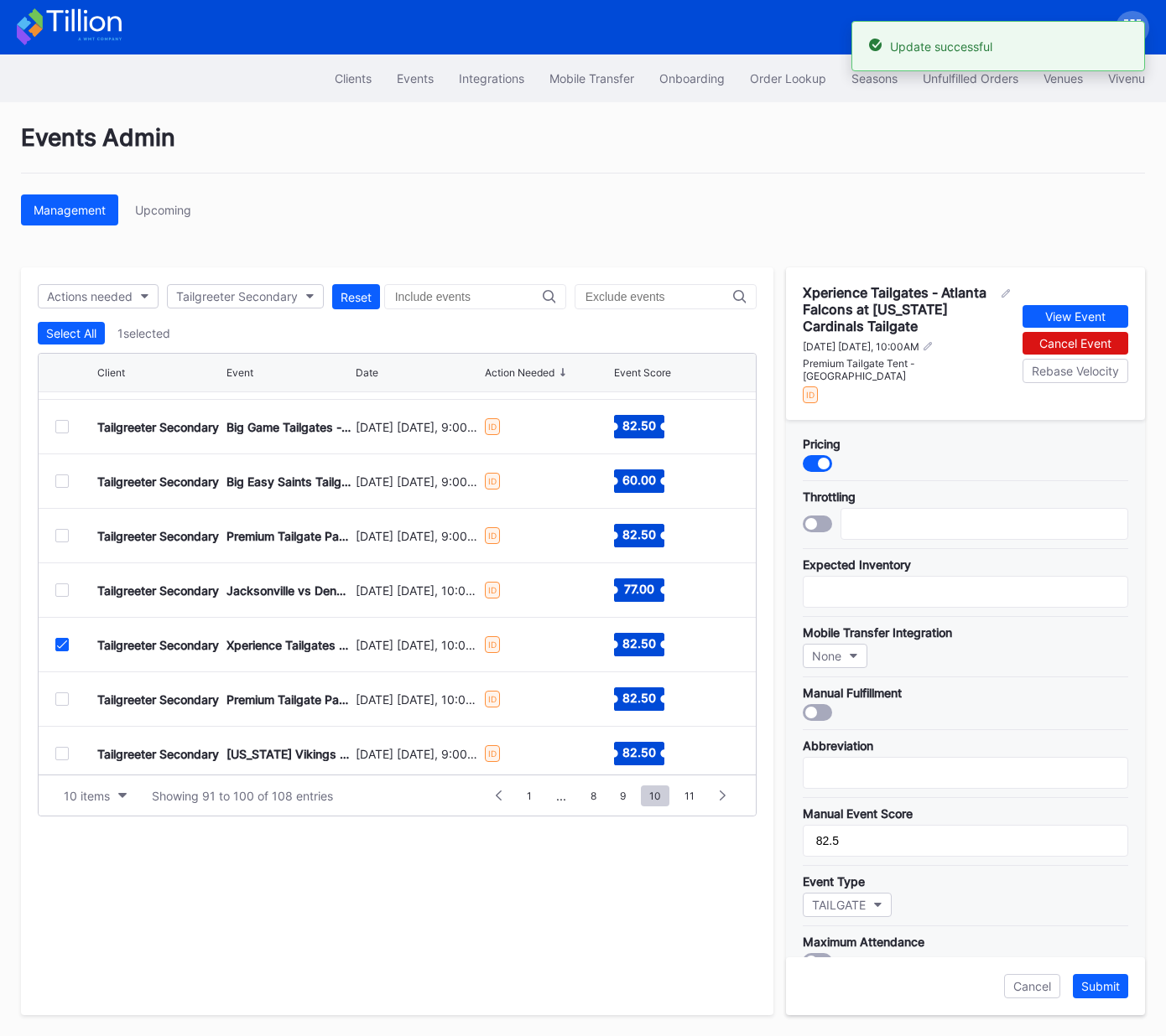
scroll to position [324, 0]
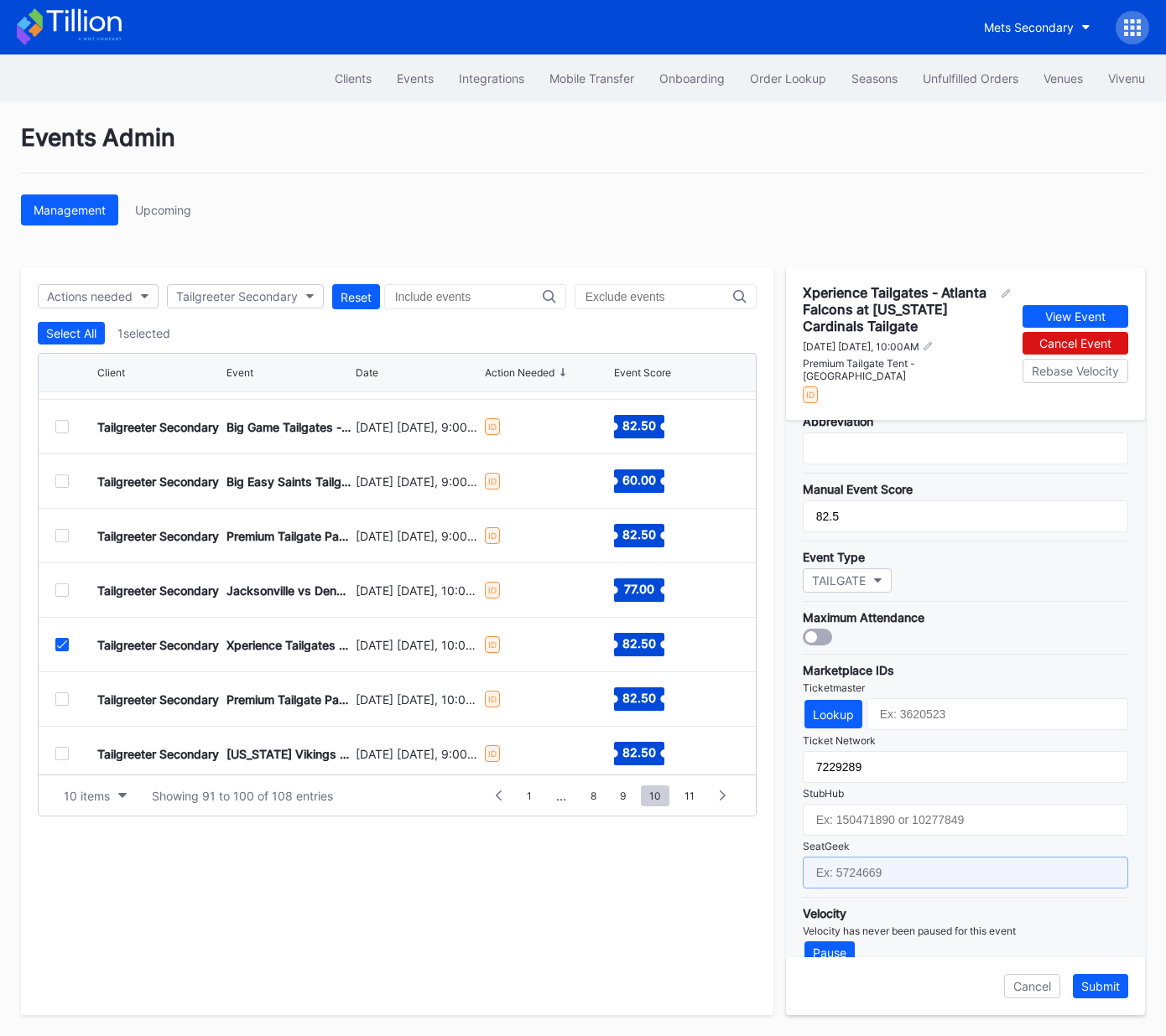
drag, startPoint x: 961, startPoint y: 836, endPoint x: 976, endPoint y: 856, distance: 25.0
click at [961, 857] on input "text" at bounding box center [966, 872] width 325 height 32
paste input "17667654"
type input "17667654"
click at [1100, 988] on div "Submit" at bounding box center [1100, 986] width 39 height 14
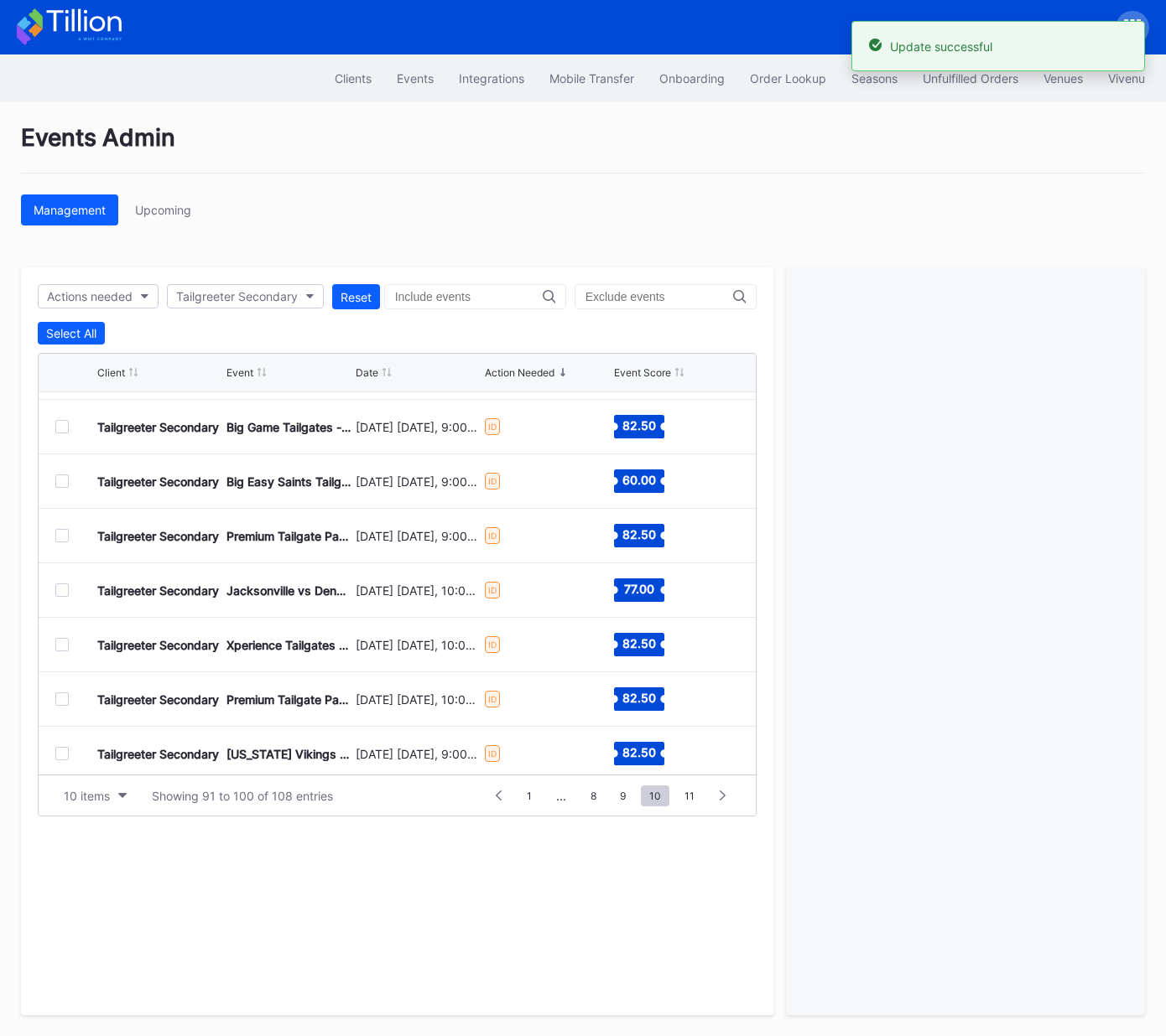
click at [59, 699] on div at bounding box center [61, 699] width 13 height 13
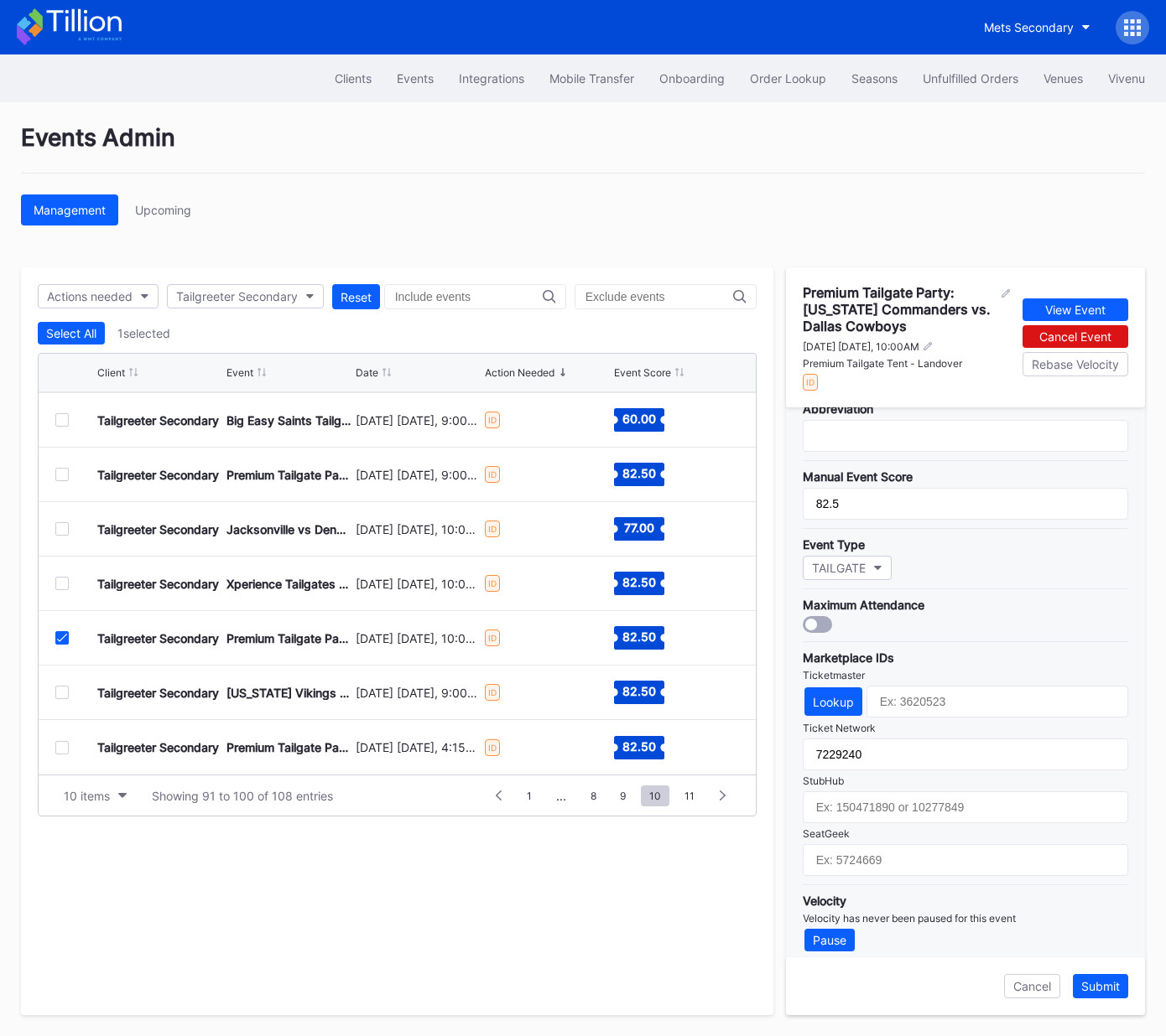
click at [66, 636] on icon at bounding box center [62, 638] width 10 height 8
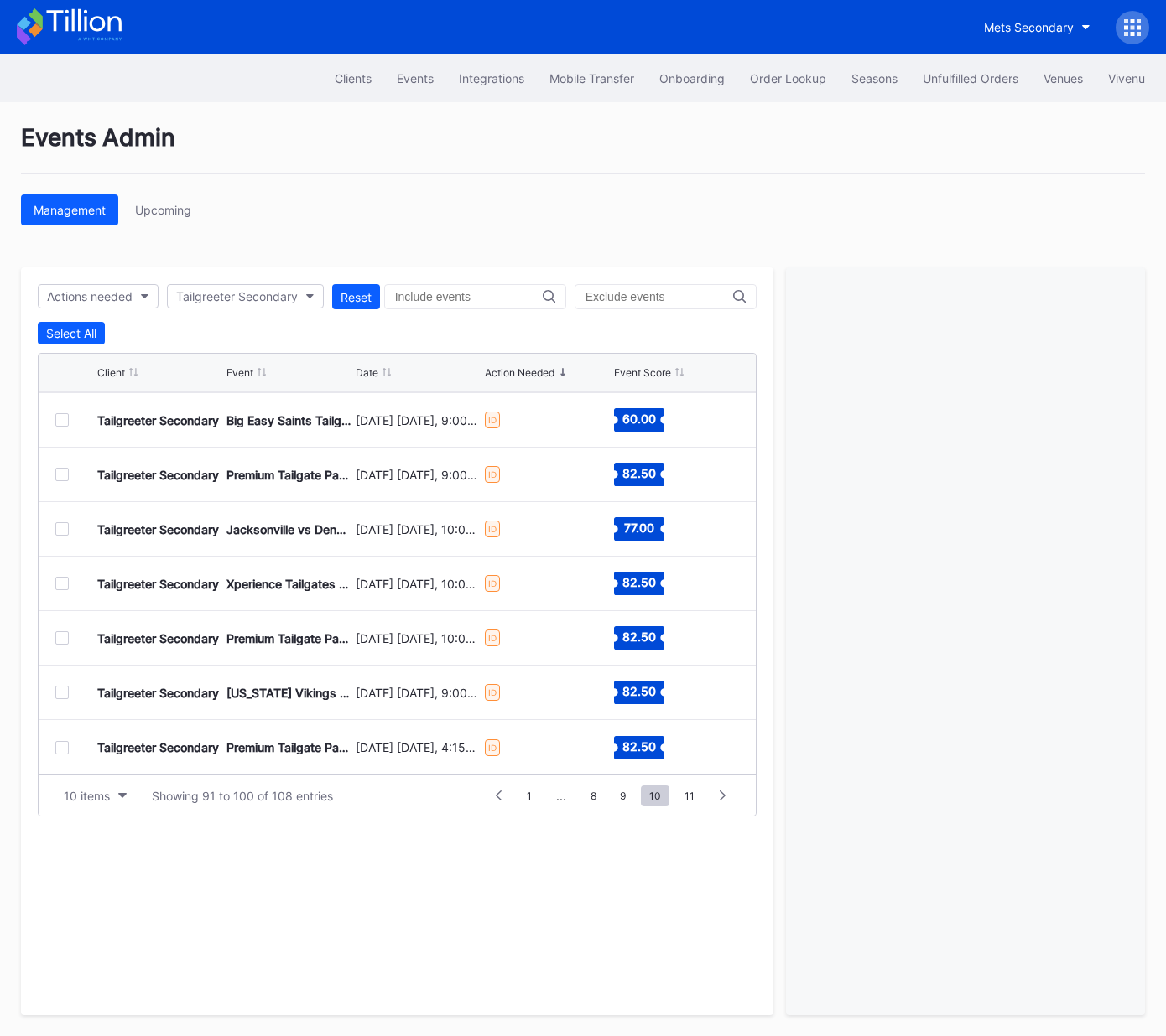
click at [59, 692] on div at bounding box center [61, 692] width 13 height 13
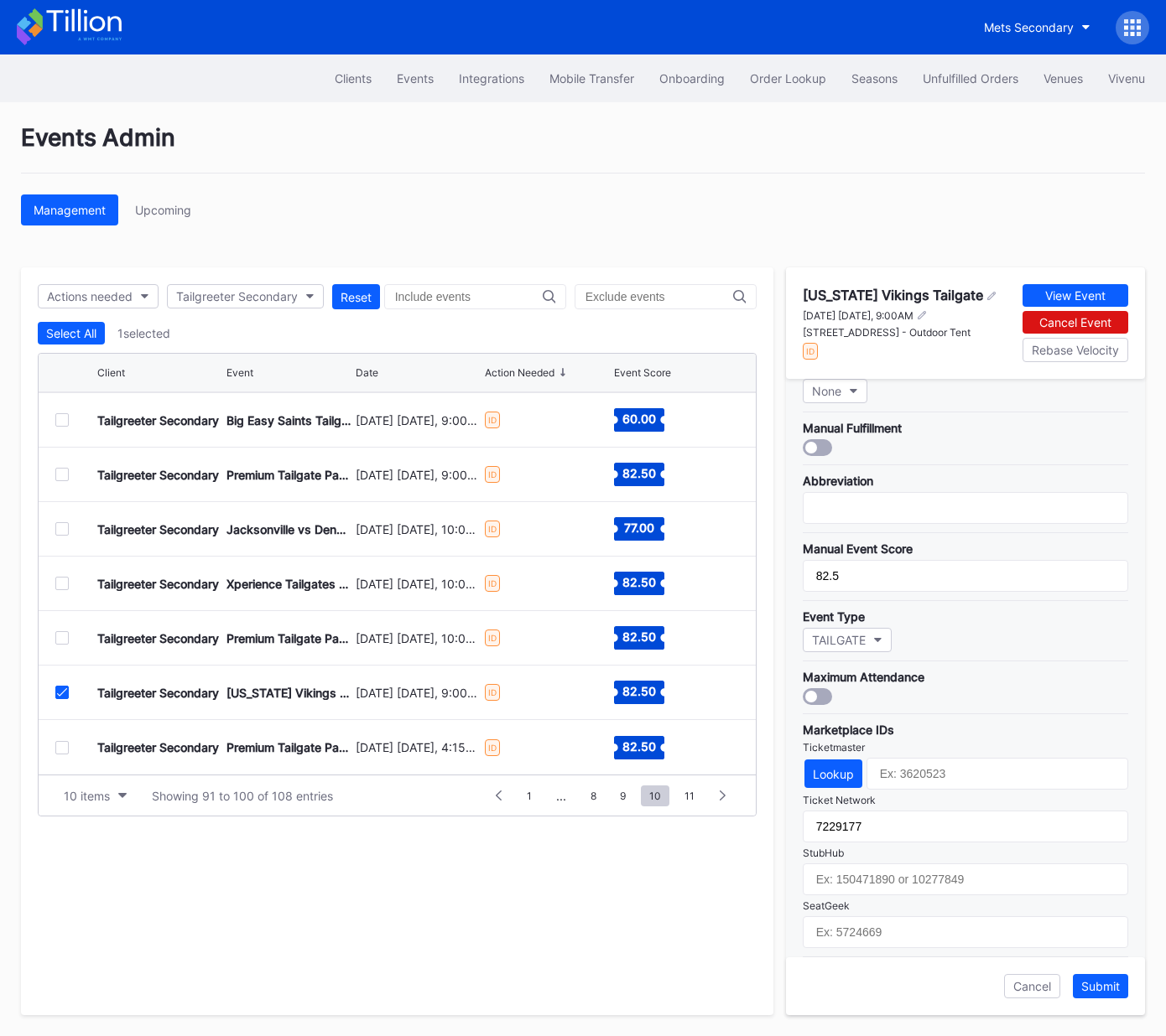
scroll to position [298, 0]
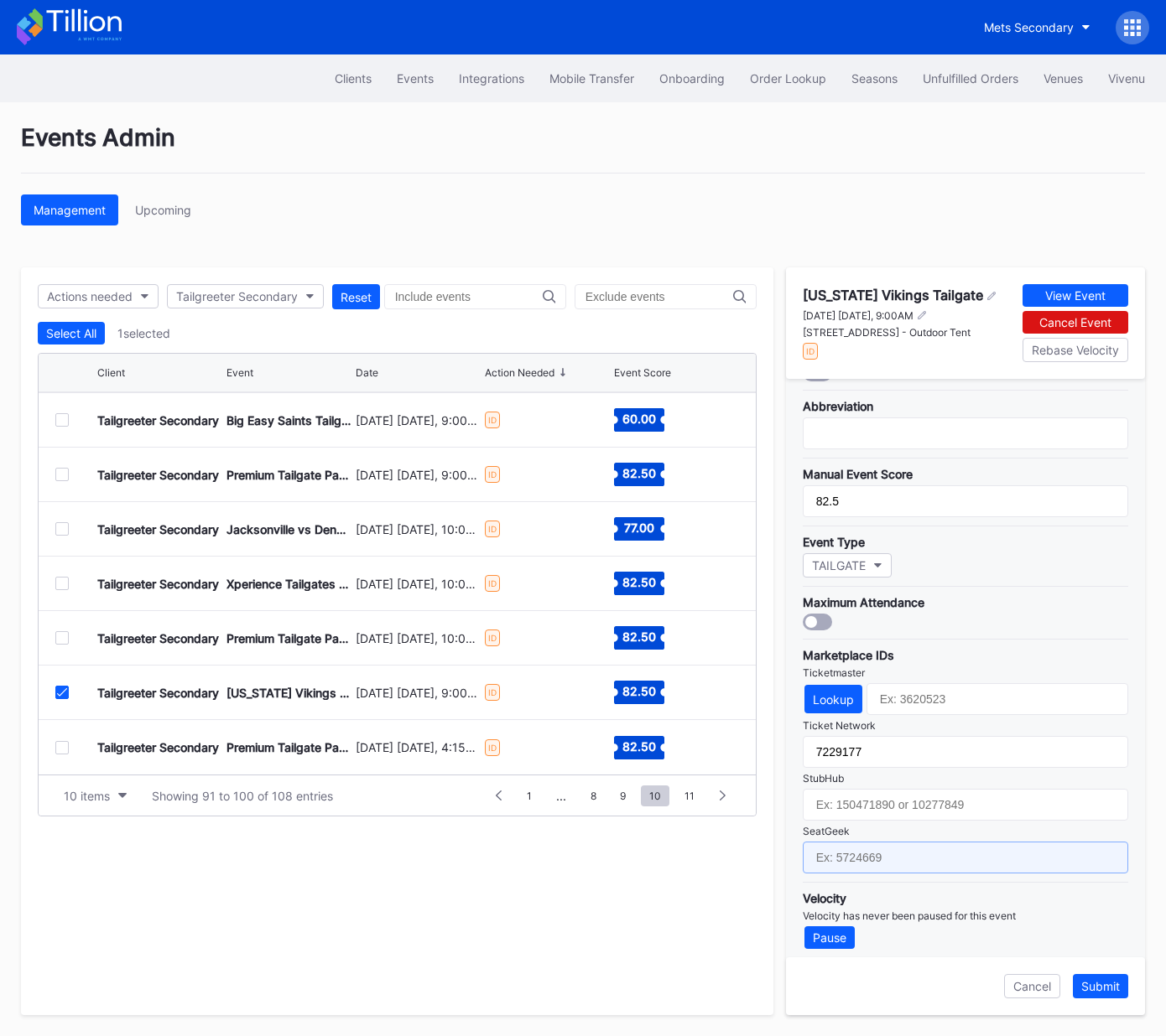
click at [958, 853] on input "text" at bounding box center [966, 858] width 325 height 32
paste input "17651646"
type input "17651646"
drag, startPoint x: 1101, startPoint y: 985, endPoint x: 1059, endPoint y: 982, distance: 42.1
click at [1101, 985] on div "Submit" at bounding box center [1100, 986] width 39 height 14
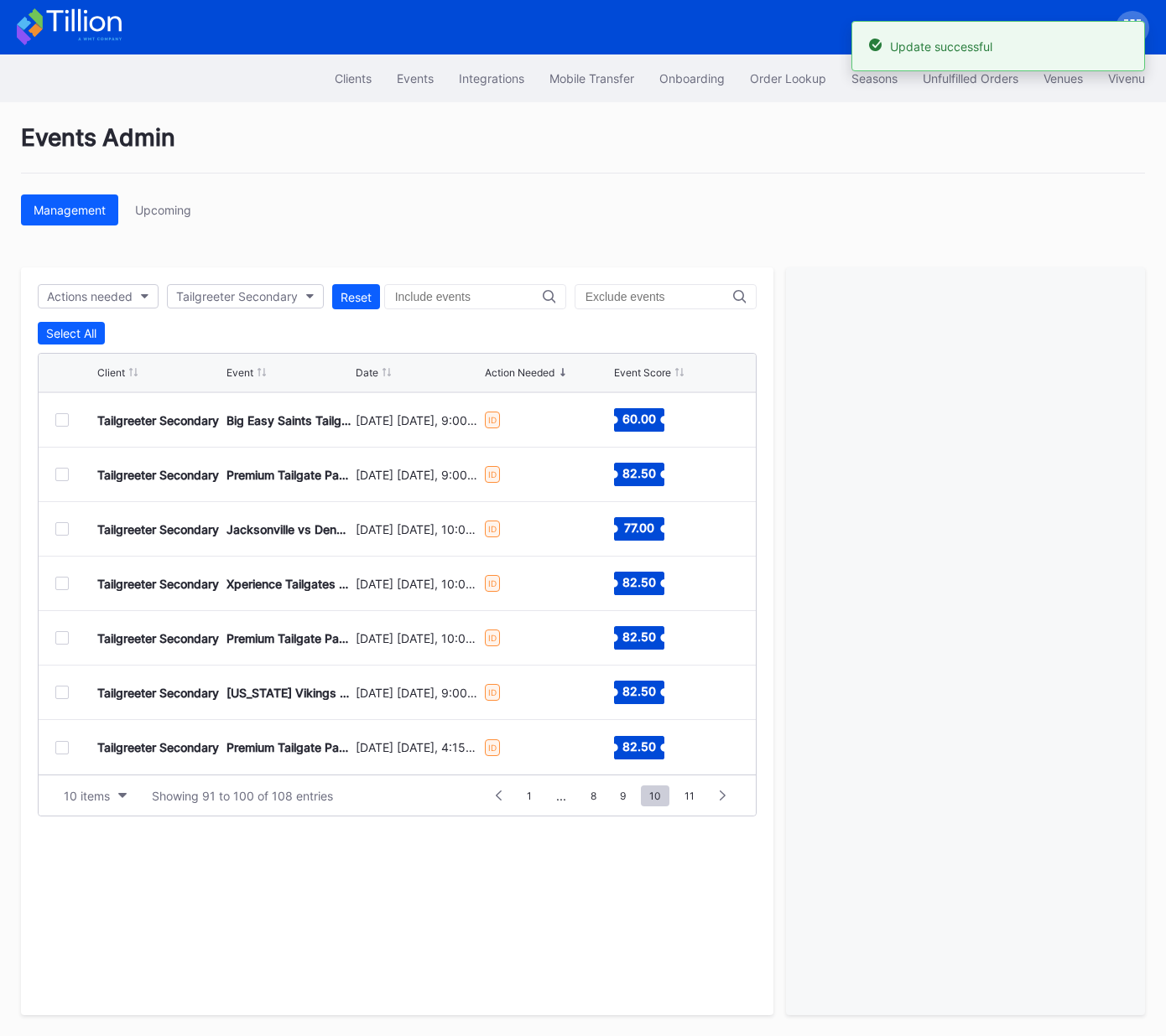
click at [61, 741] on div at bounding box center [61, 747] width 13 height 13
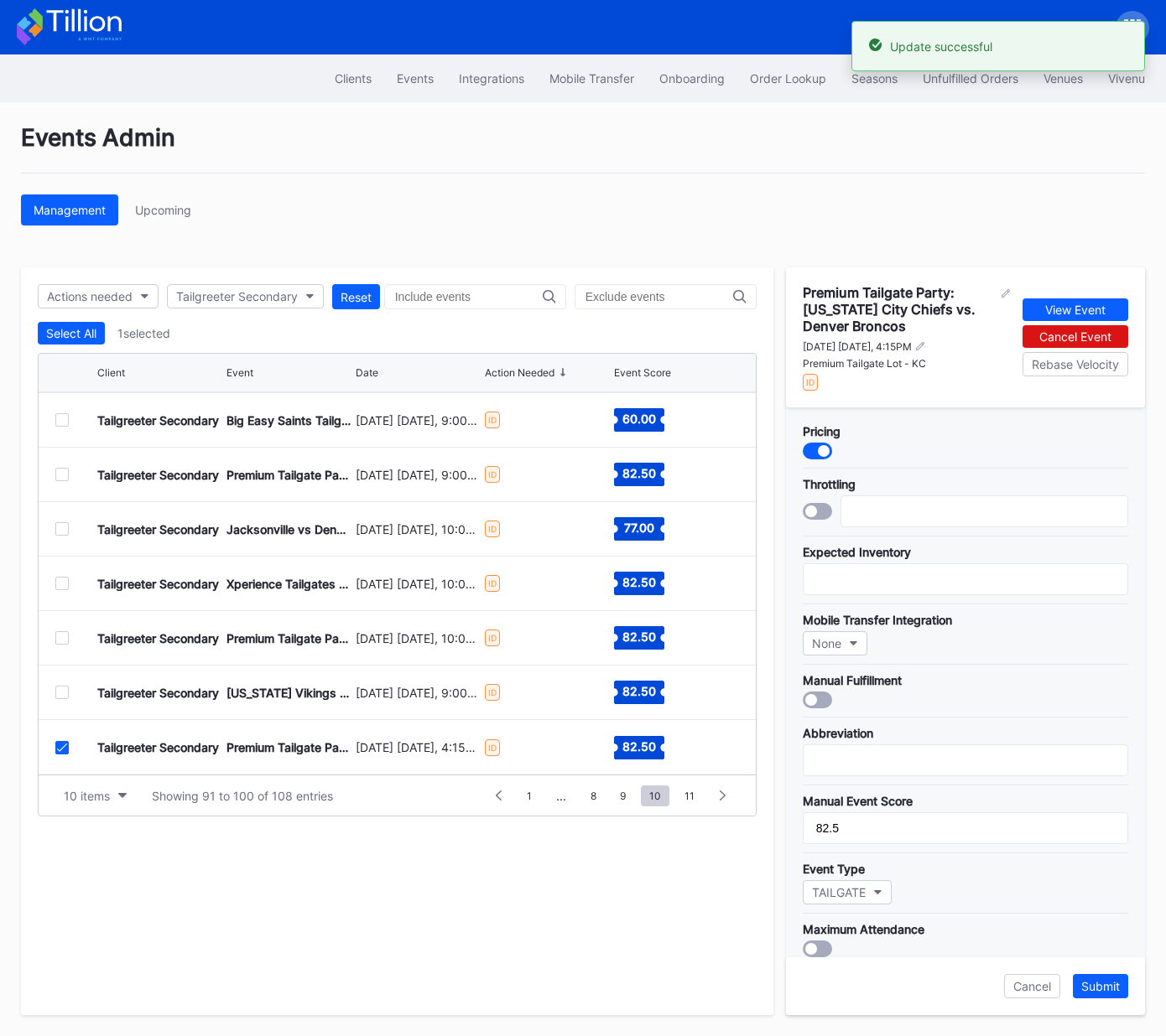
scroll to position [324, 0]
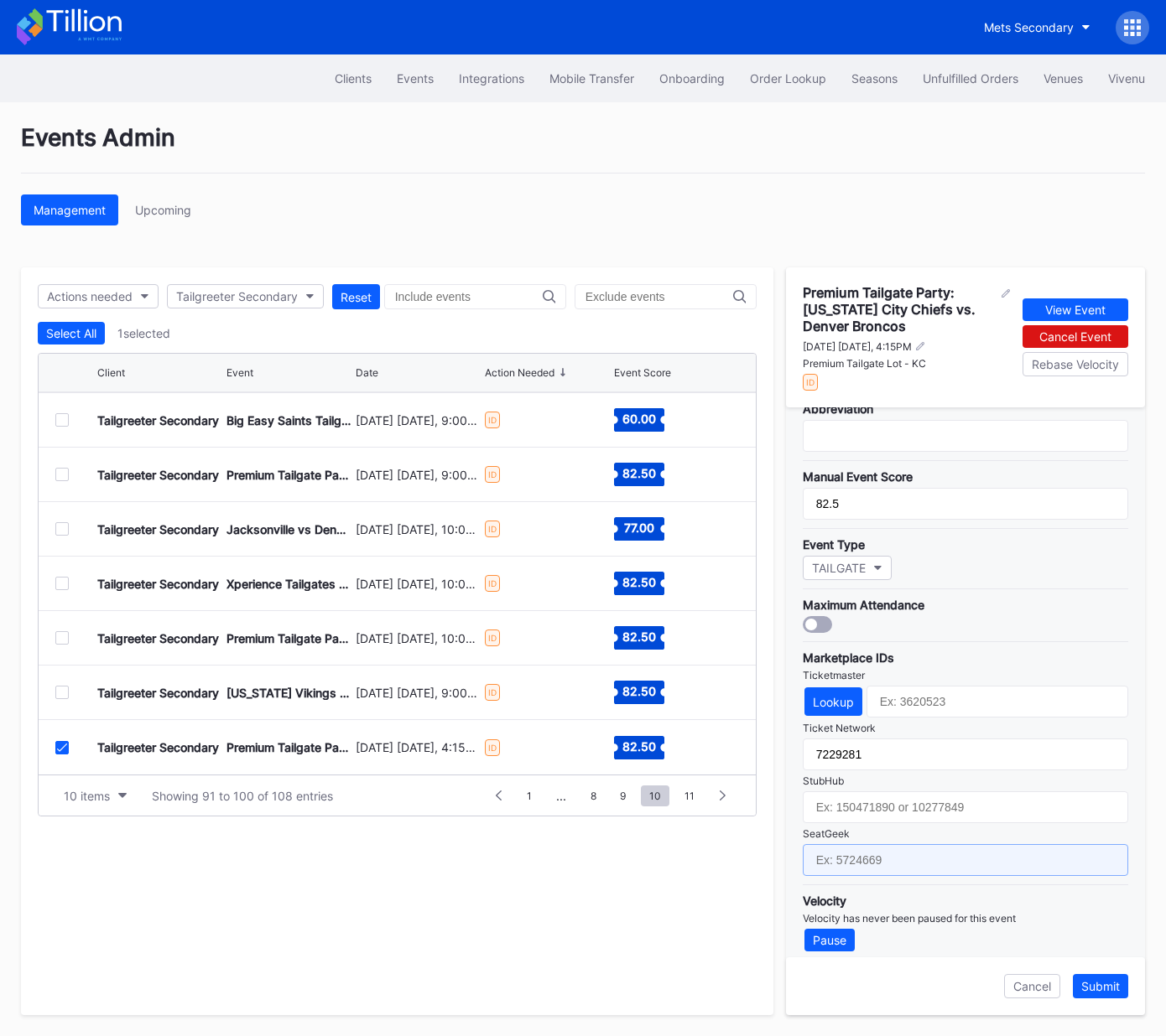
click at [900, 846] on input "text" at bounding box center [966, 861] width 325 height 32
paste input "17667707"
type input "17667707"
click at [1102, 989] on div "Submit" at bounding box center [1100, 986] width 39 height 14
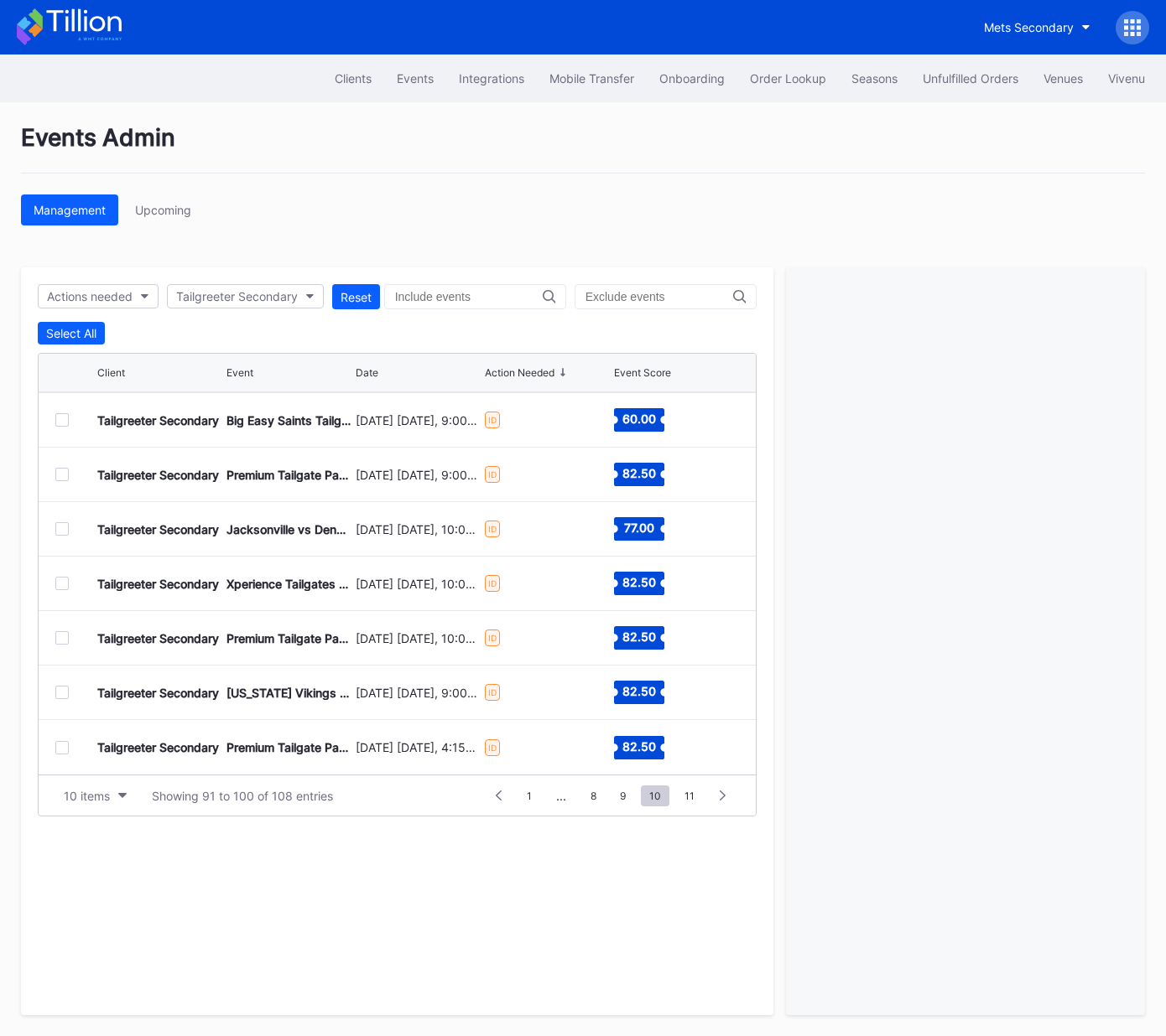
click at [57, 633] on div at bounding box center [61, 637] width 13 height 13
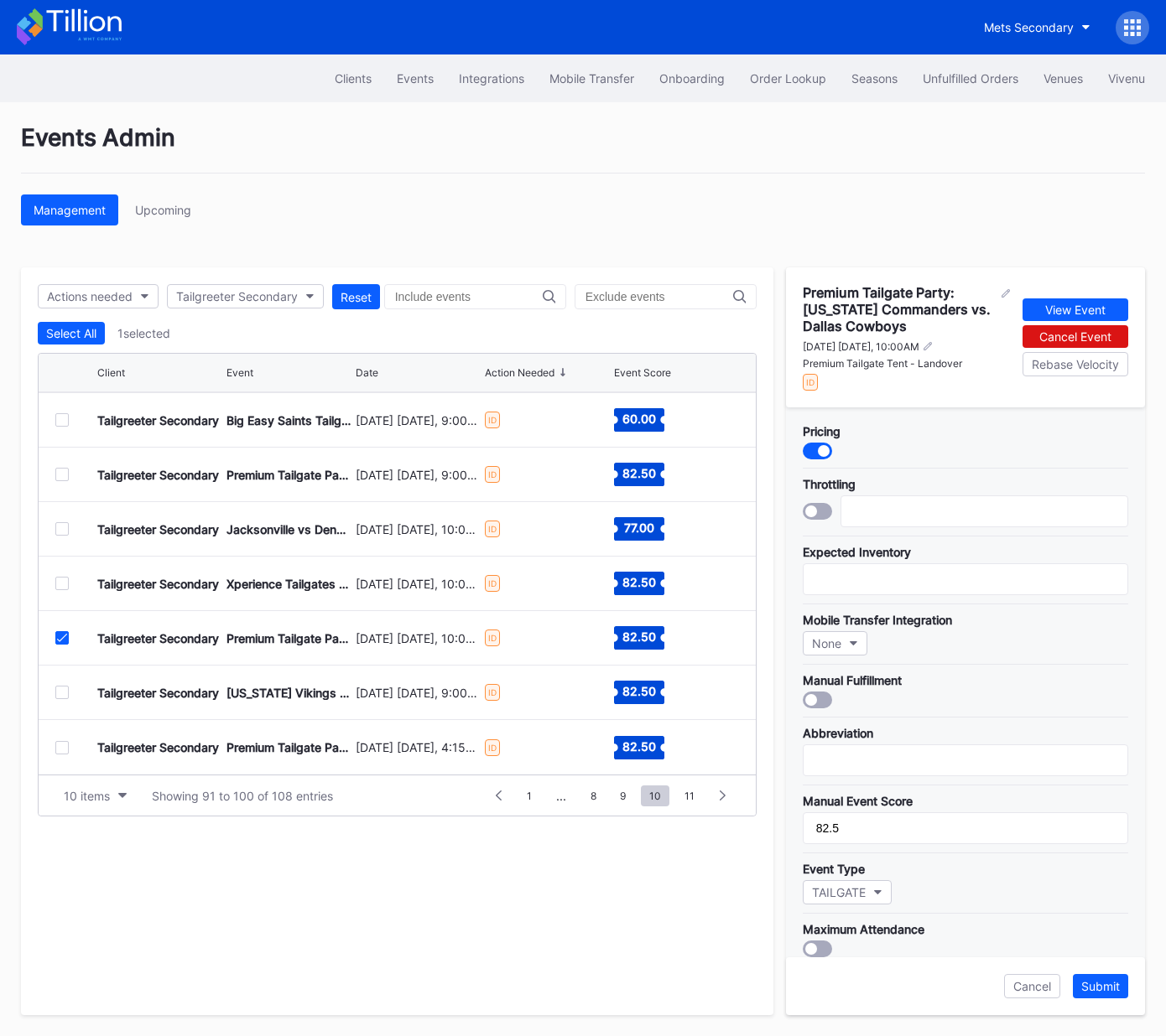
click at [57, 634] on icon at bounding box center [62, 638] width 10 height 8
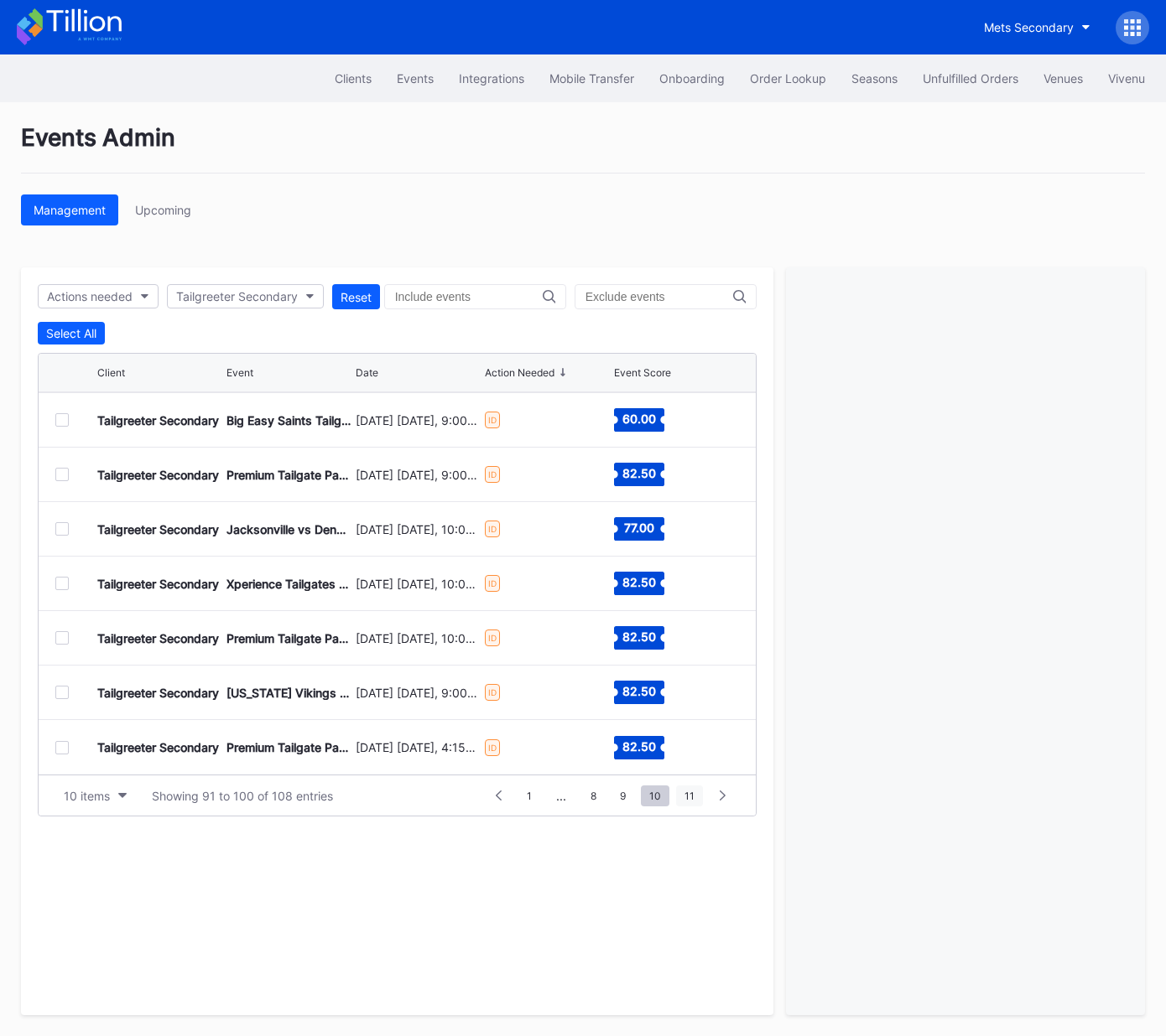
click at [694, 797] on span "11" at bounding box center [689, 796] width 27 height 21
drag, startPoint x: 61, startPoint y: 419, endPoint x: 160, endPoint y: 456, distance: 105.7
click at [61, 420] on div at bounding box center [61, 419] width 13 height 13
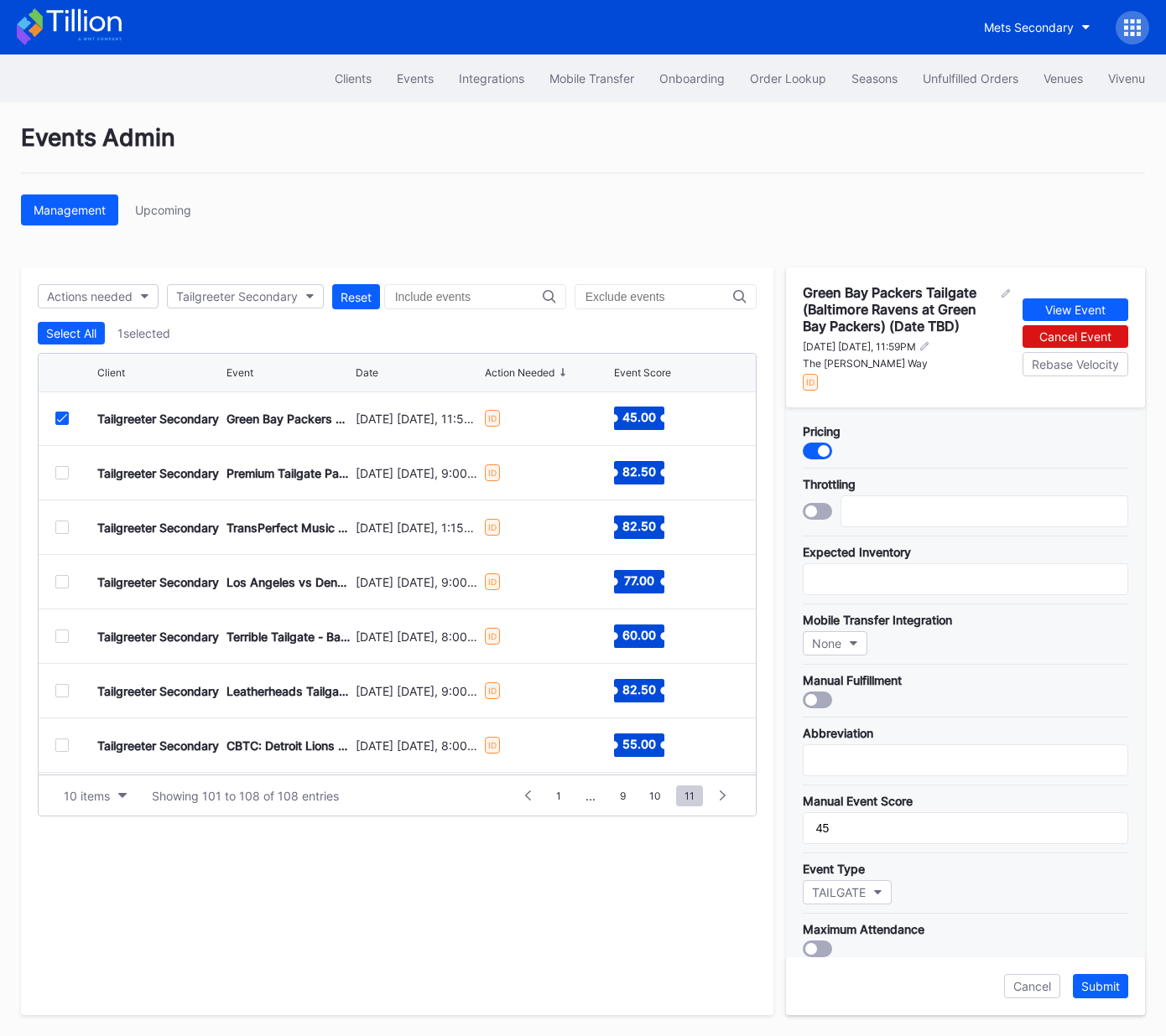
scroll to position [324, 0]
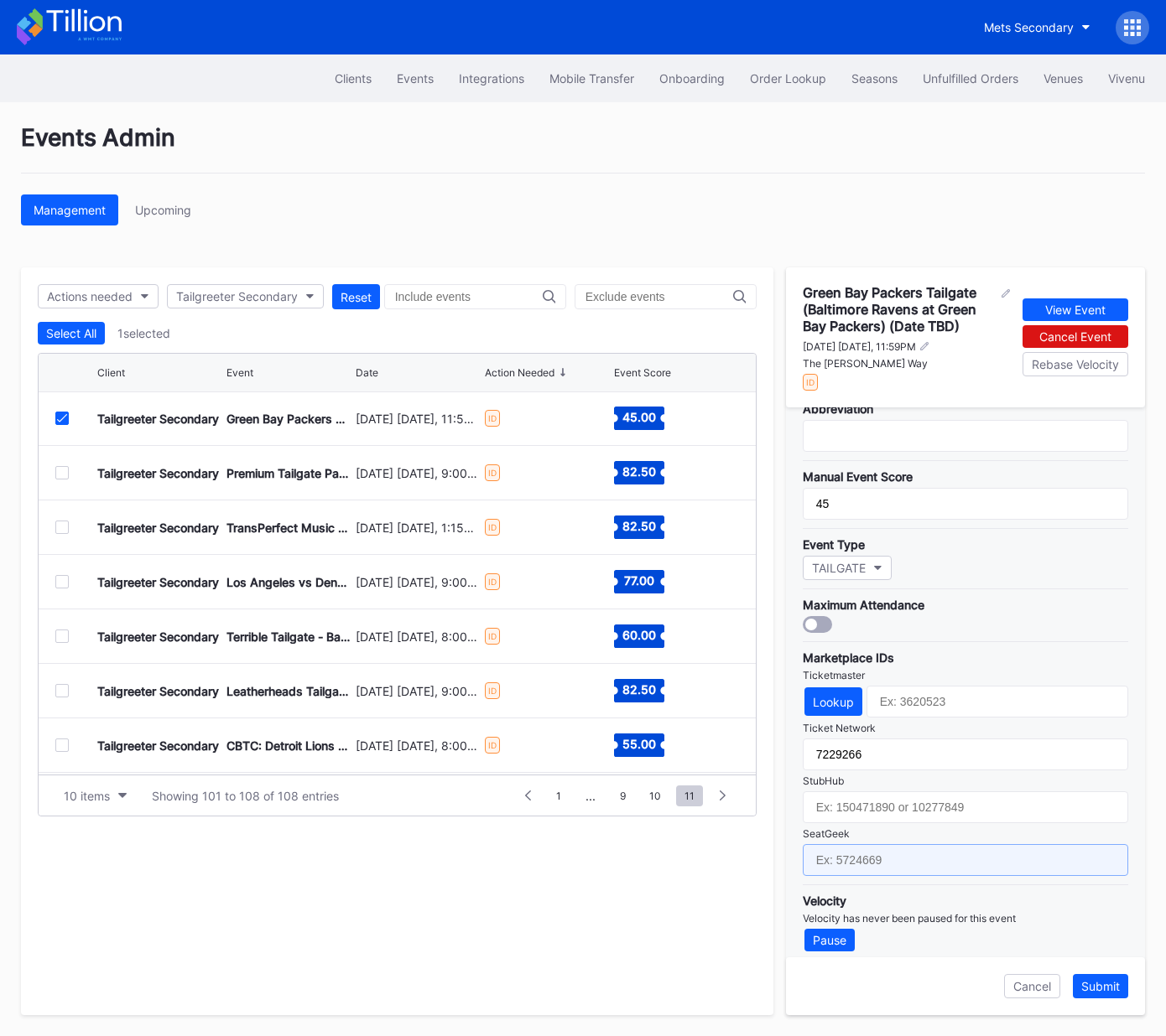
drag, startPoint x: 903, startPoint y: 851, endPoint x: 979, endPoint y: 868, distance: 77.9
click at [903, 851] on input "text" at bounding box center [966, 861] width 325 height 32
paste input "17651639"
type input "17651639"
click at [1096, 981] on div "Submit" at bounding box center [1100, 986] width 39 height 14
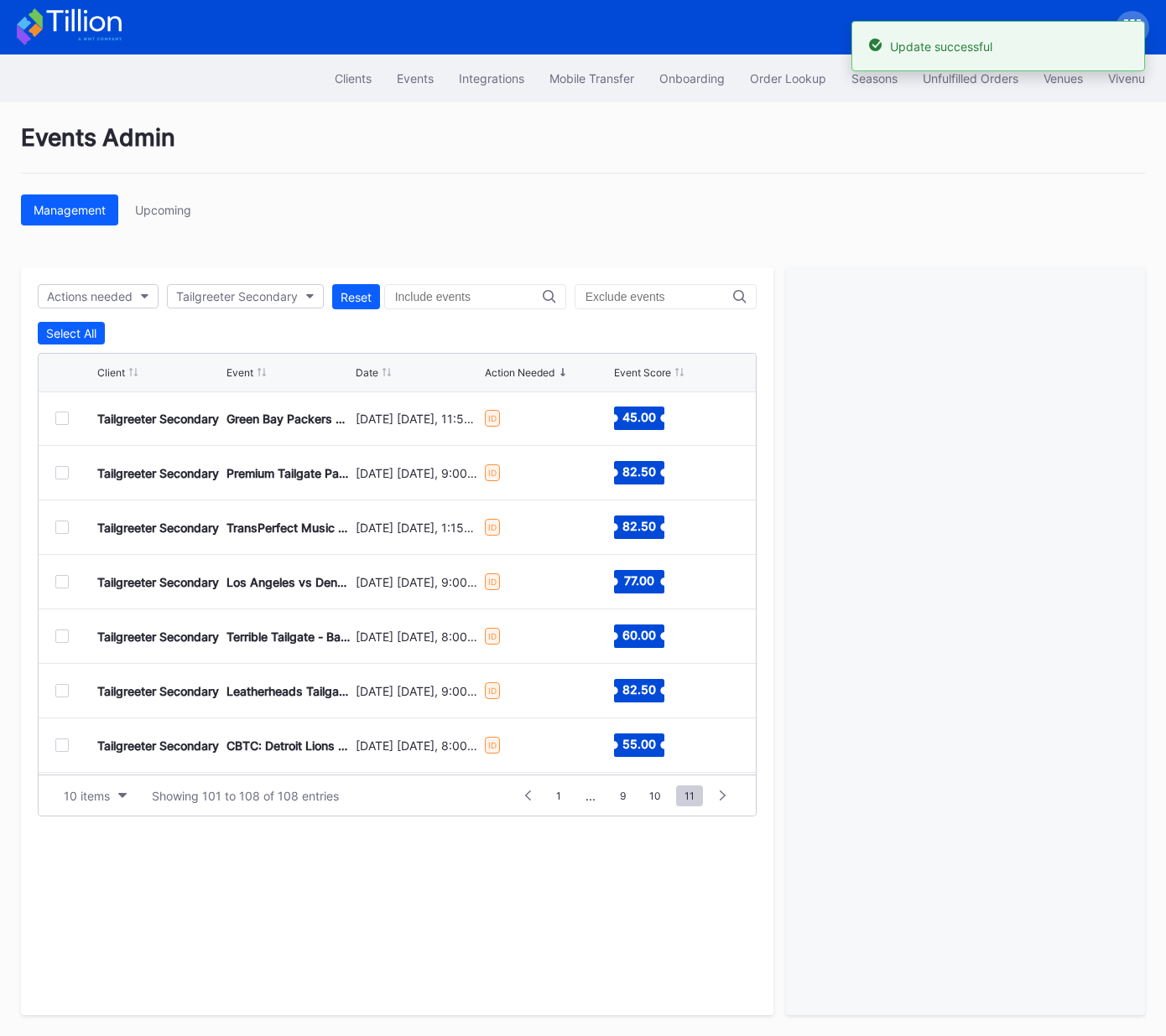
click at [61, 471] on div at bounding box center [61, 473] width 13 height 13
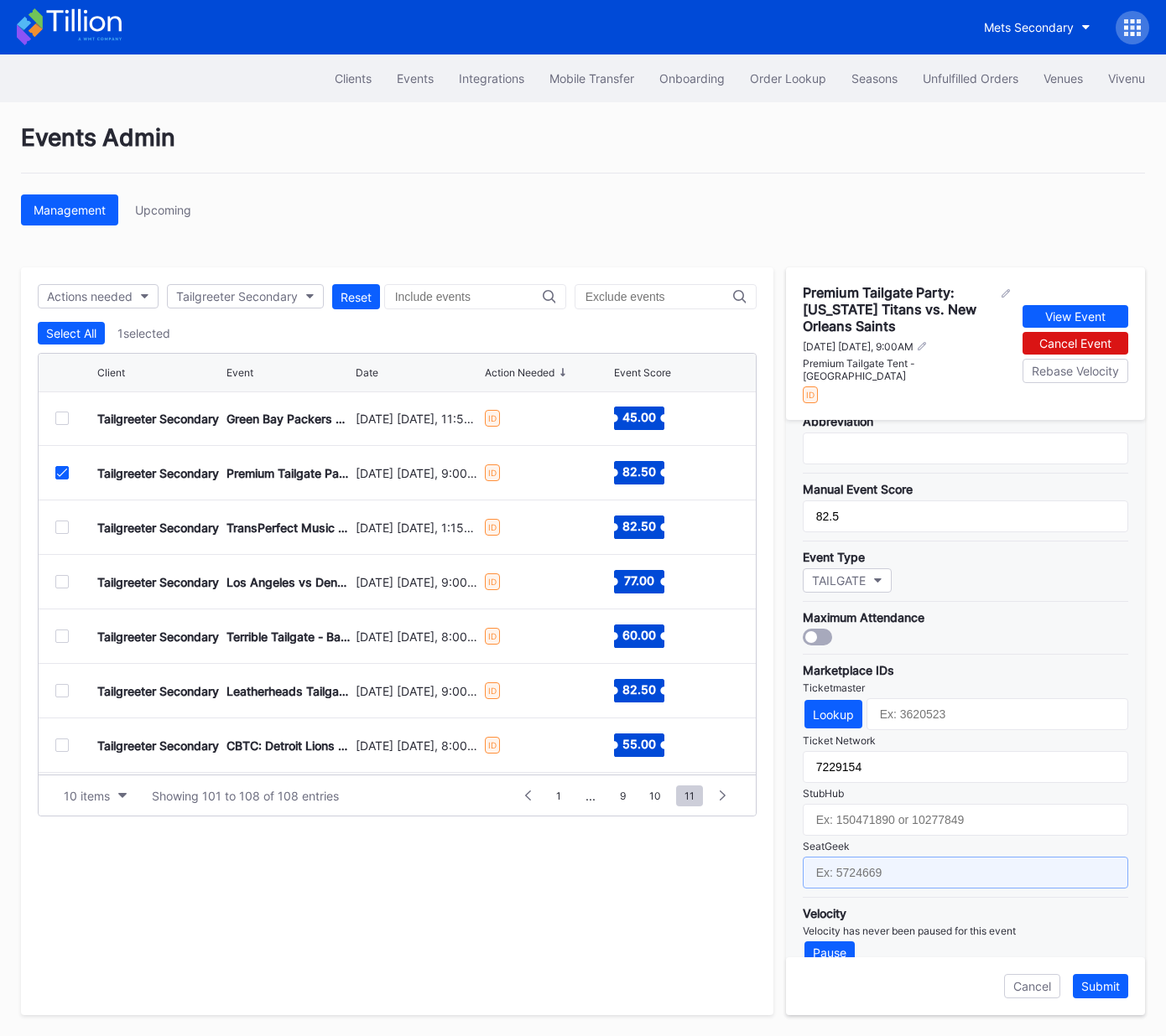
click at [916, 857] on input "text" at bounding box center [966, 872] width 325 height 32
paste input "17667685"
type input "17667685"
click at [1110, 991] on div "Submit" at bounding box center [1100, 986] width 39 height 14
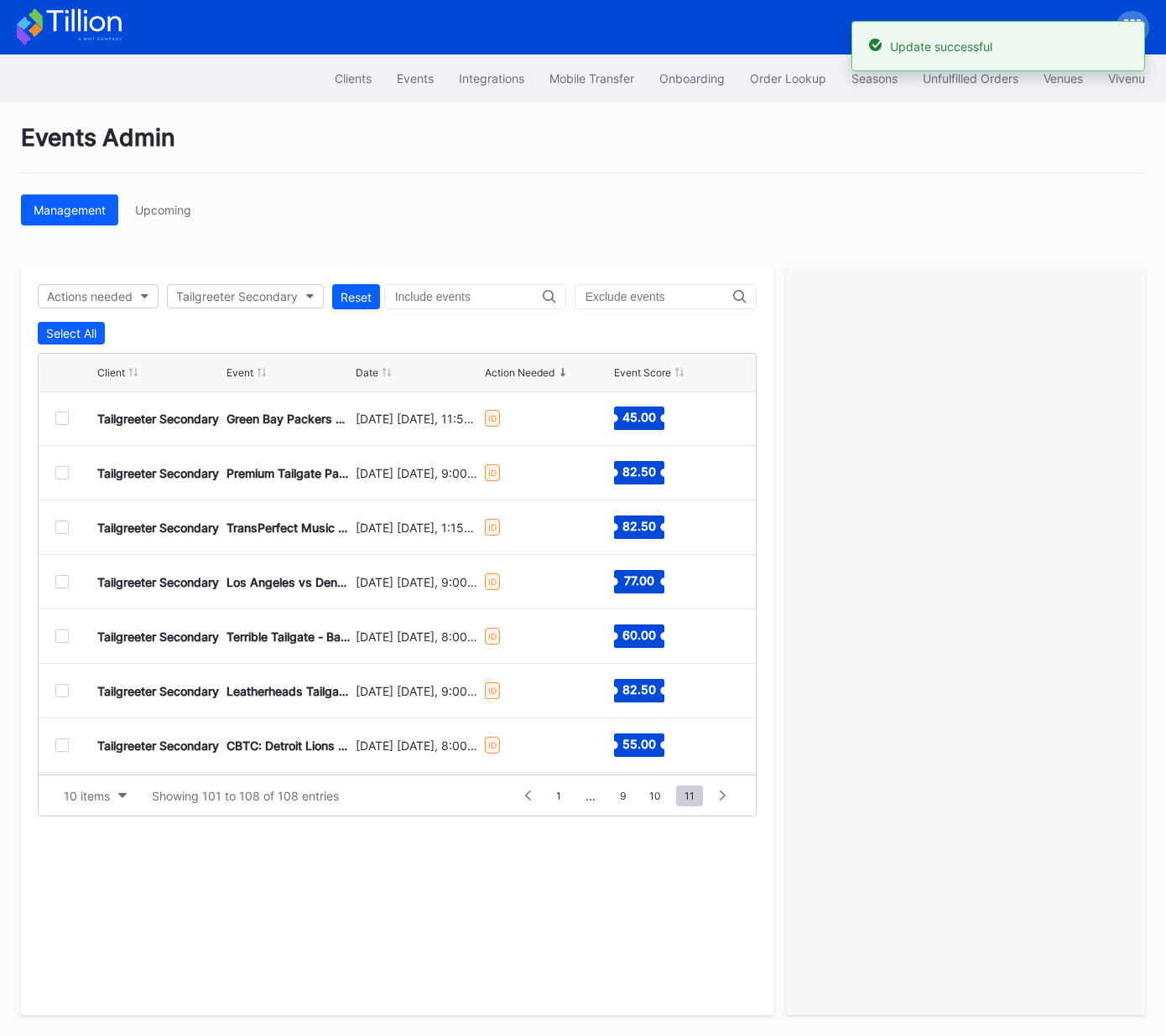
click at [58, 522] on div at bounding box center [61, 526] width 13 height 13
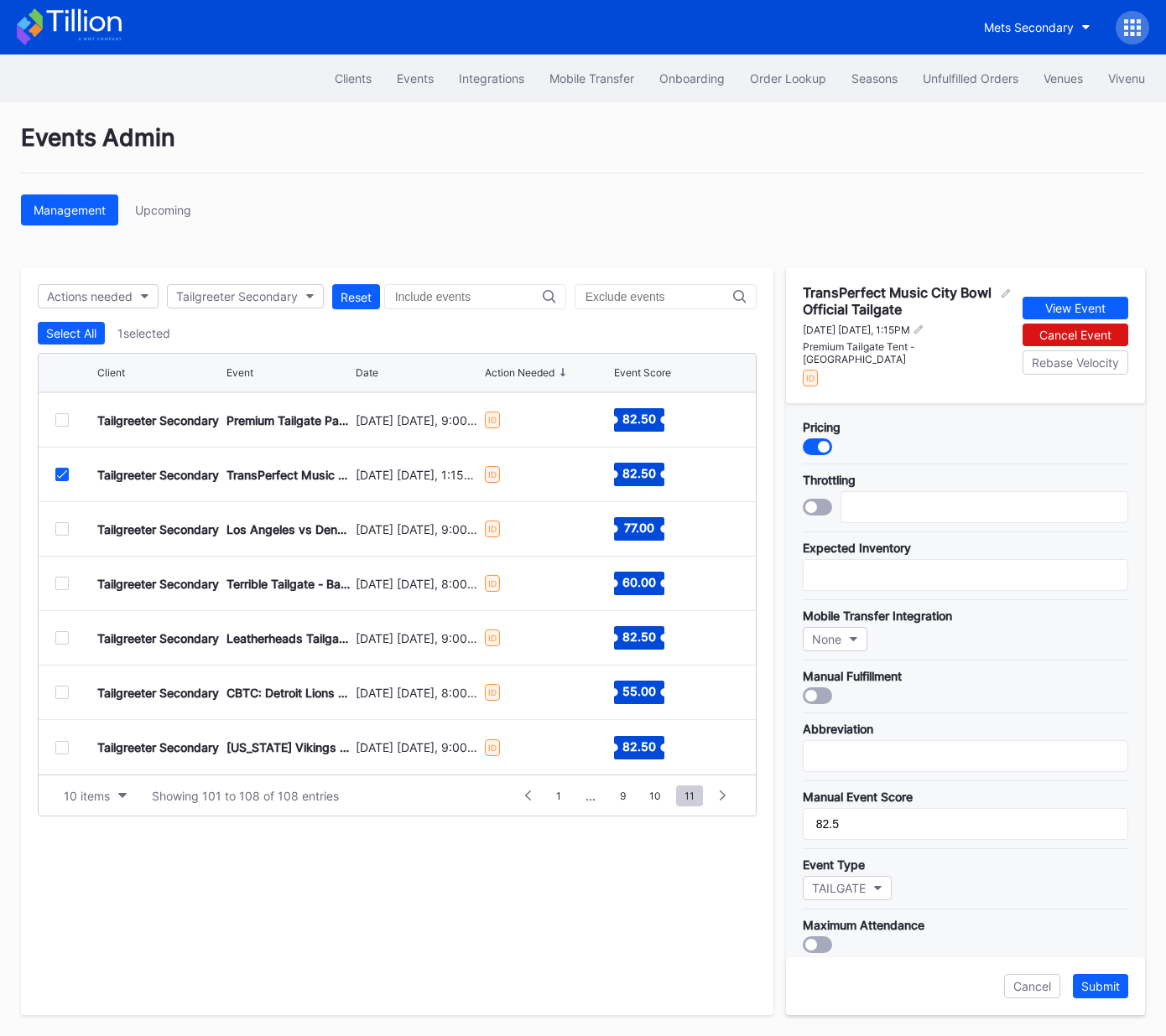
scroll to position [308, 0]
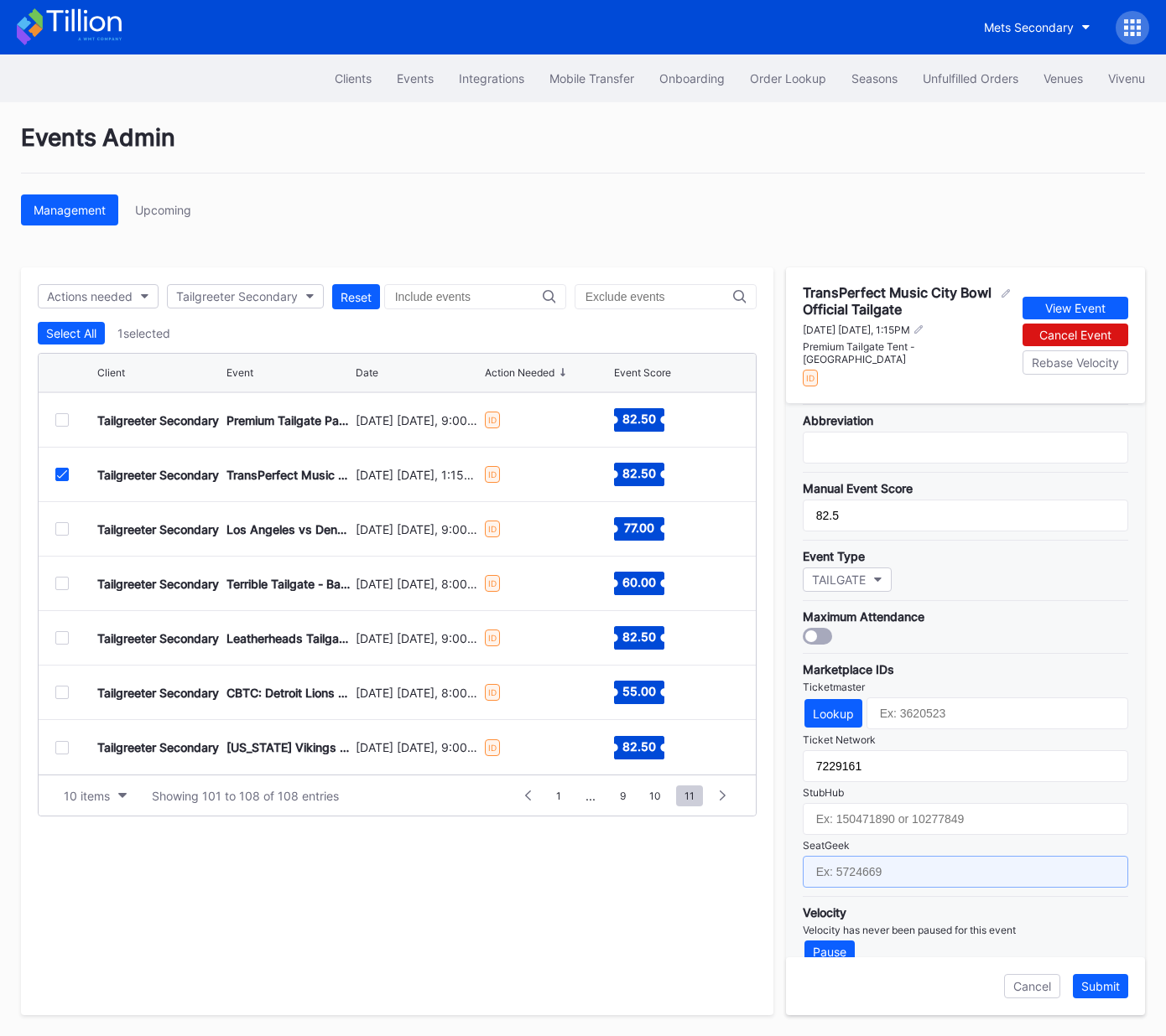
click at [925, 860] on input "text" at bounding box center [966, 872] width 325 height 32
paste input "17667694"
type input "17667694"
click at [1105, 987] on div "Submit" at bounding box center [1100, 986] width 39 height 14
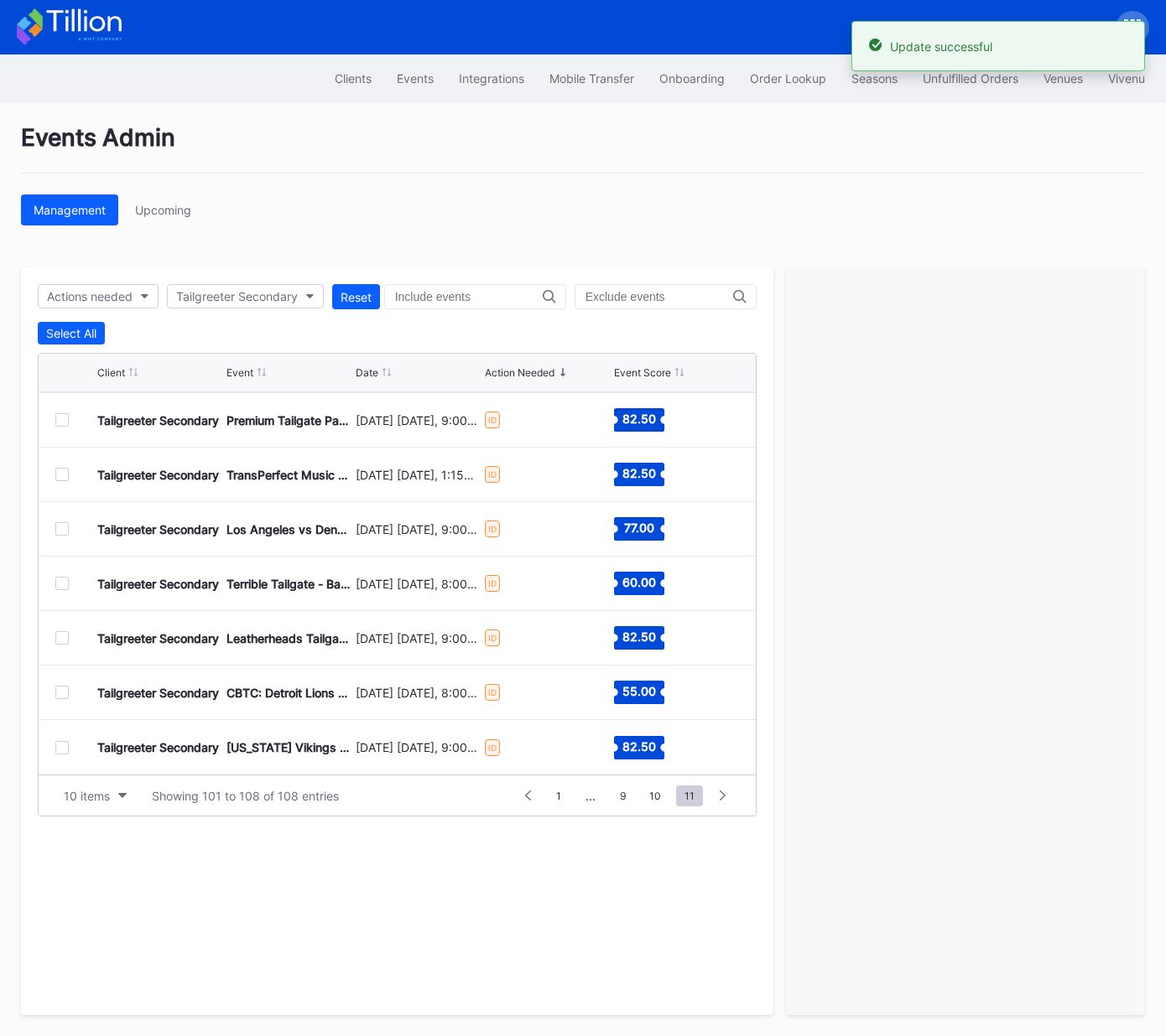
click at [64, 532] on div at bounding box center [61, 528] width 13 height 13
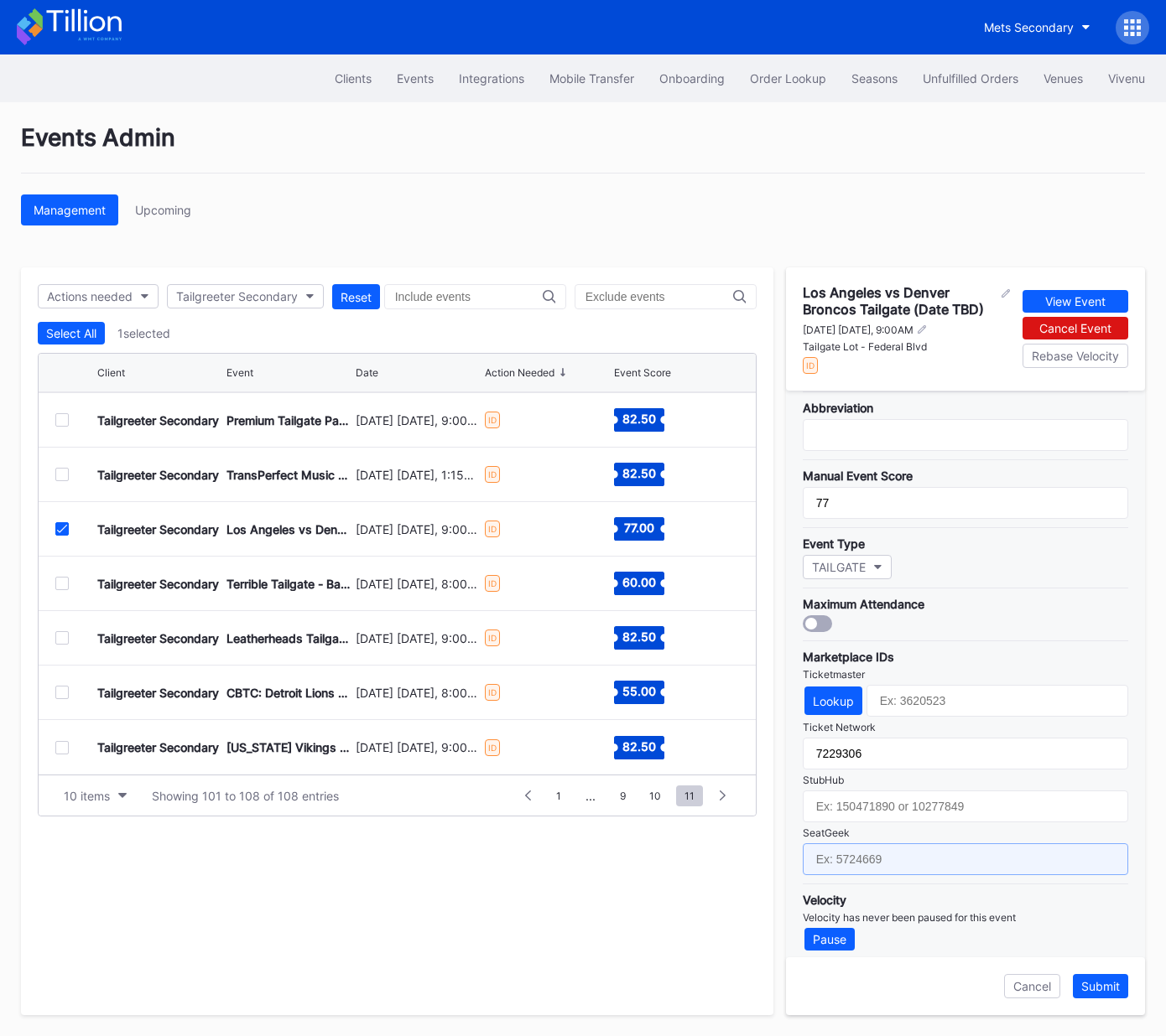
drag, startPoint x: 880, startPoint y: 856, endPoint x: 915, endPoint y: 867, distance: 36.7
click at [880, 856] on input "text" at bounding box center [966, 860] width 325 height 32
paste input "17651631"
type input "17651631"
click at [1105, 989] on div "Submit" at bounding box center [1100, 986] width 39 height 14
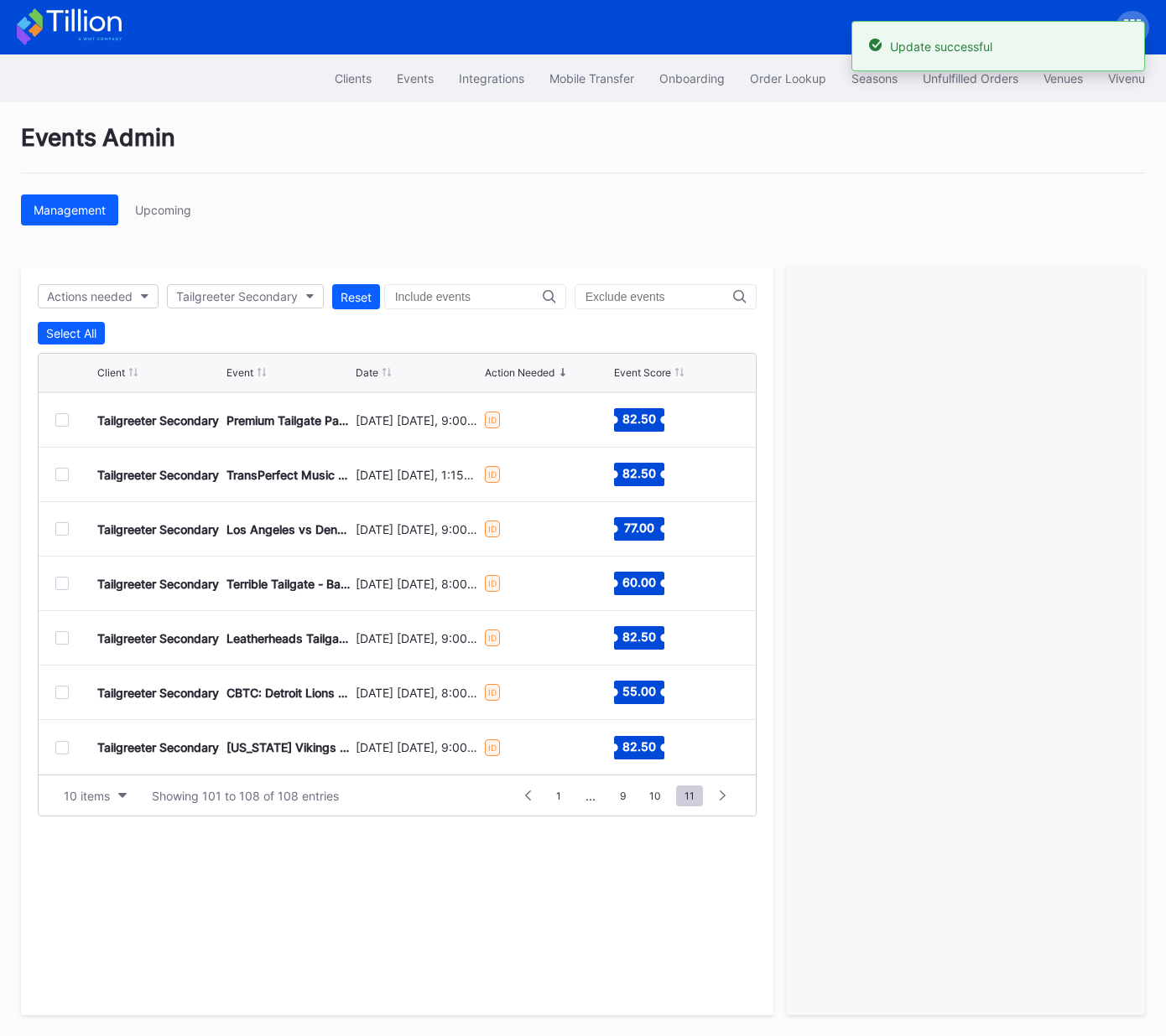
click at [57, 583] on div at bounding box center [61, 583] width 13 height 13
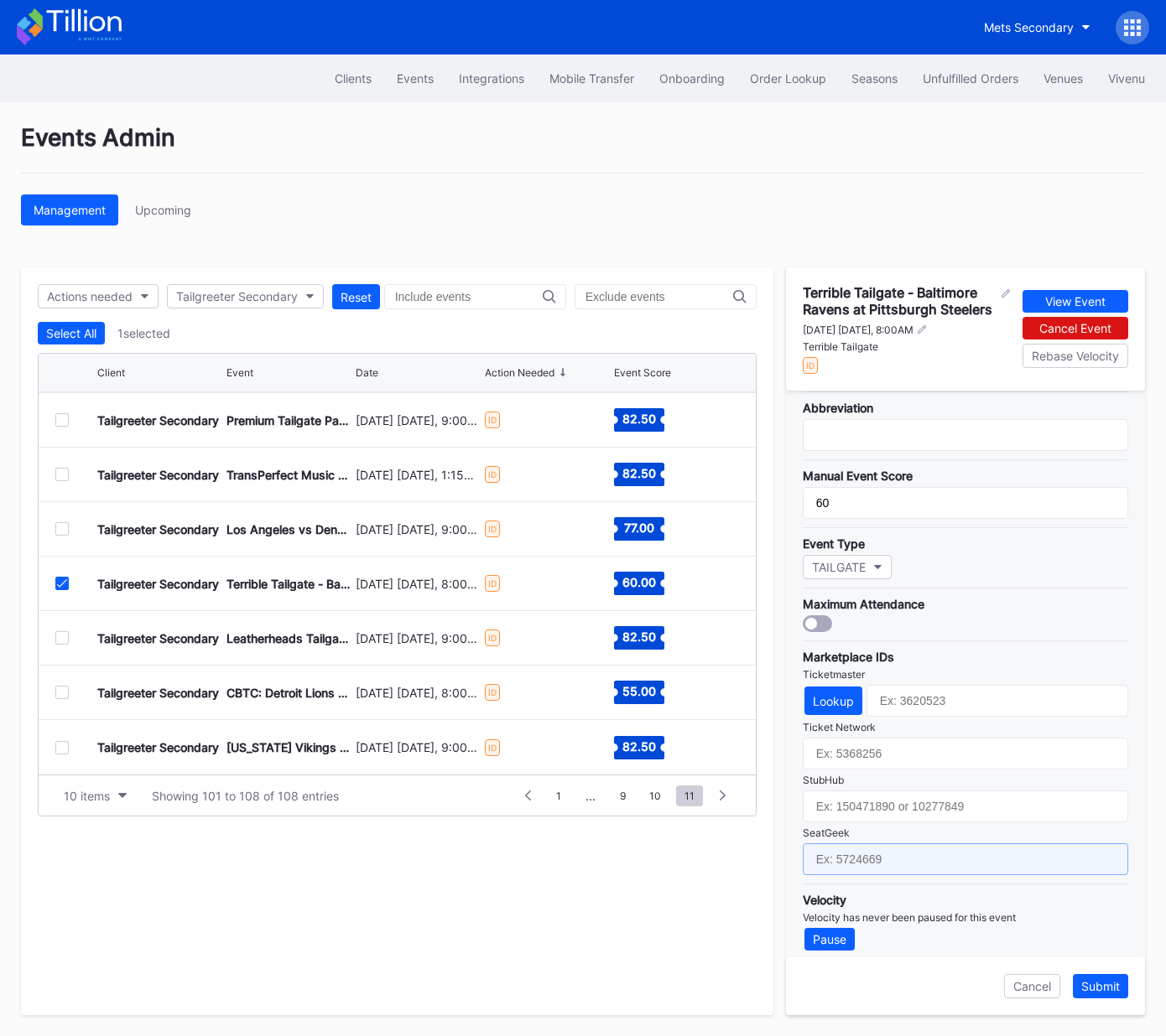
drag, startPoint x: 904, startPoint y: 852, endPoint x: 926, endPoint y: 849, distance: 22.2
click at [905, 852] on input "text" at bounding box center [966, 860] width 325 height 32
paste input "17651655"
type input "17651655"
click at [1110, 987] on div "Submit" at bounding box center [1100, 986] width 39 height 14
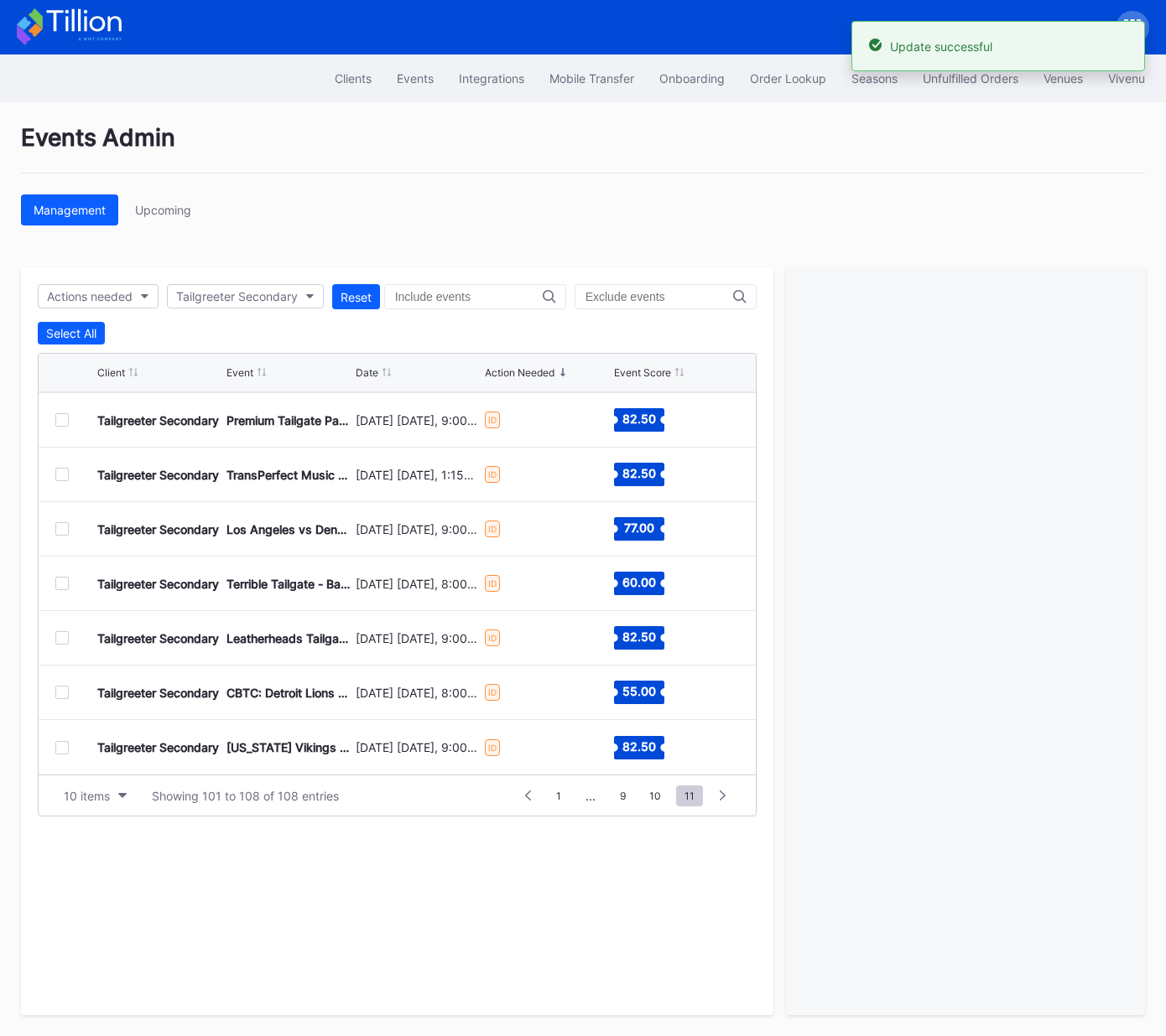
click at [62, 638] on div at bounding box center [61, 637] width 13 height 13
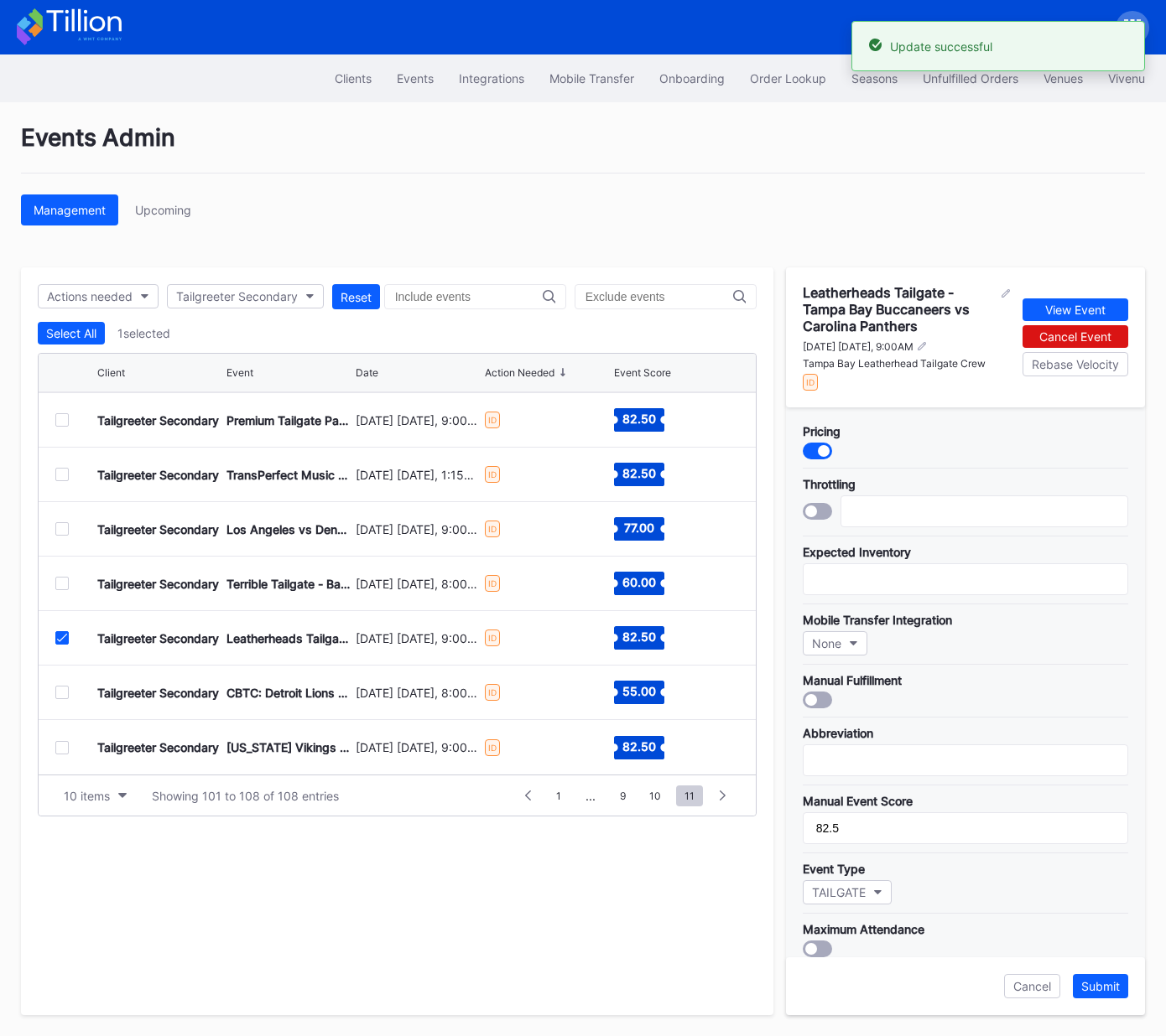
scroll to position [324, 0]
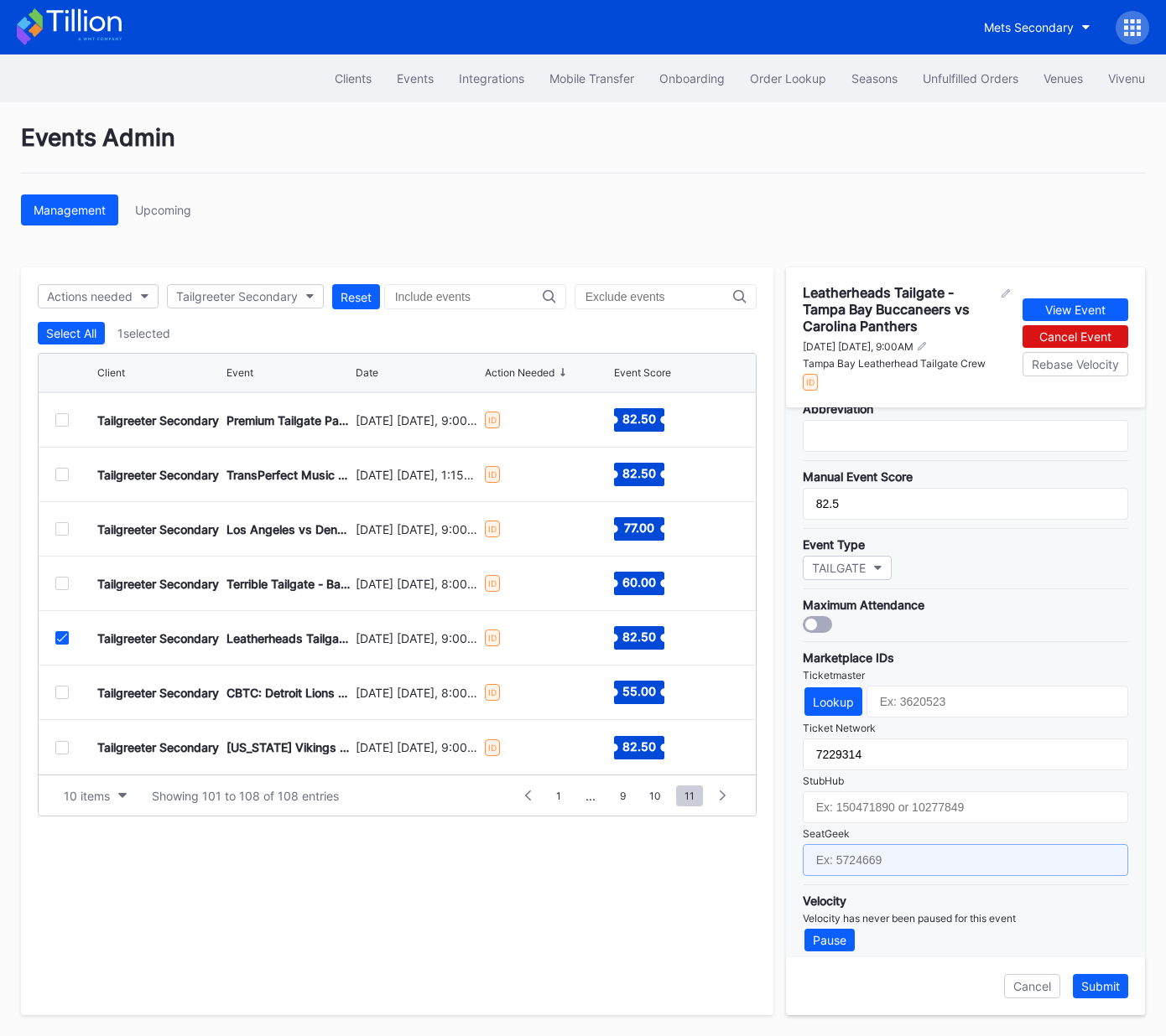
click at [881, 863] on input "text" at bounding box center [966, 861] width 325 height 32
paste input "17651671"
type input "17651671"
click at [1095, 982] on div "Submit" at bounding box center [1100, 986] width 39 height 14
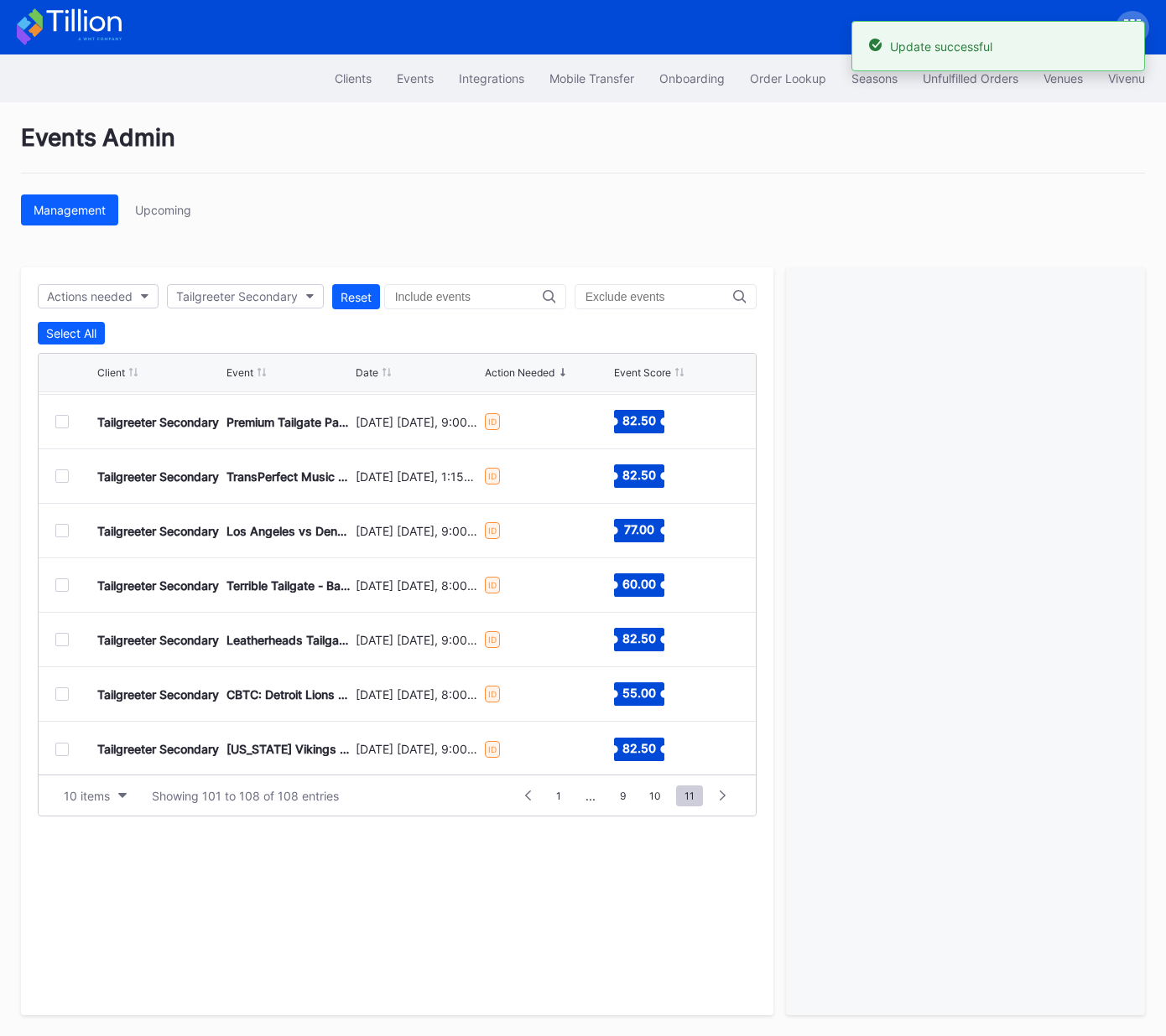
click at [60, 697] on div at bounding box center [61, 694] width 13 height 13
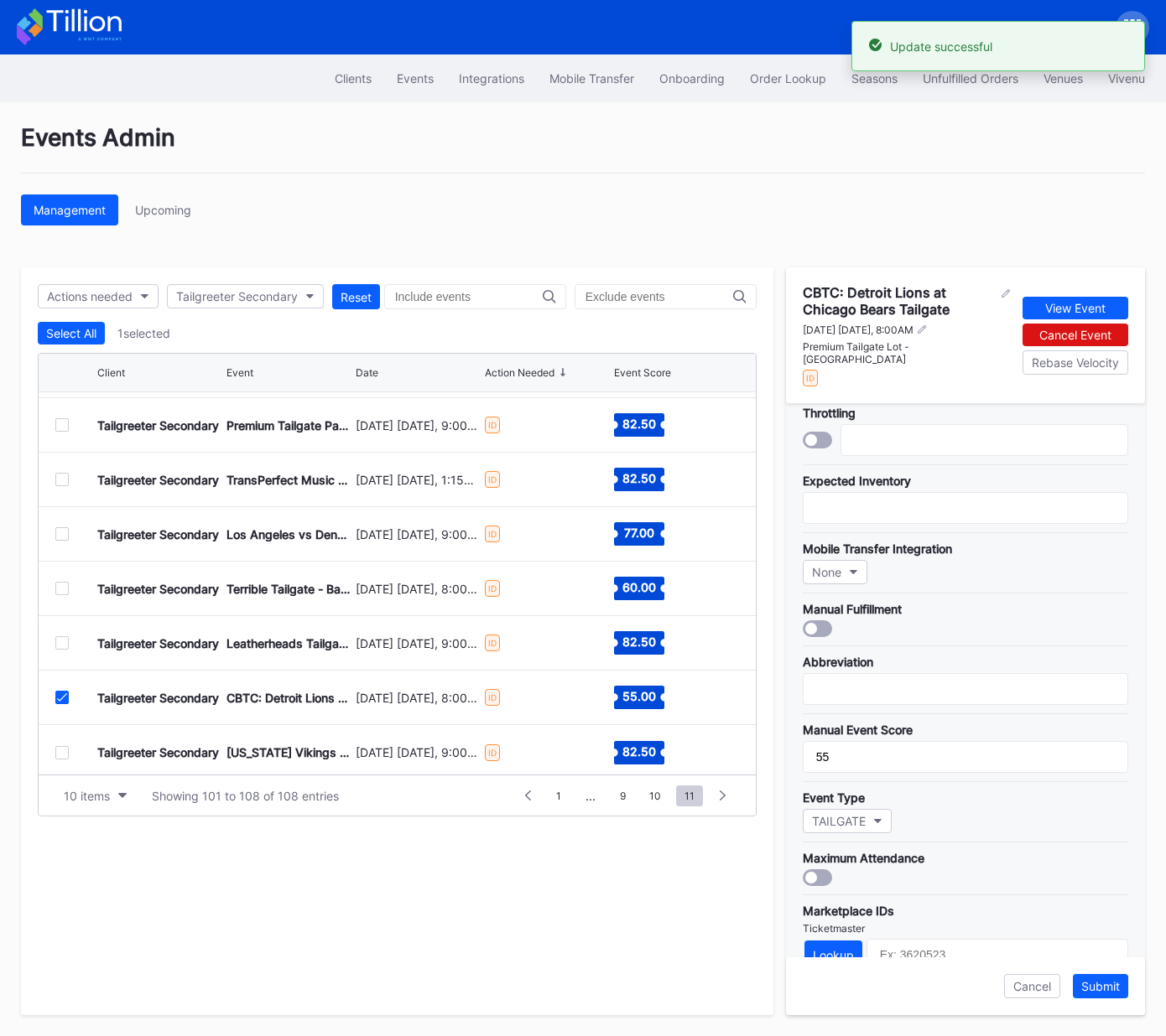
scroll to position [308, 0]
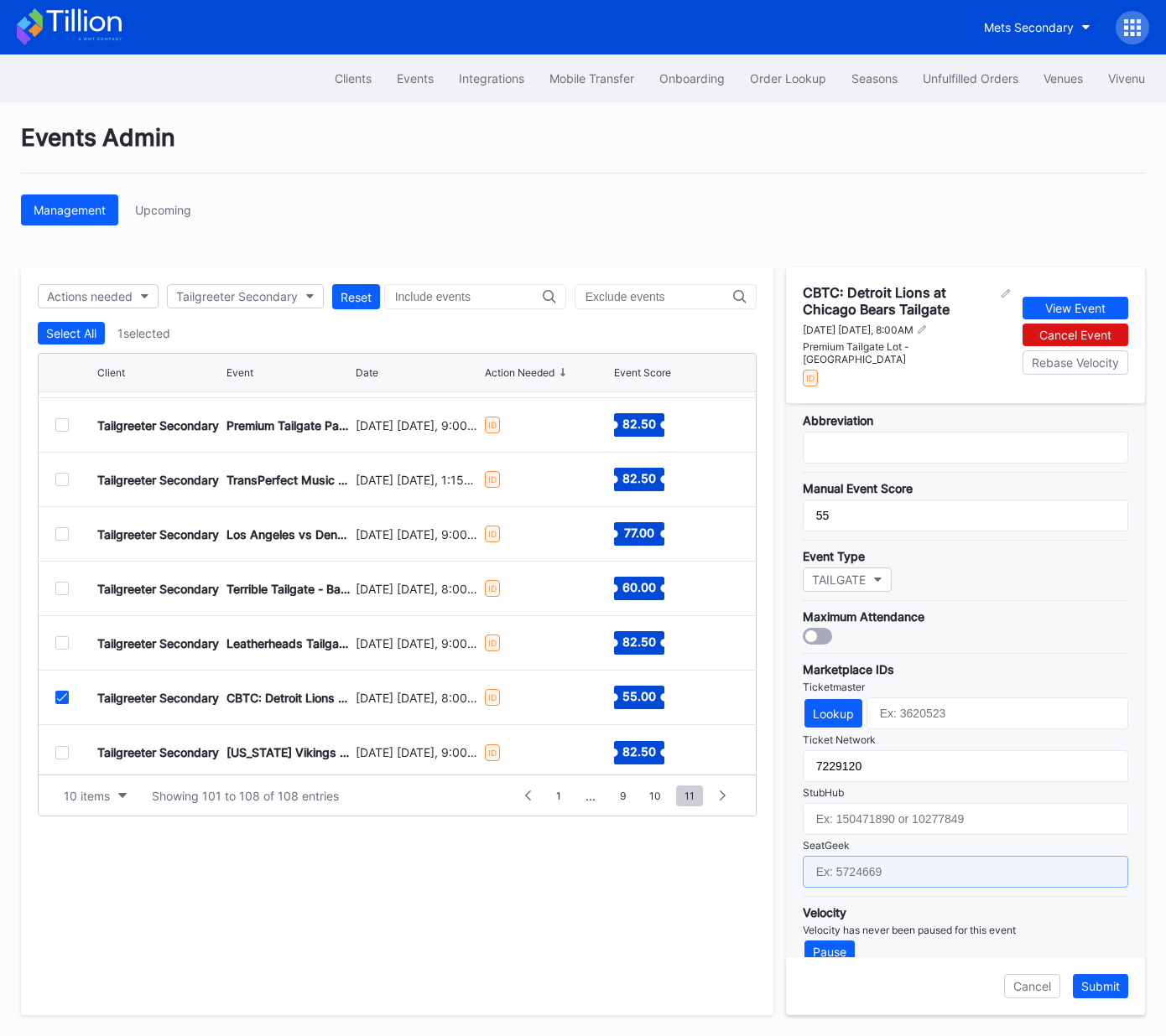
drag, startPoint x: 918, startPoint y: 846, endPoint x: 1038, endPoint y: 903, distance: 132.8
click at [920, 857] on input "text" at bounding box center [966, 872] width 325 height 32
paste input "17651622"
type input "17651622"
click at [1103, 988] on div "Submit" at bounding box center [1100, 986] width 39 height 14
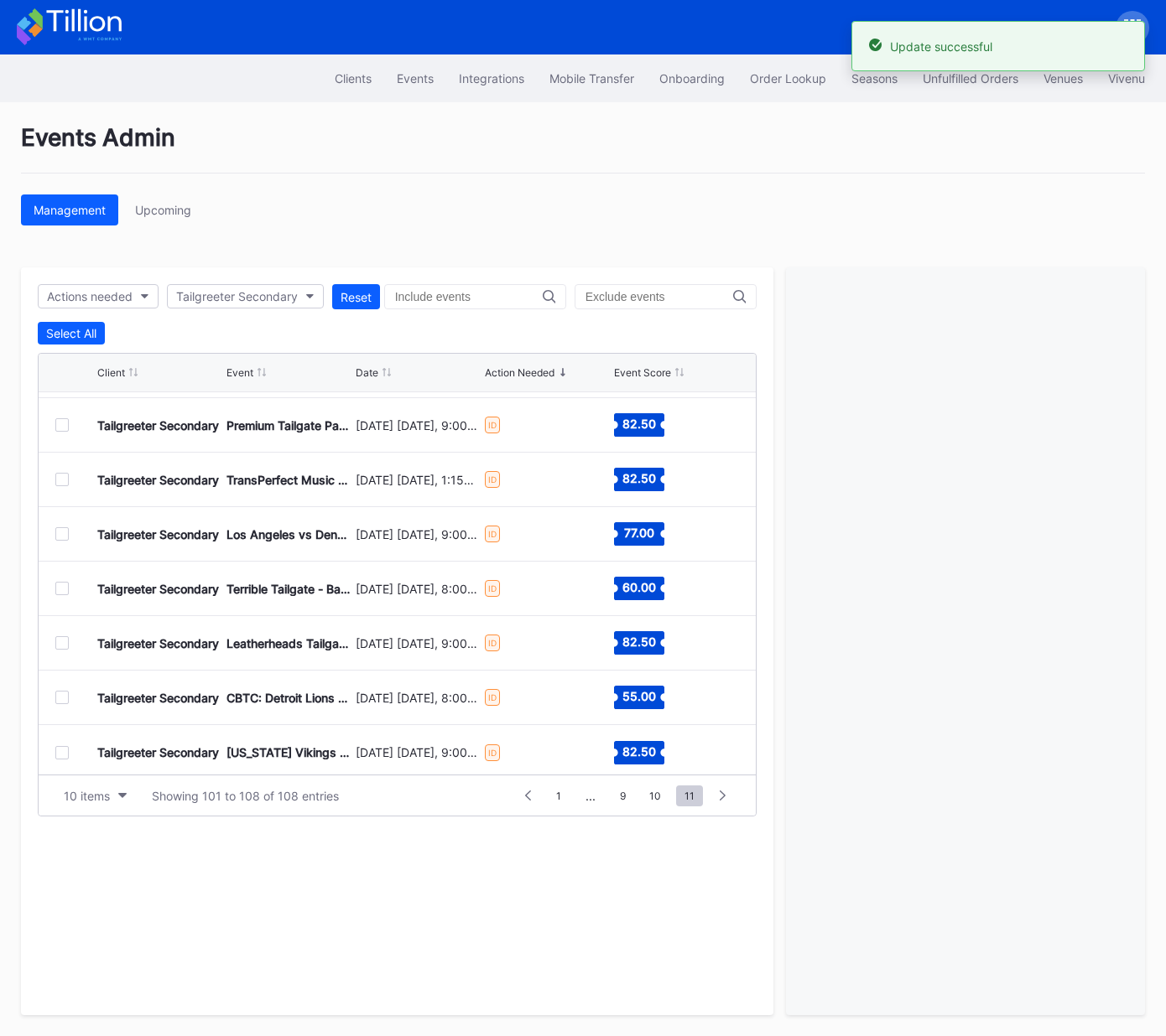
scroll to position [54, 0]
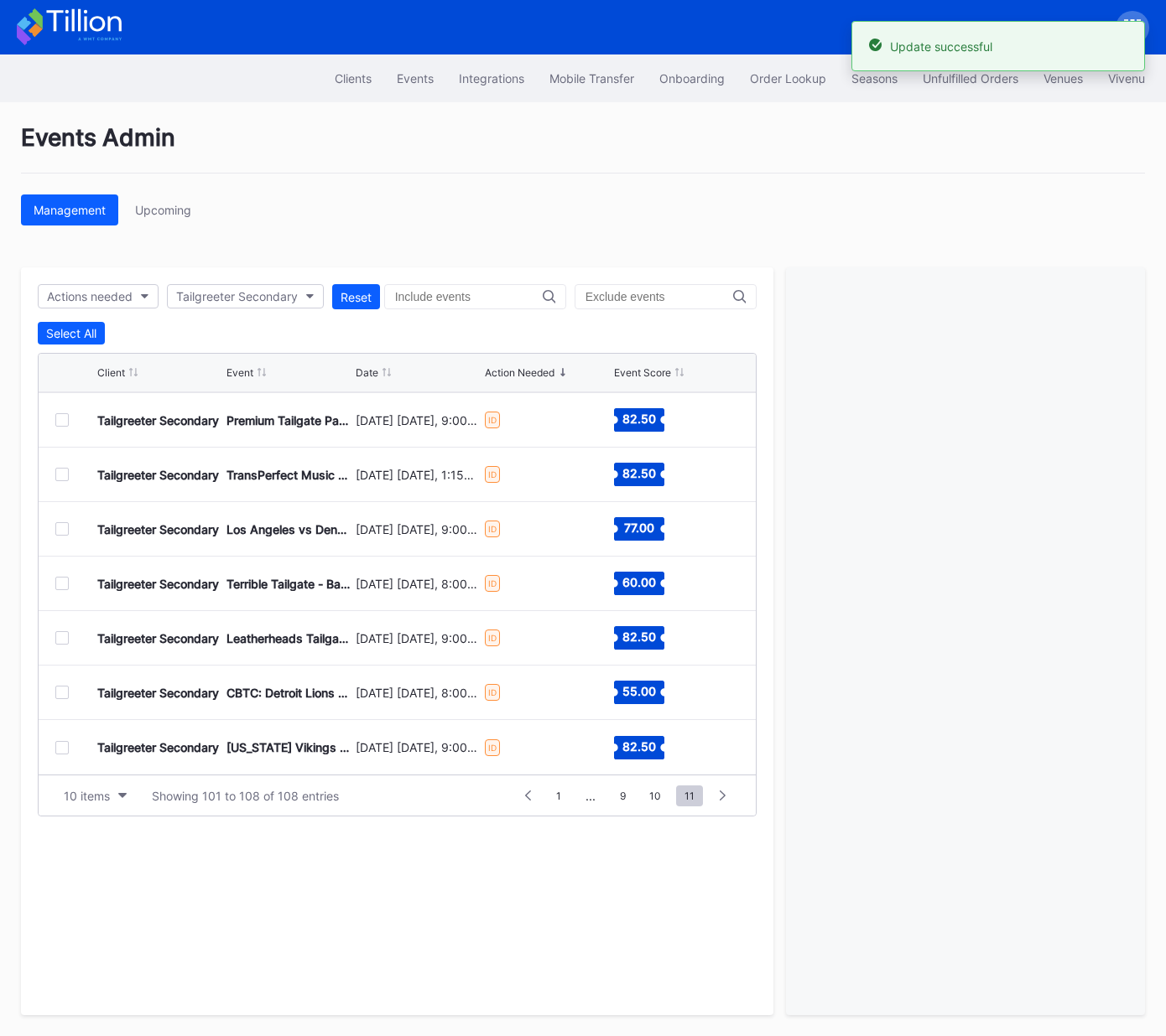
click at [65, 750] on div at bounding box center [61, 747] width 13 height 13
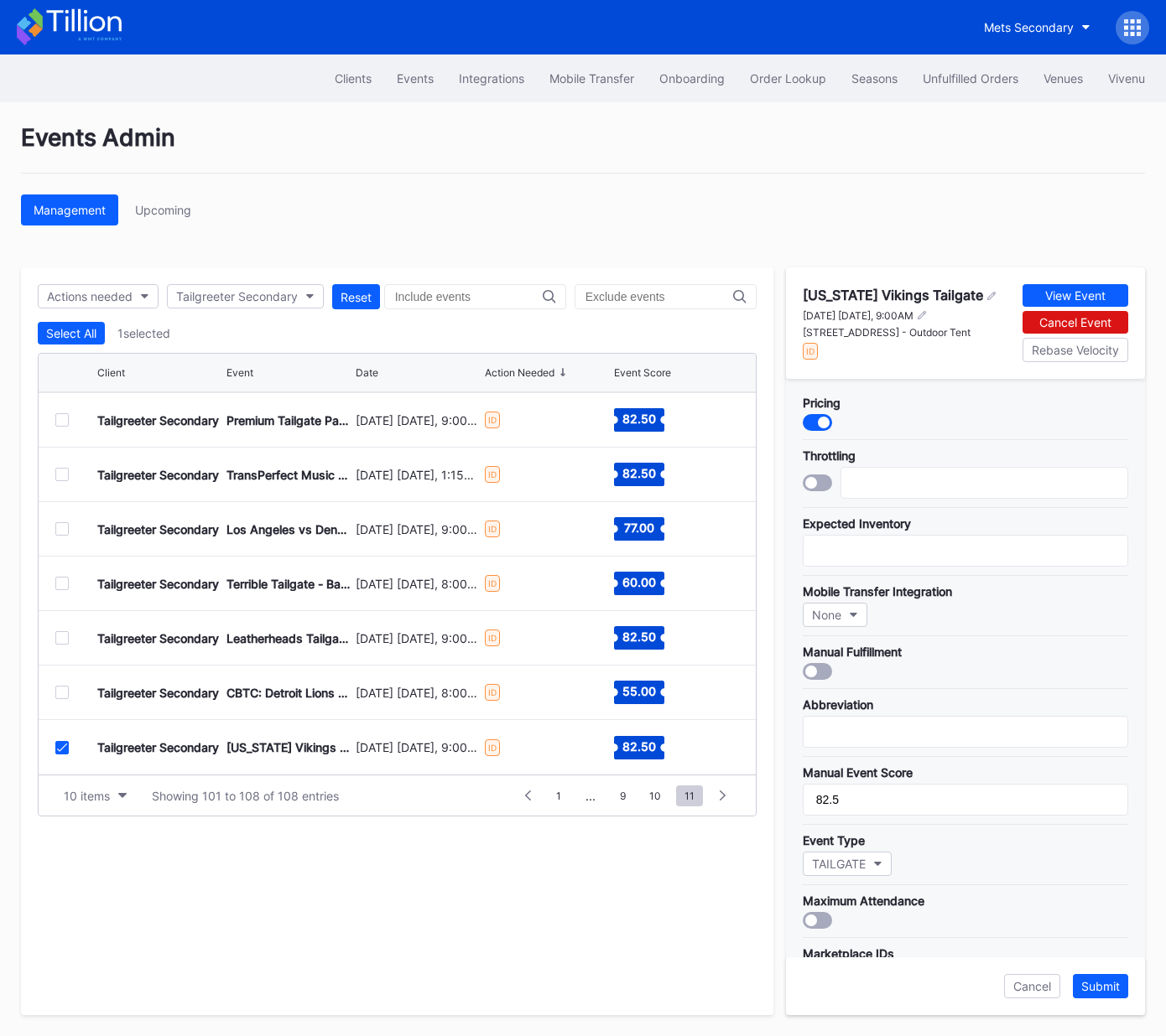
scroll to position [298, 0]
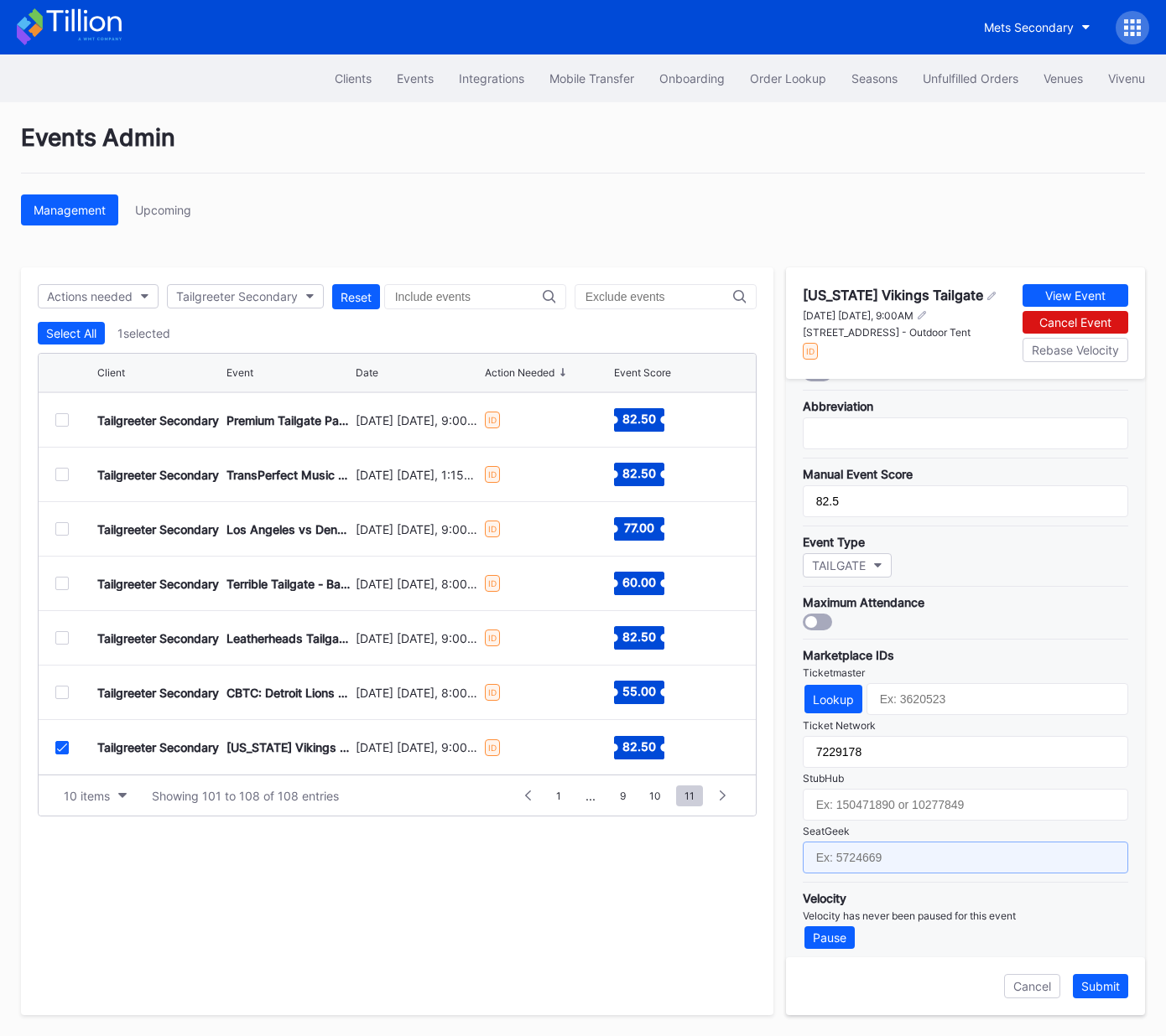
click at [897, 854] on input "text" at bounding box center [966, 858] width 325 height 32
paste input "17651647"
type input "17651647"
click at [1100, 986] on div "Submit" at bounding box center [1100, 986] width 39 height 14
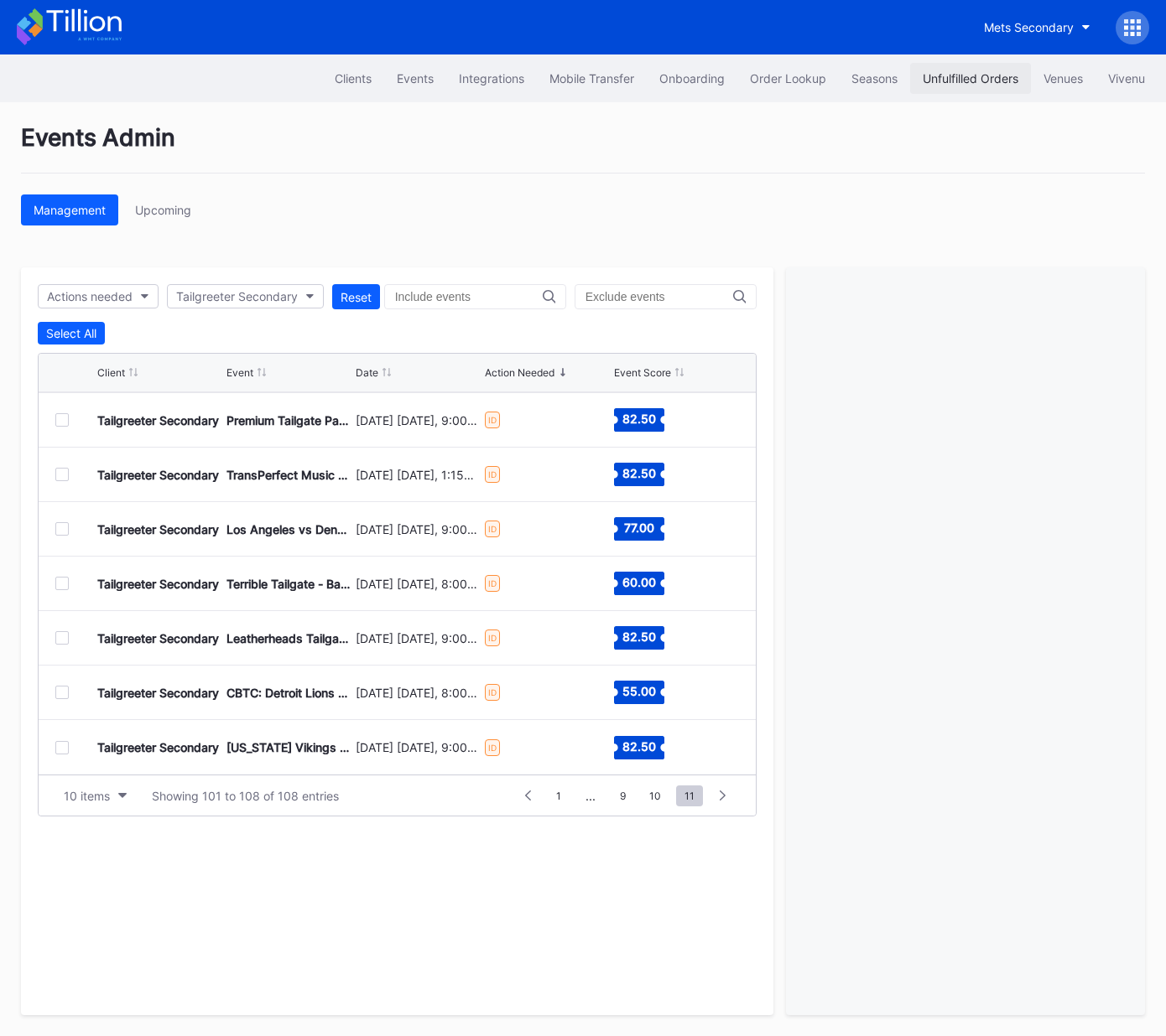
click at [979, 82] on div "Unfulfilled Orders" at bounding box center [971, 78] width 96 height 14
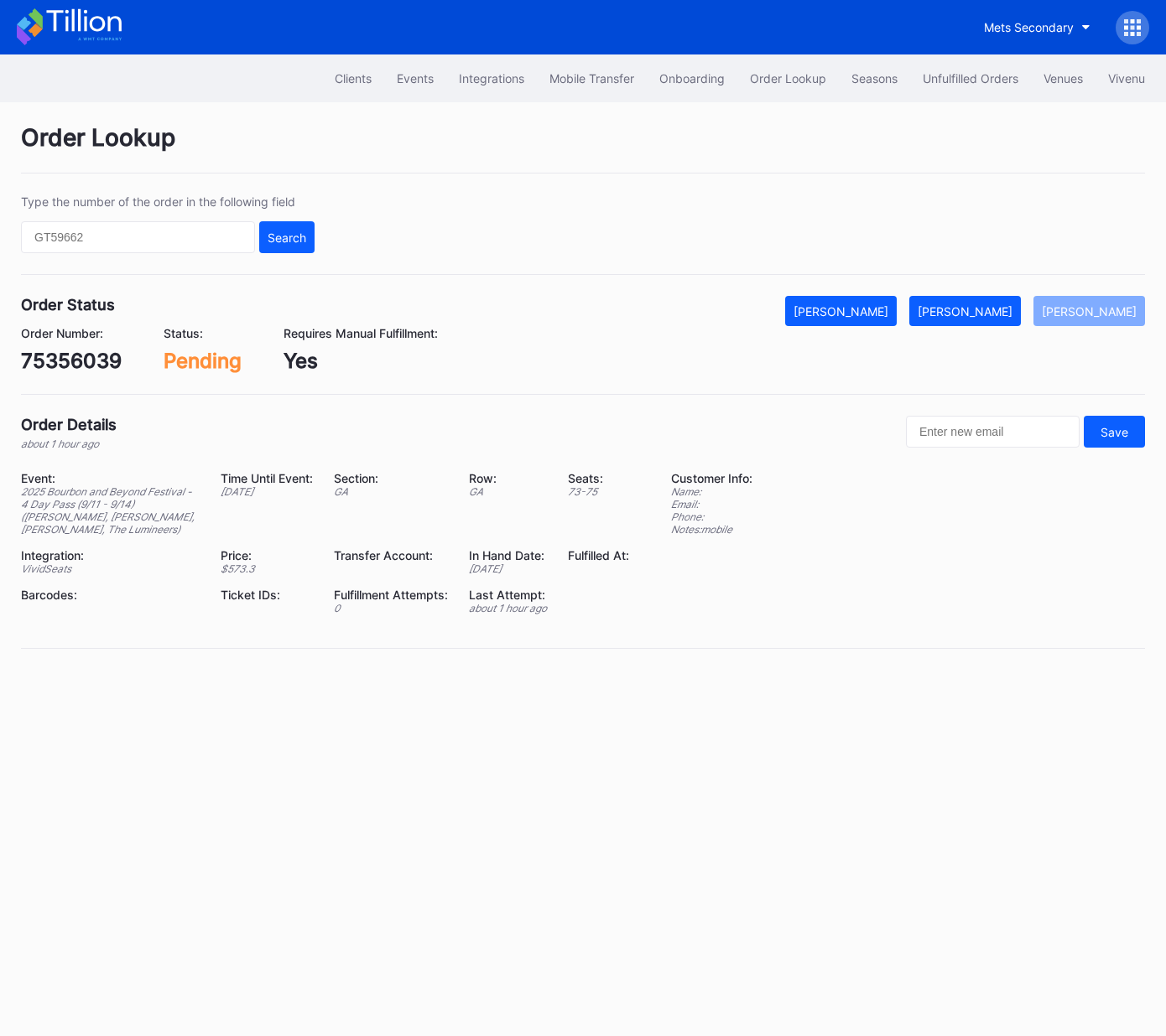
click at [81, 361] on div "75356039" at bounding box center [71, 361] width 101 height 24
copy div "75356039"
click at [990, 307] on div "[PERSON_NAME]" at bounding box center [965, 311] width 95 height 14
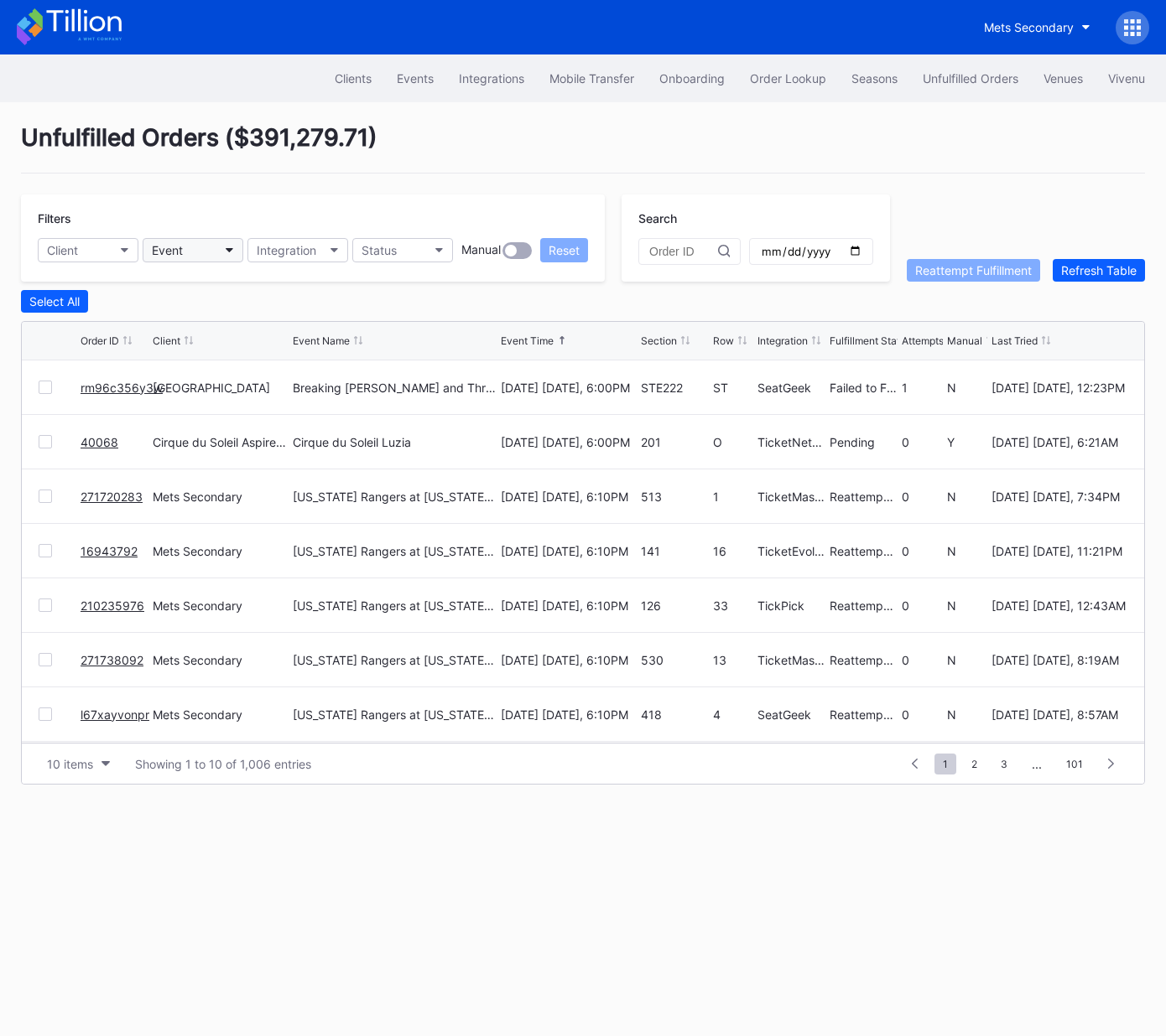
click at [193, 242] on button "Event" at bounding box center [193, 250] width 101 height 24
click at [114, 247] on button "Client" at bounding box center [88, 250] width 101 height 24
click at [420, 82] on div "Events" at bounding box center [415, 78] width 37 height 14
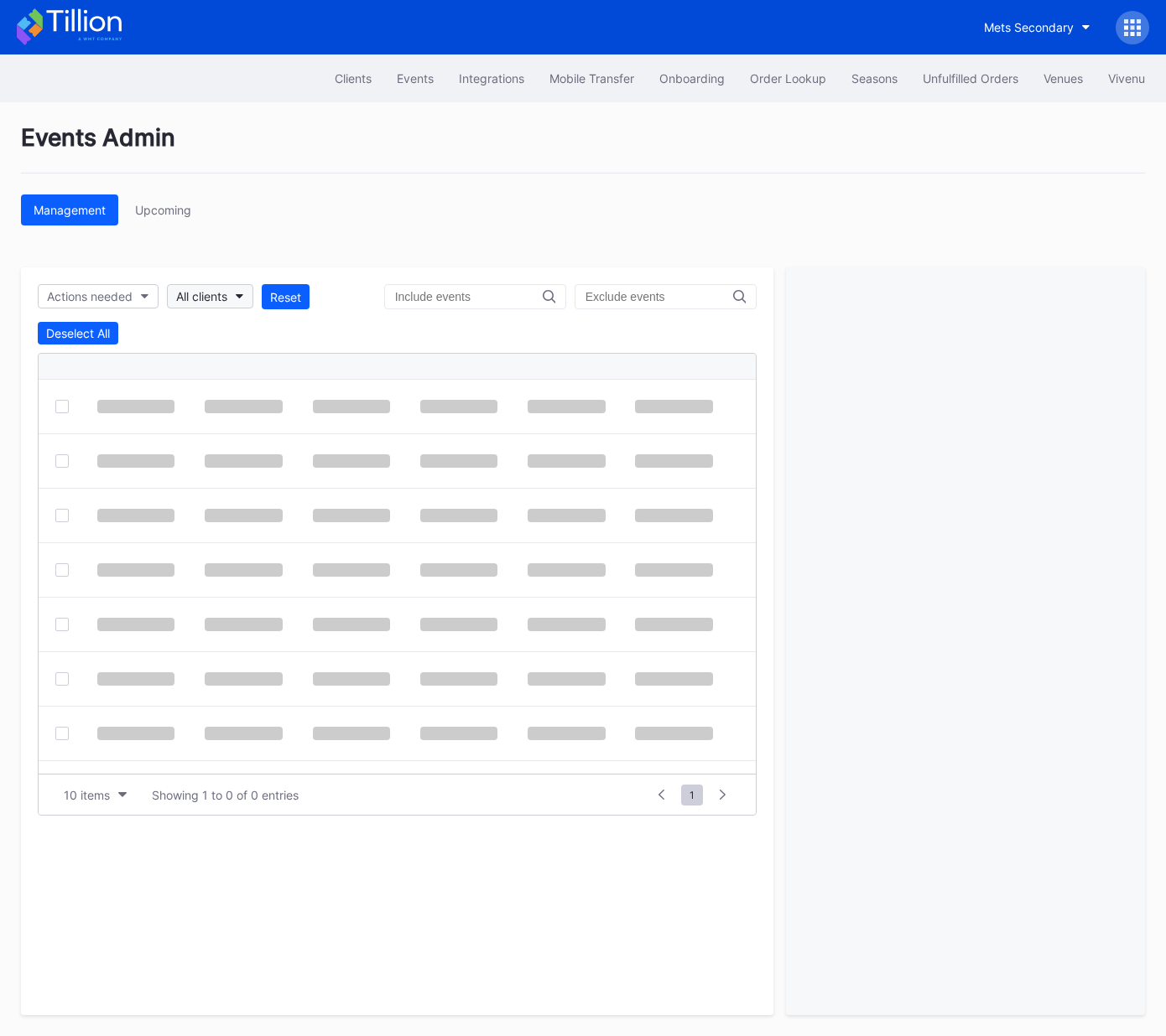
click at [226, 289] on div "All clients" at bounding box center [201, 296] width 51 height 14
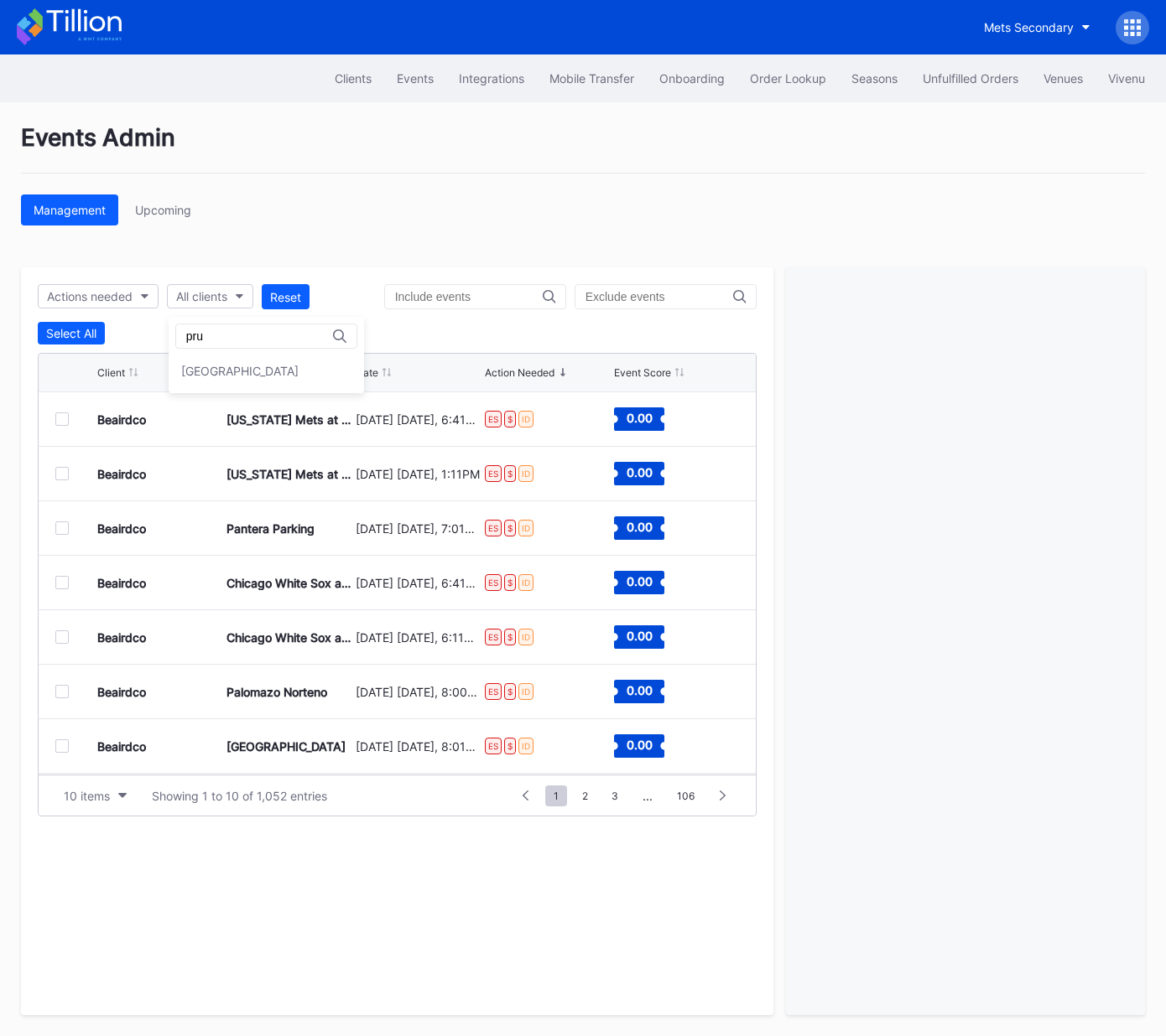
type input "pru"
click at [214, 357] on div "Prudential Center Secondary" at bounding box center [266, 371] width 195 height 31
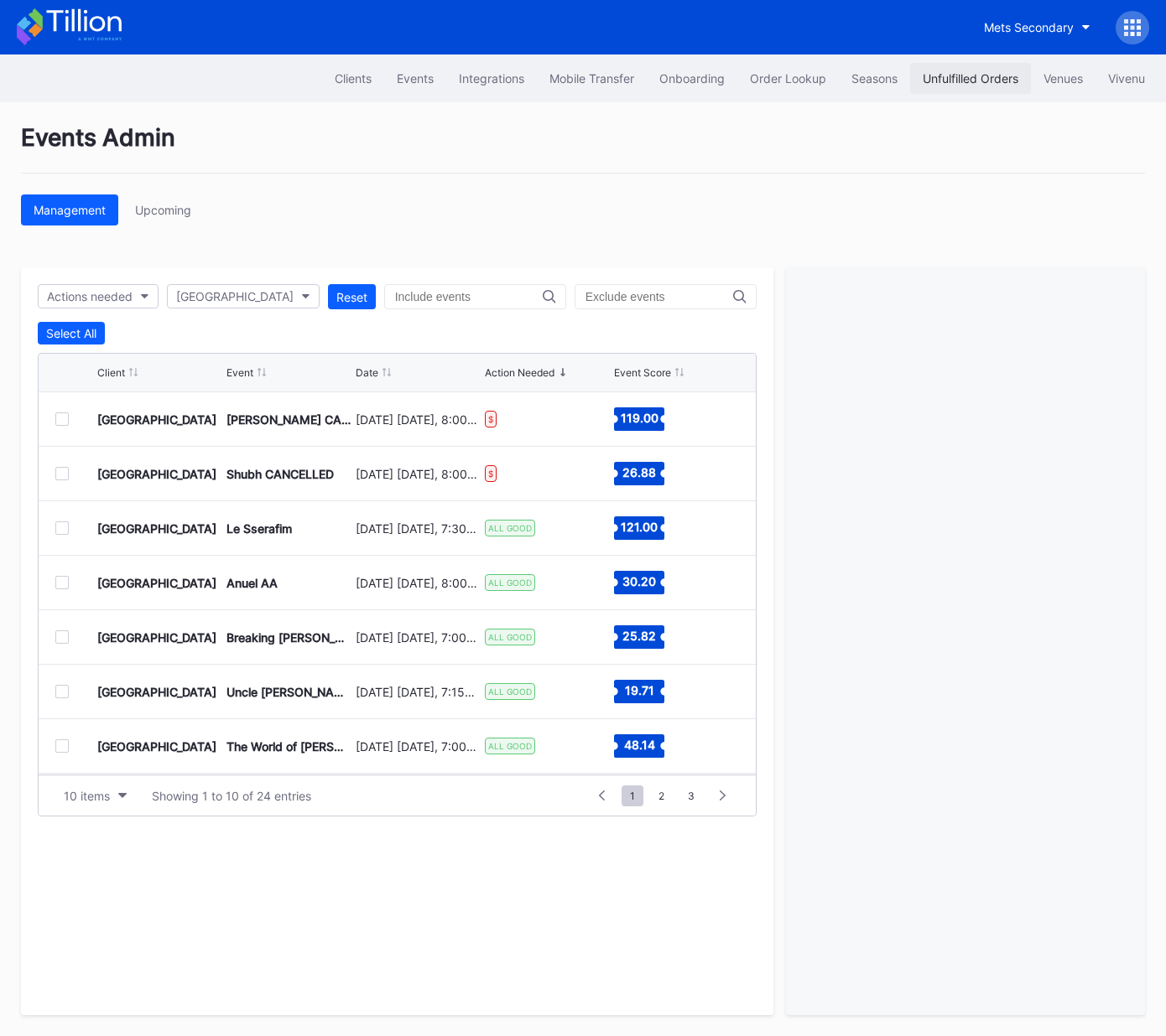
click at [975, 83] on div "Unfulfilled Orders" at bounding box center [971, 78] width 96 height 14
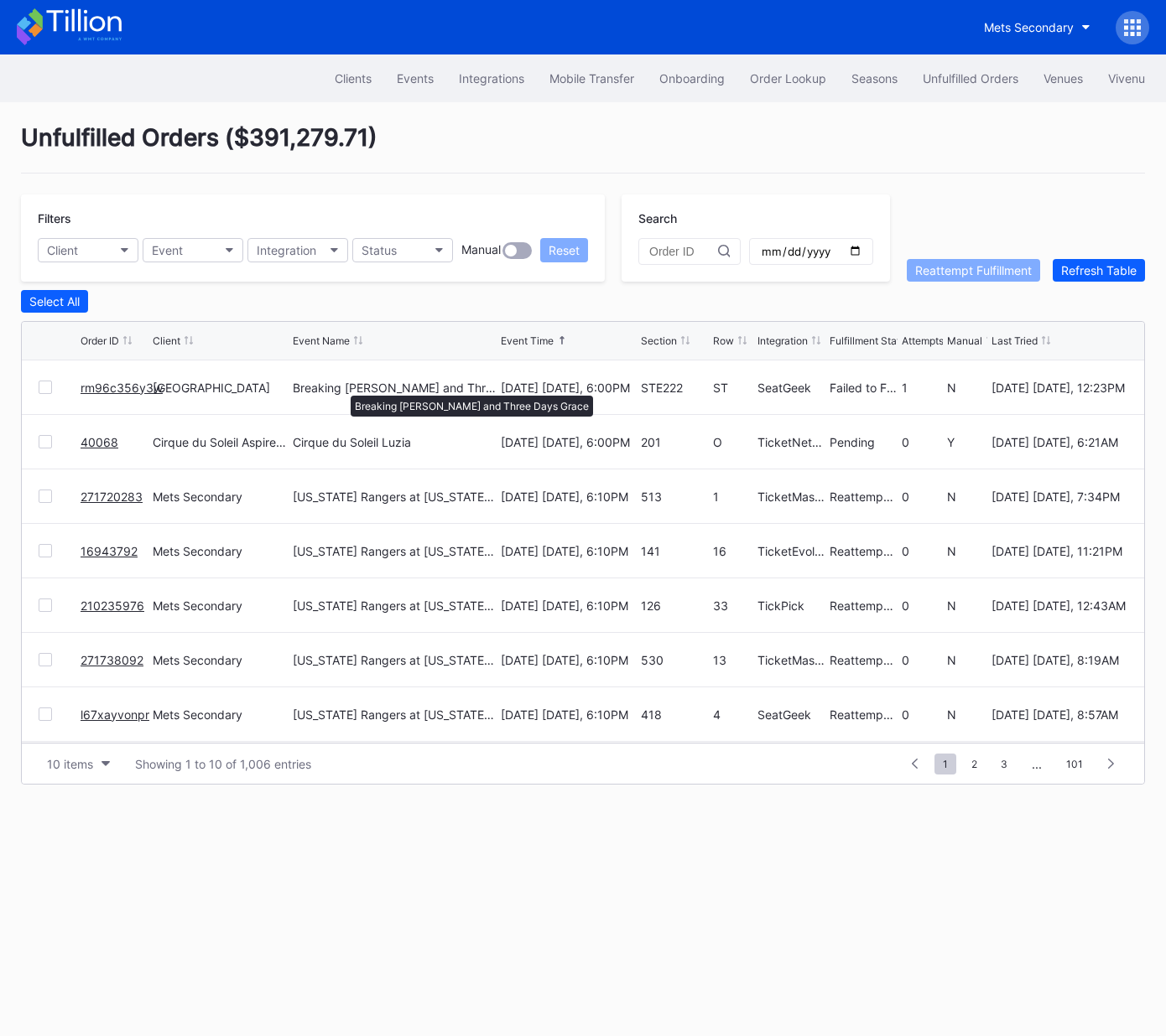
click at [342, 387] on div "Breaking Benjamin and Three Days Grace" at bounding box center [394, 388] width 203 height 14
click at [111, 381] on link "rm96c356y3w" at bounding box center [122, 388] width 82 height 14
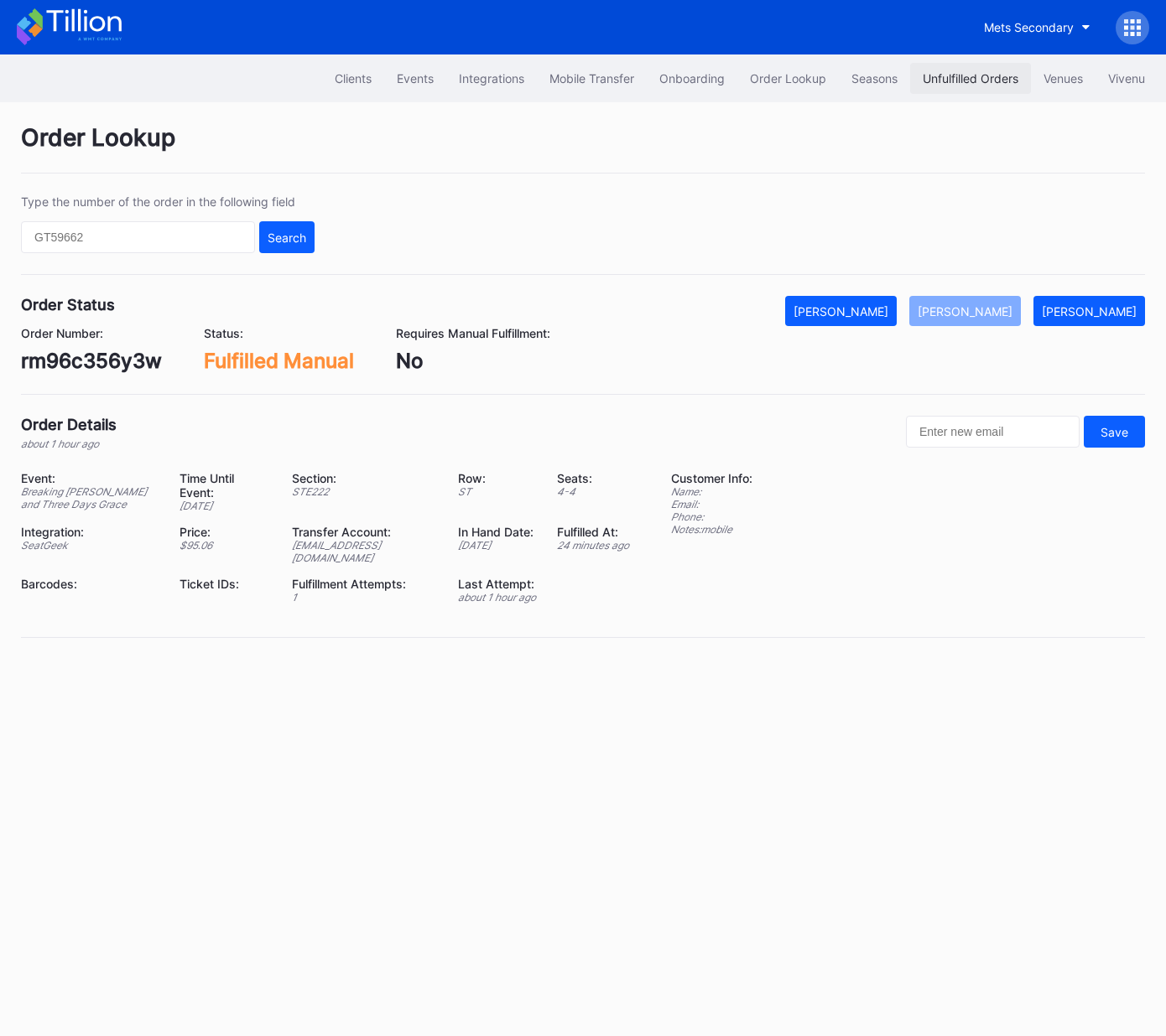
click at [950, 81] on div "Unfulfilled Orders" at bounding box center [971, 78] width 96 height 14
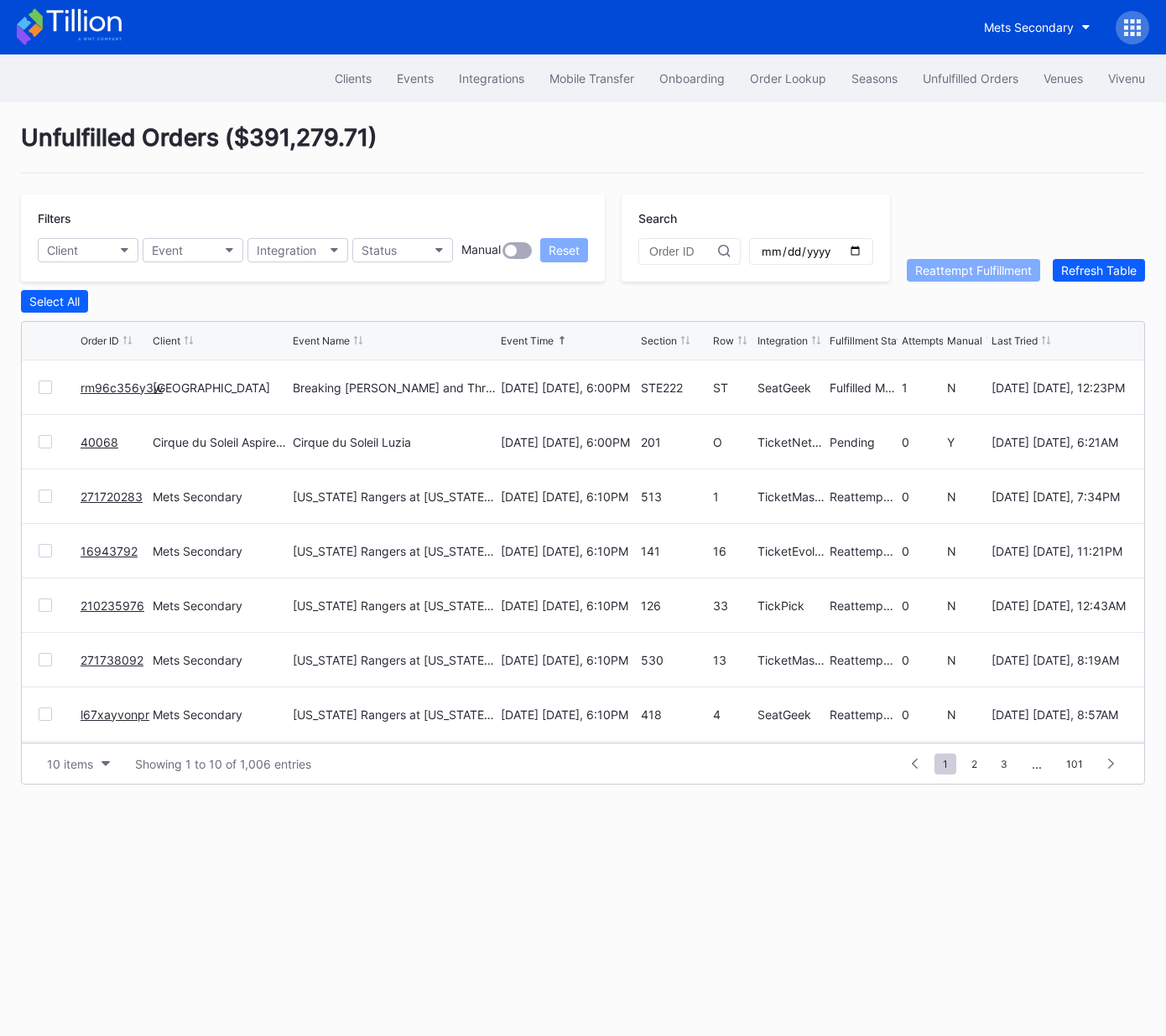
click at [121, 382] on link "rm96c356y3w" at bounding box center [122, 388] width 82 height 14
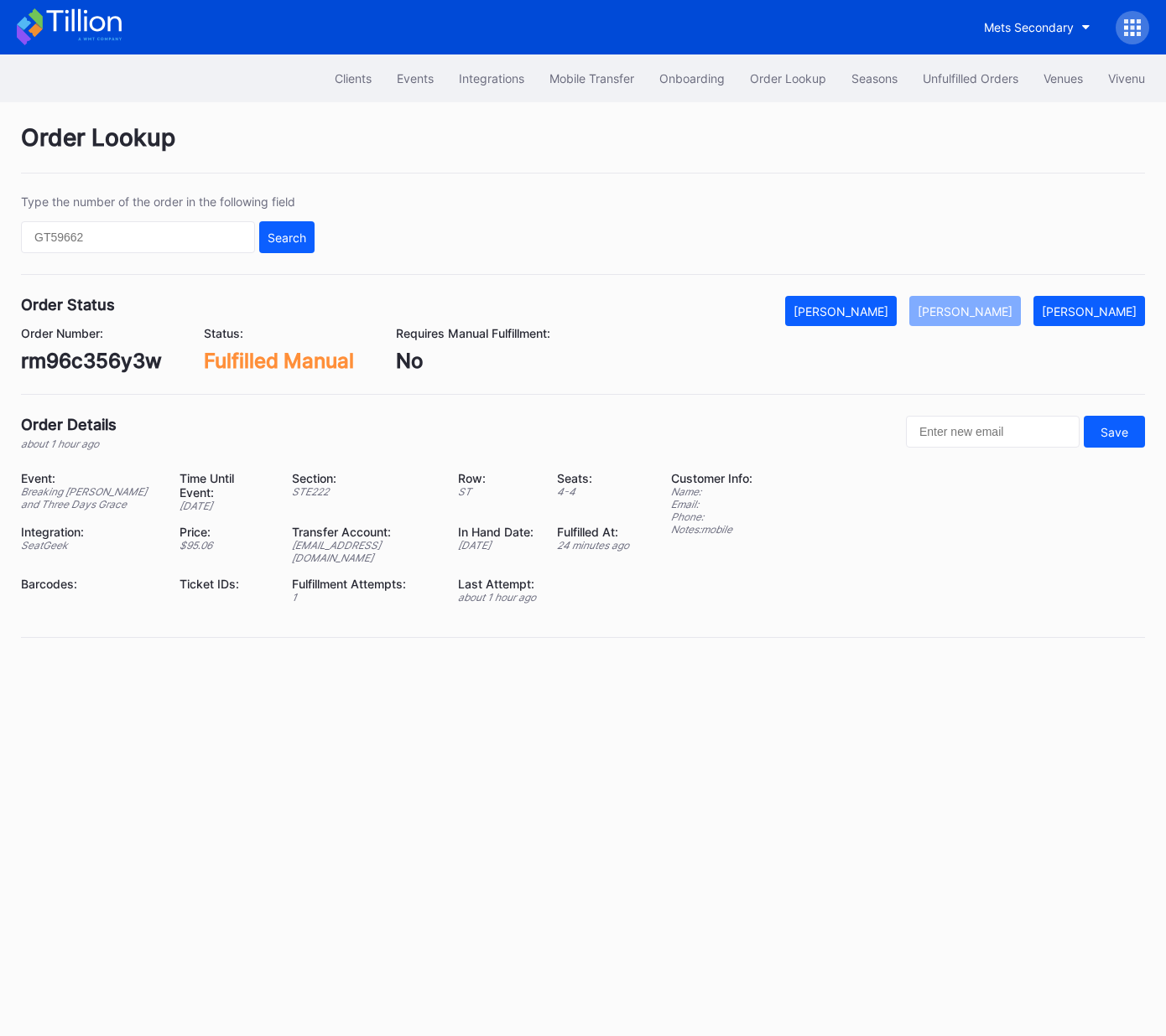
click at [458, 455] on div "Order Details about 1 hour ago Save Event: Breaking Benjamin and Three Days Gra…" at bounding box center [583, 526] width 1124 height 222
click at [973, 77] on div "Unfulfilled Orders" at bounding box center [971, 78] width 96 height 14
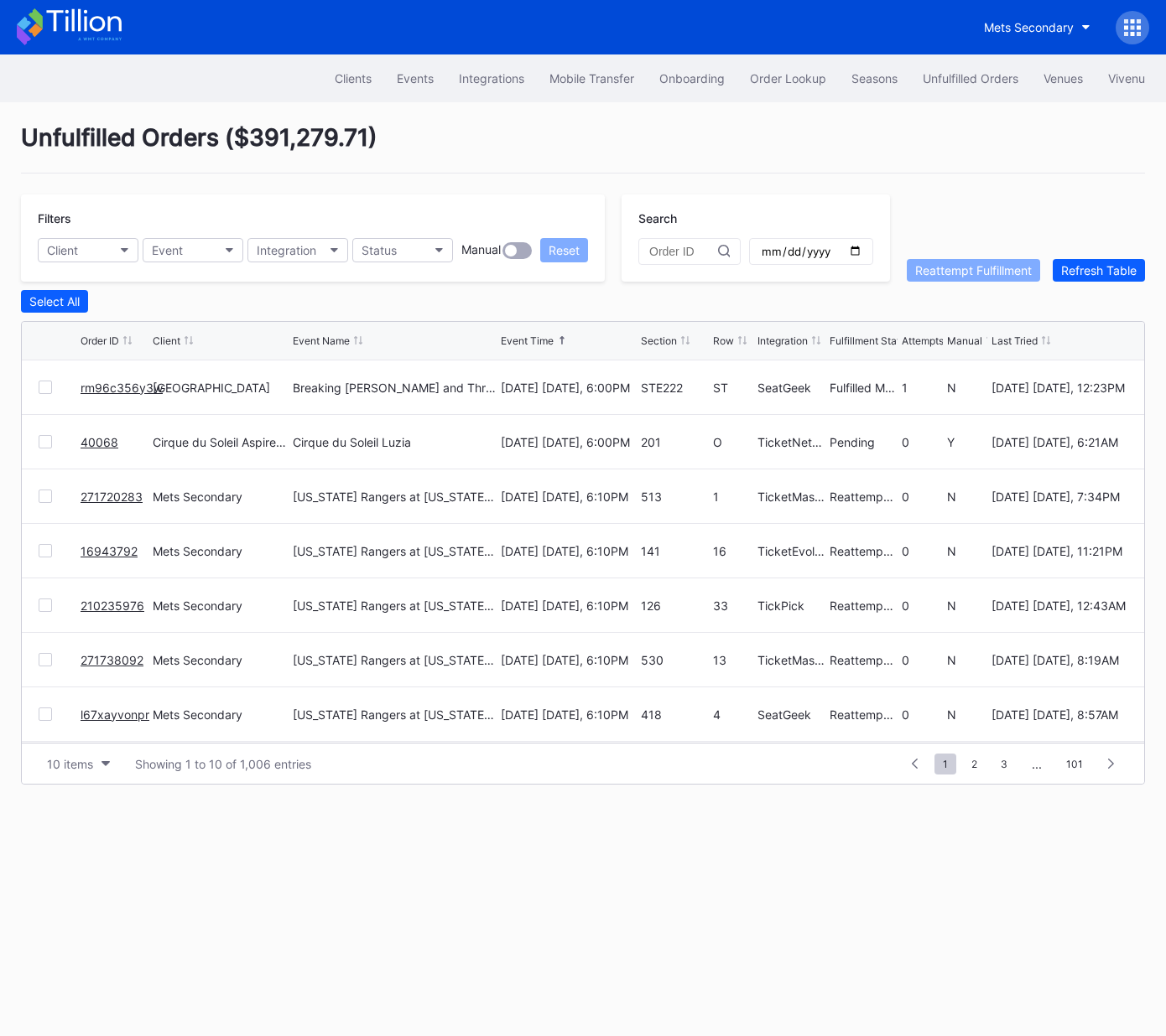
click at [122, 385] on link "rm96c356y3w" at bounding box center [122, 388] width 82 height 14
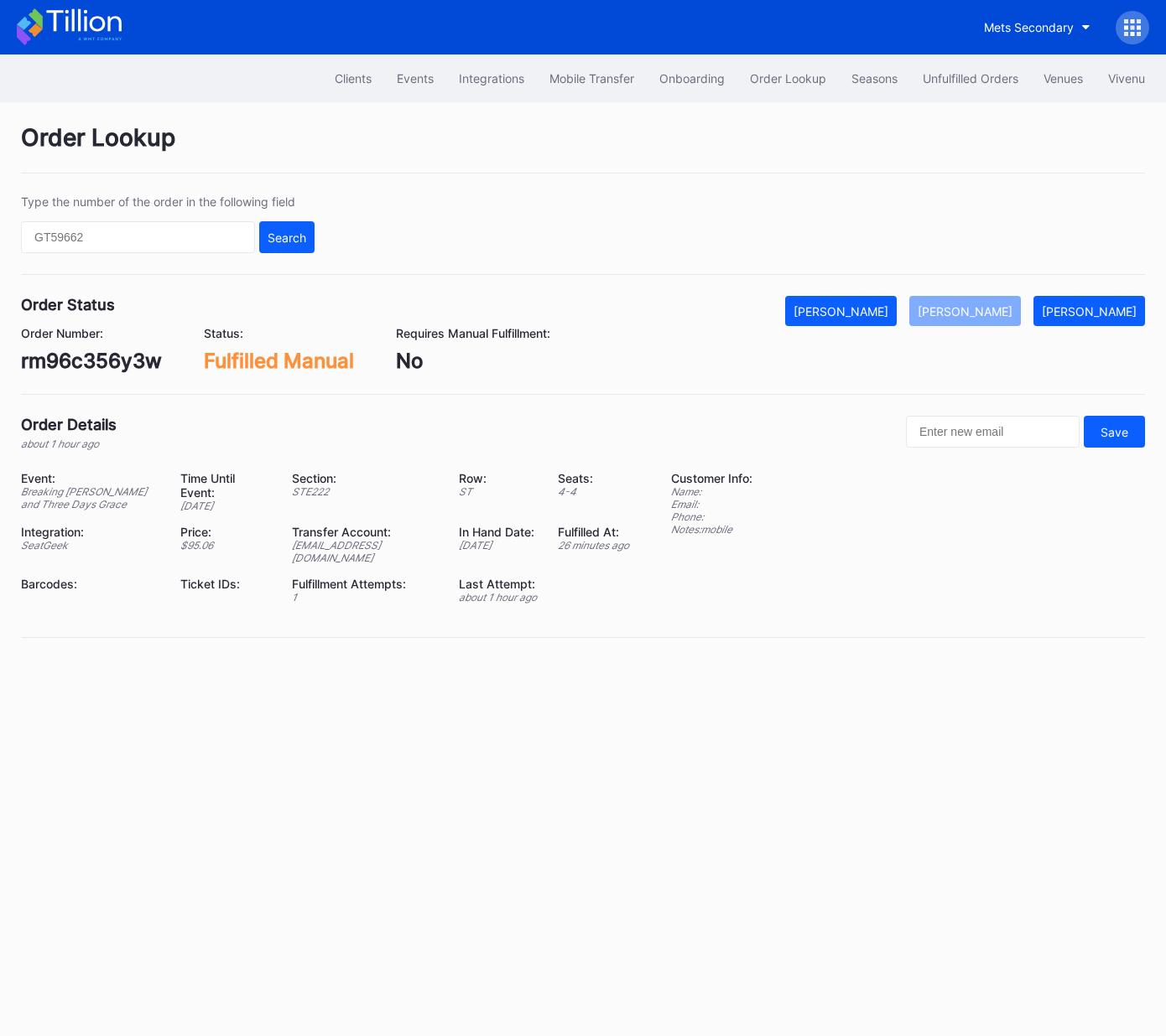
click at [565, 818] on div "Clients Events Integrations Mobile Transfer Onboarding Order Lookup Seasons Unf…" at bounding box center [583, 545] width 1166 height 982
click at [531, 693] on div "Clients Events Integrations Mobile Transfer Onboarding Order Lookup Seasons Unf…" at bounding box center [583, 545] width 1166 height 982
drag, startPoint x: 202, startPoint y: 507, endPoint x: 144, endPoint y: 477, distance: 65.3
click at [144, 477] on div "Event: Breaking Benjamin and Three Days Grace Time Until Event: in 8 days Secti…" at bounding box center [335, 543] width 629 height 145
click at [199, 477] on div "Time Until Event:" at bounding box center [226, 486] width 92 height 29
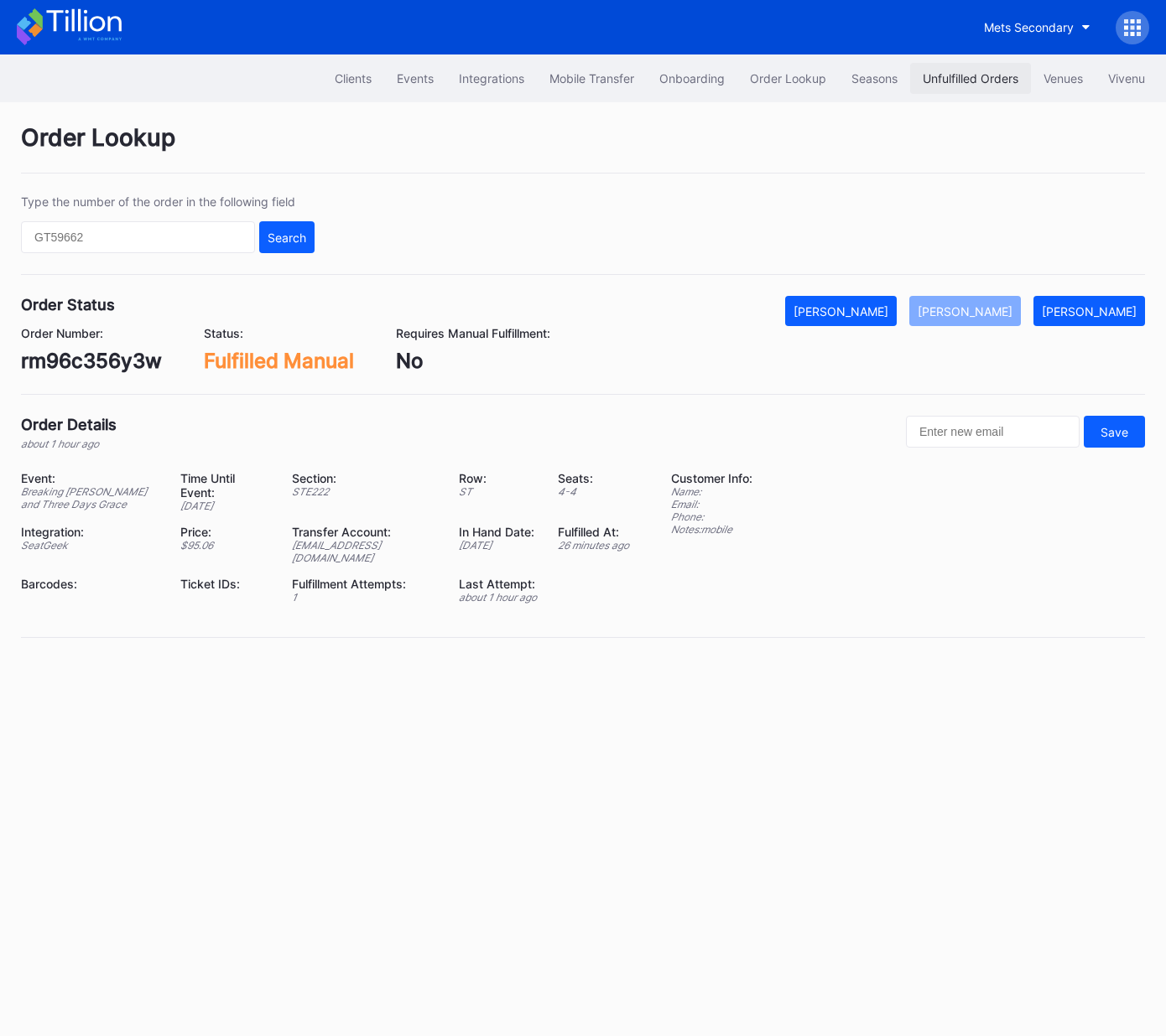
click at [963, 79] on div "Unfulfilled Orders" at bounding box center [971, 78] width 96 height 14
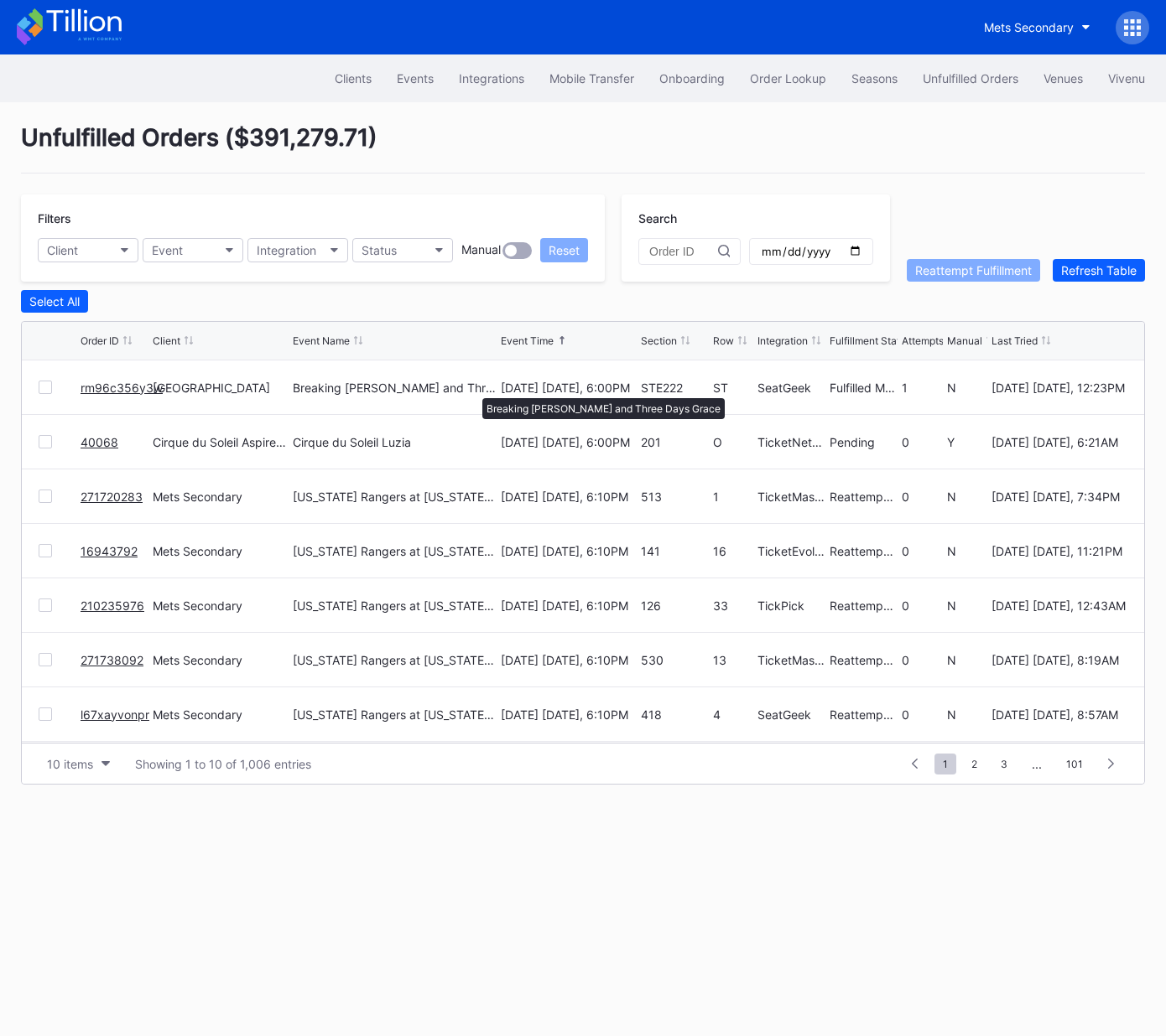
click at [474, 390] on div "Breaking Benjamin and Three Days Grace" at bounding box center [394, 388] width 203 height 14
click at [117, 389] on link "rm96c356y3w" at bounding box center [122, 388] width 82 height 14
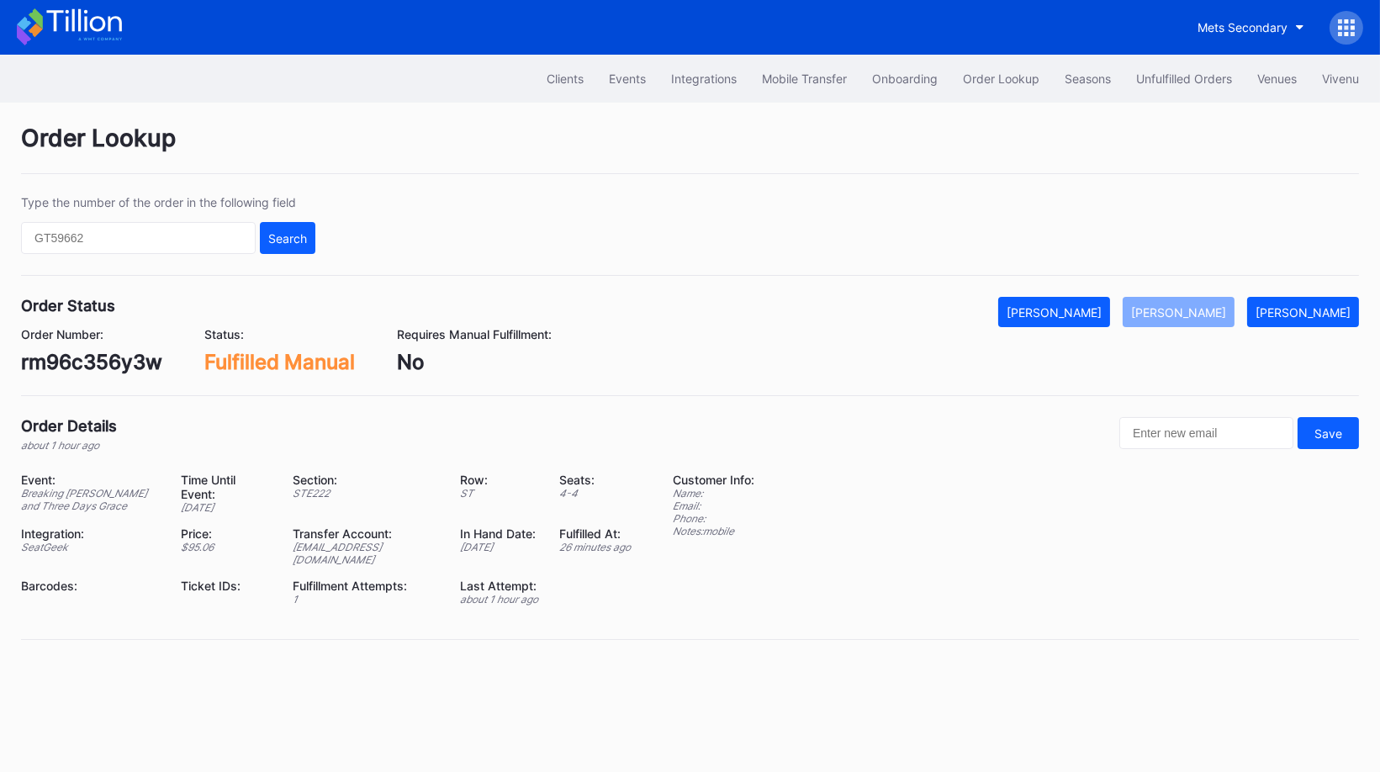
click at [899, 240] on div "Type the number of the order in the following field Search" at bounding box center [690, 235] width 1338 height 81
click at [1168, 71] on div "Unfulfilled Orders" at bounding box center [1184, 78] width 96 height 14
